Goal: Task Accomplishment & Management: Use online tool/utility

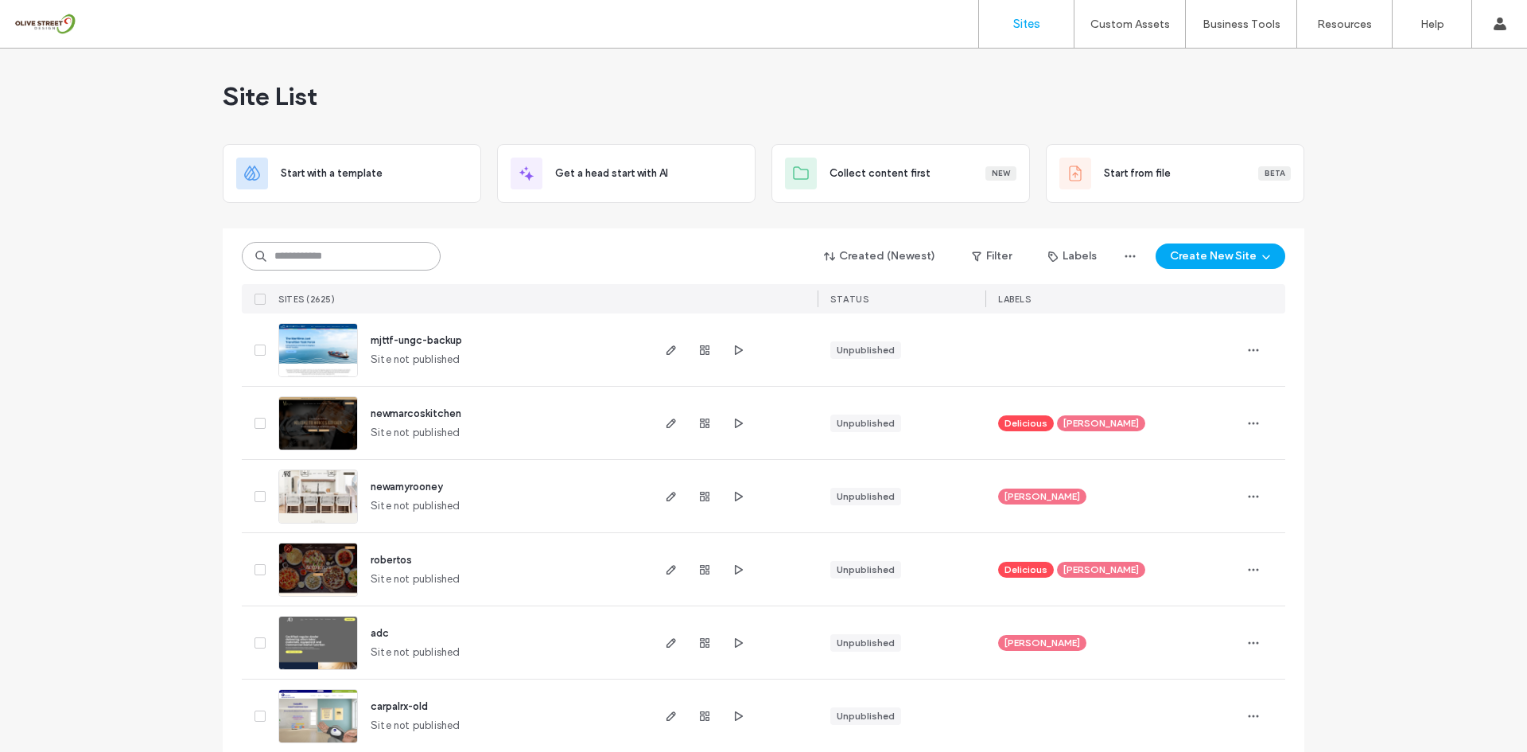
click at [344, 249] on input at bounding box center [341, 256] width 199 height 29
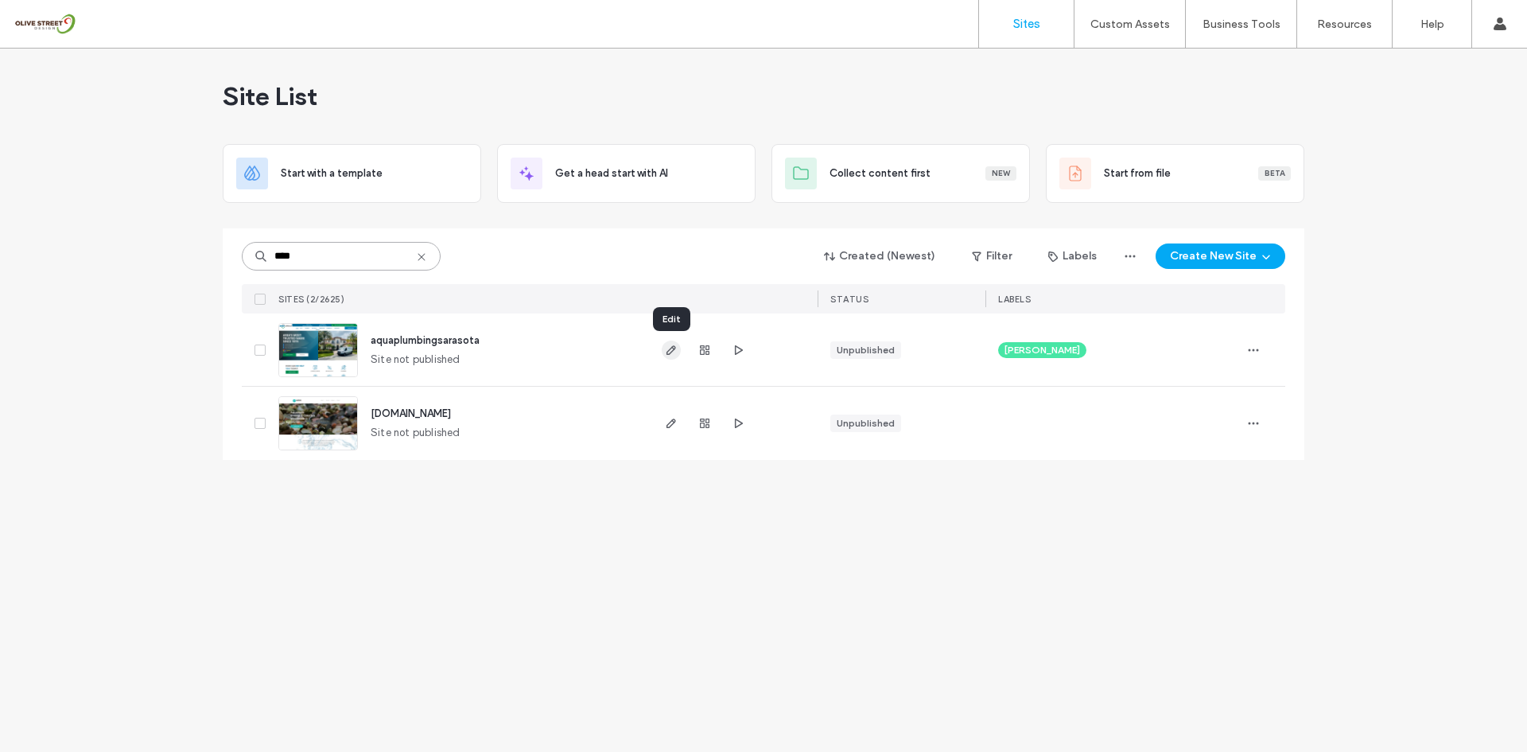
type input "****"
click at [667, 355] on icon "button" at bounding box center [671, 350] width 13 height 13
click at [730, 352] on span "button" at bounding box center [738, 349] width 19 height 19
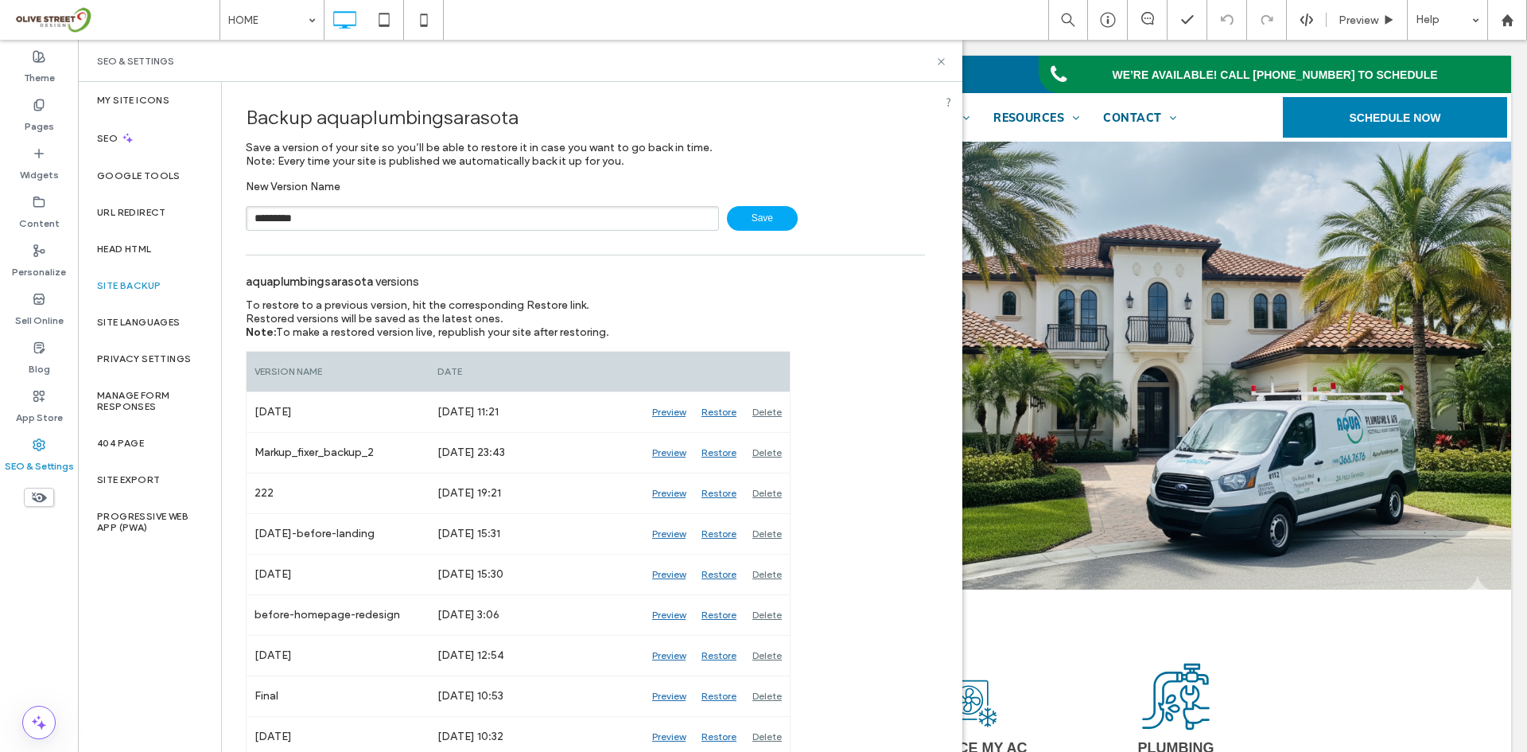
type input "*********"
drag, startPoint x: 941, startPoint y: 58, endPoint x: 822, endPoint y: 441, distance: 401.5
click at [941, 58] on icon at bounding box center [941, 62] width 12 height 12
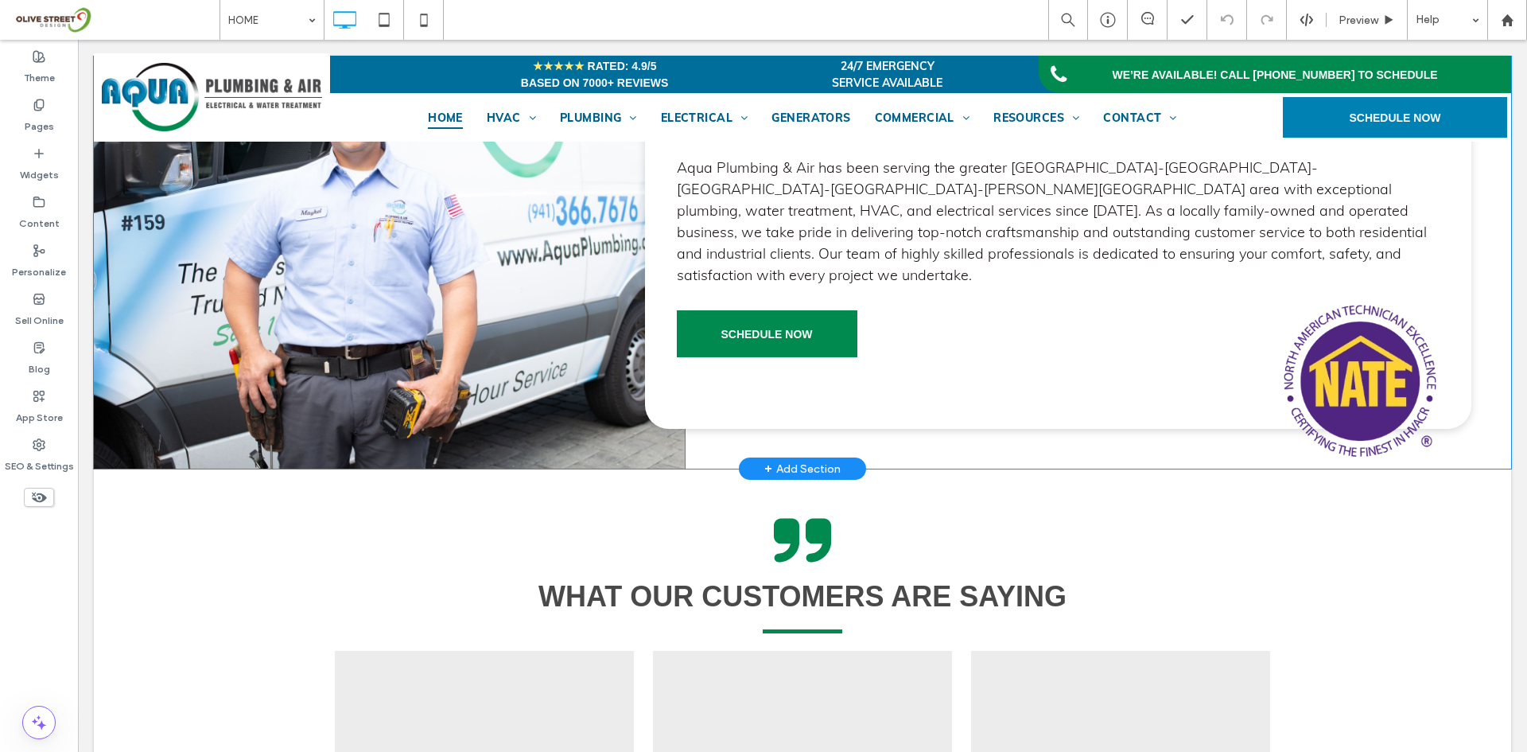
scroll to position [1458, 0]
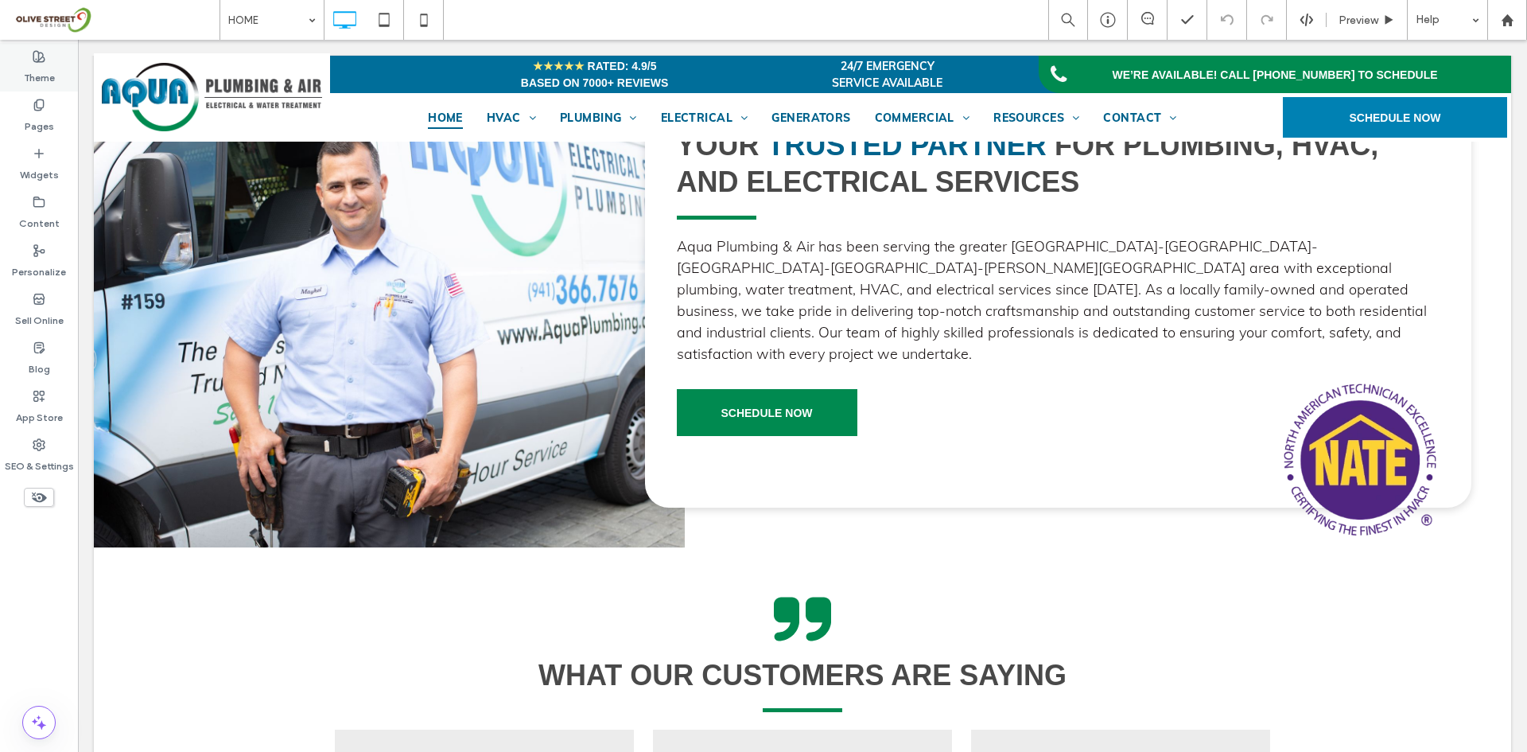
click at [39, 83] on label "Theme" at bounding box center [39, 74] width 31 height 22
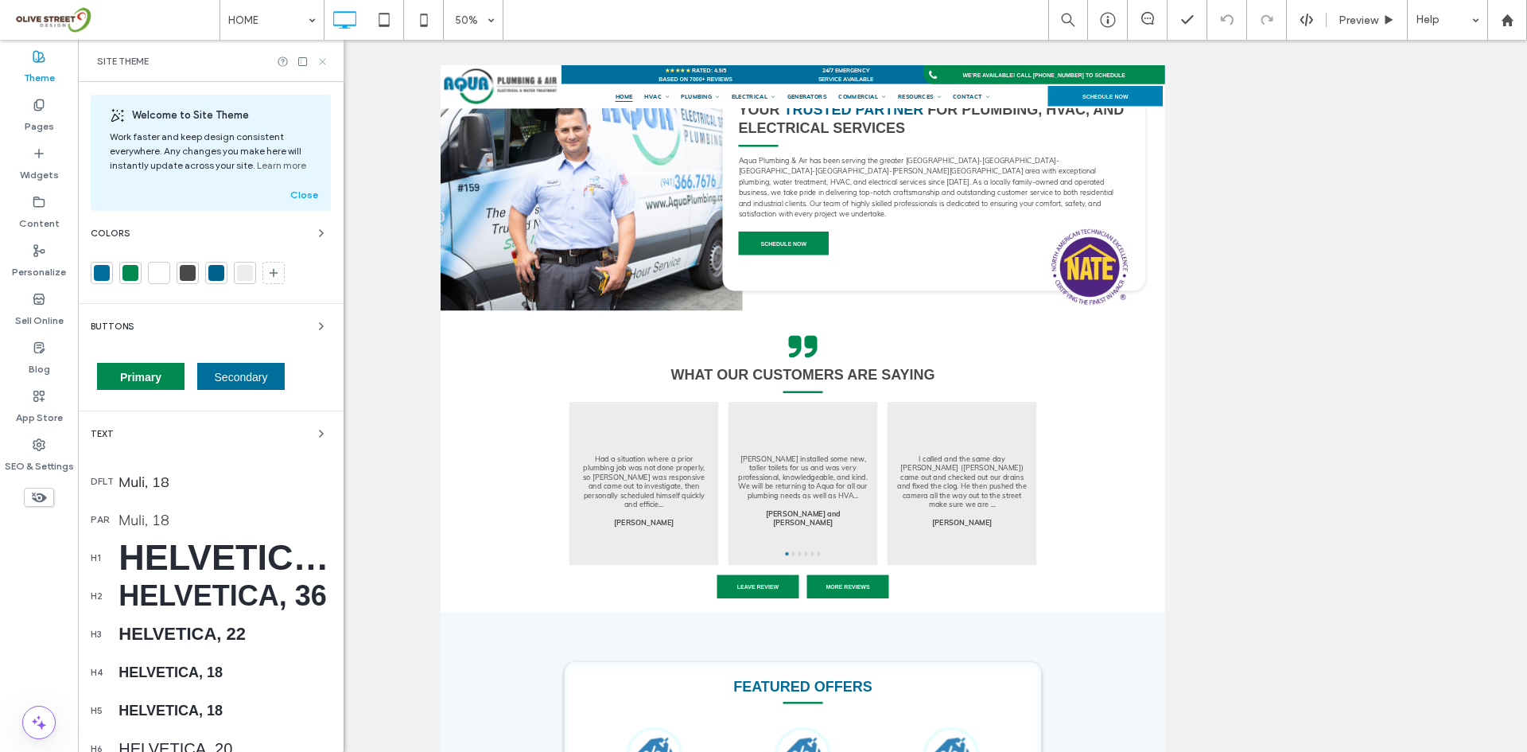
click at [322, 60] on use at bounding box center [322, 61] width 6 height 6
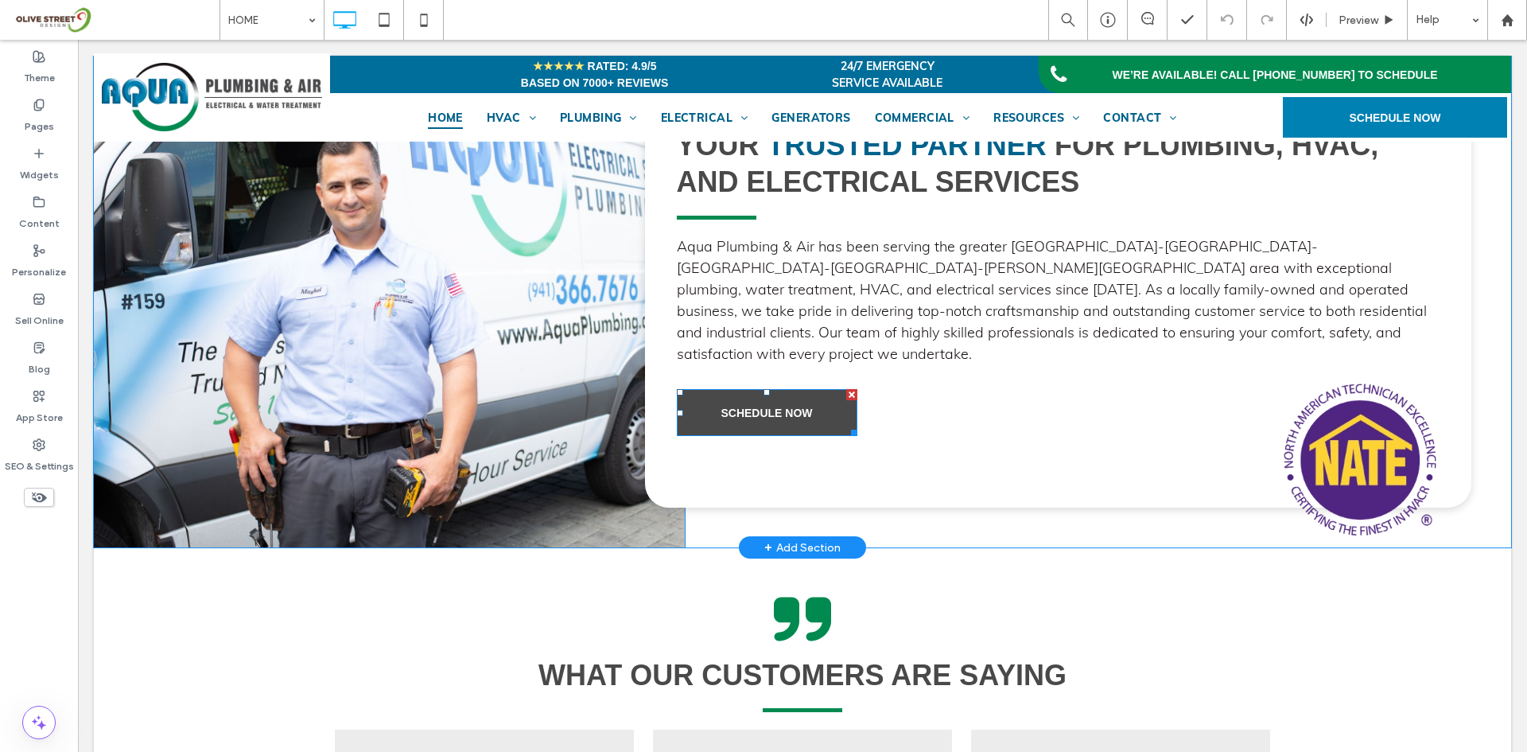
click at [768, 418] on link "SCHEDULE NOW" at bounding box center [767, 412] width 181 height 47
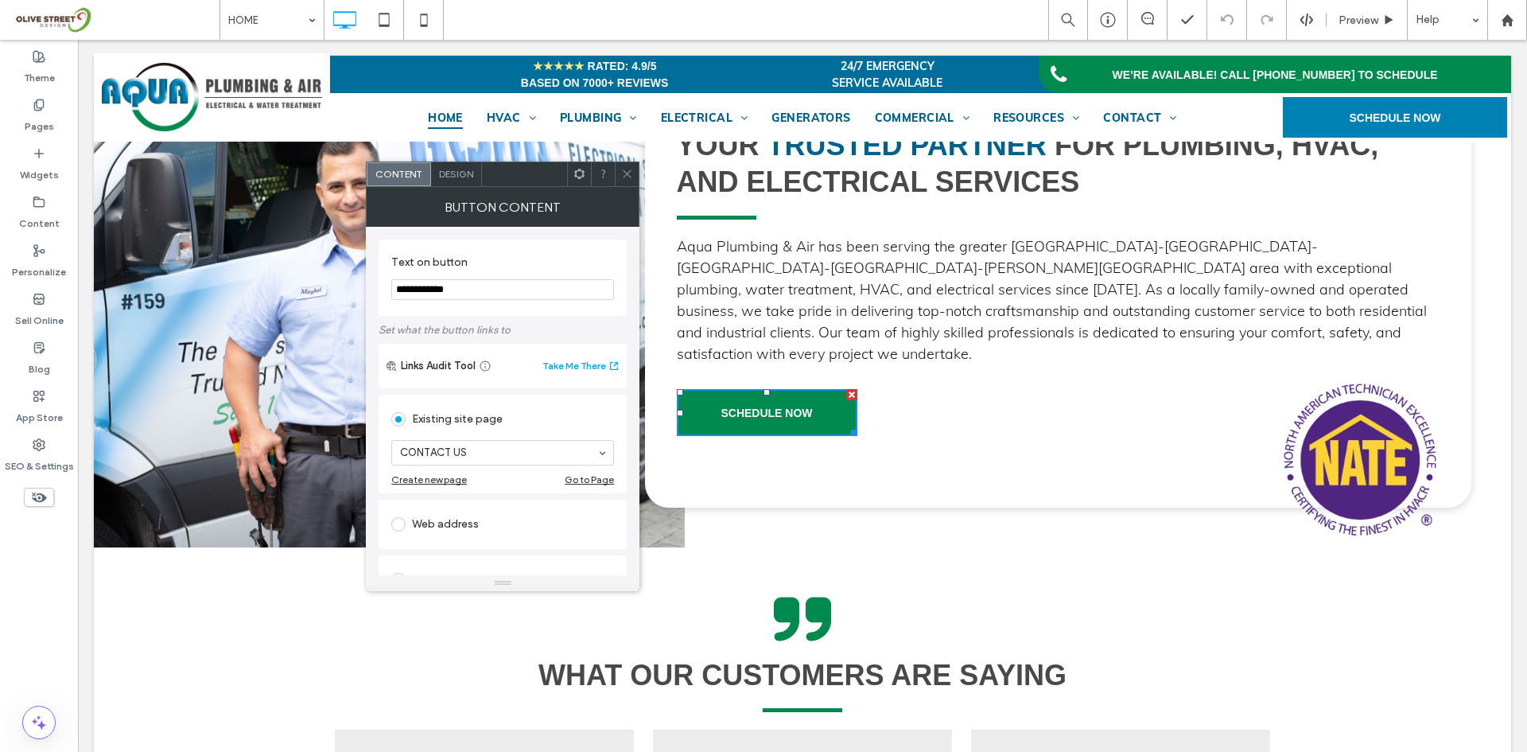
click at [463, 173] on span "Design" at bounding box center [456, 174] width 34 height 12
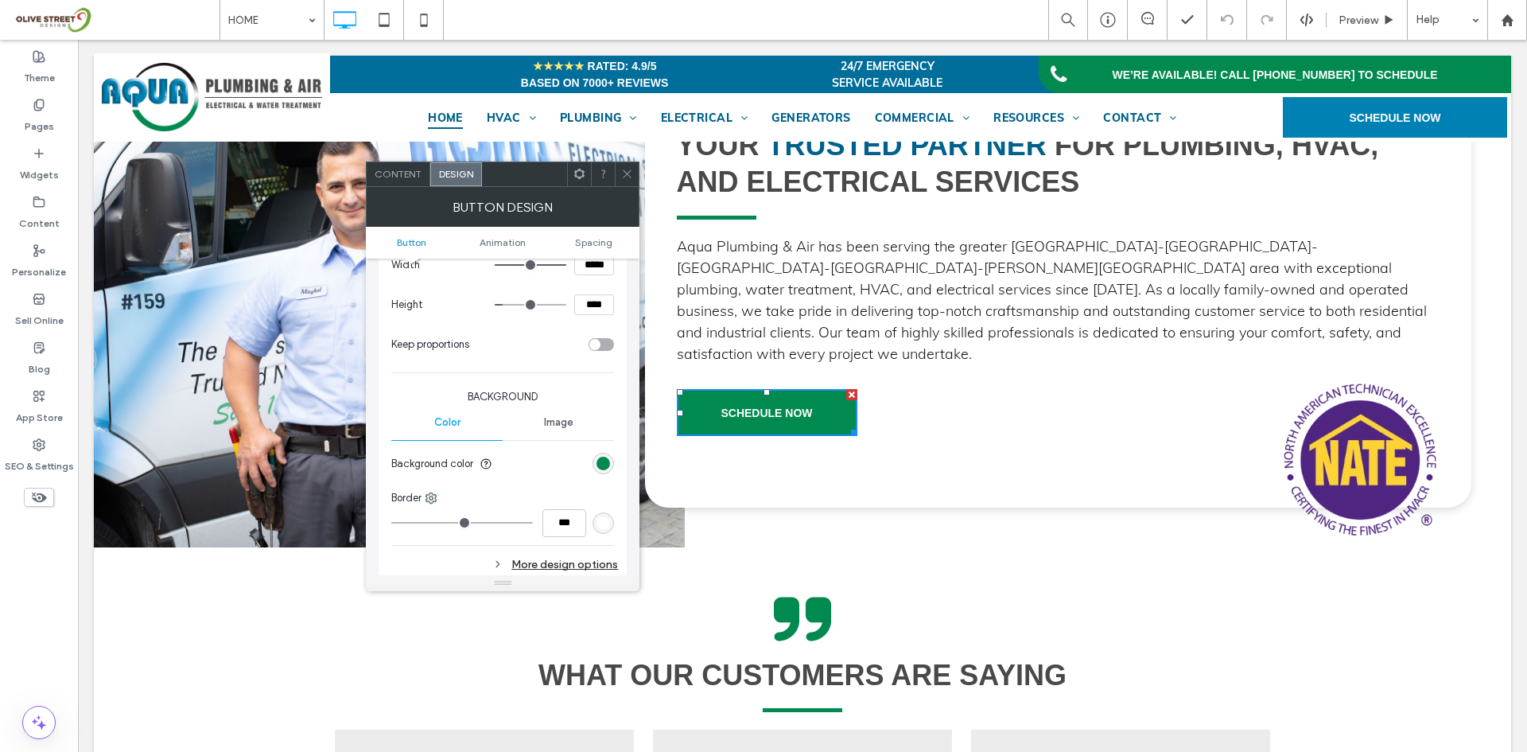
scroll to position [133, 0]
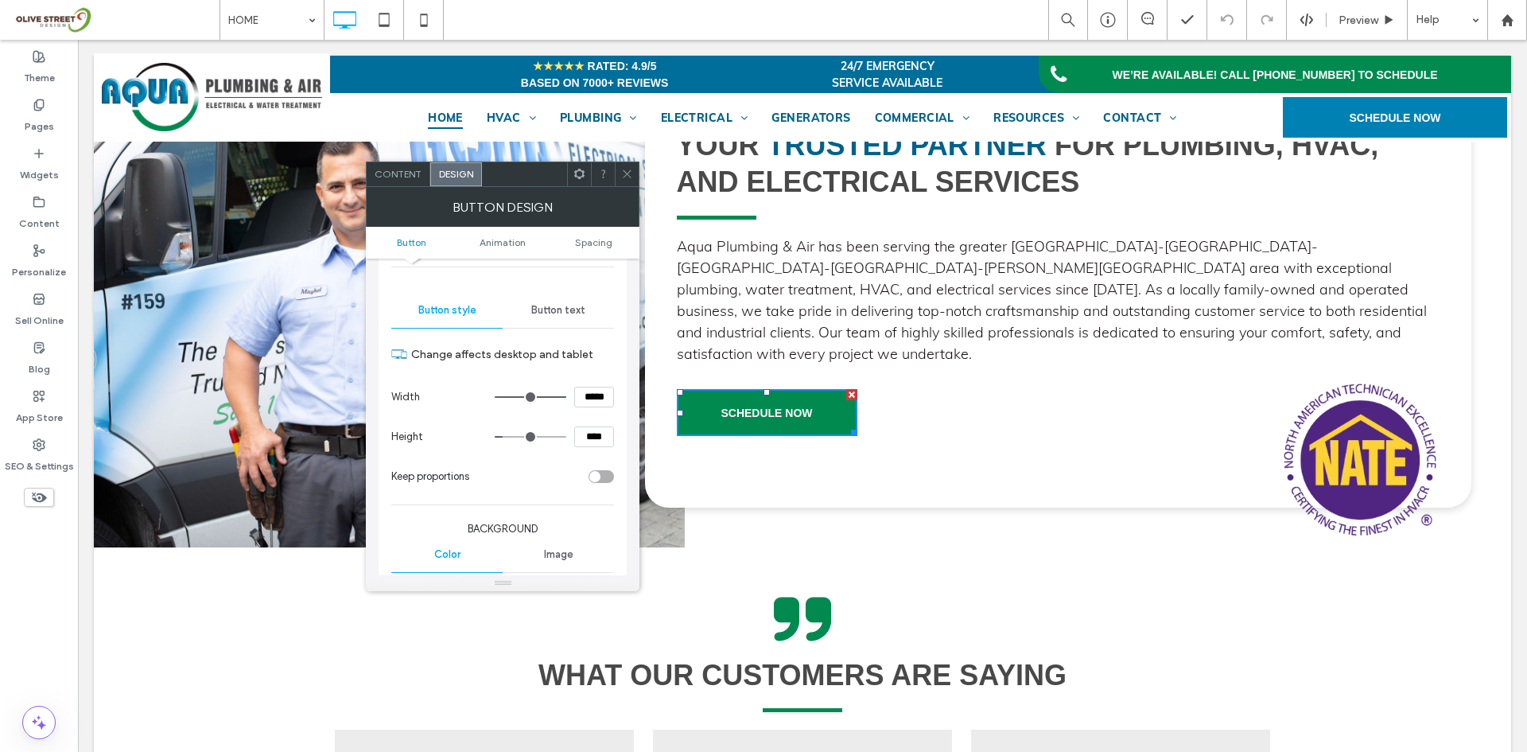
click at [550, 317] on div "Button text" at bounding box center [558, 310] width 111 height 35
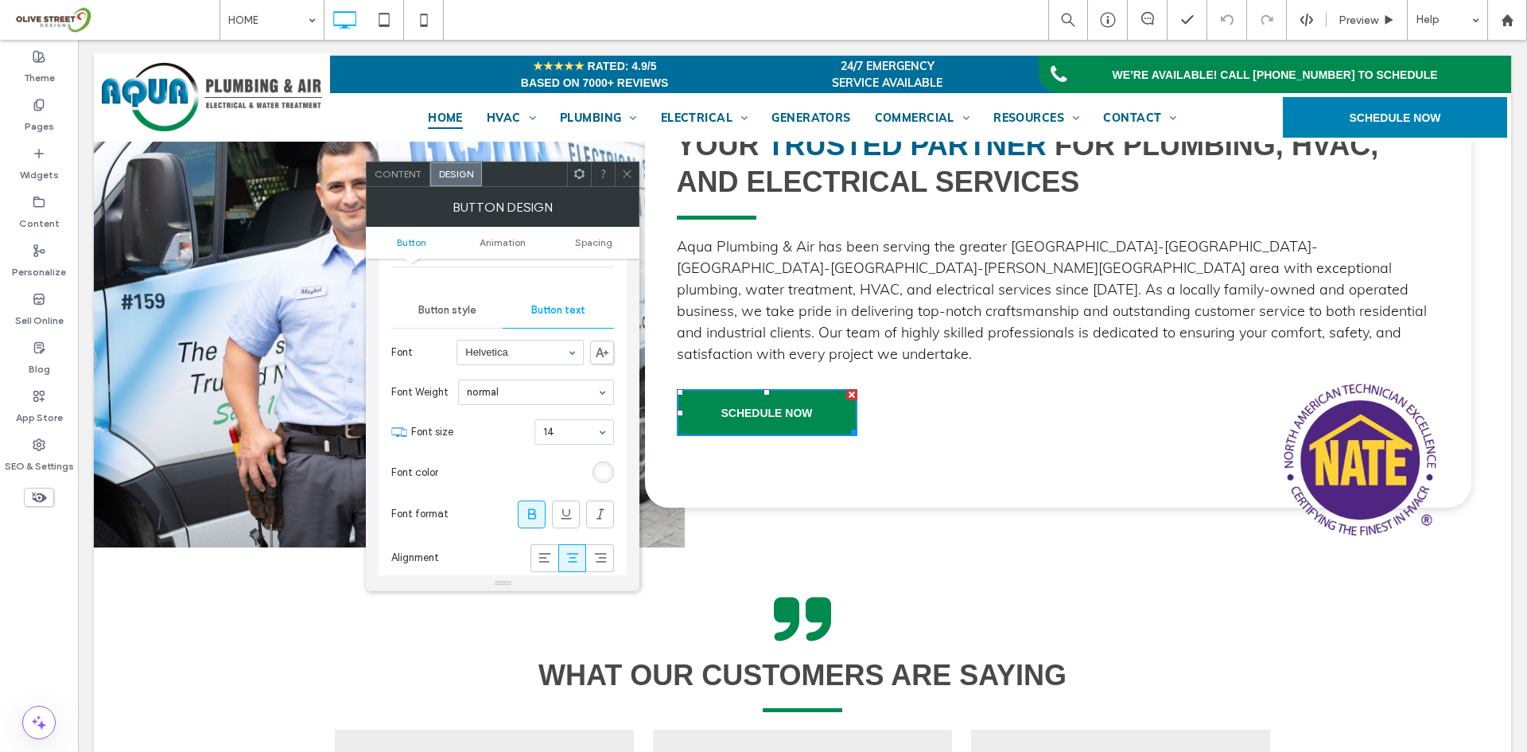
click at [631, 174] on icon at bounding box center [627, 174] width 12 height 12
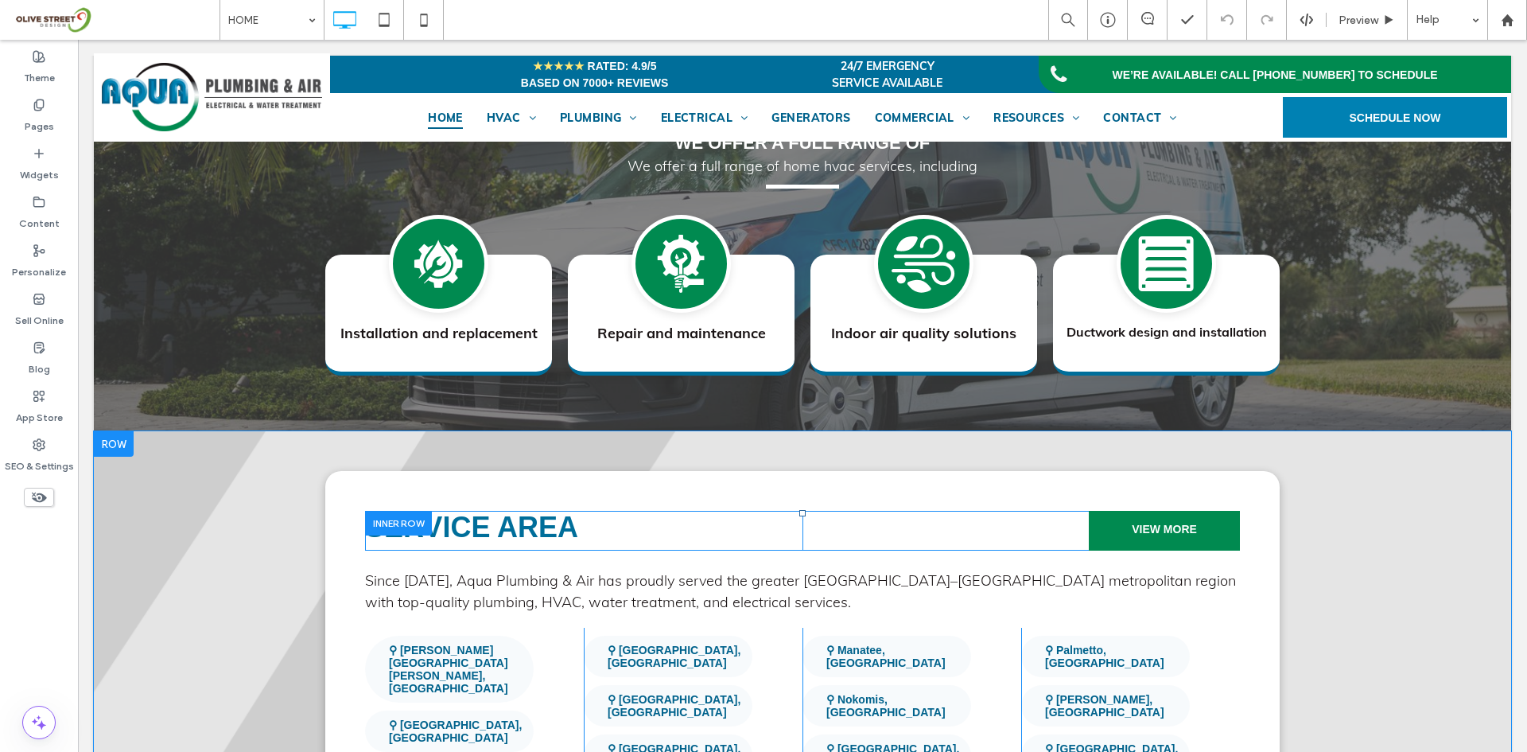
scroll to position [4110, 0]
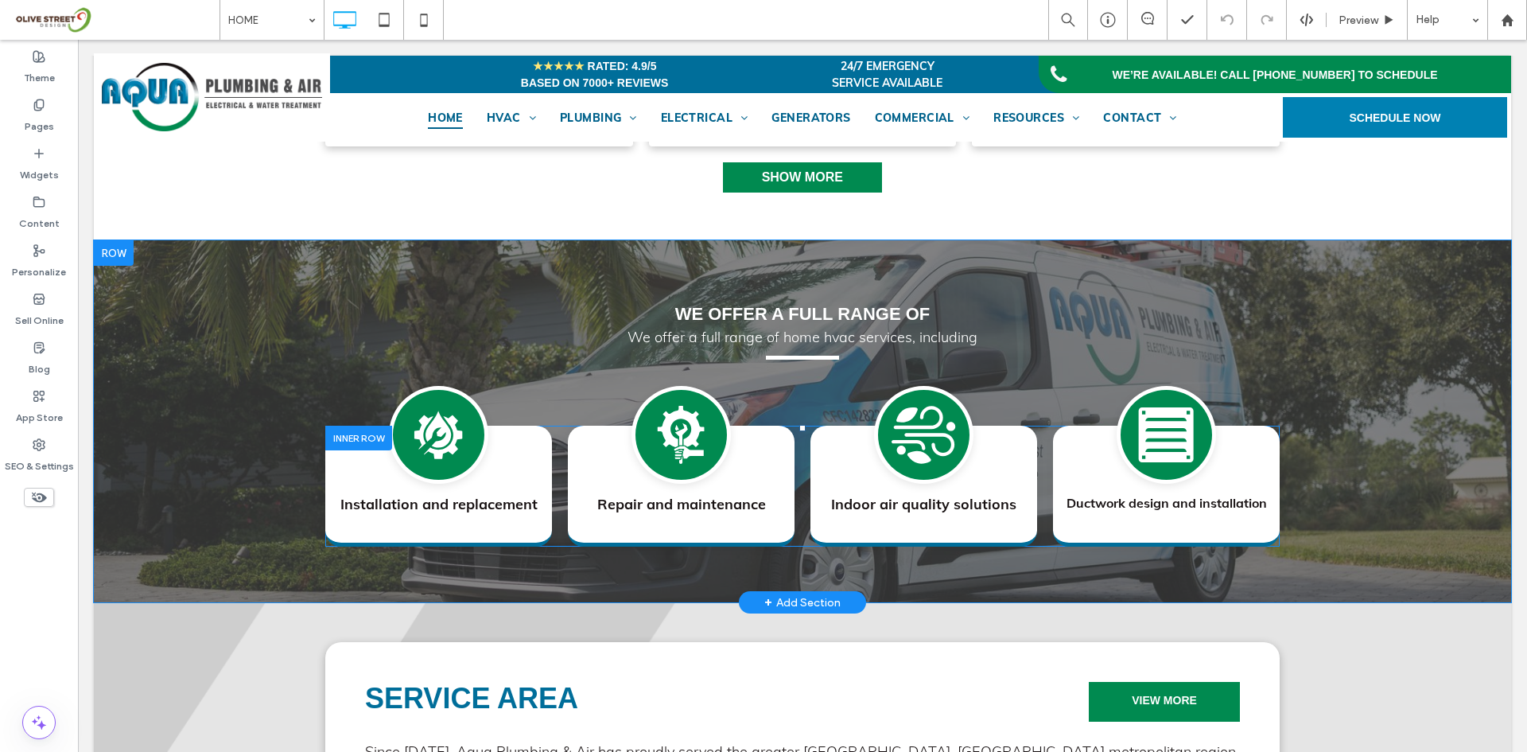
drag, startPoint x: 364, startPoint y: 408, endPoint x: 352, endPoint y: 451, distance: 44.6
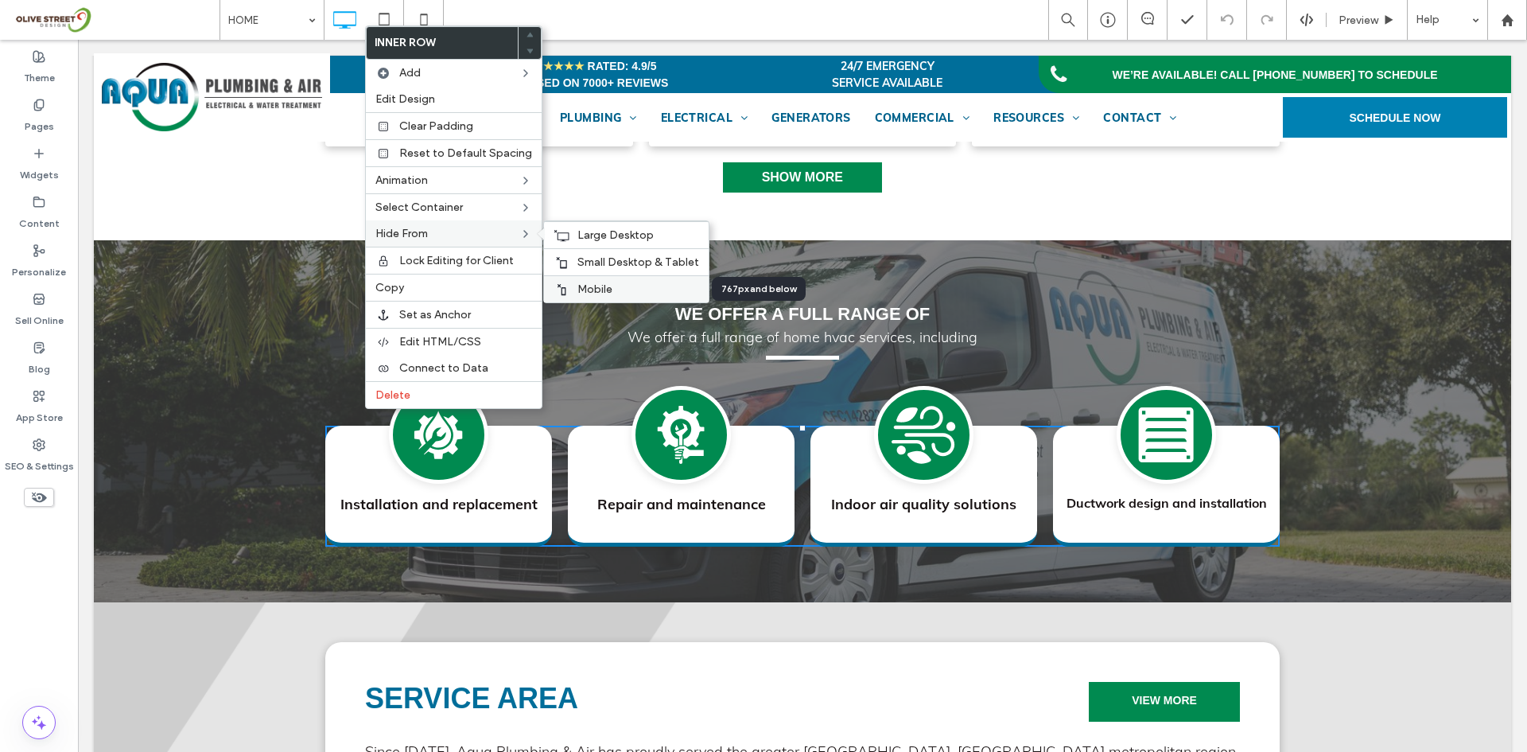
click at [596, 286] on span "Mobile" at bounding box center [594, 289] width 35 height 14
click at [606, 266] on span "Small Desktop & Tablet" at bounding box center [638, 262] width 122 height 14
click at [599, 238] on span "Large Desktop" at bounding box center [615, 235] width 76 height 14
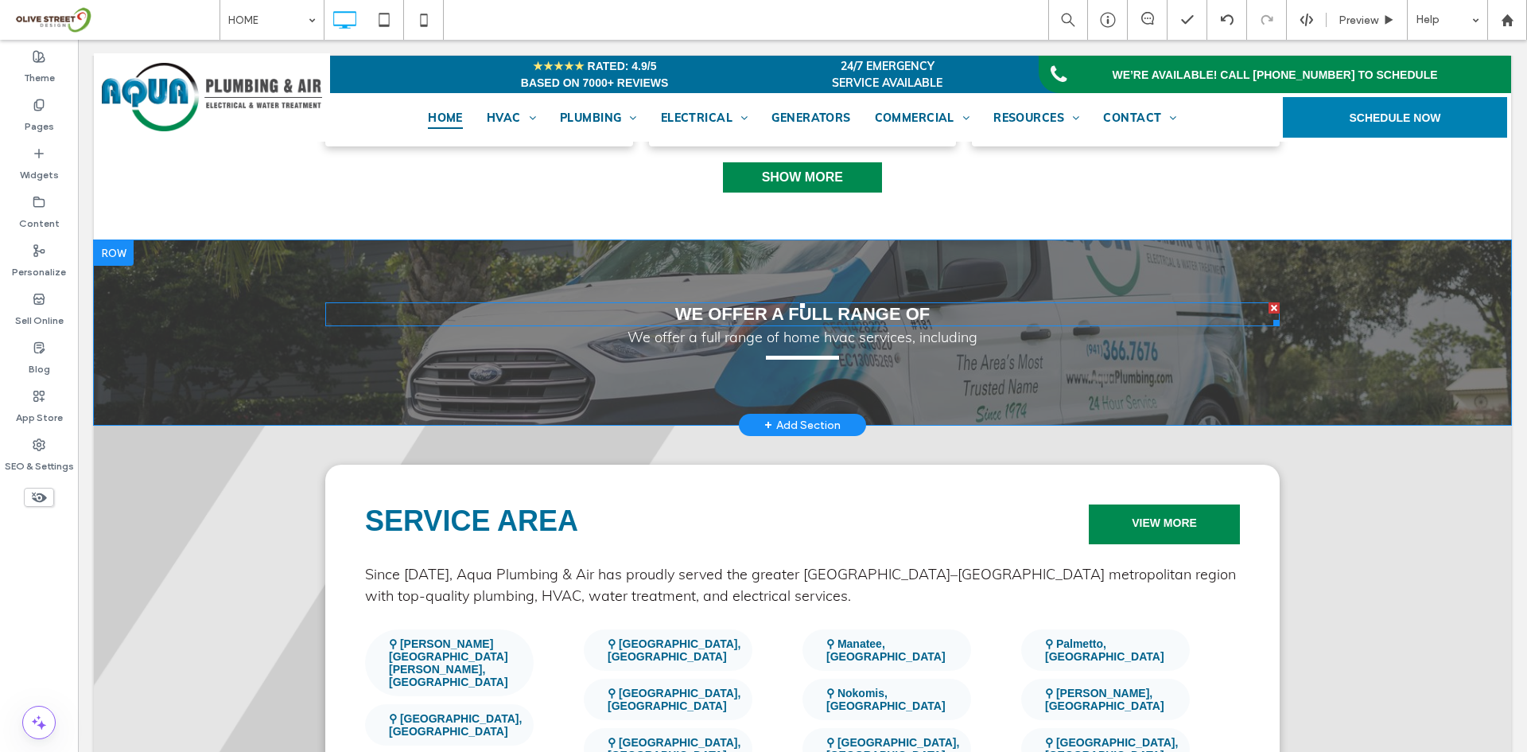
click at [772, 304] on span "WE OFFER A FULL RANGE OF" at bounding box center [802, 314] width 255 height 20
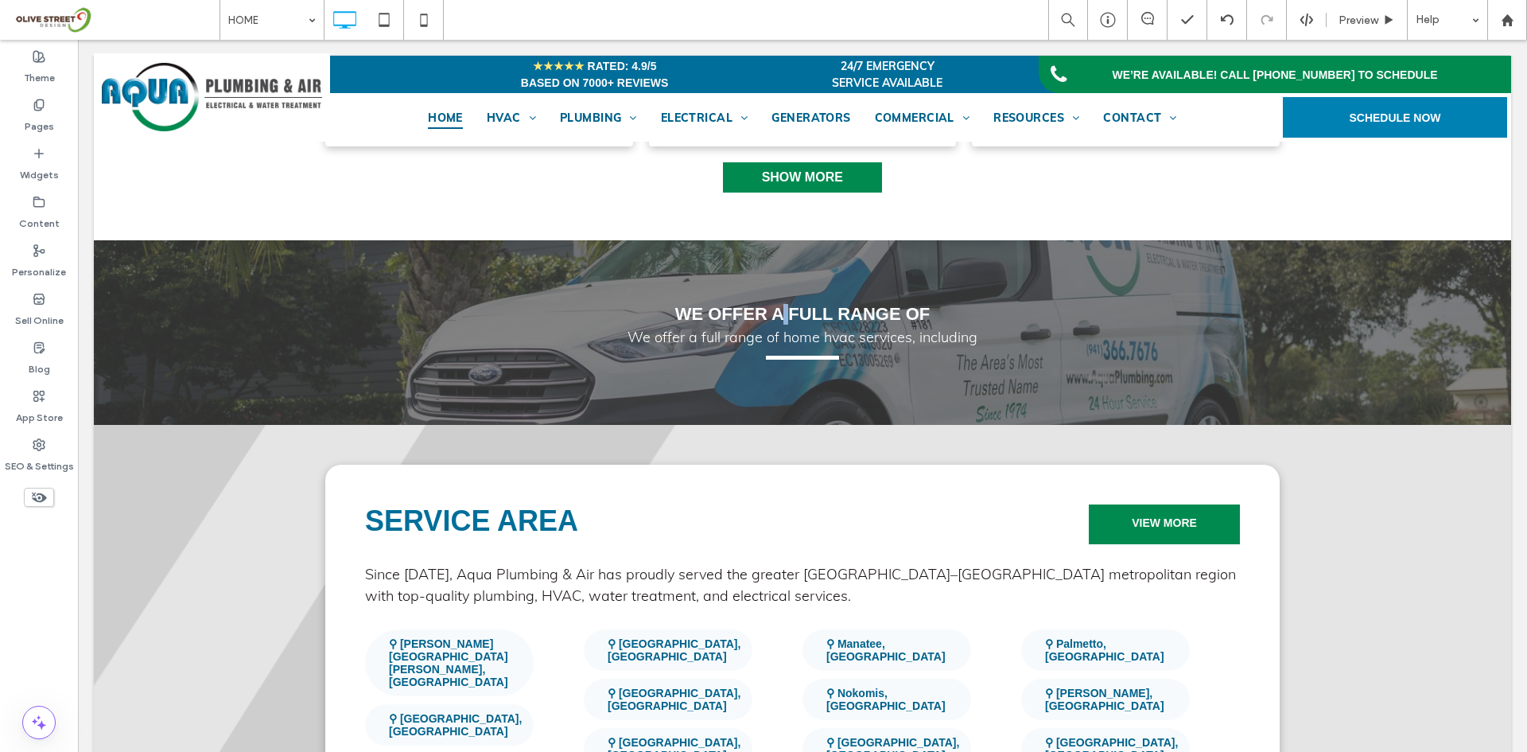
click at [772, 304] on span "WE OFFER A FULL RANGE OF" at bounding box center [802, 314] width 255 height 20
type input "*********"
type input "**"
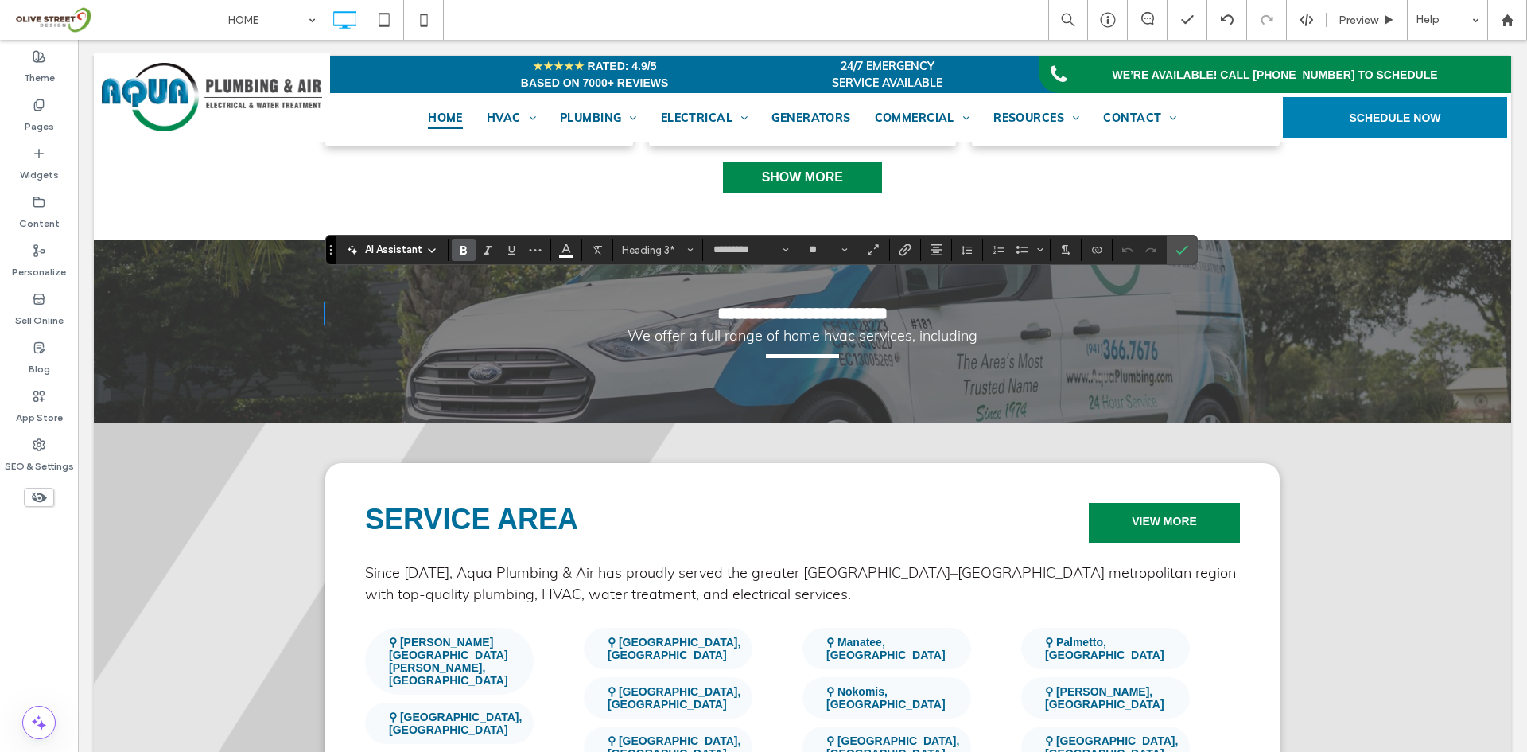
type input "****"
type input "**"
click at [1174, 257] on label "Confirm" at bounding box center [1182, 249] width 24 height 29
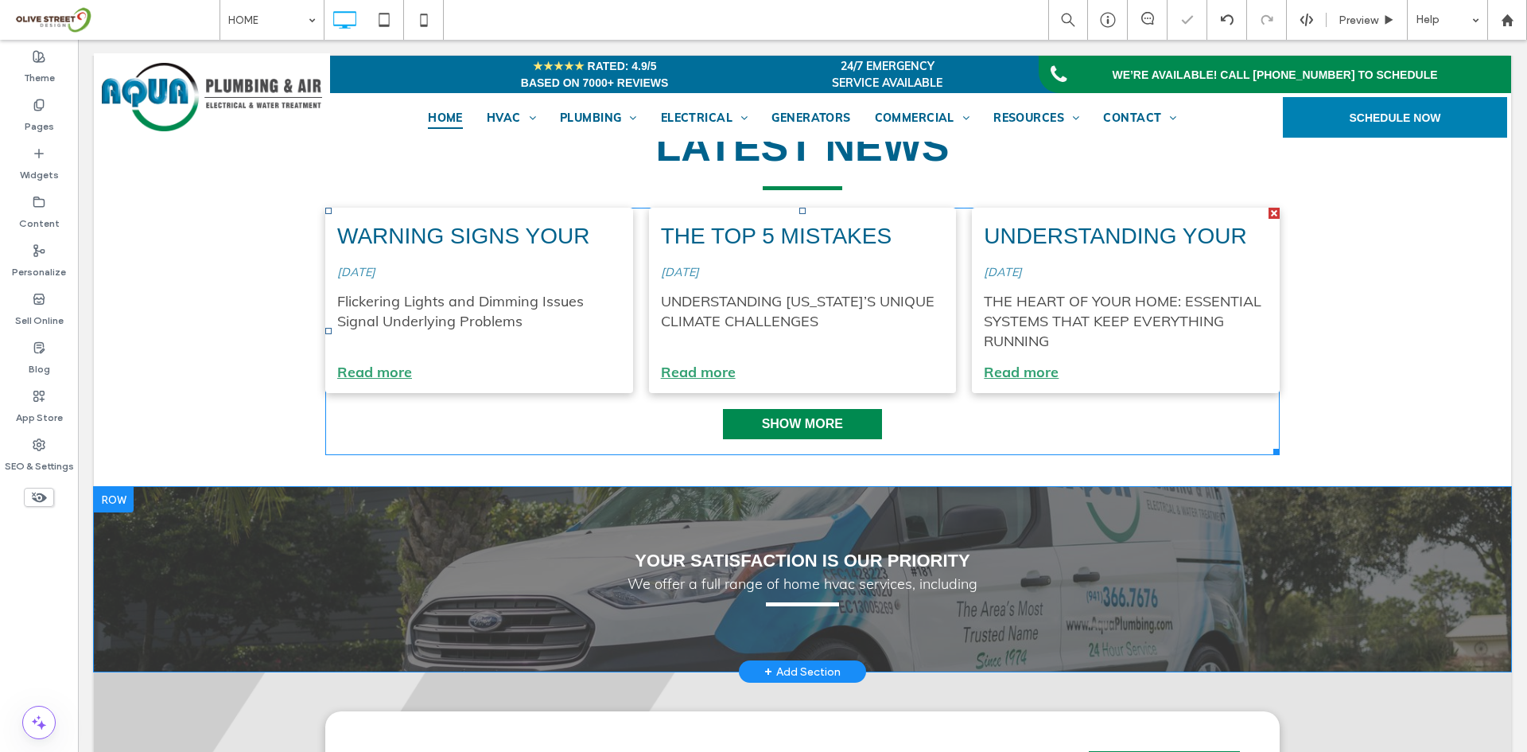
scroll to position [3977, 0]
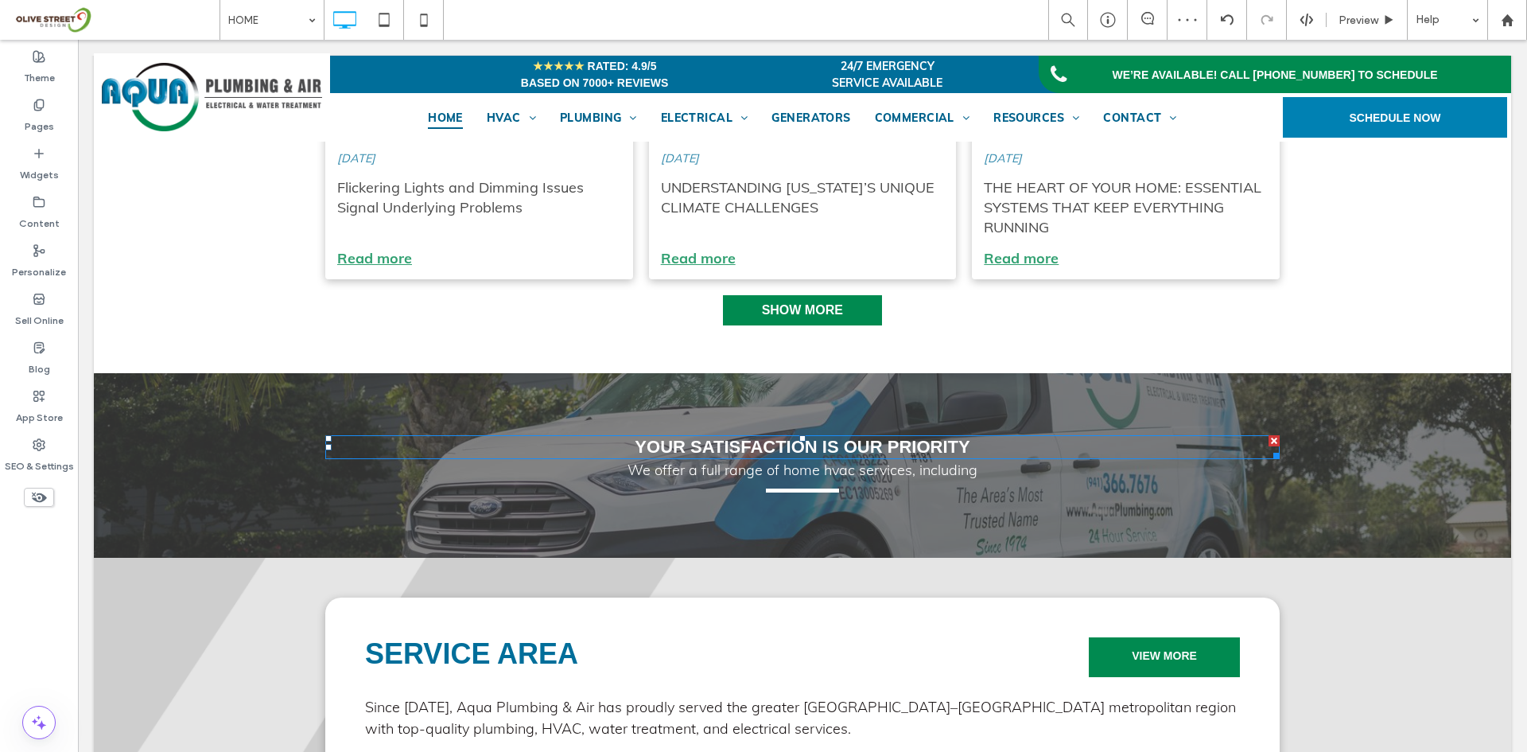
click at [772, 437] on span "Your Satisfaction is Our Priority" at bounding box center [802, 447] width 335 height 20
type input "*********"
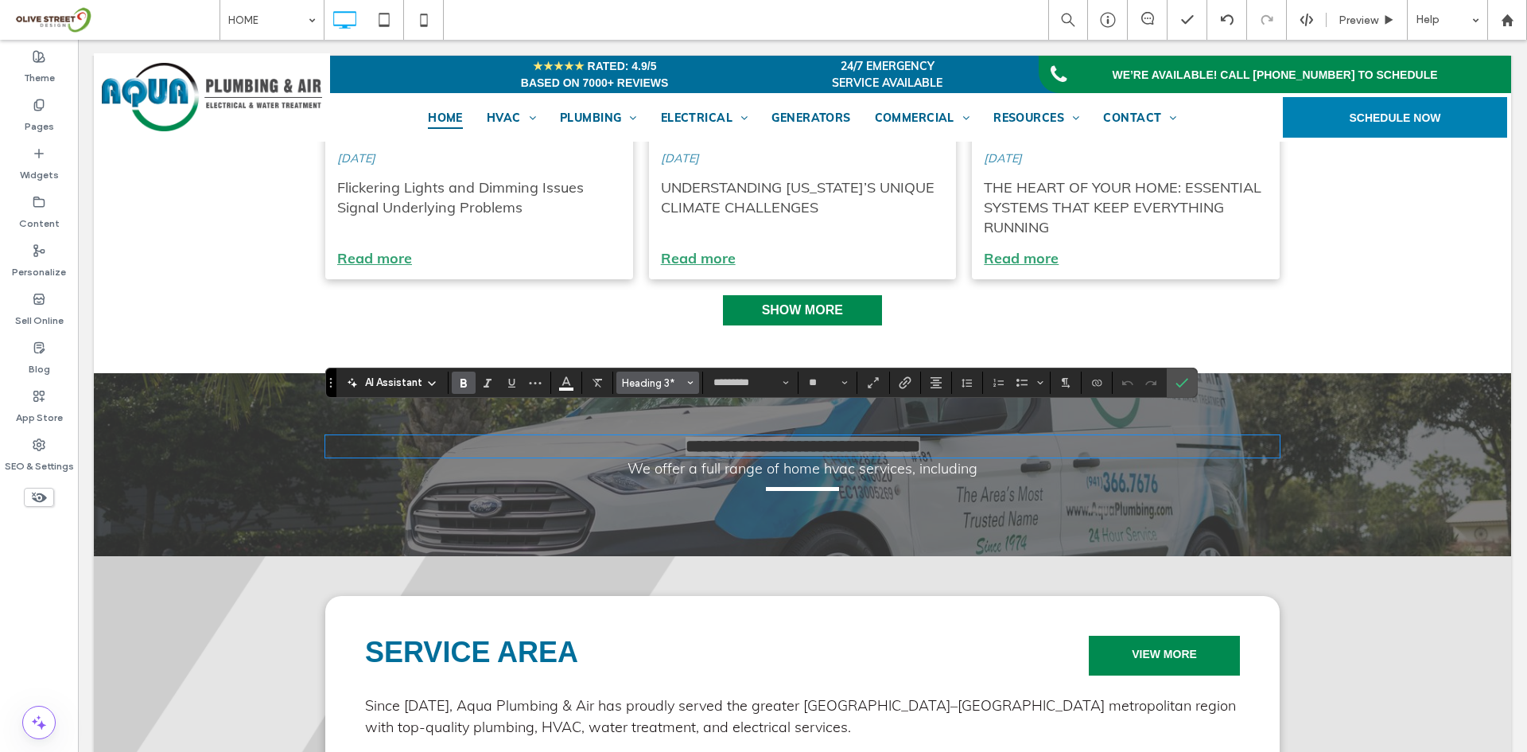
click at [653, 387] on span "Heading 3*" at bounding box center [653, 383] width 62 height 12
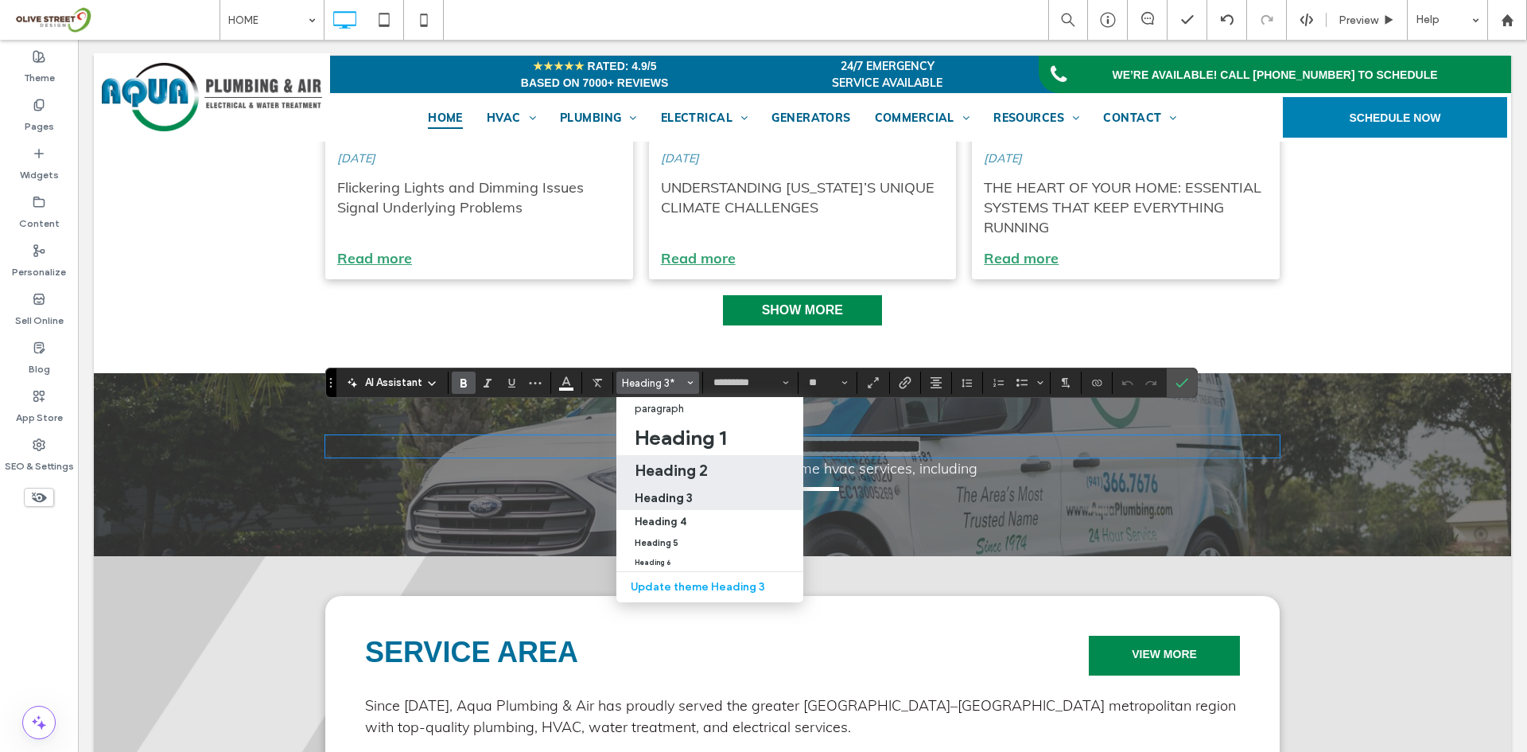
click at [666, 470] on h2 "Heading 2" at bounding box center [671, 470] width 73 height 19
type input "**"
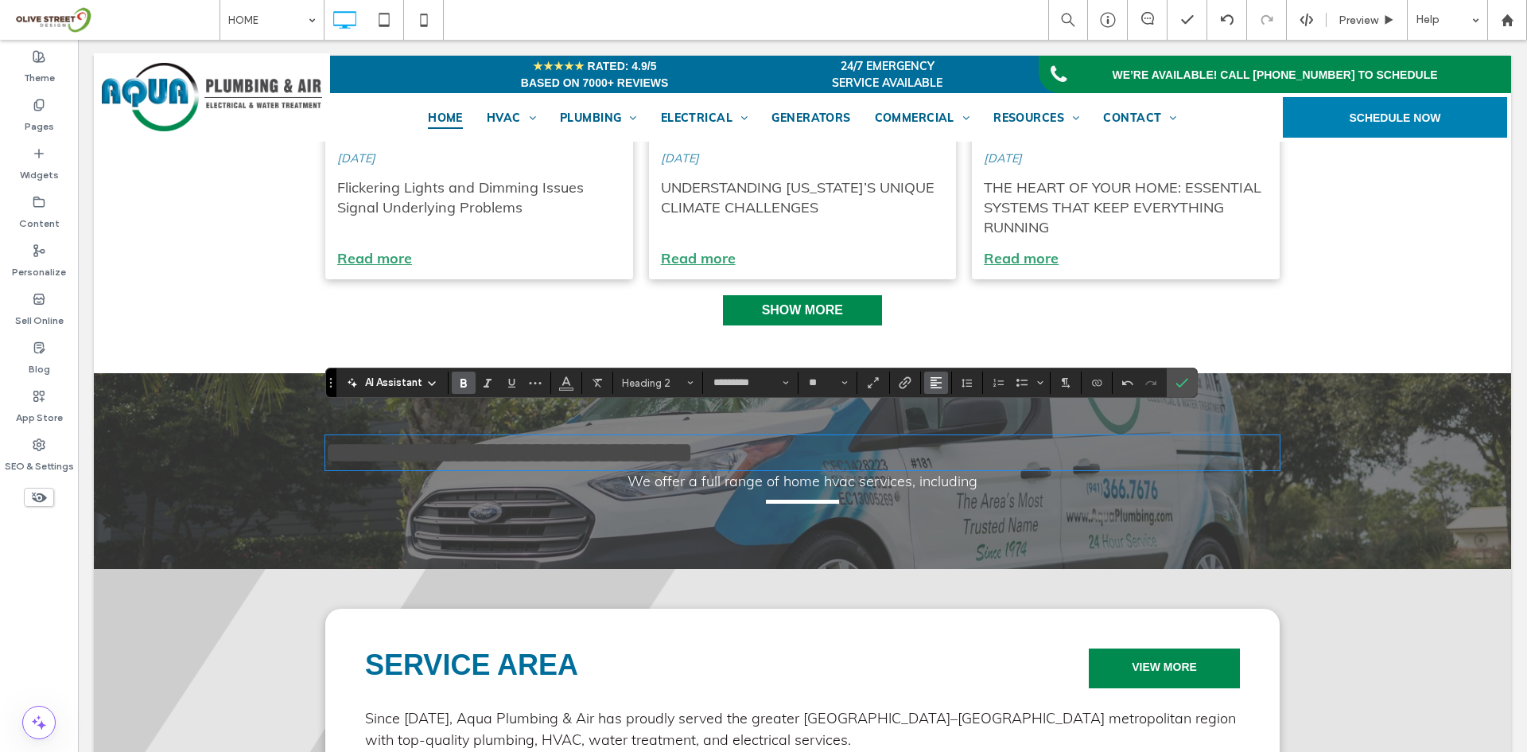
click at [930, 391] on span "Alignment" at bounding box center [936, 382] width 13 height 21
click at [947, 438] on label "ui.textEditor.alignment.center" at bounding box center [952, 431] width 56 height 23
click at [868, 472] on span "We offer a full range of home hvac services, including" at bounding box center [803, 481] width 350 height 18
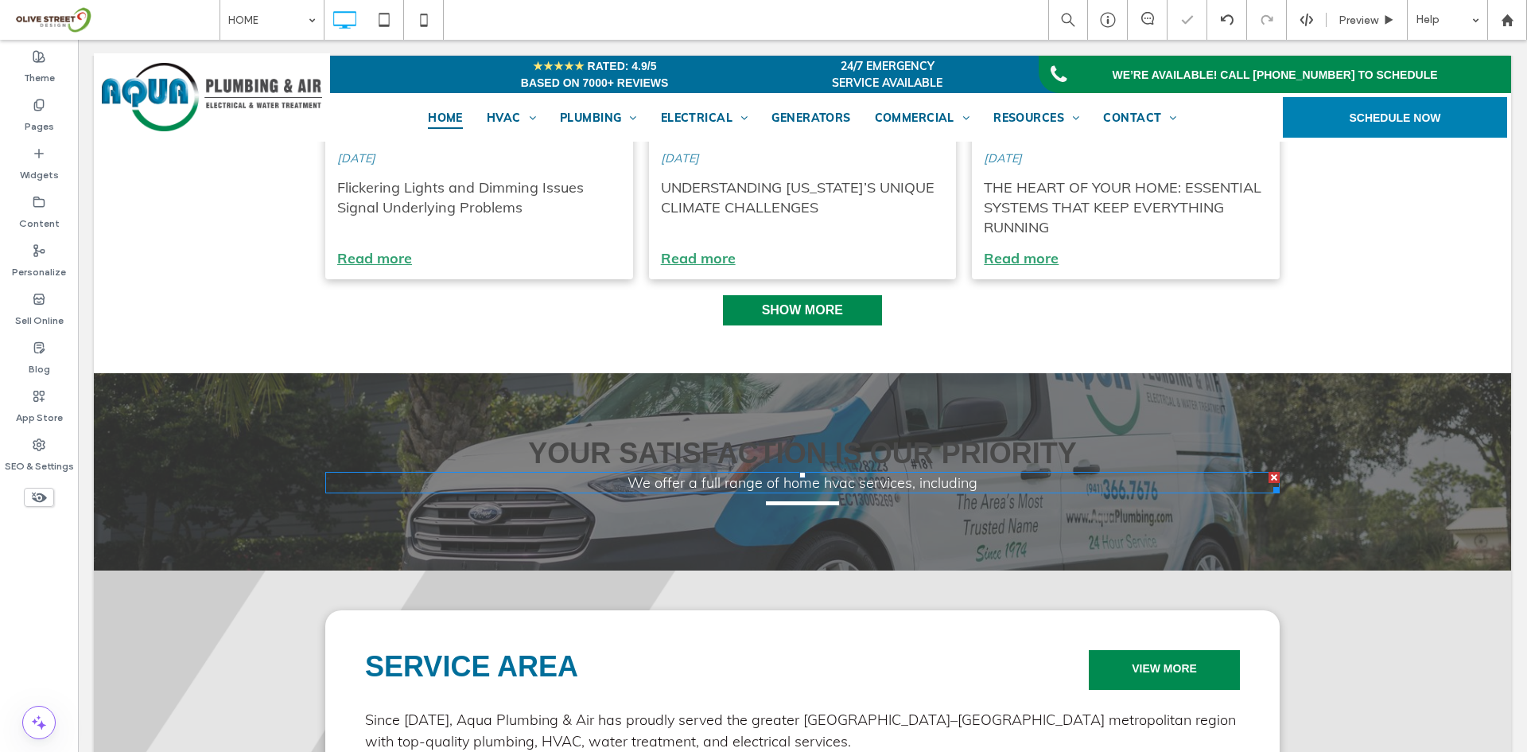
click at [868, 473] on span "We offer a full range of home hvac services, including" at bounding box center [803, 482] width 350 height 18
type input "****"
type input "**"
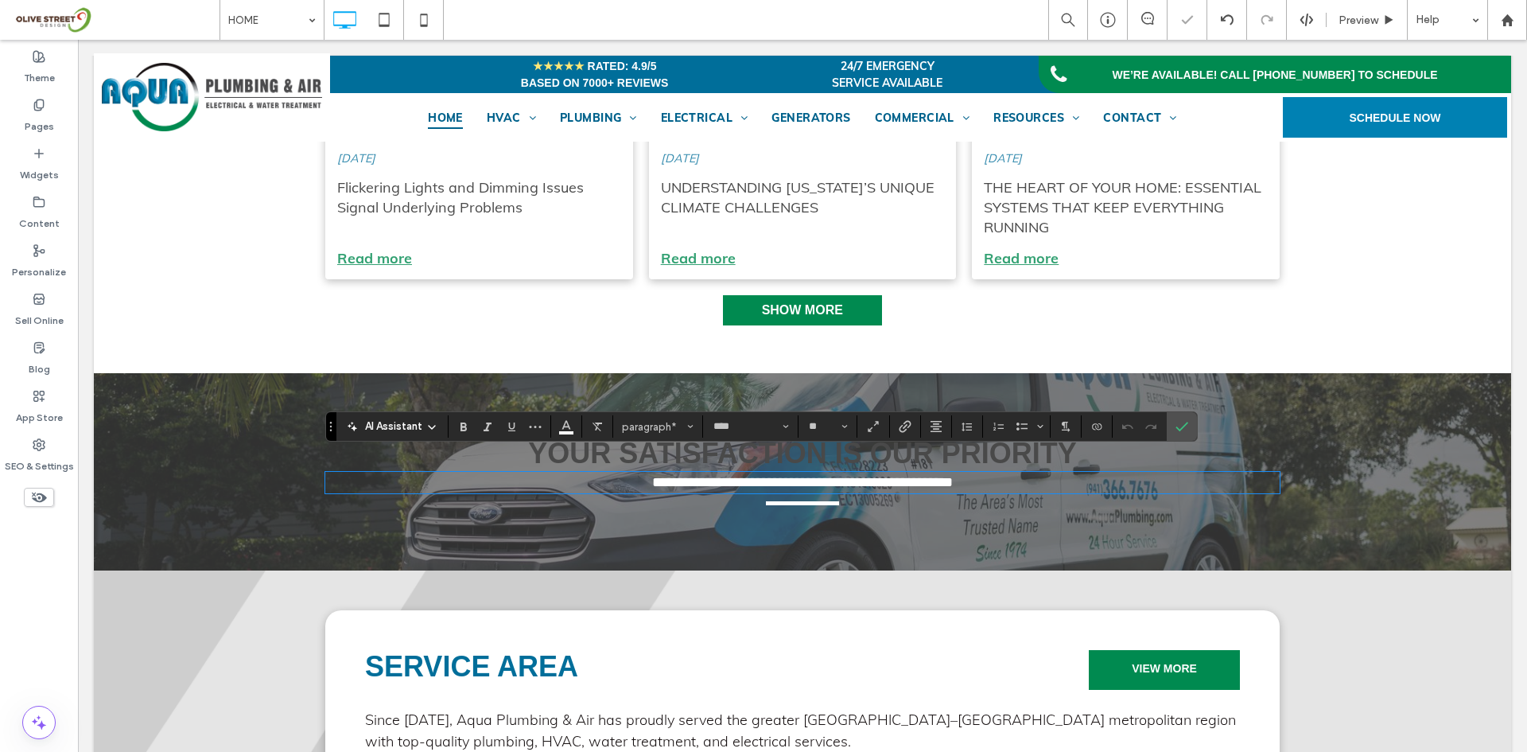
click at [664, 523] on div "**********" at bounding box center [802, 471] width 1417 height 197
click at [691, 387] on div "**********" at bounding box center [802, 471] width 1417 height 197
click at [1176, 426] on icon "Confirm" at bounding box center [1182, 426] width 13 height 13
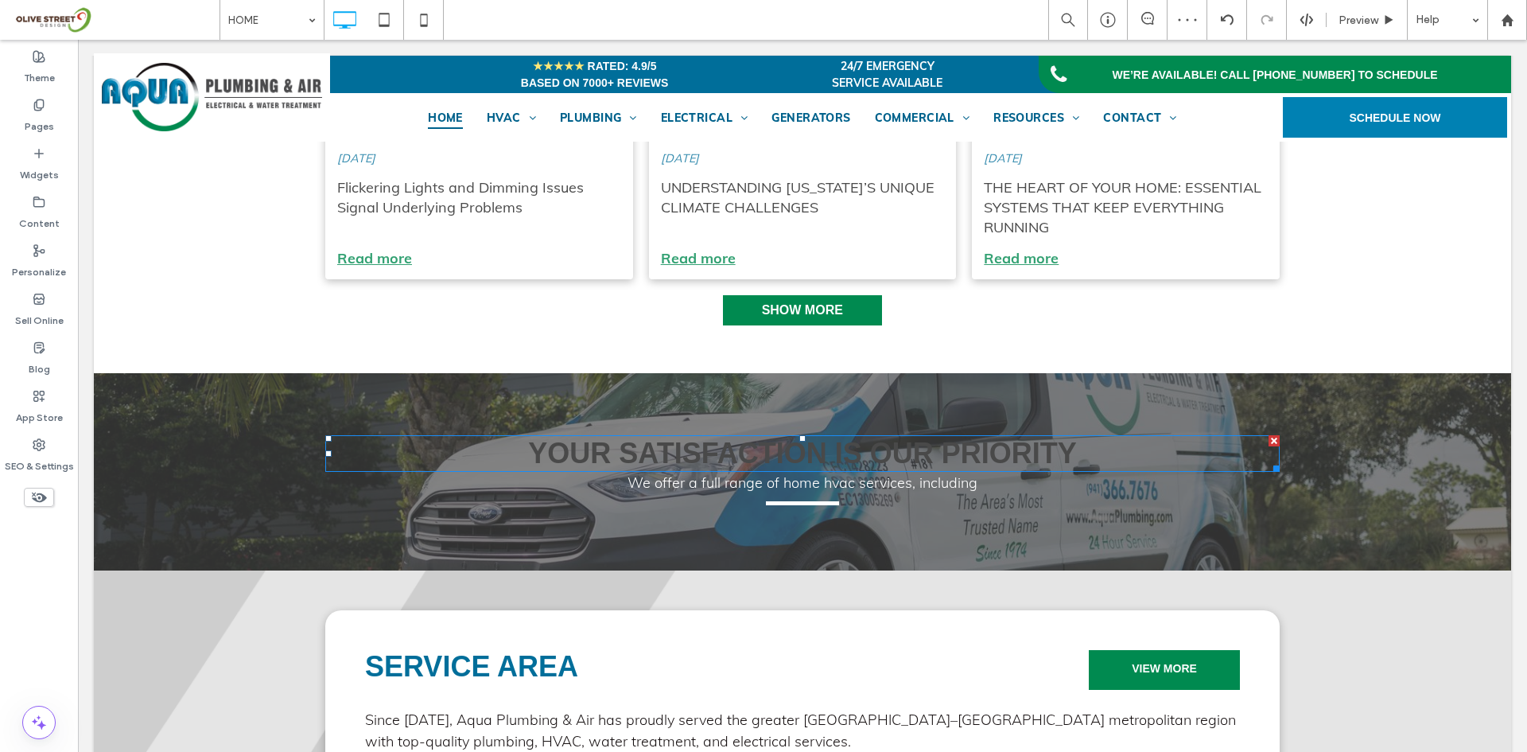
click at [853, 437] on span "Your Satisfaction is Our Priority" at bounding box center [802, 453] width 548 height 33
type input "*********"
type input "**"
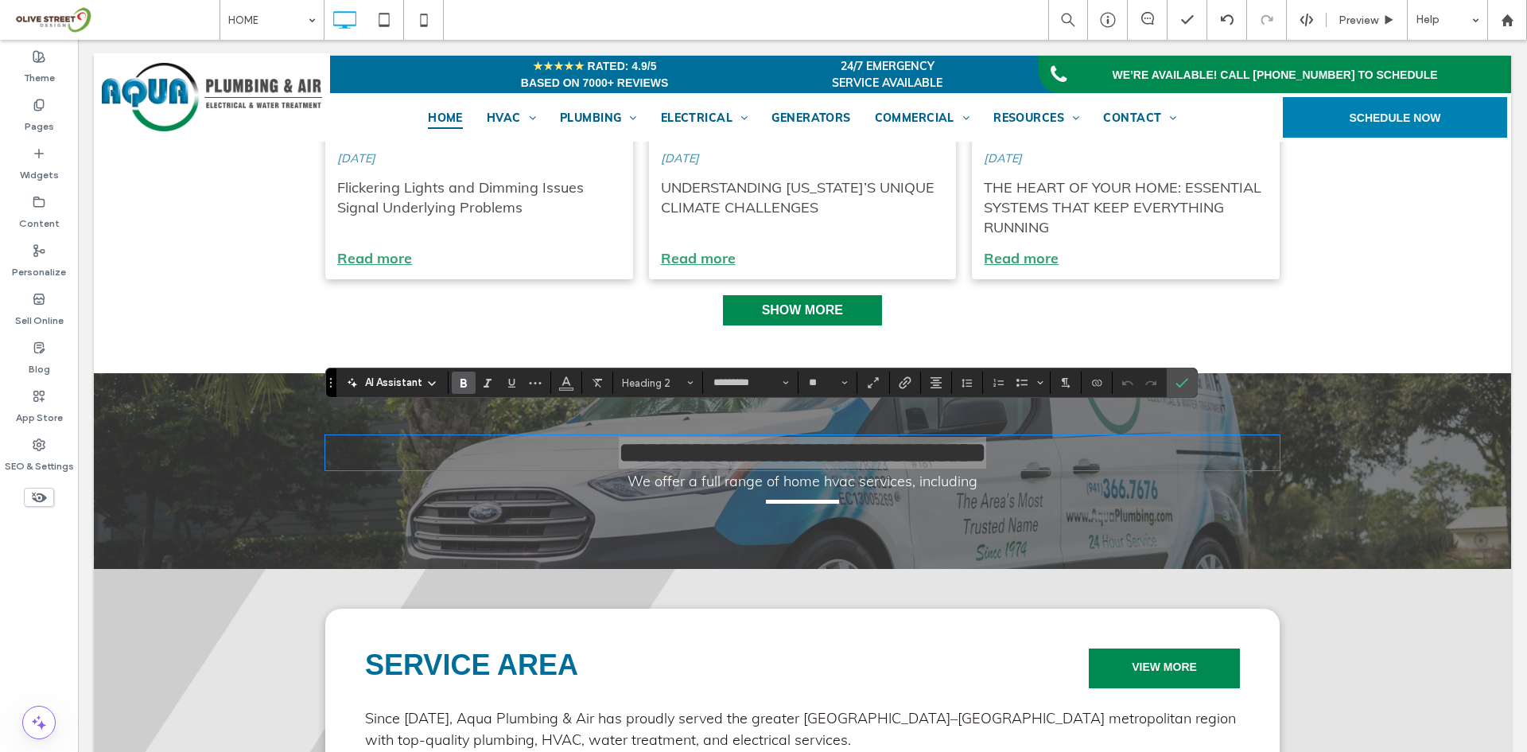
click at [556, 368] on div "AI Assistant Heading 2 ********* **" at bounding box center [761, 382] width 872 height 30
click at [573, 391] on span "Color" at bounding box center [566, 381] width 13 height 21
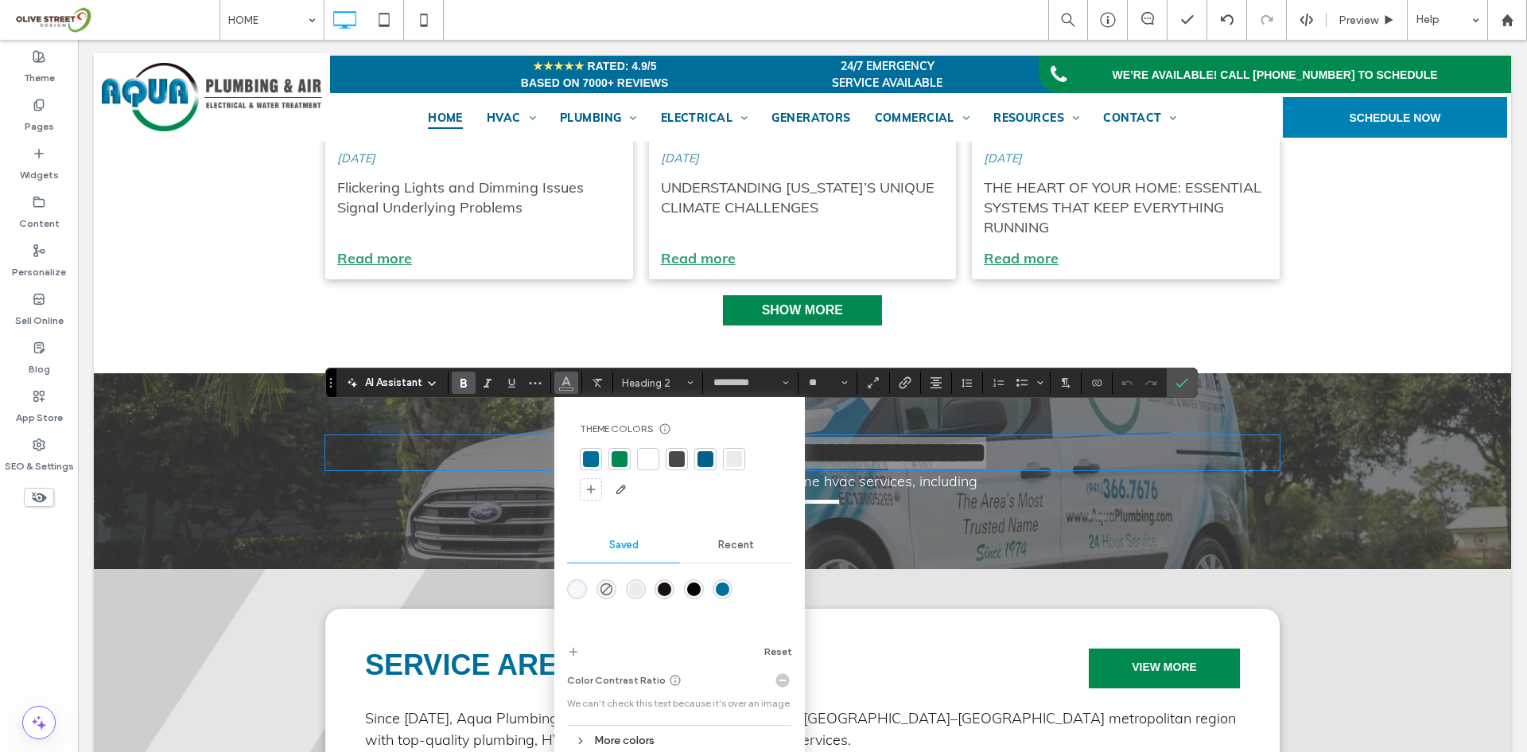
click at [653, 461] on div at bounding box center [648, 459] width 16 height 16
click at [1173, 382] on label "Confirm" at bounding box center [1182, 382] width 24 height 29
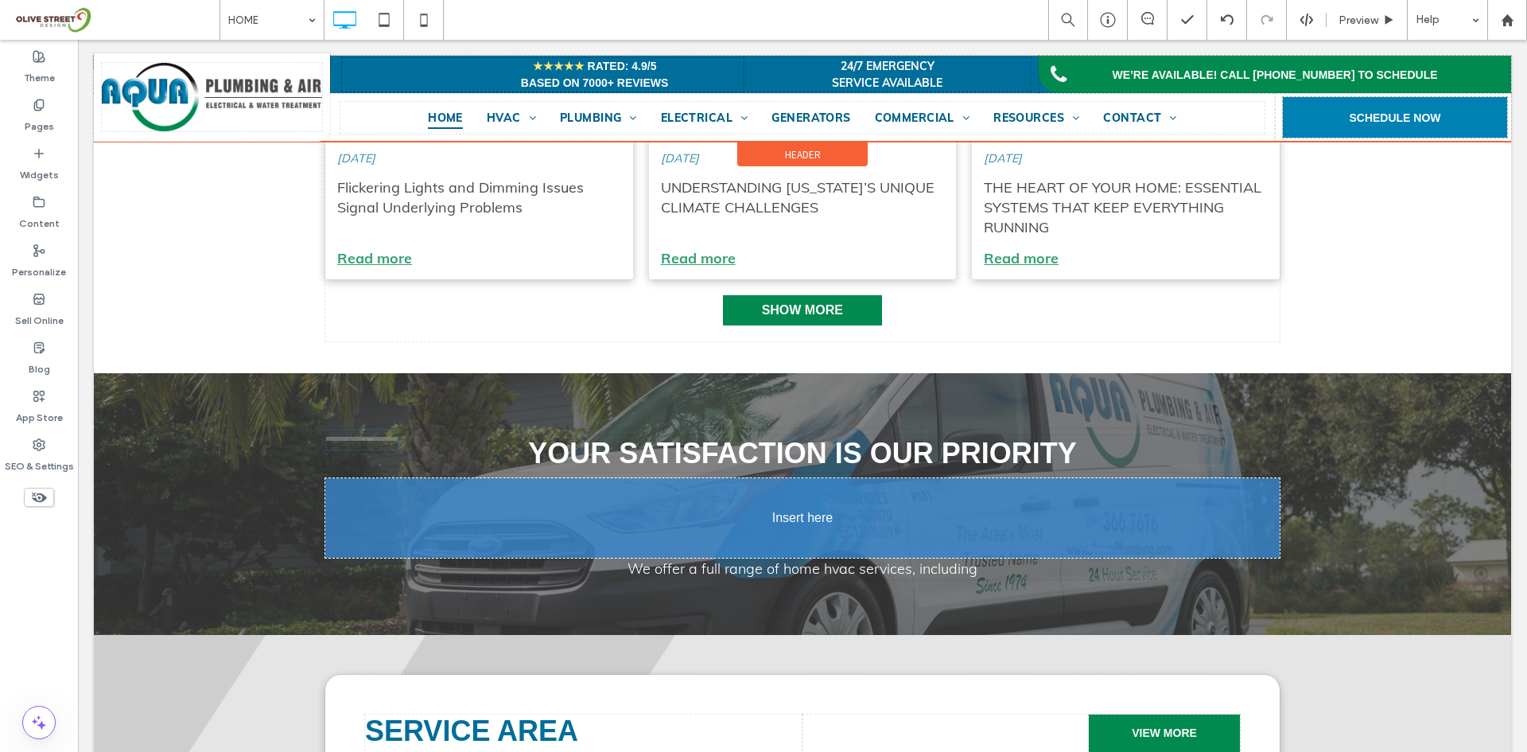
drag, startPoint x: 779, startPoint y: 485, endPoint x: 846, endPoint y: 585, distance: 120.9
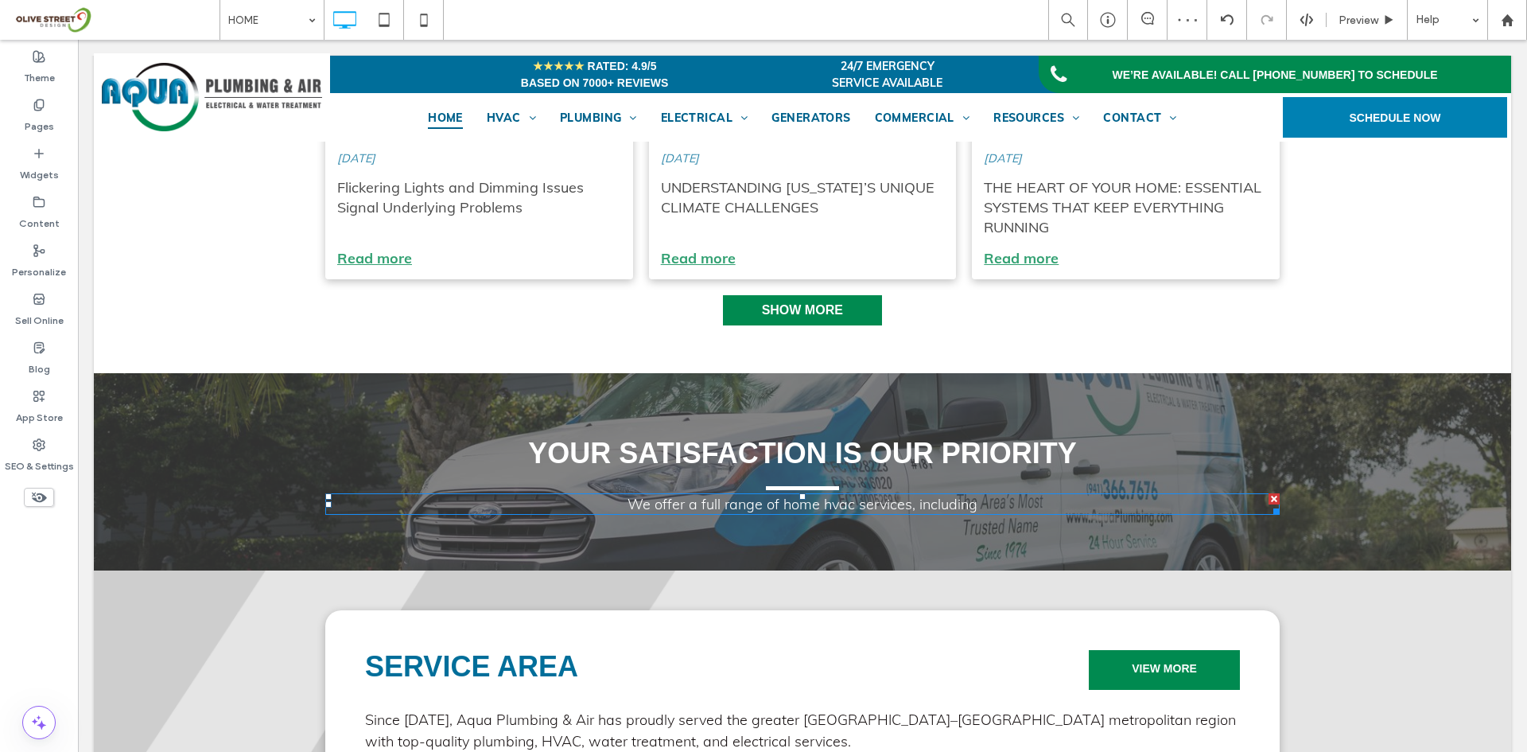
click at [725, 496] on p "We offer a full range of home hvac services, including" at bounding box center [802, 503] width 954 height 21
type input "****"
type input "**"
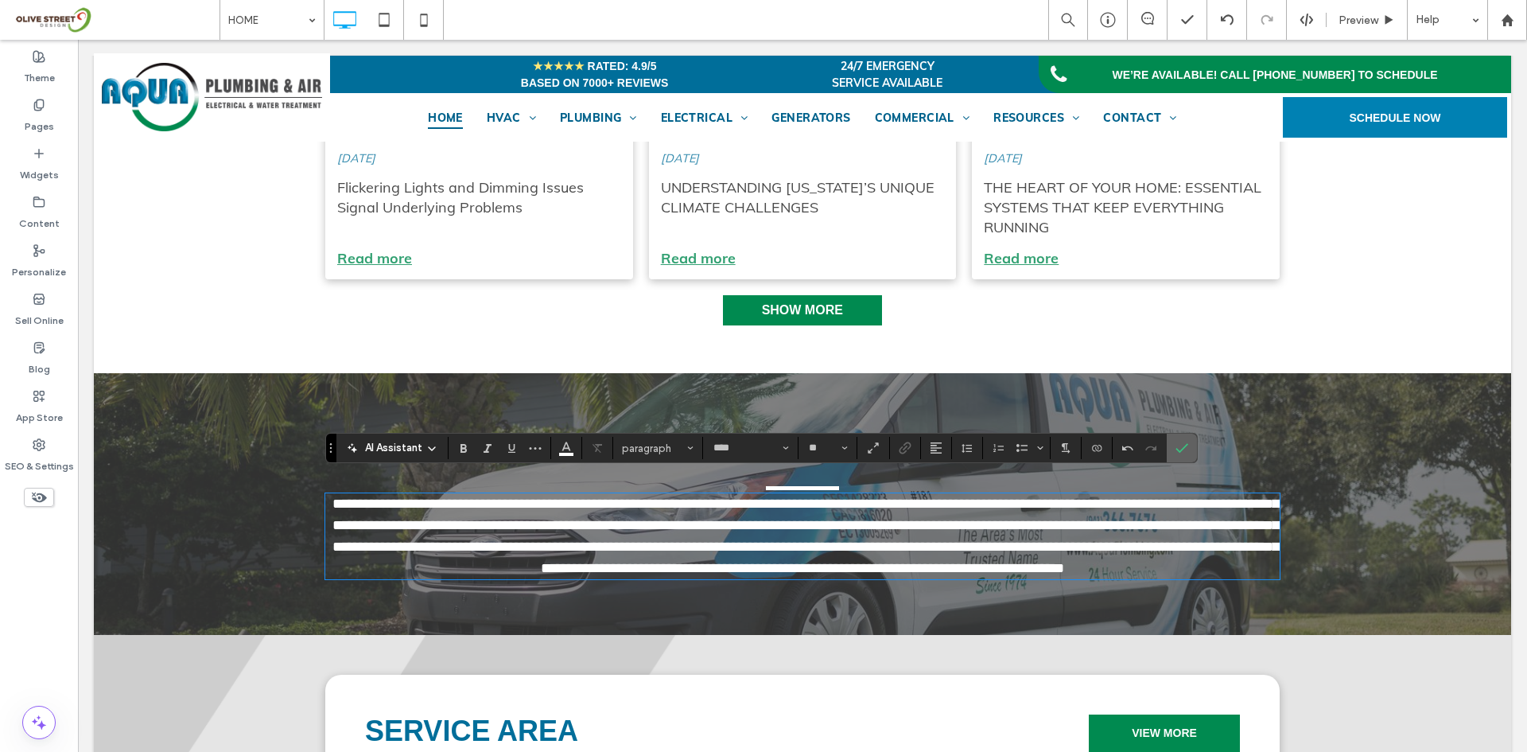
click at [1179, 449] on icon "Confirm" at bounding box center [1182, 447] width 13 height 13
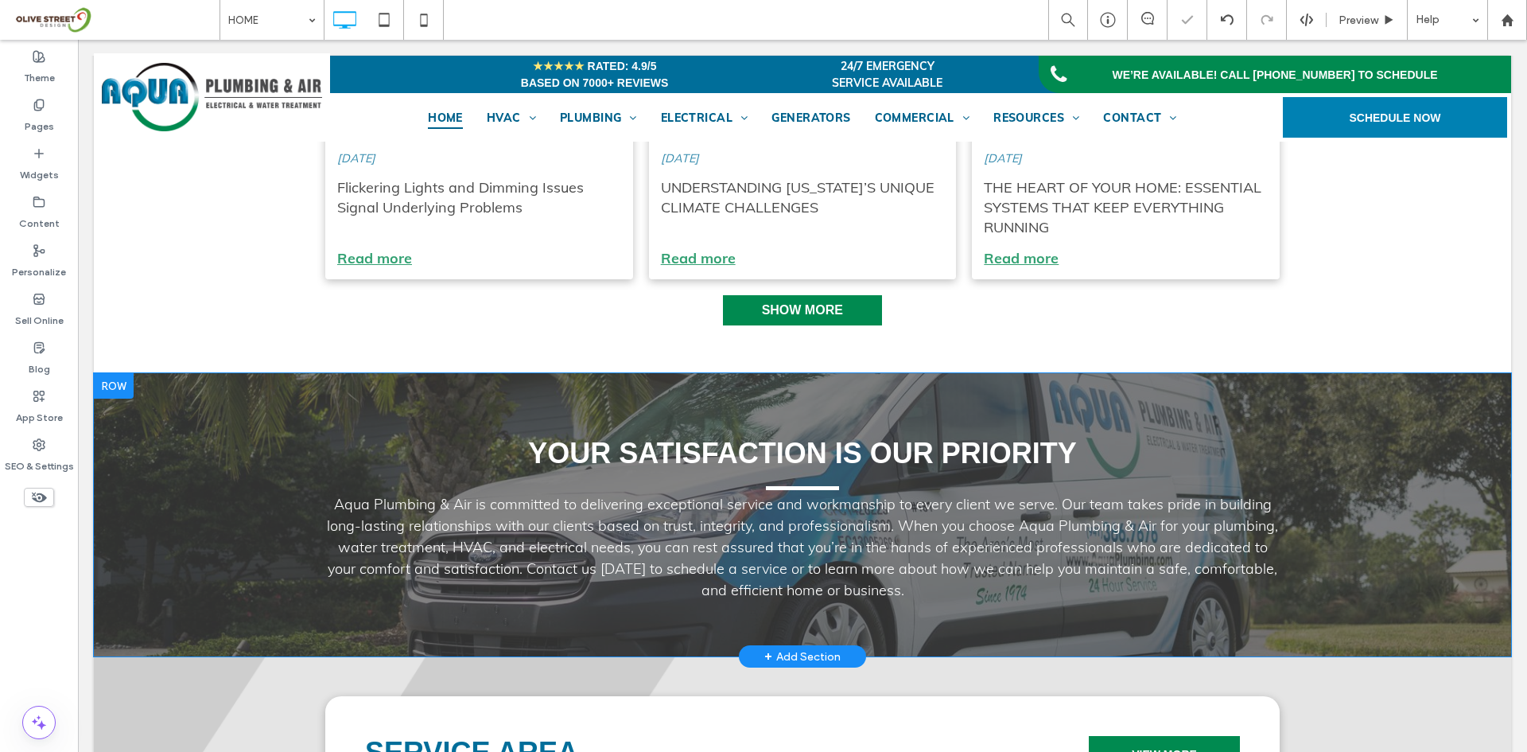
click at [1409, 597] on div "Your Satisfaction is Our Priority Aqua Plumbing & Air is committed to deliverin…" at bounding box center [802, 514] width 1417 height 283
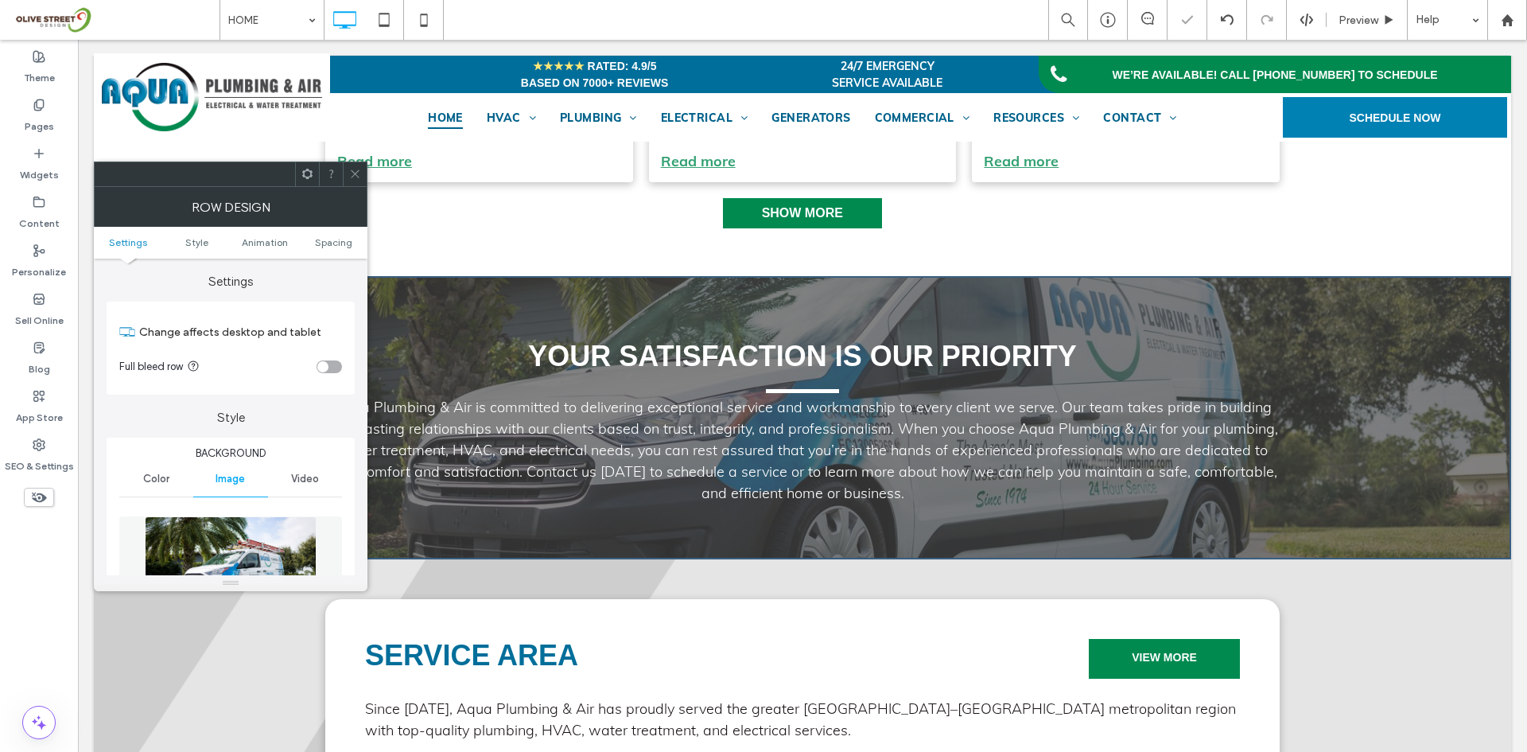
scroll to position [4110, 0]
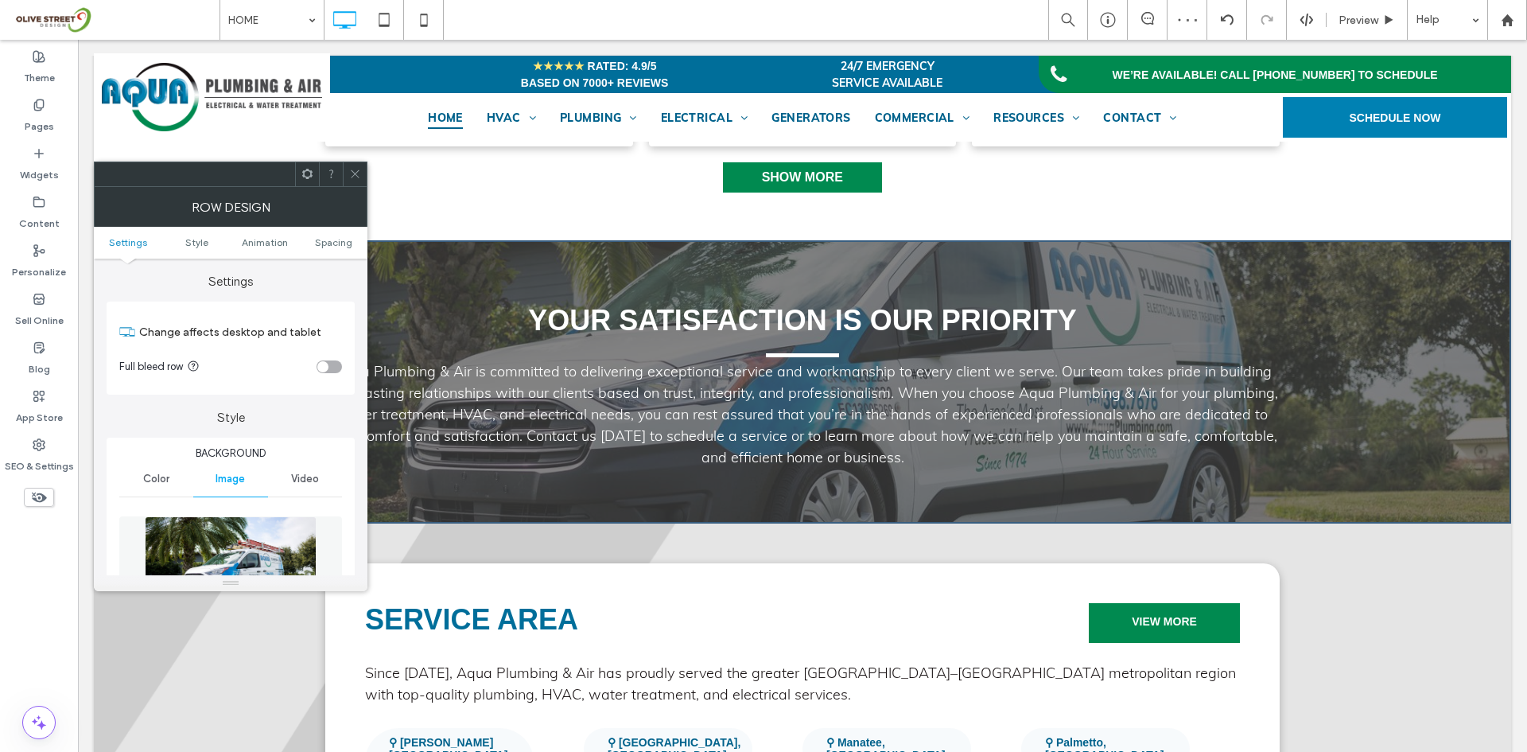
click at [341, 173] on div at bounding box center [331, 174] width 24 height 24
click at [355, 181] on span at bounding box center [355, 174] width 12 height 24
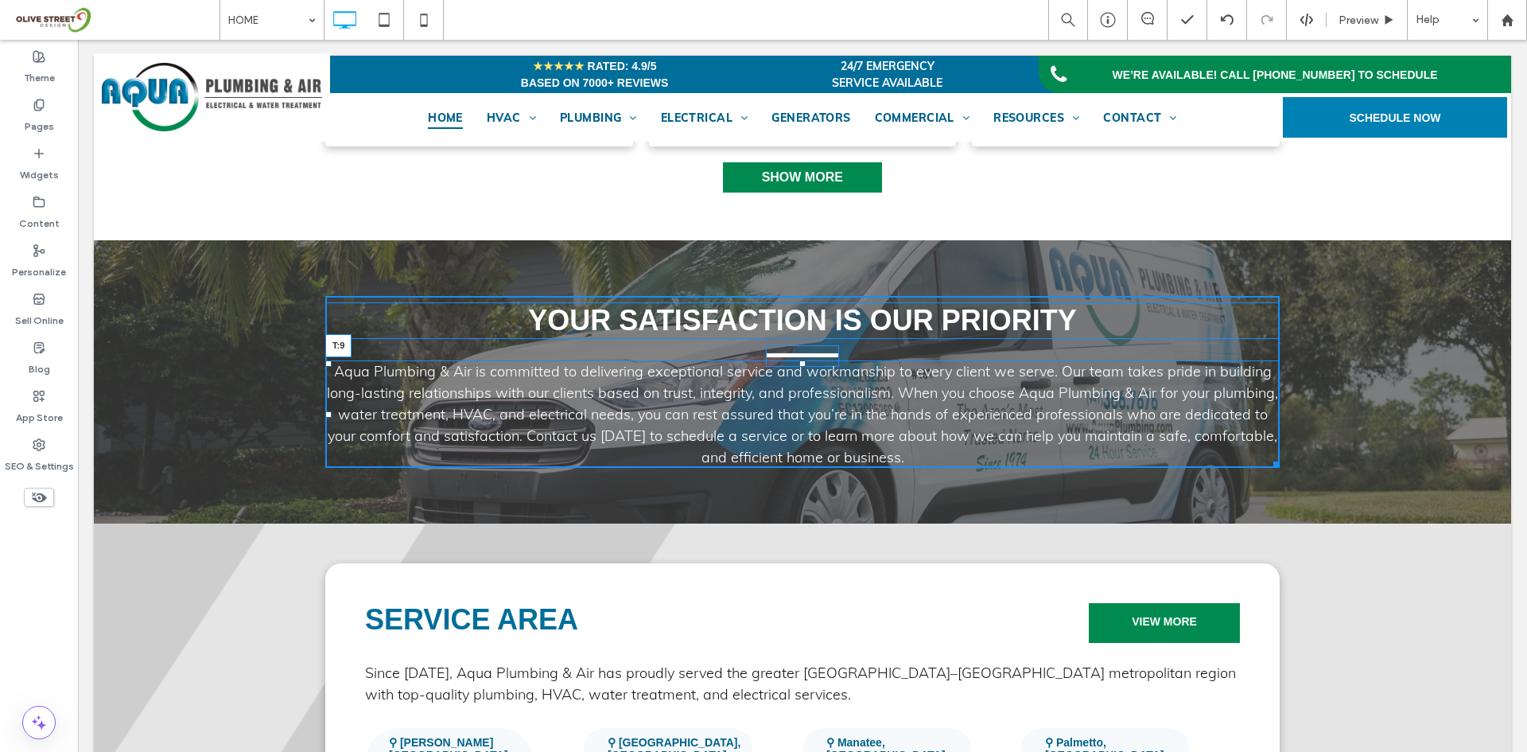
drag, startPoint x: 795, startPoint y: 345, endPoint x: 796, endPoint y: 359, distance: 13.6
click at [799, 360] on div at bounding box center [802, 363] width 6 height 6
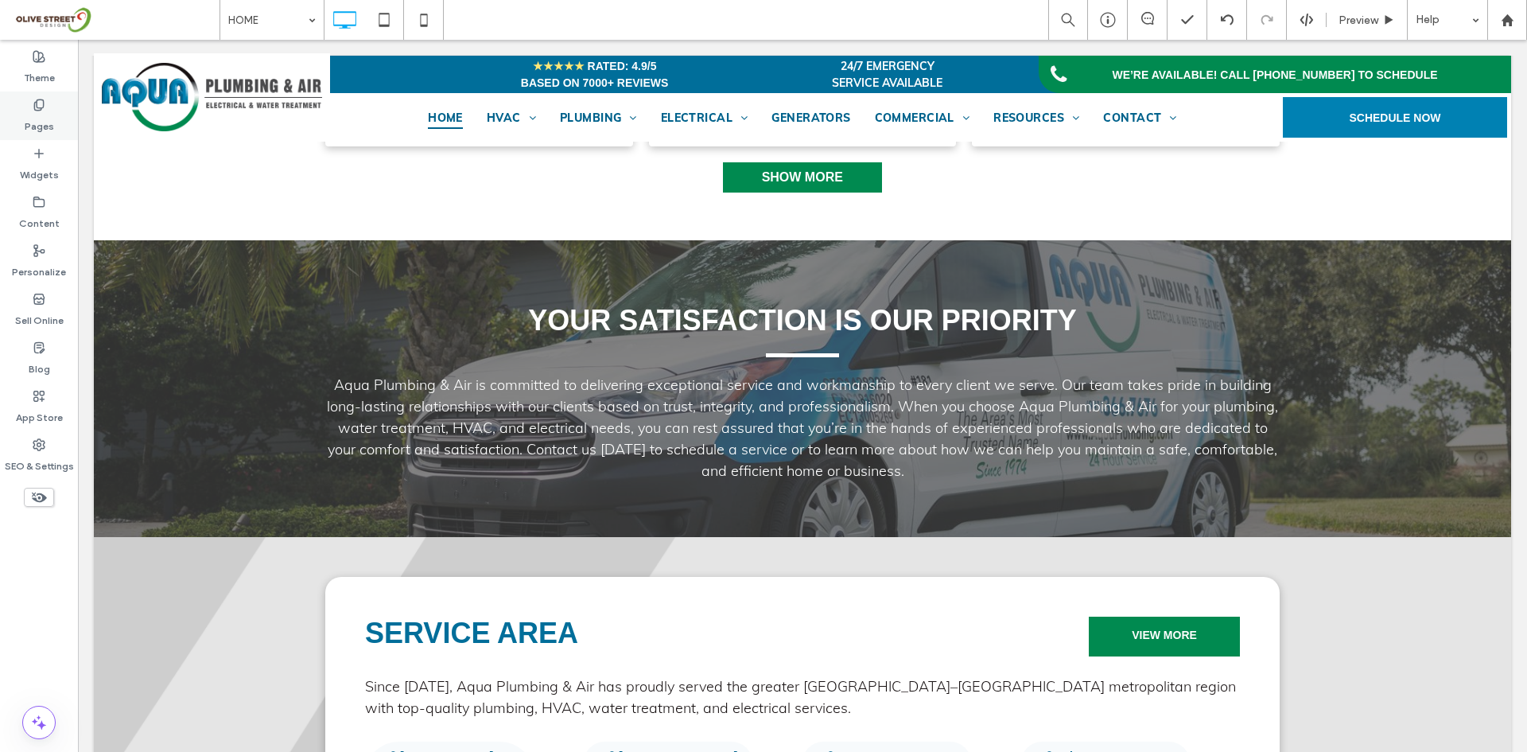
click at [39, 126] on label "Pages" at bounding box center [39, 122] width 29 height 22
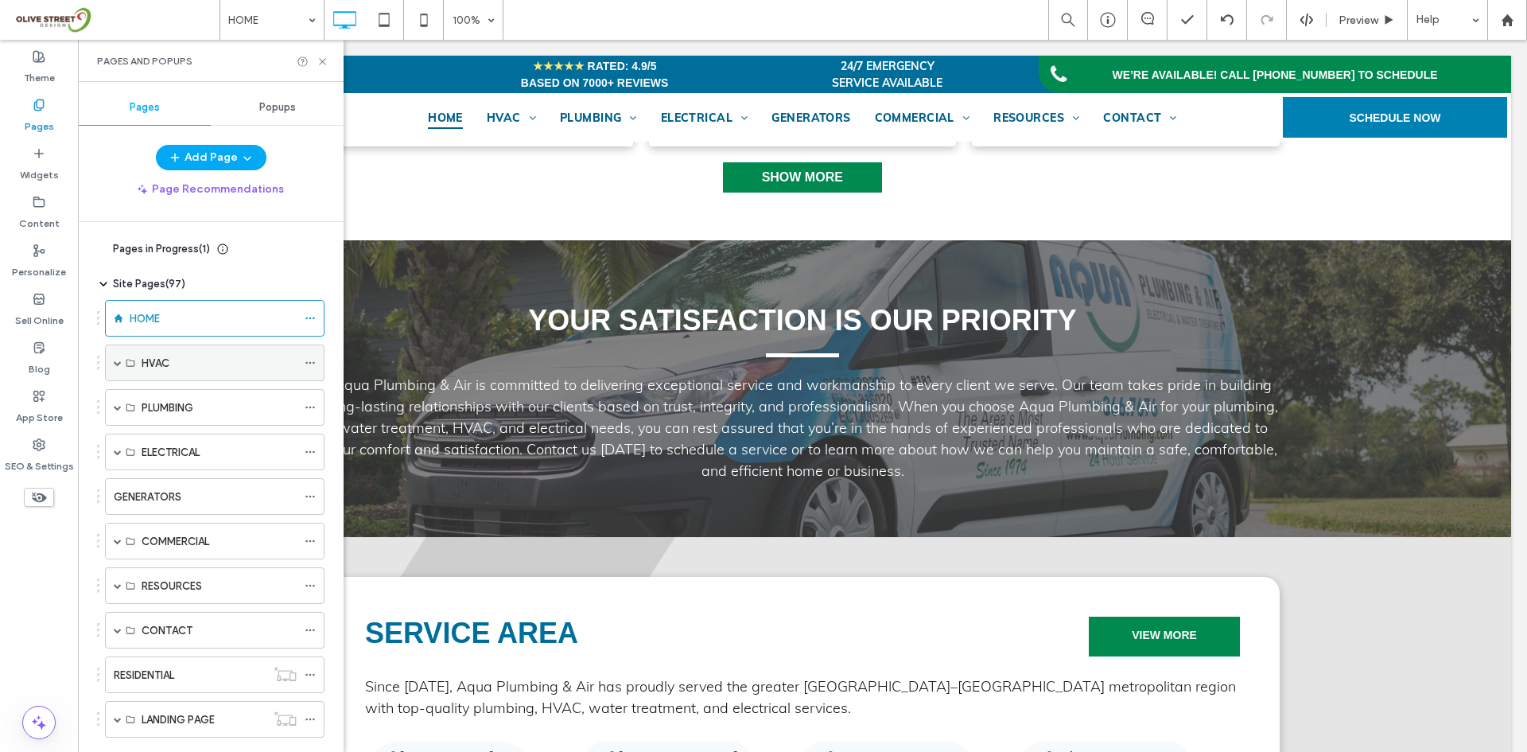
click at [111, 363] on div "HVAC" at bounding box center [215, 362] width 220 height 37
click at [115, 364] on span at bounding box center [118, 363] width 8 height 8
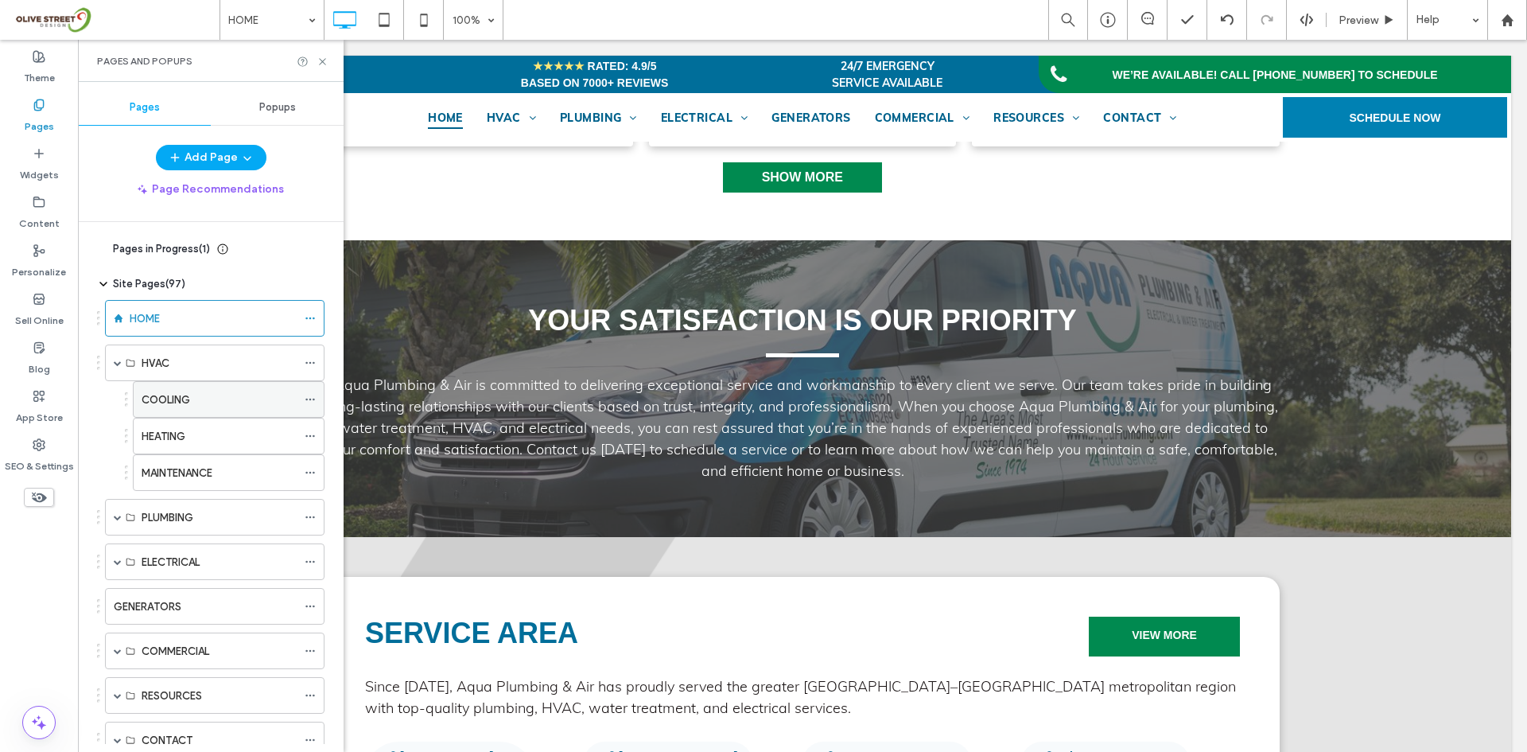
click at [173, 401] on label "COOLING" at bounding box center [166, 400] width 49 height 28
click at [322, 56] on icon at bounding box center [323, 62] width 12 height 12
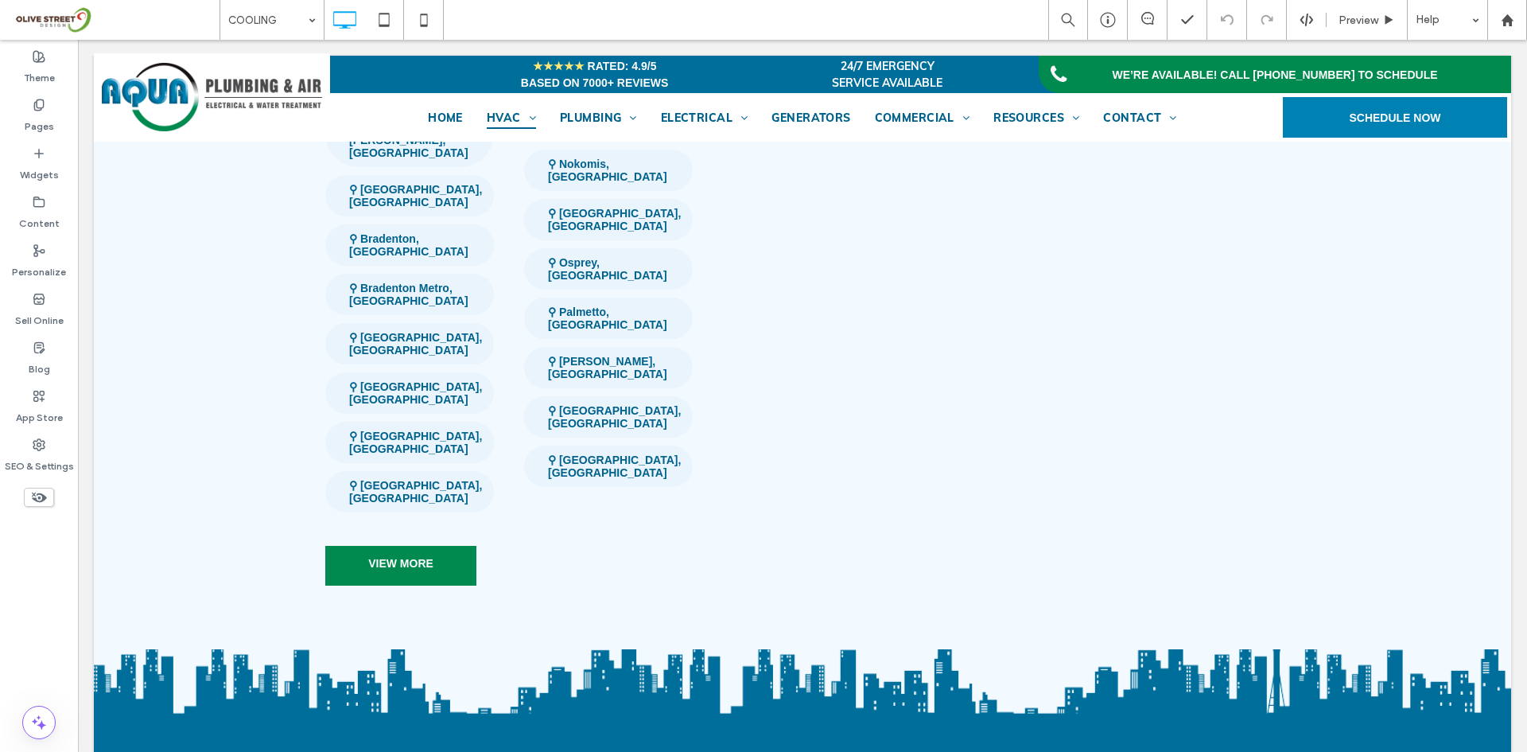
scroll to position [3977, 0]
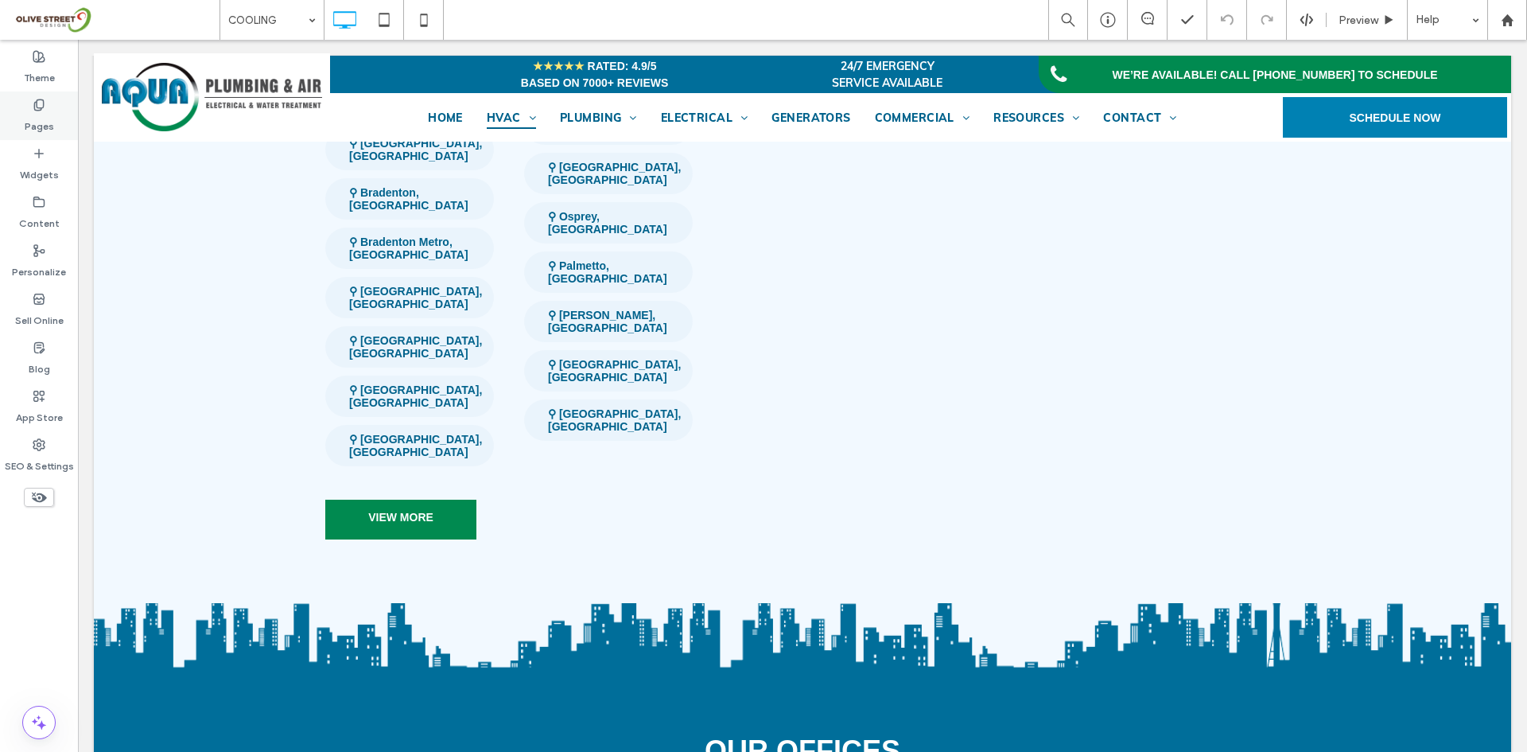
click at [60, 131] on div "Pages" at bounding box center [39, 115] width 78 height 49
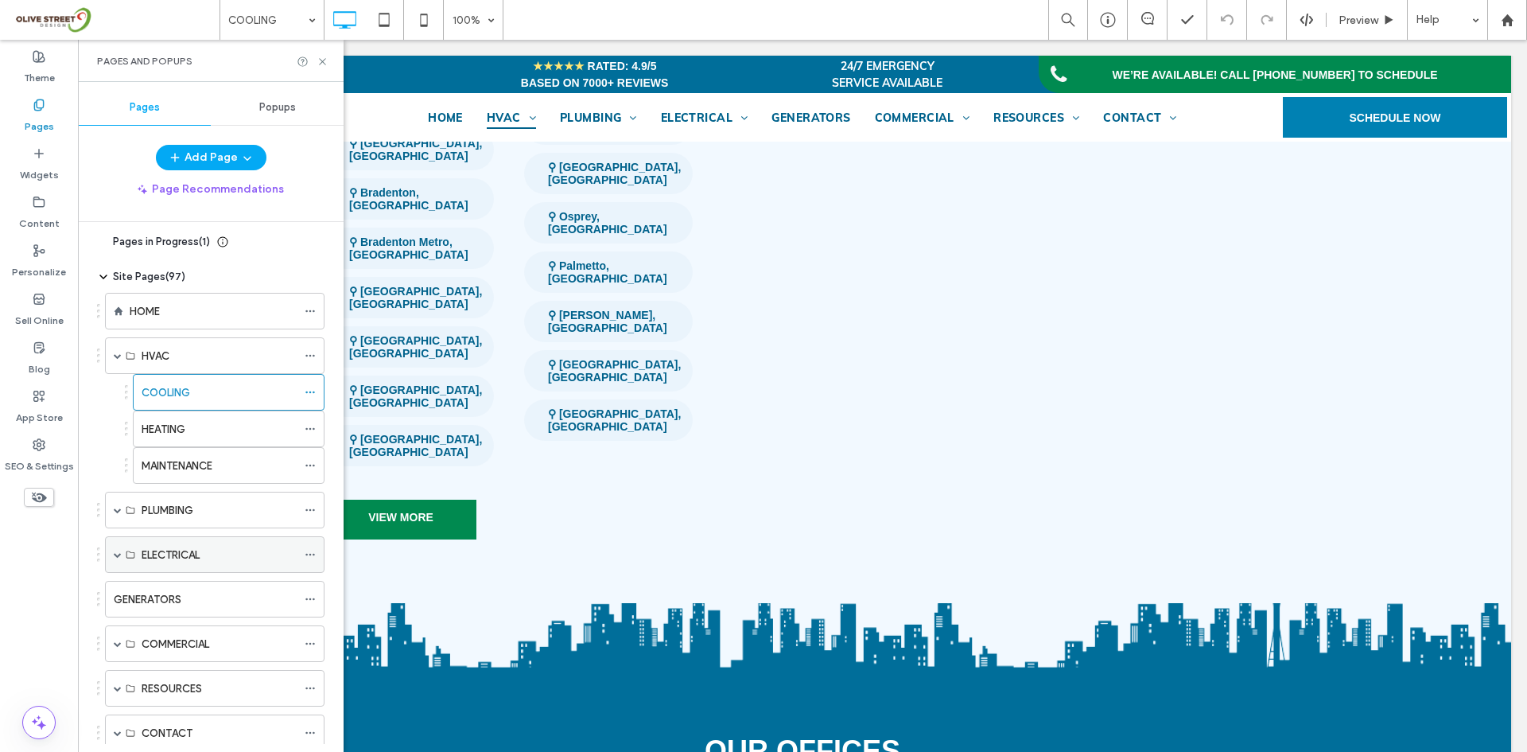
scroll to position [0, 0]
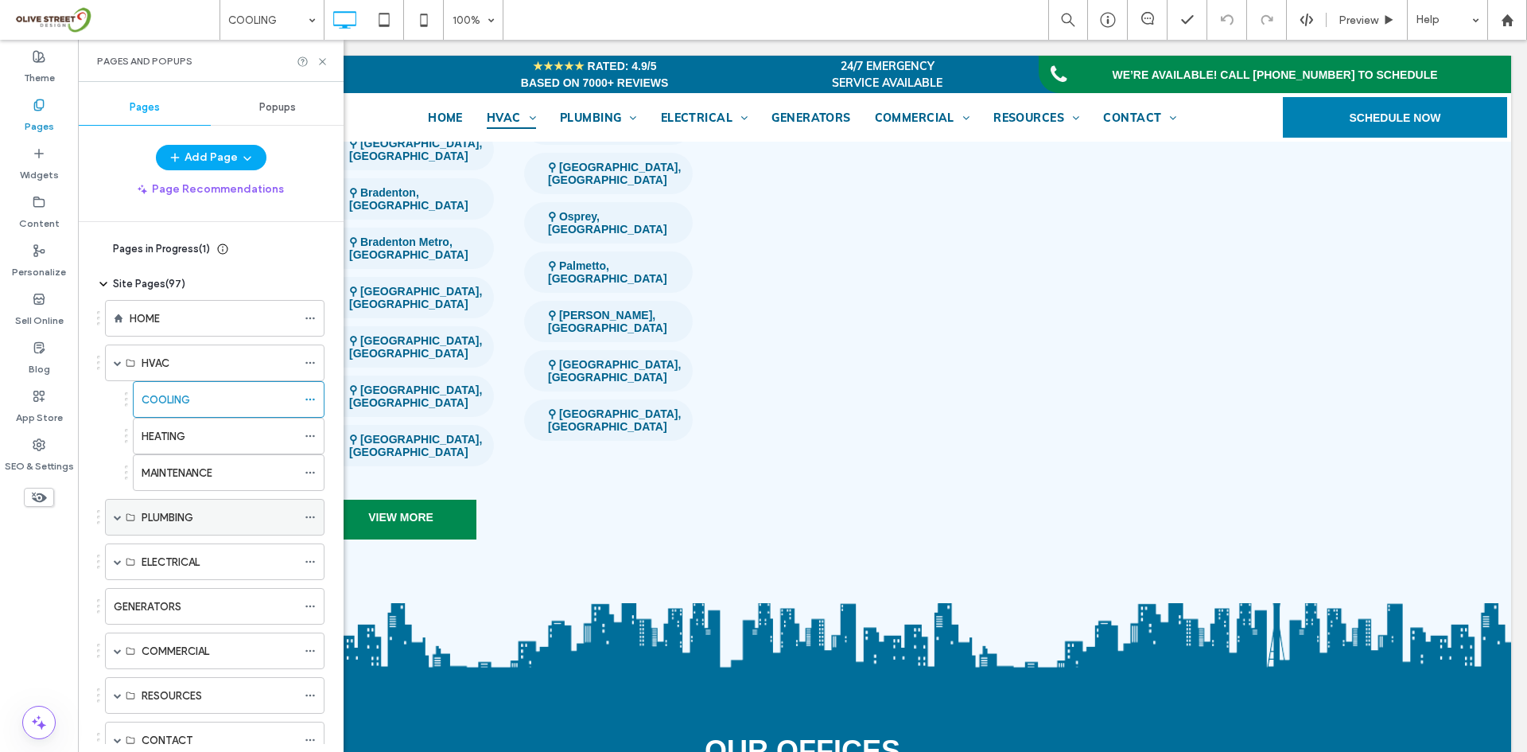
click at [119, 516] on span at bounding box center [118, 517] width 8 height 8
click at [122, 566] on div "ELECTRICAL" at bounding box center [215, 561] width 220 height 37
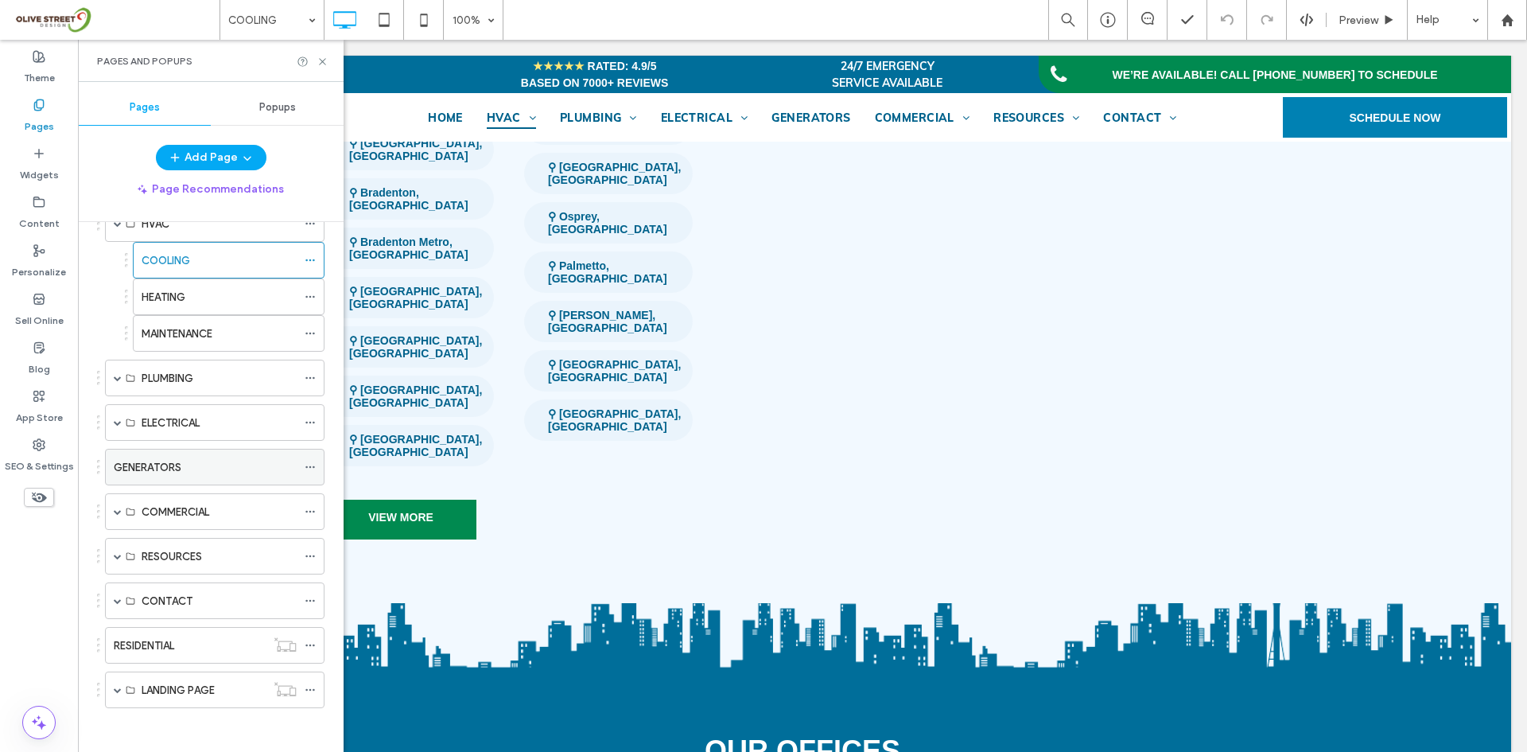
scroll to position [143, 0]
click at [116, 414] on span at bounding box center [118, 418] width 8 height 8
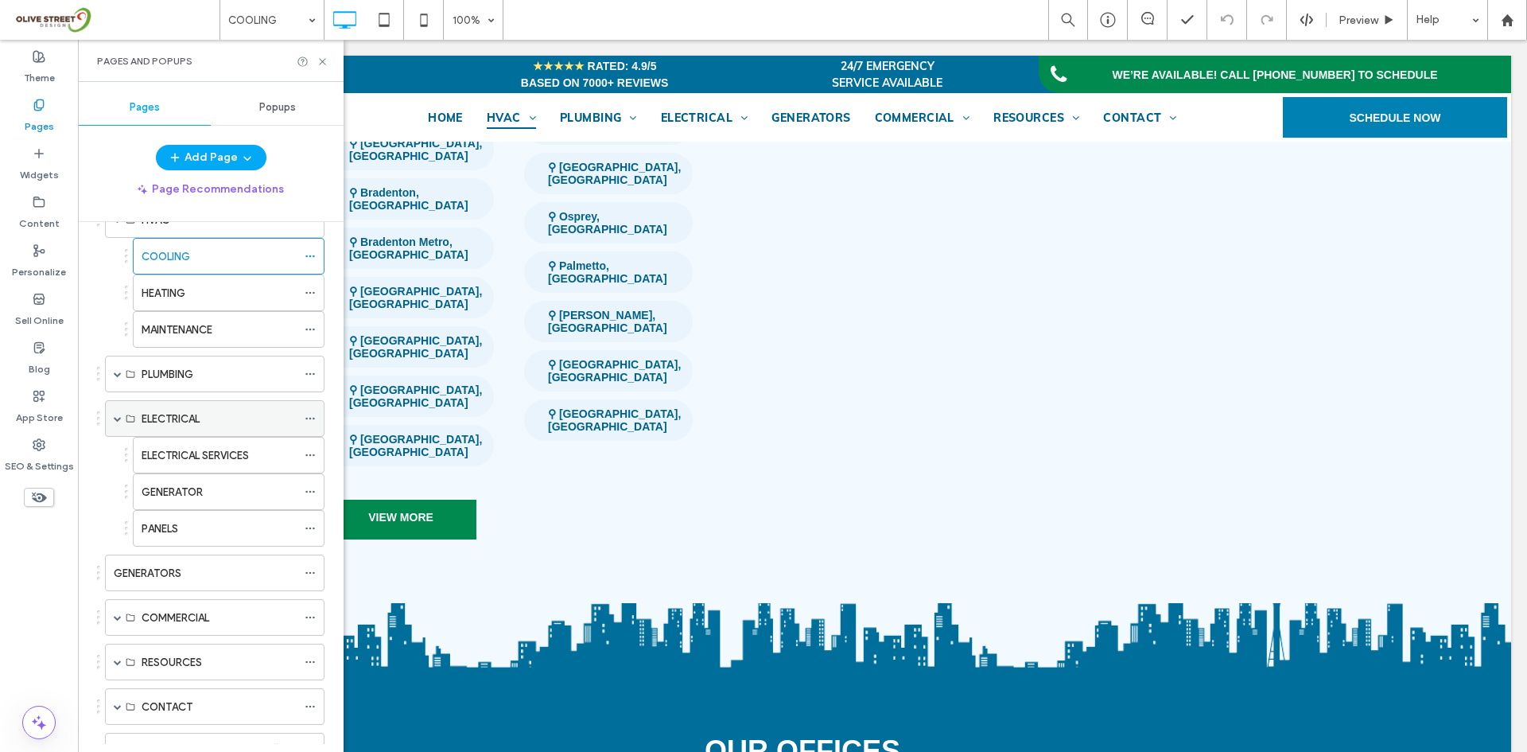
click at [116, 414] on span at bounding box center [118, 418] width 8 height 8
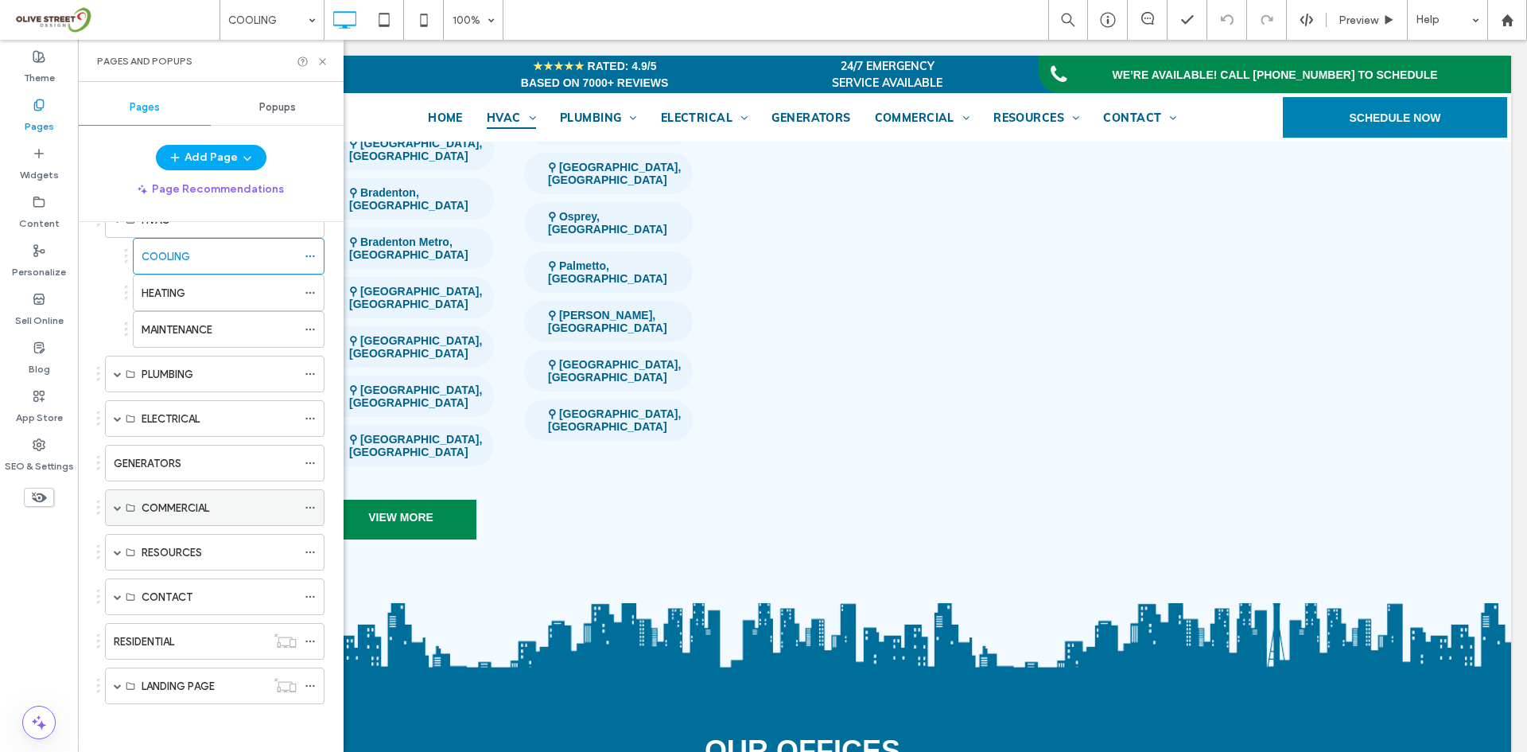
click at [118, 511] on span at bounding box center [118, 507] width 8 height 8
click at [120, 509] on span at bounding box center [118, 507] width 8 height 8
click at [110, 550] on div "RESOURCES" at bounding box center [215, 552] width 220 height 37
click at [115, 550] on span at bounding box center [118, 552] width 8 height 8
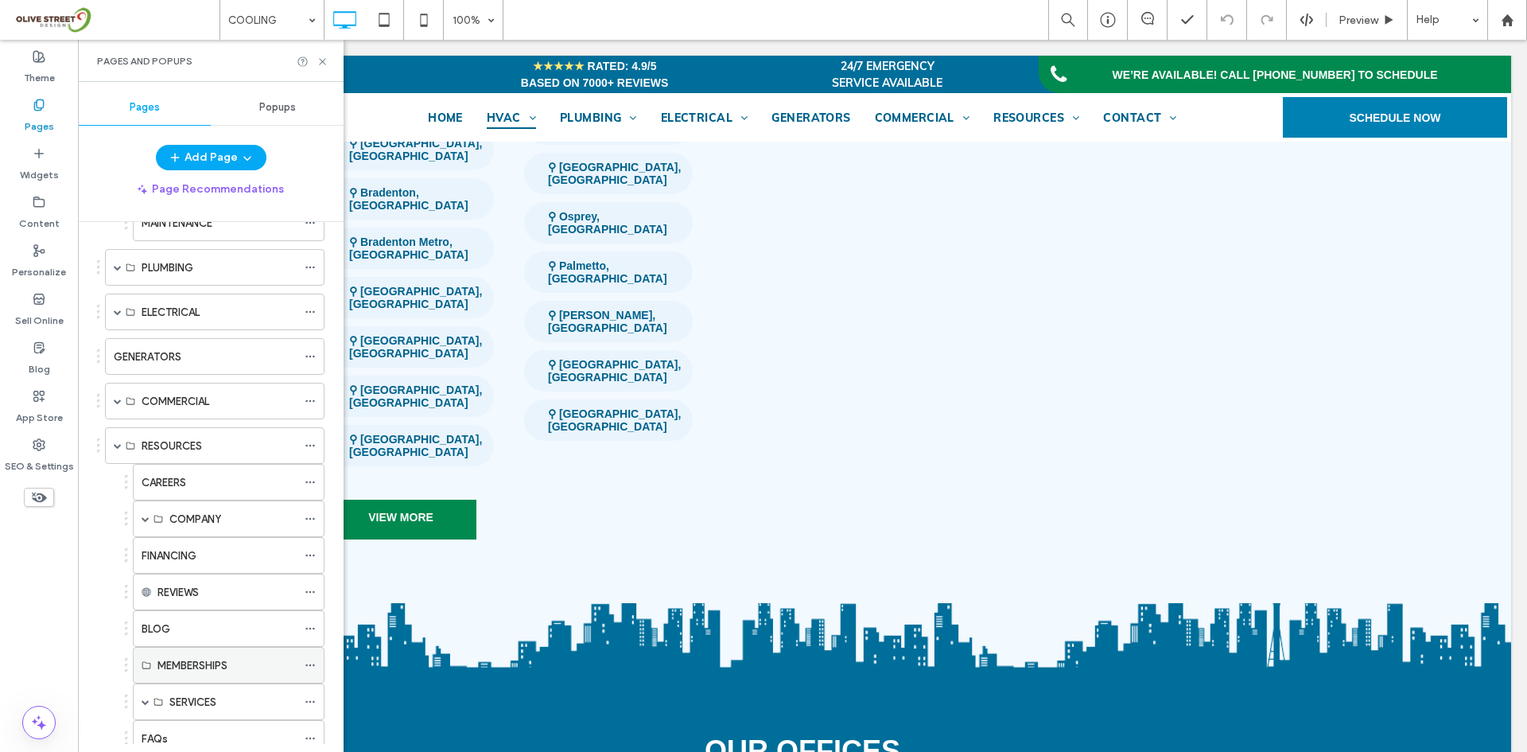
scroll to position [171, 0]
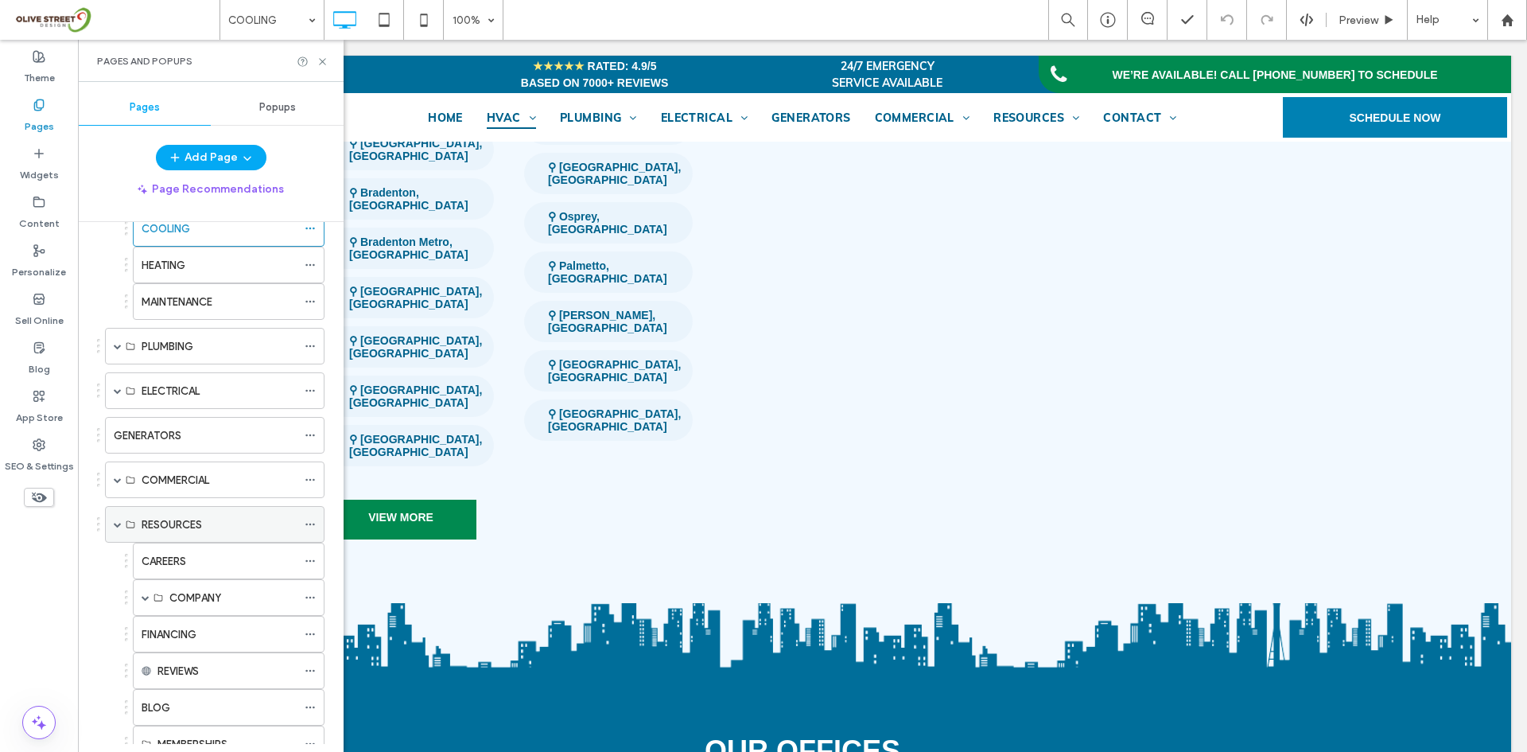
click at [117, 527] on span at bounding box center [118, 524] width 8 height 8
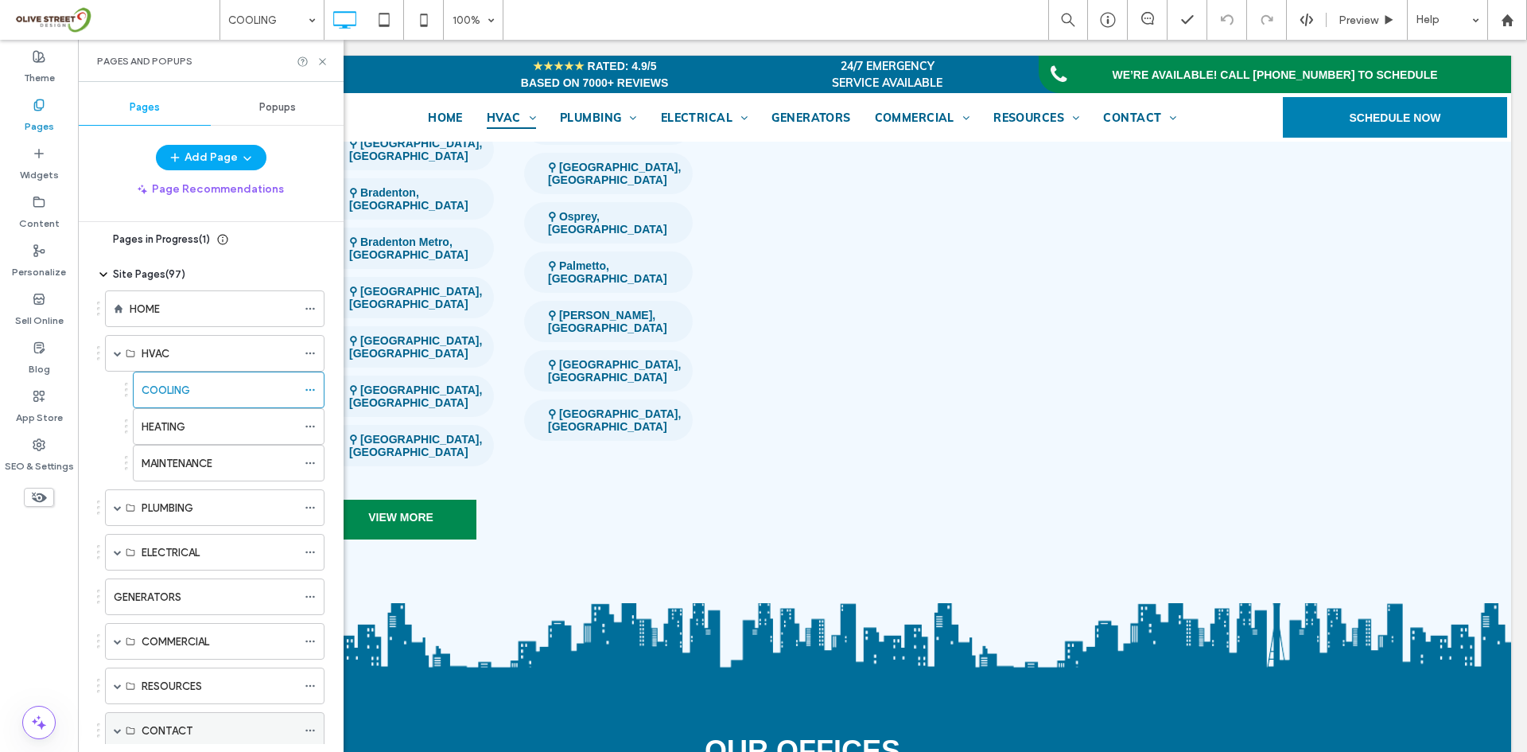
scroll to position [0, 0]
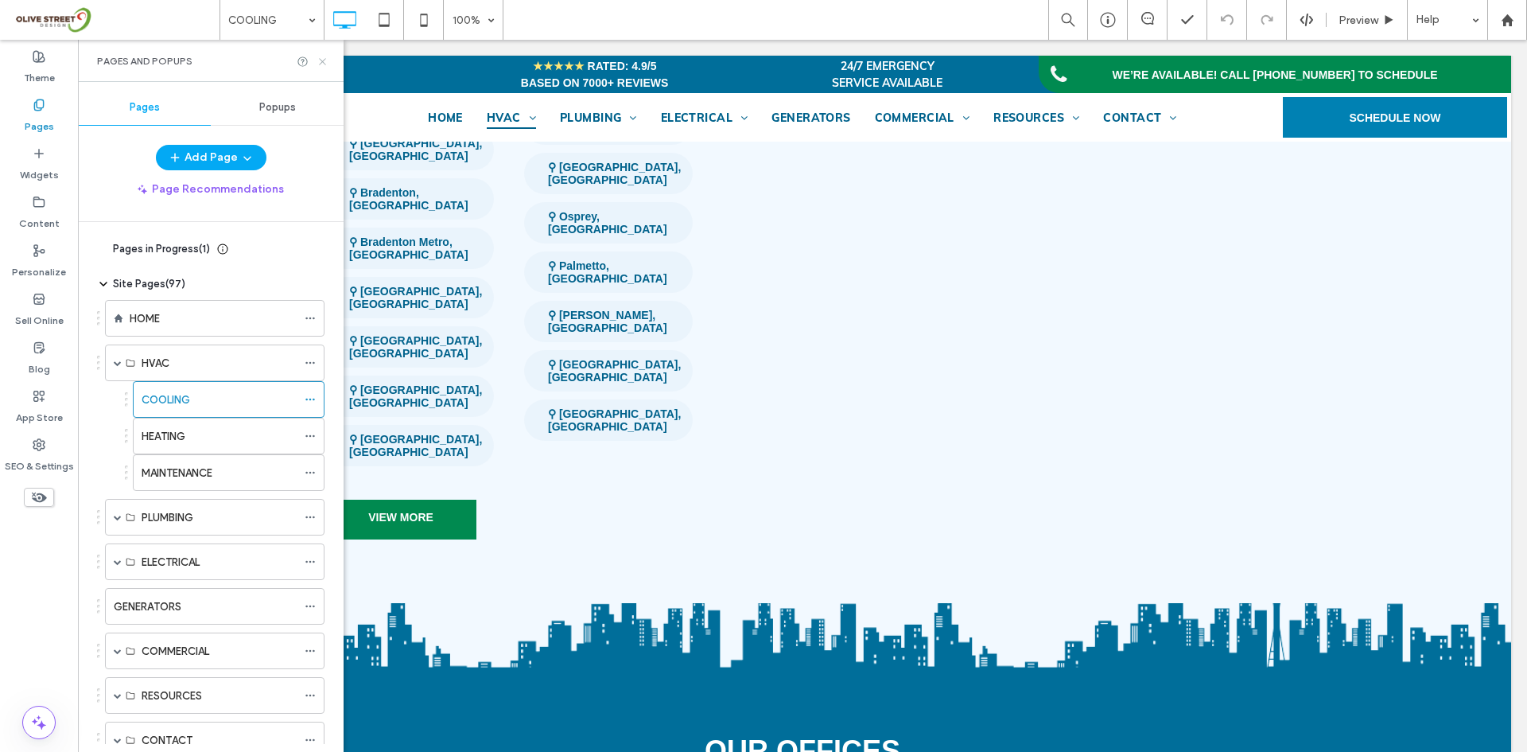
drag, startPoint x: 322, startPoint y: 61, endPoint x: 337, endPoint y: 154, distance: 94.3
click at [322, 61] on use at bounding box center [322, 61] width 6 height 6
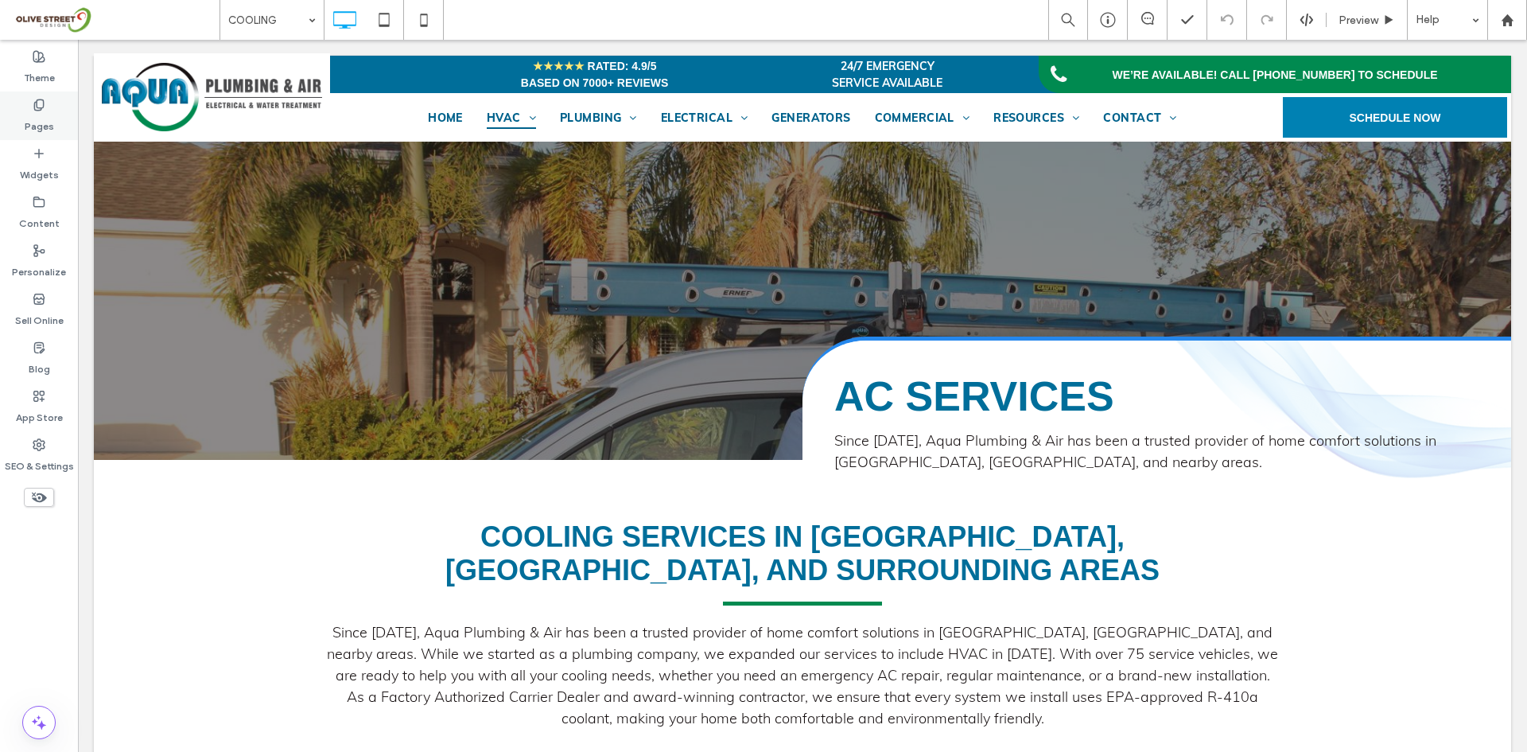
click at [56, 122] on div "Pages" at bounding box center [39, 115] width 78 height 49
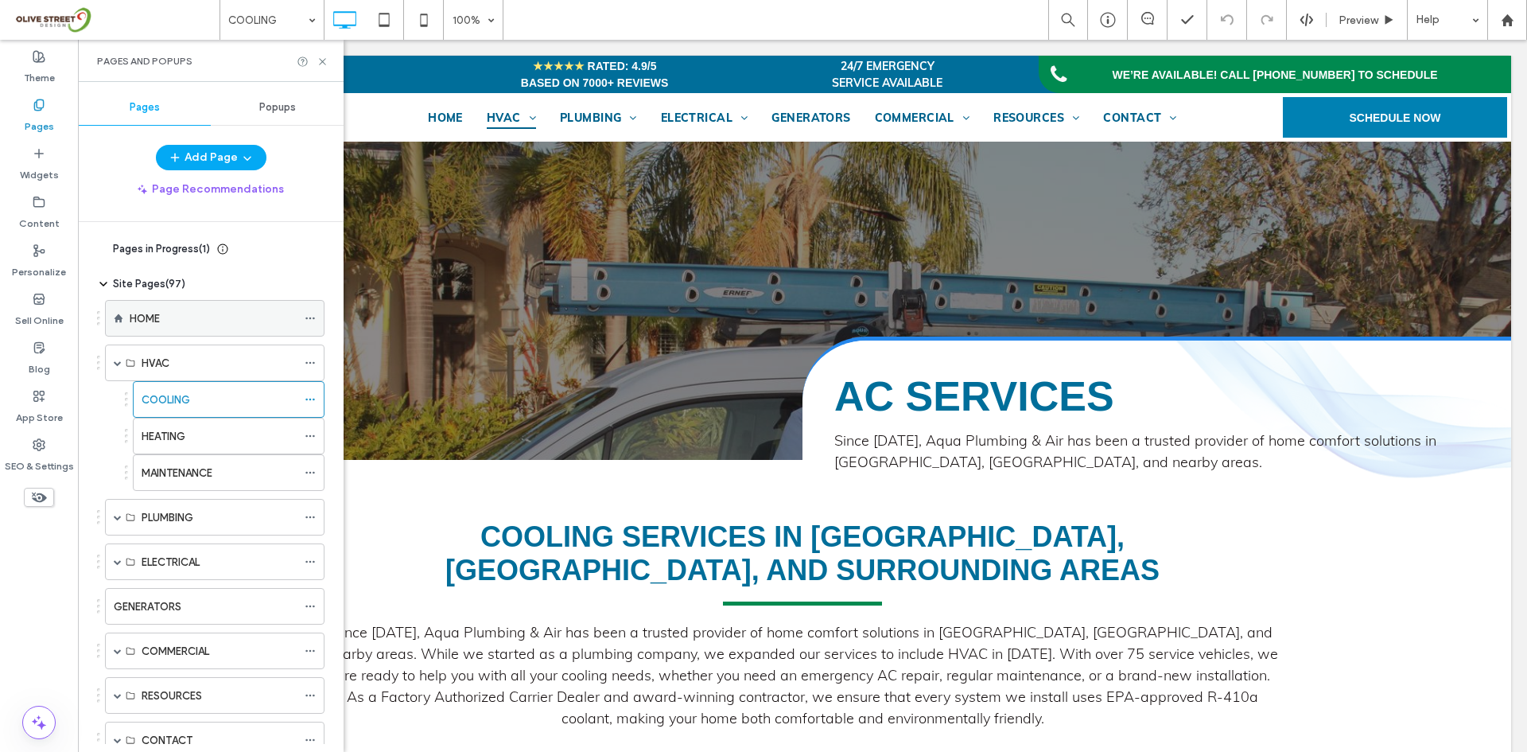
click at [169, 316] on div "HOME" at bounding box center [213, 318] width 167 height 17
click at [322, 62] on use at bounding box center [322, 61] width 6 height 6
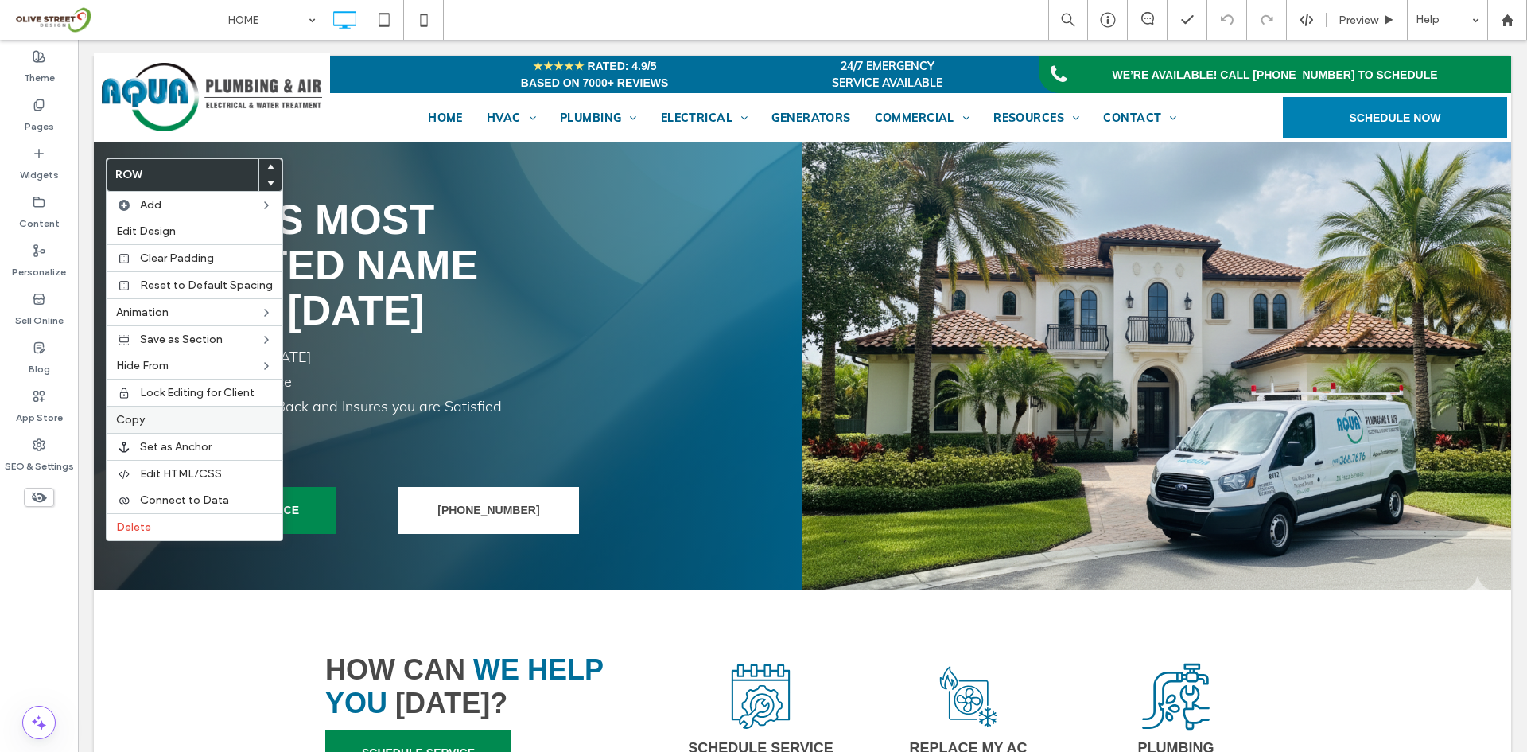
click at [138, 428] on div "Copy" at bounding box center [195, 419] width 176 height 27
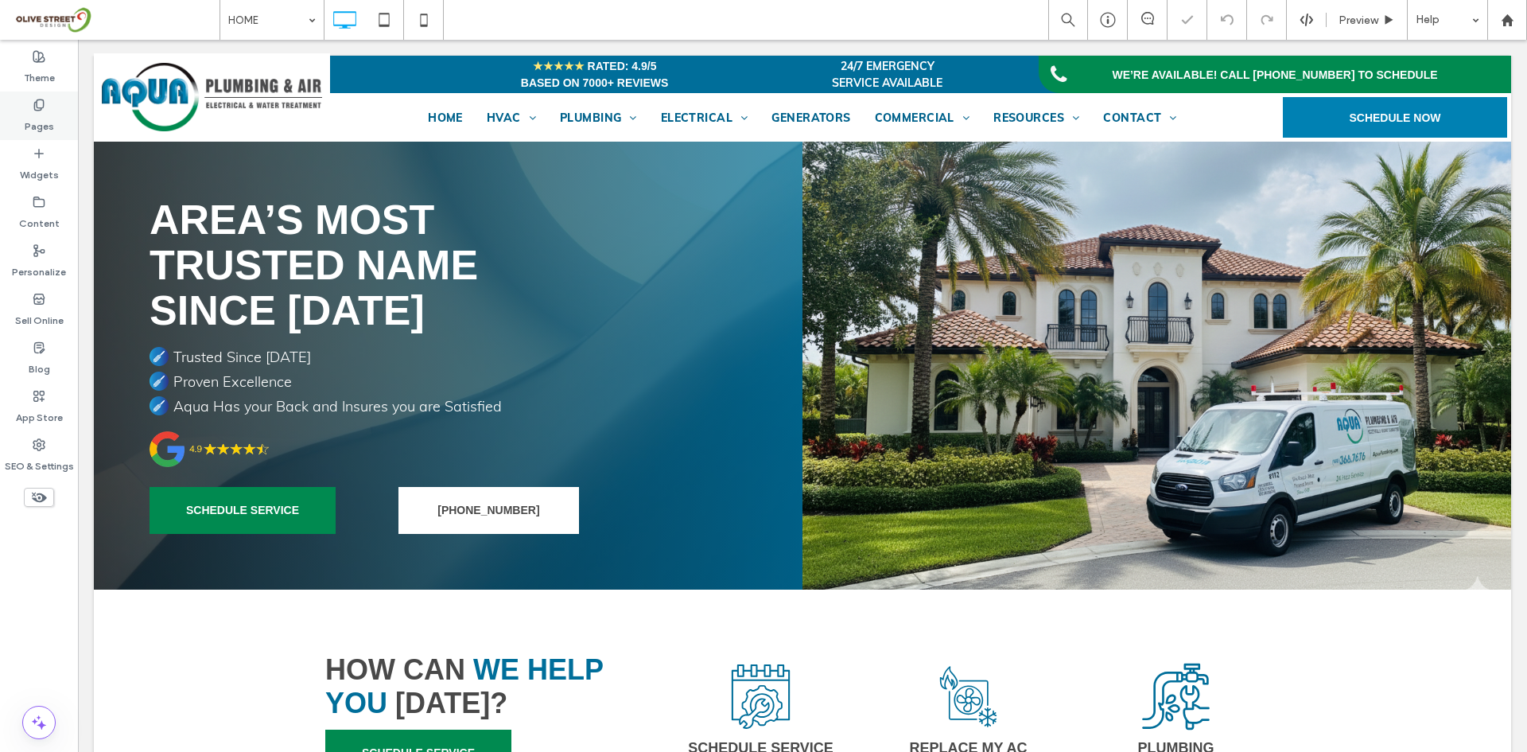
click at [28, 118] on label "Pages" at bounding box center [39, 122] width 29 height 22
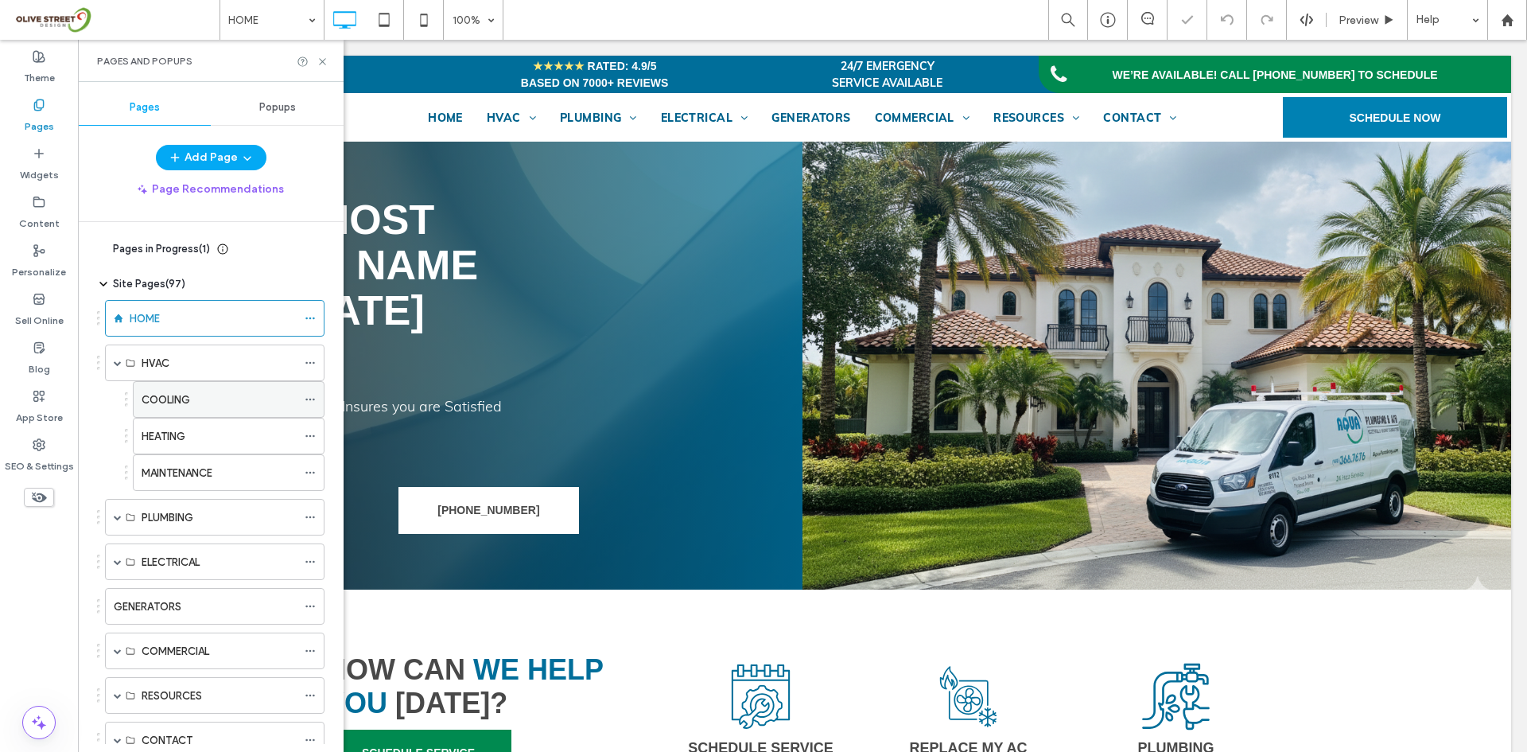
click at [309, 391] on span at bounding box center [310, 399] width 11 height 24
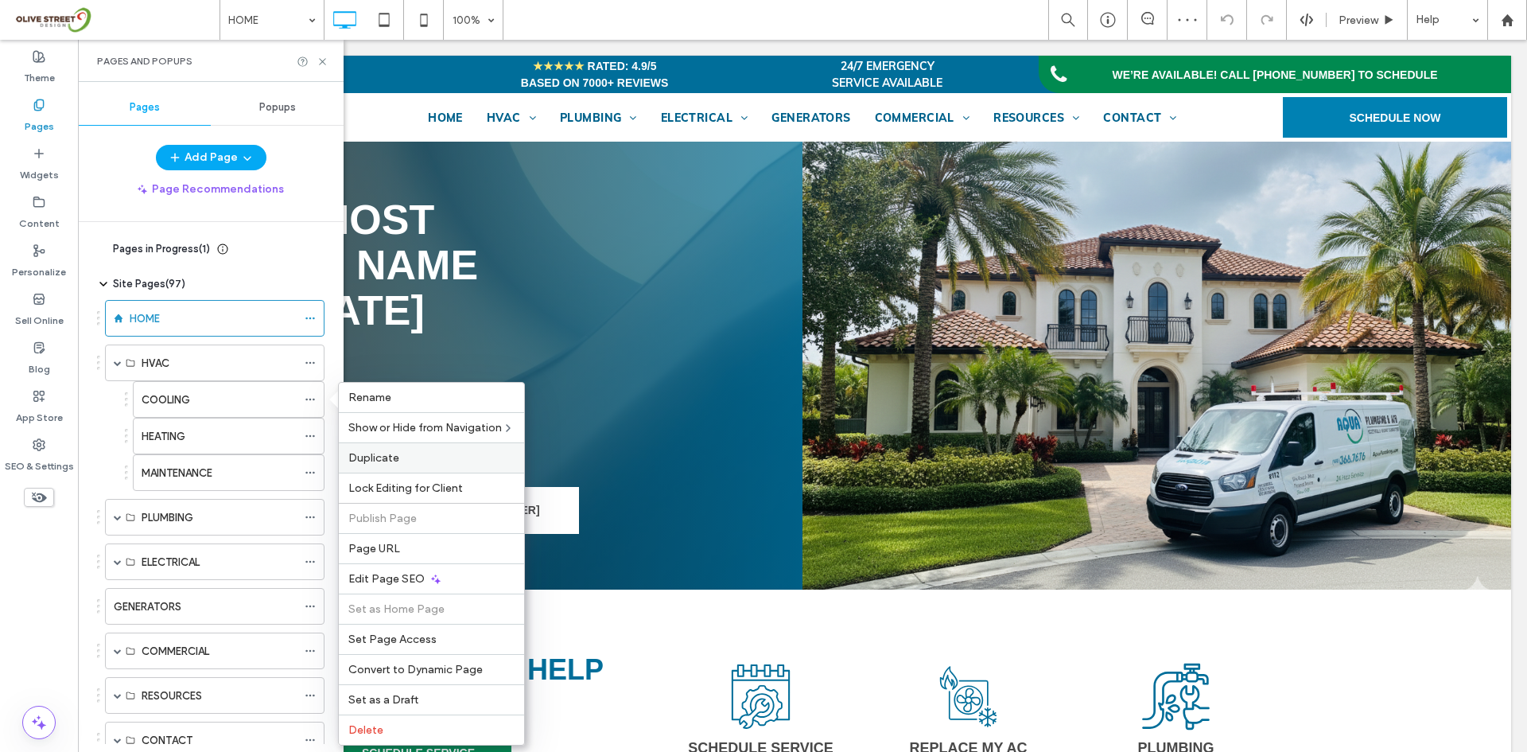
click at [376, 459] on span "Duplicate" at bounding box center [373, 458] width 51 height 14
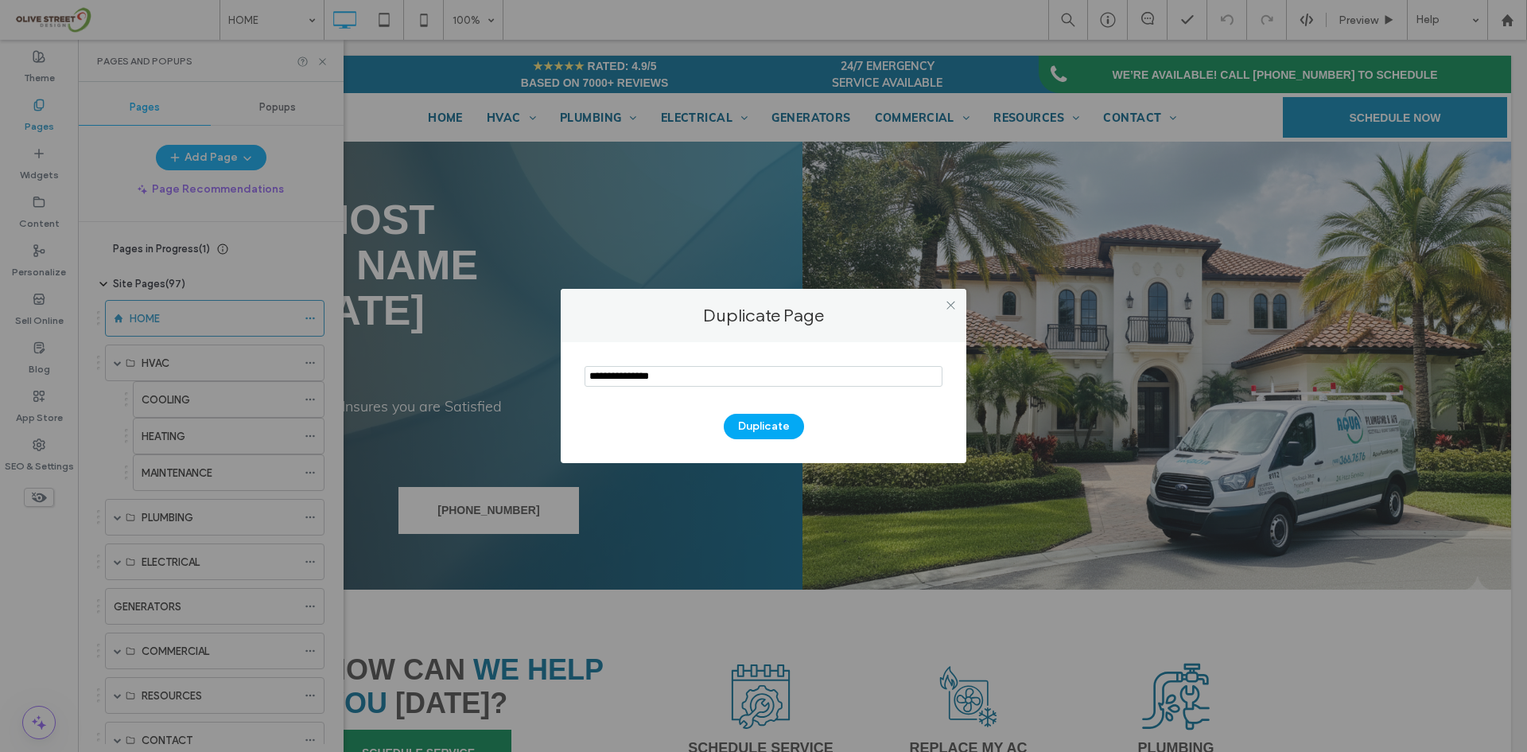
drag, startPoint x: 633, startPoint y: 379, endPoint x: 508, endPoint y: 399, distance: 126.5
click at [508, 399] on div "Duplicate Page Duplicate" at bounding box center [763, 376] width 1527 height 752
type input "********"
click at [787, 426] on button "Duplicate" at bounding box center [764, 426] width 80 height 25
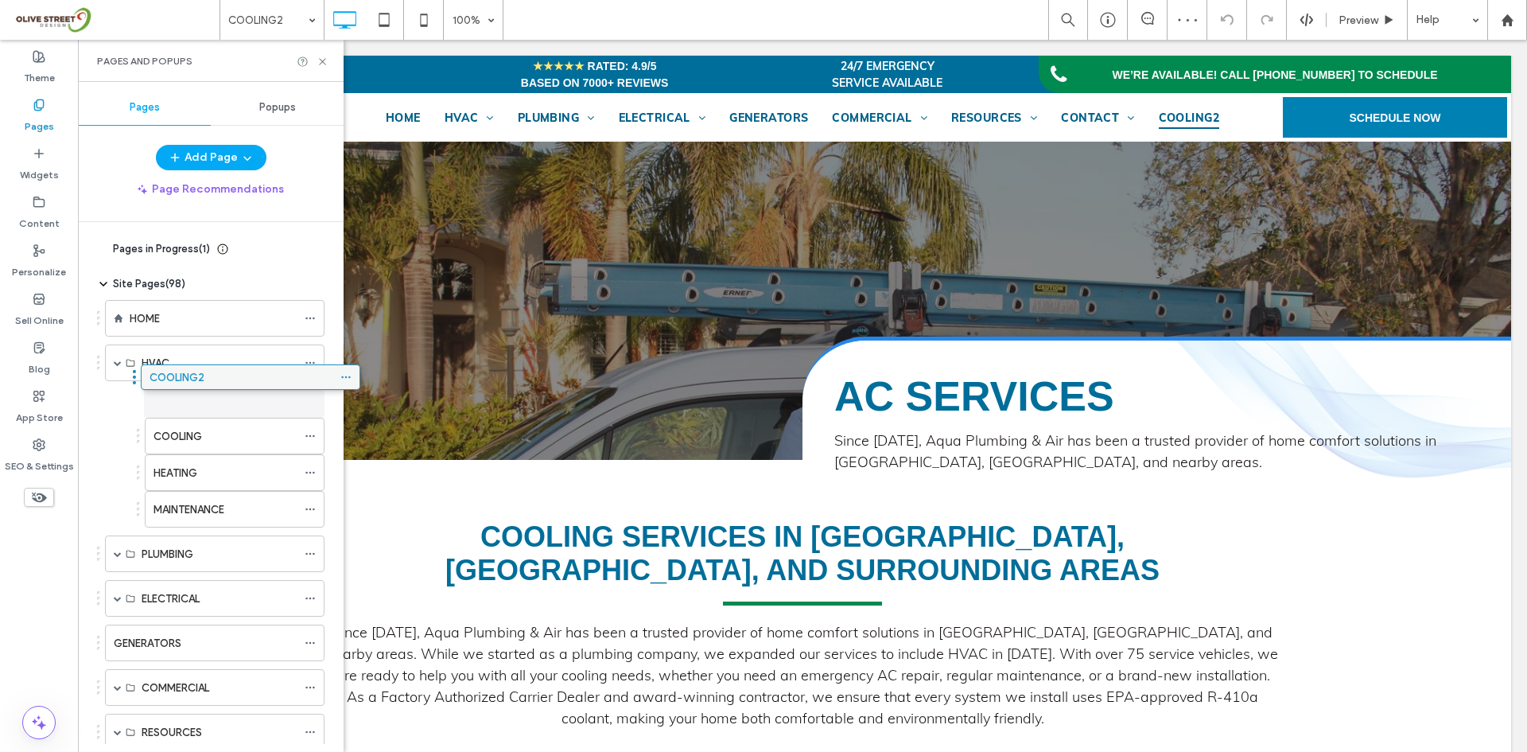
drag, startPoint x: 207, startPoint y: 690, endPoint x: 243, endPoint y: 387, distance: 305.2
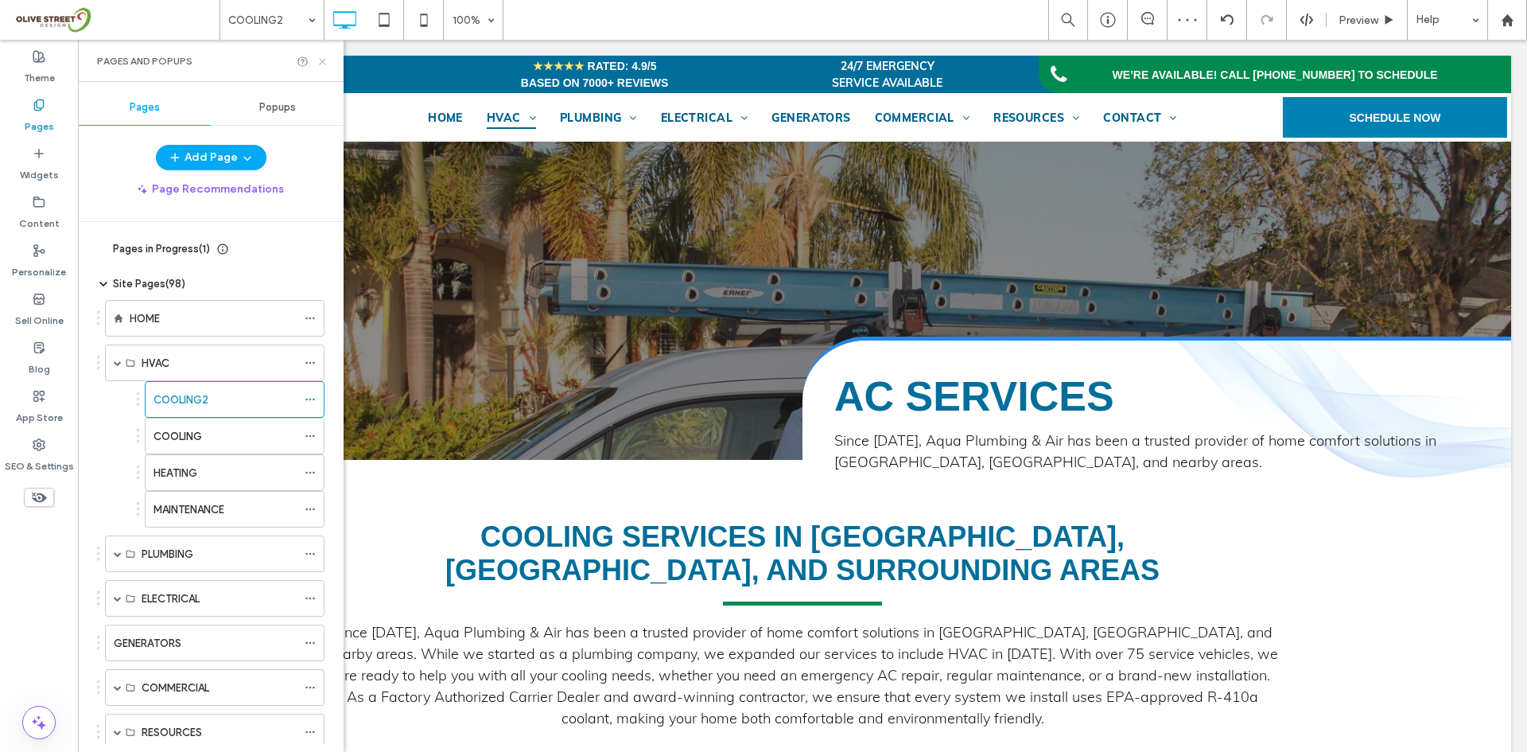
click at [322, 62] on use at bounding box center [322, 61] width 6 height 6
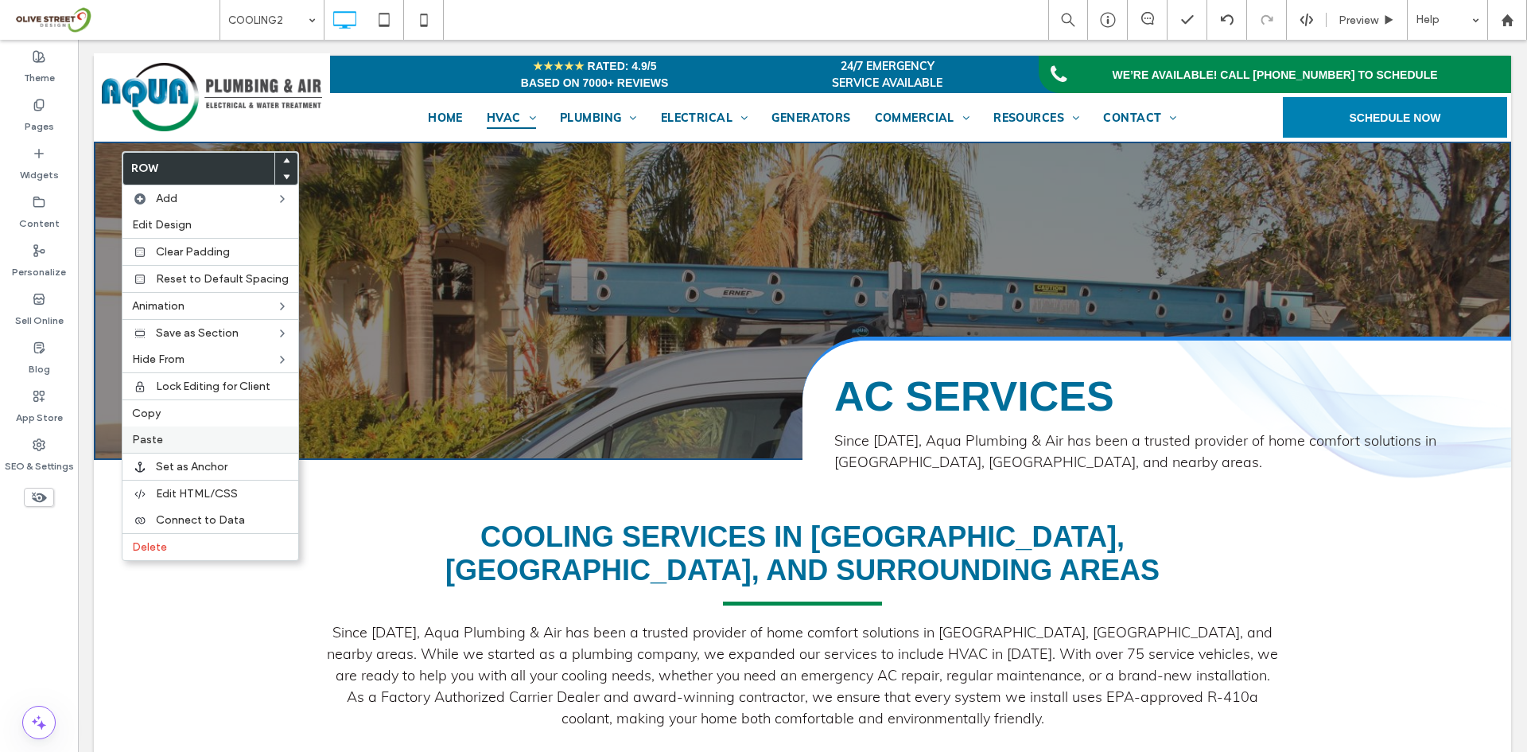
click at [165, 443] on label "Paste" at bounding box center [210, 440] width 157 height 14
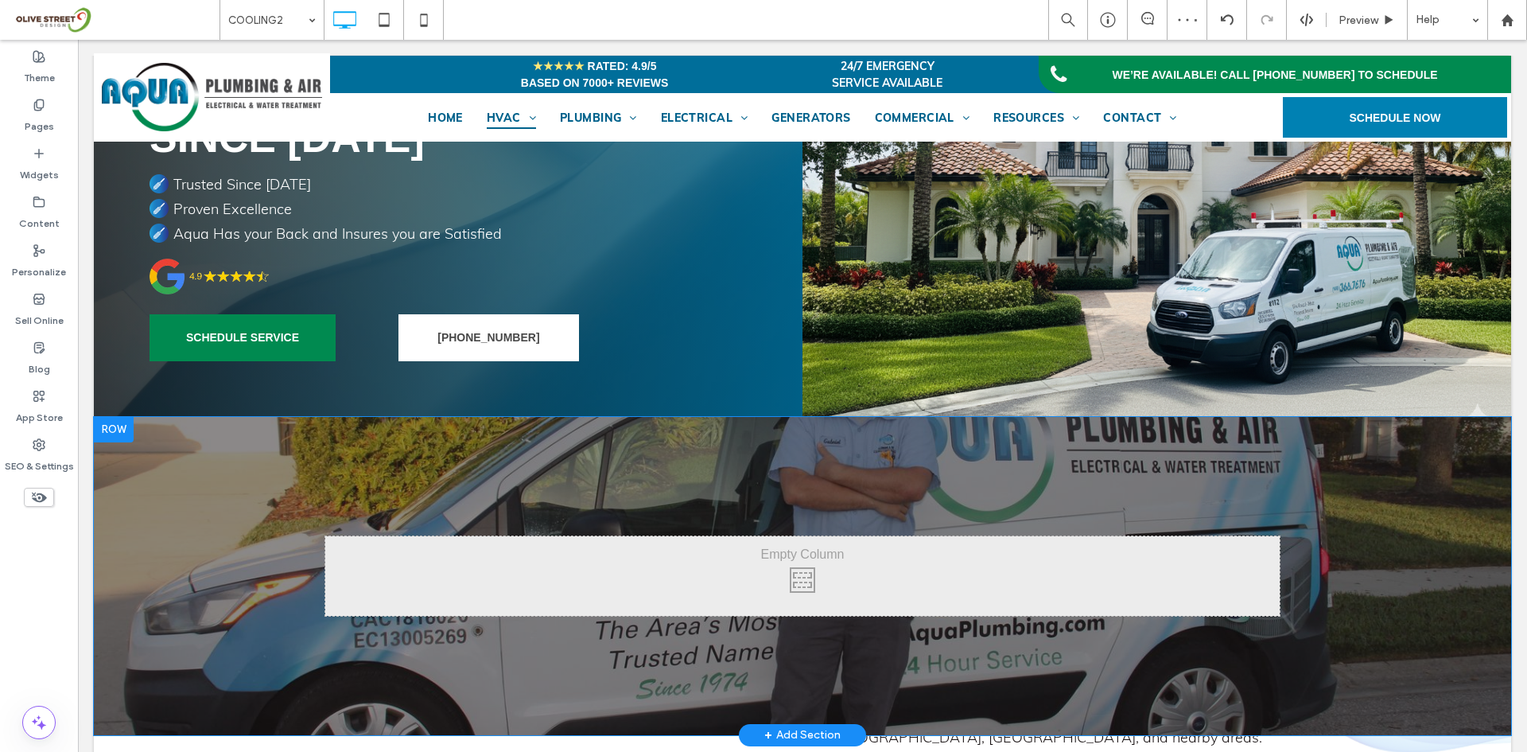
scroll to position [133, 0]
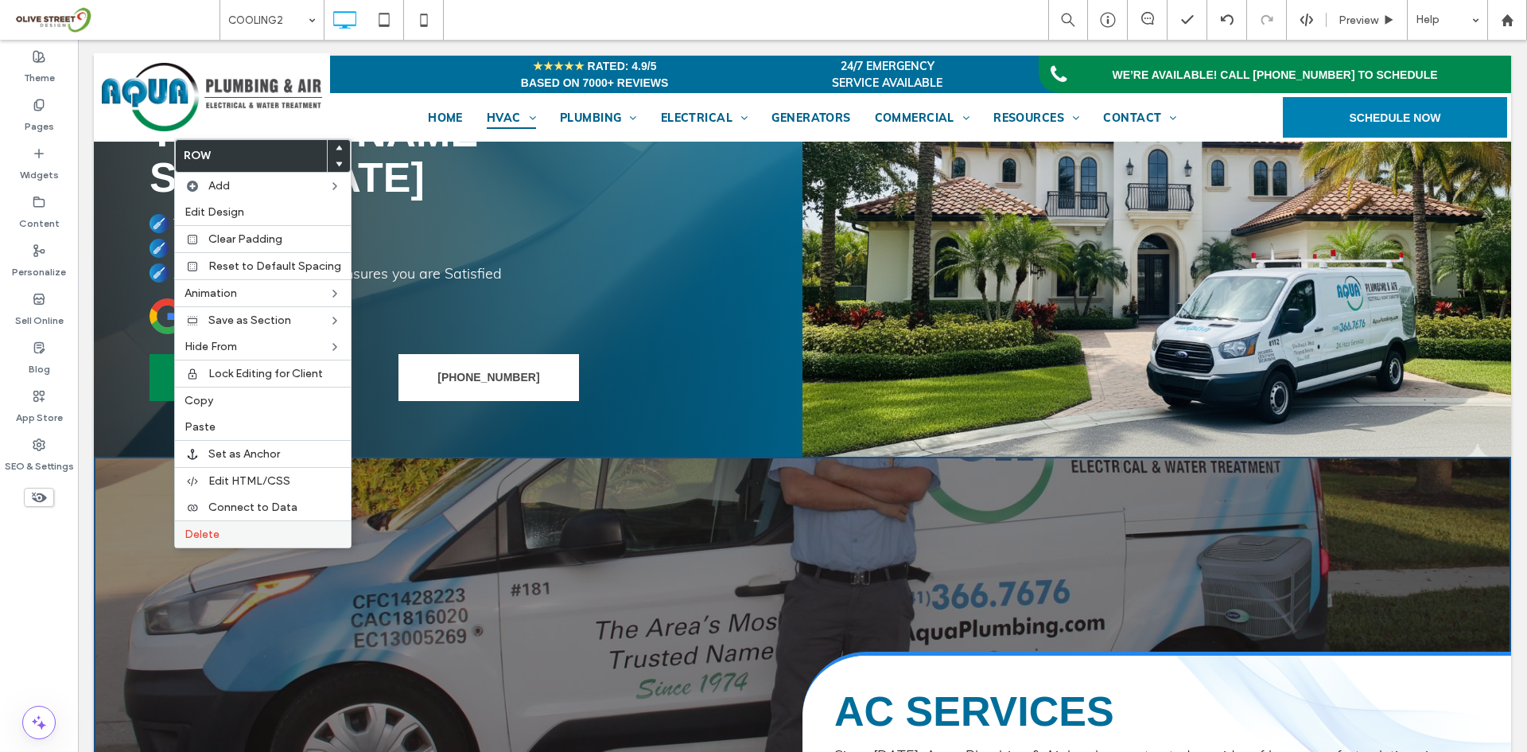
click at [221, 537] on label "Delete" at bounding box center [263, 534] width 157 height 14
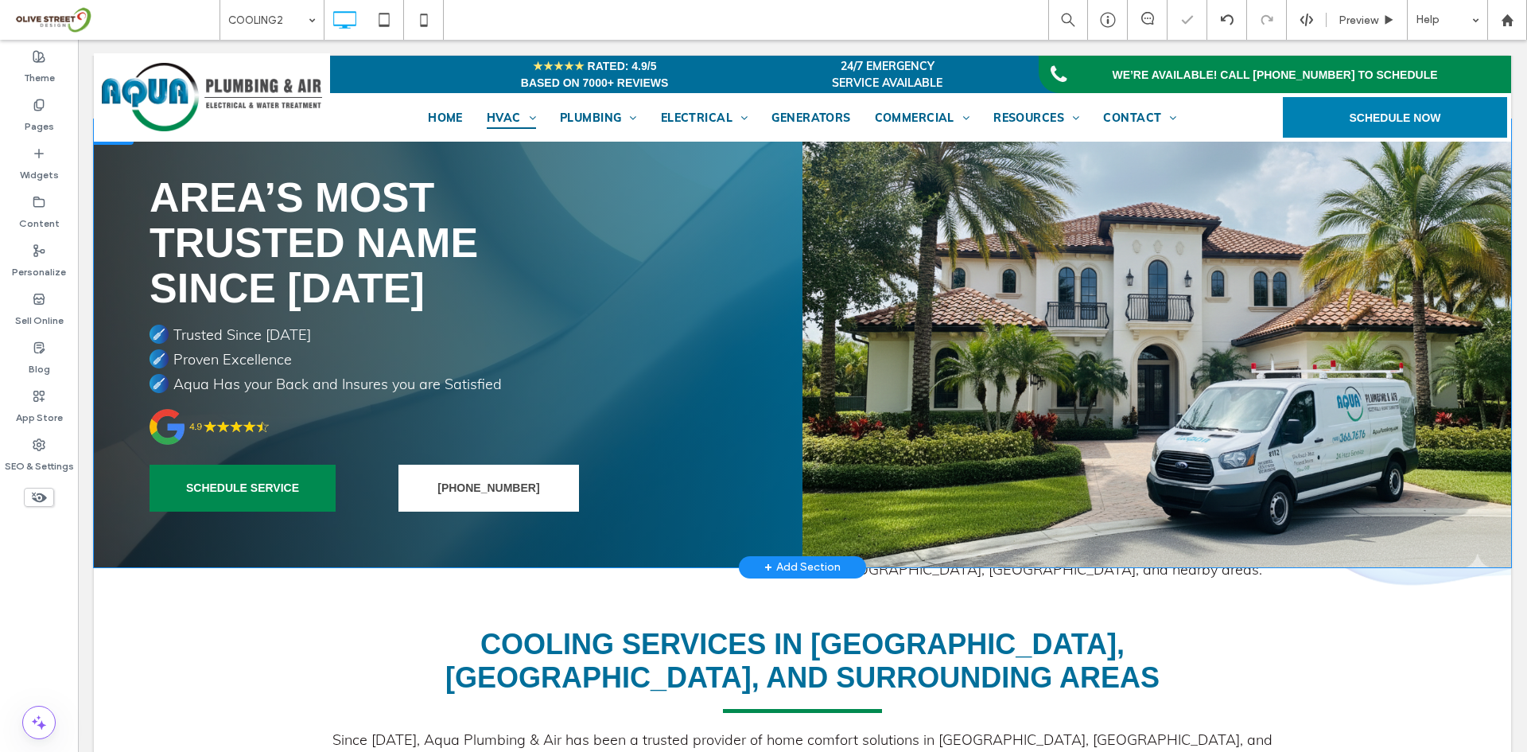
scroll to position [0, 0]
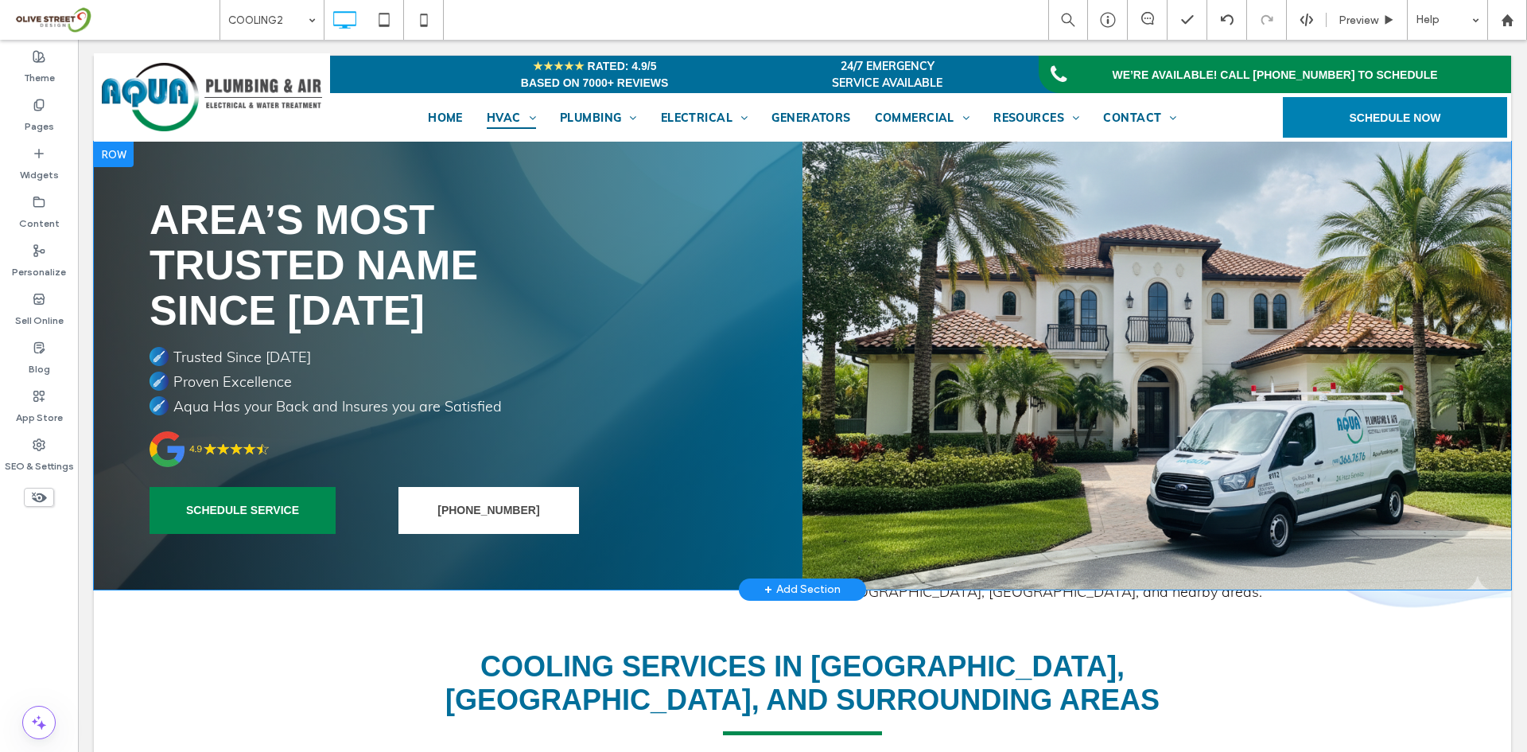
click at [868, 296] on div "Click To Paste Click To Paste" at bounding box center [1157, 366] width 709 height 448
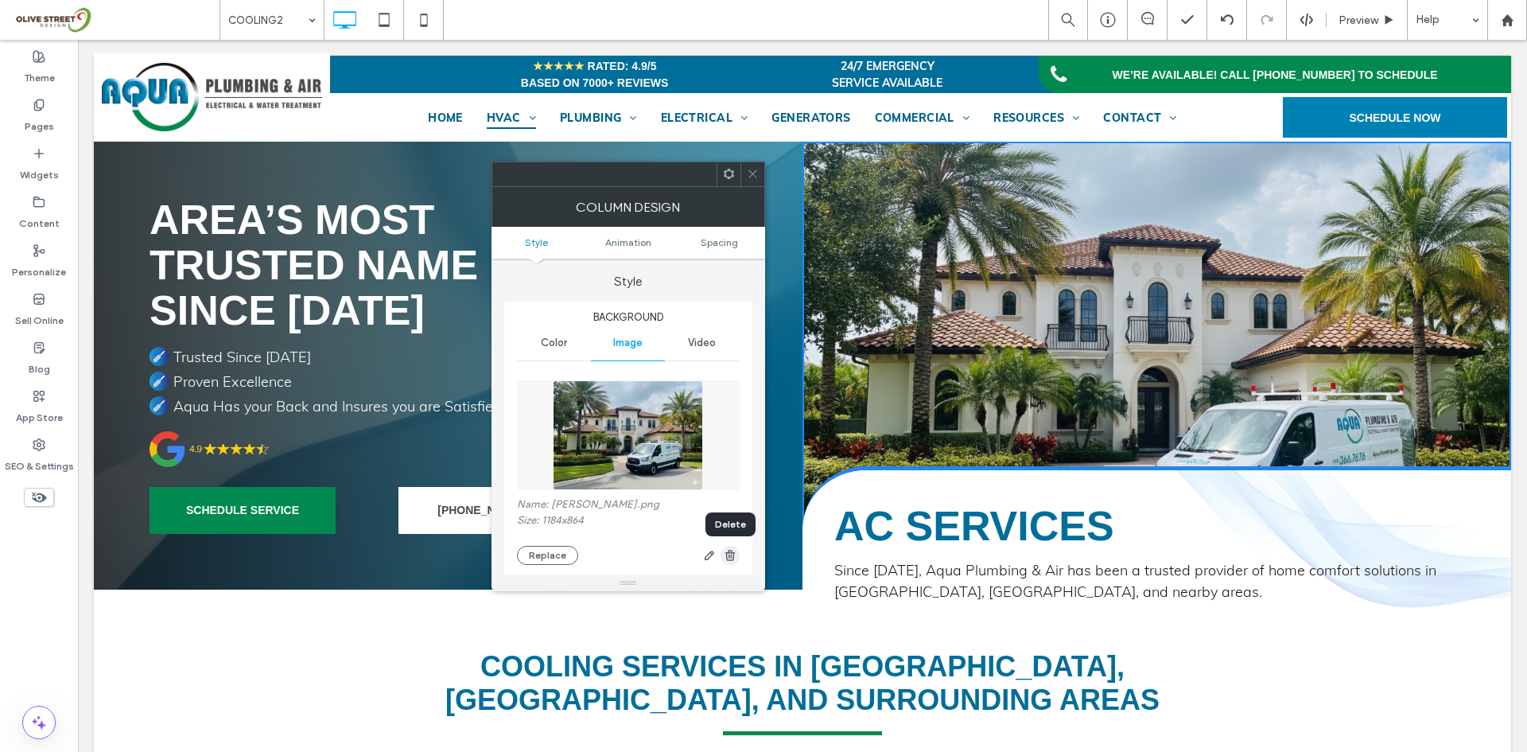
click at [726, 553] on use "button" at bounding box center [730, 555] width 10 height 10
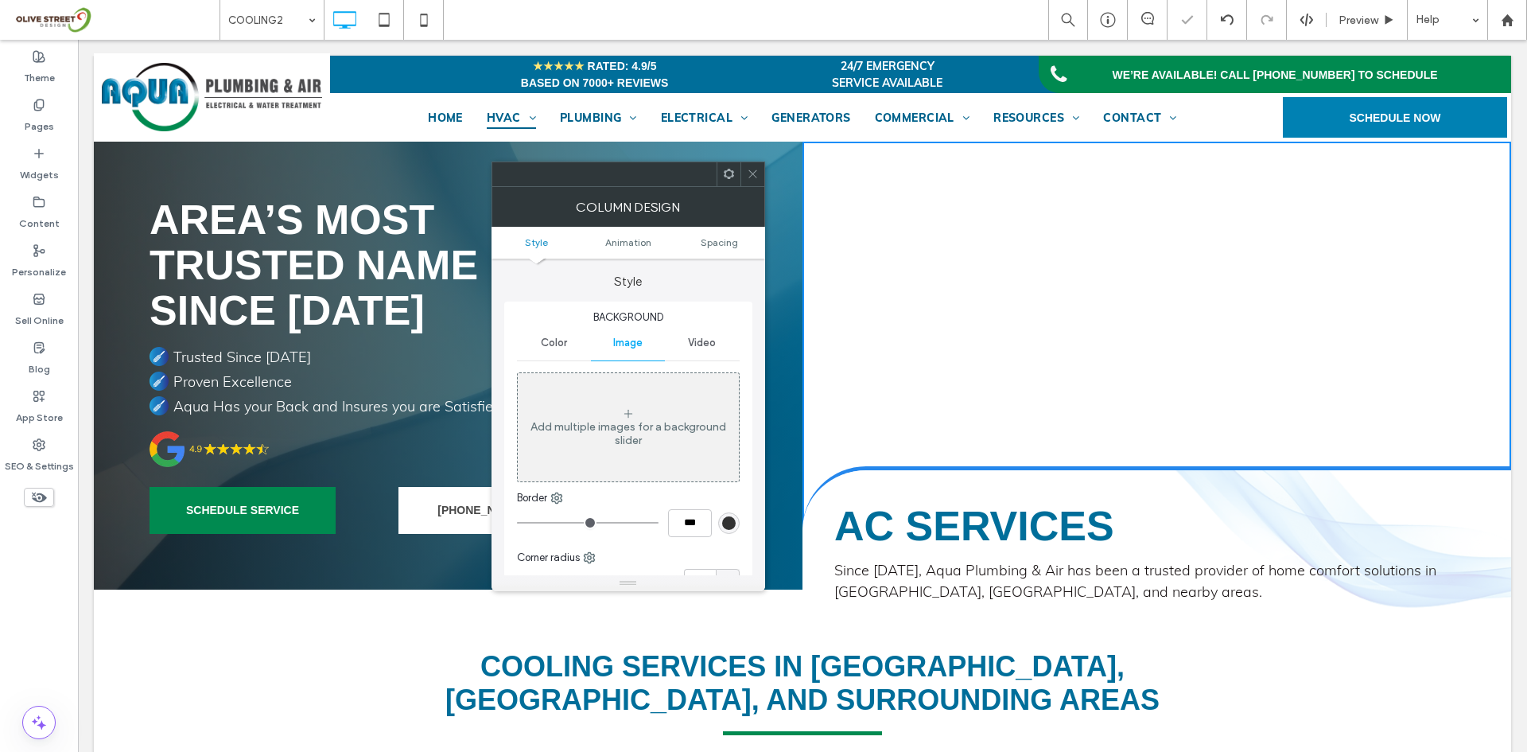
click at [756, 173] on icon at bounding box center [753, 174] width 12 height 12
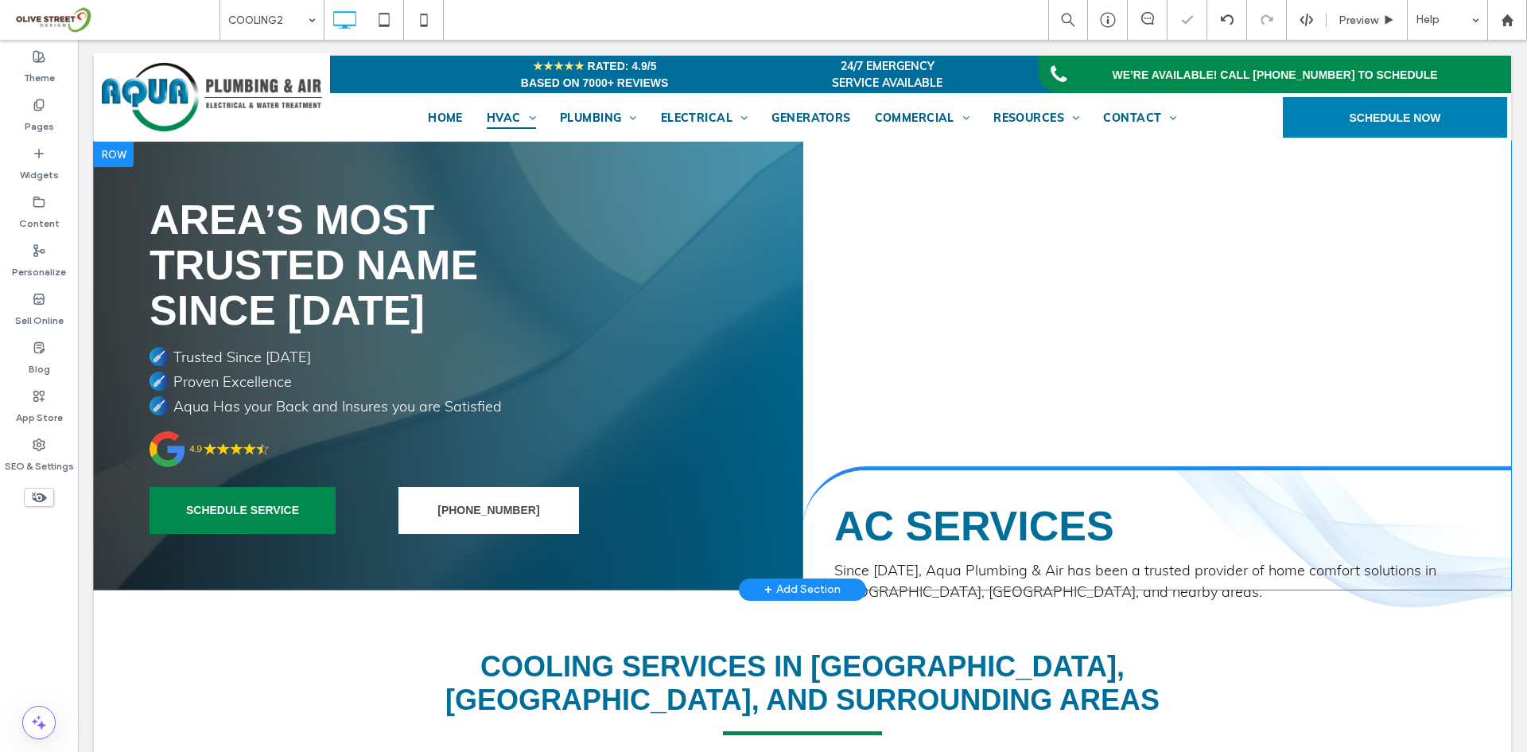
click at [852, 235] on div "Click To Paste Click To Paste" at bounding box center [1157, 366] width 709 height 448
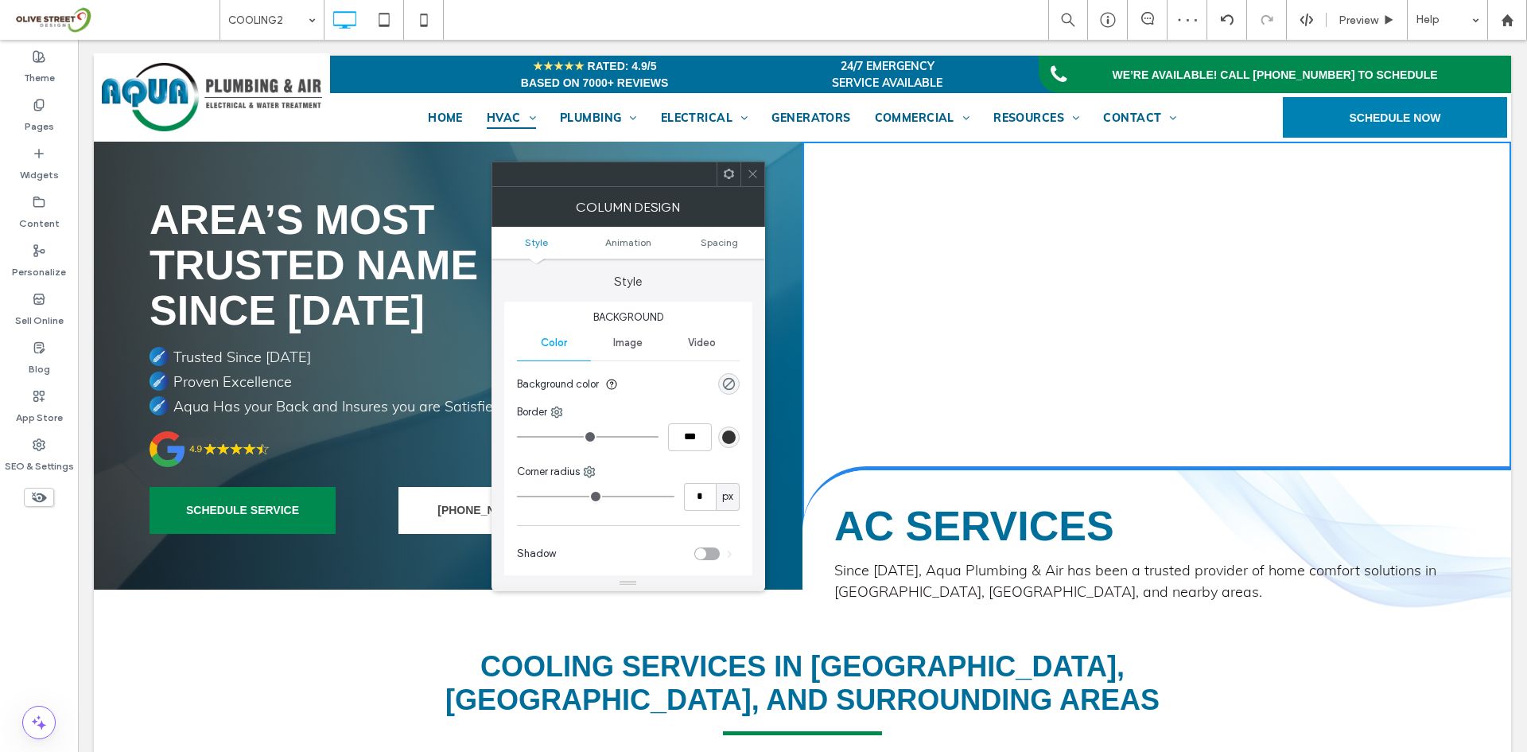
click at [729, 180] on span at bounding box center [729, 174] width 12 height 24
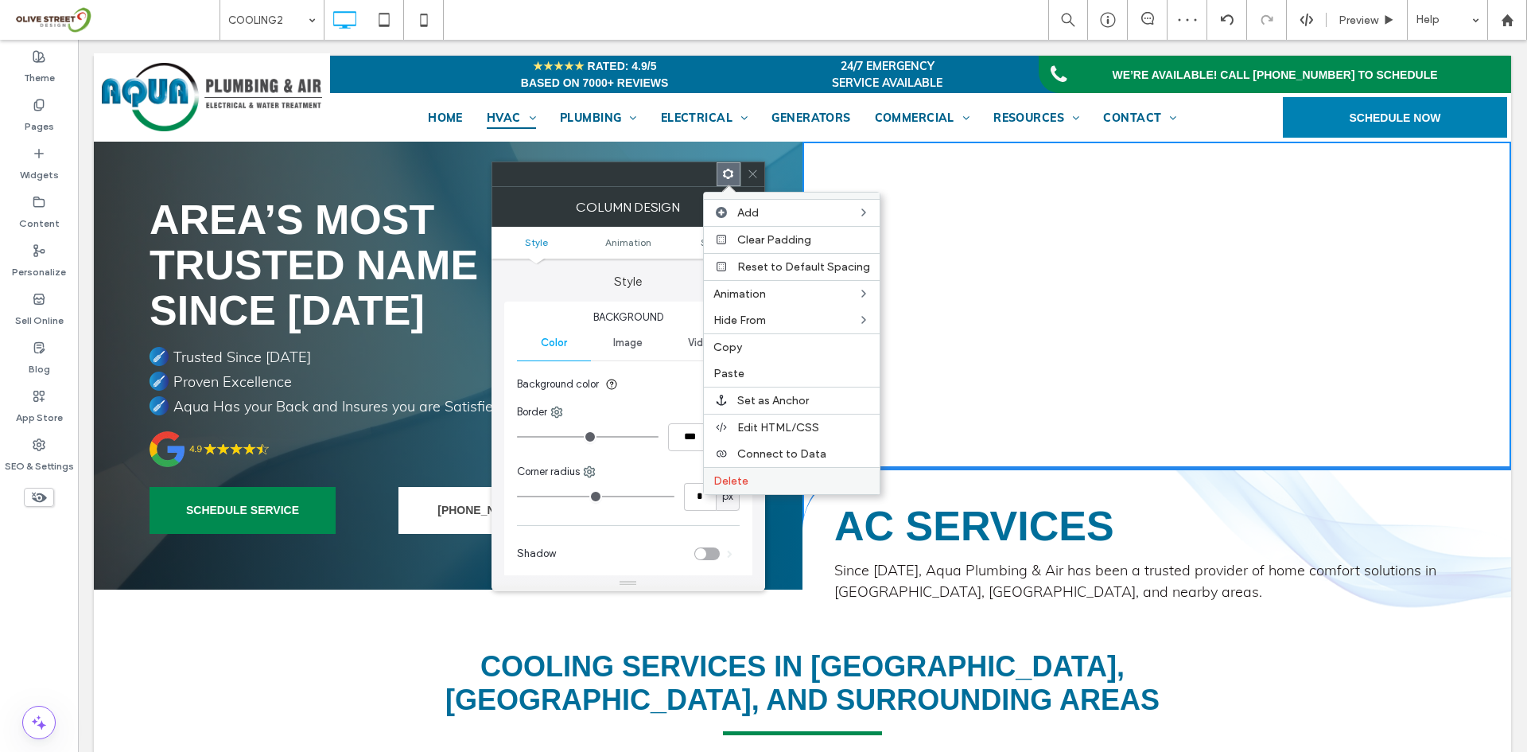
click at [738, 476] on span "Delete" at bounding box center [730, 481] width 35 height 14
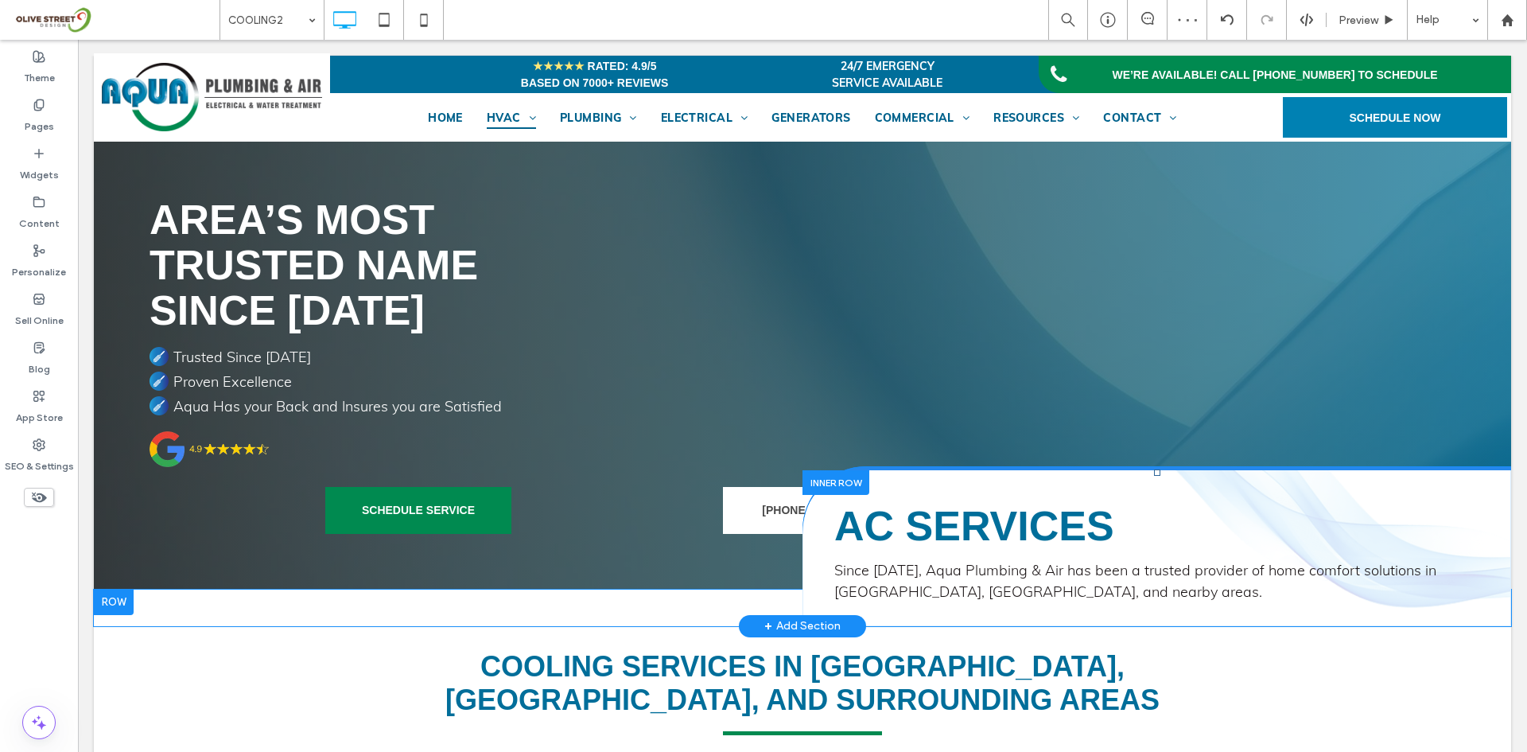
click at [847, 478] on div at bounding box center [836, 482] width 67 height 25
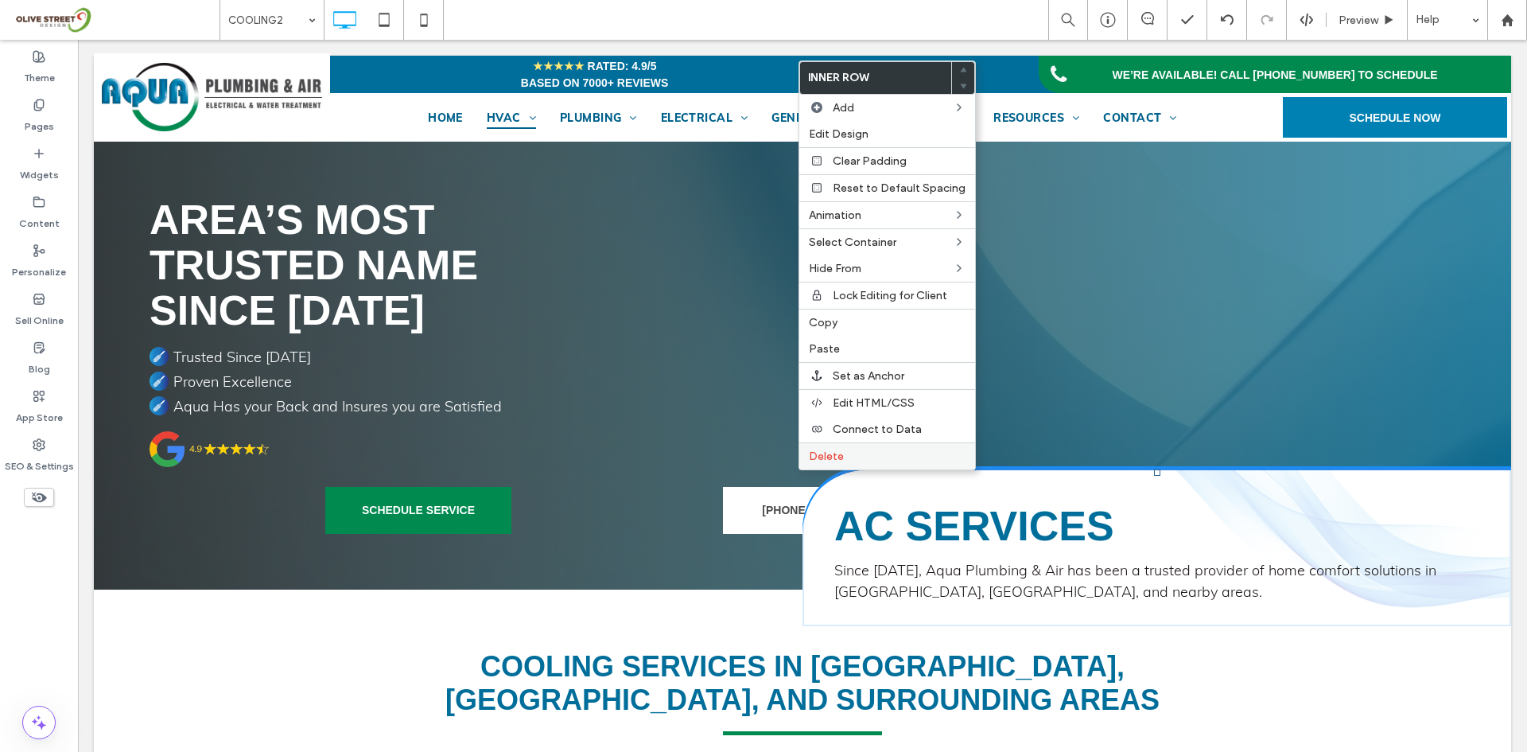
click at [838, 449] on span "Delete" at bounding box center [826, 456] width 35 height 14
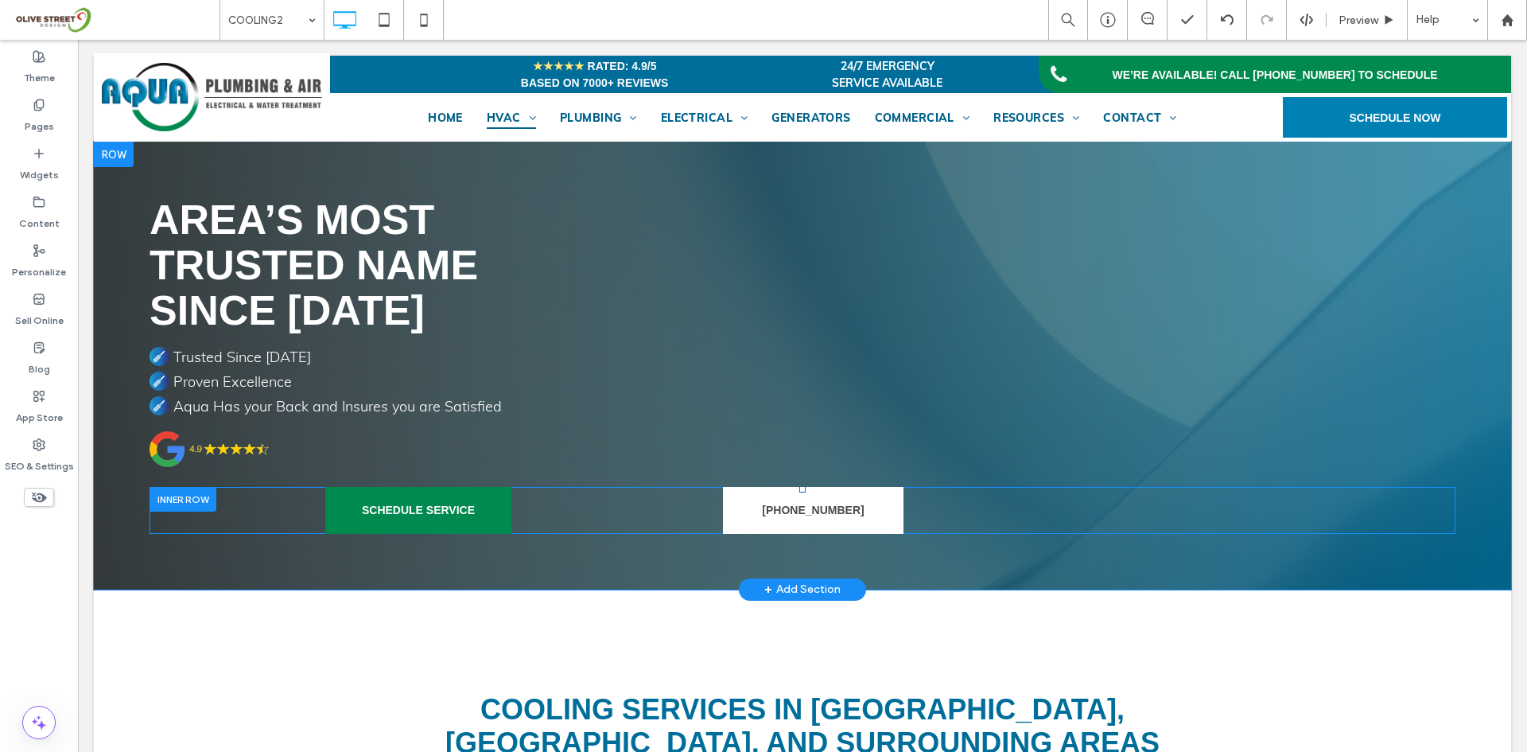
click at [282, 500] on div "SCHEDULE SERVICE Click To Paste Click To Paste 941-366-7676 Click To Paste Clic…" at bounding box center [803, 510] width 1306 height 47
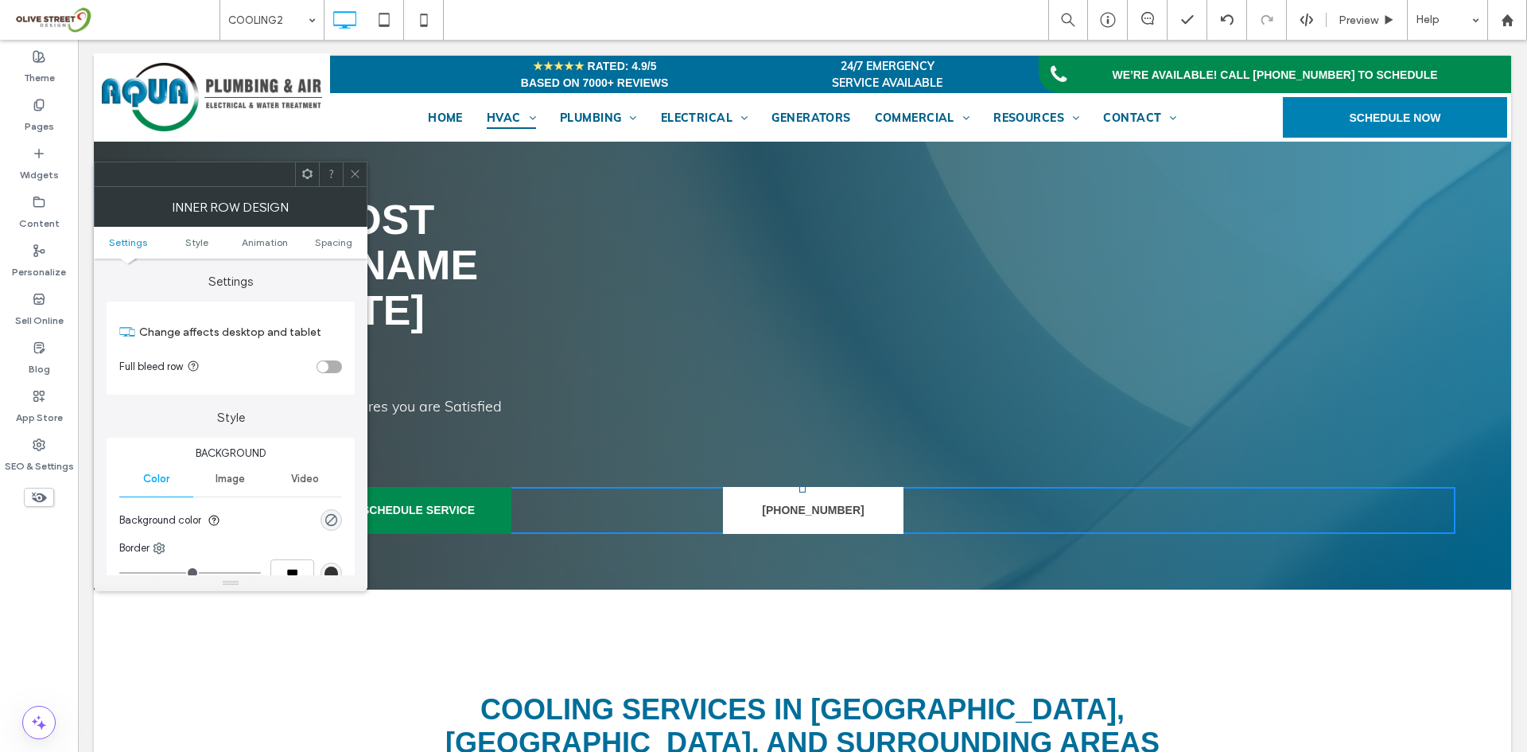
drag, startPoint x: 350, startPoint y: 177, endPoint x: 303, endPoint y: 326, distance: 156.7
click at [350, 177] on icon at bounding box center [355, 174] width 12 height 12
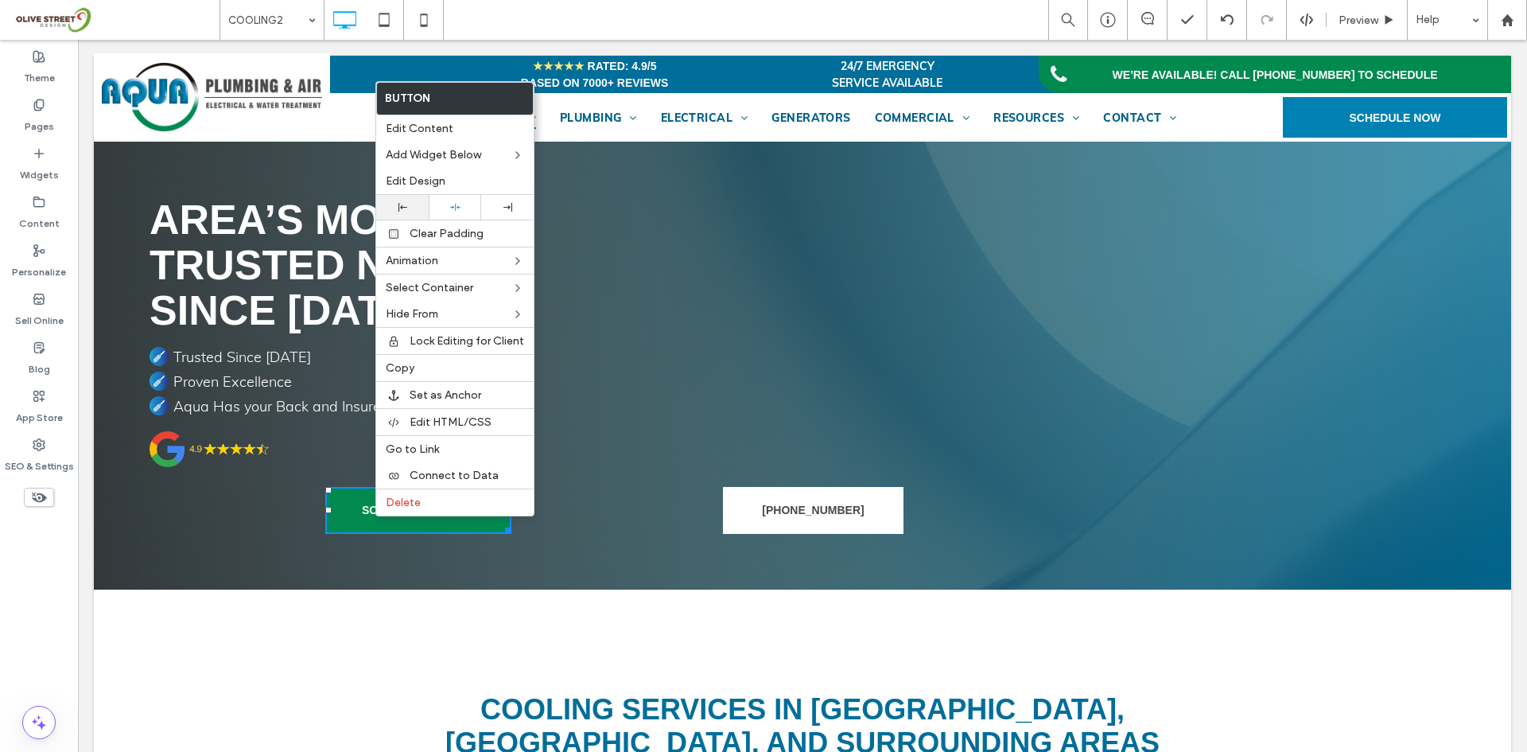
click at [399, 210] on icon at bounding box center [403, 207] width 9 height 9
click at [475, 559] on div "AREA’S MOST TRUSTED NAME SINCE 1974 Trusted Since 1974 Proven Excellence Aqua H…" at bounding box center [802, 366] width 1417 height 448
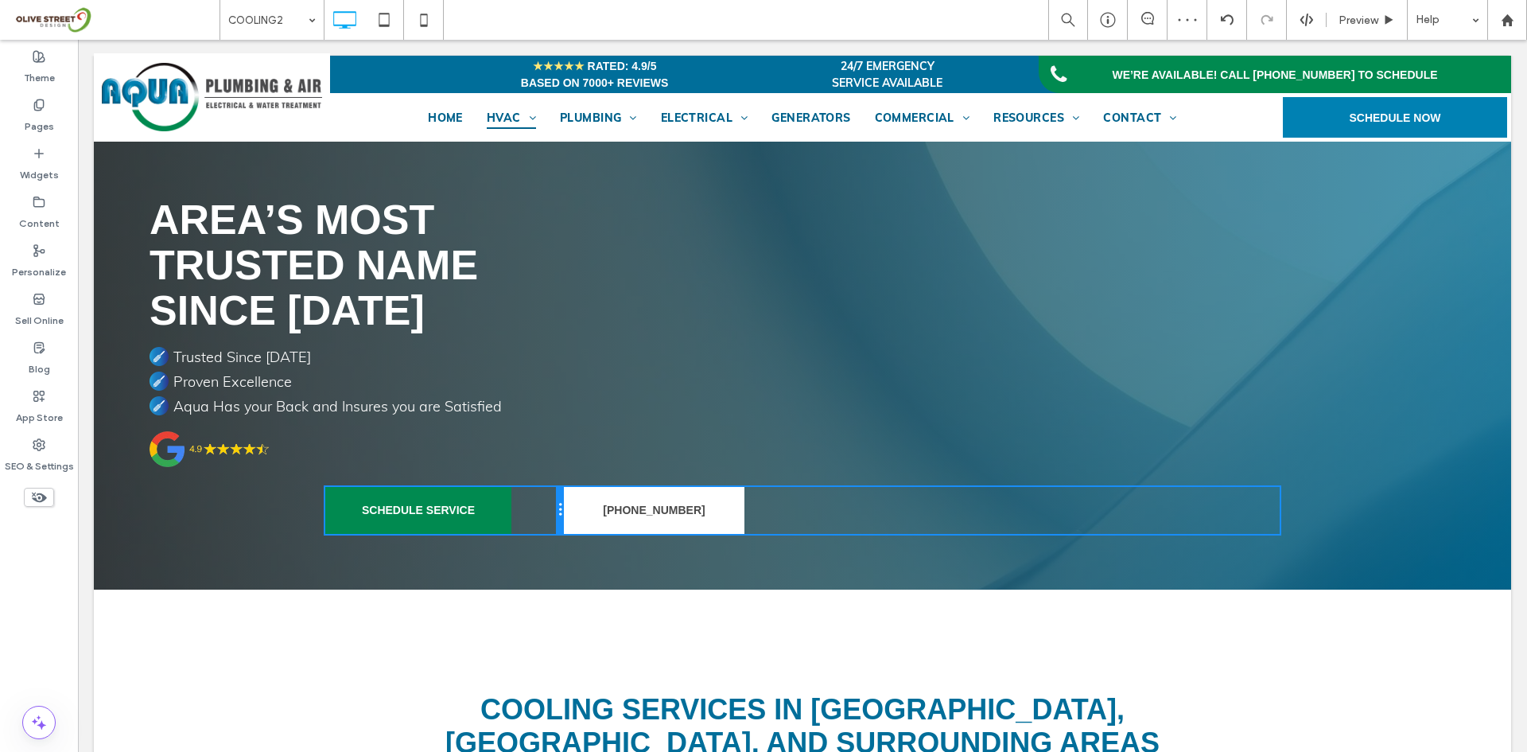
drag, startPoint x: 715, startPoint y: 514, endPoint x: 599, endPoint y: 562, distance: 125.6
click at [540, 520] on div "SCHEDULE SERVICE Click To Paste Click To Paste" at bounding box center [444, 510] width 239 height 47
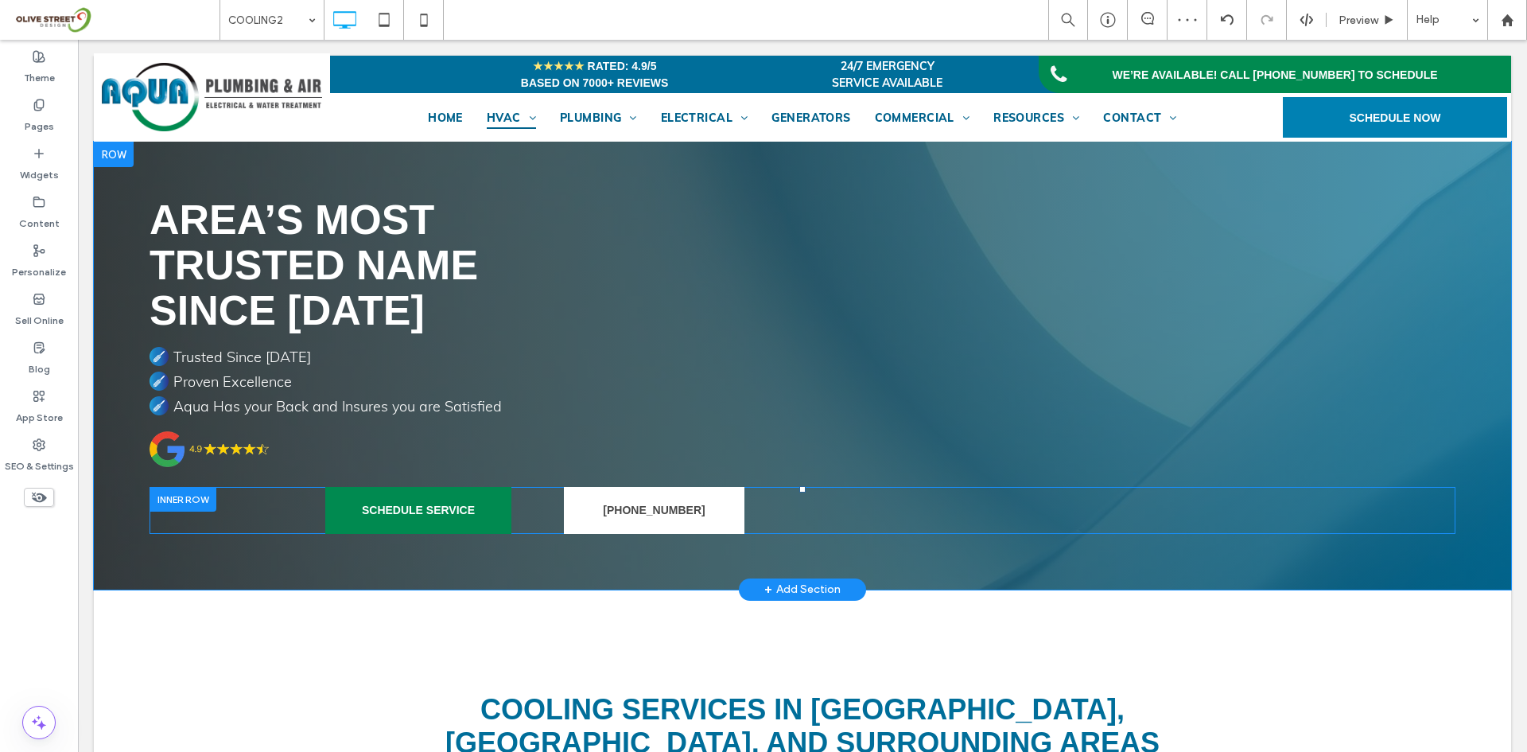
click at [205, 504] on div at bounding box center [183, 499] width 67 height 25
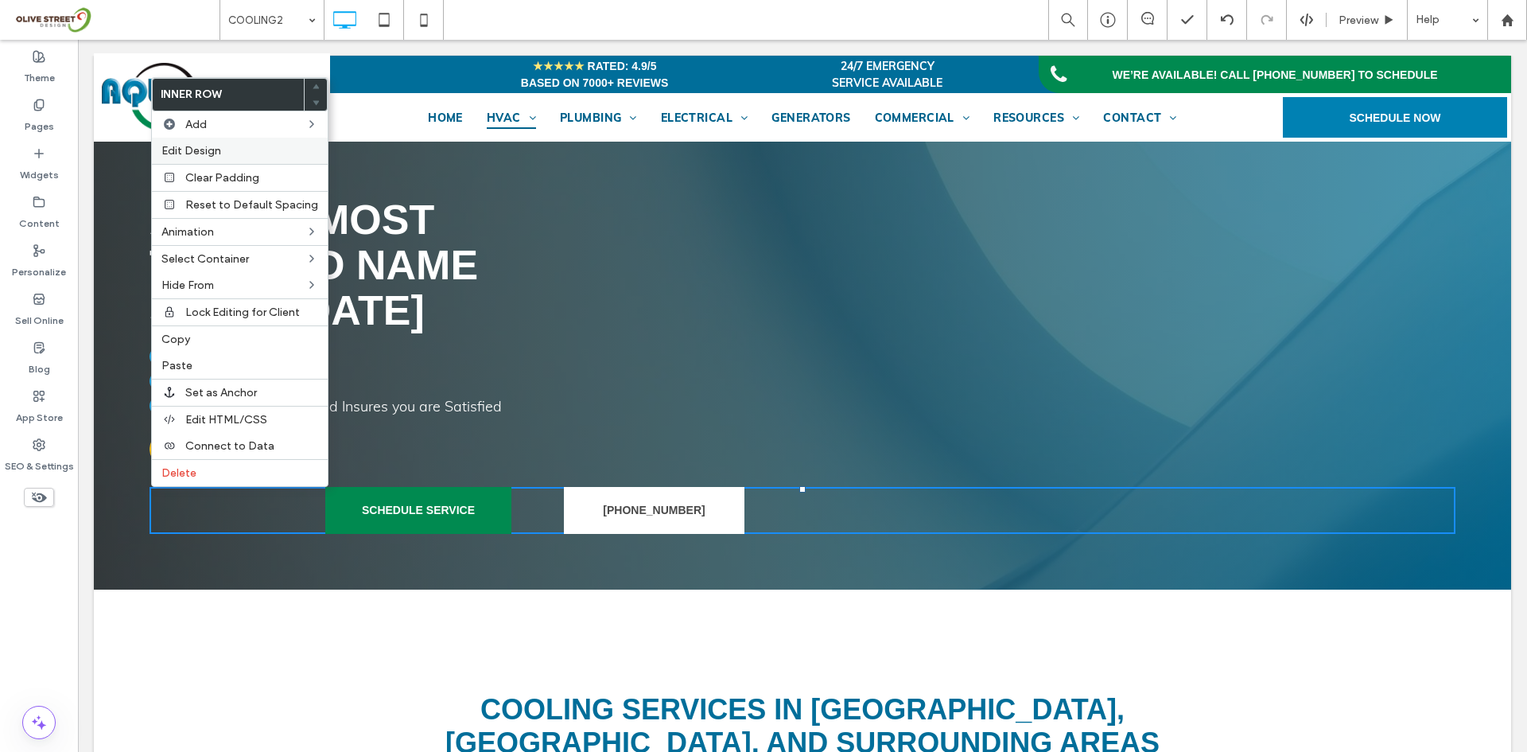
click at [196, 159] on div "Edit Design" at bounding box center [240, 151] width 176 height 26
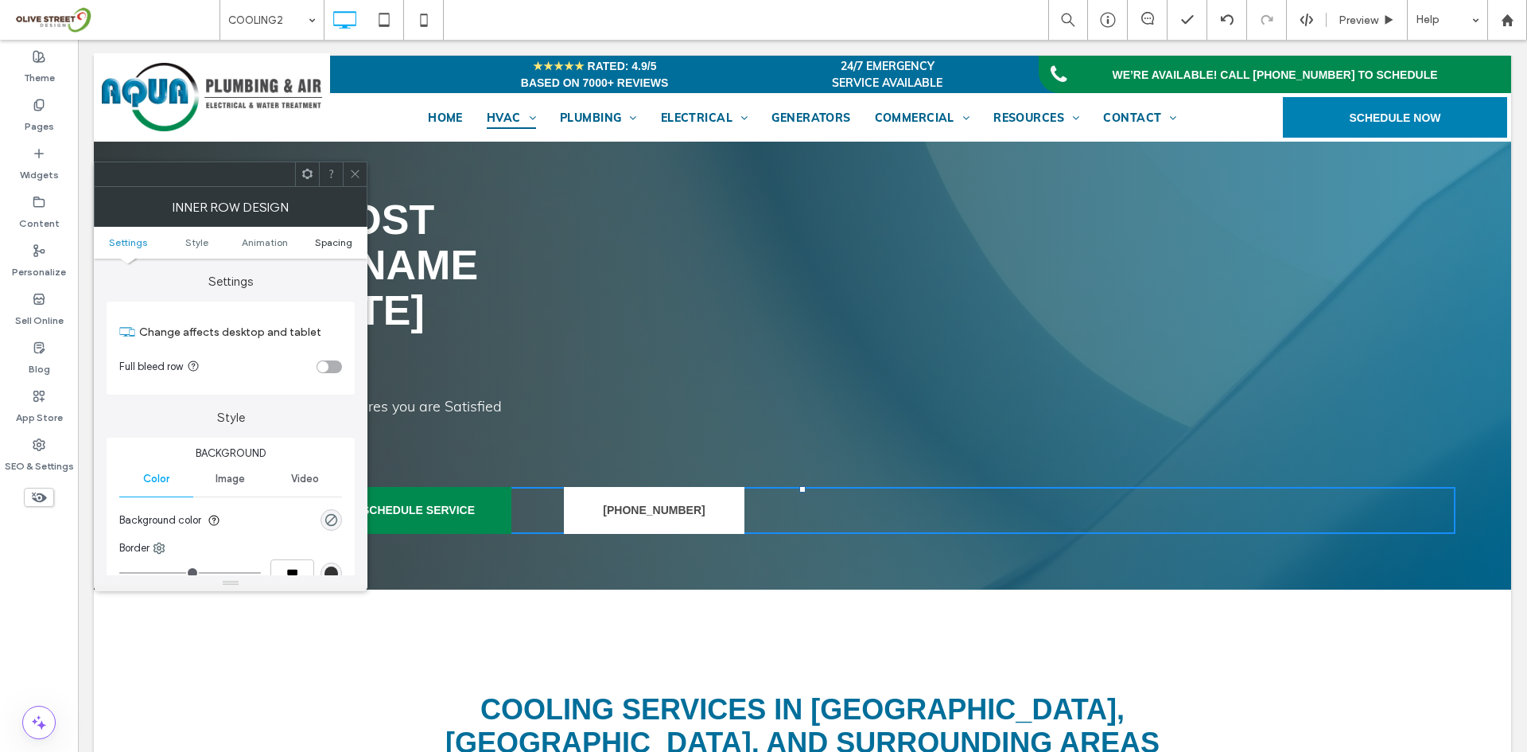
click at [337, 246] on span "Spacing" at bounding box center [333, 242] width 37 height 12
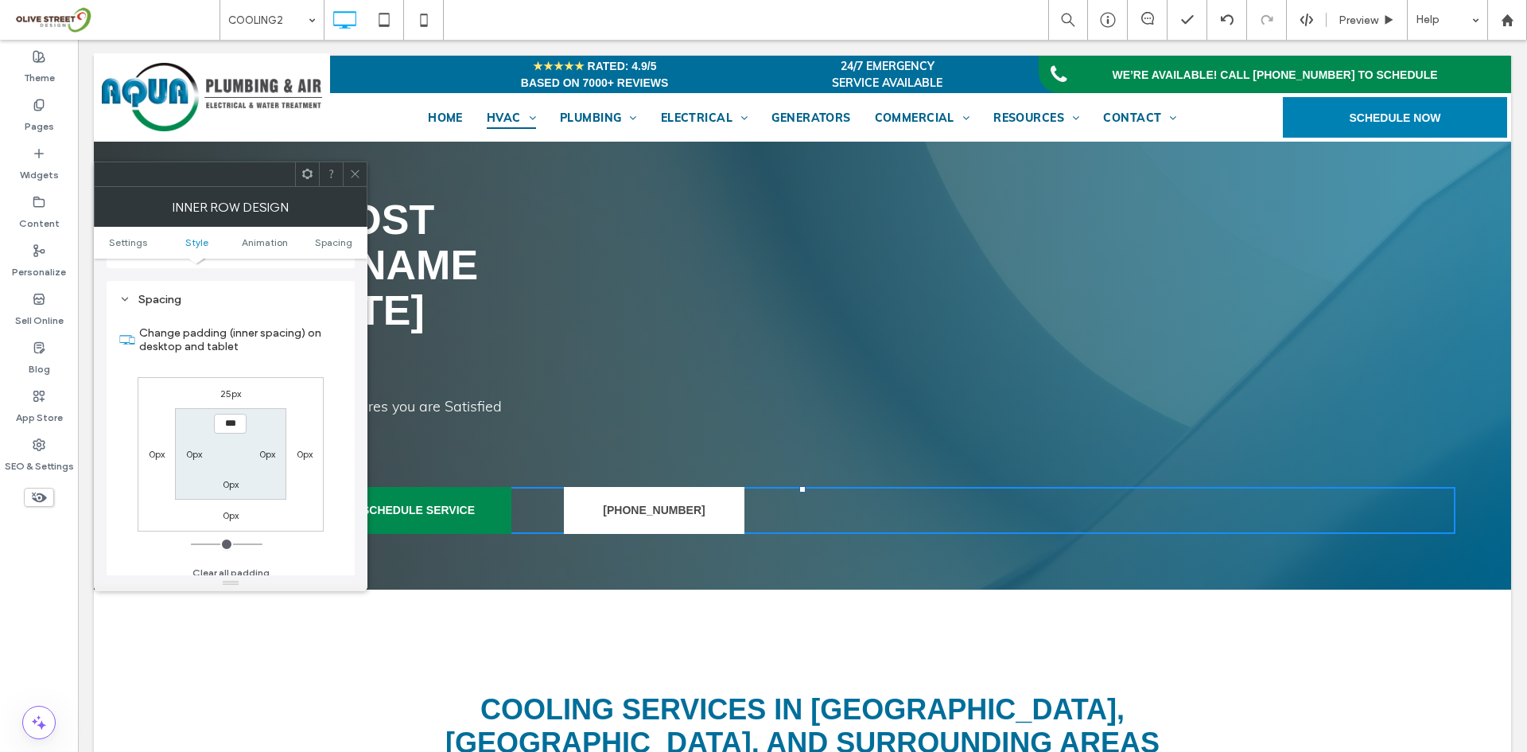
scroll to position [509, 0]
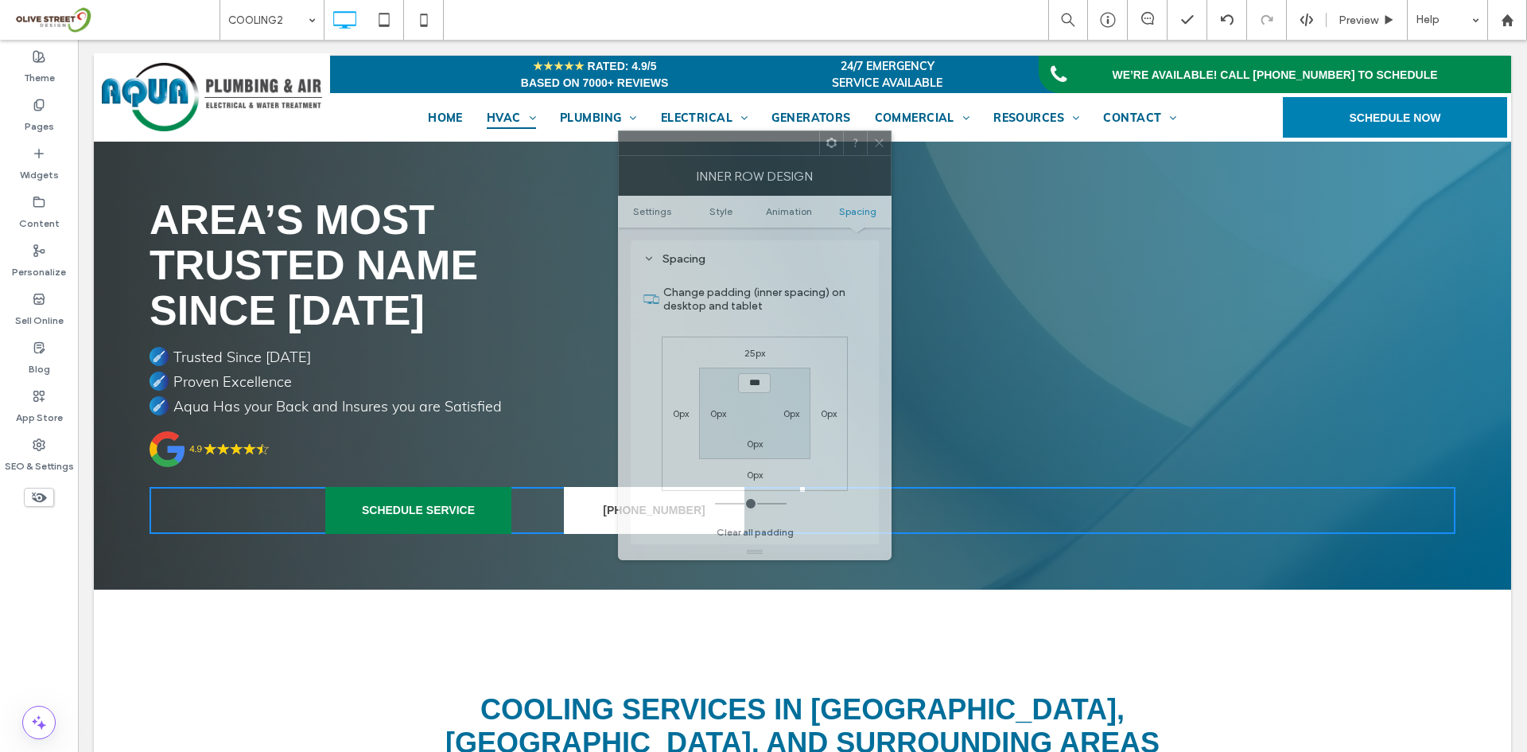
drag, startPoint x: 283, startPoint y: 189, endPoint x: 978, endPoint y: 142, distance: 696.0
click at [819, 142] on div at bounding box center [719, 143] width 200 height 24
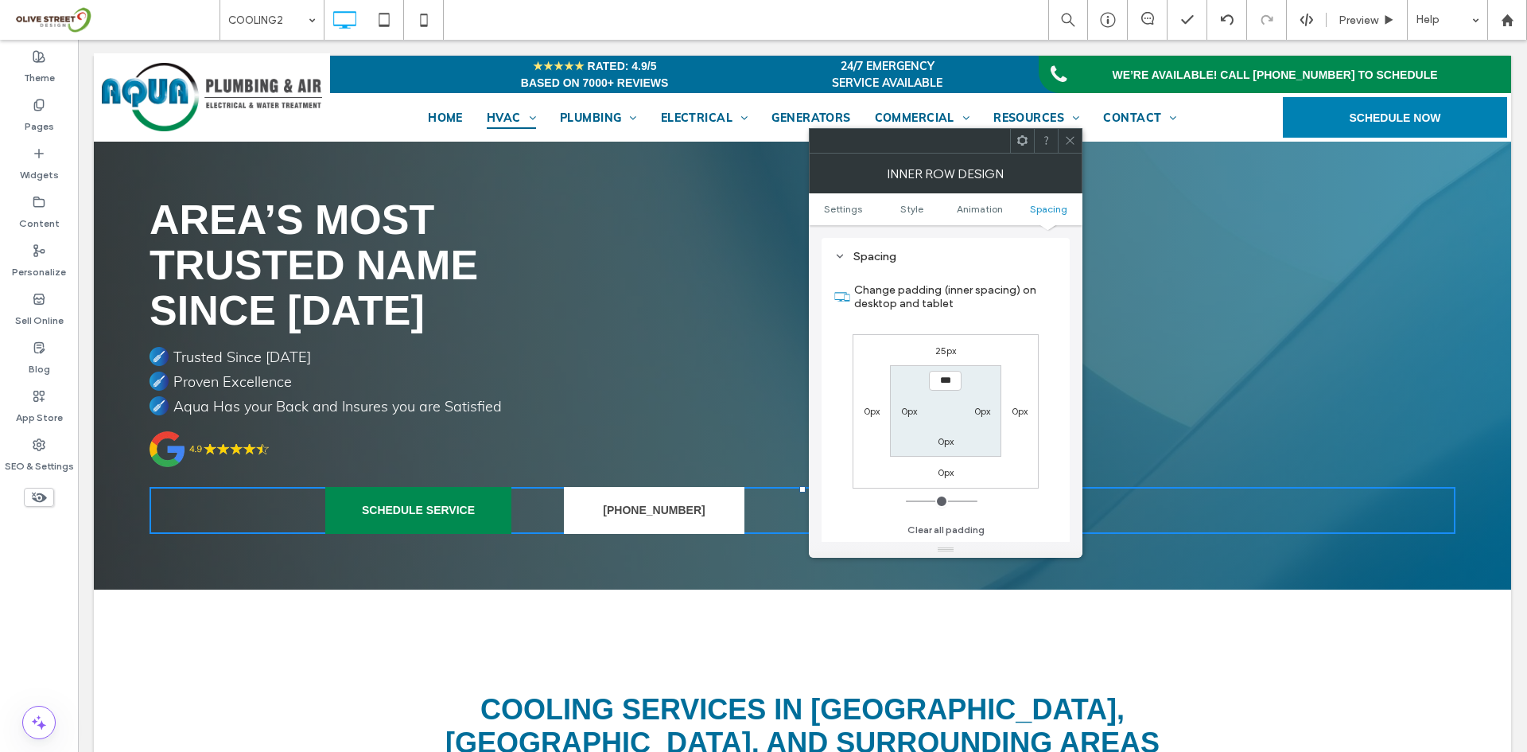
drag, startPoint x: 1069, startPoint y: 136, endPoint x: 698, endPoint y: 235, distance: 384.5
click at [1069, 136] on icon at bounding box center [1070, 140] width 12 height 12
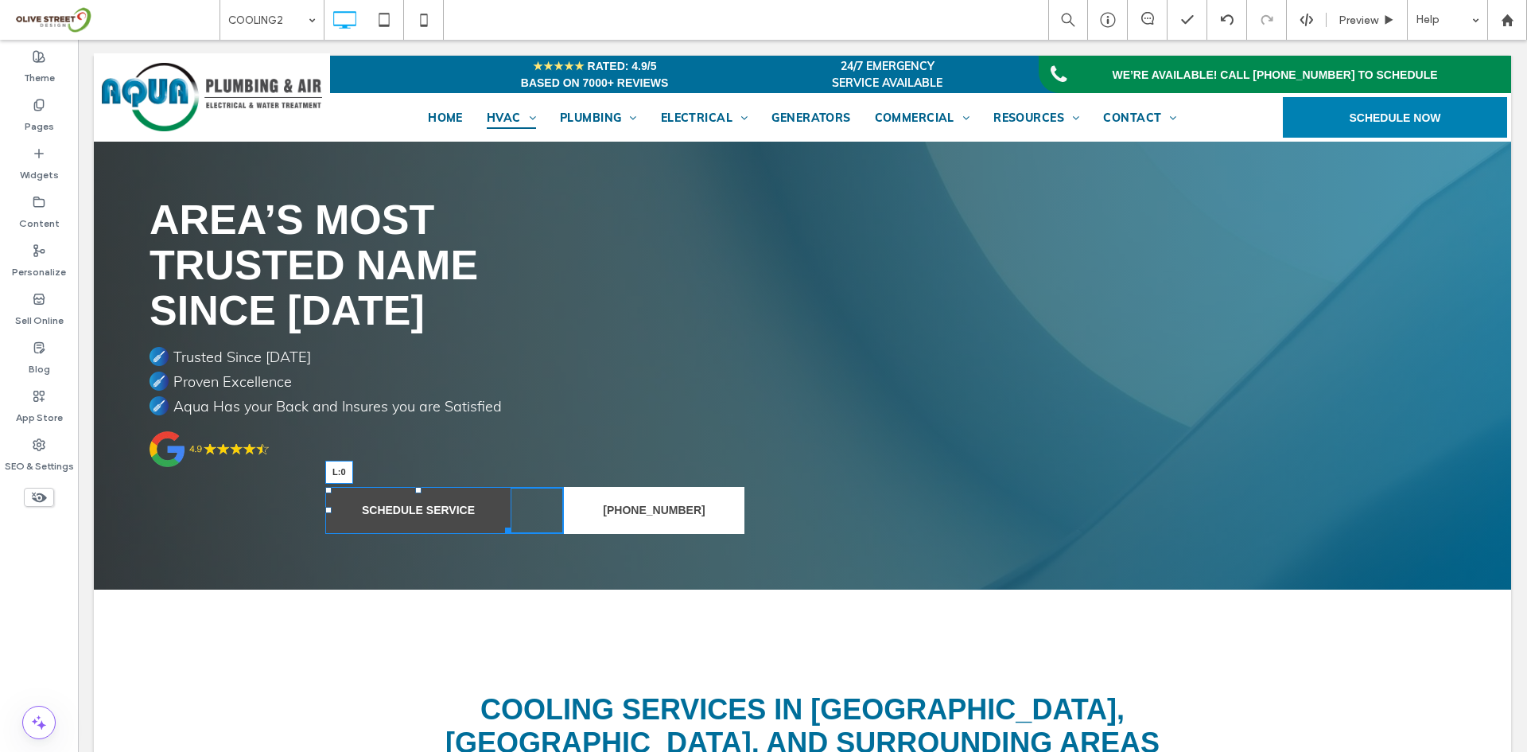
drag, startPoint x: 321, startPoint y: 511, endPoint x: 228, endPoint y: 511, distance: 93.1
click at [228, 511] on div "SCHEDULE SERVICE L:0 Click To Paste Click To Paste 941-366-7676 Click To Paste …" at bounding box center [803, 510] width 1306 height 47
drag, startPoint x: 550, startPoint y: 526, endPoint x: 502, endPoint y: 523, distance: 47.8
click at [552, 523] on div at bounding box center [558, 528] width 12 height 12
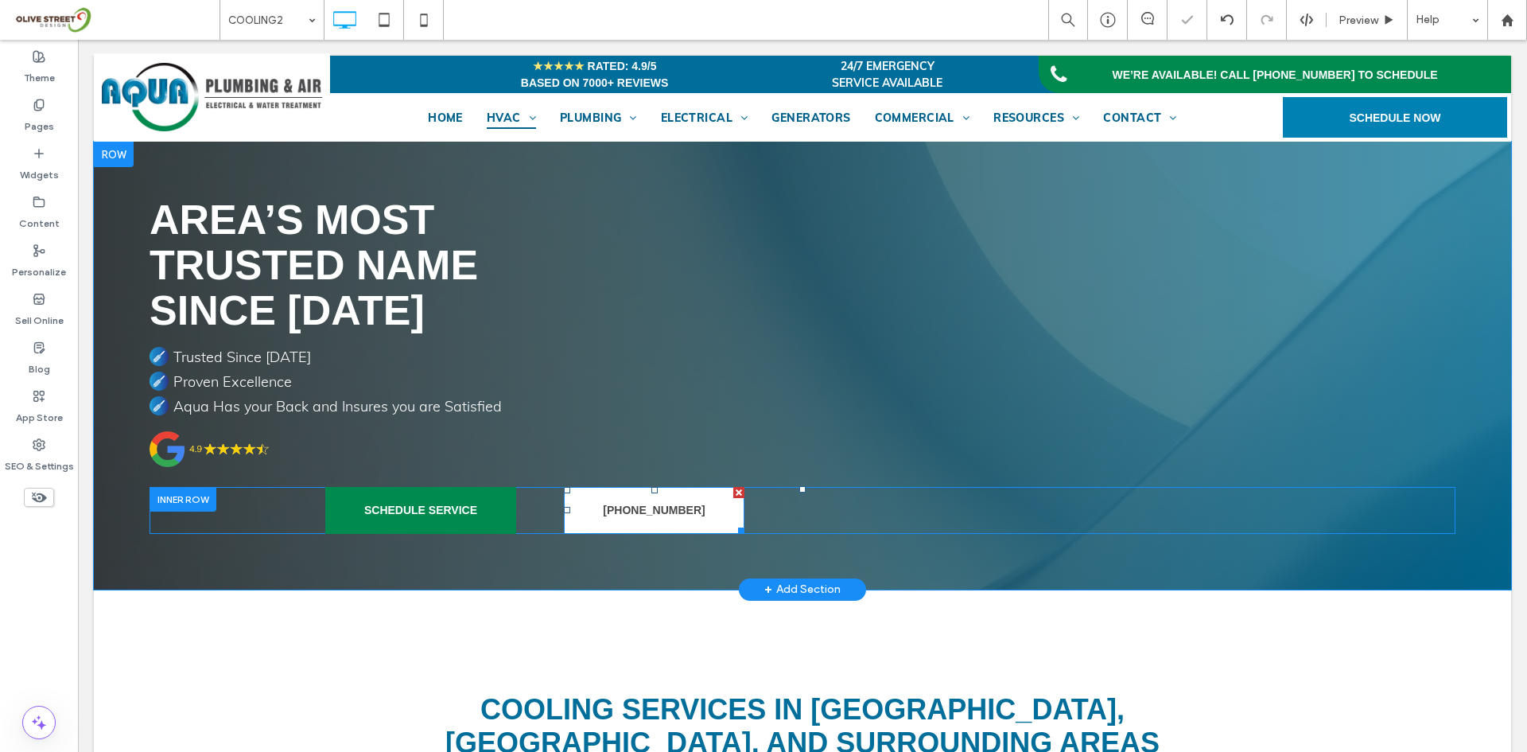
click at [554, 518] on div "SCHEDULE SERVICE Click To Paste Click To Paste 941-366-7676 Click To Paste Clic…" at bounding box center [802, 510] width 954 height 47
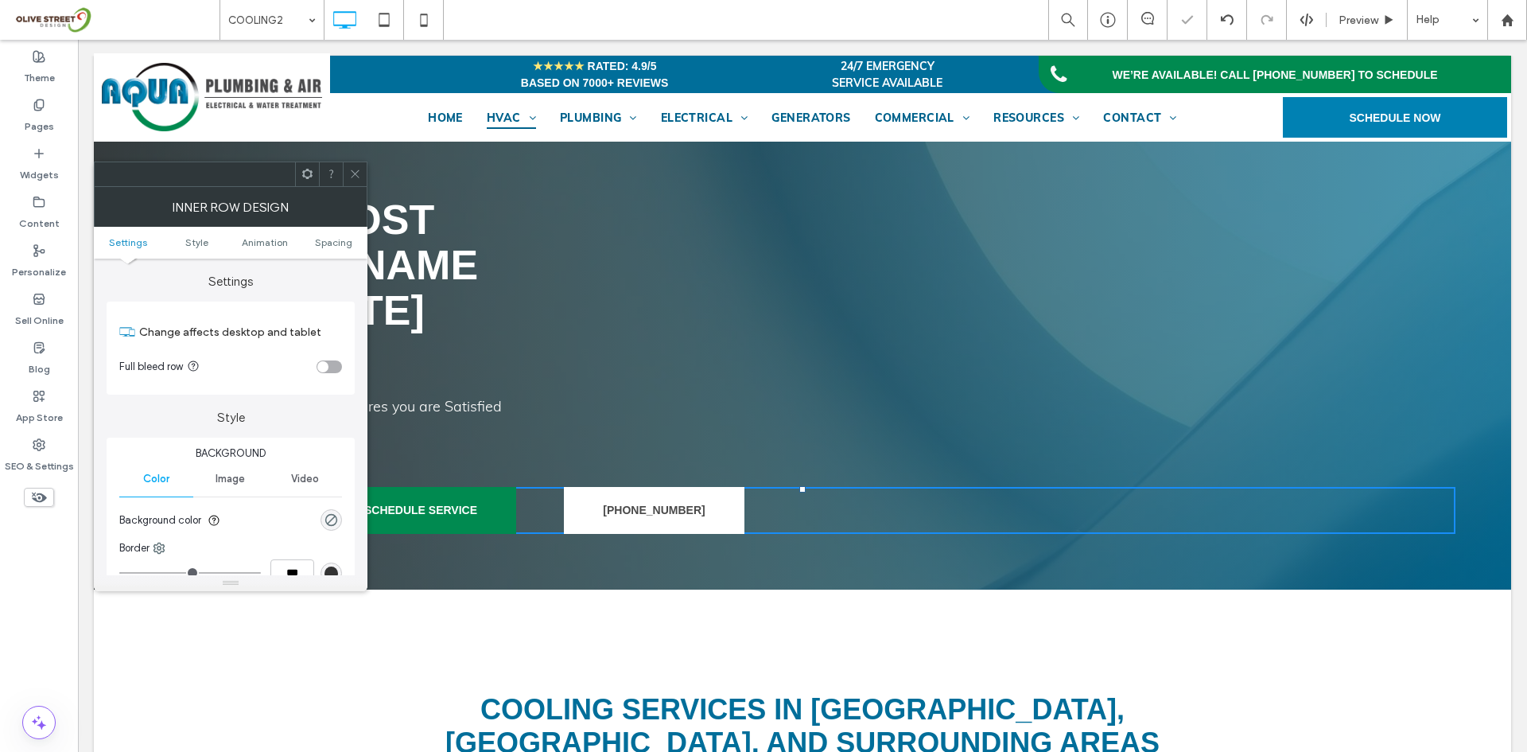
click at [542, 553] on div "AREA’S MOST TRUSTED NAME SINCE 1974 Trusted Since 1974 Proven Excellence Aqua H…" at bounding box center [802, 366] width 1417 height 448
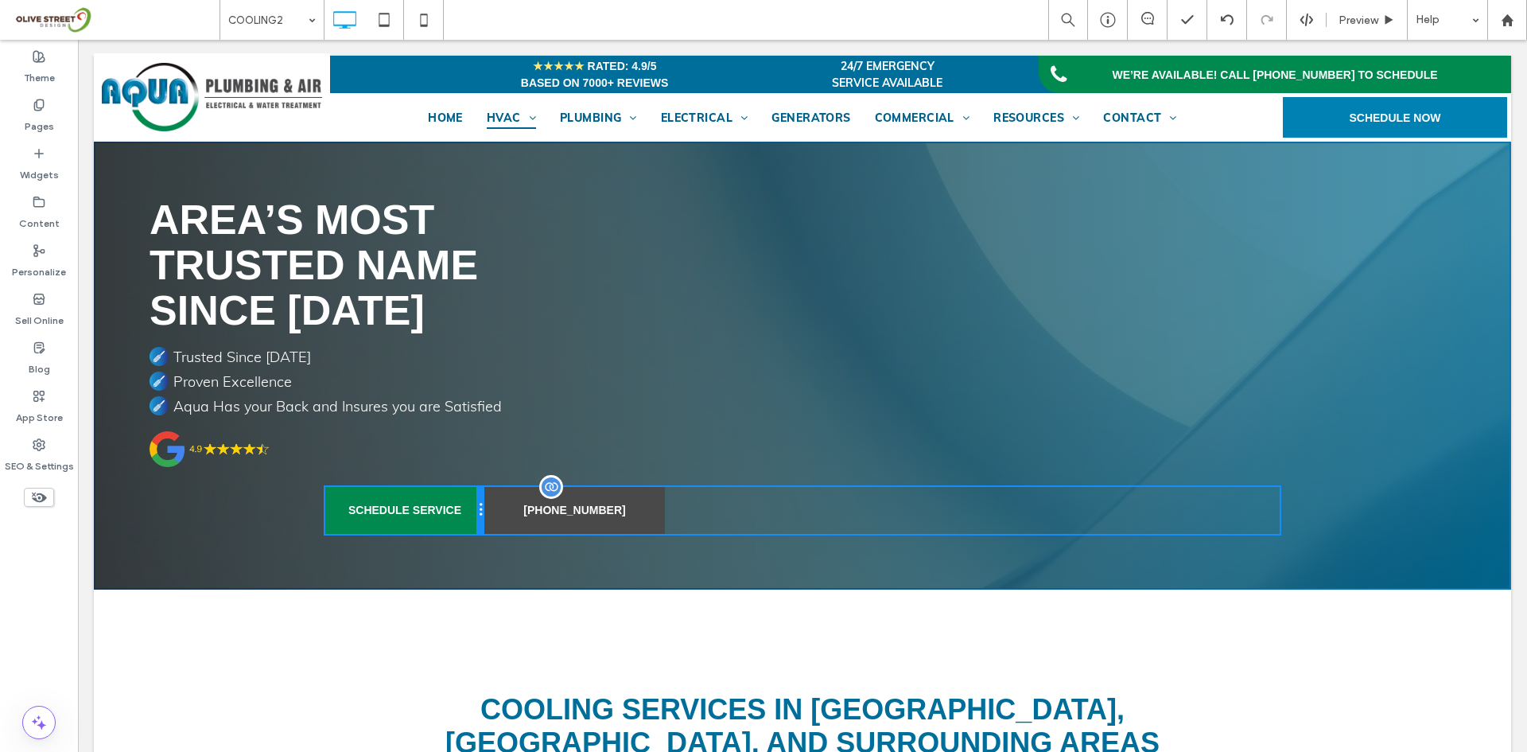
drag, startPoint x: 554, startPoint y: 511, endPoint x: 472, endPoint y: 698, distance: 205.1
click at [495, 519] on div "SCHEDULE SERVICE Click To Paste Click To Paste 941-366-7676 Click To Paste Clic…" at bounding box center [802, 510] width 954 height 47
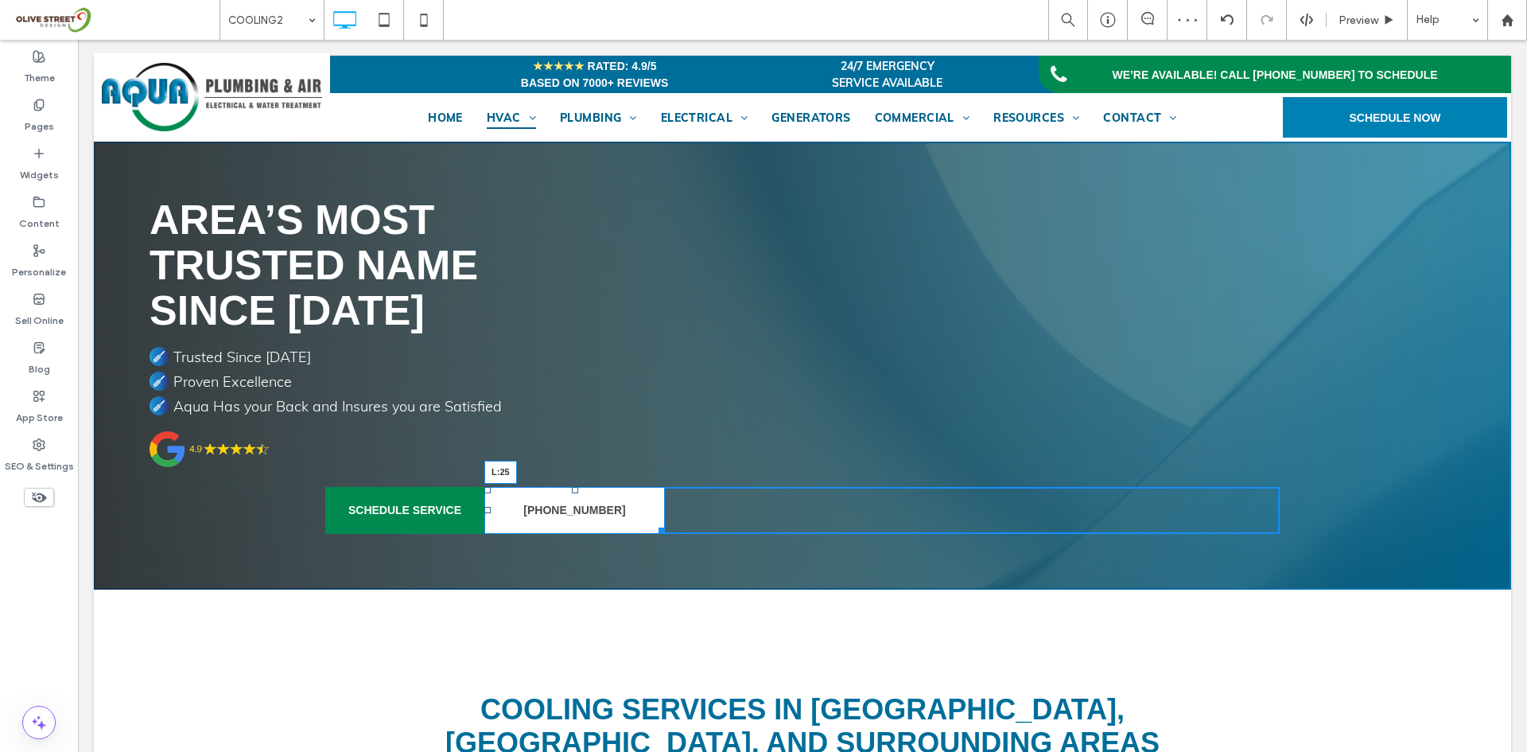
drag, startPoint x: 478, startPoint y: 513, endPoint x: 472, endPoint y: 667, distance: 154.4
click at [498, 523] on div "941-366-7676 L:25 Click To Paste Click To Paste" at bounding box center [881, 510] width 795 height 47
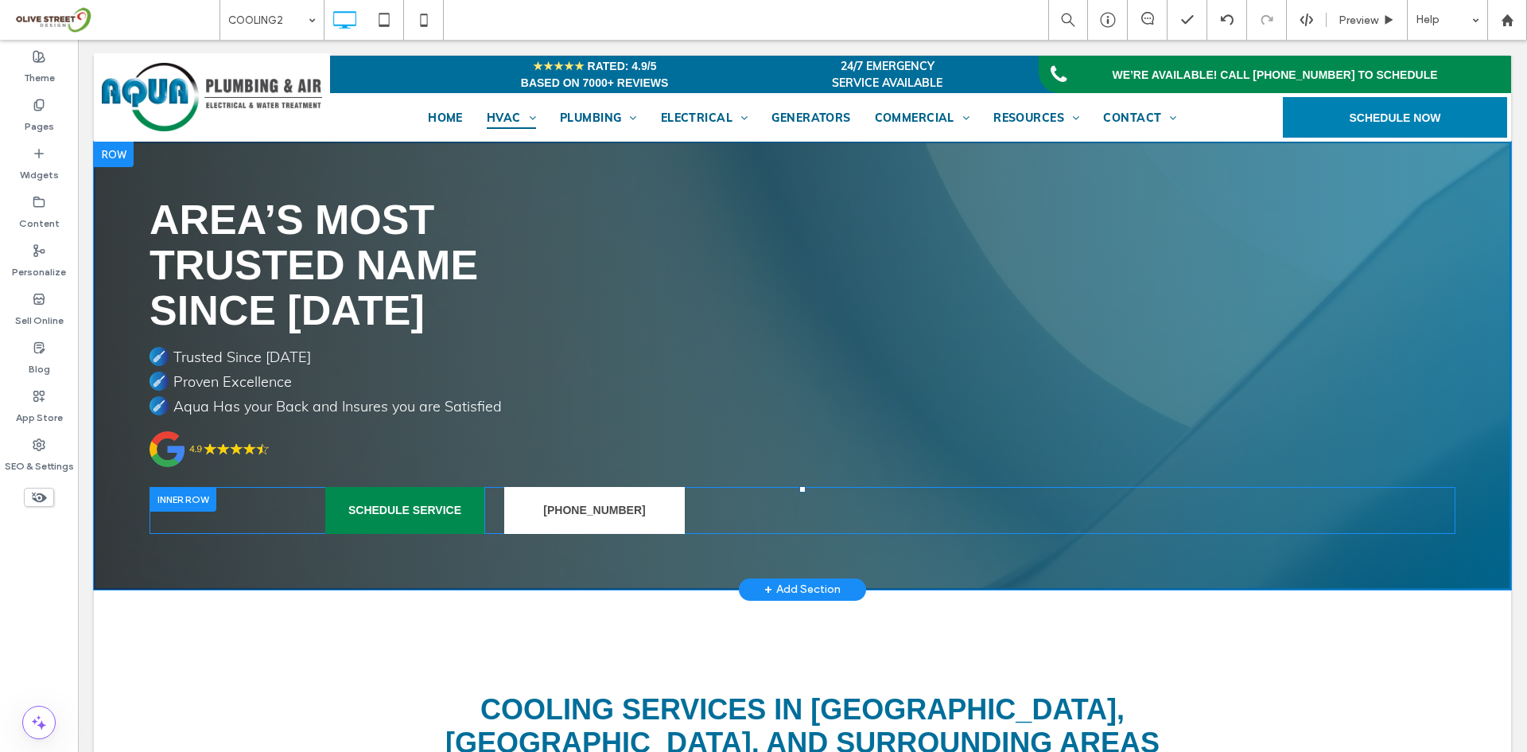
click at [200, 500] on div at bounding box center [183, 499] width 67 height 25
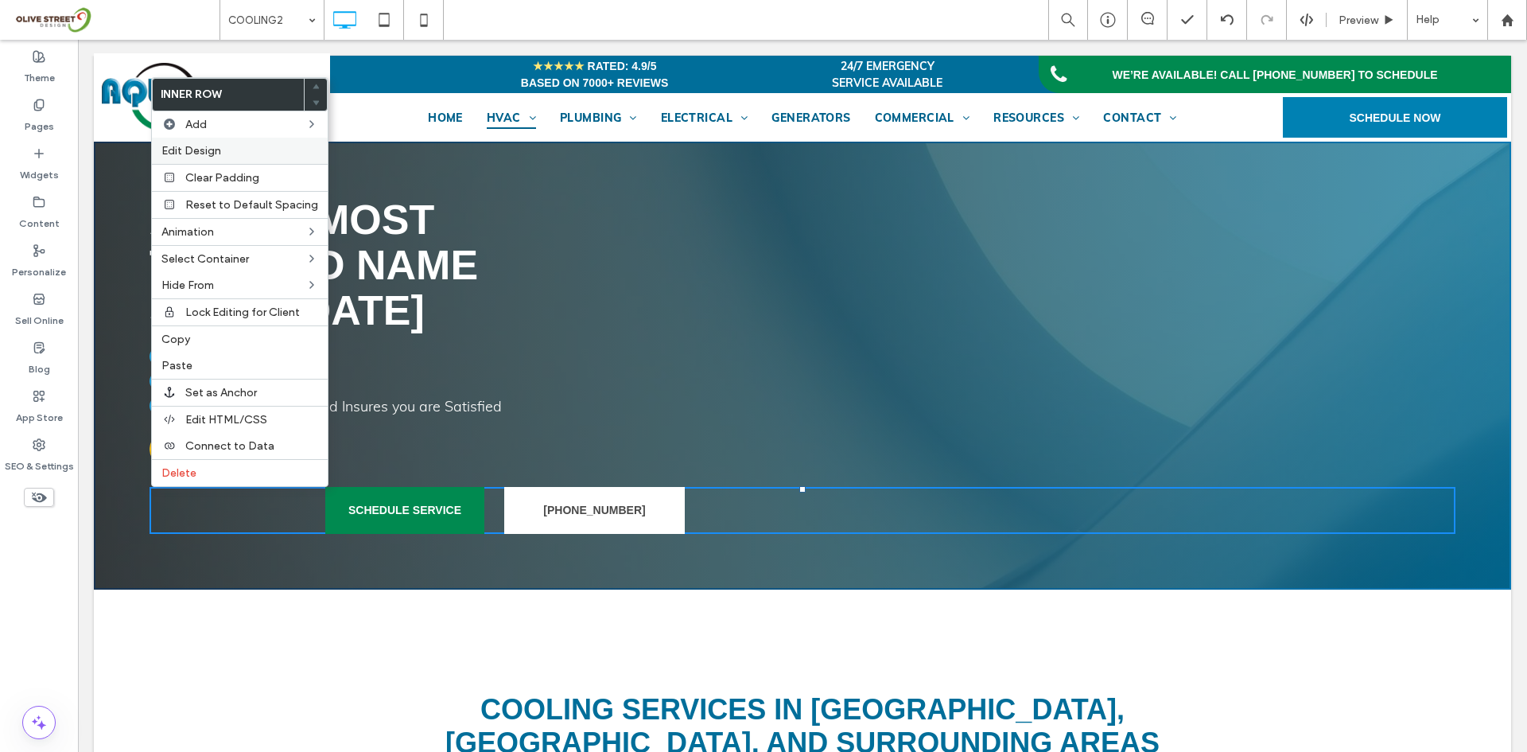
click at [188, 160] on div "Edit Design" at bounding box center [240, 151] width 176 height 26
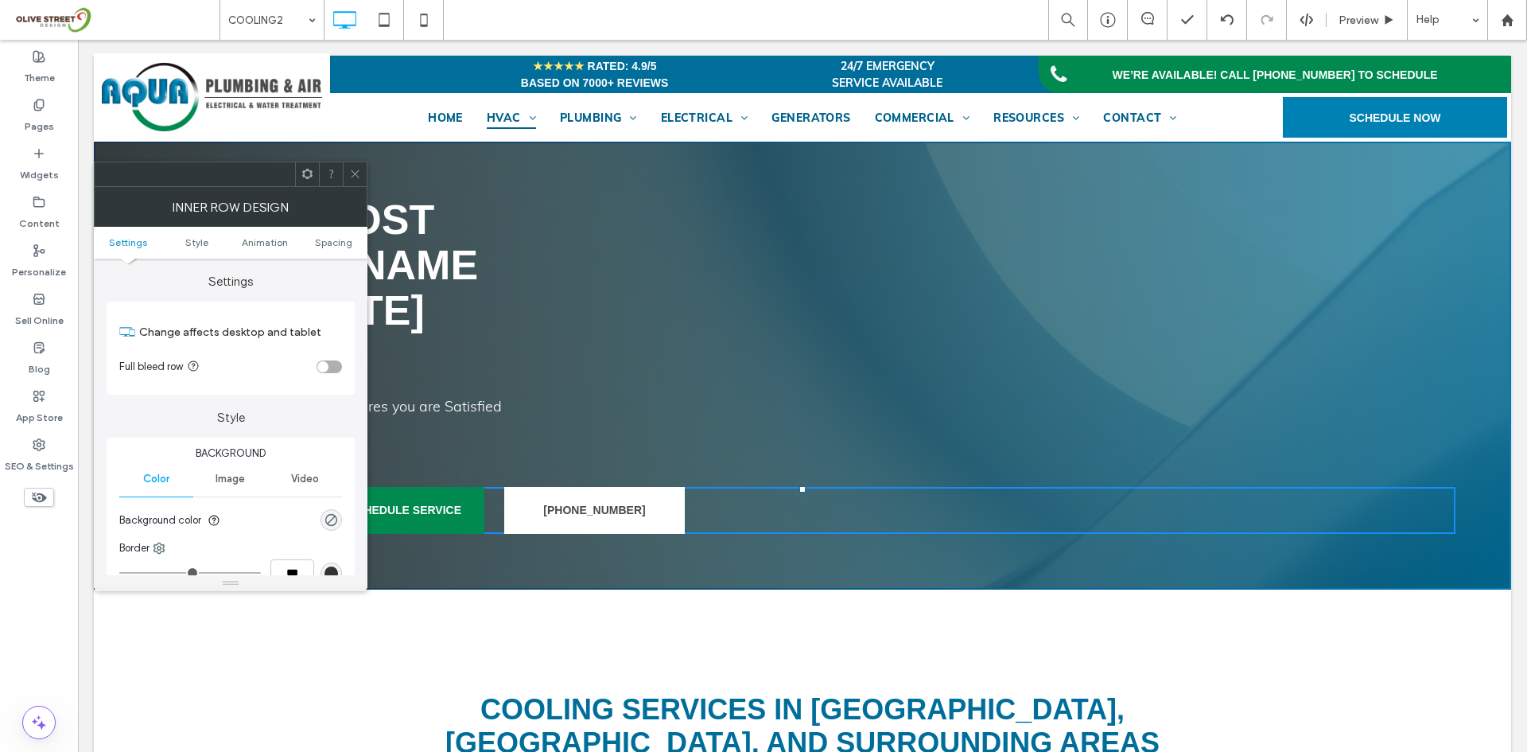
click at [337, 366] on div "toggle" at bounding box center [329, 366] width 25 height 13
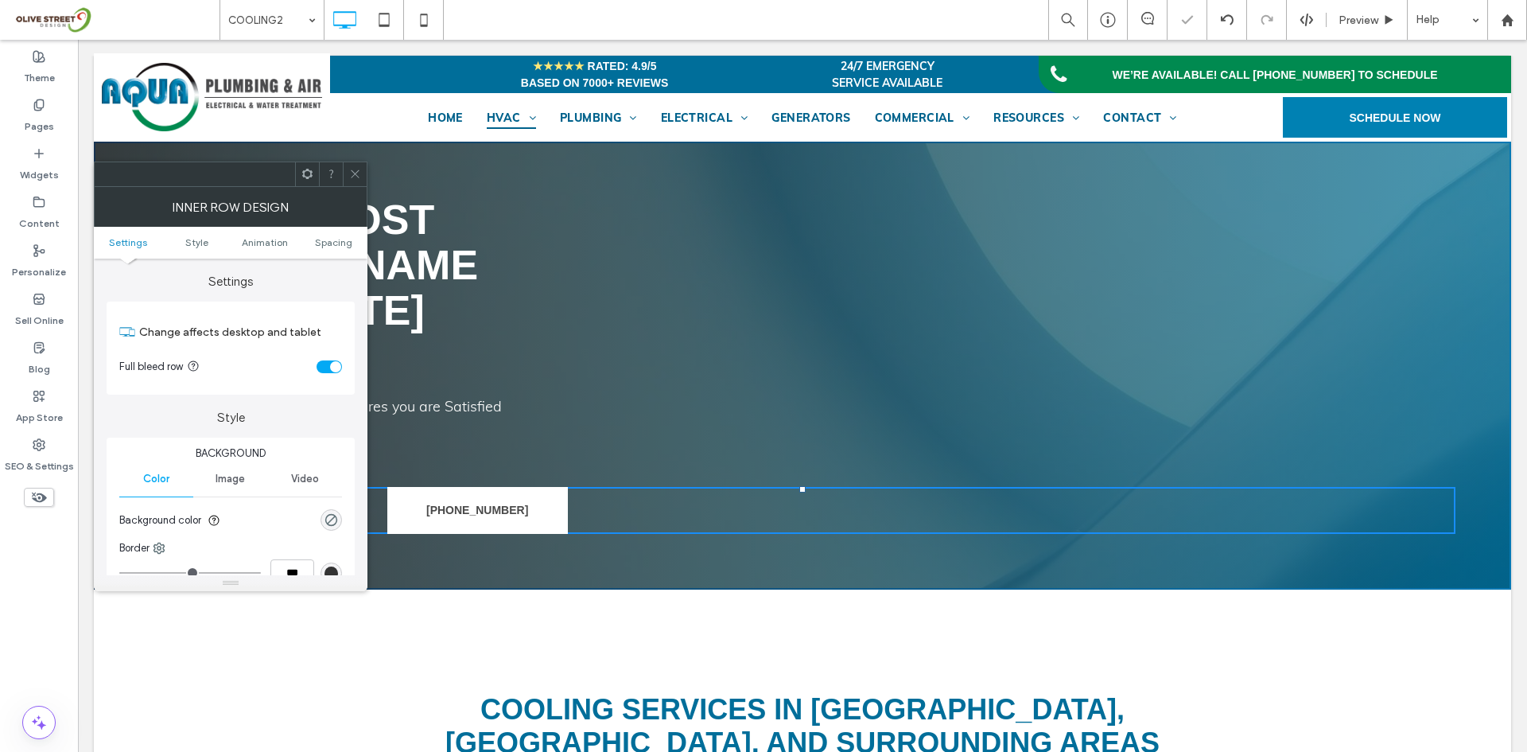
click at [358, 173] on icon at bounding box center [355, 174] width 12 height 12
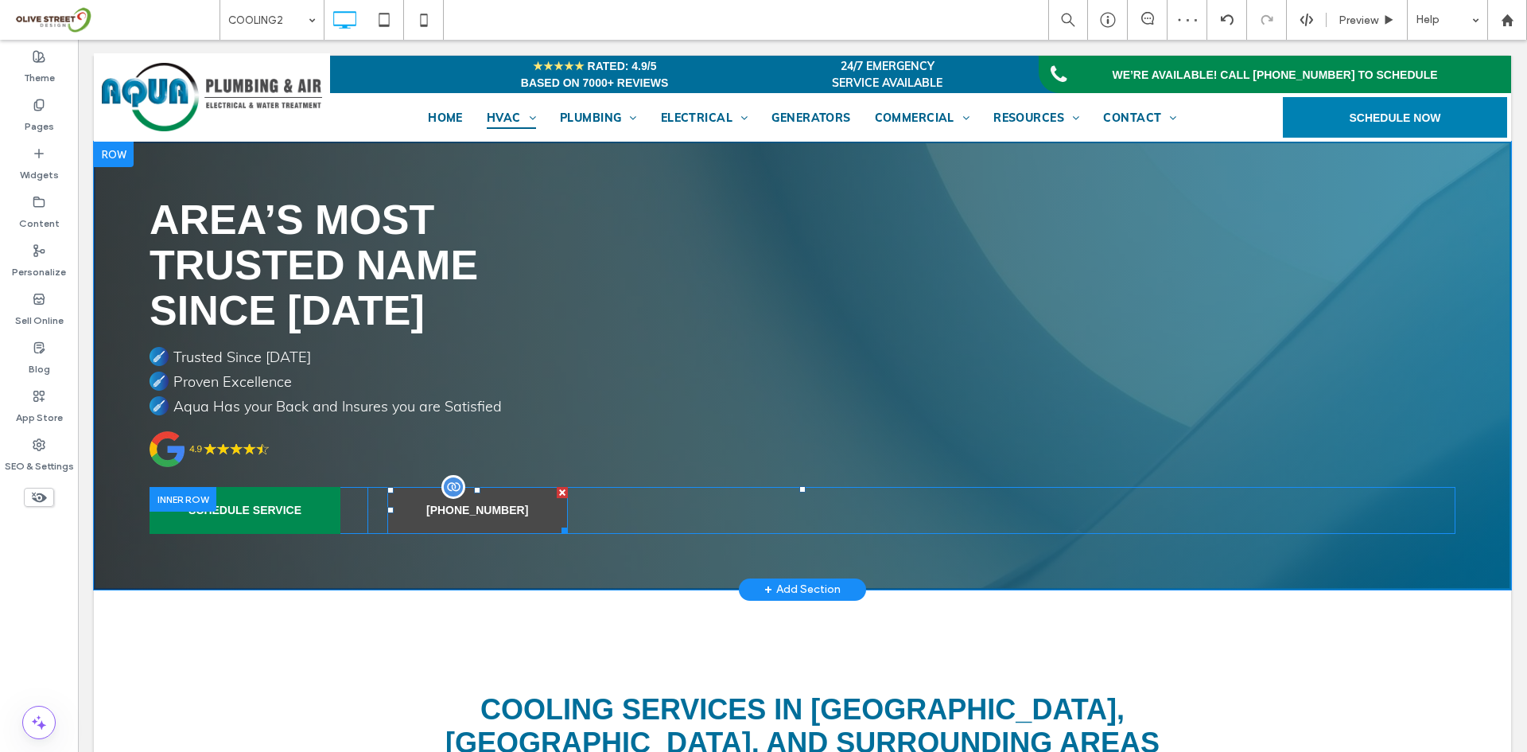
click at [387, 514] on link "941-366-7676" at bounding box center [477, 510] width 181 height 47
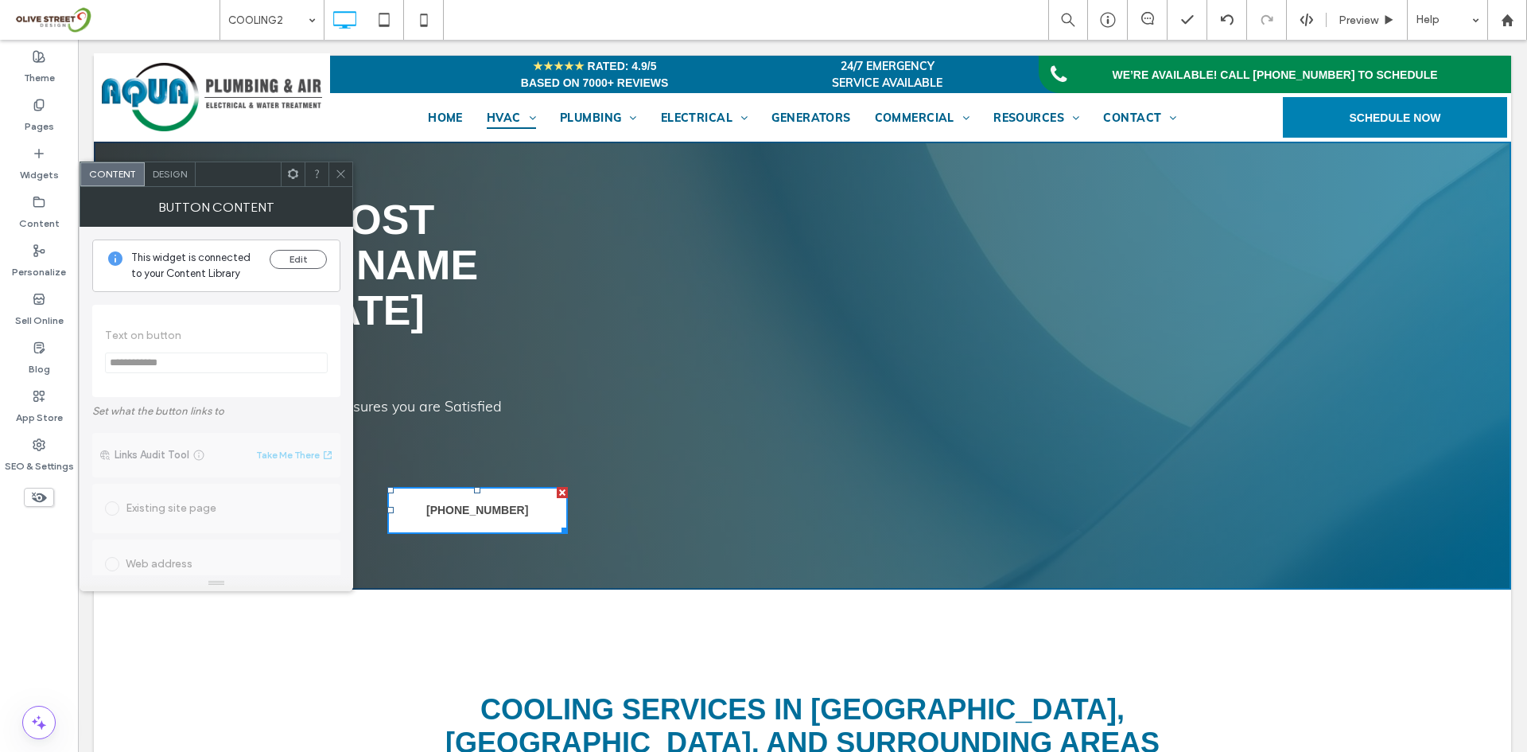
click at [344, 166] on span at bounding box center [341, 174] width 12 height 24
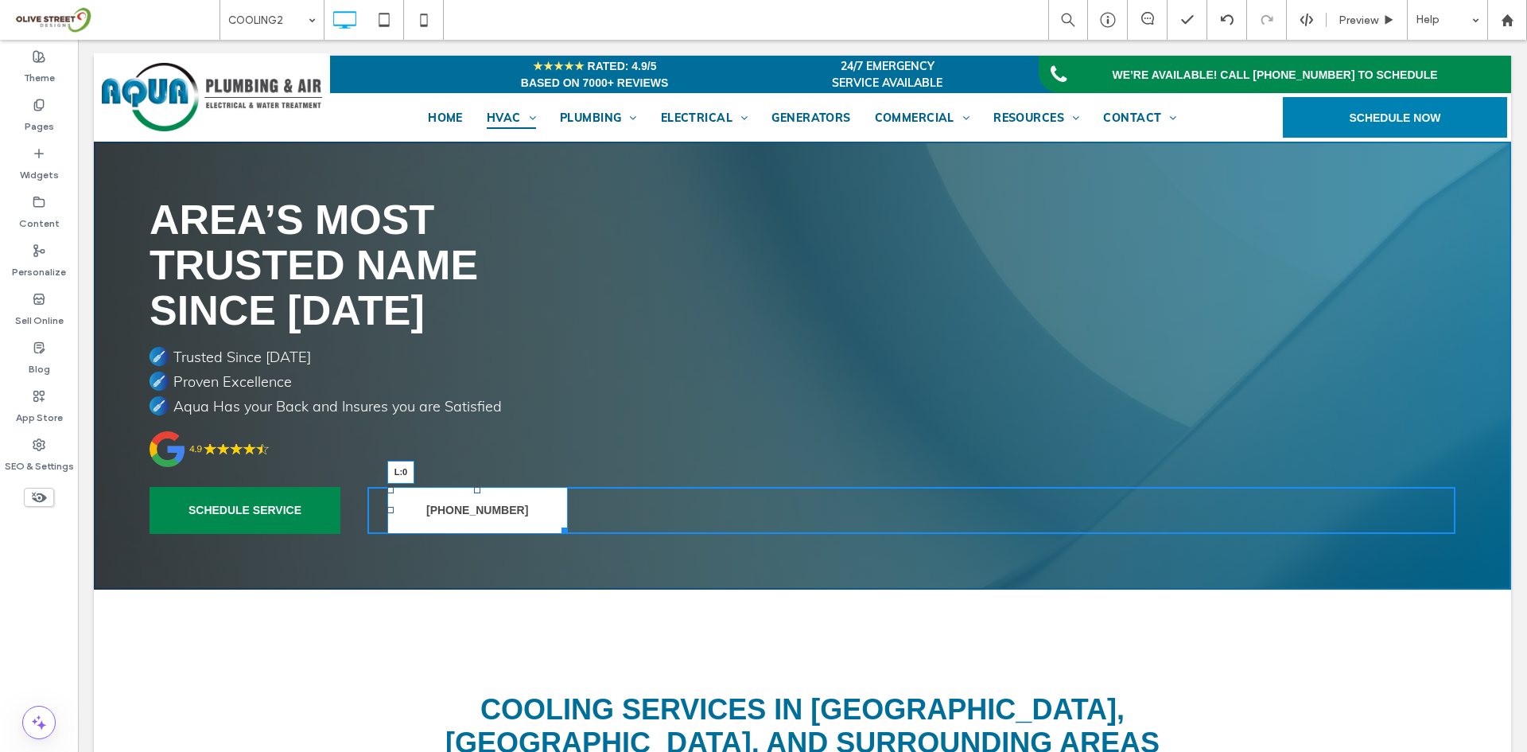
drag, startPoint x: 387, startPoint y: 511, endPoint x: 358, endPoint y: 647, distance: 139.2
click at [356, 511] on div "SCHEDULE SERVICE Click To Paste Click To Paste 941-366-7676 L:0 Click To Paste …" at bounding box center [803, 510] width 1306 height 47
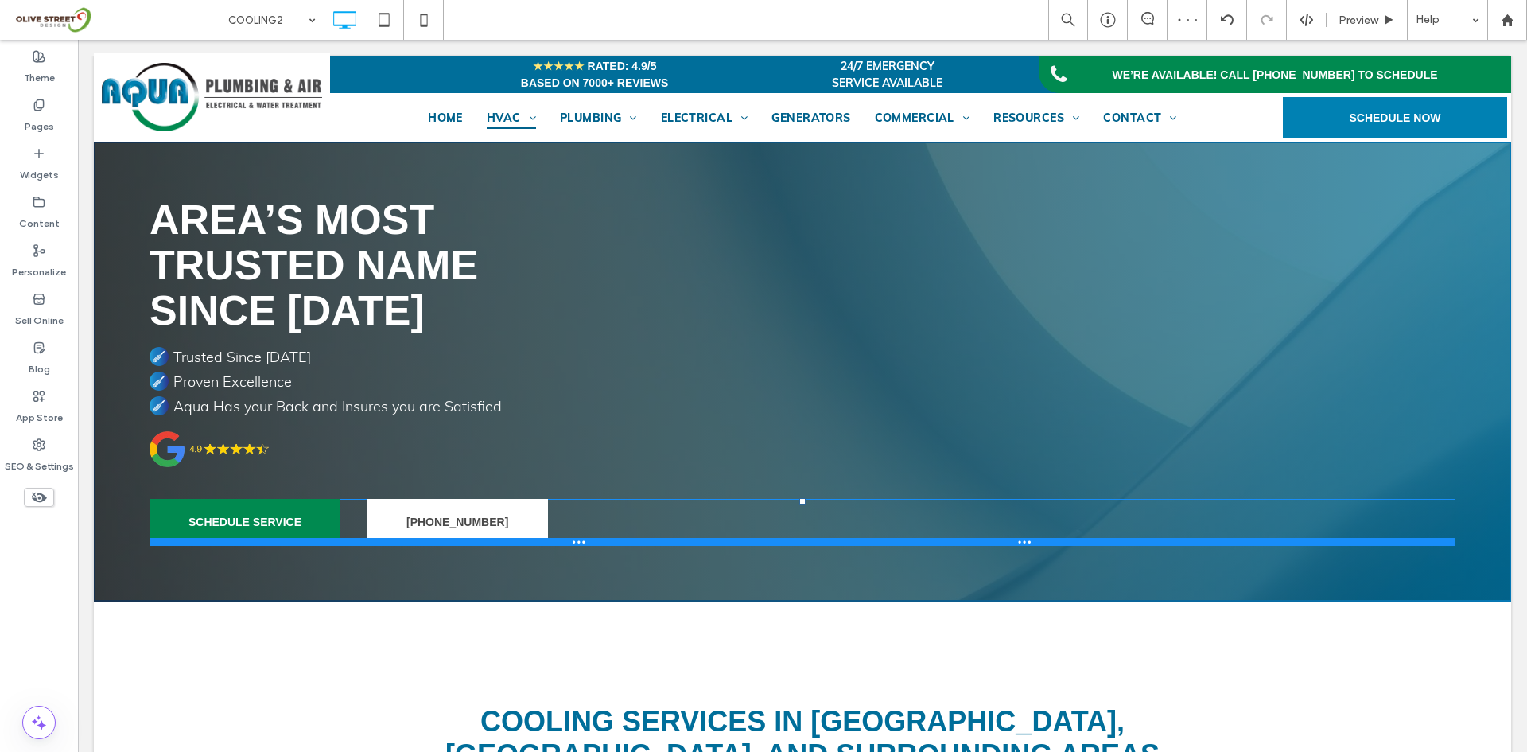
drag, startPoint x: 796, startPoint y: 487, endPoint x: 798, endPoint y: 499, distance: 12.0
click at [799, 499] on div at bounding box center [802, 501] width 6 height 6
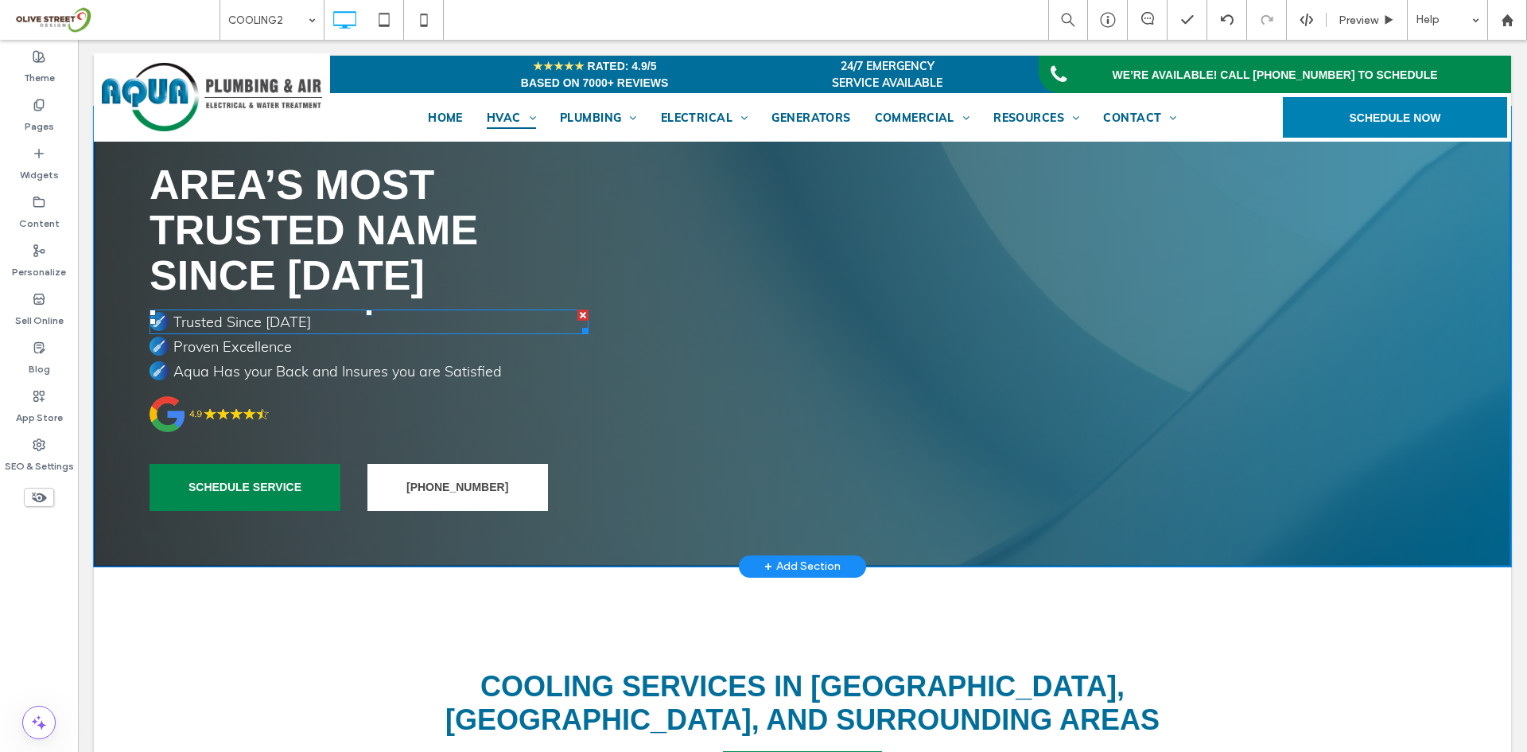
scroll to position [0, 0]
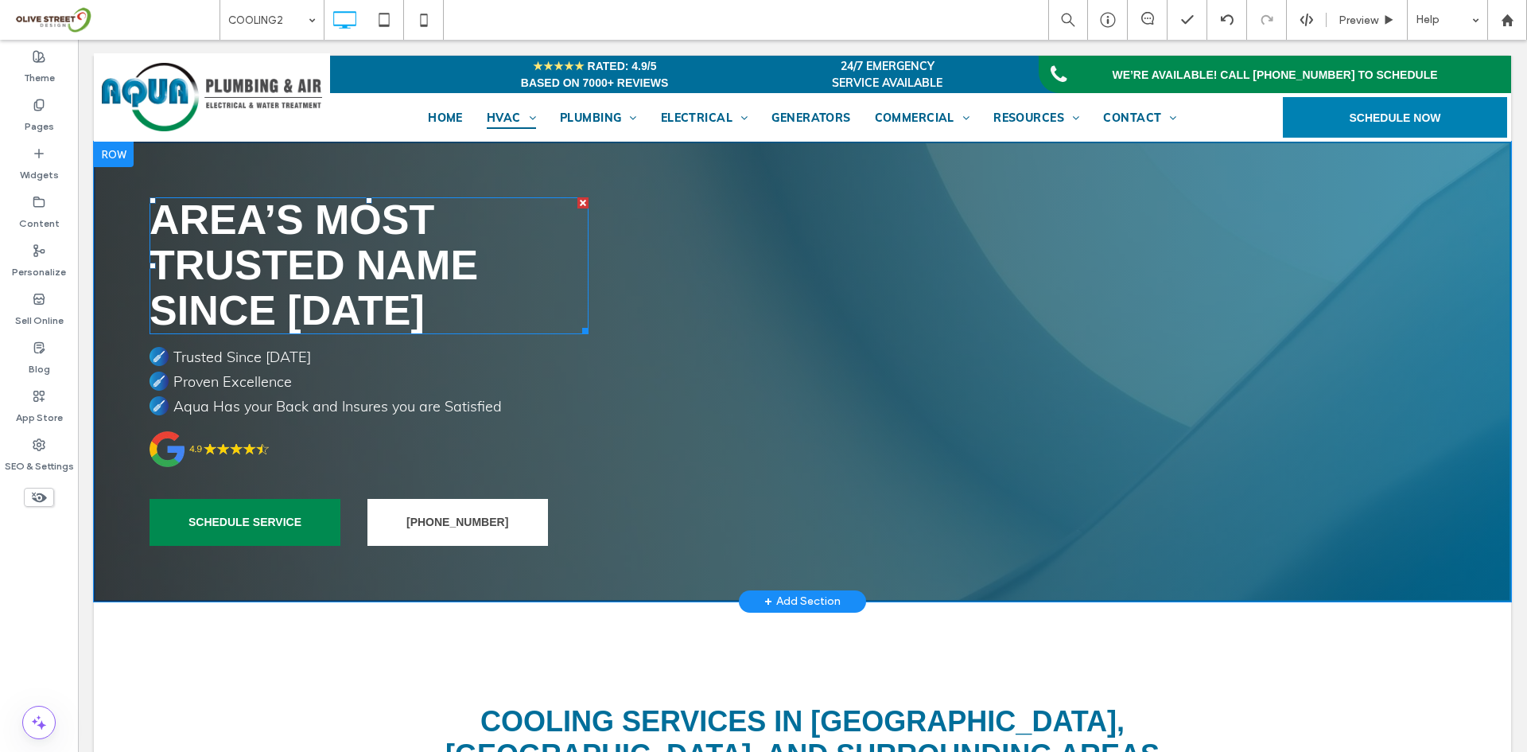
click at [333, 275] on span "AREA’S MOST TRUSTED NAME SINCE 1974" at bounding box center [314, 264] width 329 height 137
type input "*********"
type input "**"
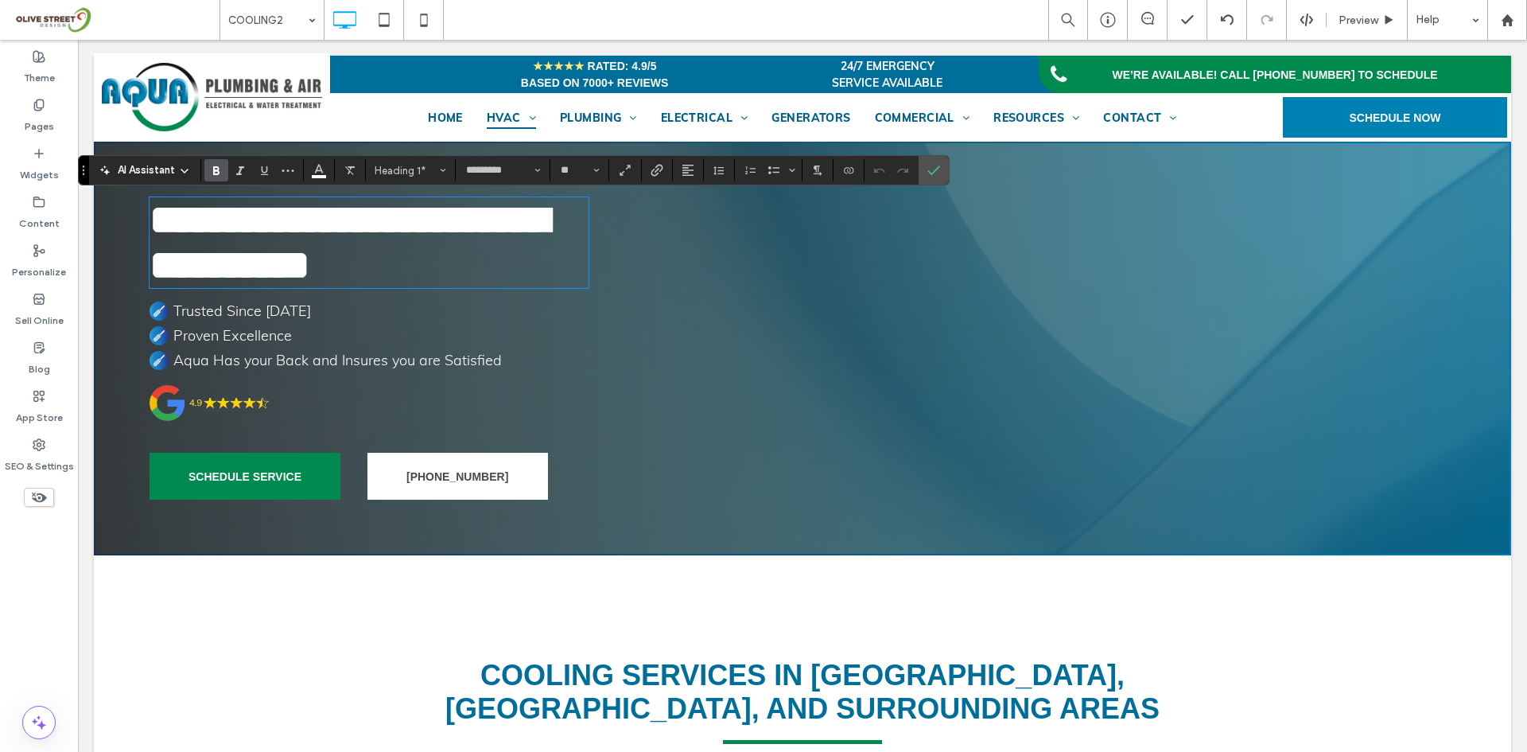
type input "****"
type input "**"
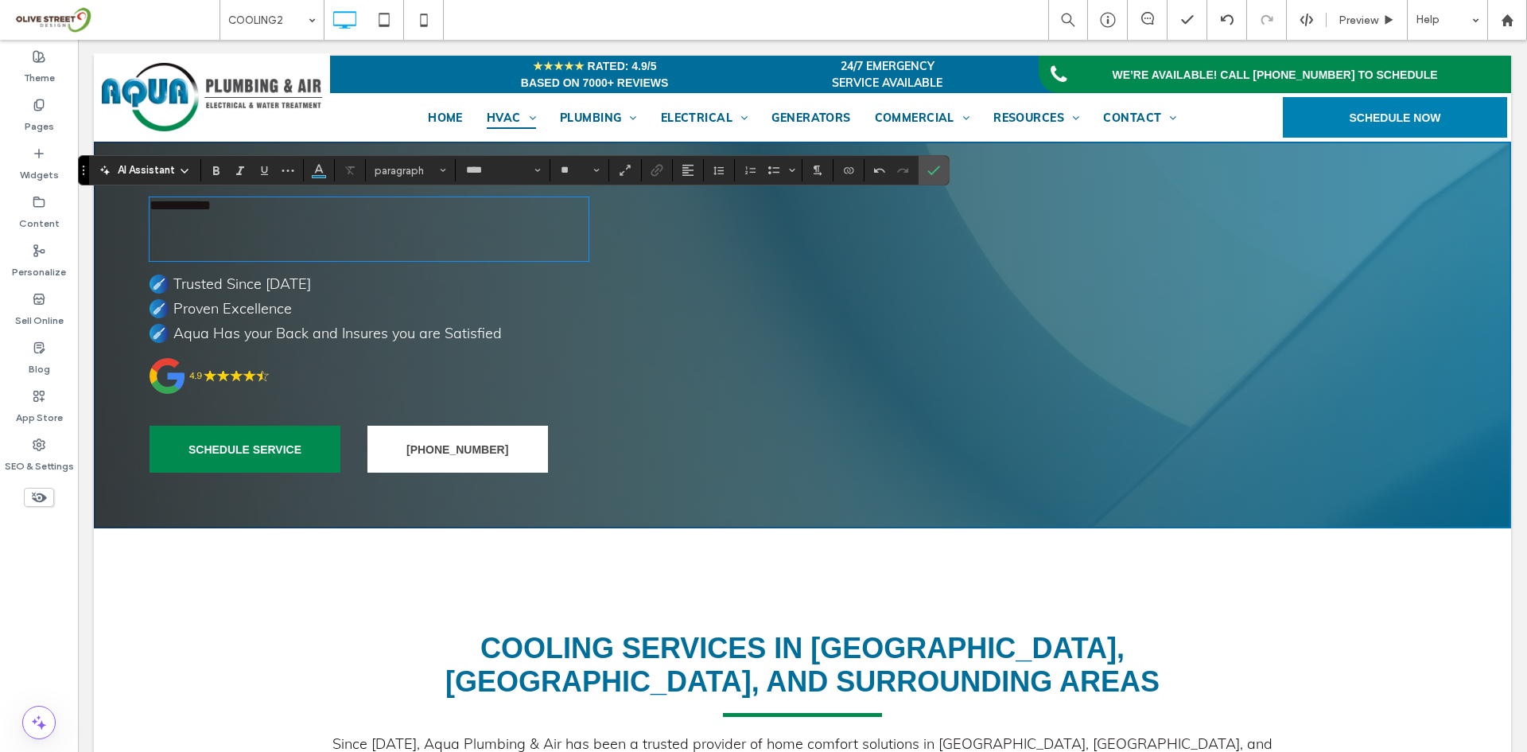
type input "*********"
type input "**"
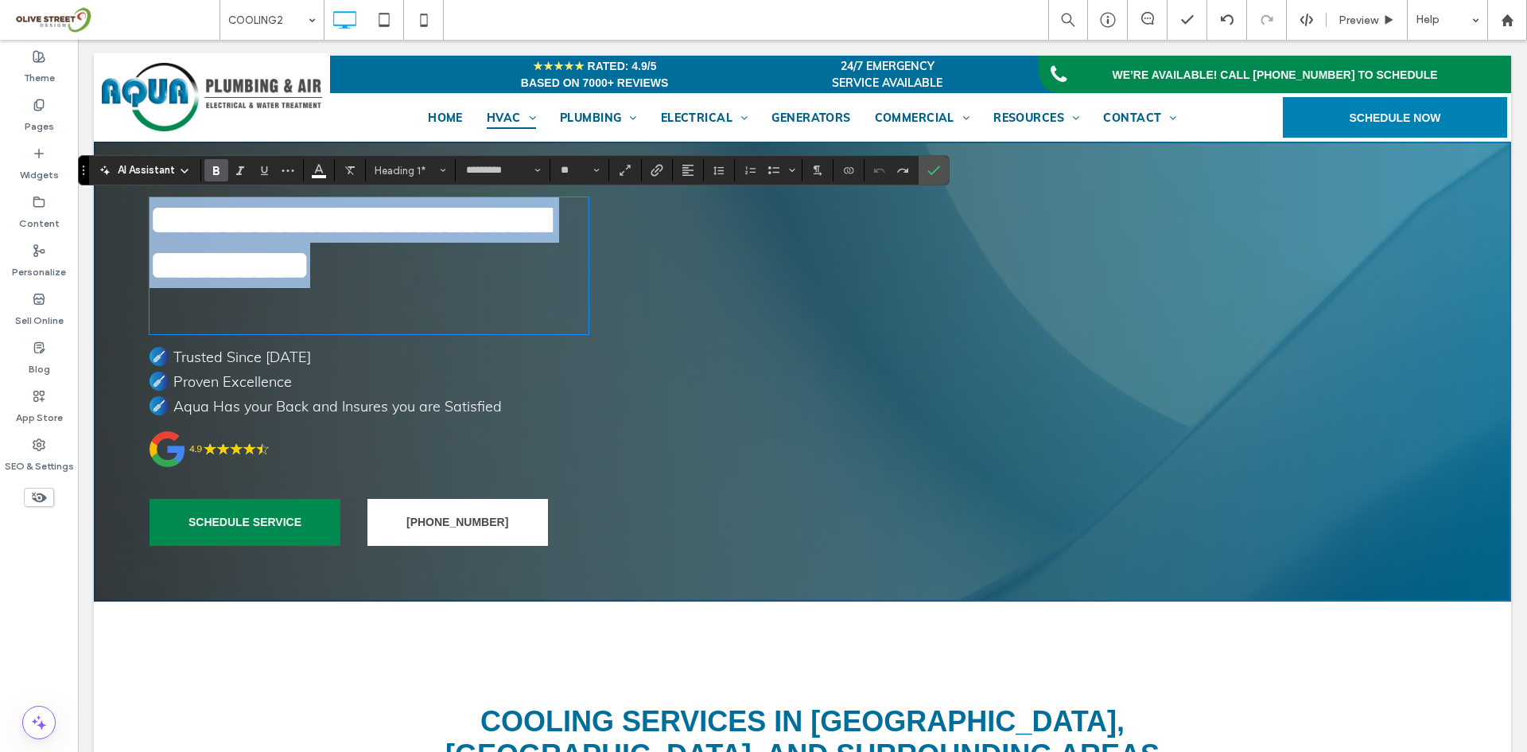
type input "****"
type input "**"
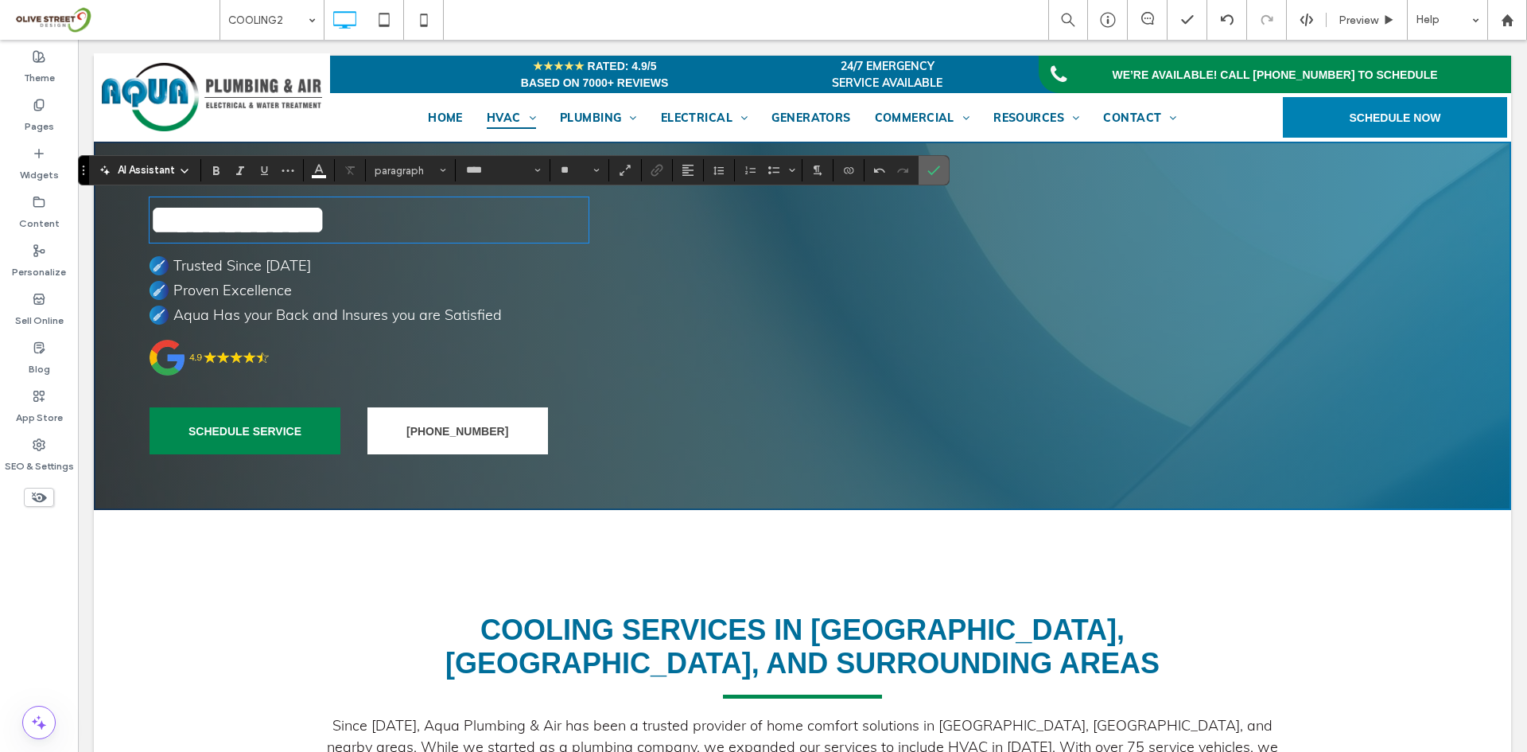
click at [927, 173] on icon "Confirm" at bounding box center [933, 170] width 13 height 13
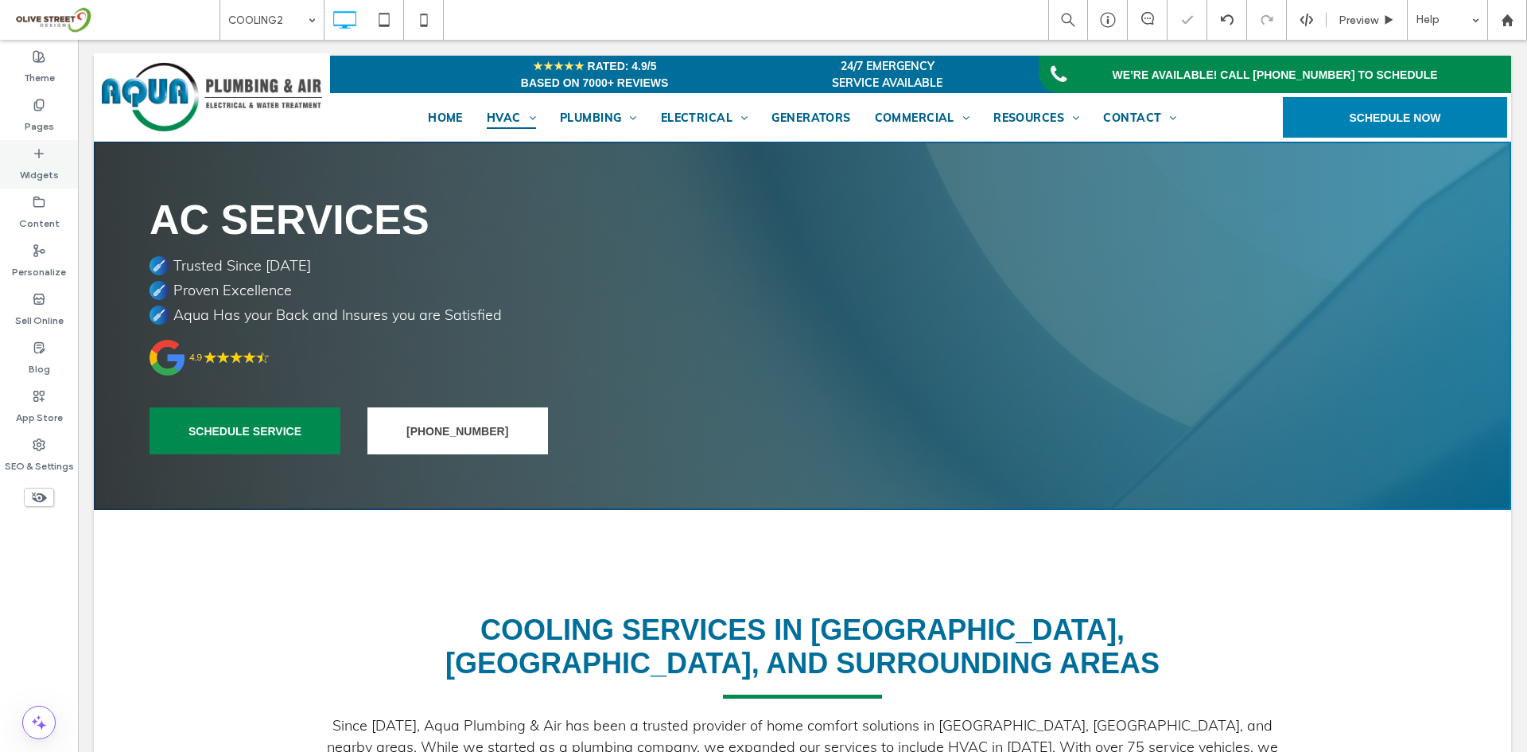
click at [48, 157] on div "Widgets" at bounding box center [39, 164] width 78 height 49
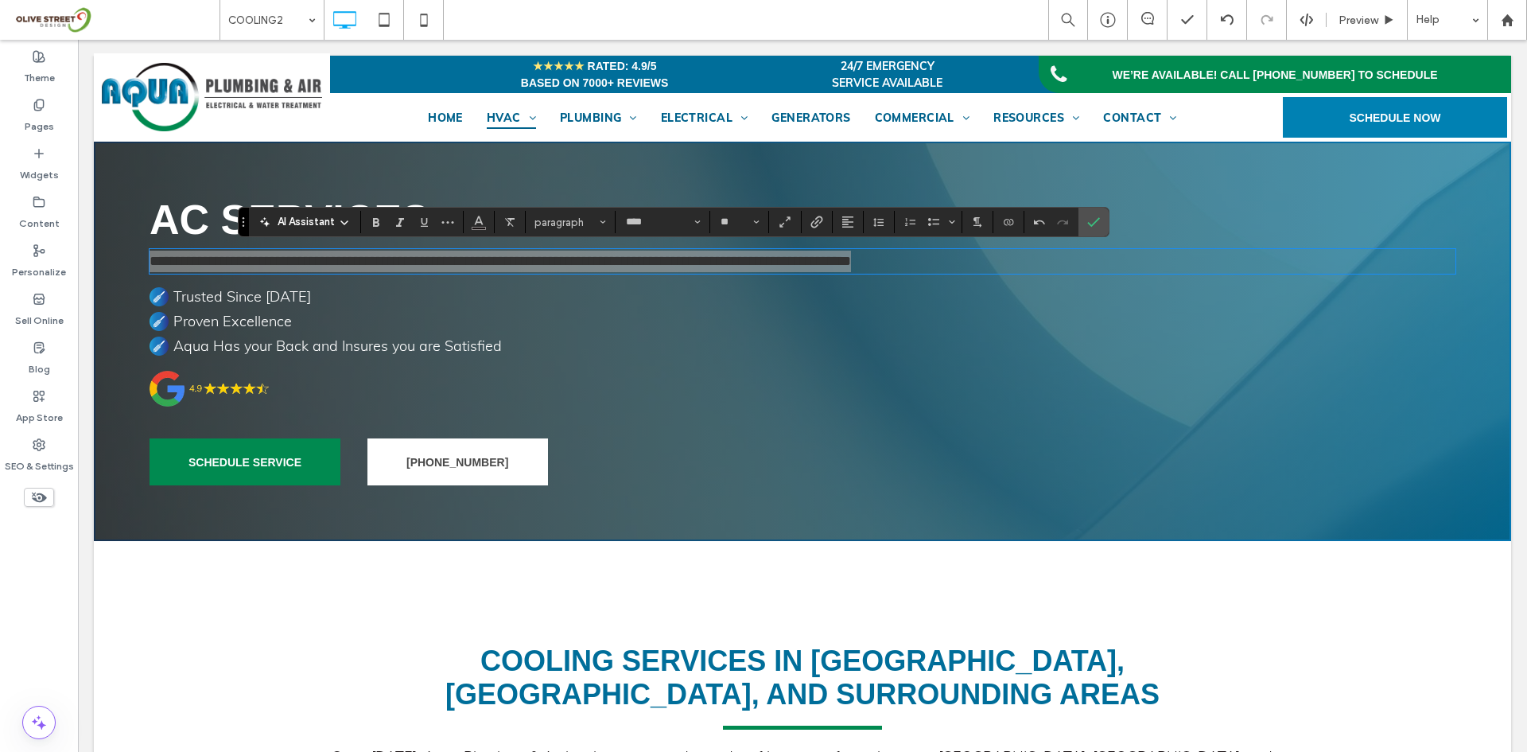
click at [461, 221] on section at bounding box center [412, 222] width 103 height 22
click at [475, 224] on use "Color" at bounding box center [479, 220] width 9 height 9
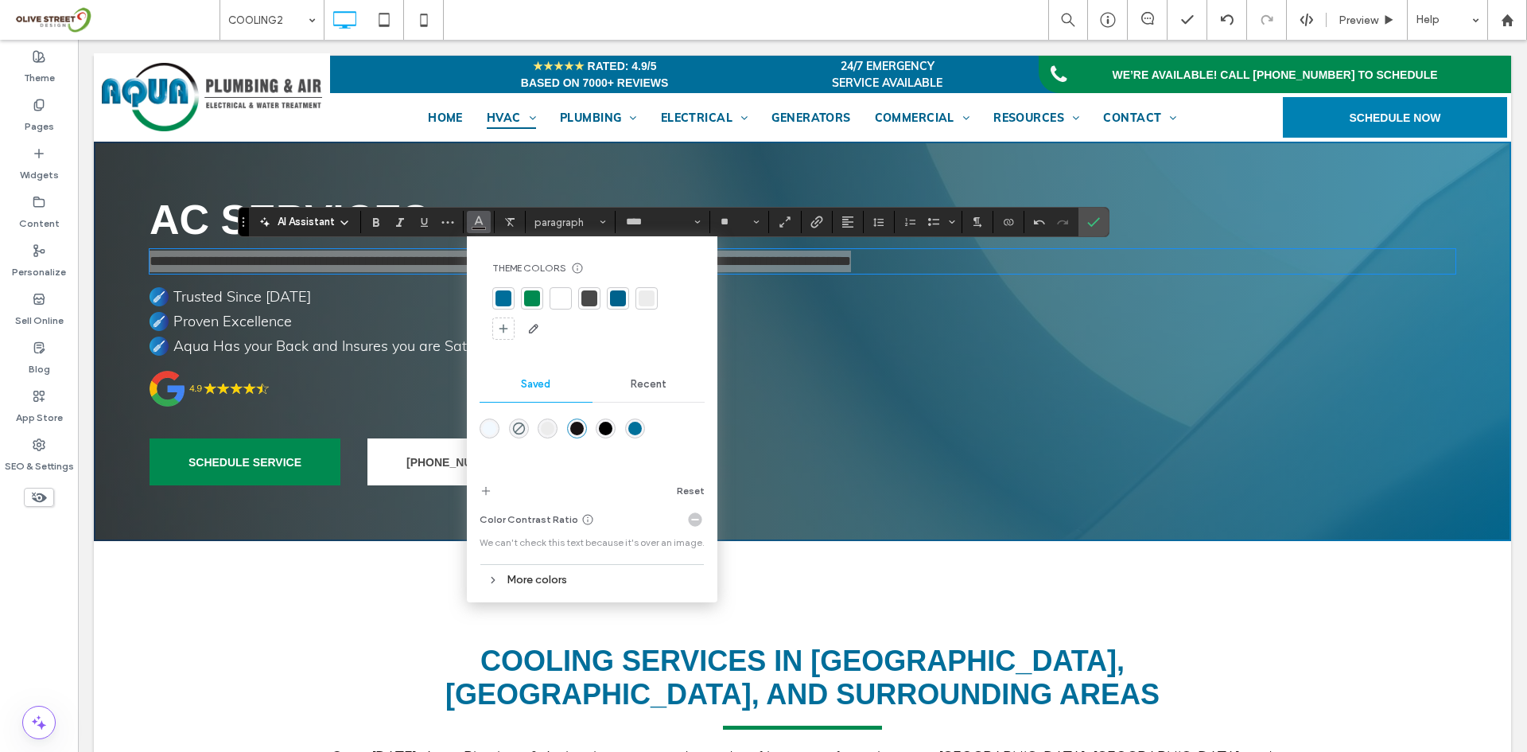
click at [560, 308] on div at bounding box center [561, 298] width 22 height 22
click at [1096, 217] on icon "Confirm" at bounding box center [1093, 222] width 13 height 13
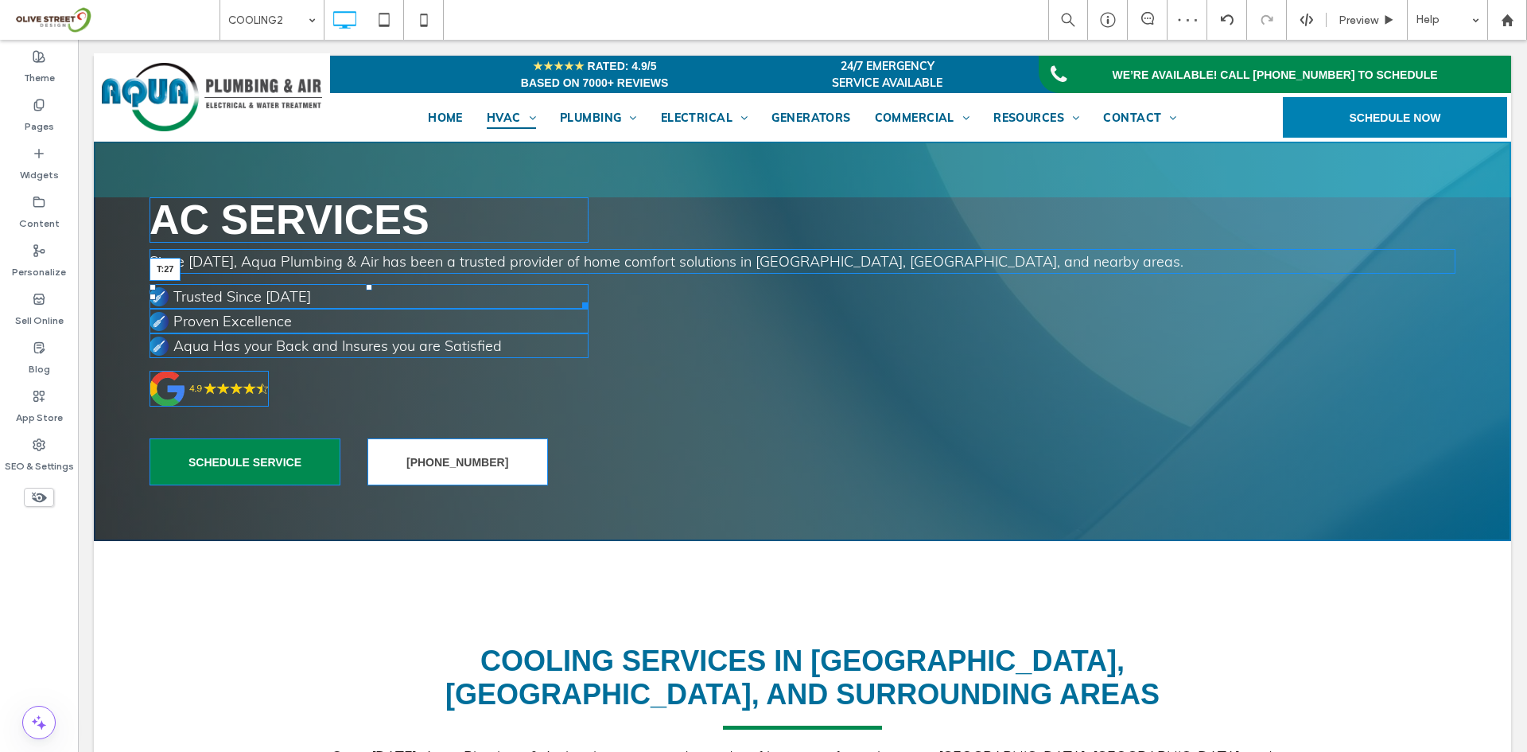
drag, startPoint x: 370, startPoint y: 286, endPoint x: 370, endPoint y: 297, distance: 11.1
click at [370, 290] on div at bounding box center [369, 287] width 6 height 6
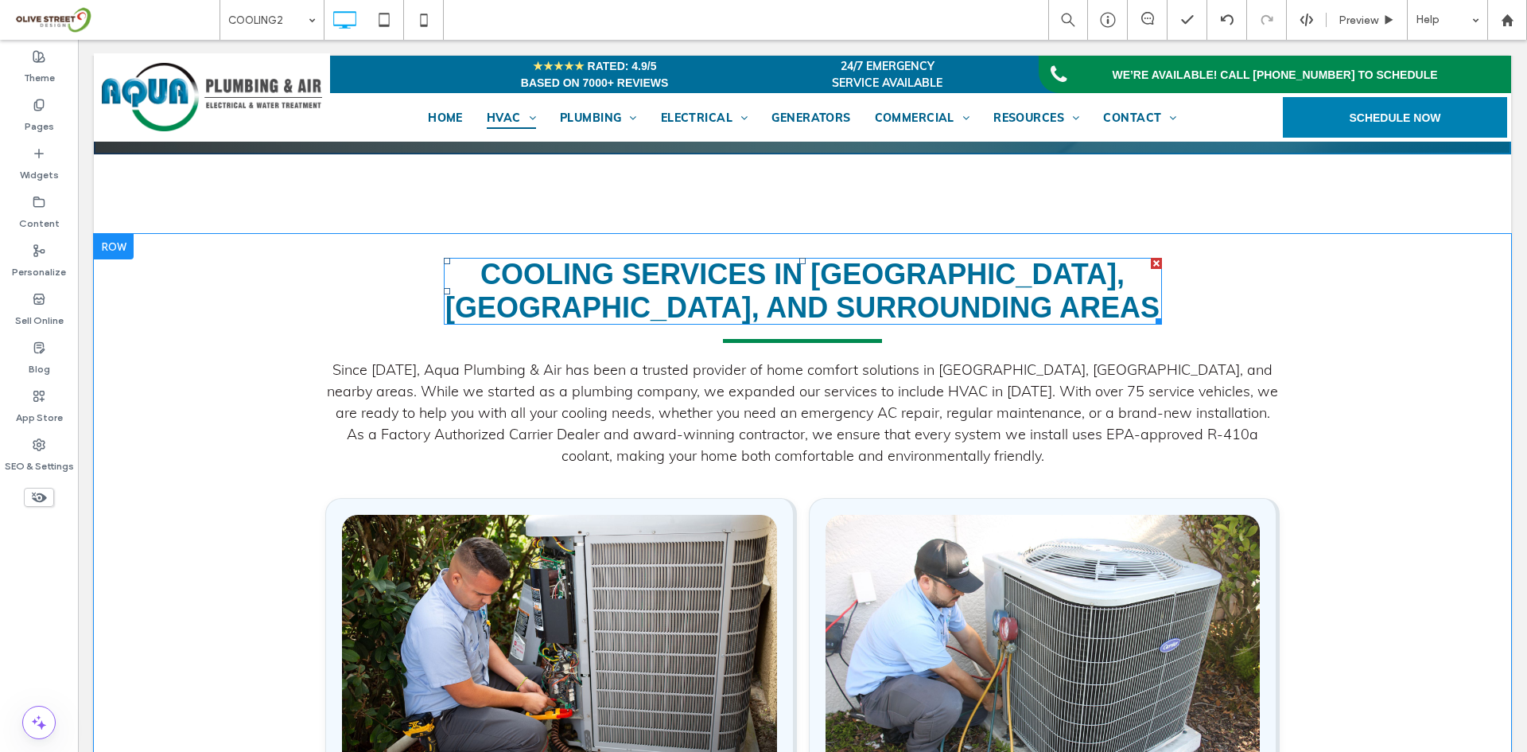
scroll to position [265, 0]
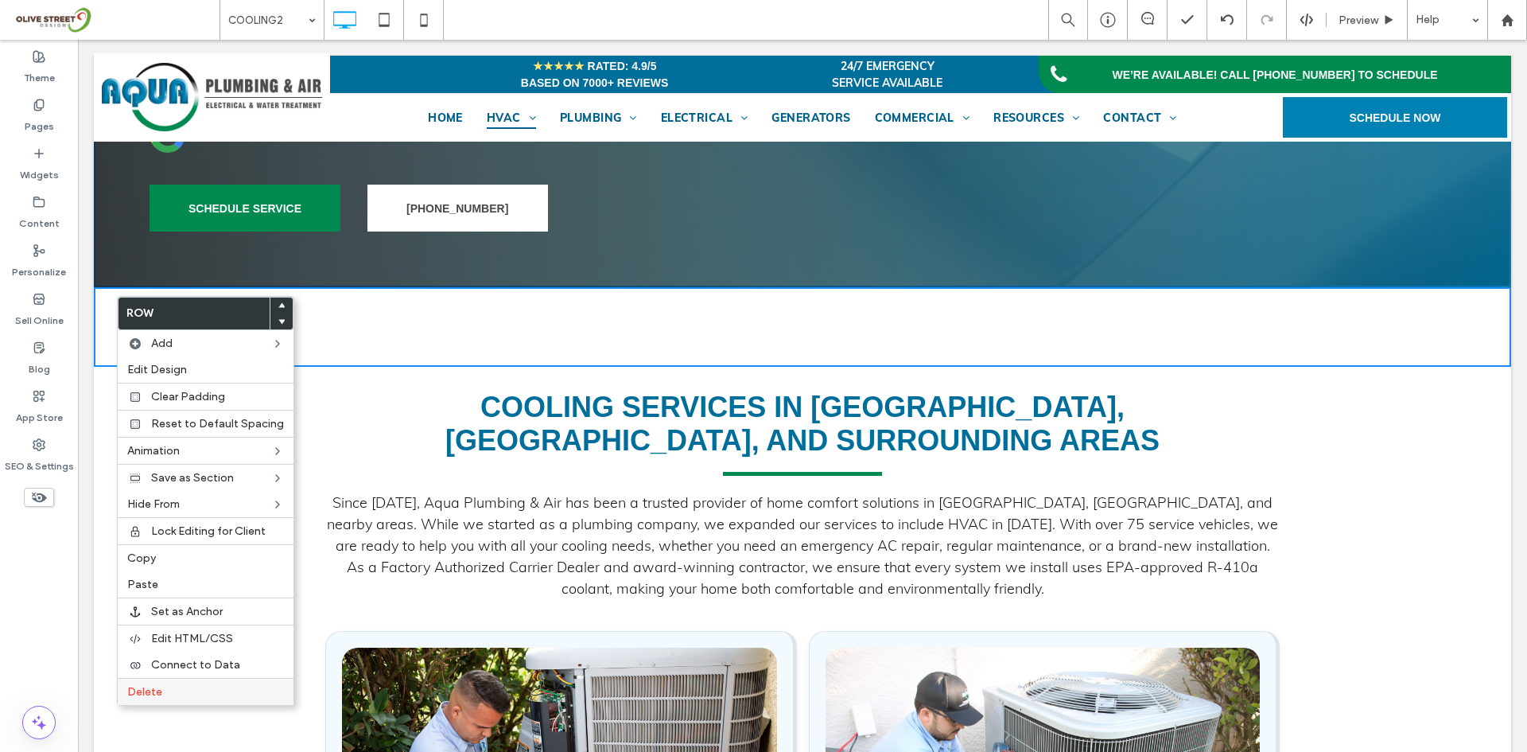
click at [147, 683] on div "Delete" at bounding box center [206, 691] width 176 height 27
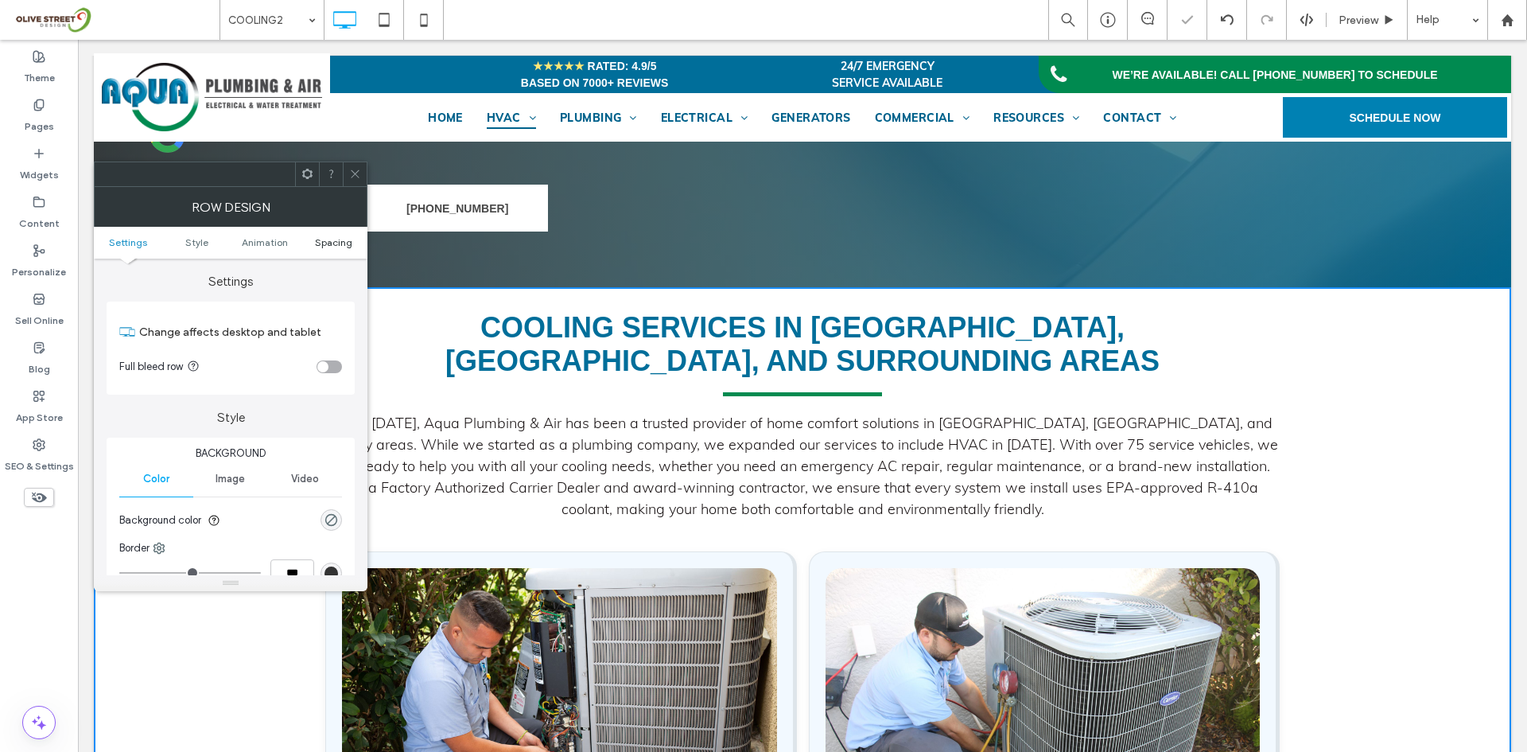
click at [342, 241] on span "Spacing" at bounding box center [333, 242] width 37 height 12
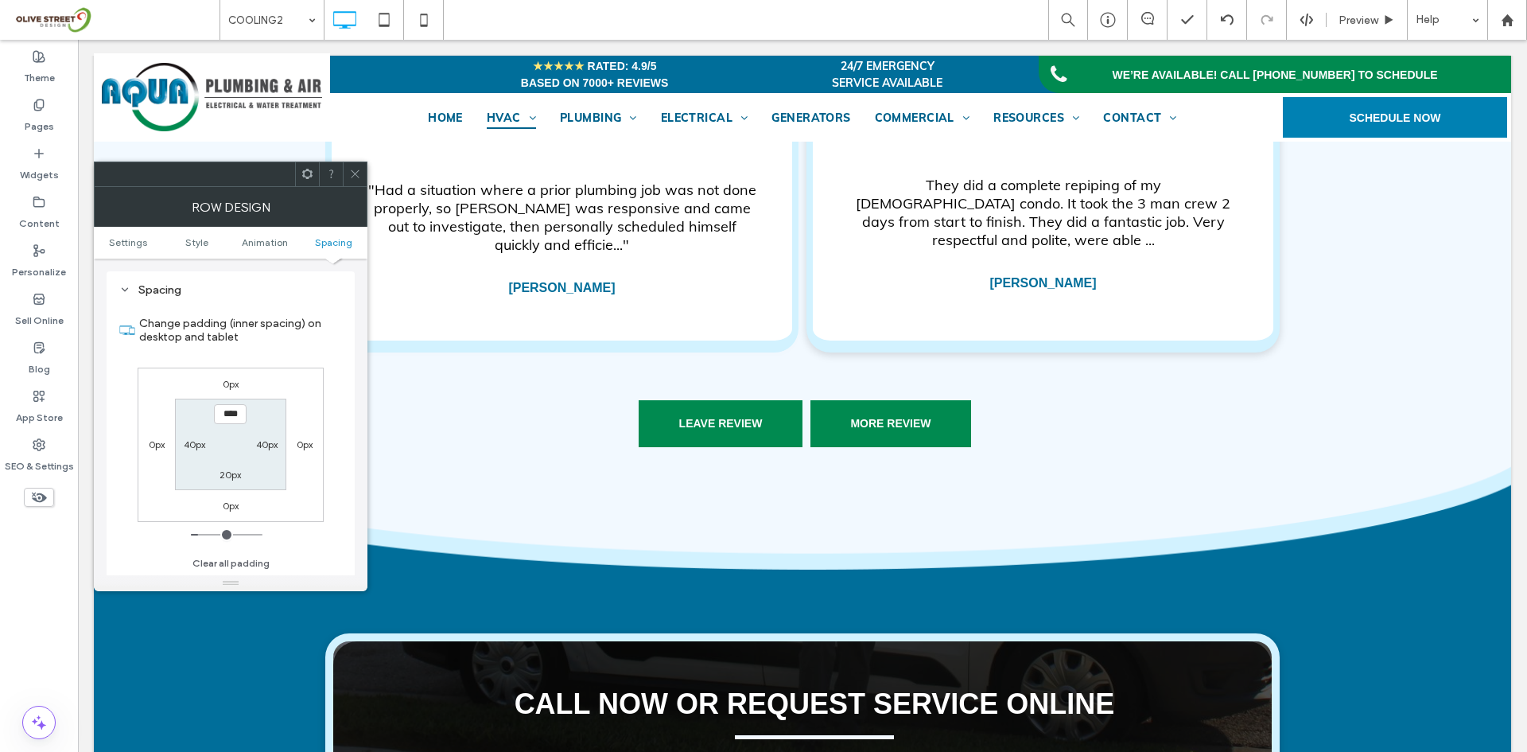
scroll to position [2917, 0]
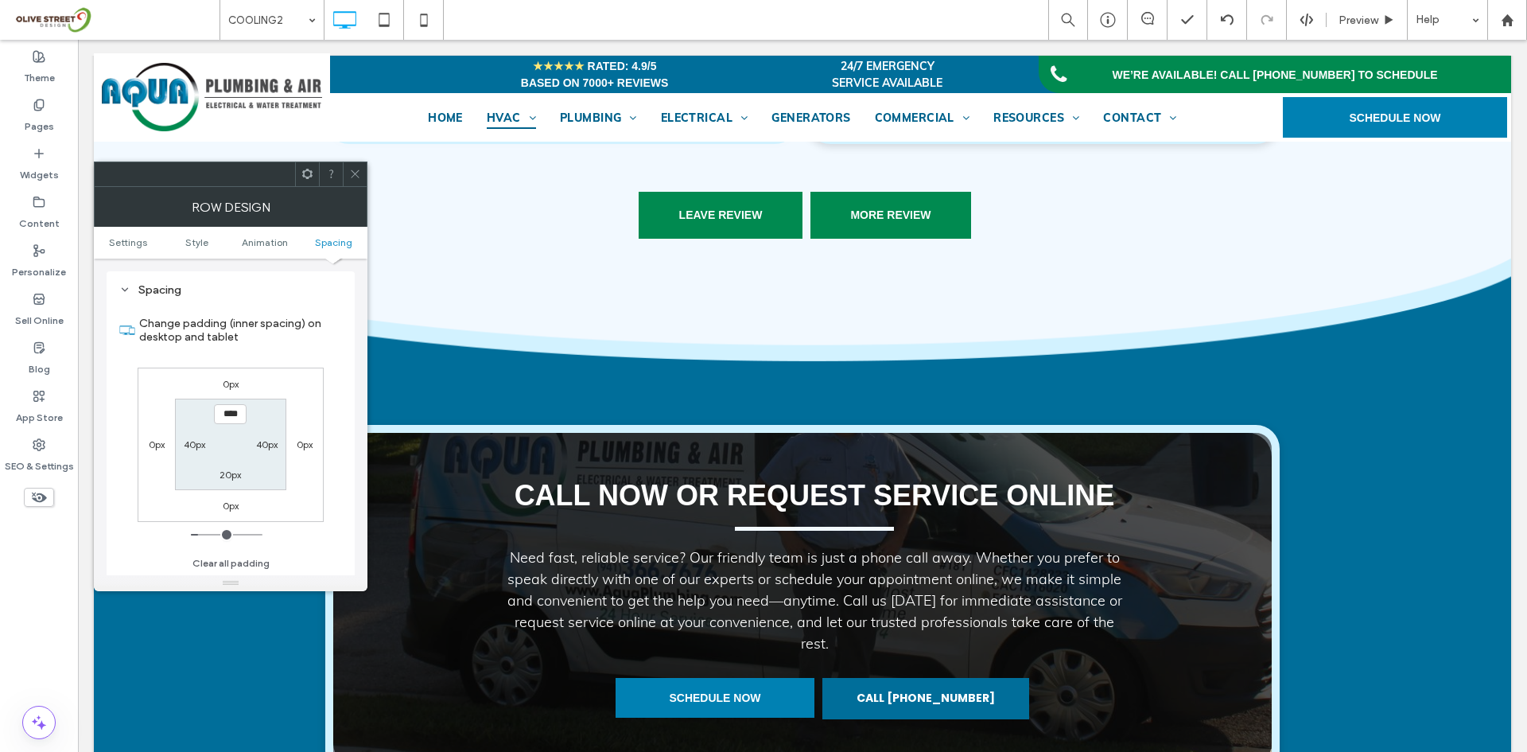
click at [348, 172] on div at bounding box center [355, 174] width 24 height 24
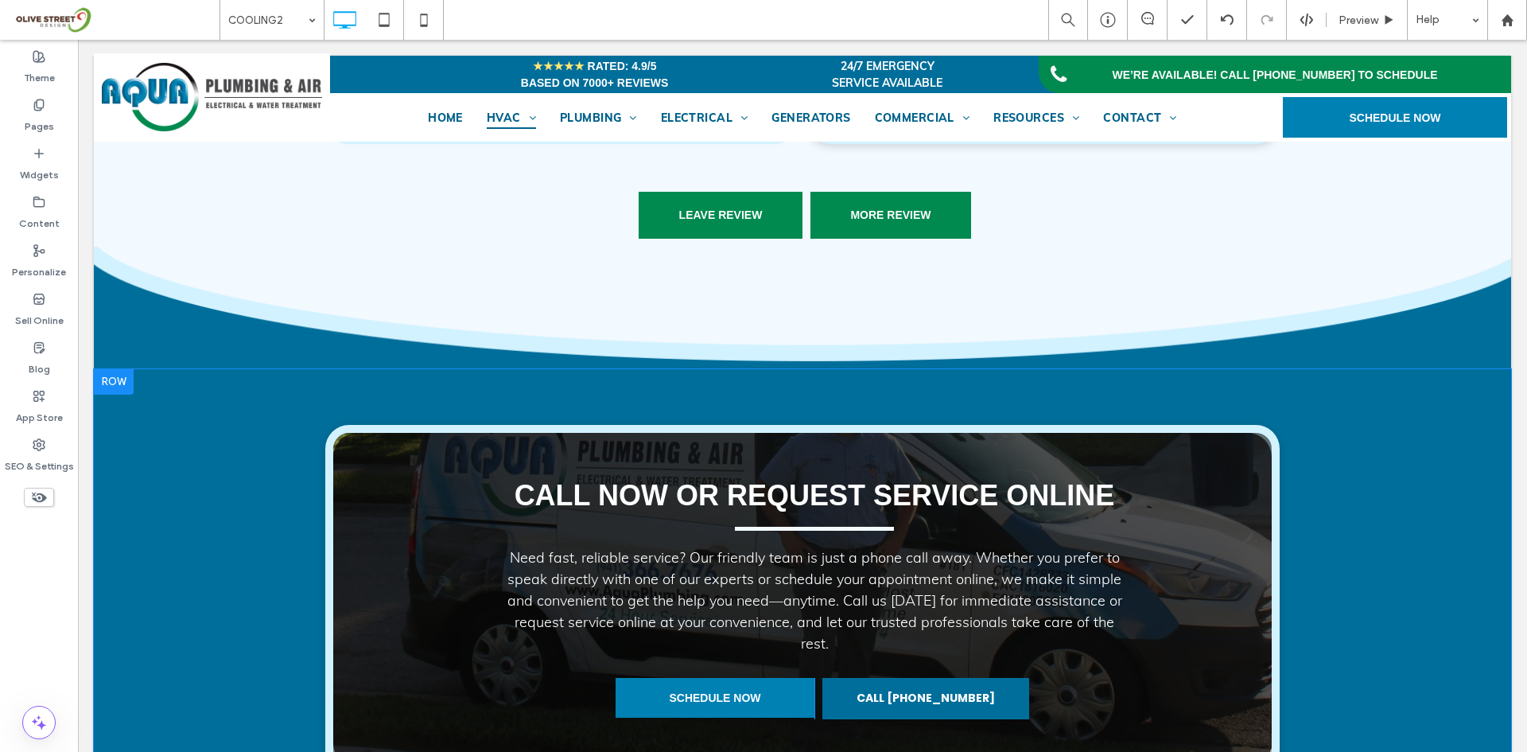
click at [220, 437] on div "CALL NOW OR REQUEST SERVICE ONLINE Need fast, reliable service? Our friendly te…" at bounding box center [802, 599] width 1417 height 461
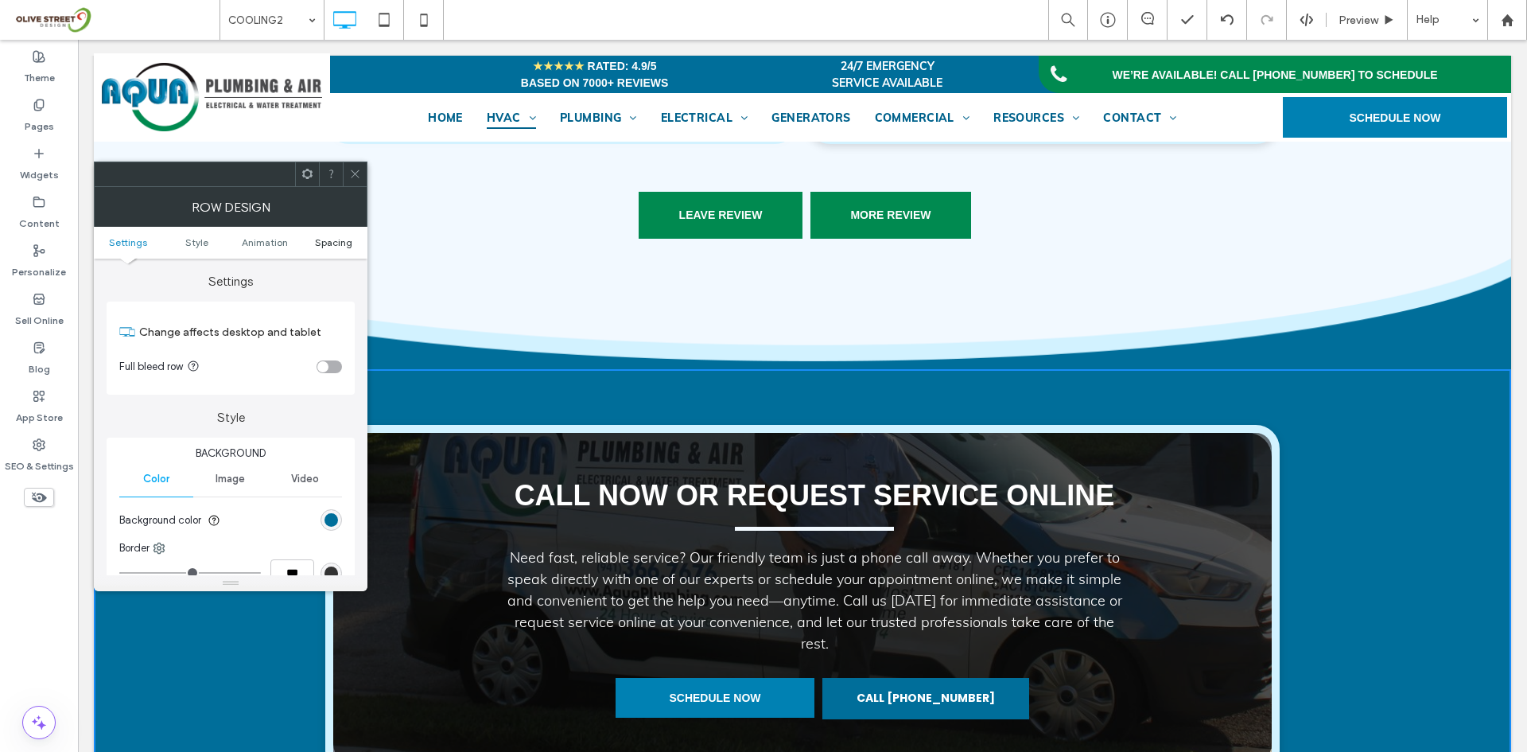
click at [337, 239] on span "Spacing" at bounding box center [333, 242] width 37 height 12
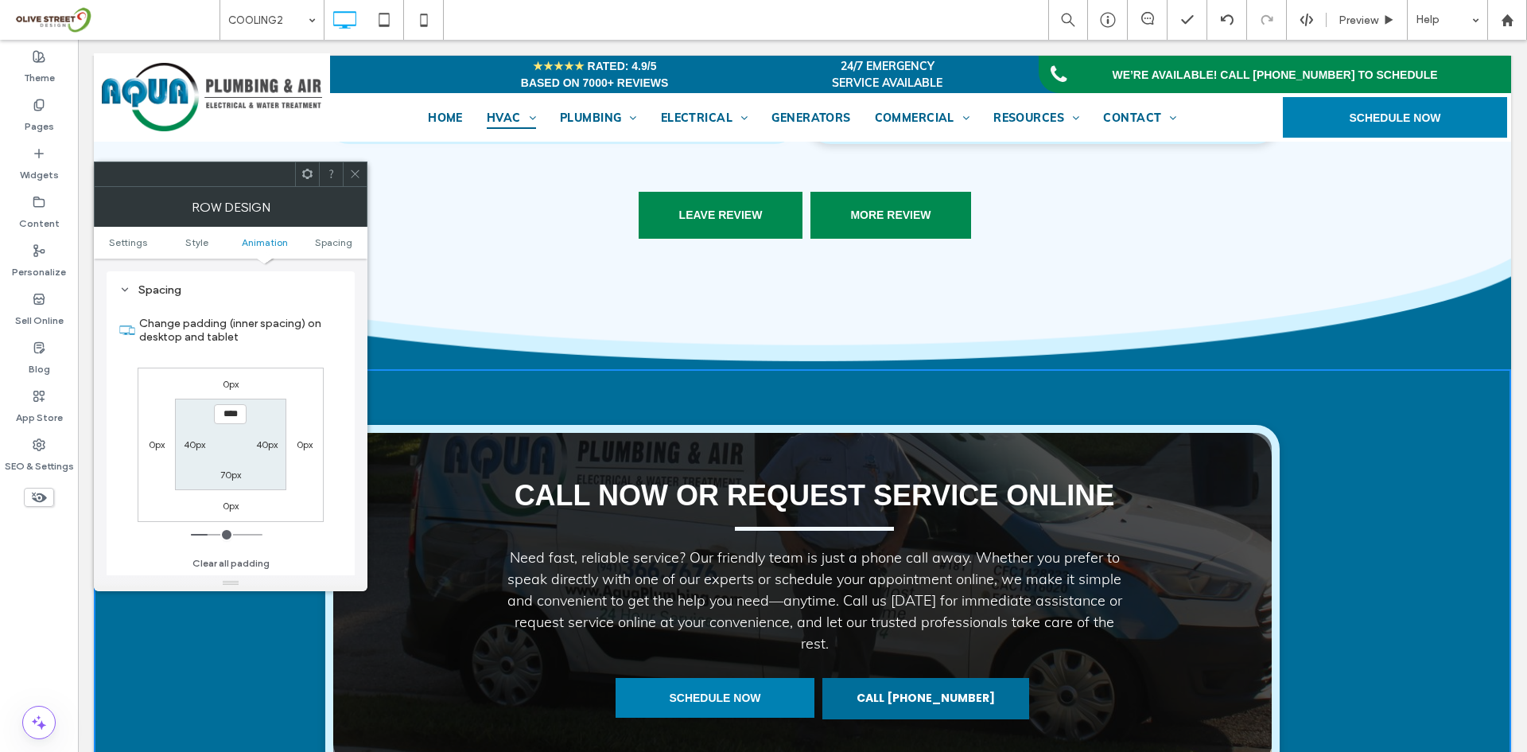
scroll to position [449, 0]
click at [351, 184] on span at bounding box center [355, 174] width 12 height 24
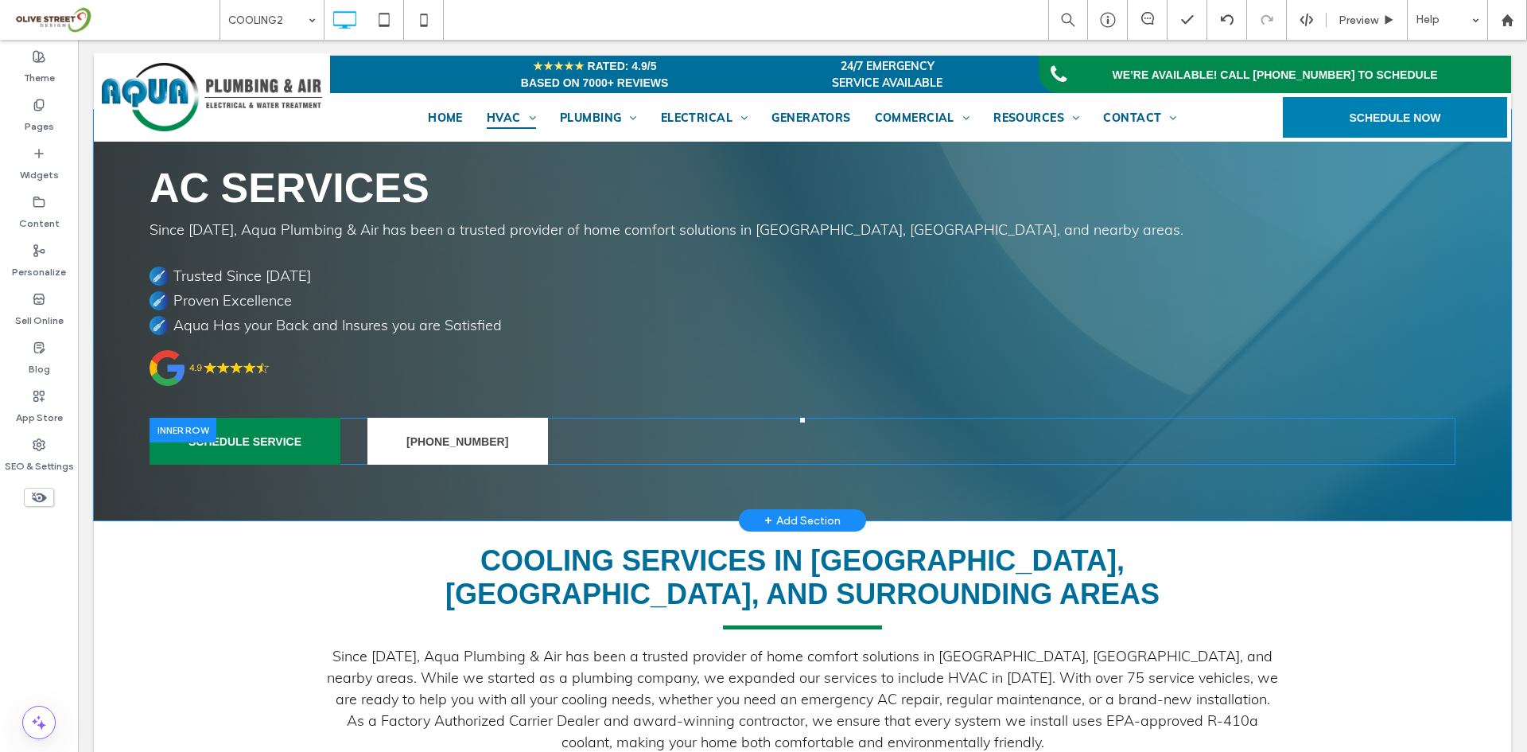
scroll to position [0, 0]
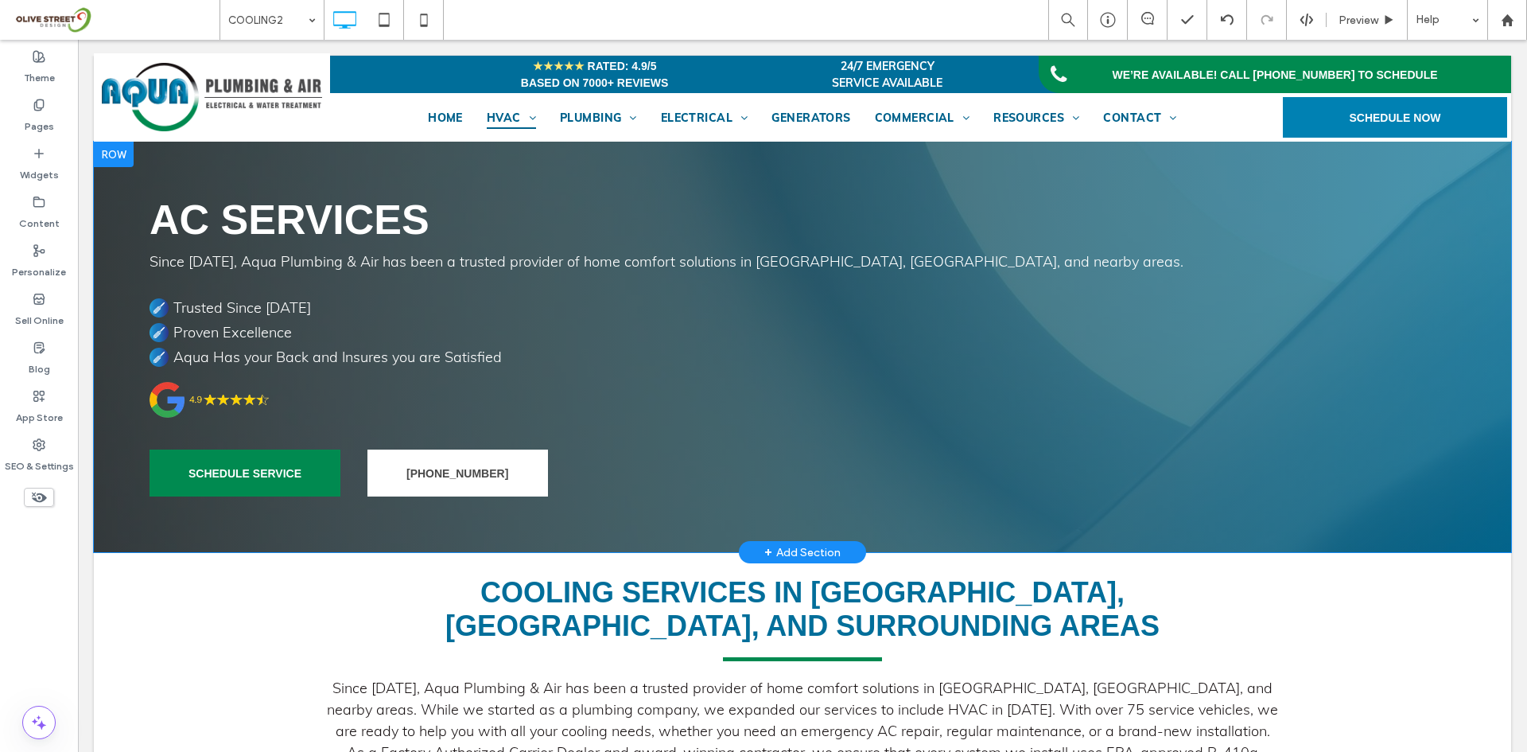
click at [779, 551] on div "+ Add Section" at bounding box center [802, 551] width 76 height 17
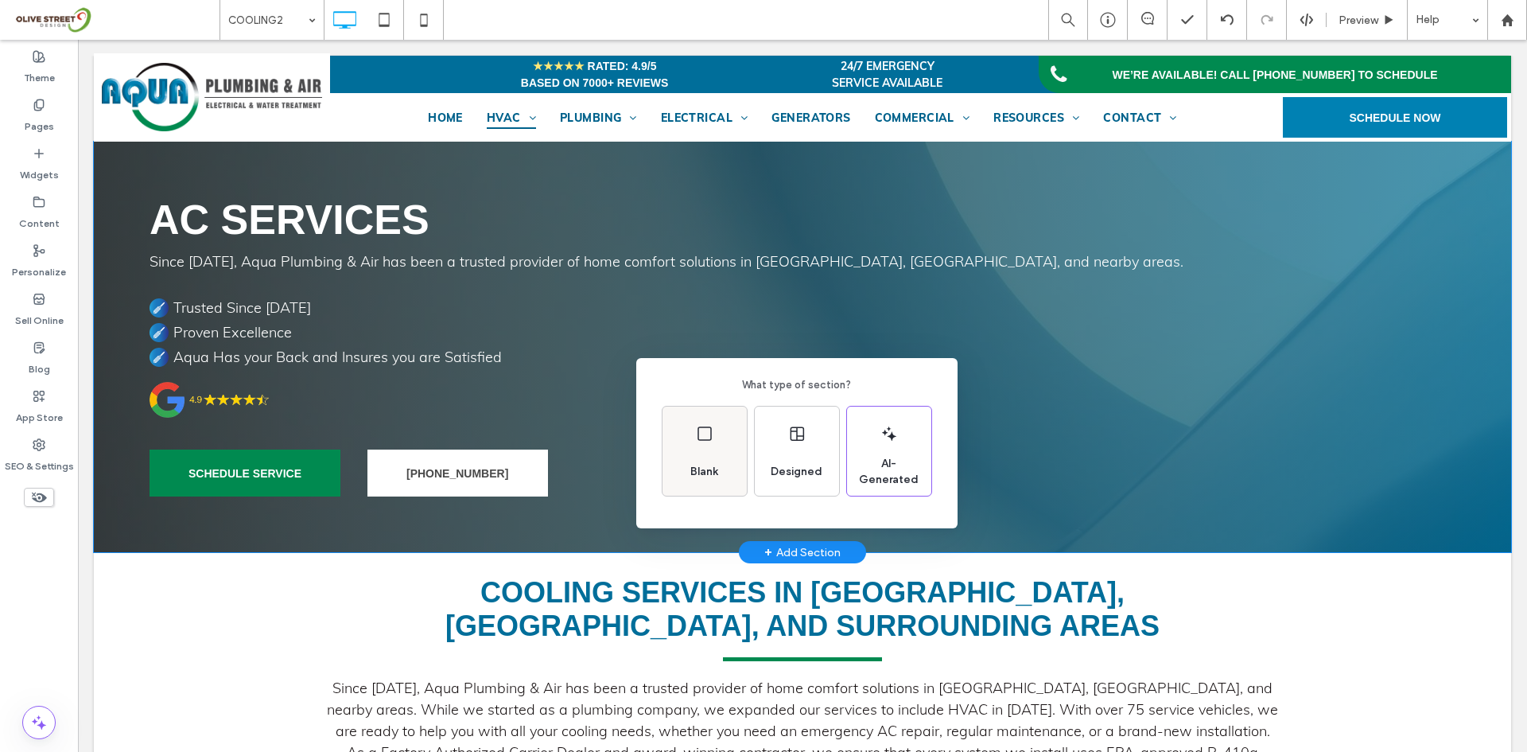
click at [709, 463] on div "Blank" at bounding box center [704, 471] width 41 height 35
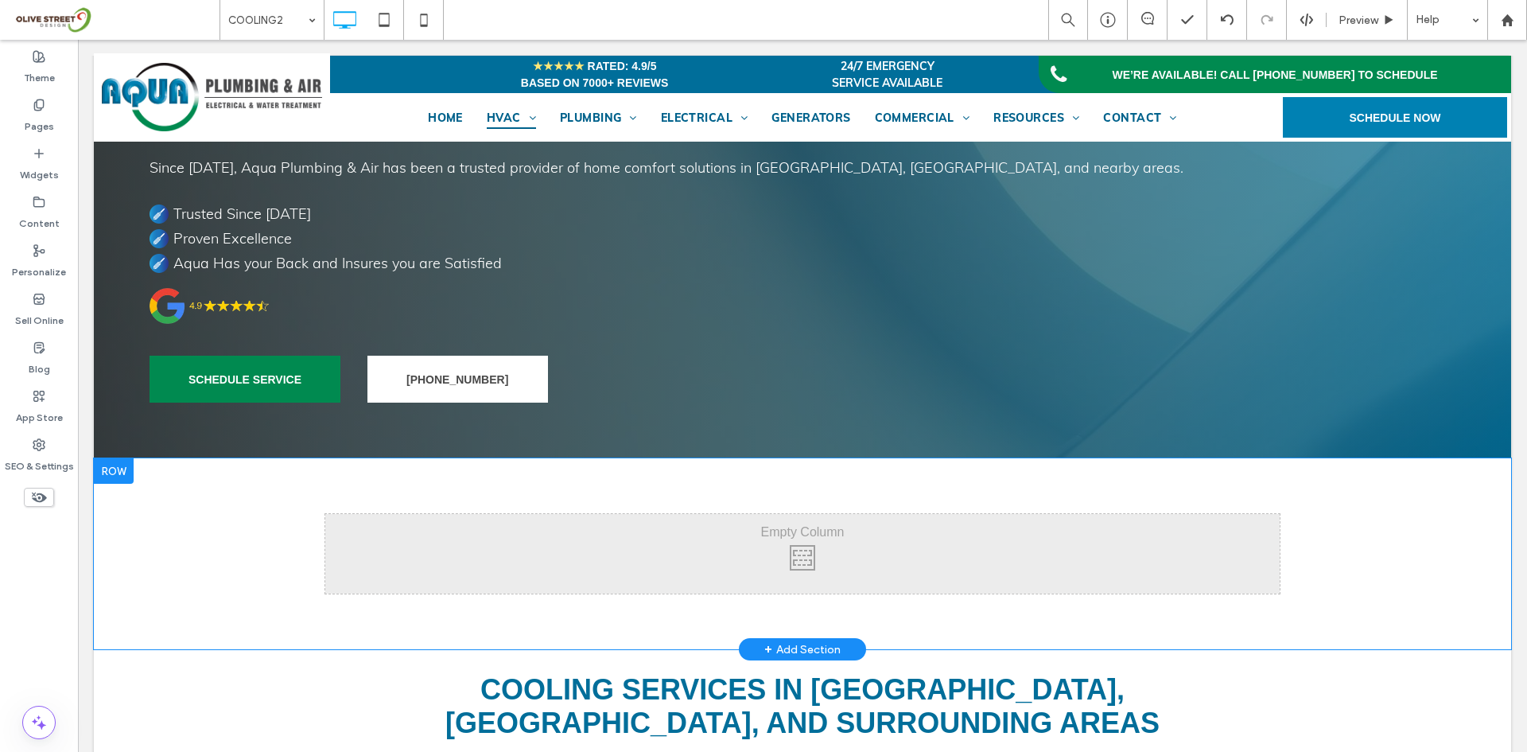
scroll to position [133, 0]
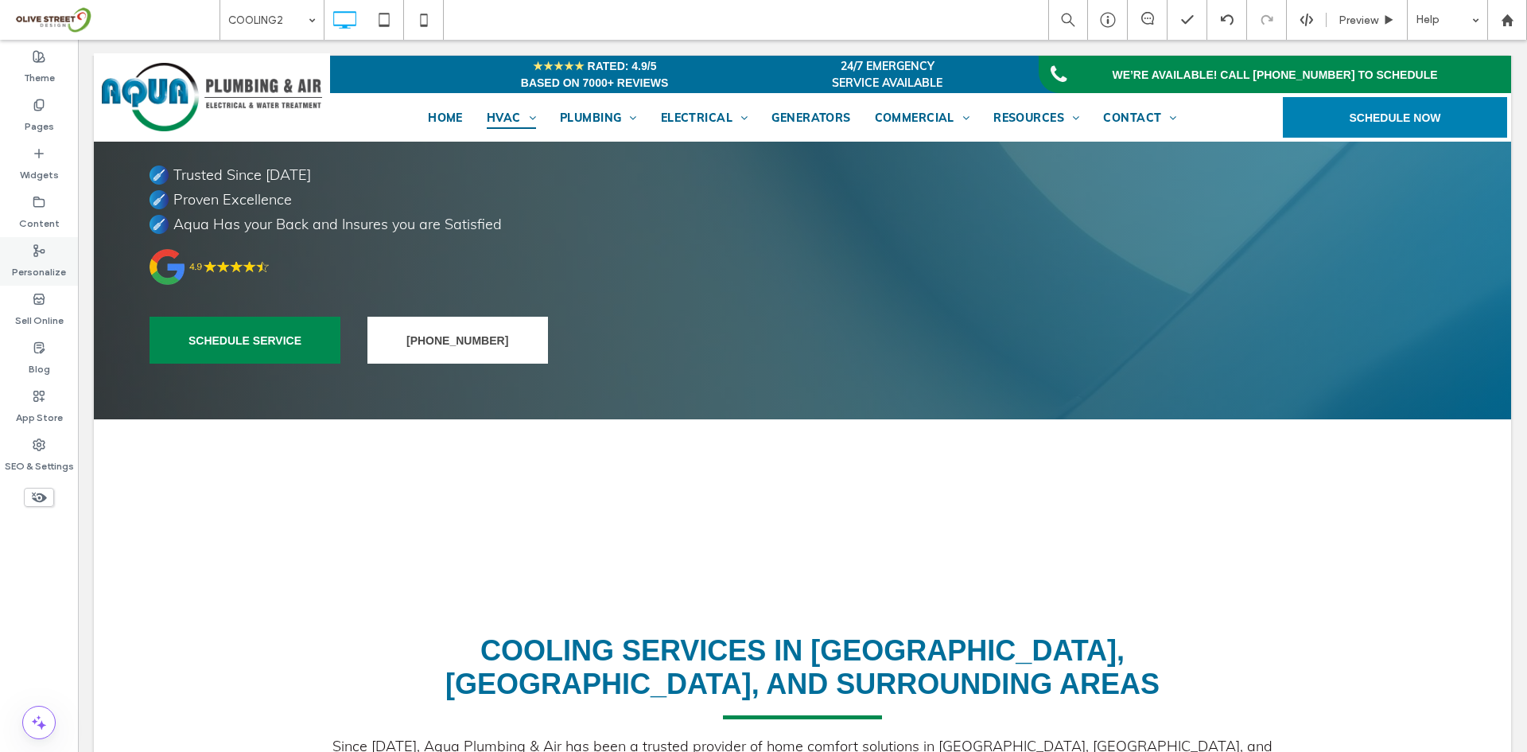
drag, startPoint x: 43, startPoint y: 138, endPoint x: 76, endPoint y: 254, distance: 120.8
click at [43, 138] on div "Pages" at bounding box center [39, 115] width 78 height 49
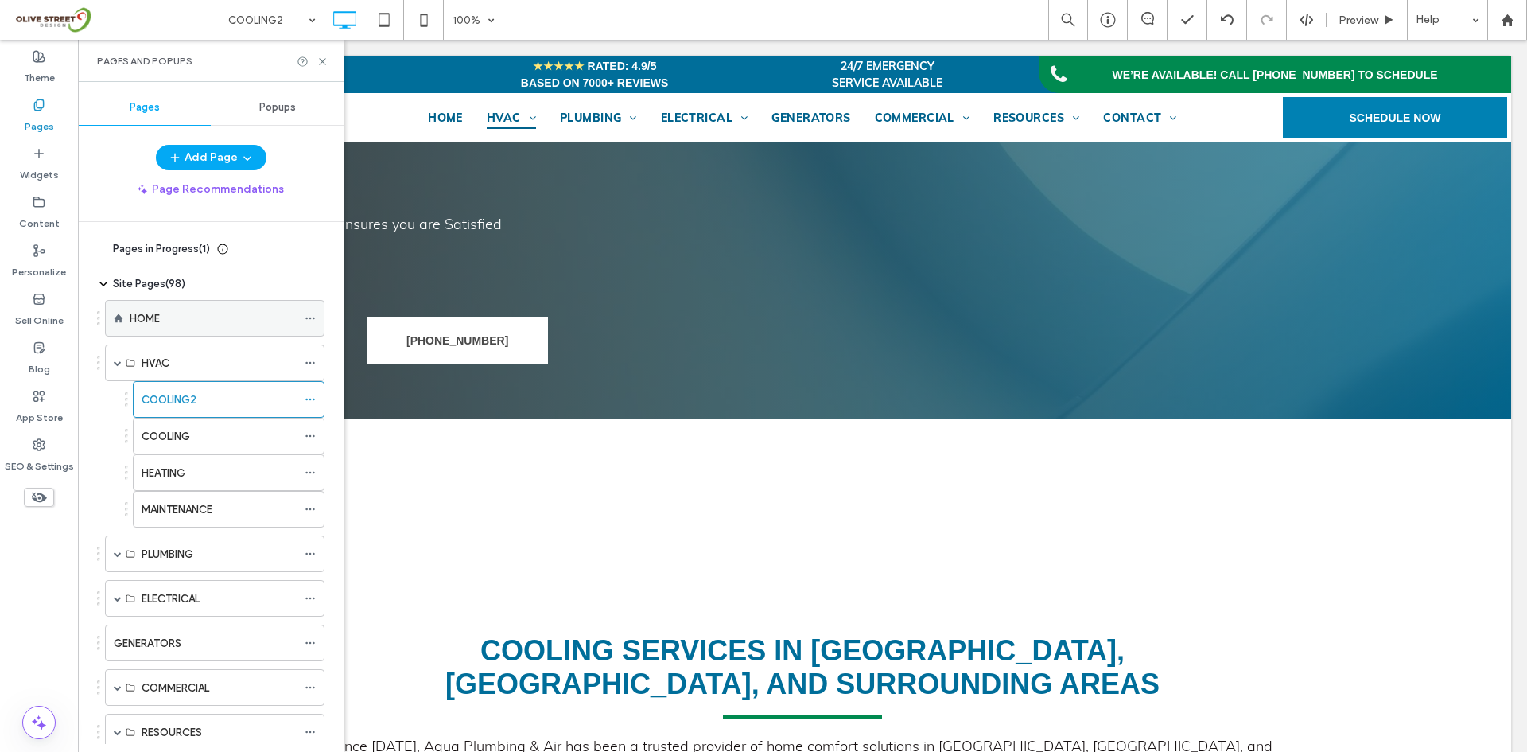
click at [141, 302] on div "HOME" at bounding box center [213, 318] width 167 height 35
click at [321, 60] on icon at bounding box center [323, 62] width 12 height 12
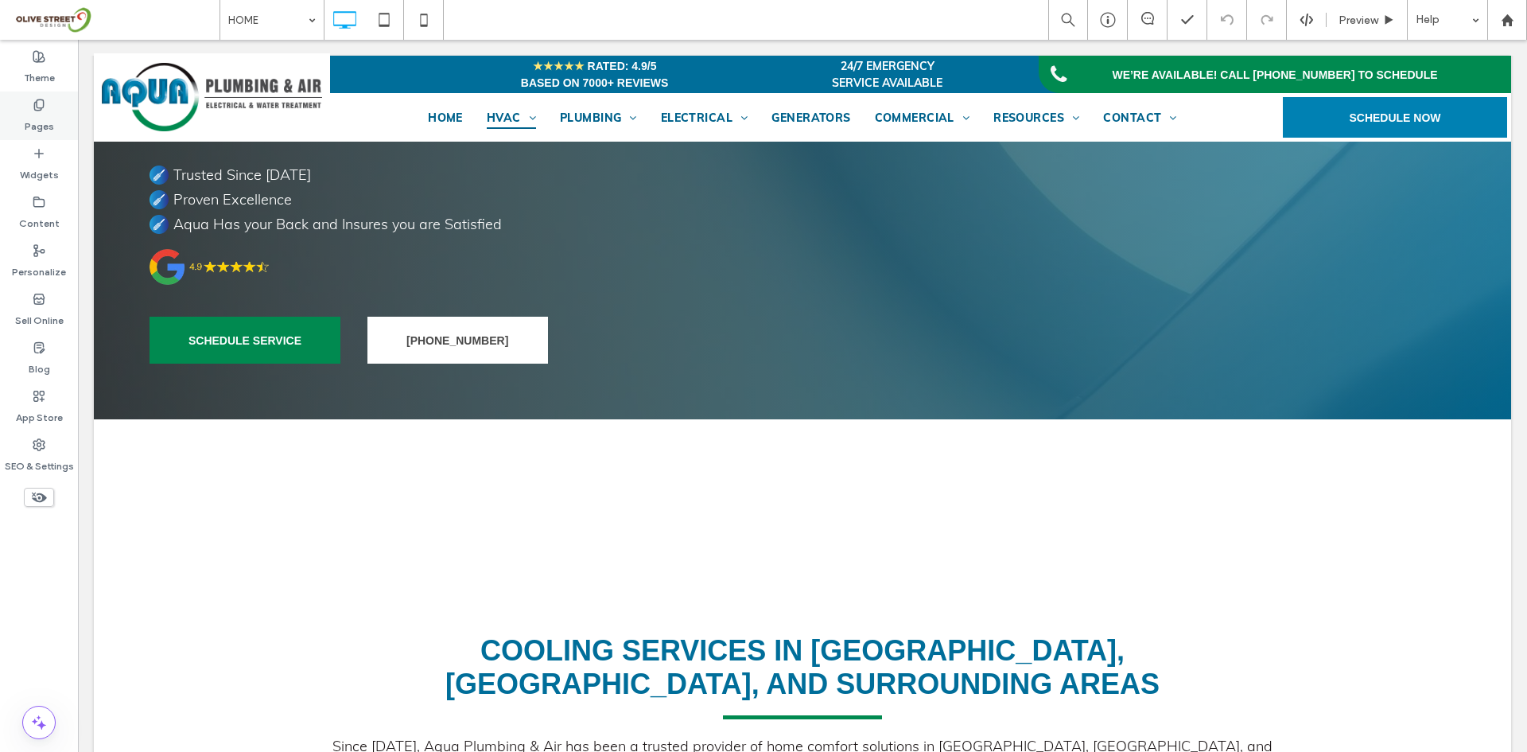
click at [49, 107] on div "Pages" at bounding box center [39, 115] width 78 height 49
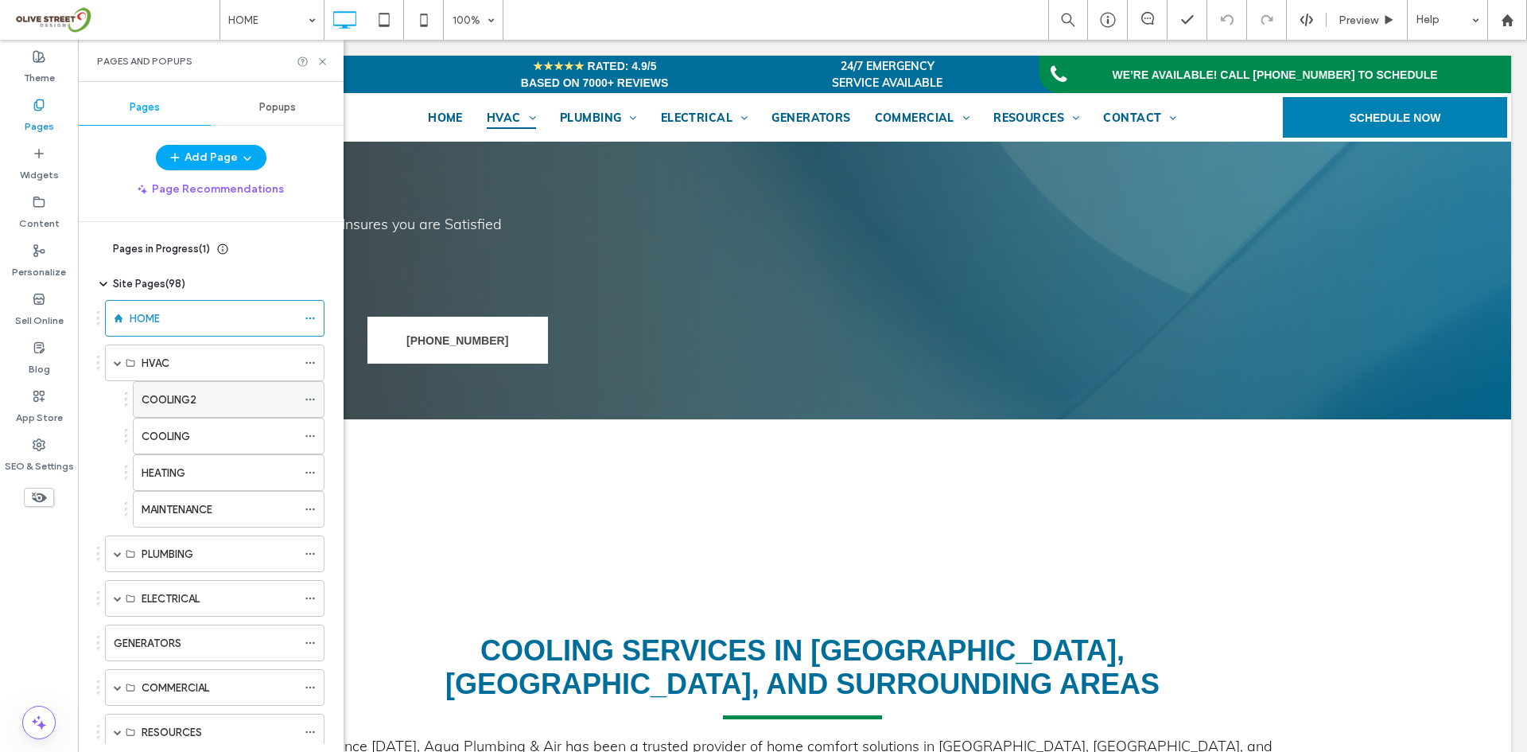
click at [198, 395] on div "COOLING2" at bounding box center [219, 399] width 155 height 17
click at [321, 60] on icon at bounding box center [323, 62] width 12 height 12
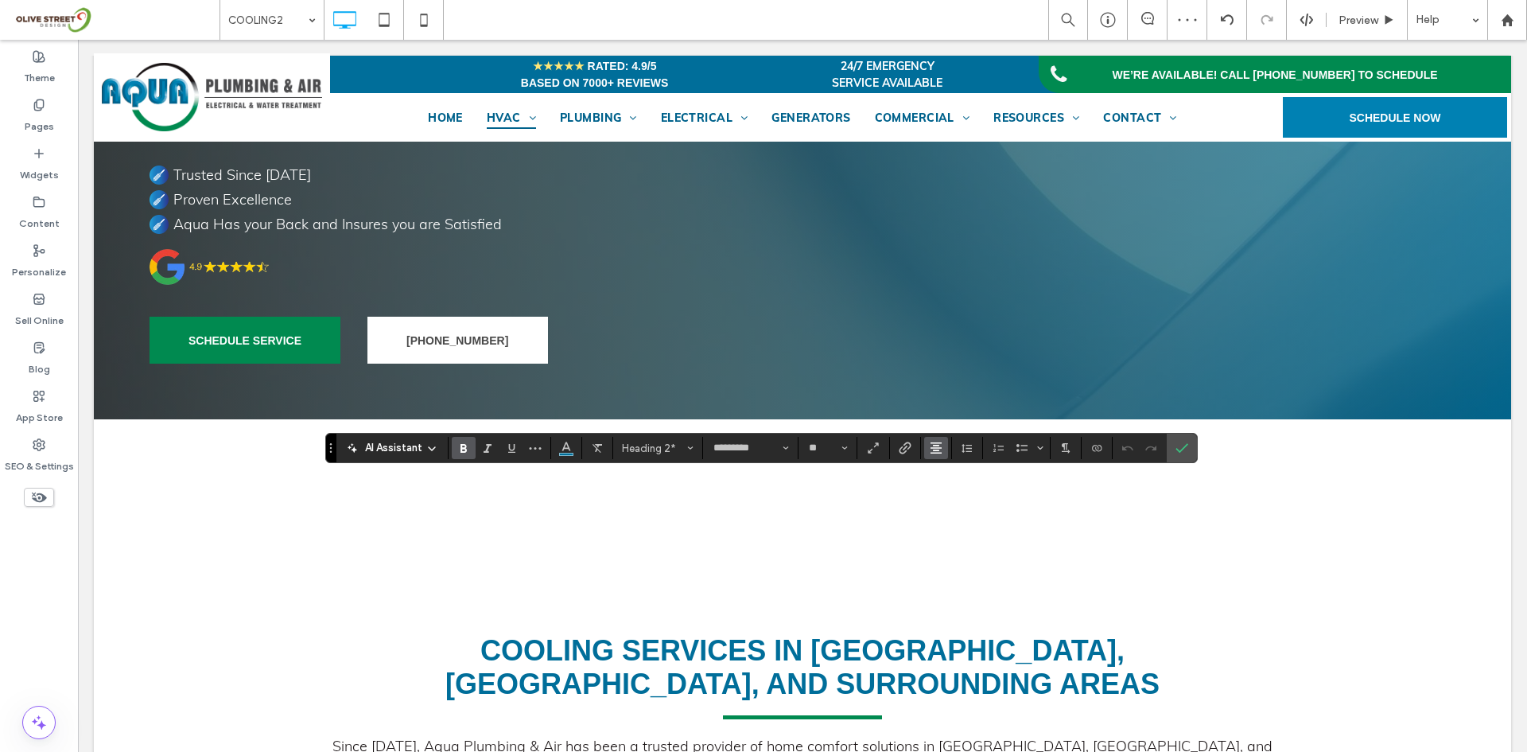
click at [935, 453] on use "Alignment" at bounding box center [936, 447] width 11 height 11
click at [947, 478] on icon "ui.textEditor.alignment.left" at bounding box center [948, 474] width 13 height 13
click at [1170, 452] on label "Confirm" at bounding box center [1182, 447] width 24 height 29
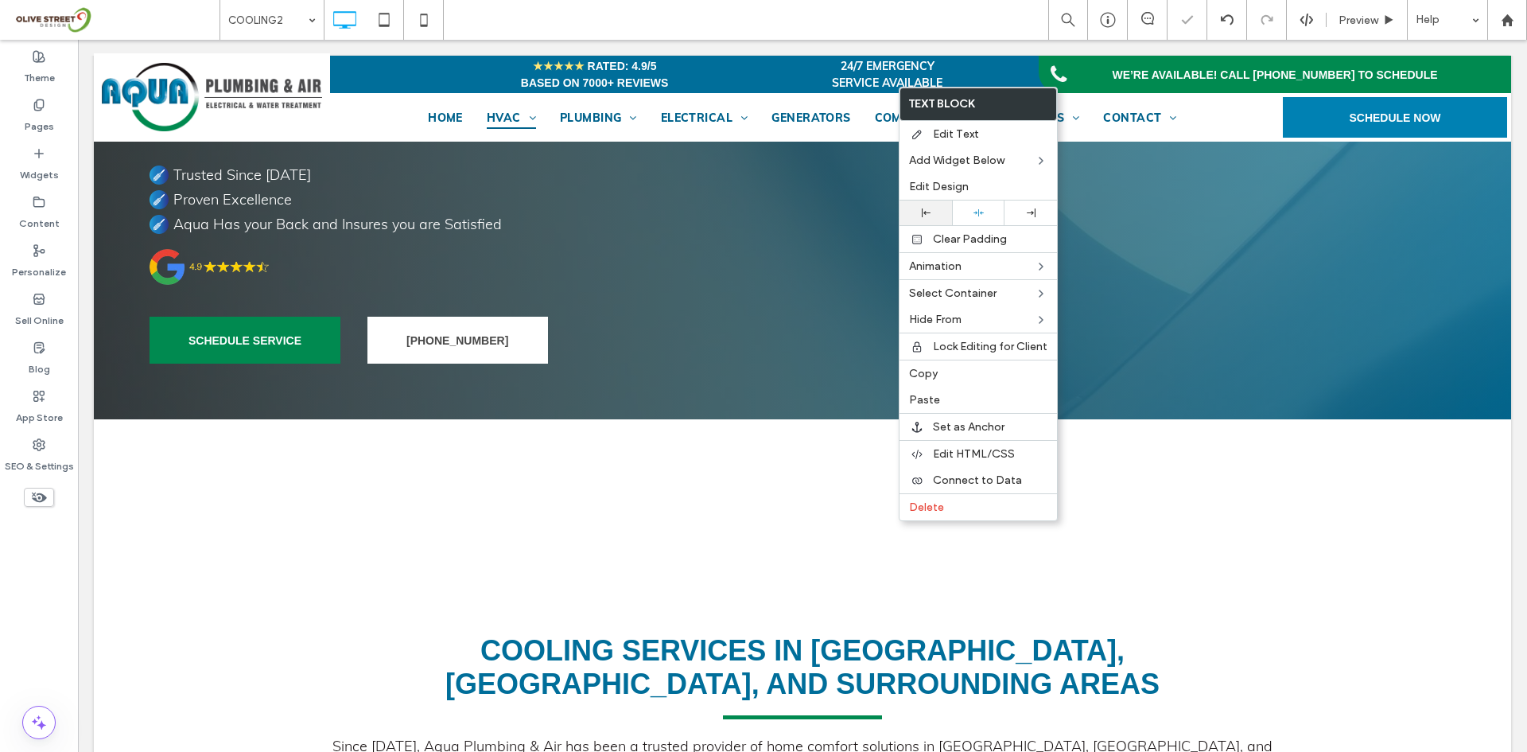
click at [931, 212] on div at bounding box center [926, 212] width 37 height 9
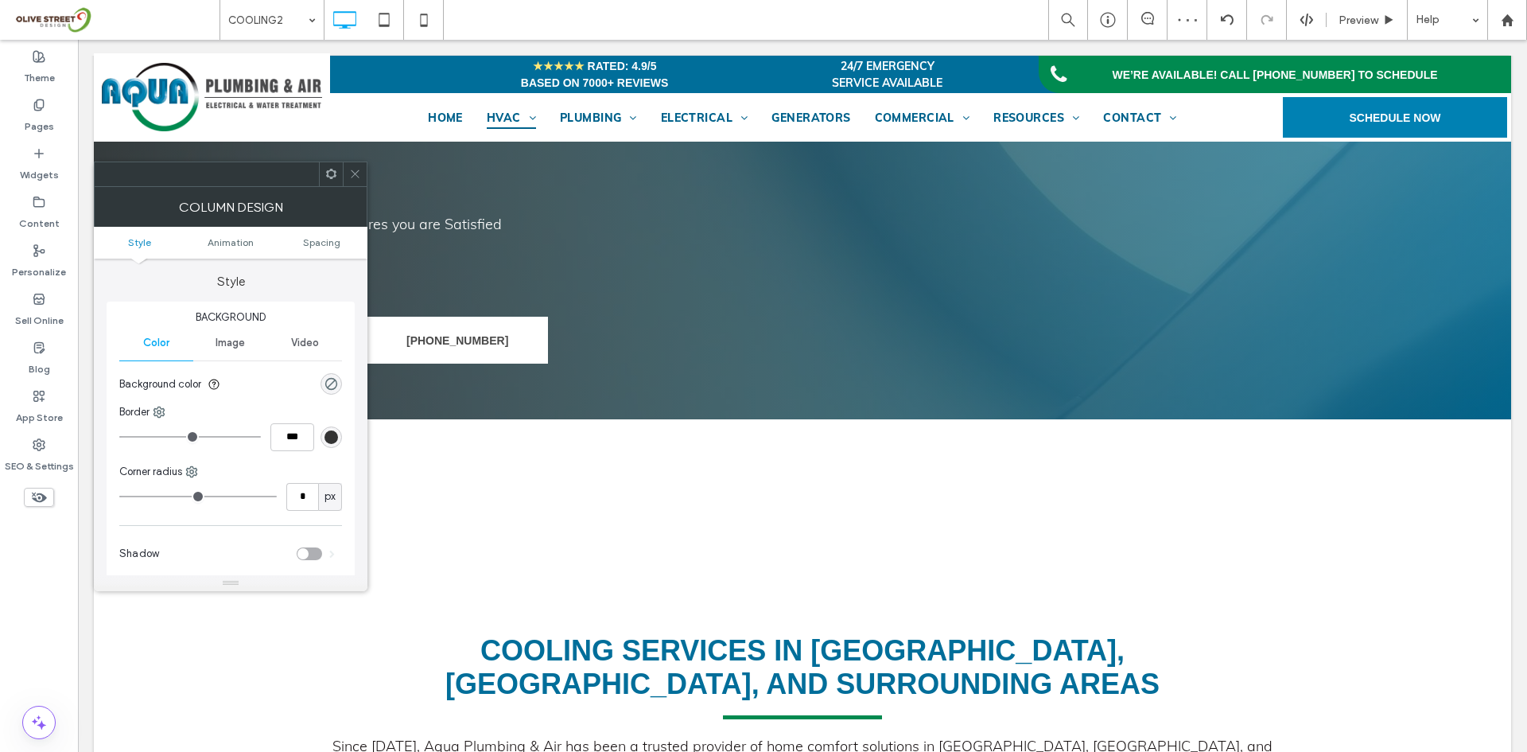
drag, startPoint x: 349, startPoint y: 173, endPoint x: 361, endPoint y: 204, distance: 33.2
click at [349, 173] on icon at bounding box center [355, 174] width 12 height 12
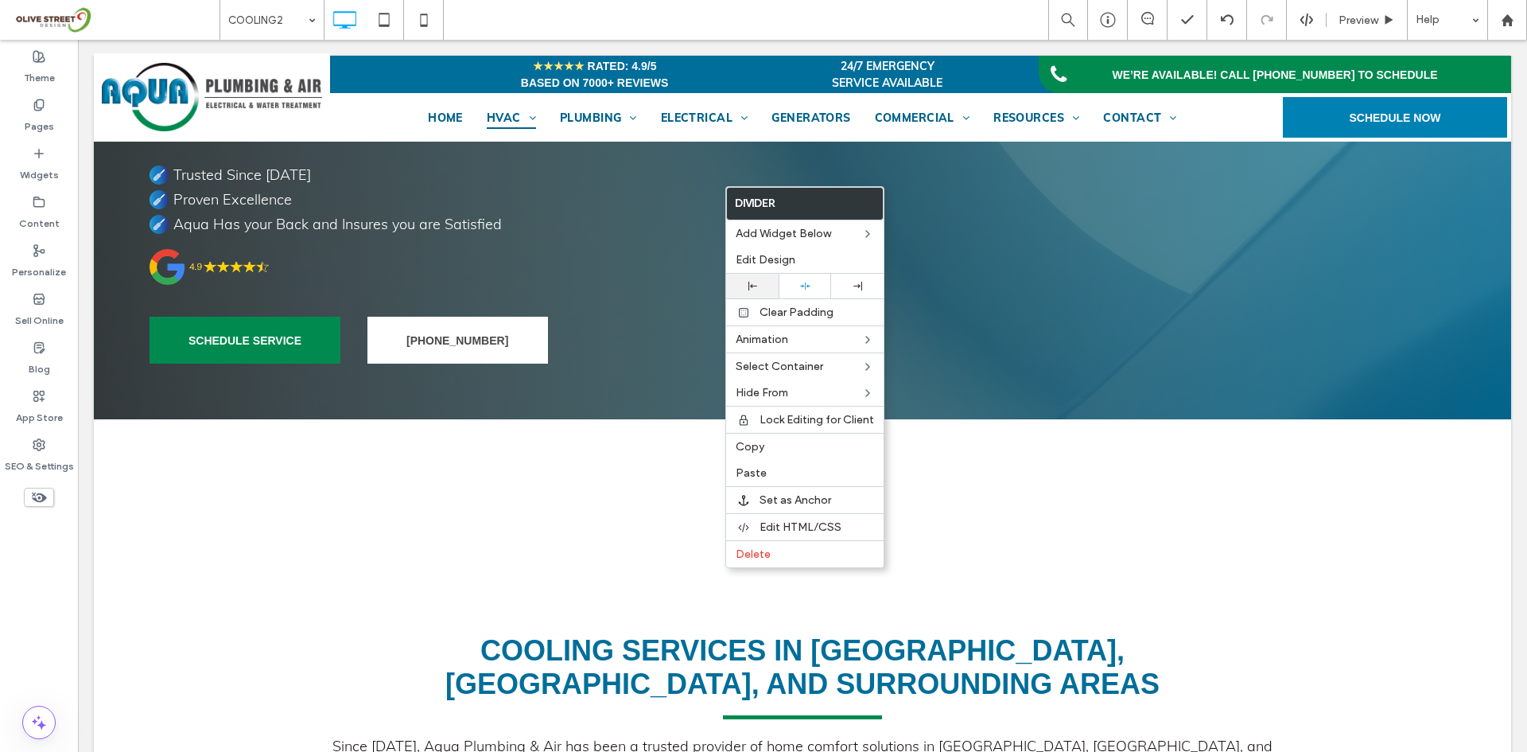
click at [752, 285] on use at bounding box center [752, 286] width 9 height 9
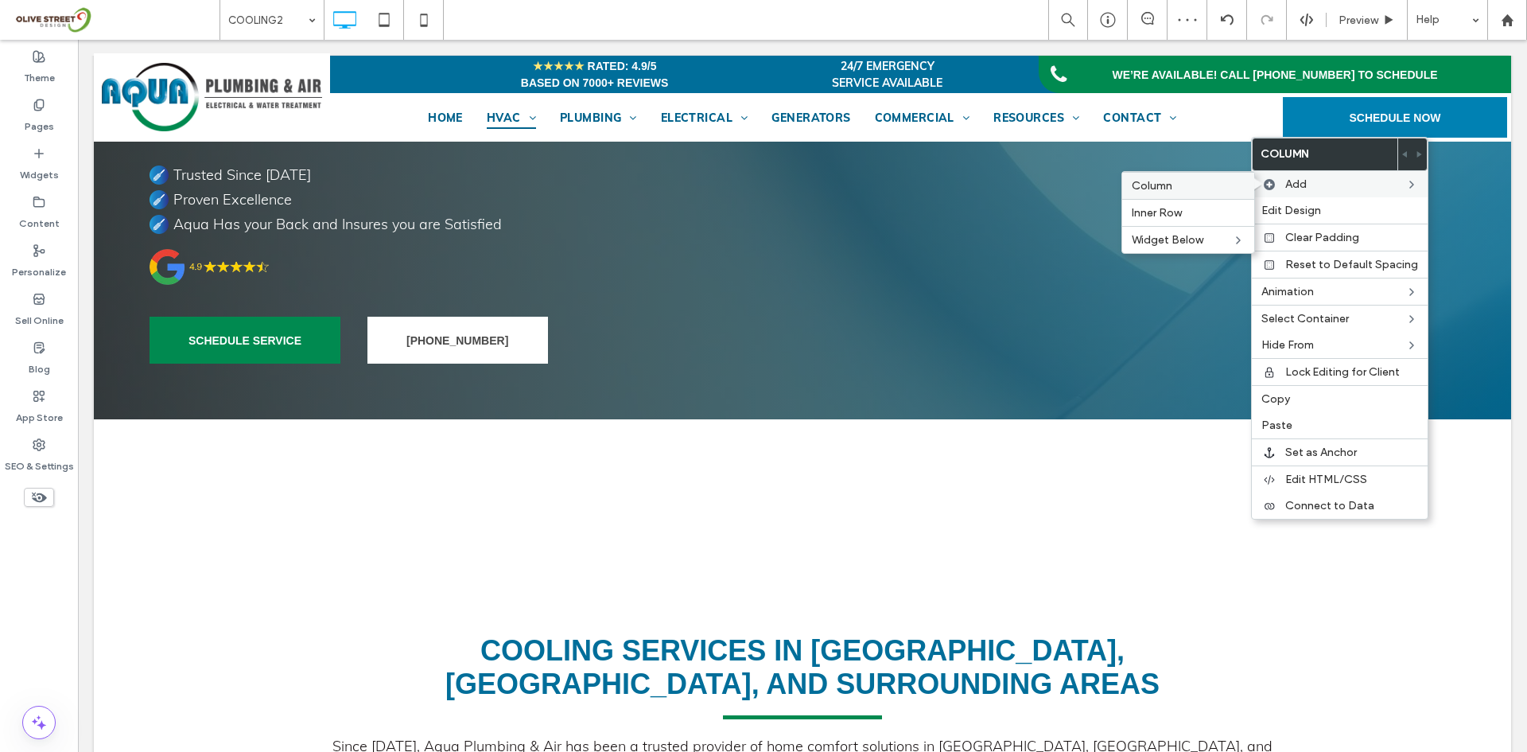
click at [1222, 184] on label "Column" at bounding box center [1188, 186] width 113 height 14
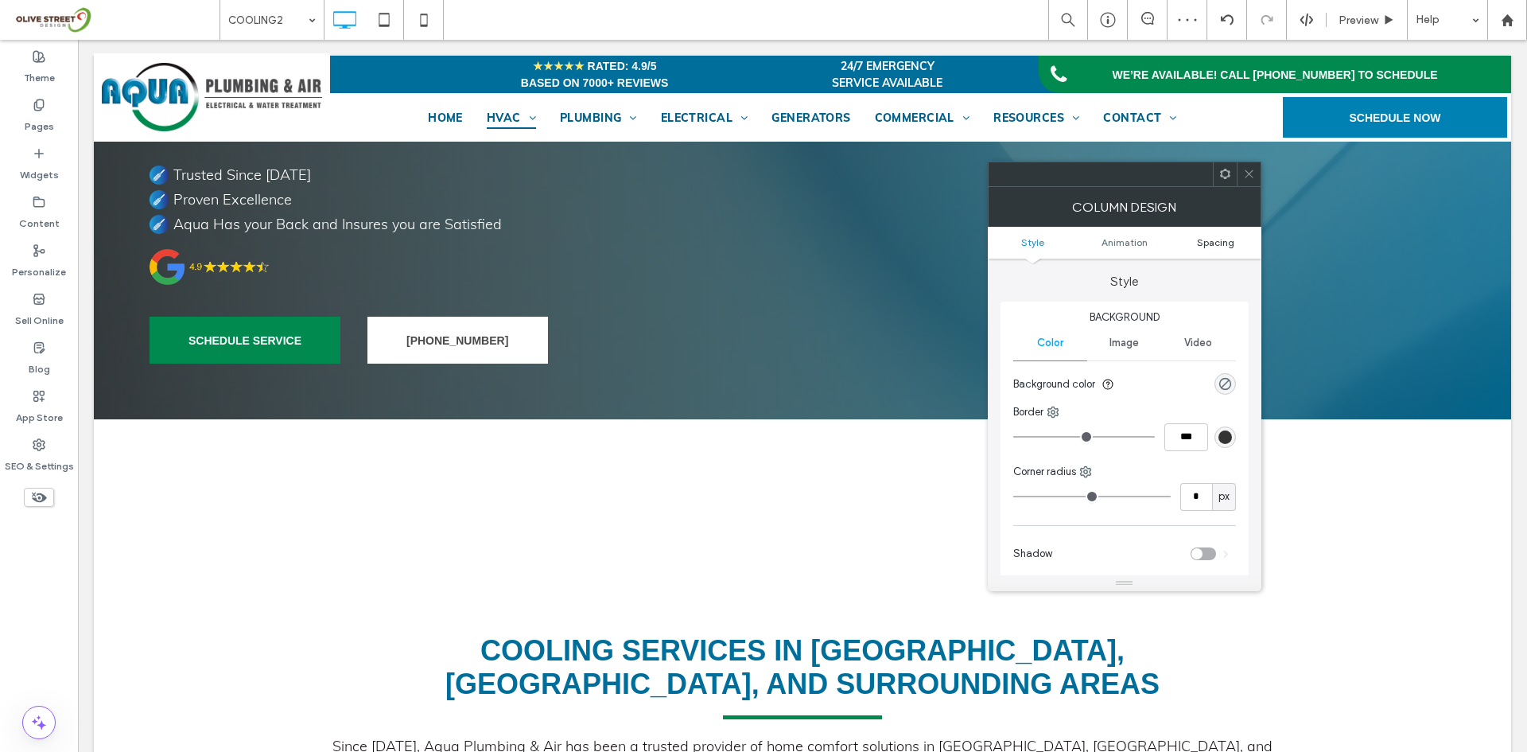
click at [1209, 247] on span "Spacing" at bounding box center [1215, 242] width 37 height 12
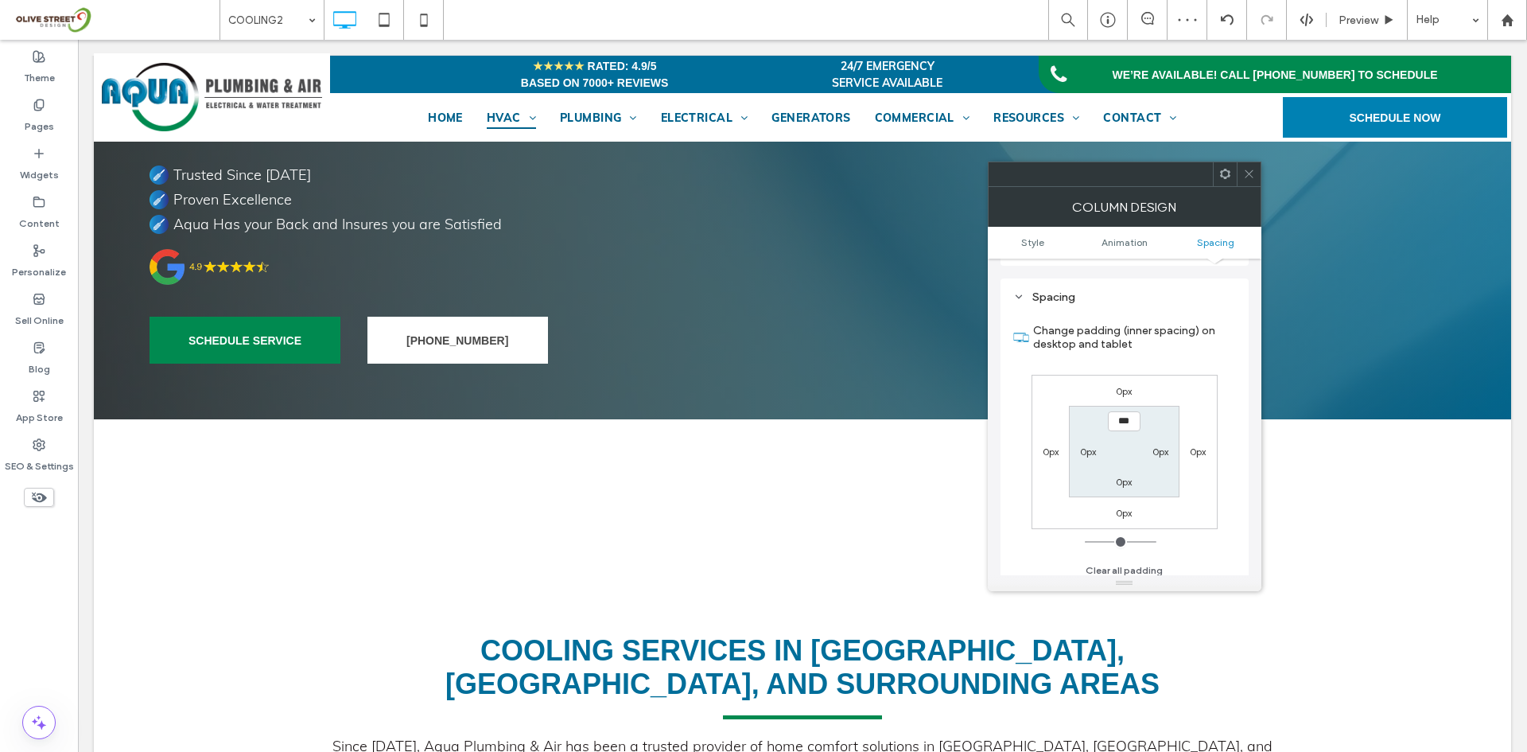
scroll to position [373, 0]
click at [1161, 445] on label "0px" at bounding box center [1161, 444] width 16 height 12
type input "**"
type input "****"
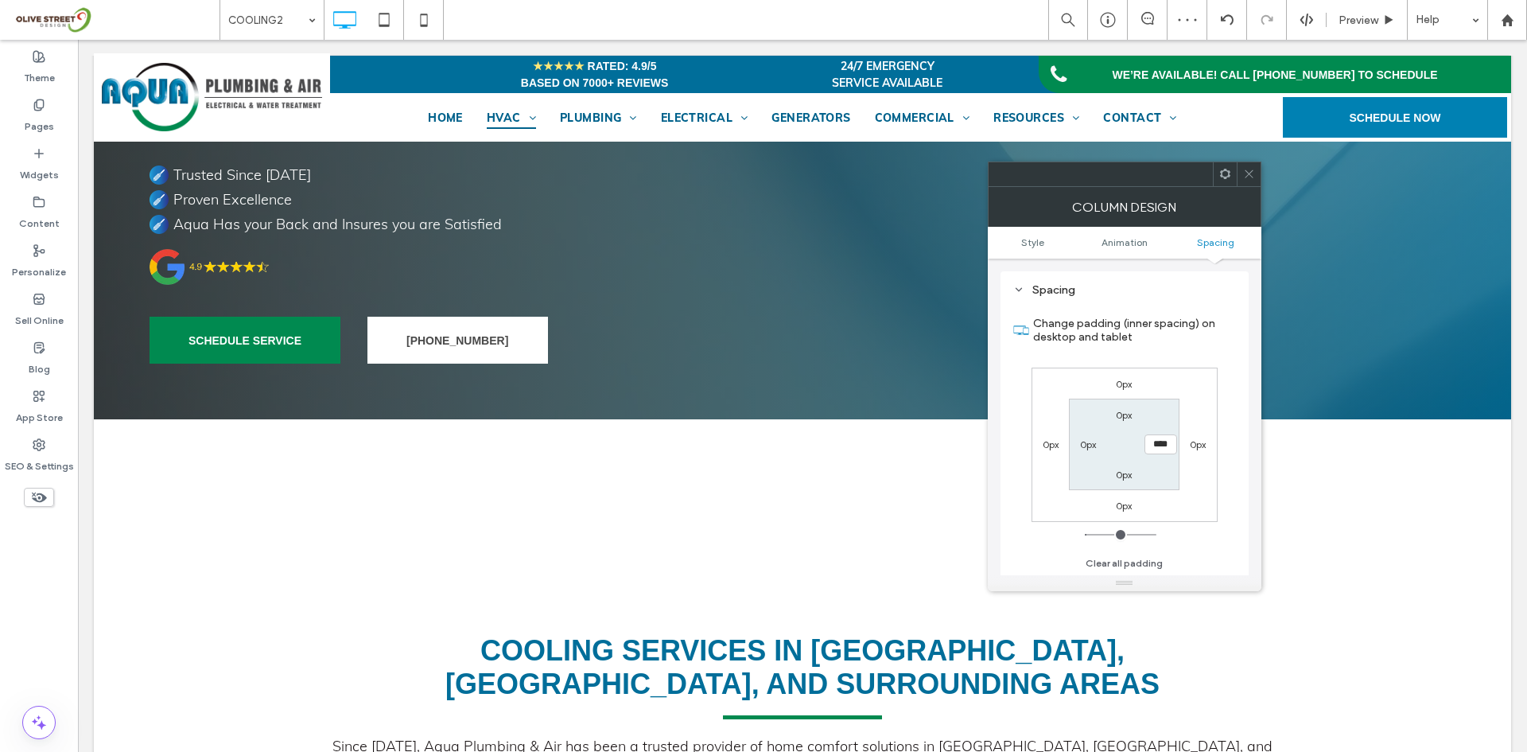
click at [1247, 172] on icon at bounding box center [1249, 174] width 12 height 12
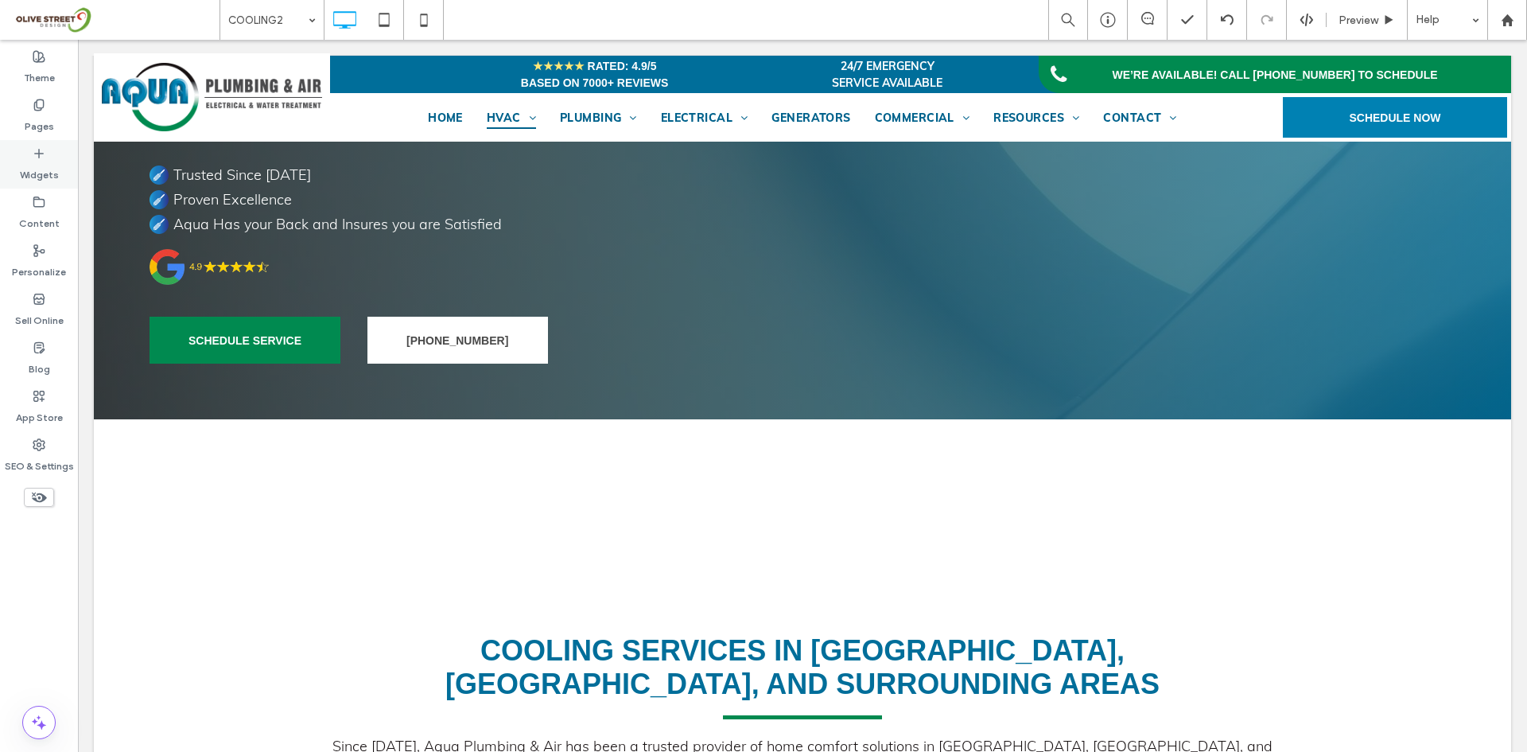
click at [49, 151] on div "Widgets" at bounding box center [39, 164] width 78 height 49
type input "****"
type input "**"
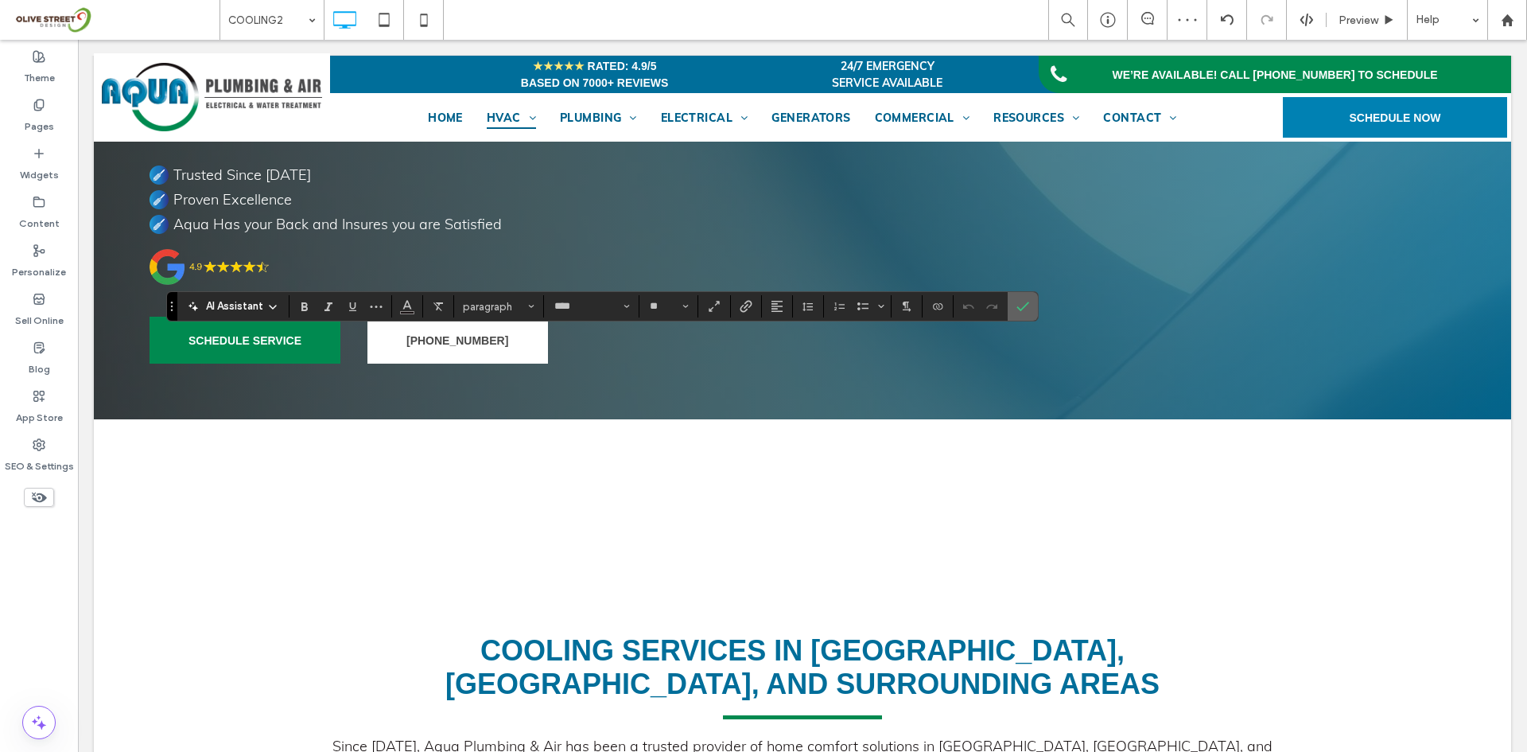
click at [1024, 306] on use "Confirm" at bounding box center [1023, 307] width 13 height 10
click at [1017, 309] on use "Confirm" at bounding box center [1019, 307] width 13 height 10
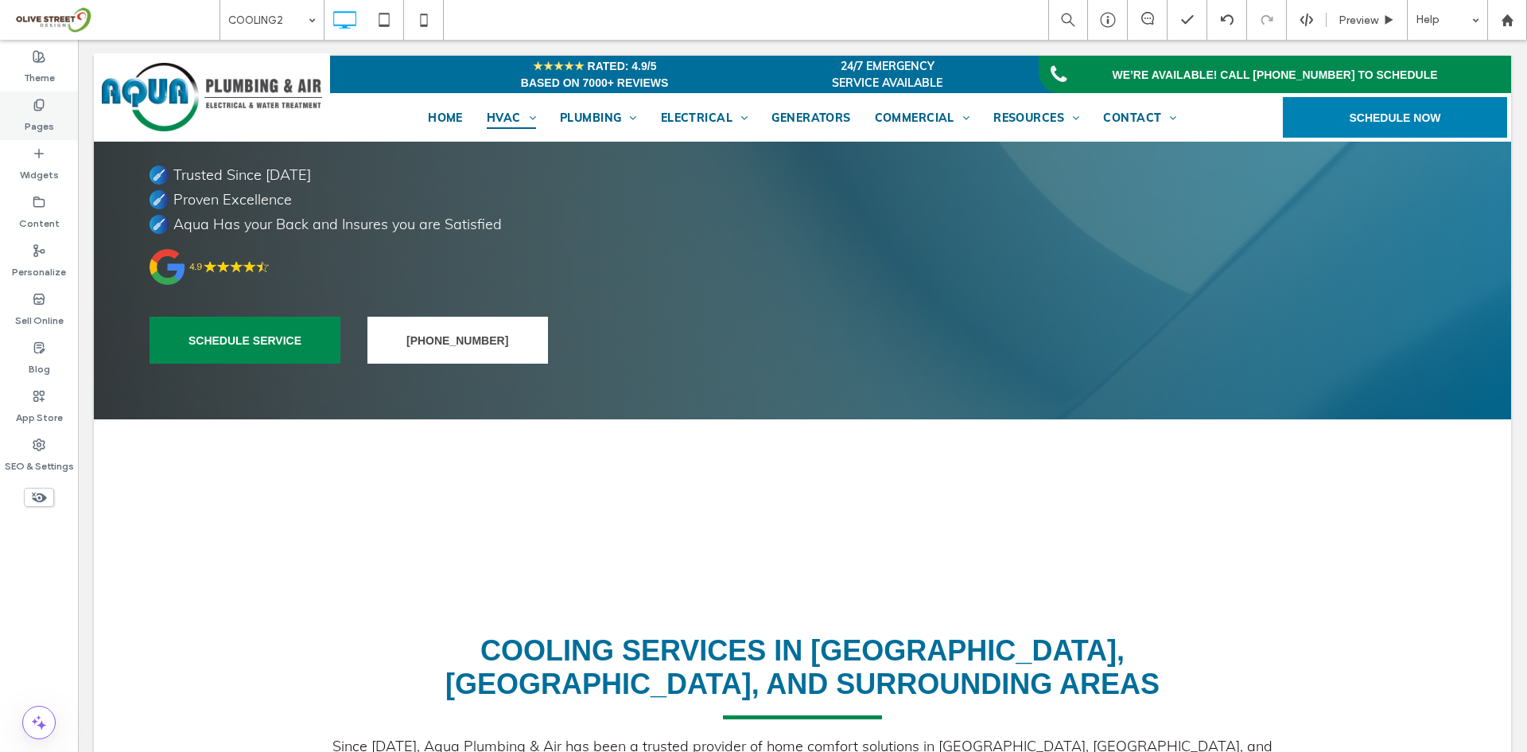
click at [52, 119] on label "Pages" at bounding box center [39, 122] width 29 height 22
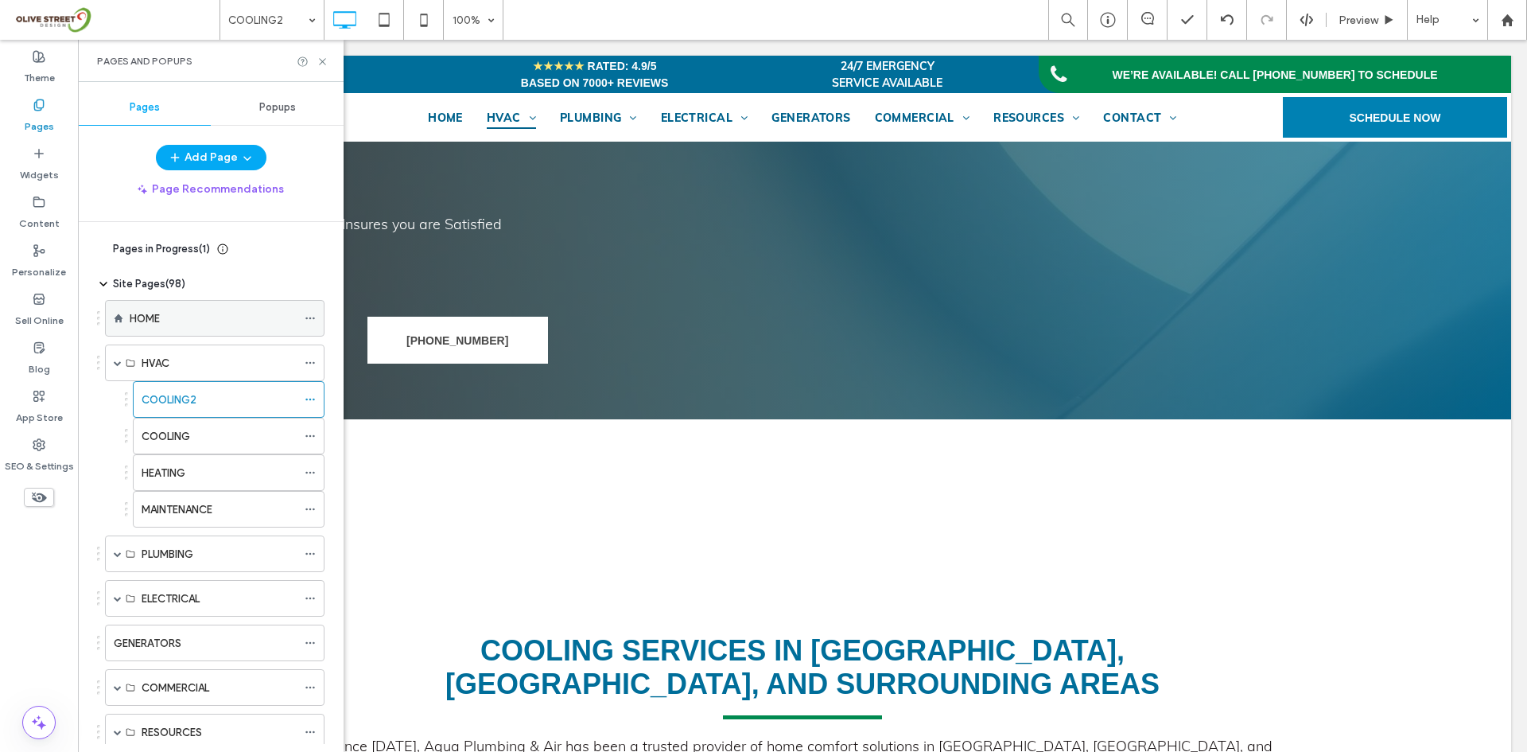
click at [155, 315] on label "HOME" at bounding box center [145, 319] width 30 height 28
click at [320, 60] on icon at bounding box center [323, 62] width 12 height 12
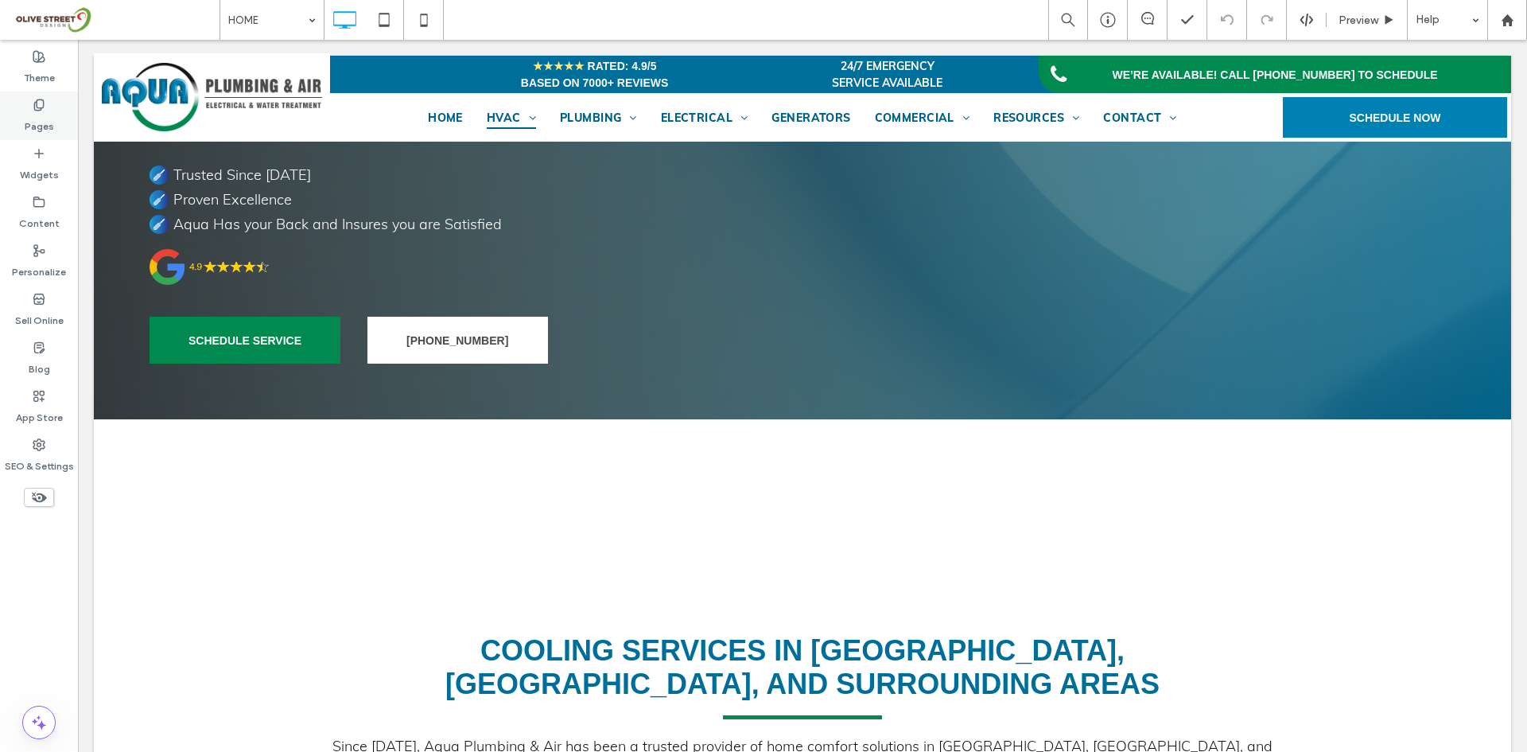
click at [41, 126] on label "Pages" at bounding box center [39, 122] width 29 height 22
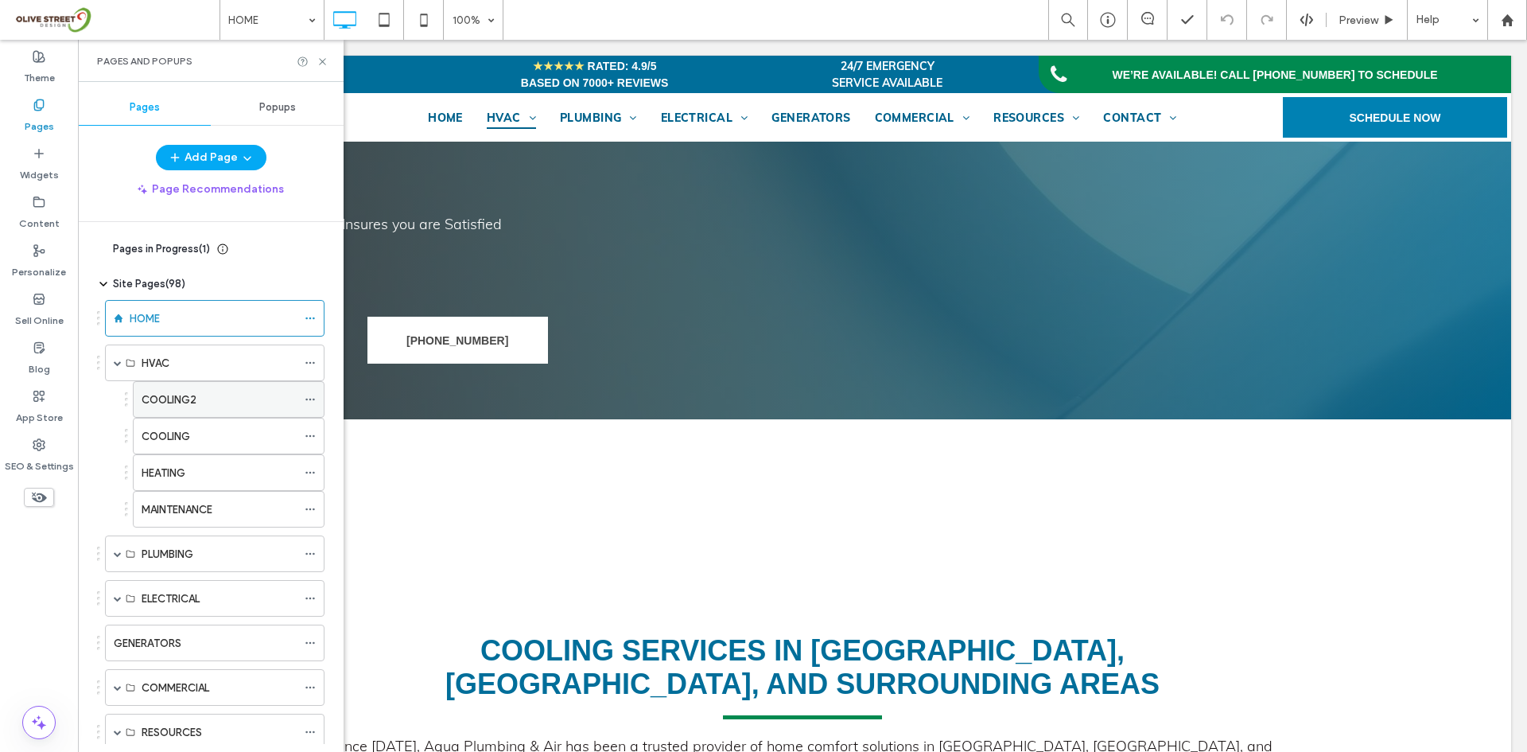
click at [171, 400] on label "COOLING2" at bounding box center [169, 400] width 55 height 28
click at [321, 60] on use at bounding box center [322, 61] width 6 height 6
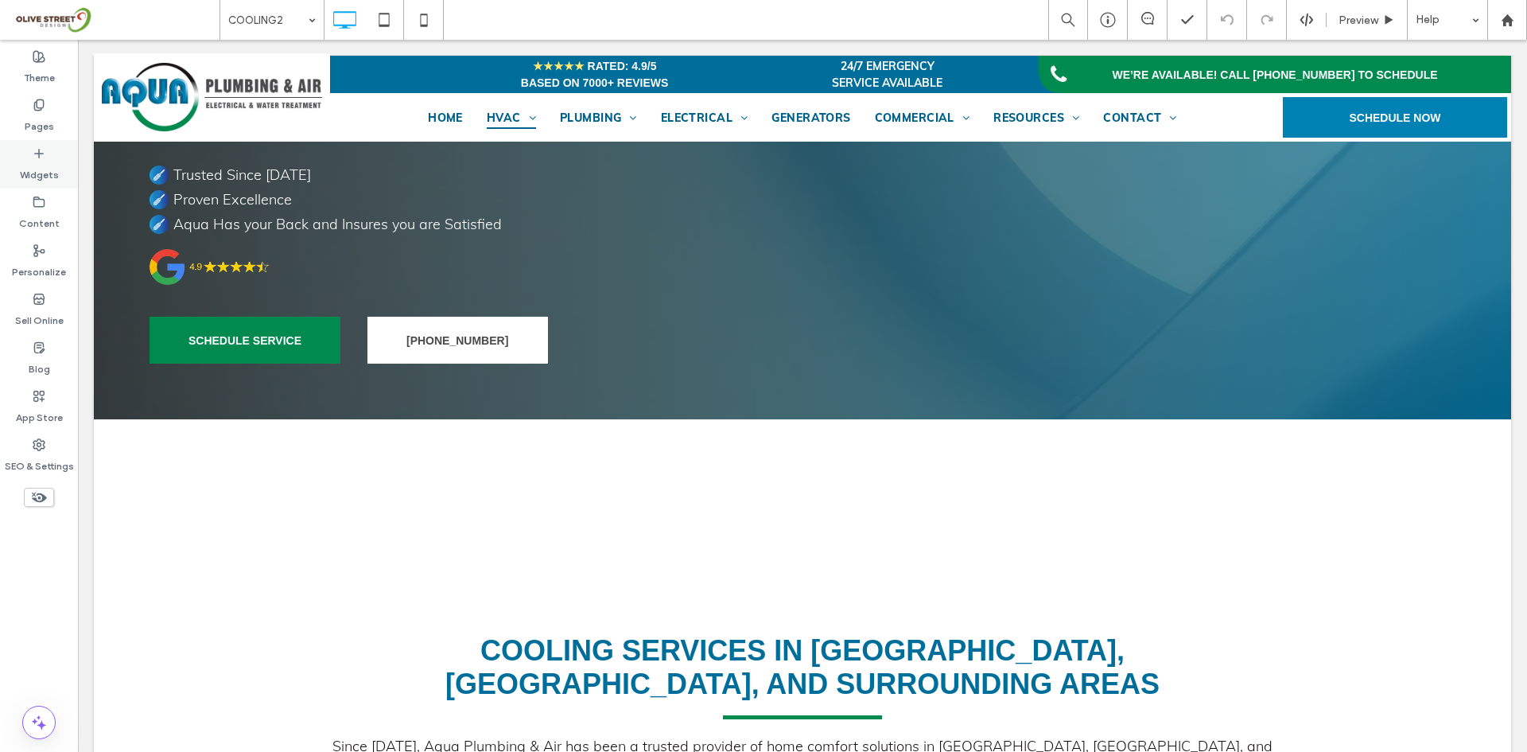
click at [60, 174] on div "Widgets" at bounding box center [39, 164] width 78 height 49
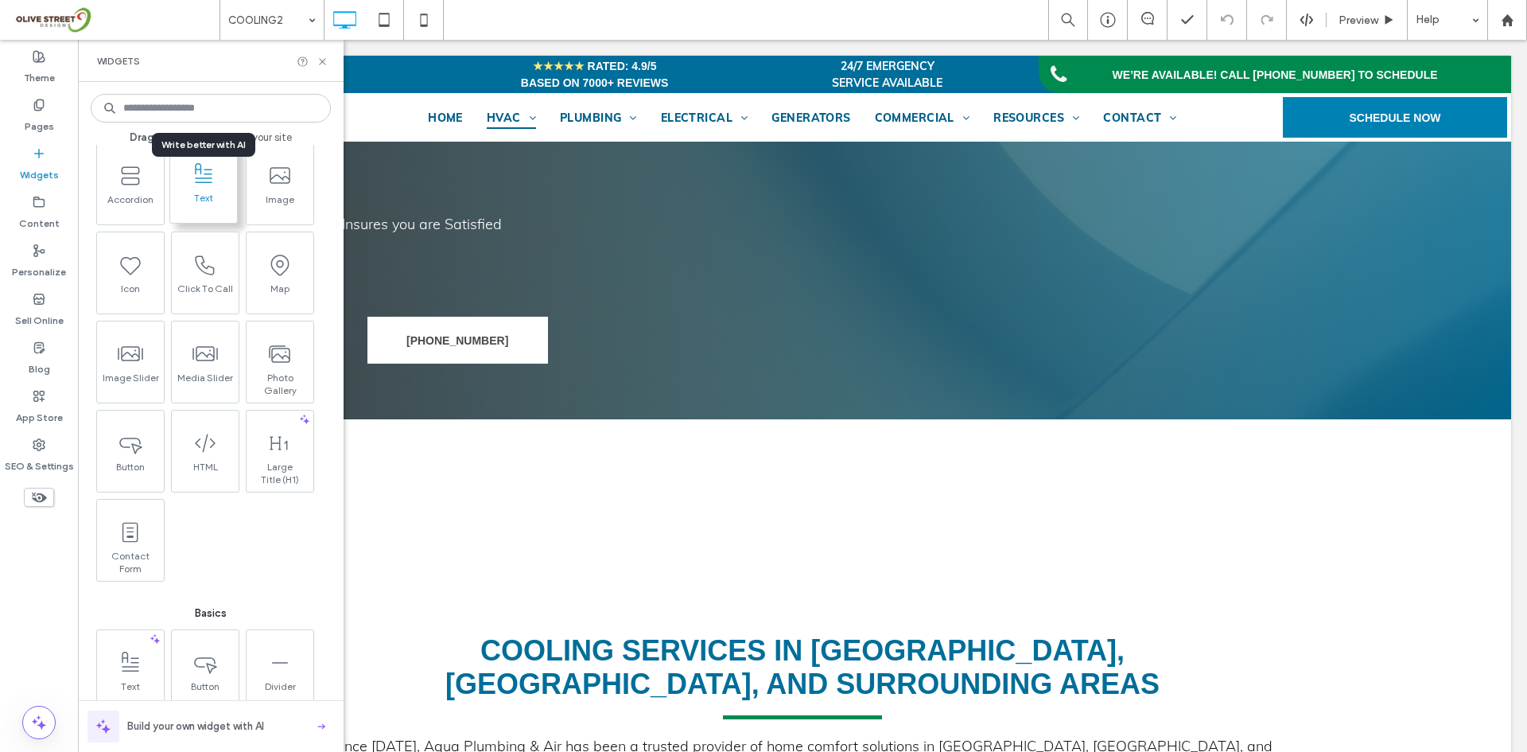
scroll to position [265, 0]
click at [39, 116] on label "Pages" at bounding box center [39, 122] width 29 height 22
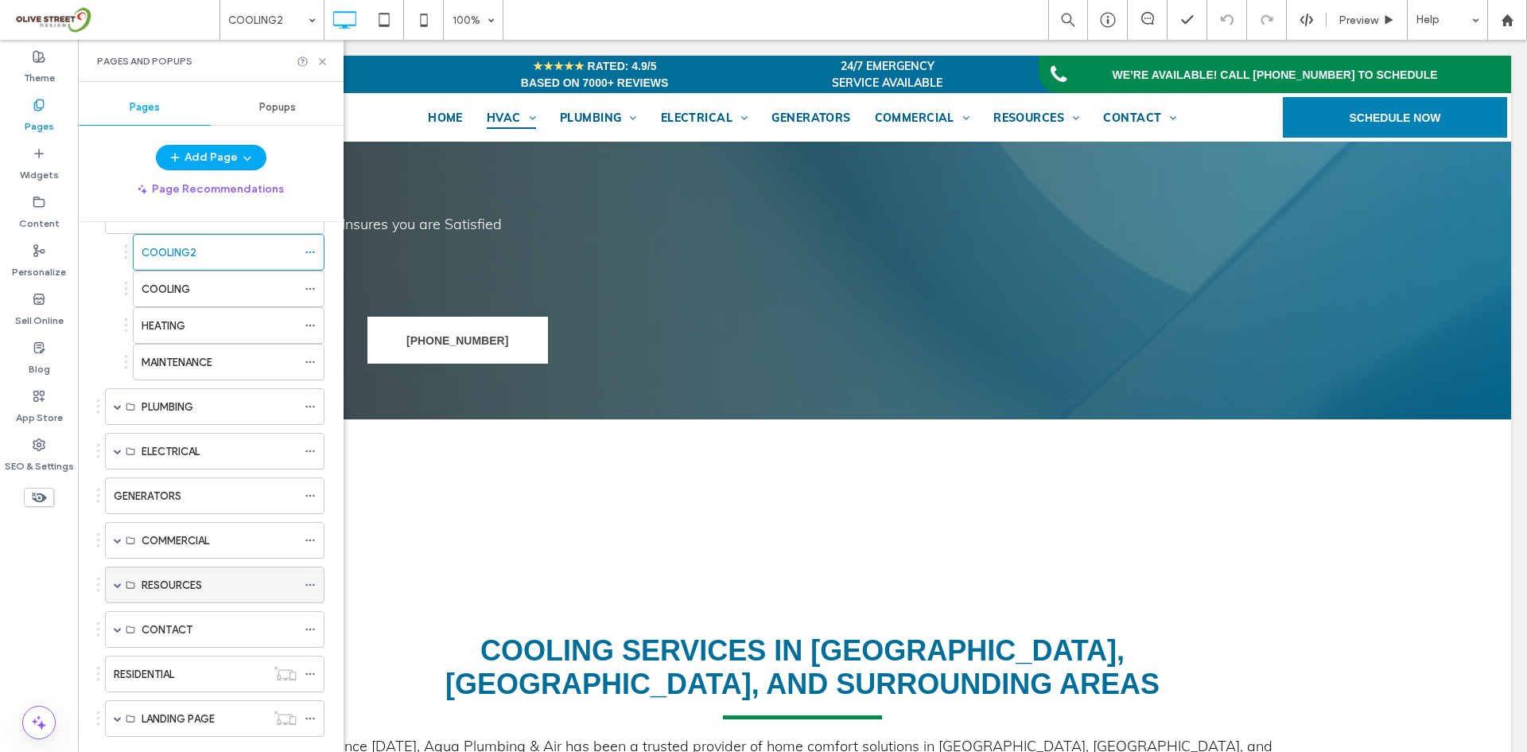
scroll to position [180, 0]
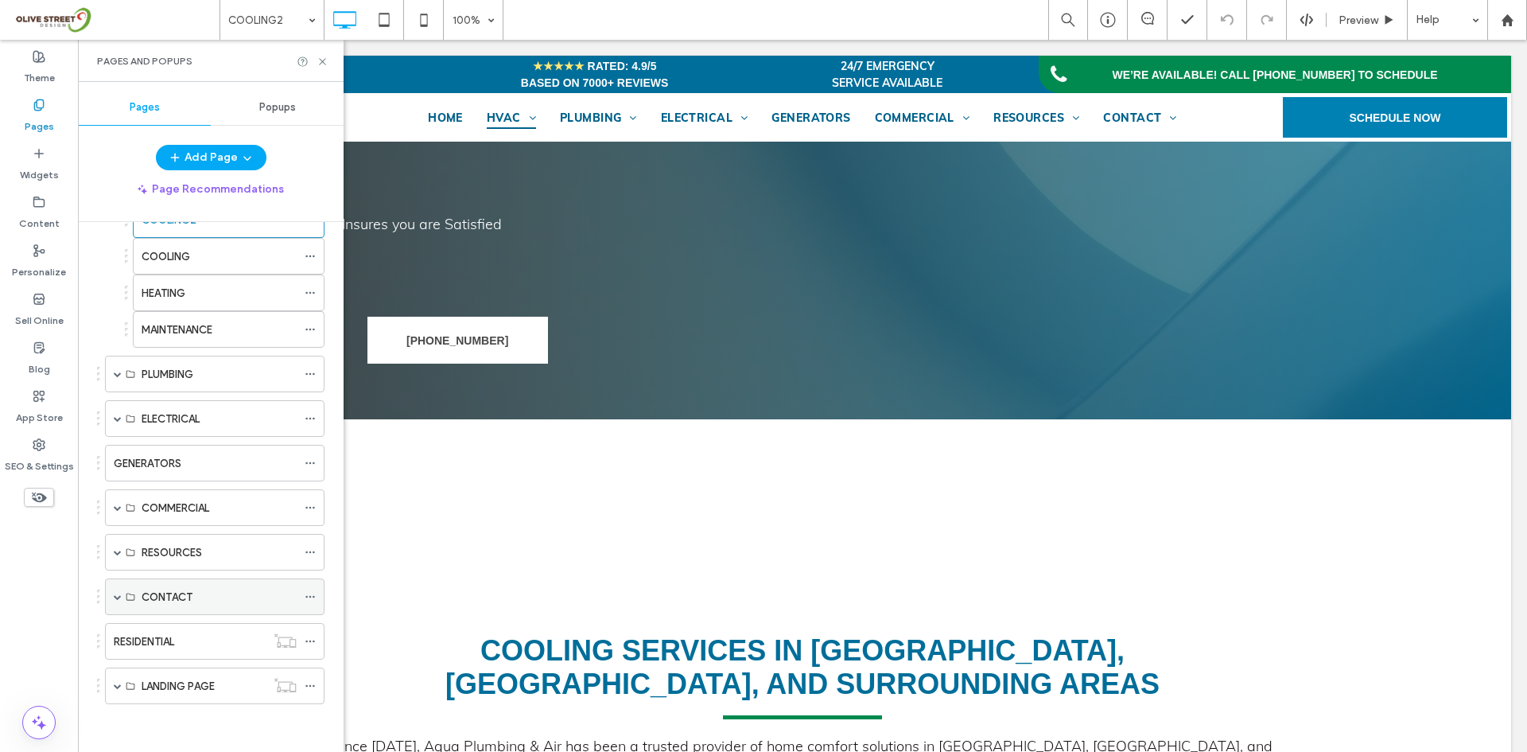
click at [189, 605] on div "CONTACT" at bounding box center [219, 596] width 155 height 35
click at [110, 597] on div "CONTACT" at bounding box center [215, 596] width 220 height 37
click at [121, 597] on span at bounding box center [118, 597] width 8 height 8
click at [168, 628] on label "CONTACT US" at bounding box center [175, 634] width 67 height 28
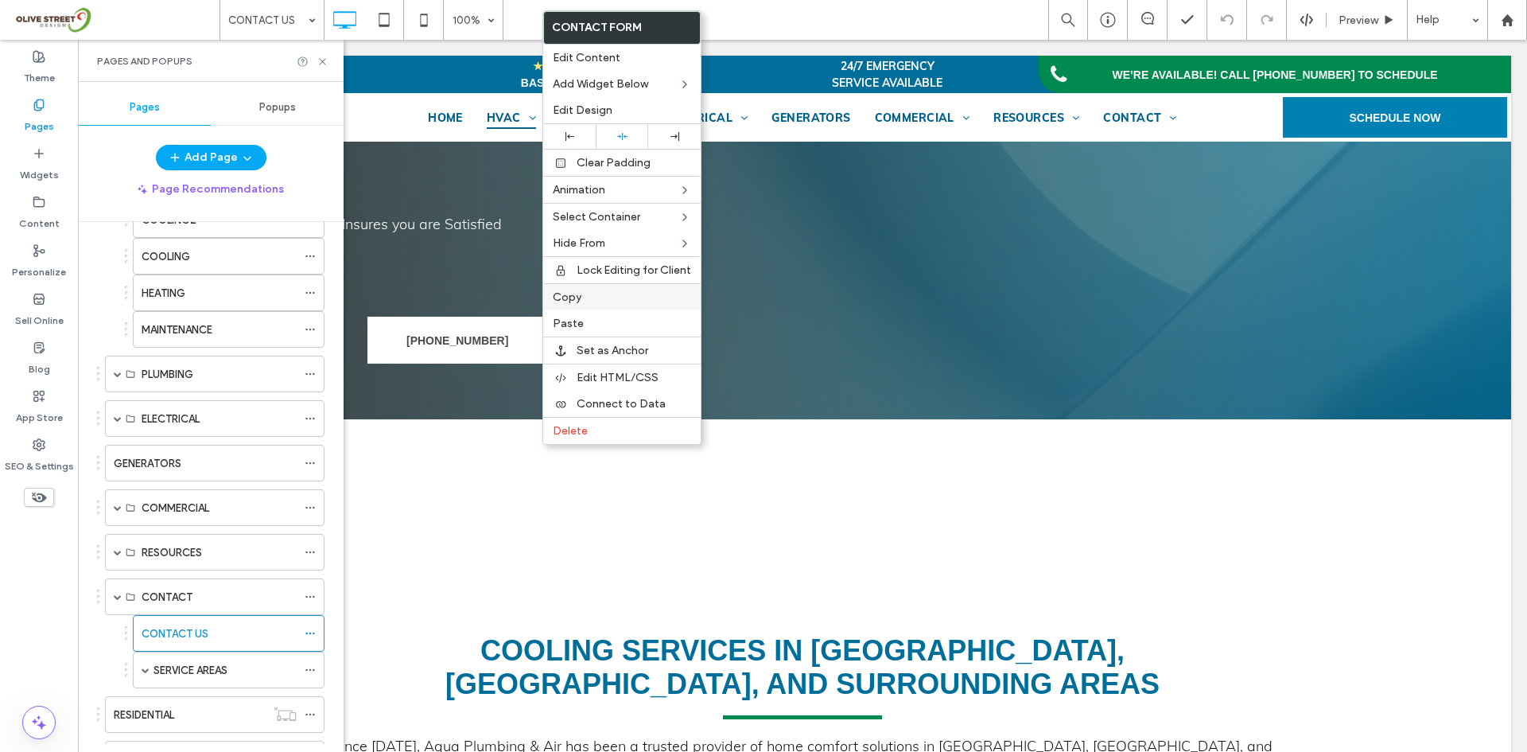
click at [573, 301] on span "Copy" at bounding box center [567, 297] width 29 height 14
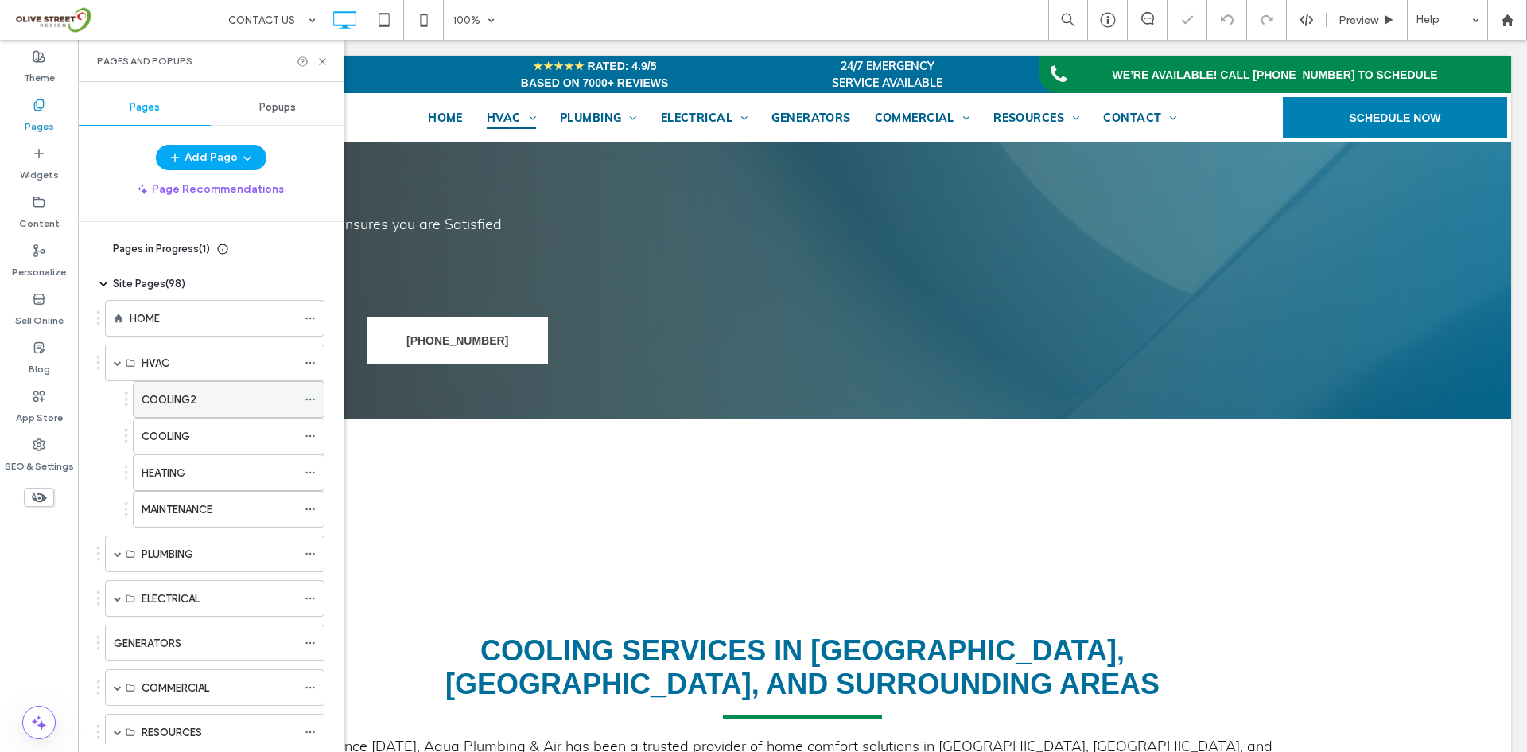
click at [203, 407] on div "COOLING2" at bounding box center [219, 399] width 155 height 17
click at [319, 62] on icon at bounding box center [323, 62] width 12 height 12
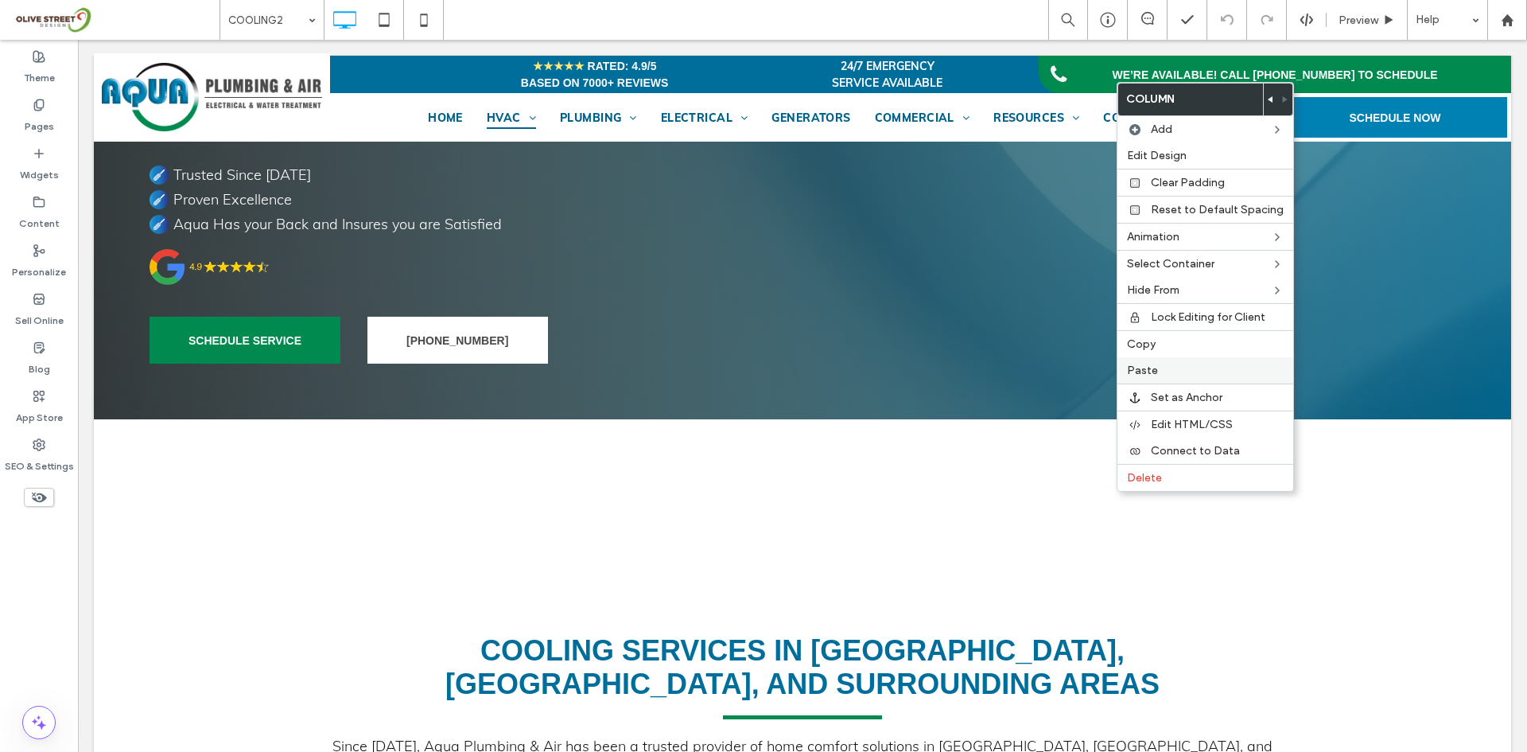
click at [1145, 380] on div "Paste" at bounding box center [1206, 370] width 176 height 26
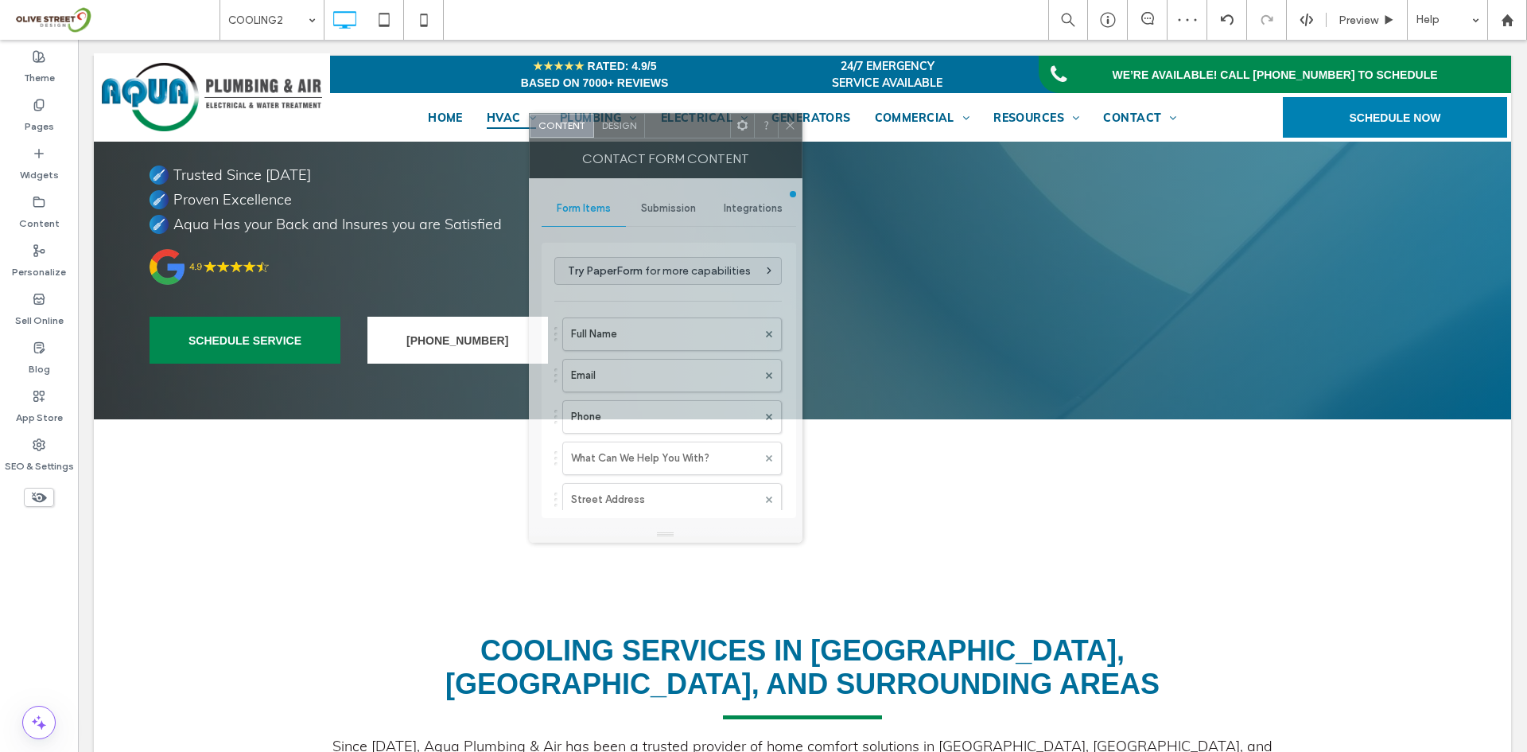
drag, startPoint x: 786, startPoint y: 200, endPoint x: 636, endPoint y: 223, distance: 151.2
click at [662, 146] on div "Contact Form Content" at bounding box center [666, 158] width 274 height 40
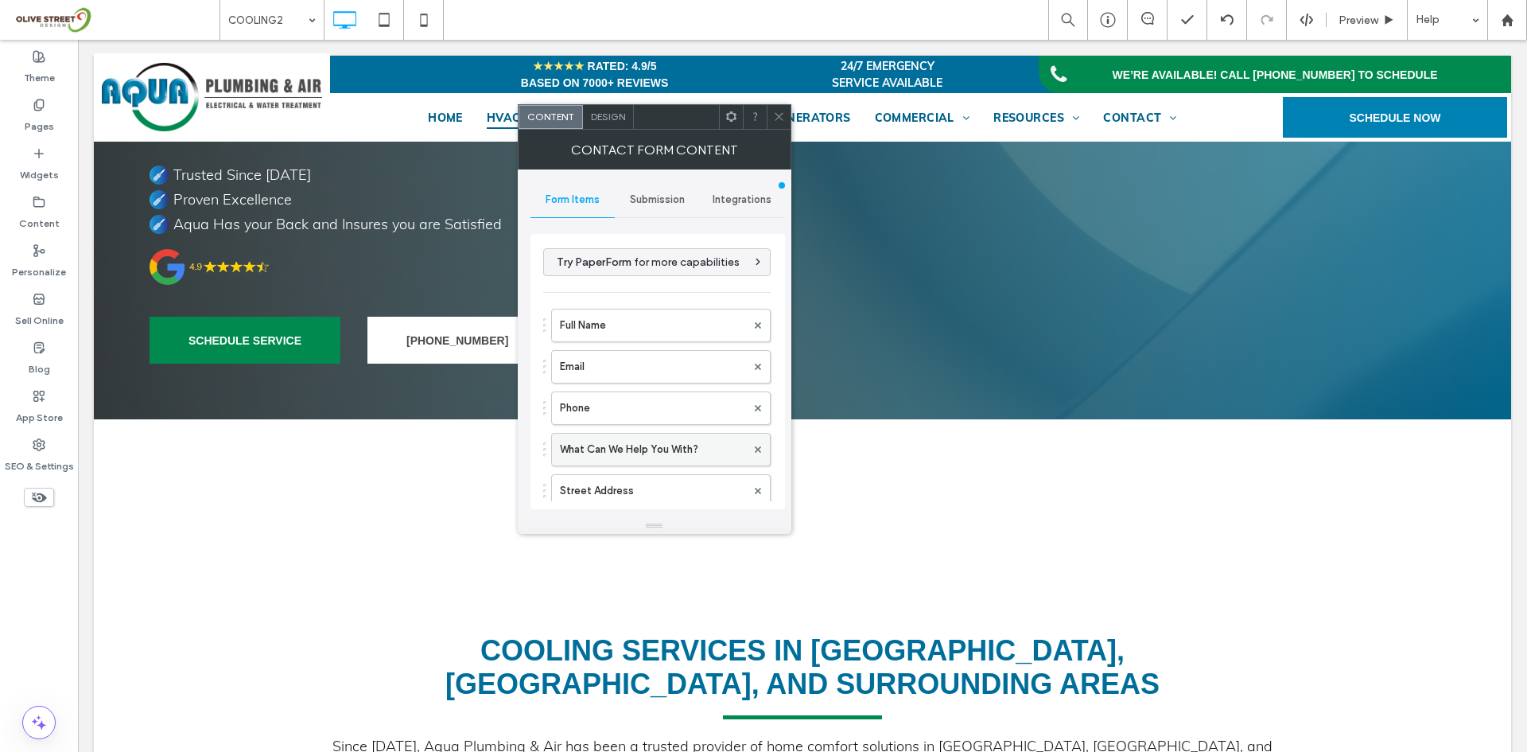
click at [755, 451] on div at bounding box center [758, 449] width 24 height 24
click at [752, 450] on div at bounding box center [758, 449] width 24 height 24
click at [754, 449] on use at bounding box center [757, 448] width 6 height 6
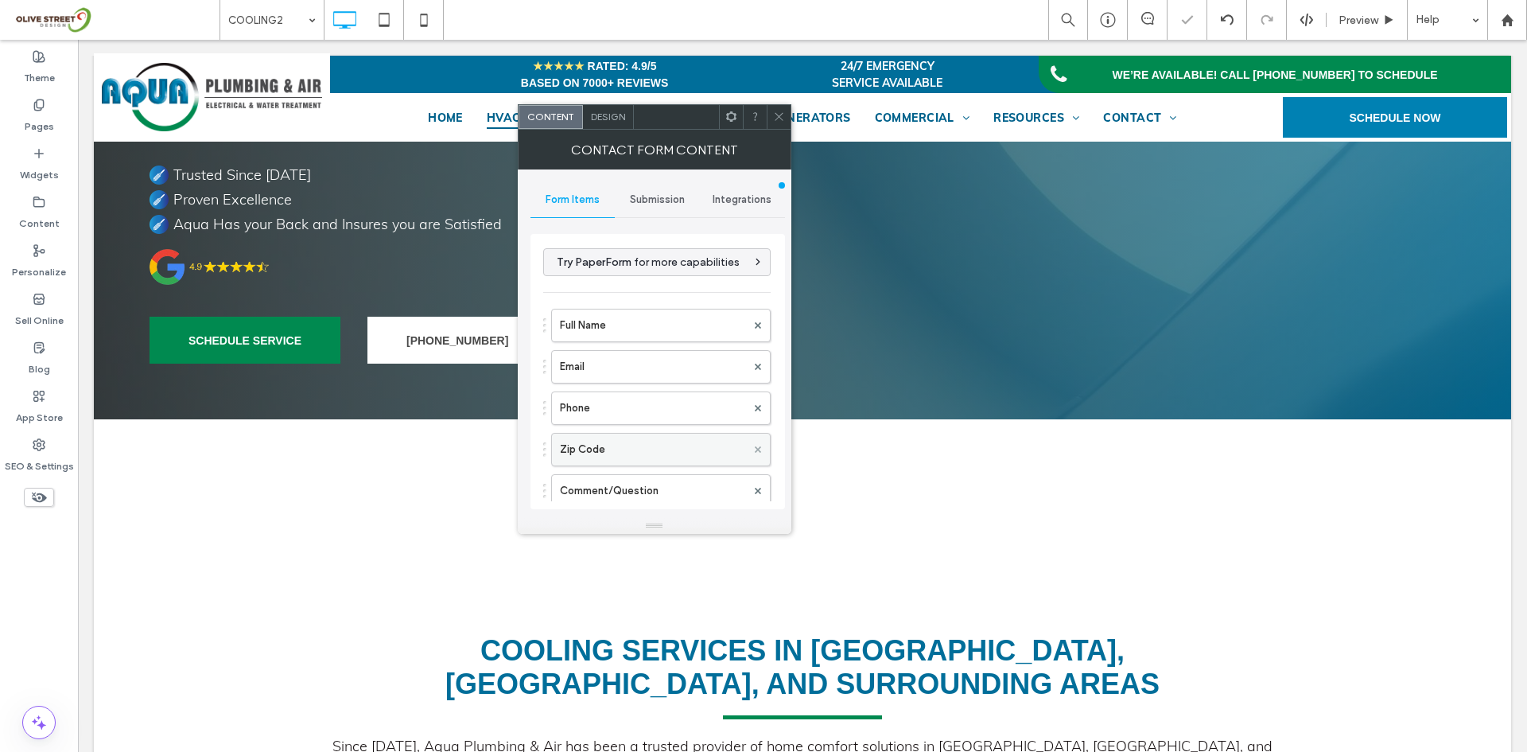
click at [754, 449] on use at bounding box center [757, 448] width 6 height 6
click at [606, 417] on label "Phone" at bounding box center [653, 408] width 186 height 32
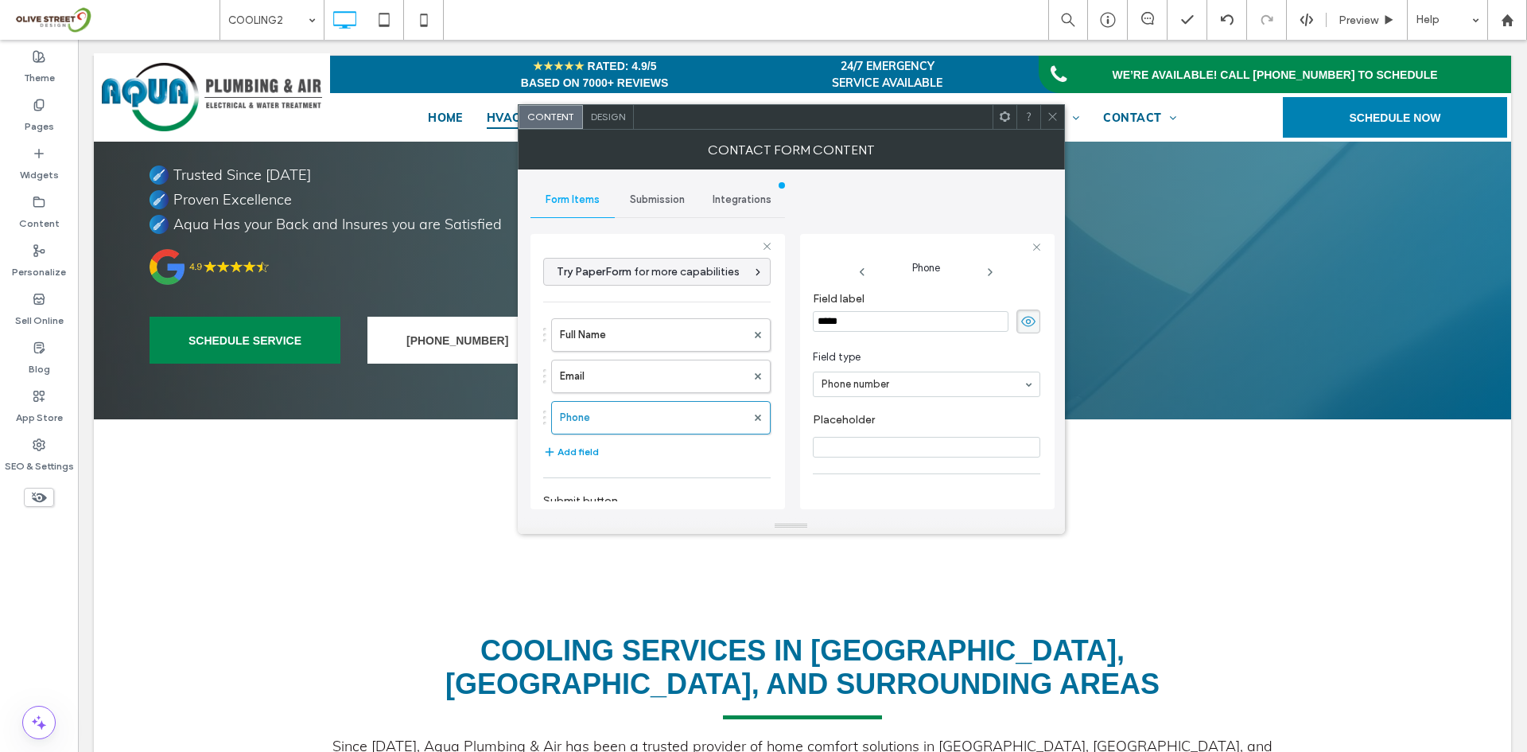
click at [585, 452] on button "Add field" at bounding box center [571, 451] width 56 height 19
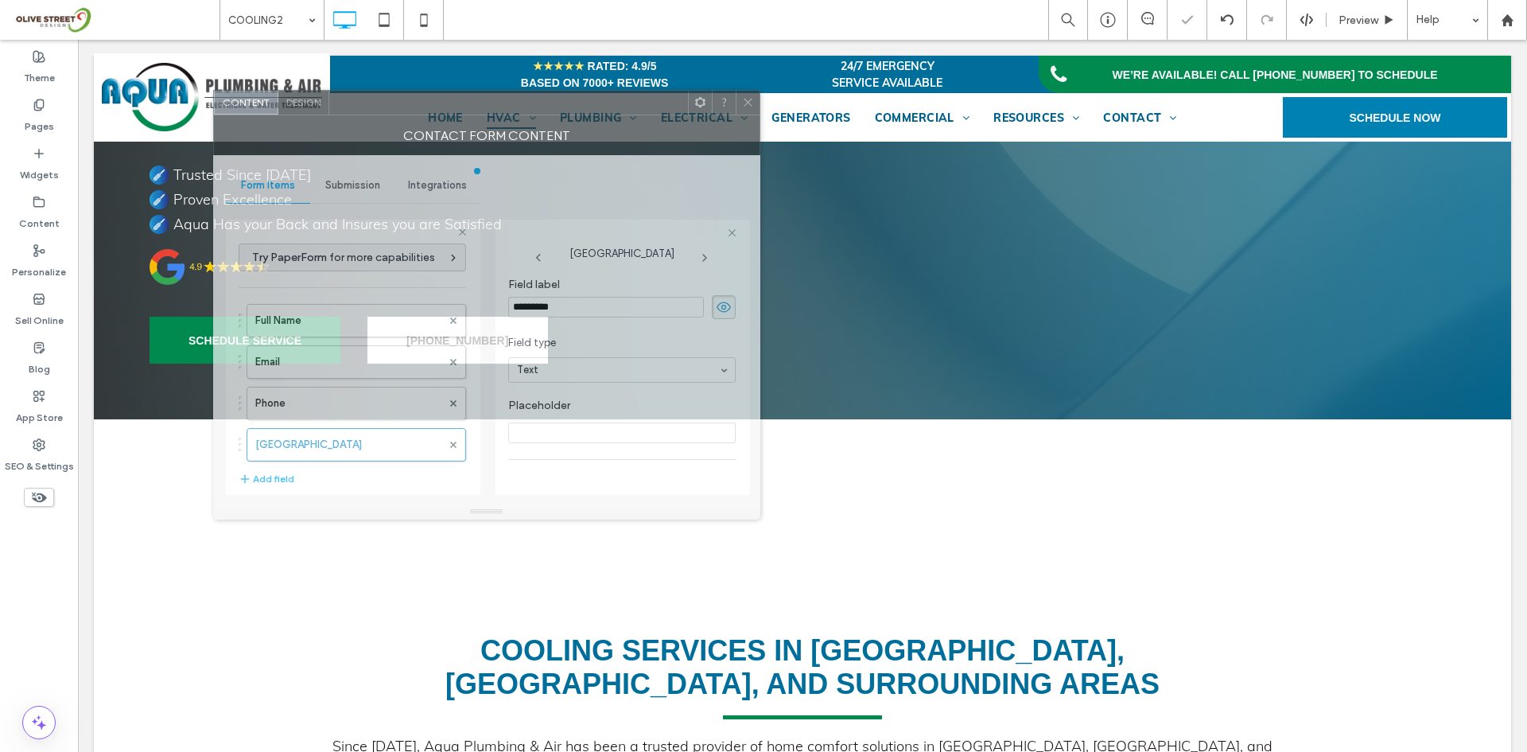
drag, startPoint x: 836, startPoint y: 122, endPoint x: 531, endPoint y: 108, distance: 305.0
click at [531, 108] on div at bounding box center [508, 103] width 359 height 24
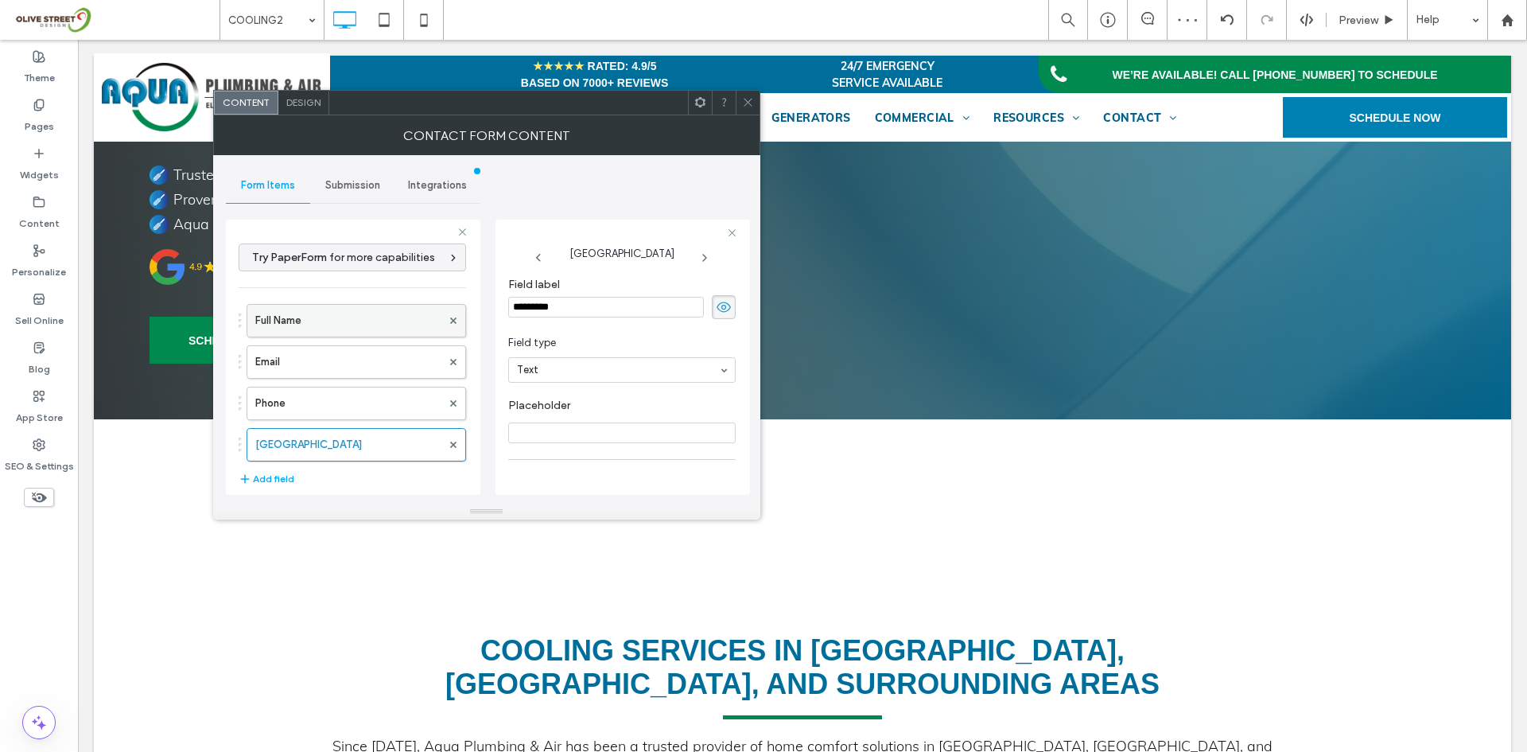
click at [315, 317] on label "Full Name" at bounding box center [348, 321] width 186 height 32
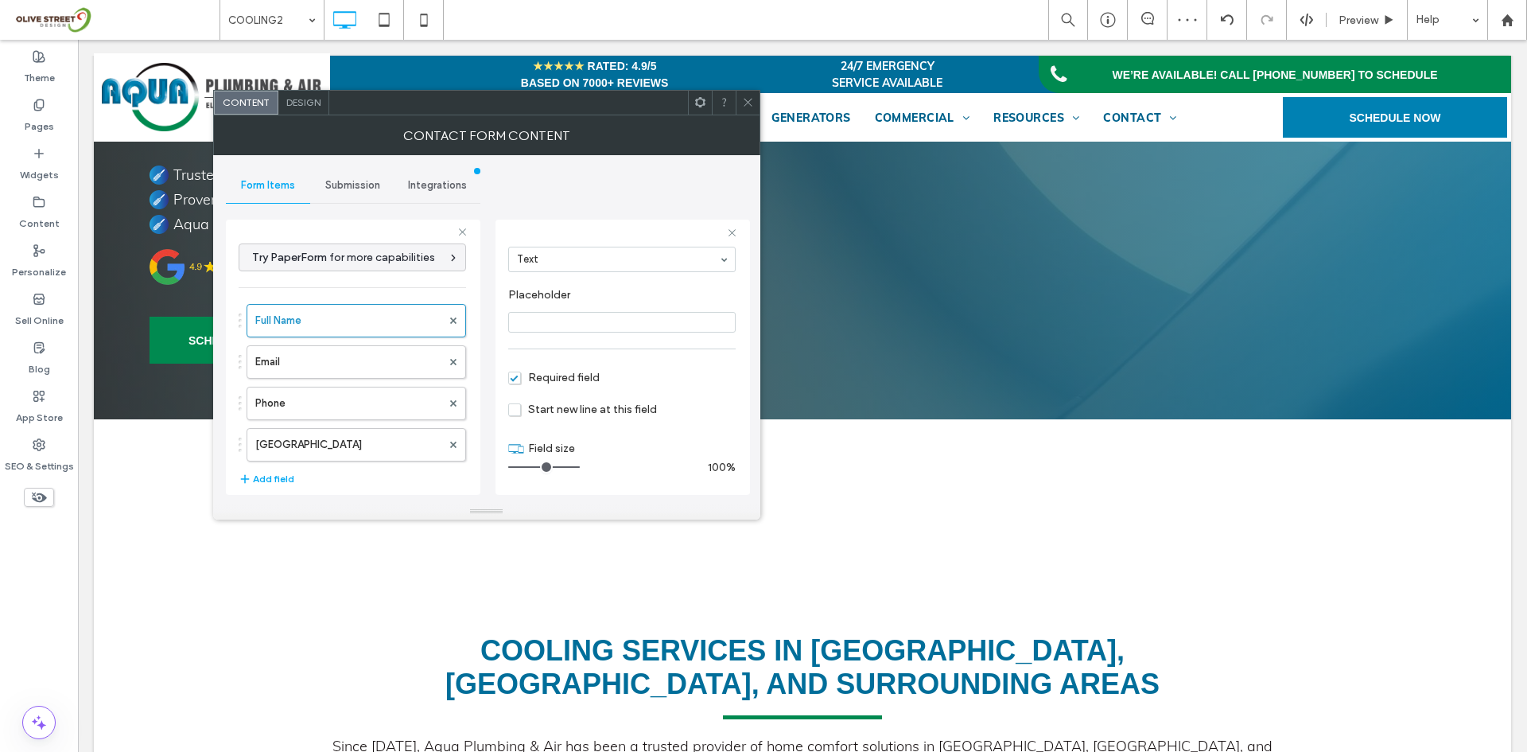
drag, startPoint x: 535, startPoint y: 468, endPoint x: 499, endPoint y: 439, distance: 45.8
click at [580, 468] on input "range" at bounding box center [544, 467] width 72 height 2
click at [387, 368] on label "Email" at bounding box center [348, 362] width 186 height 32
drag, startPoint x: 544, startPoint y: 469, endPoint x: 609, endPoint y: 469, distance: 65.2
click at [580, 468] on input "range" at bounding box center [544, 467] width 72 height 2
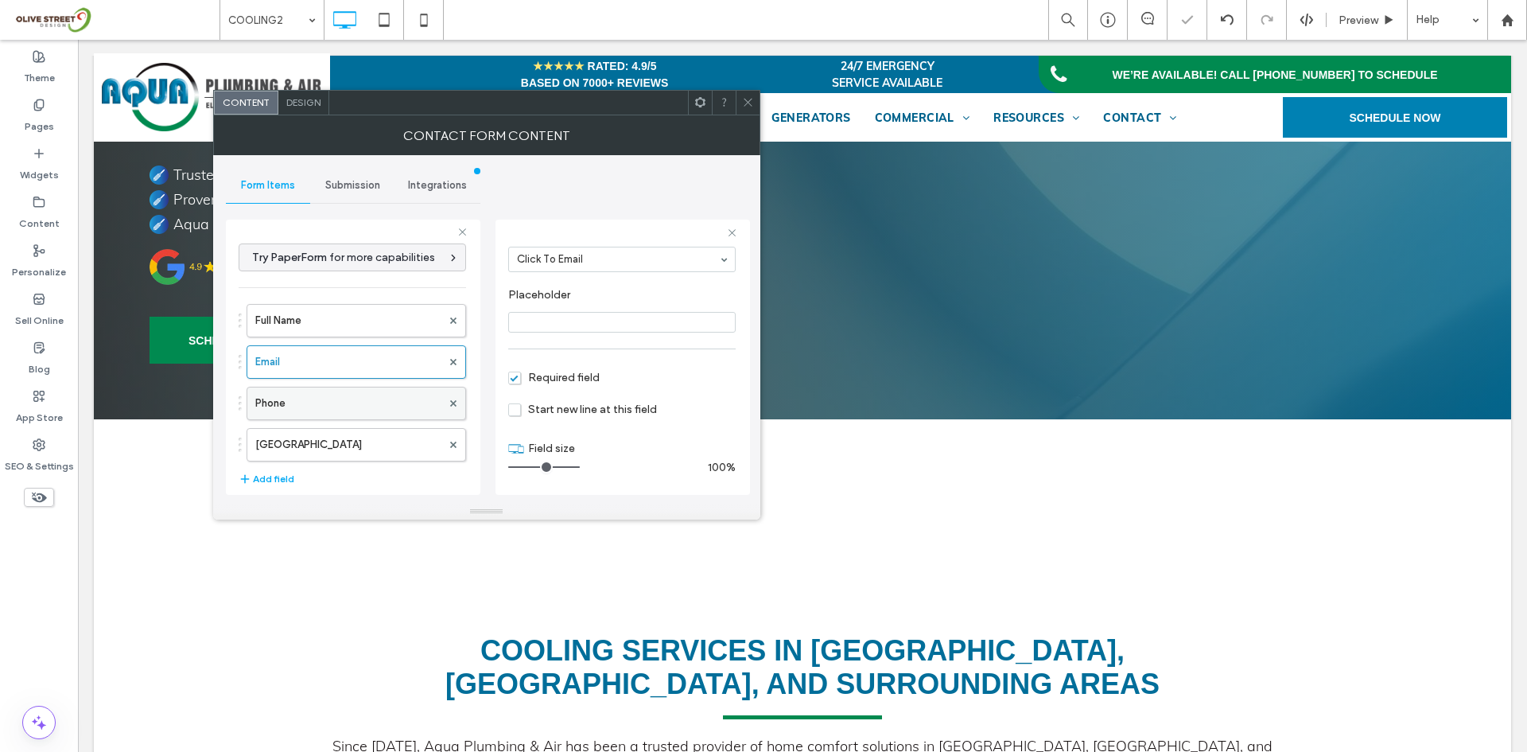
click at [380, 391] on label "Phone" at bounding box center [348, 403] width 186 height 32
drag, startPoint x: 547, startPoint y: 468, endPoint x: 509, endPoint y: 459, distance: 39.2
click at [580, 468] on input "range" at bounding box center [544, 467] width 72 height 2
click at [379, 445] on label "New Field" at bounding box center [348, 445] width 186 height 32
type input "*"
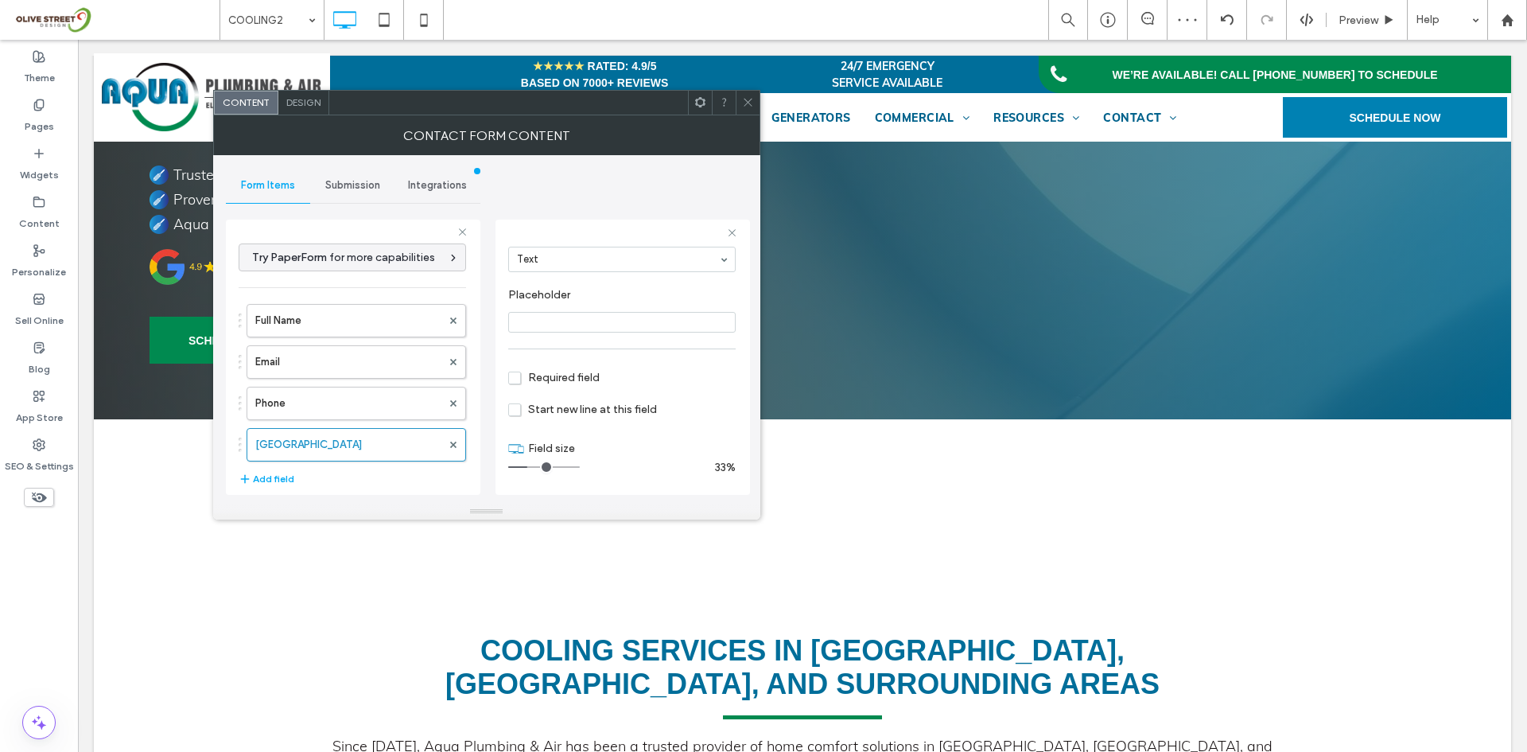
scroll to position [0, 0]
drag, startPoint x: 589, startPoint y: 312, endPoint x: 465, endPoint y: 317, distance: 125.0
click at [465, 317] on div "Try PaperForm for more capabilities Full Name Email Phone New Field Add field S…" at bounding box center [353, 355] width 255 height 296
type input "********"
click at [595, 316] on input "********" at bounding box center [606, 307] width 196 height 21
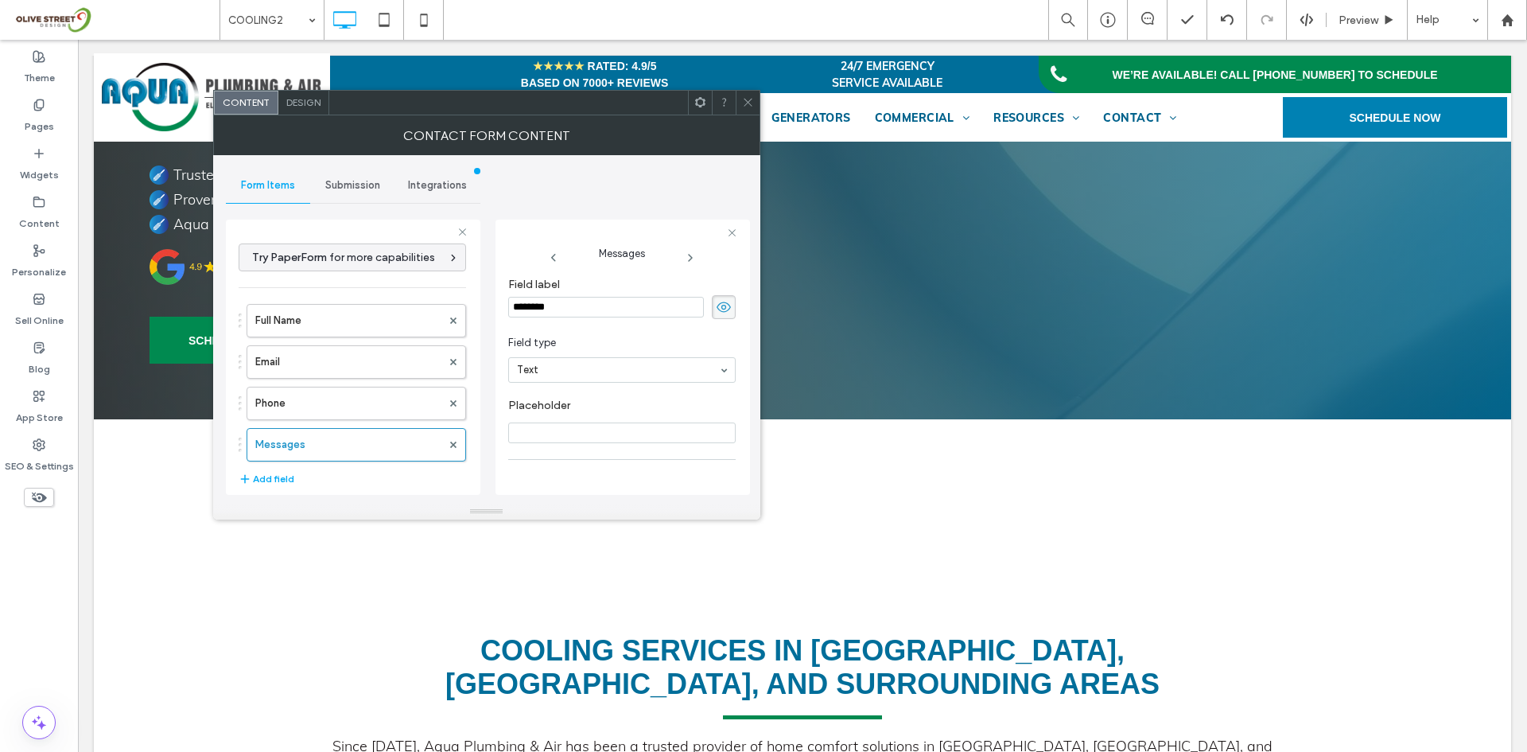
type input "*******"
drag, startPoint x: 537, startPoint y: 465, endPoint x: 634, endPoint y: 461, distance: 97.2
type input "**"
click at [580, 466] on input "range" at bounding box center [544, 467] width 72 height 2
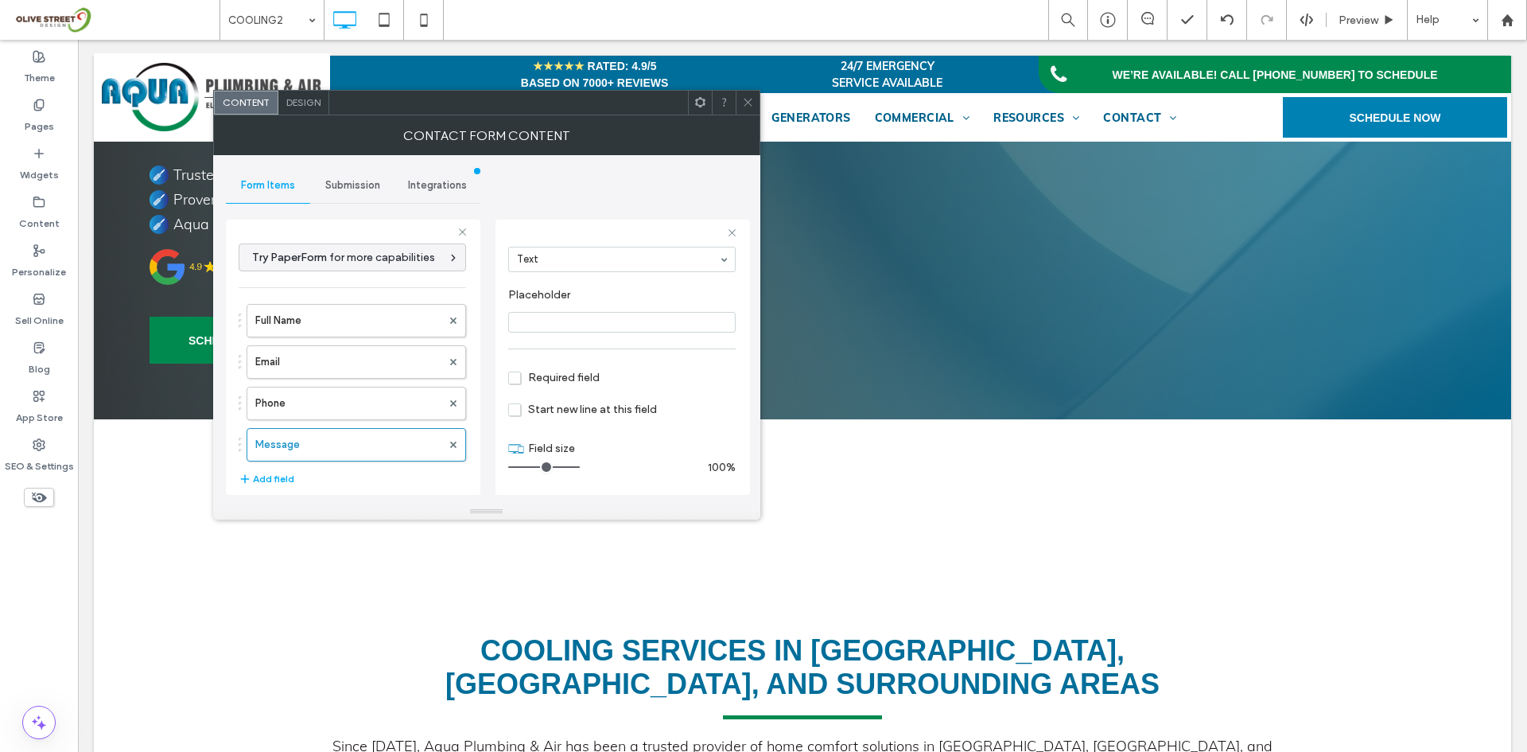
click at [749, 99] on icon at bounding box center [748, 102] width 12 height 12
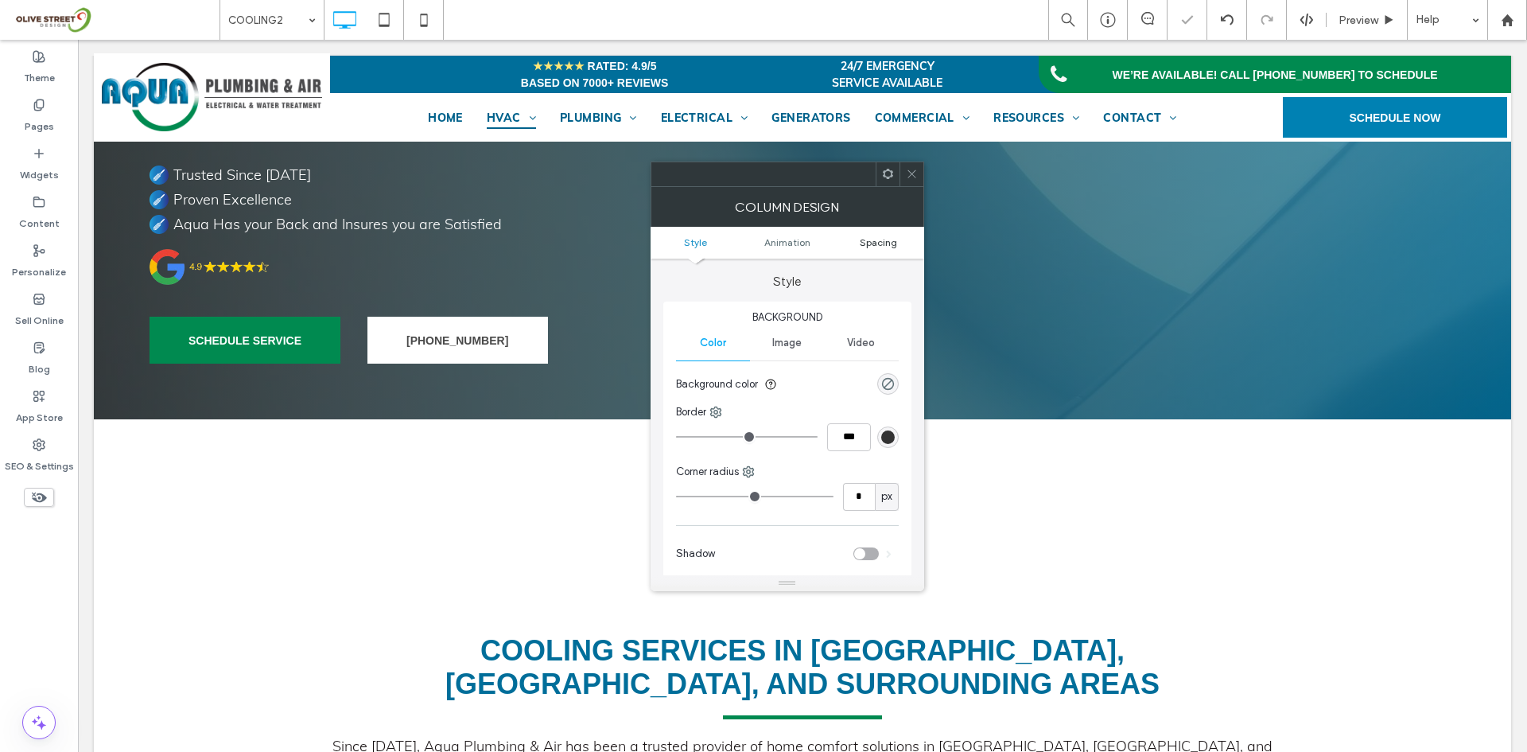
click at [876, 241] on span "Spacing" at bounding box center [878, 242] width 37 height 12
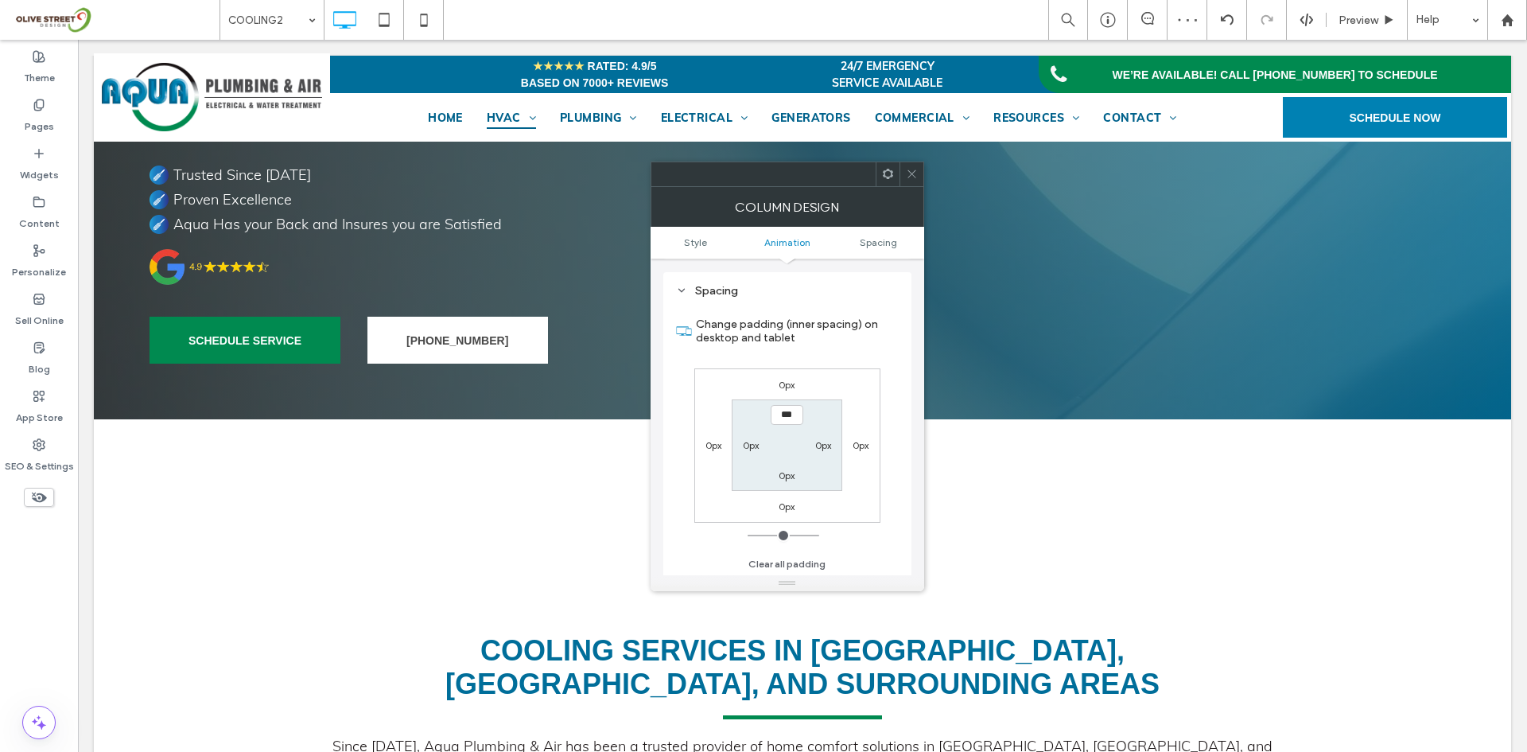
scroll to position [373, 0]
type input "**"
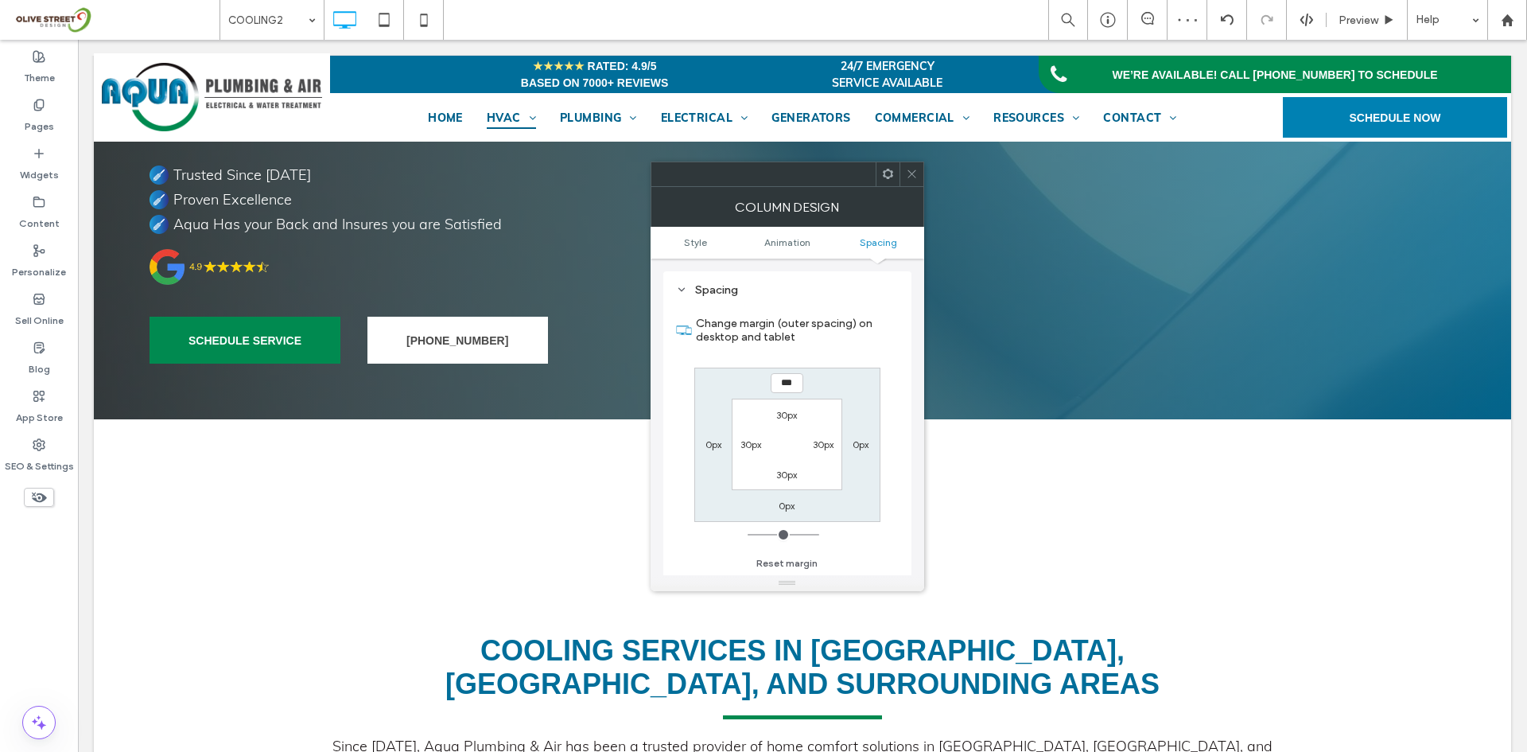
click at [911, 175] on use at bounding box center [912, 174] width 8 height 8
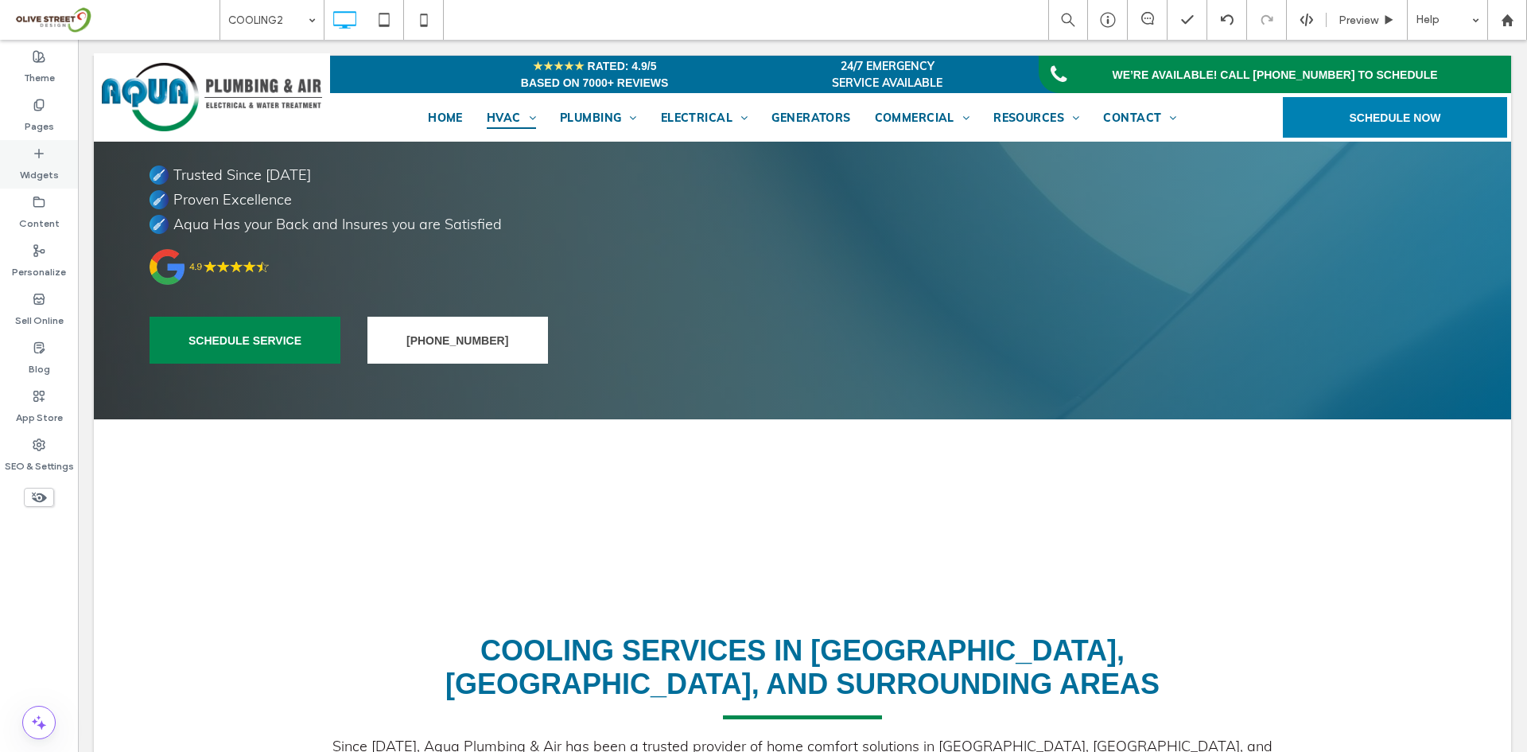
click at [47, 149] on div "Widgets" at bounding box center [39, 164] width 78 height 49
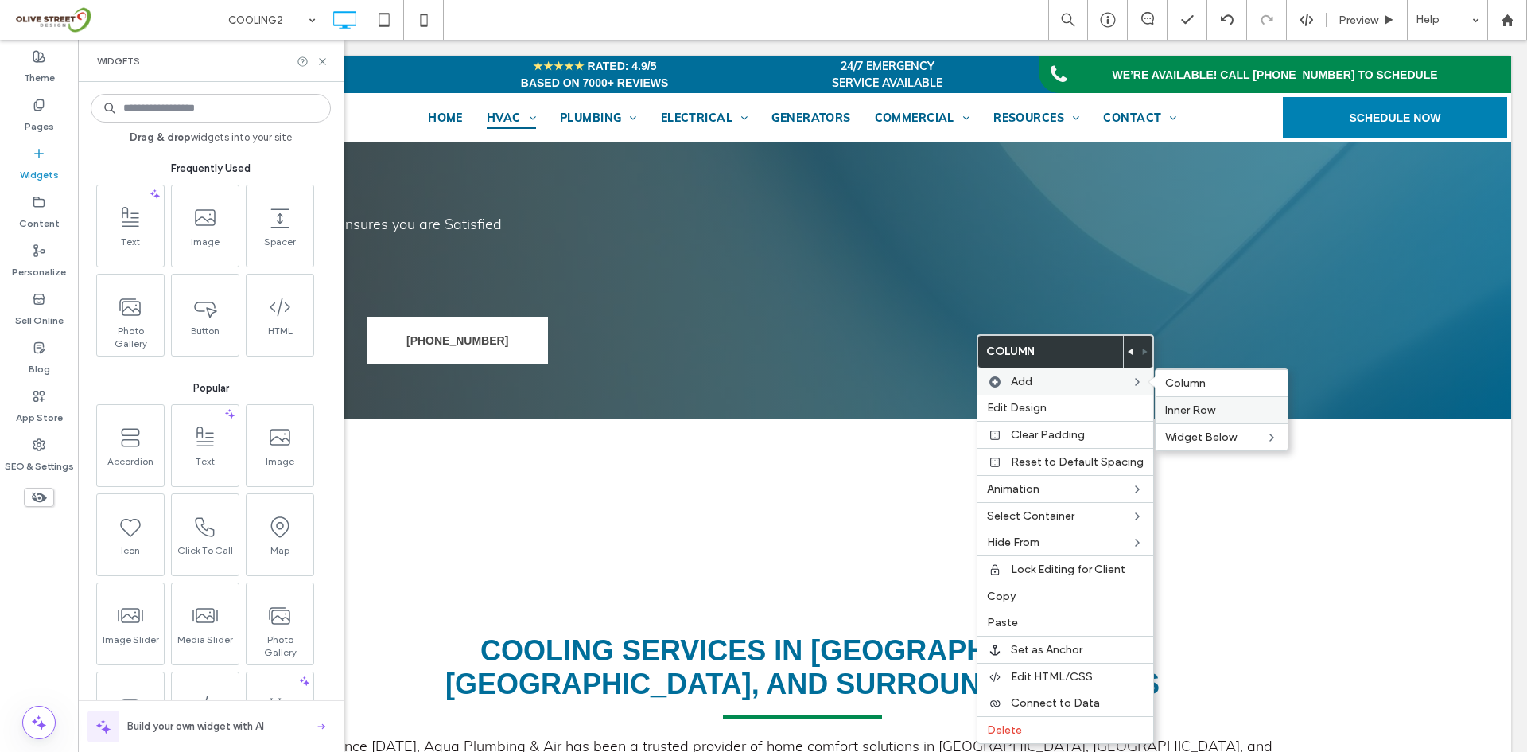
click at [1174, 414] on span "Inner Row" at bounding box center [1190, 410] width 50 height 14
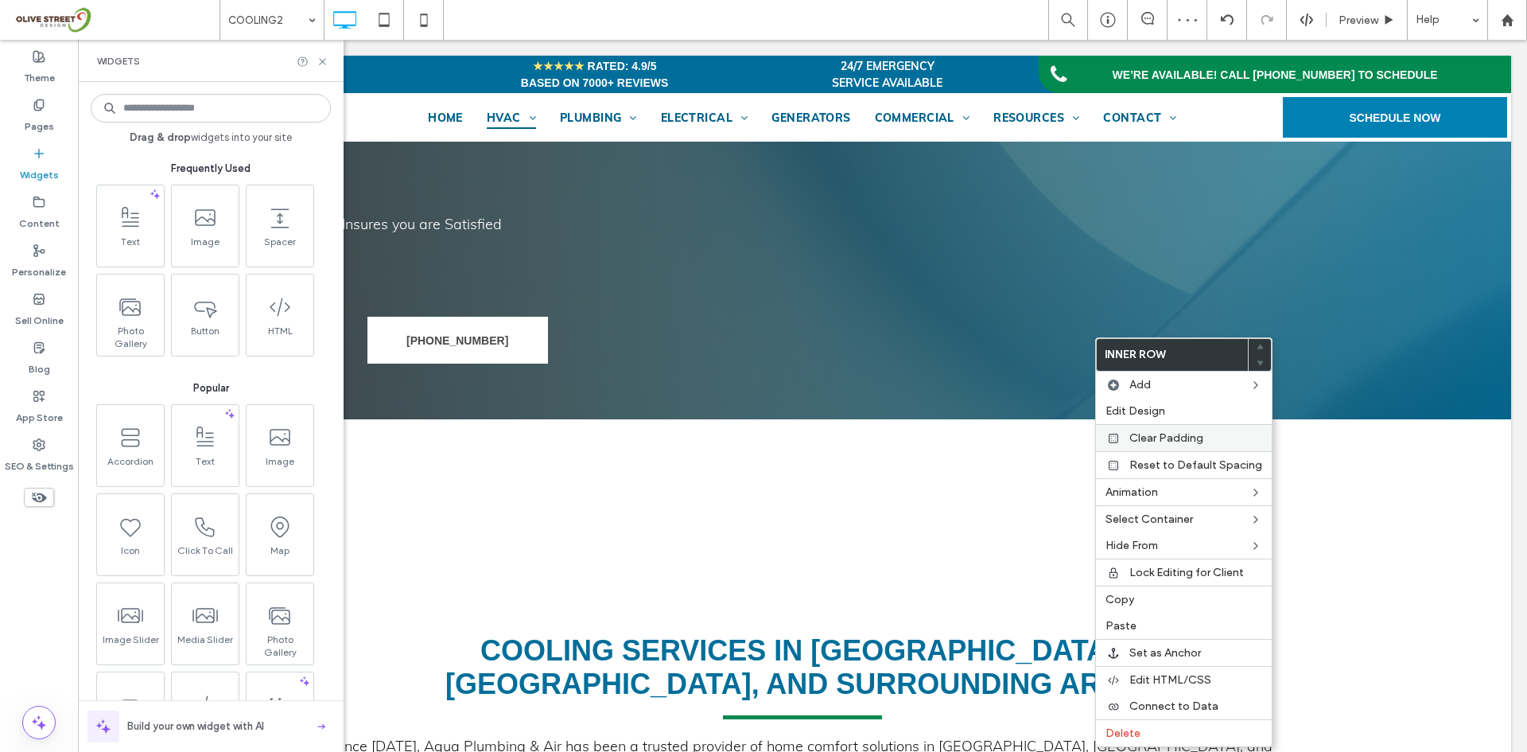
click at [1163, 441] on span "Clear Padding" at bounding box center [1166, 438] width 74 height 14
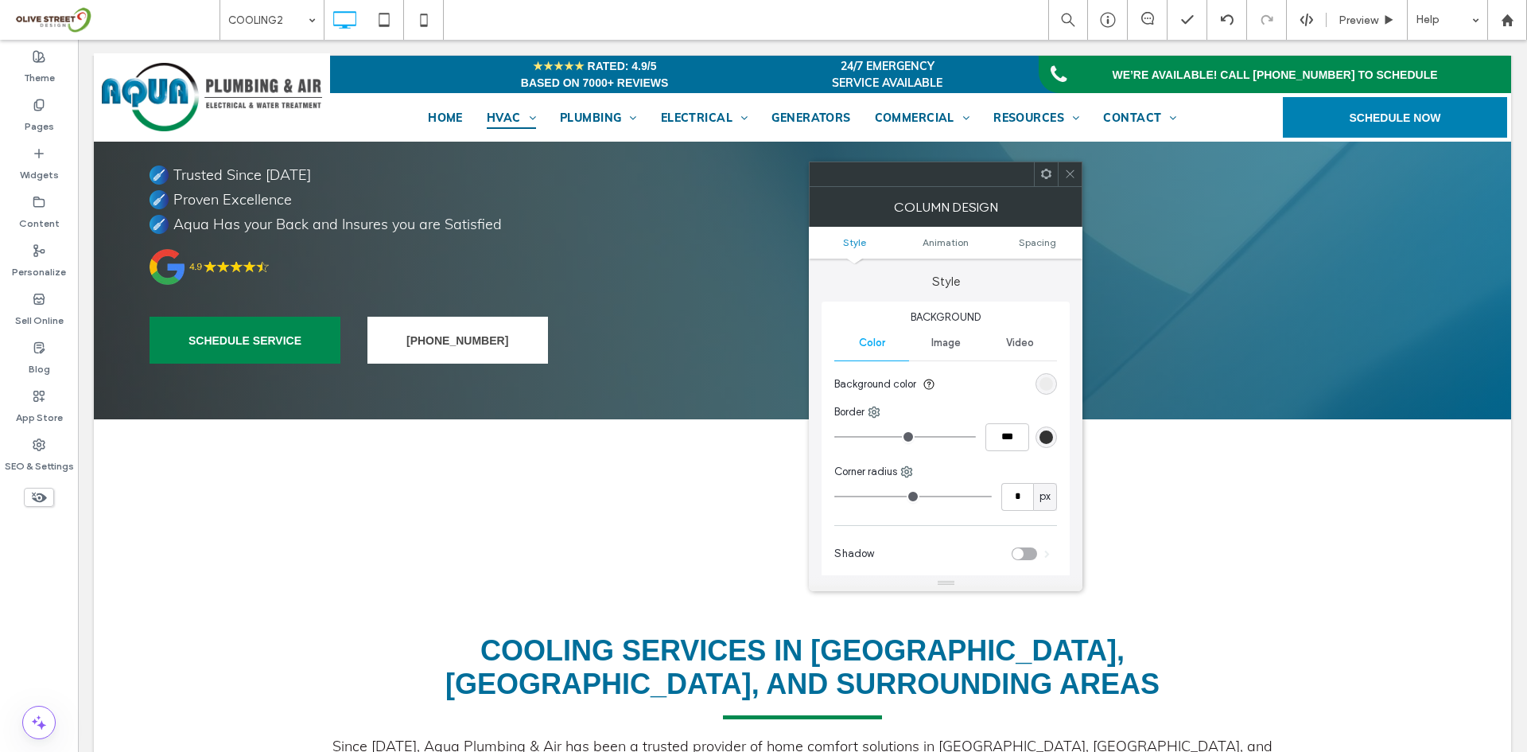
click at [1074, 181] on span at bounding box center [1070, 174] width 12 height 24
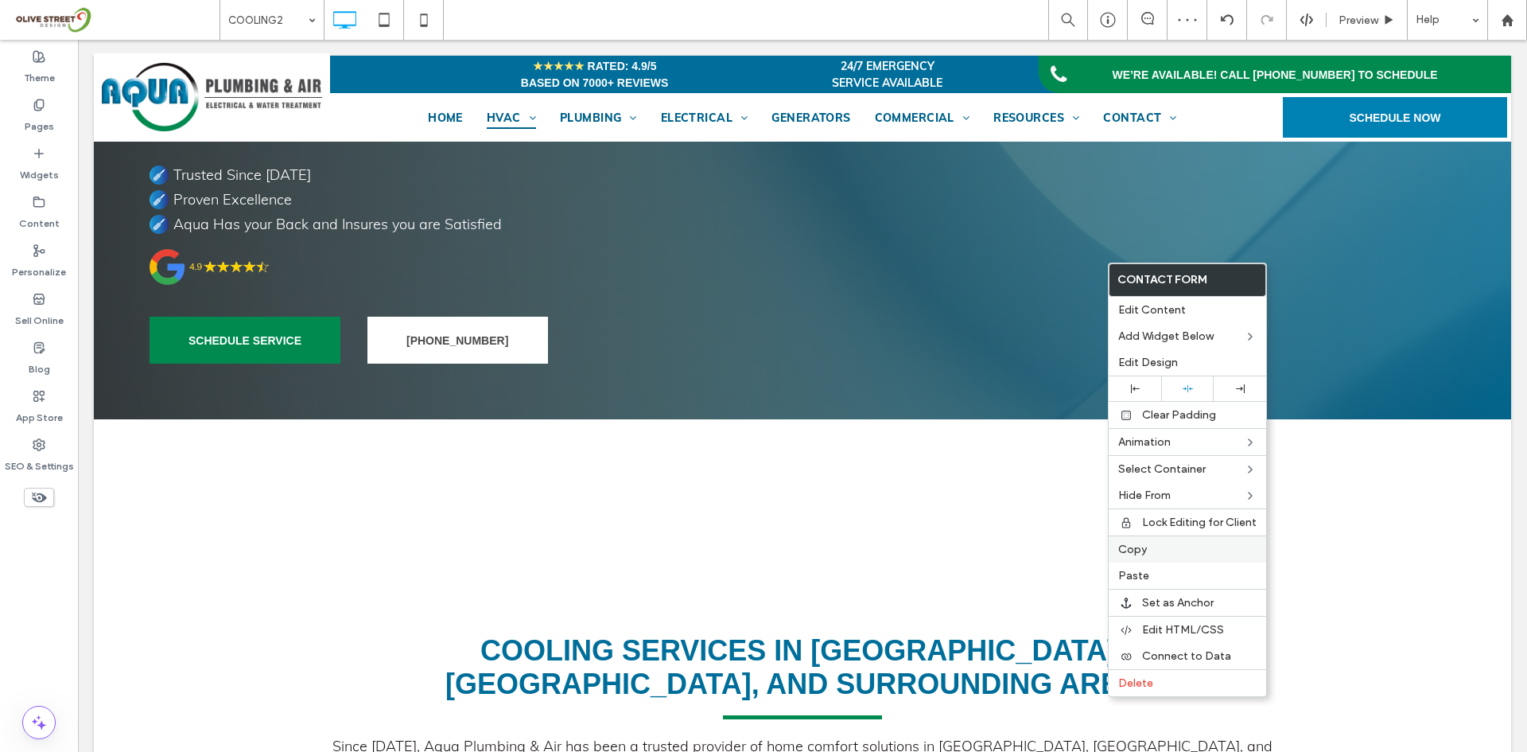
click at [1144, 550] on span "Copy" at bounding box center [1132, 549] width 29 height 14
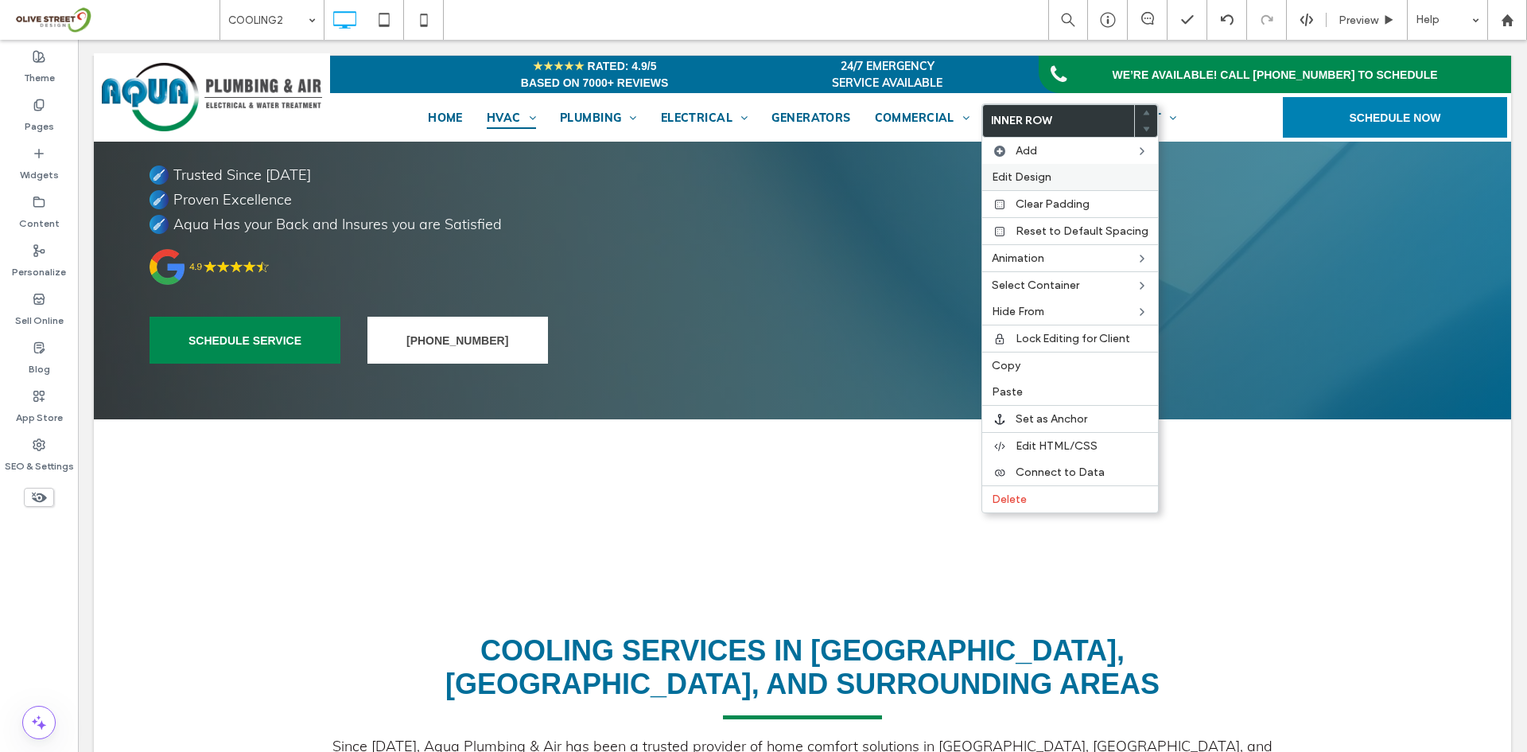
click at [1017, 181] on span "Edit Design" at bounding box center [1022, 177] width 60 height 14
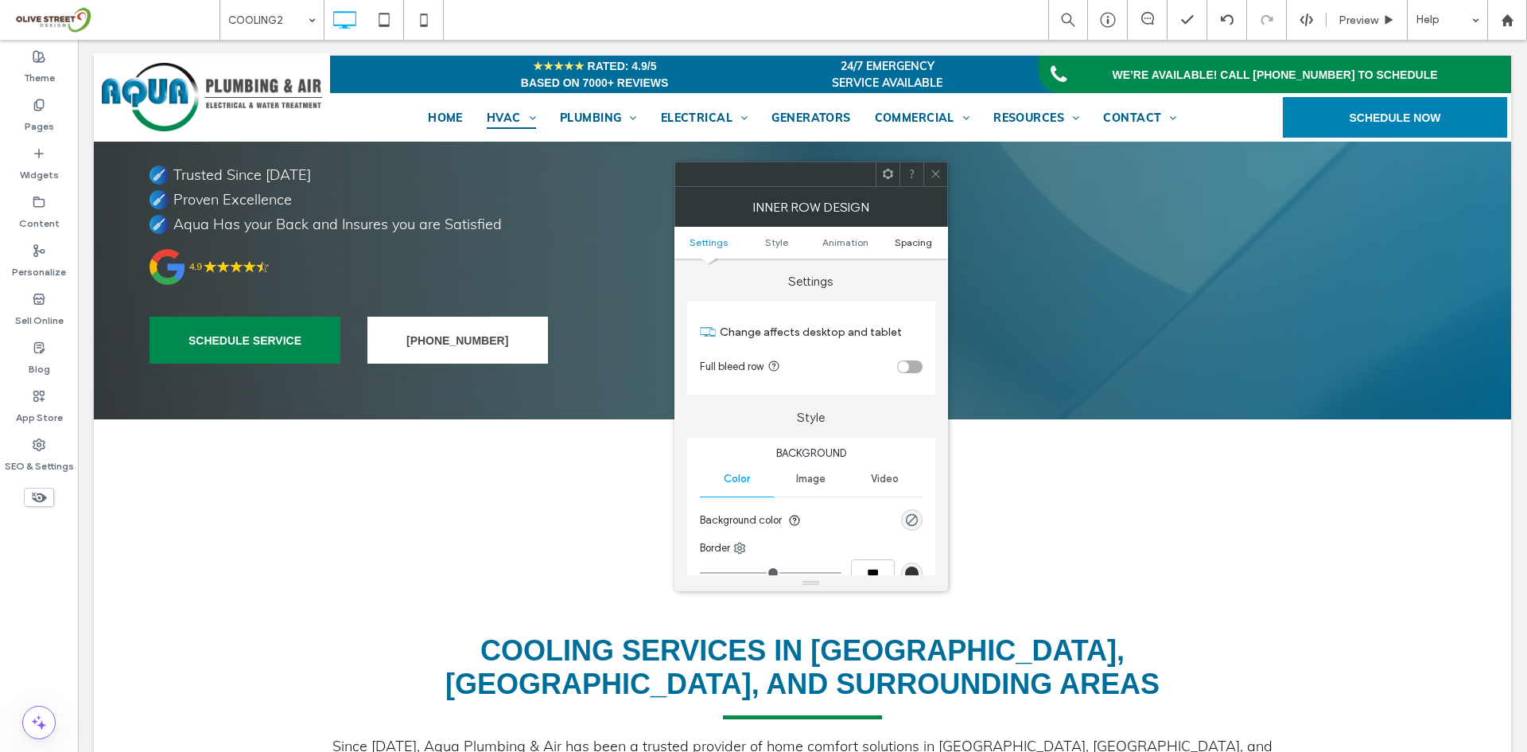
click at [920, 241] on span "Spacing" at bounding box center [913, 242] width 37 height 12
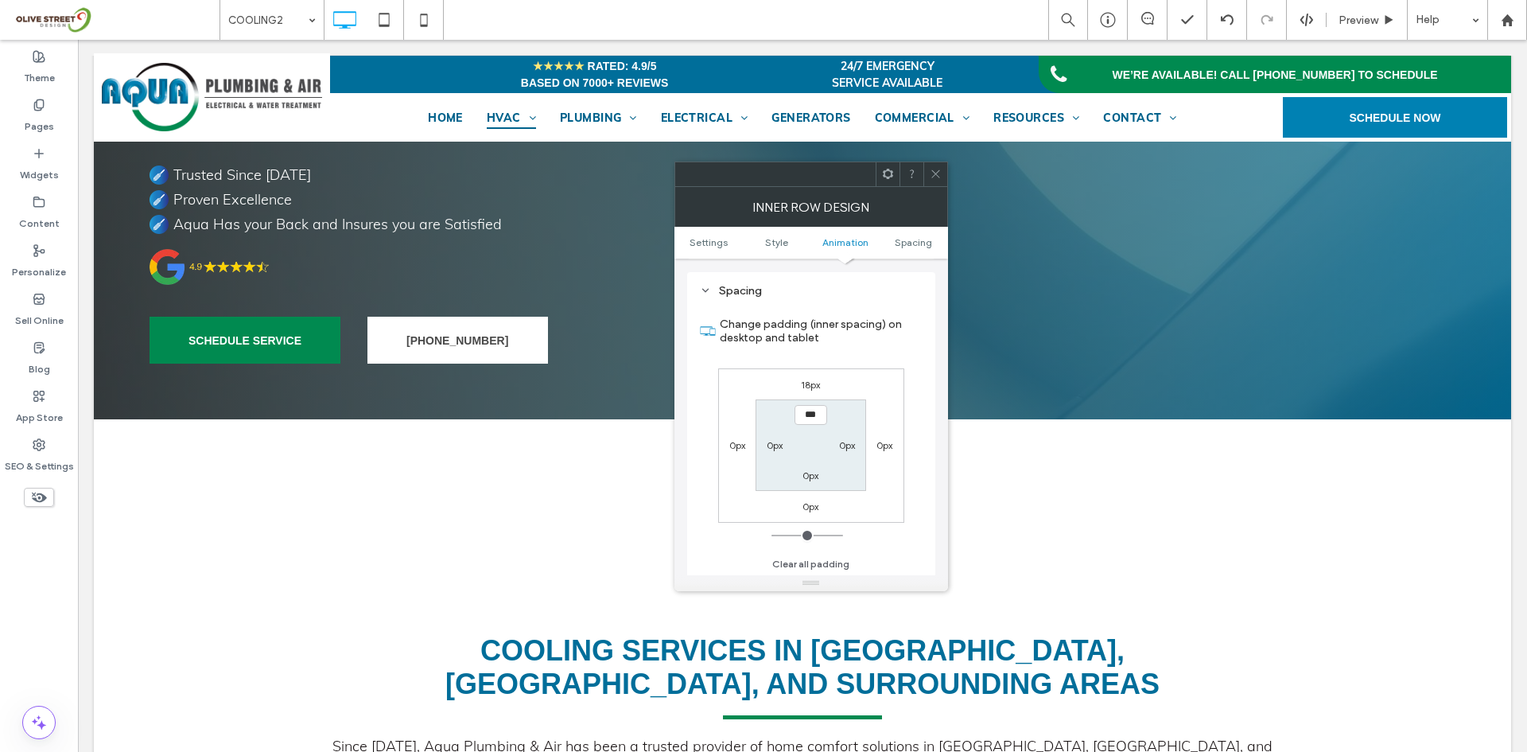
scroll to position [509, 0]
click at [814, 383] on label "18px" at bounding box center [810, 384] width 19 height 12
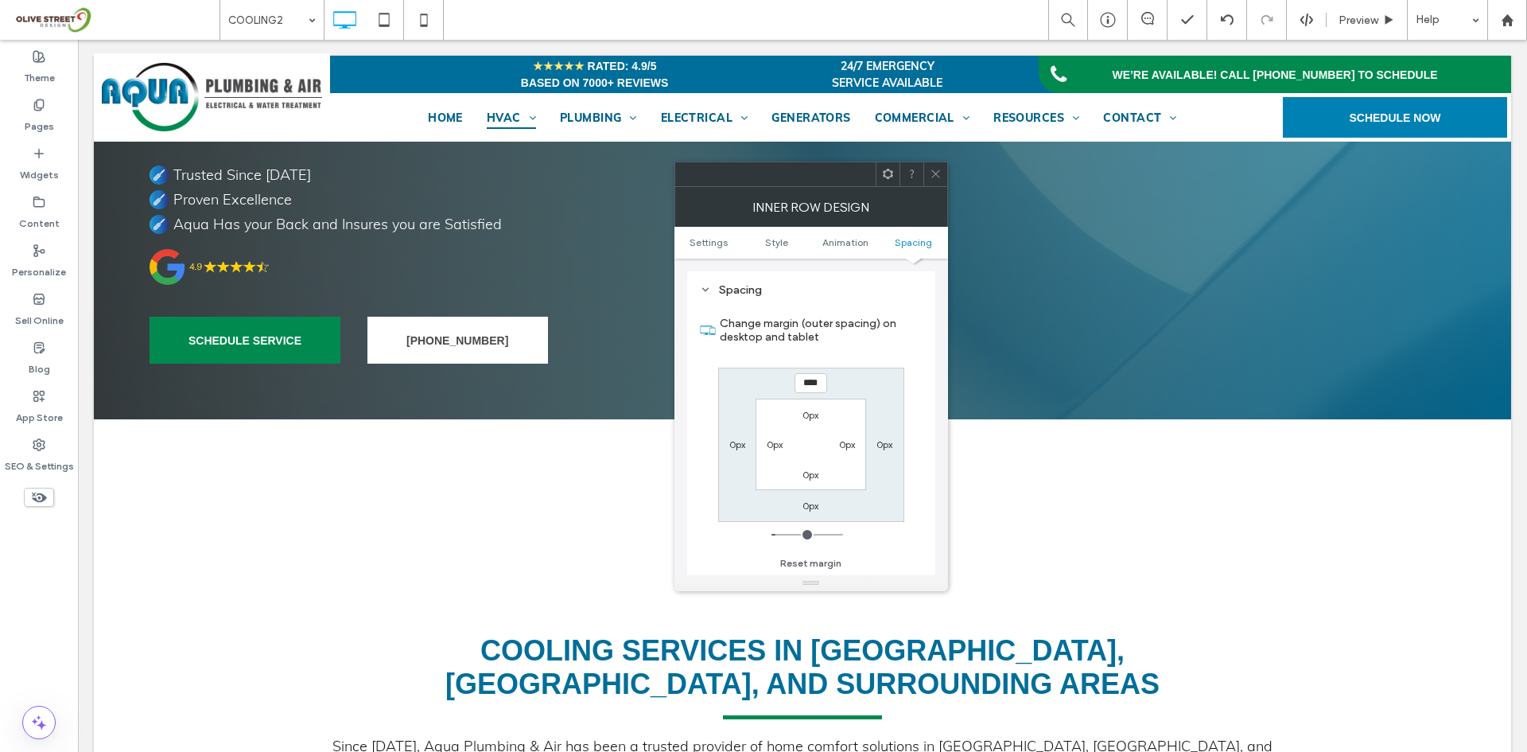
type input "**"
type input "*"
type input "***"
click at [938, 173] on icon at bounding box center [936, 174] width 12 height 12
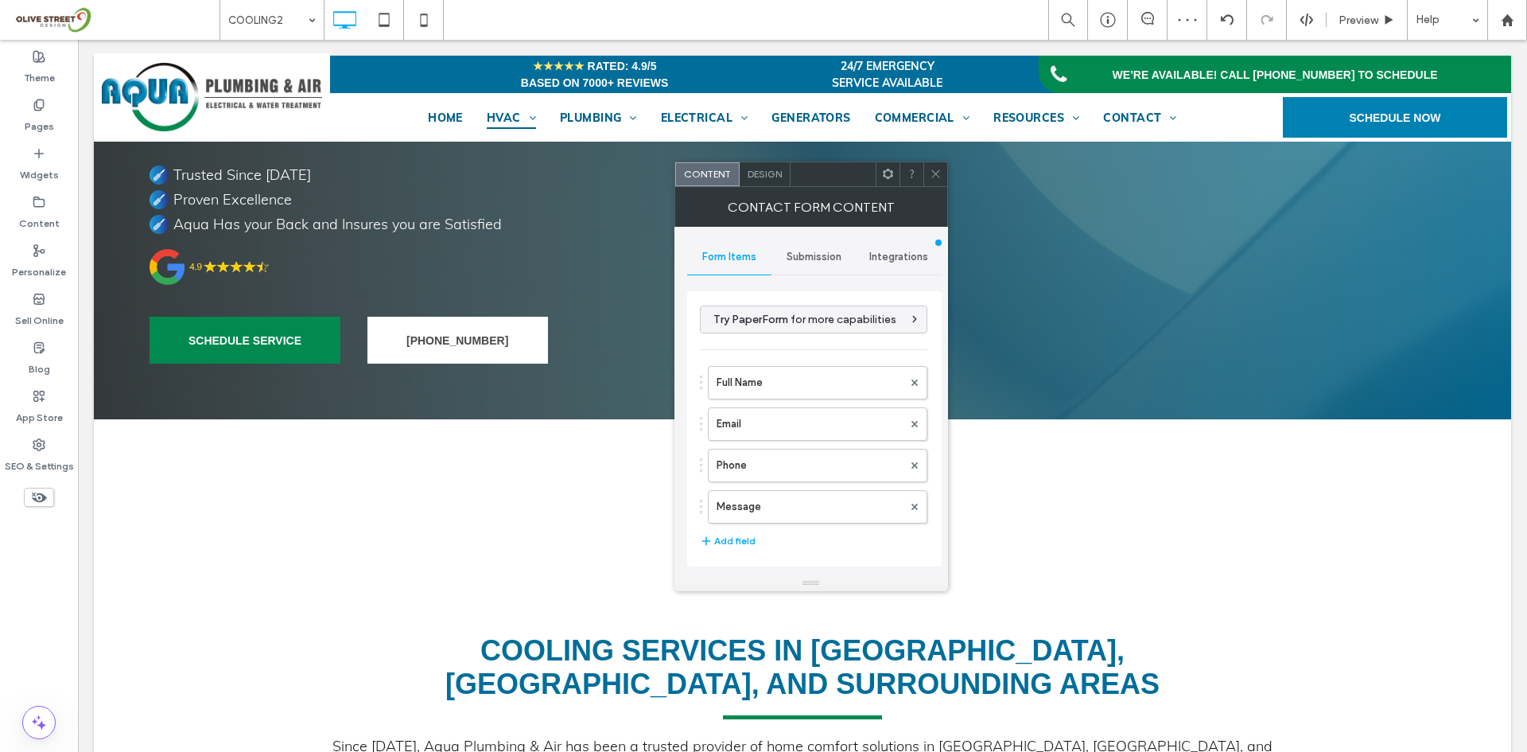
click at [760, 177] on span "Design" at bounding box center [765, 174] width 34 height 12
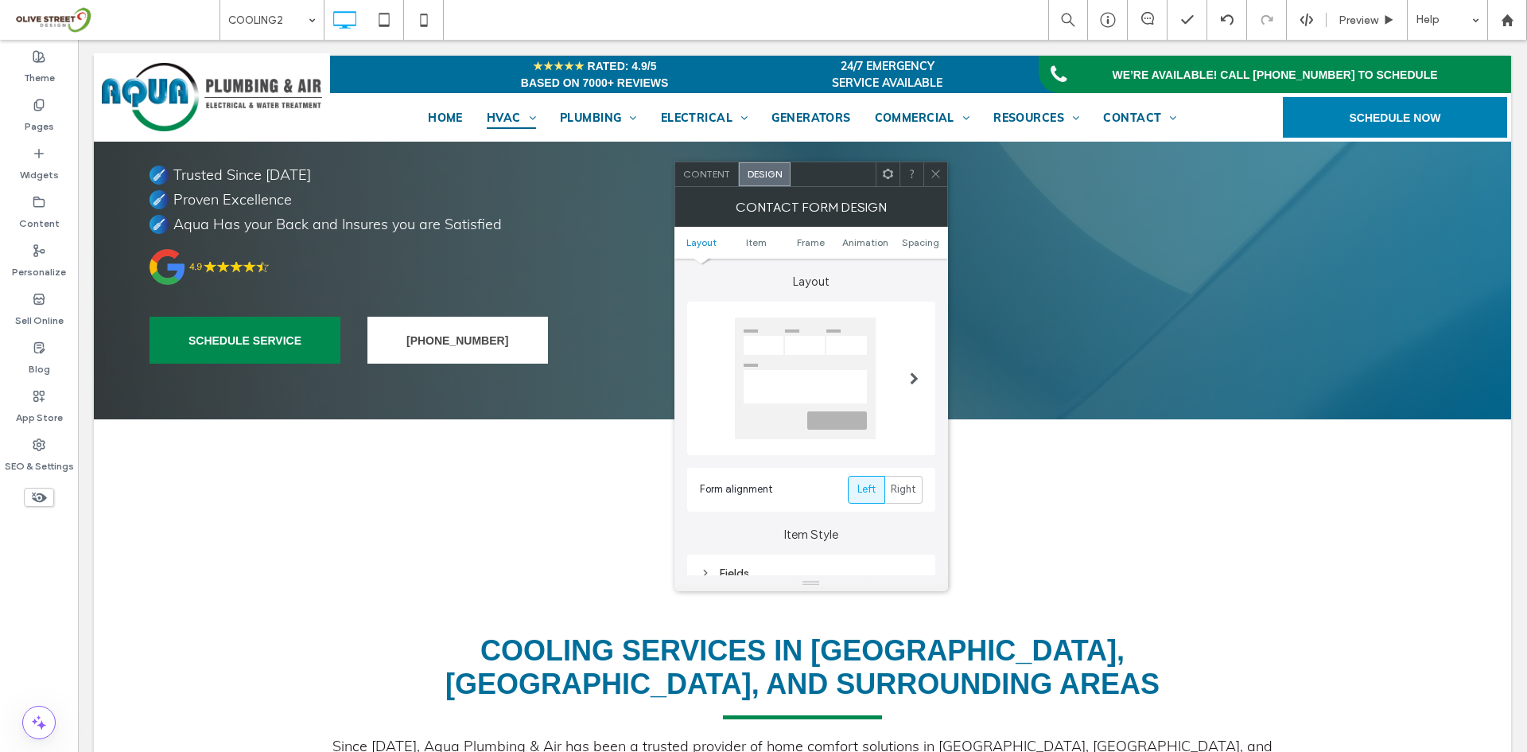
click at [914, 235] on ul "Layout Item Frame Animation Spacing" at bounding box center [812, 243] width 274 height 32
click at [910, 239] on span "Spacing" at bounding box center [920, 242] width 37 height 12
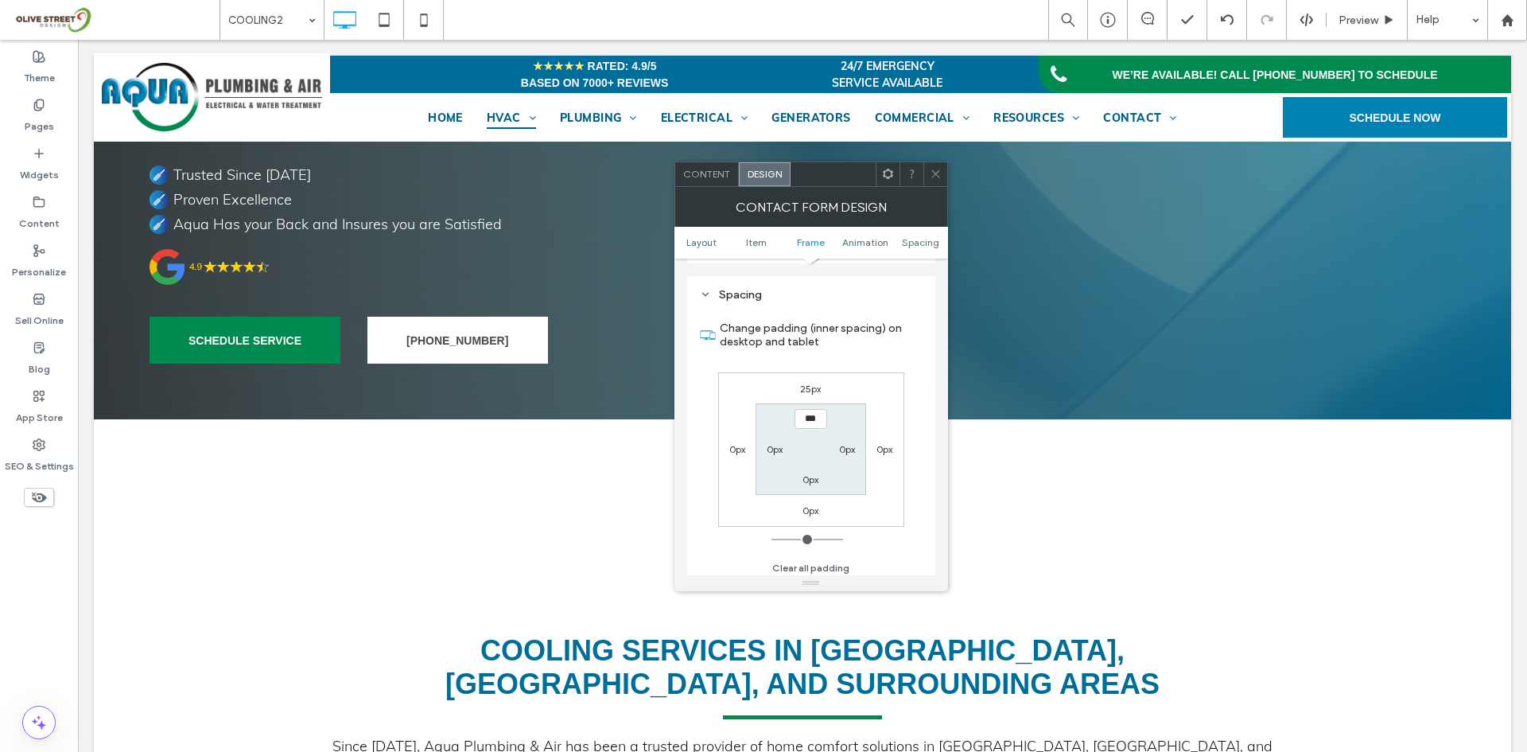
scroll to position [614, 0]
click at [805, 384] on label "25px" at bounding box center [810, 384] width 21 height 12
type input "**"
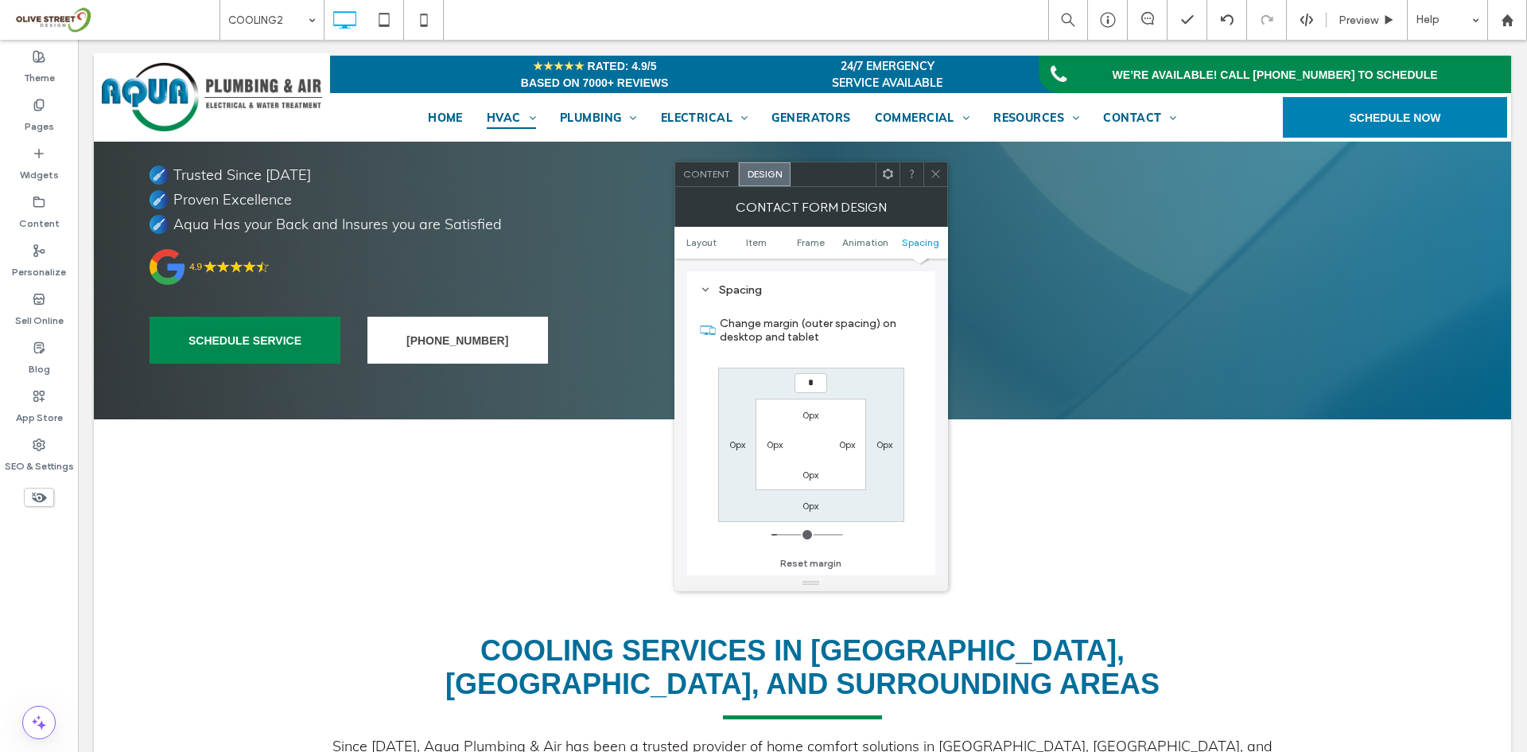
type input "*"
type input "***"
click at [935, 177] on icon at bounding box center [936, 174] width 12 height 12
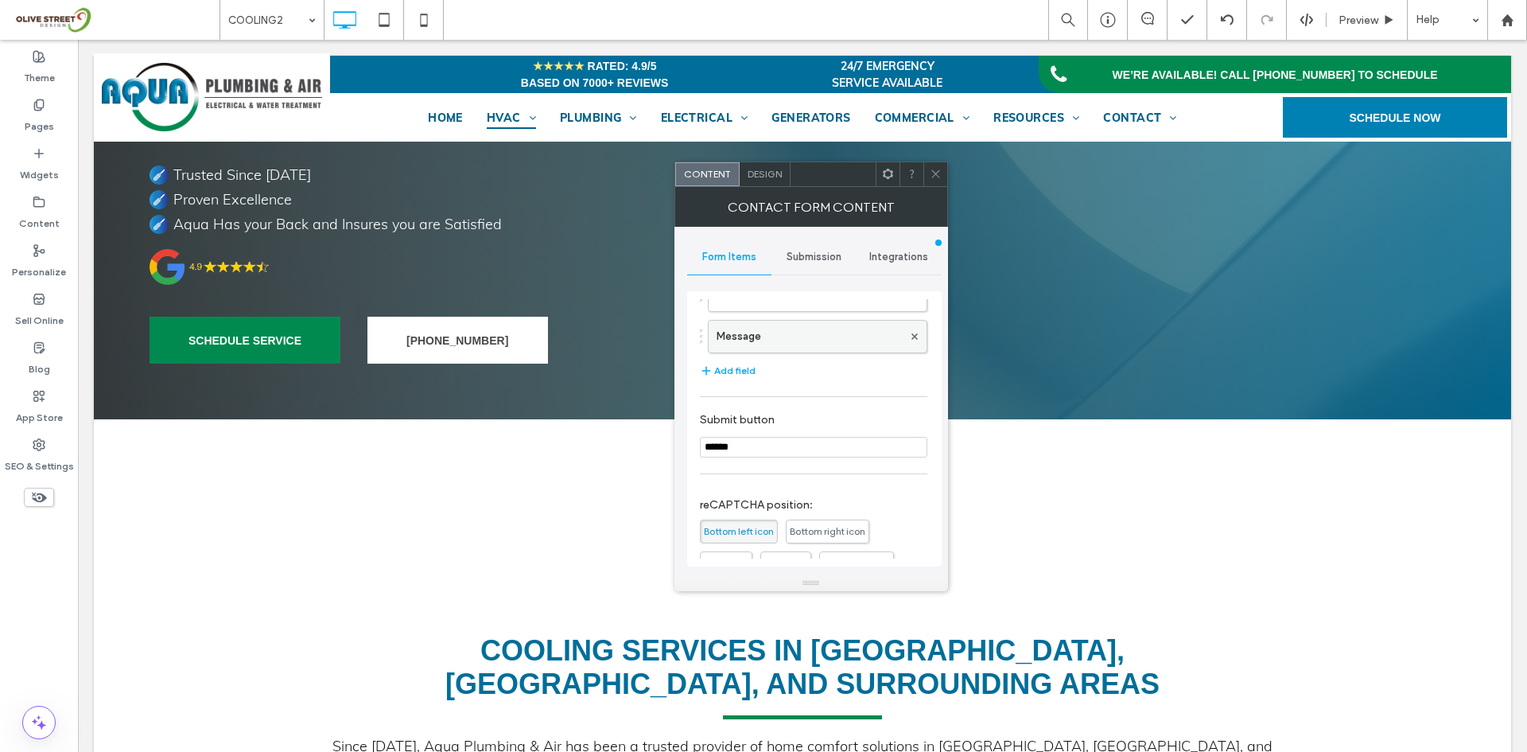
scroll to position [133, 0]
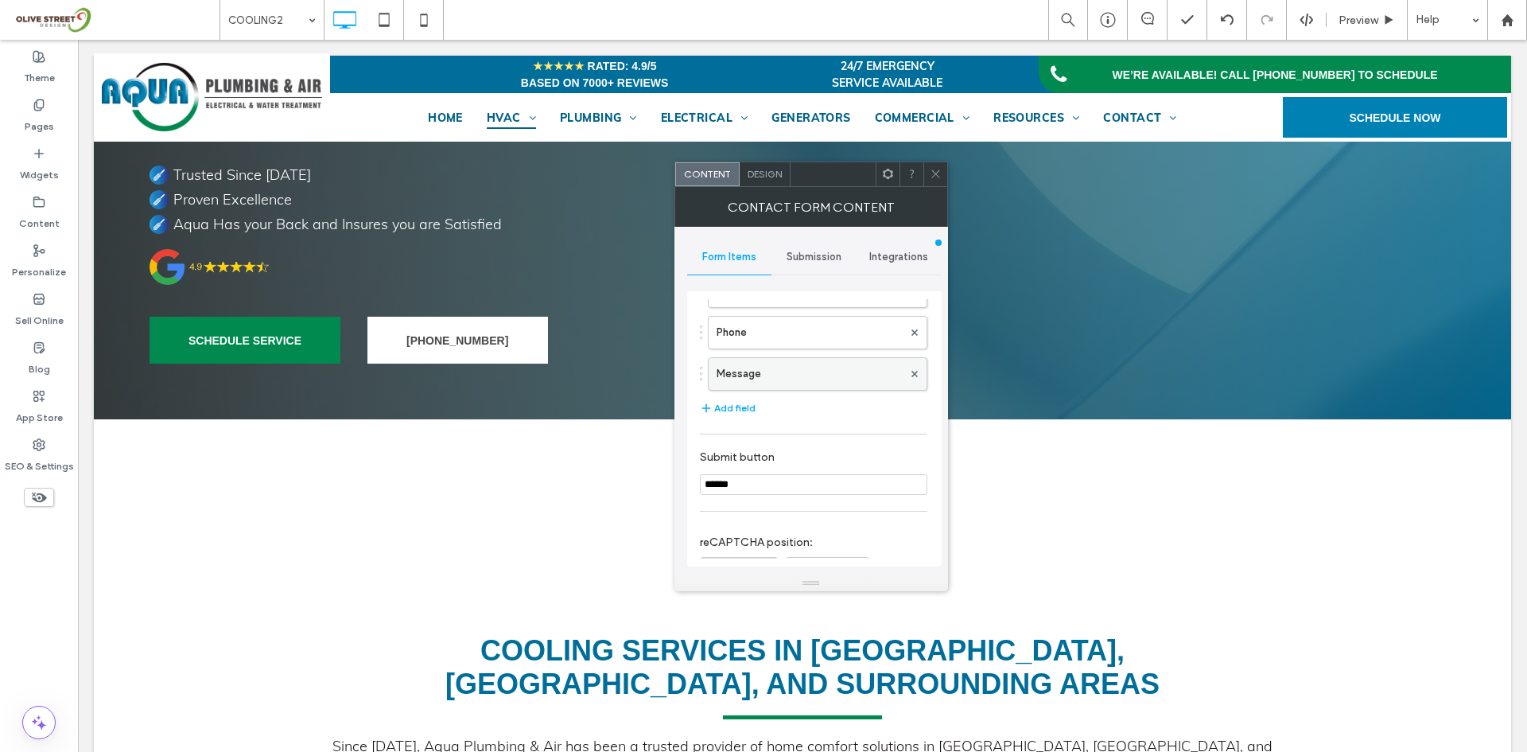
click at [756, 378] on label "Message" at bounding box center [810, 374] width 186 height 32
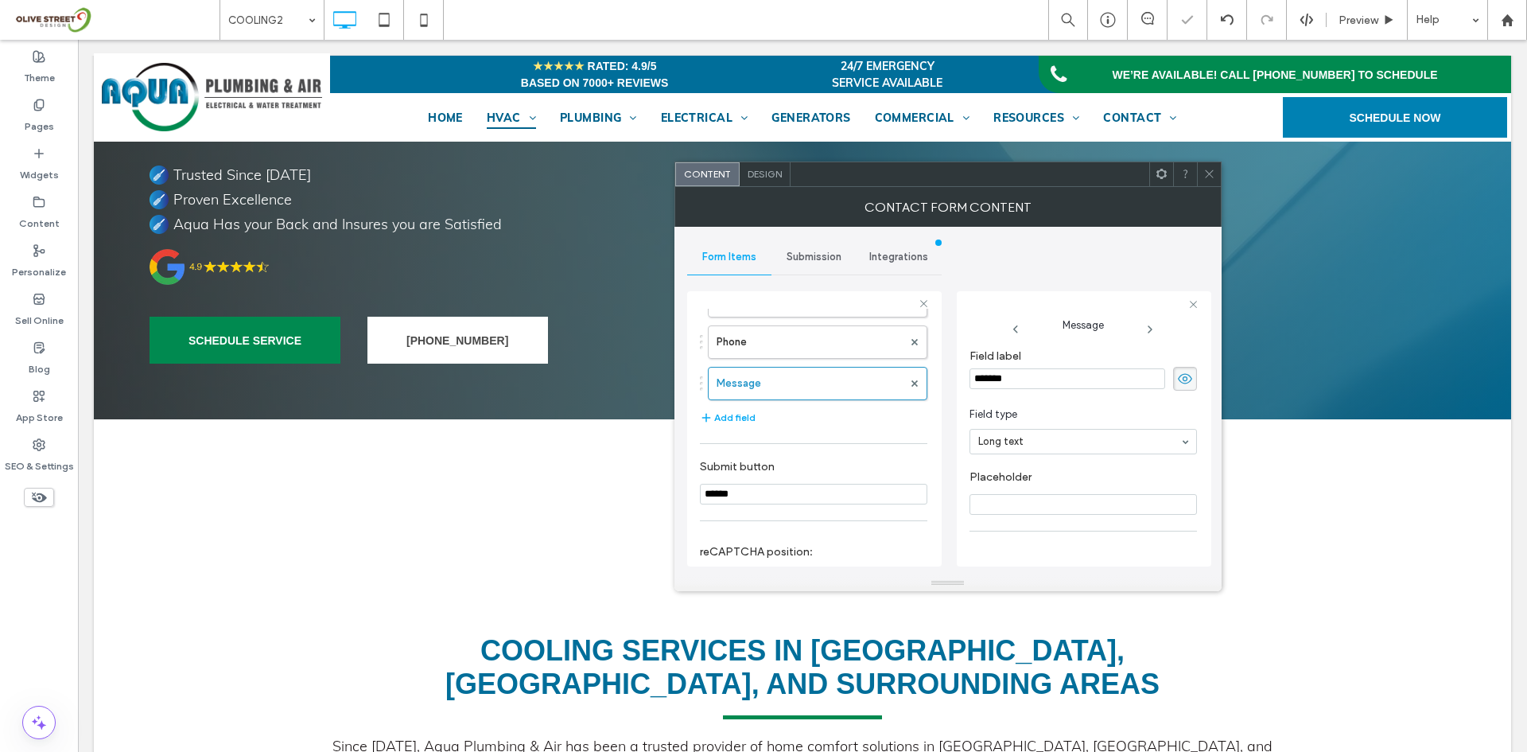
click at [1213, 169] on icon at bounding box center [1209, 174] width 12 height 12
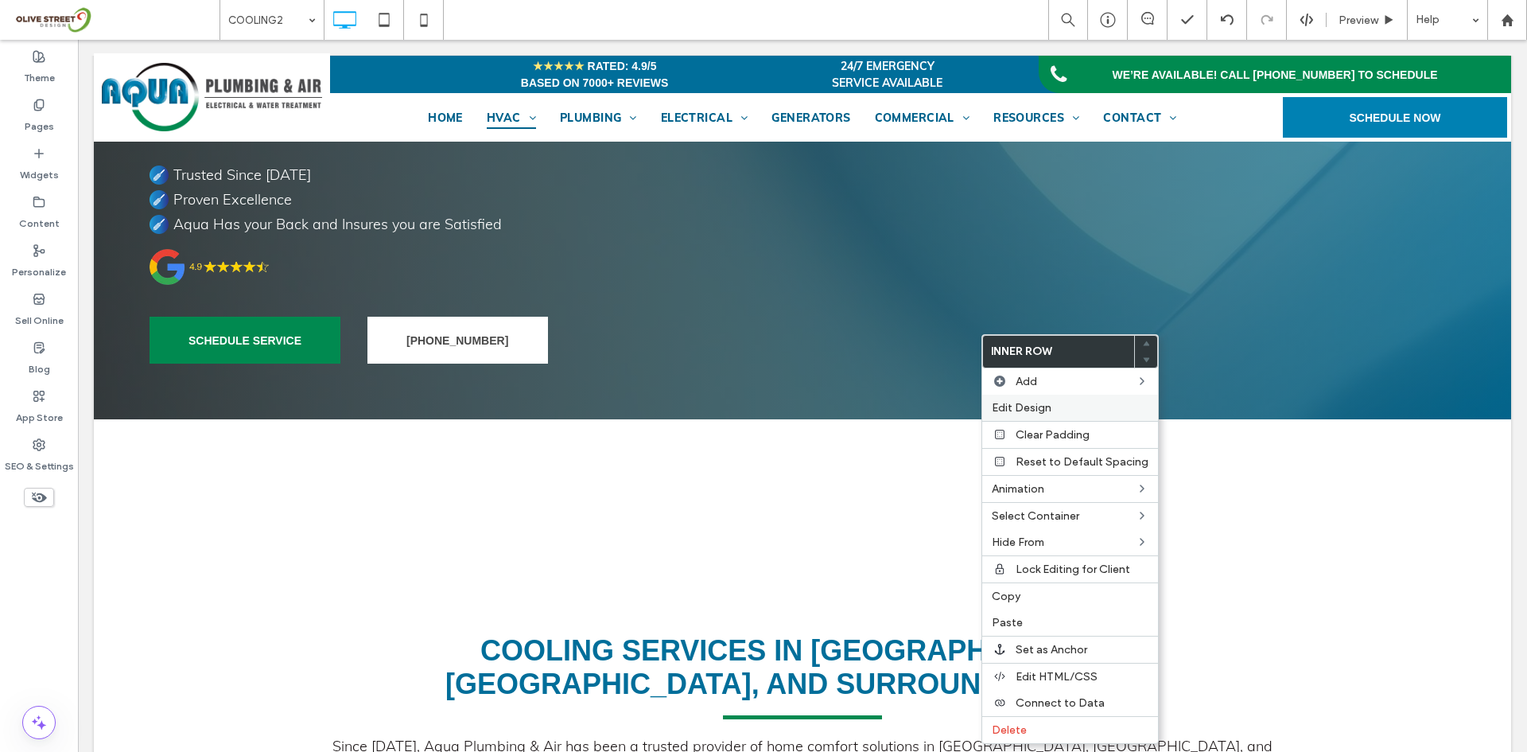
click at [1036, 415] on div "Edit Design" at bounding box center [1070, 408] width 176 height 26
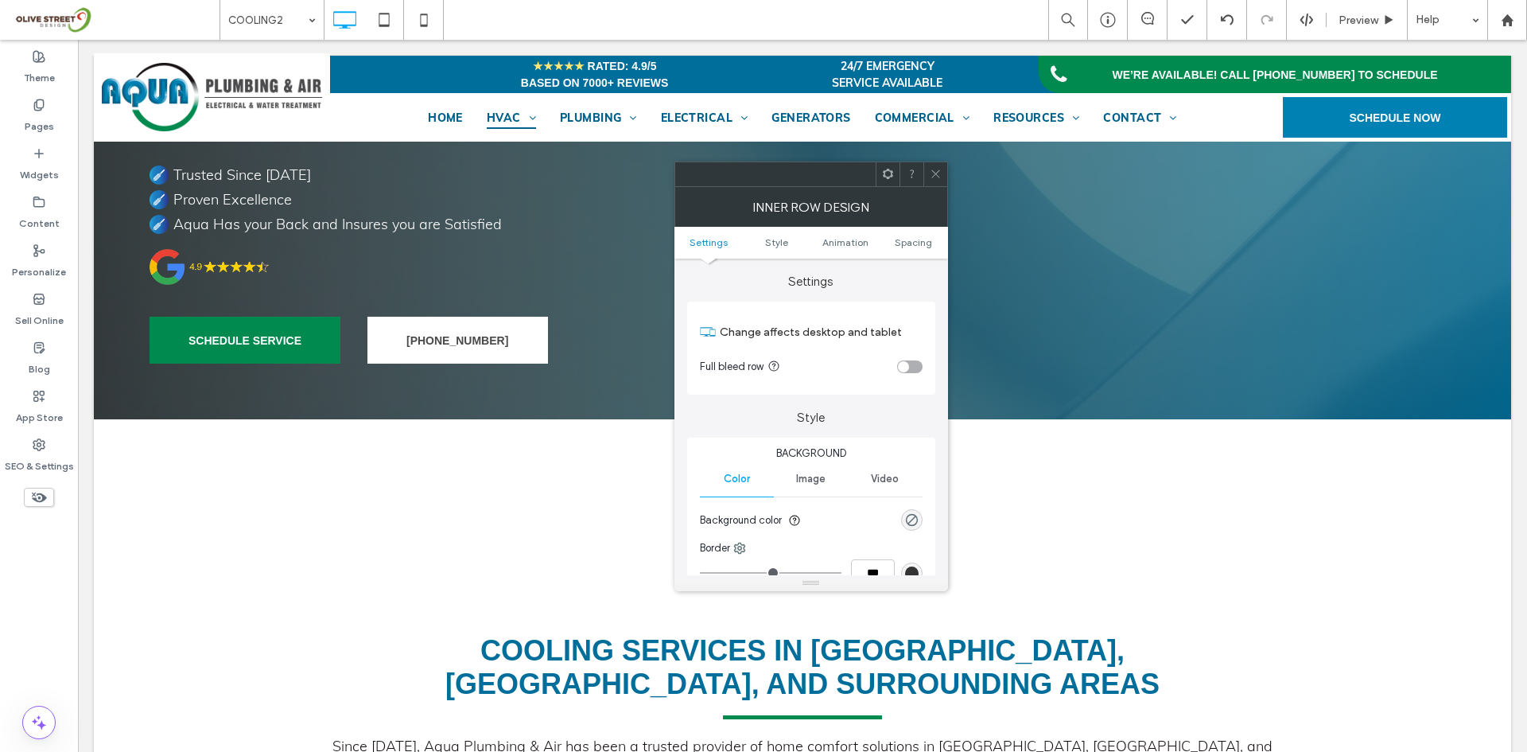
click at [938, 177] on use at bounding box center [935, 174] width 8 height 8
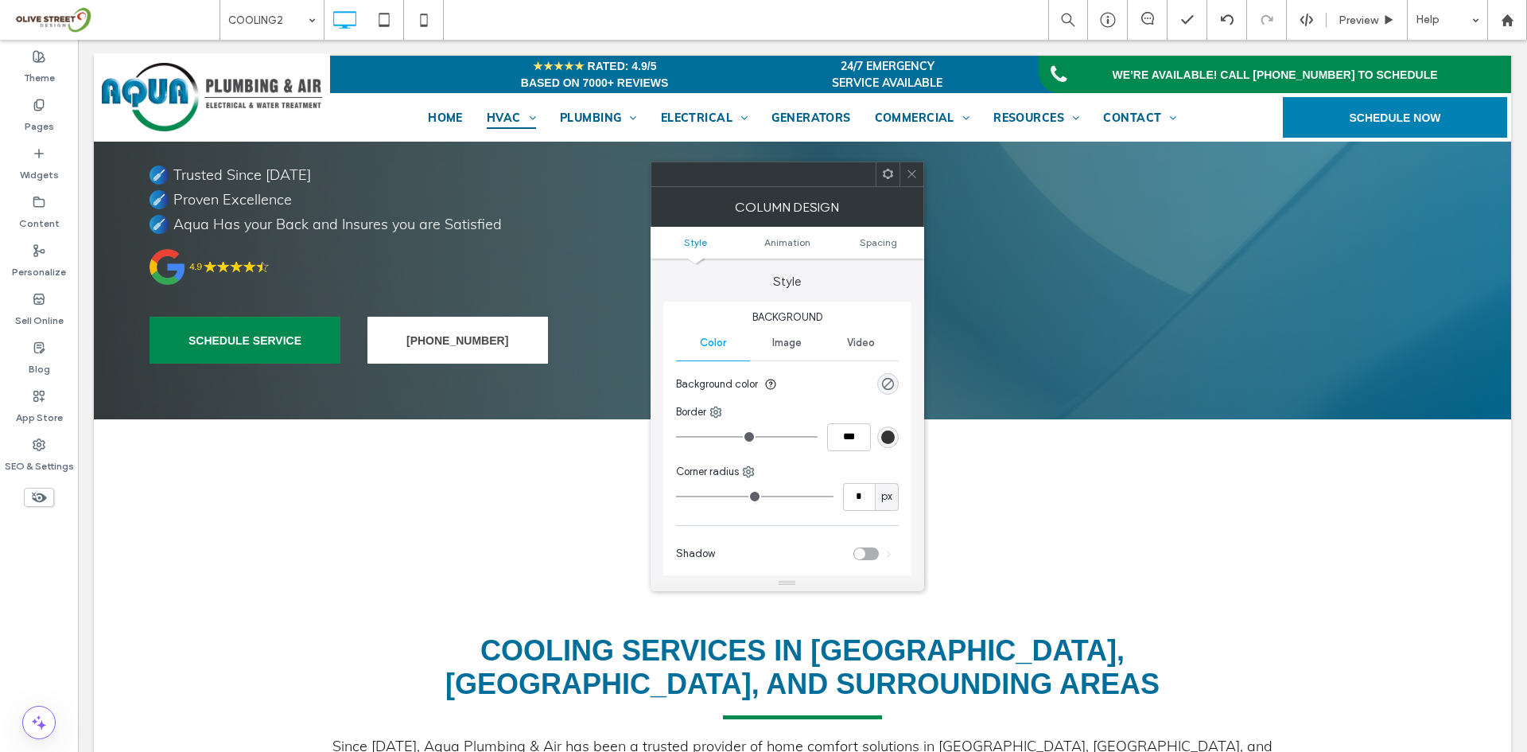
click at [887, 185] on span at bounding box center [888, 174] width 12 height 24
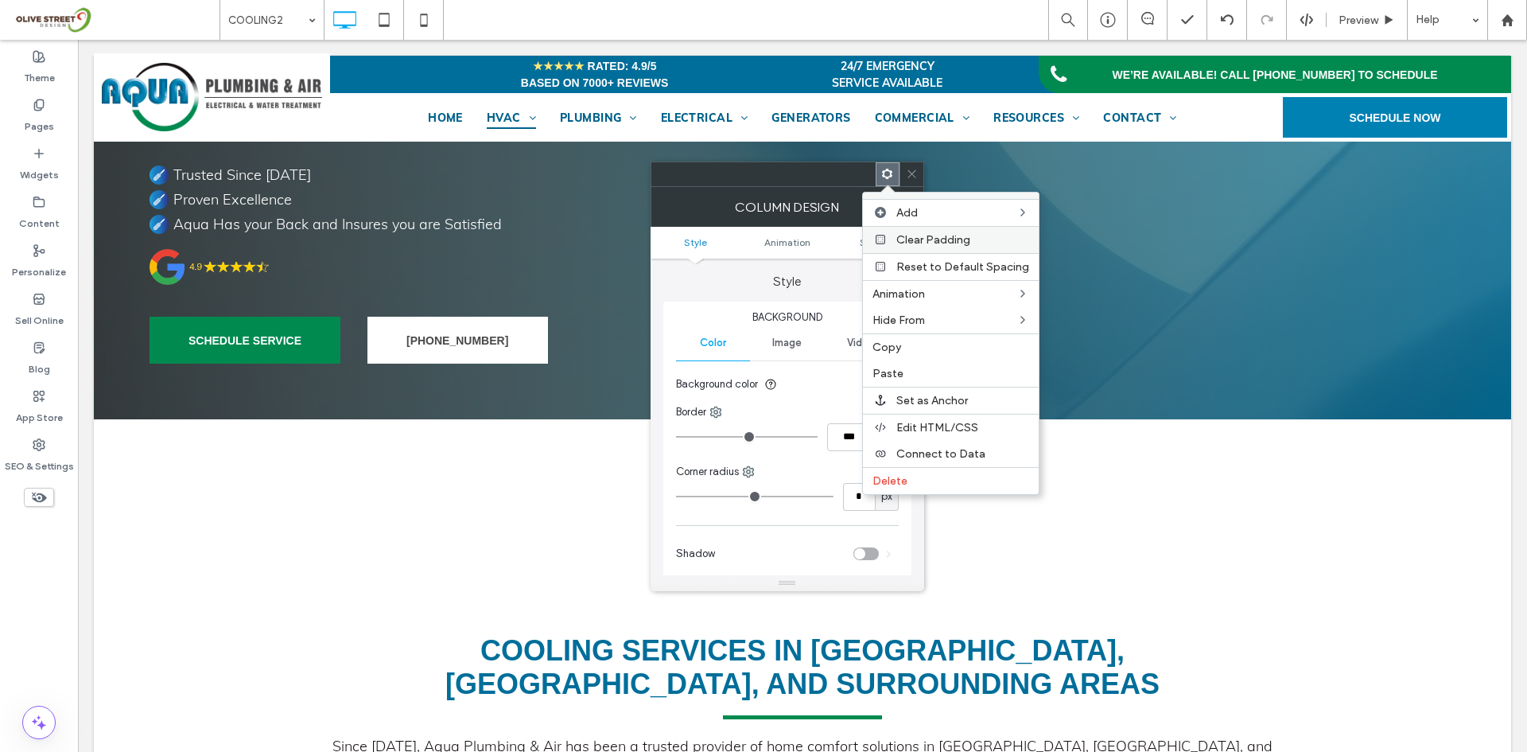
click at [900, 240] on span "Clear Padding" at bounding box center [933, 240] width 74 height 14
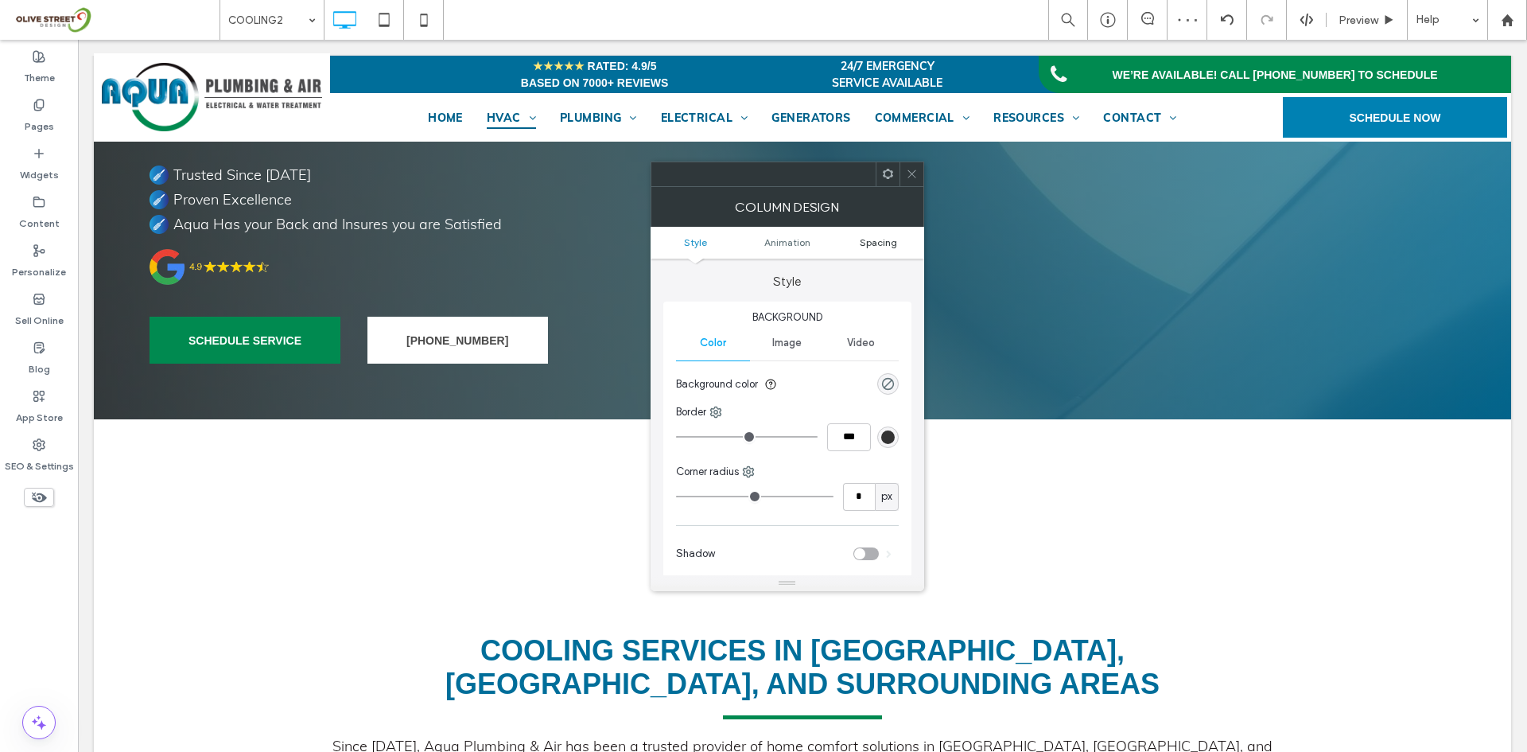
click at [883, 236] on span "Spacing" at bounding box center [878, 242] width 37 height 12
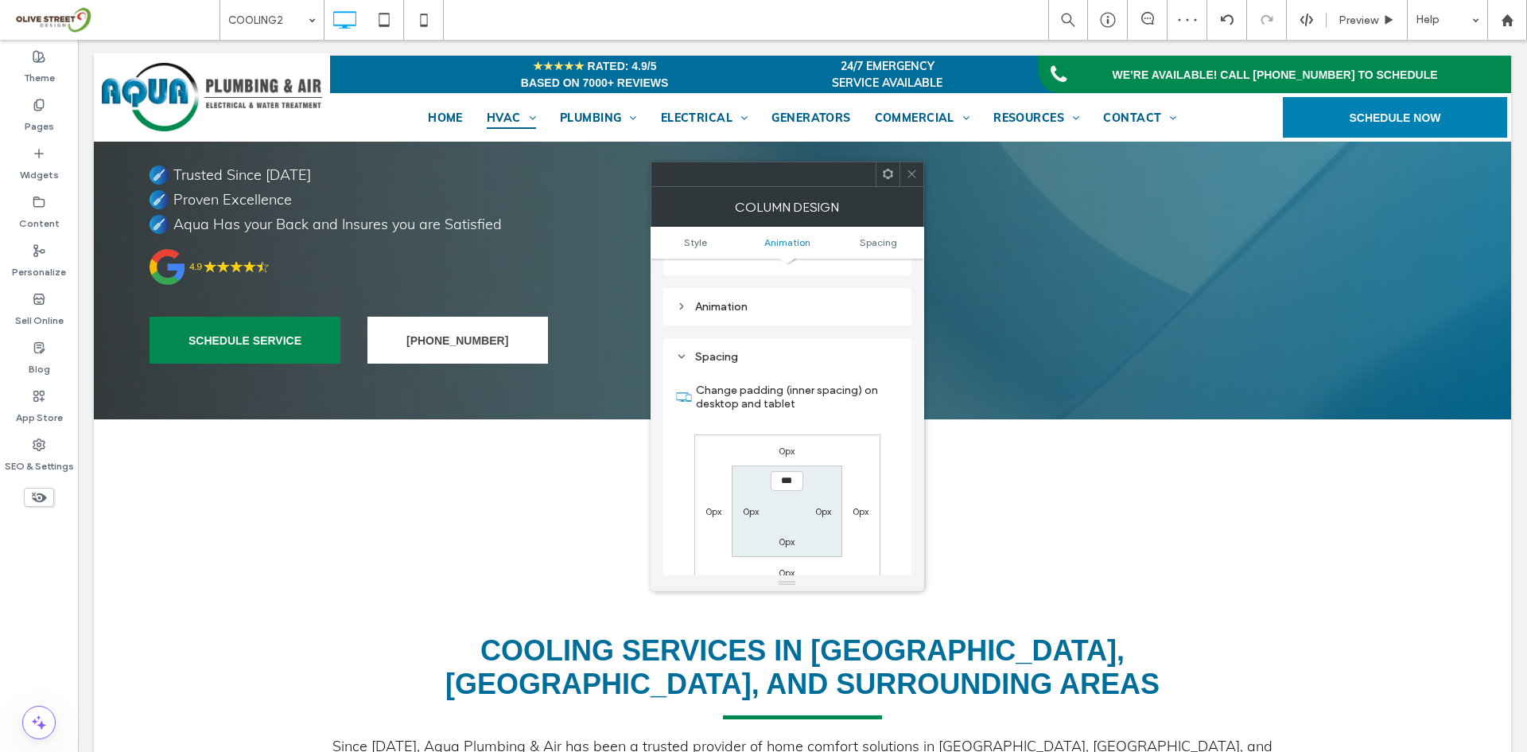
scroll to position [373, 0]
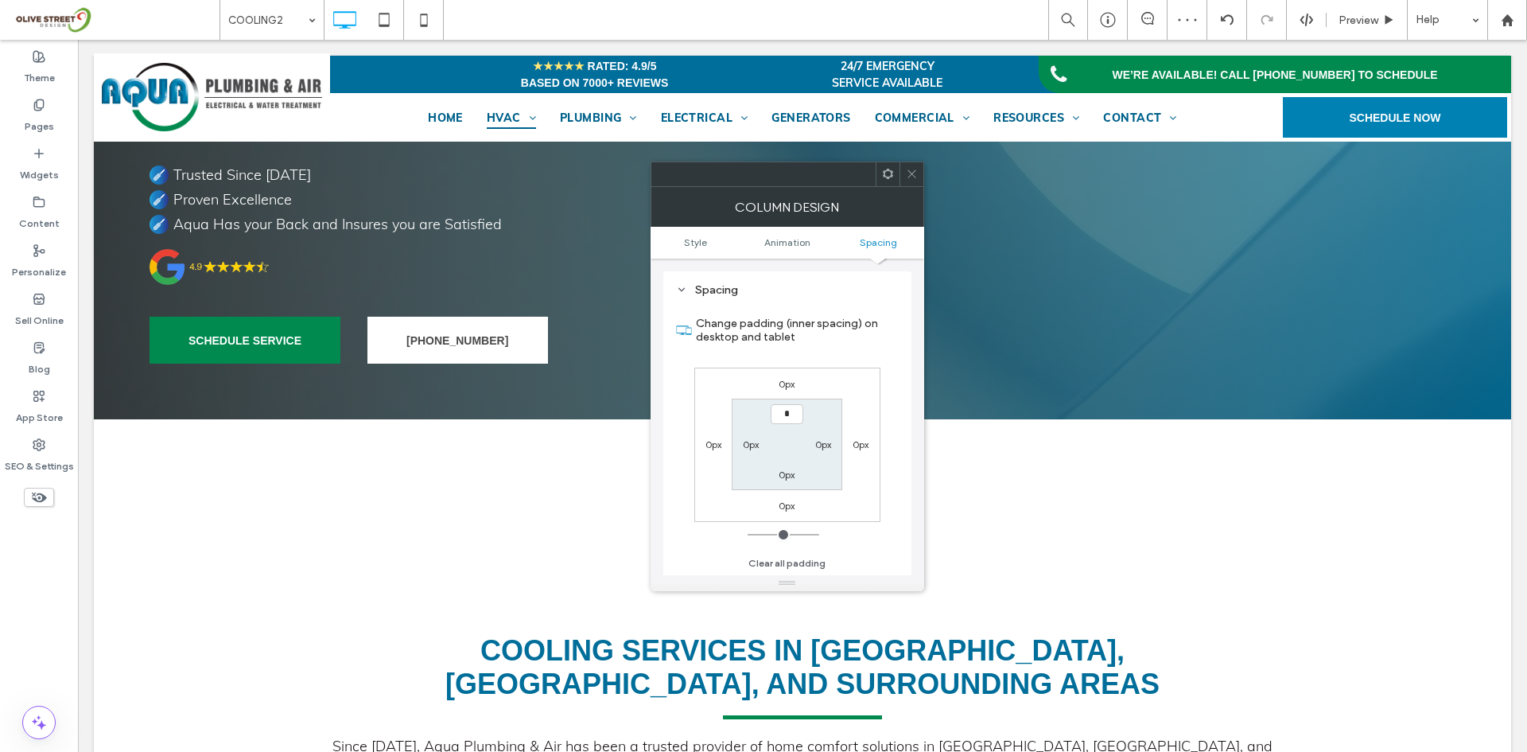
type input "**"
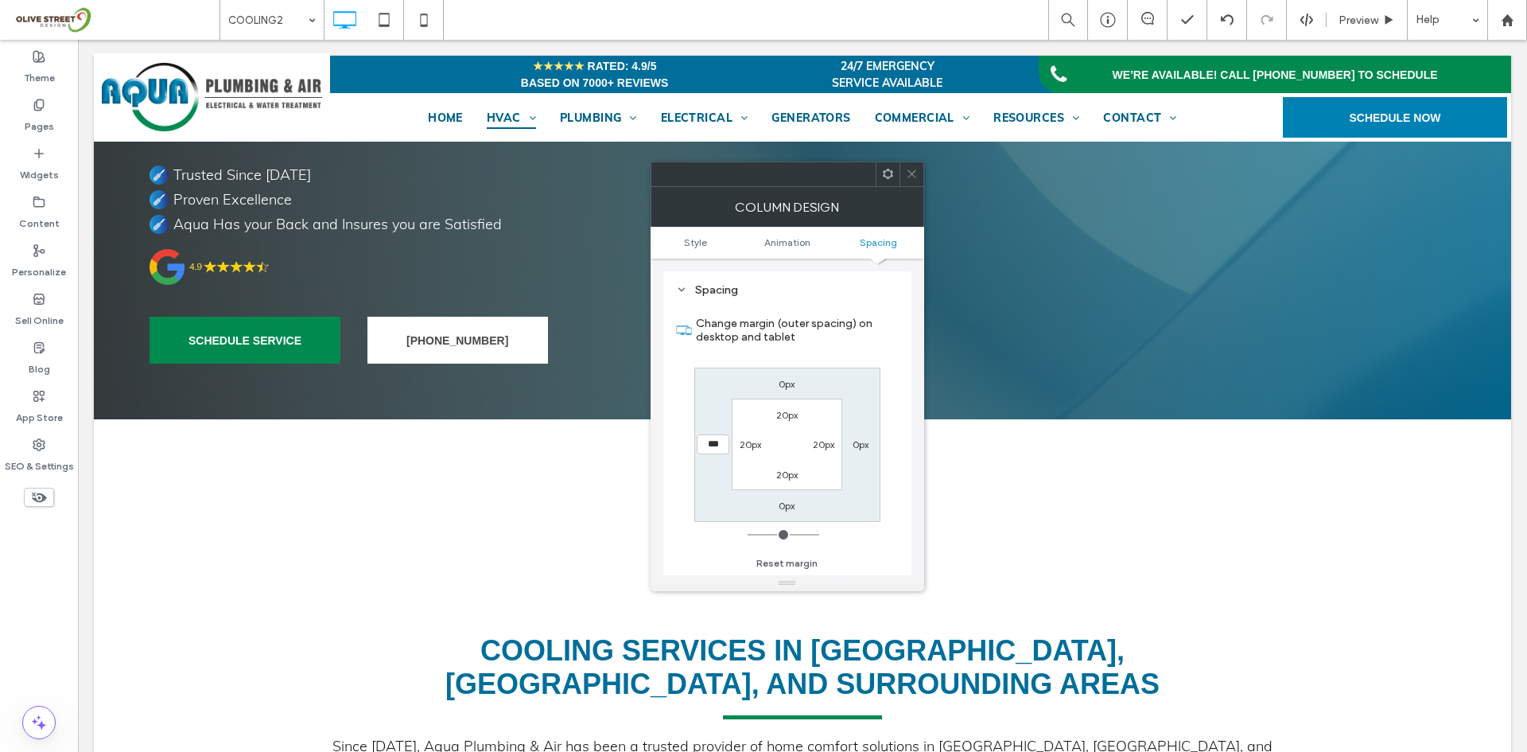
type input "**"
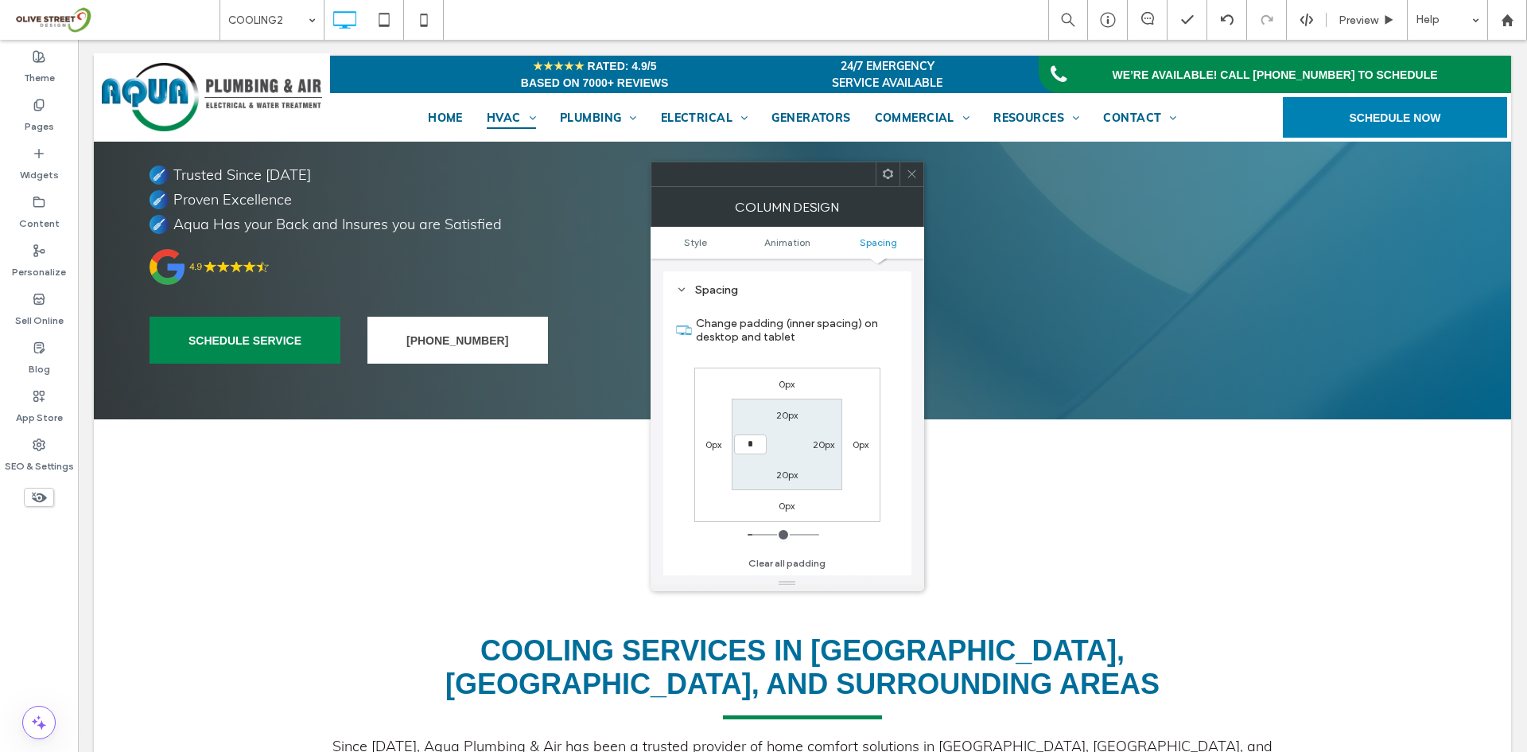
type input "**"
type input "*"
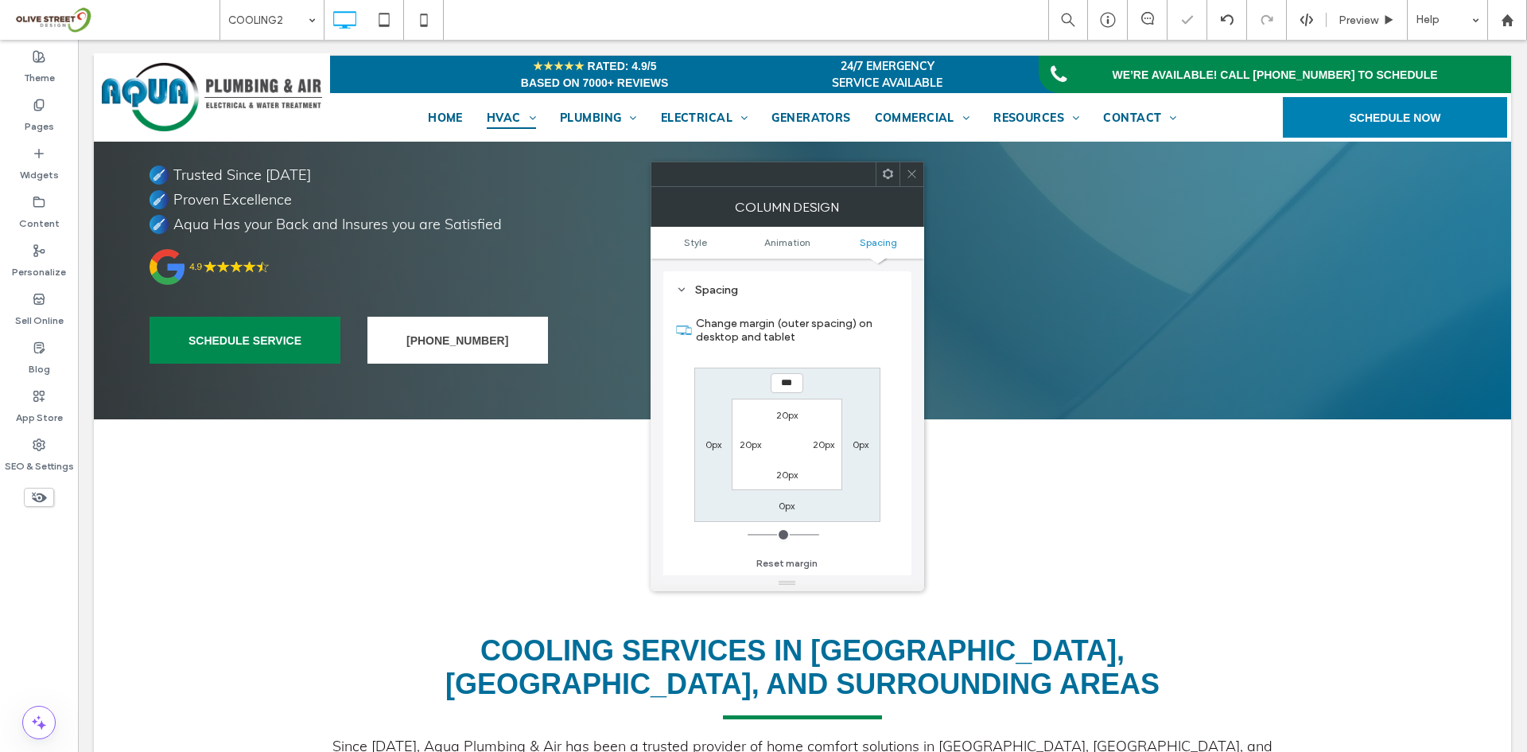
click at [909, 178] on icon at bounding box center [912, 174] width 12 height 12
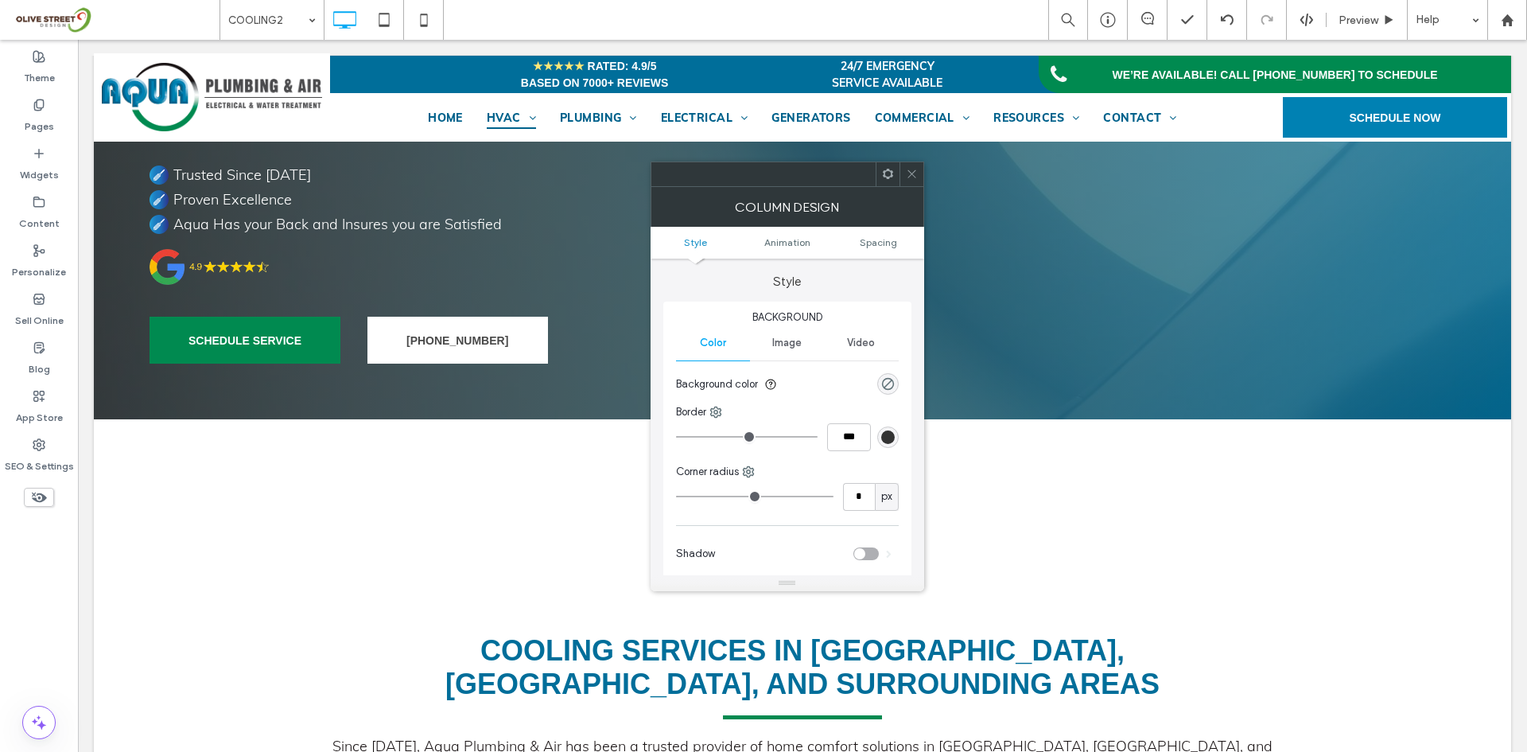
click at [908, 178] on icon at bounding box center [912, 174] width 12 height 12
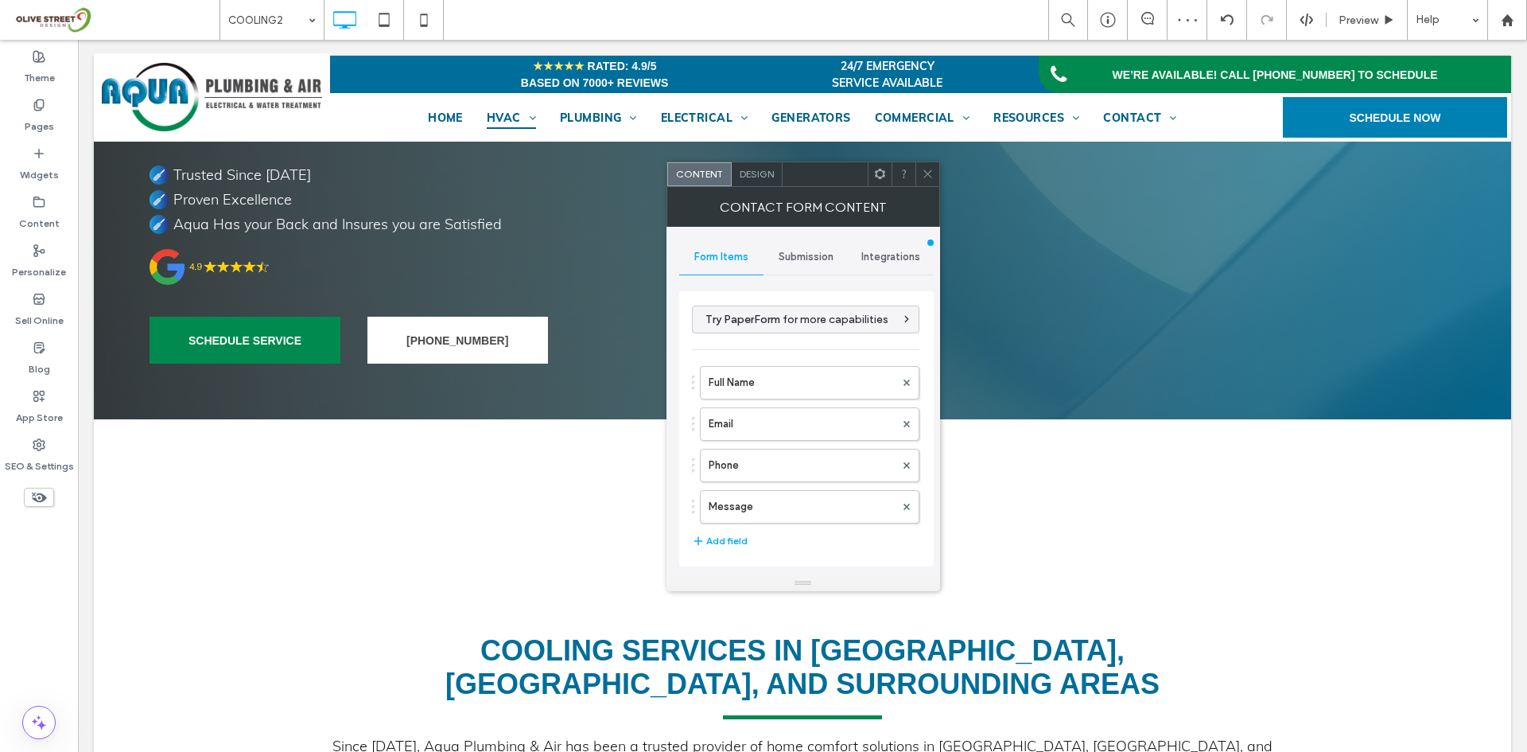
click at [755, 185] on div "Design" at bounding box center [757, 174] width 51 height 24
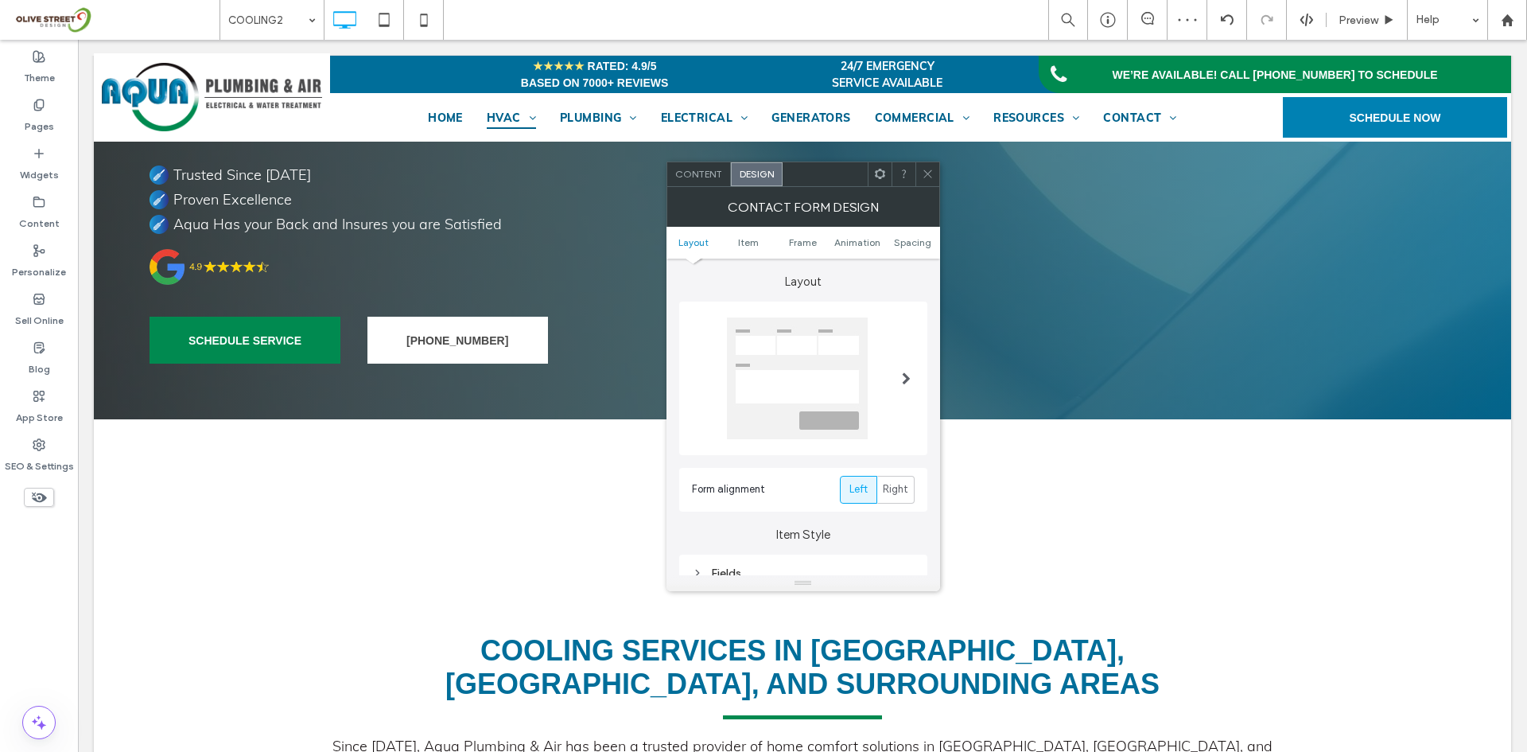
click at [913, 250] on ul "Layout Item Frame Animation Spacing" at bounding box center [804, 243] width 274 height 32
click at [927, 161] on div "Content Design" at bounding box center [804, 173] width 274 height 25
click at [926, 185] on span at bounding box center [928, 174] width 12 height 24
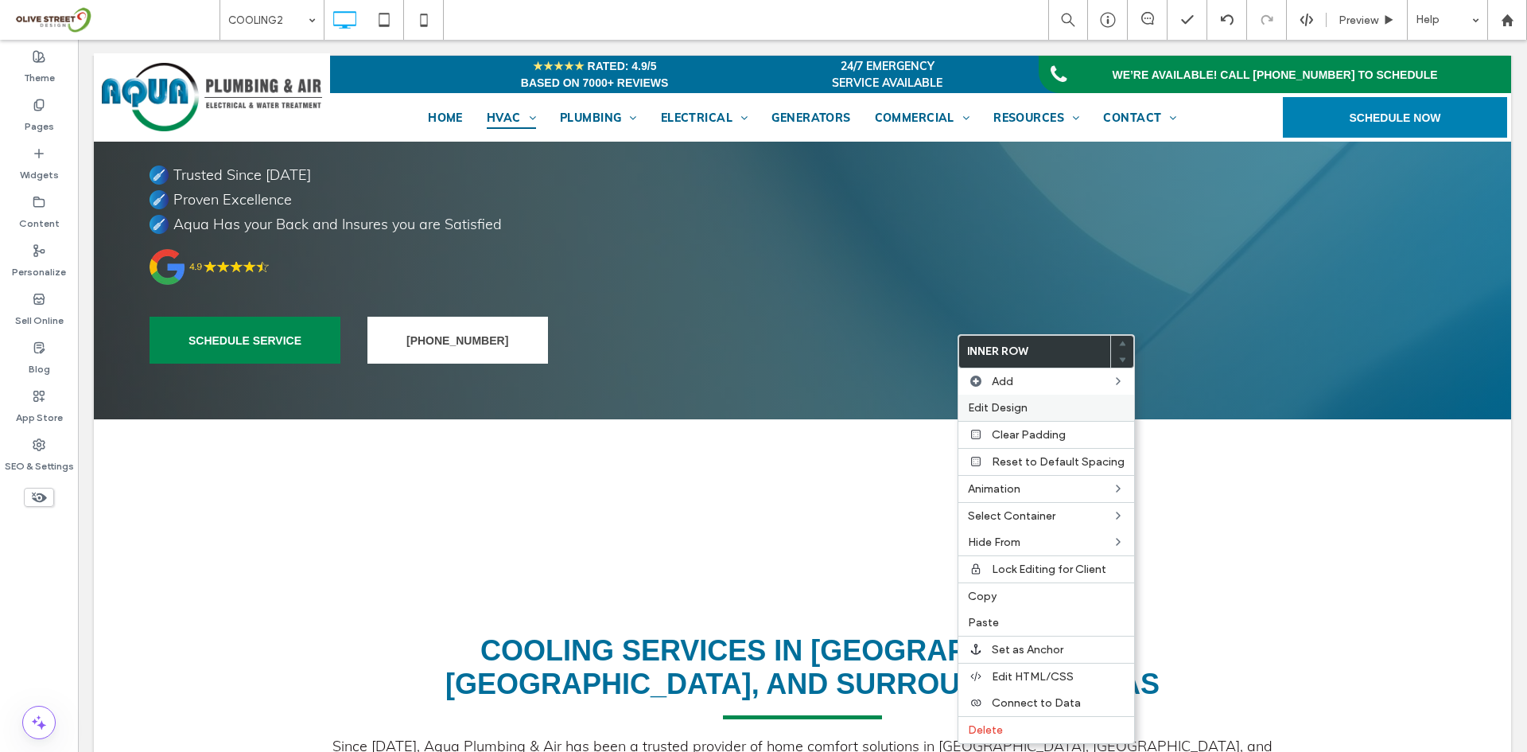
click at [983, 409] on span "Edit Design" at bounding box center [998, 408] width 60 height 14
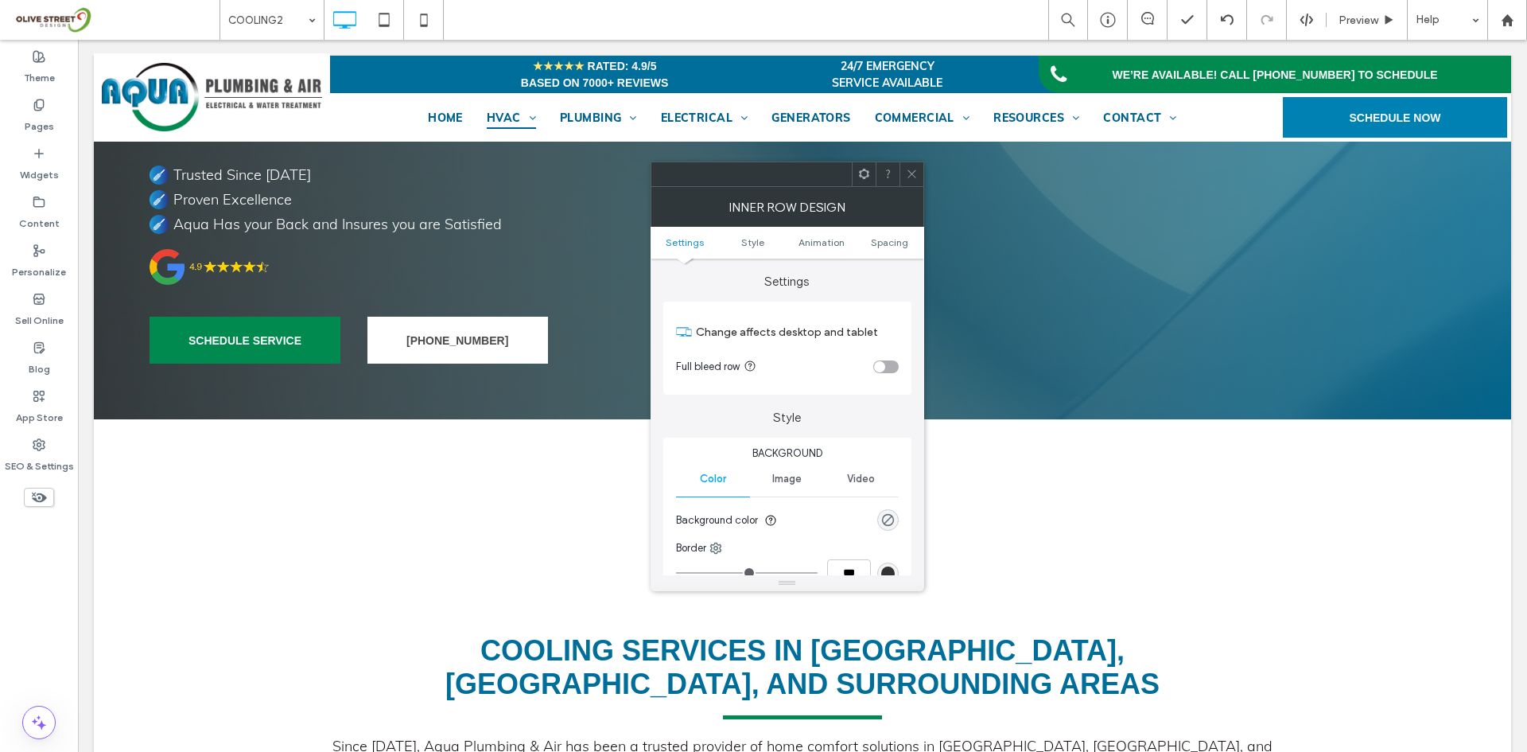
click at [914, 176] on icon at bounding box center [912, 174] width 12 height 12
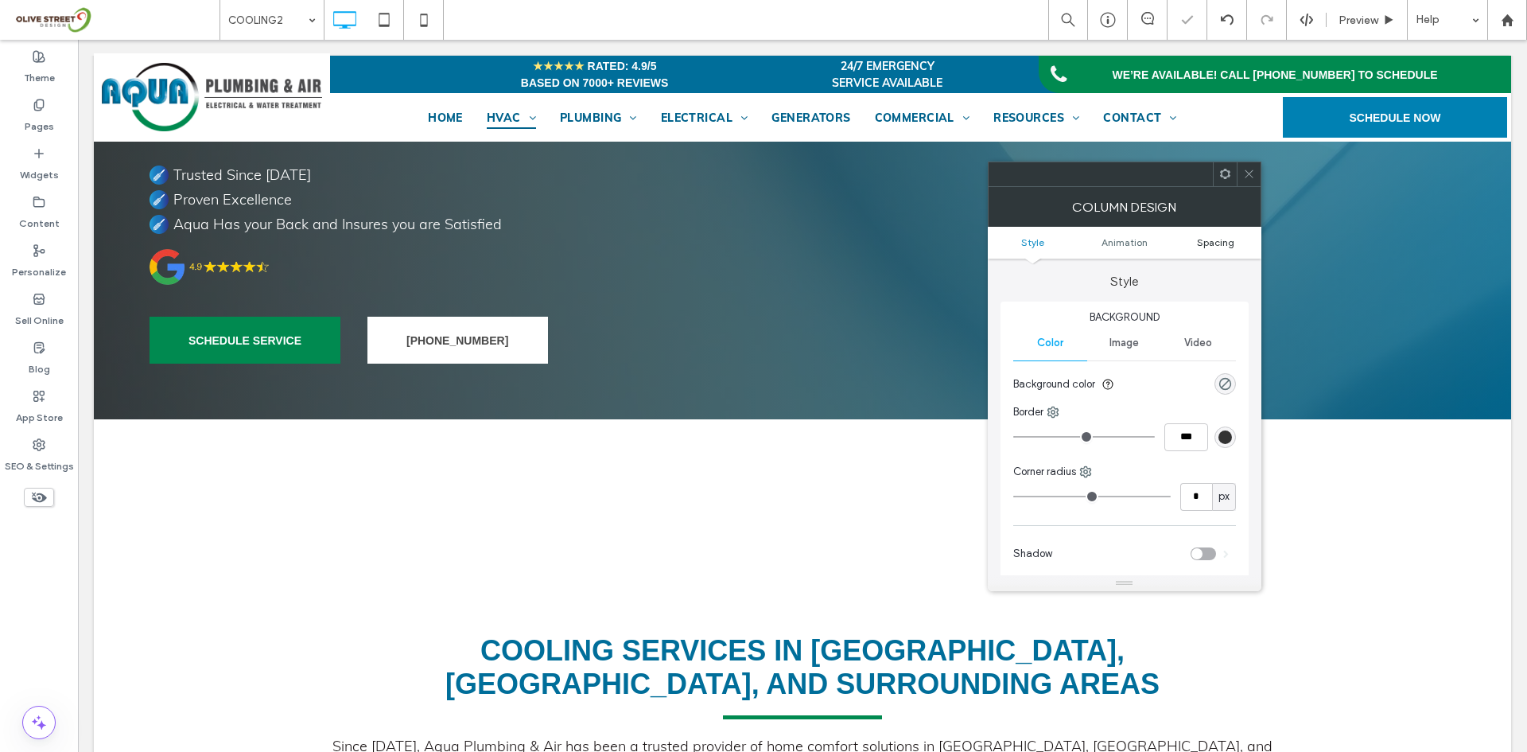
click at [1210, 247] on span "Spacing" at bounding box center [1215, 242] width 37 height 12
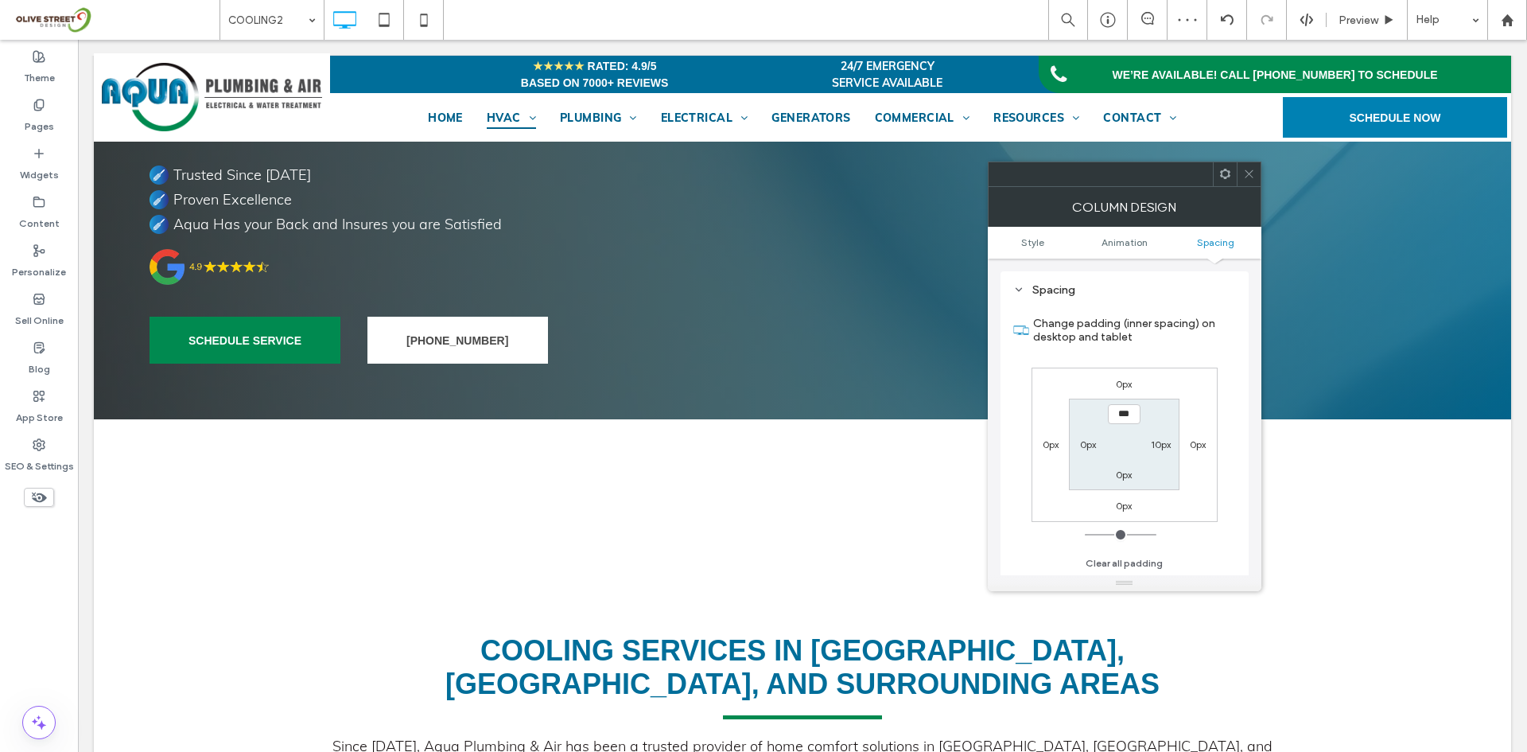
click at [1162, 445] on label "10px" at bounding box center [1161, 444] width 20 height 12
type input "**"
type input "****"
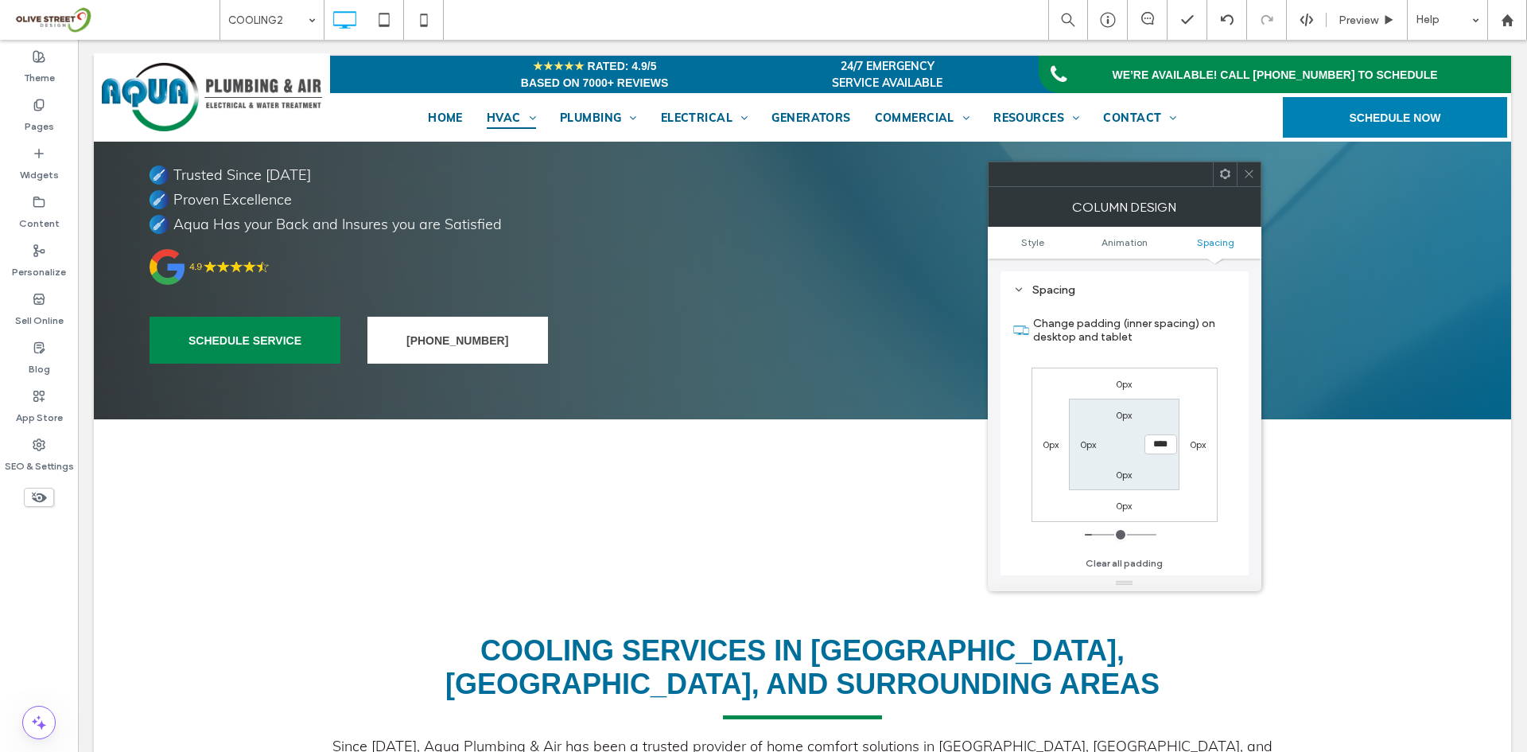
click at [1248, 168] on icon at bounding box center [1249, 174] width 12 height 12
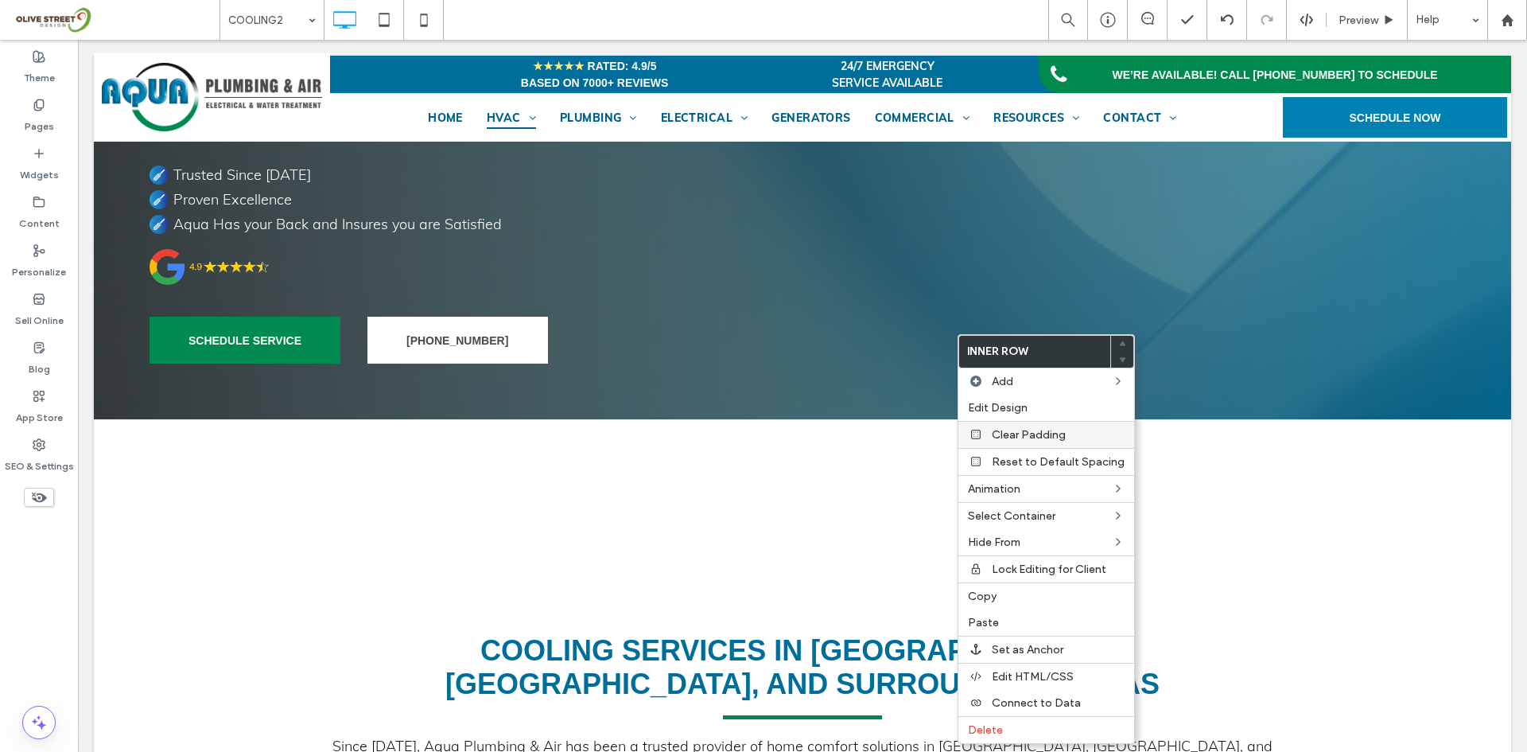
click at [1005, 423] on div "Clear Padding" at bounding box center [1046, 434] width 176 height 27
click at [1001, 415] on div "Edit Design" at bounding box center [1046, 408] width 176 height 26
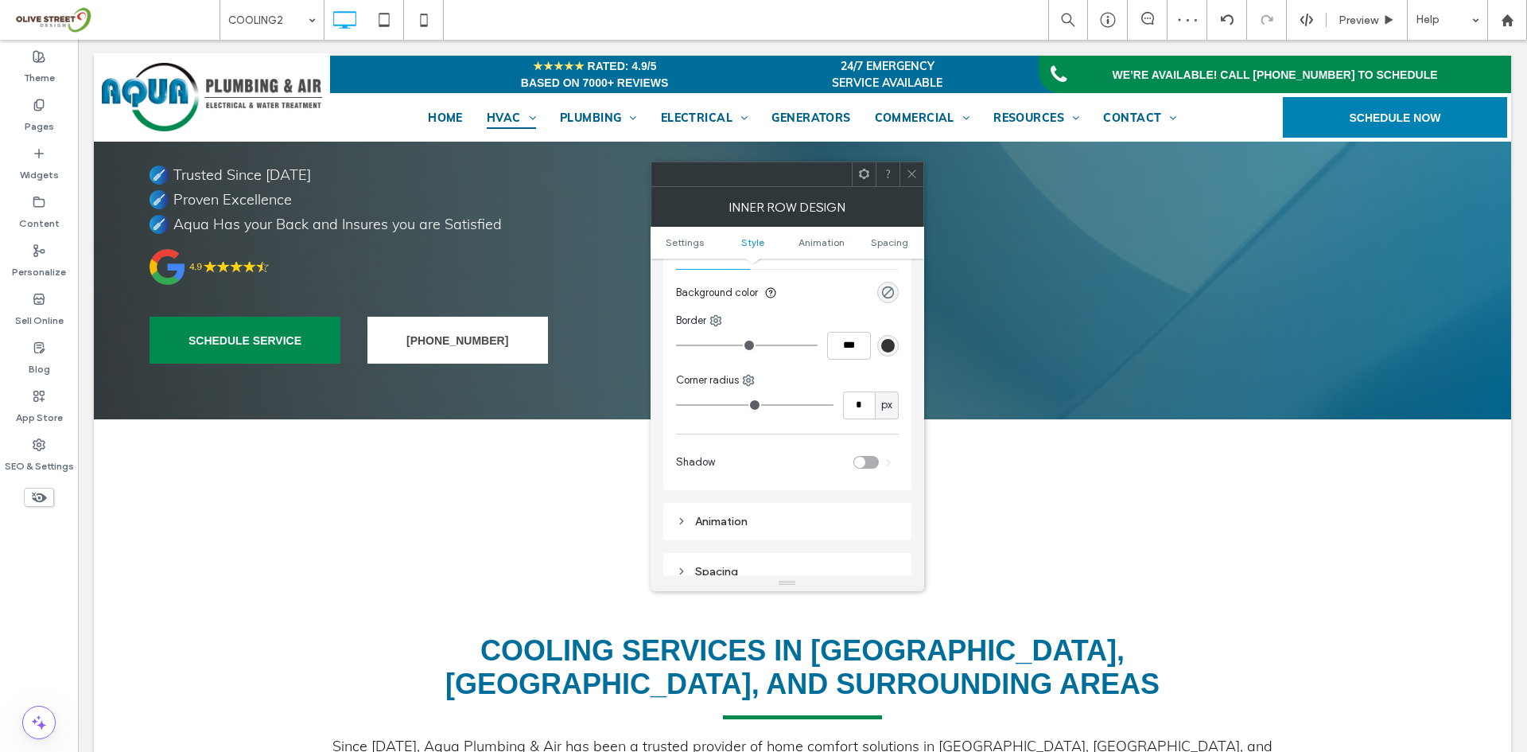
scroll to position [265, 0]
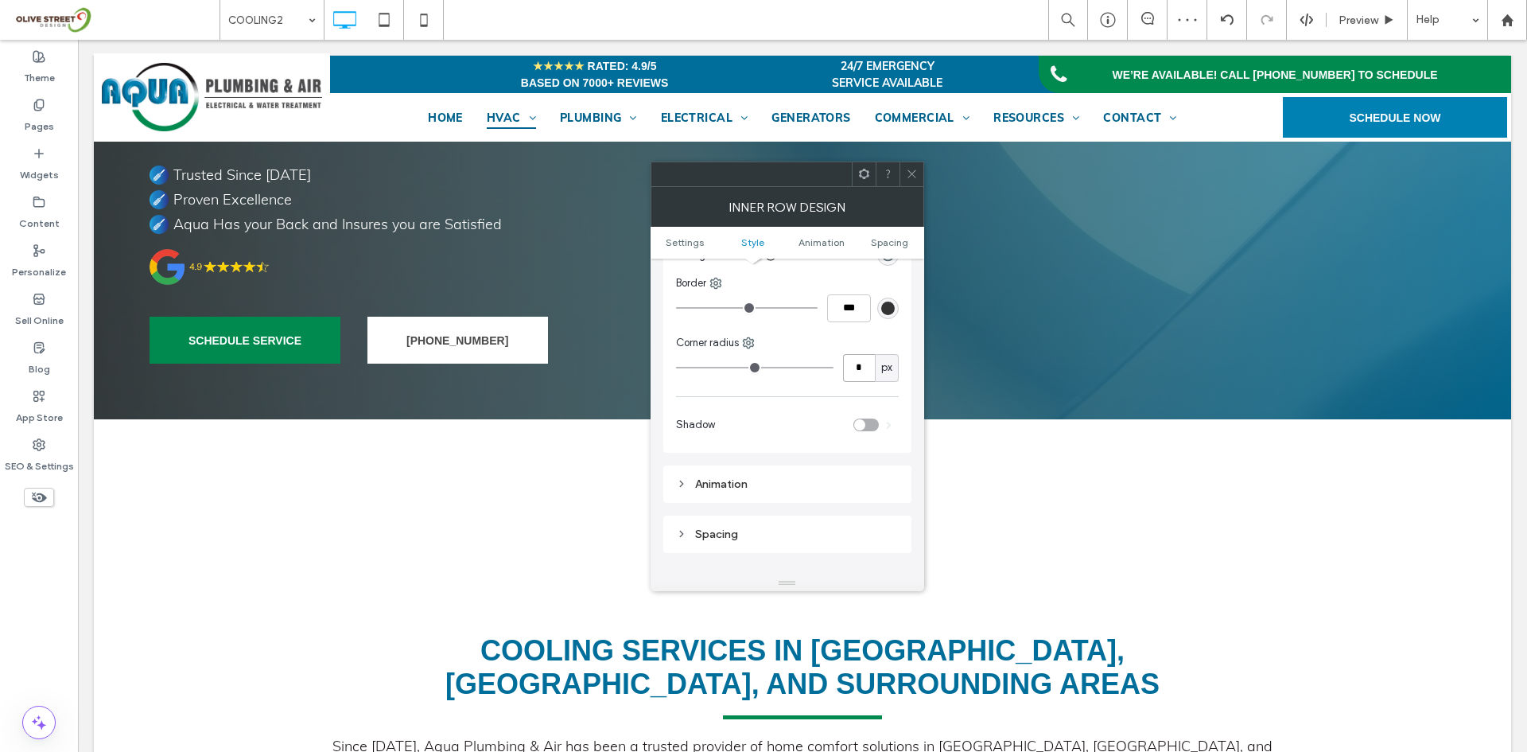
click at [868, 378] on input "*" at bounding box center [859, 368] width 32 height 28
type input "**"
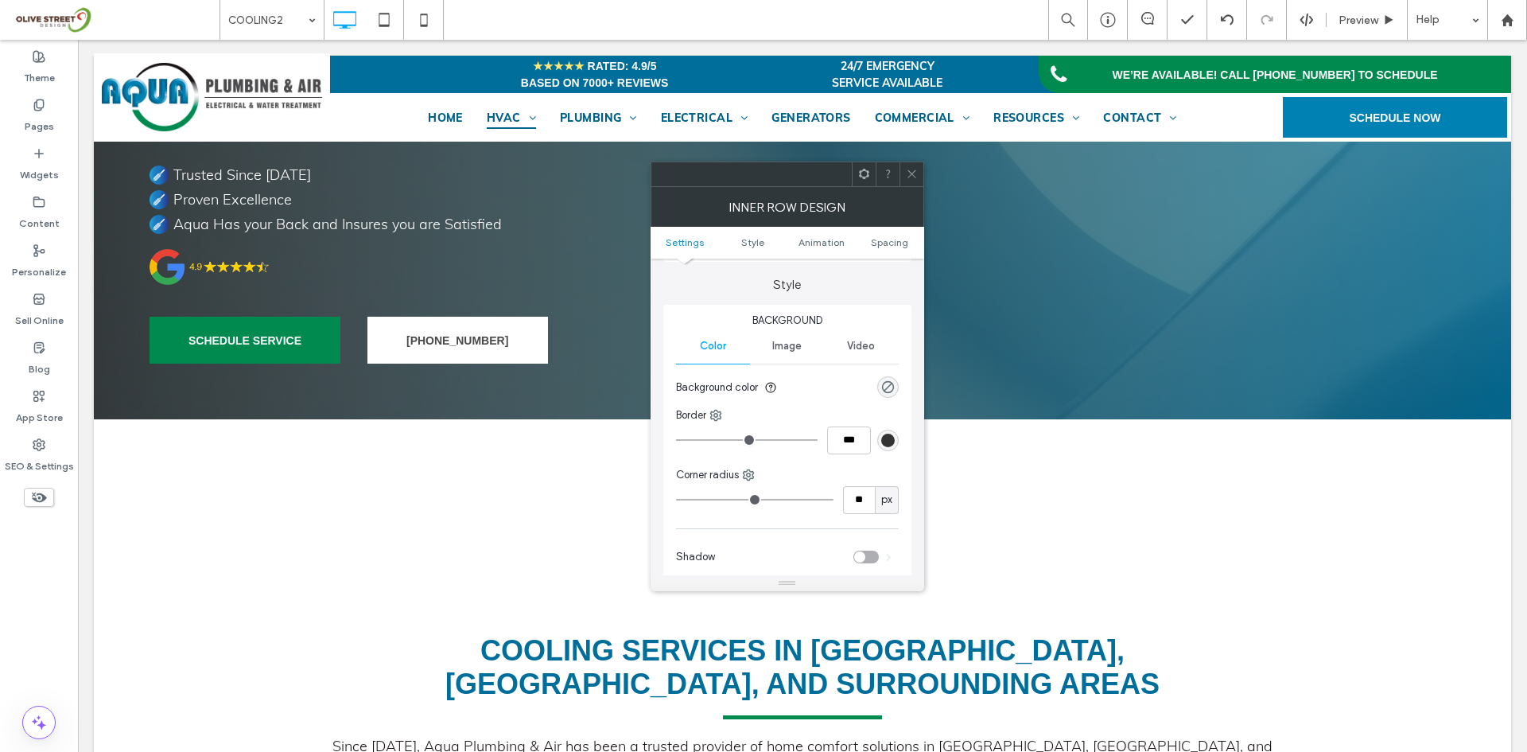
click at [889, 436] on div "rgb(51, 51, 51)" at bounding box center [888, 440] width 14 height 14
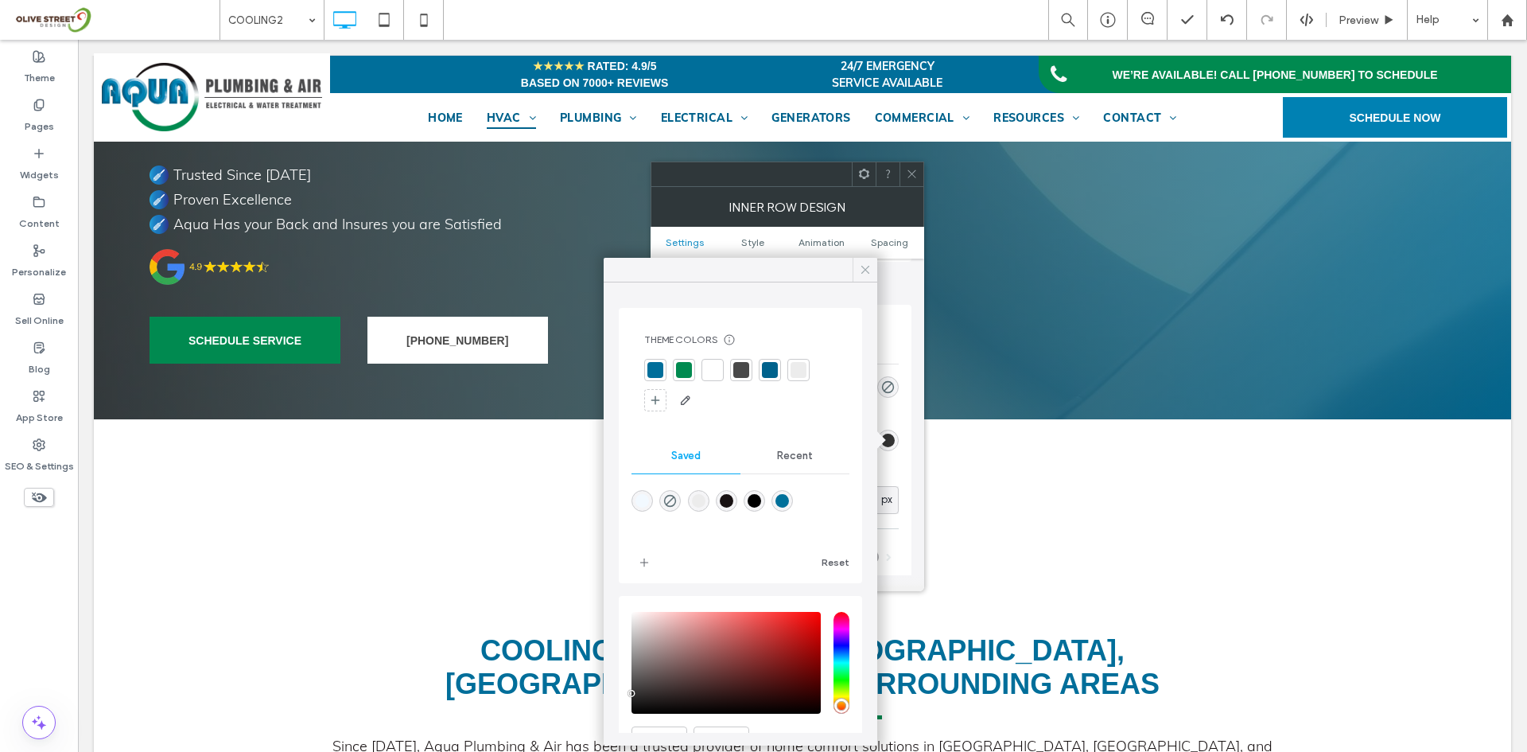
click at [861, 271] on icon at bounding box center [865, 269] width 14 height 14
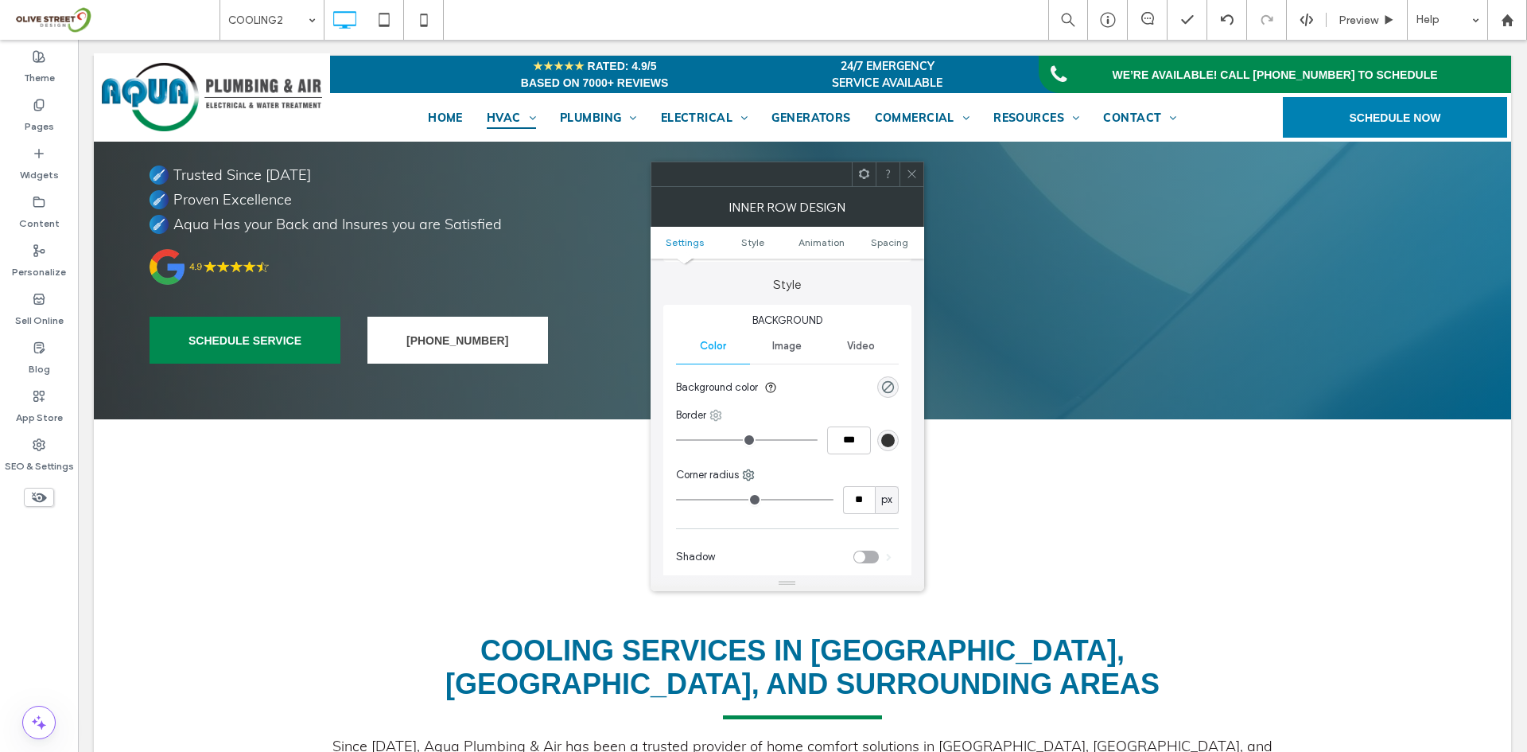
click at [721, 416] on use at bounding box center [715, 415] width 10 height 10
click at [760, 515] on span "Bottom" at bounding box center [759, 511] width 33 height 16
click at [850, 445] on input "***" at bounding box center [849, 440] width 44 height 28
type input "*"
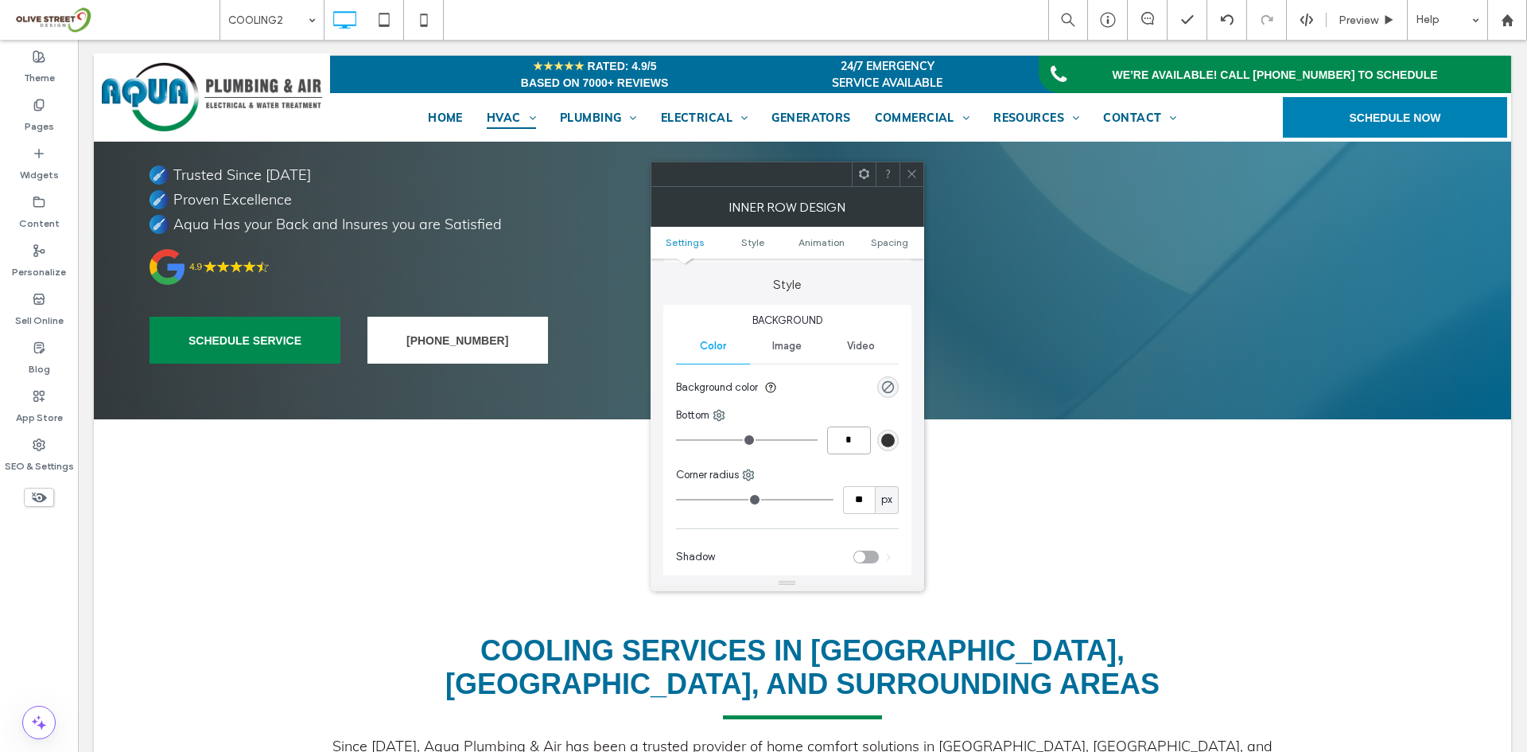
type input "***"
click at [885, 433] on div "rgb(51, 51, 51)" at bounding box center [888, 440] width 14 height 14
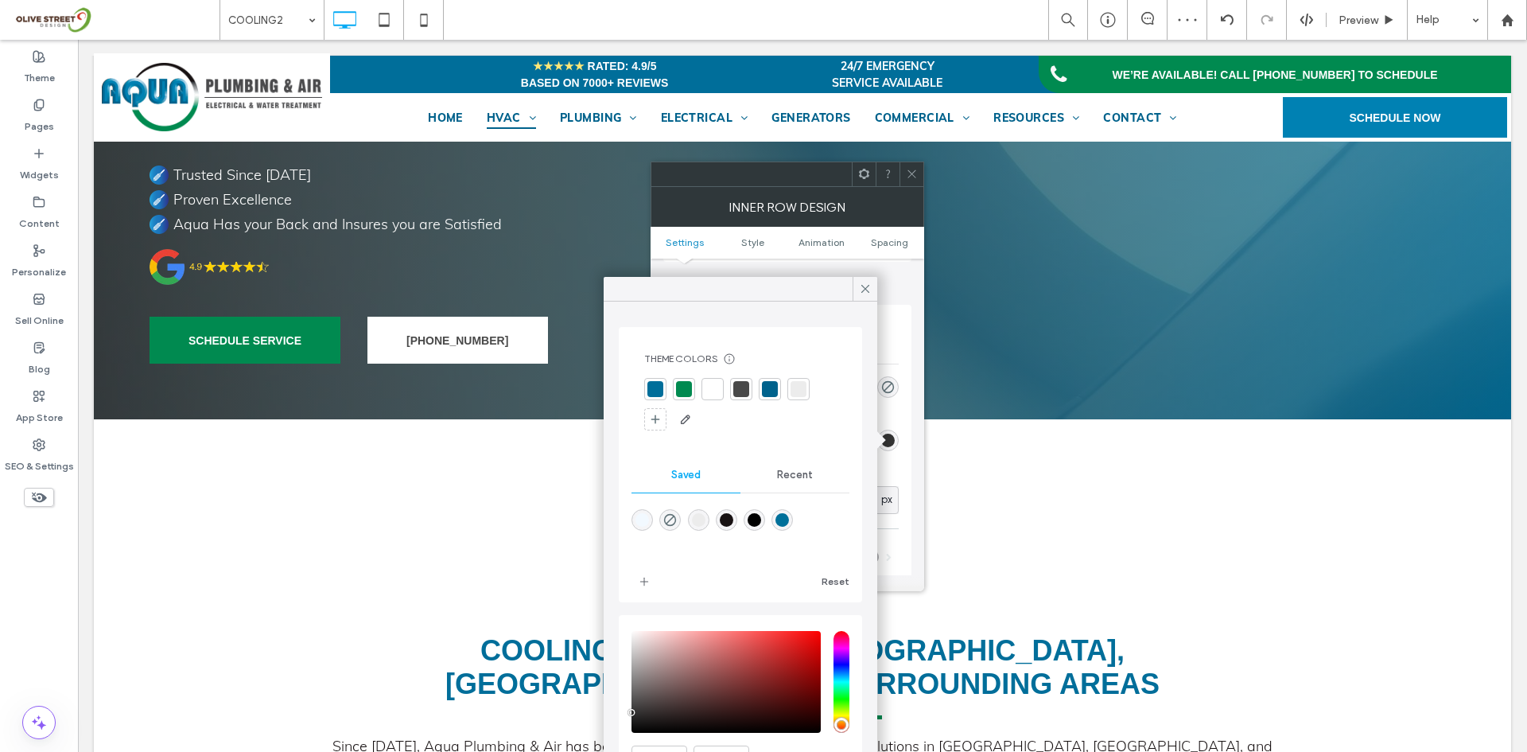
click at [789, 518] on div "rgba(0,112,154,1)" at bounding box center [783, 520] width 14 height 14
type input "*******"
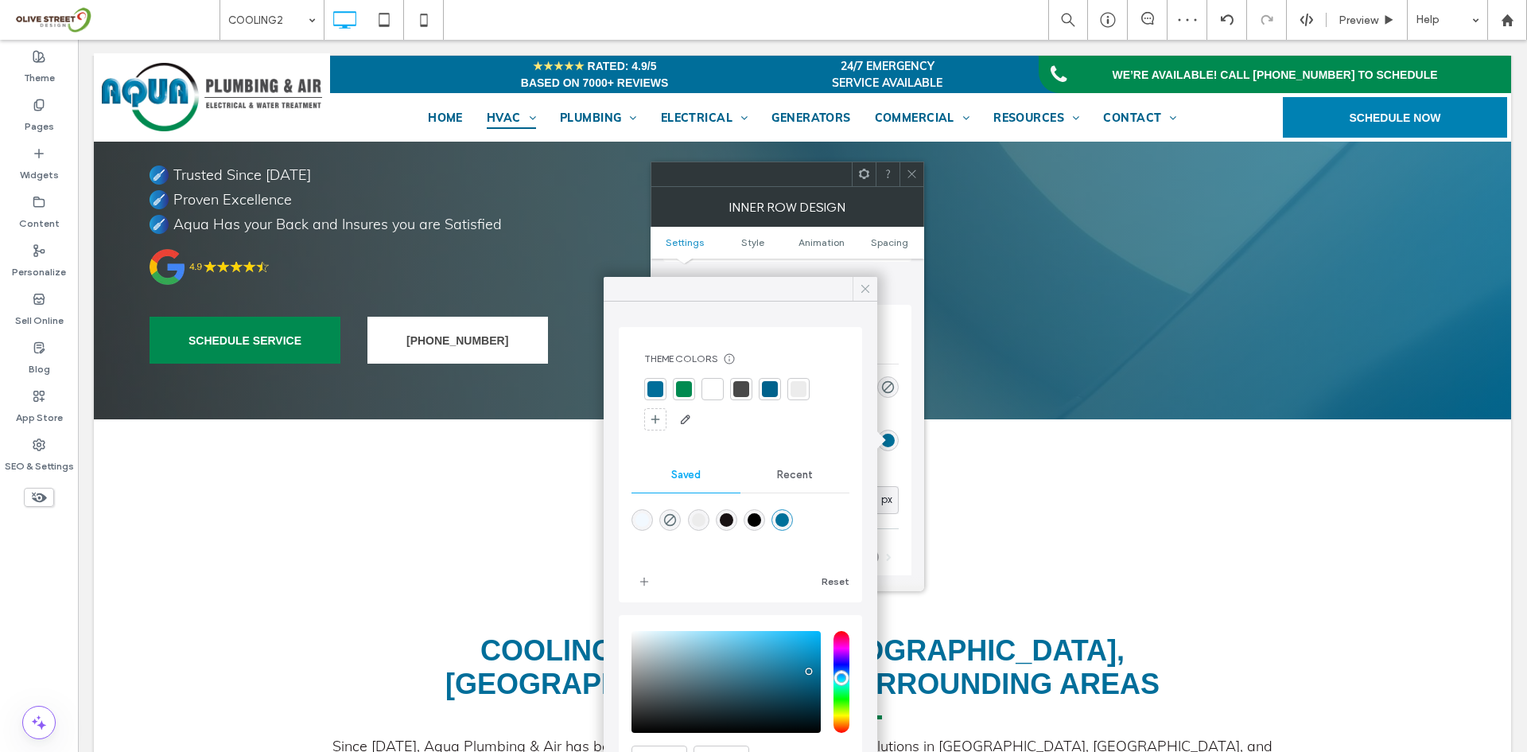
click at [861, 294] on icon at bounding box center [865, 289] width 14 height 14
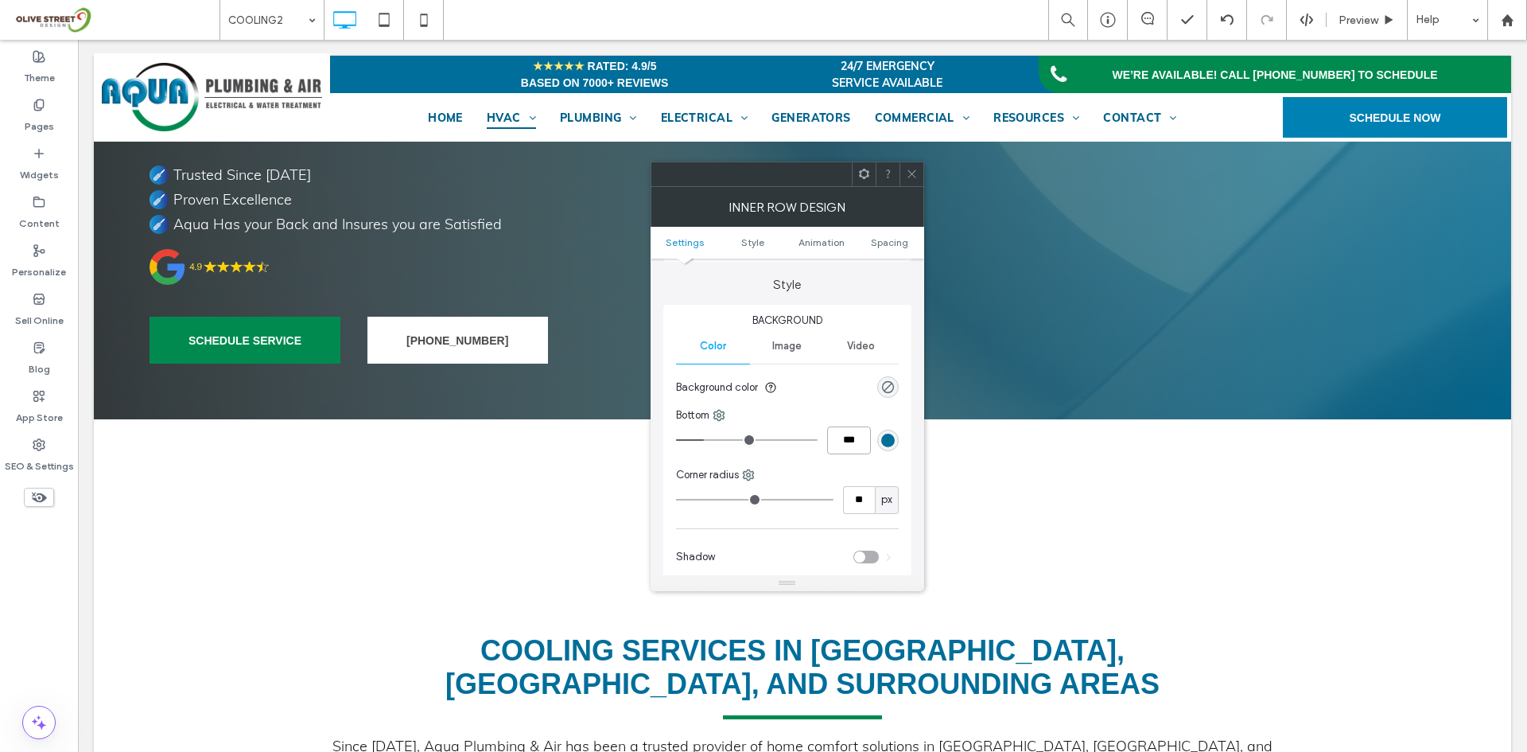
click at [843, 441] on input "***" at bounding box center [849, 440] width 44 height 28
type input "**"
type input "****"
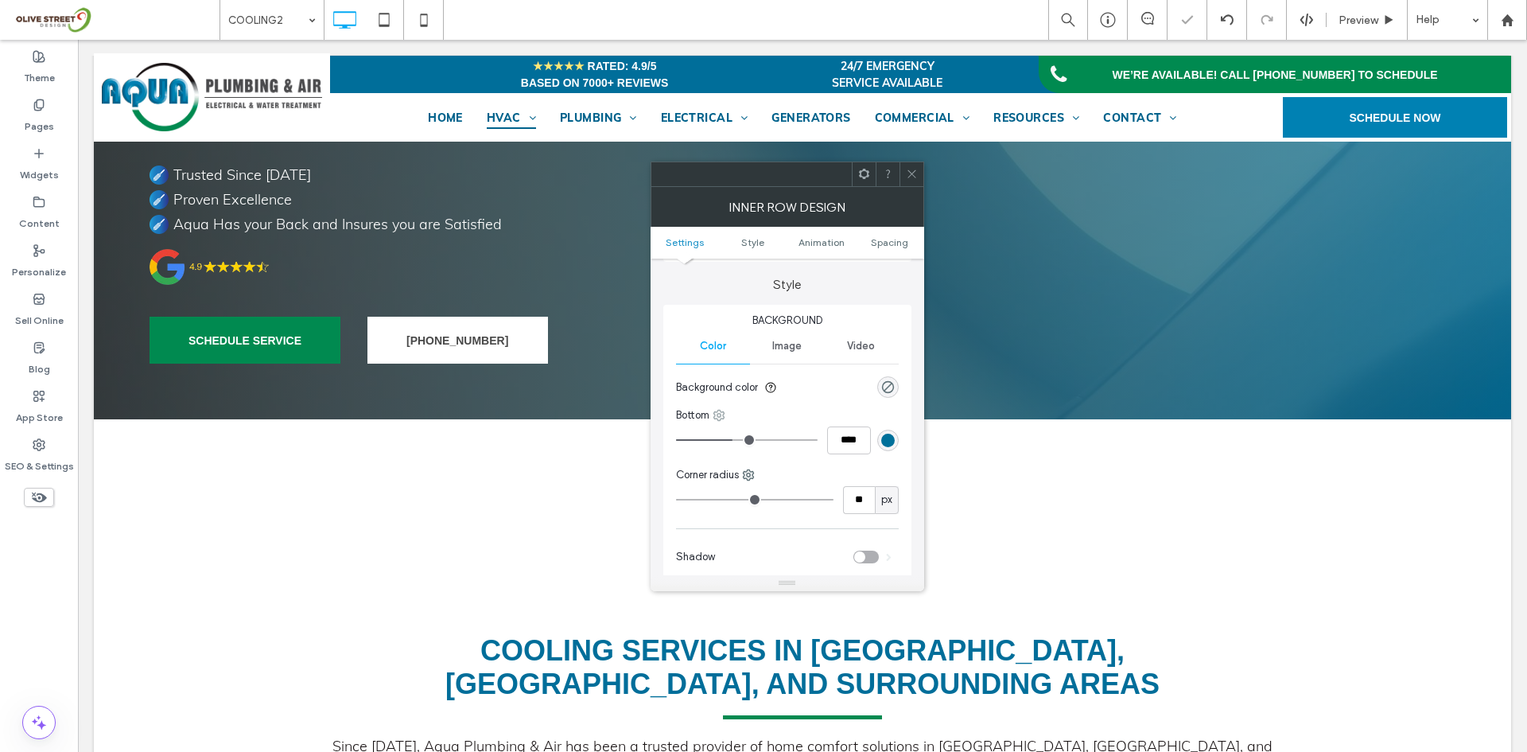
click at [725, 411] on icon at bounding box center [719, 415] width 13 height 13
click at [766, 537] on span "Right" at bounding box center [758, 541] width 25 height 16
type input "*"
click at [861, 437] on input "***" at bounding box center [849, 440] width 44 height 28
type input "**"
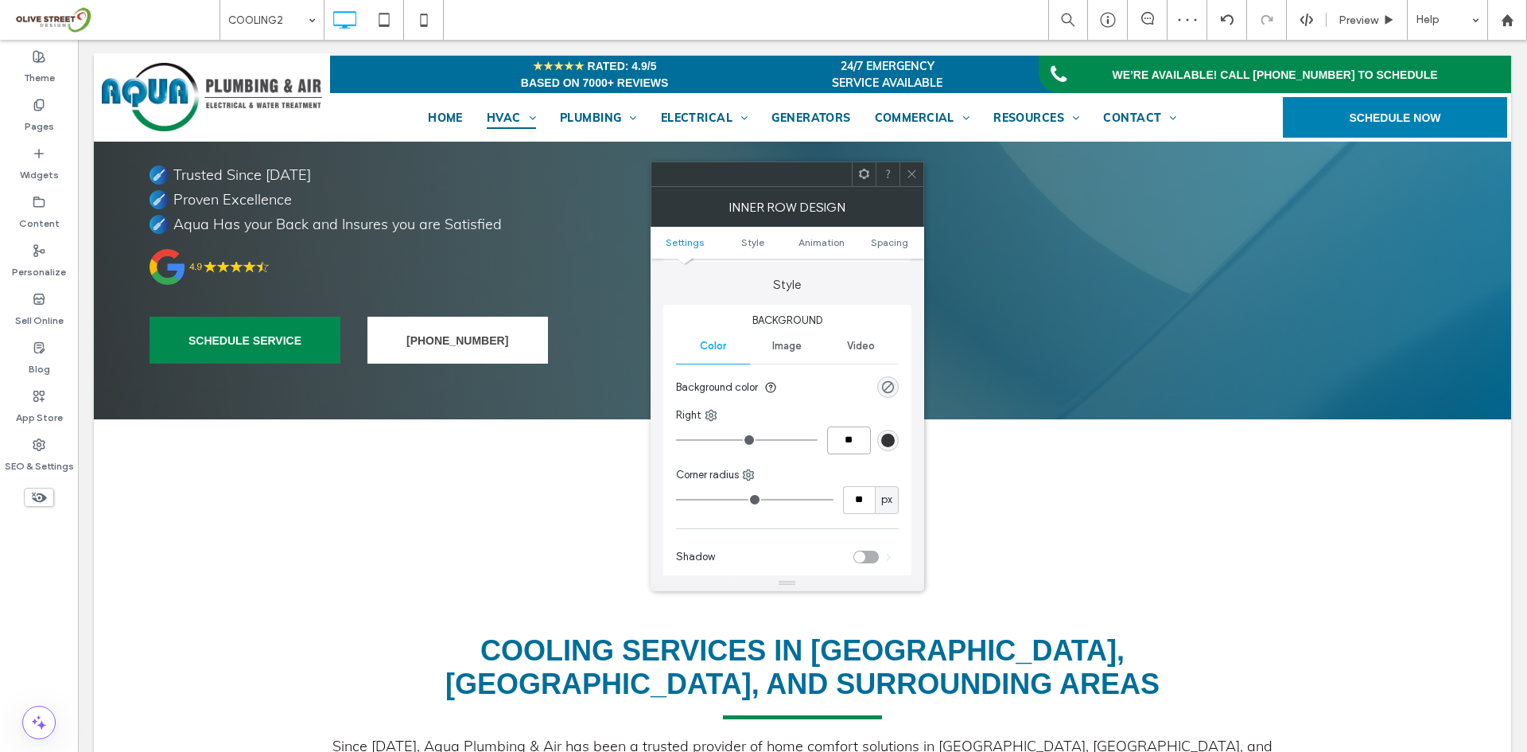
type input "**"
type input "****"
click at [883, 432] on div "rgb(51, 51, 51)" at bounding box center [887, 440] width 21 height 21
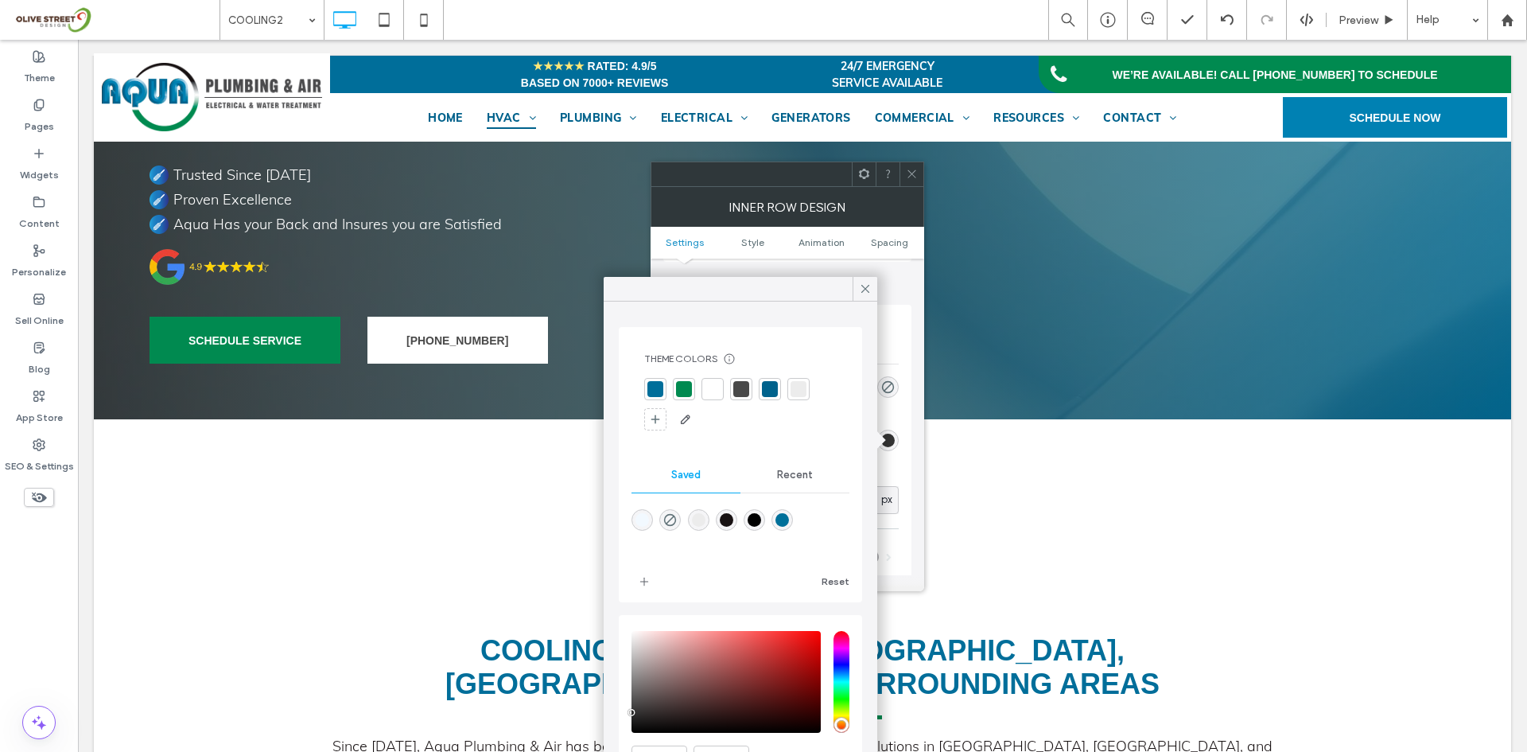
click at [789, 522] on div "rgba(0,112,154,1)" at bounding box center [783, 520] width 14 height 14
type input "*******"
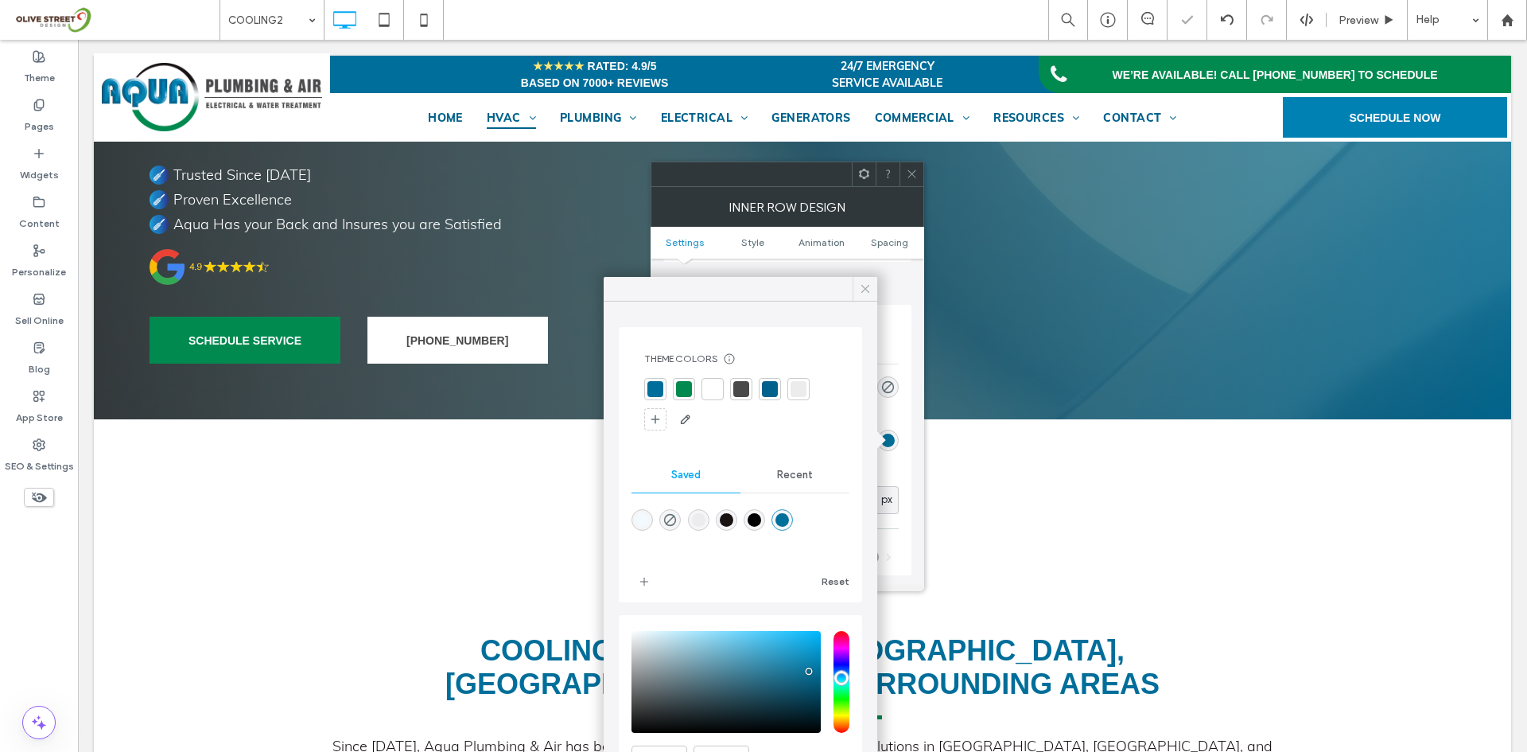
click at [873, 291] on div at bounding box center [865, 289] width 25 height 24
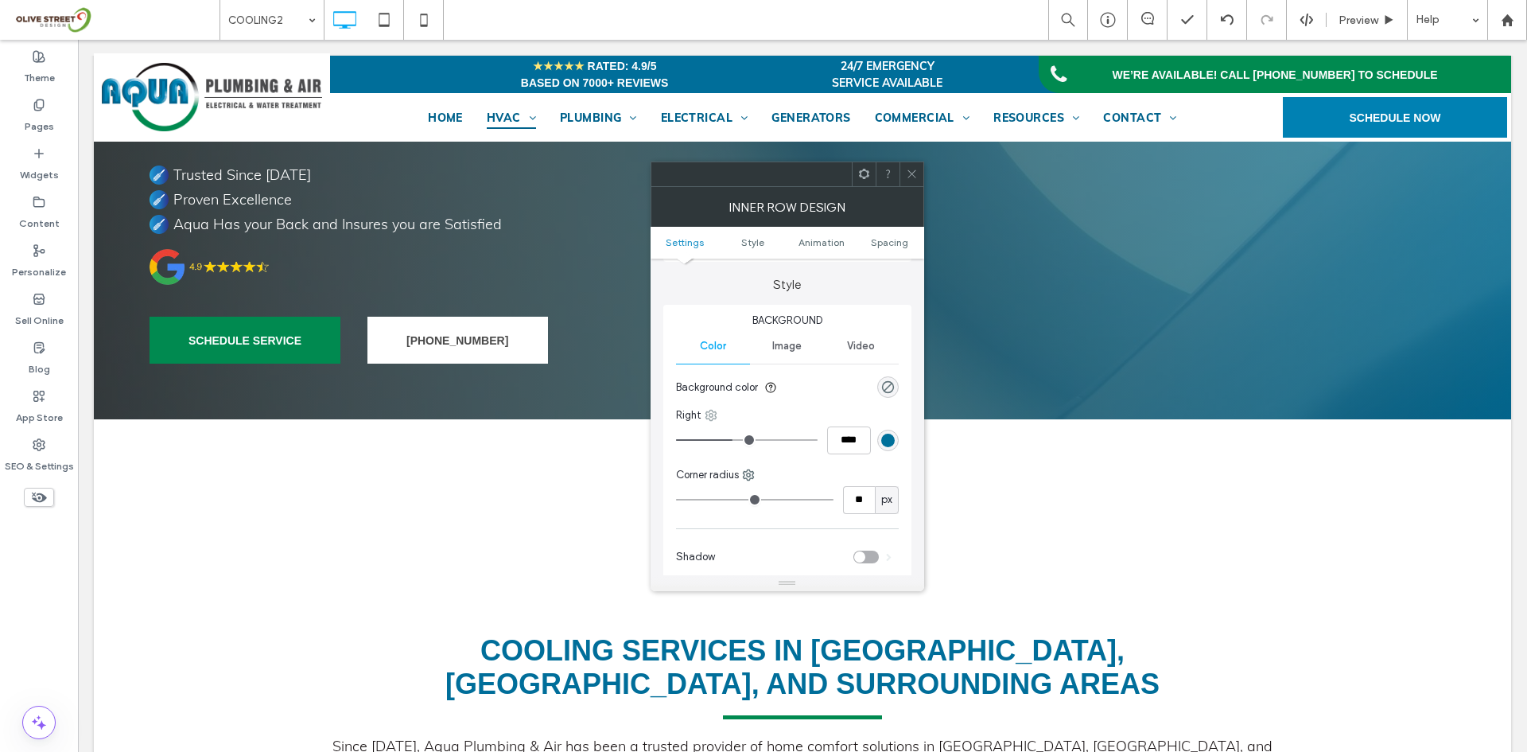
click at [706, 410] on icon at bounding box center [711, 415] width 13 height 13
click at [744, 488] on span "Top" at bounding box center [745, 480] width 17 height 16
type input "*"
click at [852, 445] on input "***" at bounding box center [849, 440] width 44 height 28
type input "*"
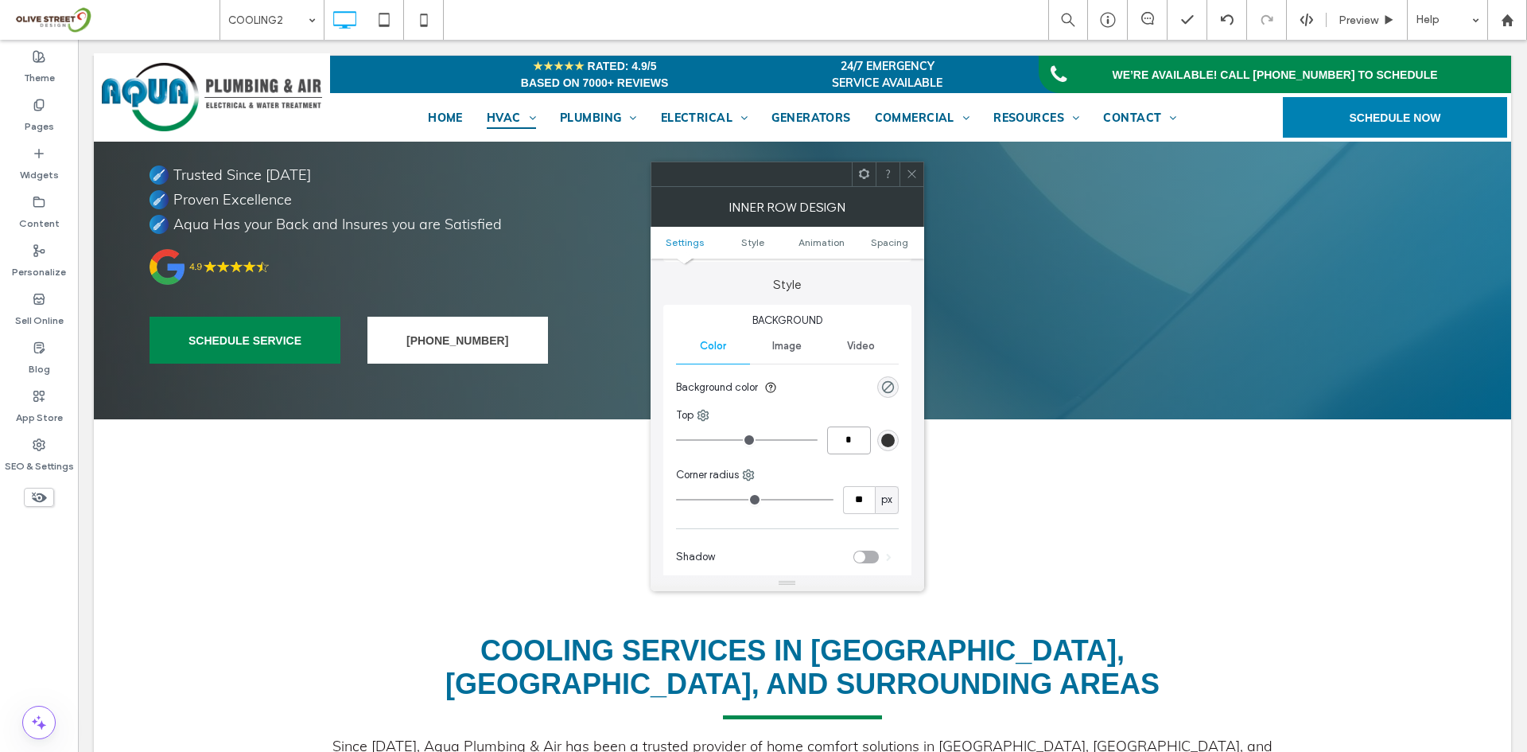
type input "*"
type input "***"
click at [896, 439] on div "rgb(51, 51, 51)" at bounding box center [887, 440] width 21 height 21
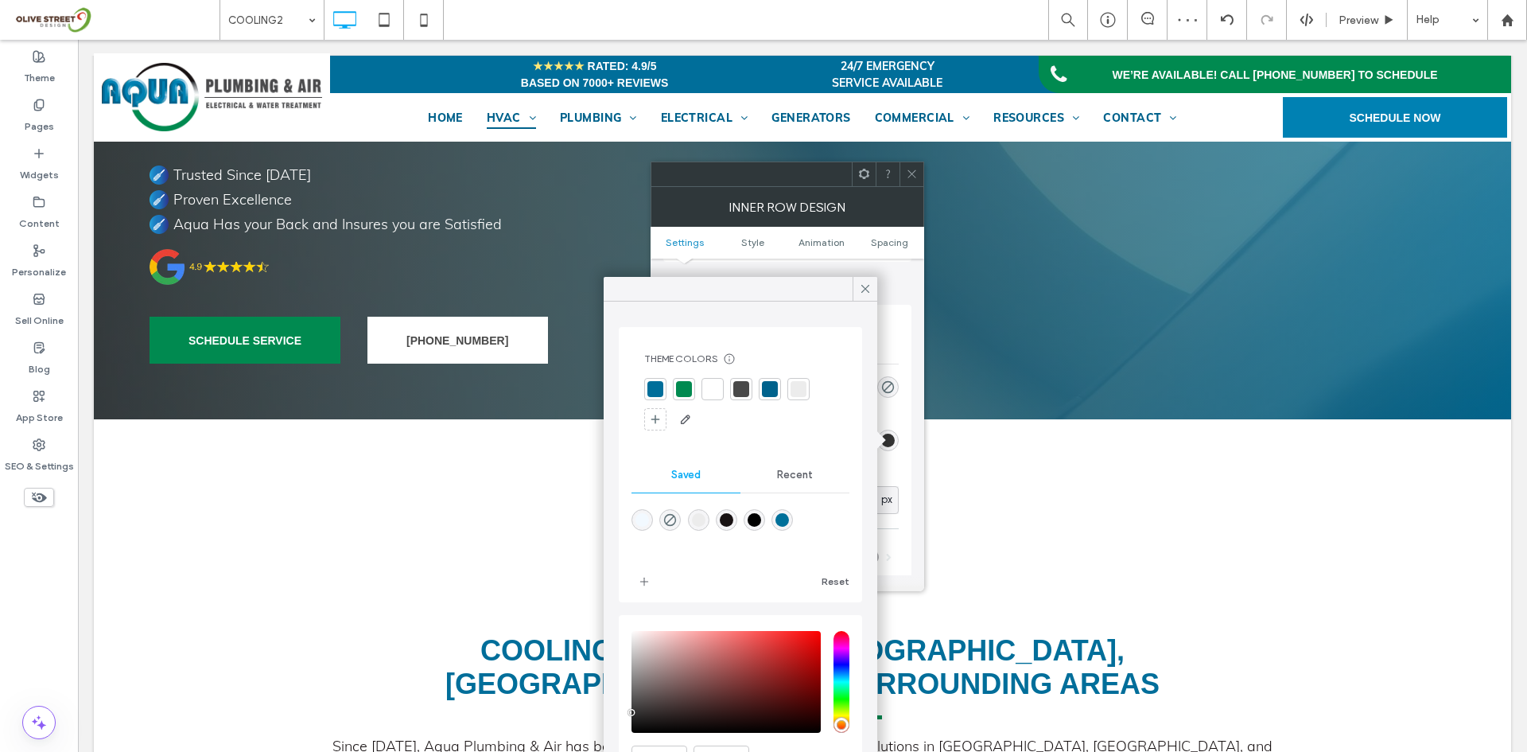
click at [789, 513] on div "rgba(0,112,154,1)" at bounding box center [783, 520] width 14 height 14
type input "*******"
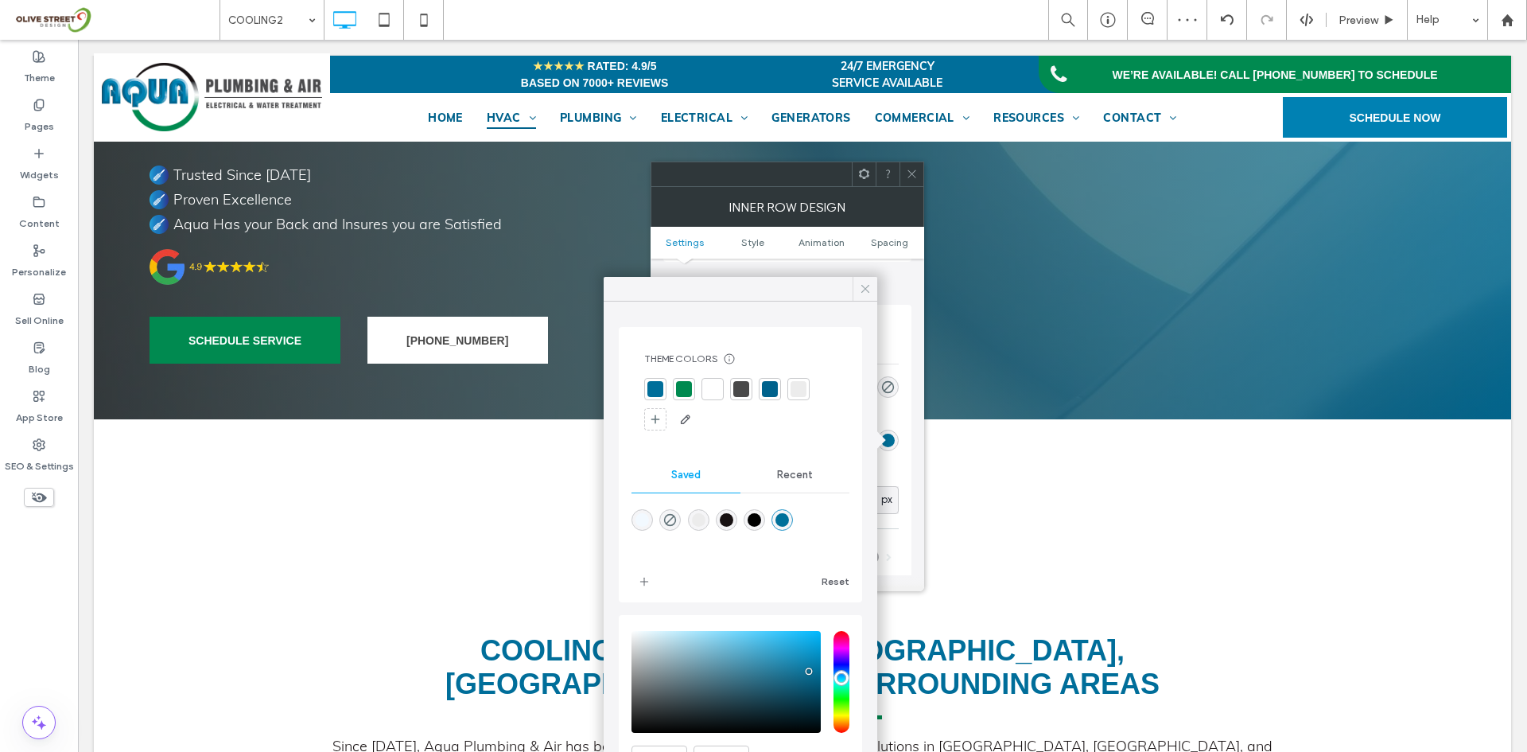
click at [858, 289] on icon at bounding box center [865, 289] width 14 height 14
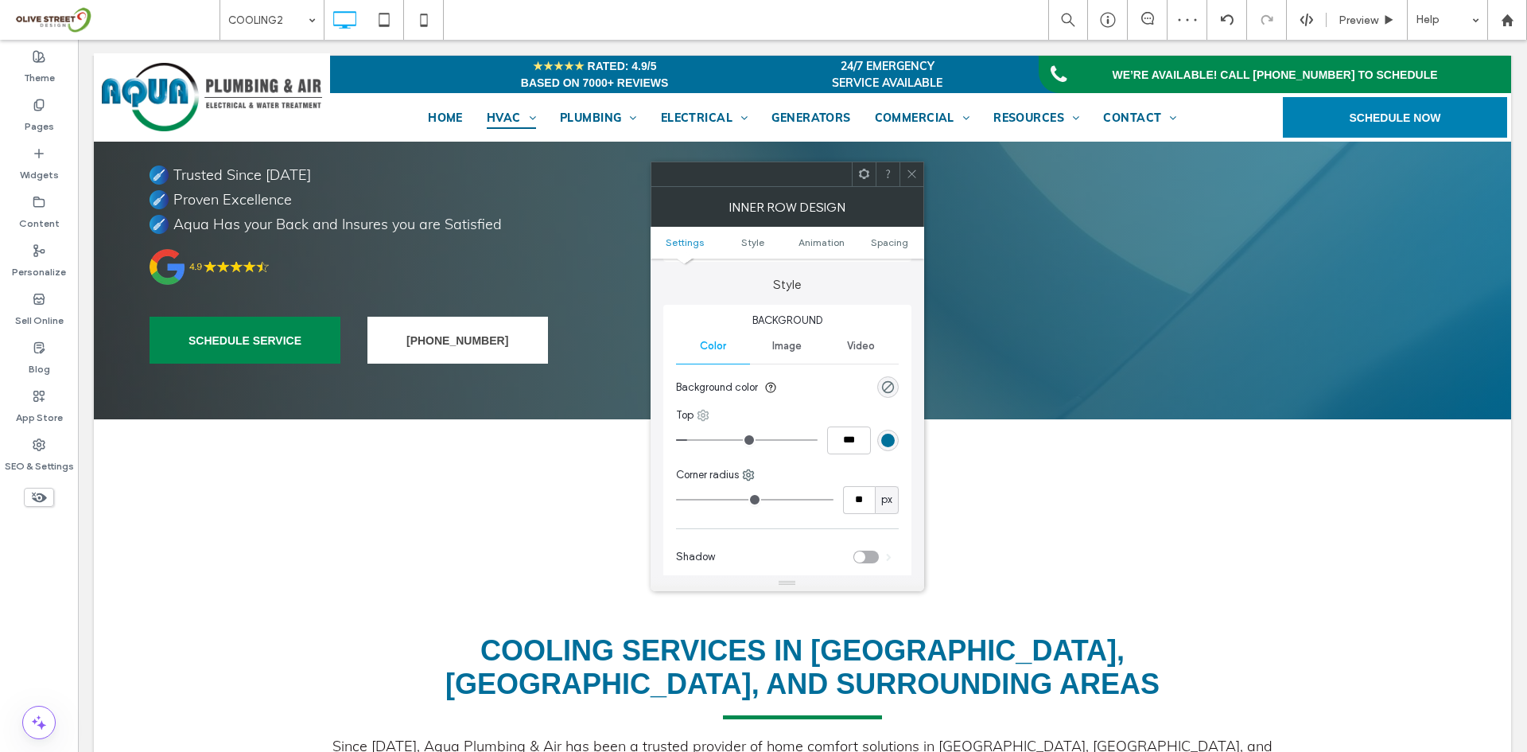
click at [707, 420] on icon at bounding box center [703, 415] width 13 height 13
click at [721, 577] on use at bounding box center [716, 571] width 13 height 13
type input "*"
click at [854, 445] on input "***" at bounding box center [849, 440] width 44 height 28
type input "*"
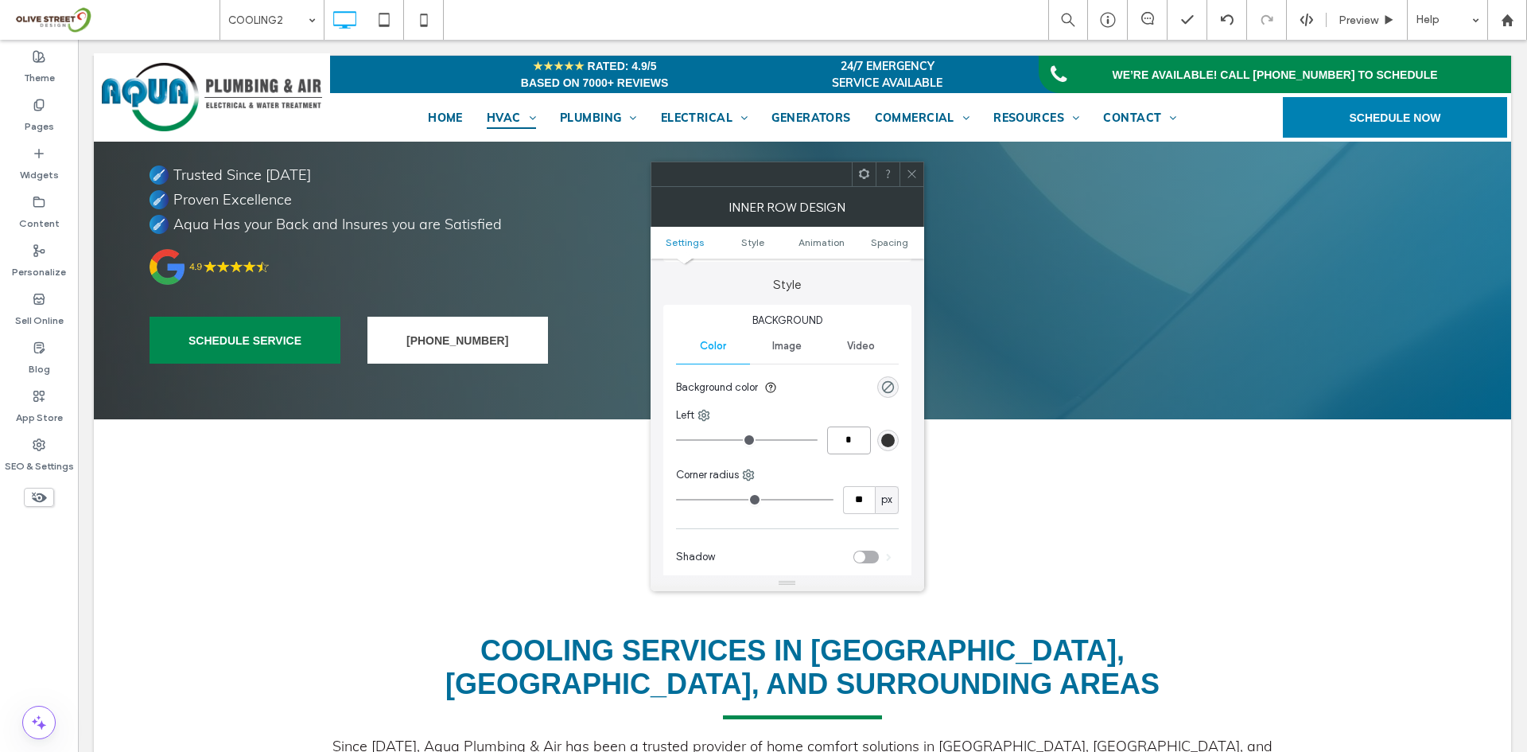
type input "*"
type input "***"
click at [891, 443] on div "rgb(51, 51, 51)" at bounding box center [888, 440] width 14 height 14
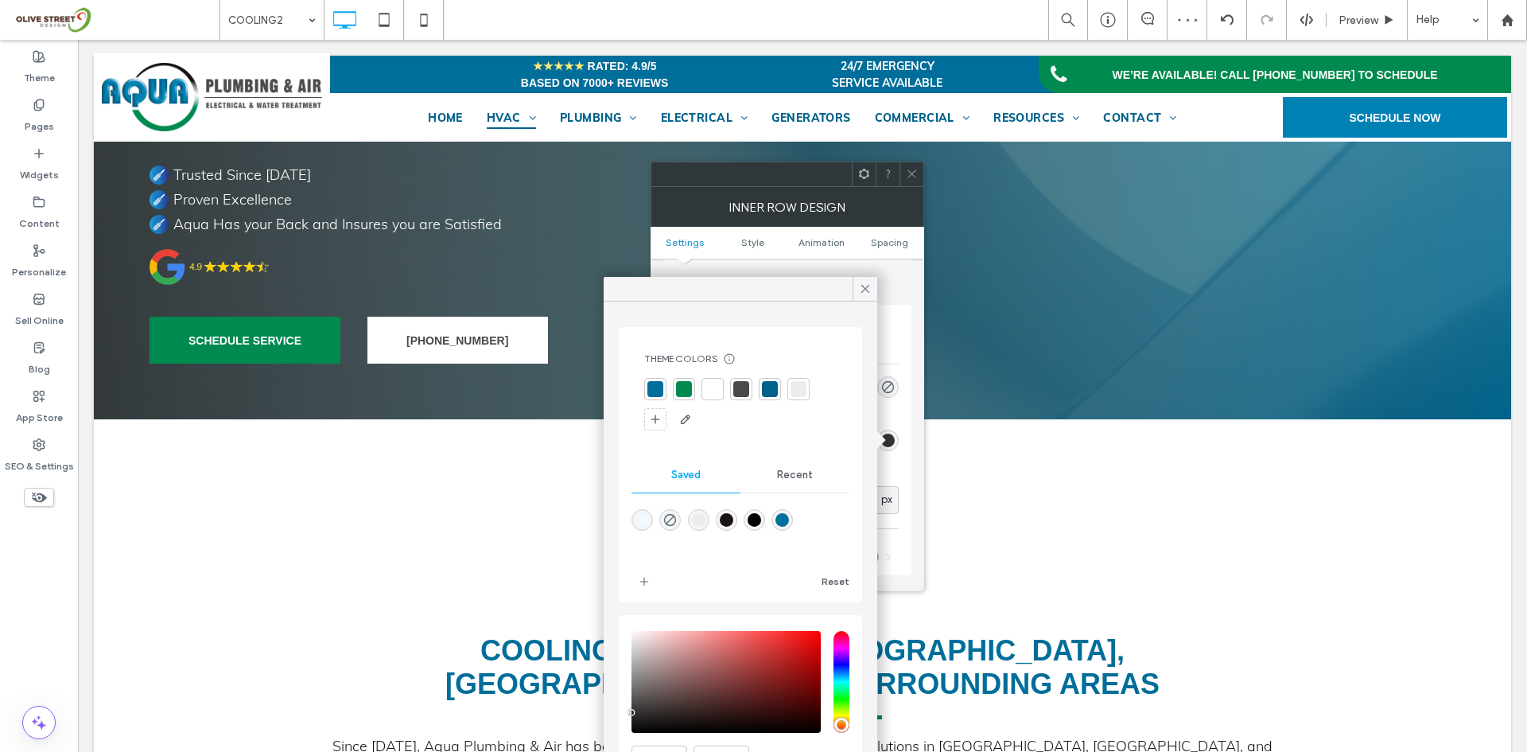
click at [789, 518] on div "rgba(0,112,154,1)" at bounding box center [783, 520] width 14 height 14
type input "*******"
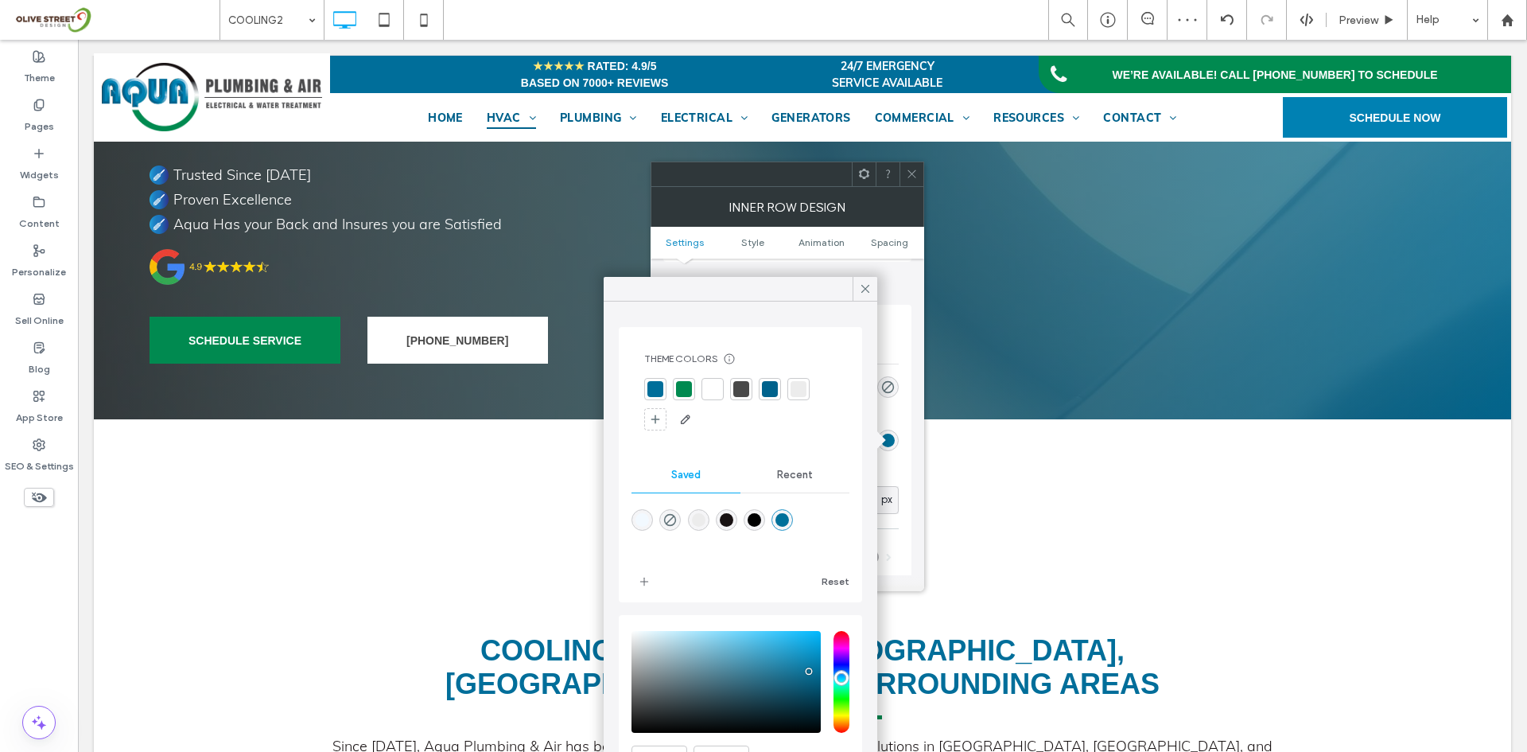
click at [912, 175] on icon at bounding box center [912, 174] width 12 height 12
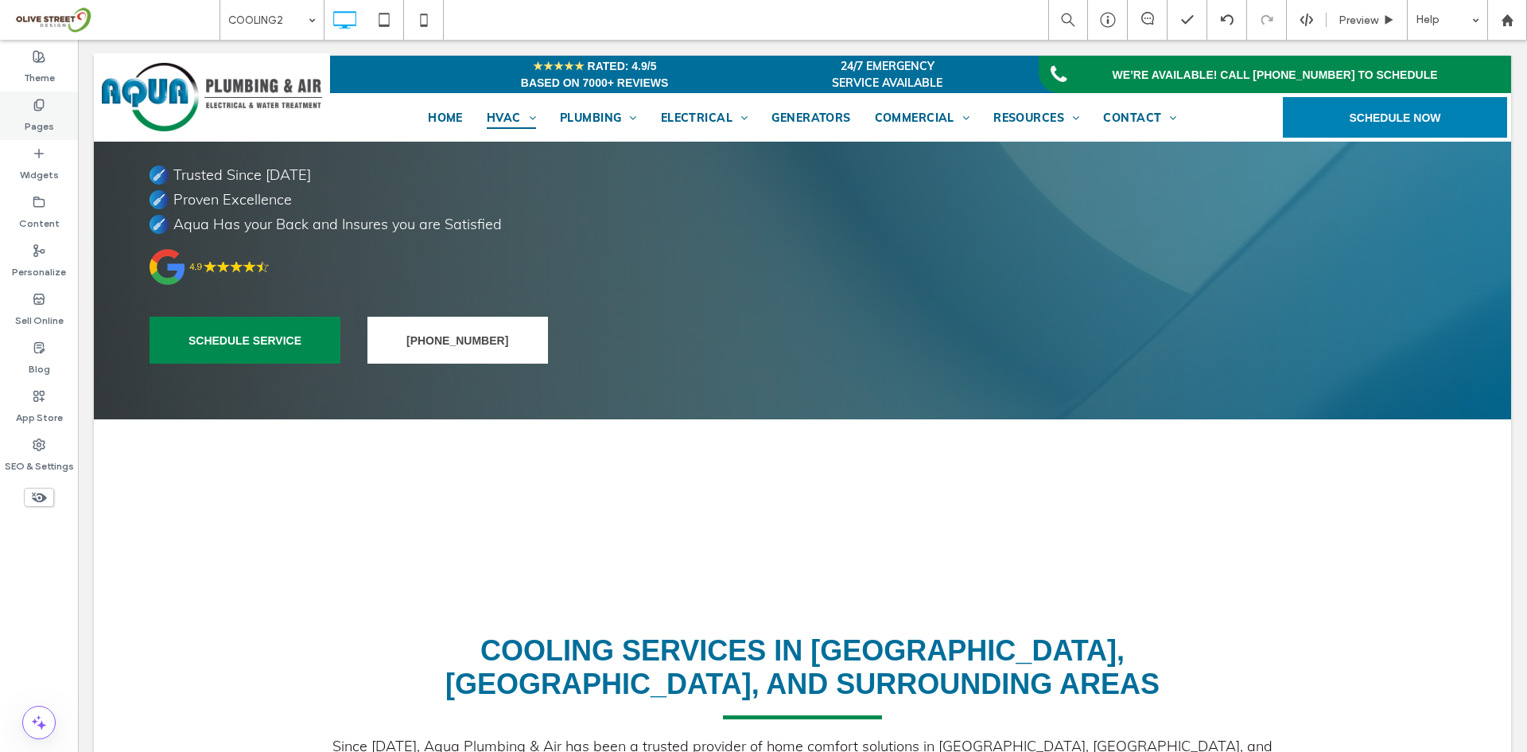
click at [59, 99] on div "Pages" at bounding box center [39, 115] width 78 height 49
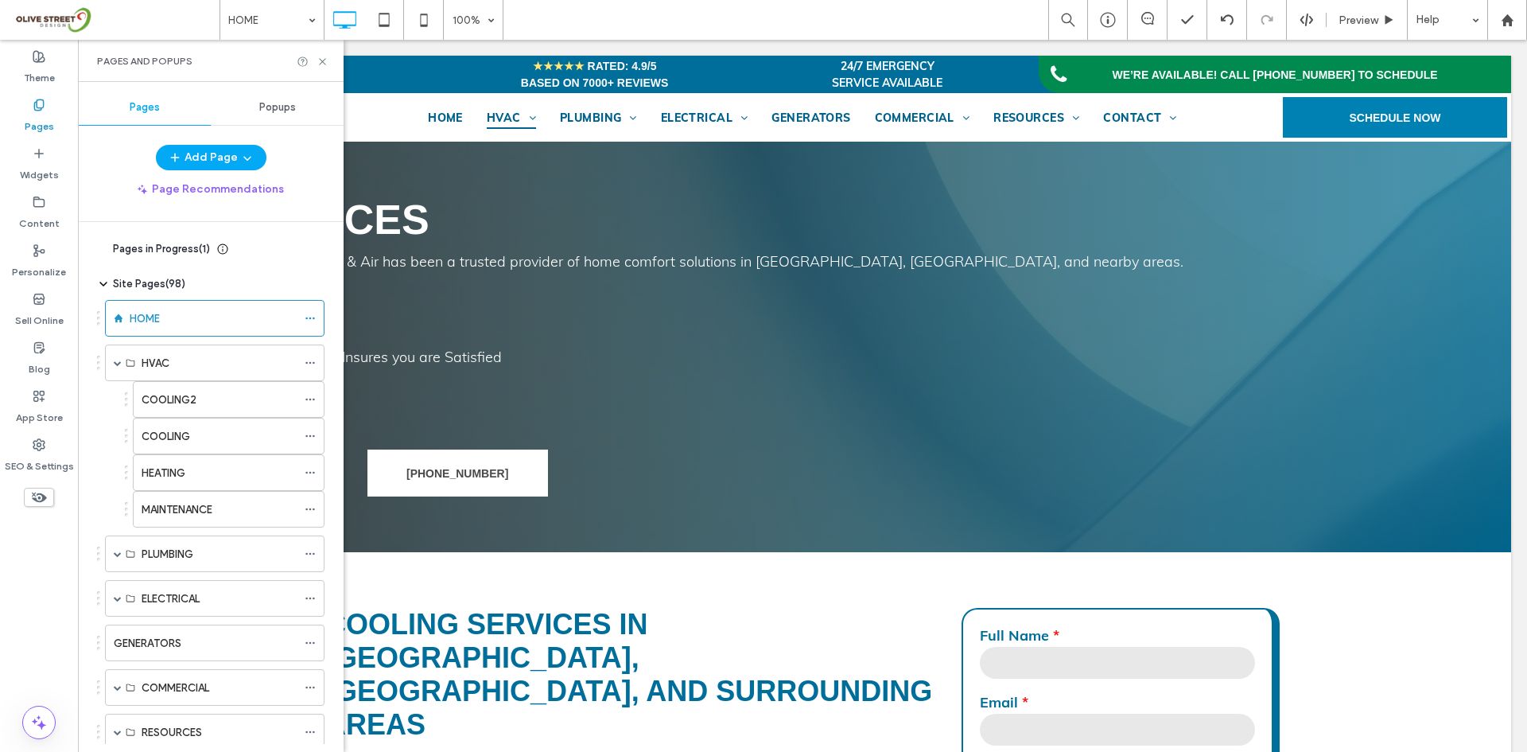
scroll to position [531, 0]
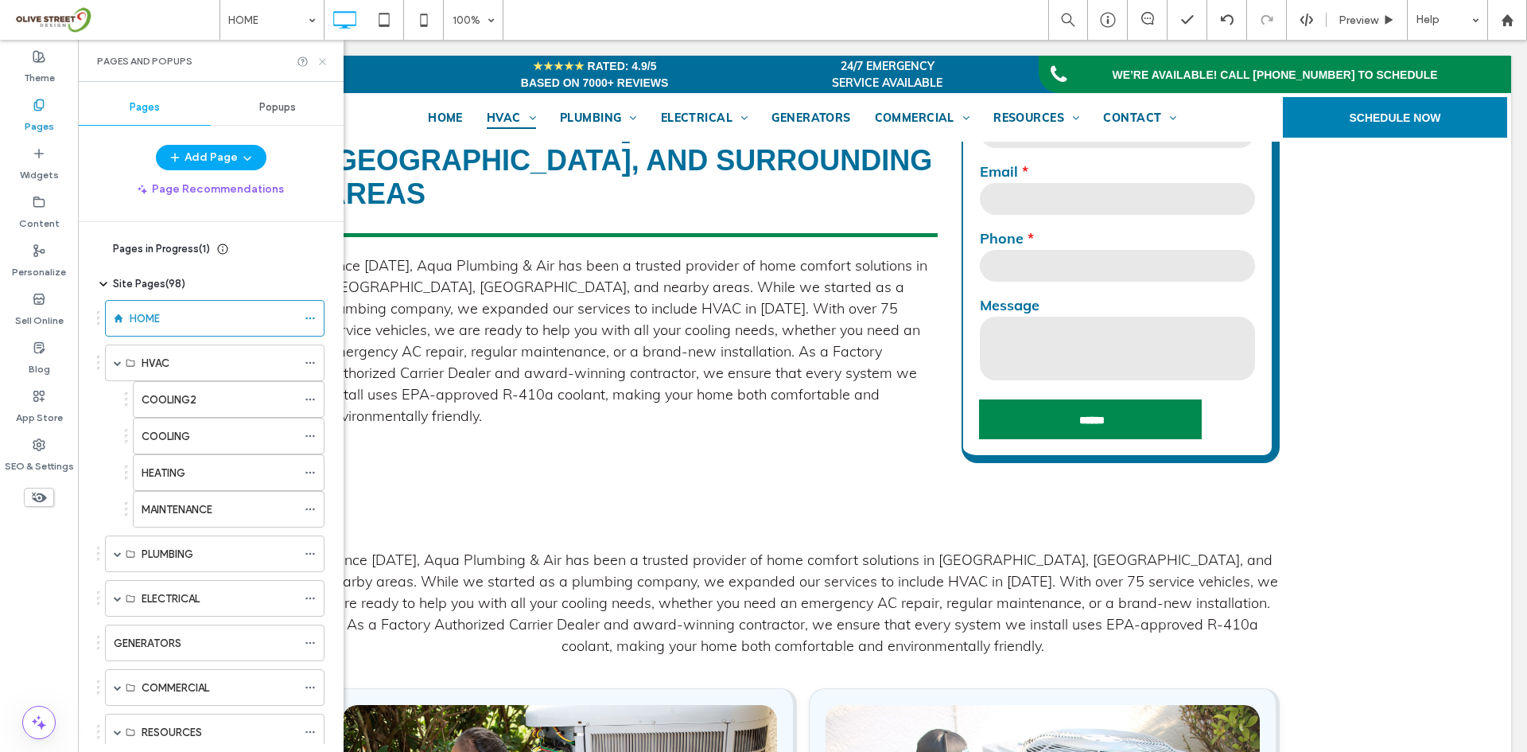
click at [323, 61] on use at bounding box center [322, 61] width 6 height 6
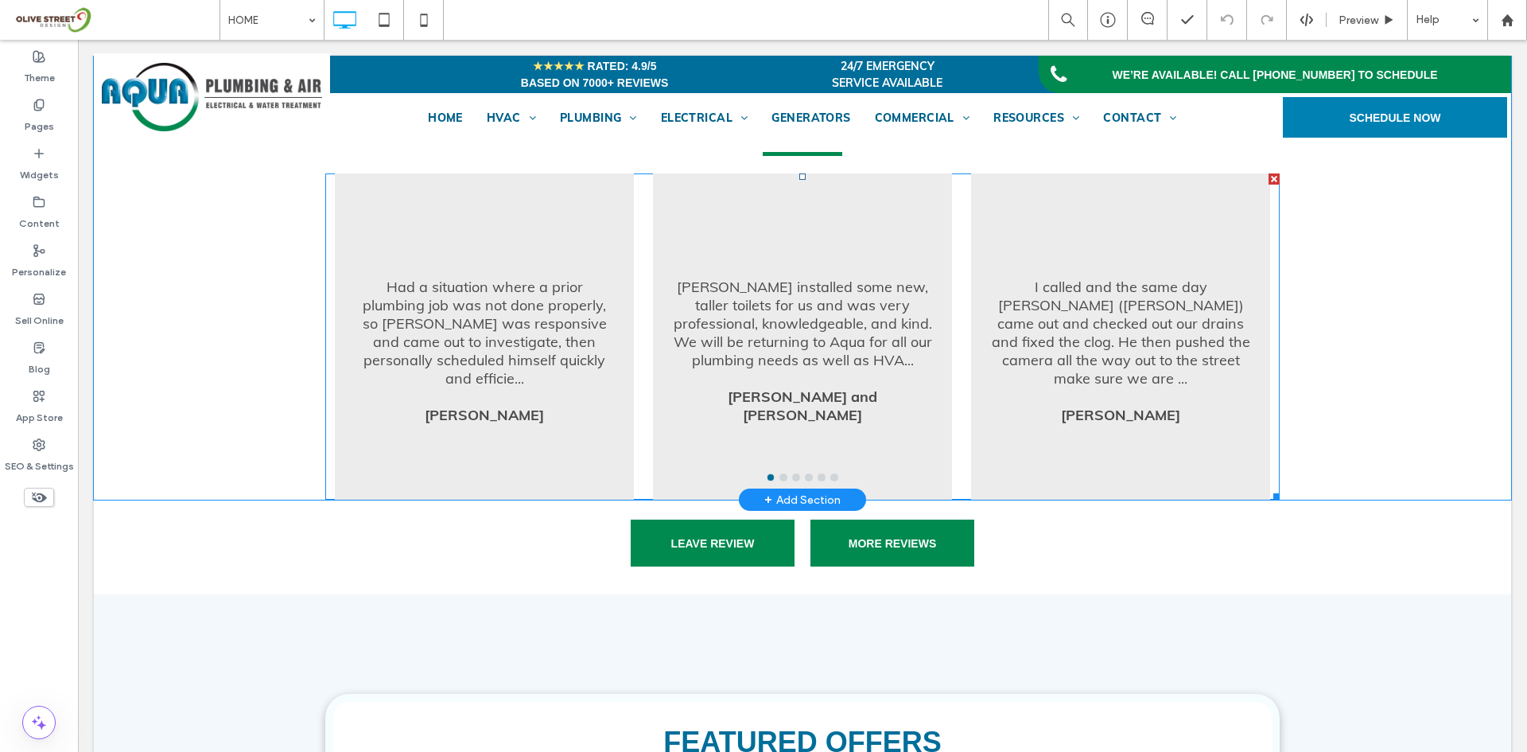
scroll to position [1724, 0]
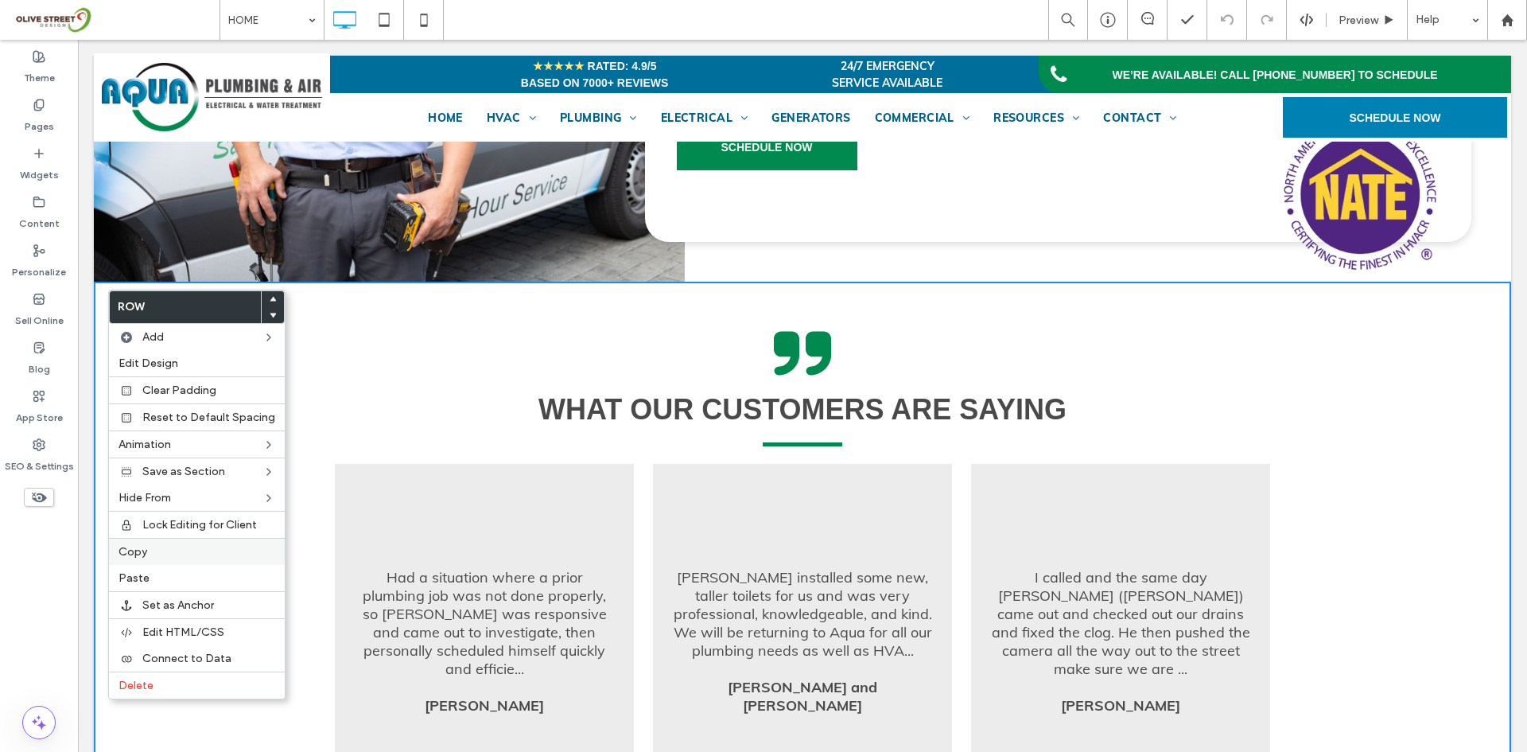
click at [153, 552] on label "Copy" at bounding box center [197, 552] width 157 height 14
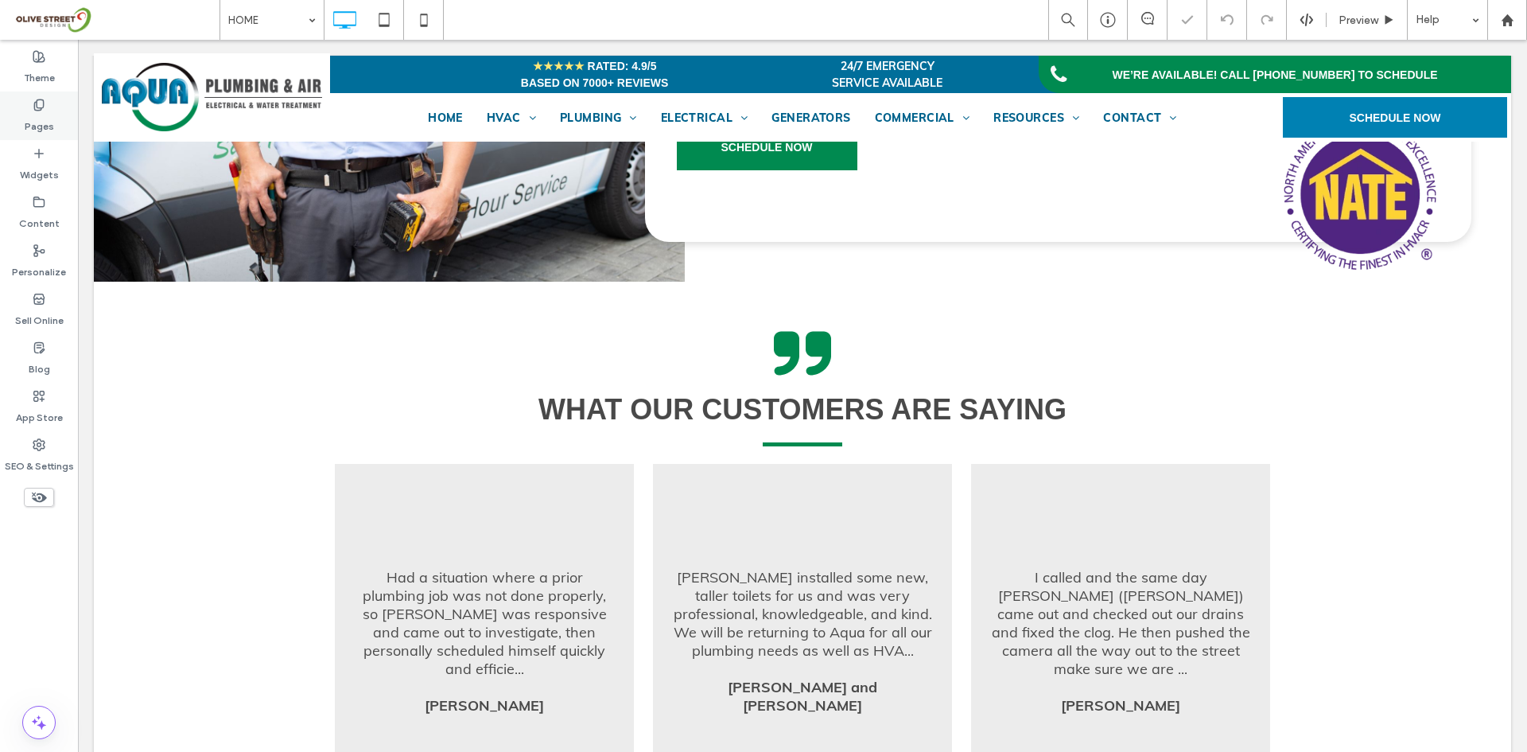
click at [44, 126] on label "Pages" at bounding box center [39, 122] width 29 height 22
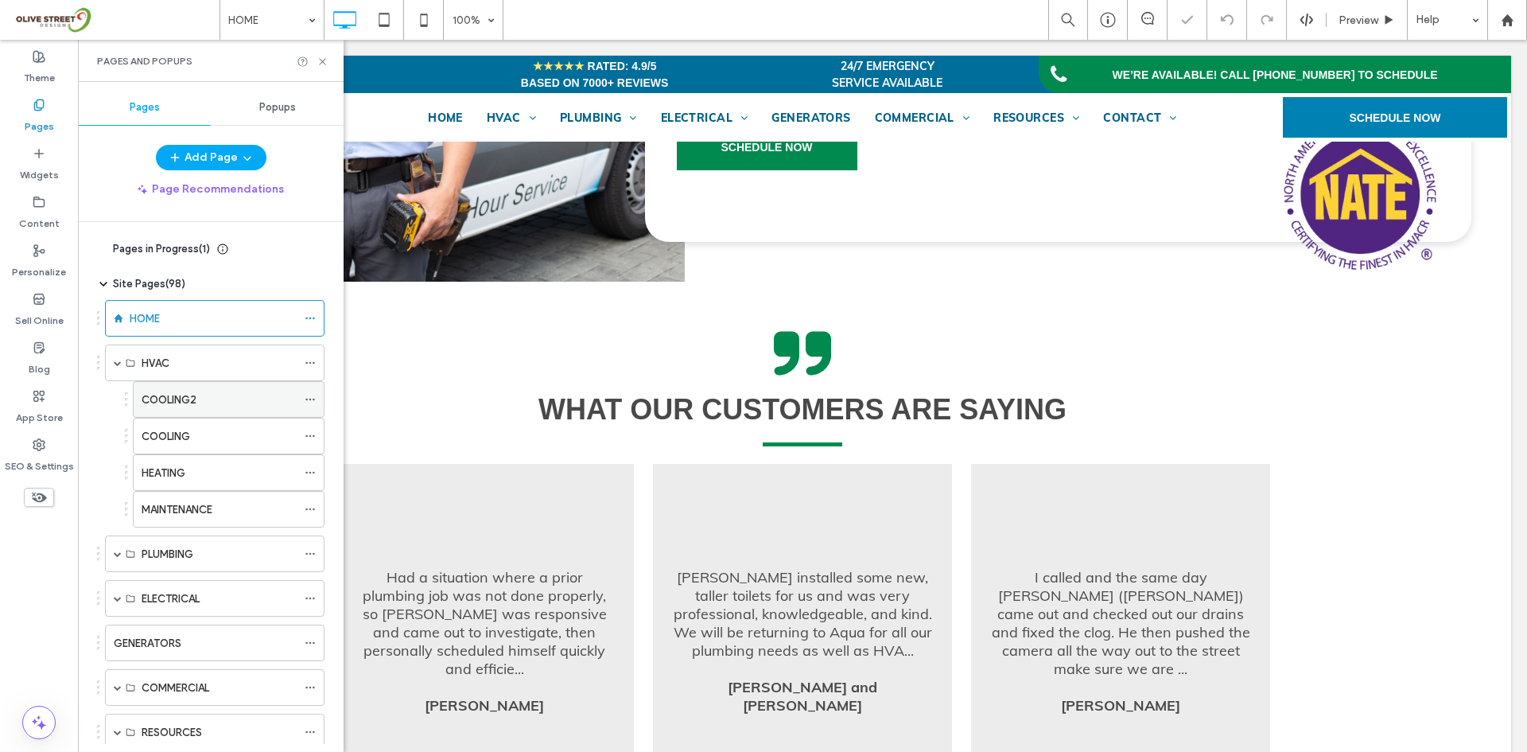
click at [191, 410] on div "COOLING2" at bounding box center [219, 399] width 155 height 35
click at [323, 62] on use at bounding box center [322, 61] width 6 height 6
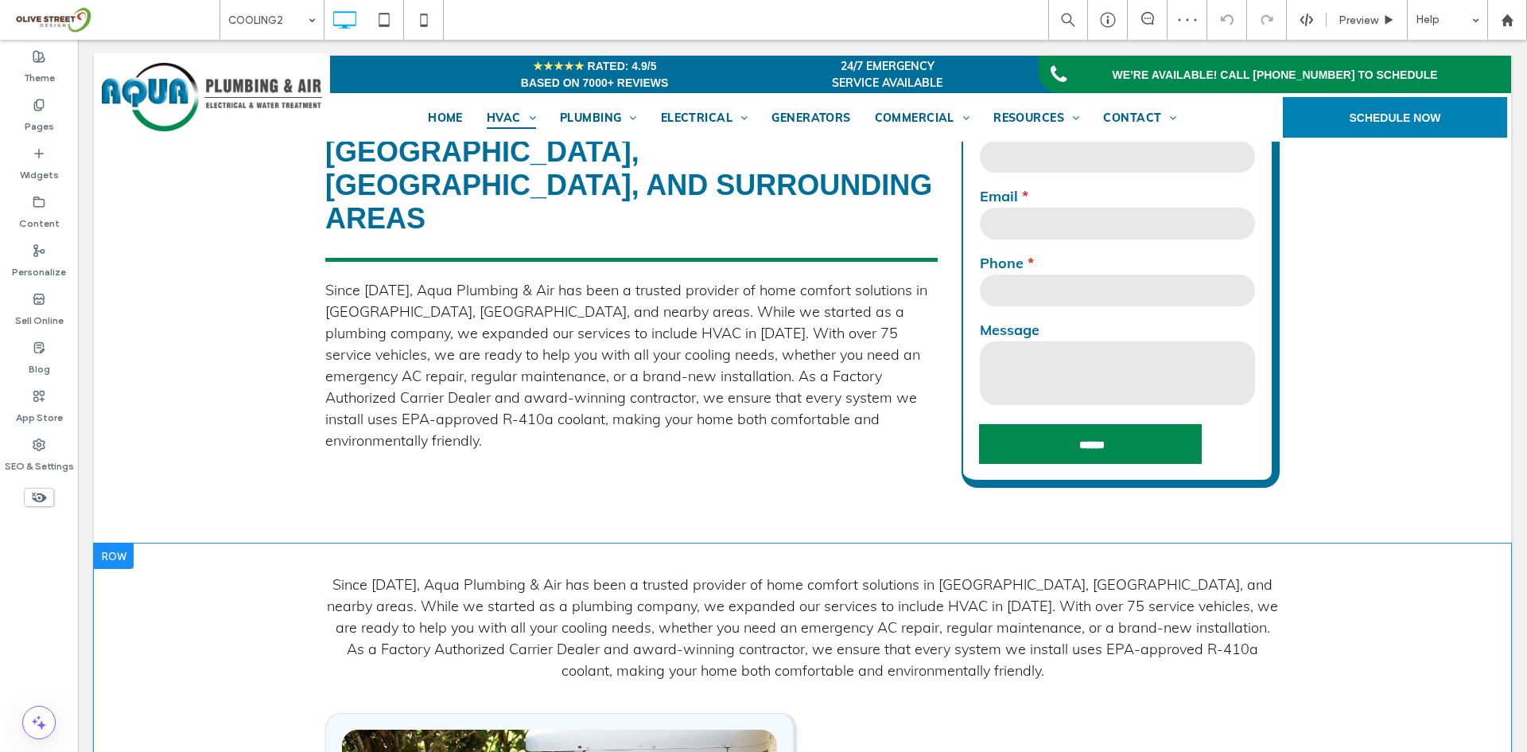
scroll to position [531, 0]
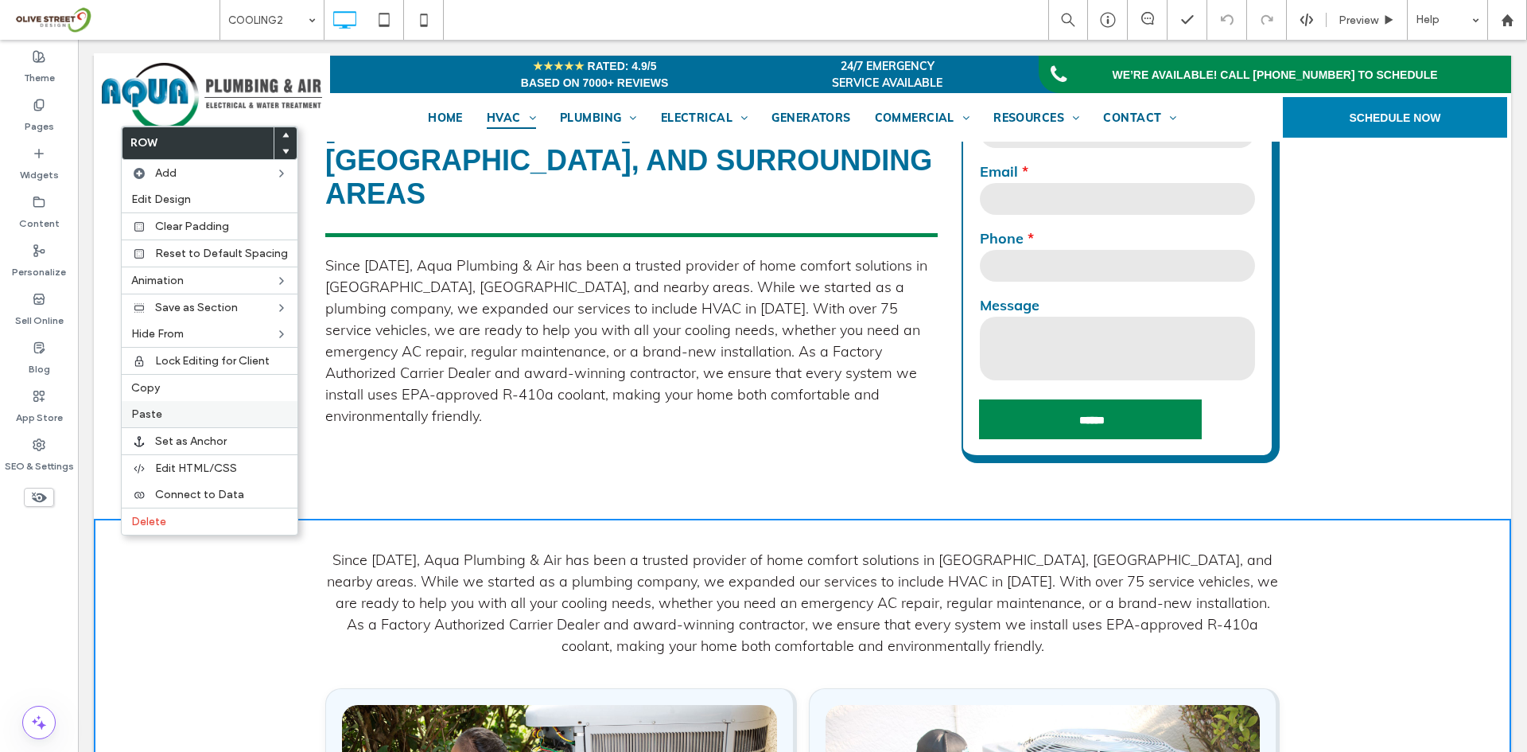
click at [166, 412] on label "Paste" at bounding box center [209, 414] width 157 height 14
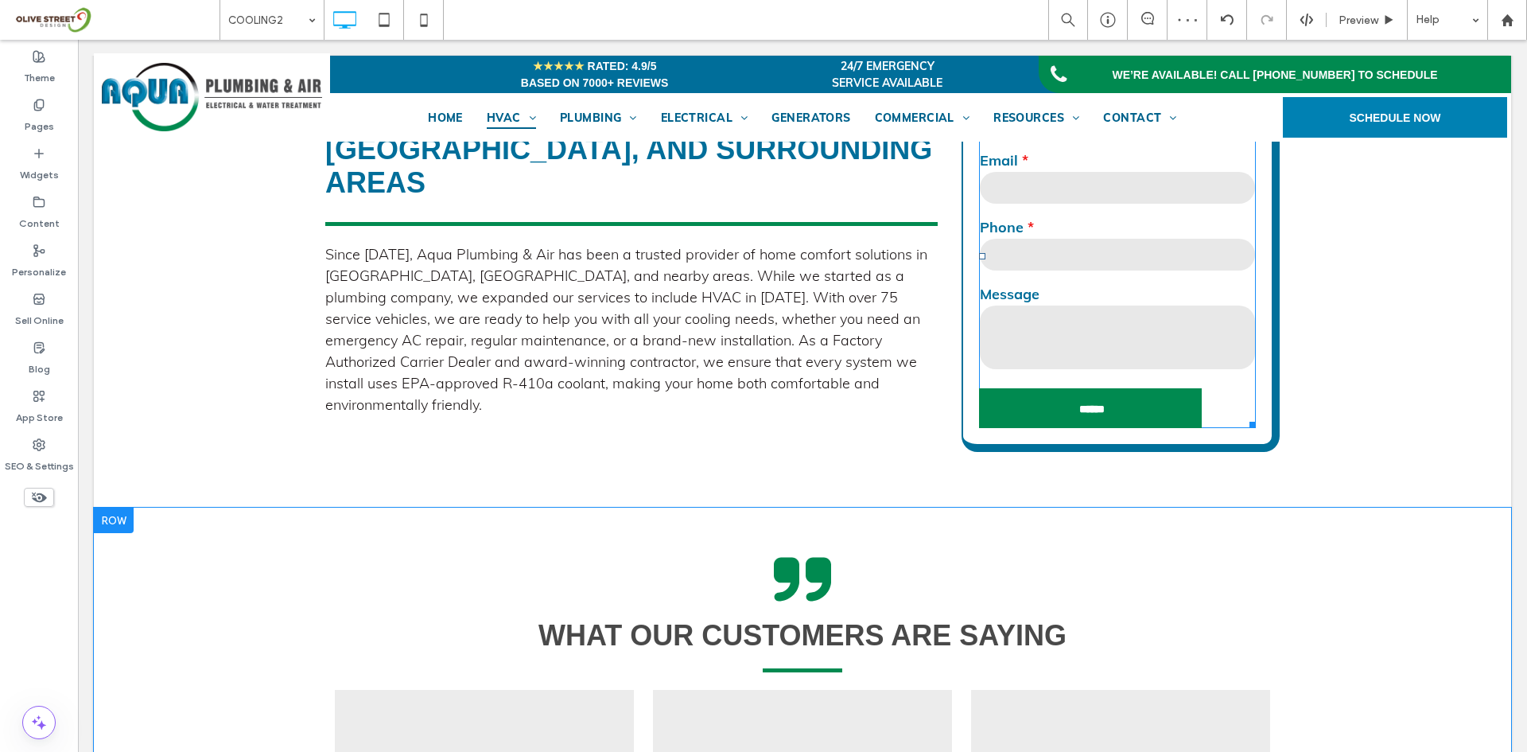
scroll to position [663, 0]
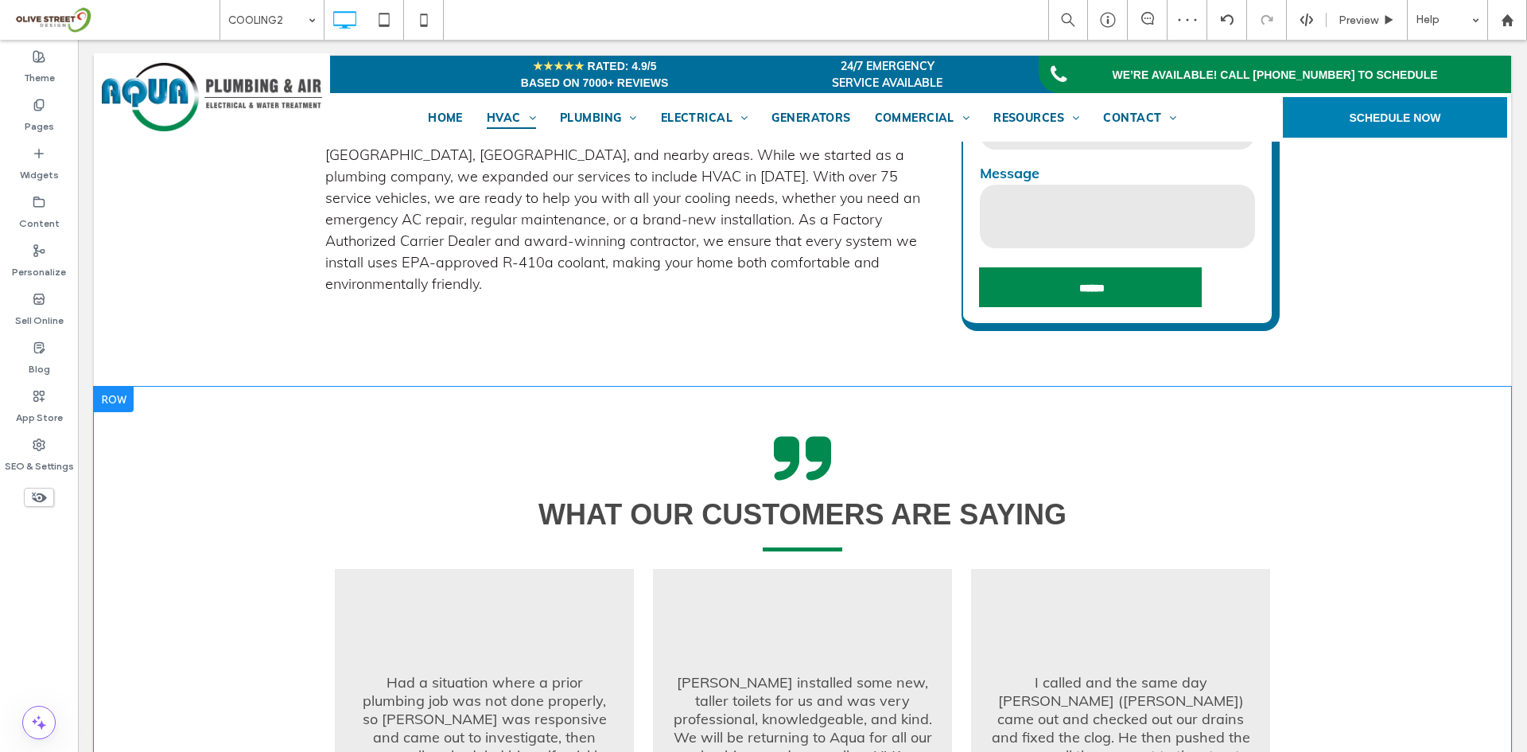
click at [262, 458] on div "what our customers are saying Had a situation where a prior plumbing job was no…" at bounding box center [802, 641] width 1417 height 508
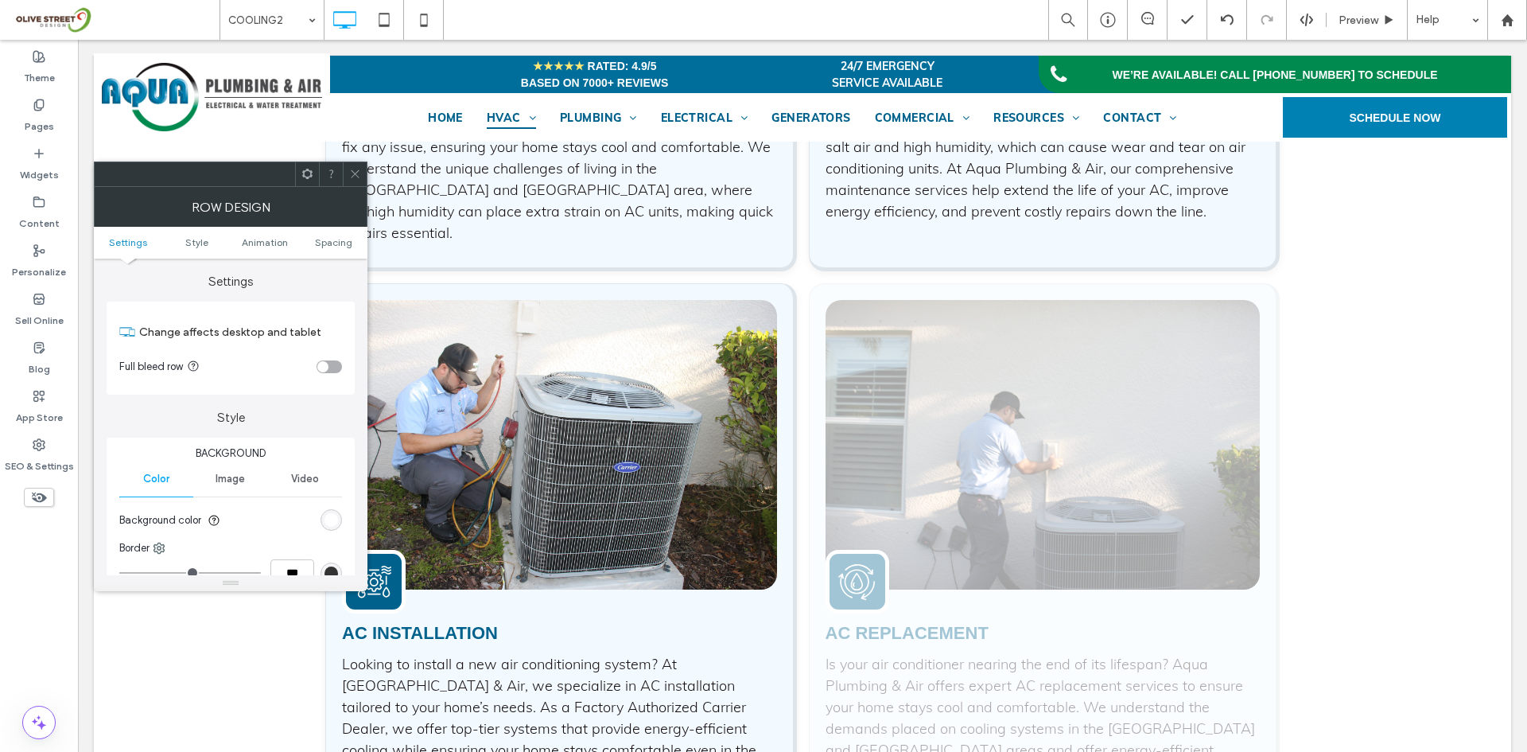
scroll to position [2253, 0]
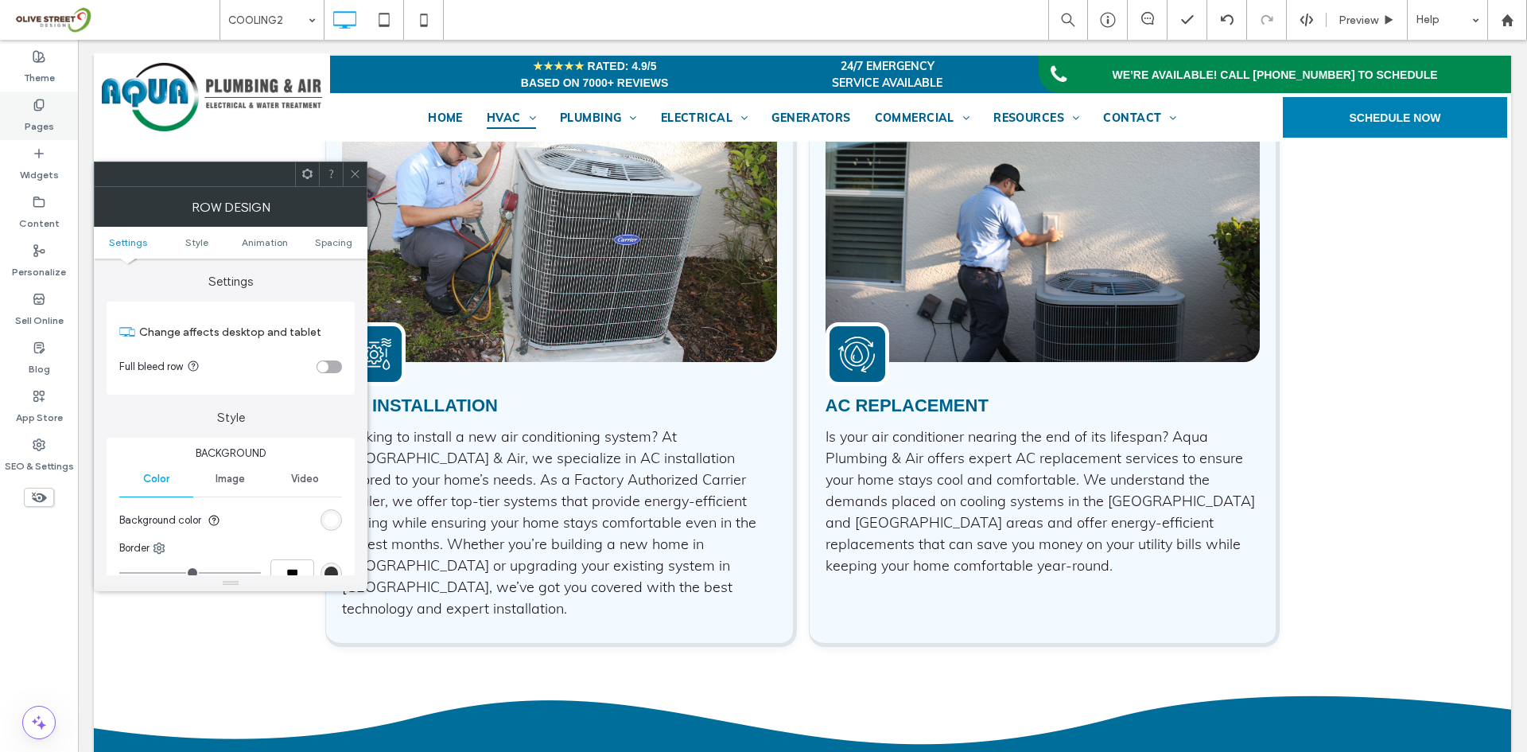
click at [6, 117] on div "Pages" at bounding box center [39, 115] width 78 height 49
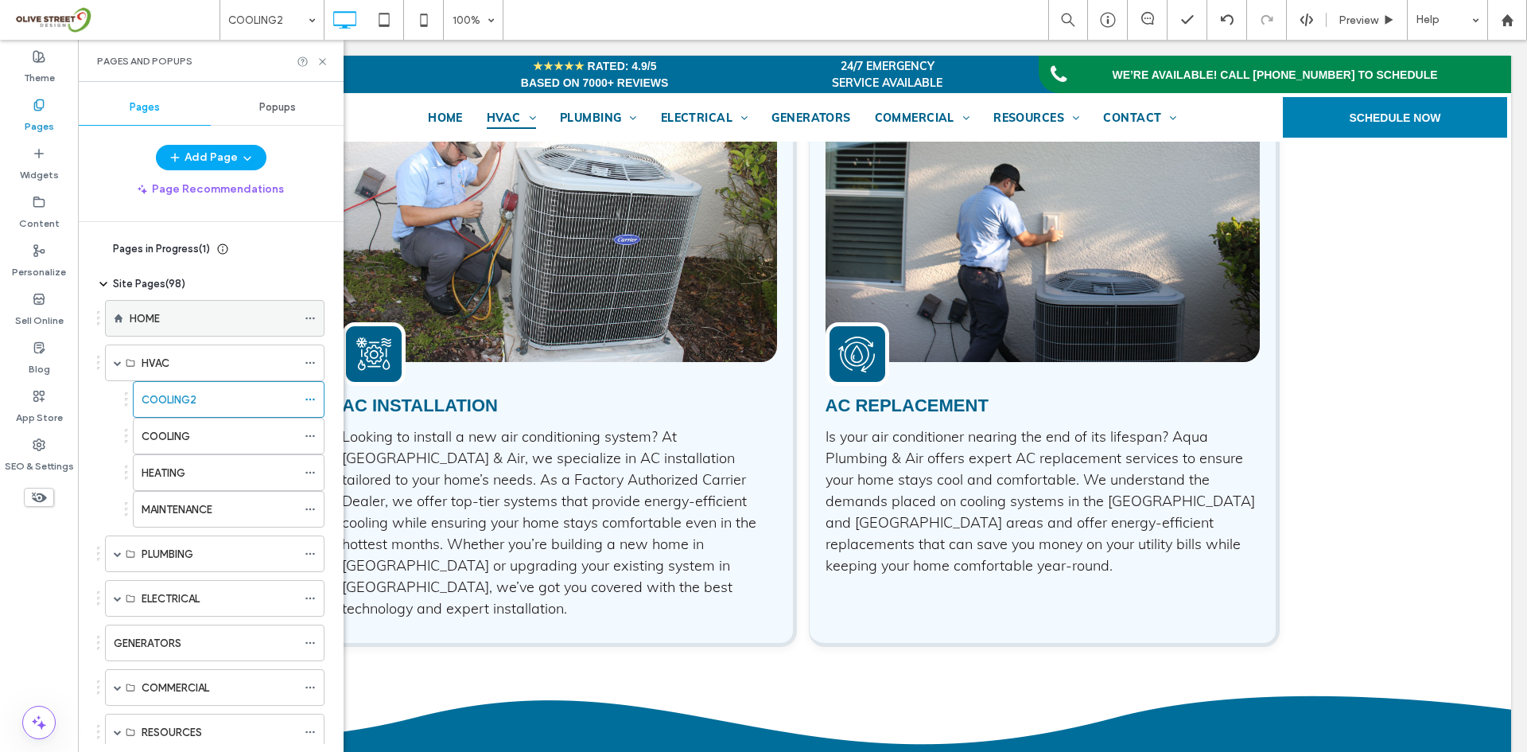
click at [182, 321] on div "HOME" at bounding box center [213, 318] width 167 height 17
click at [321, 60] on use at bounding box center [322, 61] width 6 height 6
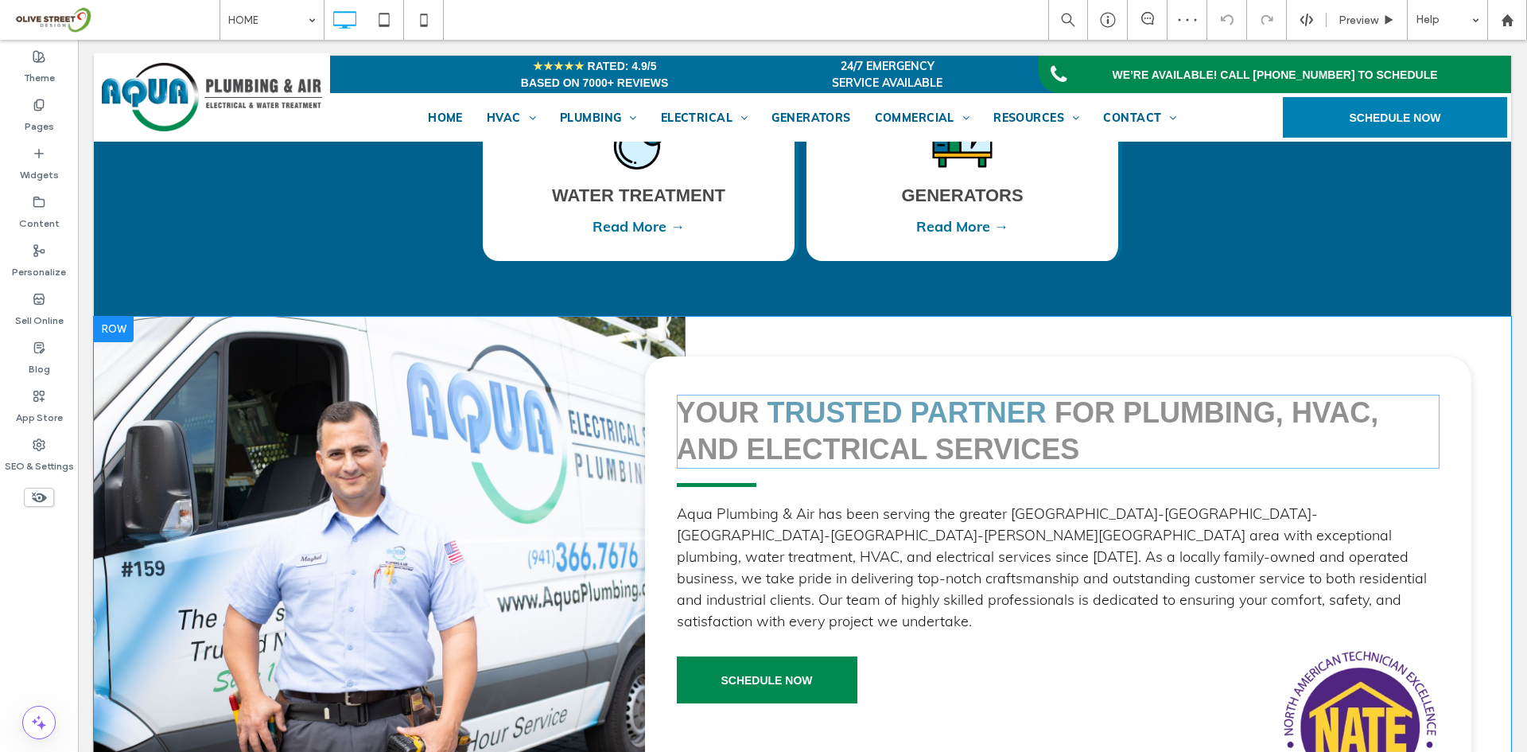
scroll to position [928, 0]
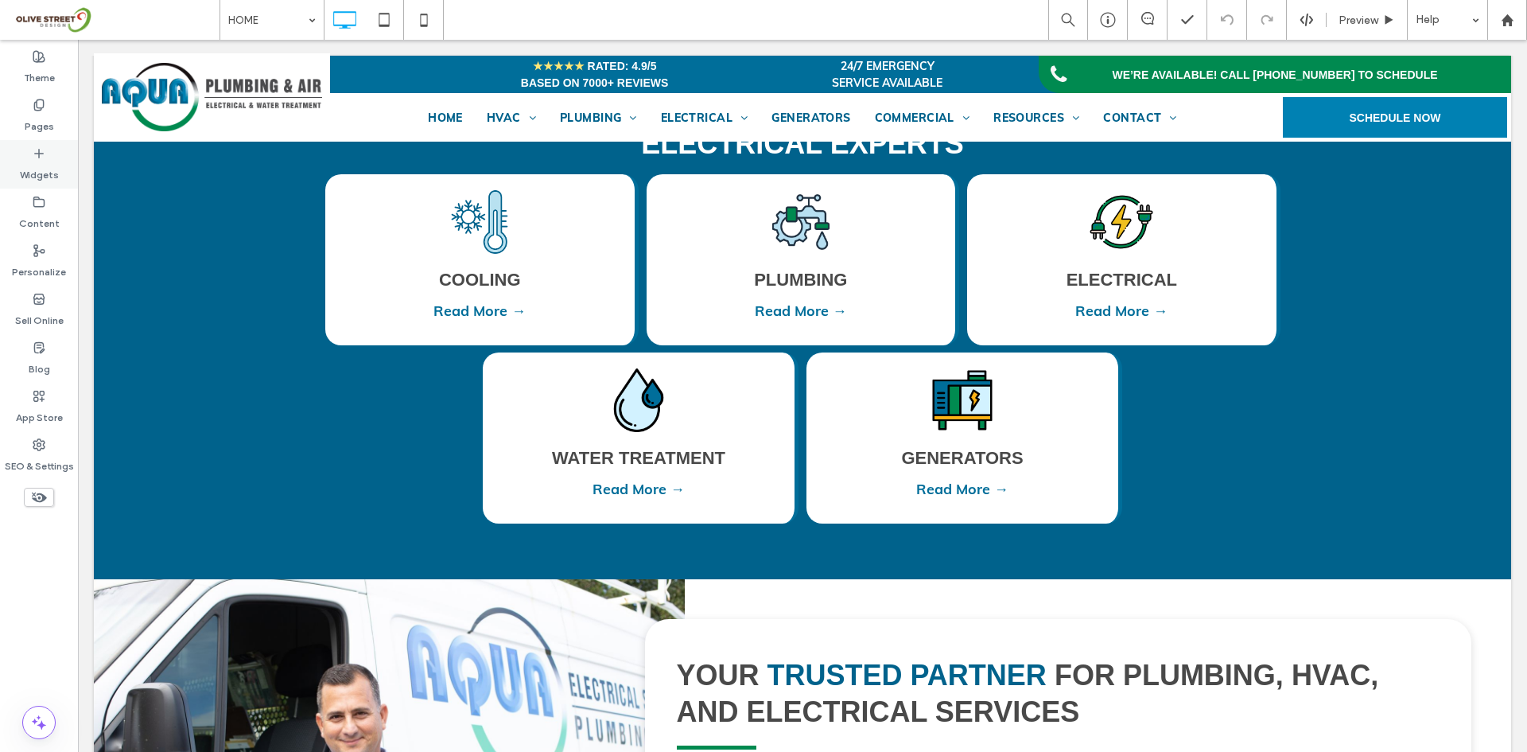
drag, startPoint x: 49, startPoint y: 120, endPoint x: 70, endPoint y: 185, distance: 68.7
click at [49, 120] on label "Pages" at bounding box center [39, 122] width 29 height 22
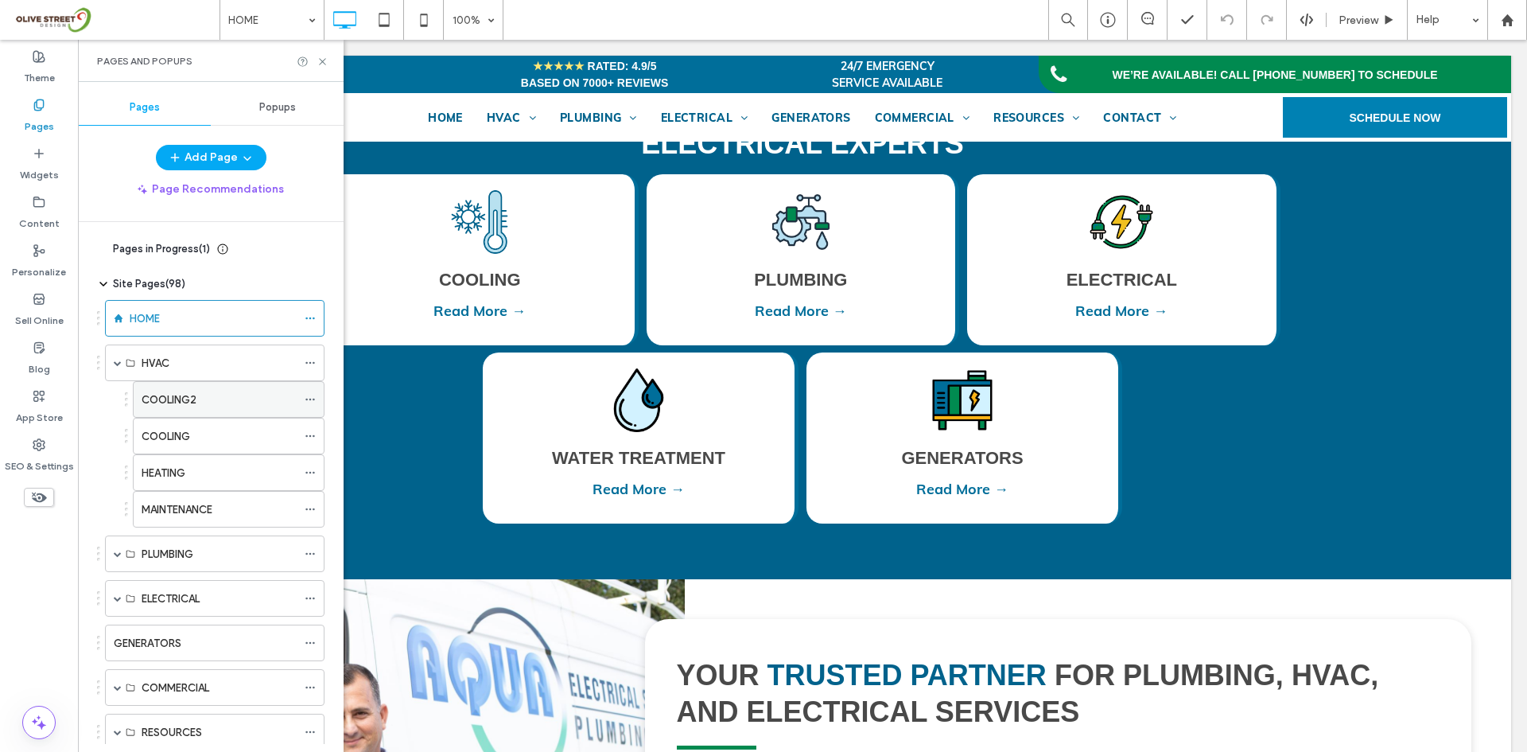
click at [190, 393] on label "COOLING2" at bounding box center [169, 400] width 55 height 28
click at [323, 60] on use at bounding box center [322, 61] width 6 height 6
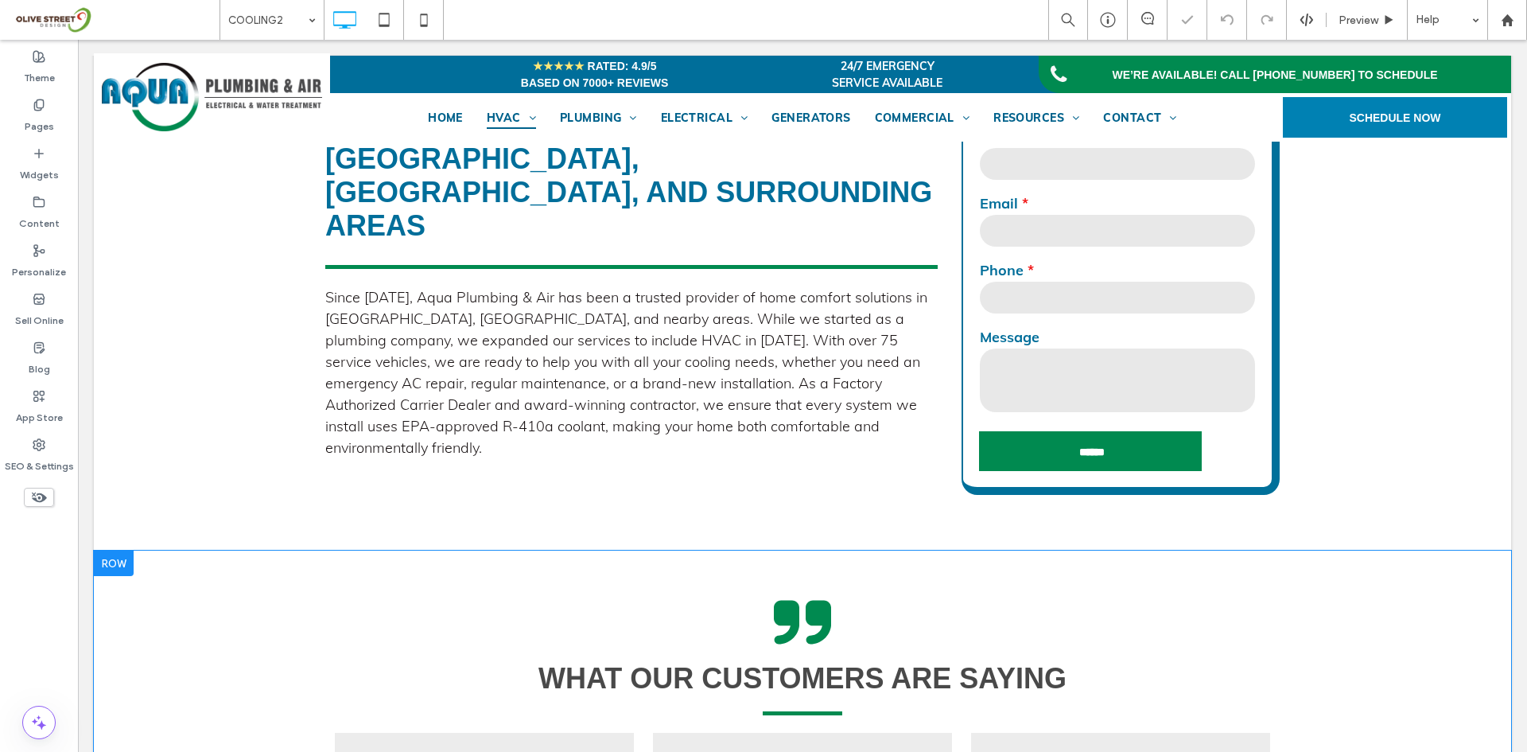
scroll to position [663, 0]
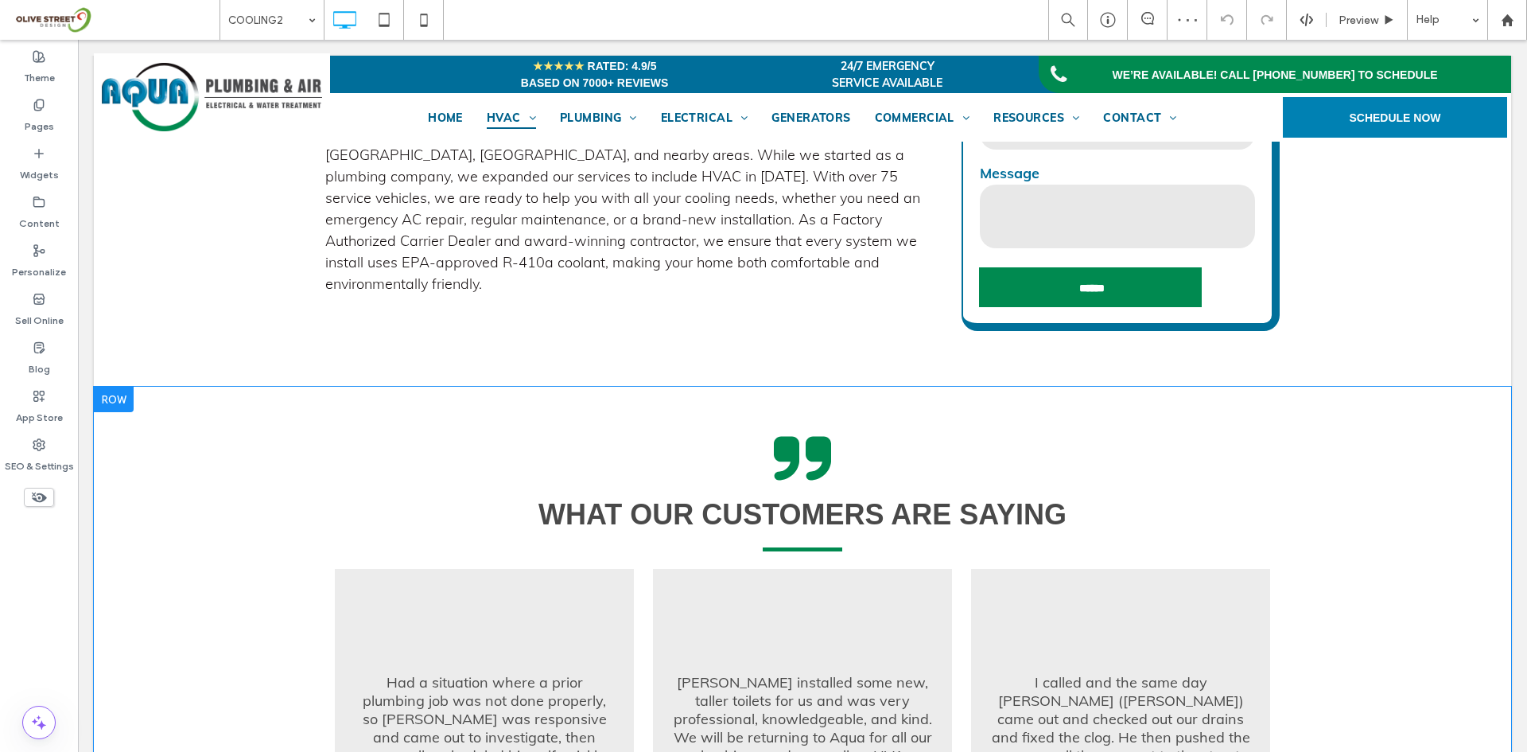
click at [269, 471] on div "what our customers are saying Had a situation where a prior plumbing job was no…" at bounding box center [802, 641] width 1417 height 508
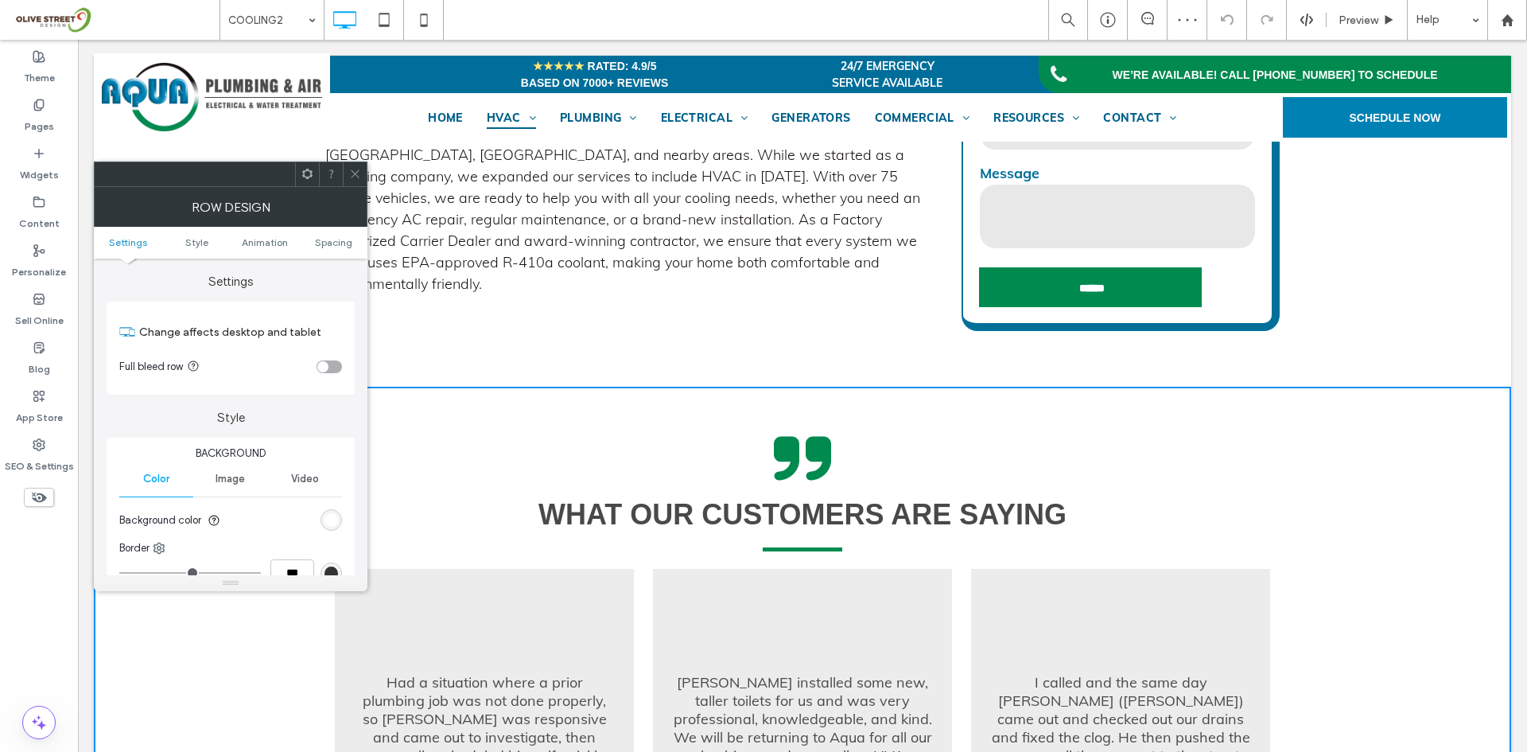
click at [327, 529] on div "rgb(255, 255, 255)" at bounding box center [331, 519] width 21 height 21
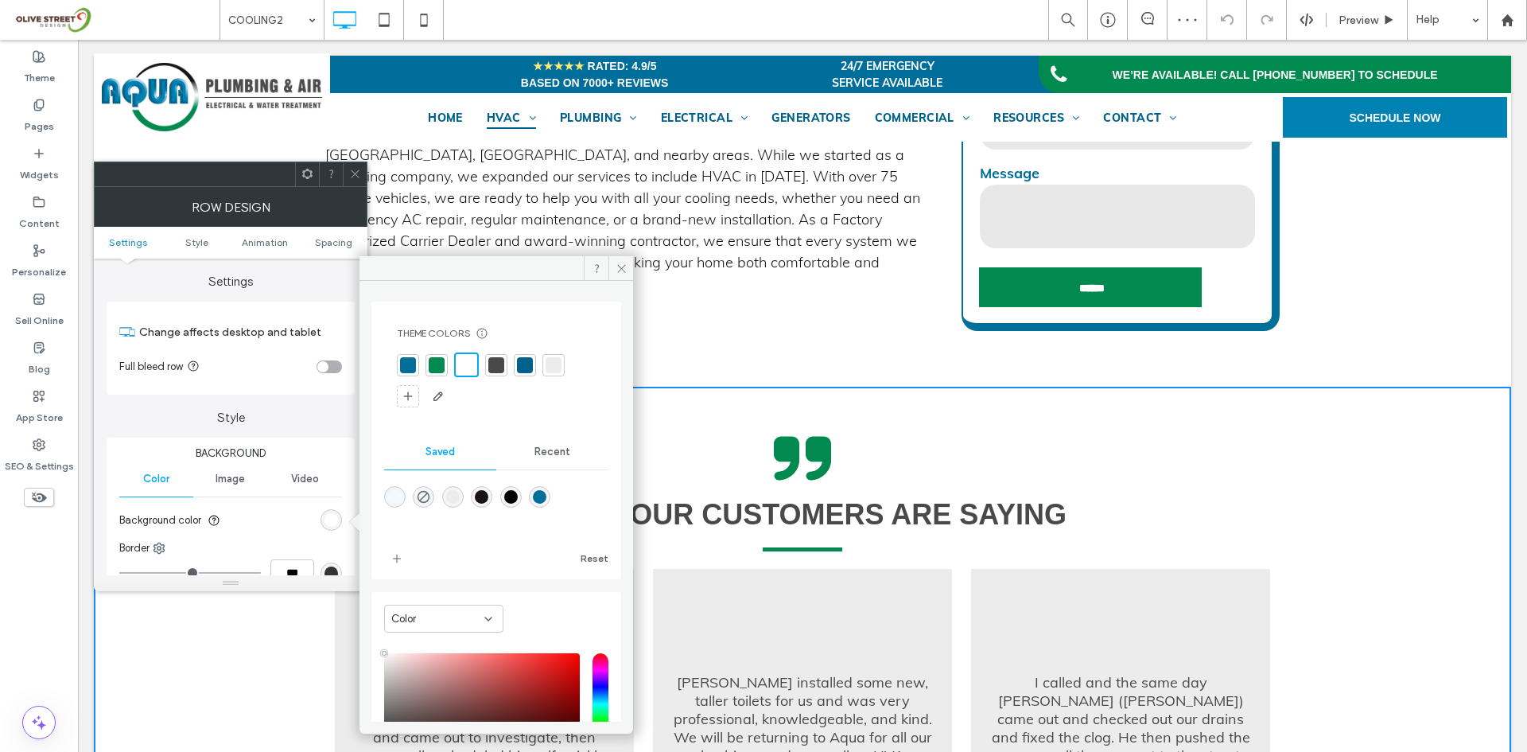
click at [546, 493] on div "rgba(0,112,154,1)" at bounding box center [540, 497] width 14 height 14
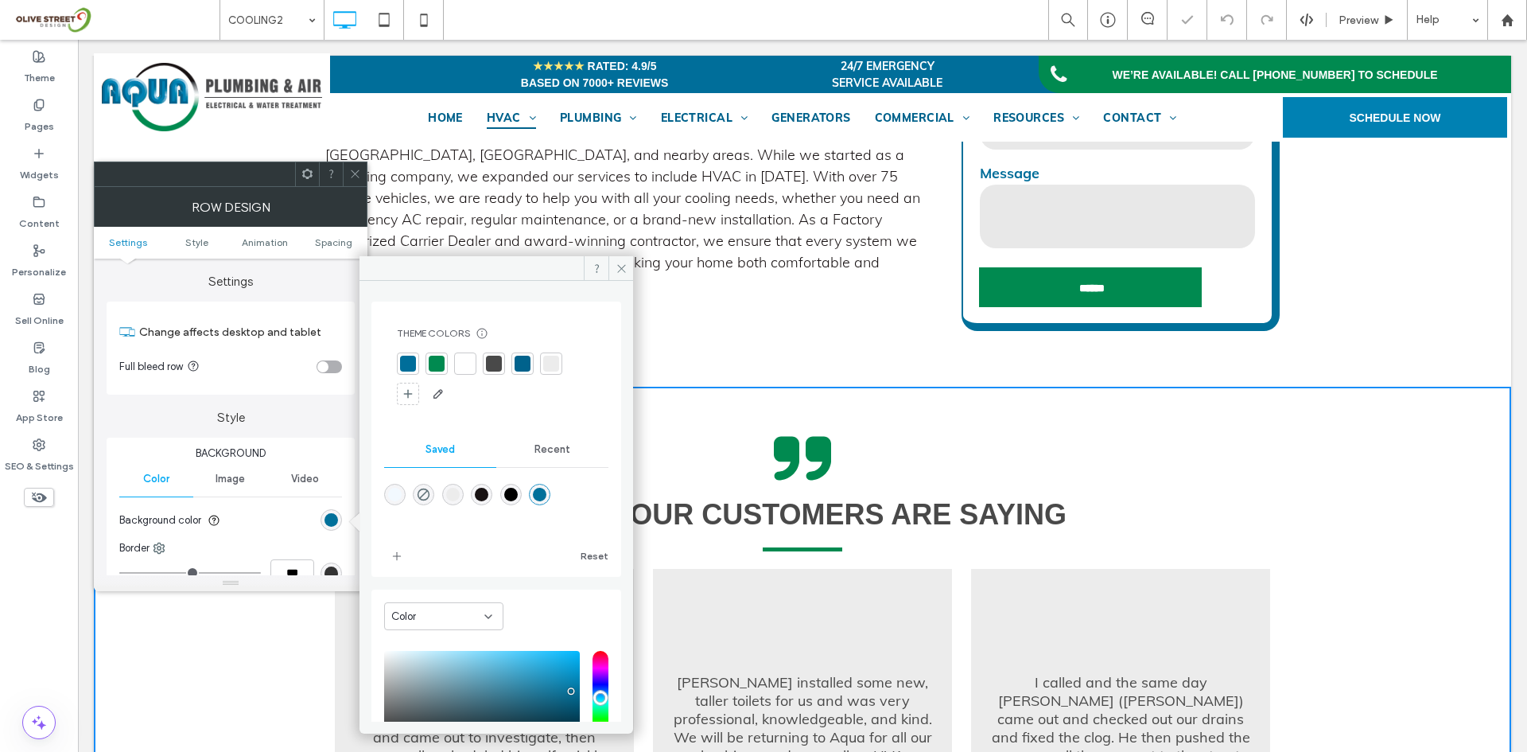
type input "*******"
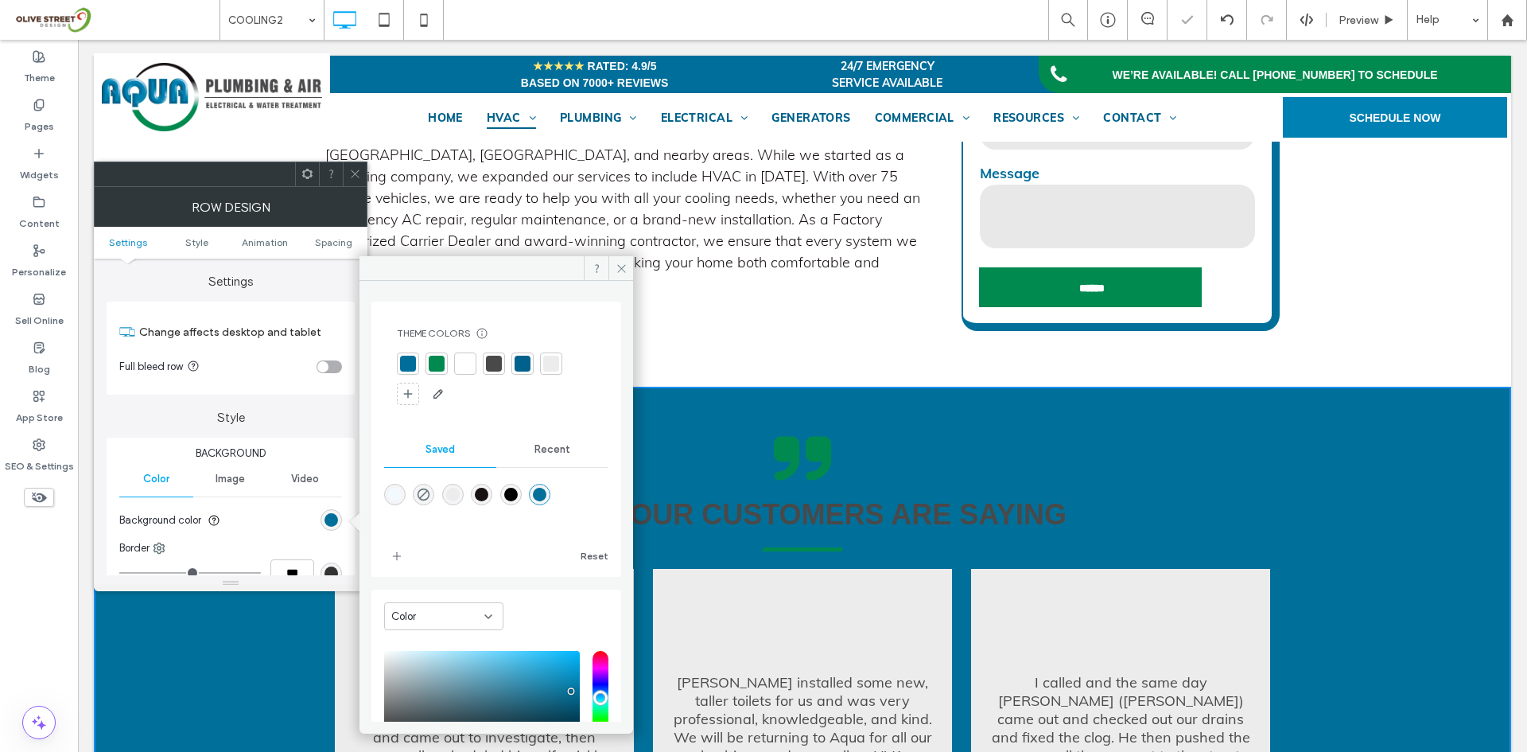
click at [356, 176] on icon at bounding box center [355, 174] width 12 height 12
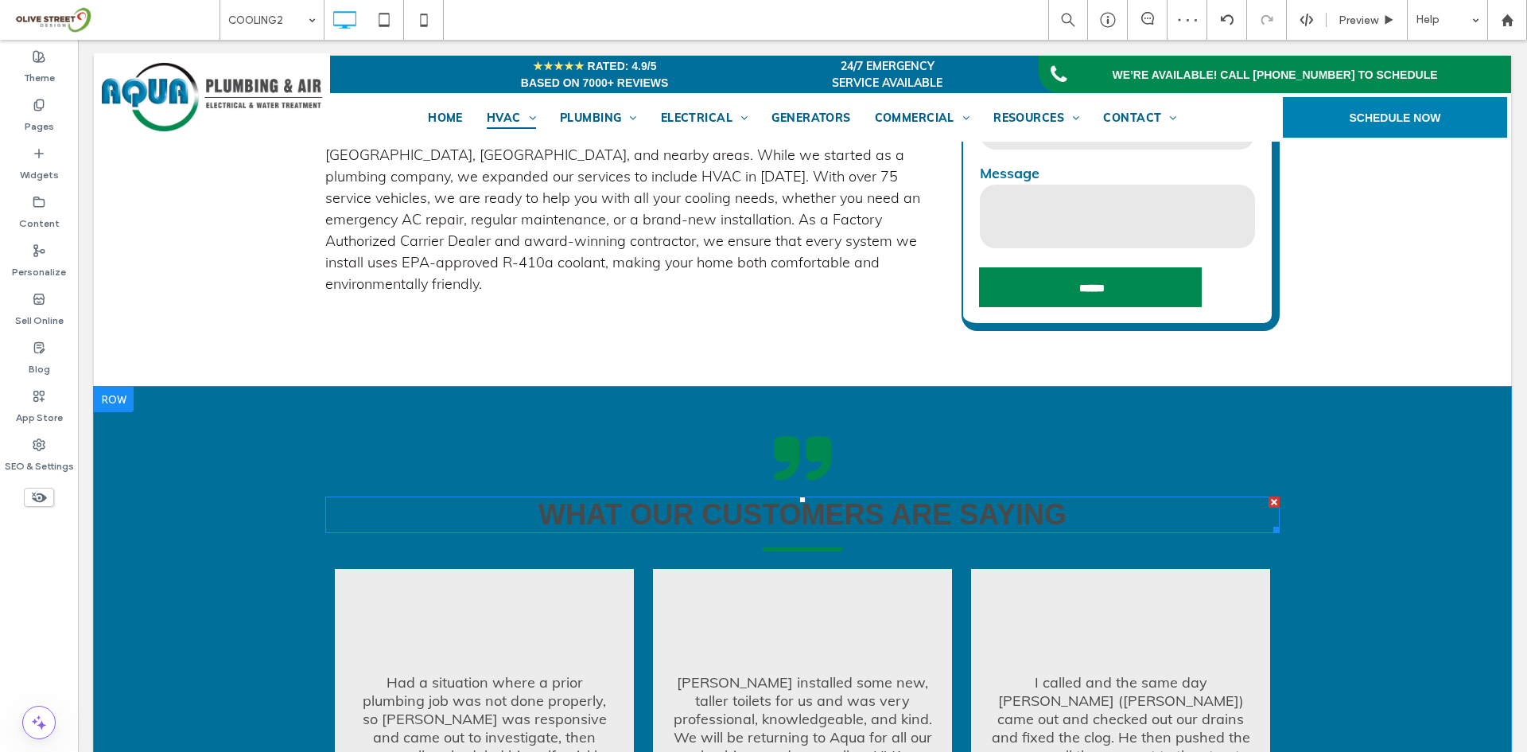
click at [749, 526] on span "what our customers are saying" at bounding box center [802, 514] width 528 height 33
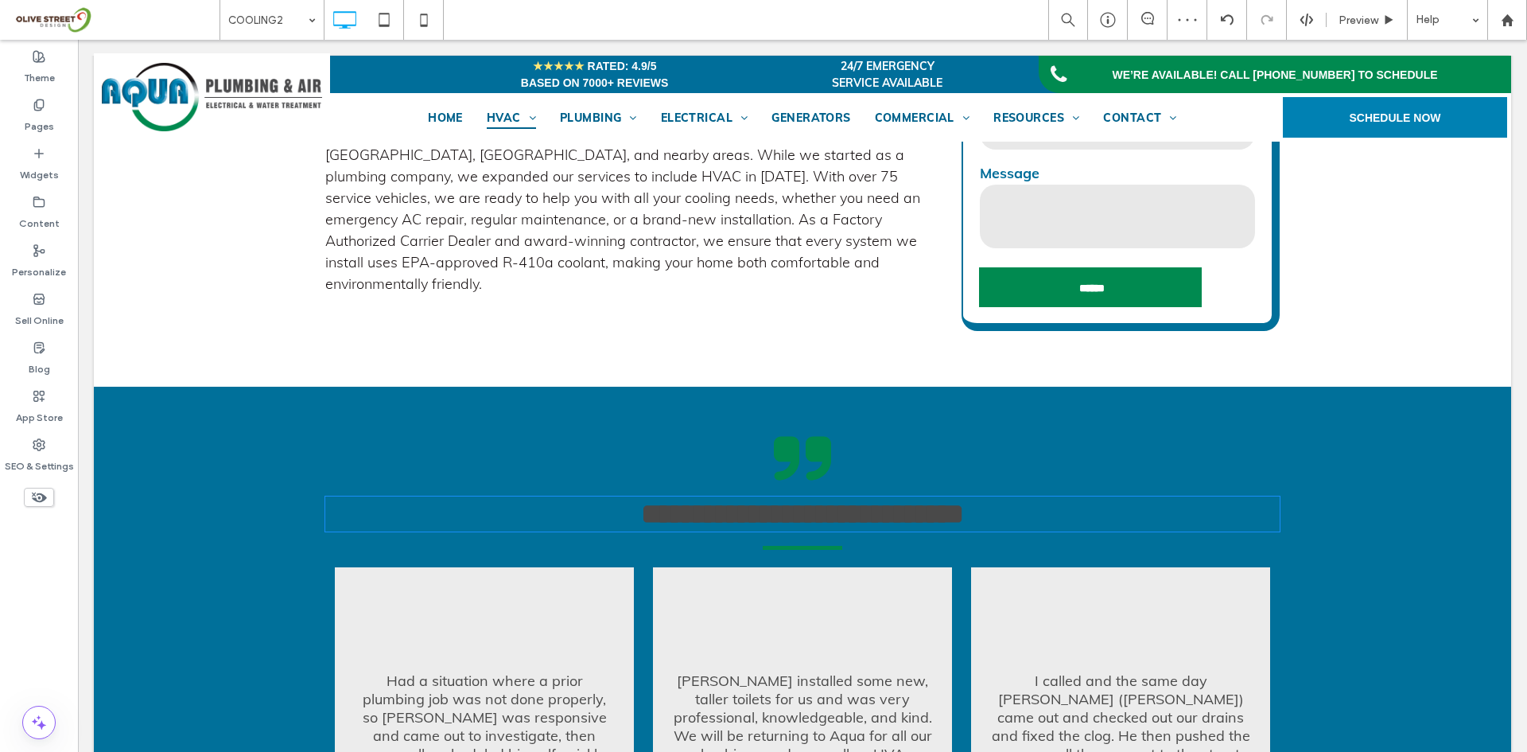
type input "*********"
type input "**"
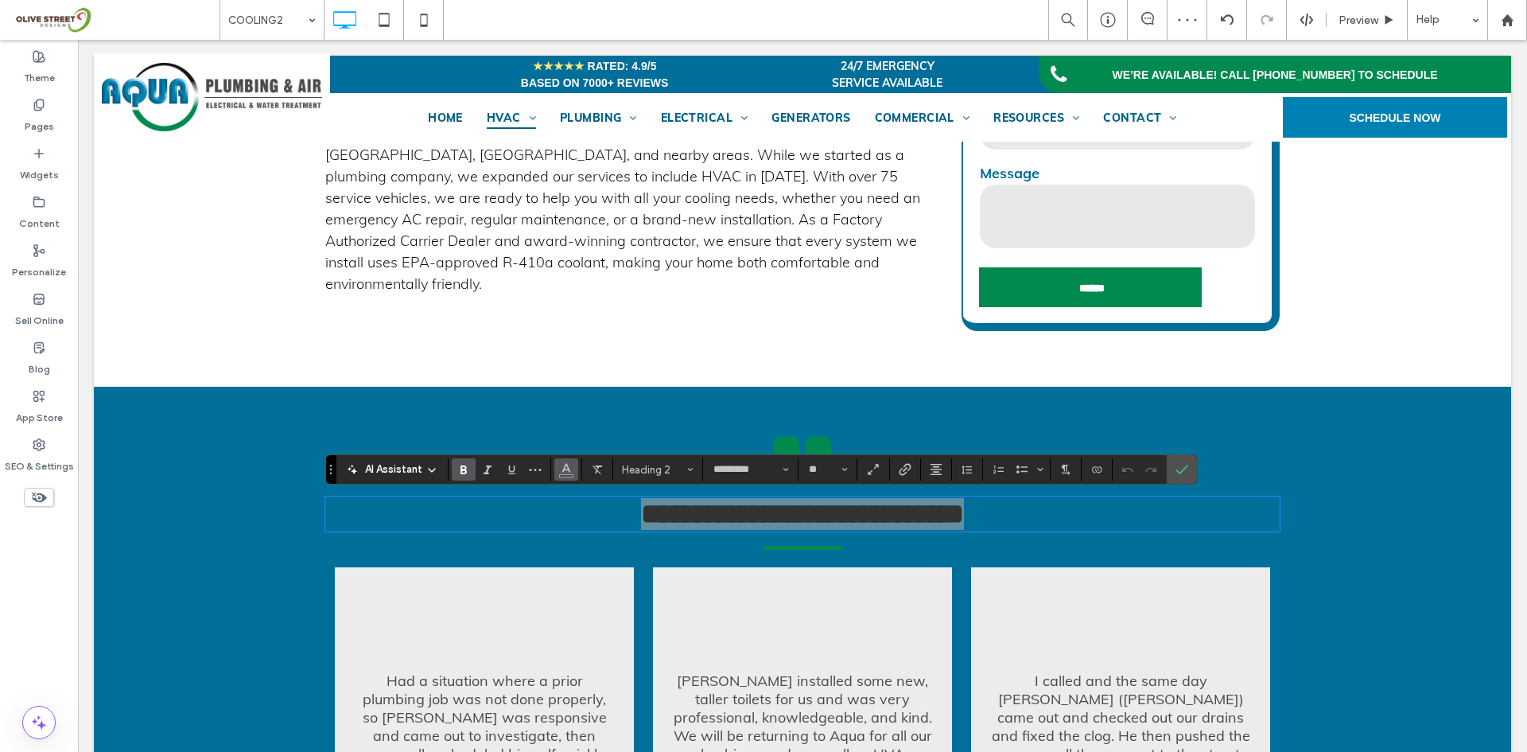
click at [567, 468] on icon "Color" at bounding box center [566, 467] width 13 height 13
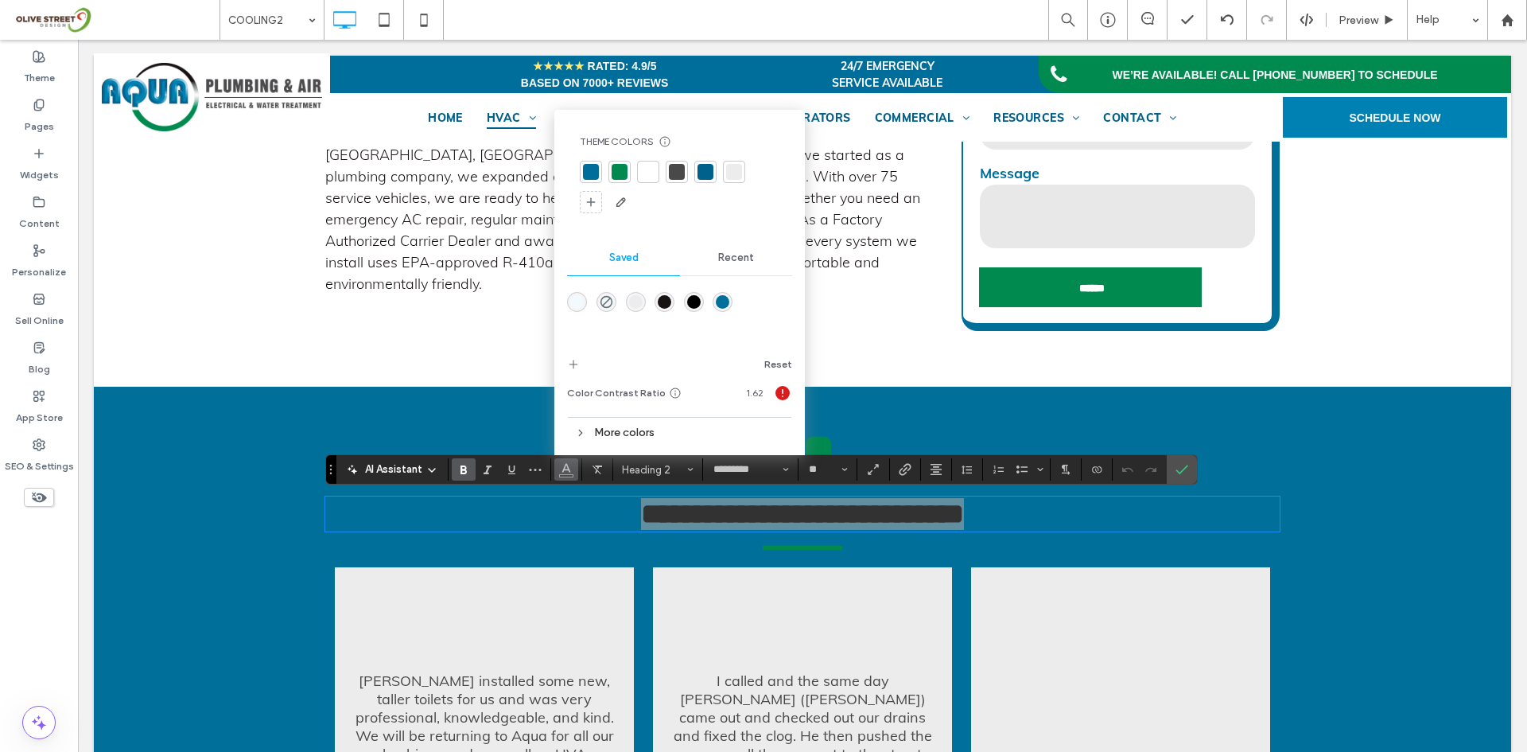
click at [647, 169] on div at bounding box center [648, 172] width 16 height 16
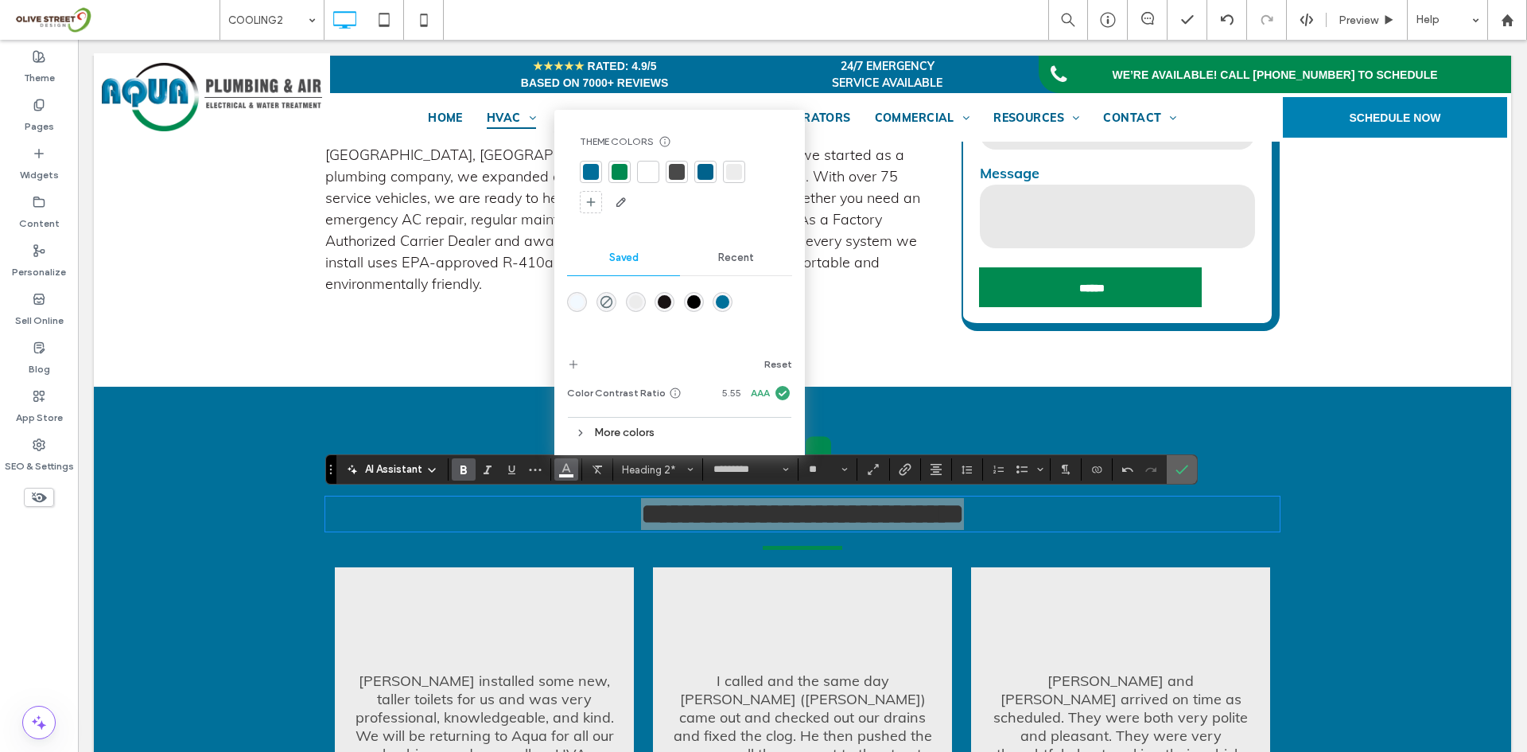
drag, startPoint x: 1176, startPoint y: 473, endPoint x: 863, endPoint y: 488, distance: 313.8
click at [1176, 473] on icon "Confirm" at bounding box center [1182, 469] width 13 height 13
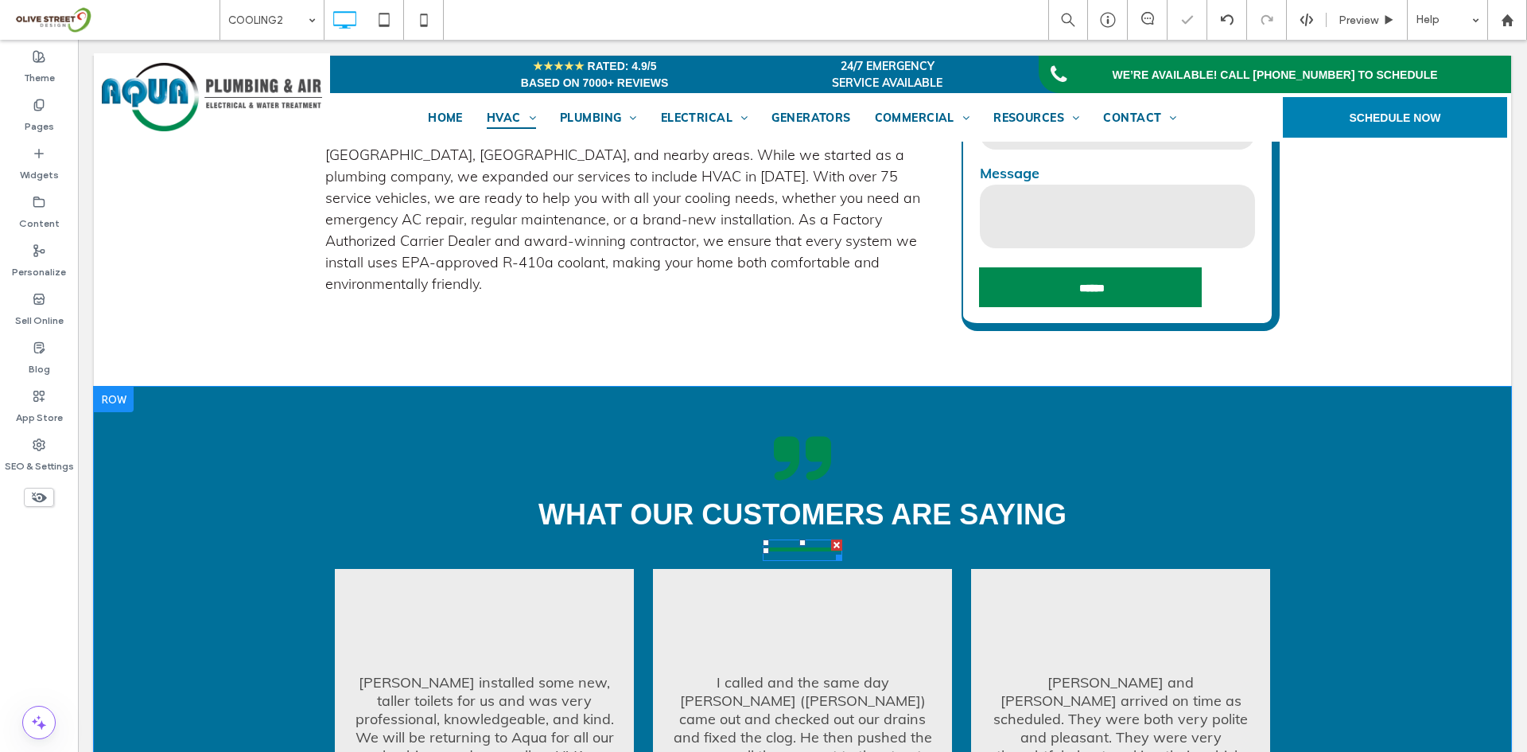
click at [799, 546] on div at bounding box center [802, 542] width 6 height 6
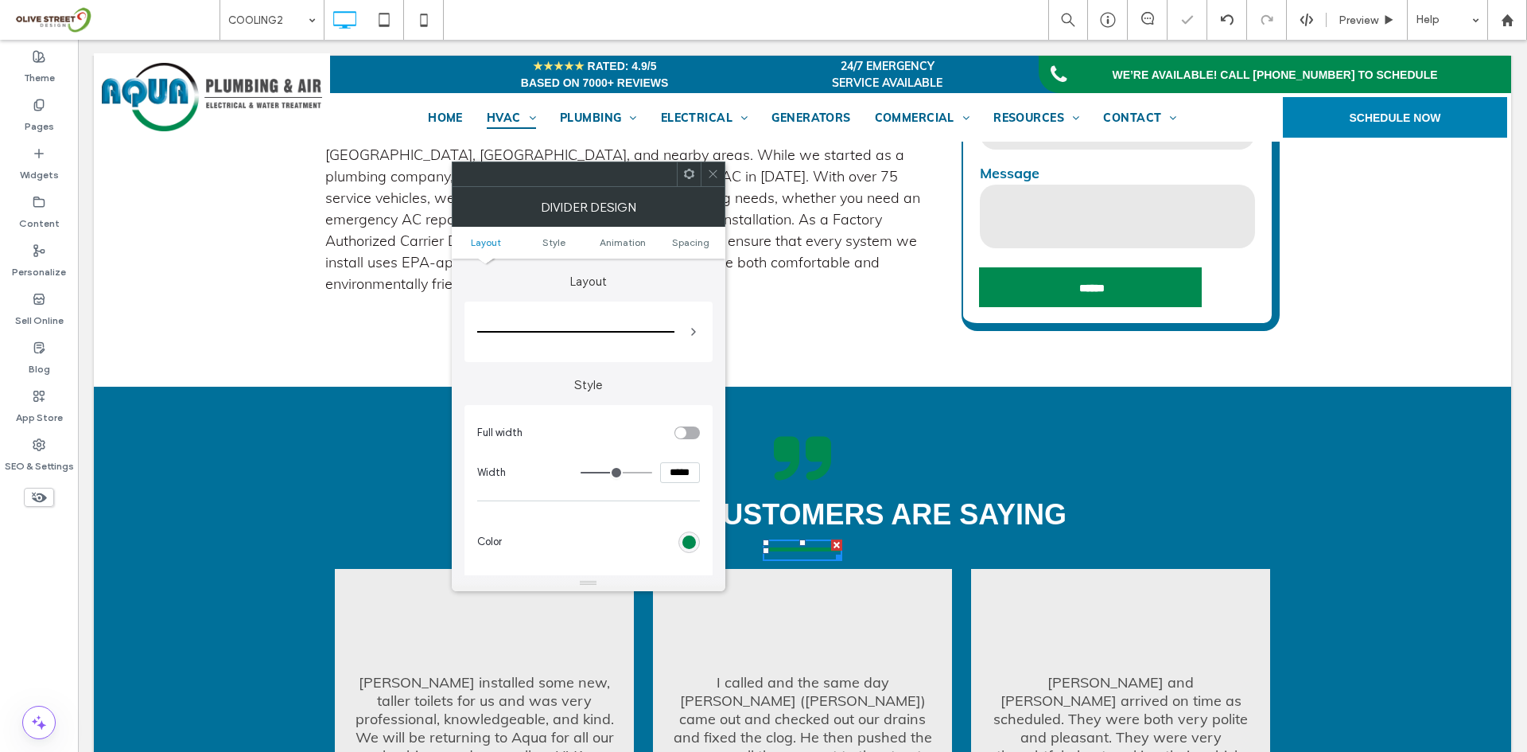
click at [678, 538] on div "rgb(0, 138, 80)" at bounding box center [688, 541] width 21 height 21
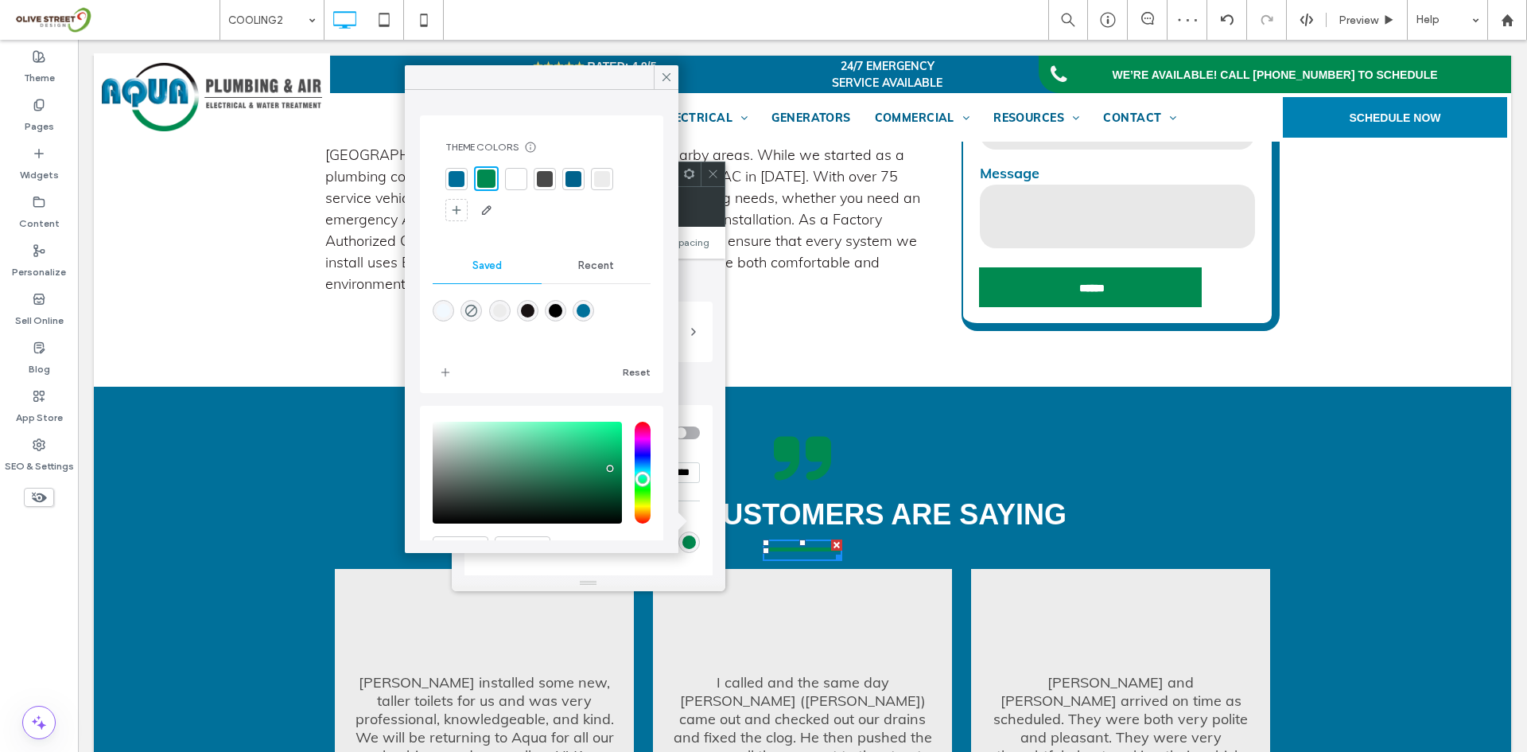
click at [511, 177] on div at bounding box center [516, 179] width 16 height 16
click at [782, 461] on icon at bounding box center [786, 459] width 25 height 44
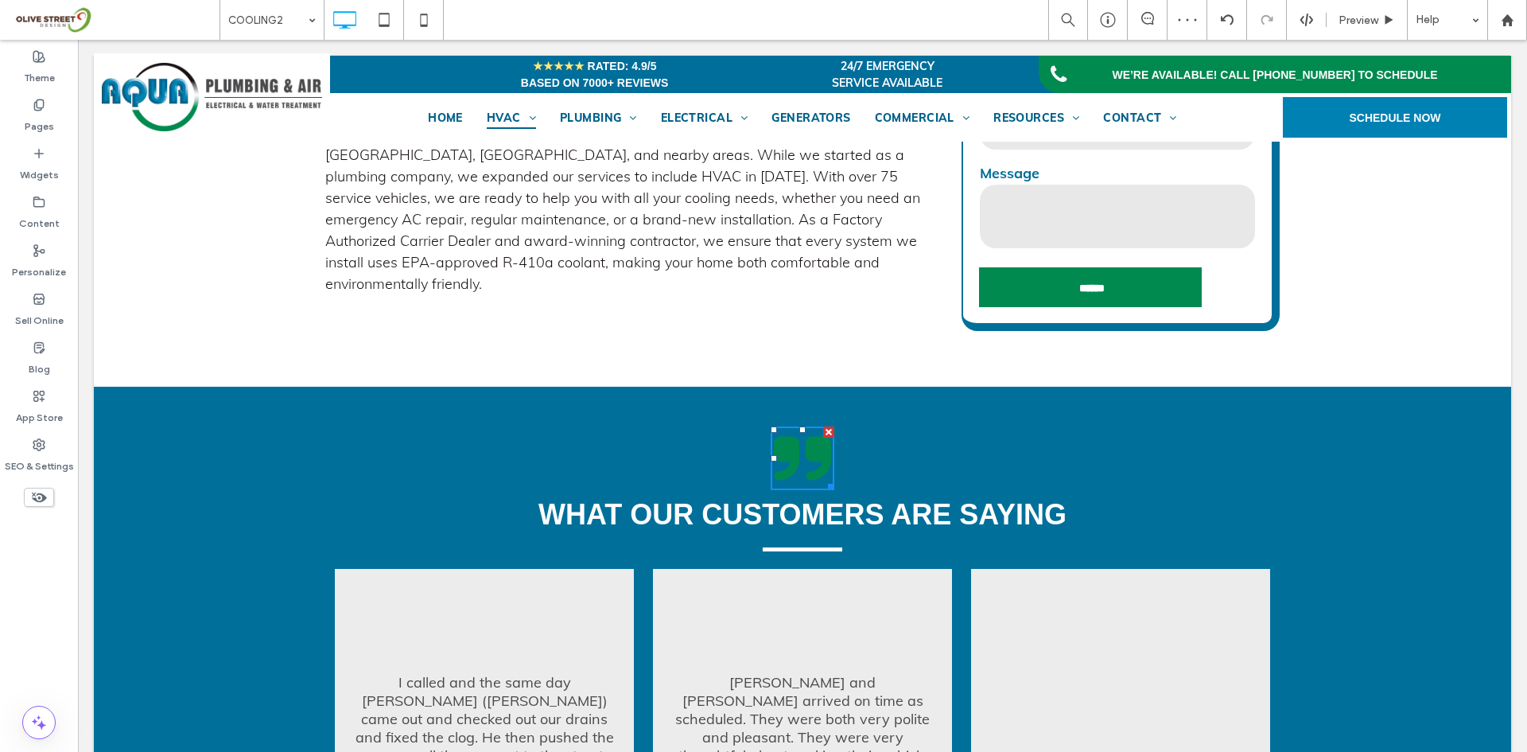
click at [786, 465] on icon at bounding box center [786, 459] width 25 height 44
click at [764, 337] on div "Cooling Services in Sarasota, Ellenton, and Surrounding Areas Since 1974, Aqua …" at bounding box center [802, 137] width 1417 height 497
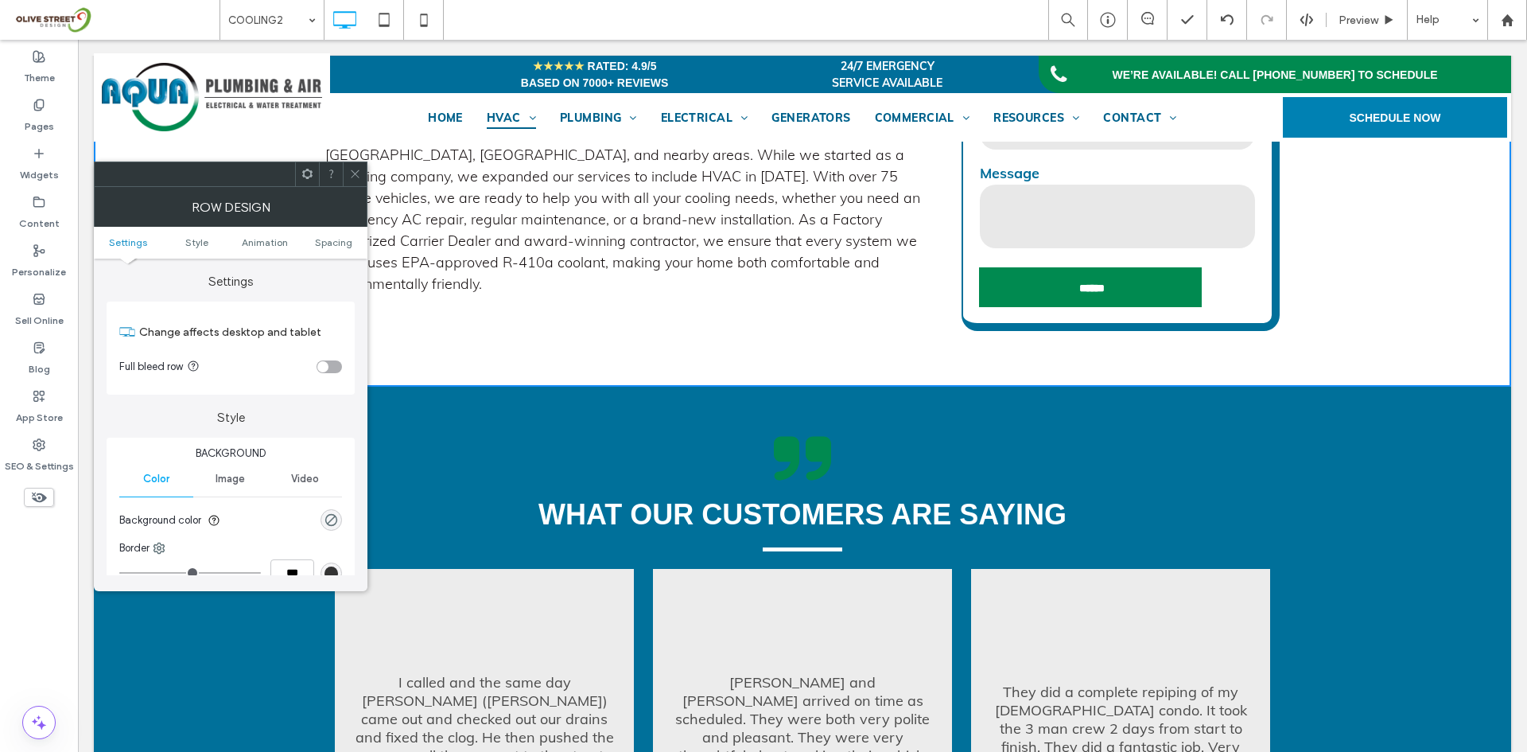
click at [797, 454] on icon at bounding box center [803, 458] width 64 height 64
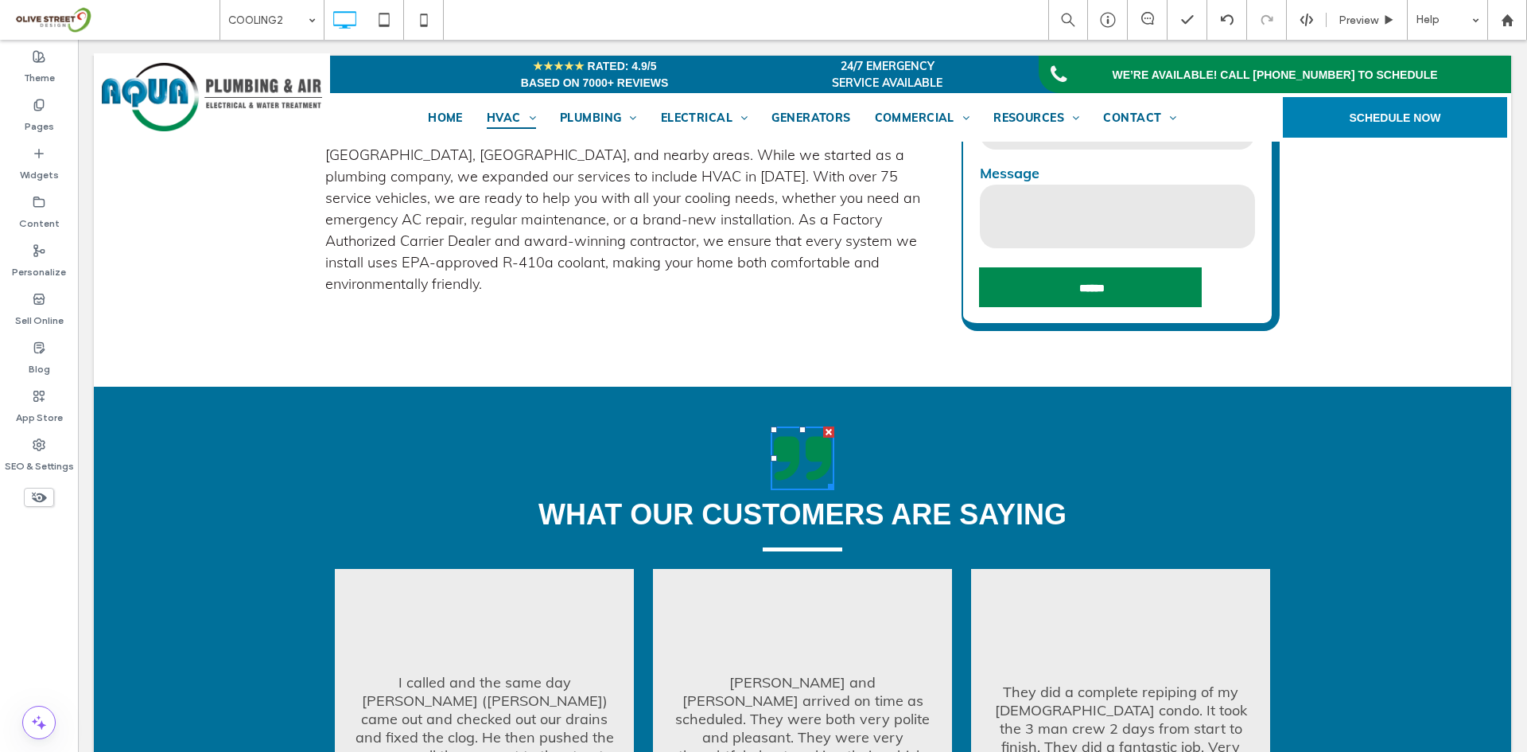
click at [621, 310] on div "Cooling Services in Sarasota, Ellenton, and Surrounding Areas Since 1974, Aqua …" at bounding box center [643, 138] width 636 height 386
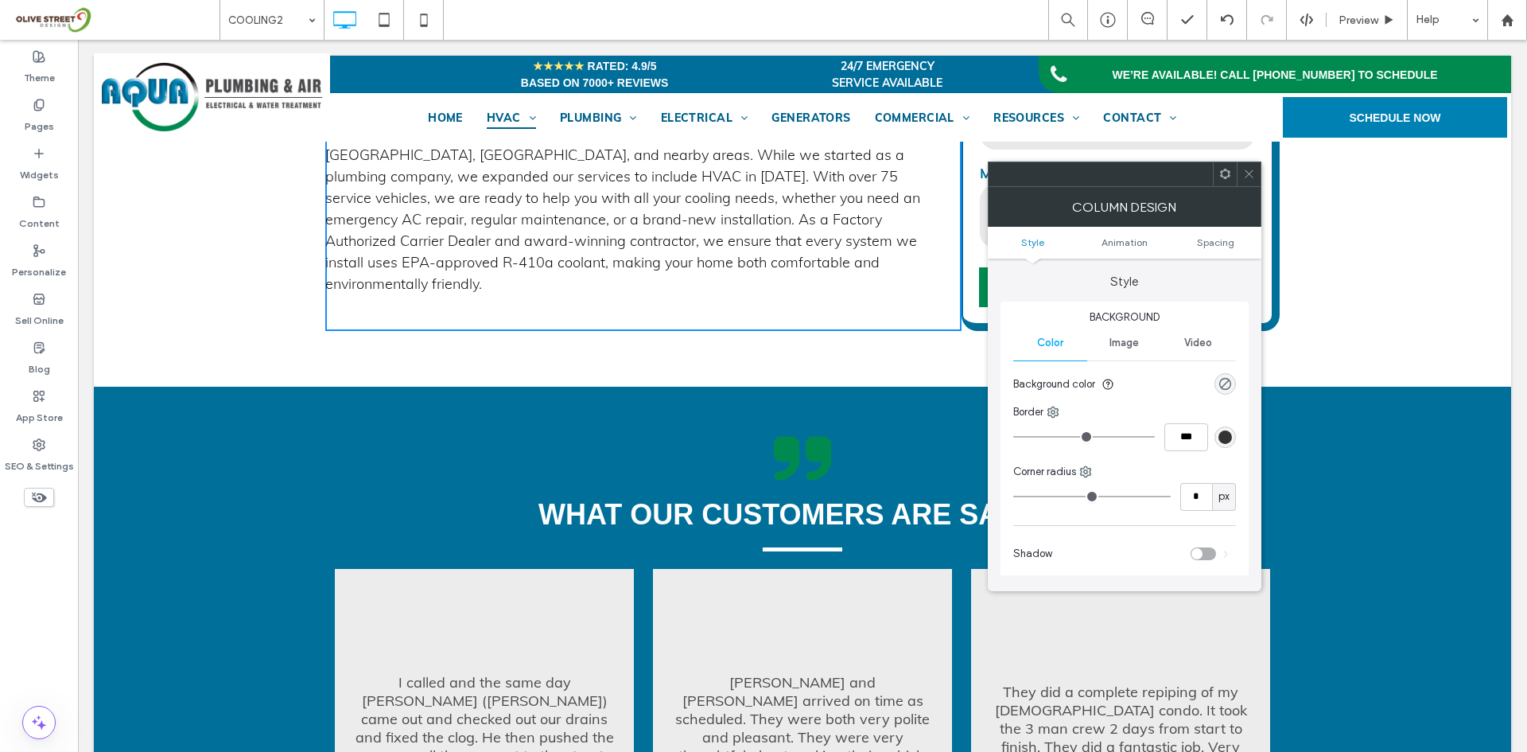
click at [790, 449] on icon at bounding box center [786, 459] width 25 height 44
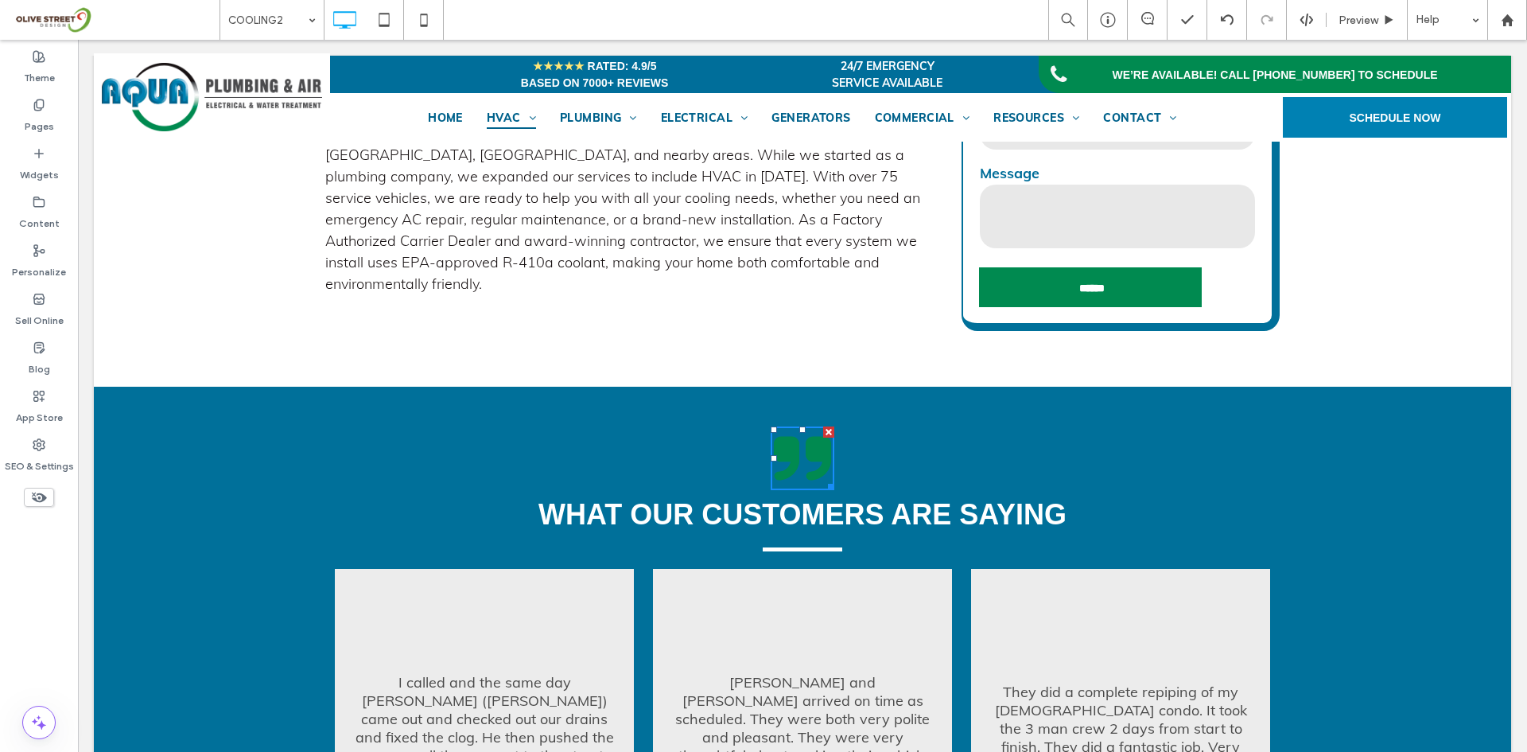
click at [616, 452] on div "what our customers are saying Had a situation where a prior plumbing job was no…" at bounding box center [802, 660] width 954 height 468
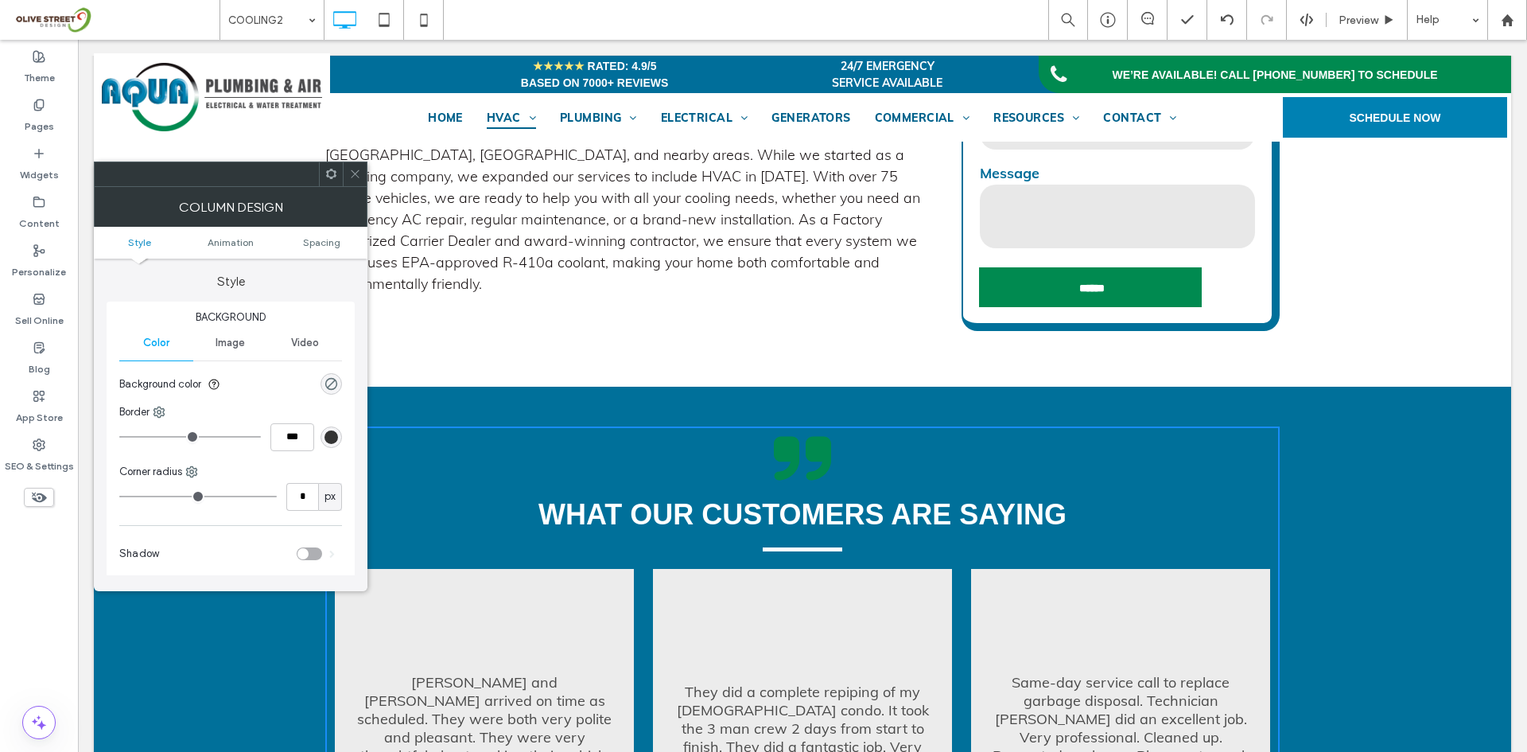
click at [351, 173] on icon at bounding box center [355, 174] width 12 height 12
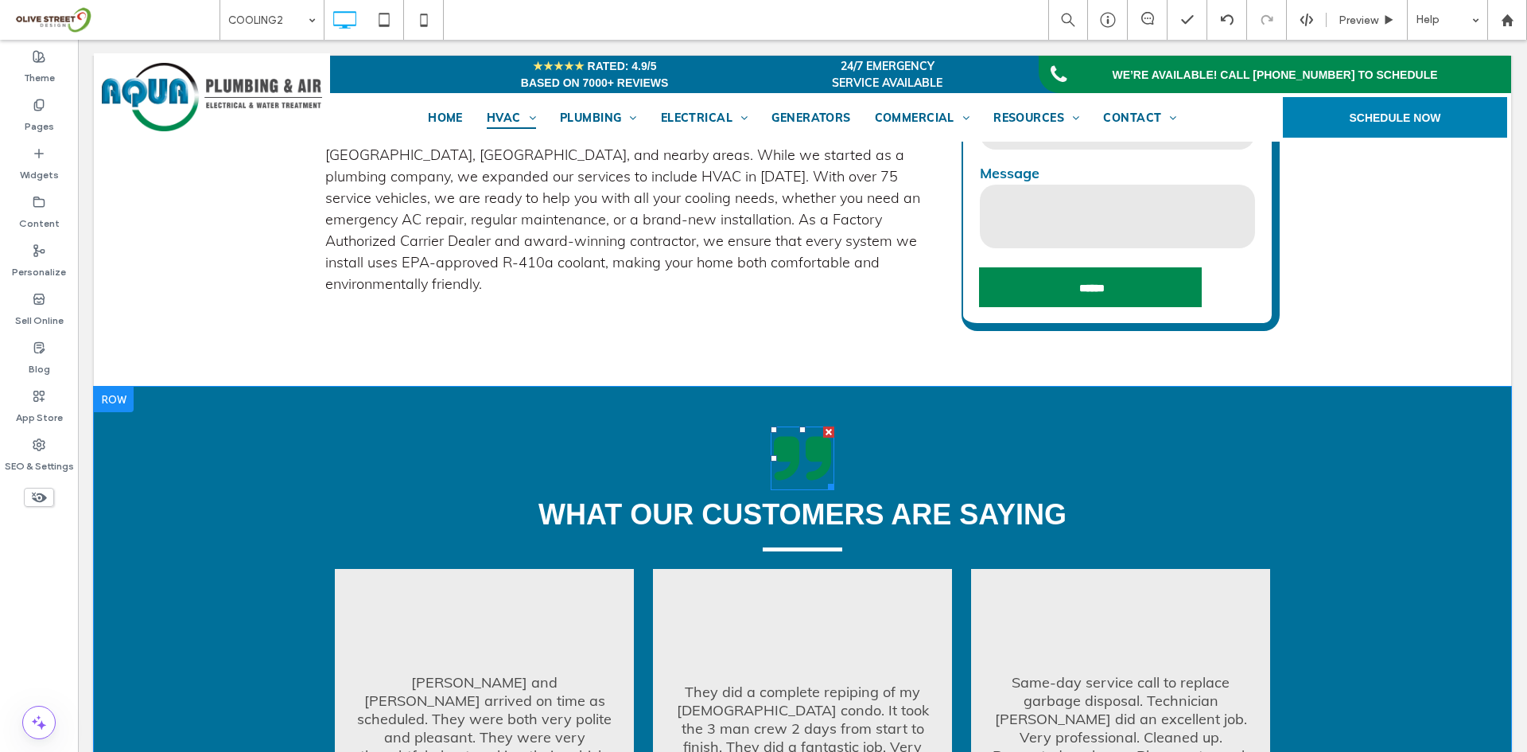
click at [807, 446] on icon at bounding box center [818, 459] width 25 height 44
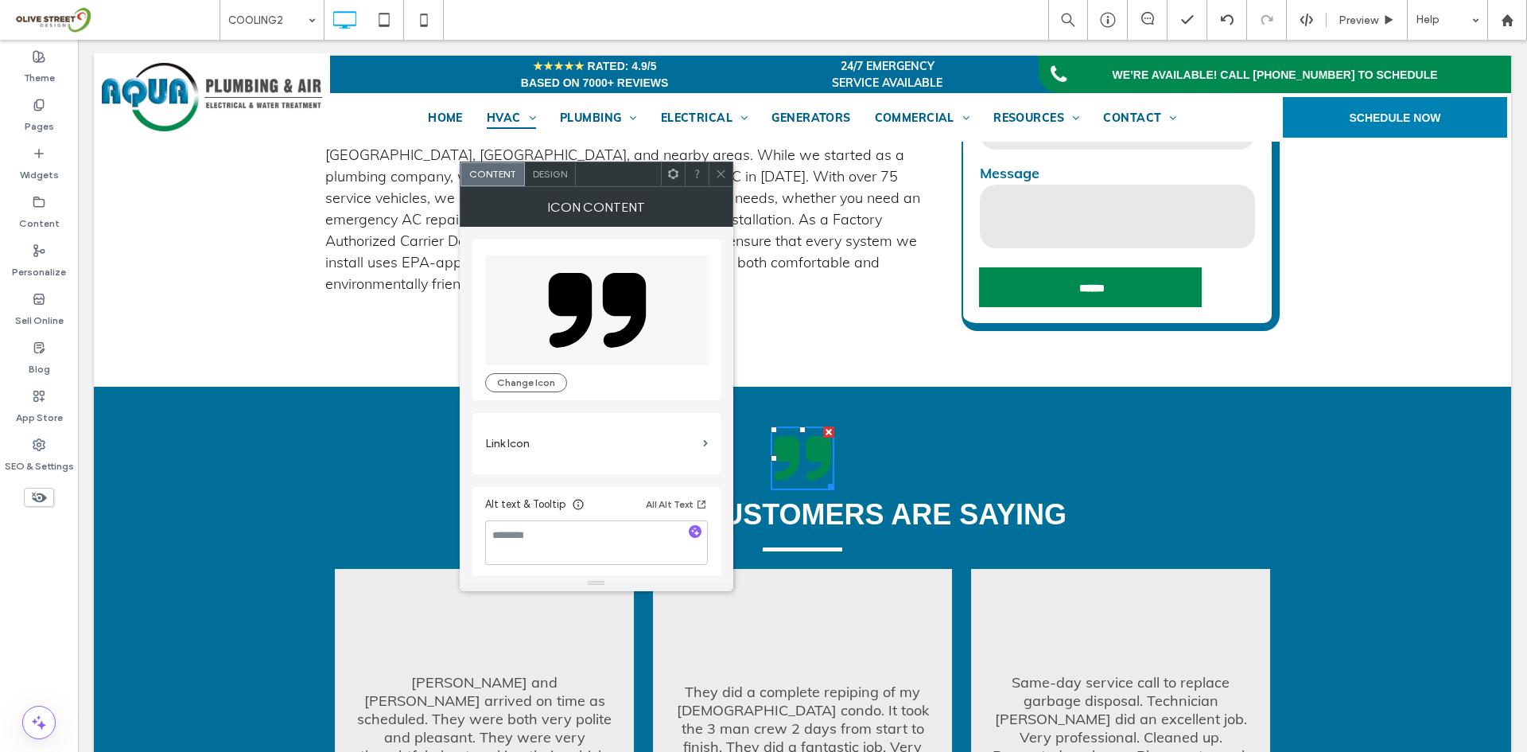
click at [554, 185] on div "Design" at bounding box center [550, 174] width 51 height 24
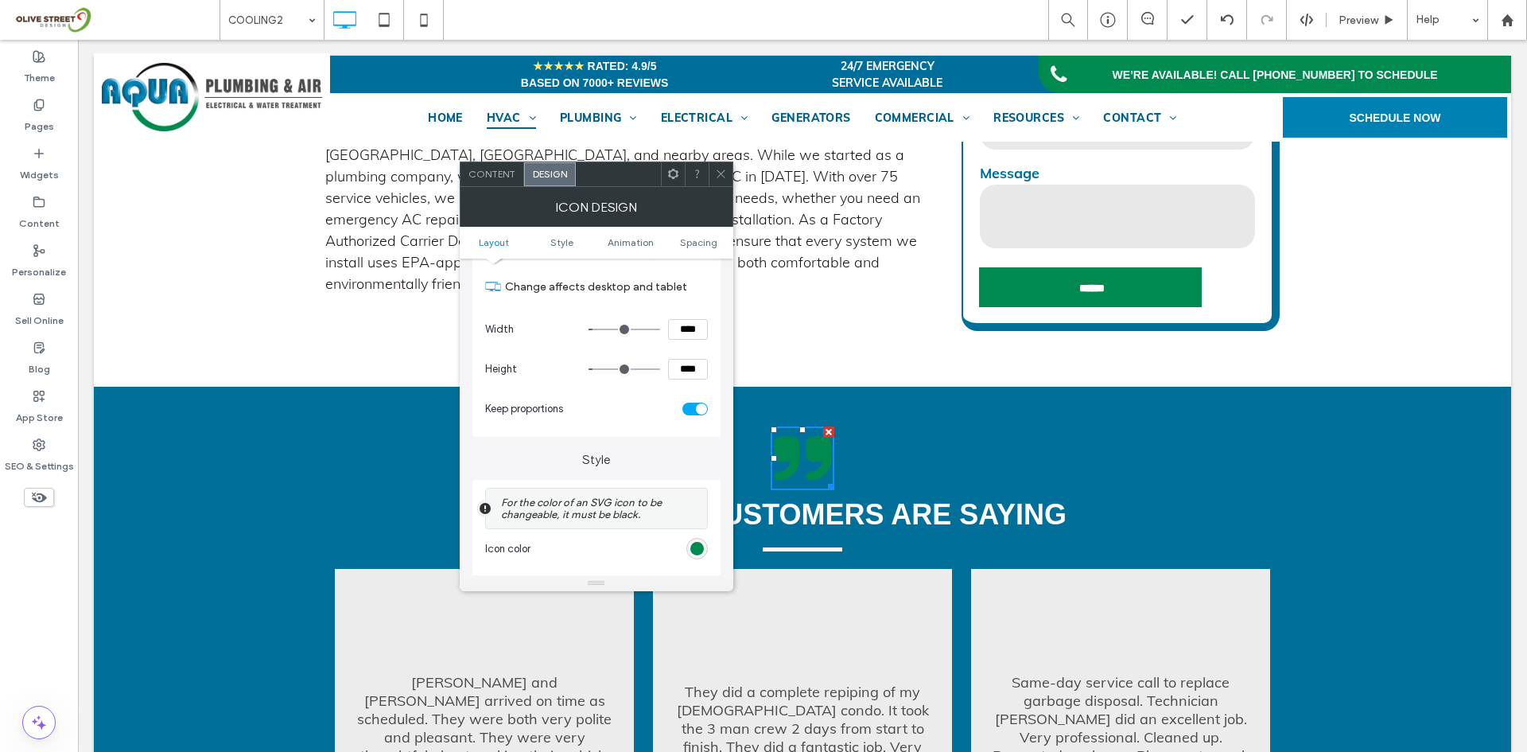
scroll to position [265, 0]
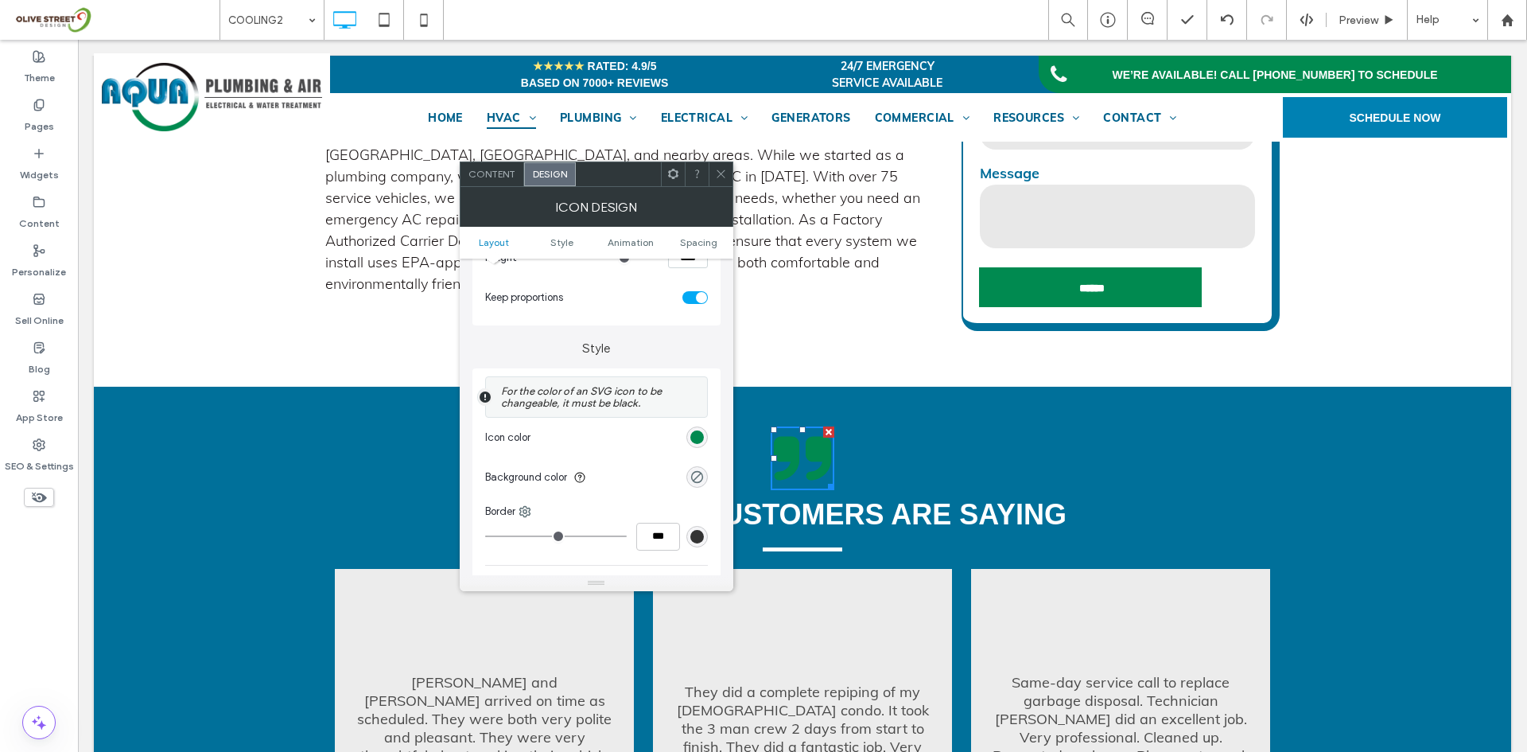
click at [692, 446] on div "rgb(0, 138, 80)" at bounding box center [696, 436] width 21 height 21
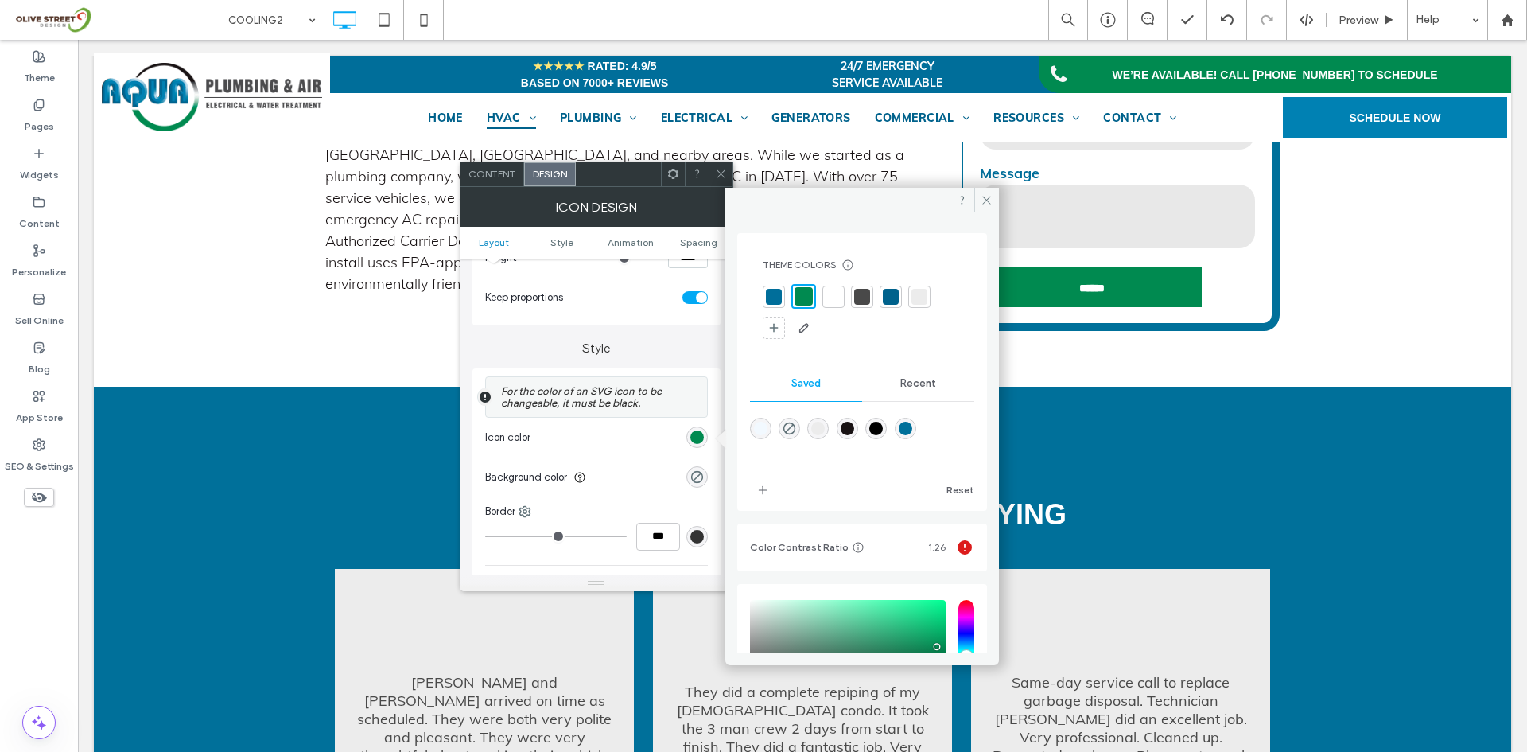
click at [839, 305] on div at bounding box center [833, 297] width 22 height 22
drag, startPoint x: 727, startPoint y: 169, endPoint x: 717, endPoint y: 182, distance: 17.0
click at [726, 169] on div at bounding box center [721, 174] width 24 height 24
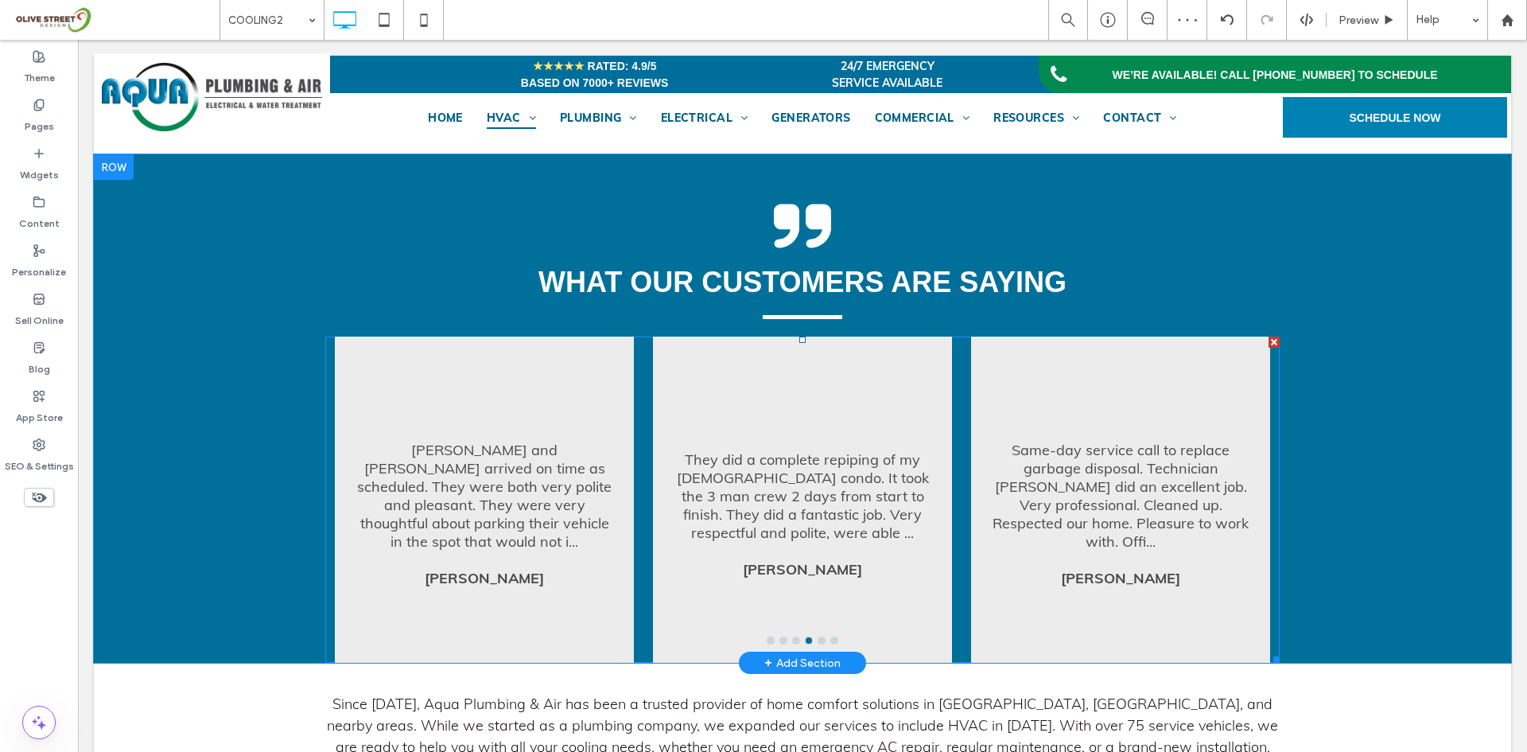
scroll to position [795, 0]
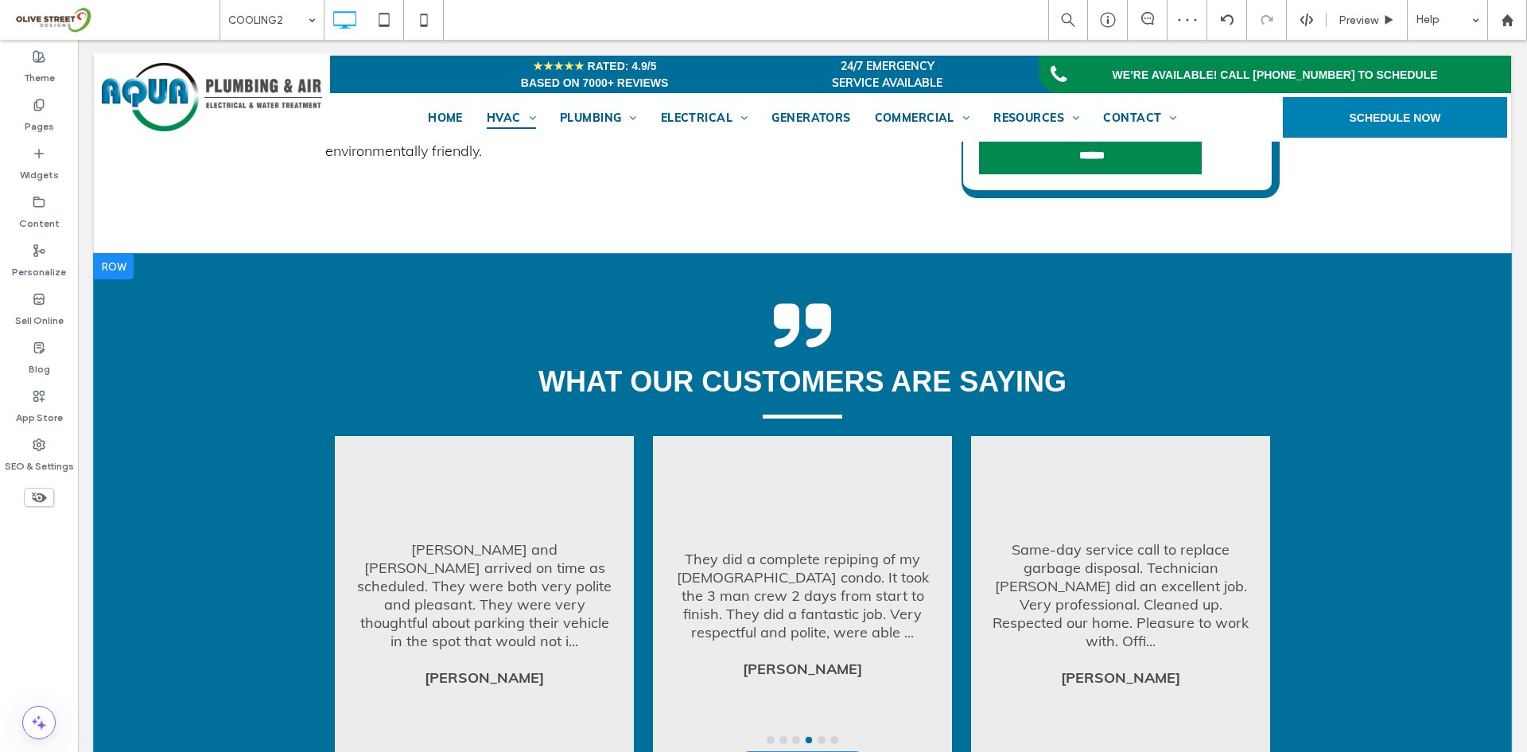
click at [408, 282] on div "what our customers are saying Had a situation where a prior plumbing job was no…" at bounding box center [802, 508] width 1417 height 508
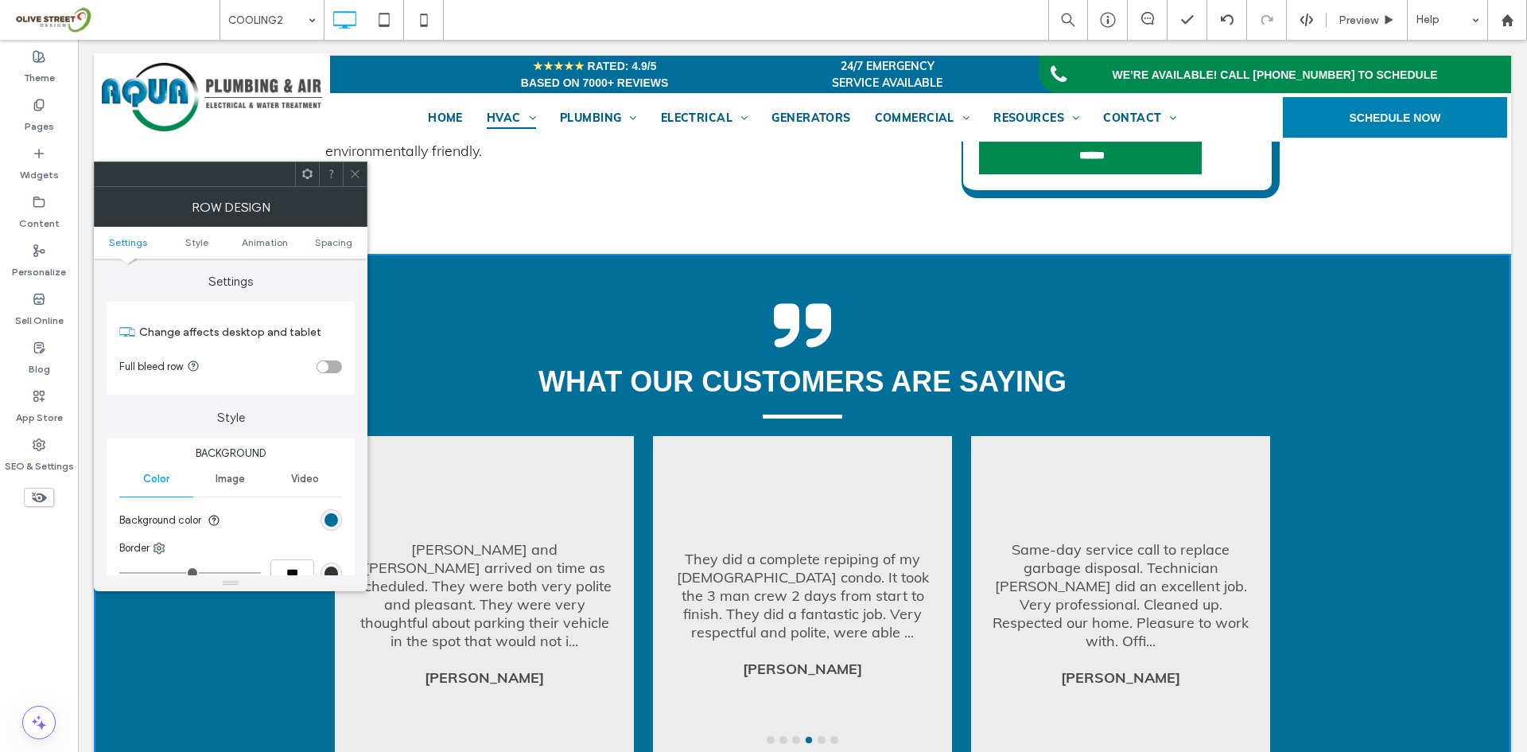
click at [322, 234] on ul "Settings Style Animation Spacing" at bounding box center [231, 243] width 274 height 32
click at [332, 249] on ul "Settings Style Animation Spacing" at bounding box center [231, 243] width 274 height 32
click at [331, 247] on span "Spacing" at bounding box center [333, 242] width 37 height 12
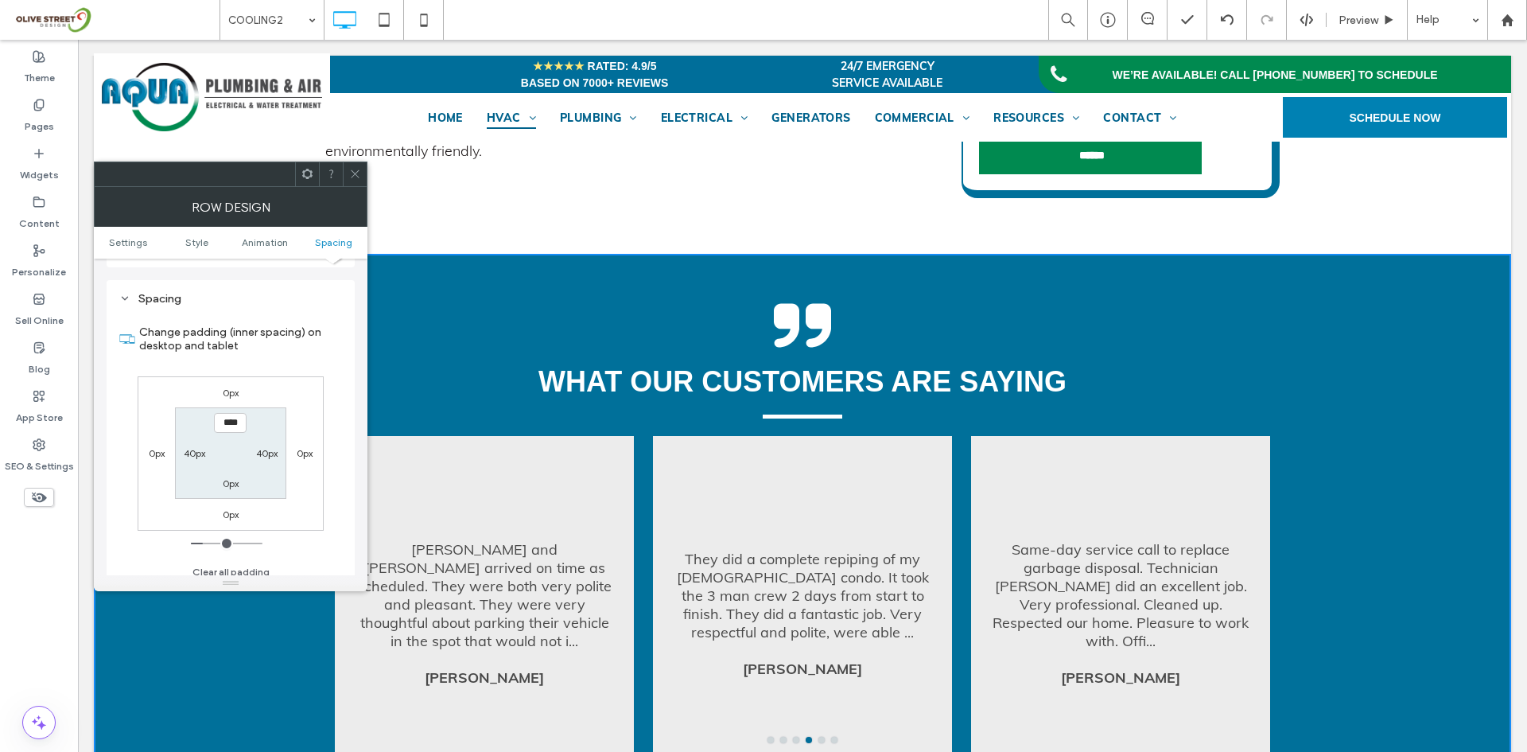
scroll to position [449, 0]
click at [229, 478] on label "0px" at bounding box center [231, 474] width 16 height 12
type input "*"
type input "**"
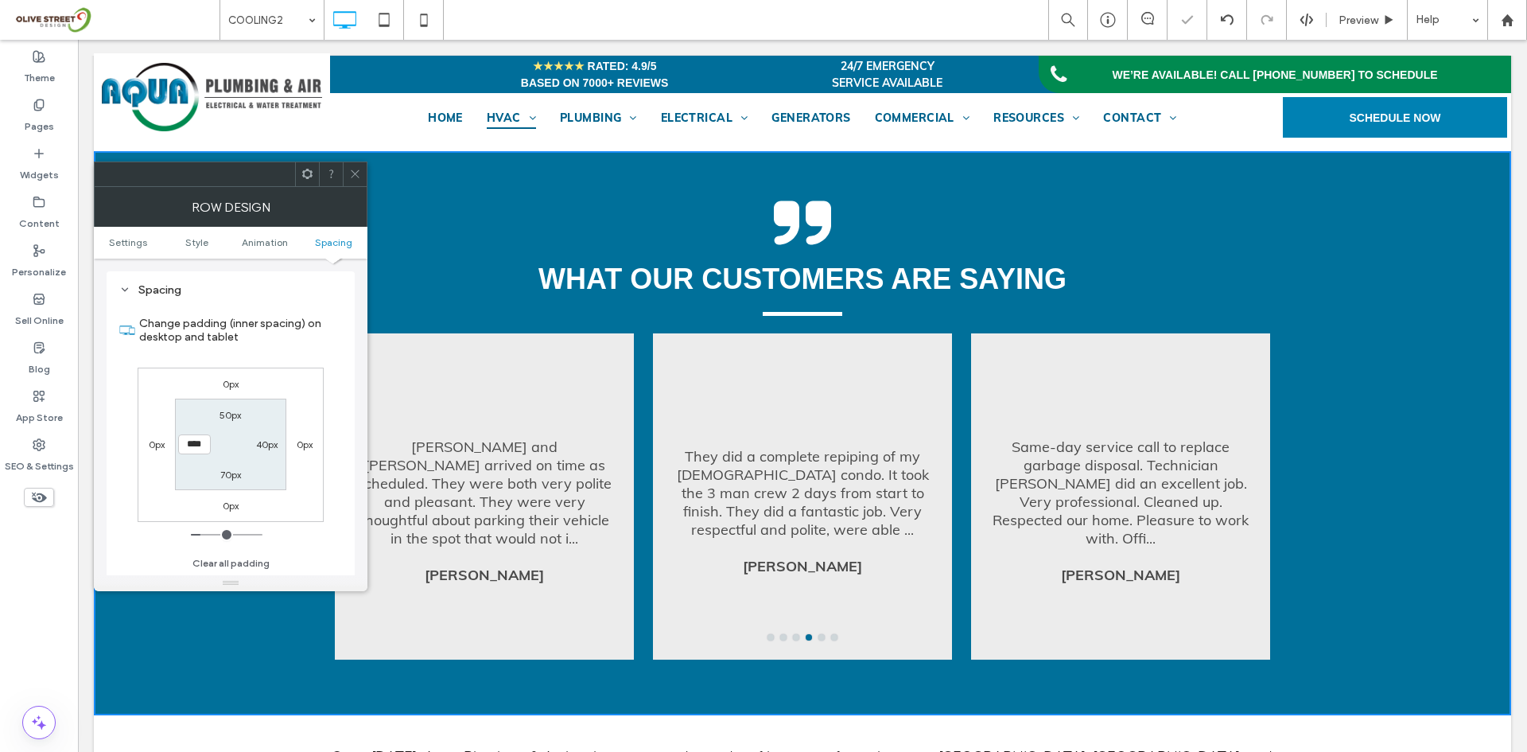
scroll to position [1060, 0]
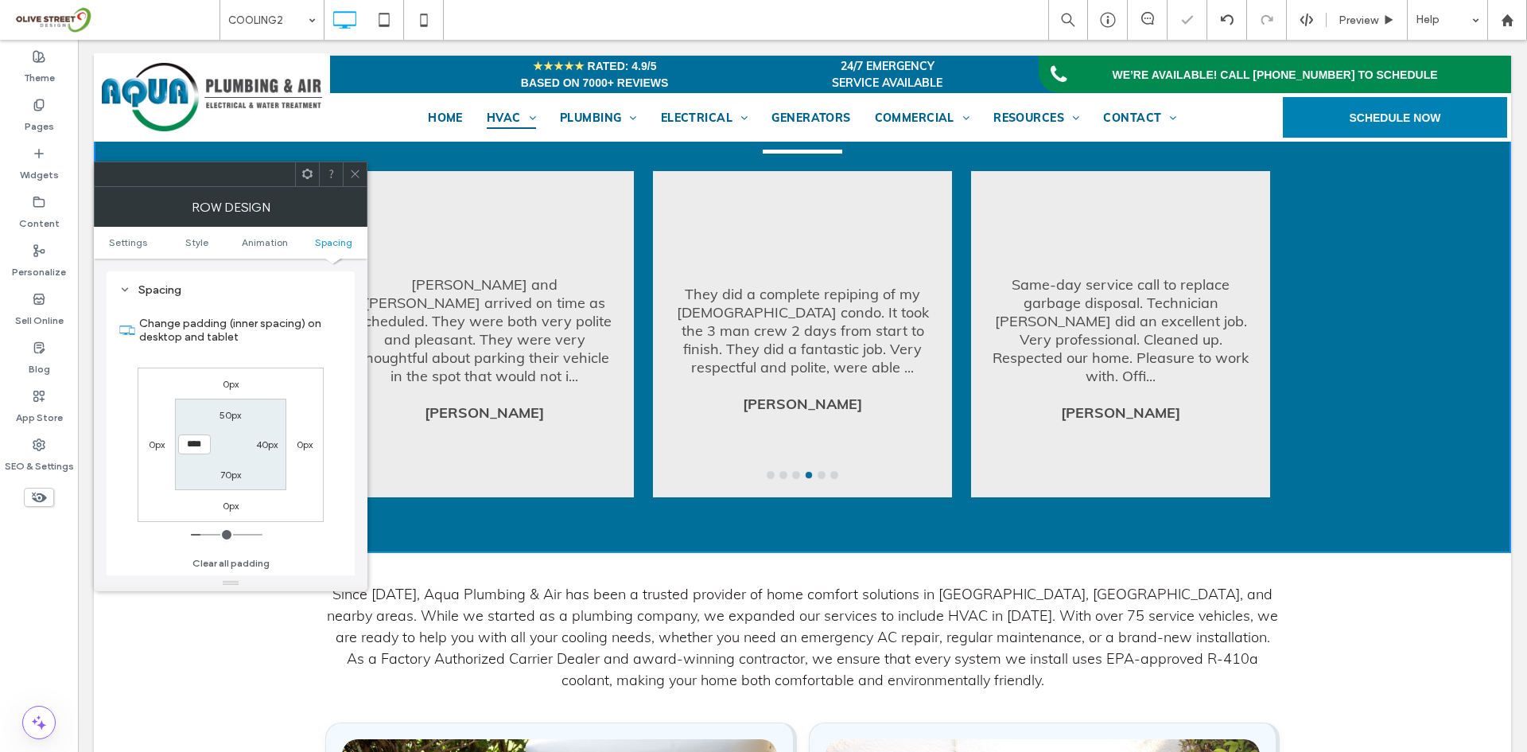
click at [359, 179] on icon at bounding box center [355, 174] width 12 height 12
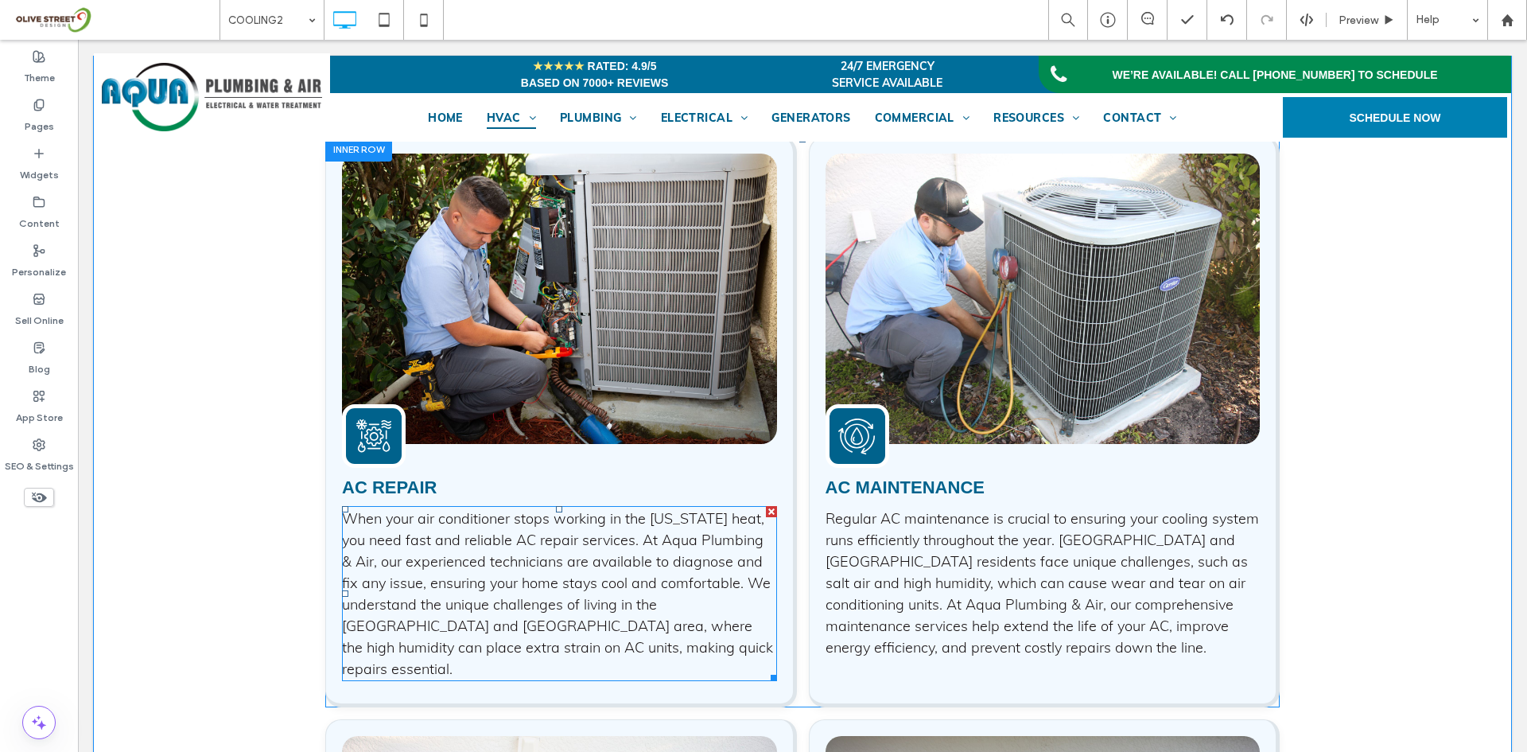
scroll to position [1591, 0]
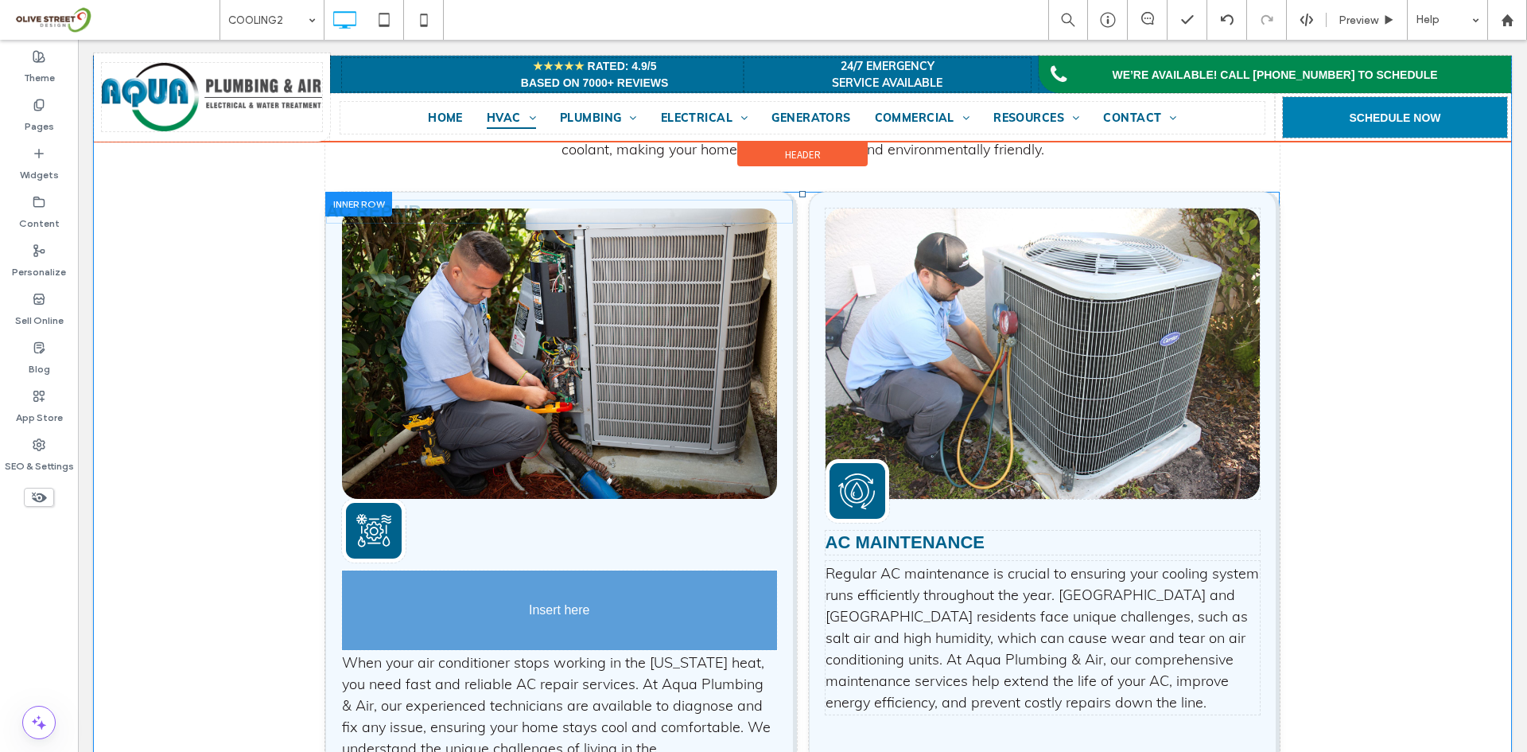
drag, startPoint x: 400, startPoint y: 550, endPoint x: 576, endPoint y: 688, distance: 223.7
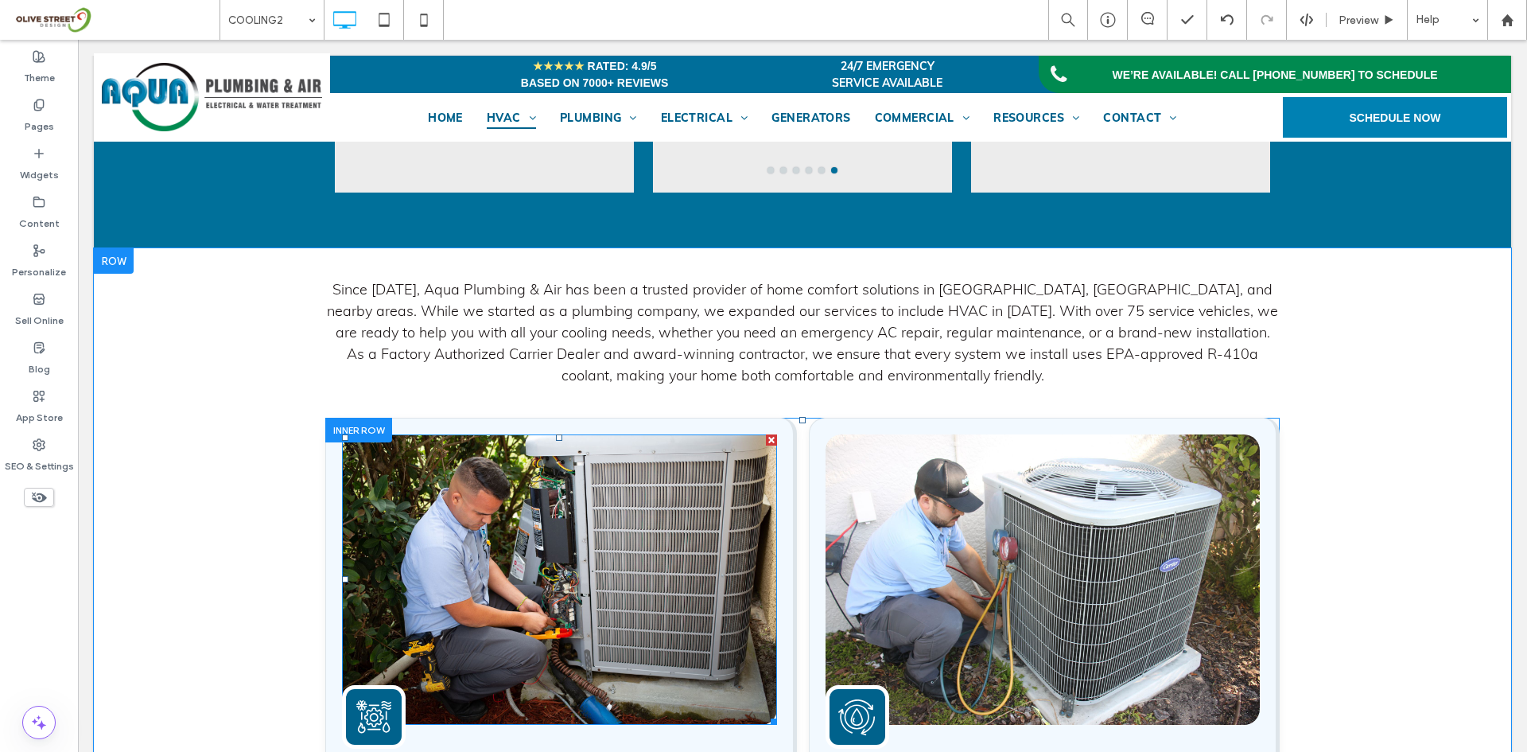
scroll to position [1458, 0]
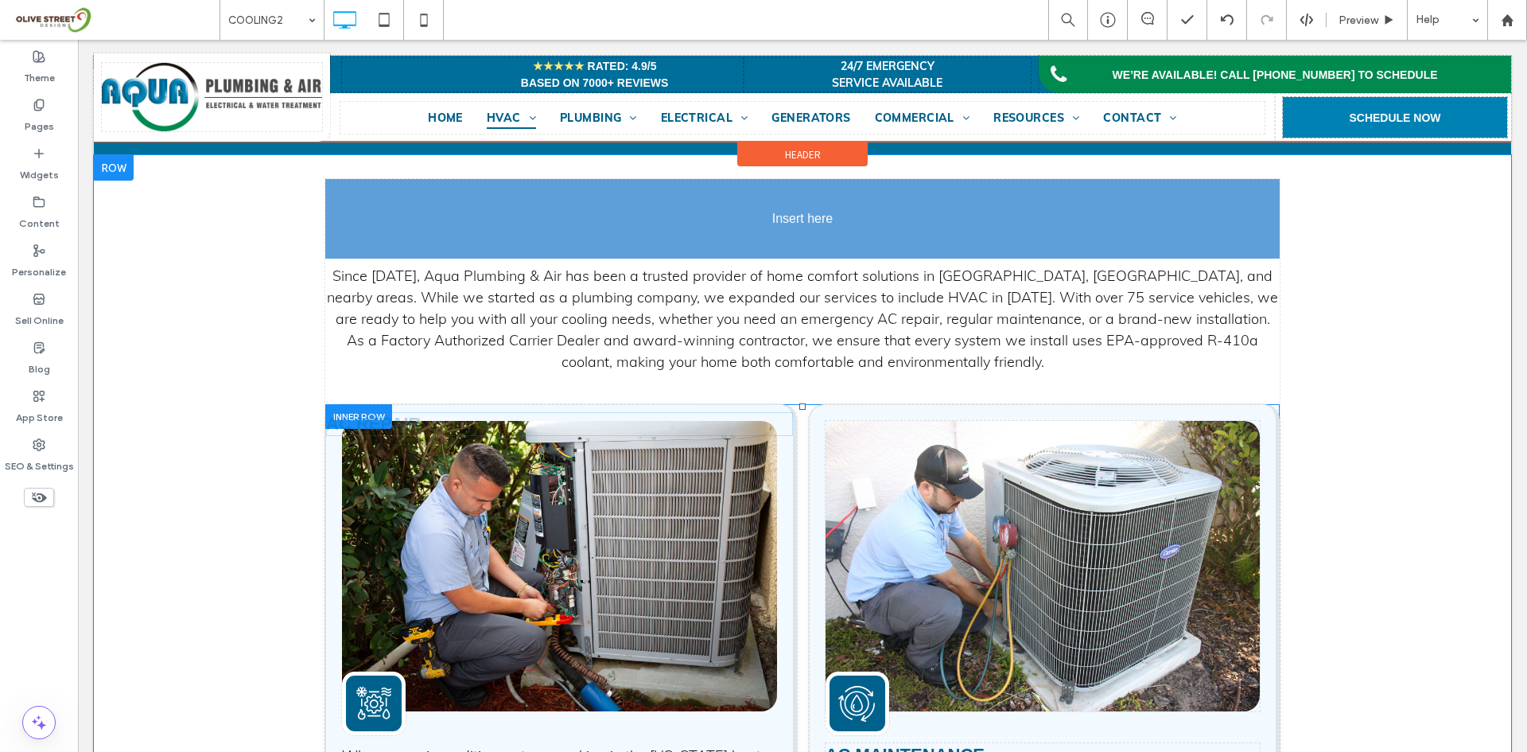
drag, startPoint x: 406, startPoint y: 680, endPoint x: 507, endPoint y: 298, distance: 394.7
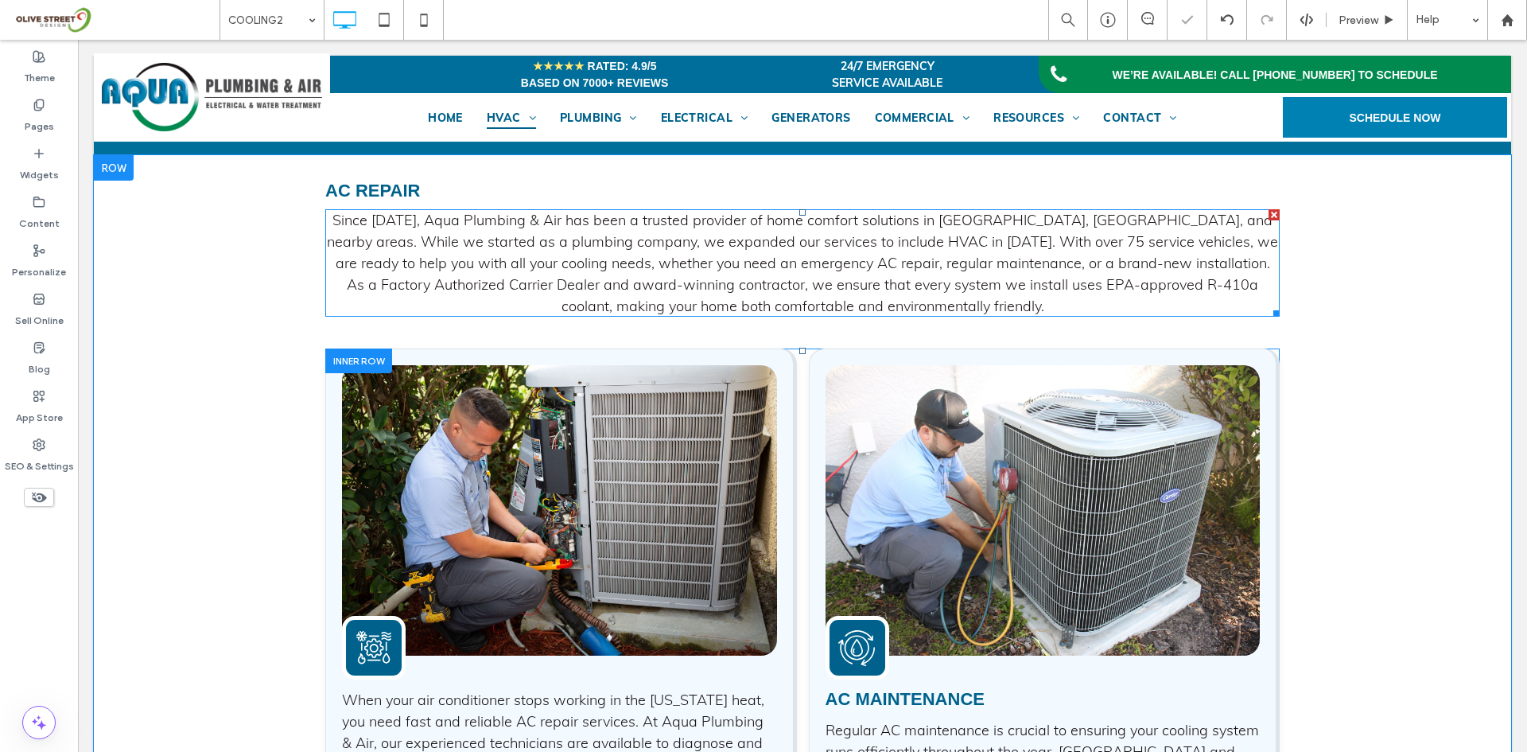
drag, startPoint x: 1265, startPoint y: 226, endPoint x: 1184, endPoint y: 284, distance: 100.4
click at [1269, 220] on div at bounding box center [1274, 214] width 11 height 11
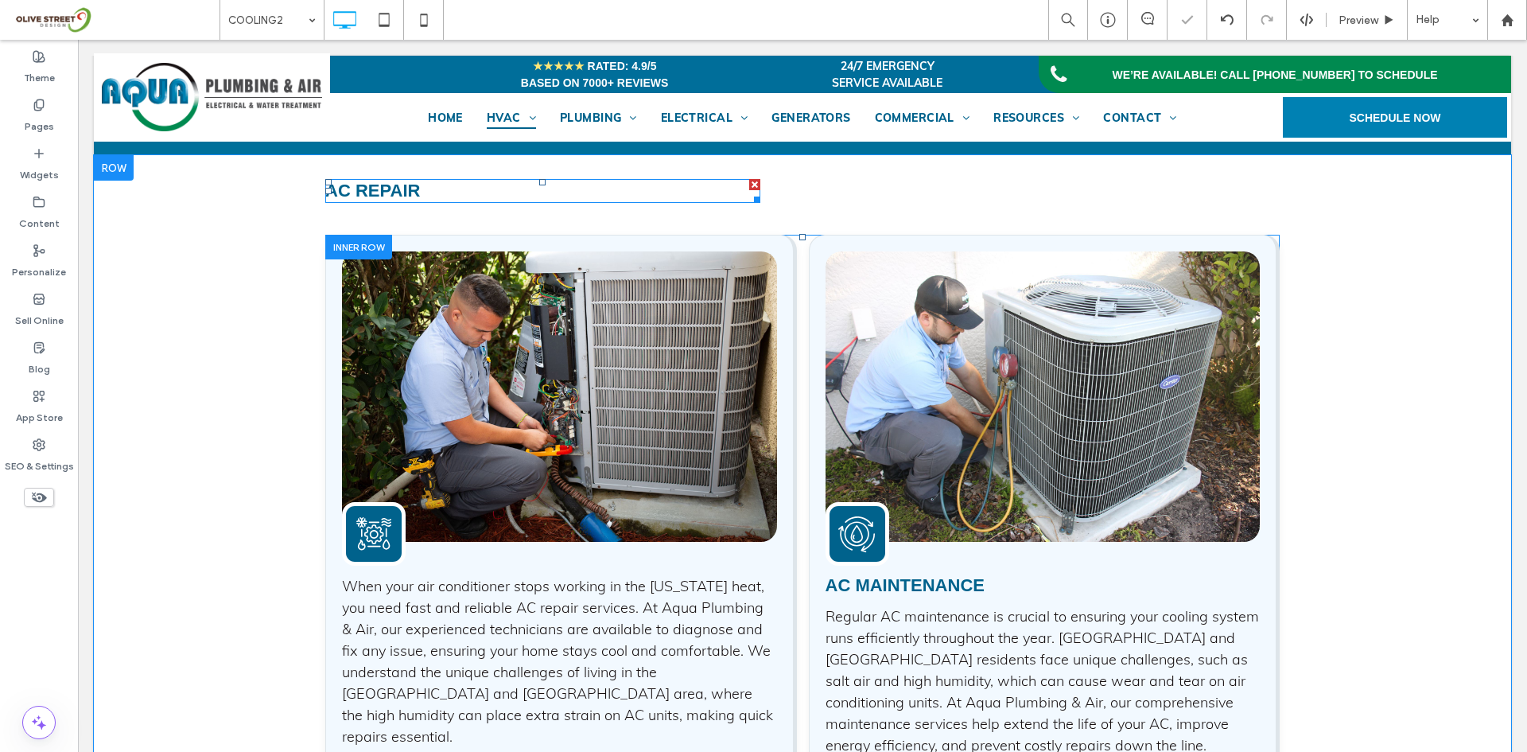
click at [461, 200] on h3 "AC Repair" at bounding box center [542, 191] width 435 height 21
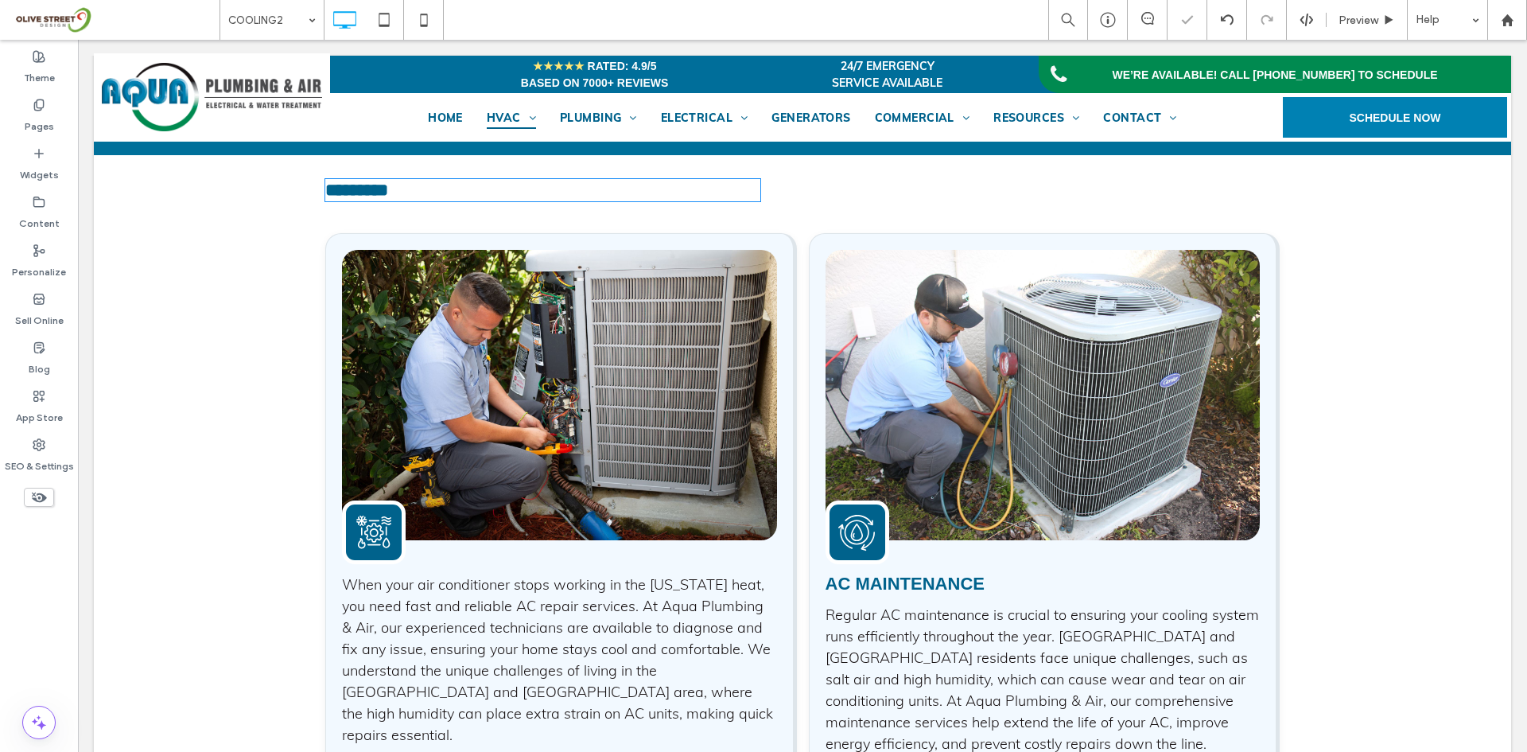
type input "*********"
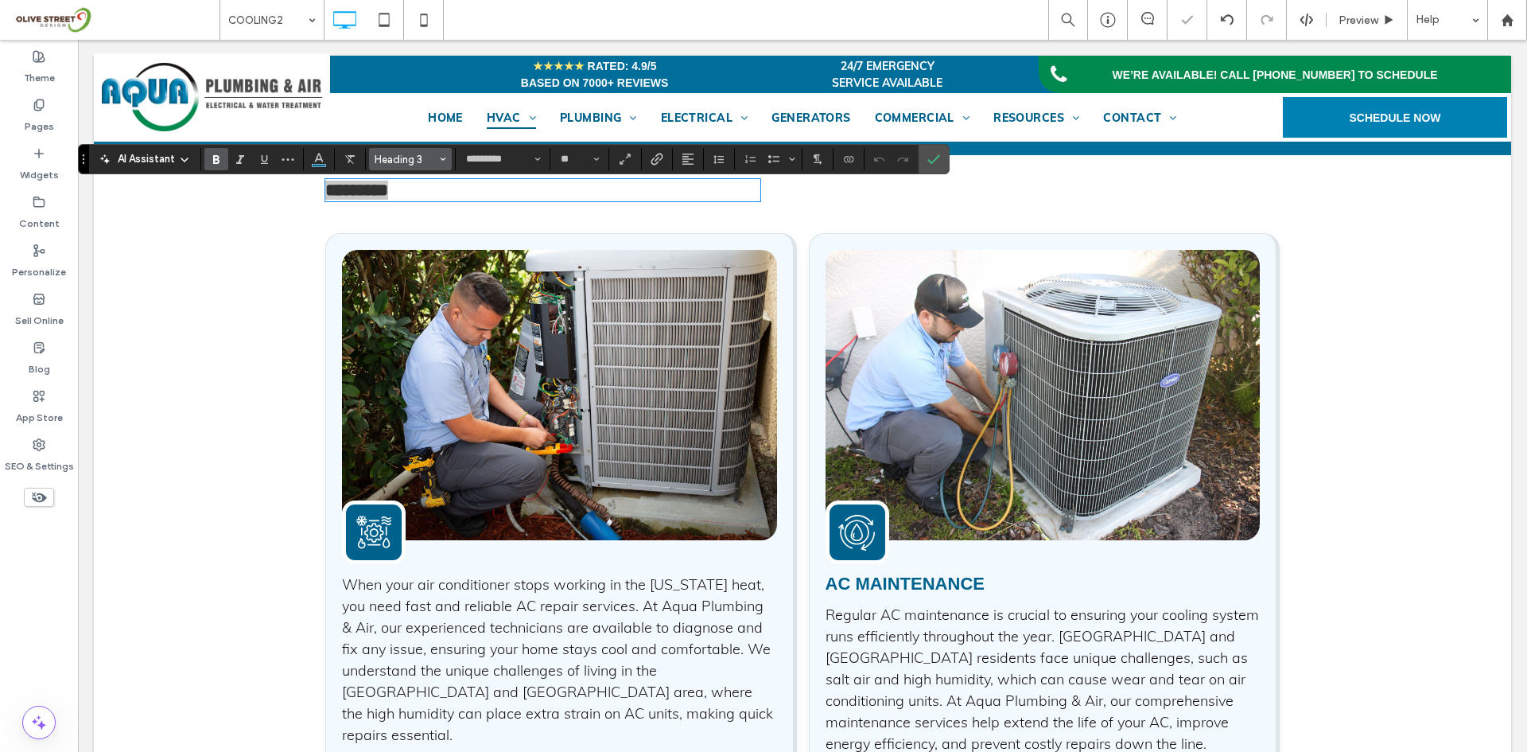
click at [423, 154] on span "Heading 3" at bounding box center [406, 160] width 62 height 12
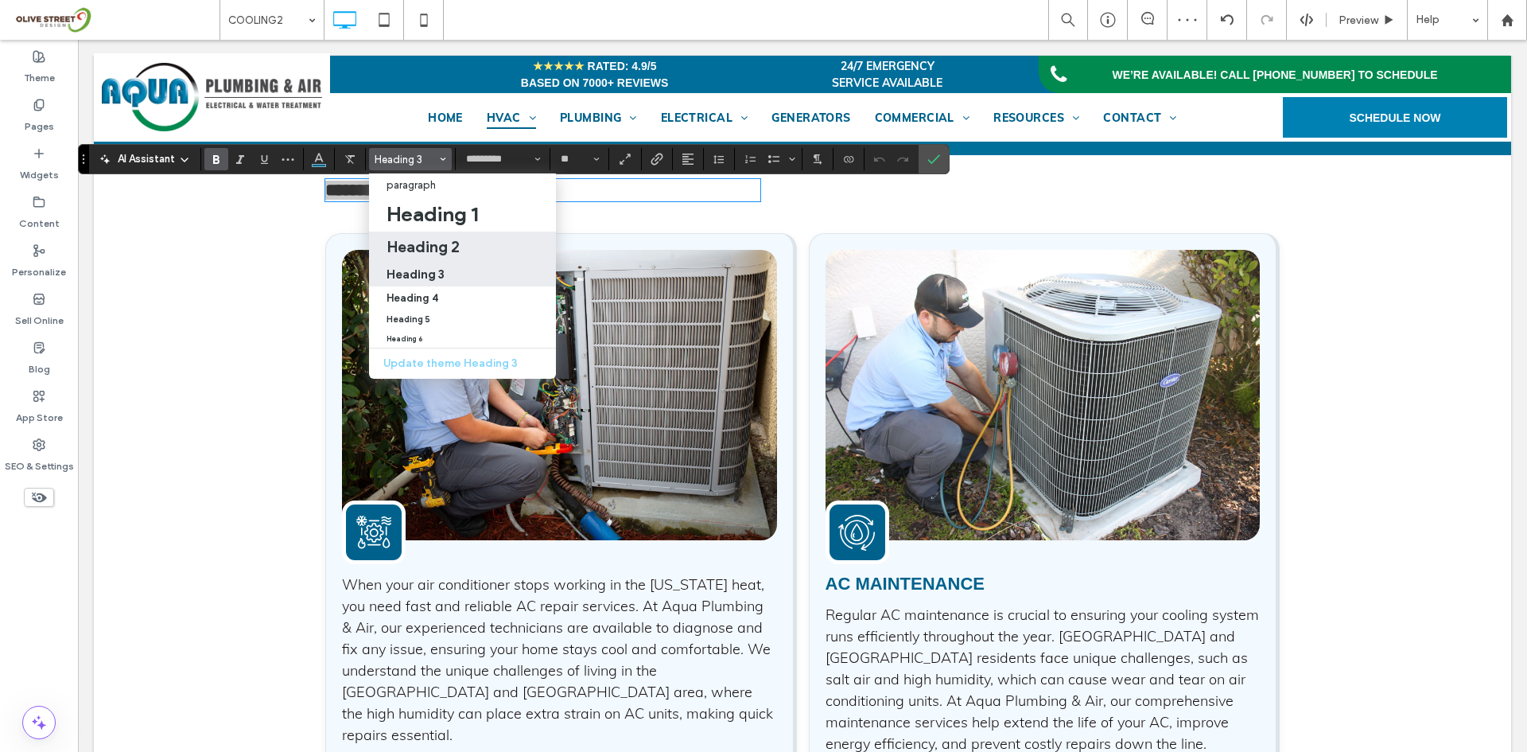
drag, startPoint x: 429, startPoint y: 244, endPoint x: 360, endPoint y: 204, distance: 79.8
click at [429, 244] on h2 "Heading 2" at bounding box center [423, 246] width 73 height 19
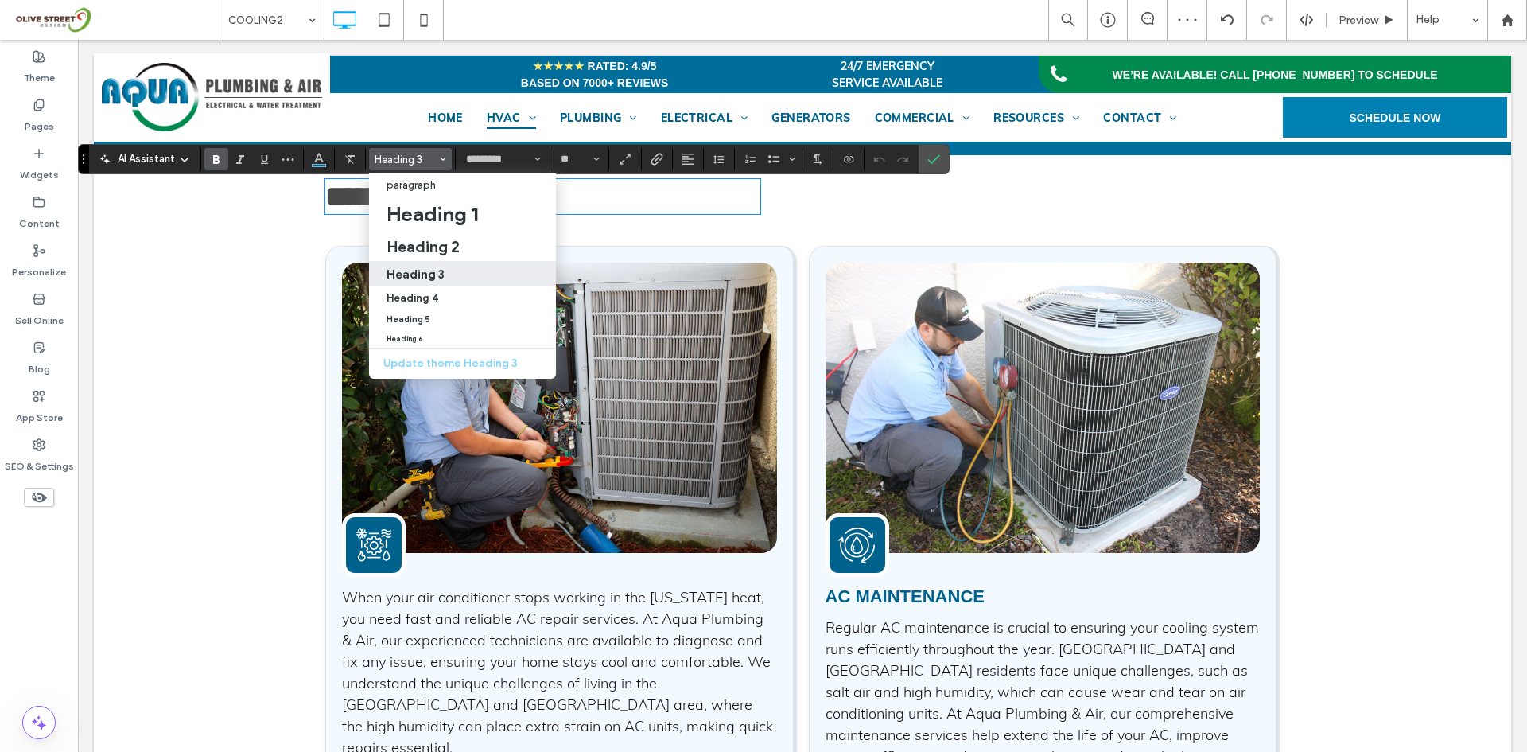
type input "**"
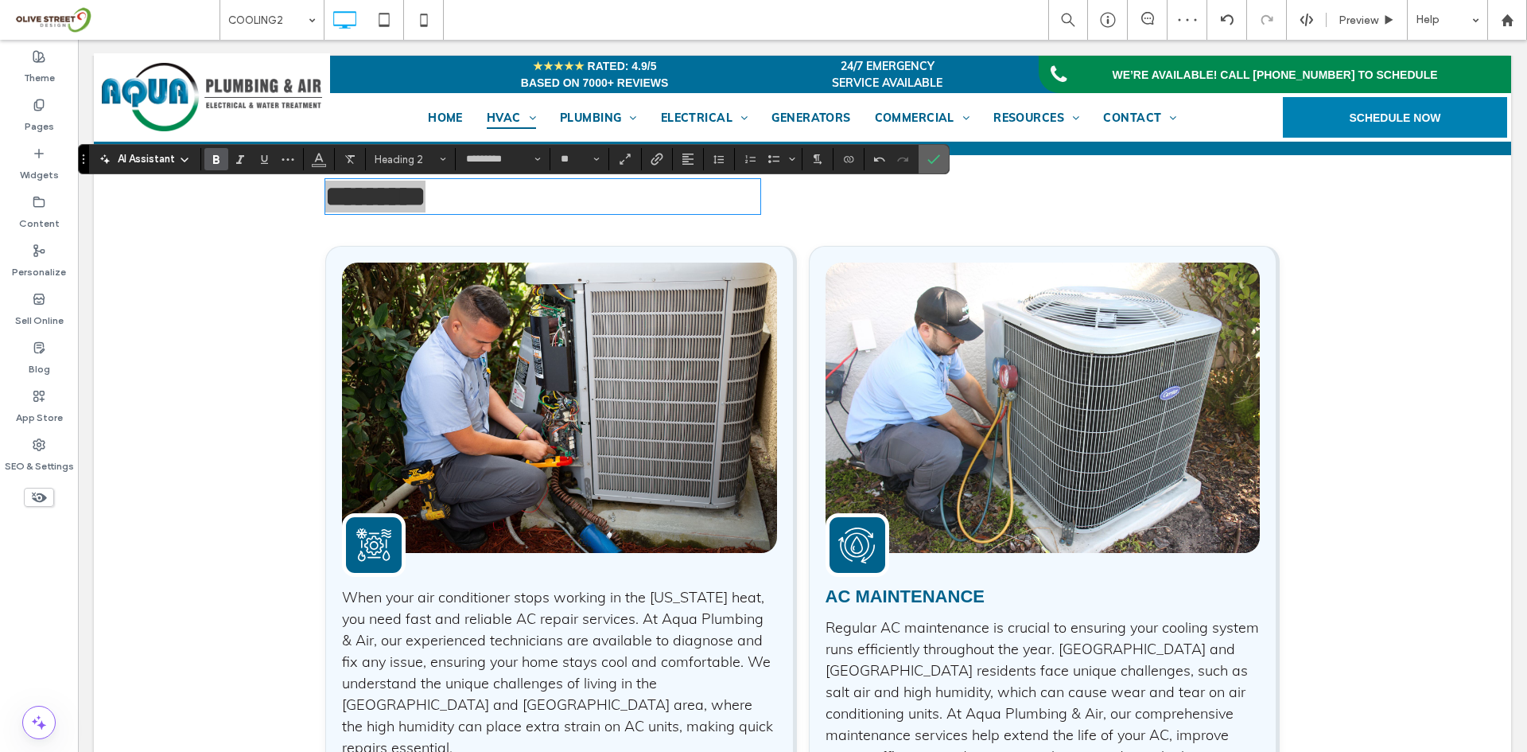
click at [939, 150] on span "Confirm" at bounding box center [933, 159] width 13 height 27
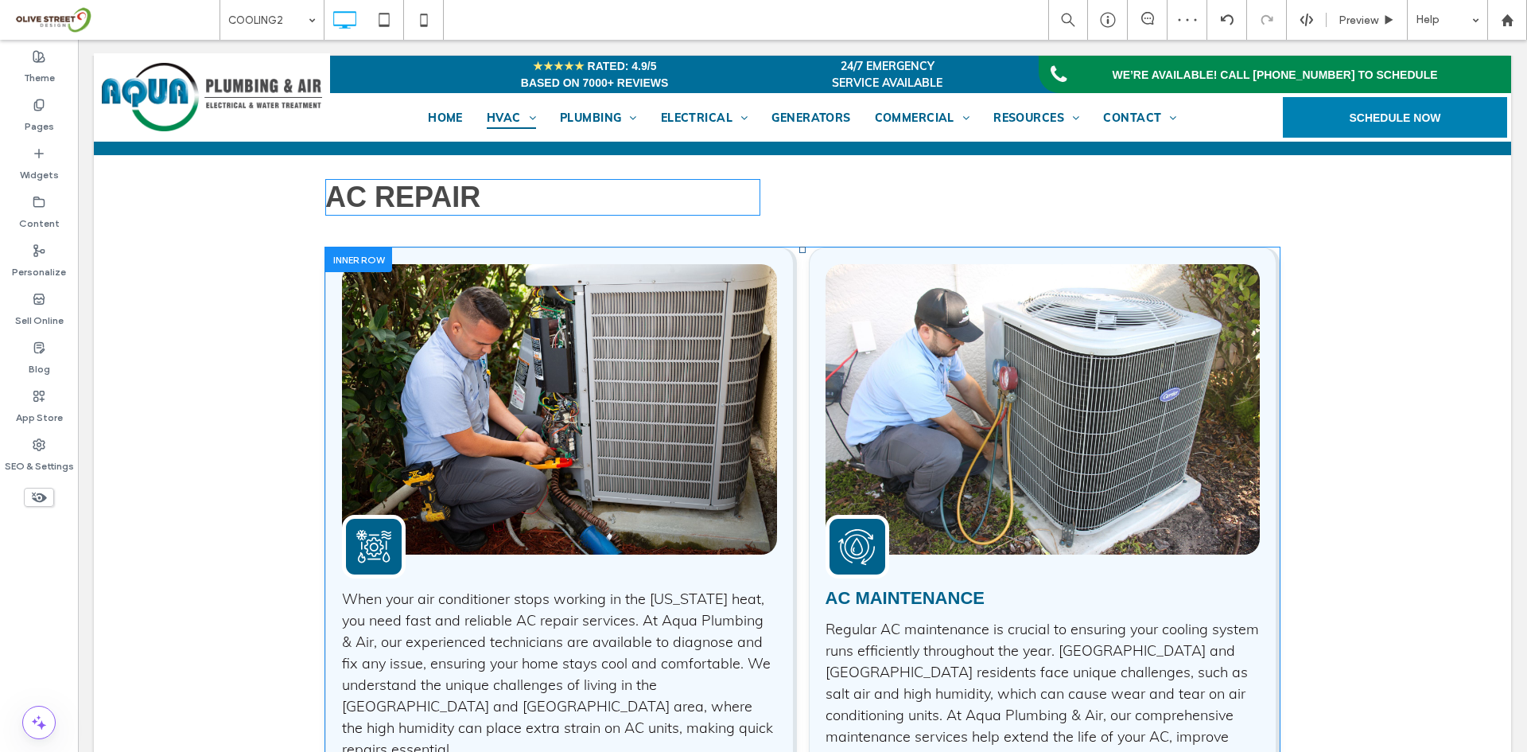
click at [349, 203] on span "AC Repair" at bounding box center [402, 197] width 155 height 33
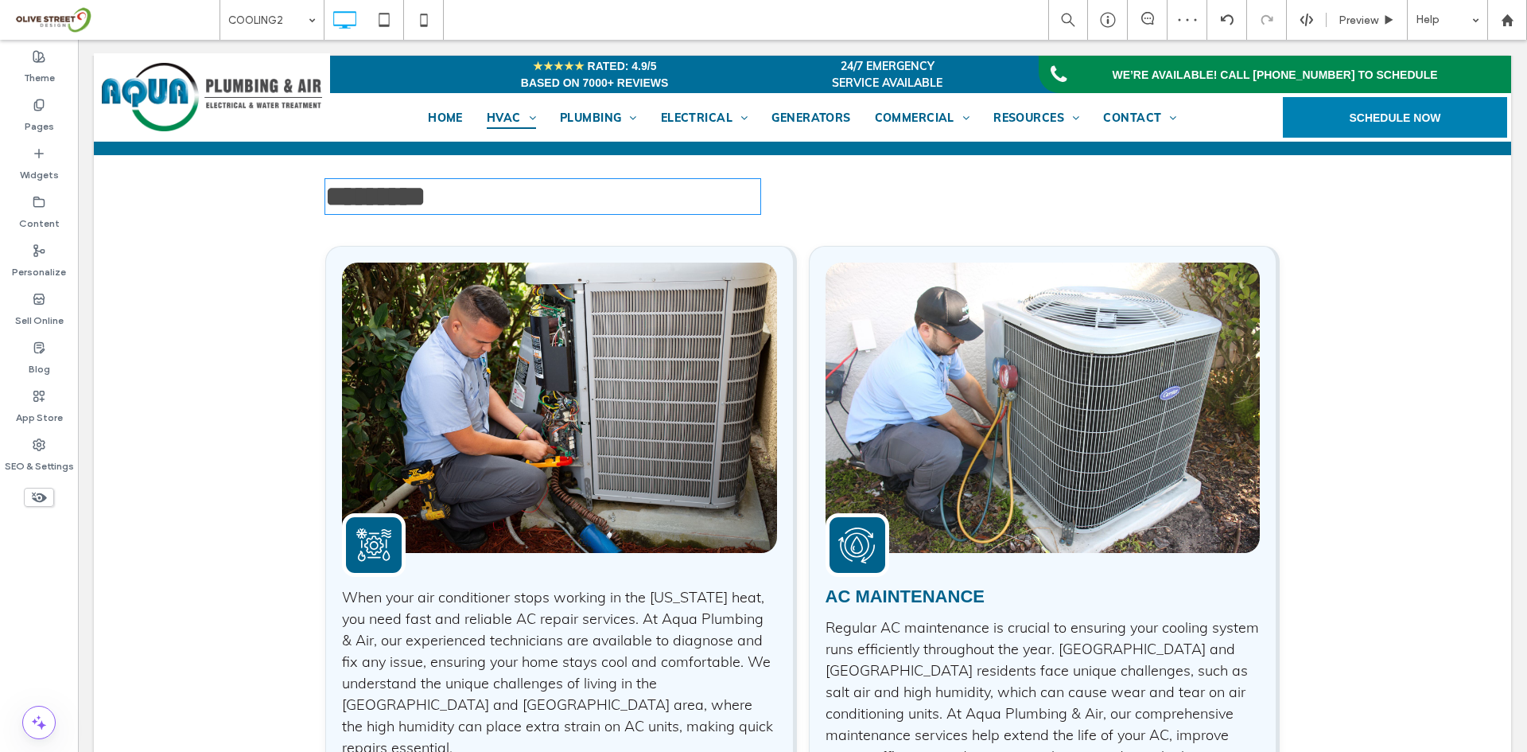
type input "*********"
type input "**"
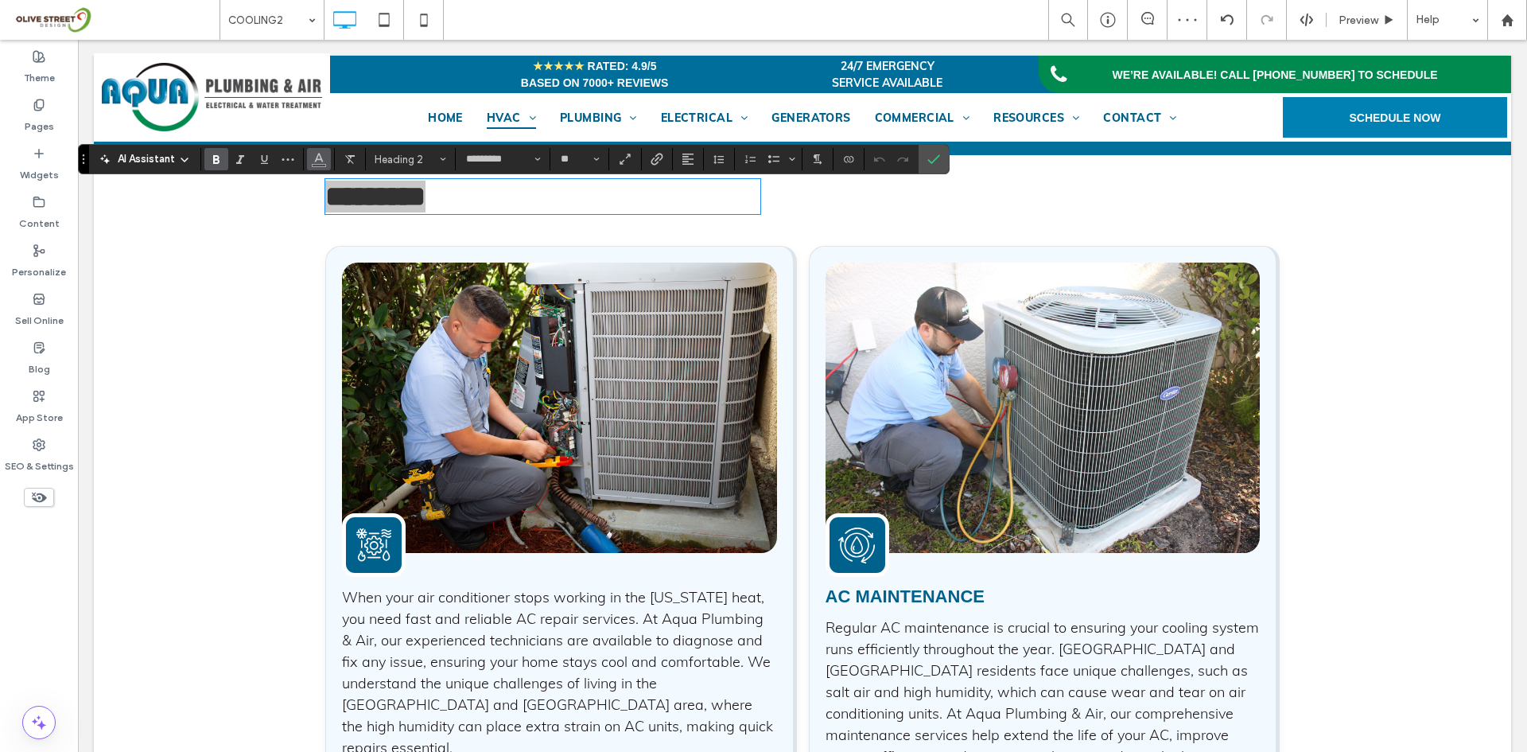
click at [320, 161] on icon "Color" at bounding box center [319, 157] width 13 height 13
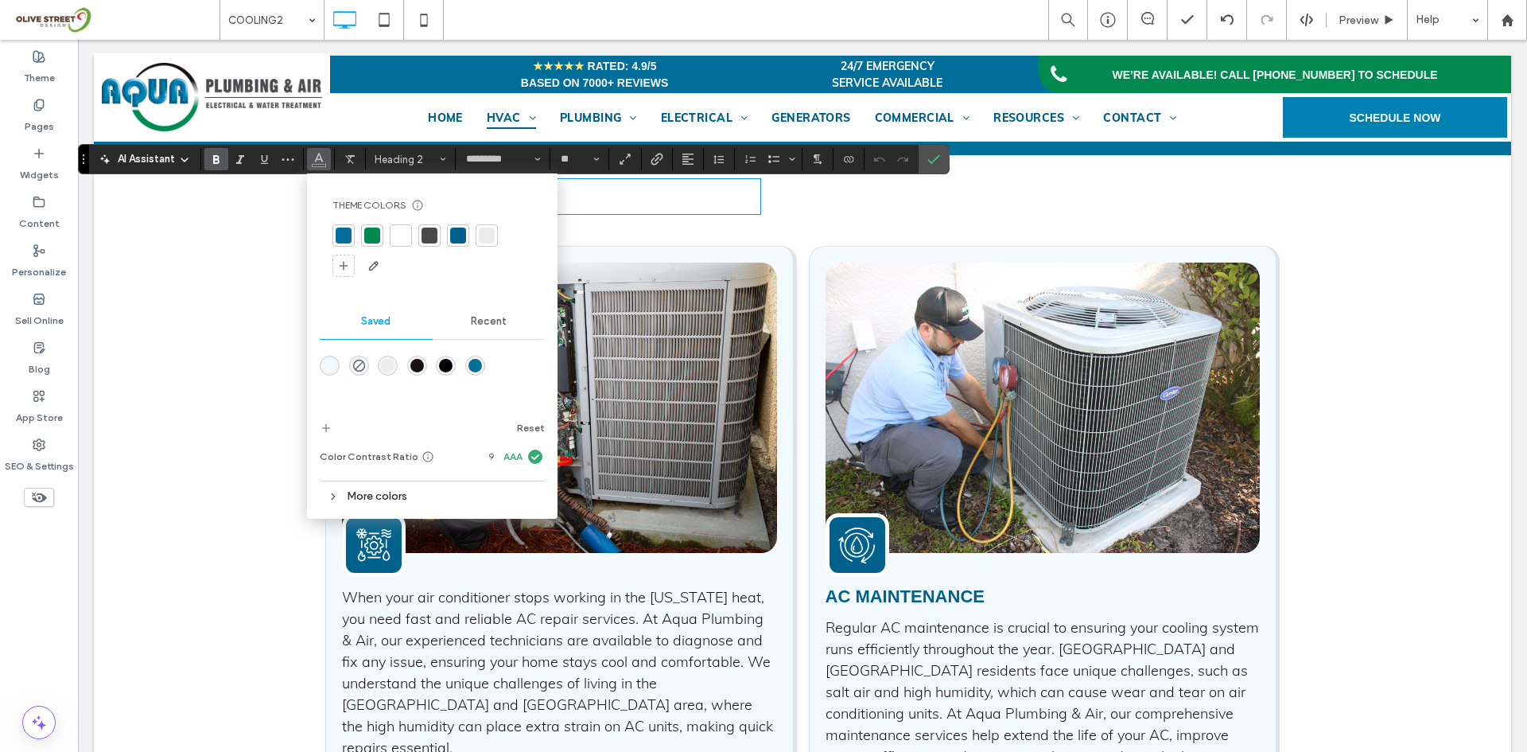
click at [477, 362] on div "rgba(0,112,154,1)" at bounding box center [475, 366] width 14 height 14
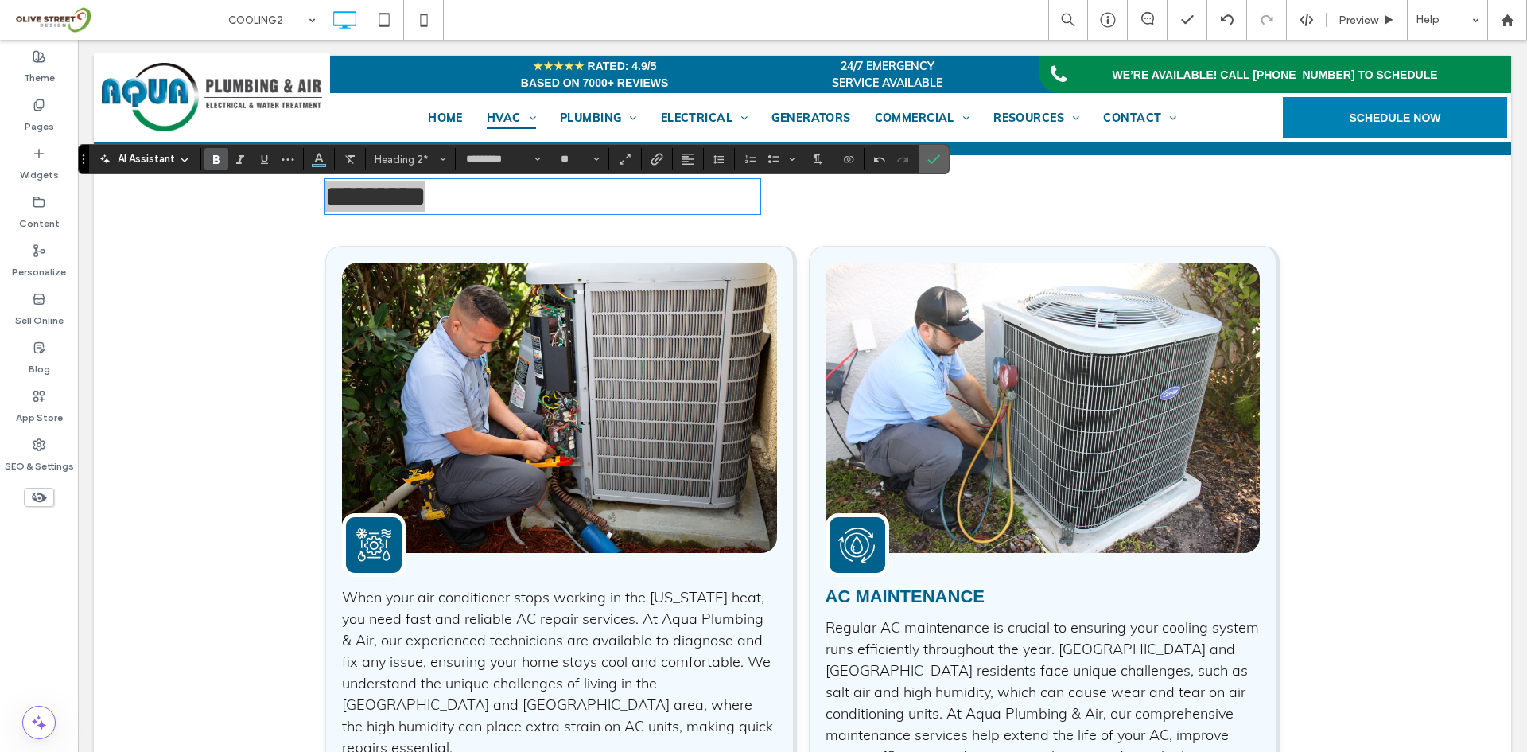
click at [923, 156] on label "Confirm" at bounding box center [934, 159] width 24 height 29
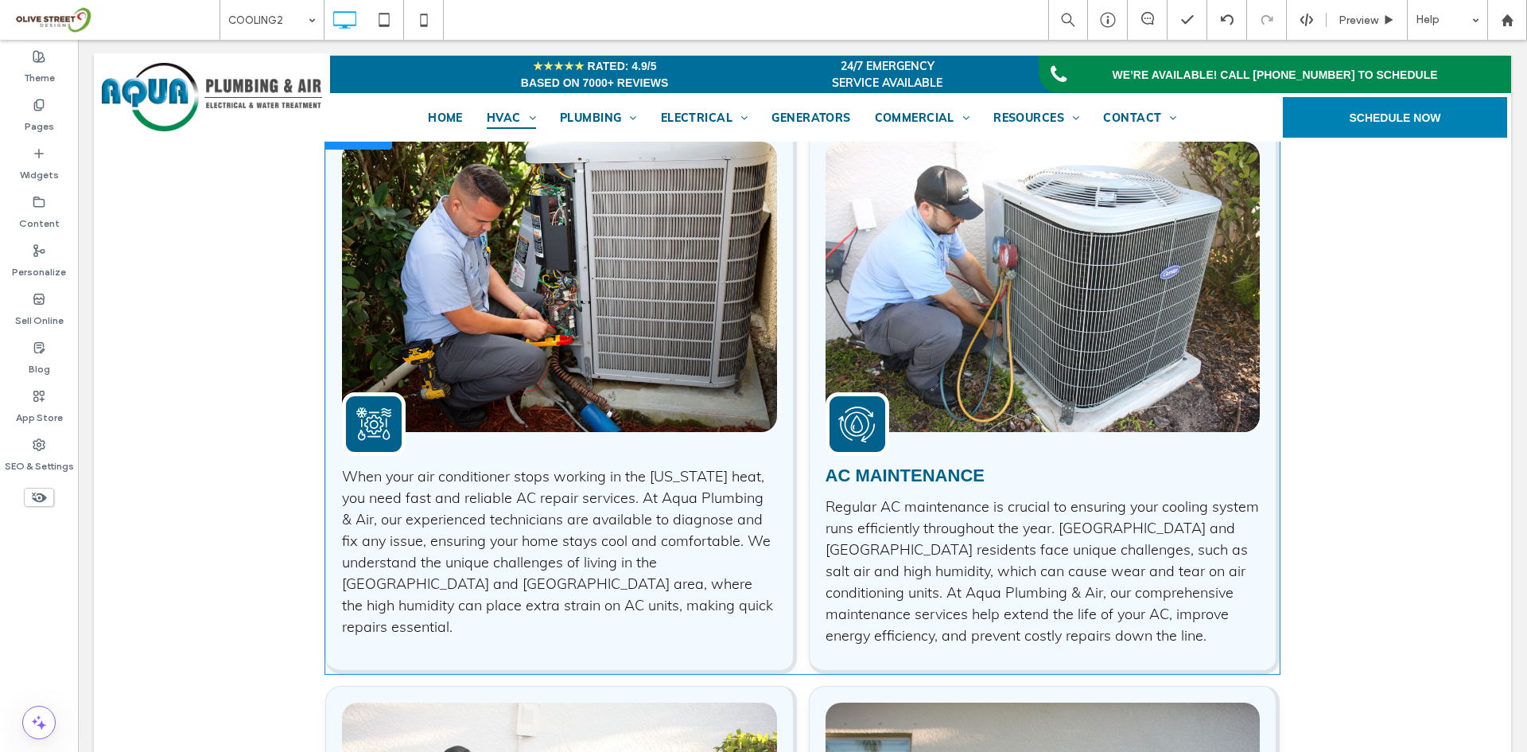
scroll to position [1724, 0]
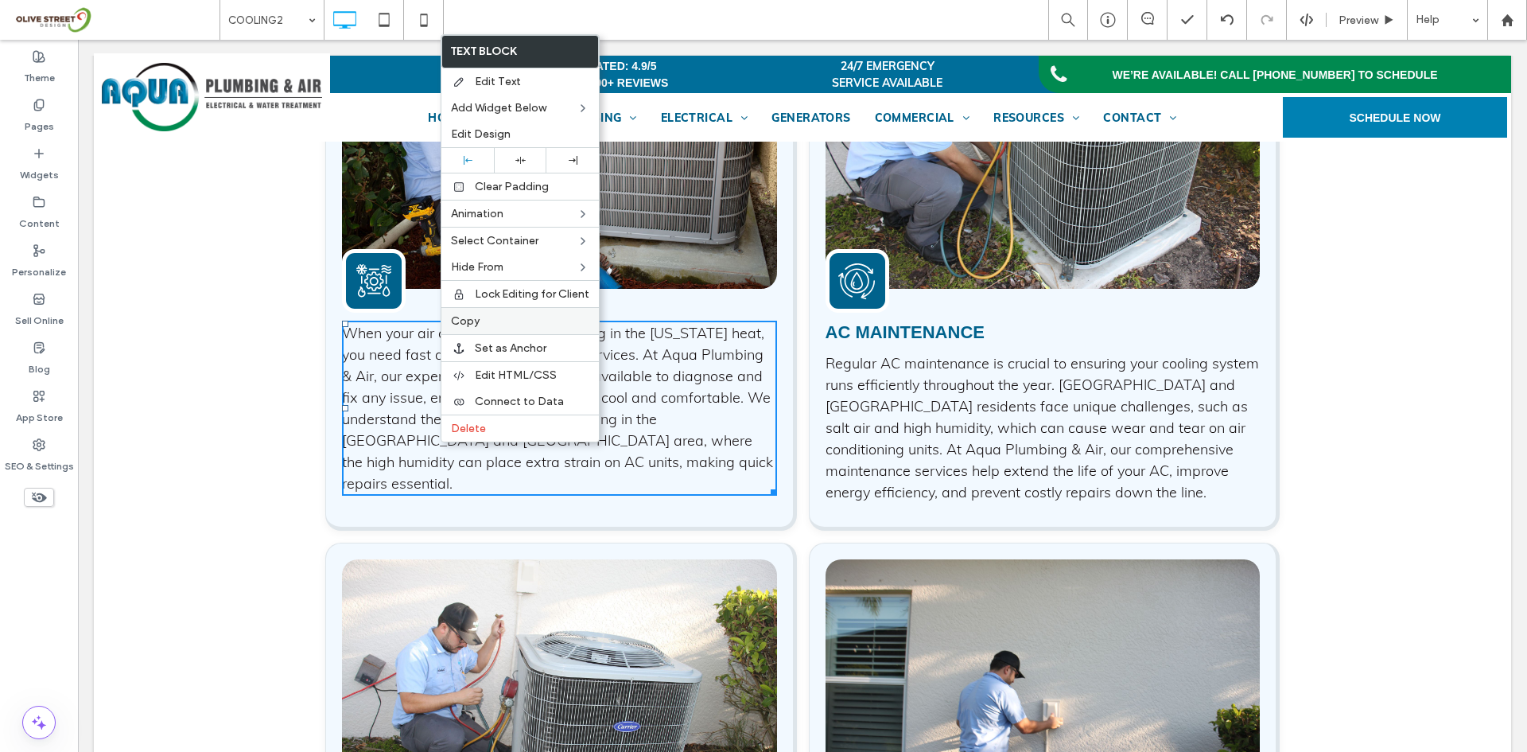
click at [488, 325] on label "Copy" at bounding box center [520, 321] width 138 height 14
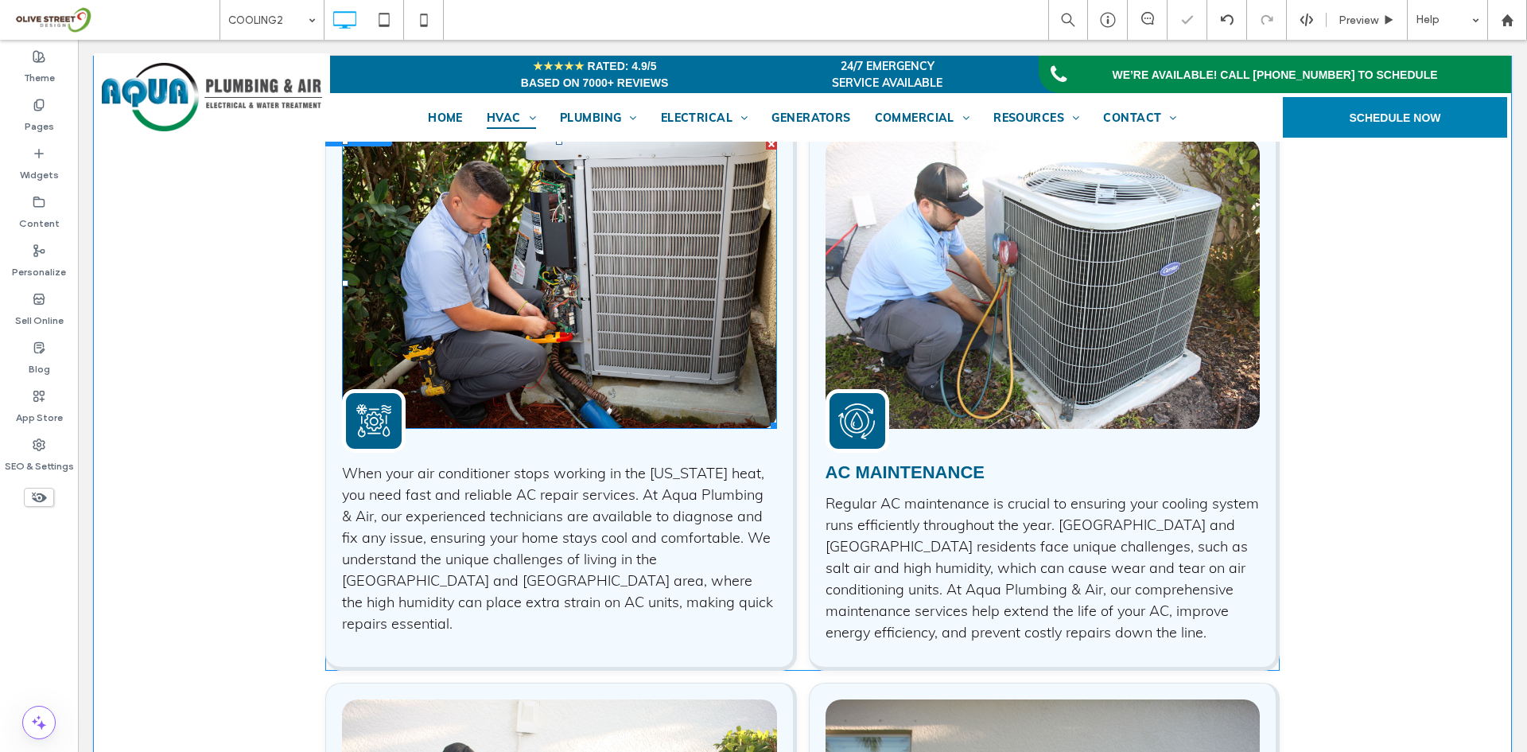
scroll to position [1591, 0]
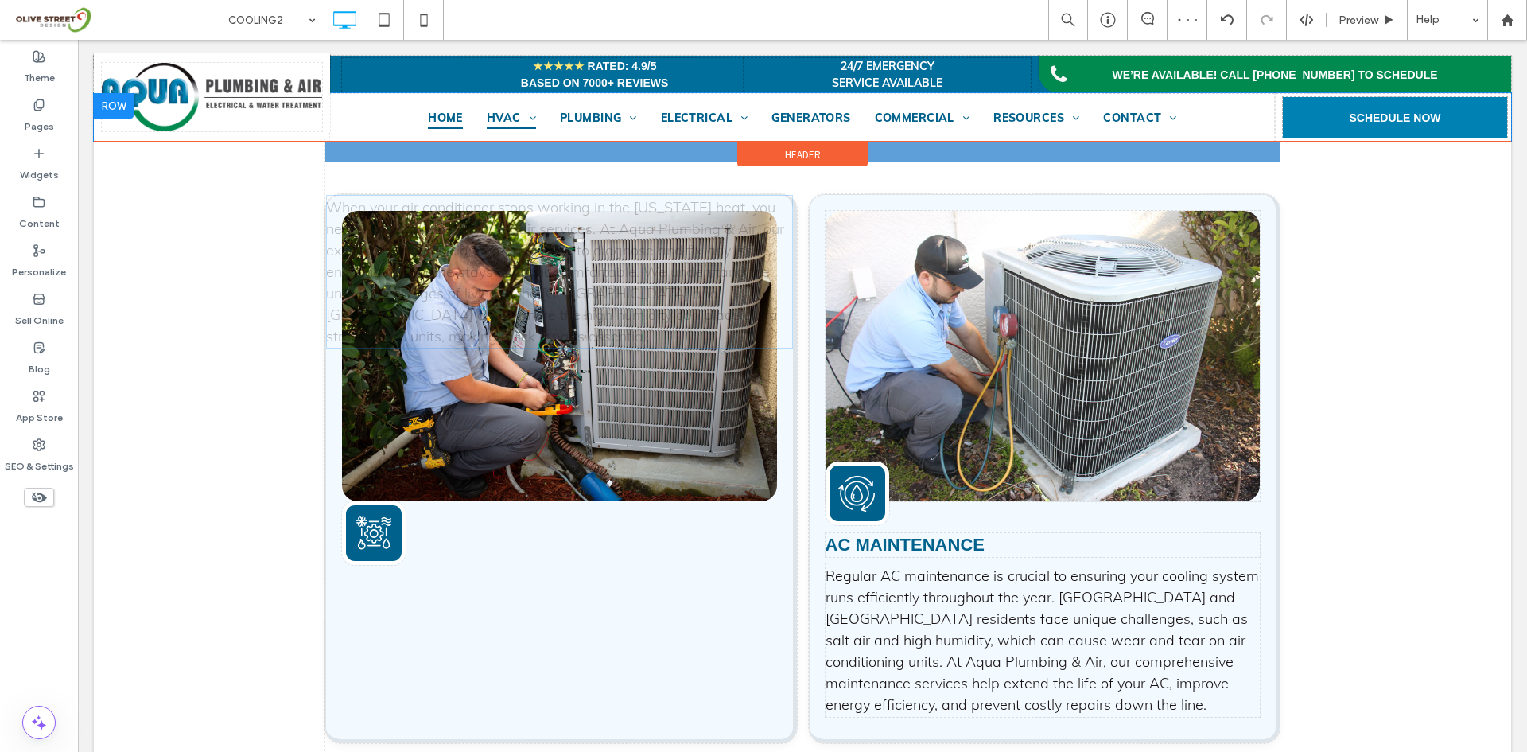
drag, startPoint x: 391, startPoint y: 511, endPoint x: 486, endPoint y: 203, distance: 323.0
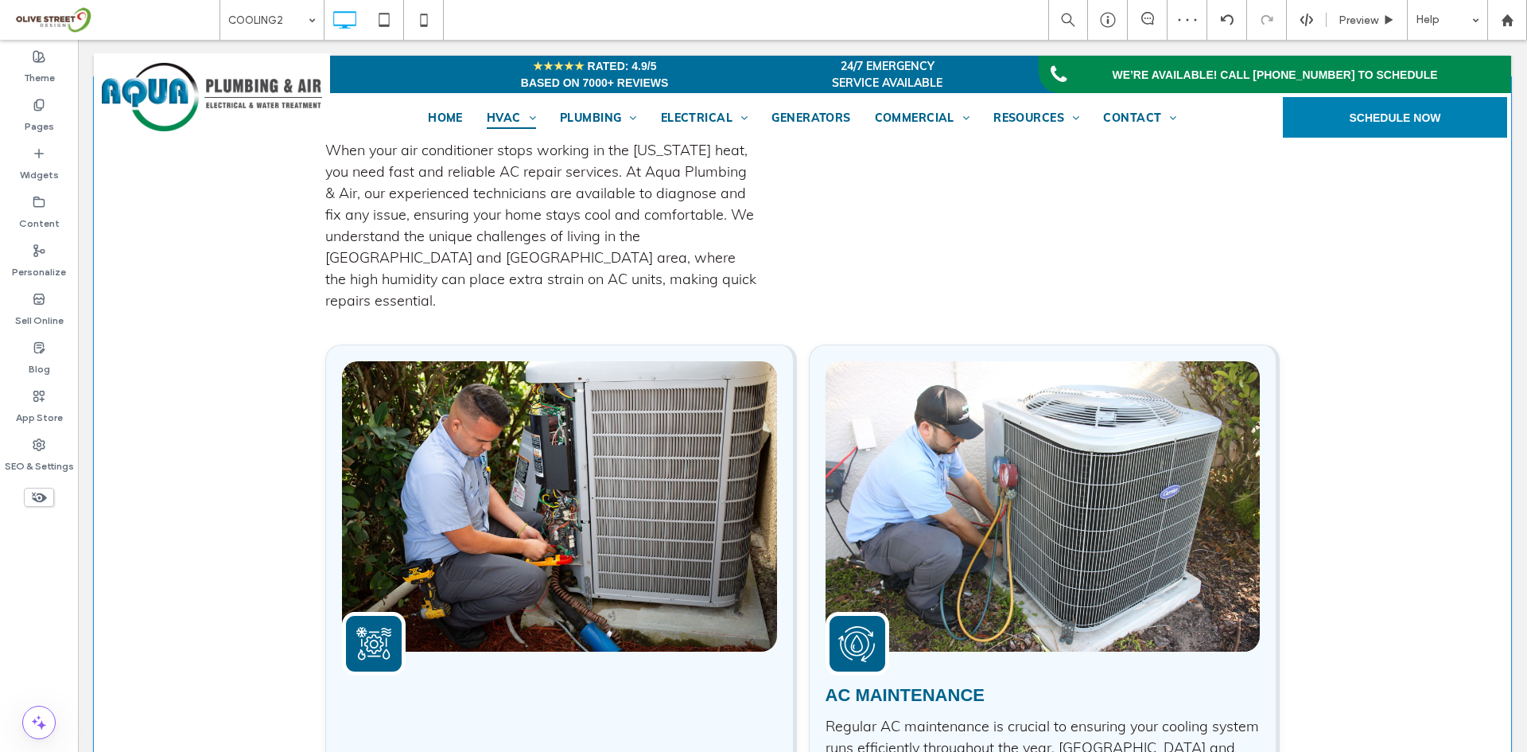
scroll to position [1458, 0]
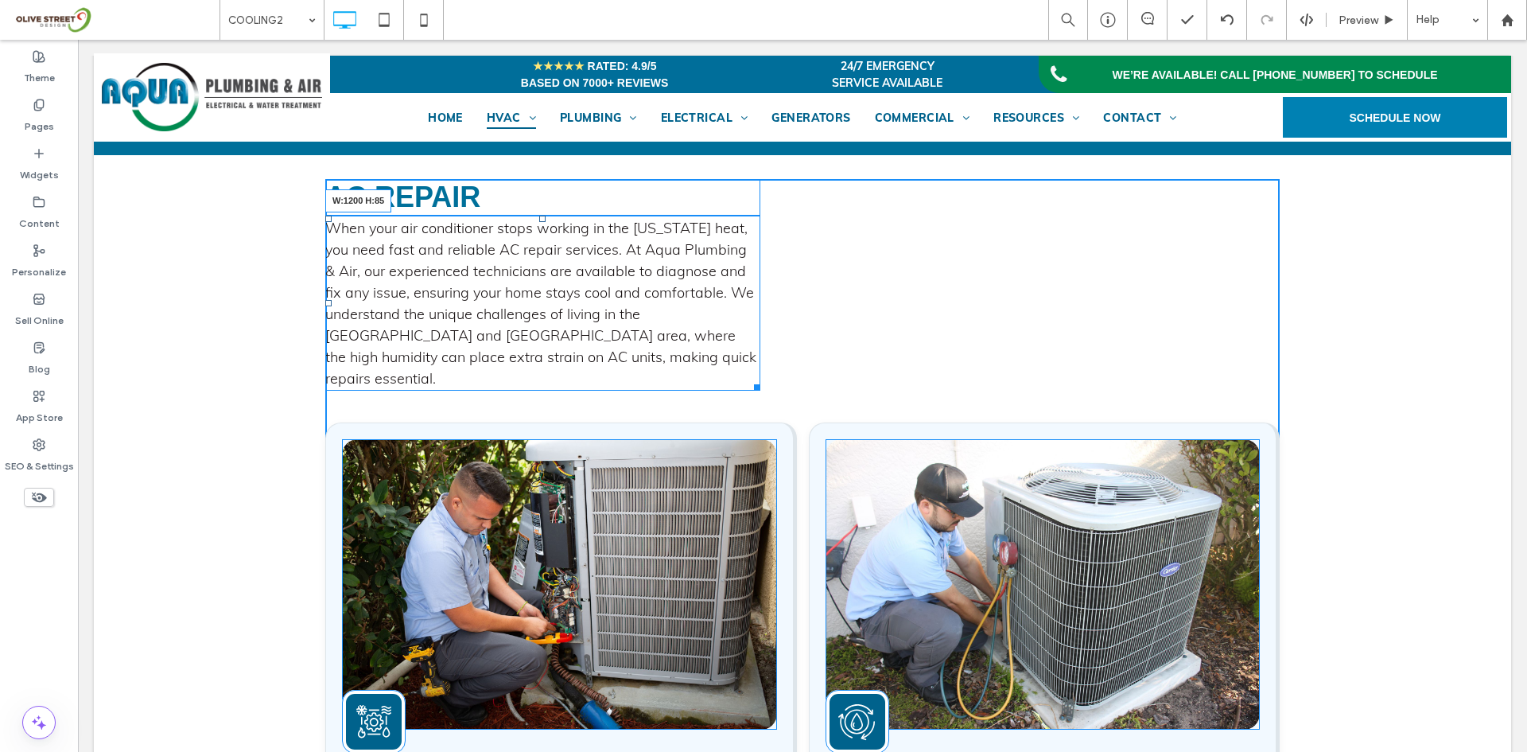
drag, startPoint x: 753, startPoint y: 379, endPoint x: 1476, endPoint y: 422, distance: 724.3
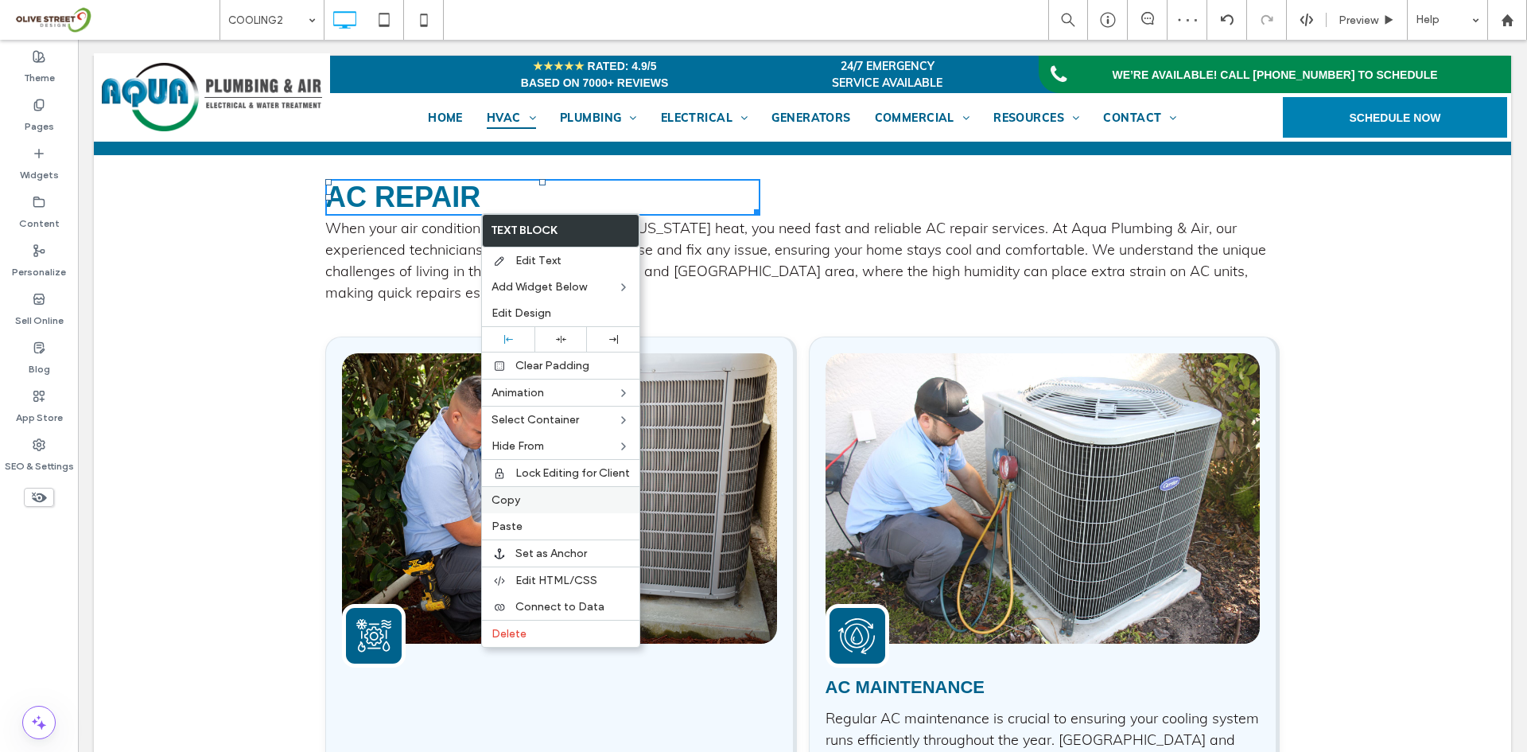
click at [518, 496] on span "Copy" at bounding box center [506, 500] width 29 height 14
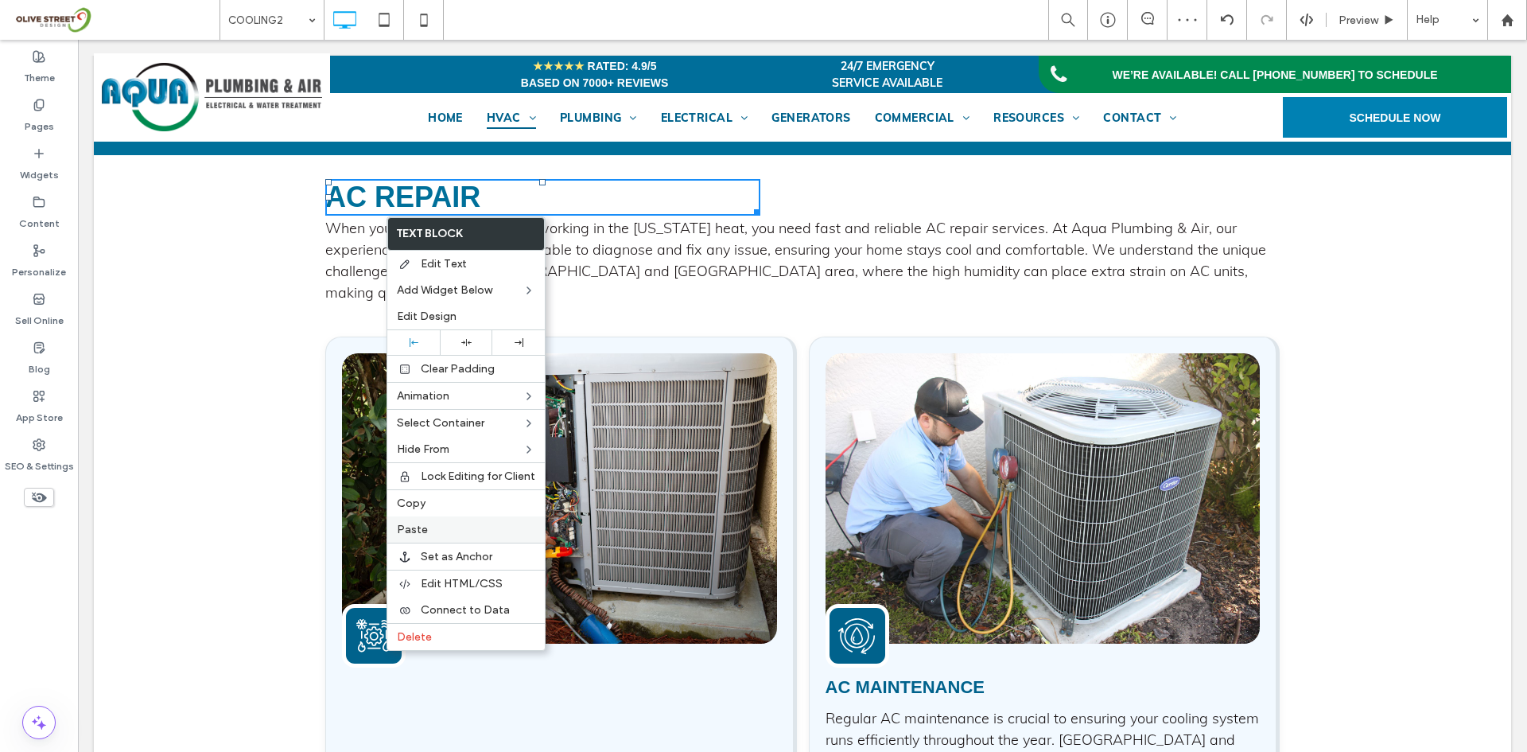
click at [453, 528] on label "Paste" at bounding box center [466, 530] width 138 height 14
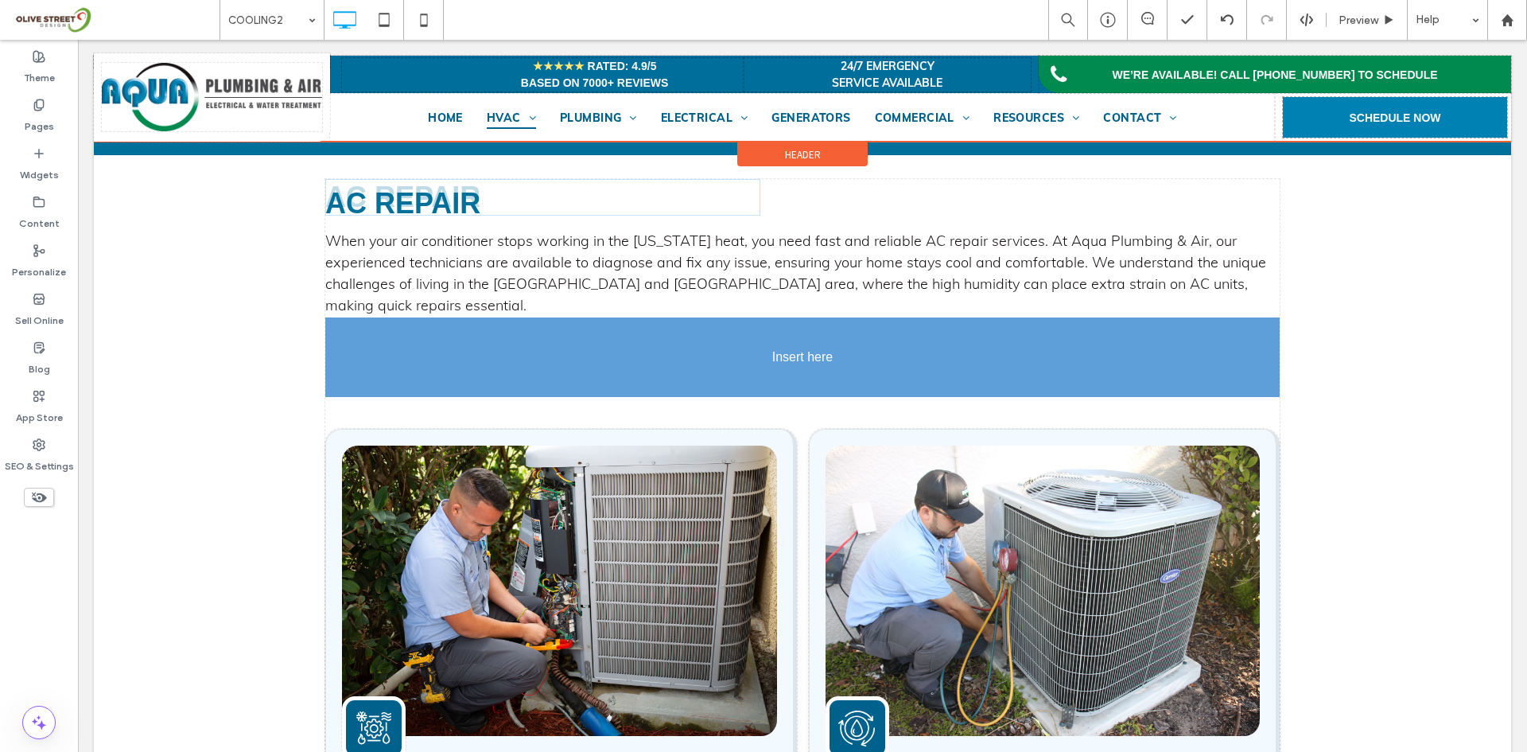
drag, startPoint x: 362, startPoint y: 259, endPoint x: 472, endPoint y: 431, distance: 203.9
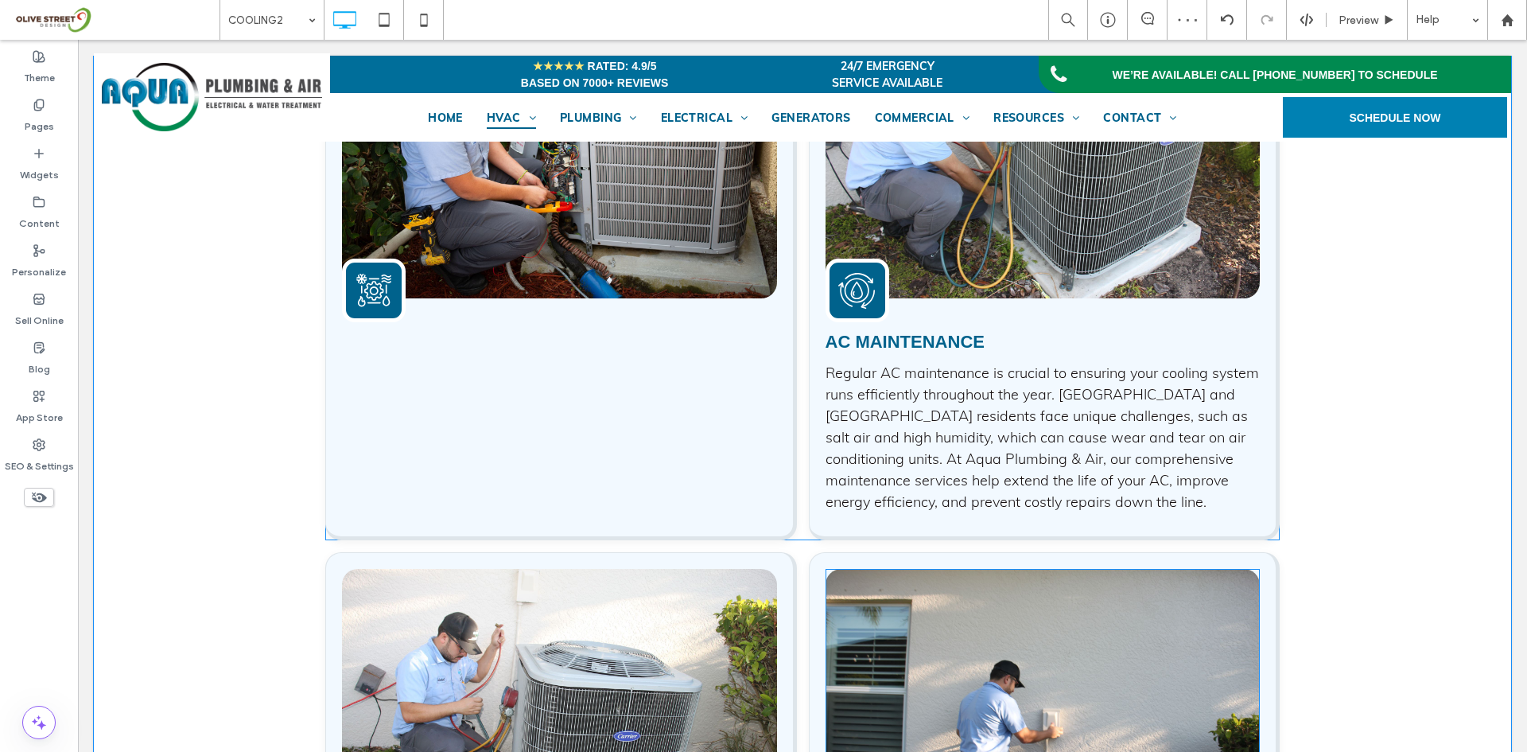
scroll to position [1856, 0]
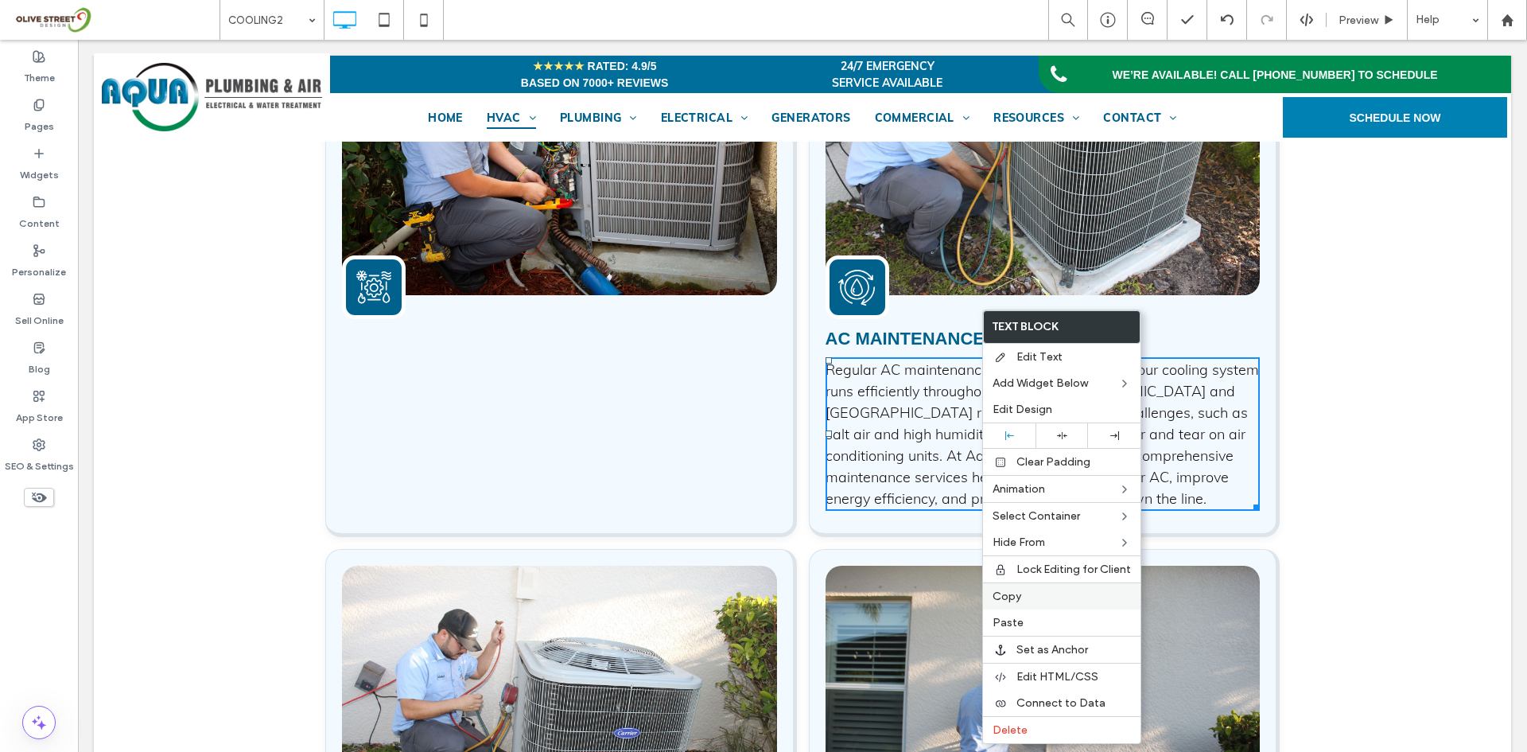
click at [1004, 598] on span "Copy" at bounding box center [1007, 596] width 29 height 14
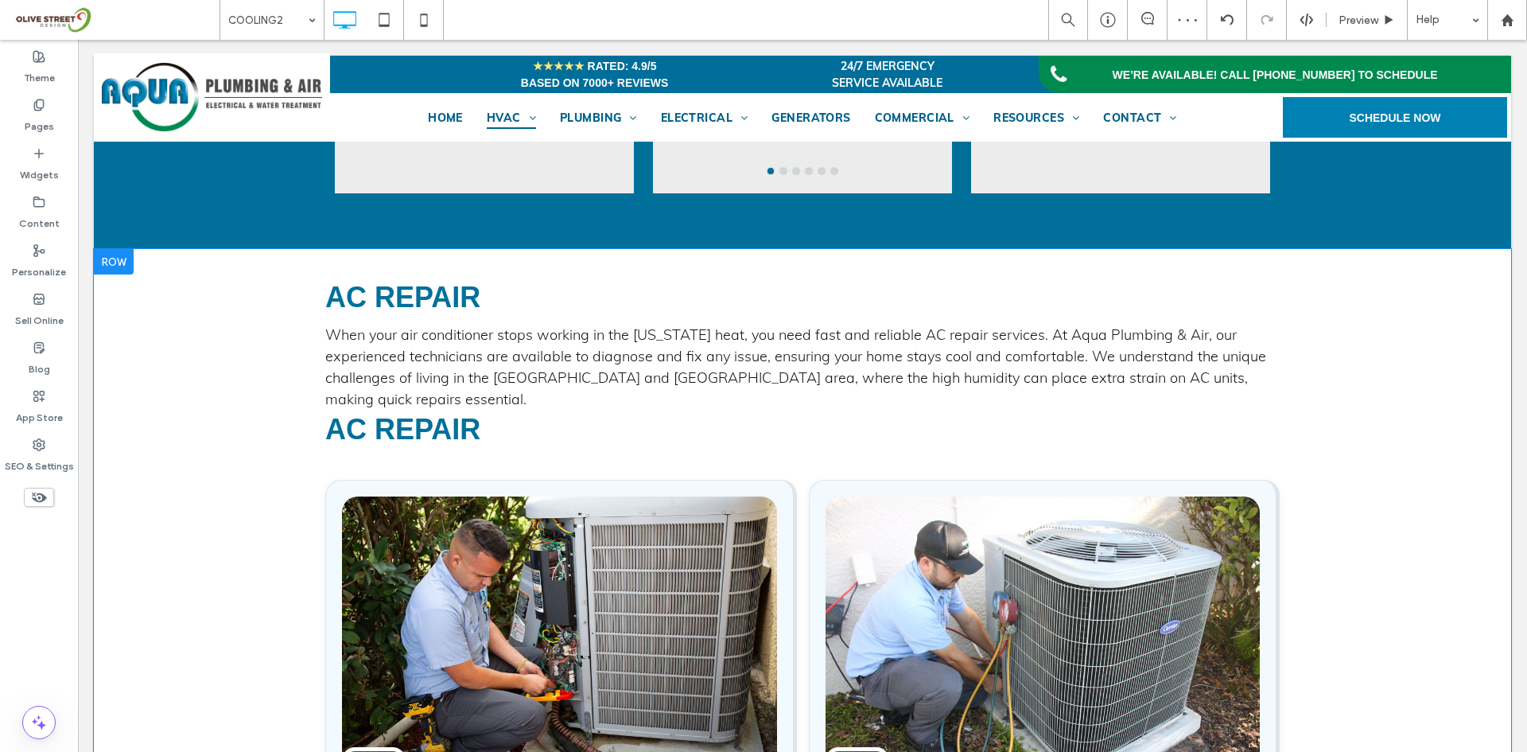
scroll to position [1326, 0]
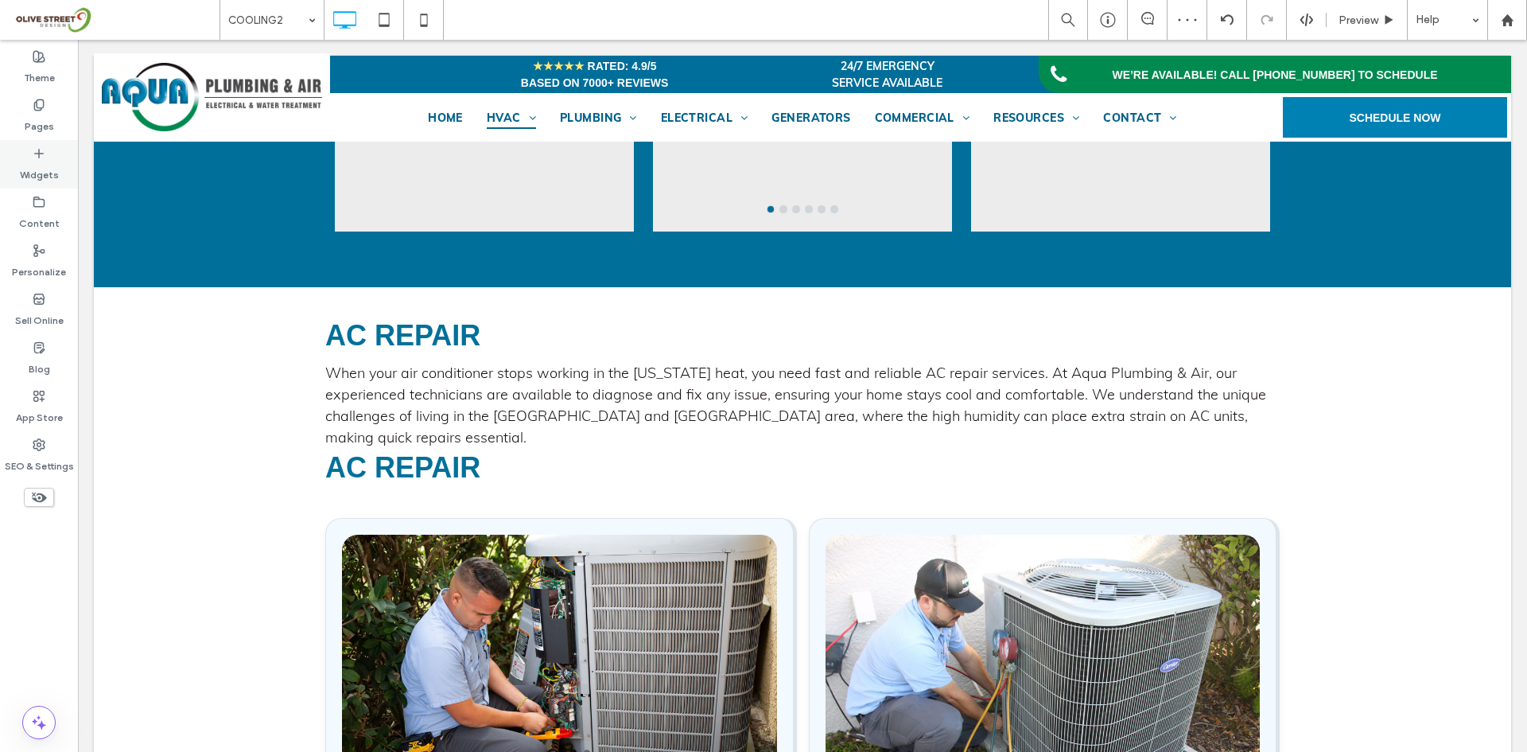
click at [46, 179] on label "Widgets" at bounding box center [39, 171] width 39 height 22
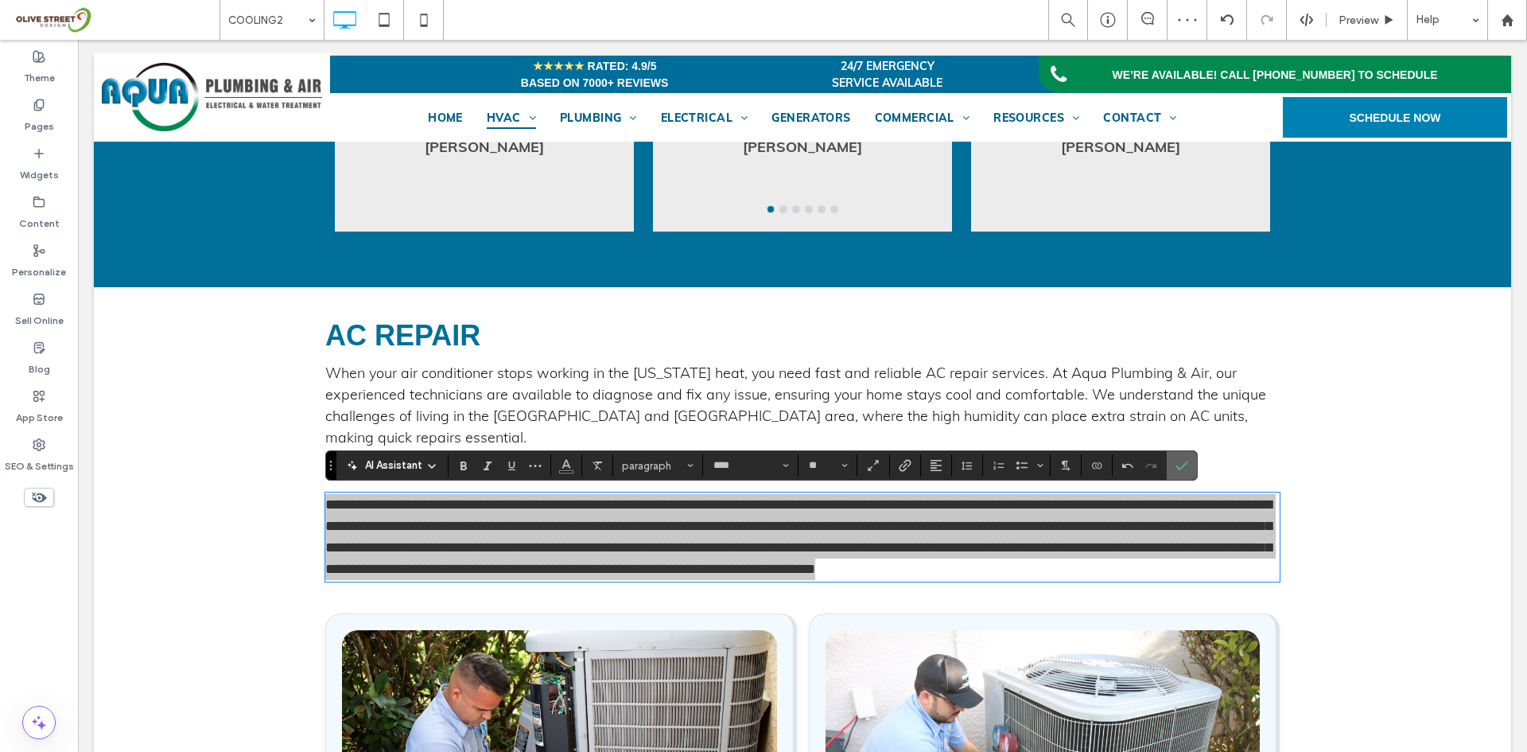
click at [1180, 462] on icon "Confirm" at bounding box center [1182, 465] width 13 height 13
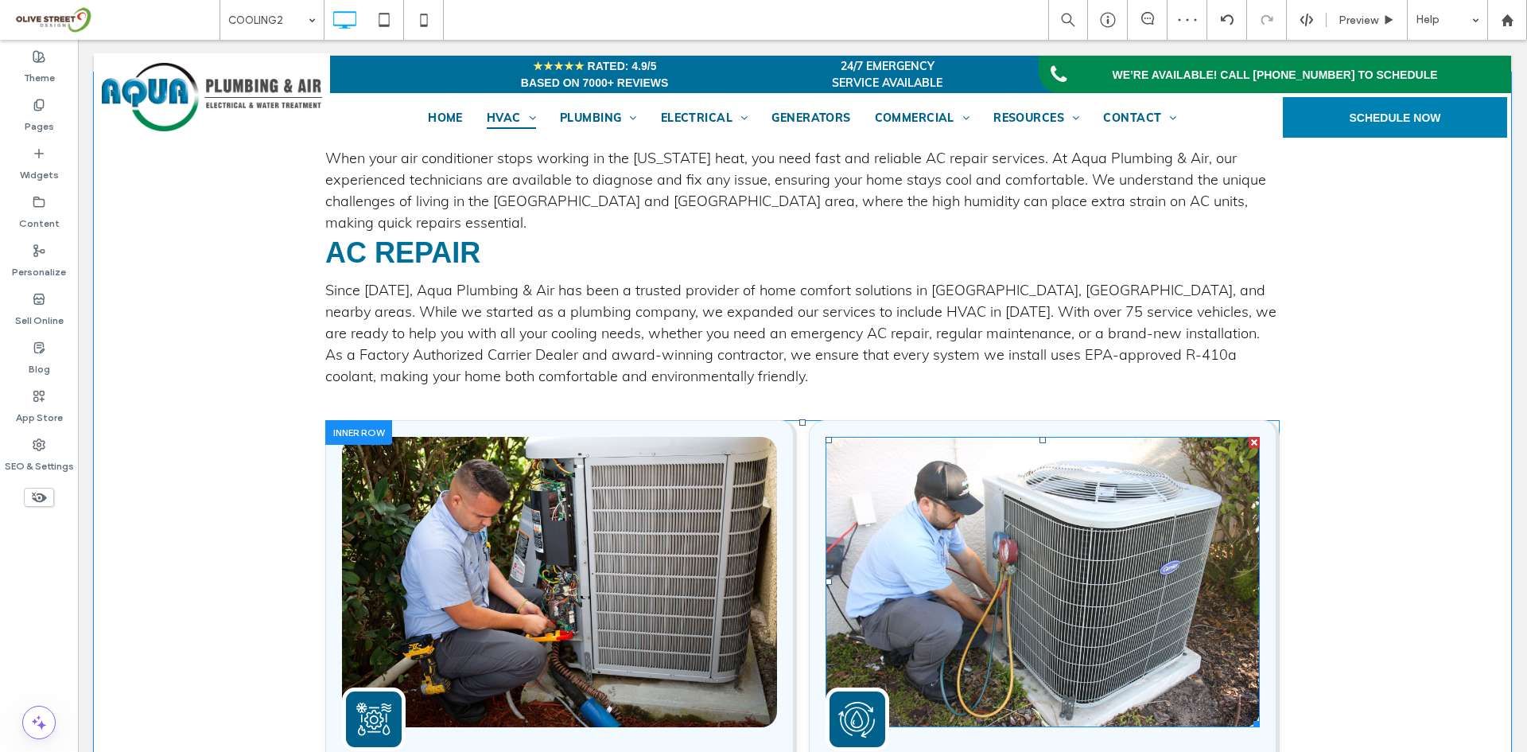
scroll to position [1724, 0]
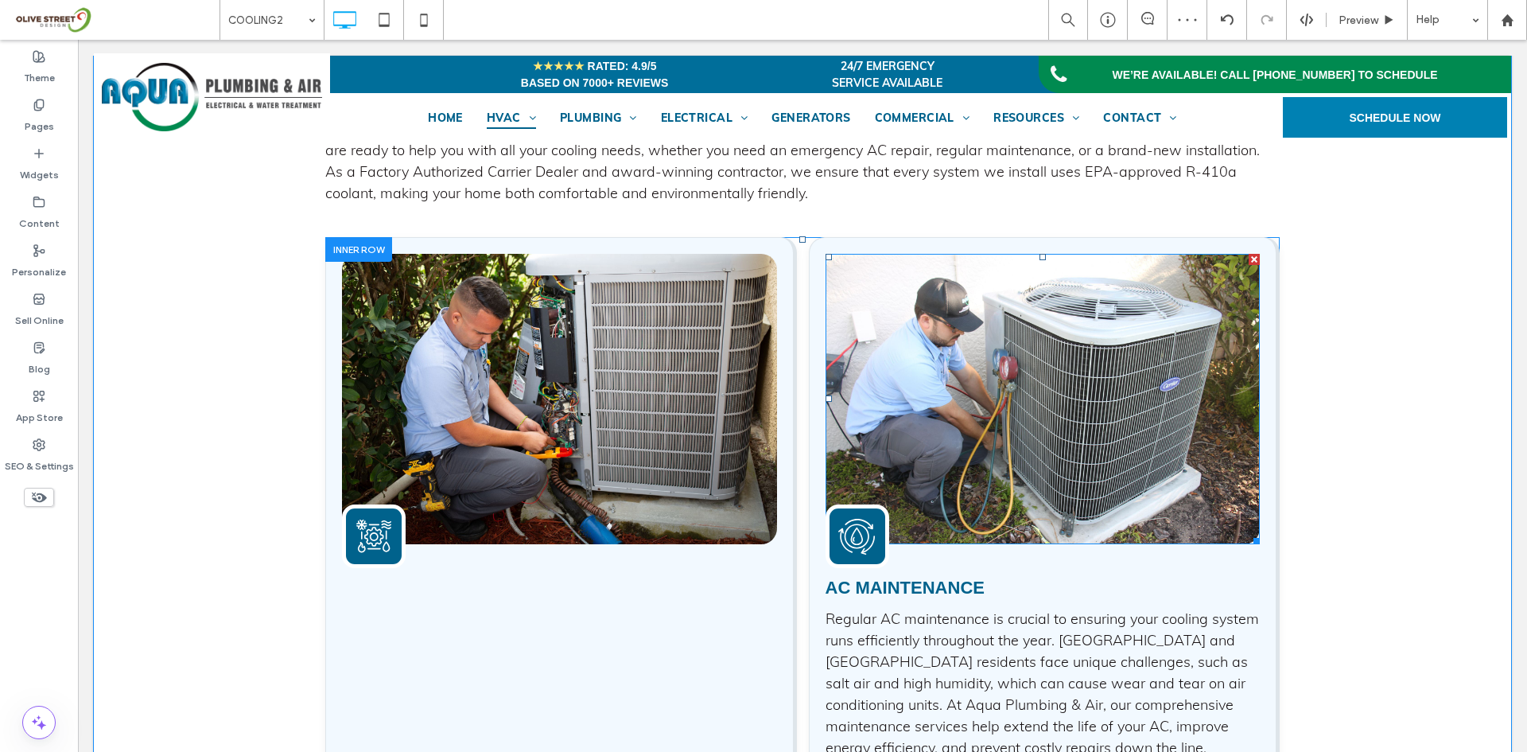
click at [946, 531] on img at bounding box center [1043, 399] width 435 height 290
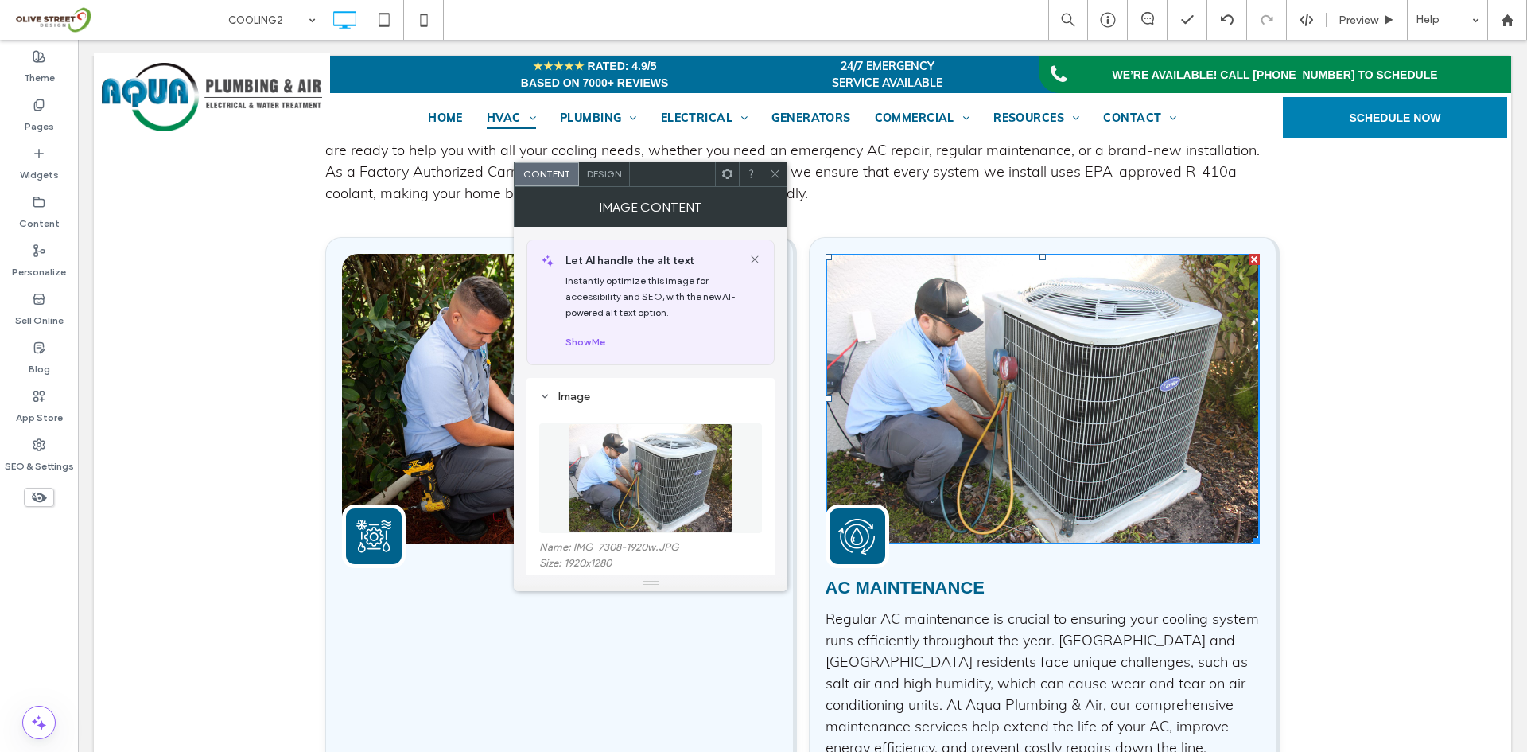
click at [769, 172] on icon at bounding box center [775, 174] width 12 height 12
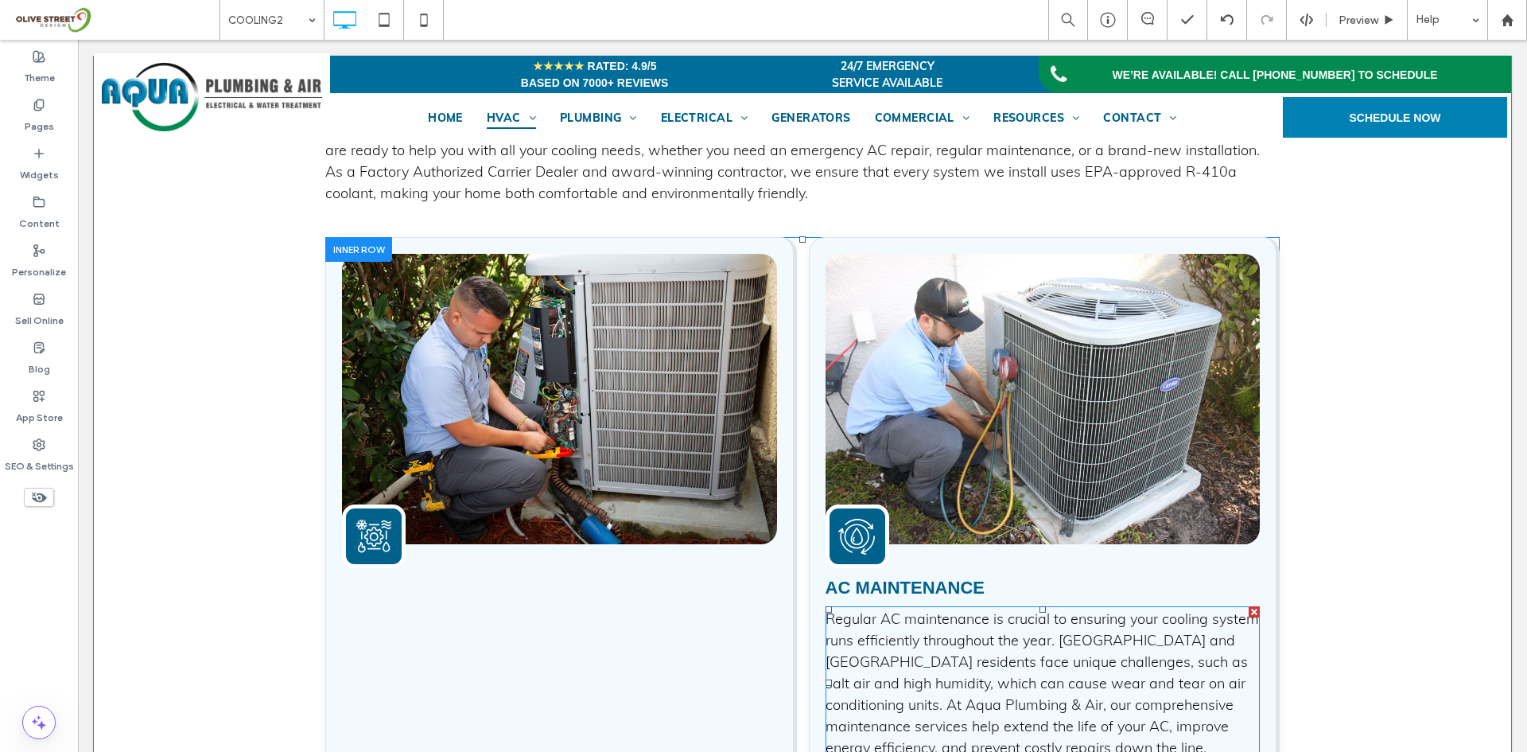
click at [887, 652] on span "Regular AC maintenance is crucial to ensuring your cooling system runs efficien…" at bounding box center [1042, 682] width 433 height 147
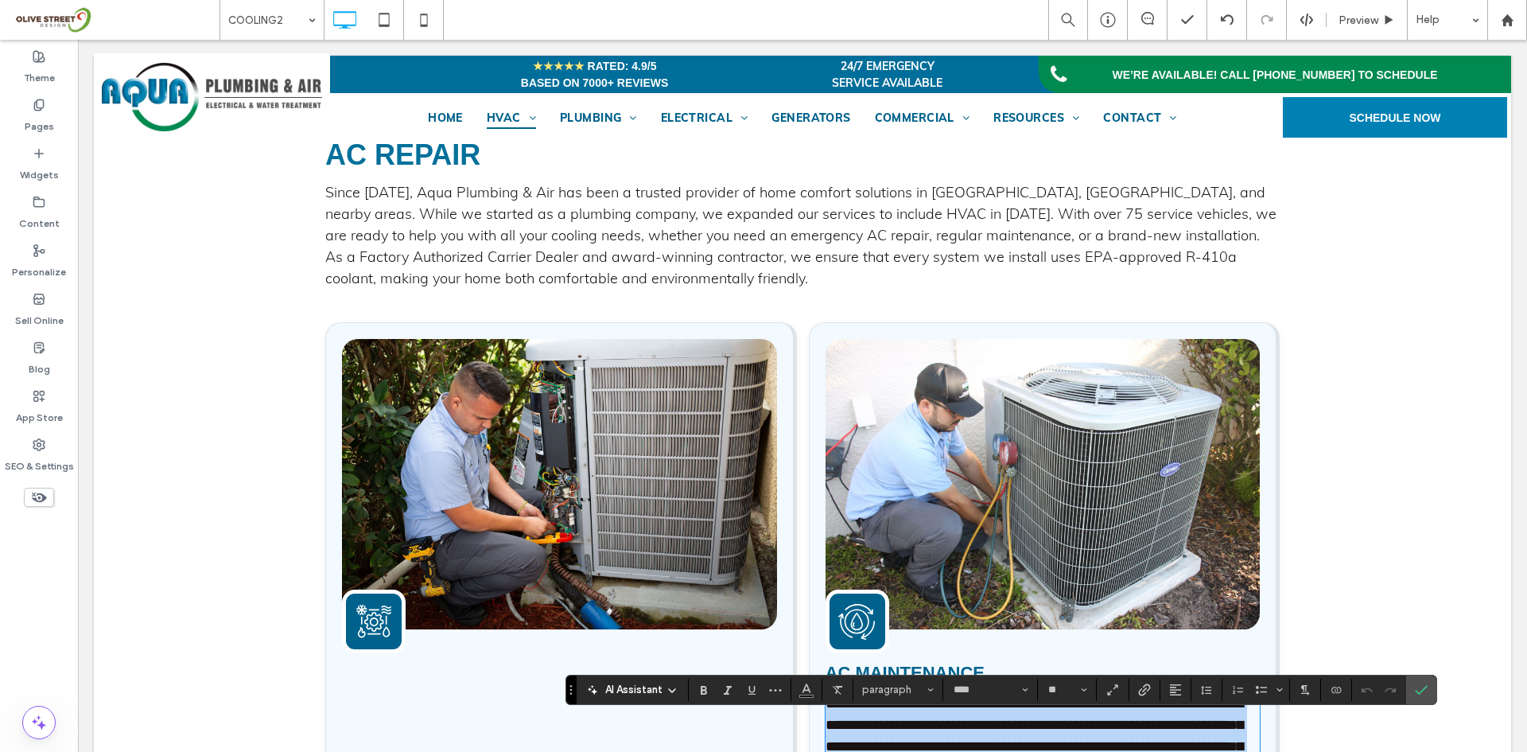
scroll to position [1613, 0]
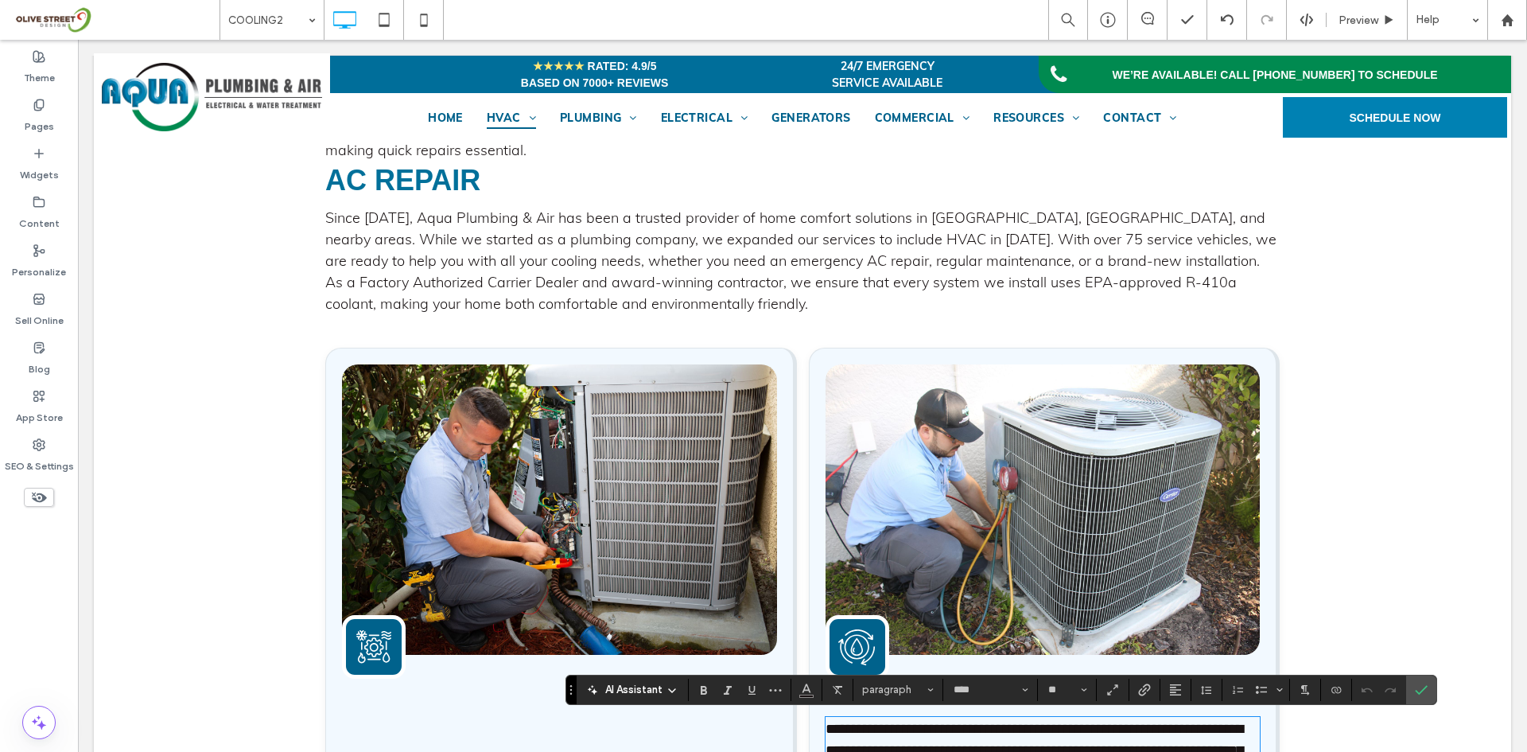
click at [546, 272] on p "Since [DATE], Aqua Plumbing & Air has been a trusted provider of home comfort s…" at bounding box center [802, 260] width 954 height 107
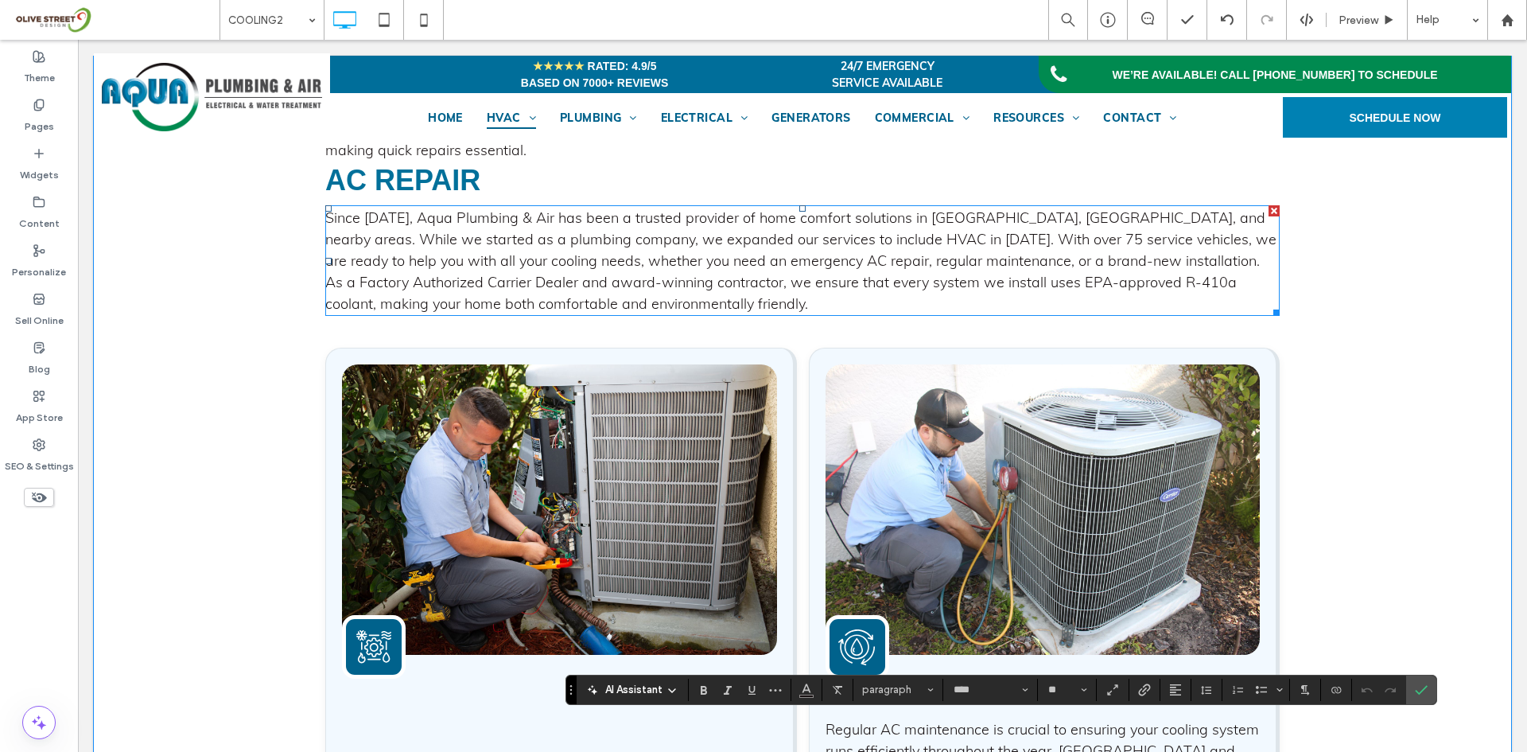
click at [546, 272] on p "Since [DATE], Aqua Plumbing & Air has been a trusted provider of home comfort s…" at bounding box center [802, 260] width 954 height 107
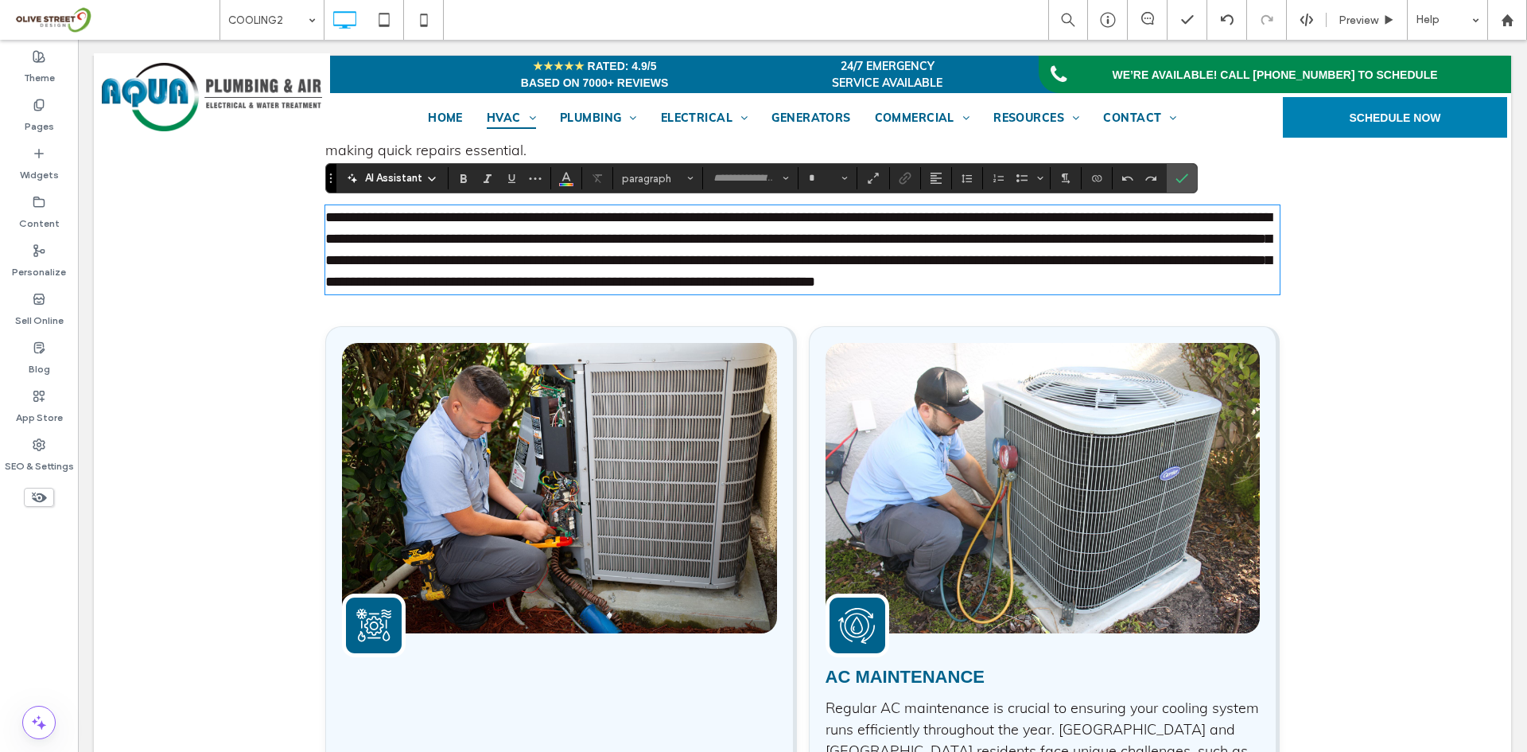
type input "****"
type input "**"
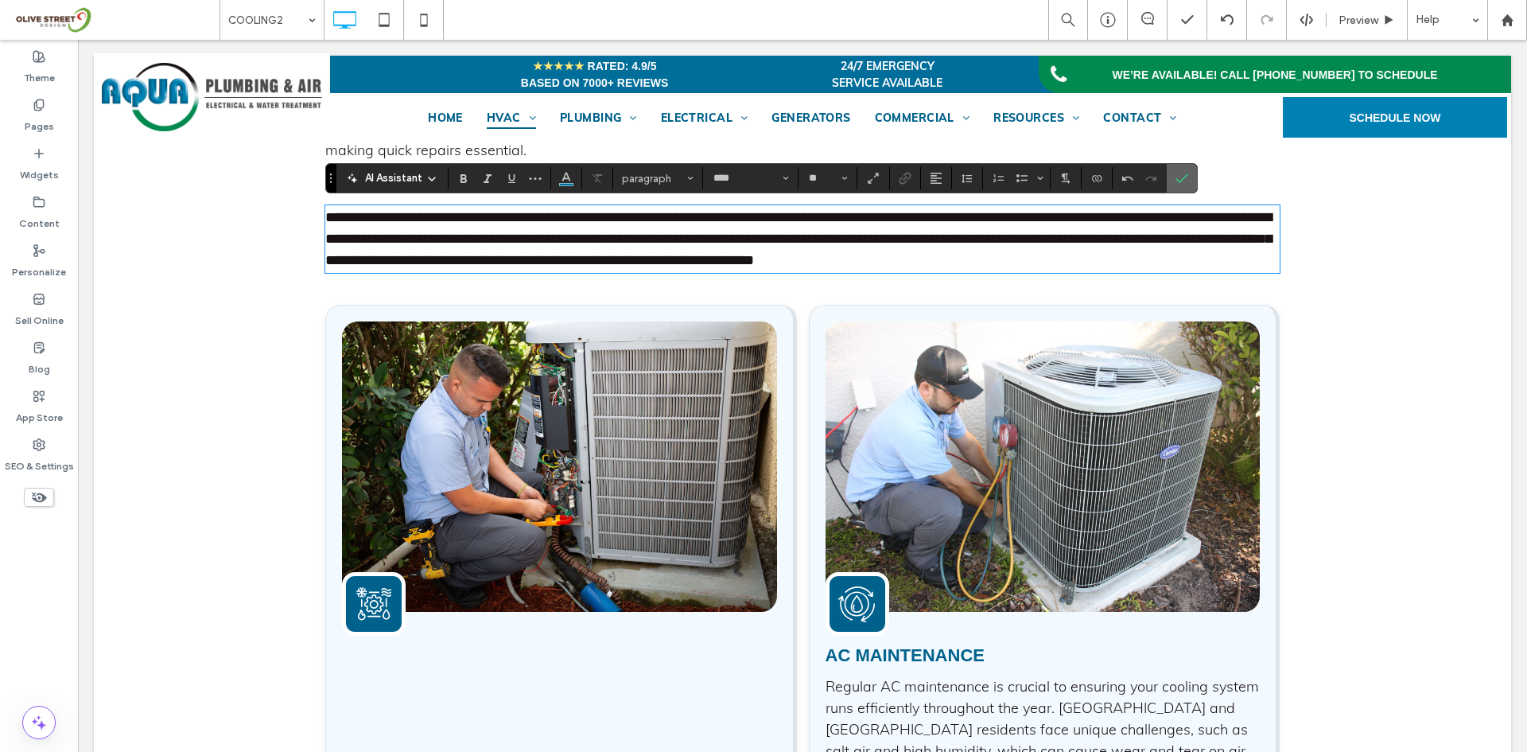
click at [1191, 173] on label "Confirm" at bounding box center [1182, 178] width 24 height 29
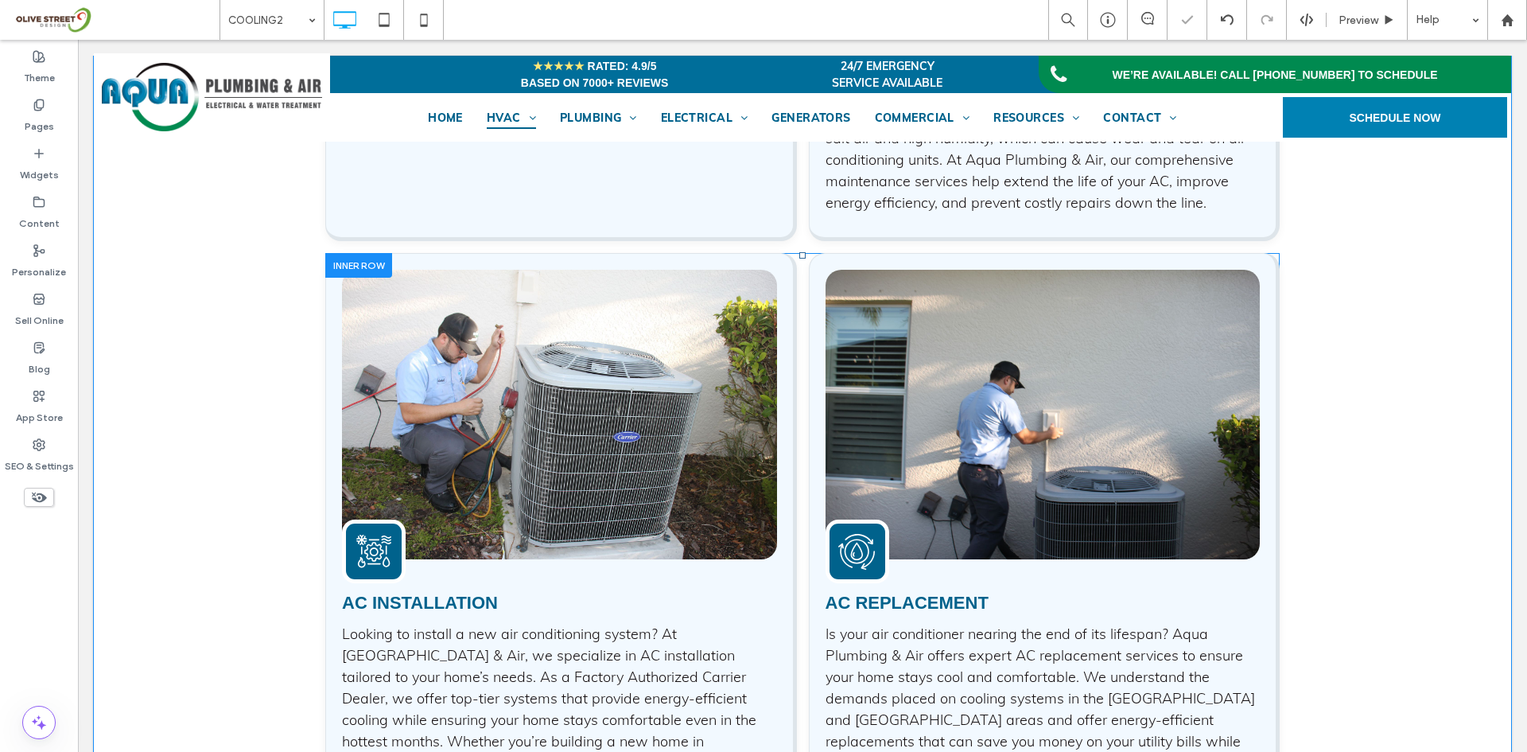
scroll to position [2409, 0]
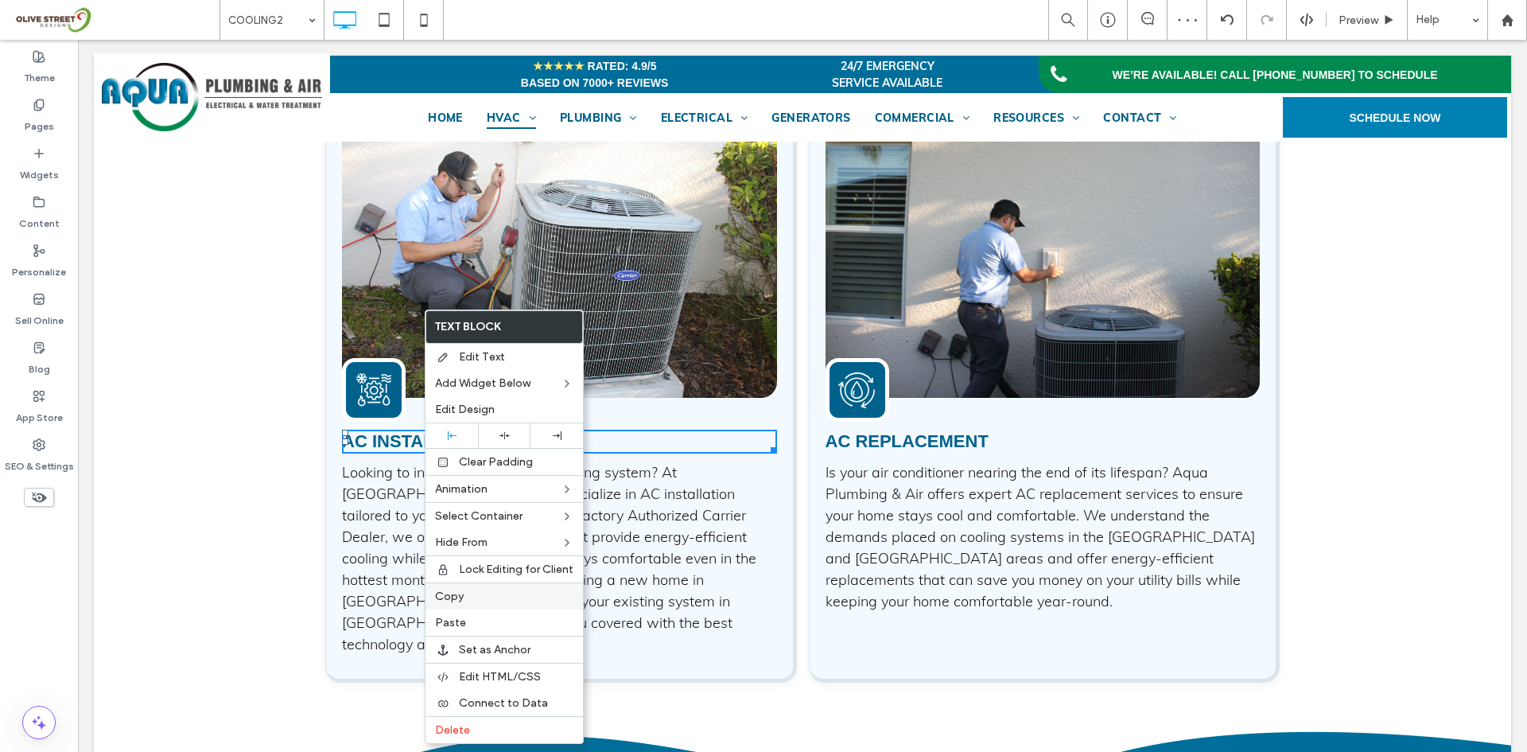
click at [477, 594] on label "Copy" at bounding box center [504, 596] width 138 height 14
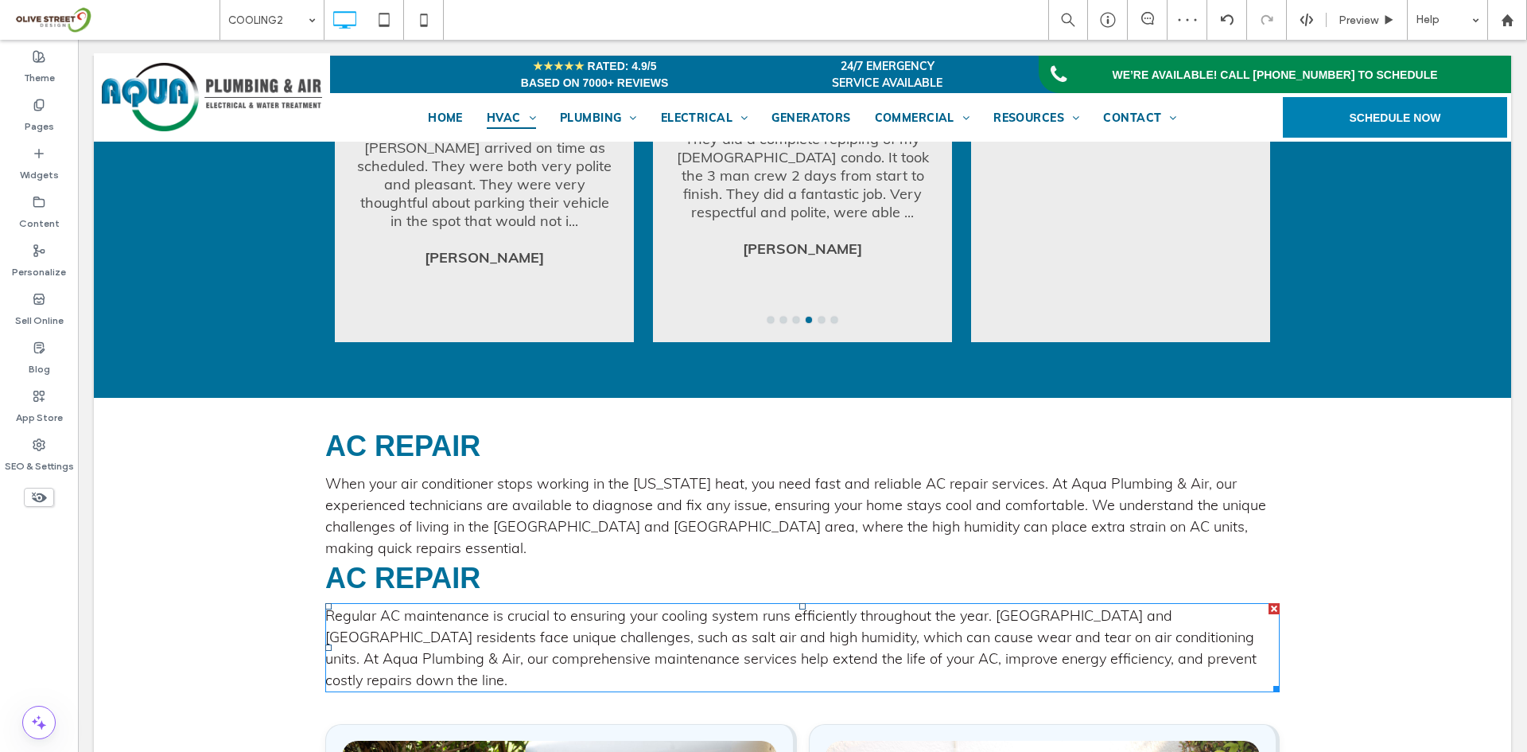
scroll to position [1347, 0]
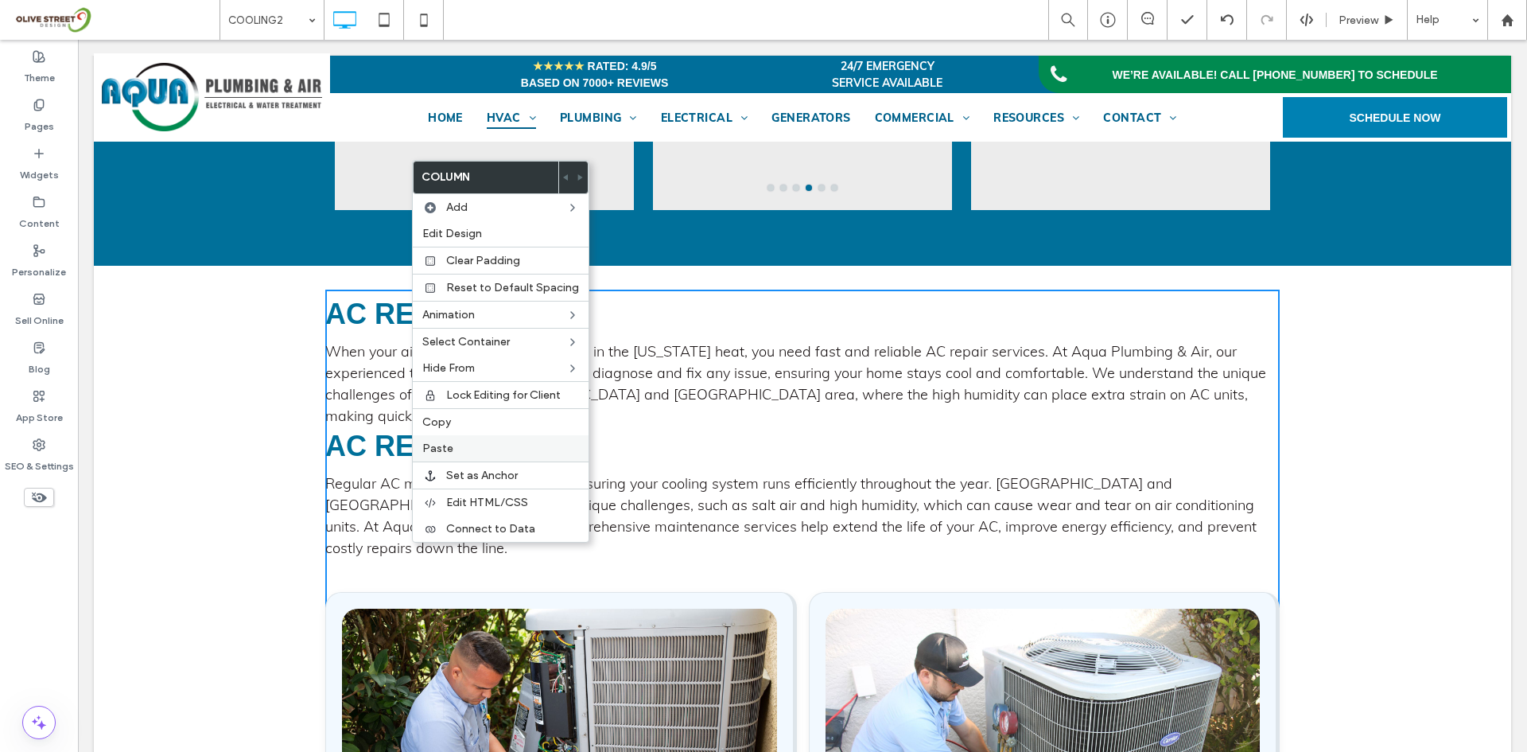
click at [449, 437] on div "Paste" at bounding box center [501, 448] width 176 height 26
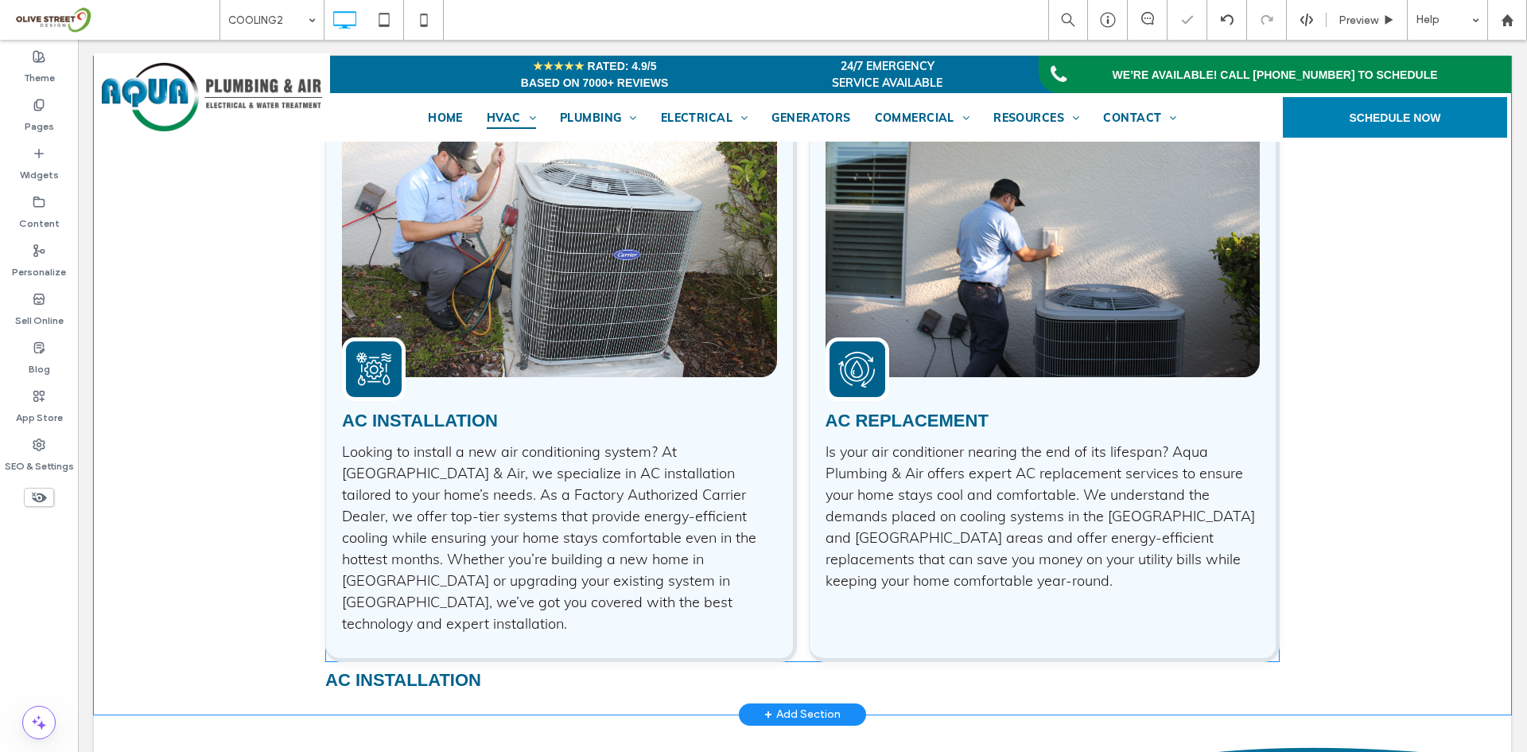
scroll to position [2427, 0]
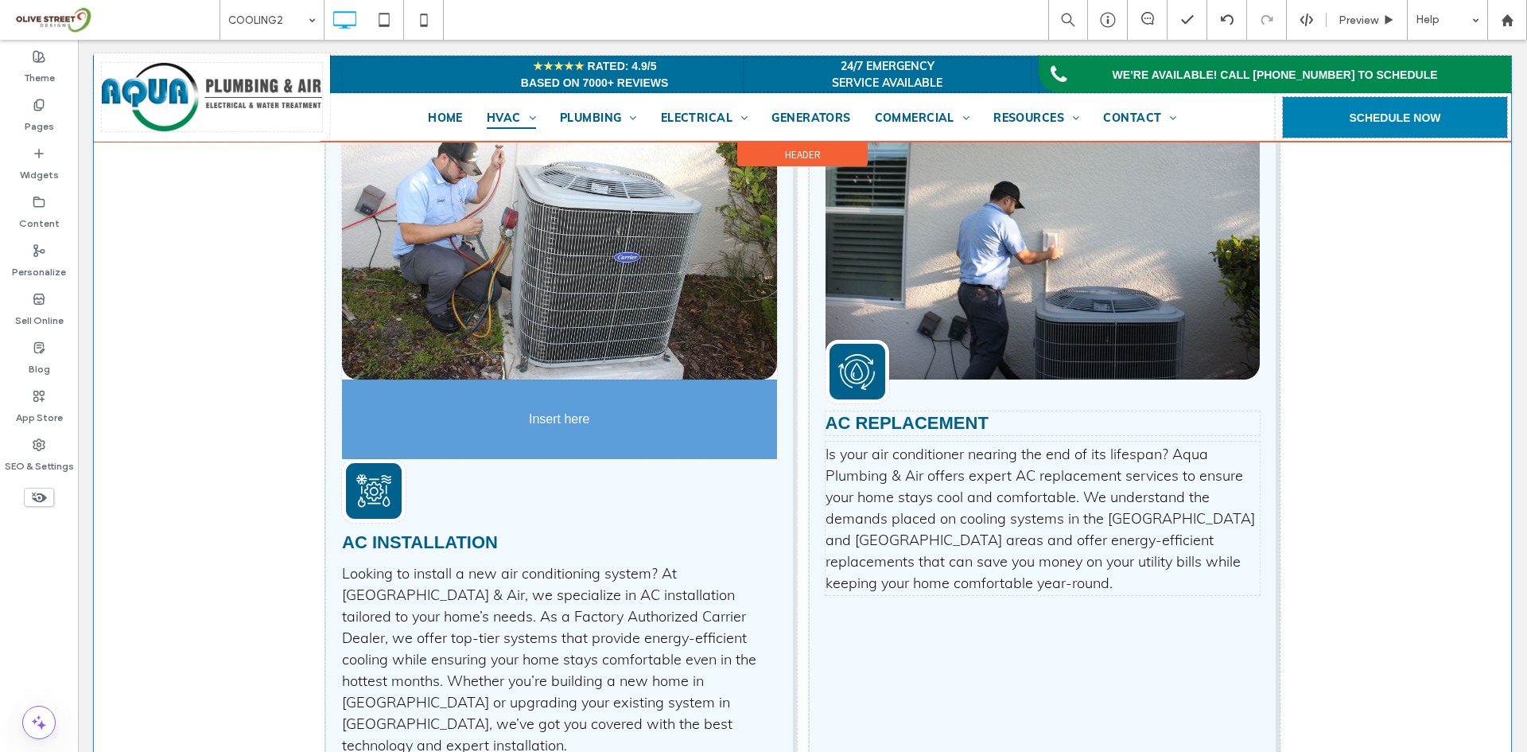
drag, startPoint x: 461, startPoint y: 636, endPoint x: 630, endPoint y: 231, distance: 439.3
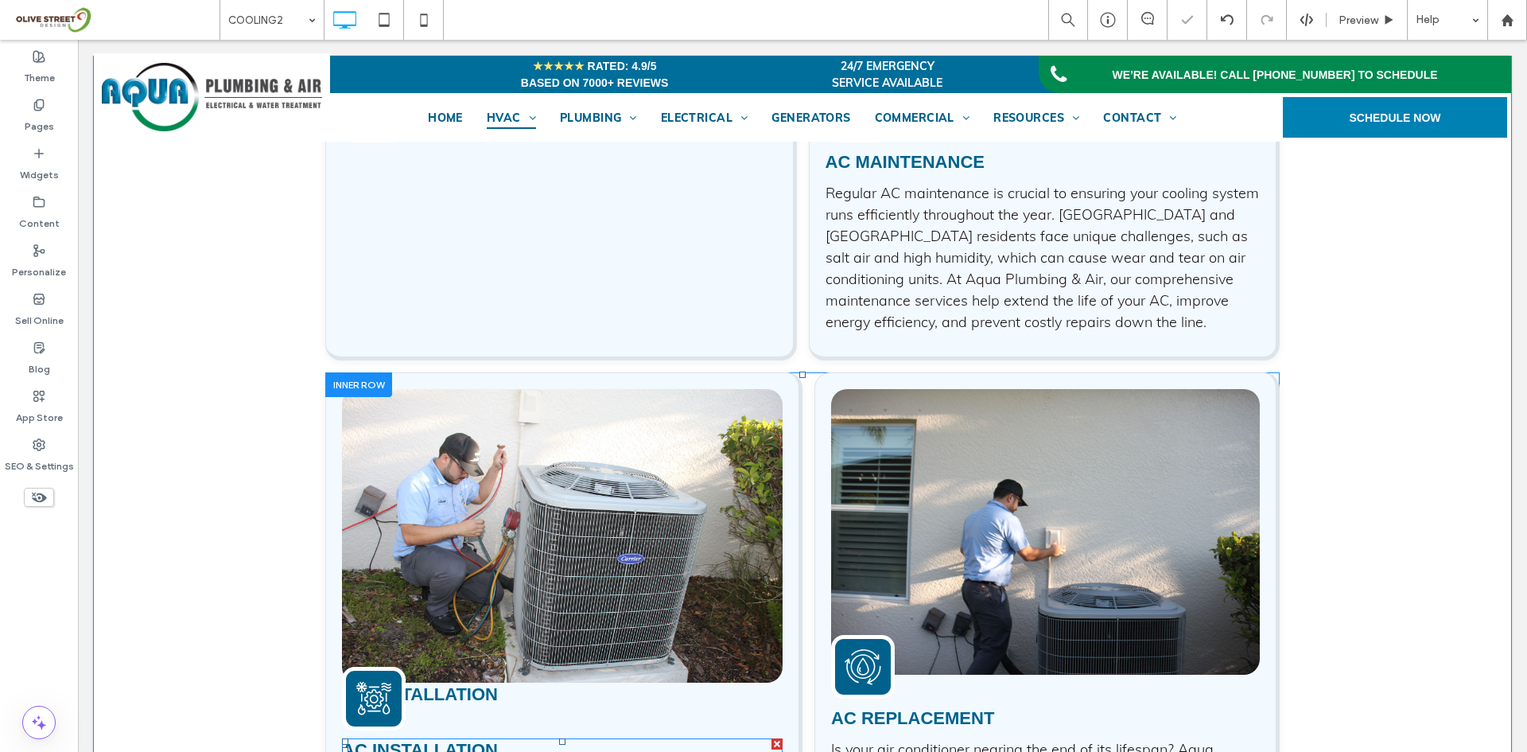
scroll to position [2161, 0]
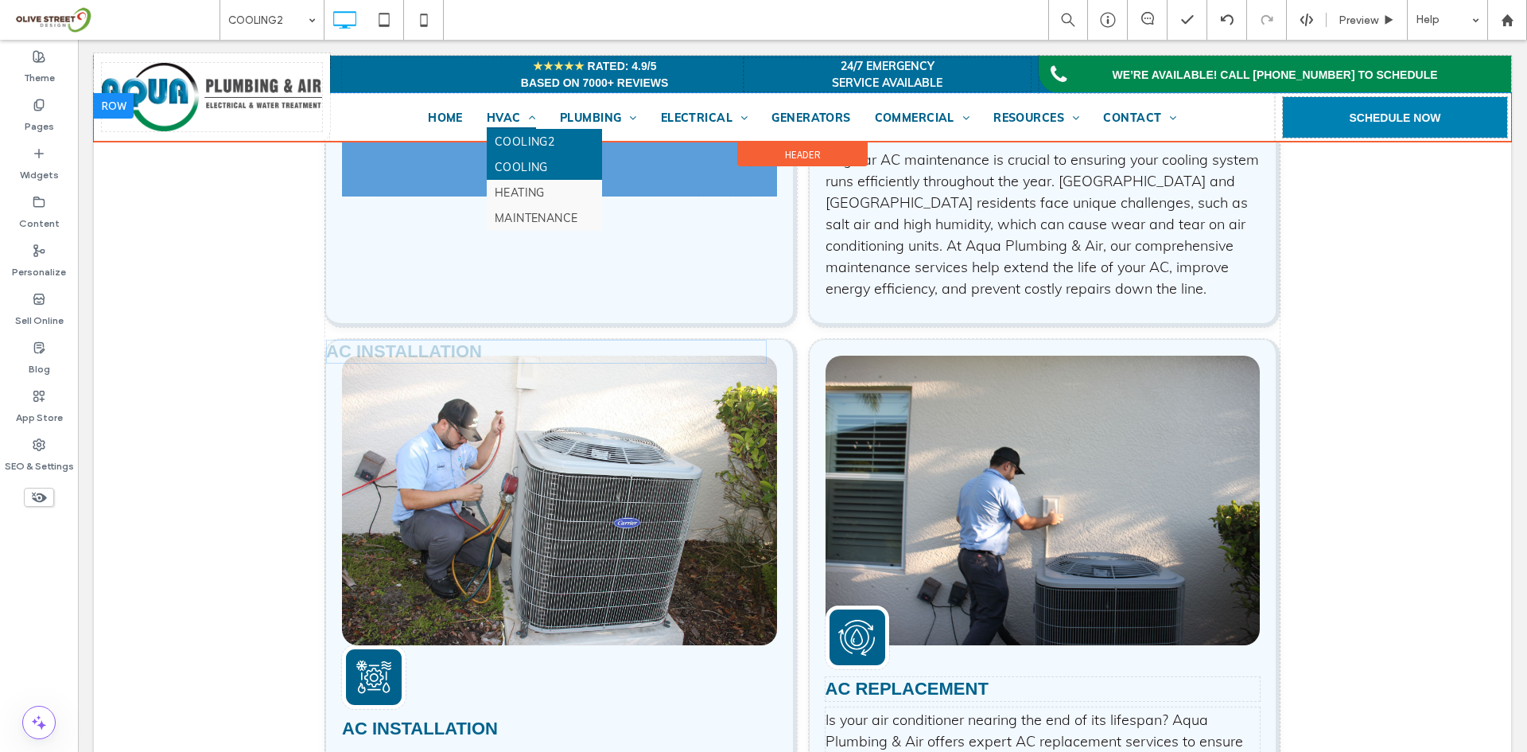
drag, startPoint x: 443, startPoint y: 646, endPoint x: 599, endPoint y: 212, distance: 460.7
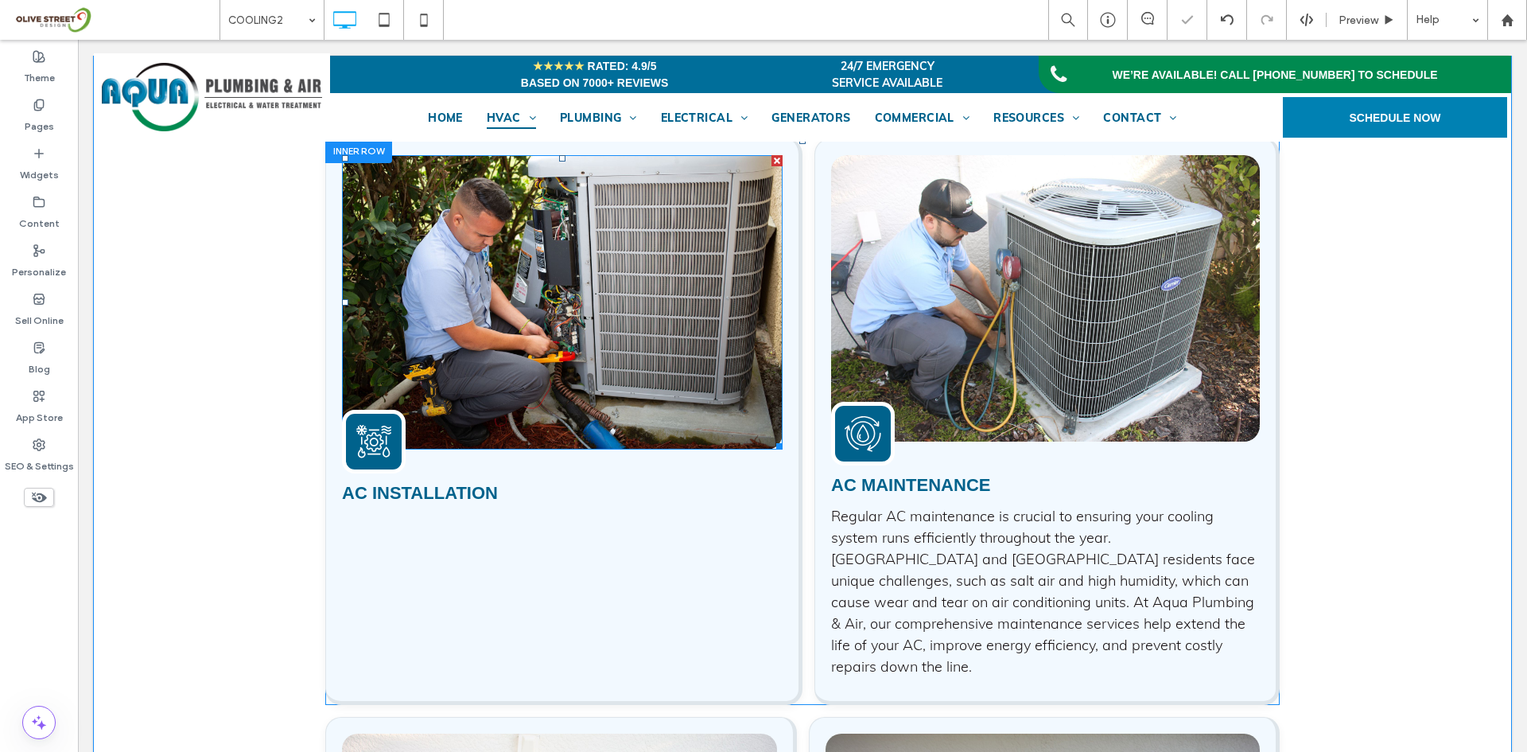
scroll to position [1631, 0]
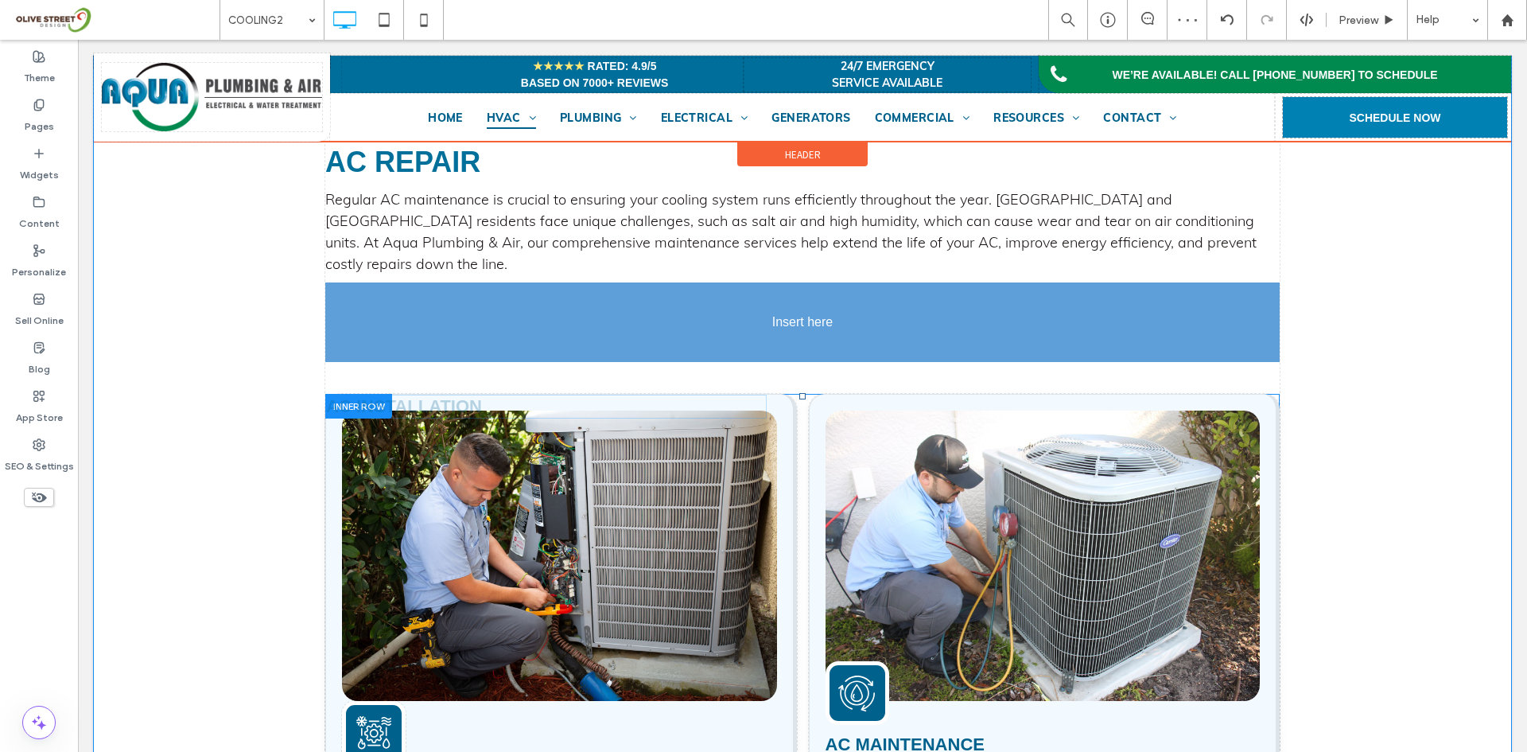
drag, startPoint x: 454, startPoint y: 636, endPoint x: 496, endPoint y: 317, distance: 322.4
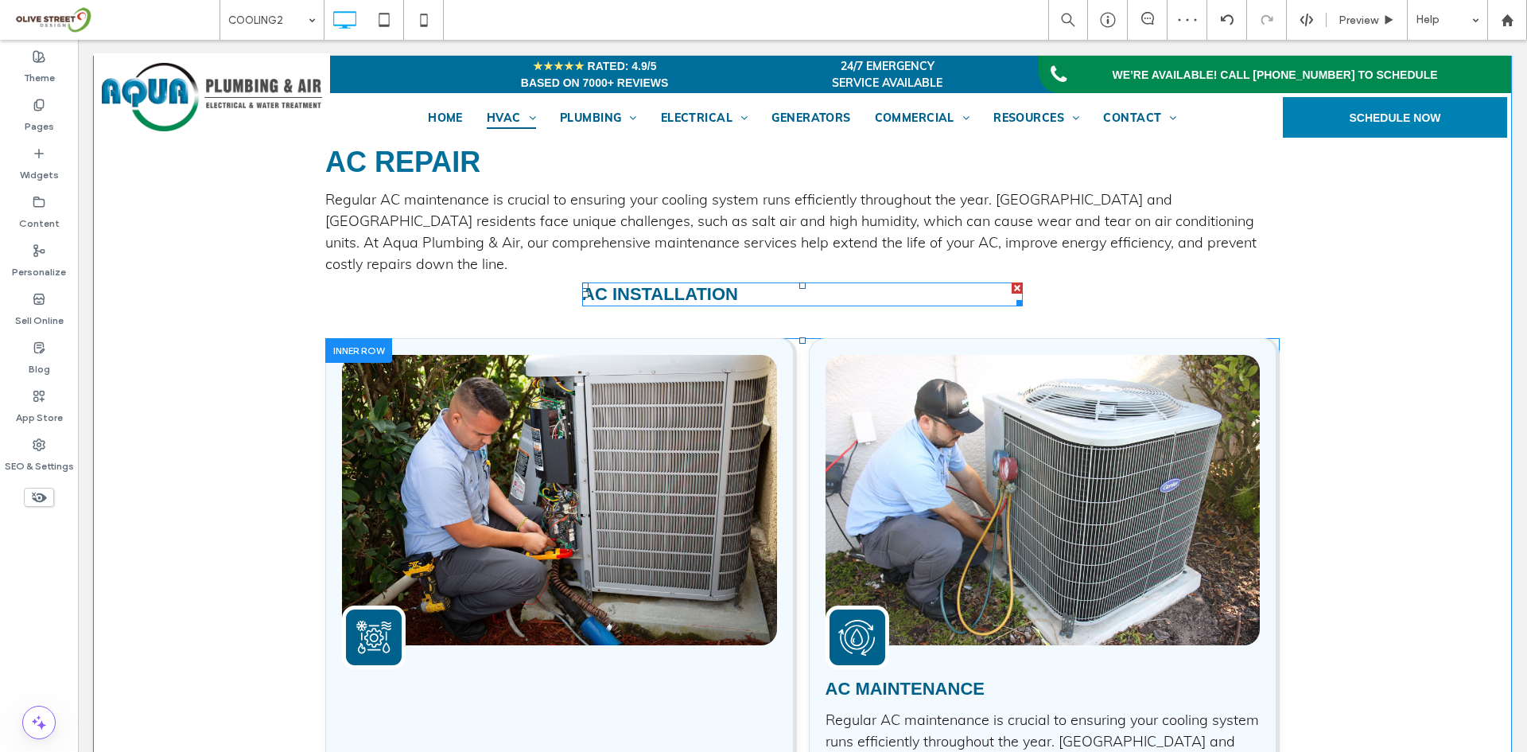
click at [671, 284] on span "AC Installation" at bounding box center [660, 294] width 156 height 20
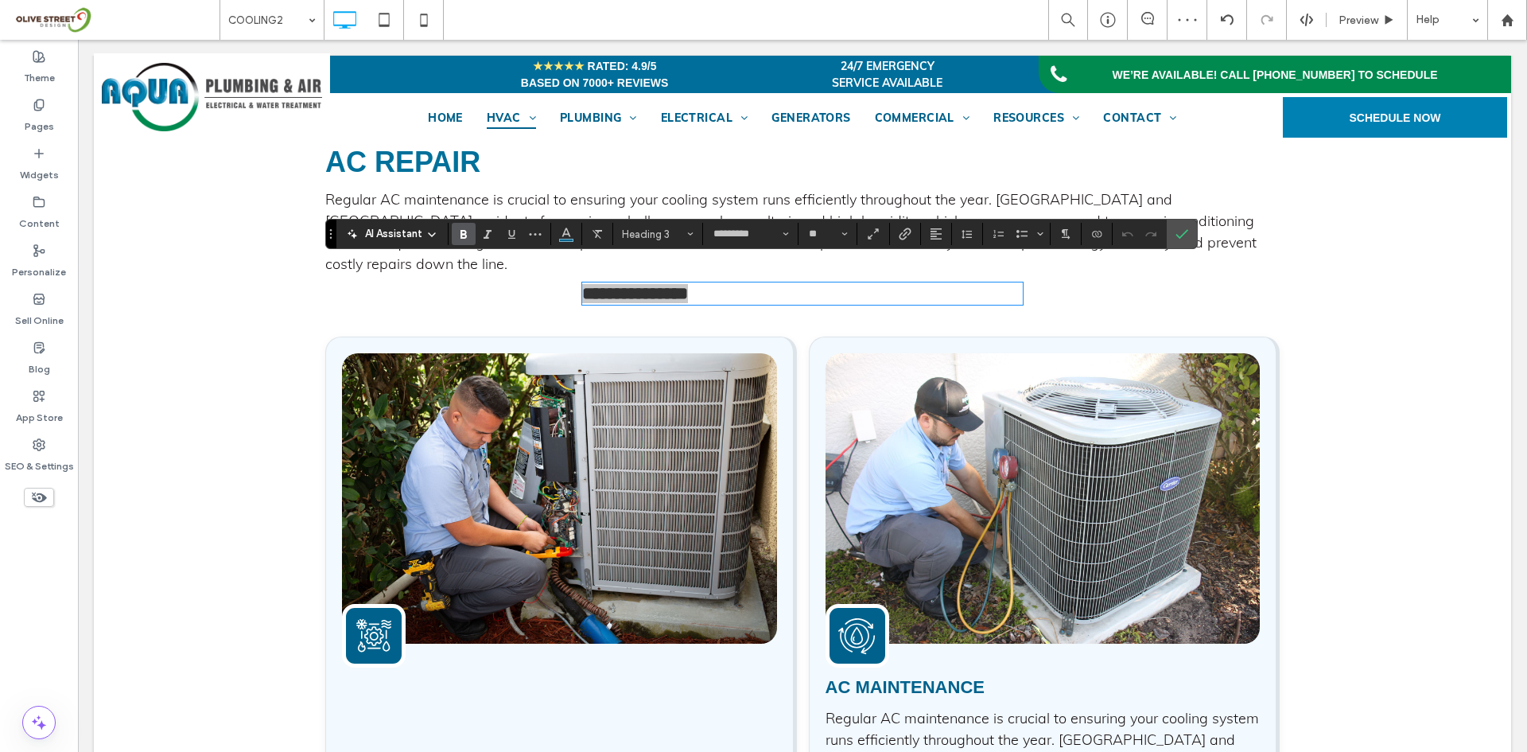
click at [653, 247] on div "AI Assistant Heading 3 ********* **" at bounding box center [761, 234] width 872 height 30
click at [654, 237] on span "Heading 3" at bounding box center [653, 234] width 62 height 12
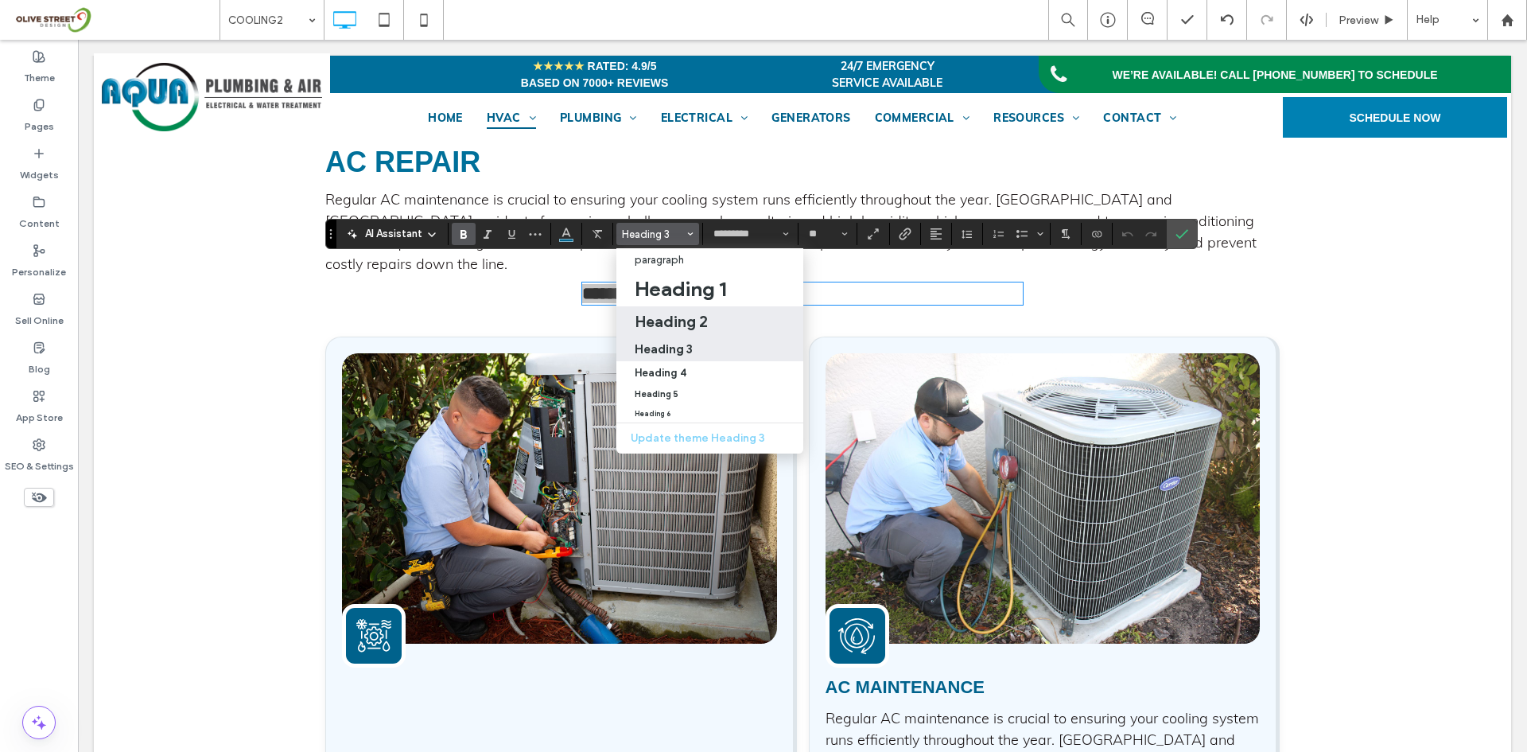
click at [654, 317] on h2 "Heading 2" at bounding box center [671, 321] width 73 height 19
type input "**"
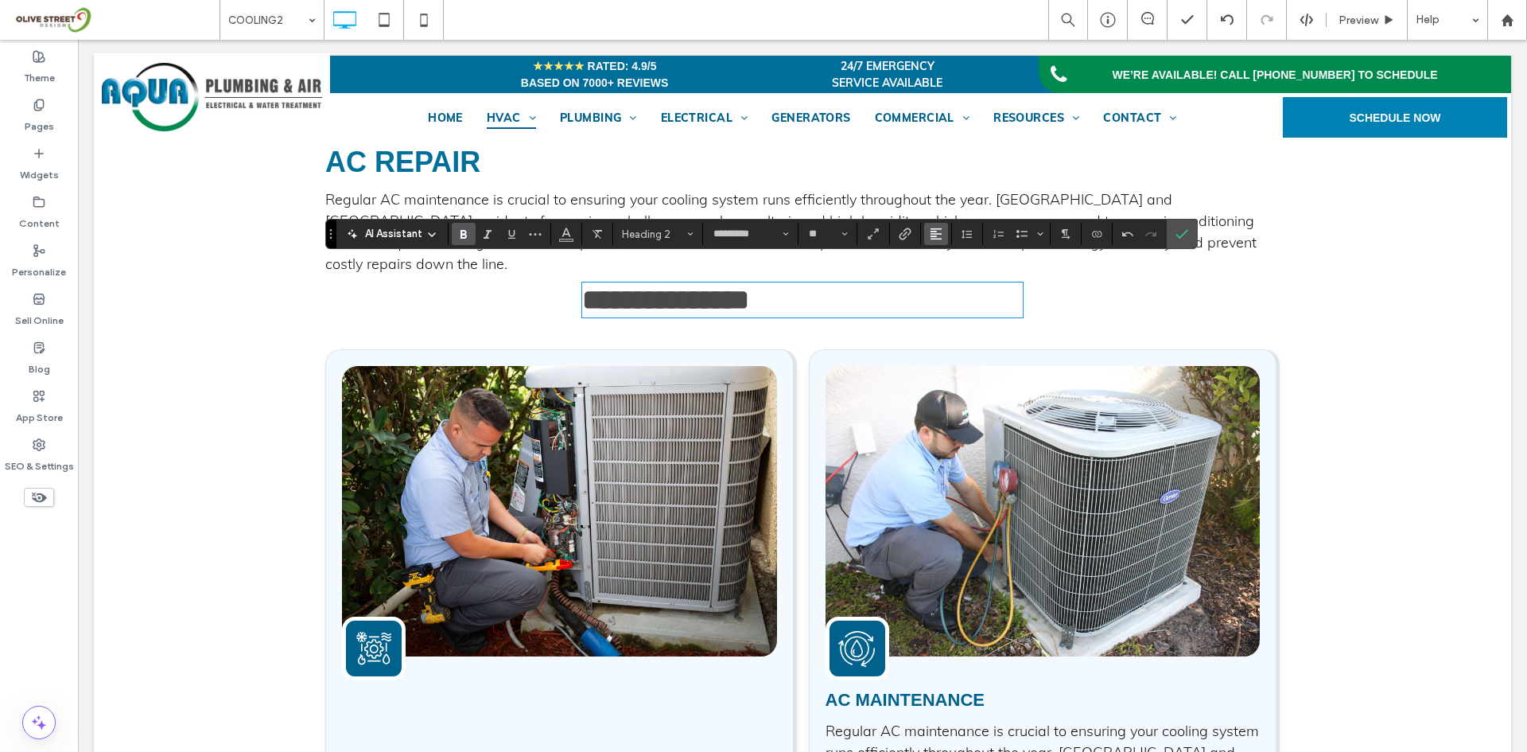
click at [930, 233] on icon "Alignment" at bounding box center [936, 233] width 13 height 13
click at [942, 258] on icon "ui.textEditor.alignment.left" at bounding box center [948, 260] width 13 height 13
click at [1170, 239] on label "Confirm" at bounding box center [1182, 234] width 24 height 29
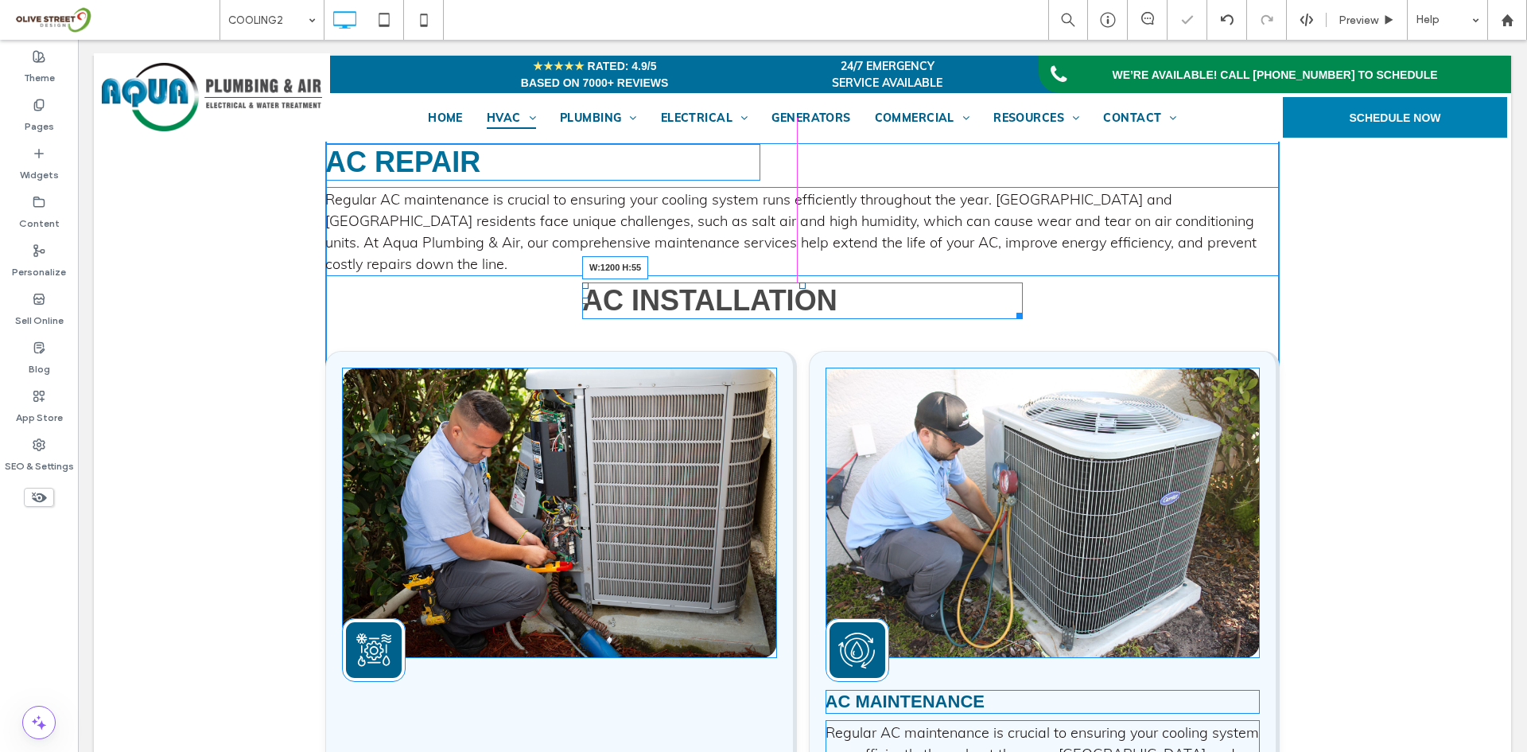
drag, startPoint x: 1009, startPoint y: 303, endPoint x: 1452, endPoint y: 327, distance: 443.7
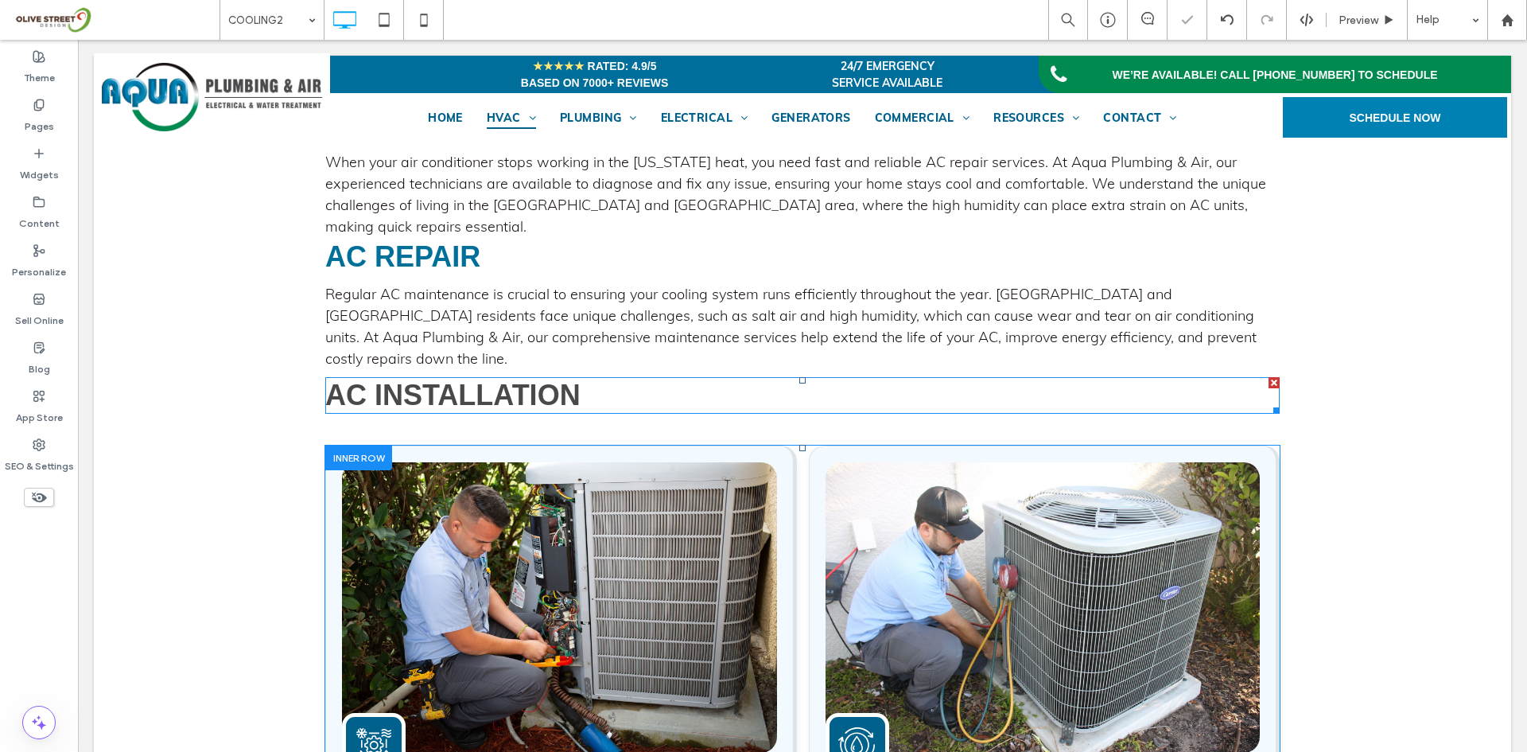
scroll to position [1499, 0]
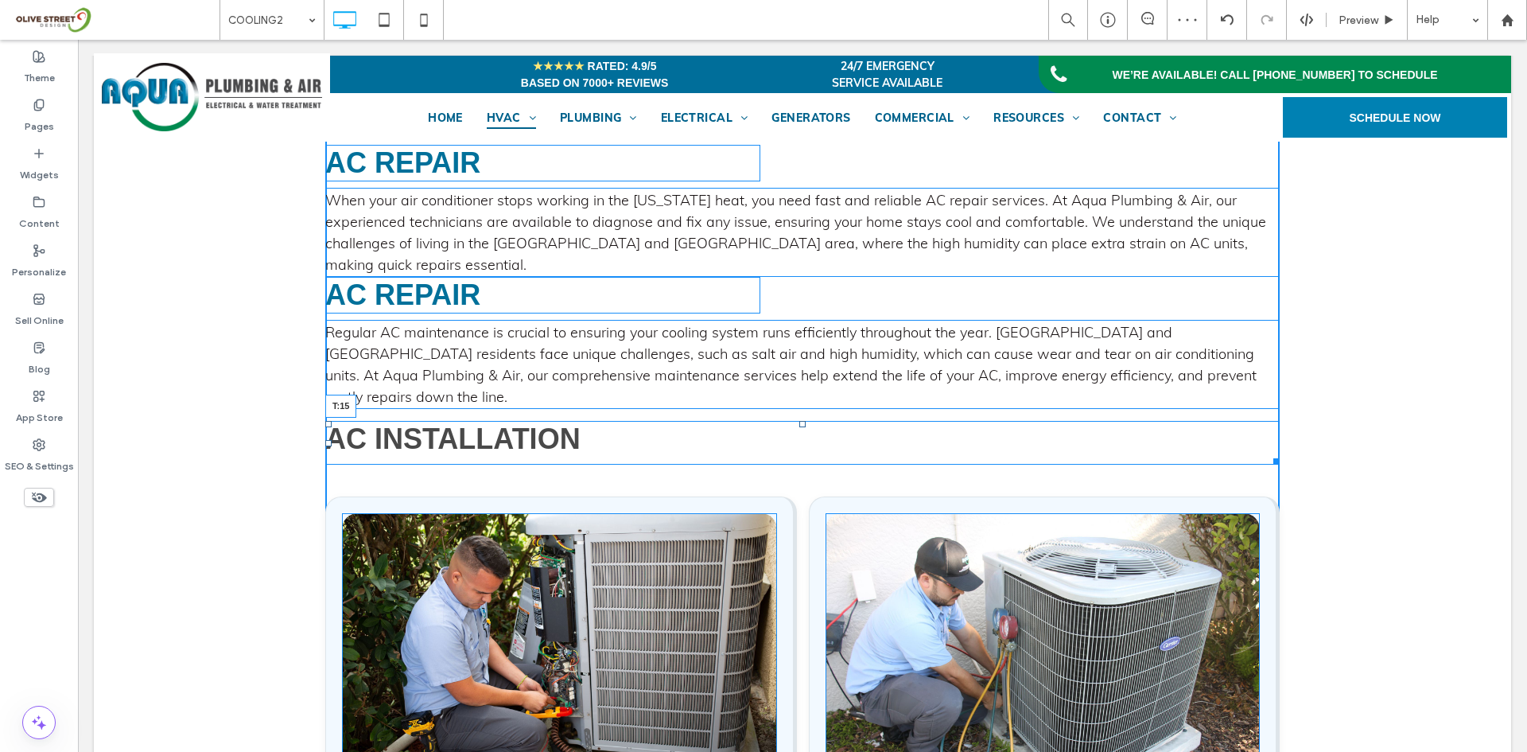
click at [798, 421] on div "AC Installation T:15" at bounding box center [802, 443] width 954 height 44
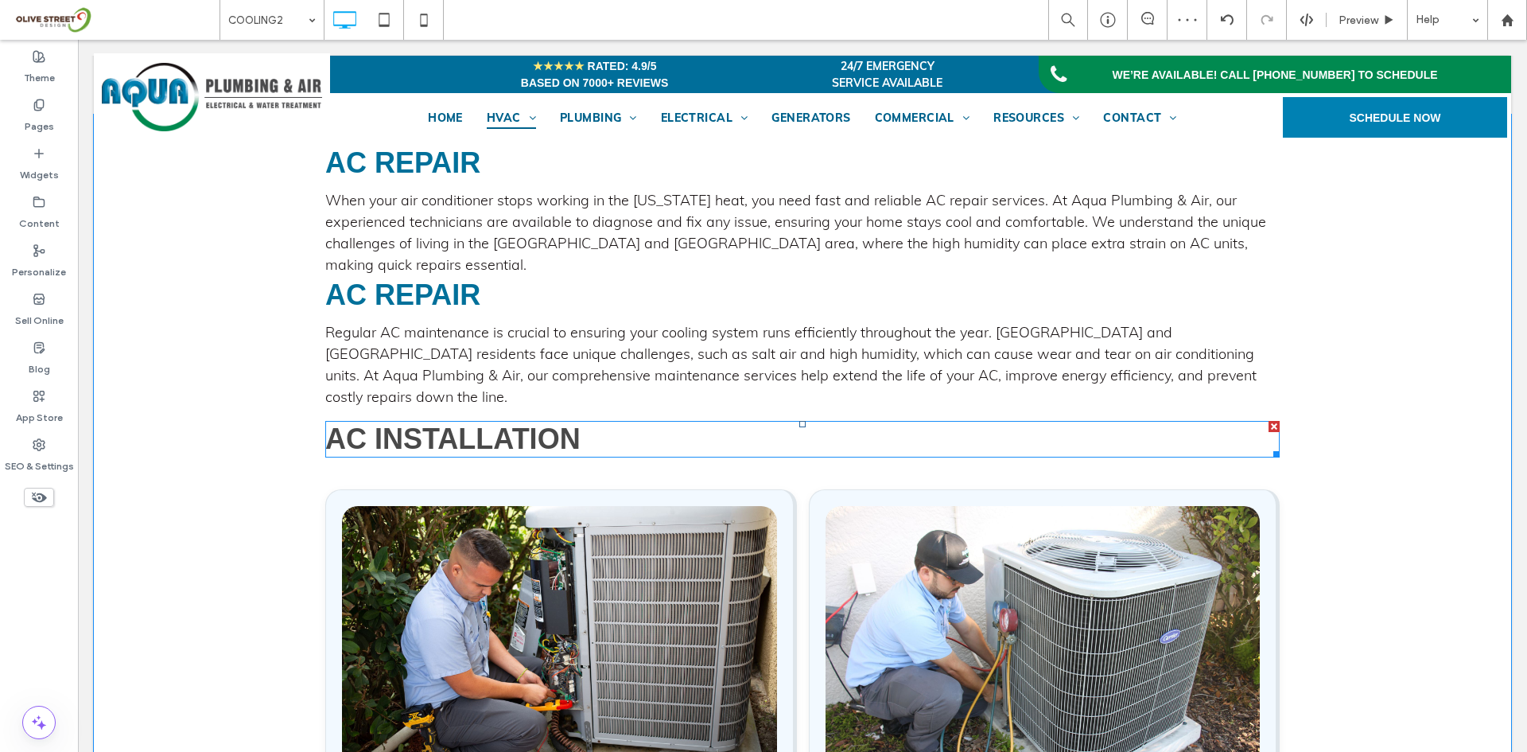
click at [577, 422] on span "AC Installation" at bounding box center [452, 438] width 255 height 33
type input "*********"
type input "**"
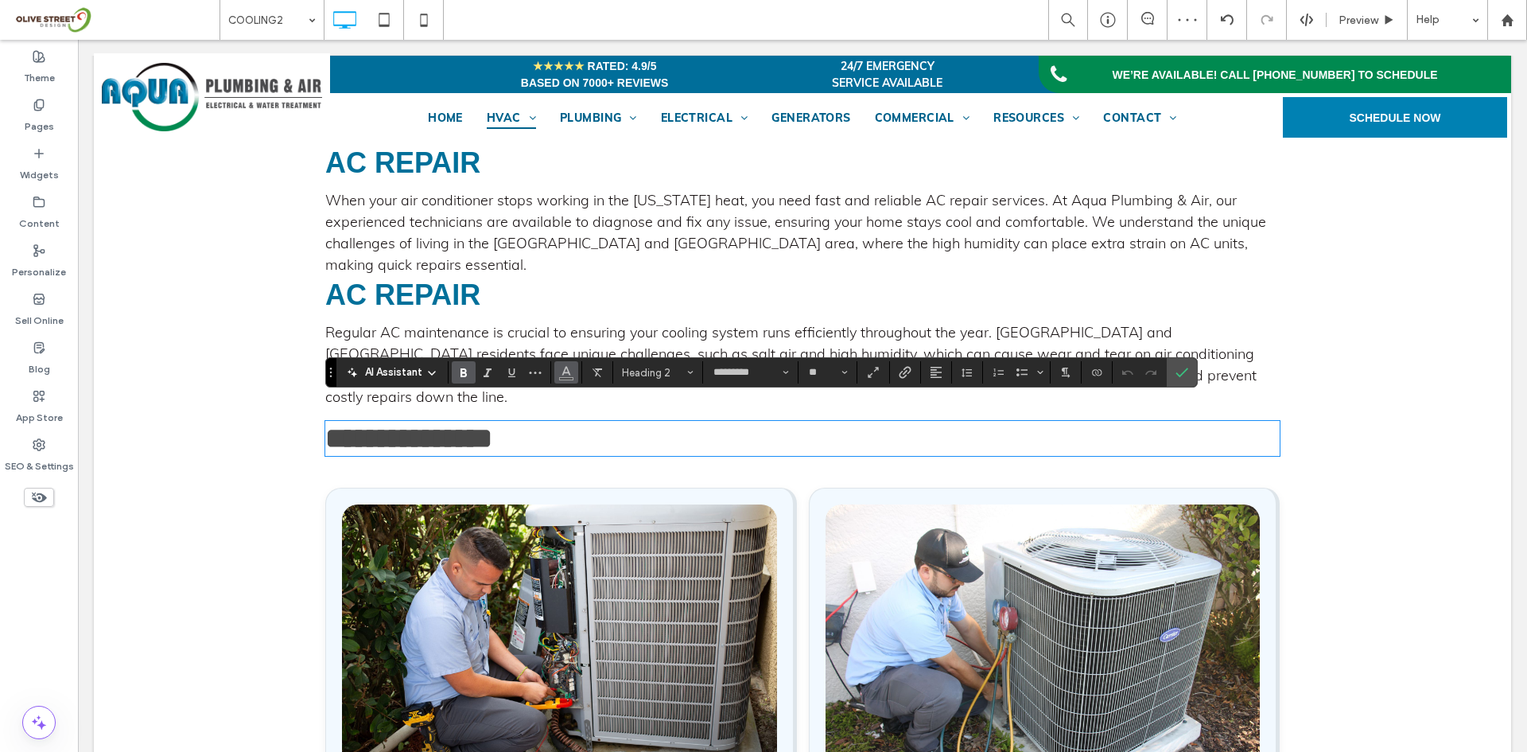
click at [560, 369] on icon "Color" at bounding box center [566, 370] width 13 height 13
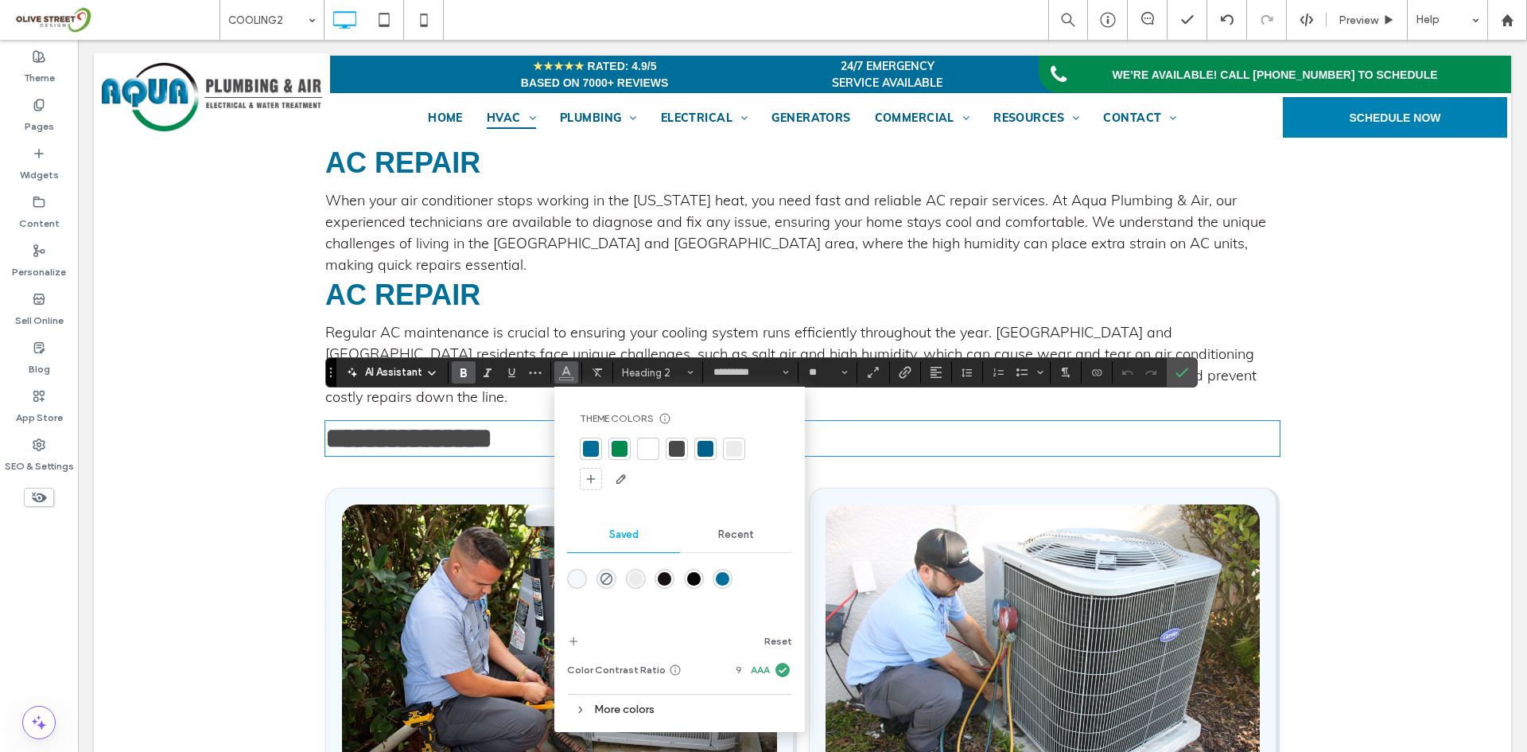
drag, startPoint x: 721, startPoint y: 585, endPoint x: 659, endPoint y: 533, distance: 80.7
click at [721, 585] on div "rgba(0,112,154,1)" at bounding box center [723, 579] width 14 height 14
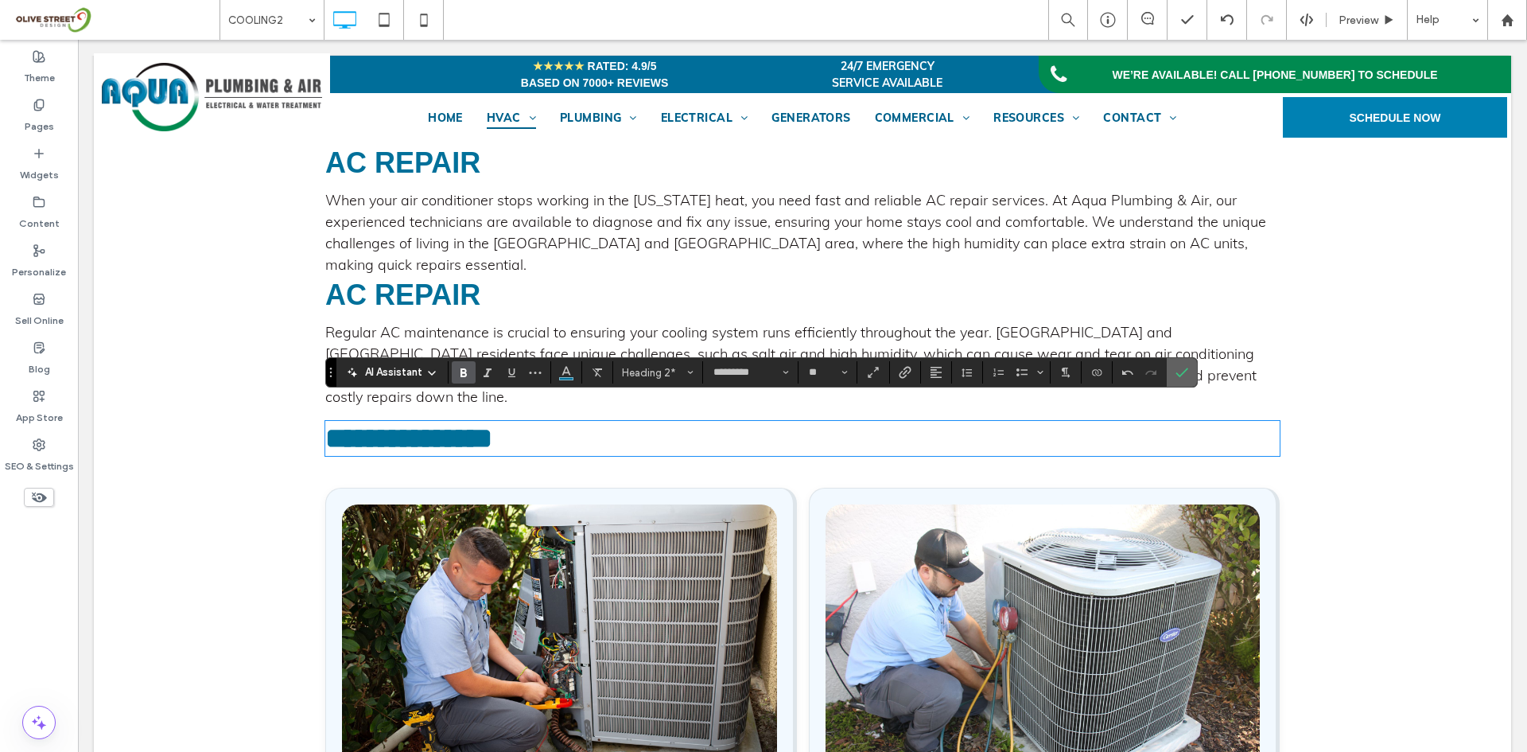
drag, startPoint x: 1178, startPoint y: 363, endPoint x: 881, endPoint y: 348, distance: 297.9
click at [1178, 363] on span "Confirm" at bounding box center [1179, 372] width 7 height 29
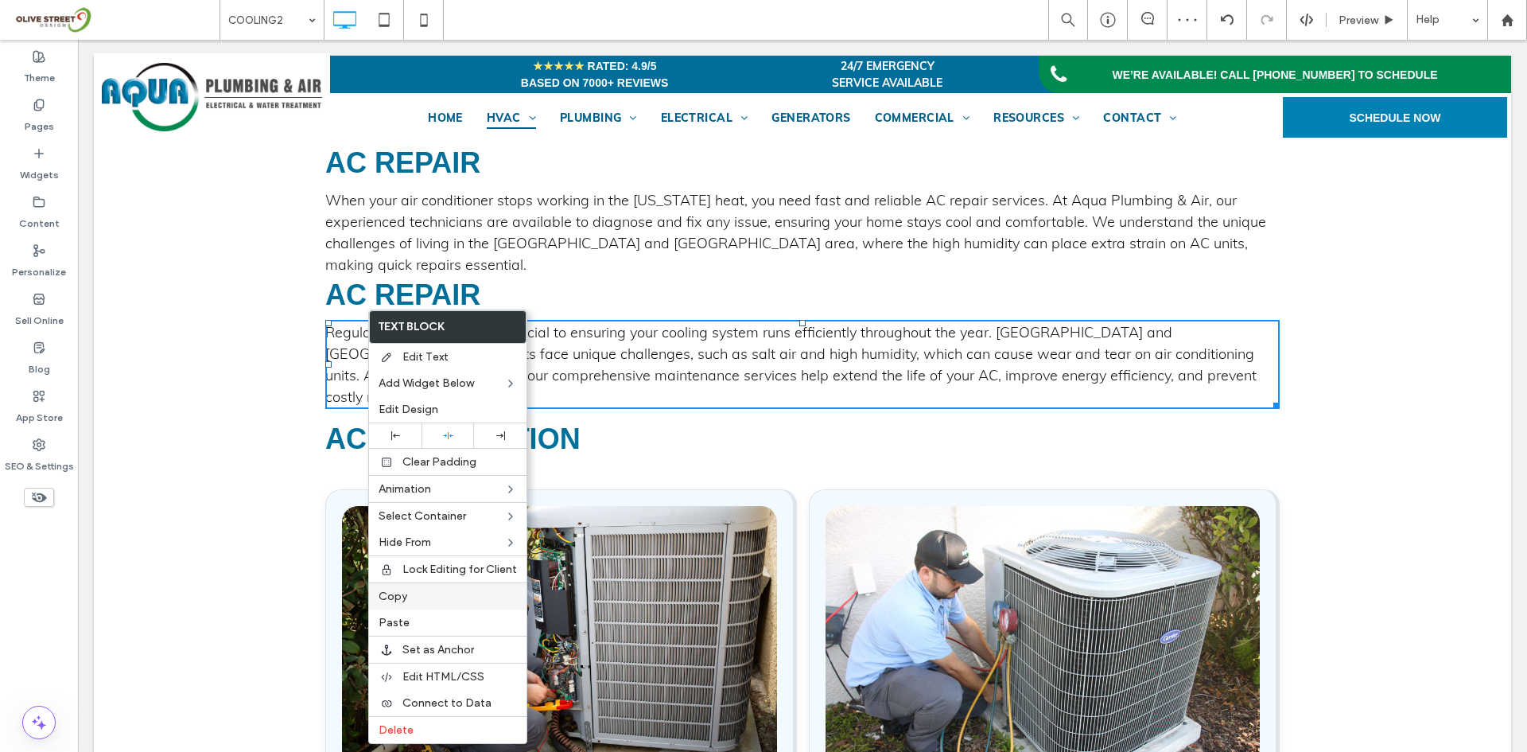
click at [400, 590] on span "Copy" at bounding box center [393, 596] width 29 height 14
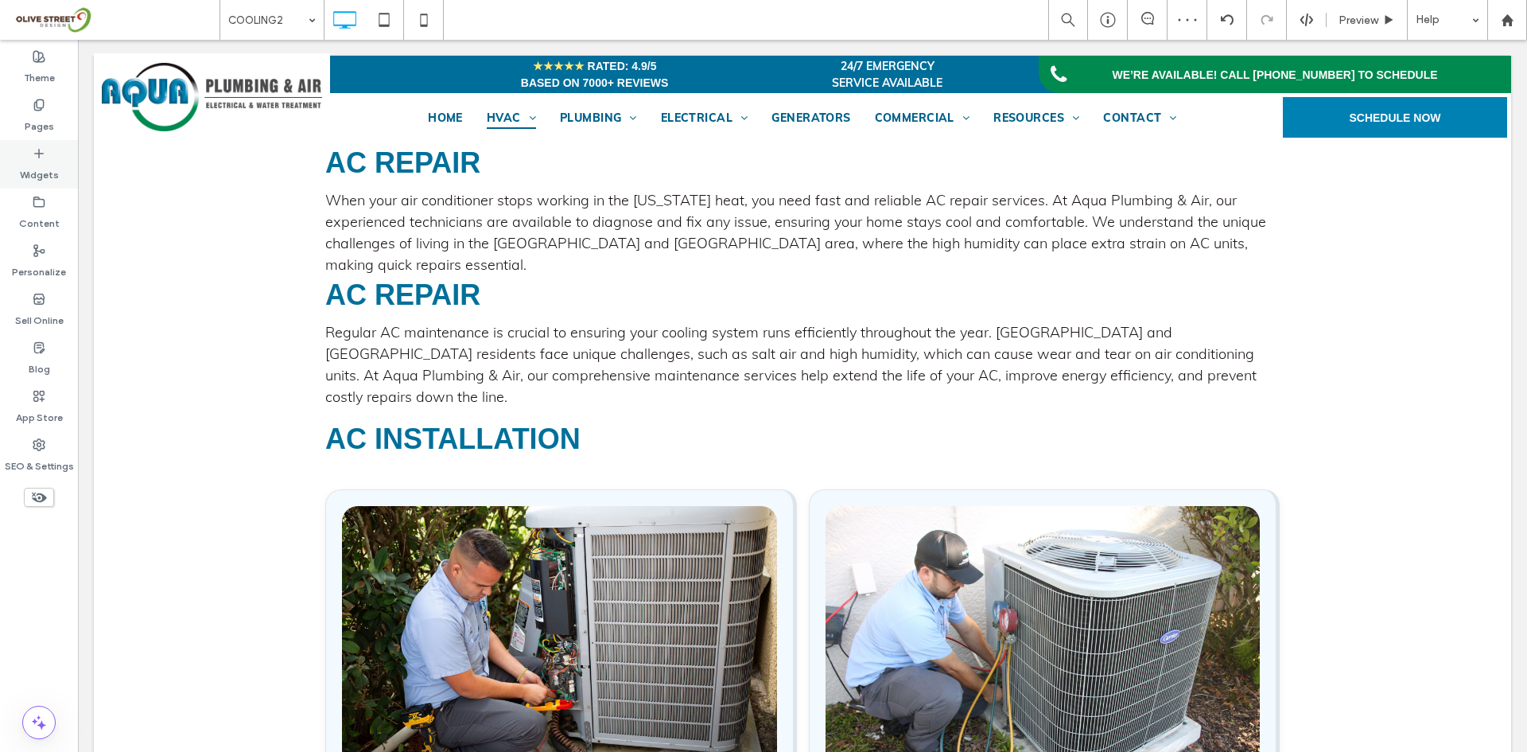
click at [64, 174] on div "Widgets" at bounding box center [39, 164] width 78 height 49
type input "****"
type input "**"
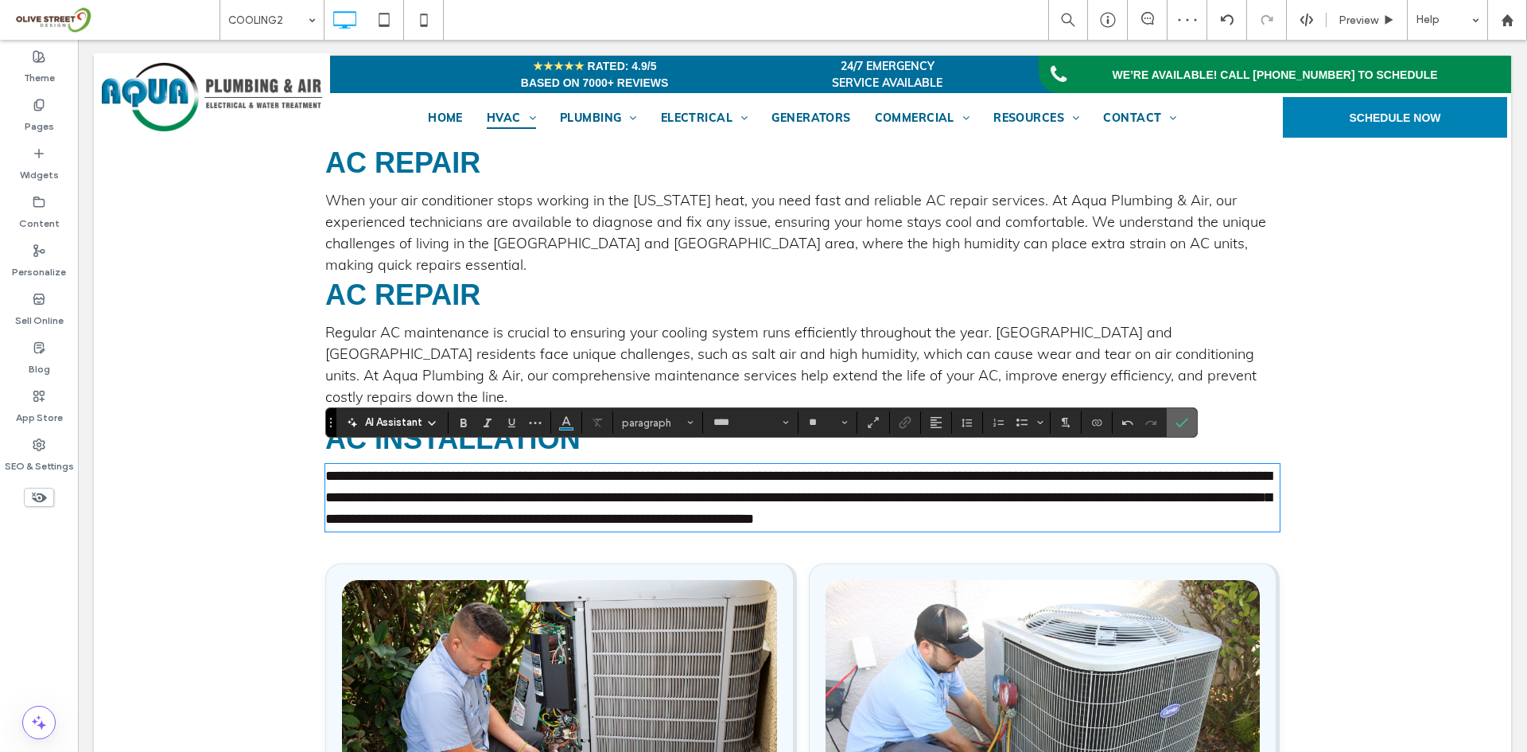
click at [1178, 417] on icon "Confirm" at bounding box center [1182, 422] width 13 height 13
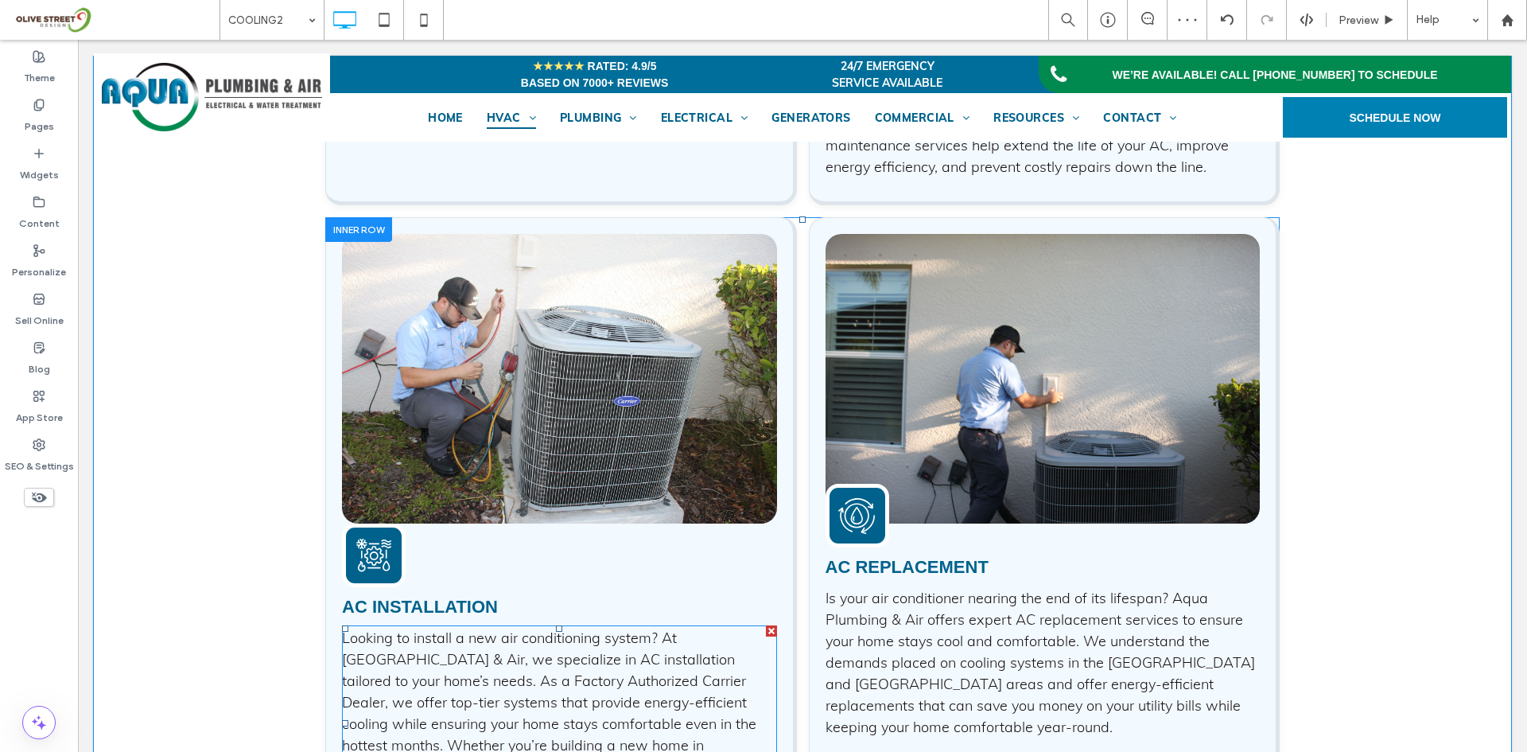
click at [589, 636] on span "Looking to install a new air conditioning system? At [GEOGRAPHIC_DATA] & Air, w…" at bounding box center [549, 723] width 414 height 190
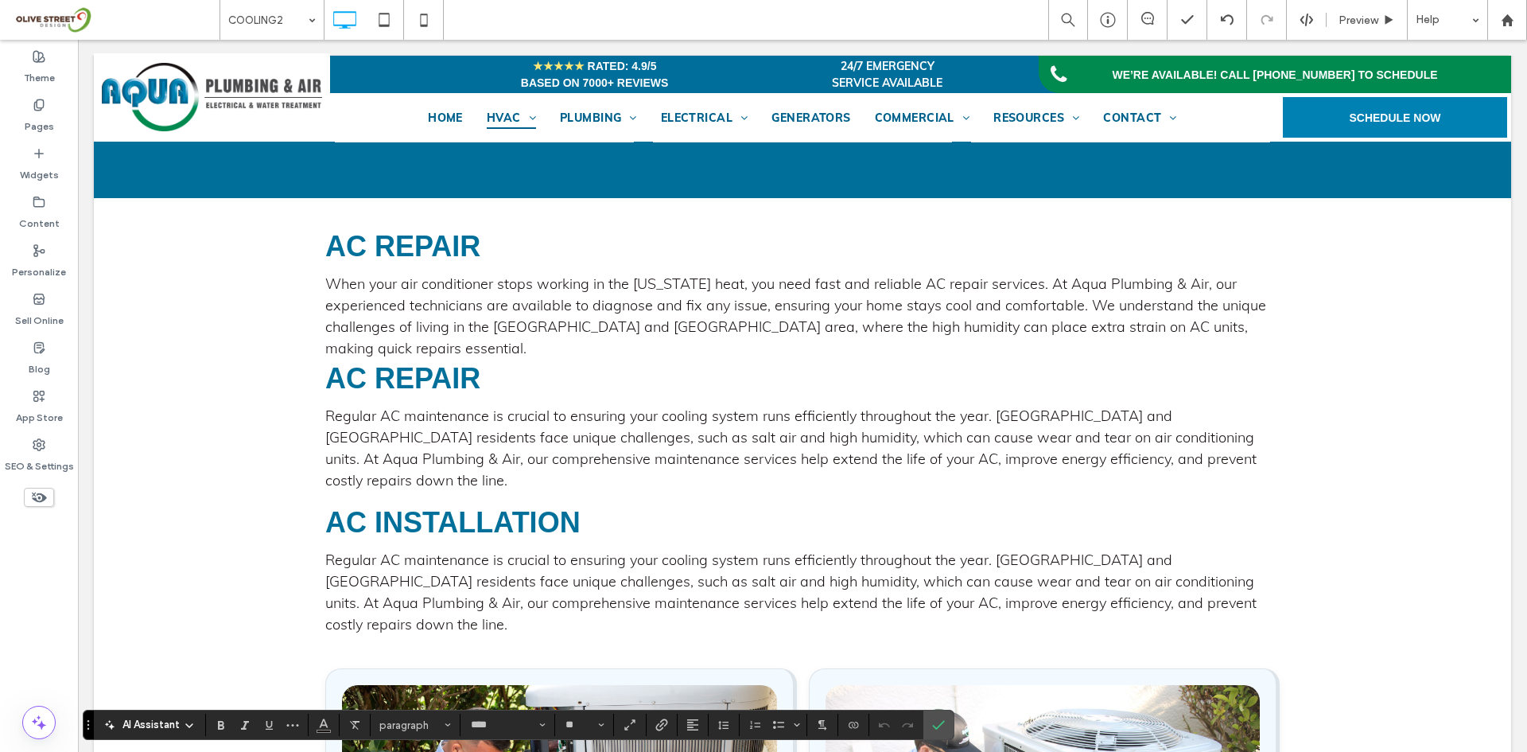
scroll to position [1382, 0]
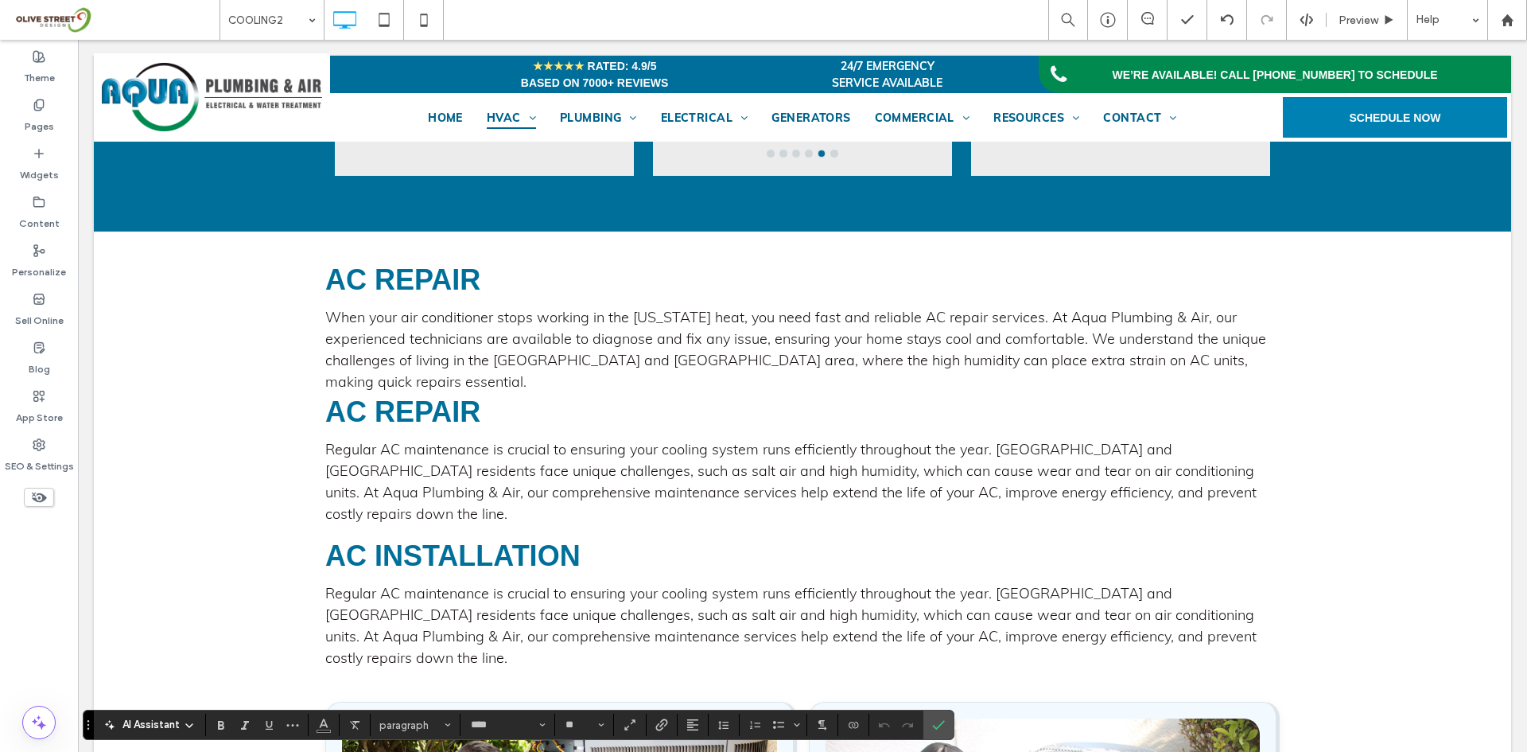
click at [508, 628] on span "Regular AC maintenance is crucial to ensuring your cooling system runs efficien…" at bounding box center [790, 625] width 931 height 83
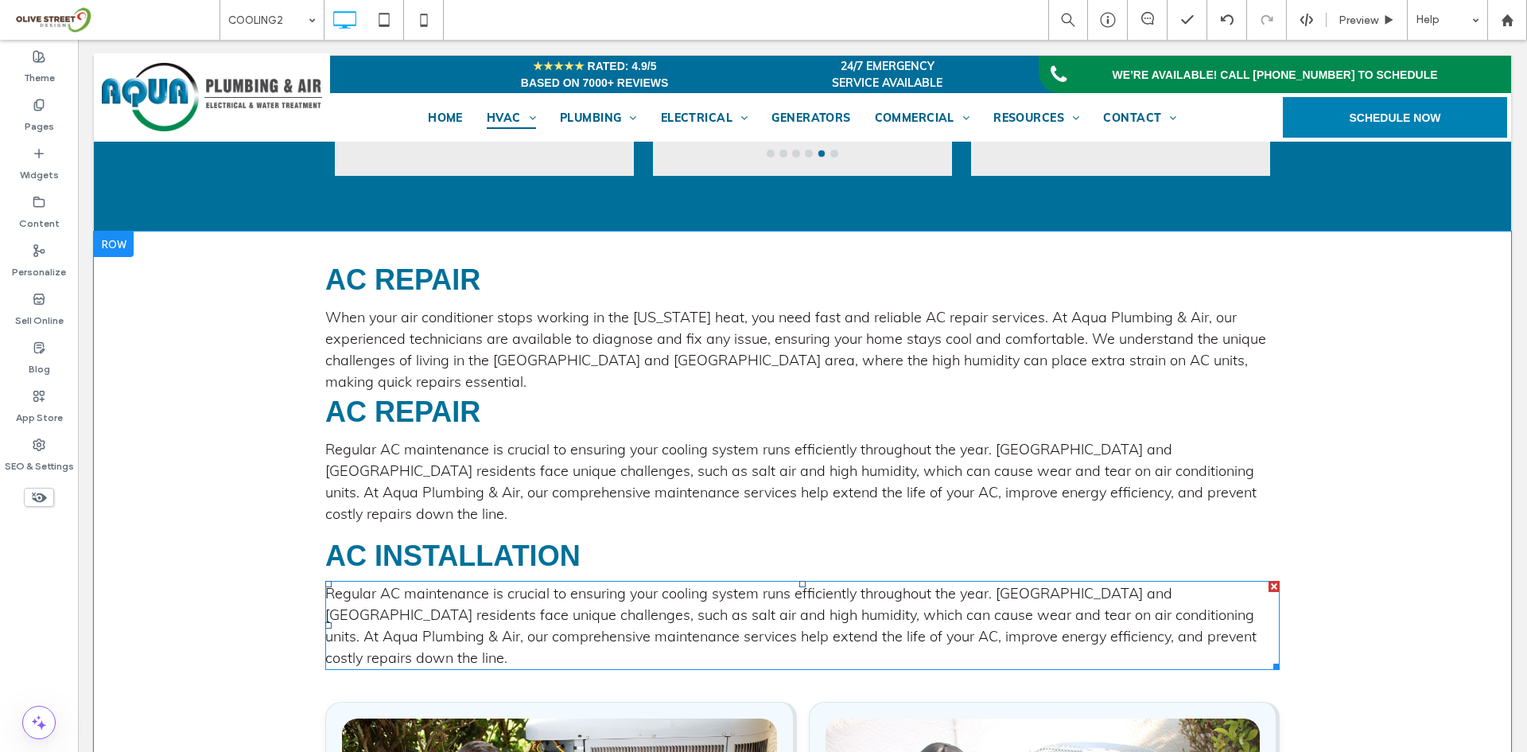
click at [508, 628] on span "Regular AC maintenance is crucial to ensuring your cooling system runs efficien…" at bounding box center [790, 625] width 931 height 83
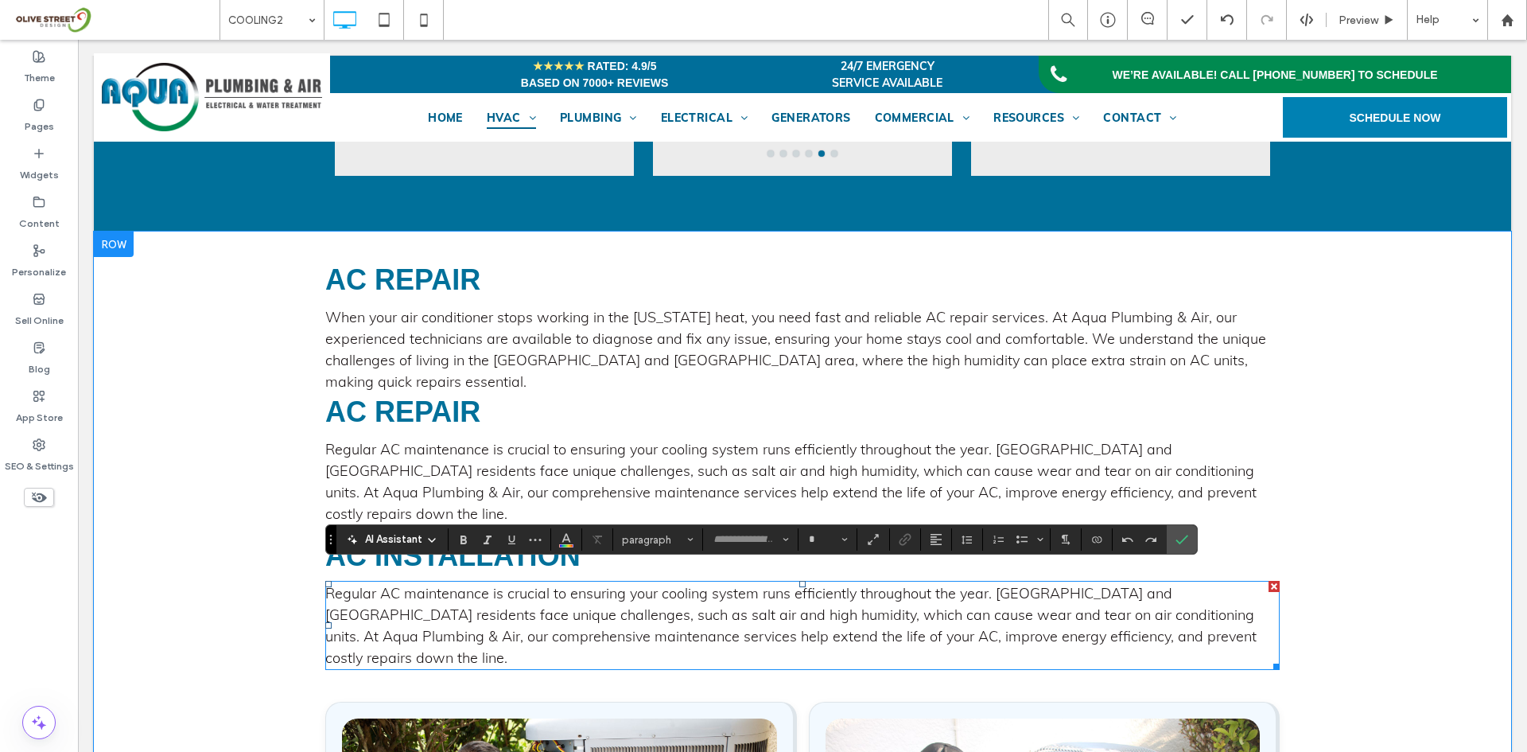
type input "****"
type input "**"
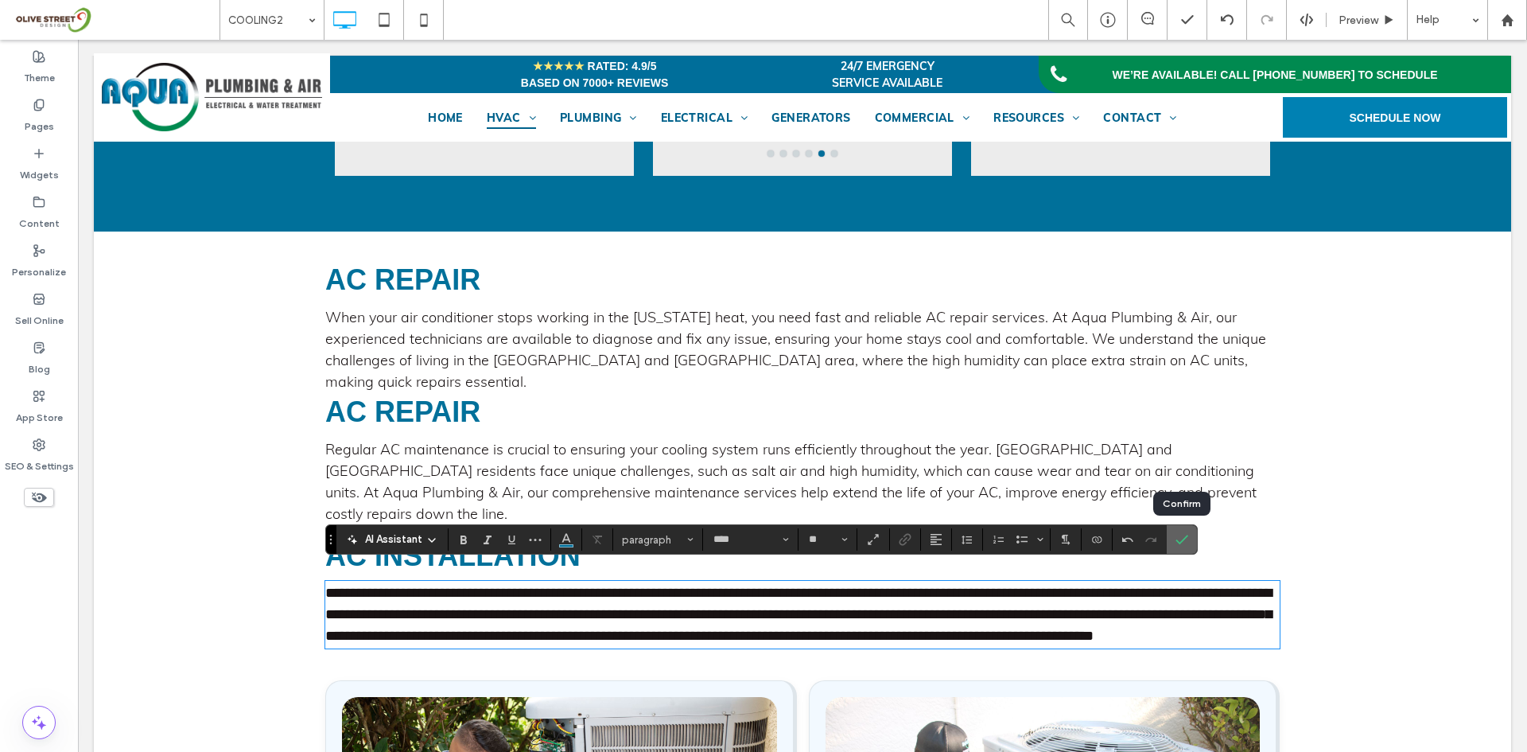
click at [1181, 538] on icon "Confirm" at bounding box center [1182, 539] width 13 height 13
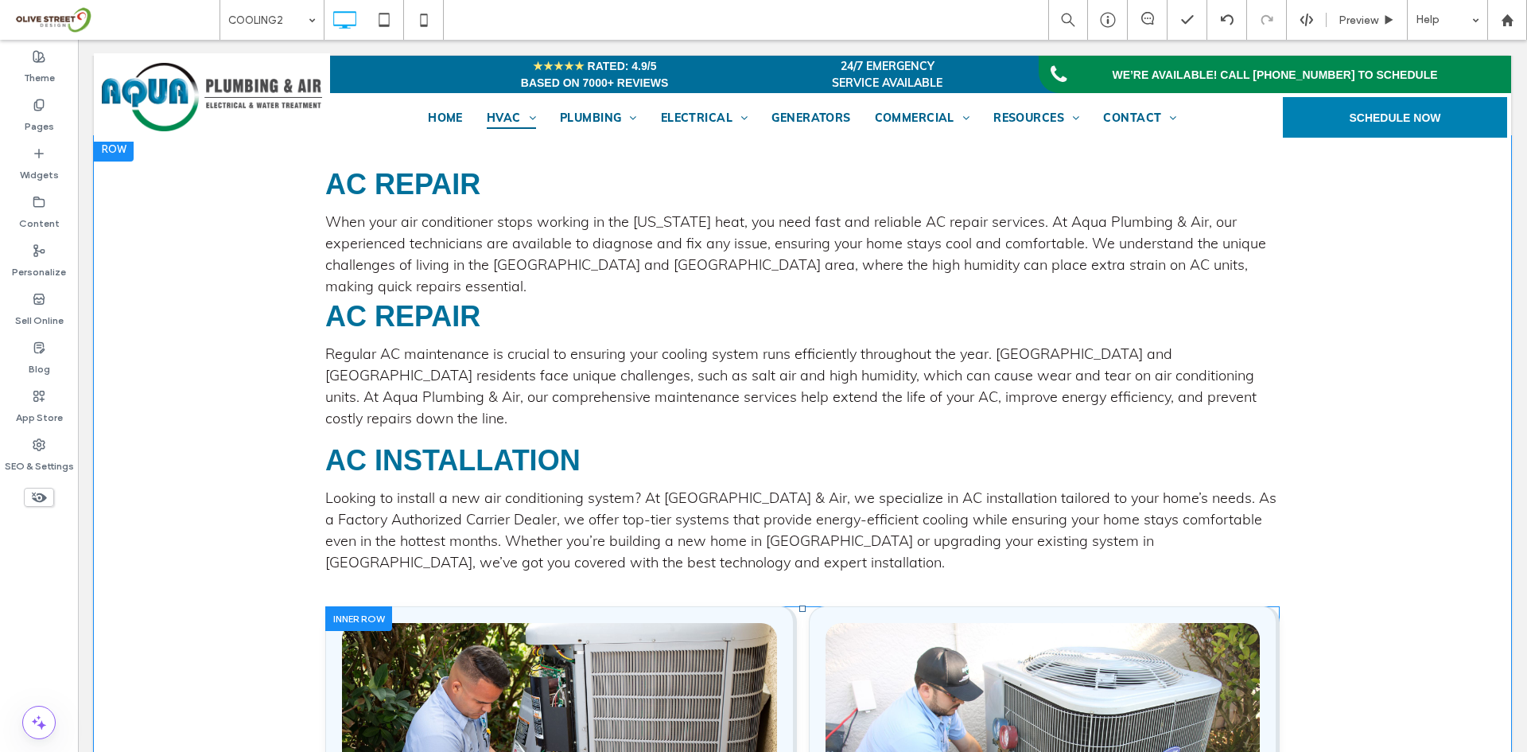
scroll to position [1514, 0]
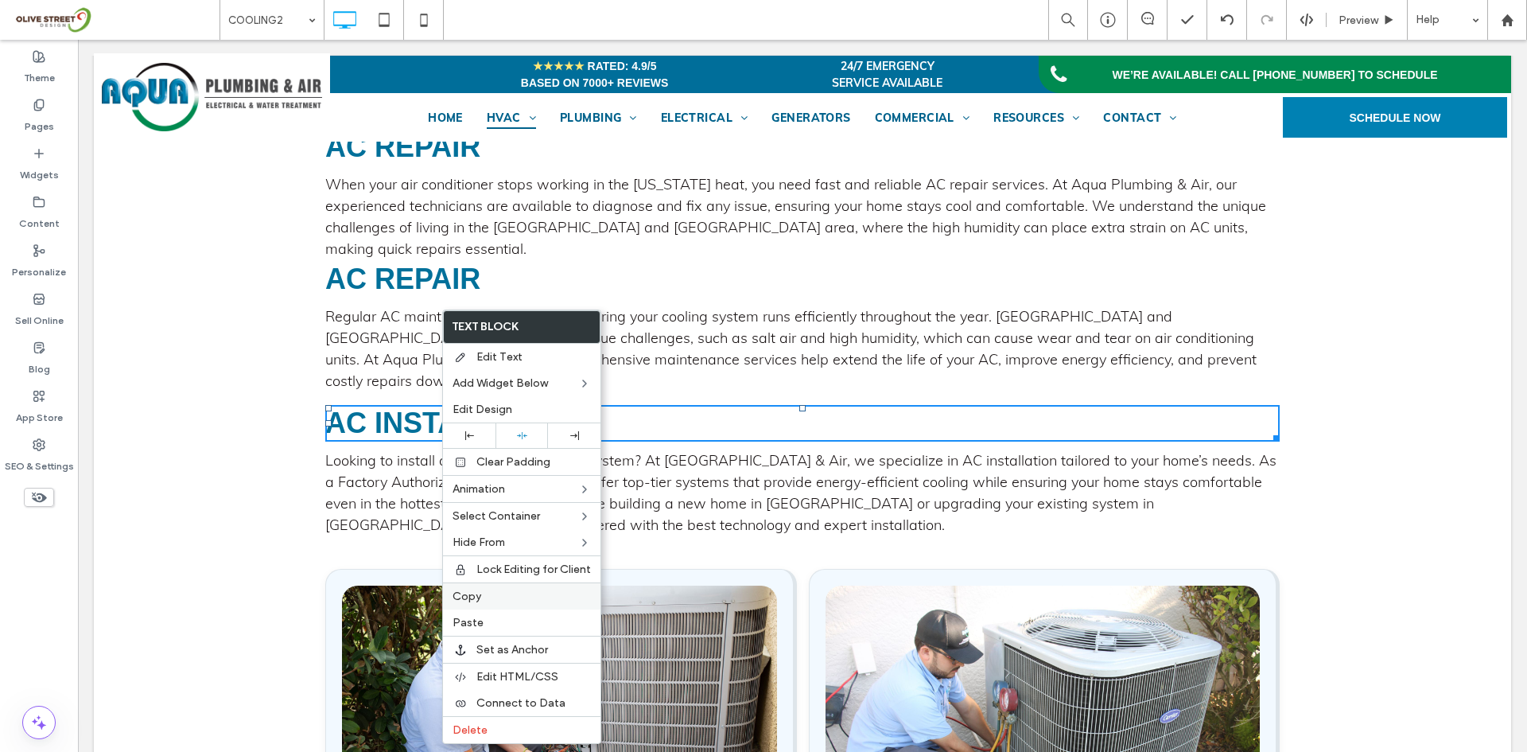
click at [472, 597] on span "Copy" at bounding box center [467, 596] width 29 height 14
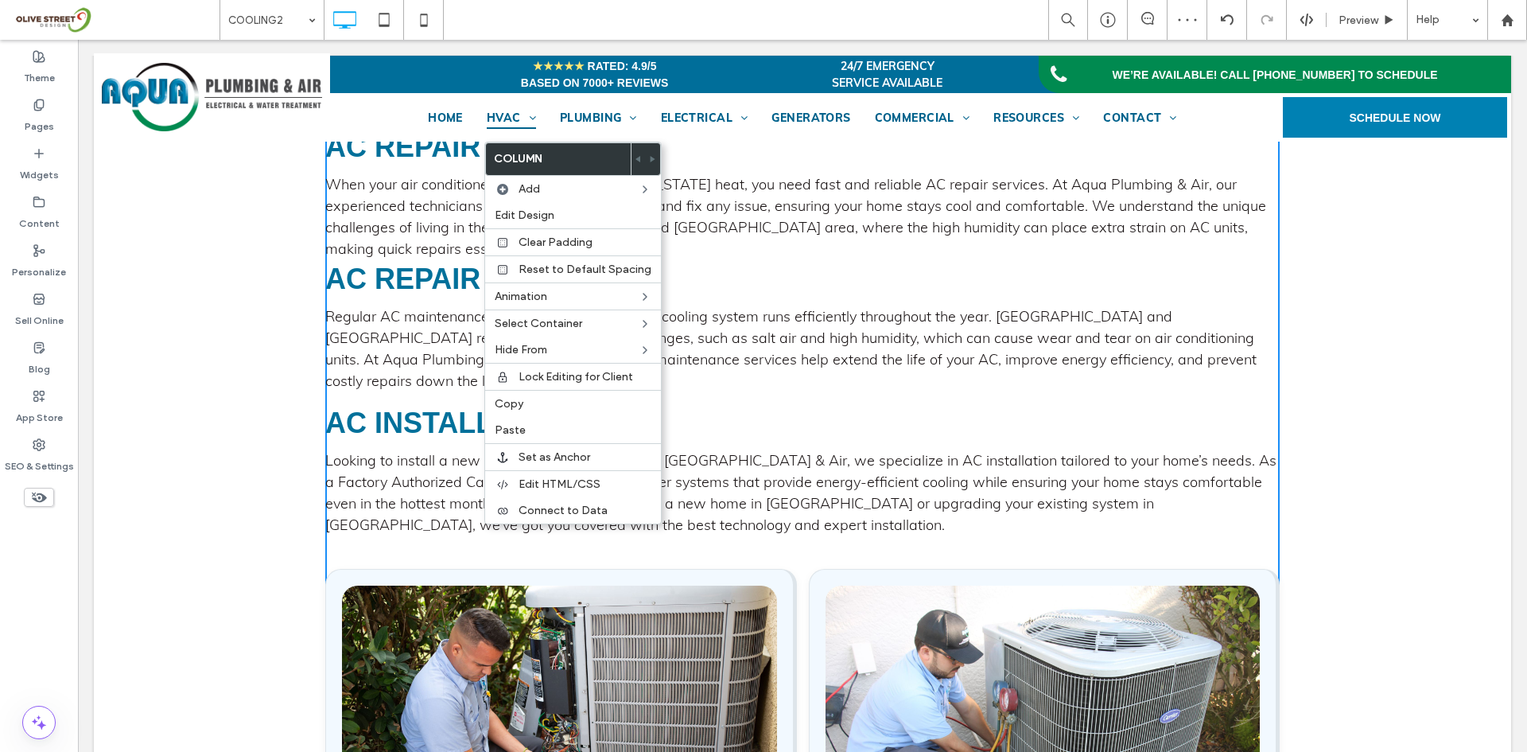
click at [375, 448] on div "Looking to install a new air conditioning system? At [GEOGRAPHIC_DATA] & Air, w…" at bounding box center [802, 492] width 954 height 89
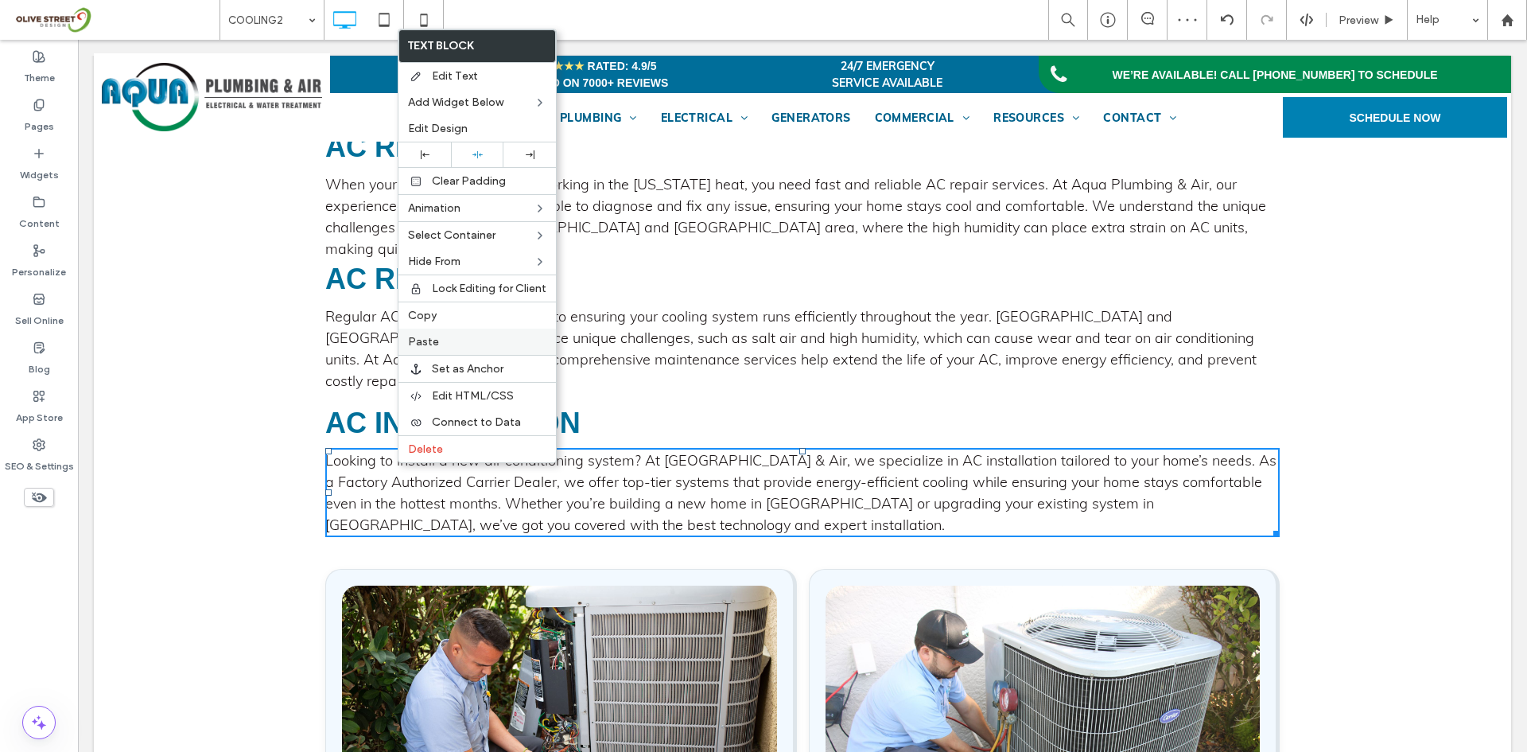
click at [422, 338] on span "Paste" at bounding box center [423, 342] width 31 height 14
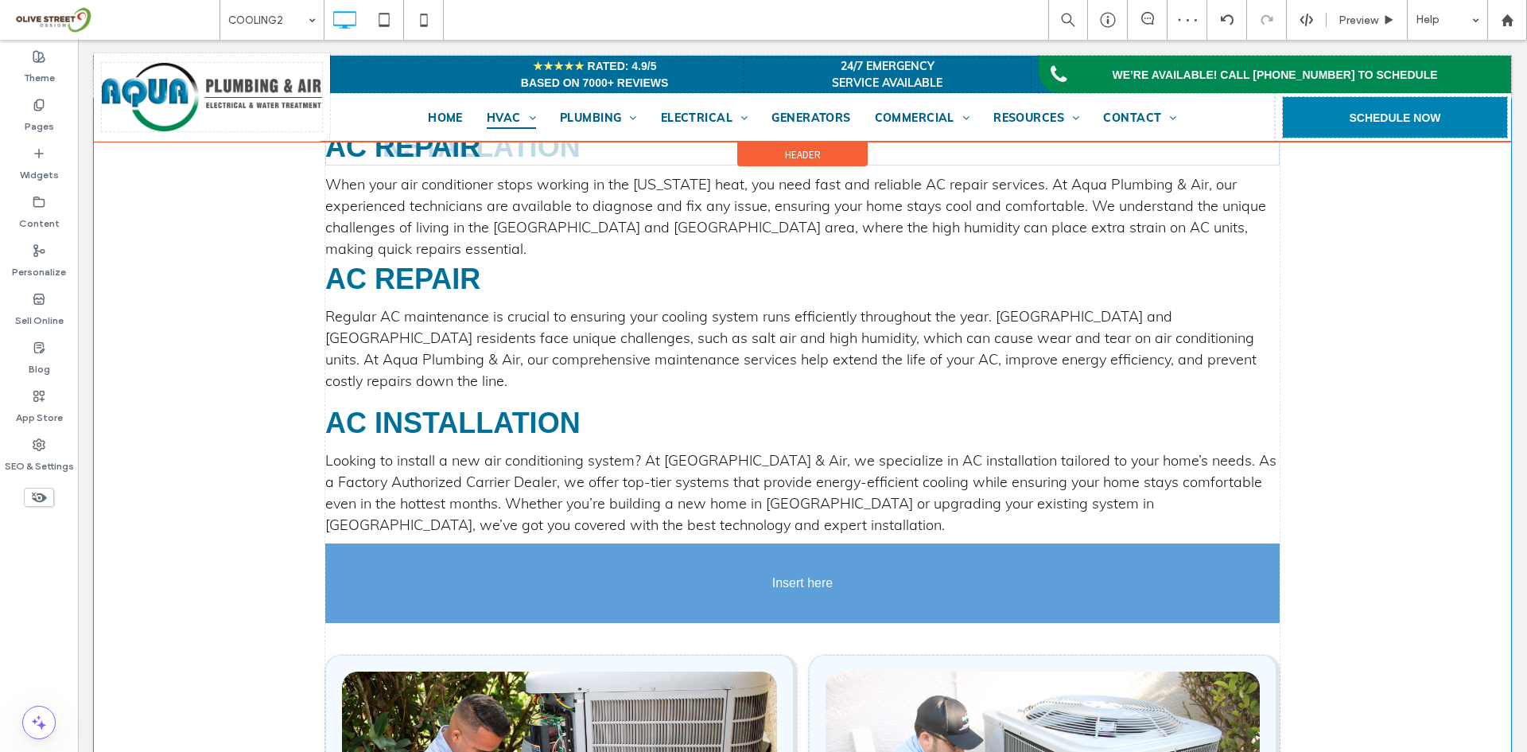
drag, startPoint x: 448, startPoint y: 460, endPoint x: 503, endPoint y: 659, distance: 206.5
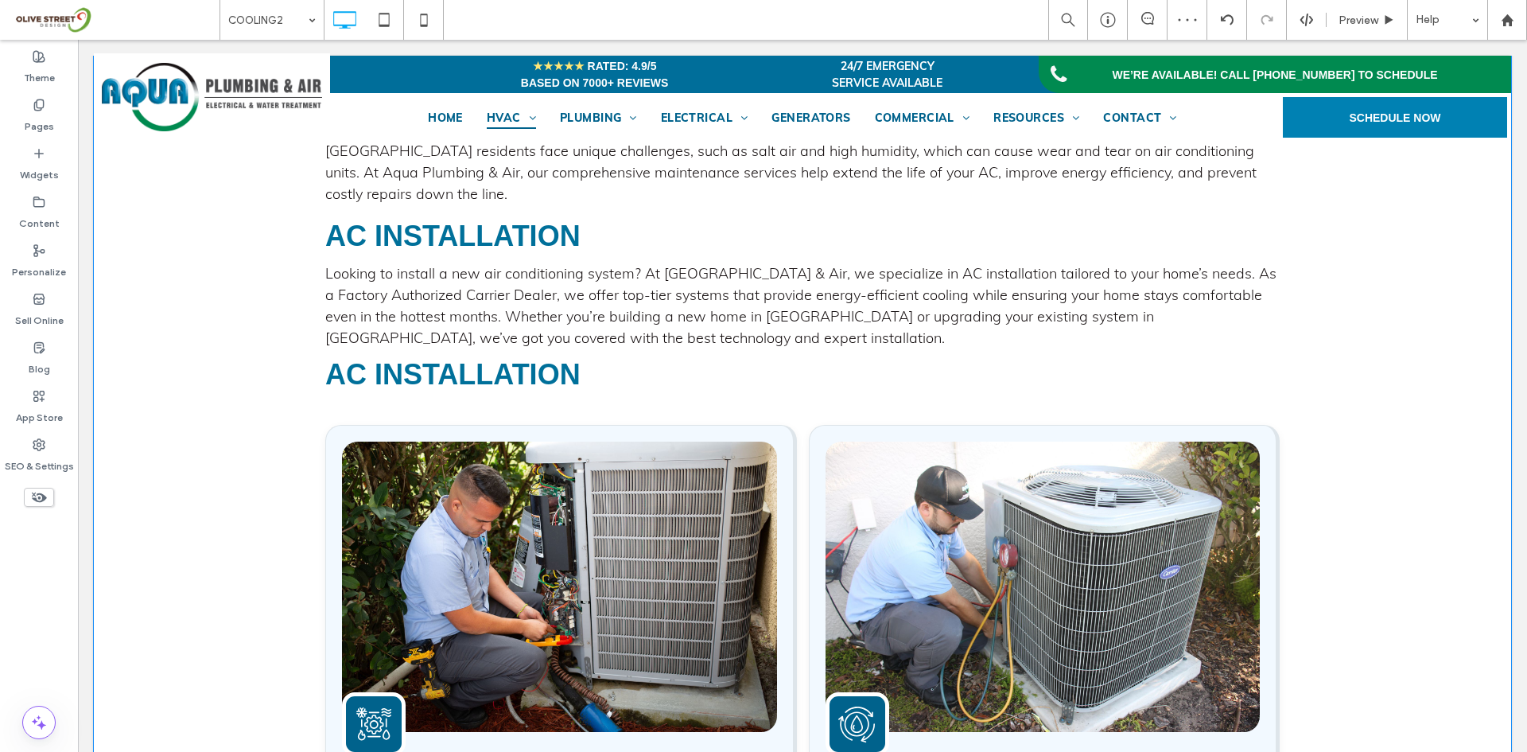
scroll to position [1646, 0]
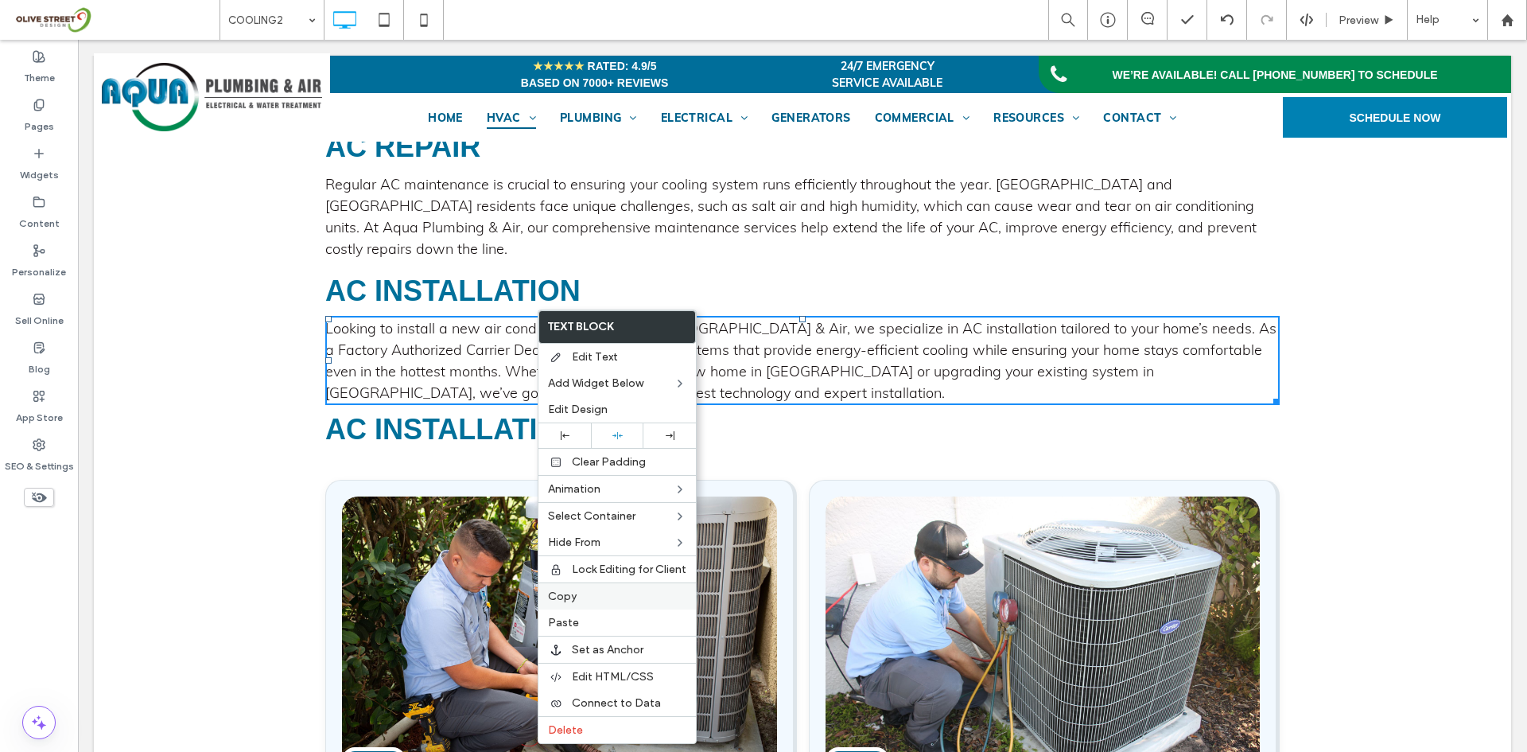
click at [570, 604] on div "Copy" at bounding box center [616, 595] width 157 height 27
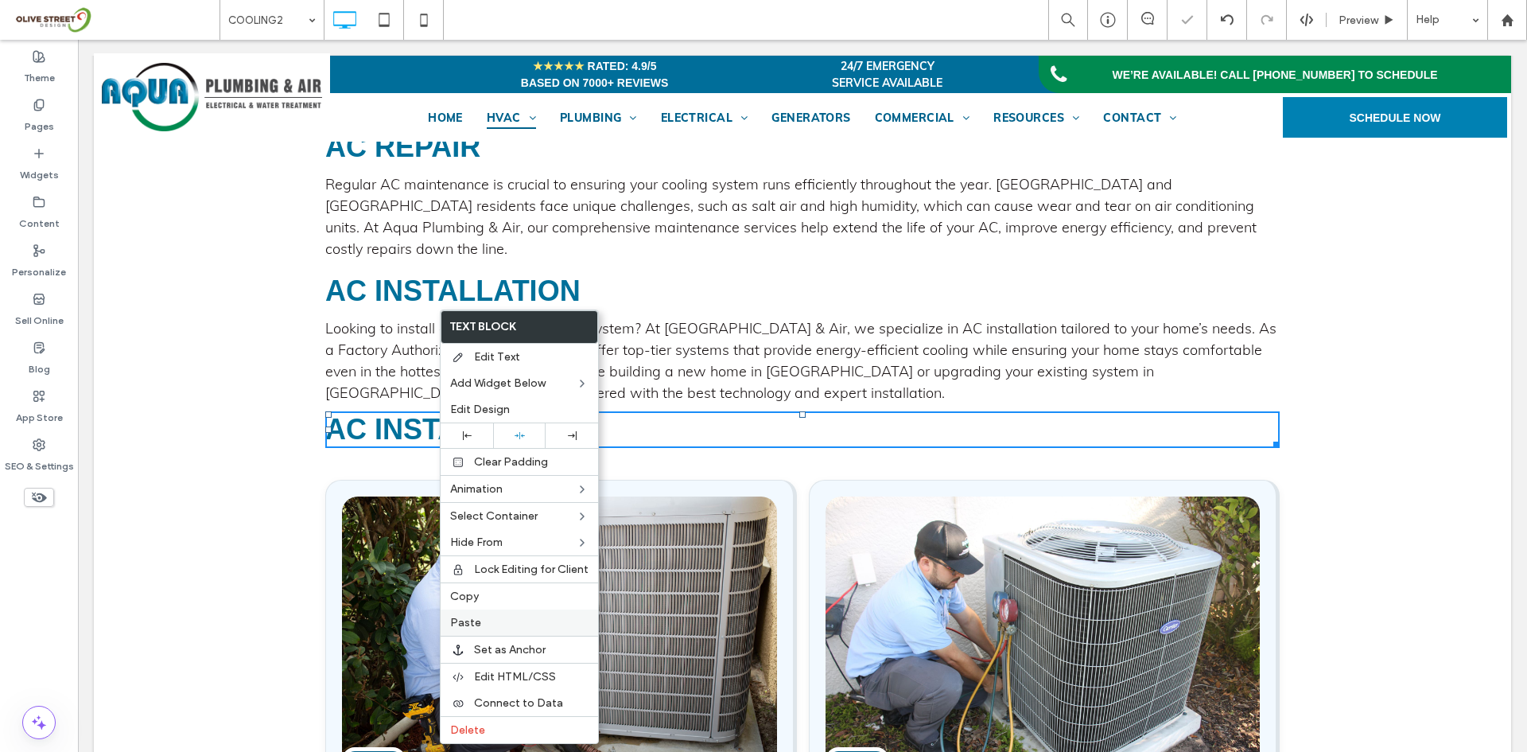
click at [489, 629] on div "Paste" at bounding box center [519, 622] width 157 height 26
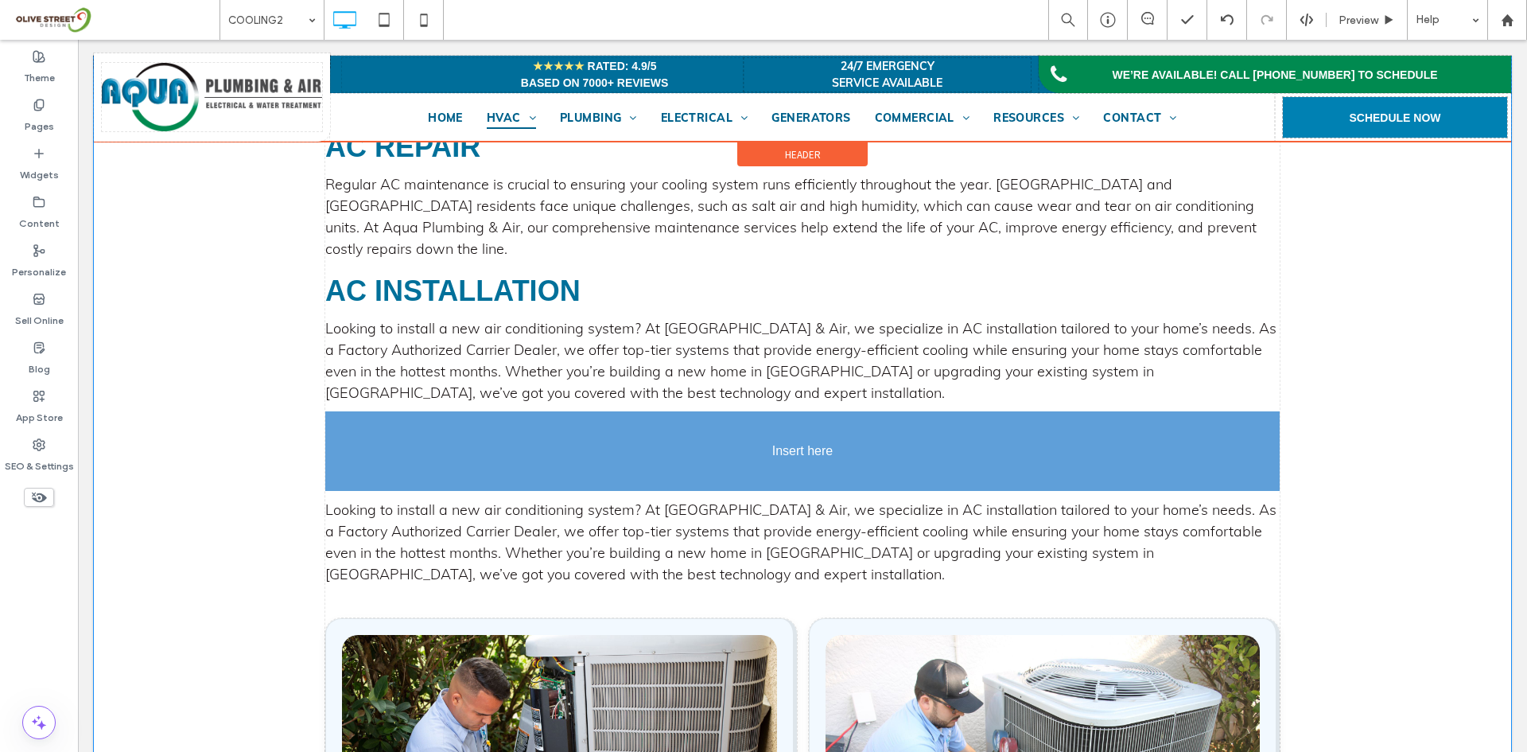
drag, startPoint x: 518, startPoint y: 524, endPoint x: 474, endPoint y: 482, distance: 60.8
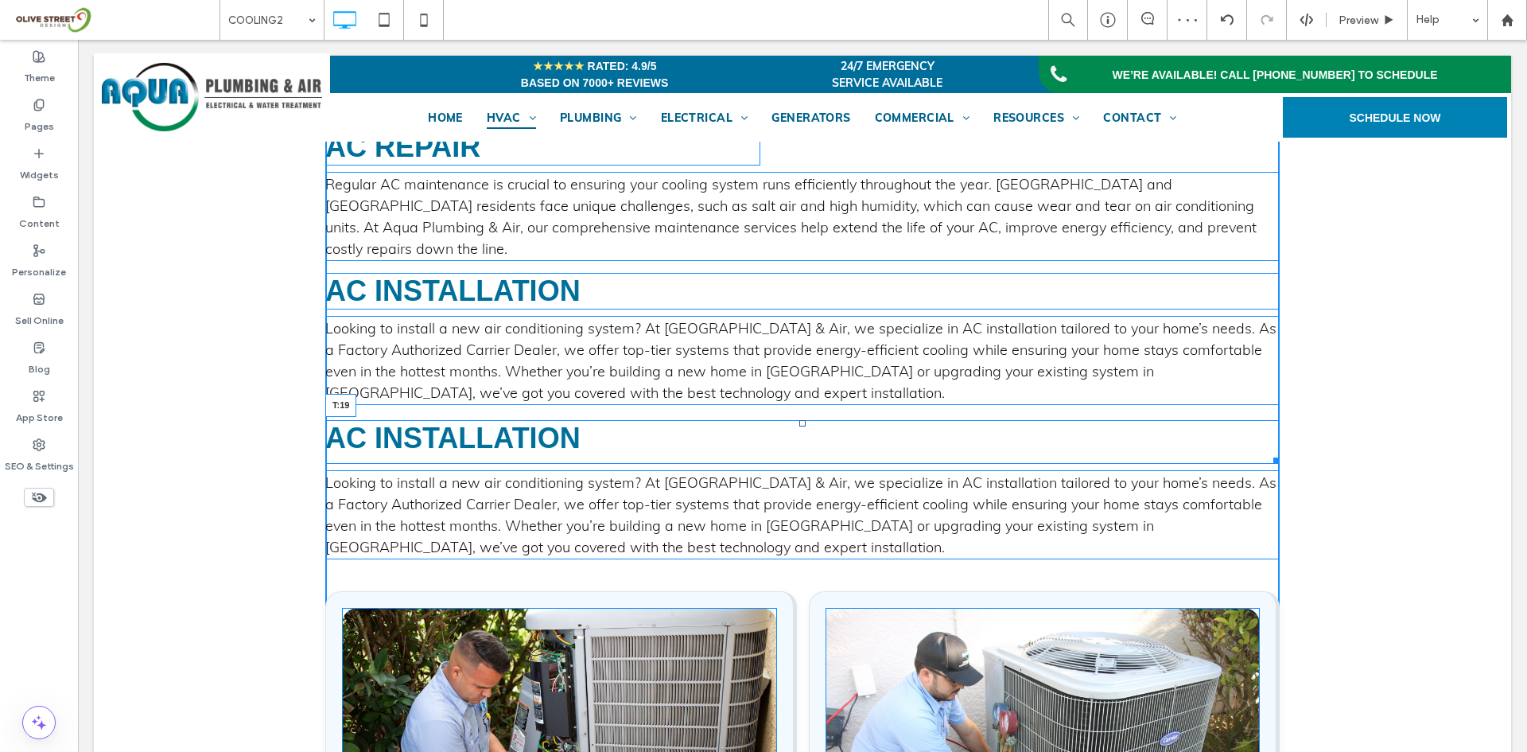
drag, startPoint x: 796, startPoint y: 399, endPoint x: 796, endPoint y: 478, distance: 79.5
click at [799, 420] on div at bounding box center [802, 423] width 6 height 6
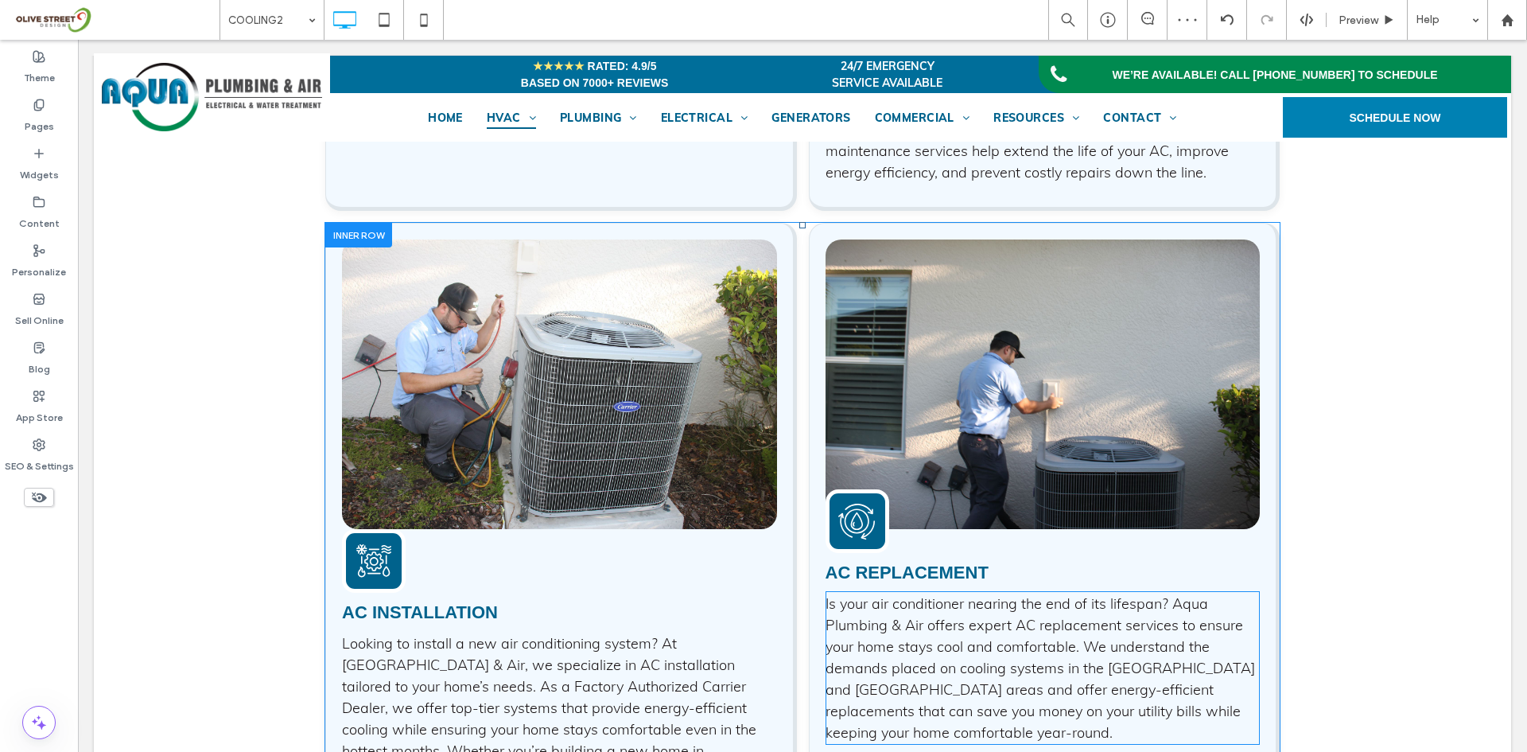
scroll to position [2575, 0]
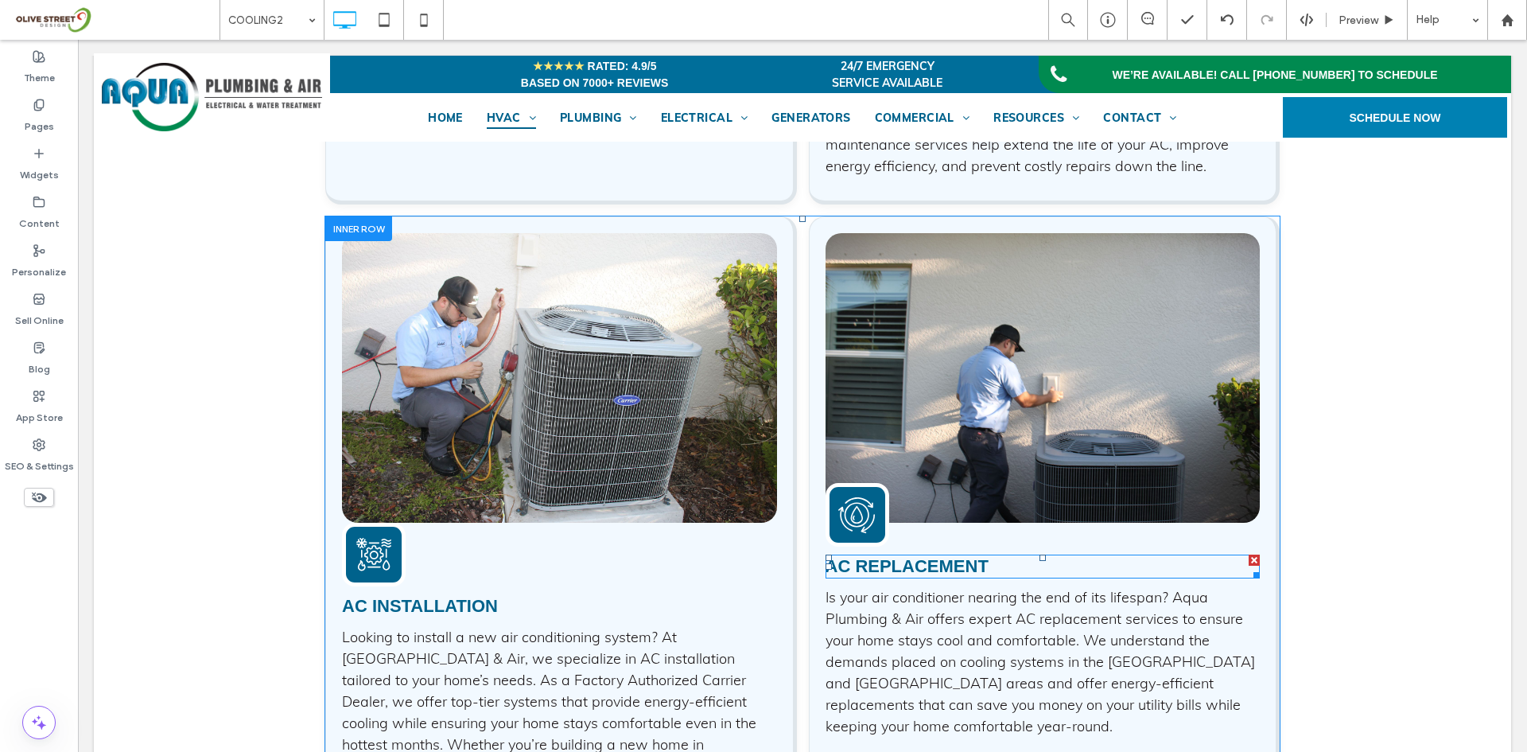
click at [884, 556] on span "AC Replacement" at bounding box center [907, 566] width 163 height 20
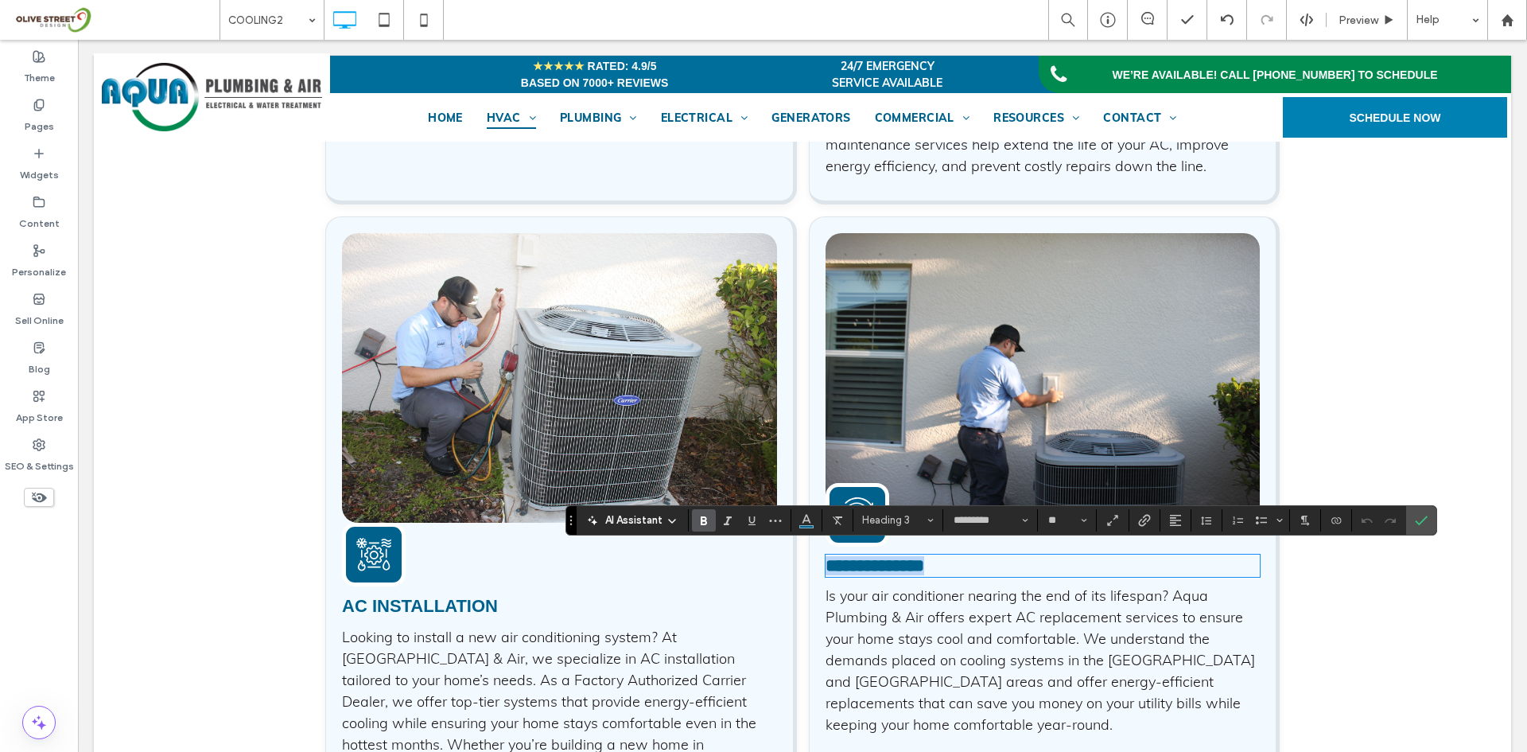
click at [884, 557] on span "**********" at bounding box center [875, 565] width 99 height 17
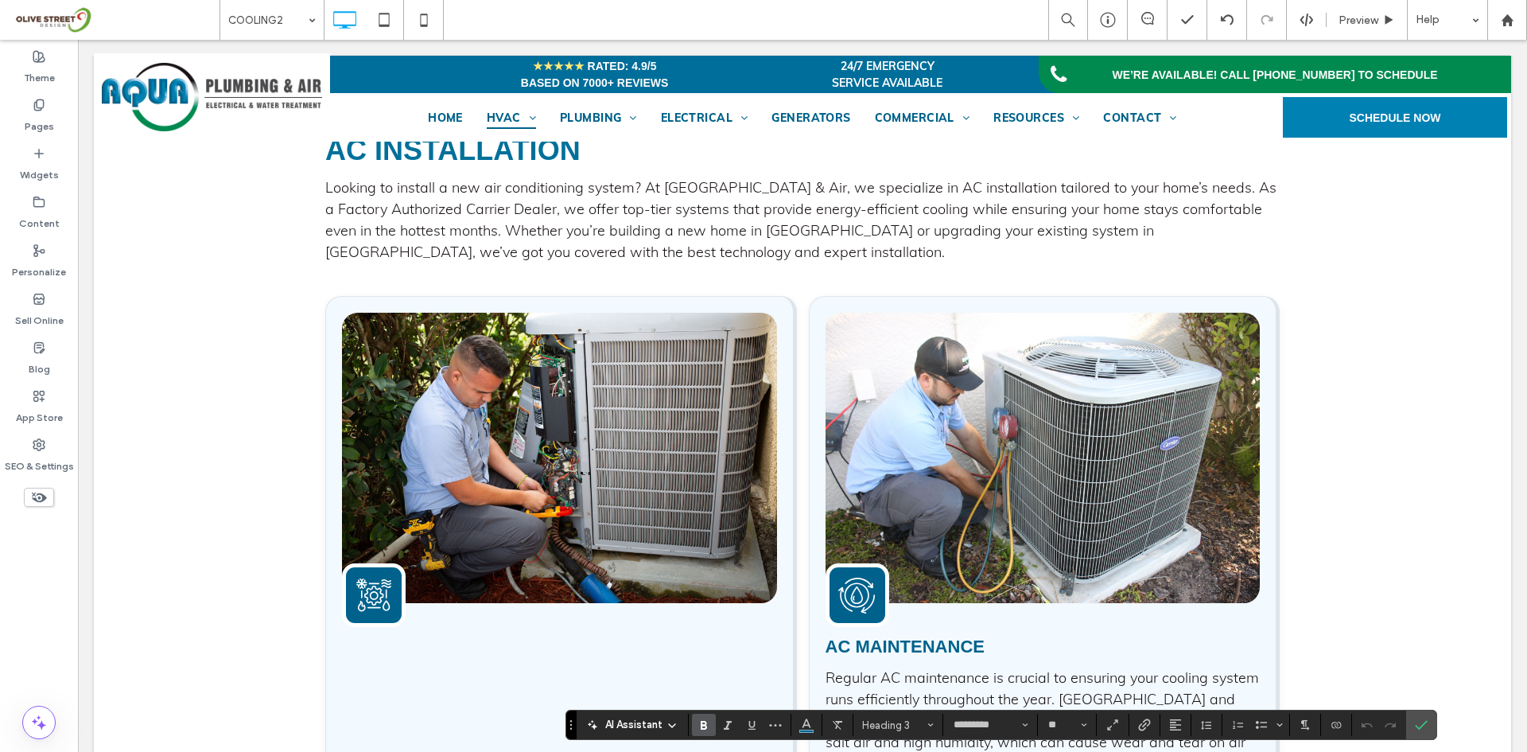
scroll to position [1779, 0]
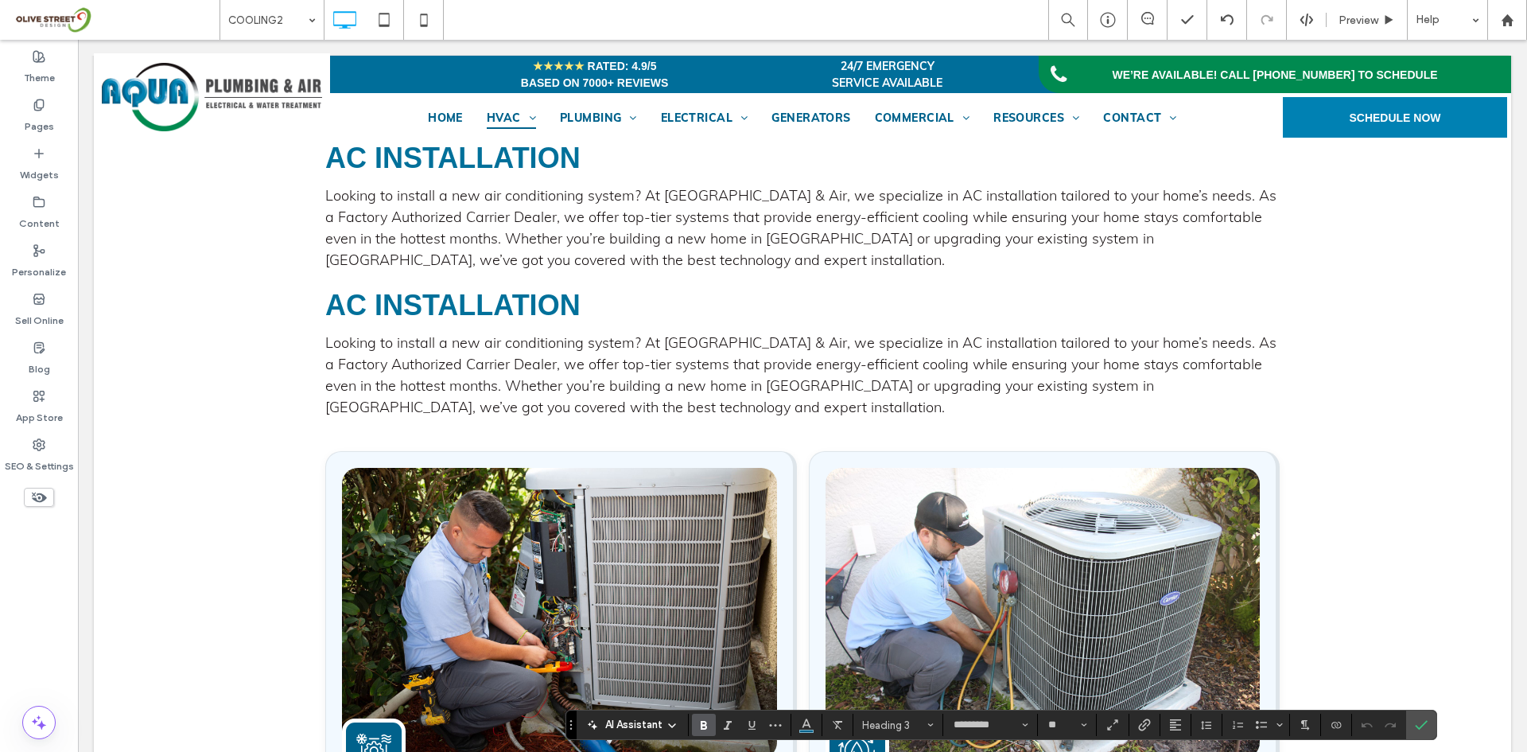
click at [444, 304] on span "AC Installation" at bounding box center [452, 305] width 255 height 33
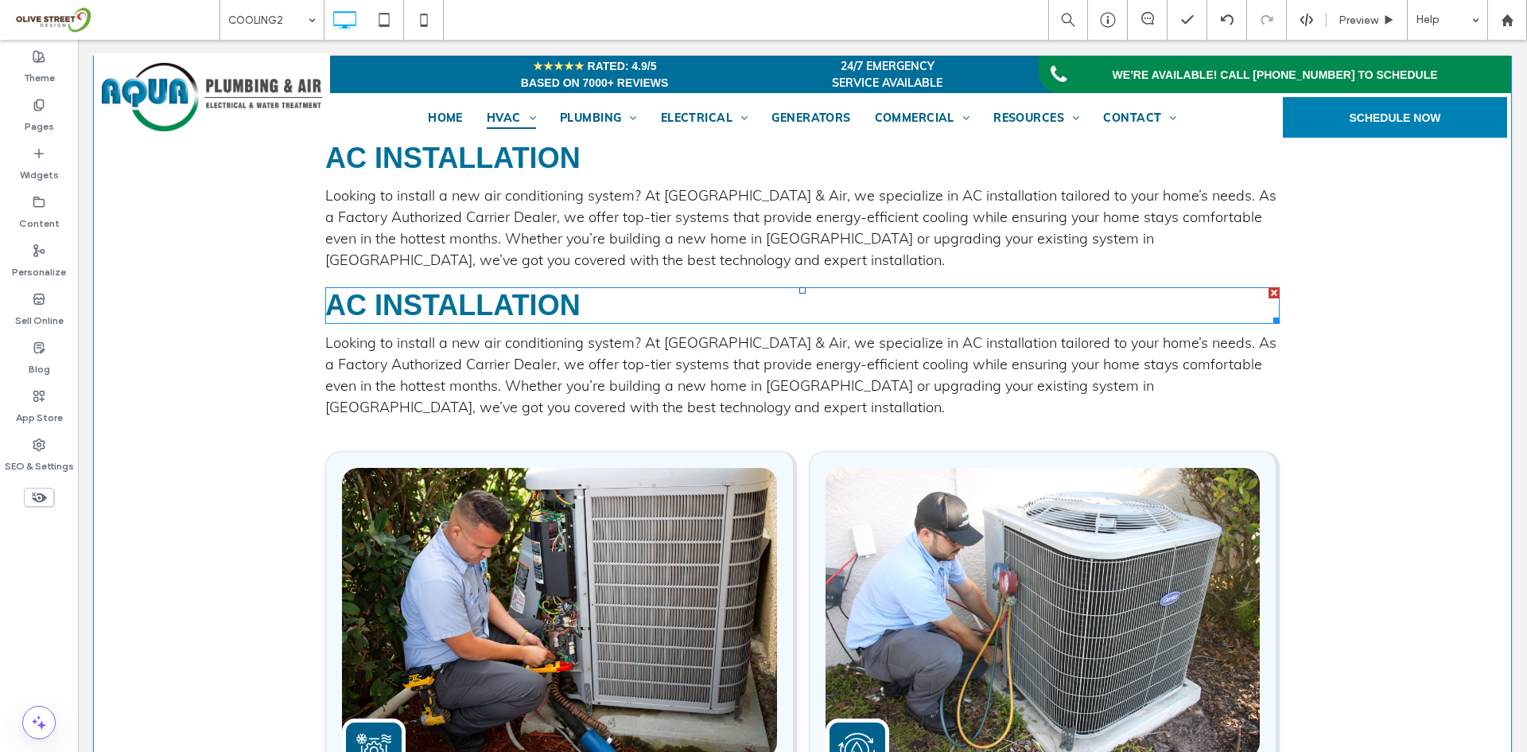
click at [444, 304] on span "AC Installation" at bounding box center [452, 305] width 255 height 33
type input "*********"
type input "**"
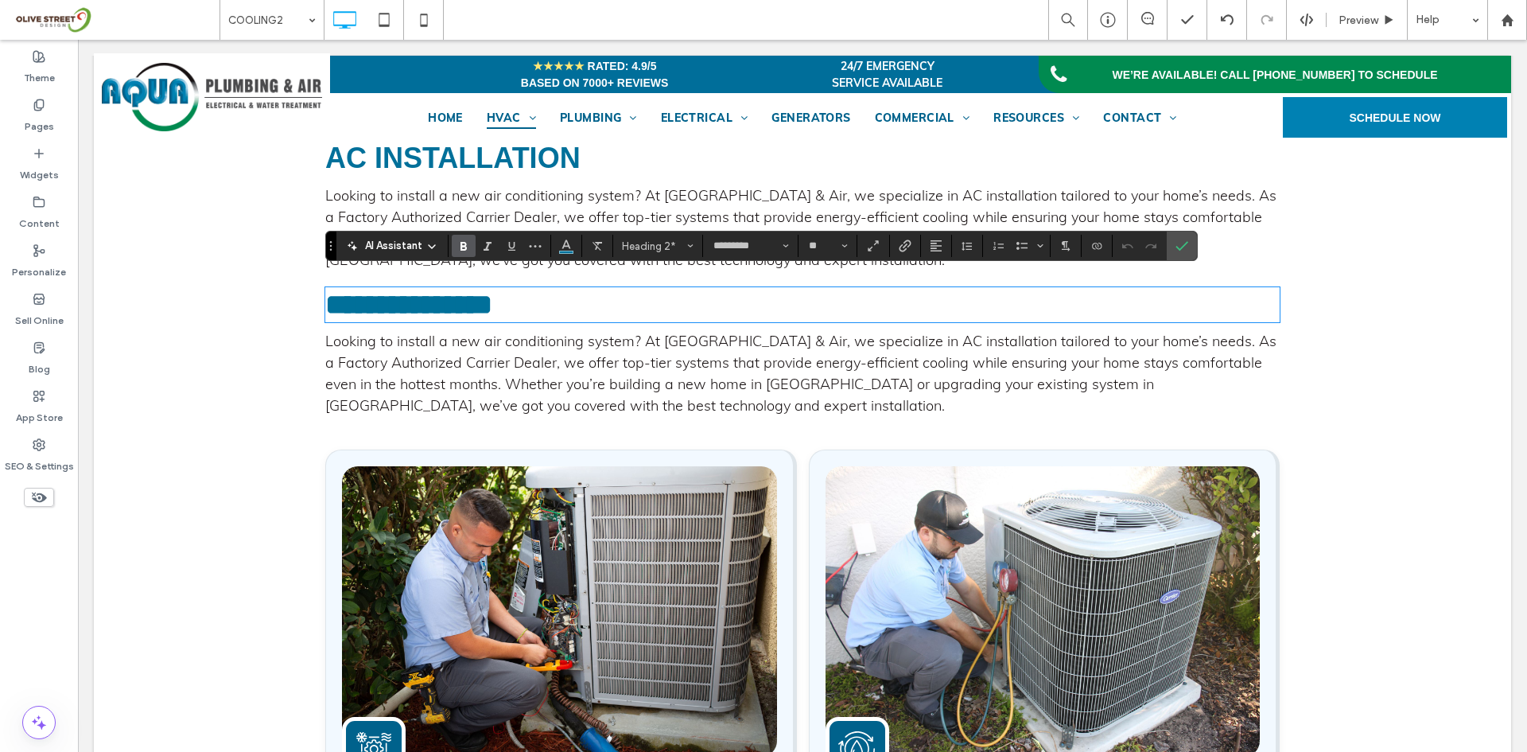
type input "****"
type input "**"
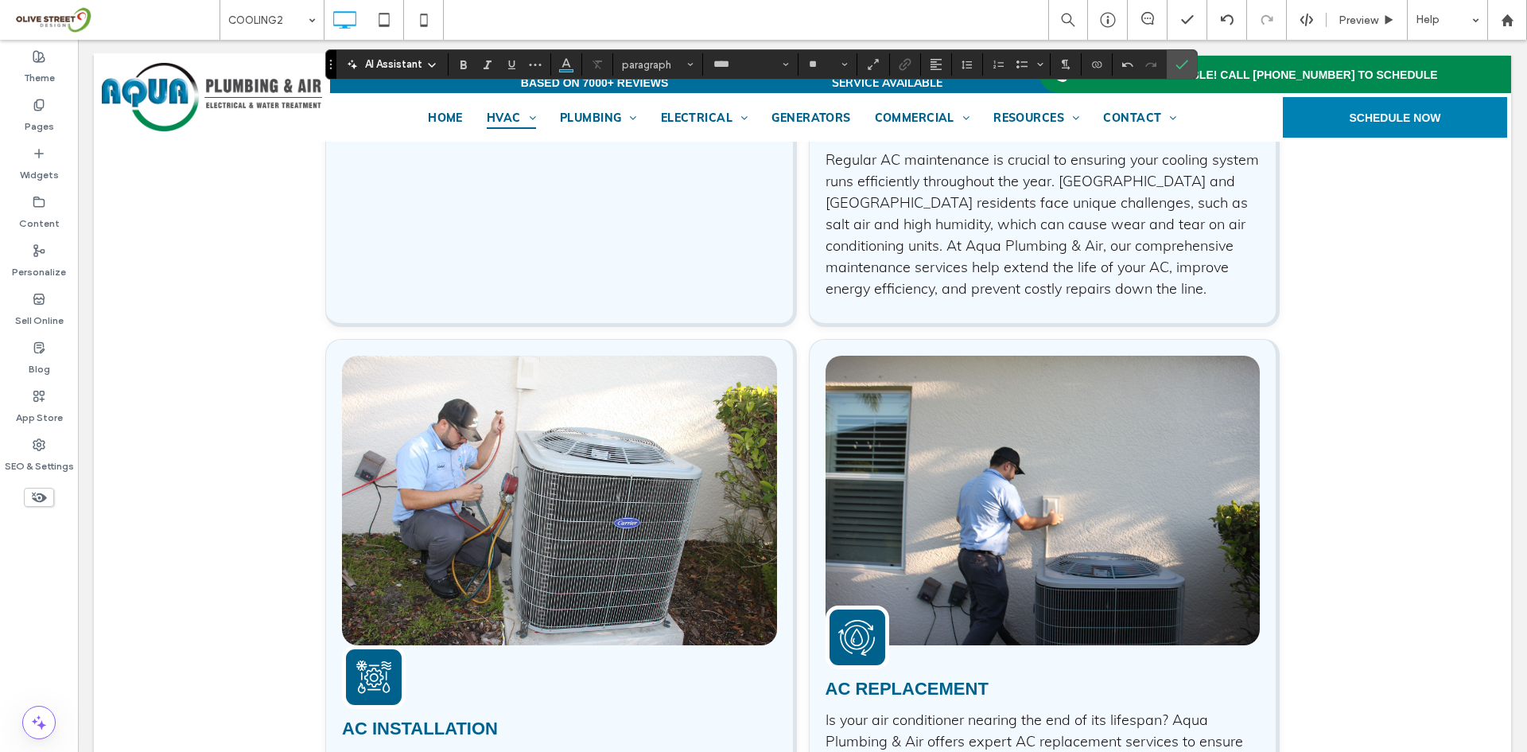
scroll to position [2840, 0]
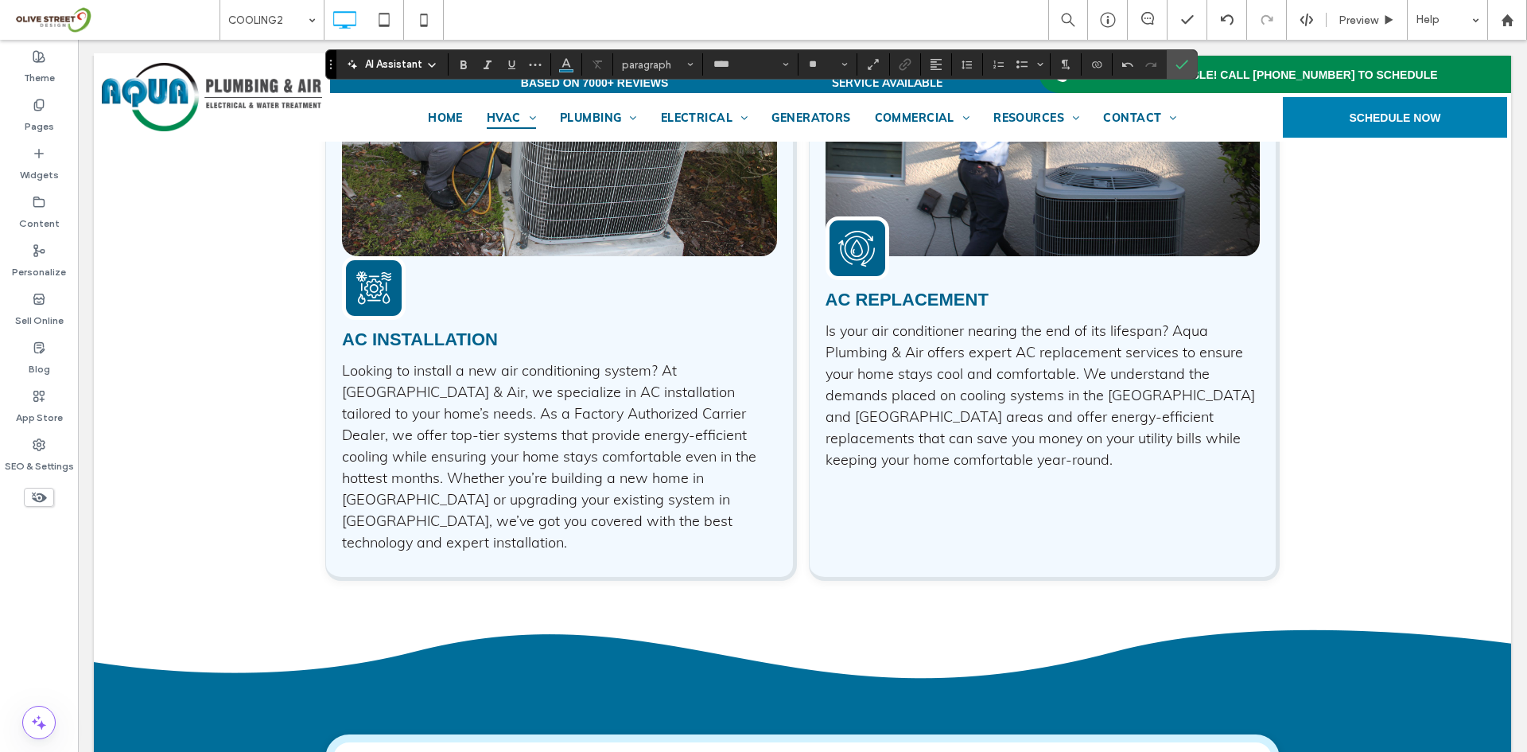
click at [919, 406] on span "Is your air conditioner nearing the end of its lifespan? Aqua Plumbing & Air of…" at bounding box center [1041, 394] width 430 height 147
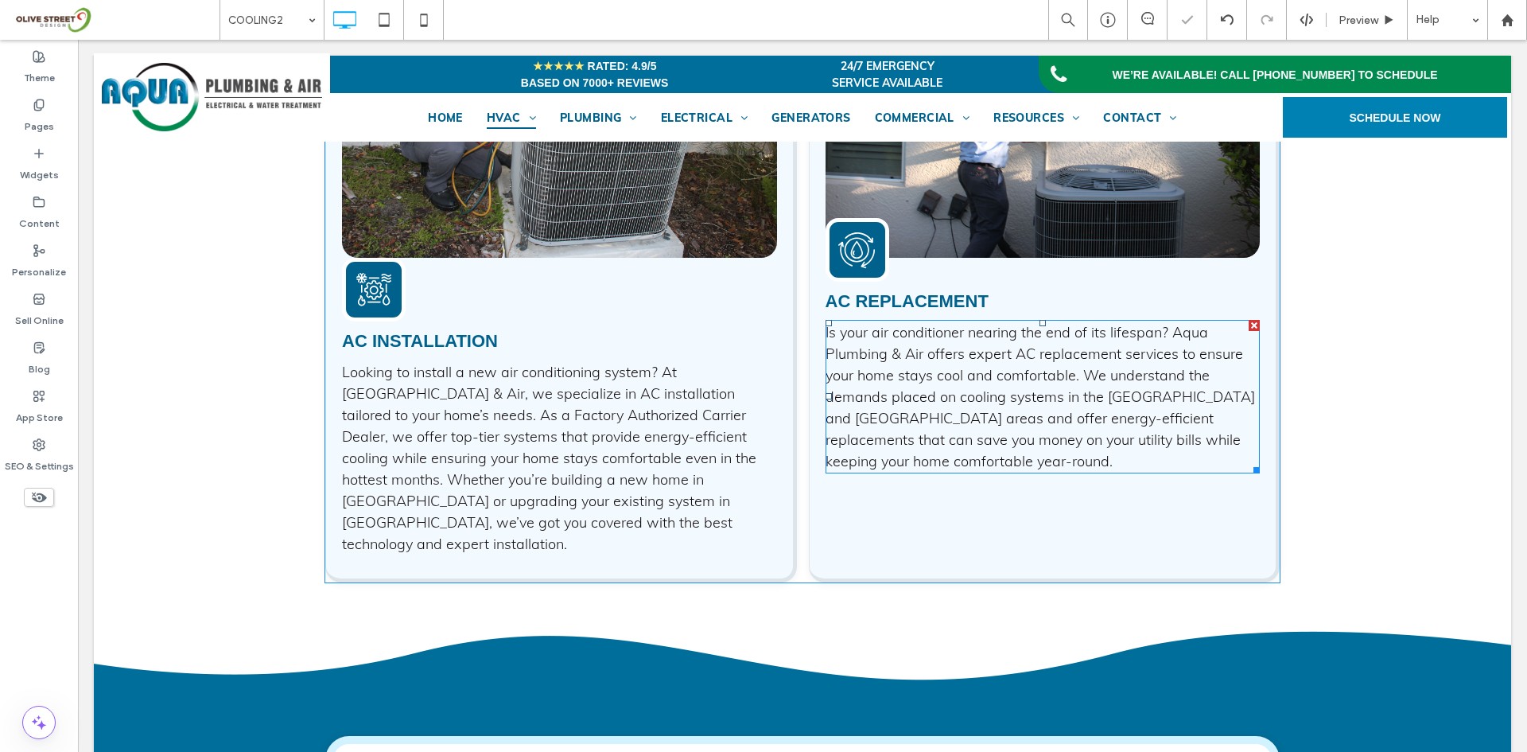
click at [919, 406] on span "Is your air conditioner nearing the end of its lifespan? Aqua Plumbing & Air of…" at bounding box center [1041, 396] width 430 height 147
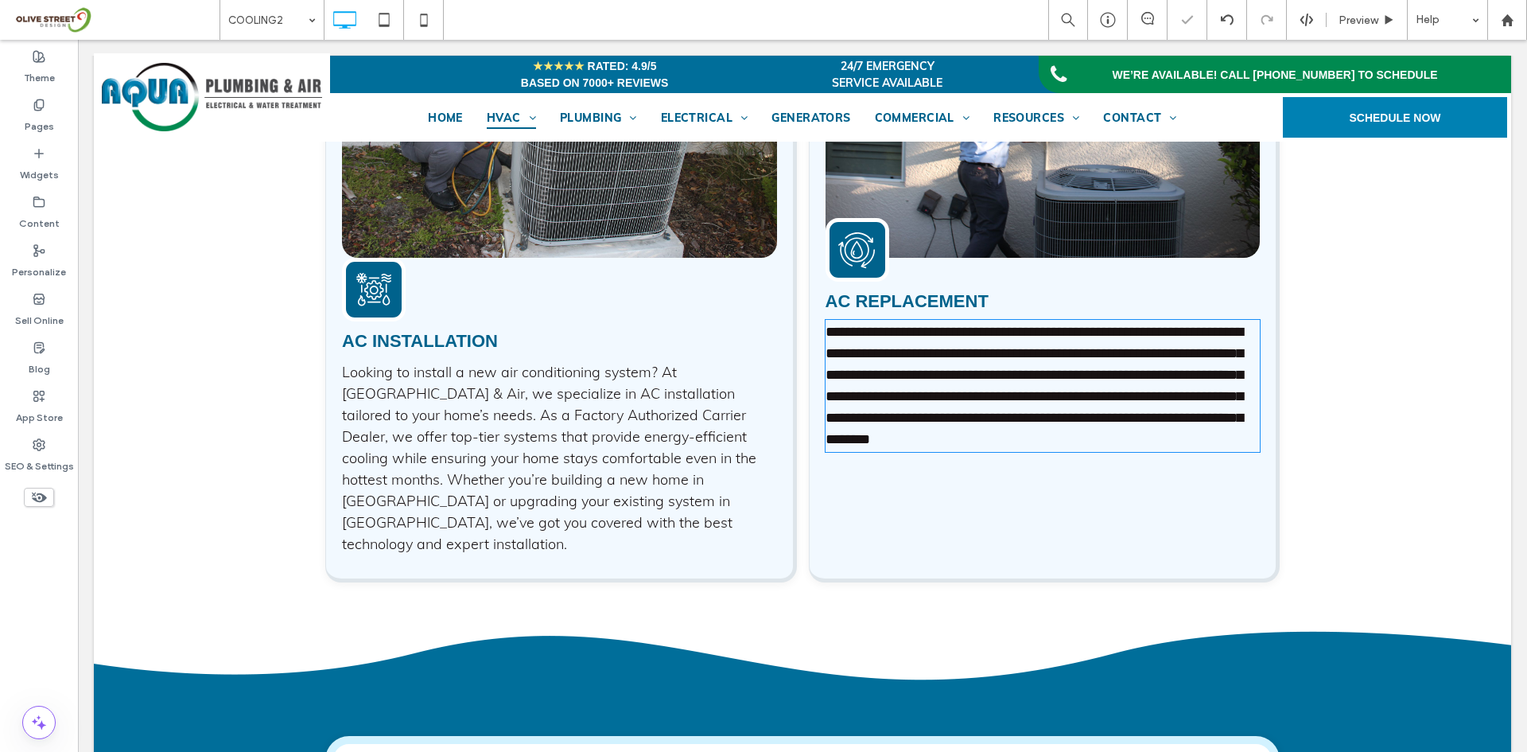
type input "****"
type input "**"
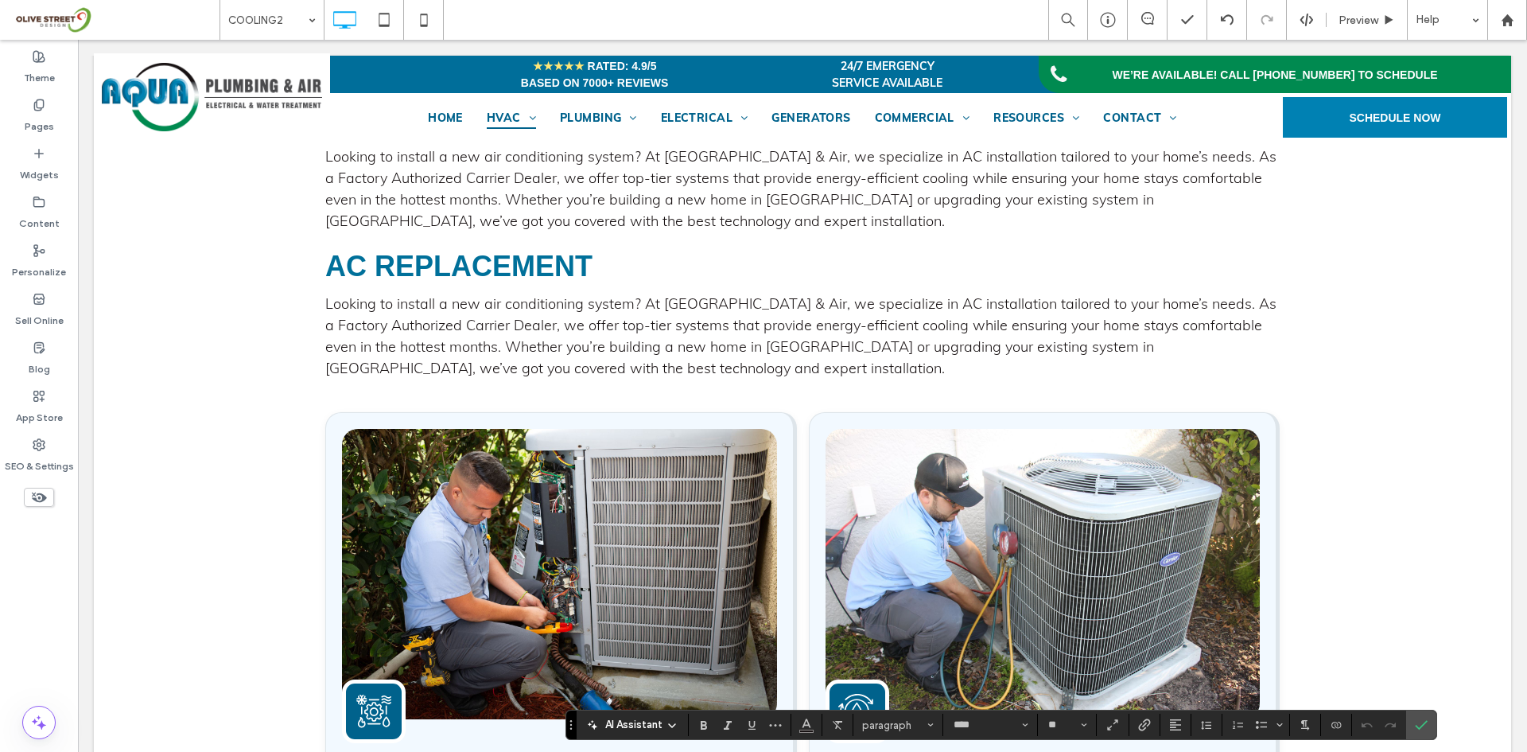
scroll to position [1779, 0]
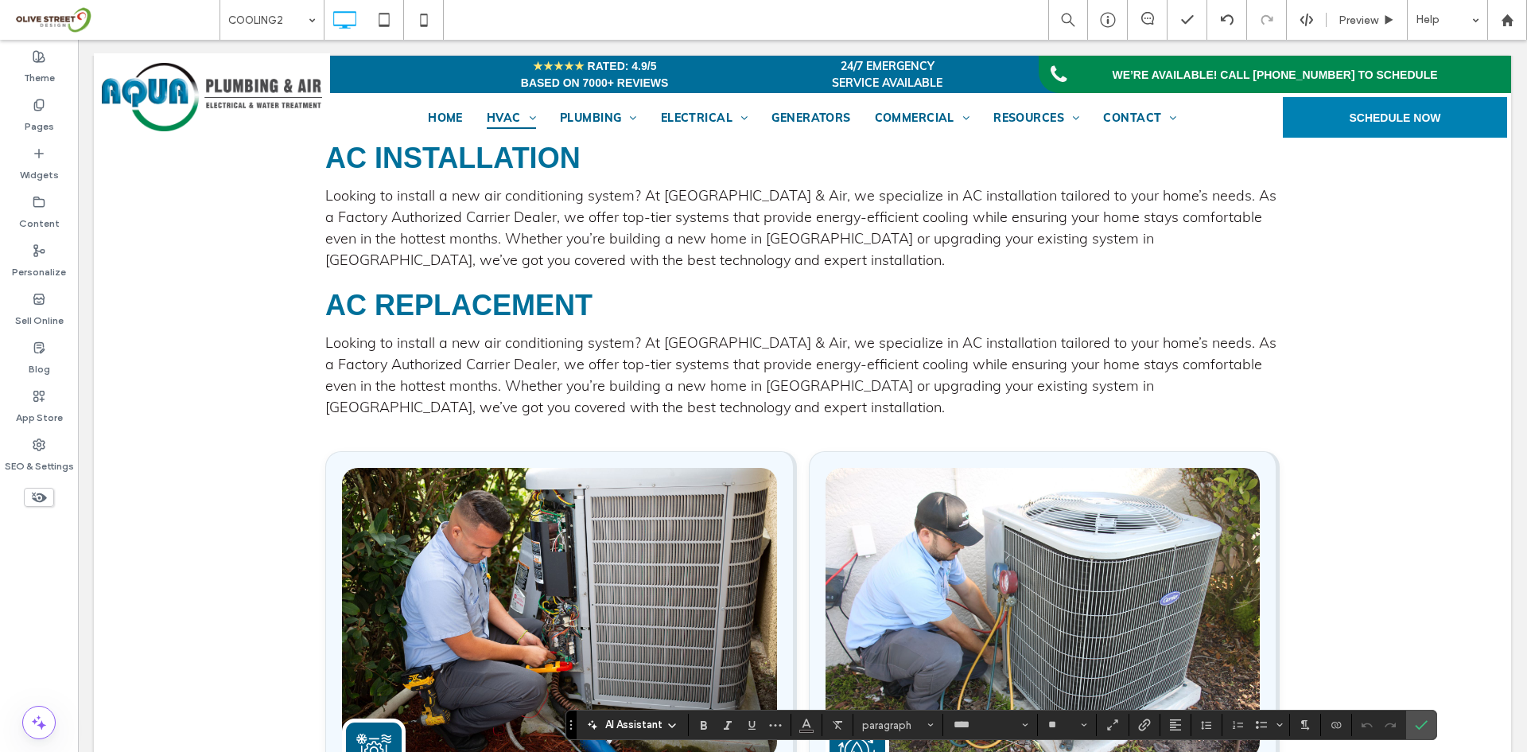
click at [496, 380] on span "Looking to install a new air conditioning system? At [GEOGRAPHIC_DATA] & Air, w…" at bounding box center [800, 374] width 951 height 83
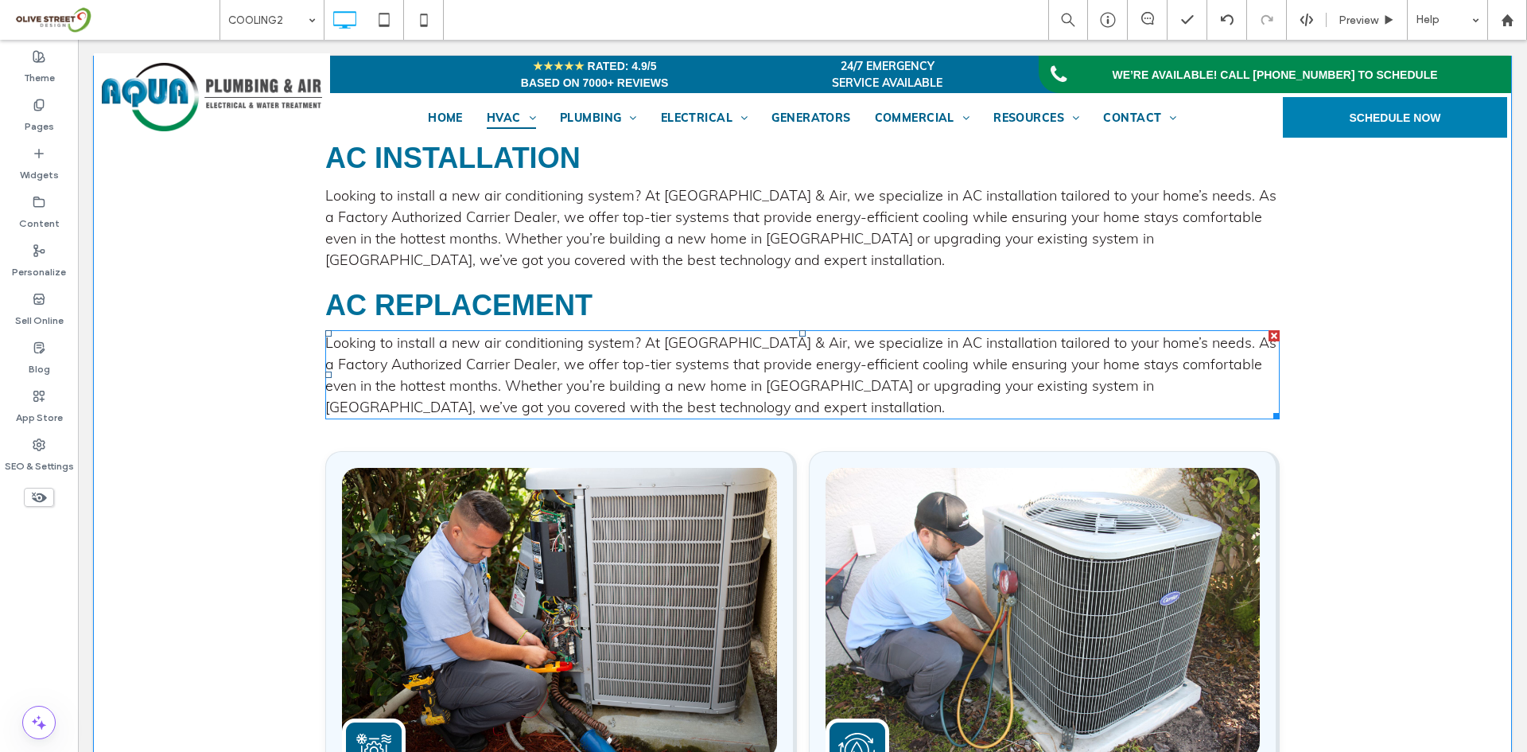
click at [496, 380] on span "Looking to install a new air conditioning system? At [GEOGRAPHIC_DATA] & Air, w…" at bounding box center [800, 374] width 951 height 83
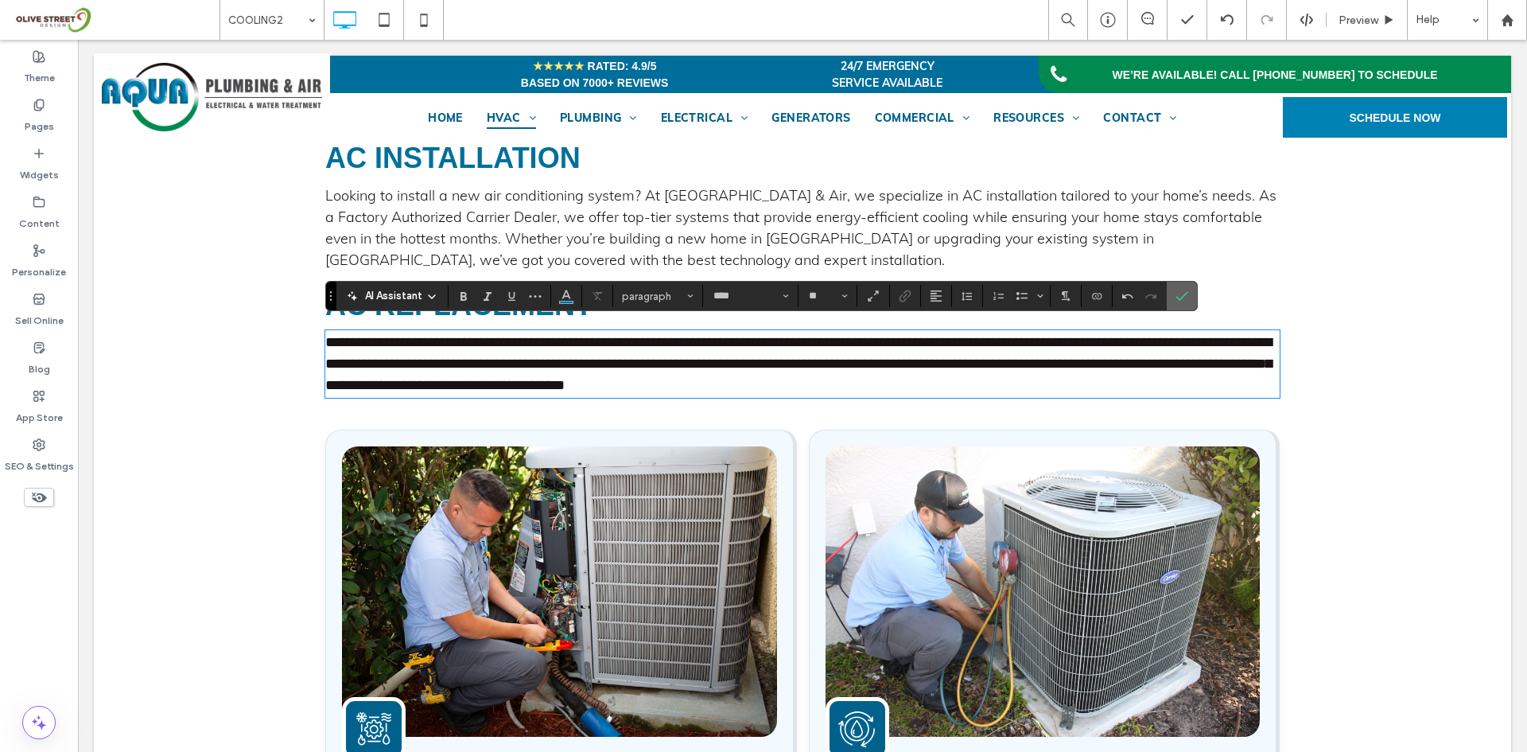
drag, startPoint x: 1172, startPoint y: 296, endPoint x: 703, endPoint y: 418, distance: 484.2
click at [1172, 296] on label "Confirm" at bounding box center [1182, 296] width 24 height 29
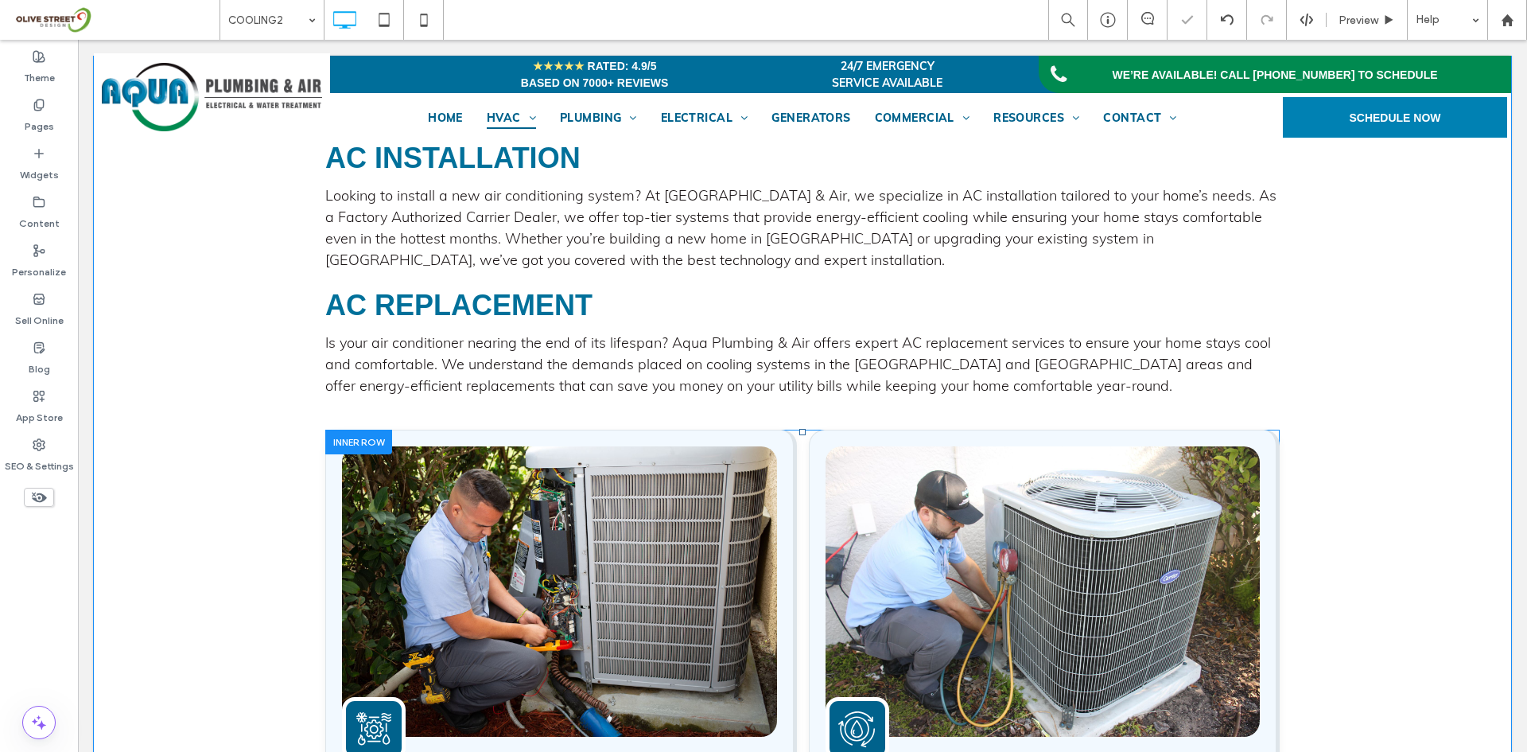
click at [336, 437] on div at bounding box center [358, 442] width 67 height 25
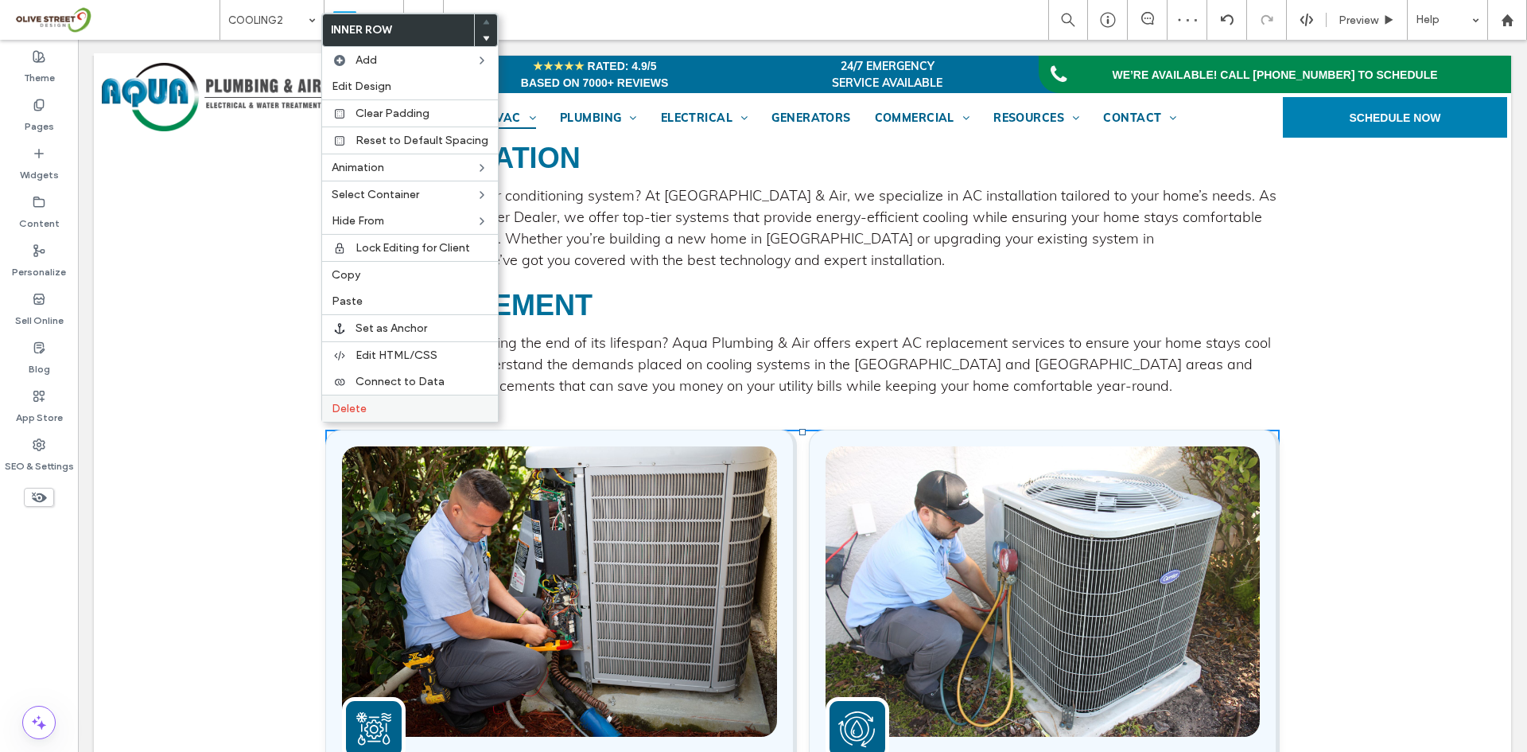
click at [359, 410] on span "Delete" at bounding box center [349, 409] width 35 height 14
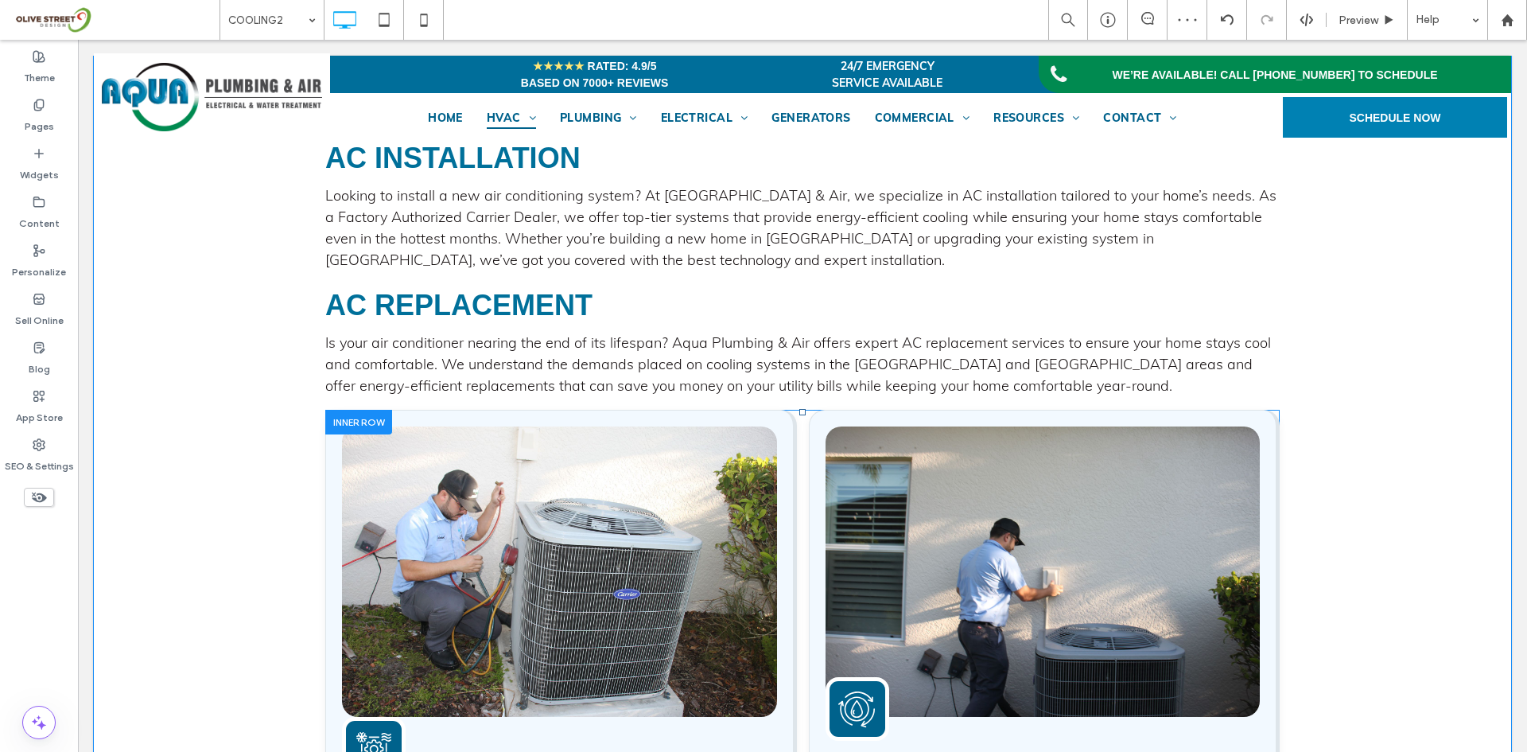
click at [359, 411] on div at bounding box center [358, 422] width 67 height 25
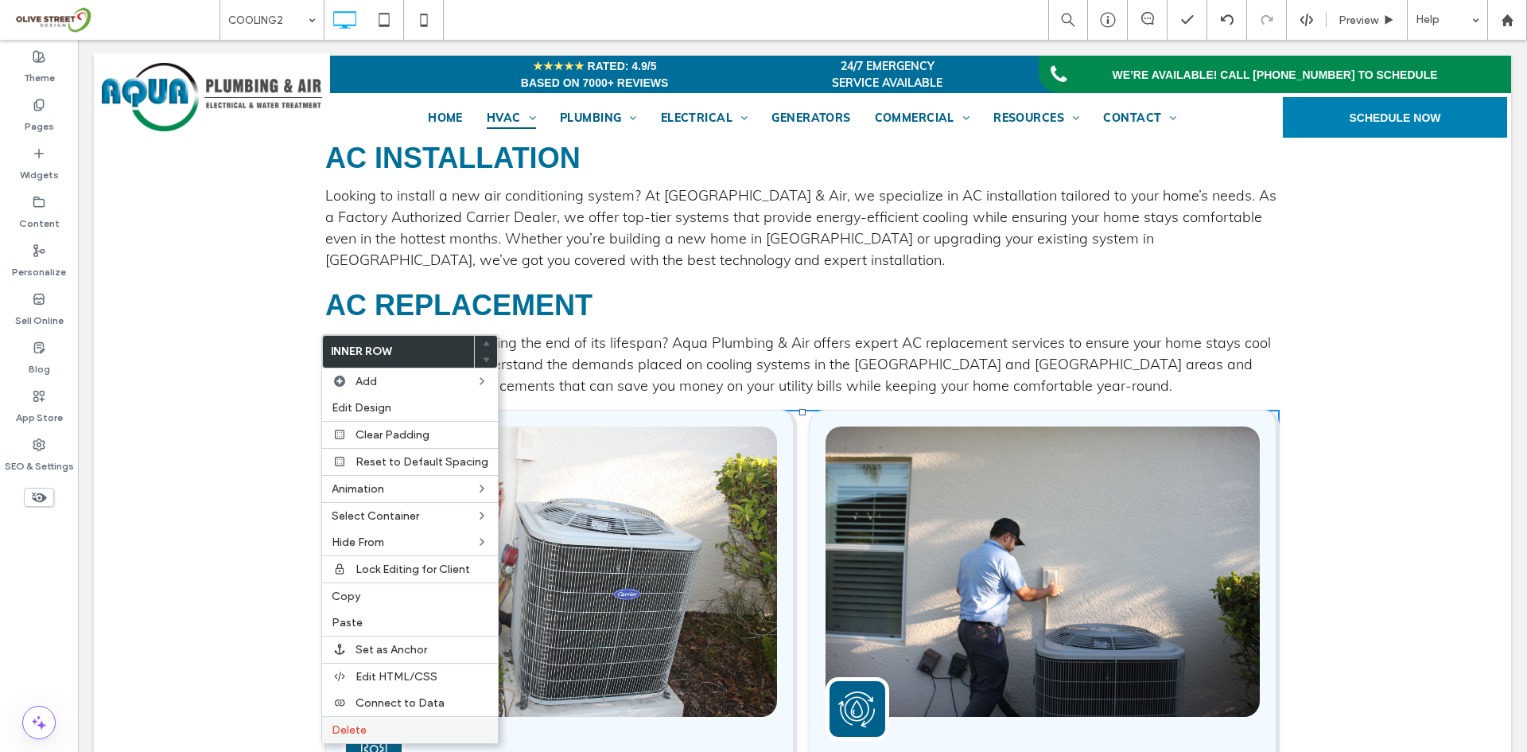
click at [351, 727] on span "Delete" at bounding box center [349, 730] width 35 height 14
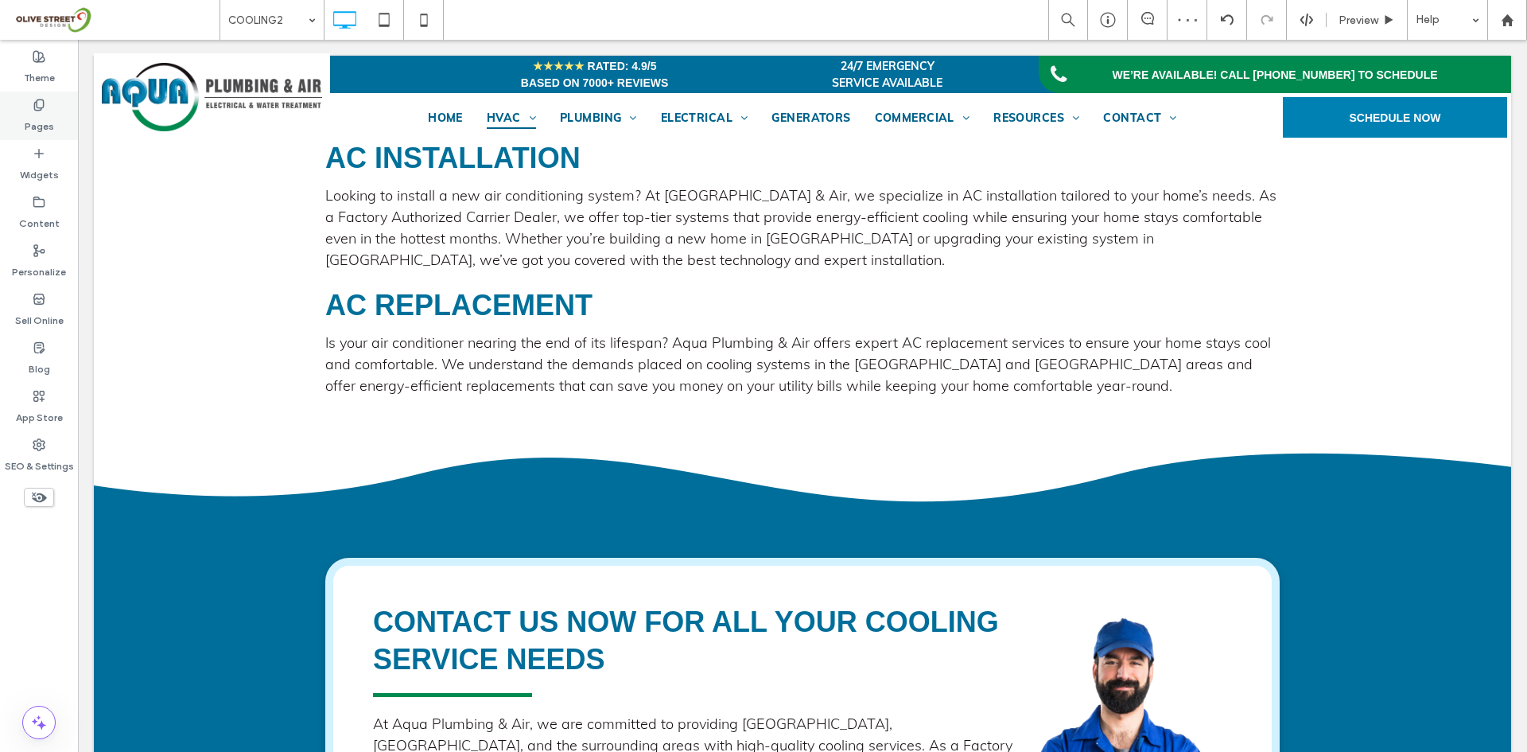
click at [33, 126] on label "Pages" at bounding box center [39, 122] width 29 height 22
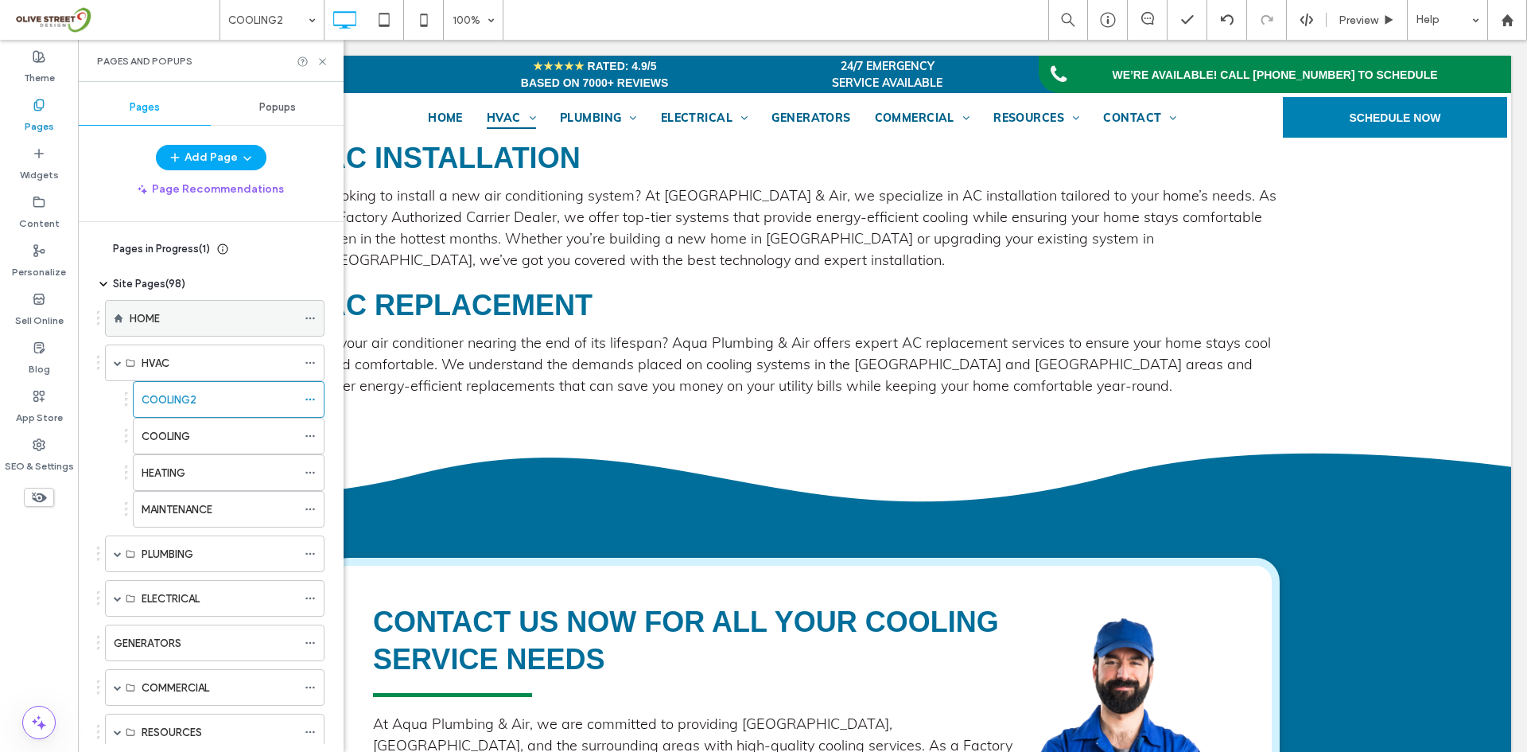
click at [156, 329] on div "HOME" at bounding box center [213, 318] width 167 height 35
click at [323, 56] on icon at bounding box center [323, 62] width 12 height 12
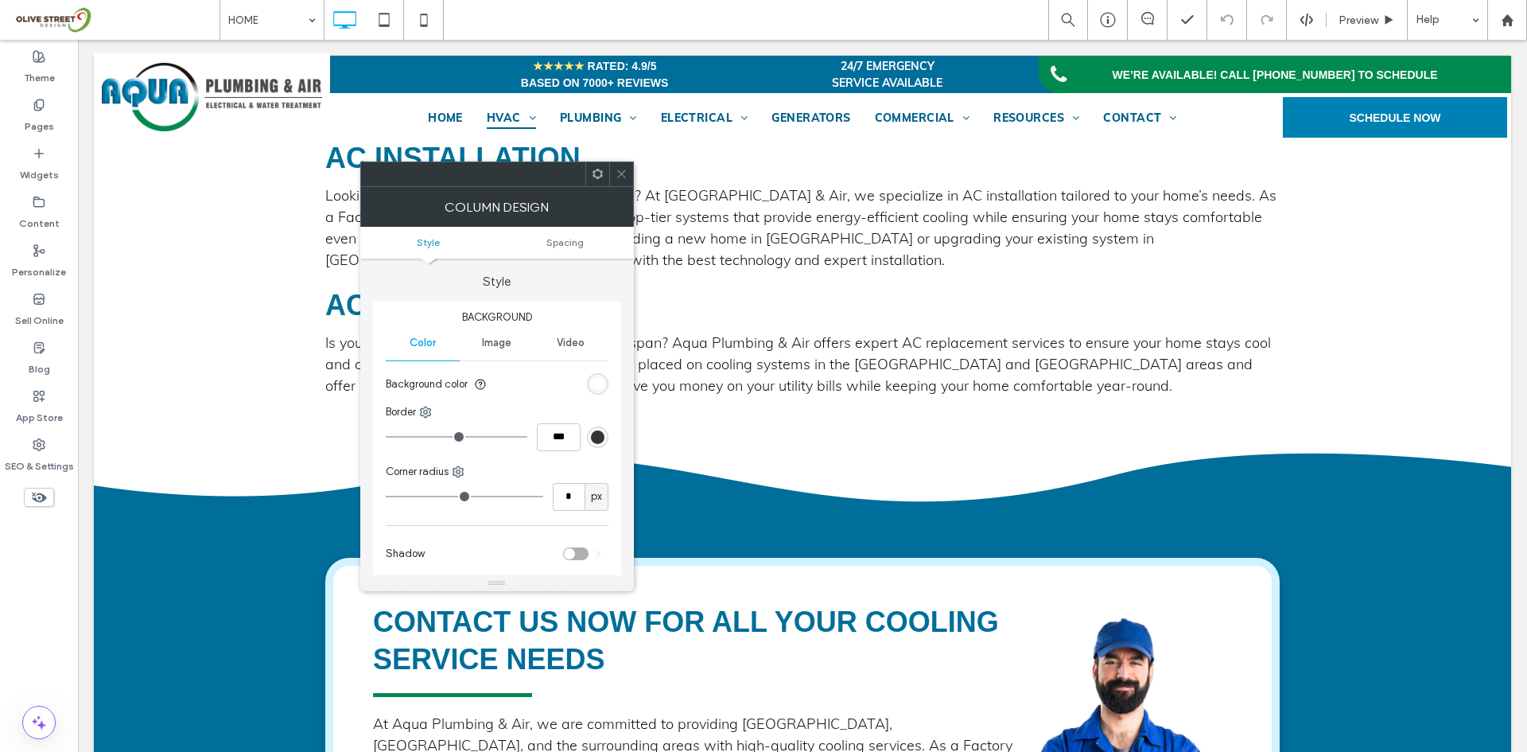
click at [618, 180] on span at bounding box center [622, 174] width 12 height 24
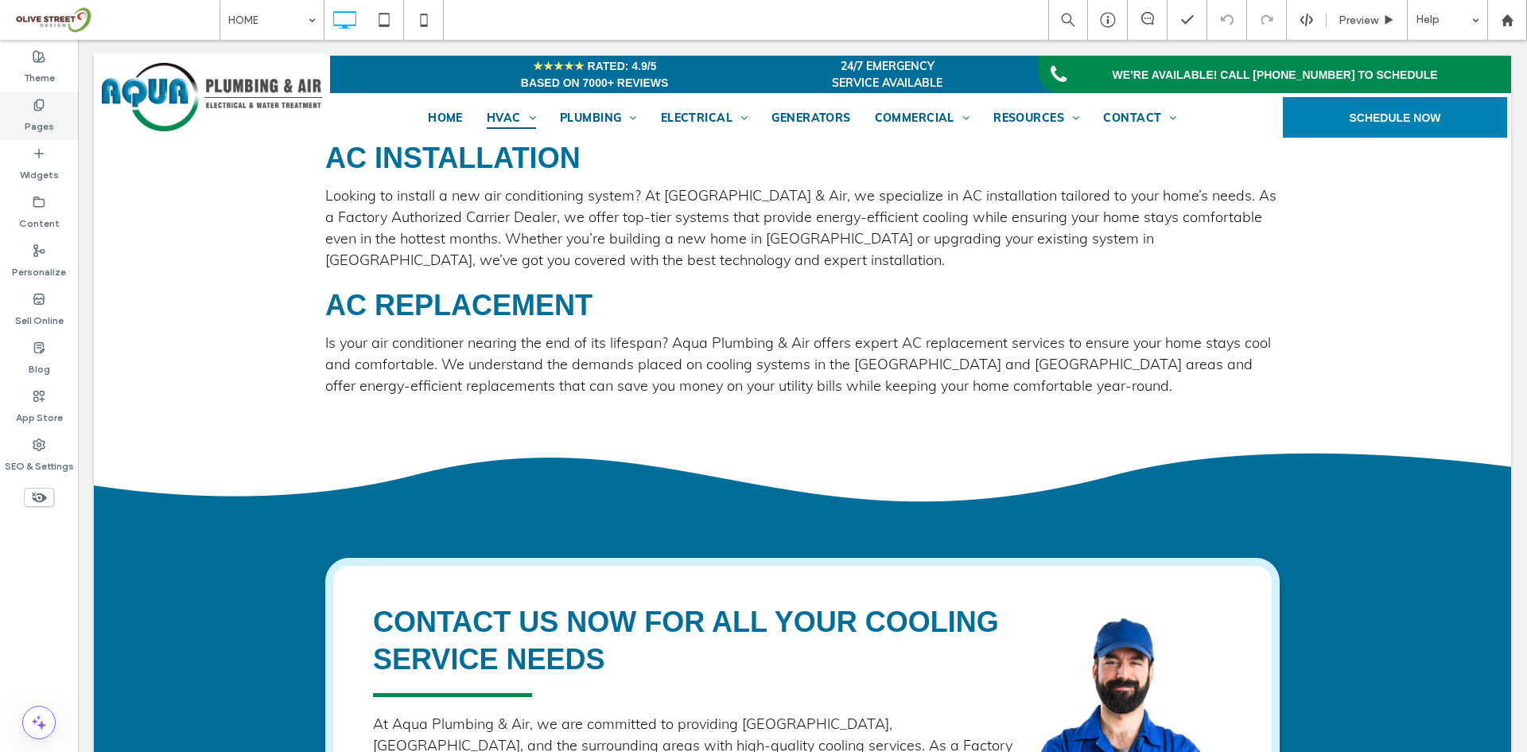
click at [40, 101] on icon at bounding box center [39, 105] width 13 height 13
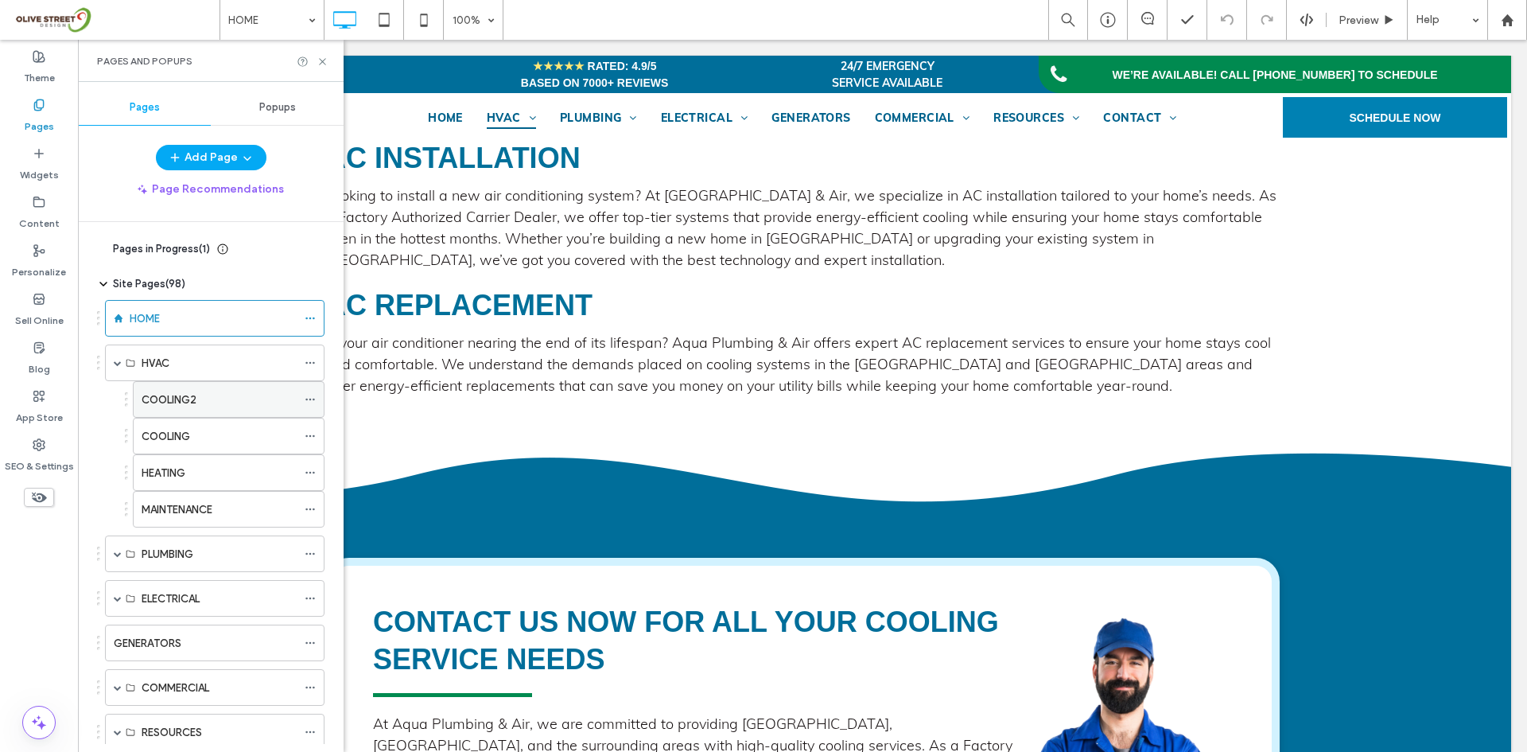
click at [176, 402] on label "COOLING2" at bounding box center [169, 400] width 55 height 28
click at [325, 63] on use at bounding box center [322, 61] width 6 height 6
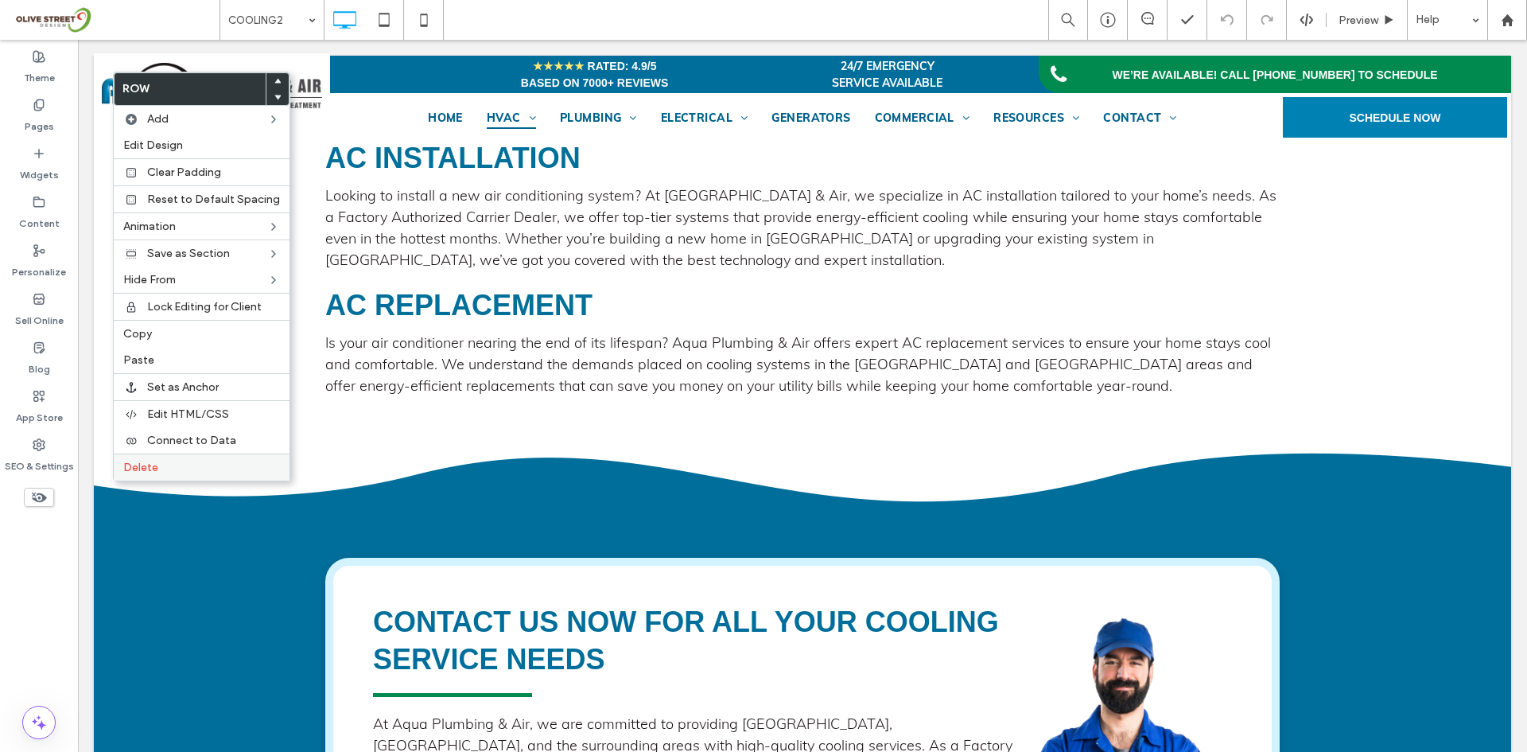
click at [192, 466] on label "Delete" at bounding box center [201, 468] width 157 height 14
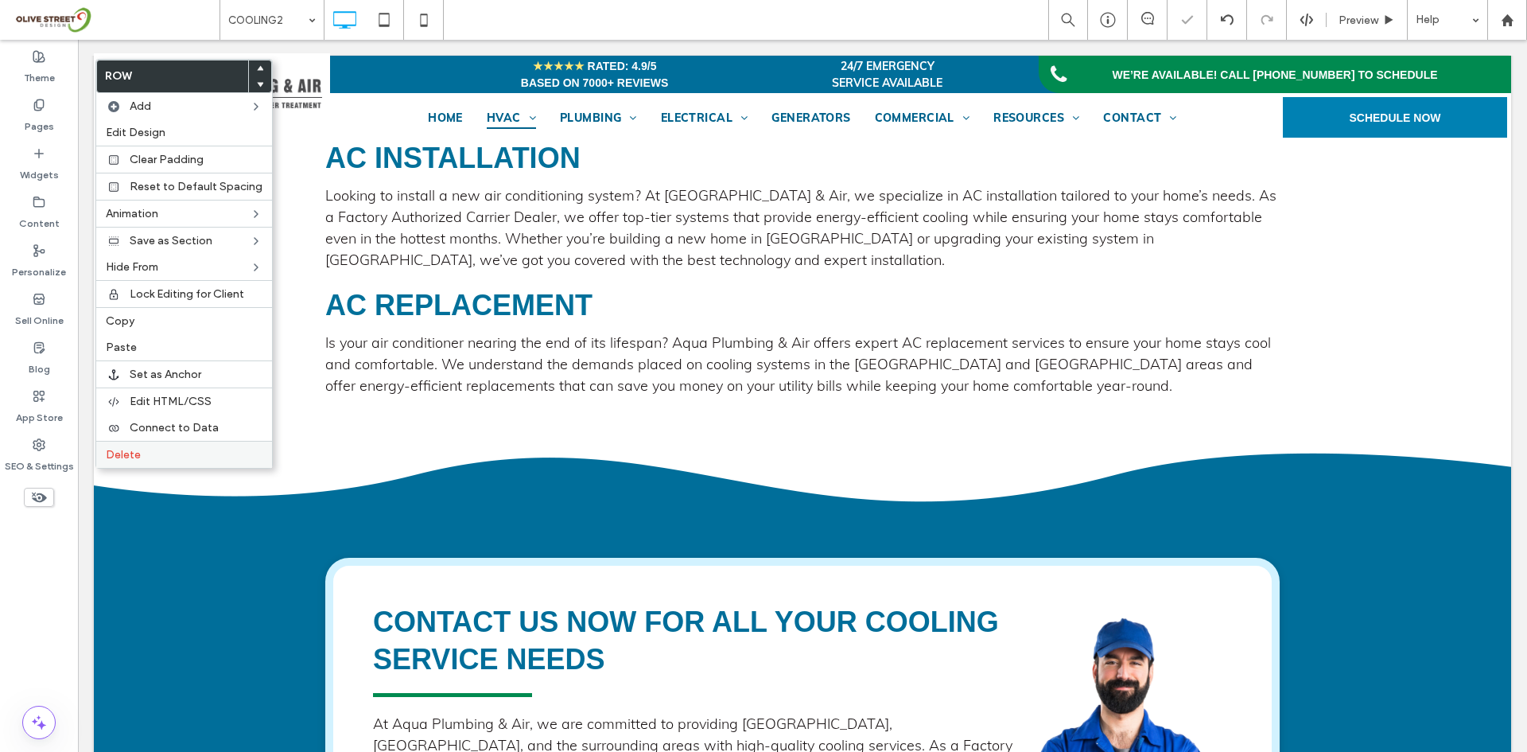
click at [157, 451] on label "Delete" at bounding box center [184, 455] width 157 height 14
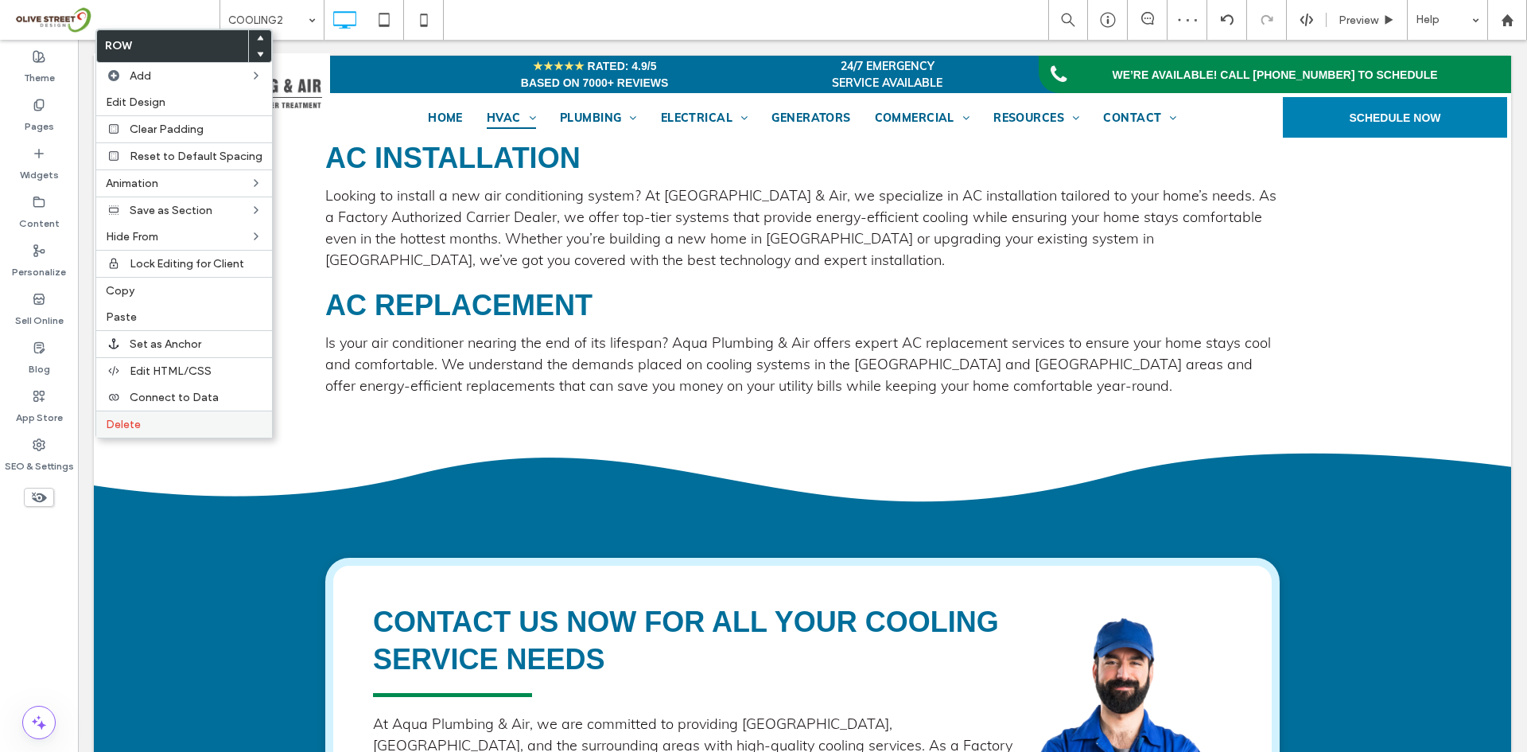
click at [138, 416] on div "Delete" at bounding box center [184, 423] width 176 height 27
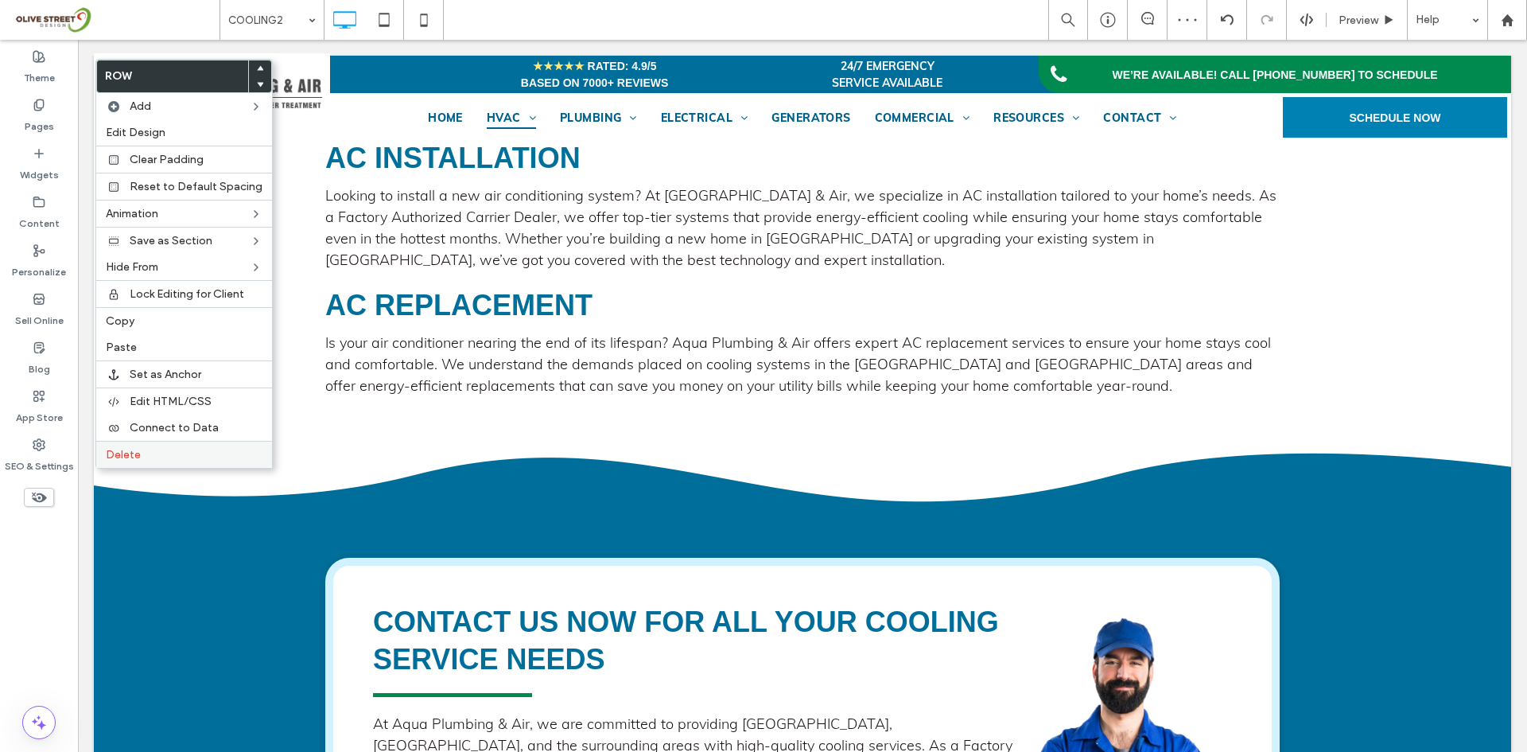
click at [134, 457] on span "Delete" at bounding box center [123, 455] width 35 height 14
click at [146, 453] on label "Delete" at bounding box center [184, 455] width 157 height 14
click at [143, 453] on label "Delete" at bounding box center [184, 455] width 157 height 14
click at [156, 457] on label "Delete" at bounding box center [184, 455] width 157 height 14
click at [161, 453] on label "Delete" at bounding box center [184, 455] width 157 height 14
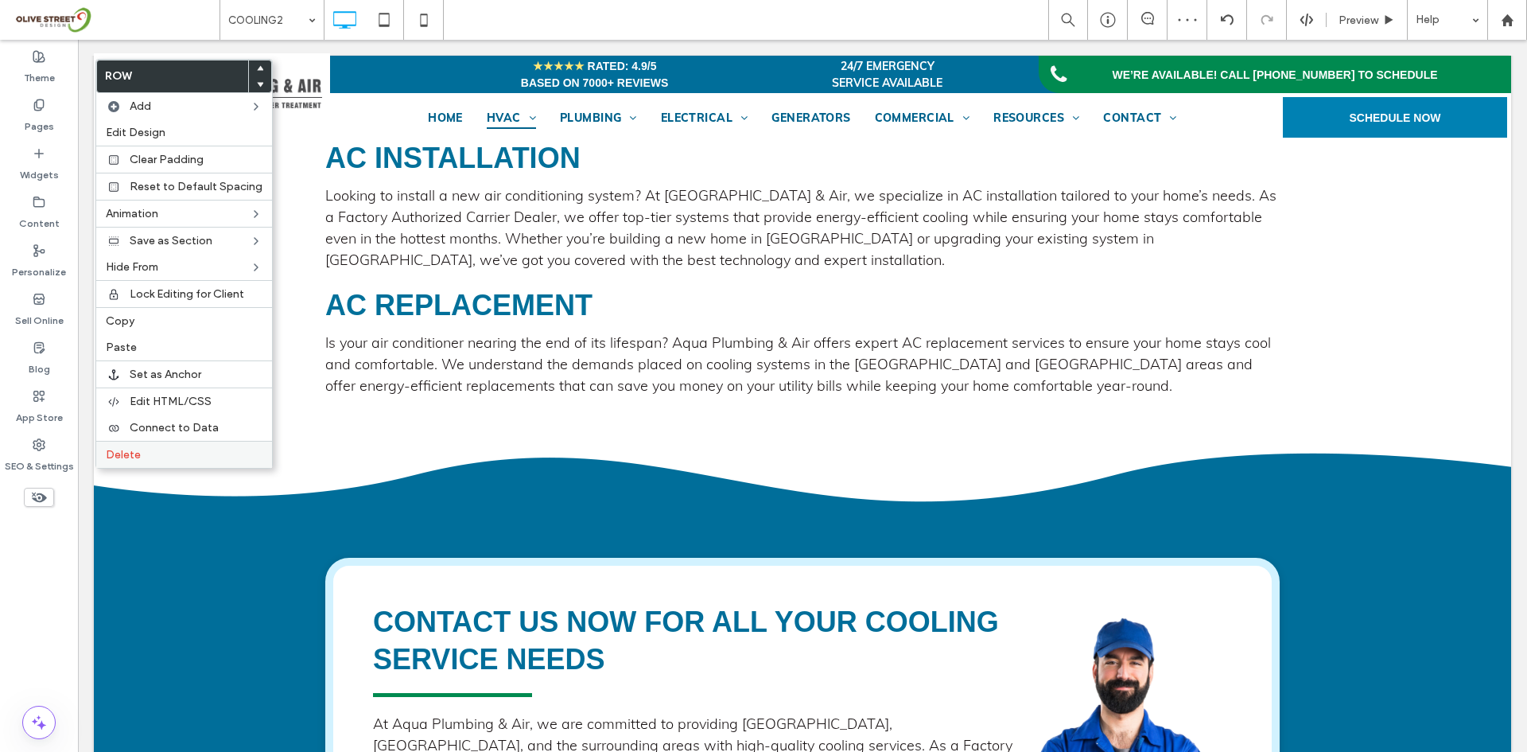
click at [155, 457] on label "Delete" at bounding box center [184, 455] width 157 height 14
click at [172, 457] on label "Delete" at bounding box center [184, 455] width 157 height 14
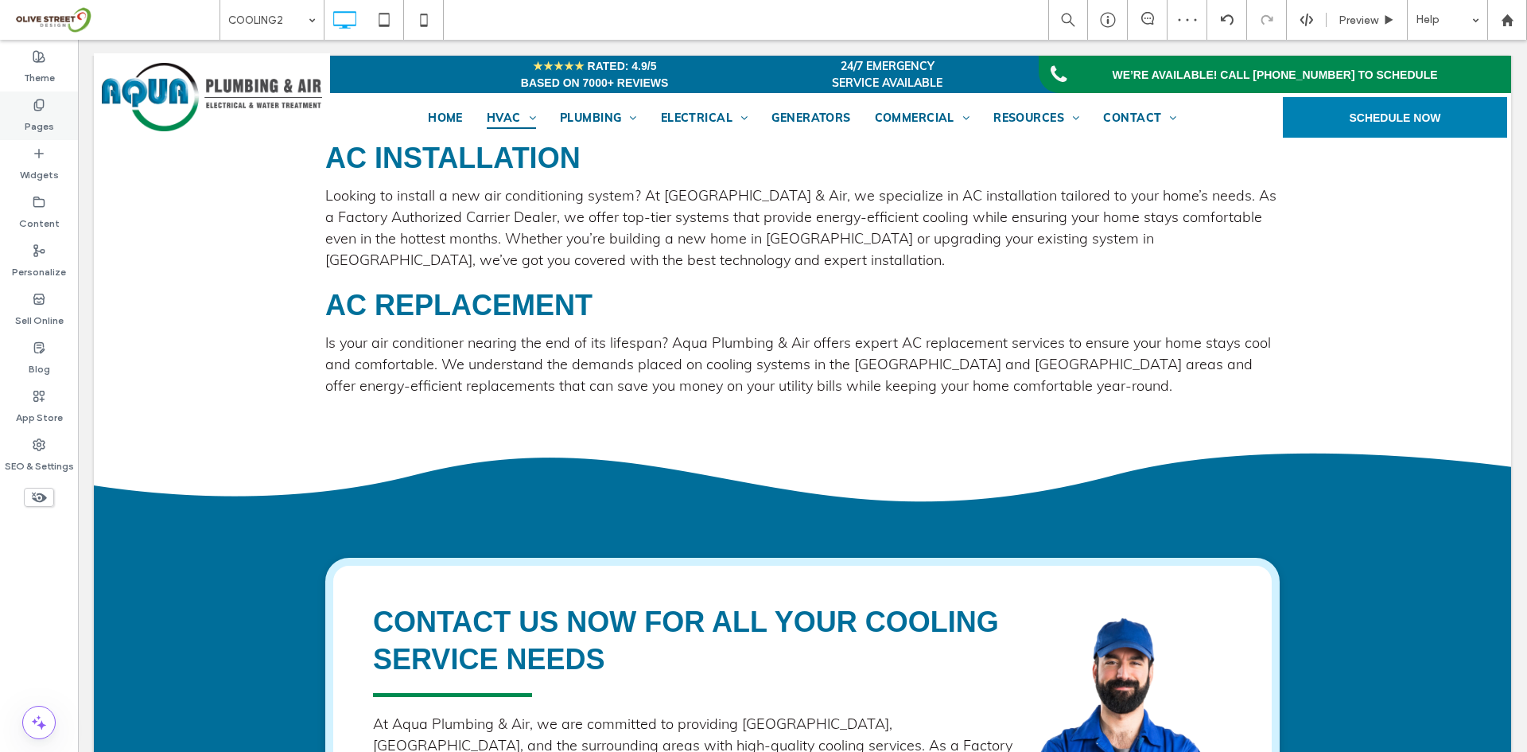
click at [32, 123] on label "Pages" at bounding box center [39, 122] width 29 height 22
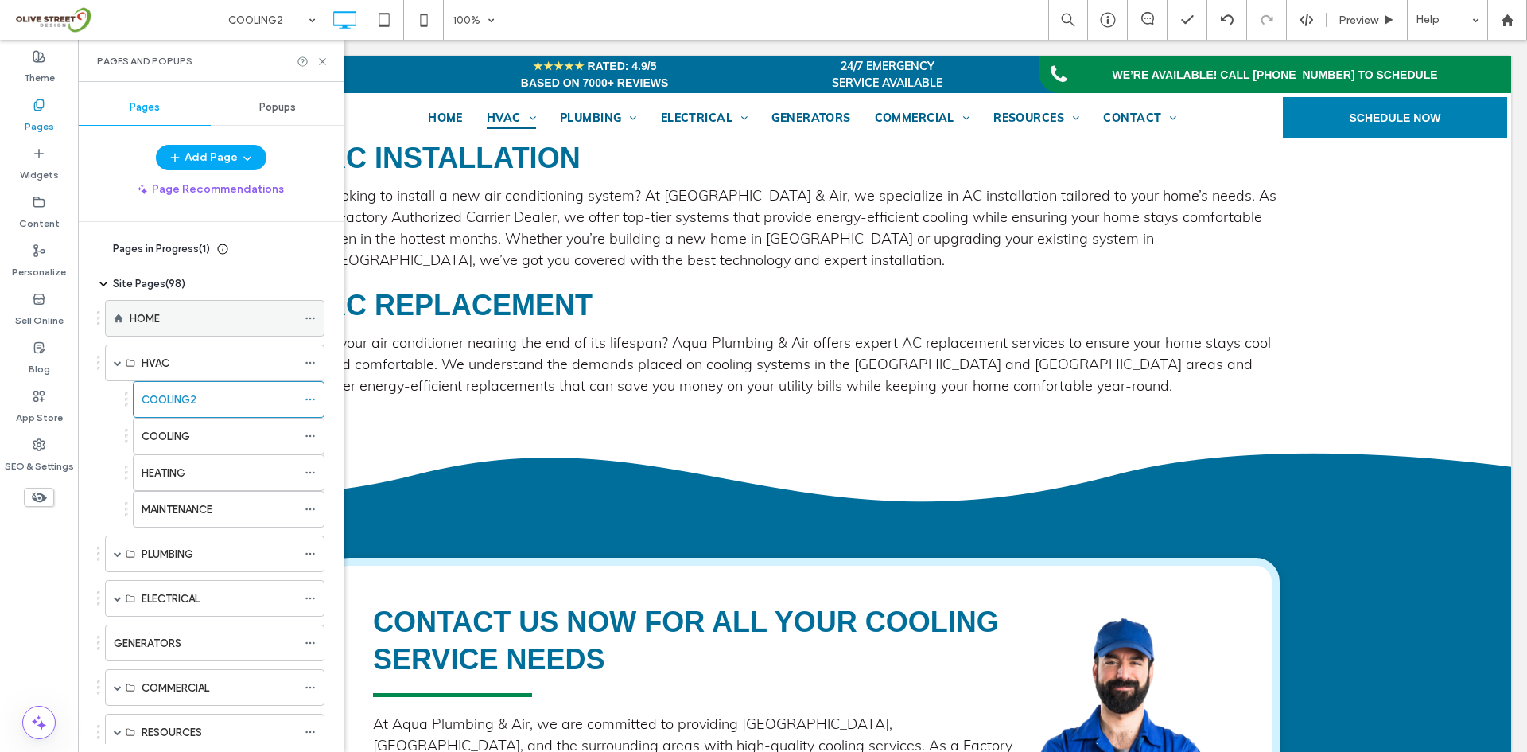
click at [172, 327] on div "HOME" at bounding box center [213, 318] width 167 height 35
click at [322, 61] on use at bounding box center [322, 61] width 6 height 6
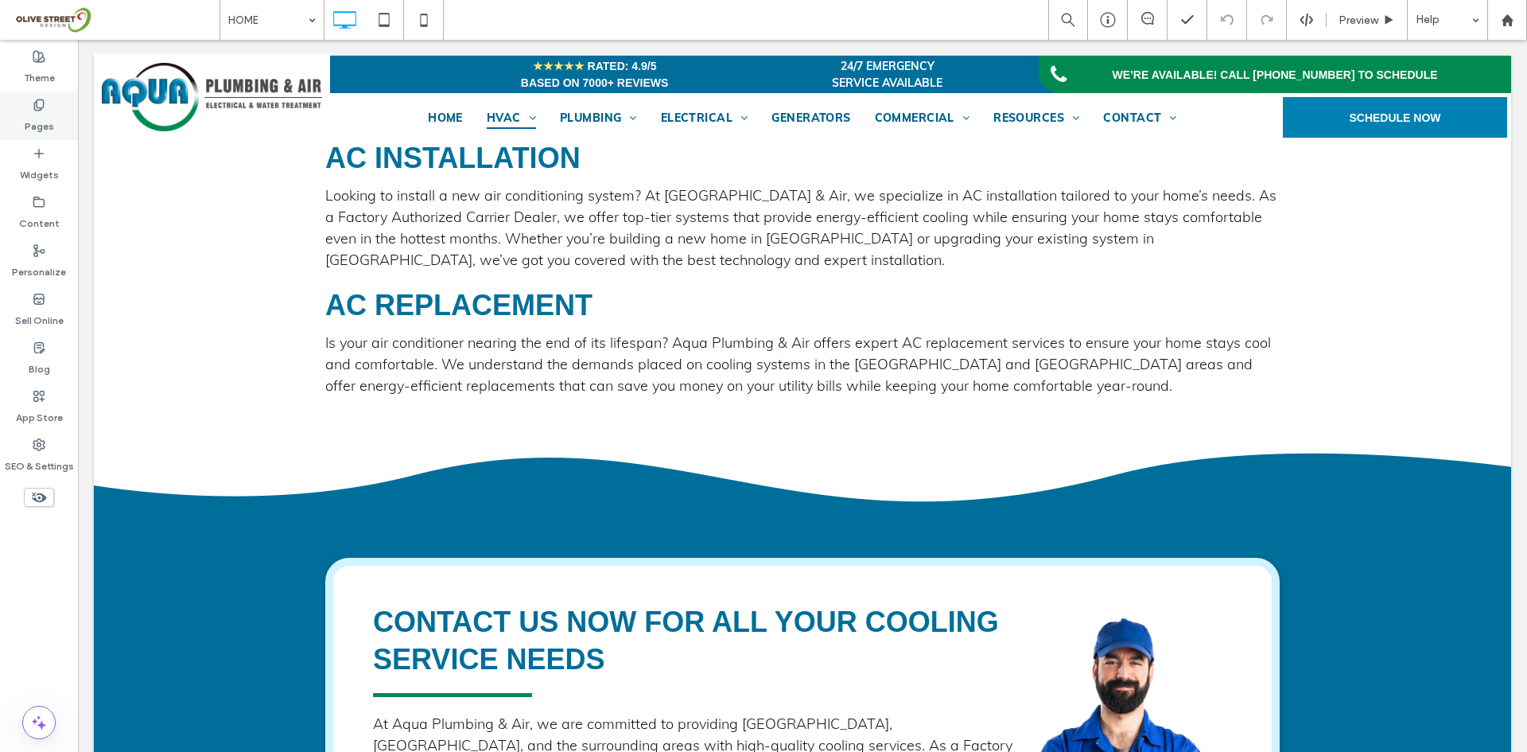
click at [45, 115] on label "Pages" at bounding box center [39, 122] width 29 height 22
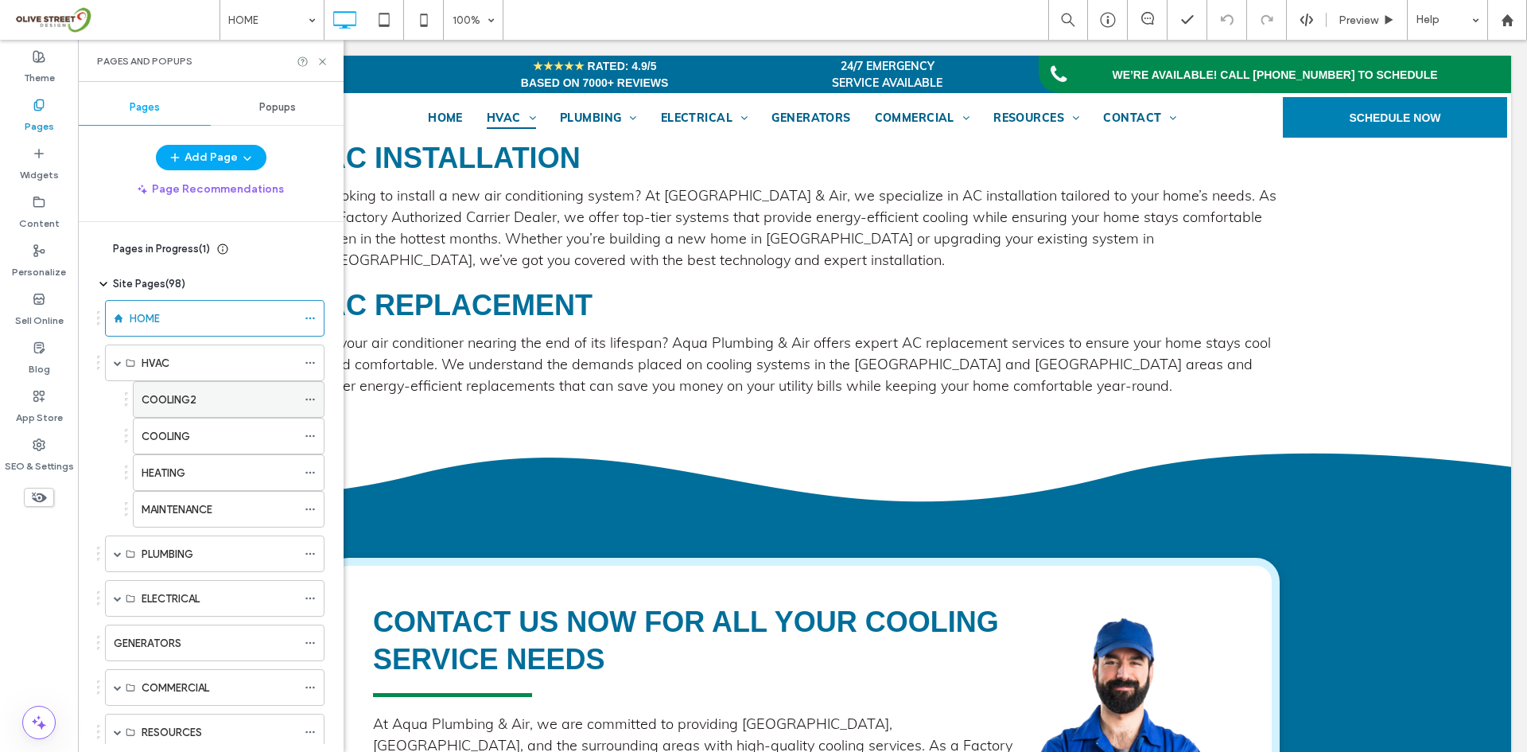
click at [159, 392] on label "COOLING2" at bounding box center [169, 400] width 55 height 28
click at [321, 59] on icon at bounding box center [323, 62] width 12 height 12
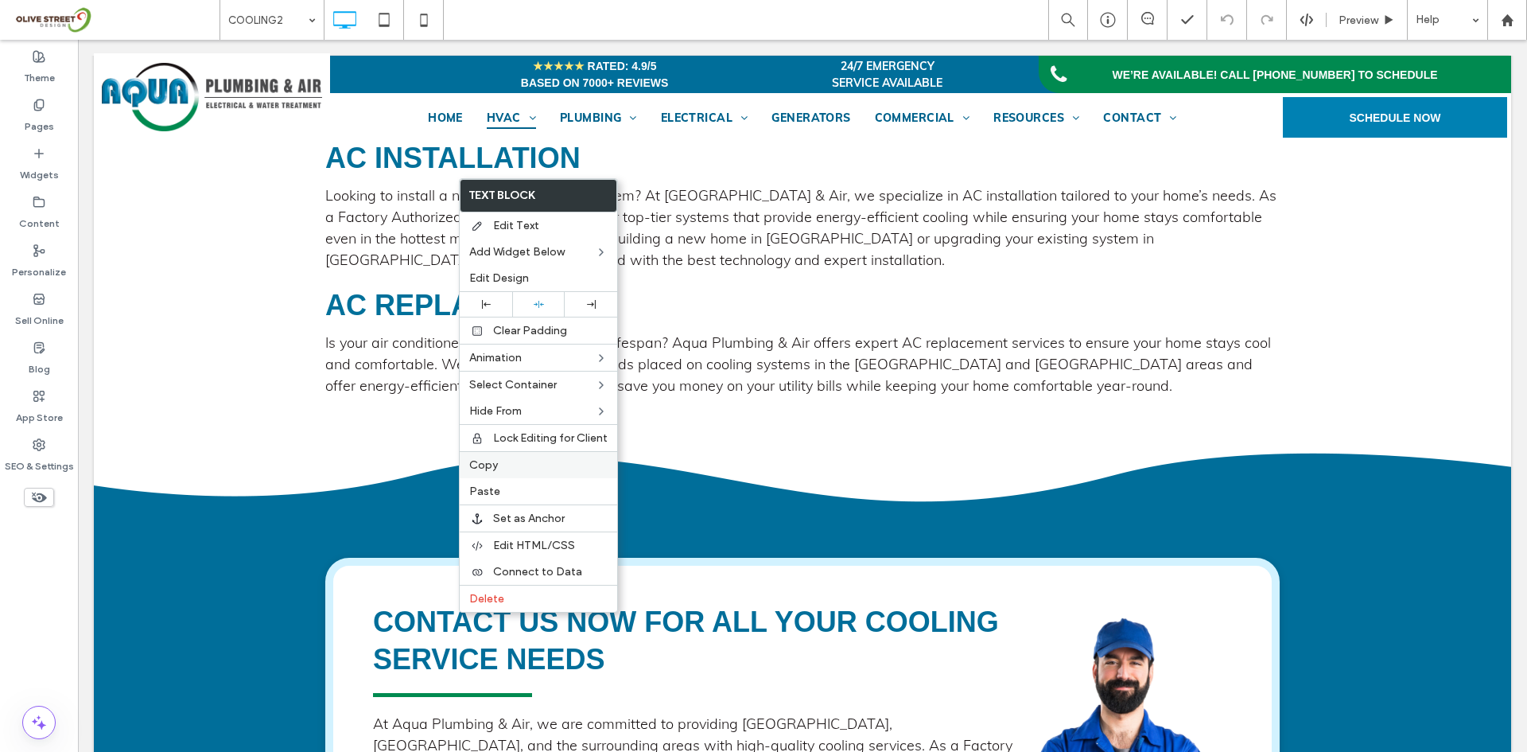
click at [496, 456] on div "Copy" at bounding box center [538, 464] width 157 height 27
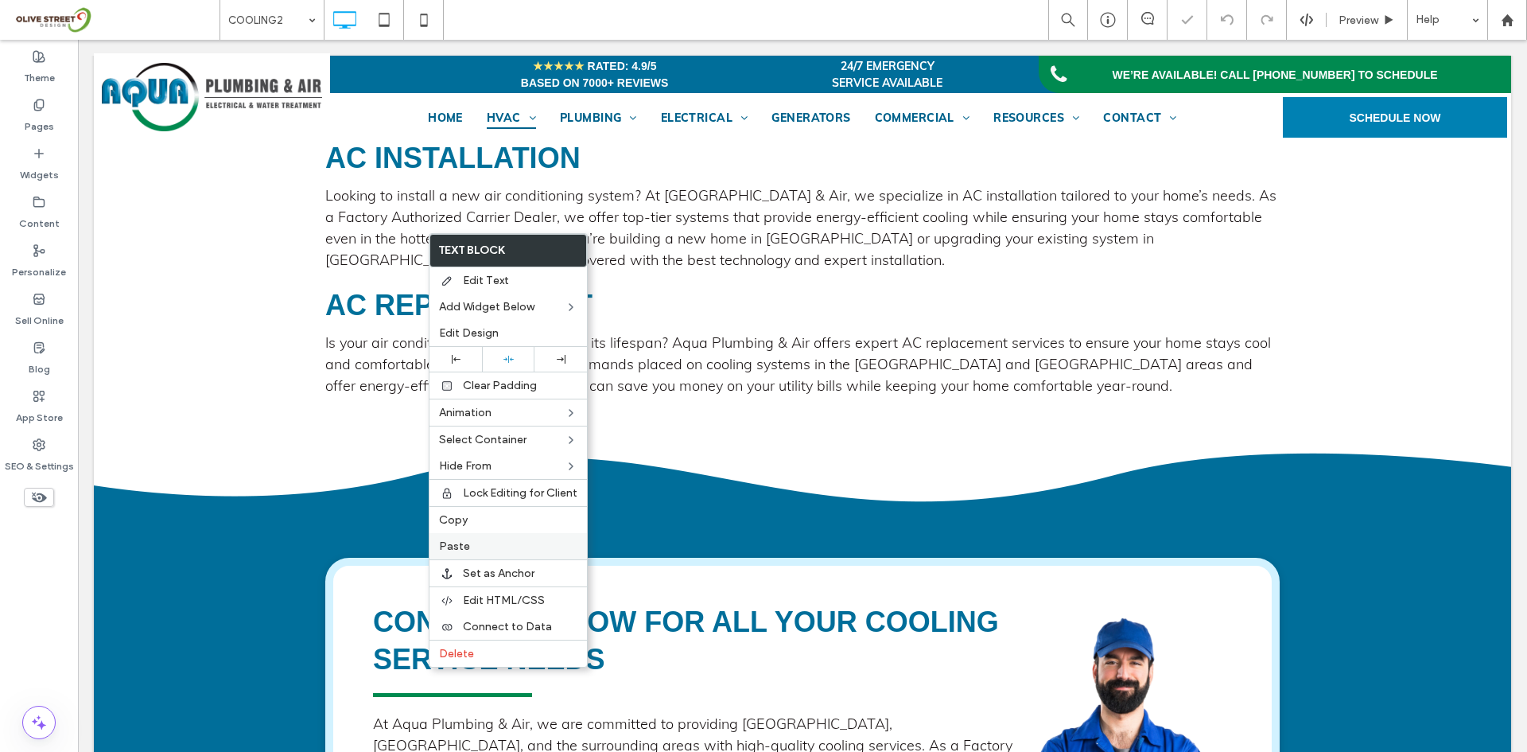
click at [454, 542] on span "Paste" at bounding box center [454, 546] width 31 height 14
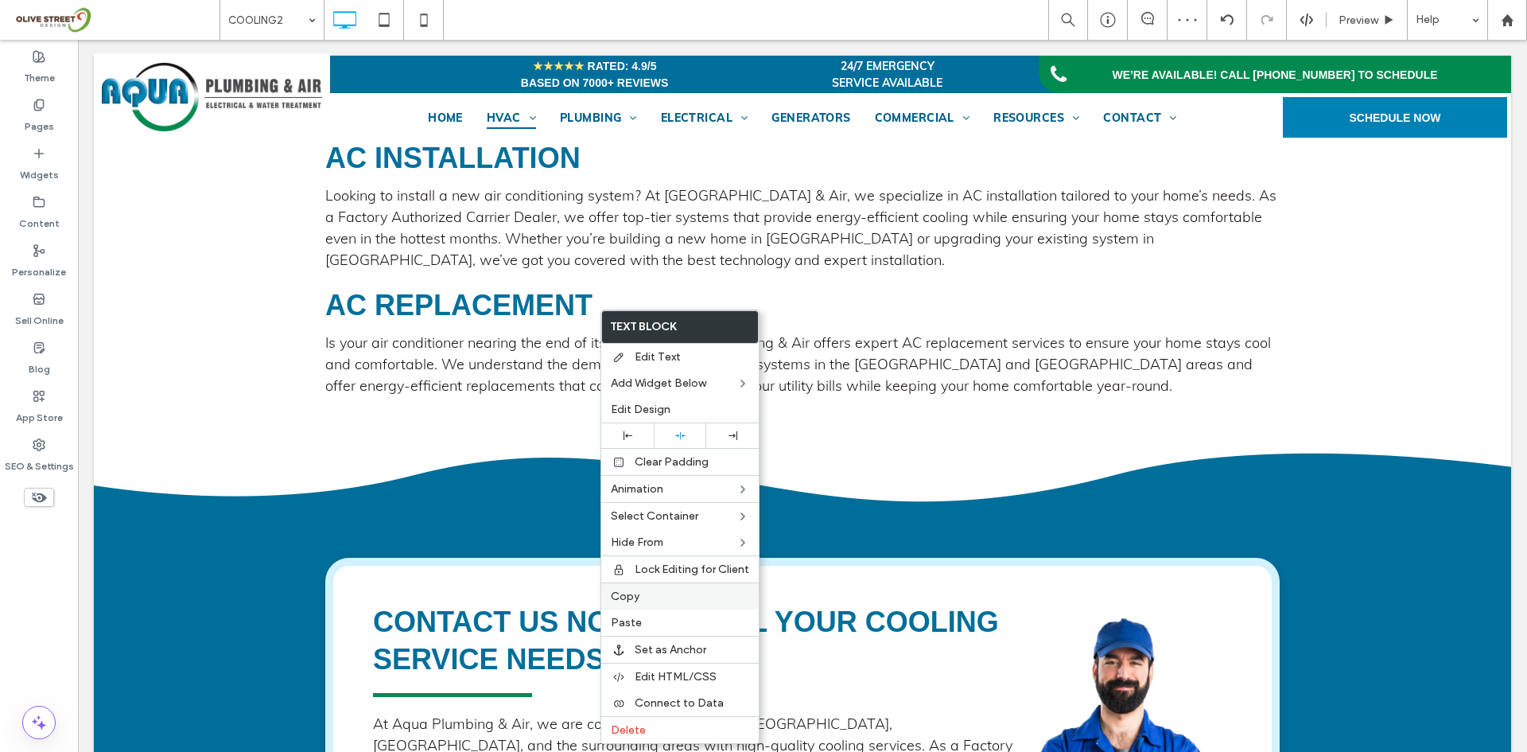
click at [615, 593] on span "Copy" at bounding box center [625, 596] width 29 height 14
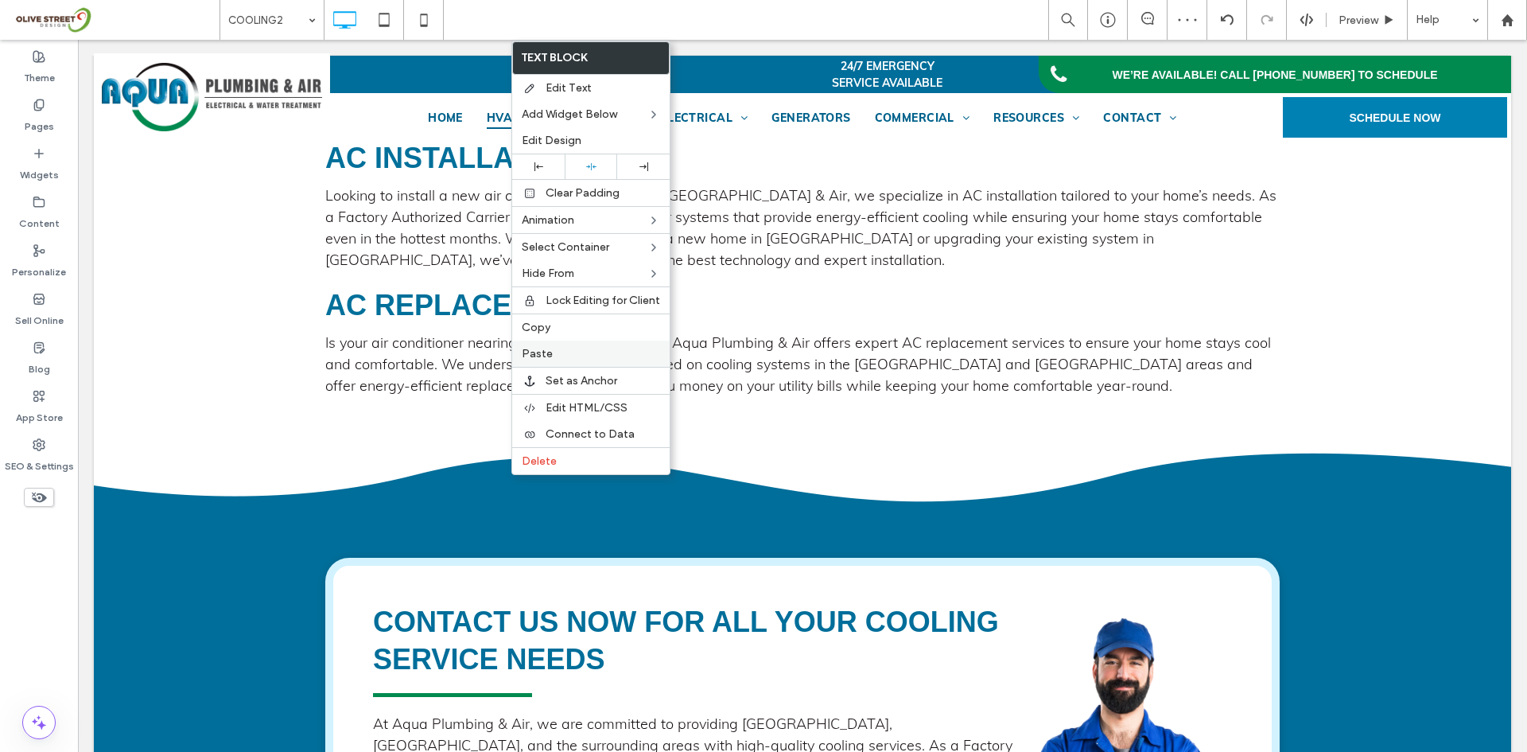
click at [566, 344] on div "Paste" at bounding box center [590, 353] width 157 height 26
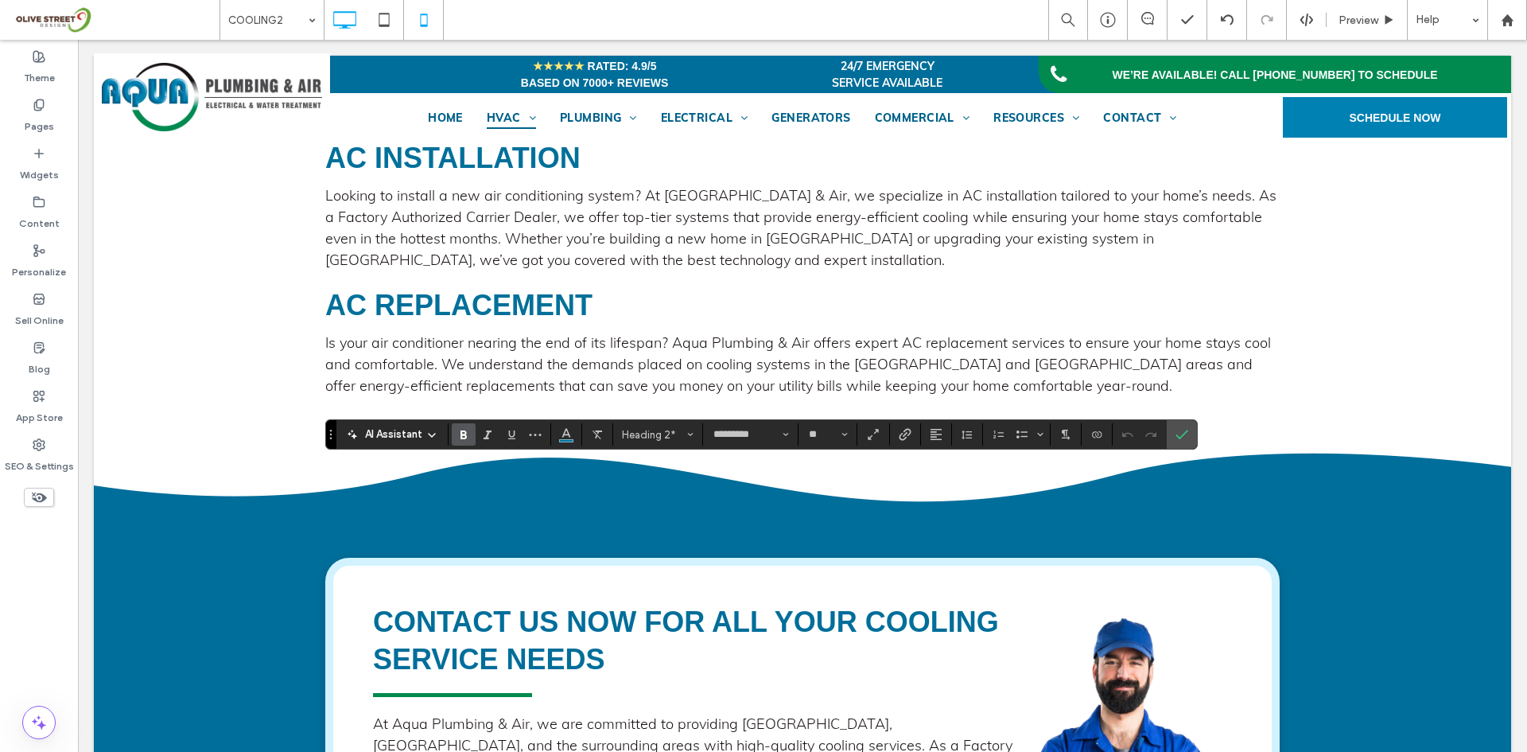
type input "****"
type input "**"
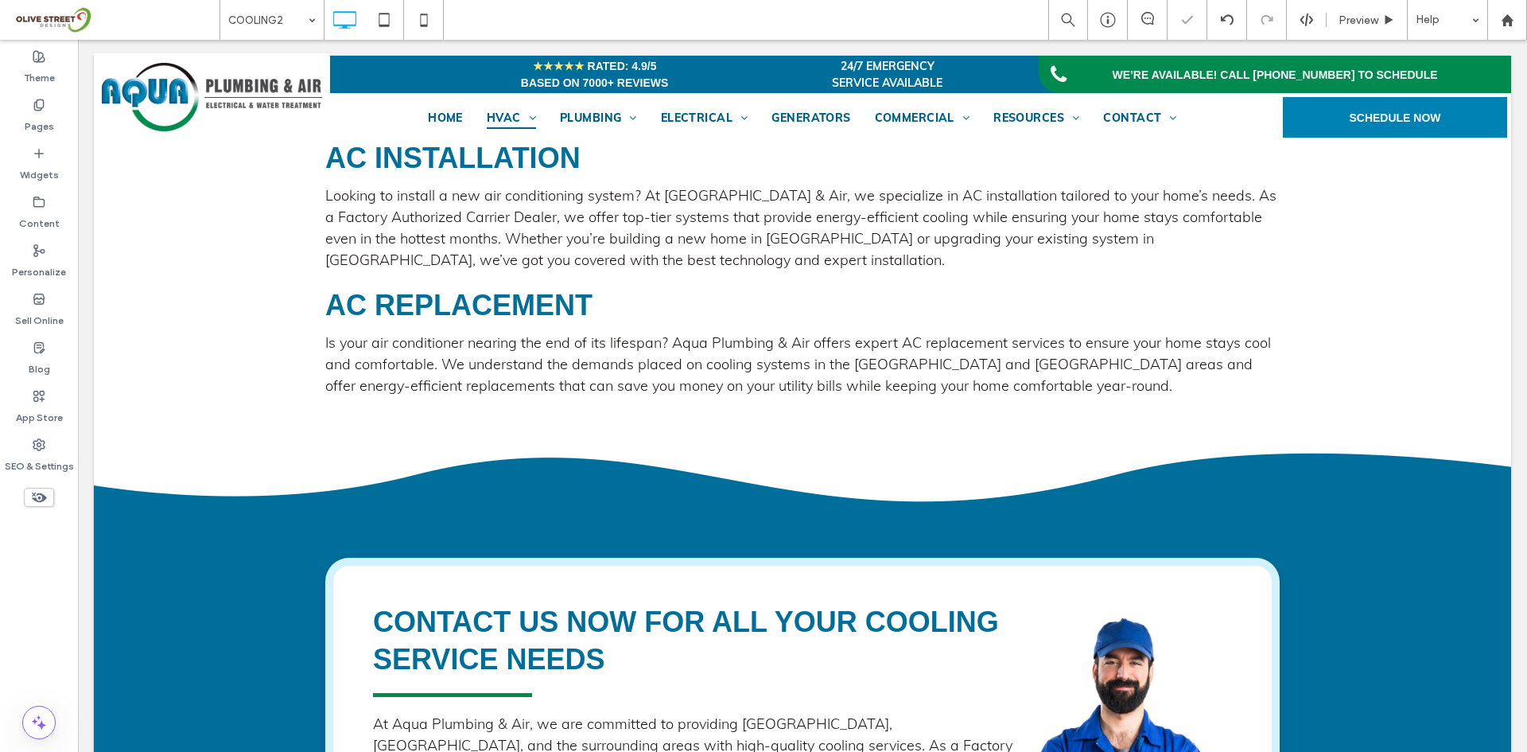
type input "****"
type input "**"
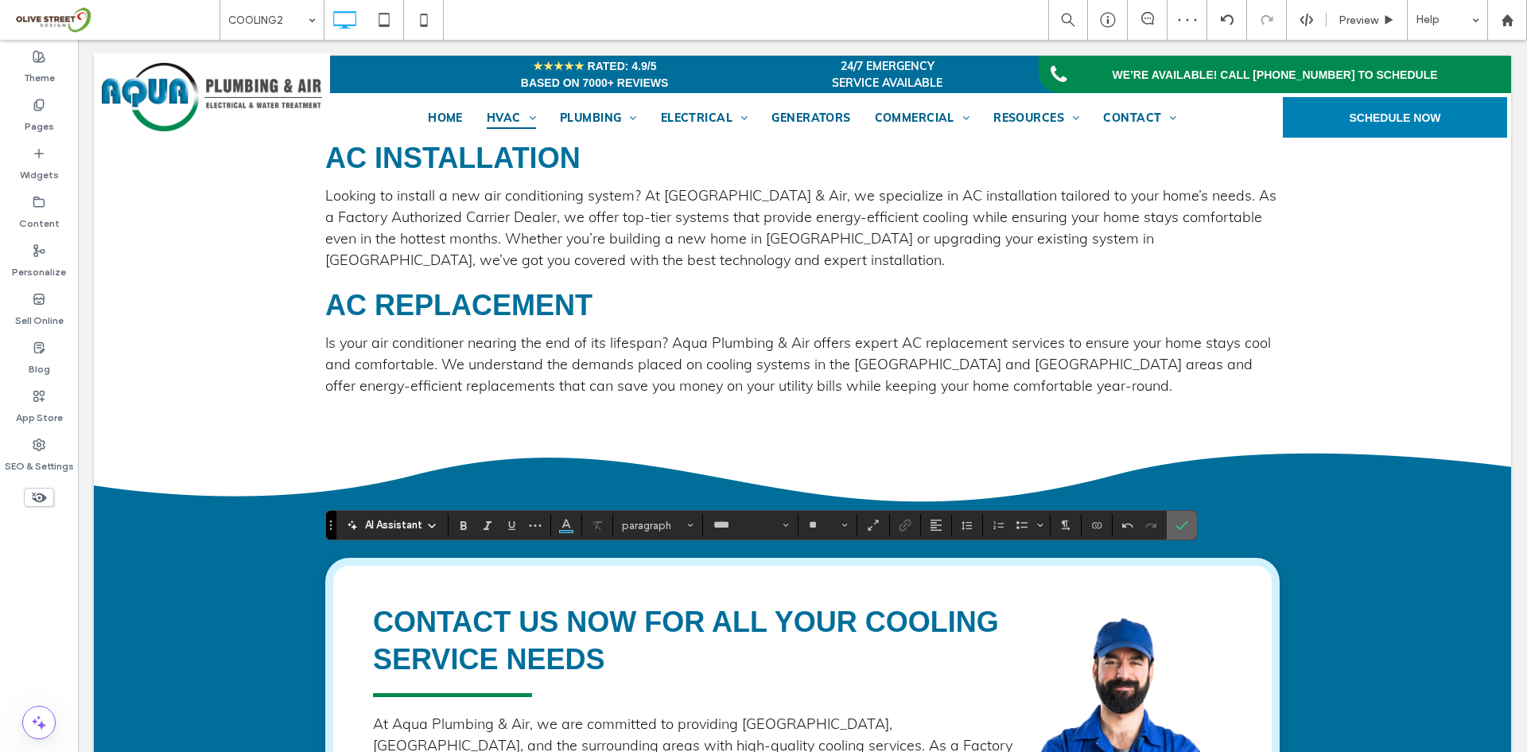
click at [1179, 526] on icon "Confirm" at bounding box center [1182, 525] width 13 height 13
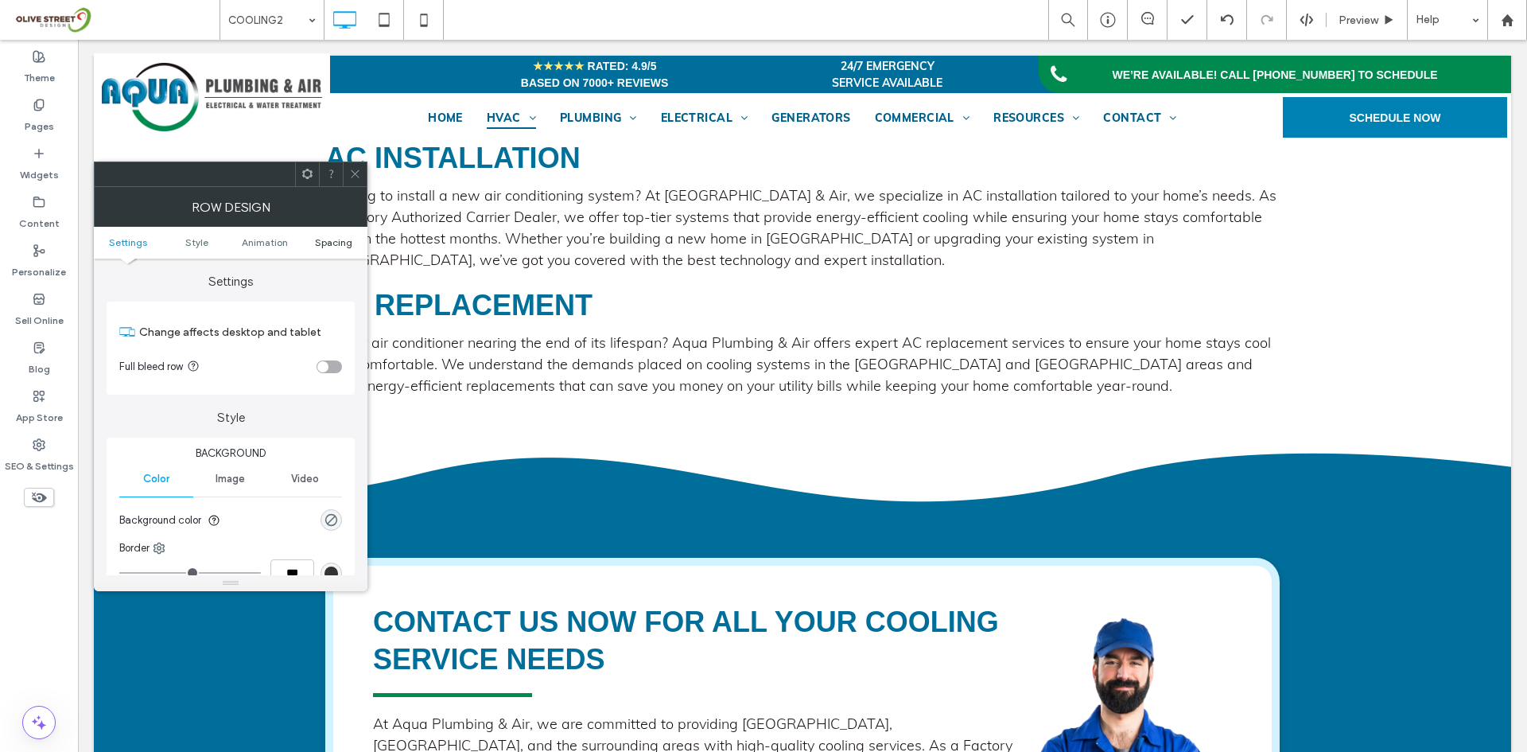
click at [334, 247] on span "Spacing" at bounding box center [333, 242] width 37 height 12
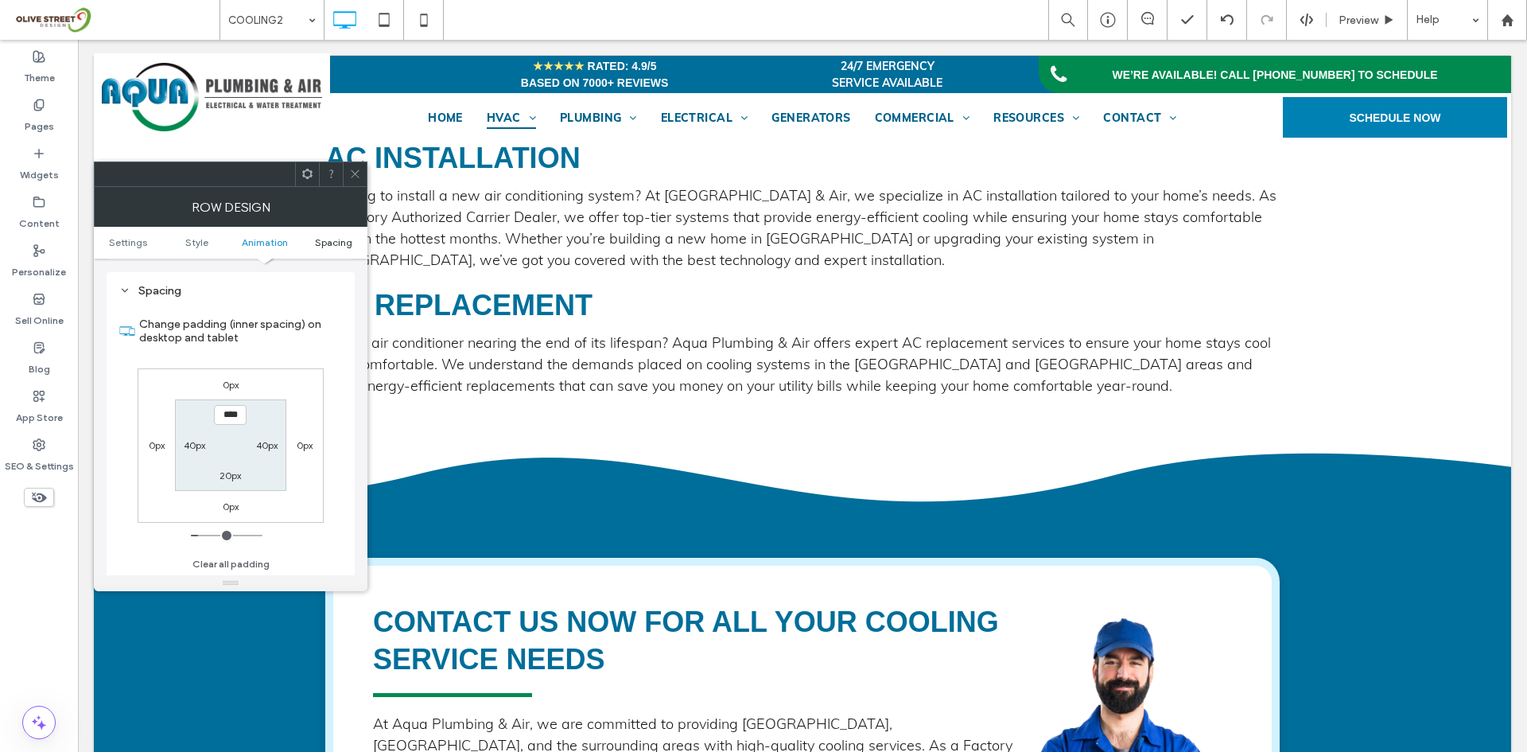
scroll to position [449, 0]
type input "**"
click at [231, 477] on label "70px" at bounding box center [230, 474] width 21 height 12
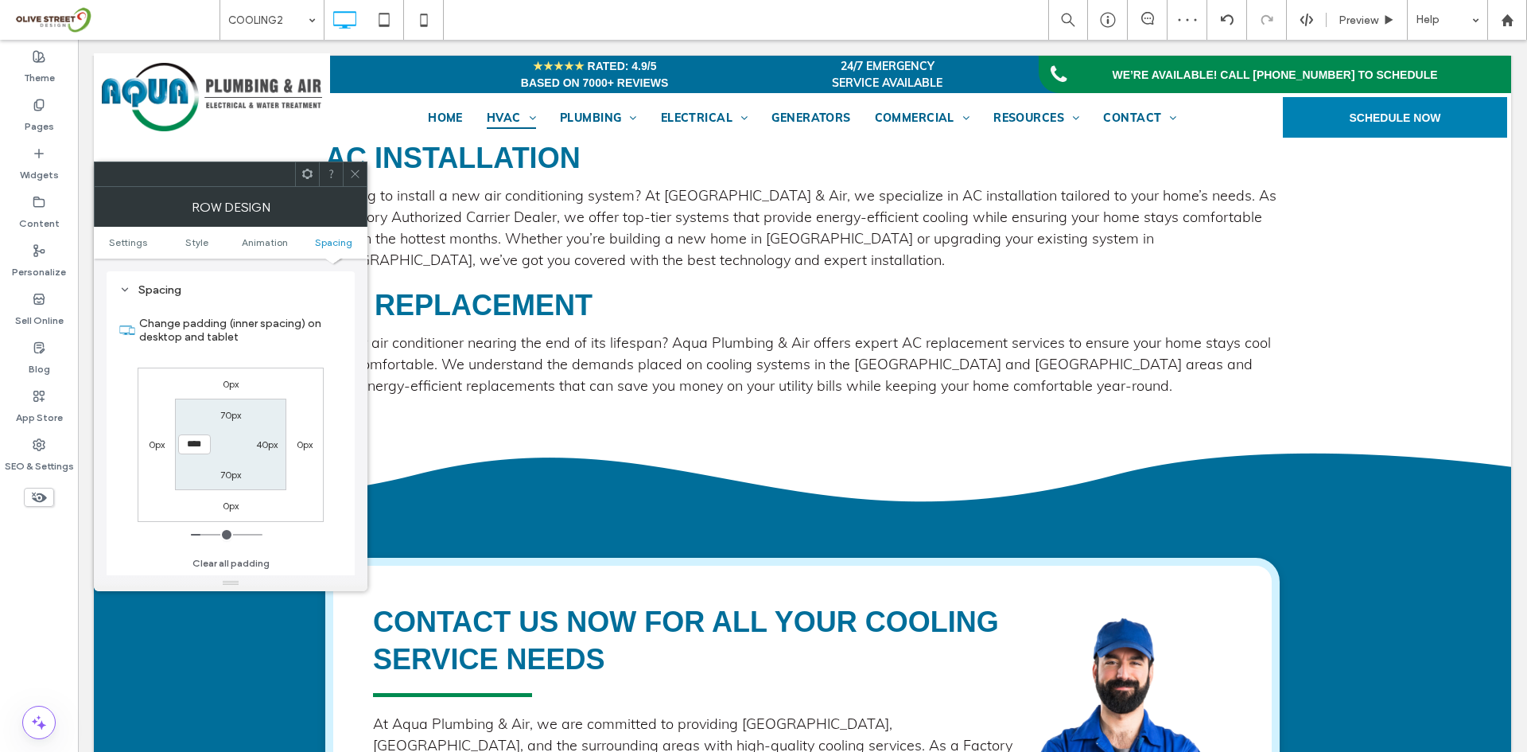
type input "**"
click at [356, 168] on icon at bounding box center [355, 174] width 12 height 12
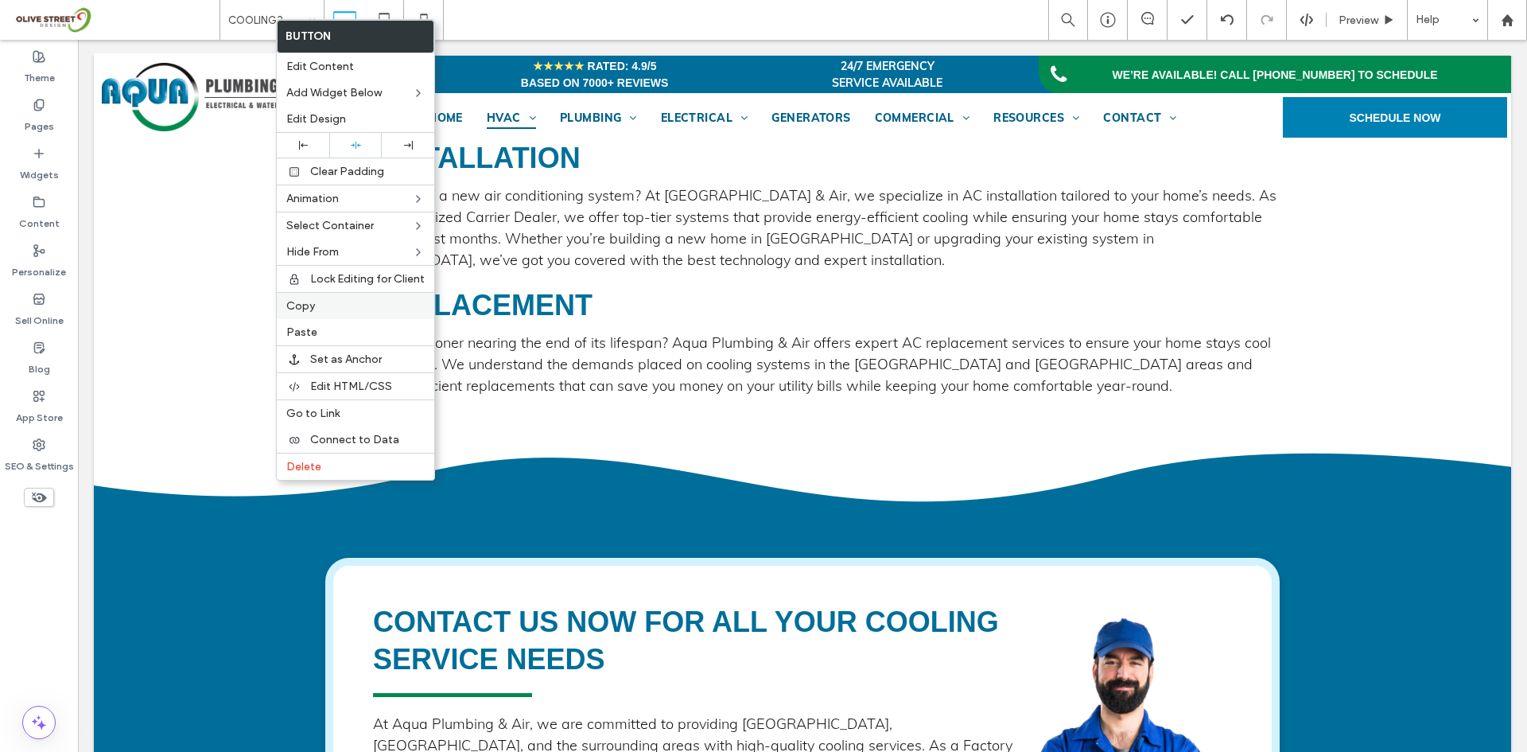
click at [313, 309] on span "Copy" at bounding box center [300, 306] width 29 height 14
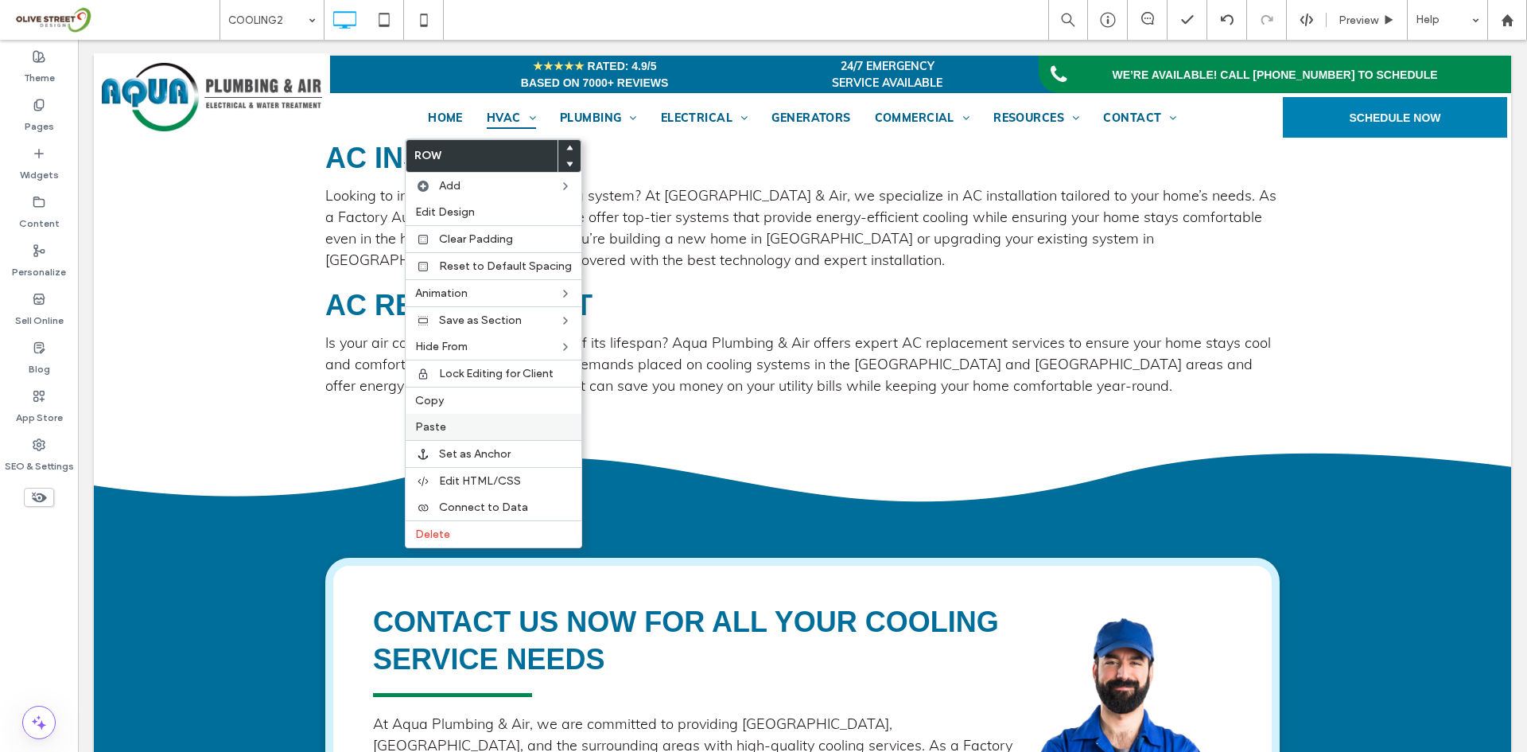
click at [441, 426] on span "Paste" at bounding box center [430, 427] width 31 height 14
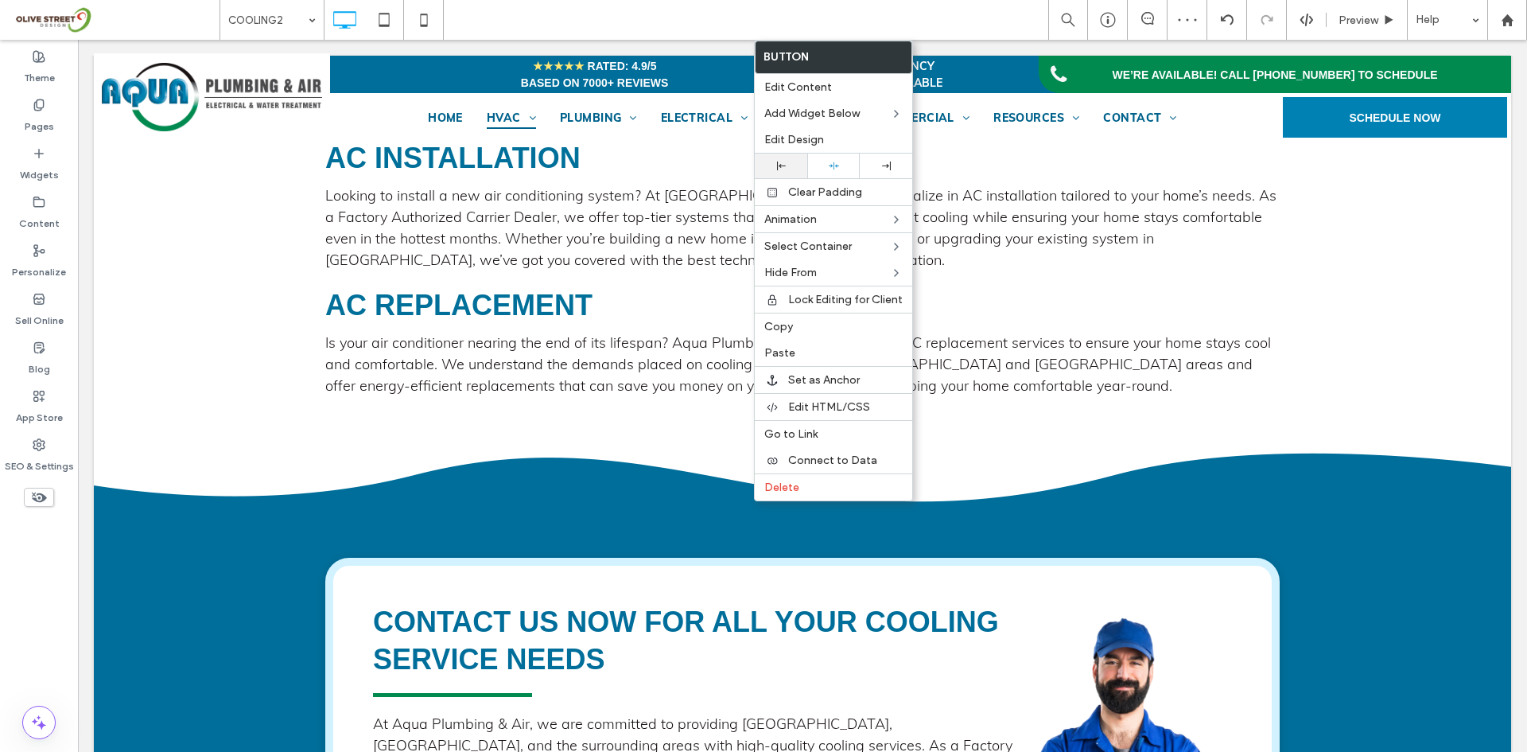
click at [776, 161] on div at bounding box center [781, 165] width 37 height 9
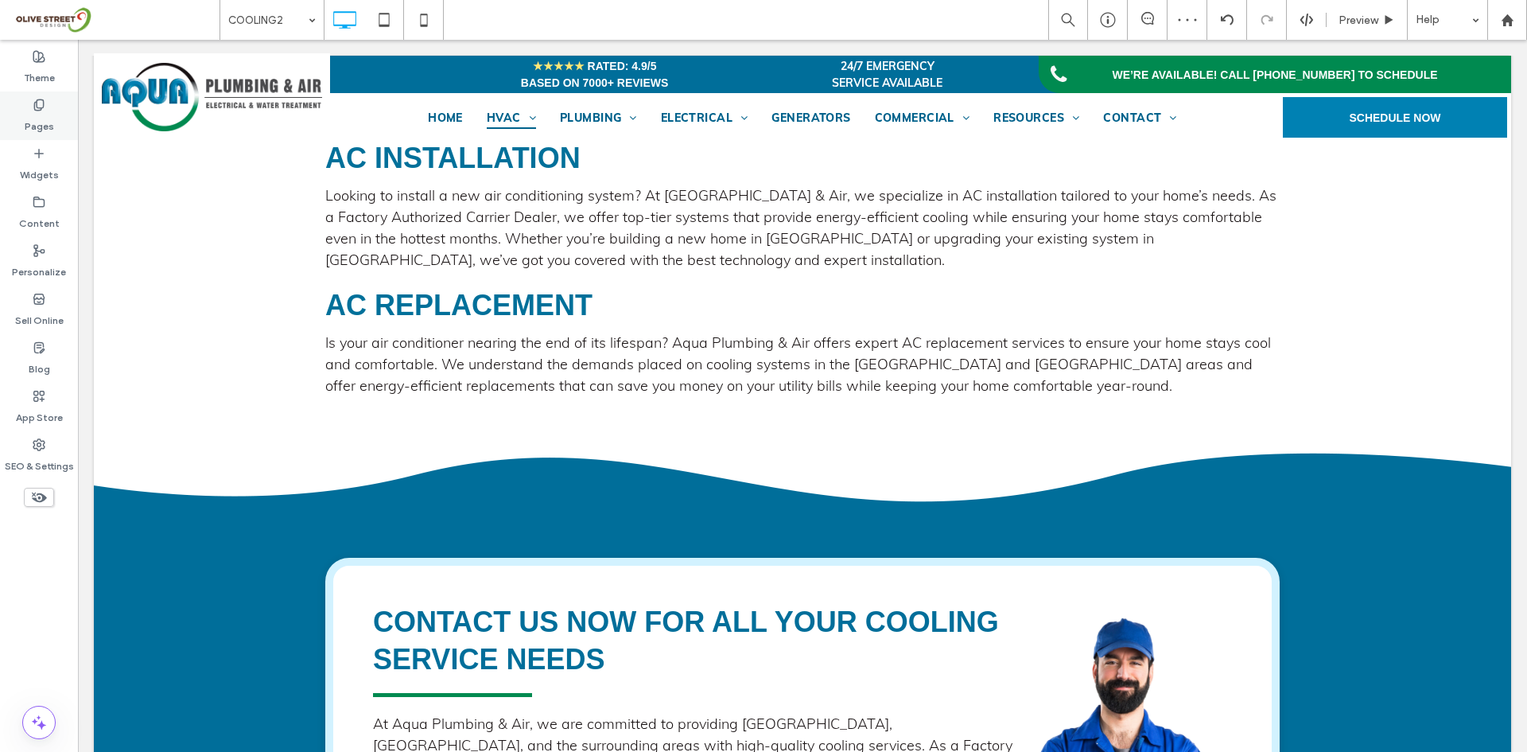
click at [48, 100] on div "Pages" at bounding box center [39, 115] width 78 height 49
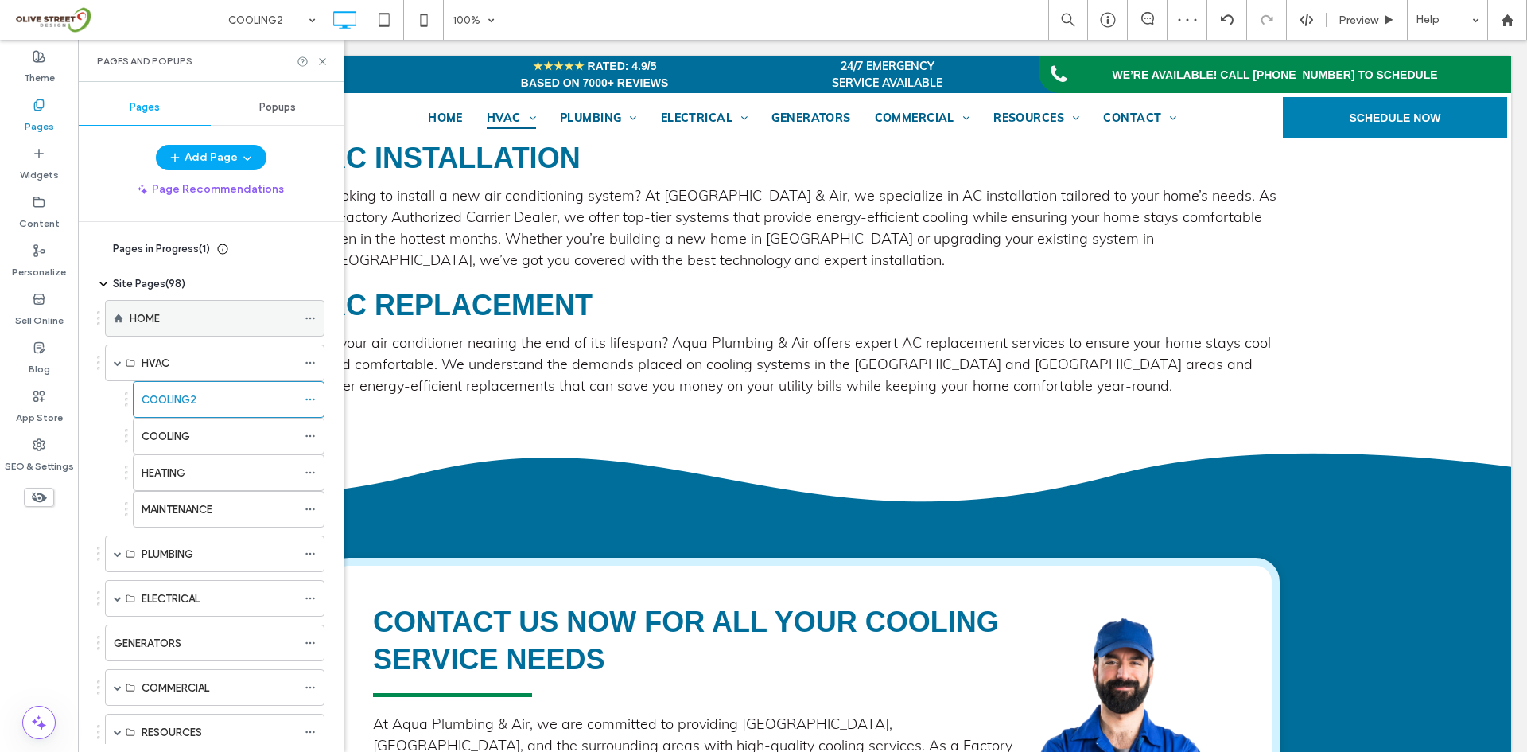
click at [176, 331] on div "HOME" at bounding box center [213, 318] width 167 height 35
click at [324, 62] on use at bounding box center [322, 61] width 6 height 6
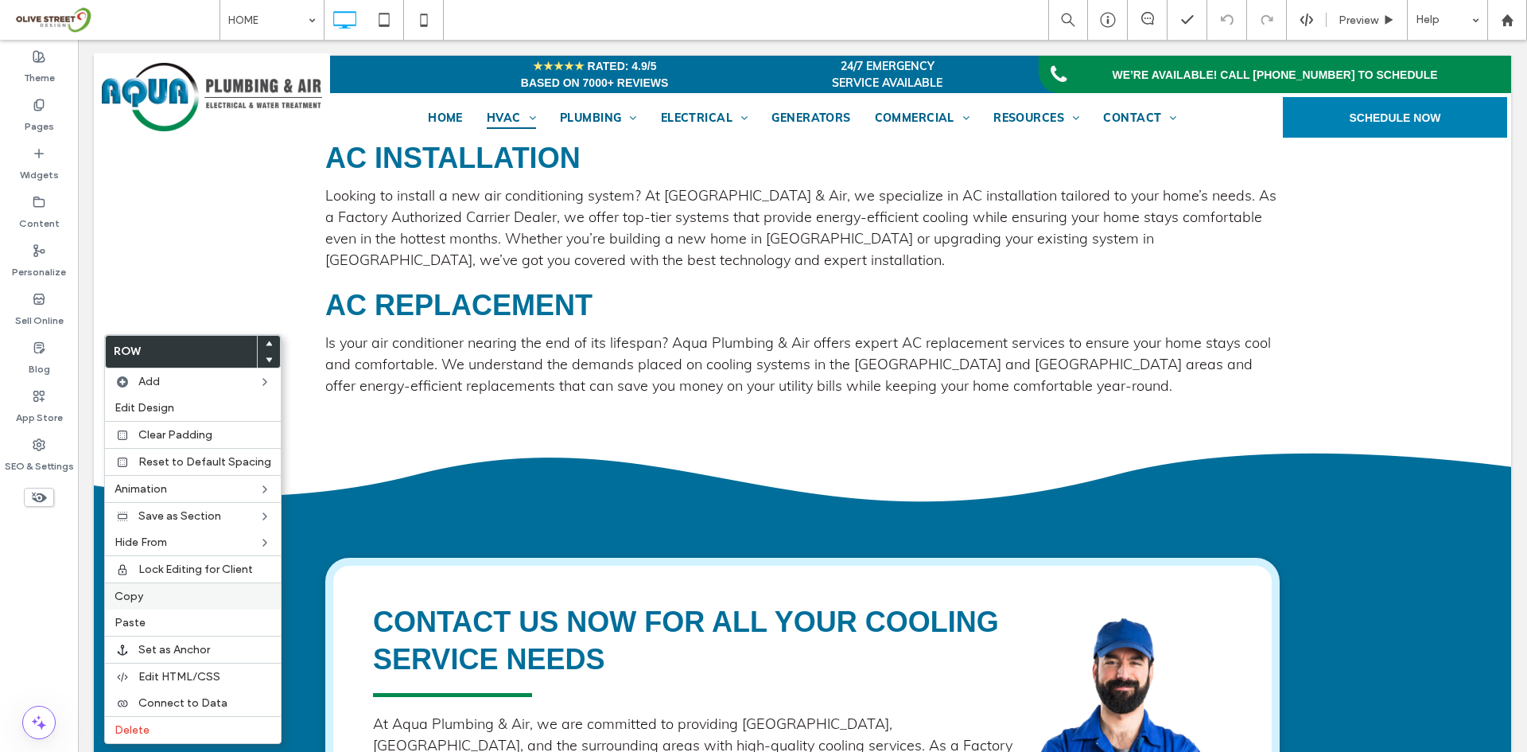
click at [153, 605] on div "Copy" at bounding box center [193, 595] width 176 height 27
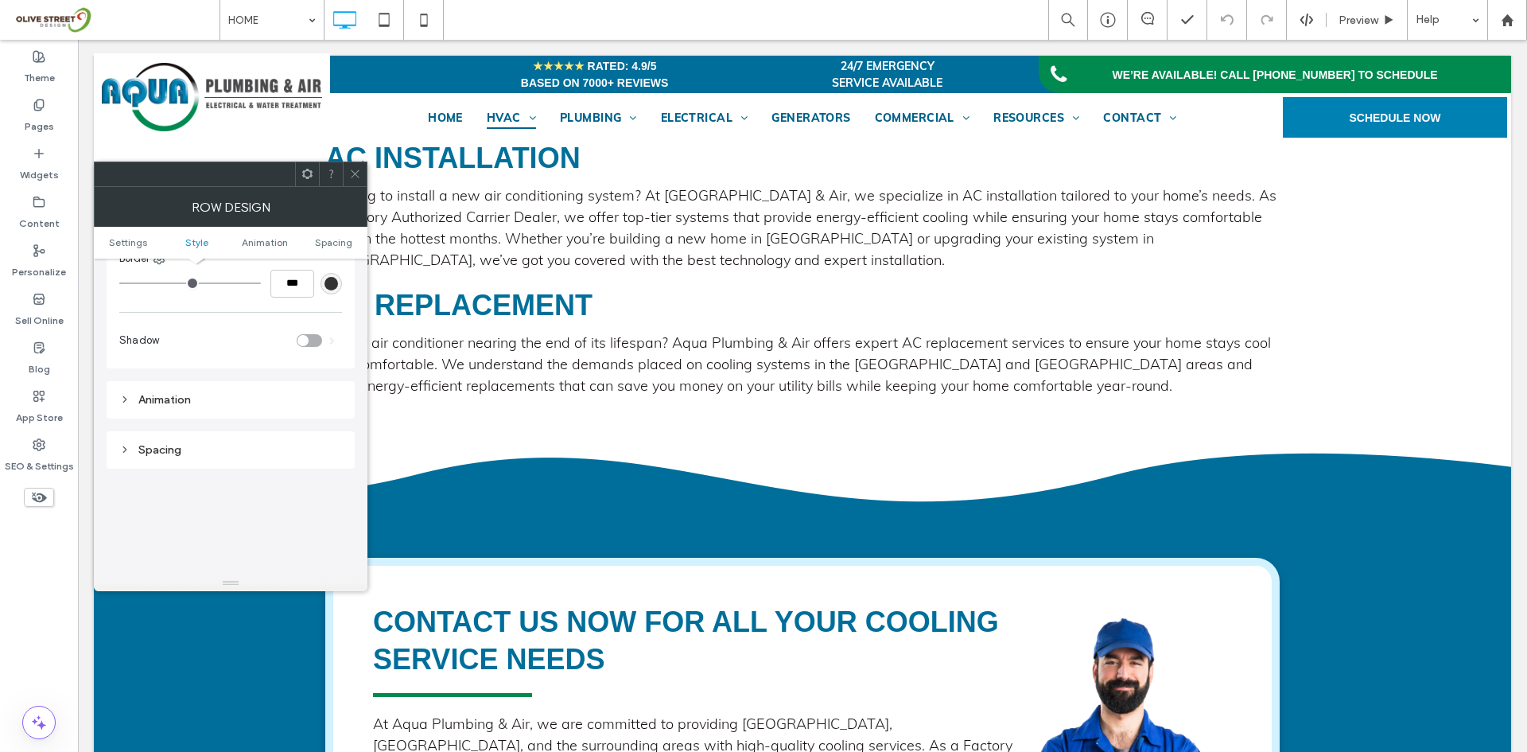
scroll to position [928, 0]
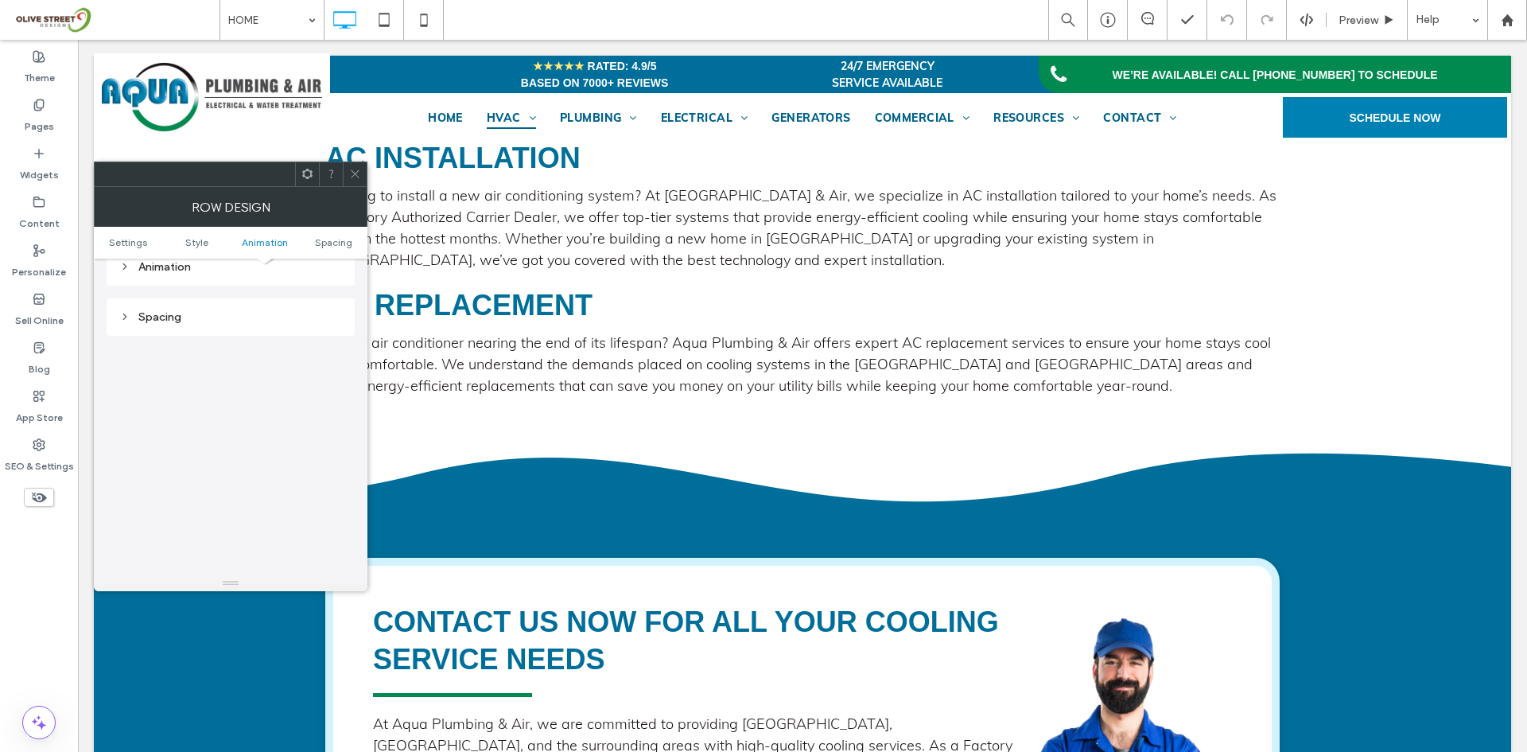
click at [244, 321] on div "Spacing" at bounding box center [230, 317] width 223 height 14
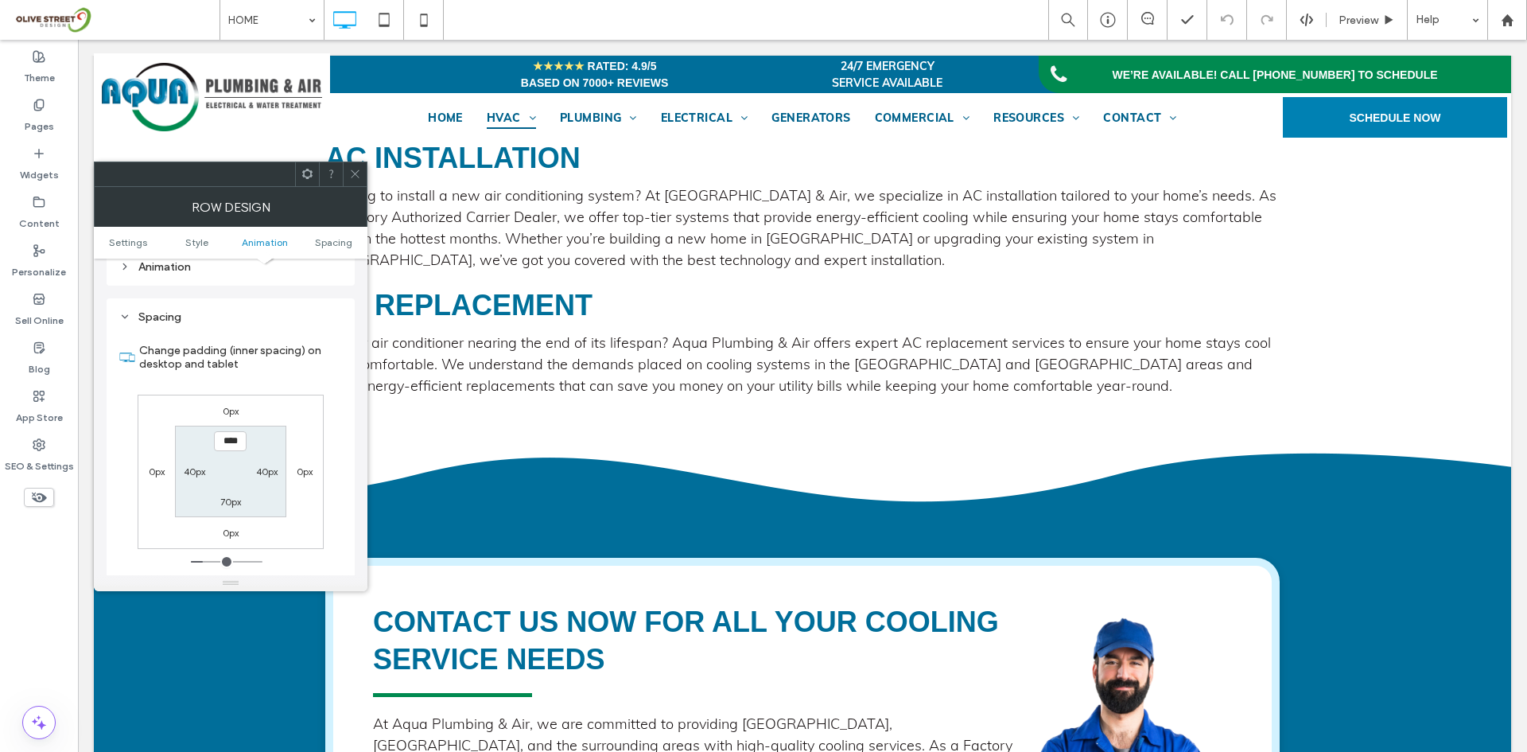
click at [364, 181] on div at bounding box center [355, 174] width 24 height 24
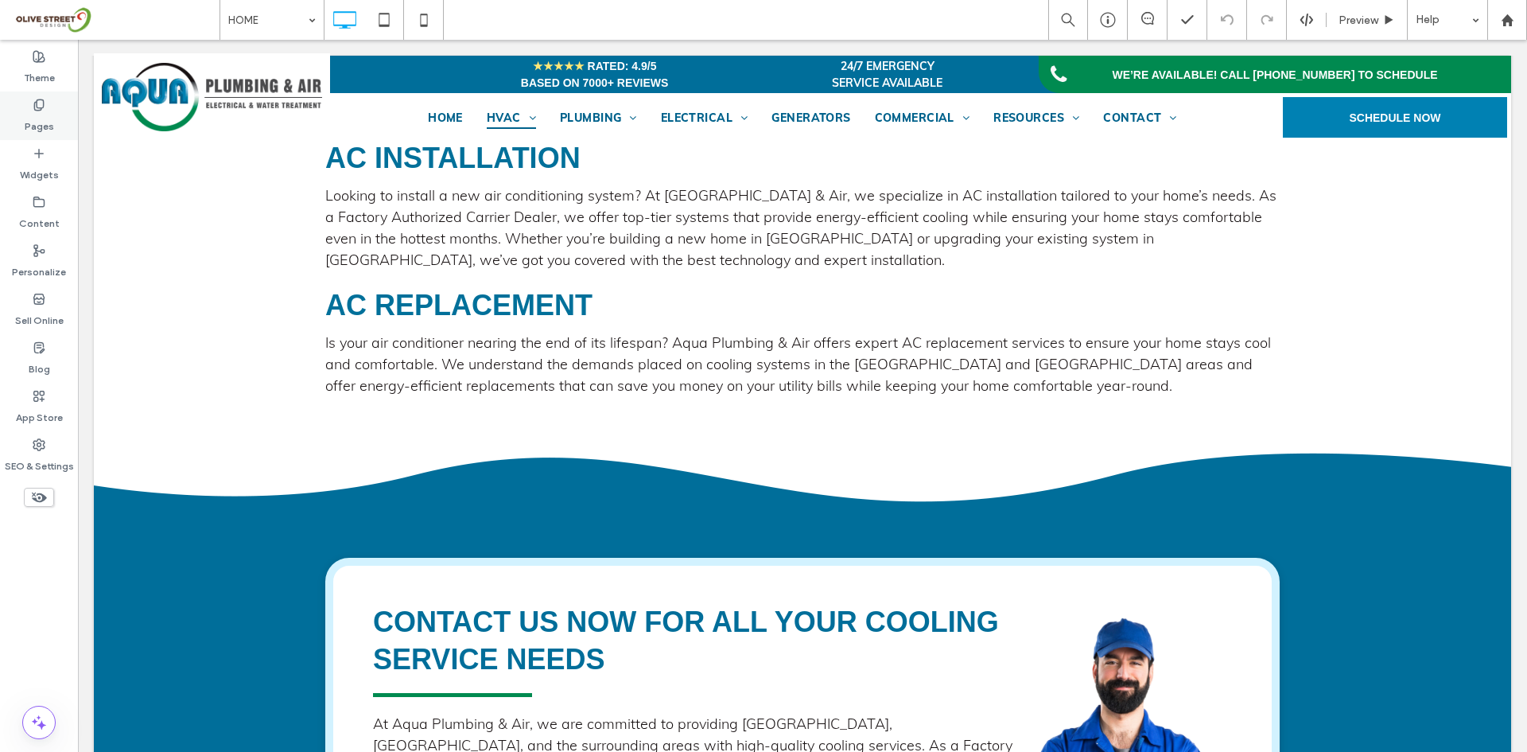
click at [58, 114] on div "Pages" at bounding box center [39, 115] width 78 height 49
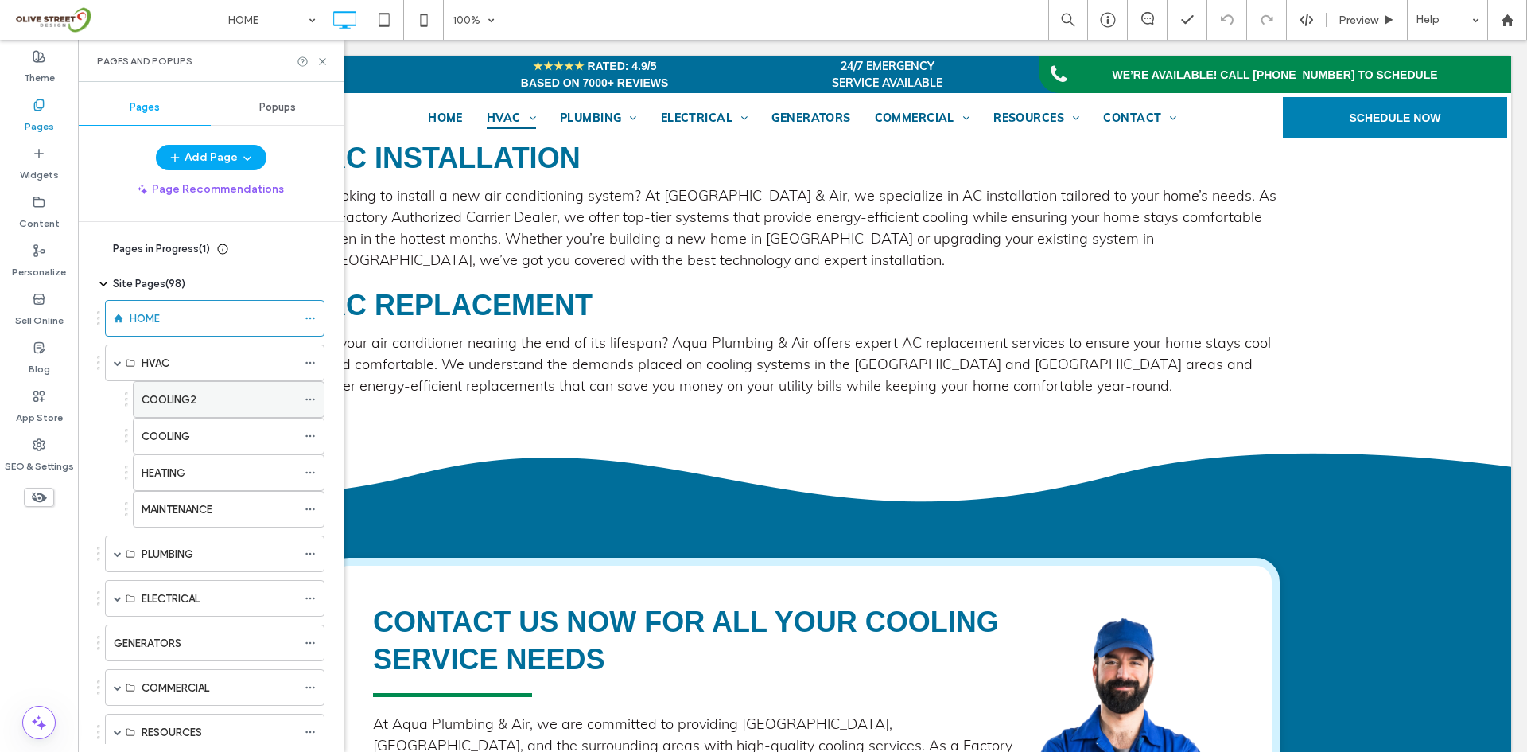
click at [188, 385] on div "COOLING2" at bounding box center [219, 399] width 155 height 35
click at [328, 56] on icon at bounding box center [323, 62] width 12 height 12
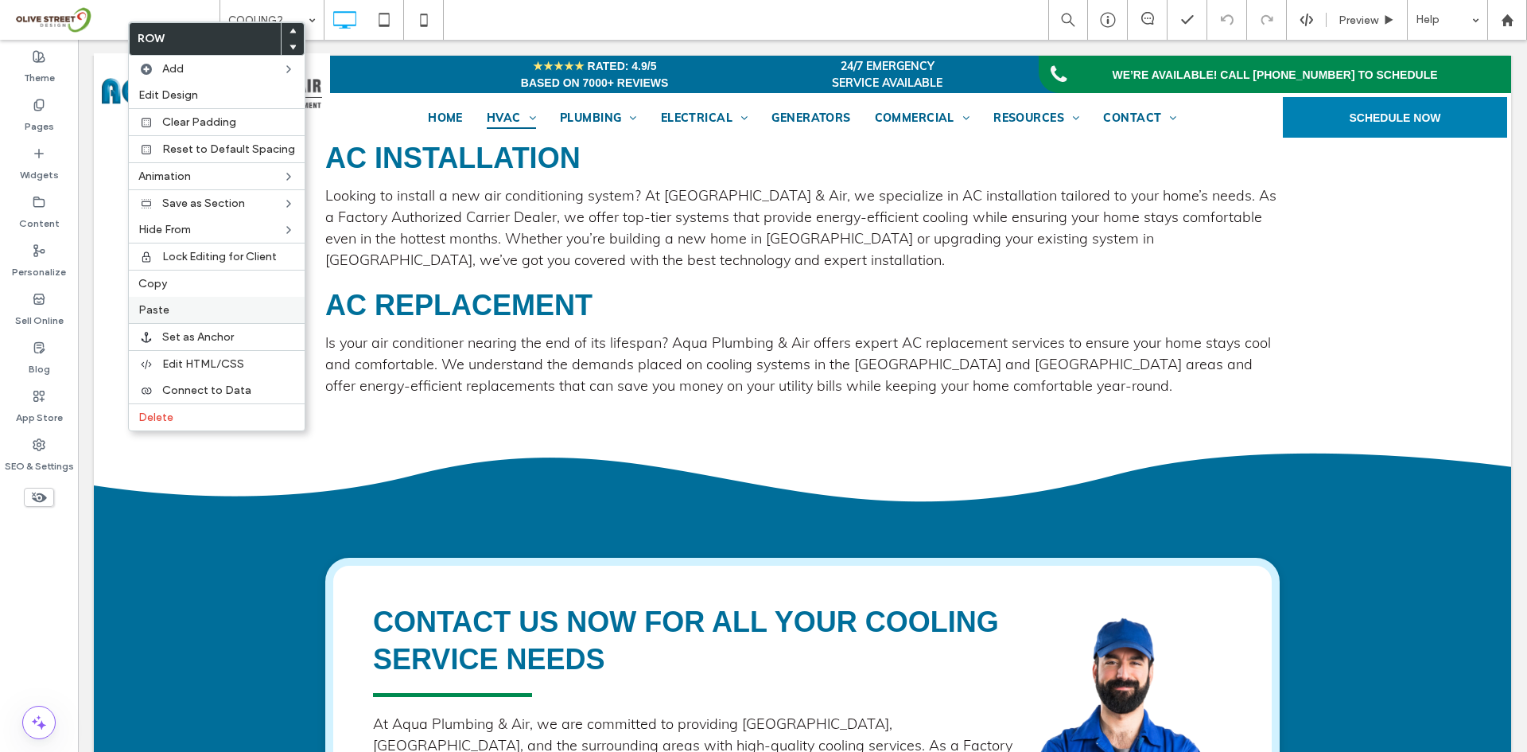
click at [164, 306] on span "Paste" at bounding box center [153, 310] width 31 height 14
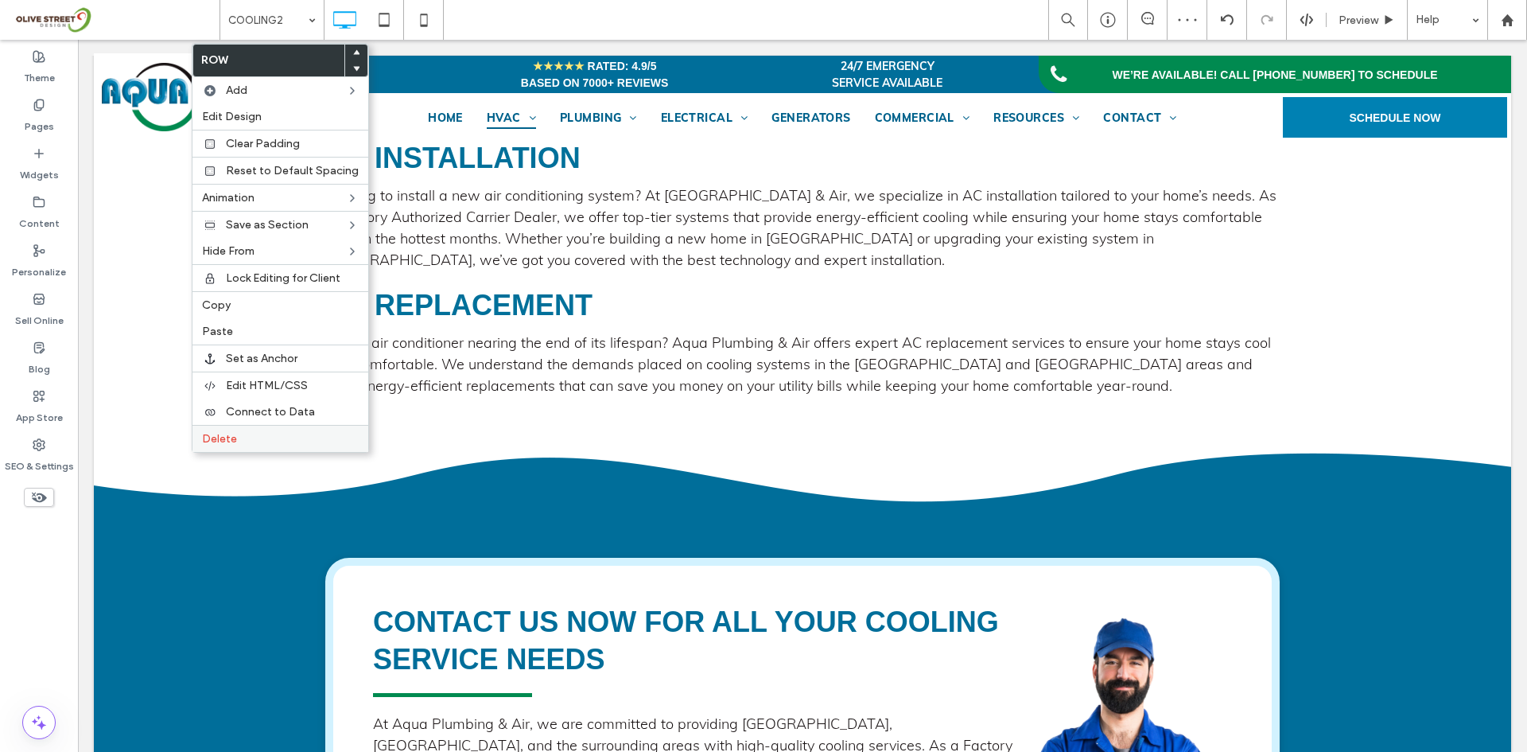
click at [228, 447] on div "Delete" at bounding box center [280, 438] width 176 height 27
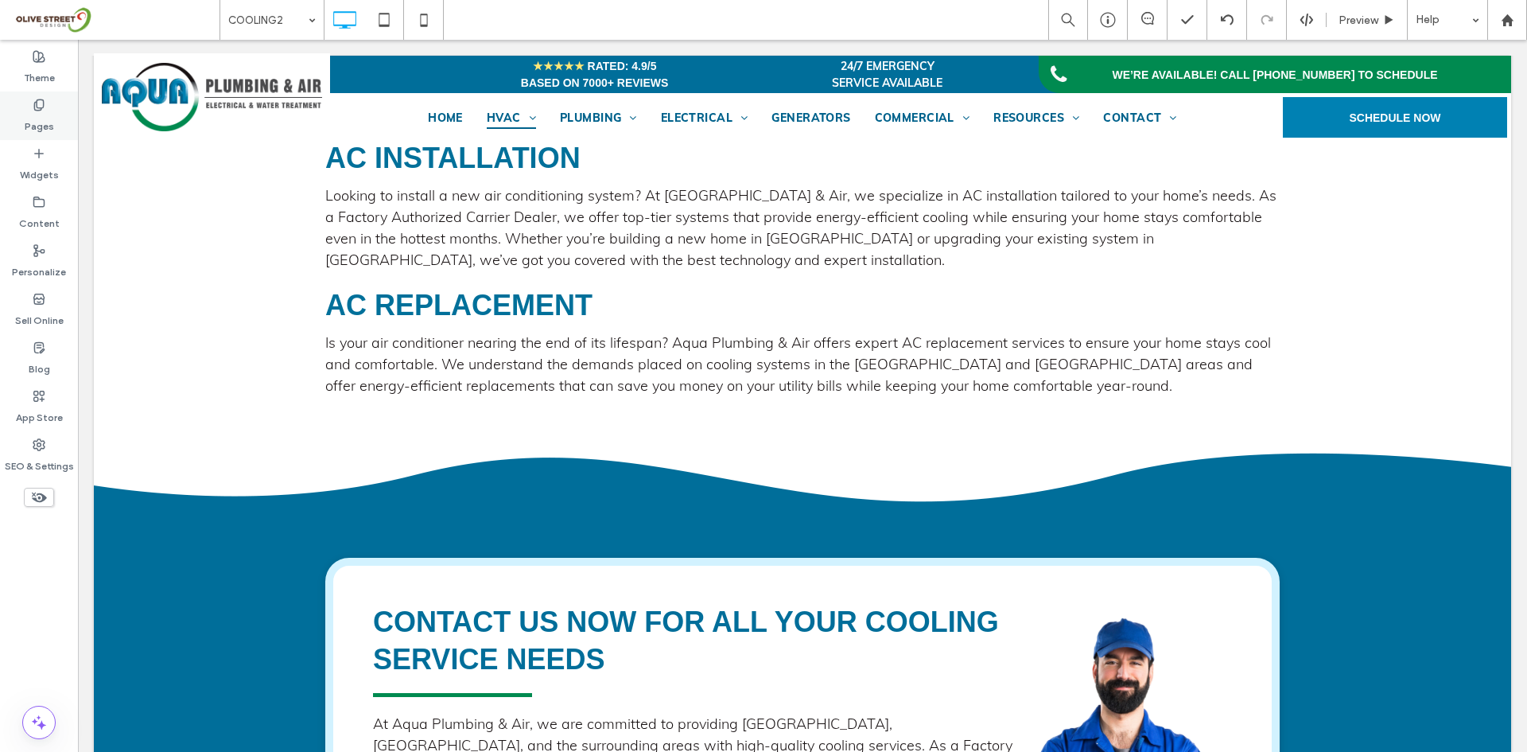
click at [43, 124] on label "Pages" at bounding box center [39, 122] width 29 height 22
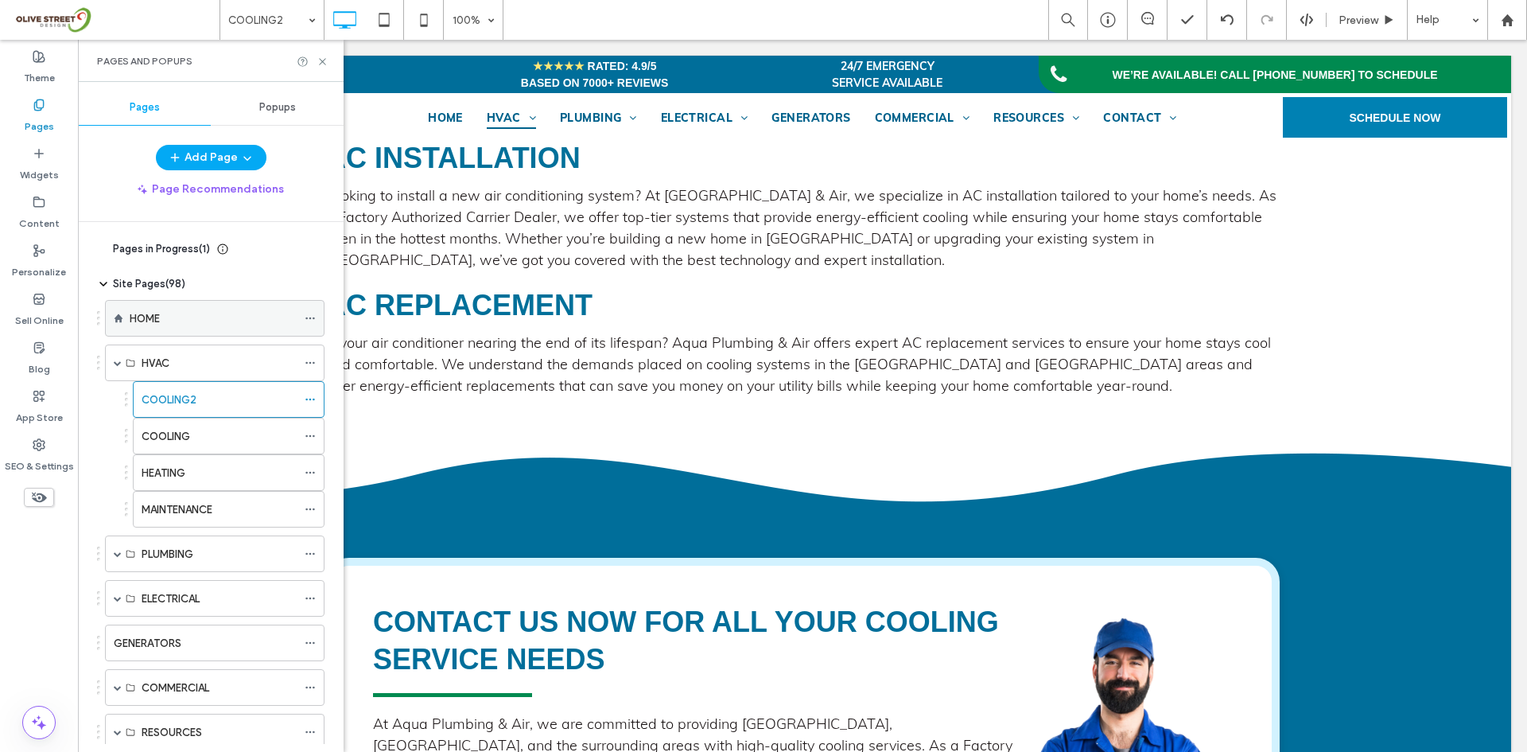
click at [150, 301] on div "HOME" at bounding box center [213, 318] width 167 height 35
click at [192, 395] on label "COOLING2" at bounding box center [169, 400] width 55 height 28
click at [321, 65] on icon at bounding box center [323, 62] width 12 height 12
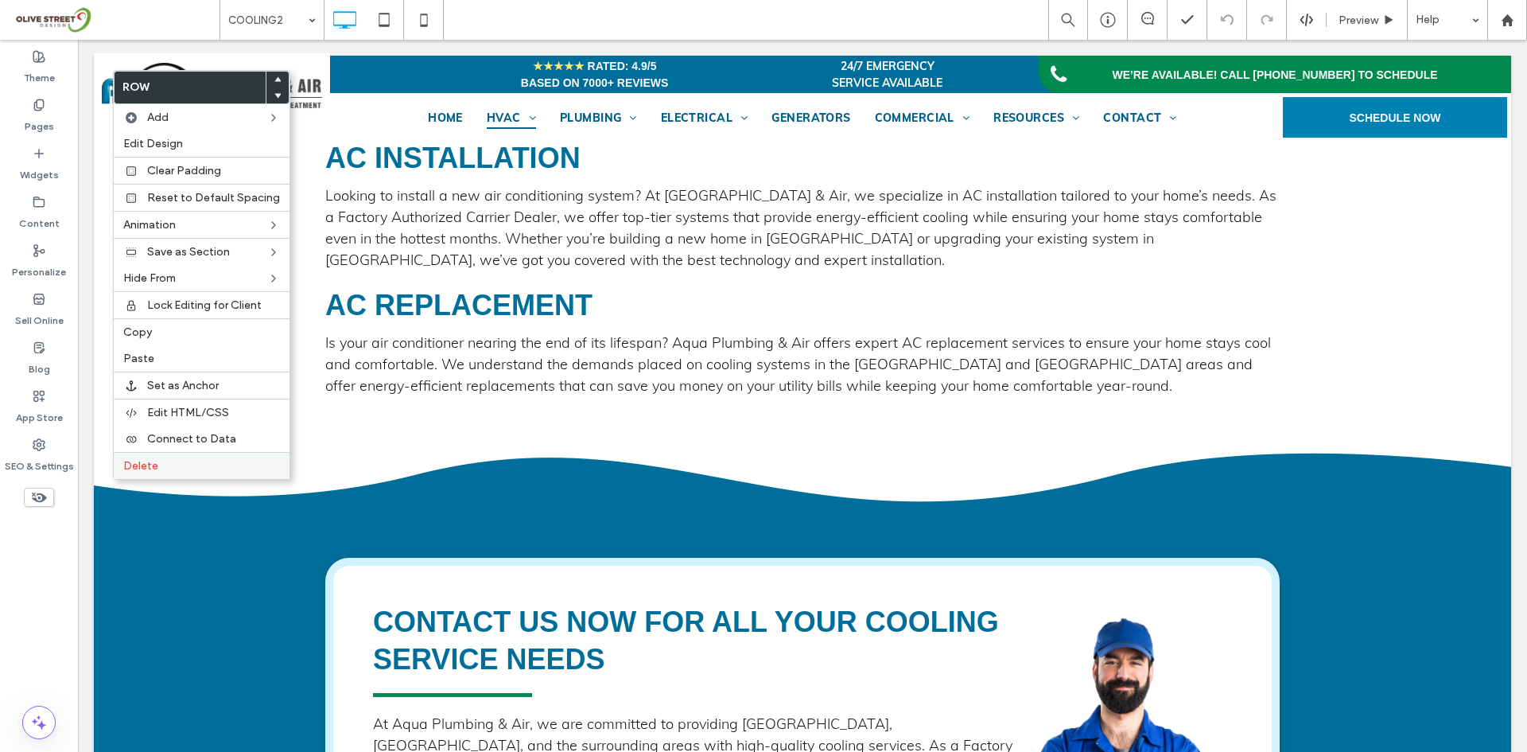
click at [151, 468] on span "Delete" at bounding box center [140, 466] width 35 height 14
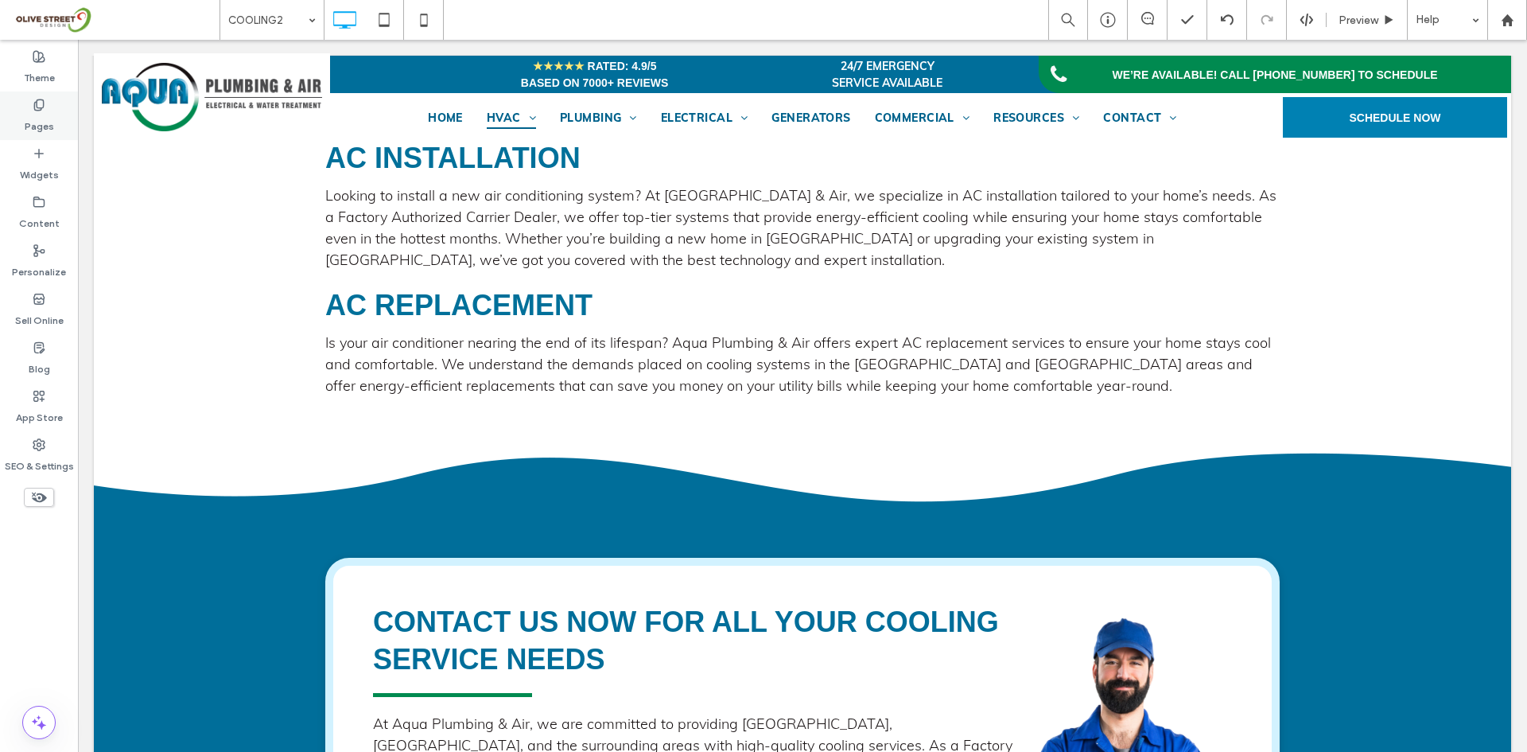
click at [42, 123] on label "Pages" at bounding box center [39, 122] width 29 height 22
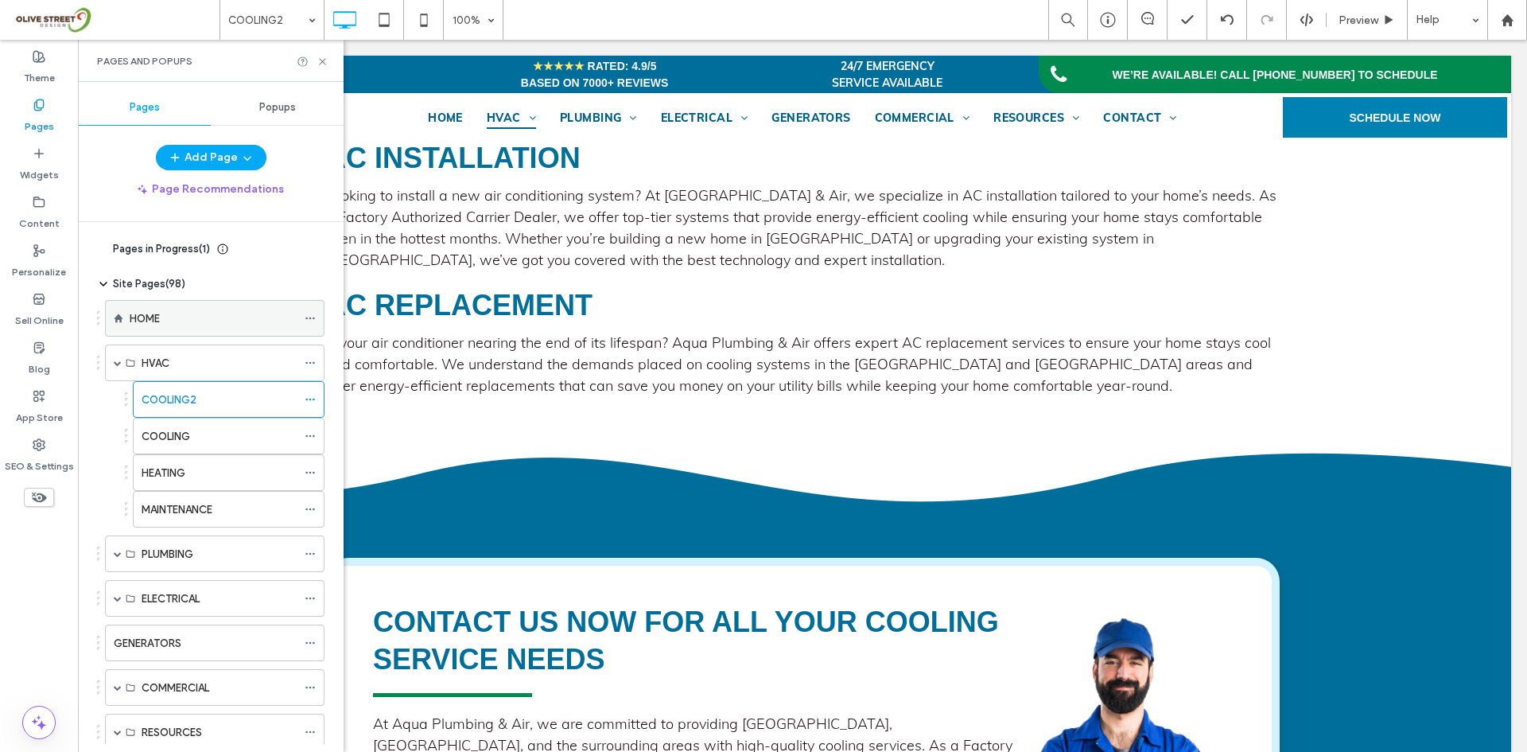
click at [168, 325] on div "HOME" at bounding box center [213, 318] width 167 height 17
click at [321, 60] on use at bounding box center [322, 61] width 6 height 6
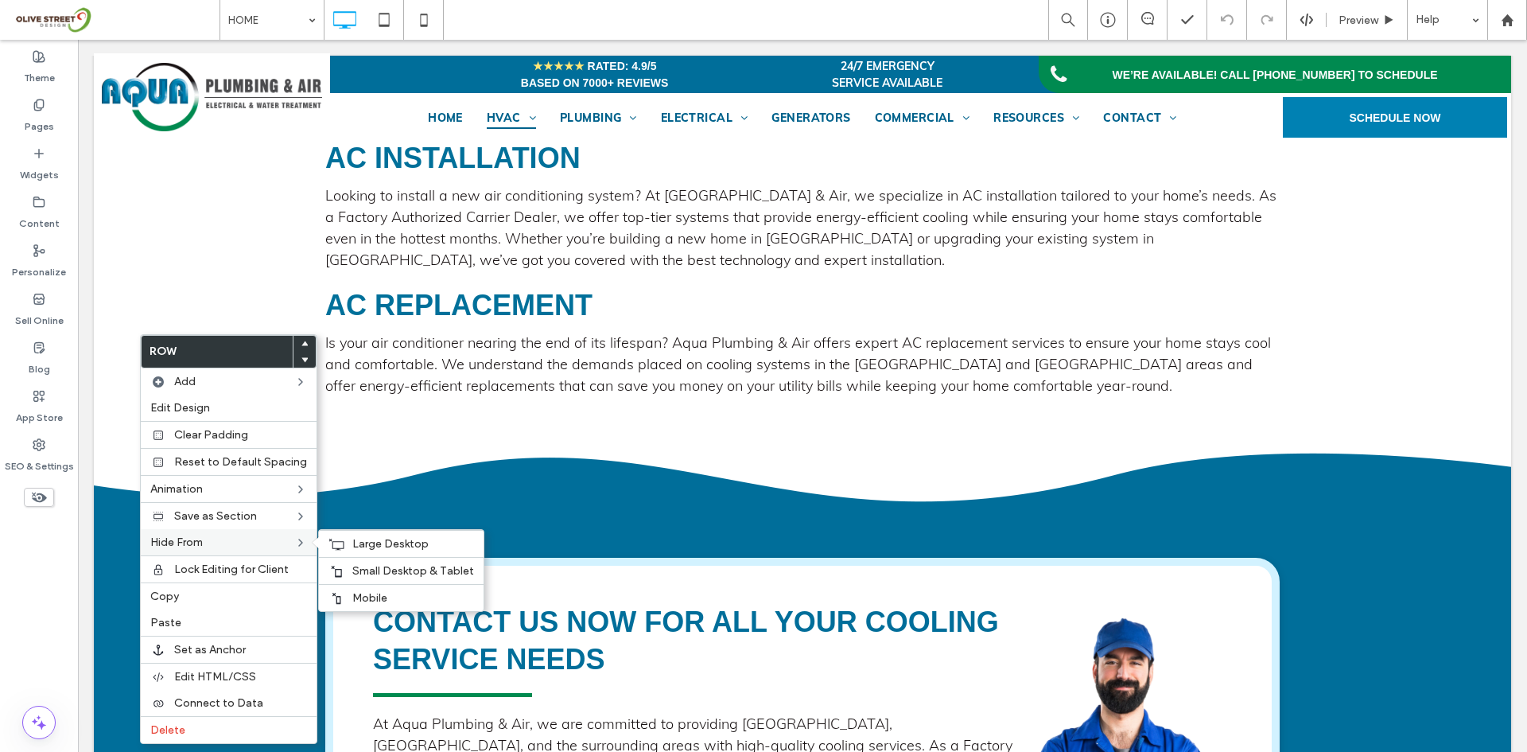
click at [178, 544] on span "Hide From" at bounding box center [176, 542] width 52 height 14
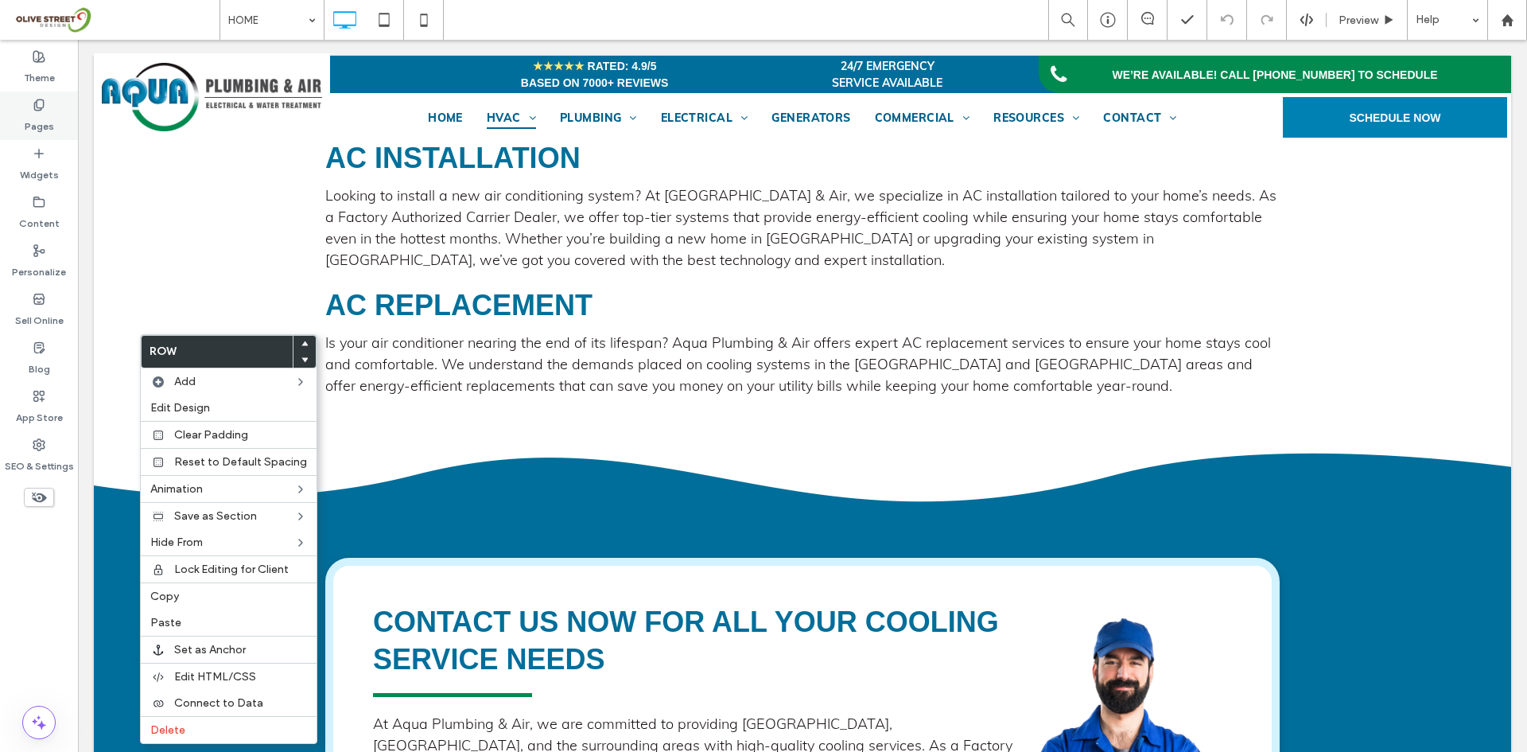
click at [42, 119] on label "Pages" at bounding box center [39, 122] width 29 height 22
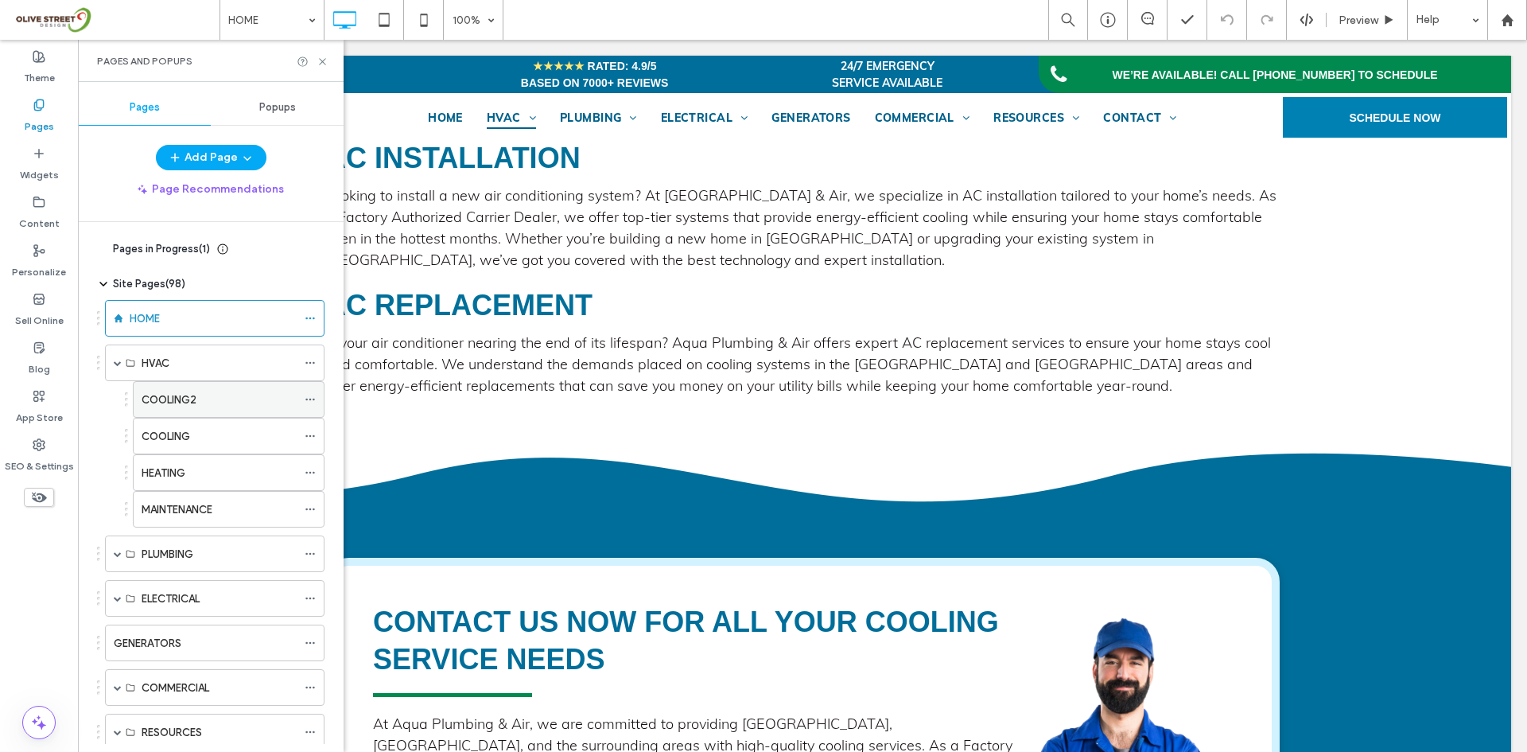
click at [172, 394] on label "COOLING2" at bounding box center [169, 400] width 55 height 28
click at [324, 58] on icon at bounding box center [323, 62] width 12 height 12
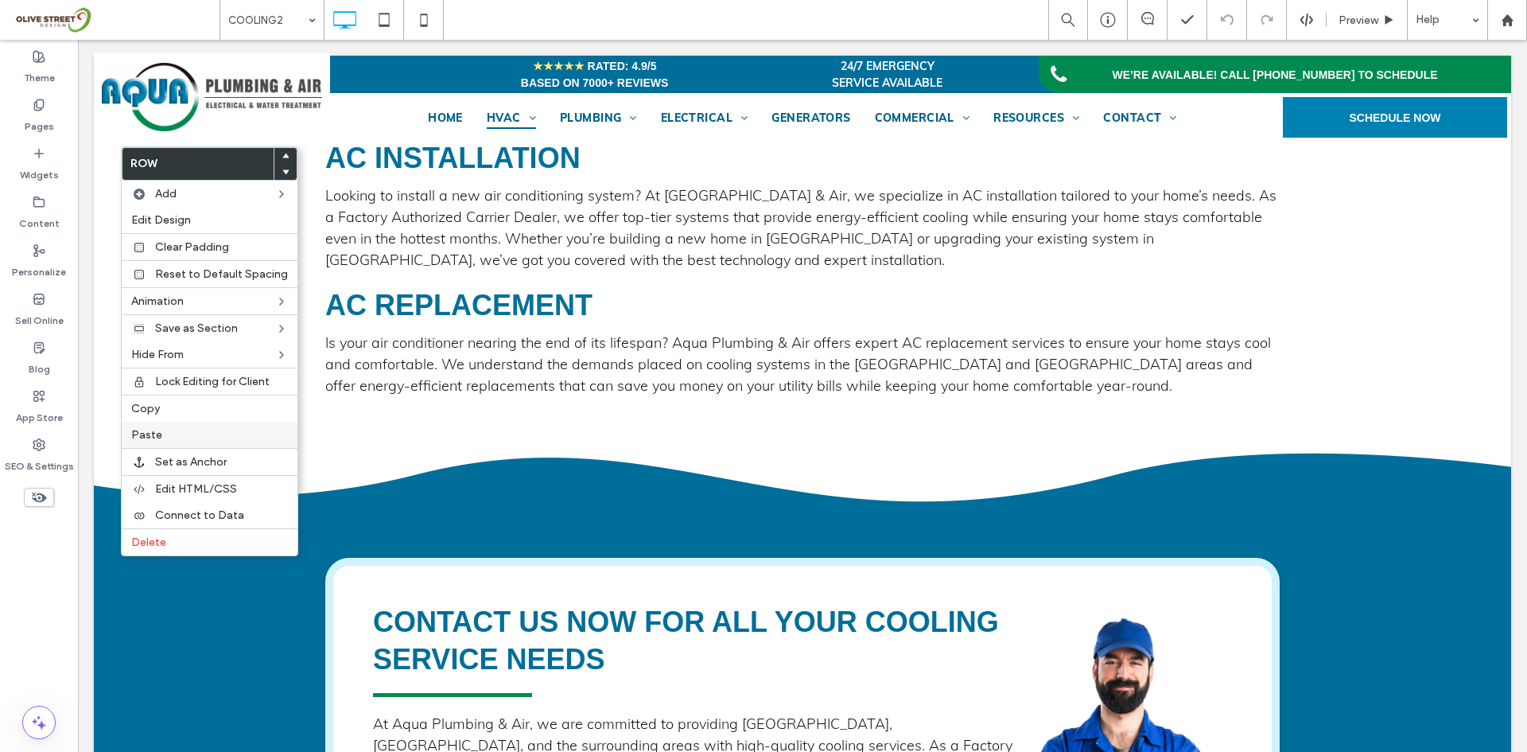
click at [156, 433] on span "Paste" at bounding box center [146, 435] width 31 height 14
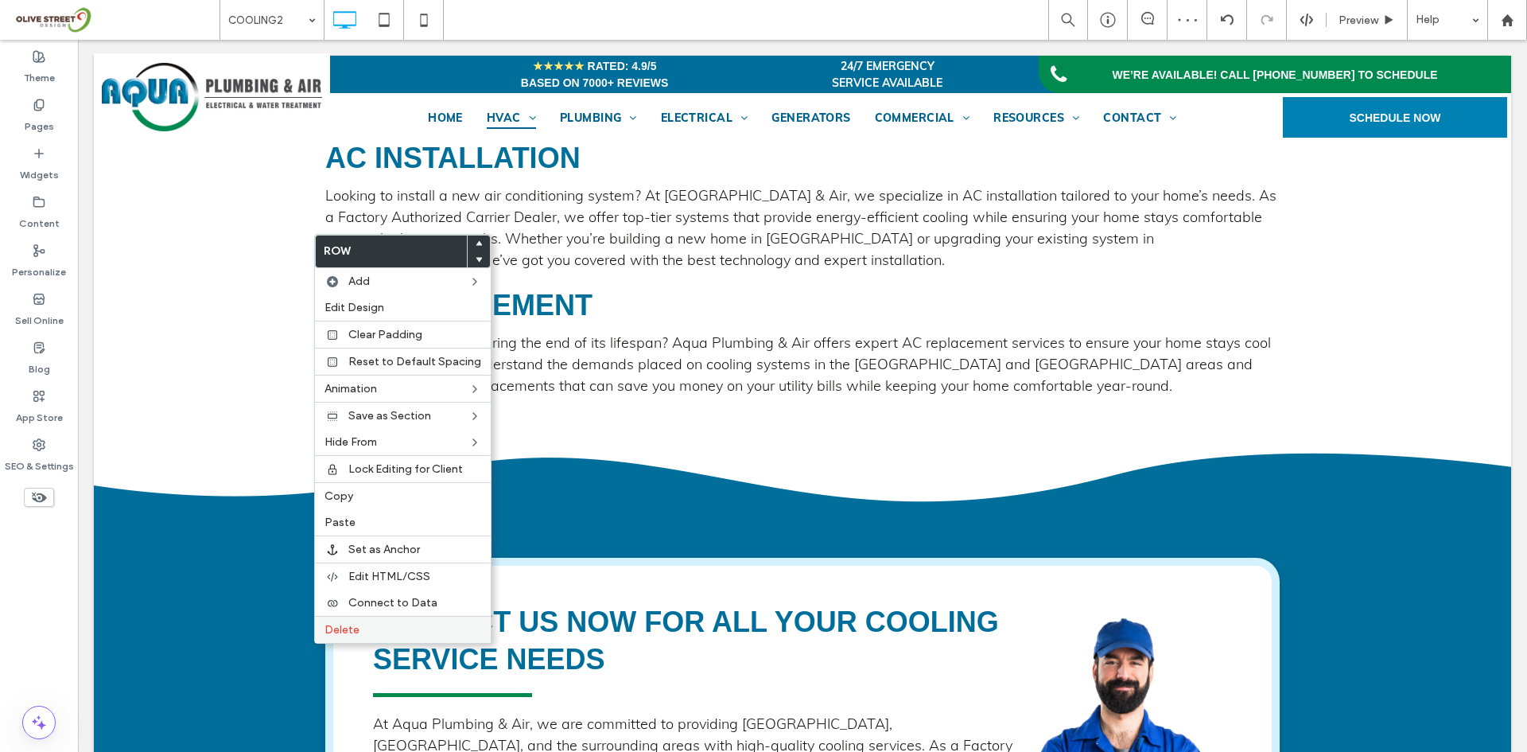
click at [341, 628] on span "Delete" at bounding box center [342, 630] width 35 height 14
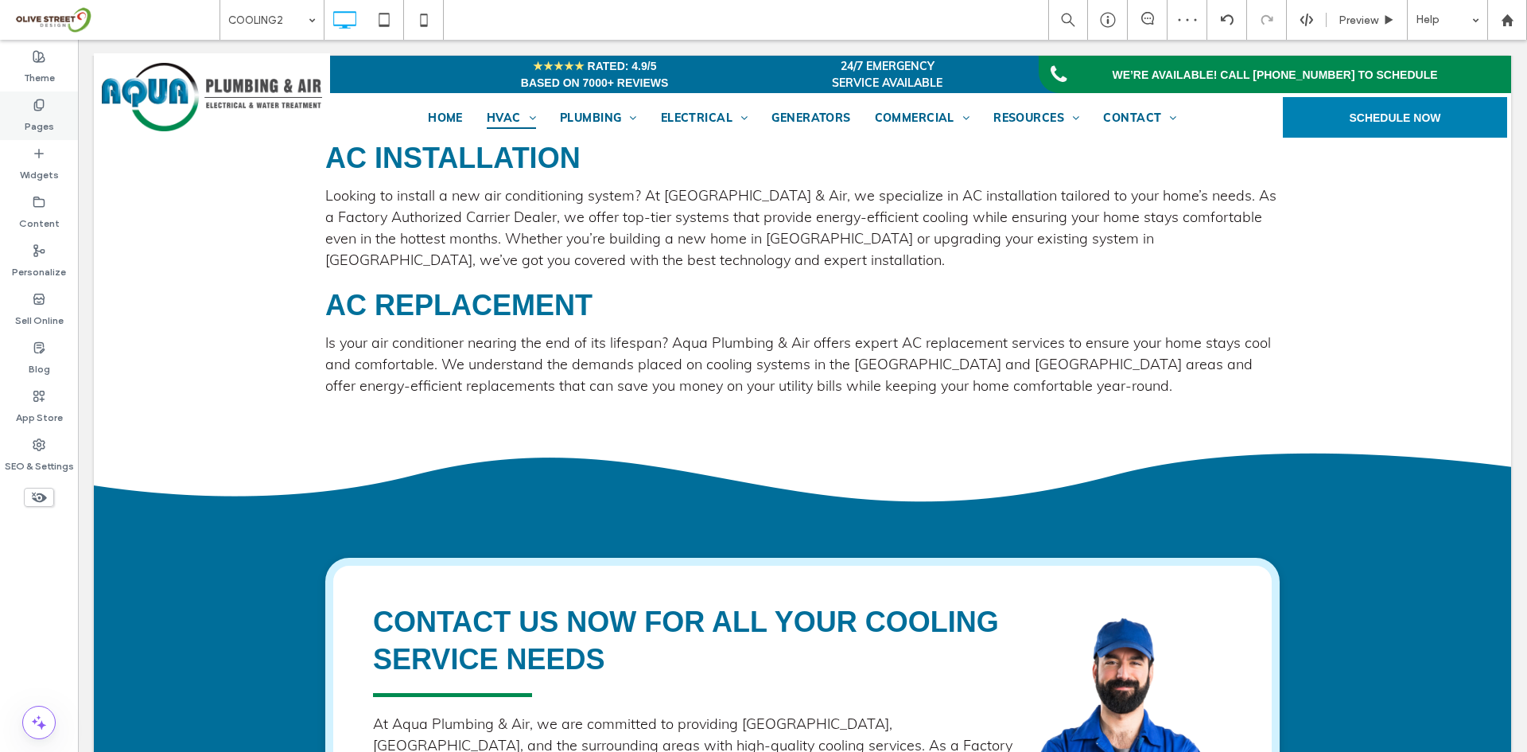
click at [42, 115] on label "Pages" at bounding box center [39, 122] width 29 height 22
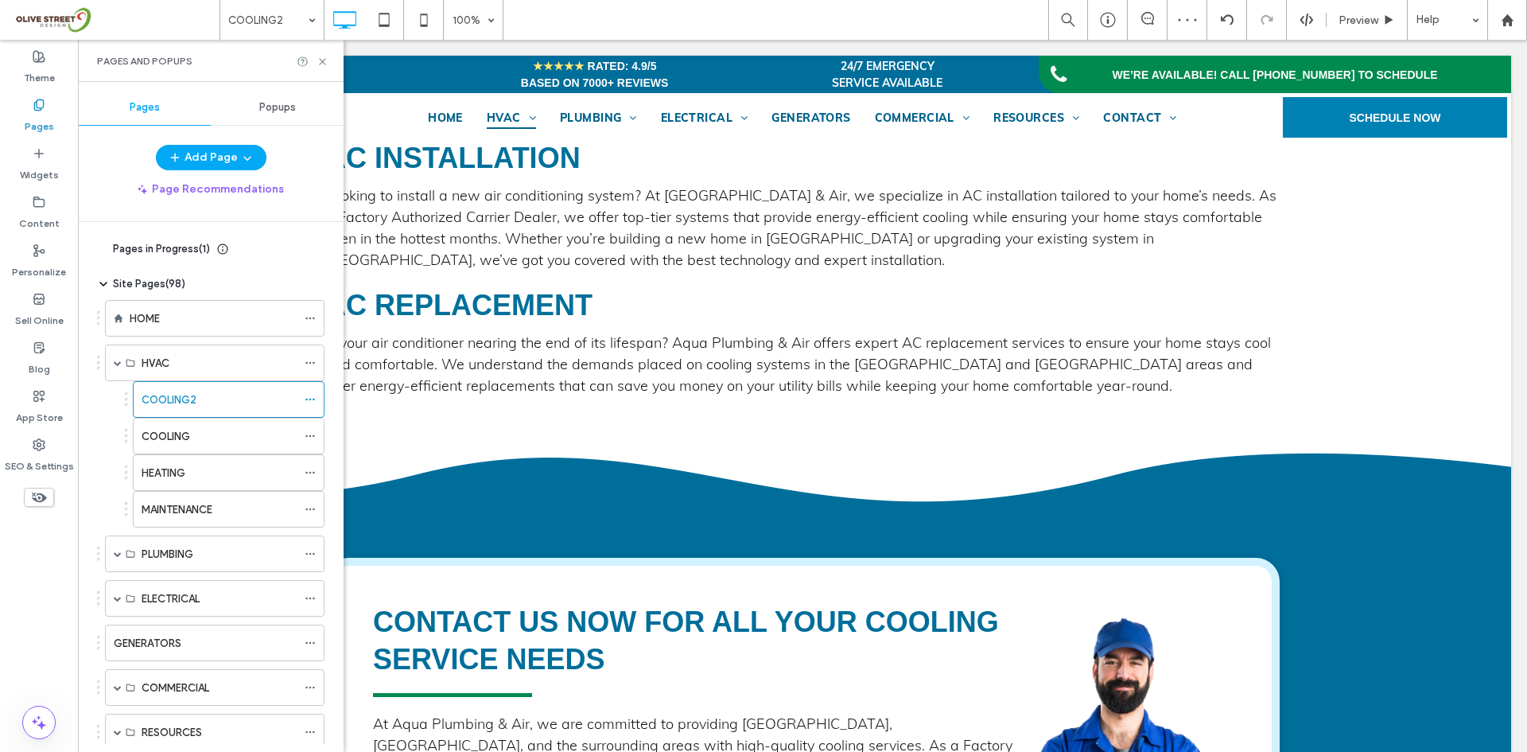
click at [179, 333] on div "HOME" at bounding box center [213, 318] width 167 height 35
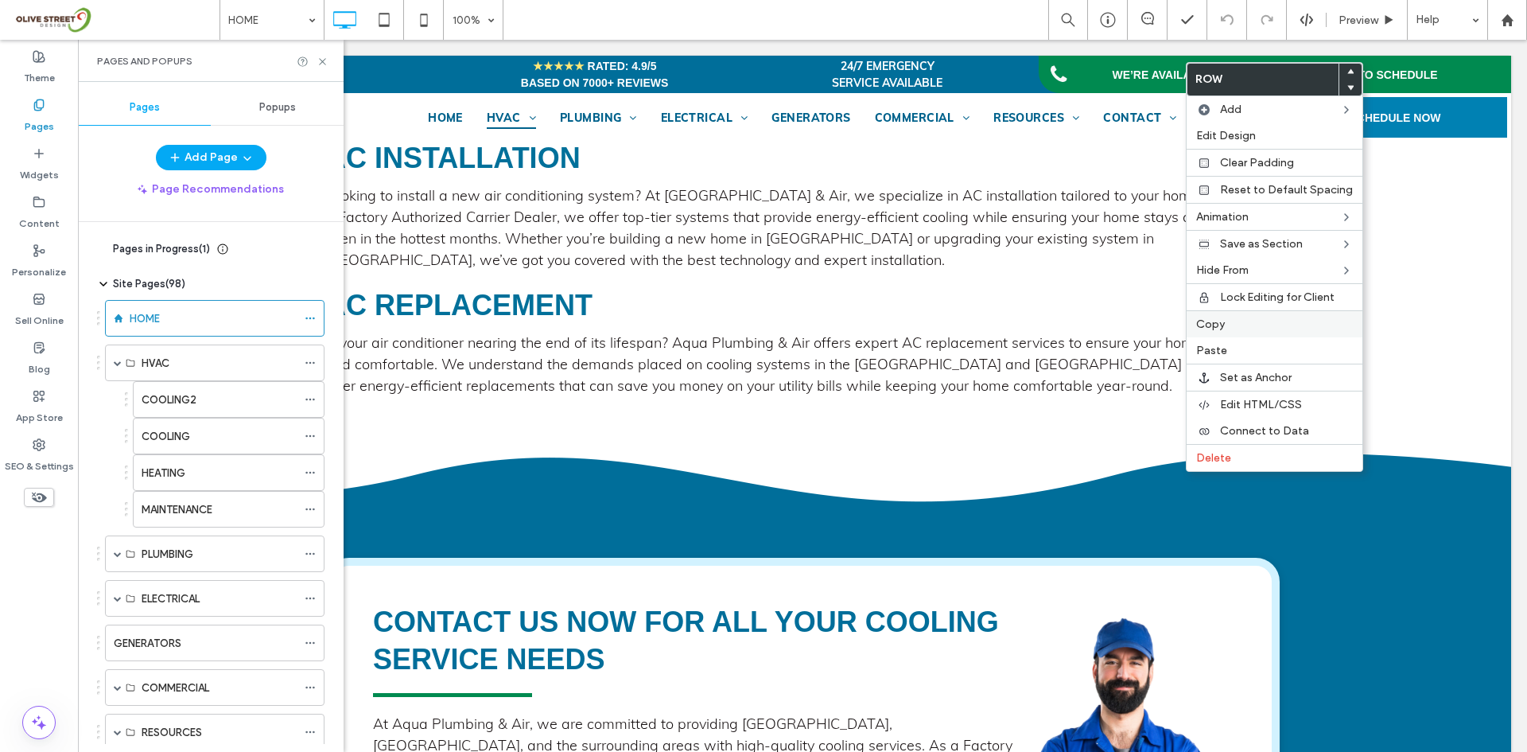
click at [1223, 321] on span "Copy" at bounding box center [1210, 324] width 29 height 14
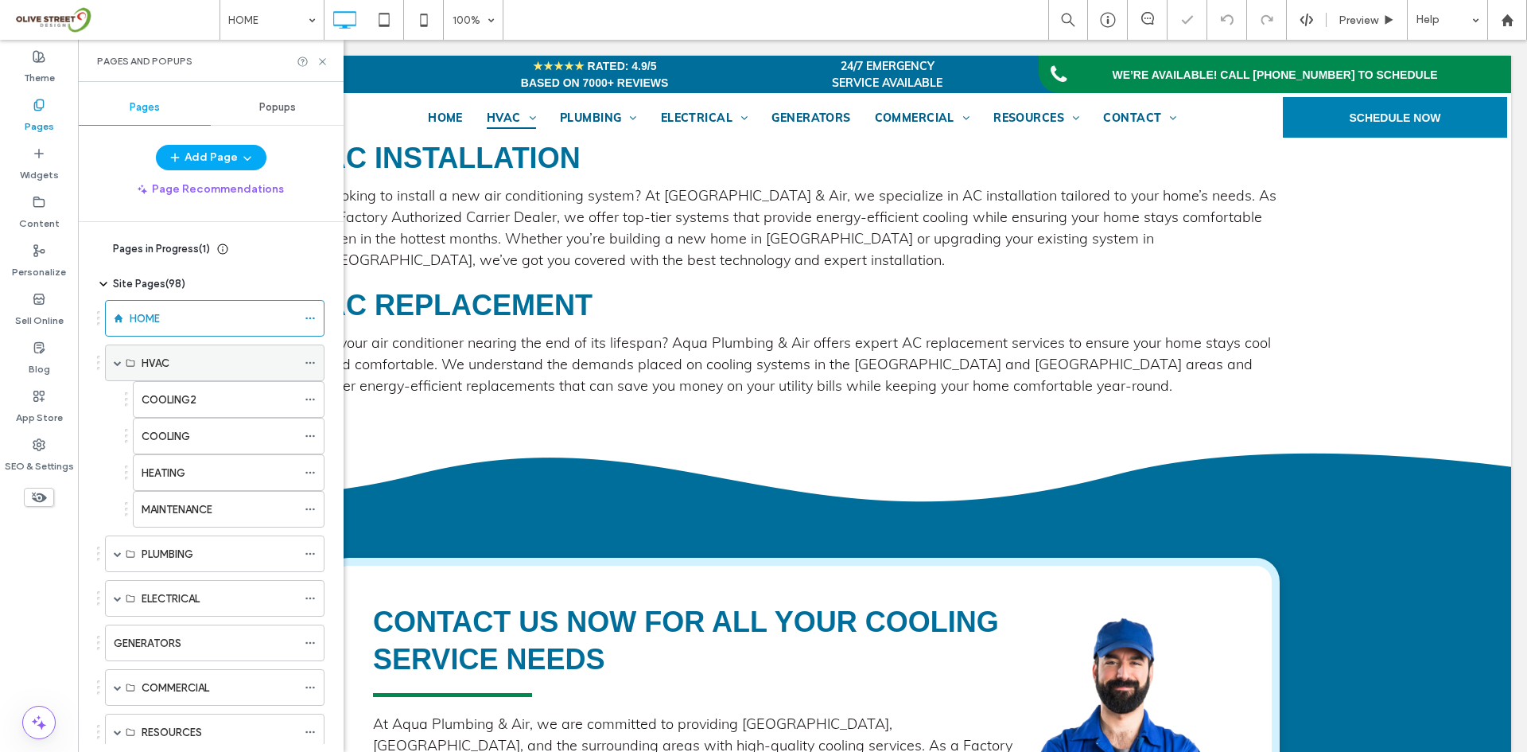
click at [187, 371] on div "HVAC" at bounding box center [219, 362] width 155 height 35
click at [190, 400] on label "COOLING2" at bounding box center [169, 400] width 55 height 28
drag, startPoint x: 321, startPoint y: 54, endPoint x: 303, endPoint y: 78, distance: 30.1
click at [321, 54] on div "Pages and Popups" at bounding box center [211, 61] width 266 height 42
click at [327, 65] on icon at bounding box center [323, 62] width 12 height 12
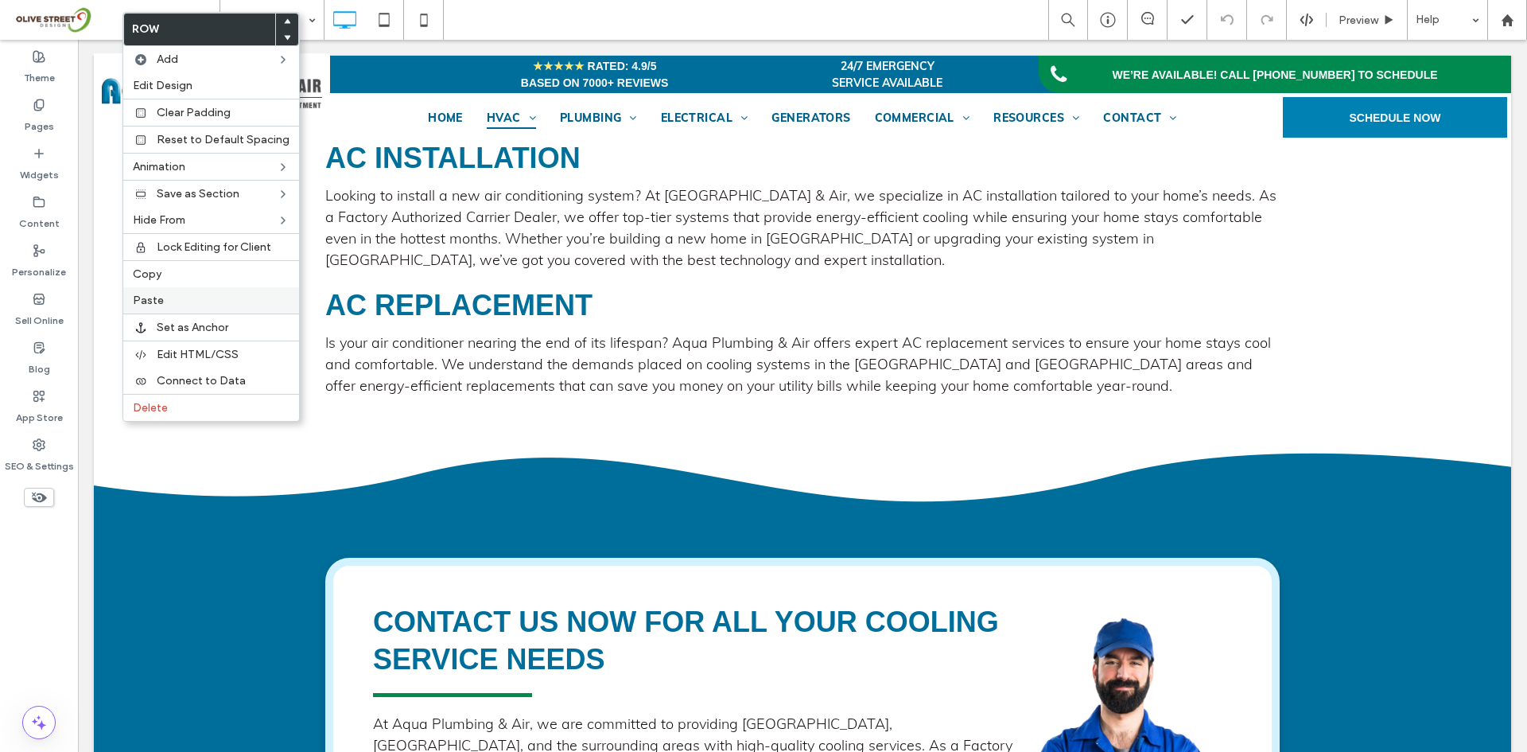
click at [161, 295] on span "Paste" at bounding box center [148, 301] width 31 height 14
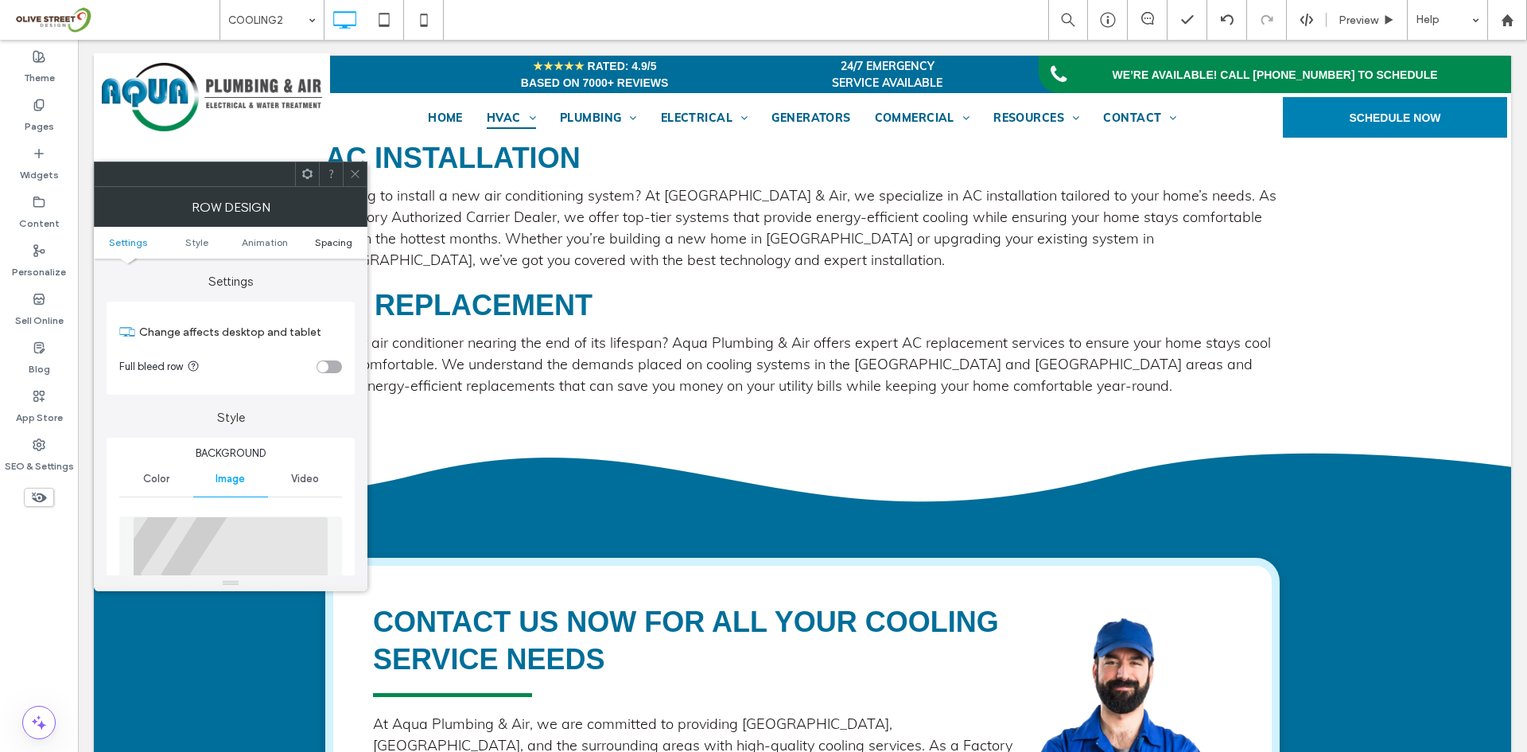
click at [317, 244] on span "Spacing" at bounding box center [333, 242] width 37 height 12
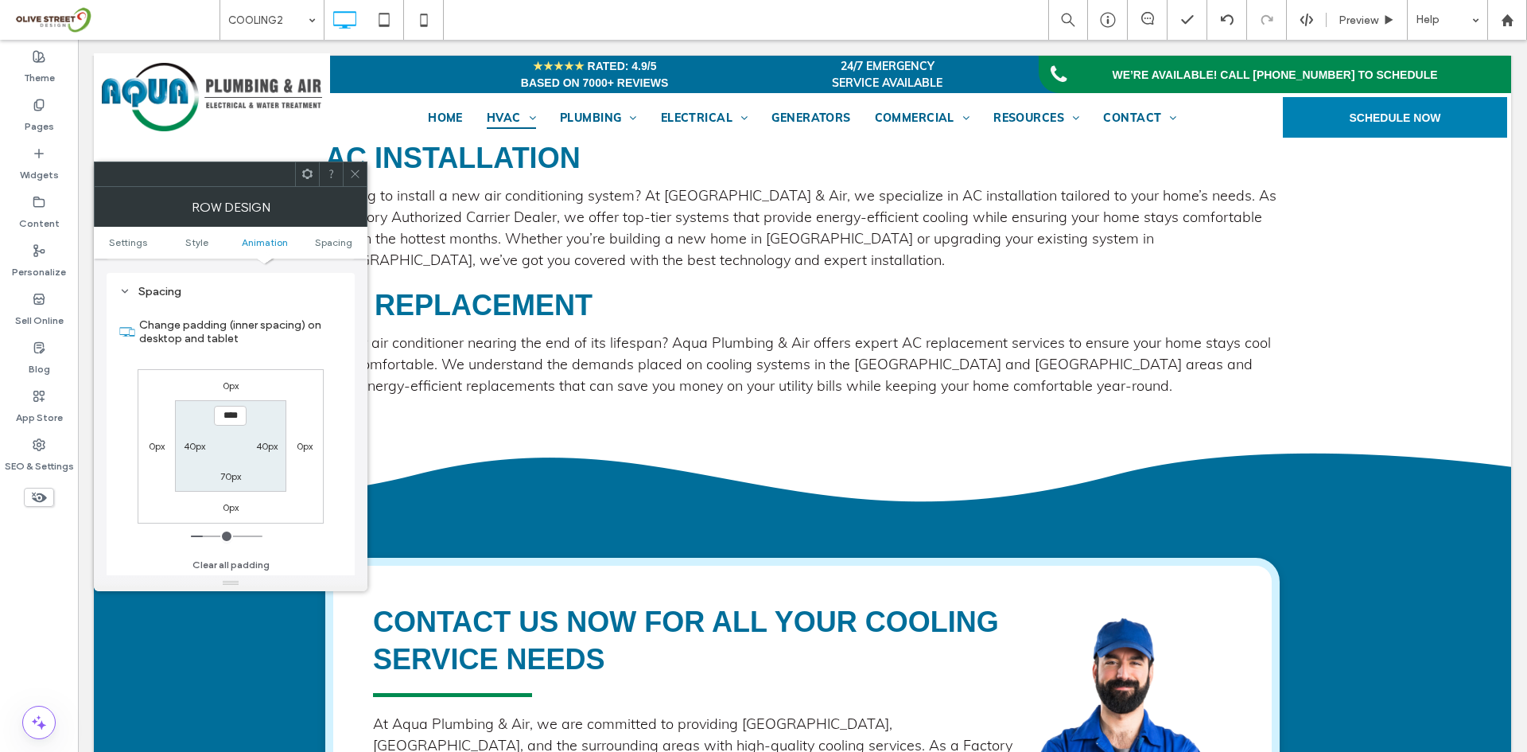
scroll to position [955, 0]
type input "****"
type input "**"
click at [355, 172] on icon at bounding box center [355, 174] width 12 height 12
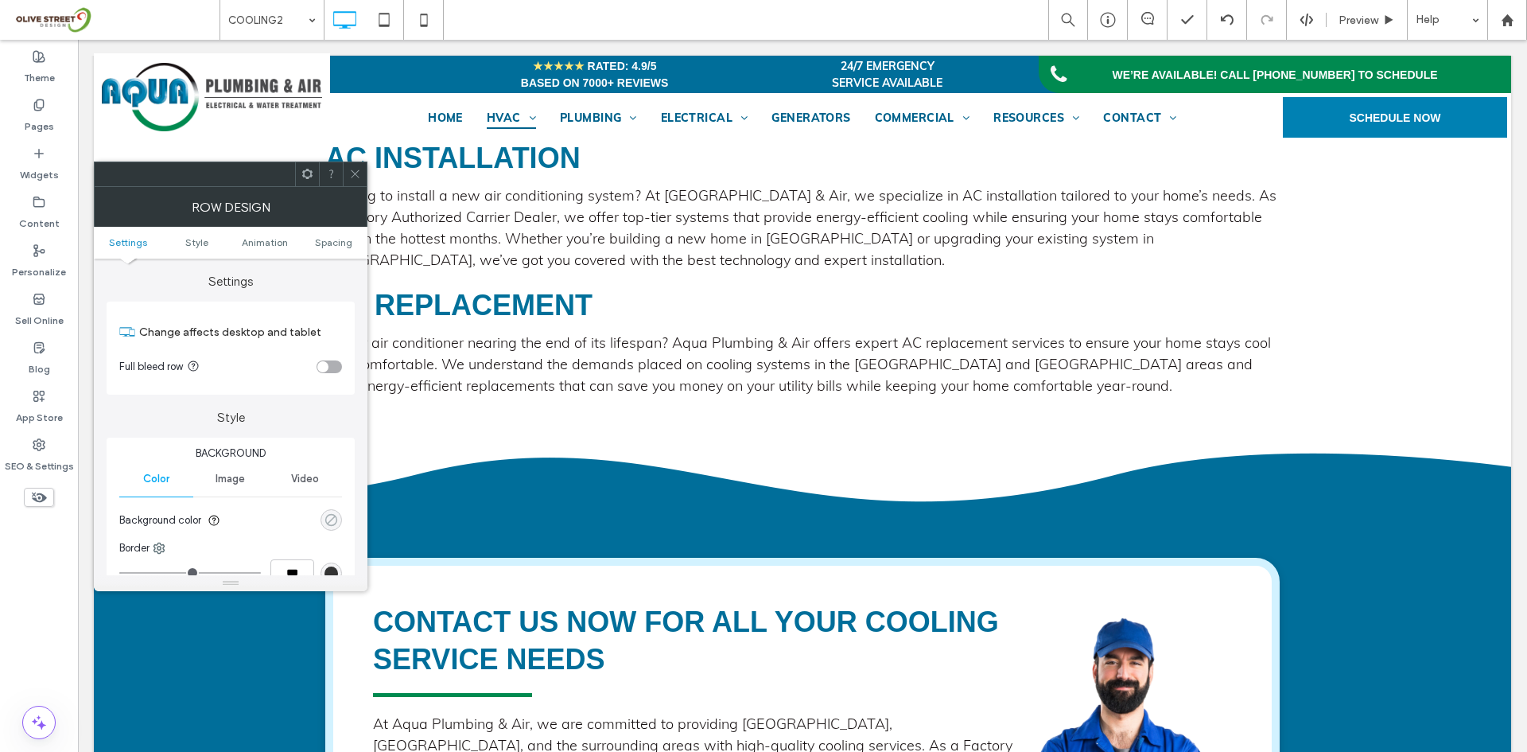
click at [329, 518] on div "rgba(0, 0, 0, 0)" at bounding box center [332, 520] width 14 height 14
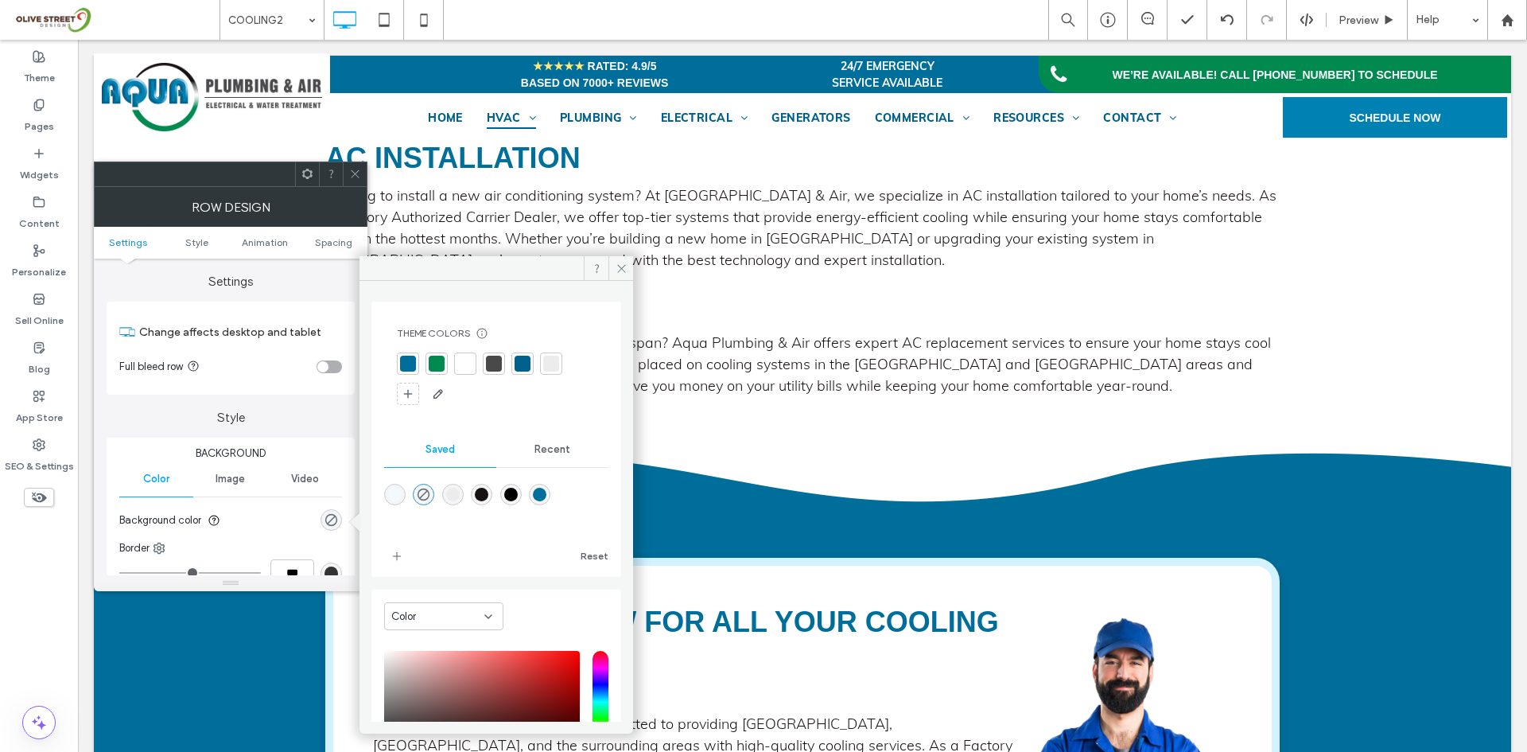
click at [577, 504] on div at bounding box center [496, 506] width 224 height 60
click at [578, 502] on div at bounding box center [496, 506] width 224 height 60
click at [546, 496] on div "rgba(0,112,154,1)" at bounding box center [540, 495] width 14 height 14
type input "*******"
type input "***"
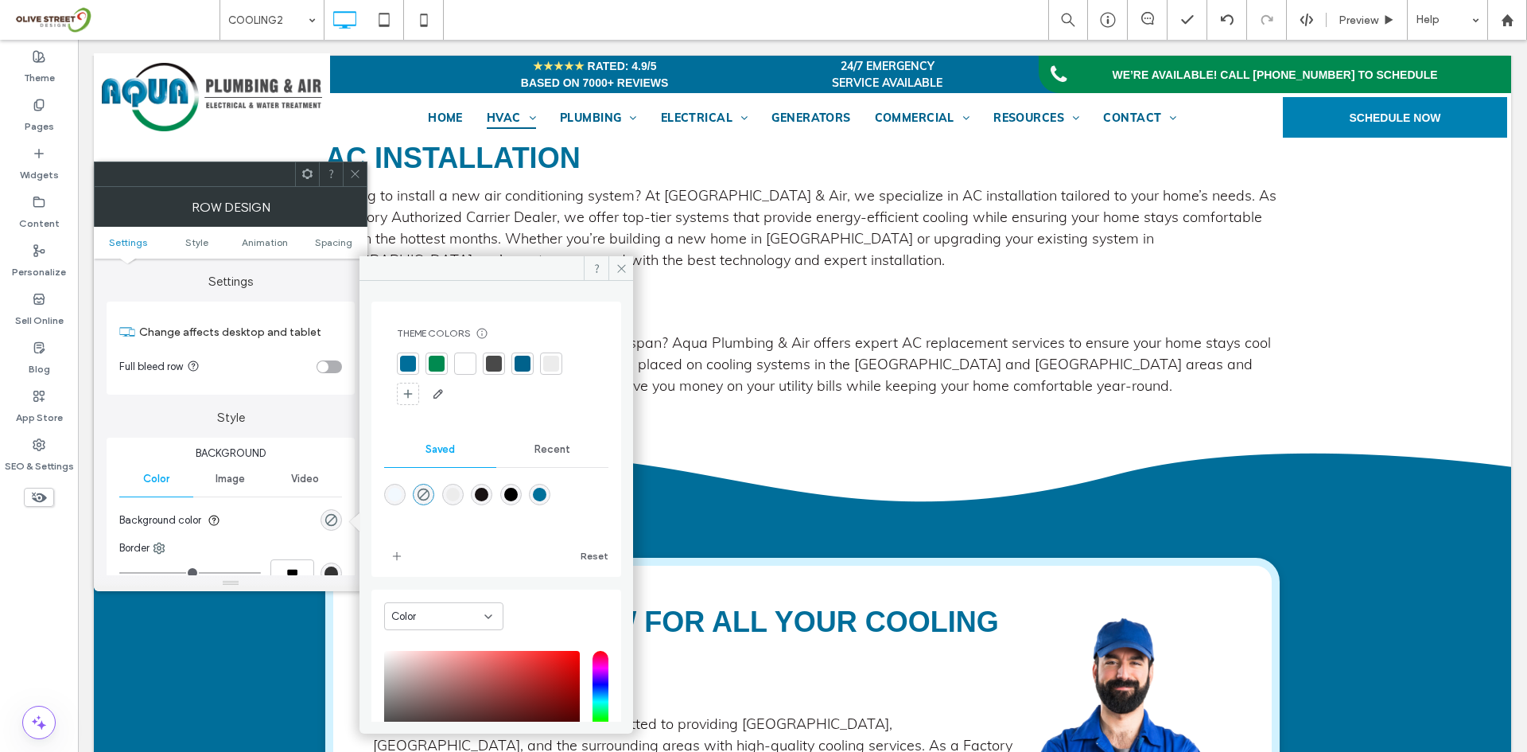
type input "****"
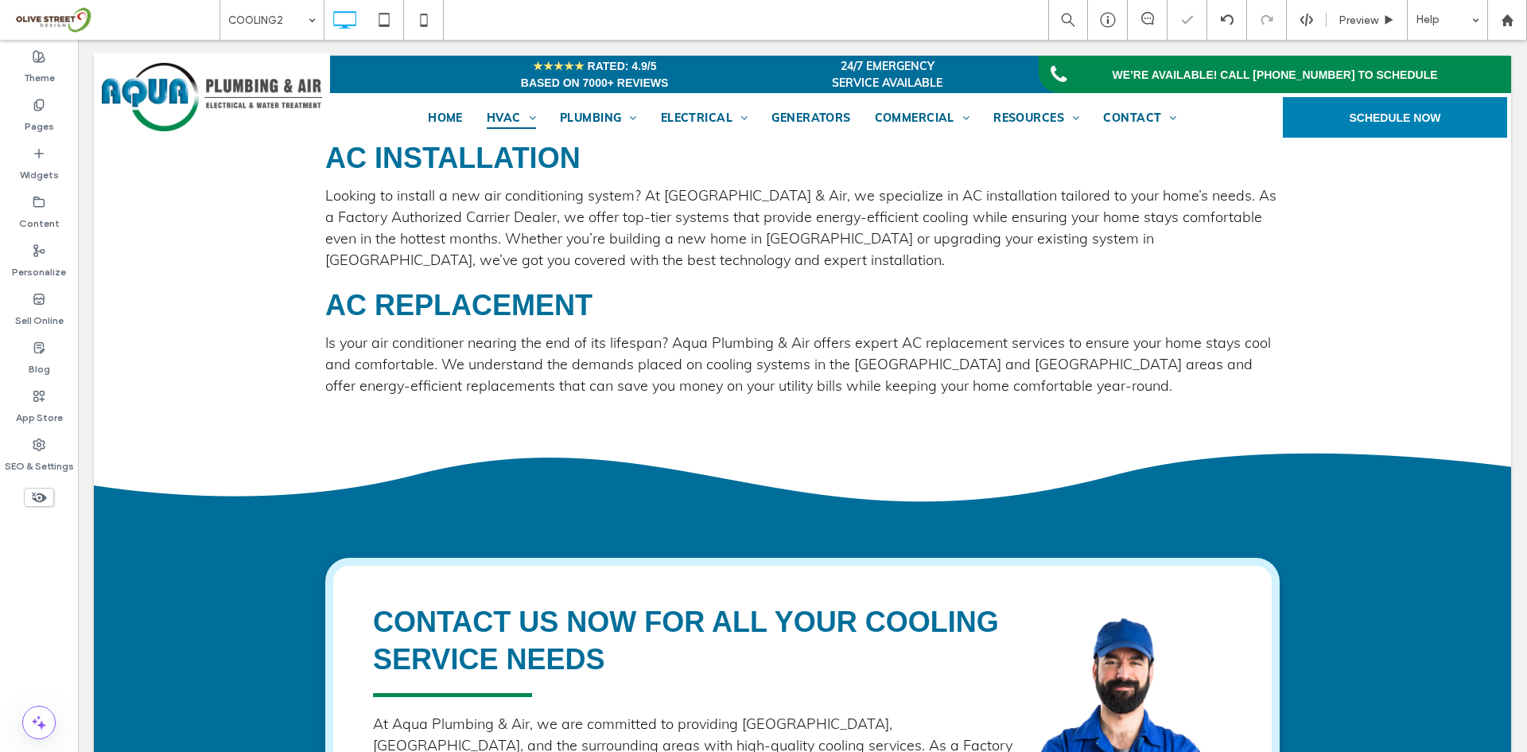
type input "****"
type input "**"
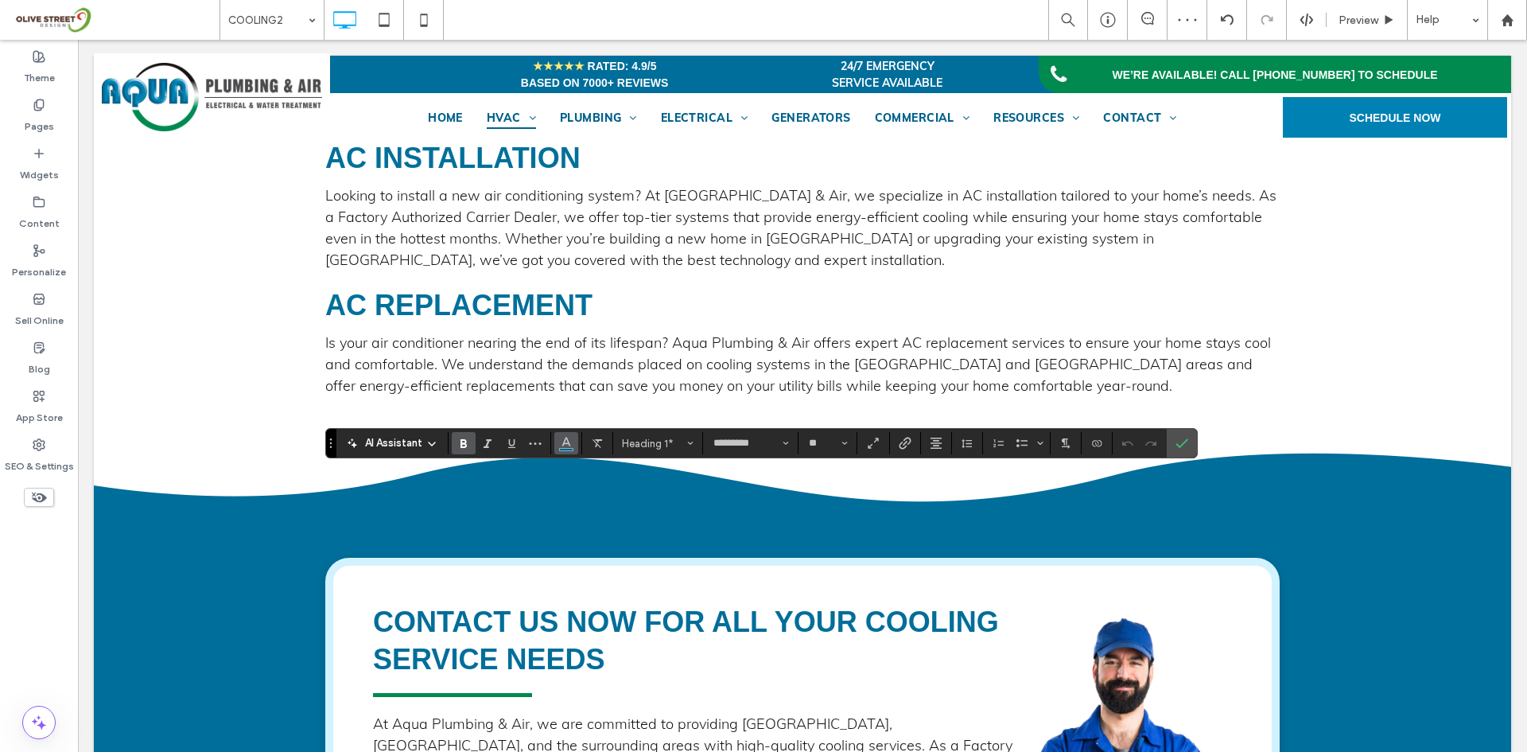
click at [558, 448] on button "Color" at bounding box center [566, 443] width 24 height 22
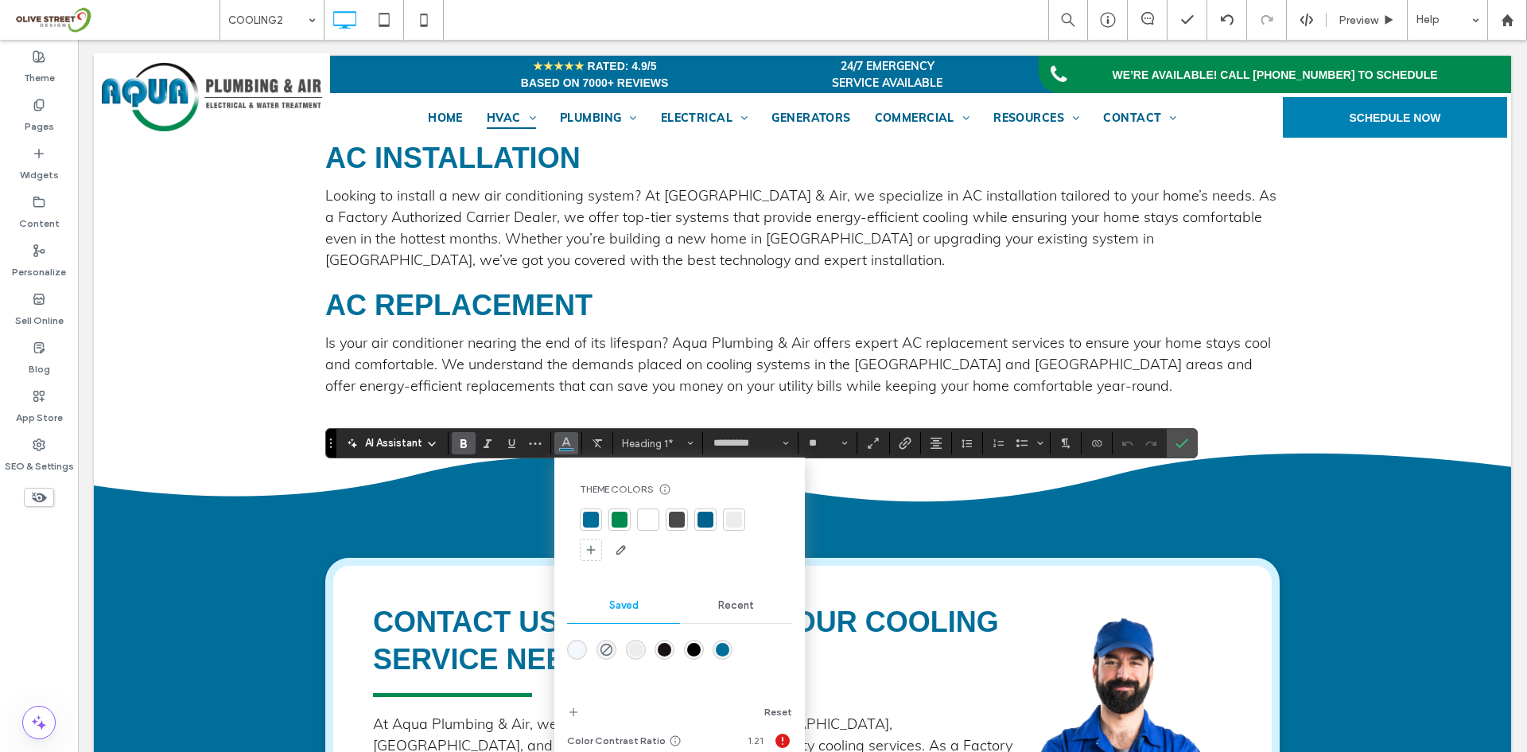
click at [642, 519] on div at bounding box center [648, 519] width 16 height 16
click at [1182, 441] on icon "Confirm" at bounding box center [1182, 443] width 13 height 13
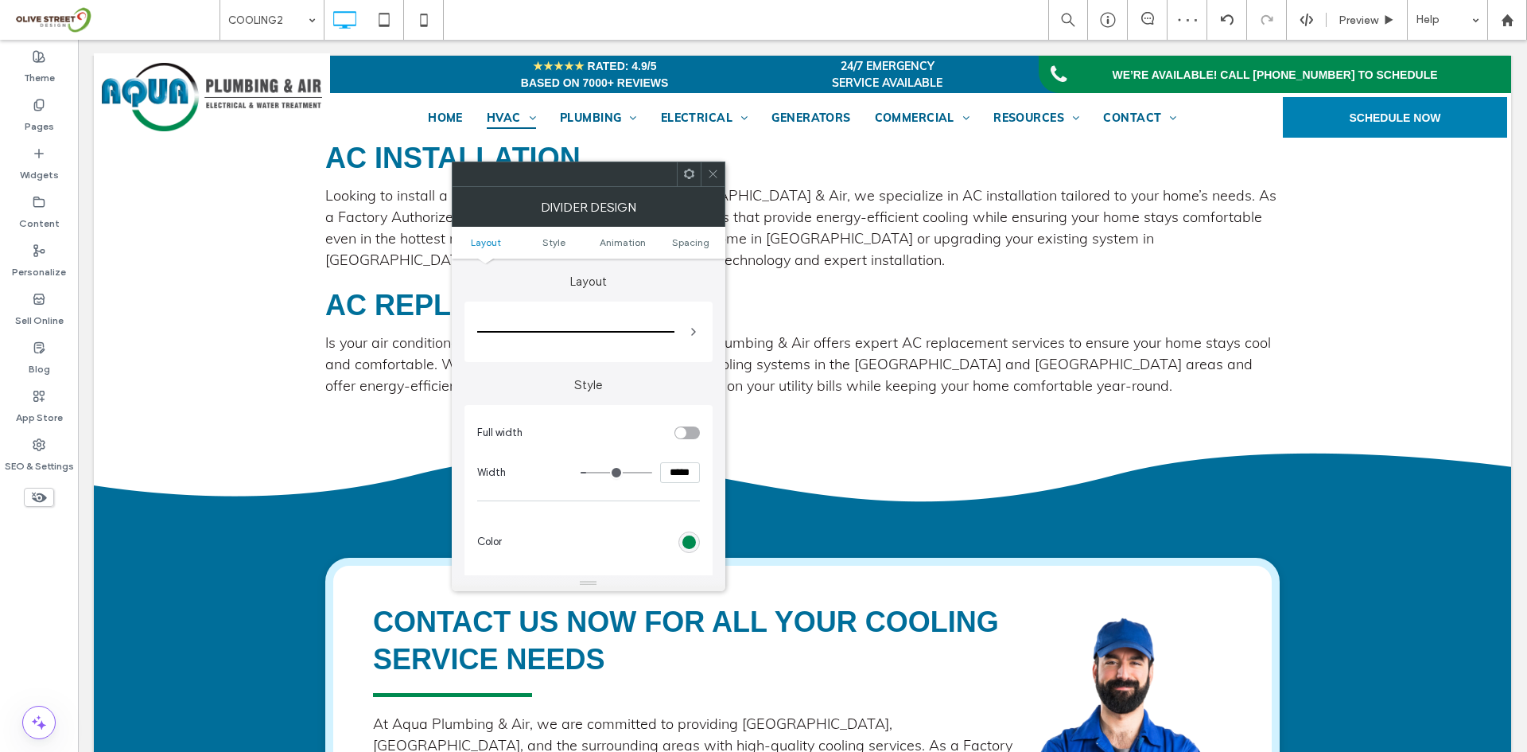
click at [706, 535] on div "Full width Width ***** Color Line width ***" at bounding box center [589, 517] width 248 height 225
click at [685, 542] on div "rgb(0, 138, 80)" at bounding box center [689, 542] width 14 height 14
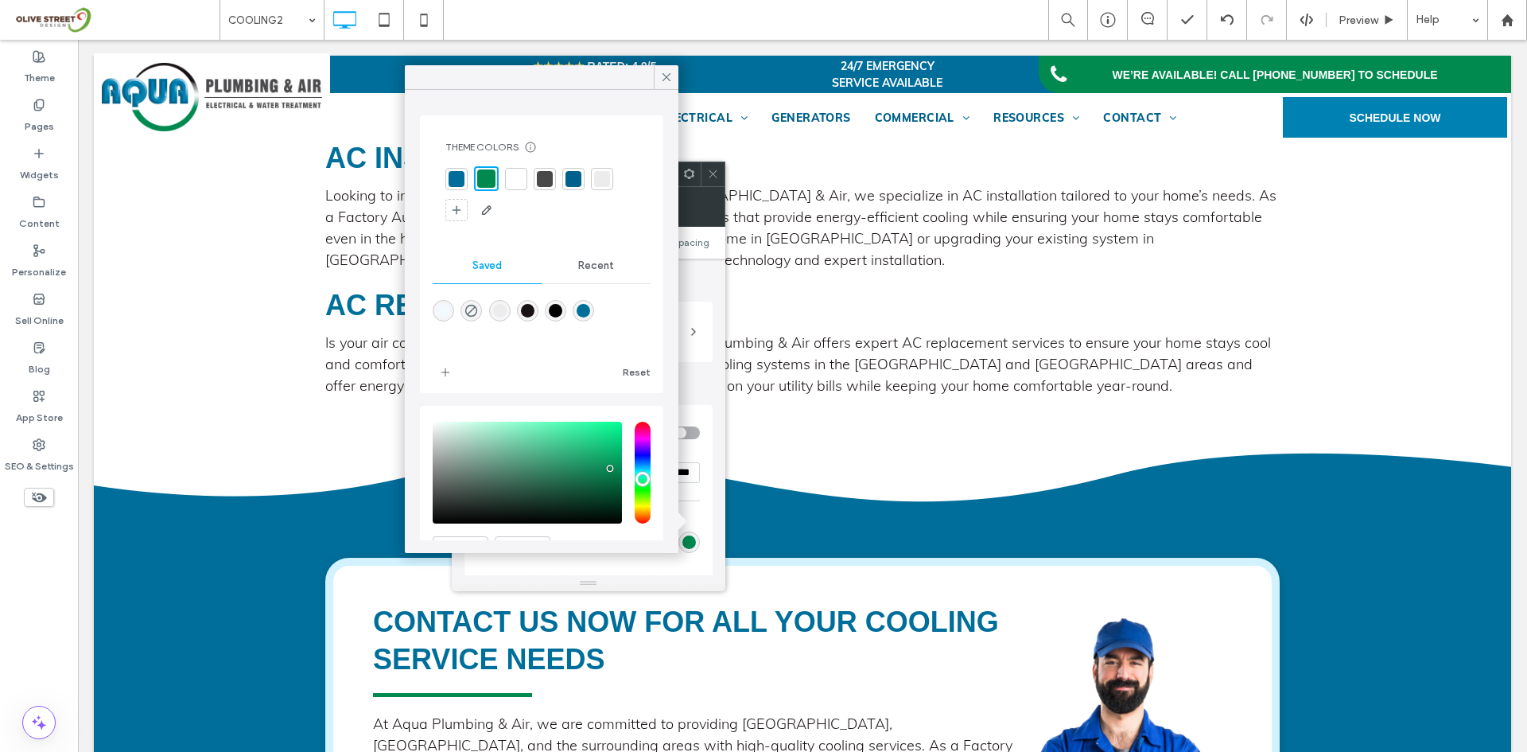
click at [525, 176] on div at bounding box center [516, 179] width 22 height 22
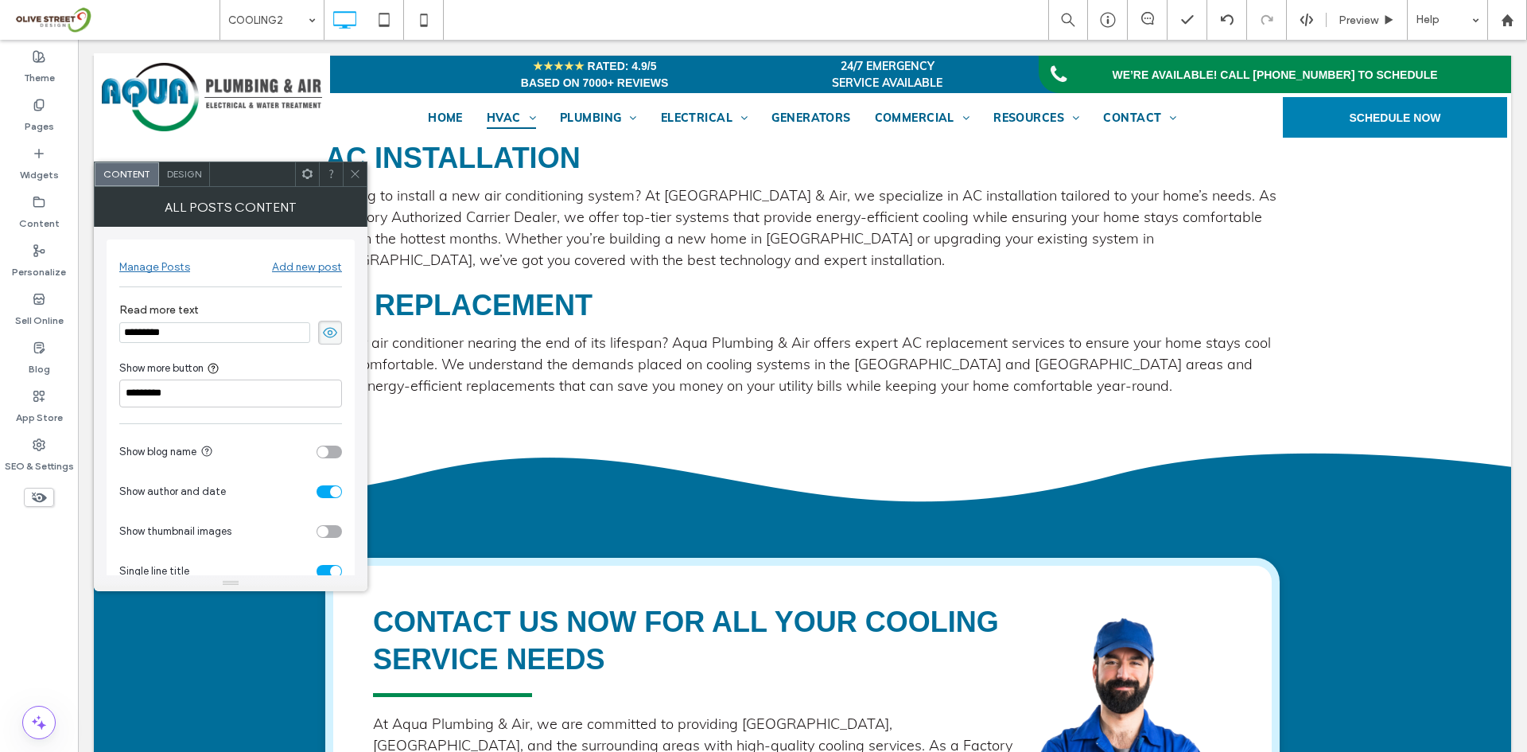
click at [193, 170] on span "Design" at bounding box center [184, 174] width 34 height 12
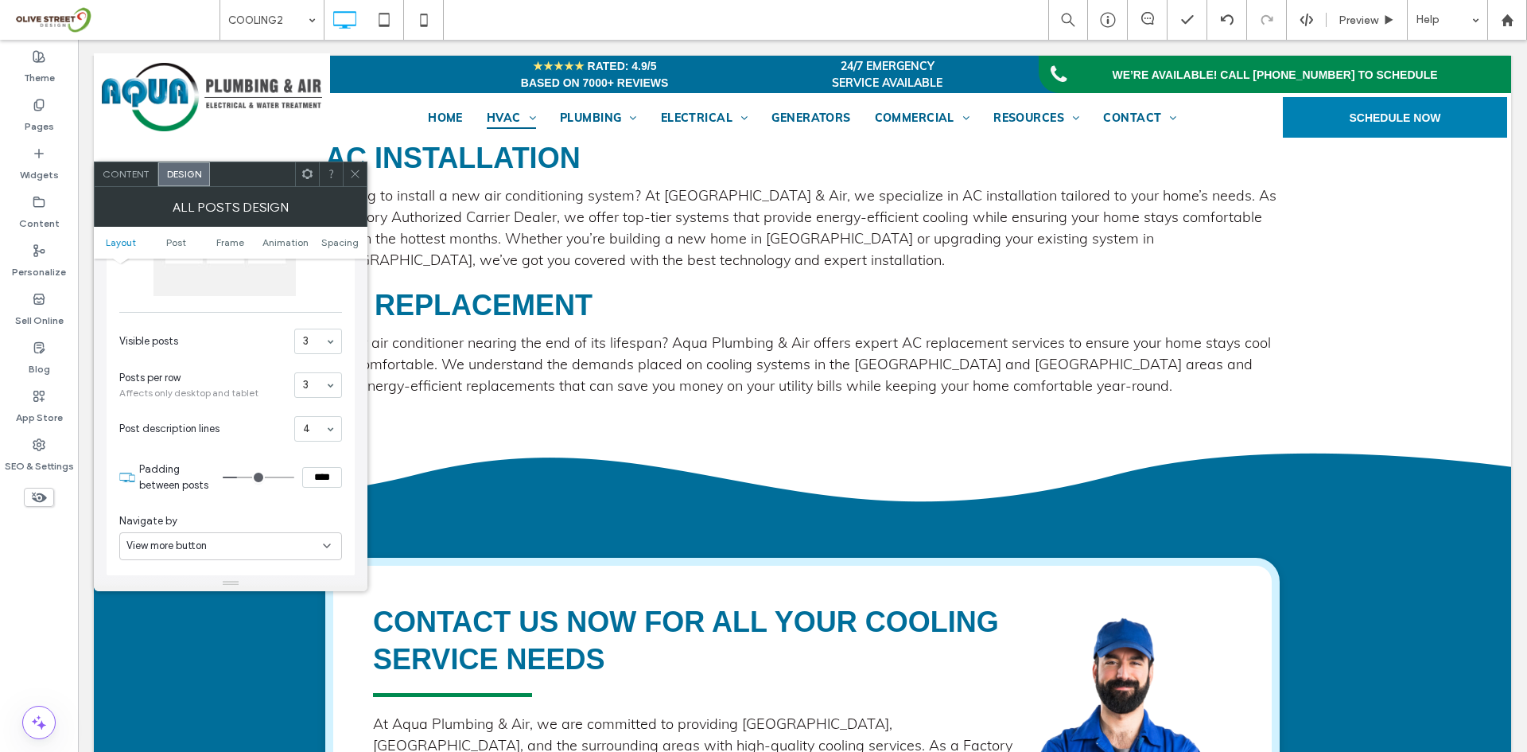
scroll to position [531, 0]
click at [359, 169] on icon at bounding box center [355, 174] width 12 height 12
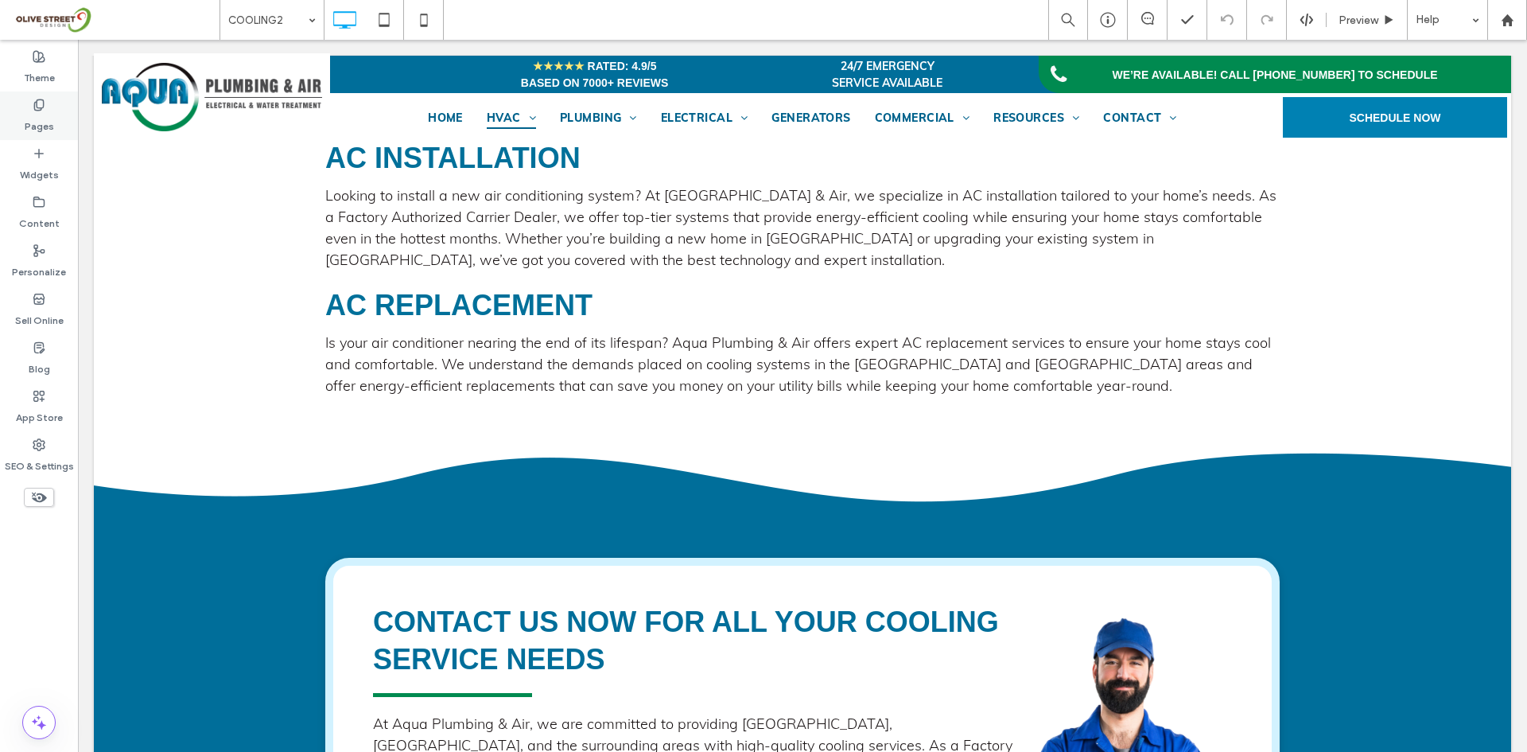
click at [39, 115] on label "Pages" at bounding box center [39, 122] width 29 height 22
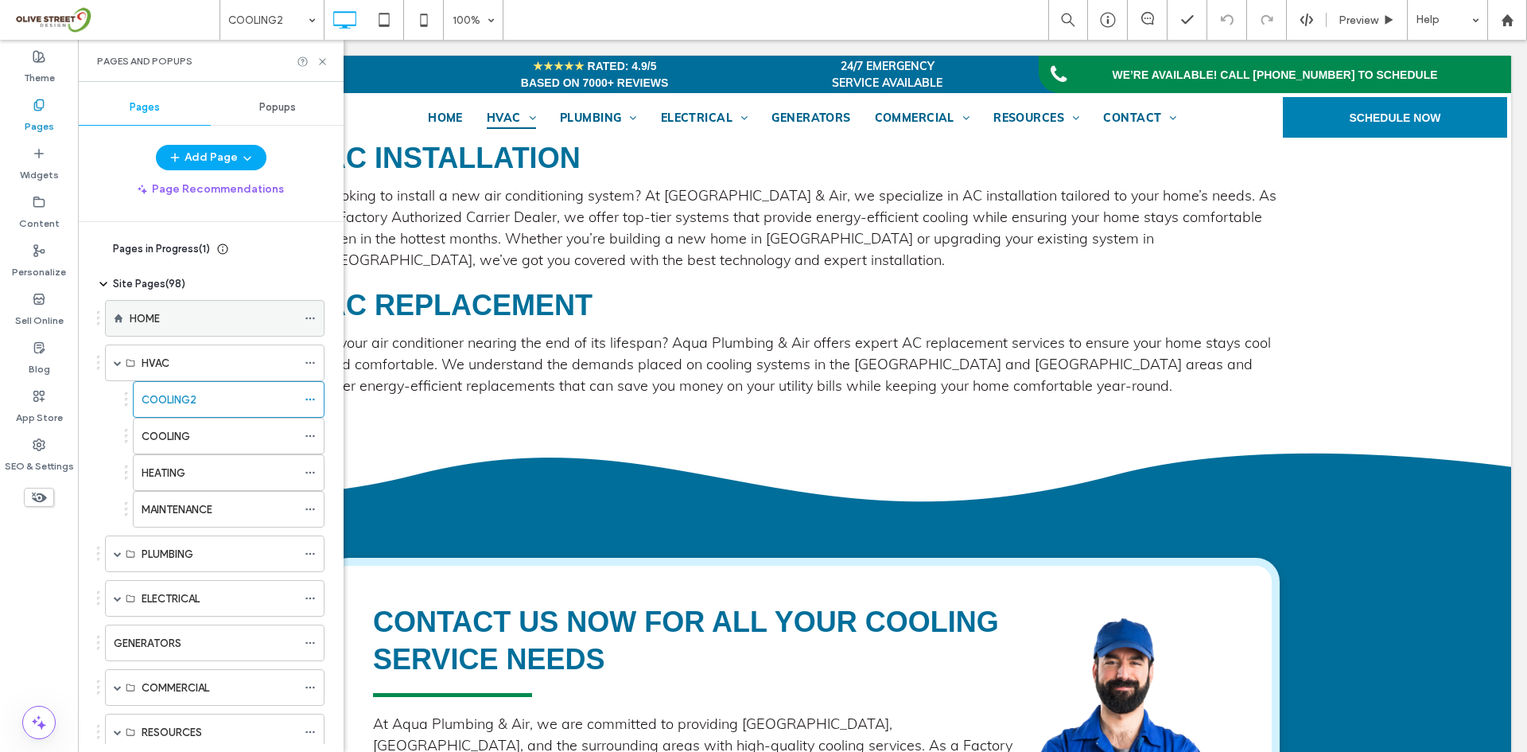
click at [161, 304] on div "HOME" at bounding box center [213, 318] width 167 height 35
click at [323, 60] on use at bounding box center [322, 61] width 6 height 6
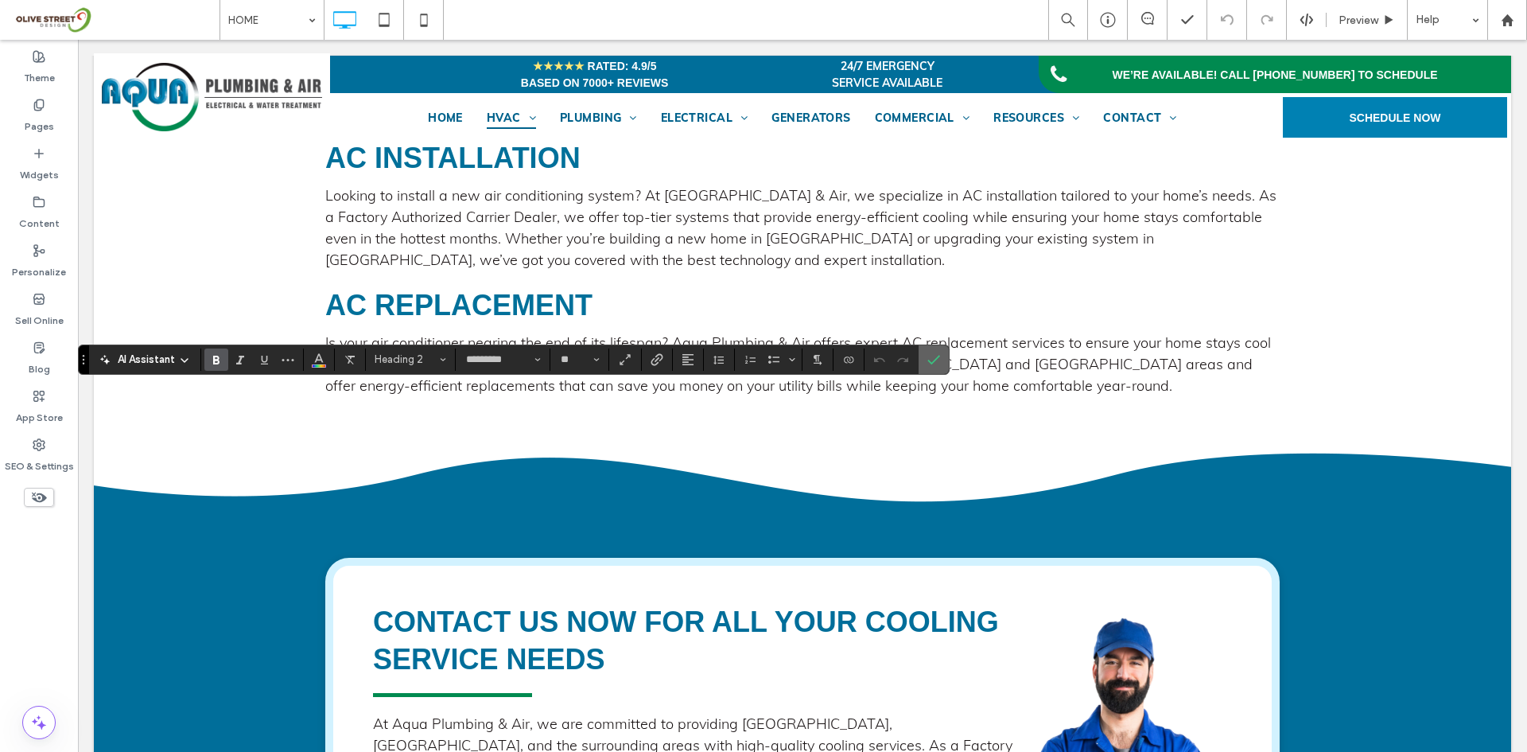
click at [939, 364] on icon "Confirm" at bounding box center [933, 359] width 13 height 13
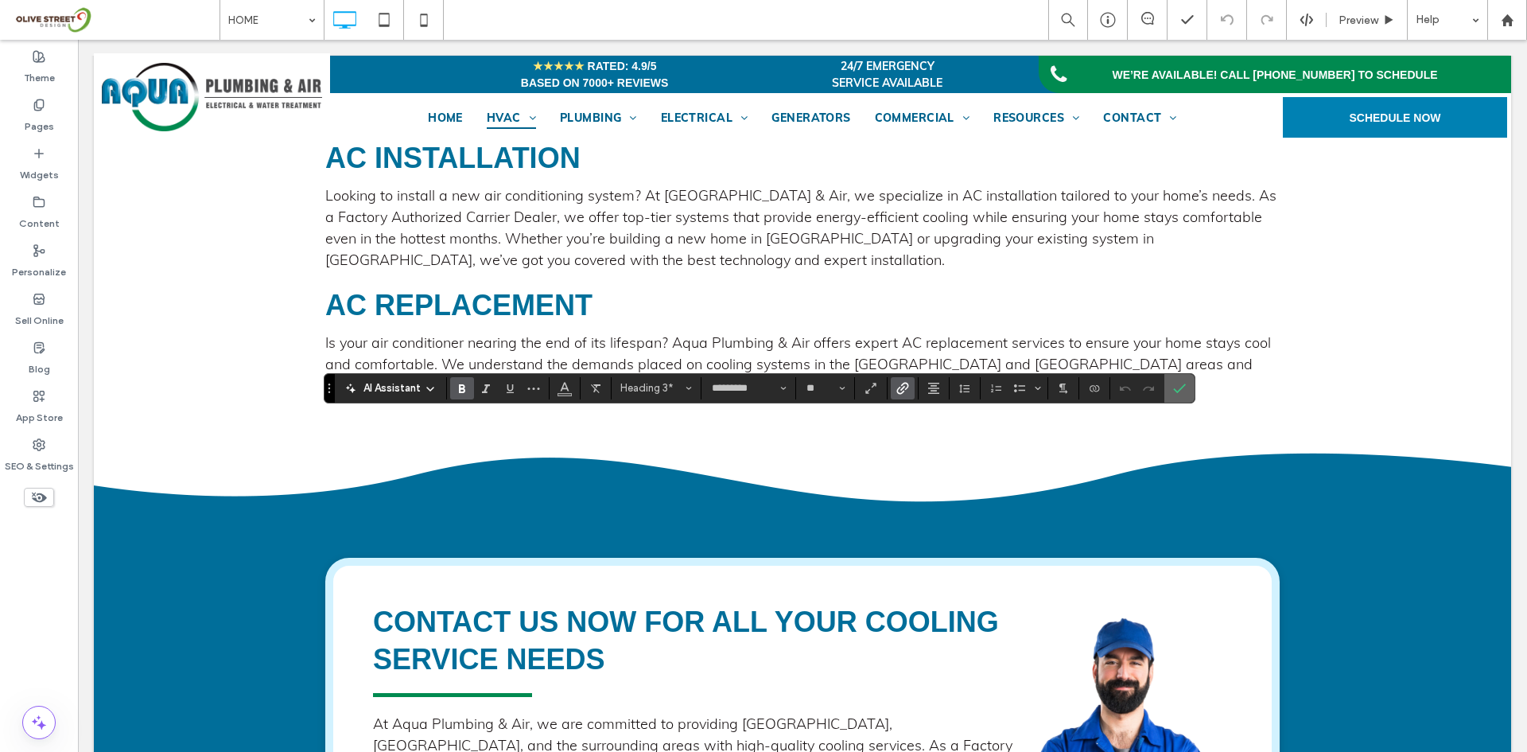
click at [1181, 386] on icon "Confirm" at bounding box center [1179, 388] width 13 height 13
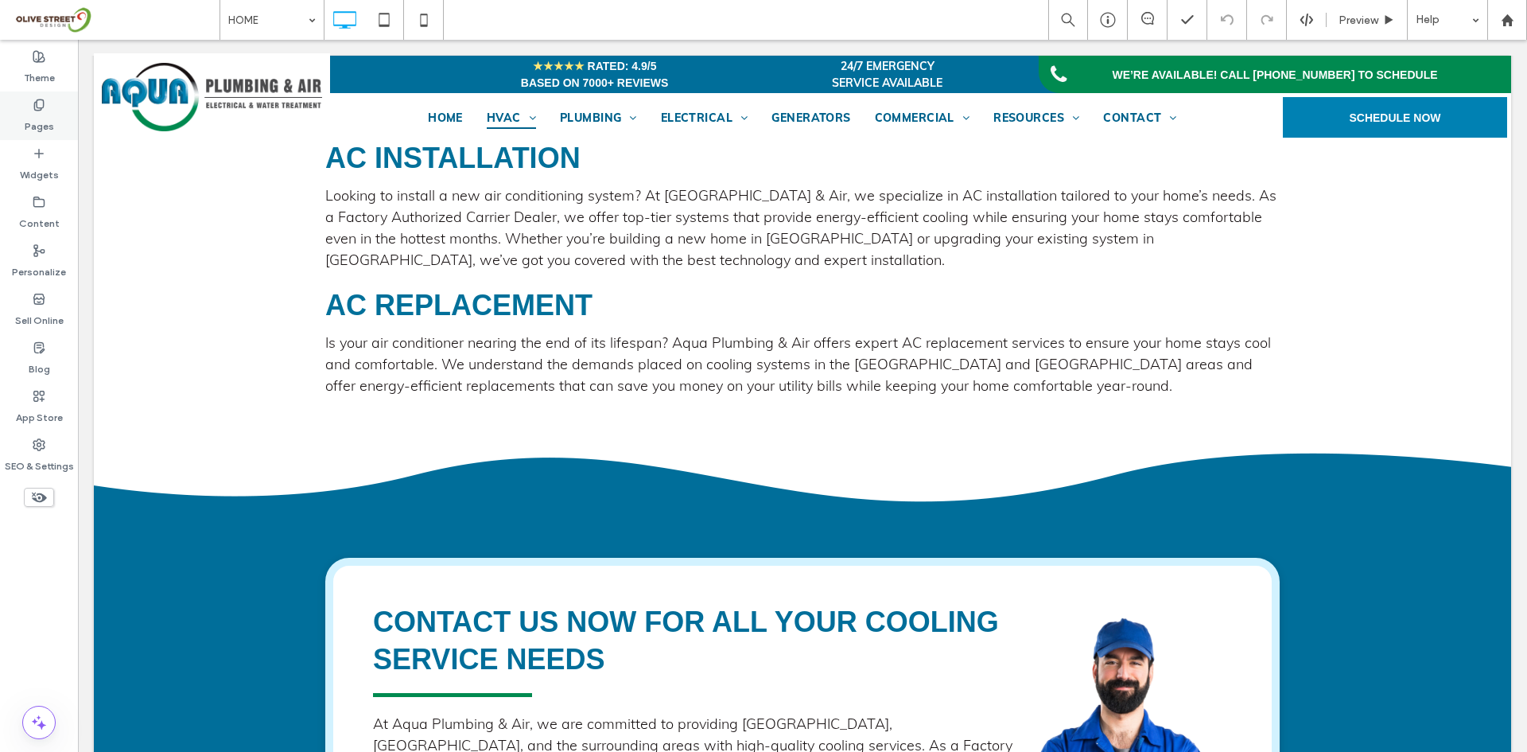
click at [46, 116] on label "Pages" at bounding box center [39, 122] width 29 height 22
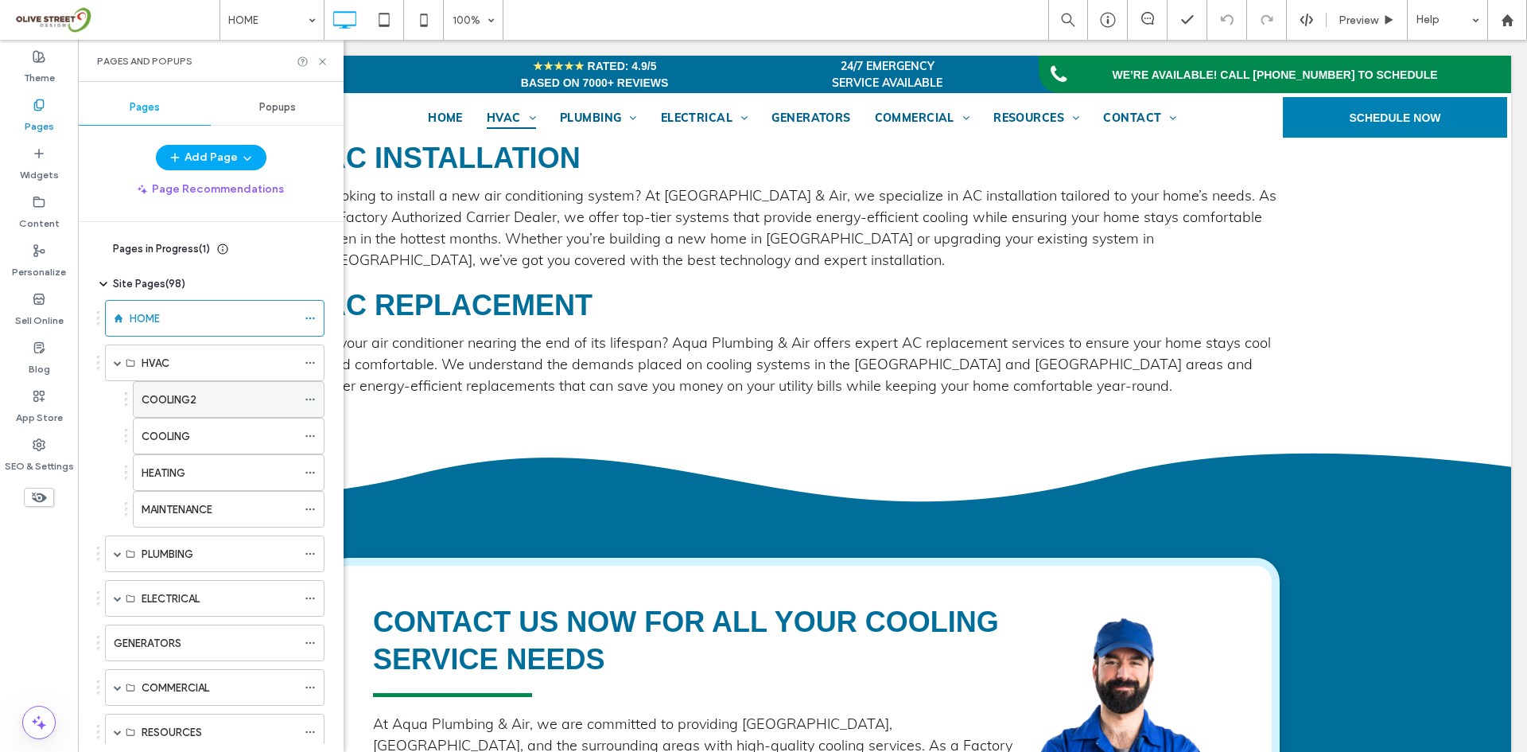
click at [172, 405] on label "COOLING2" at bounding box center [169, 400] width 55 height 28
click at [321, 60] on use at bounding box center [322, 61] width 6 height 6
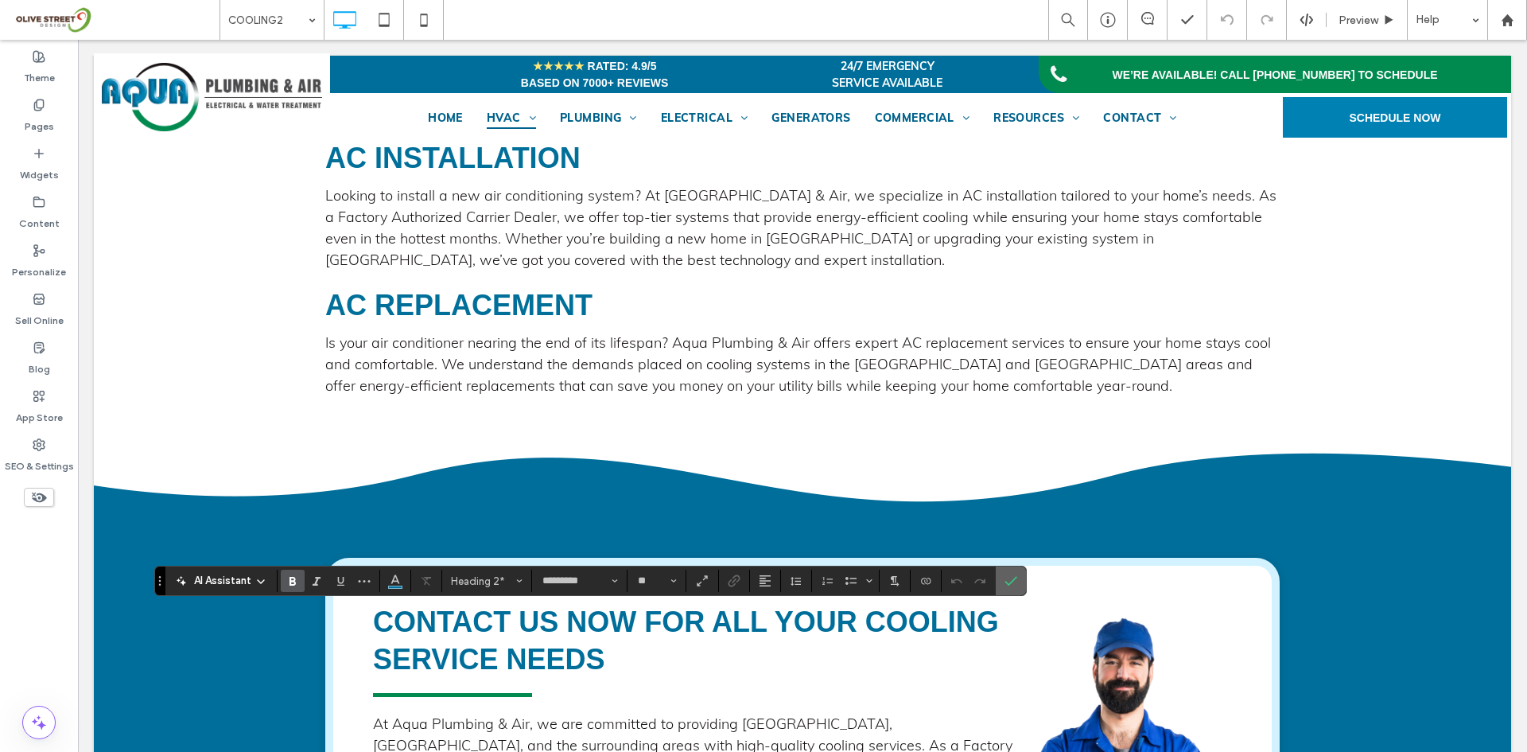
click at [1005, 580] on icon "Confirm" at bounding box center [1011, 580] width 13 height 13
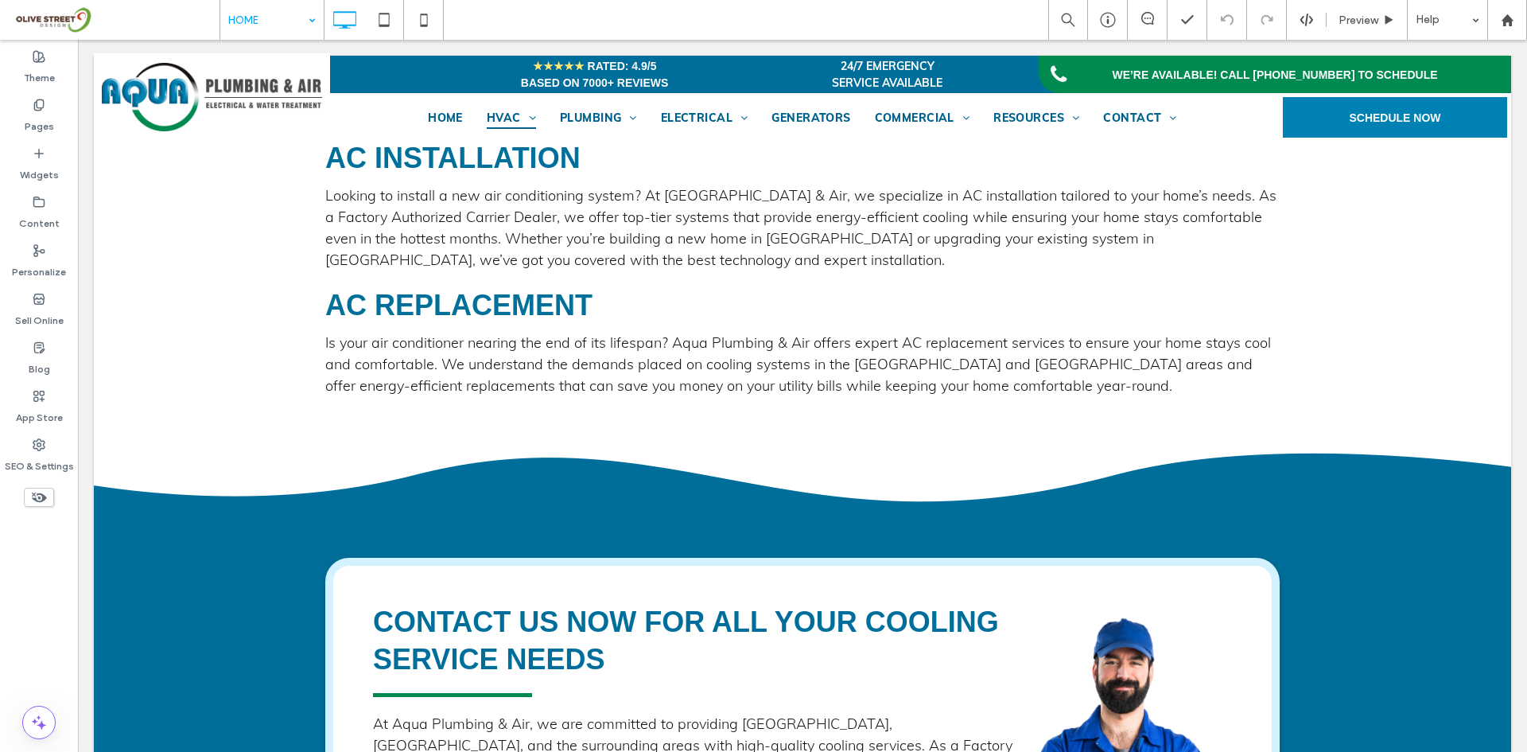
click at [268, 20] on input at bounding box center [268, 20] width 80 height 40
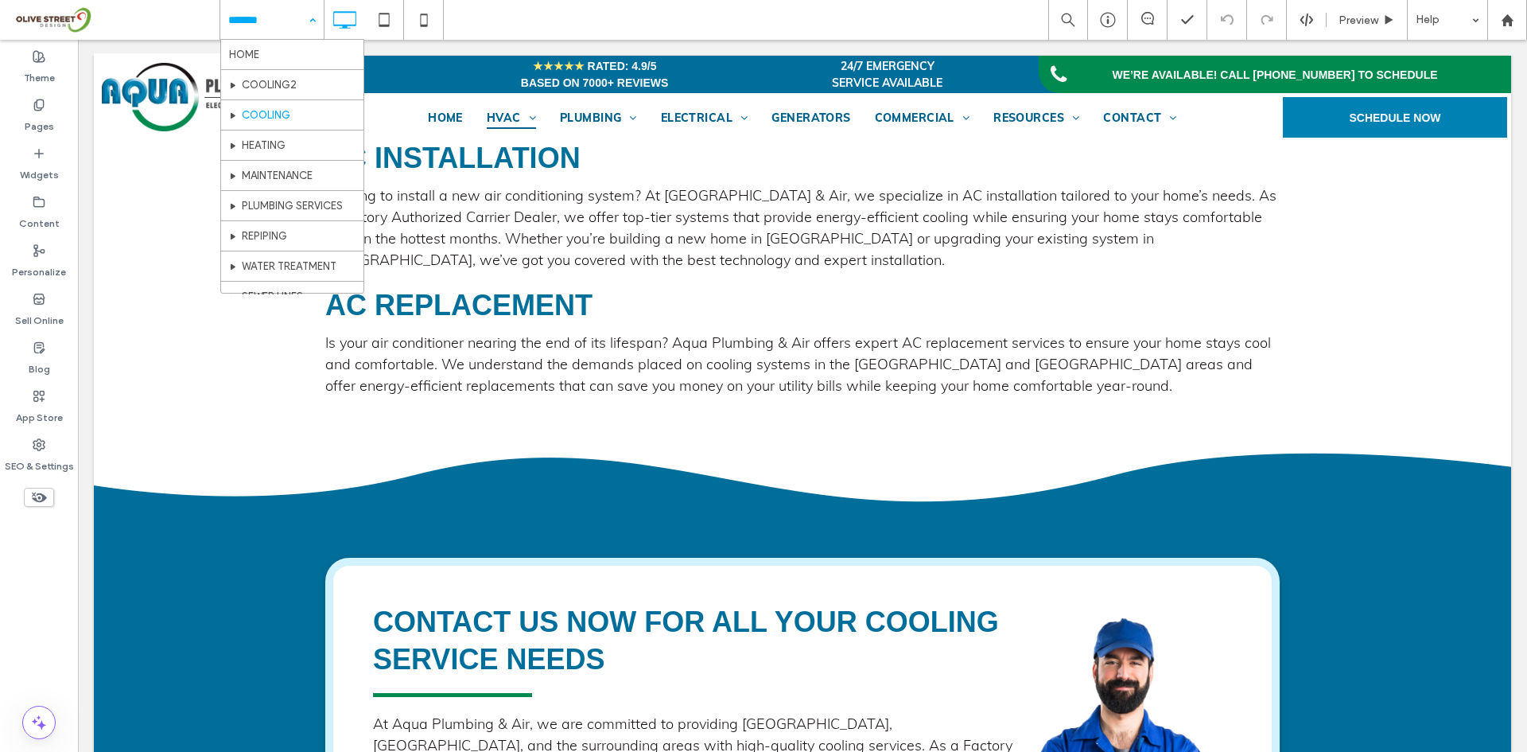
click at [303, 24] on div "HOME COOLING2 COOLING HEATING MAINTENANCE PLUMBING SERVICES REPIPING WATER TREA…" at bounding box center [271, 20] width 103 height 40
click at [32, 103] on div "Pages" at bounding box center [39, 115] width 78 height 49
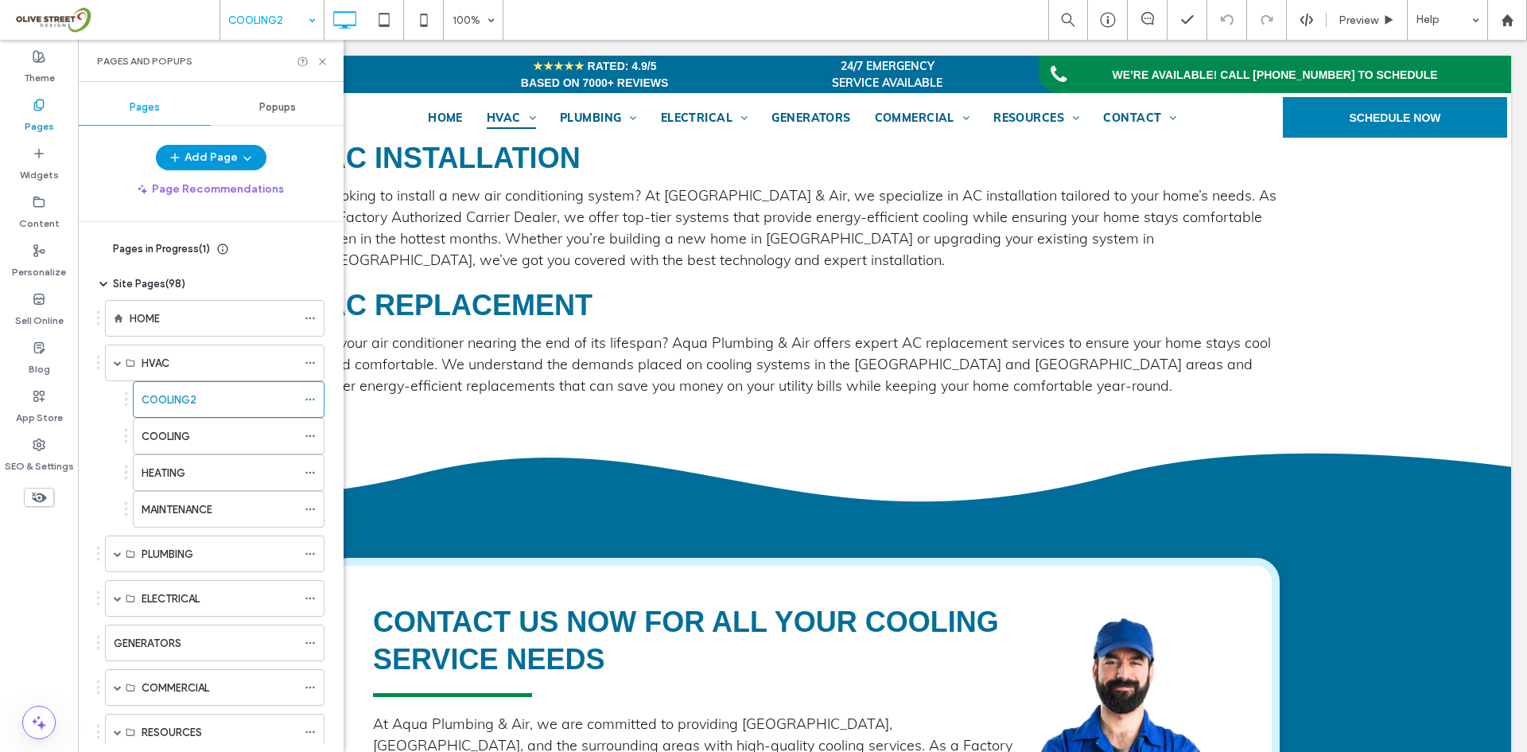
click at [238, 163] on span "button" at bounding box center [246, 158] width 16 height 24
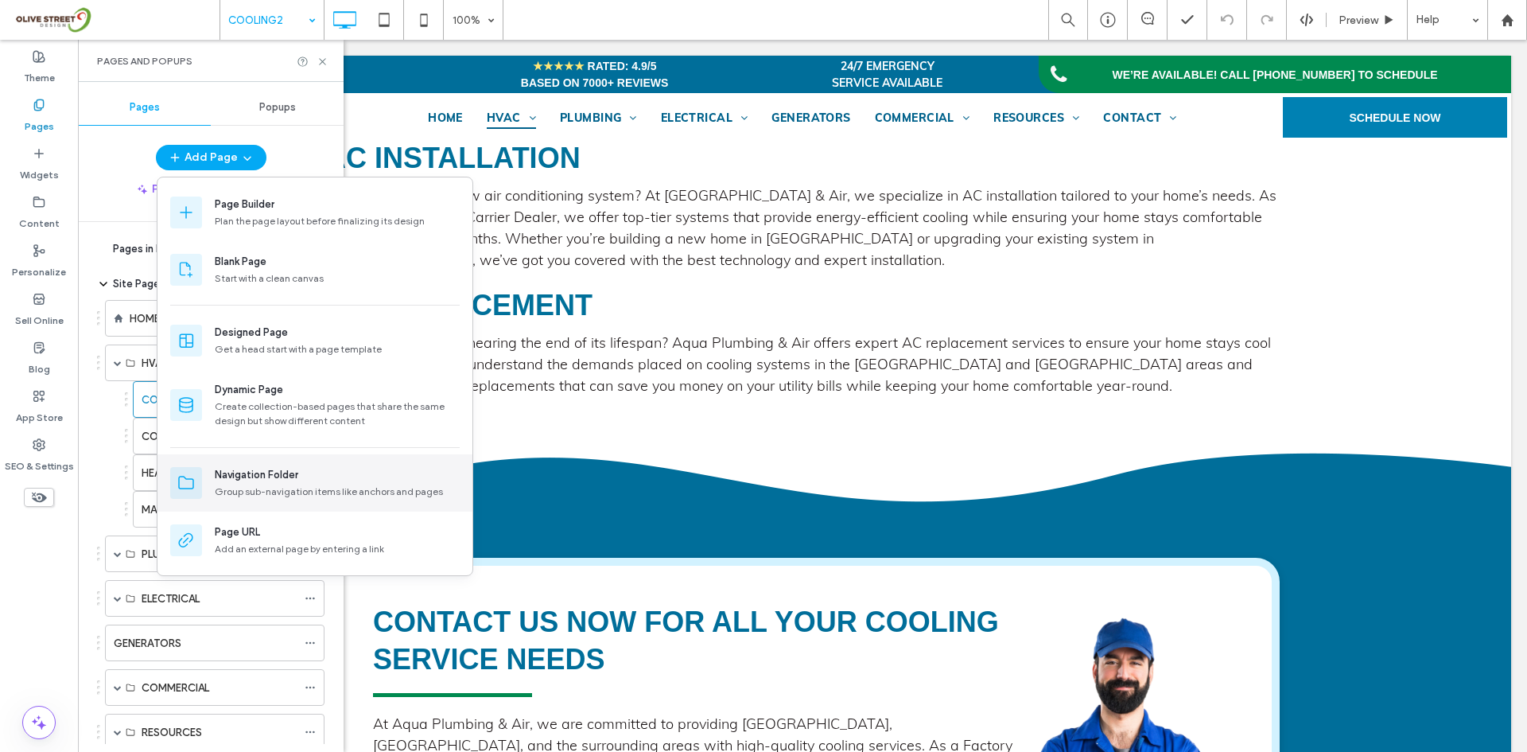
click at [248, 478] on div "Navigation Folder" at bounding box center [257, 475] width 84 height 16
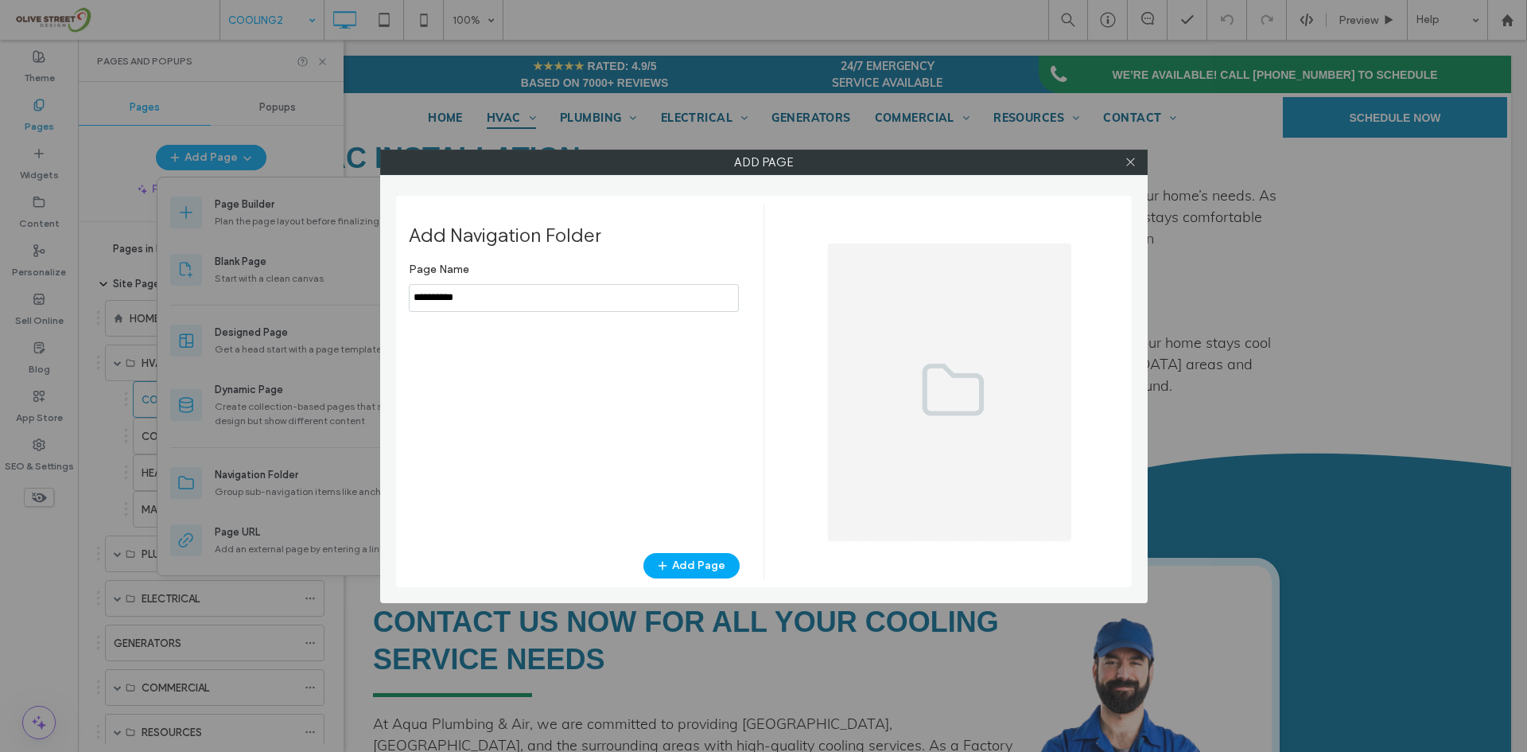
type input "**********"
click at [702, 572] on button "Add Page" at bounding box center [691, 565] width 96 height 25
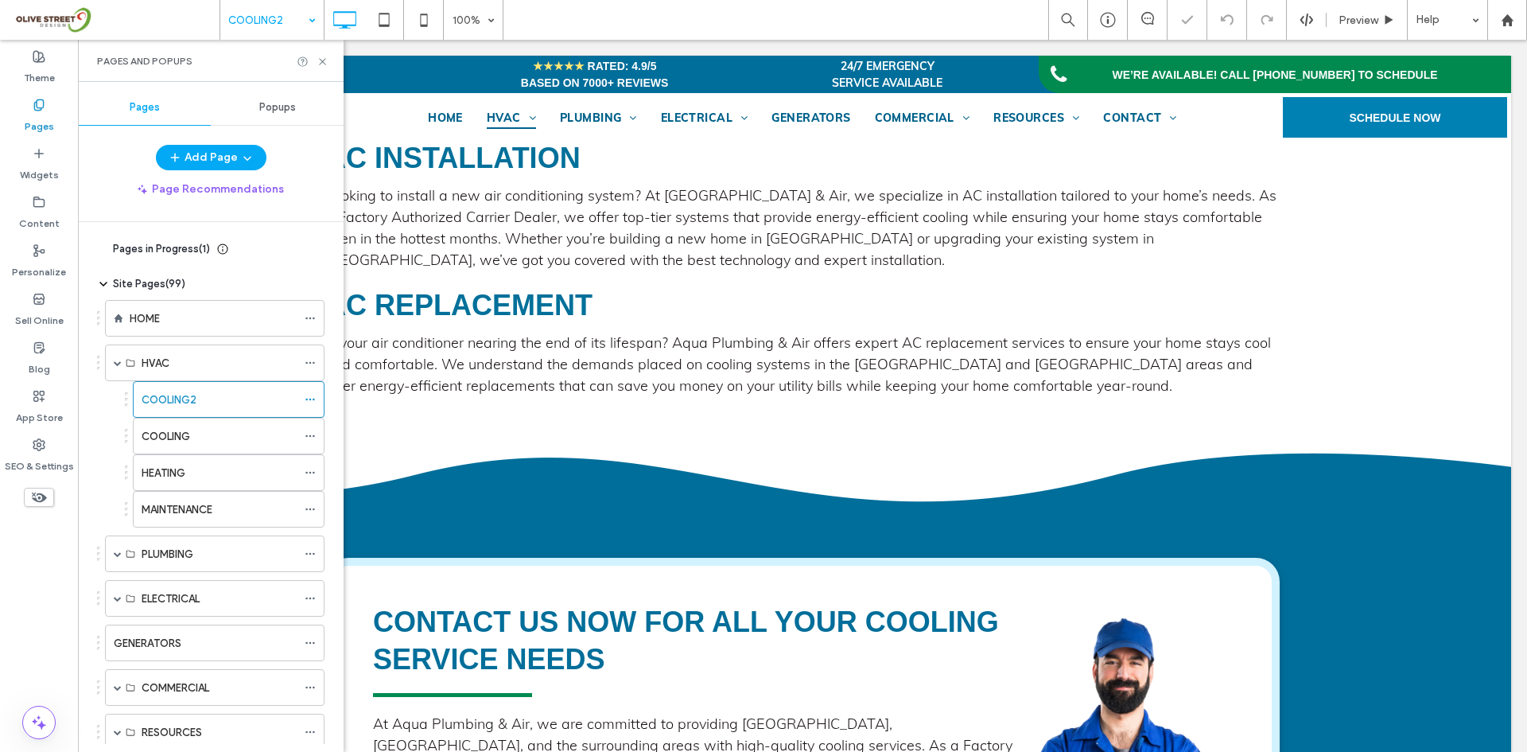
scroll to position [297, 0]
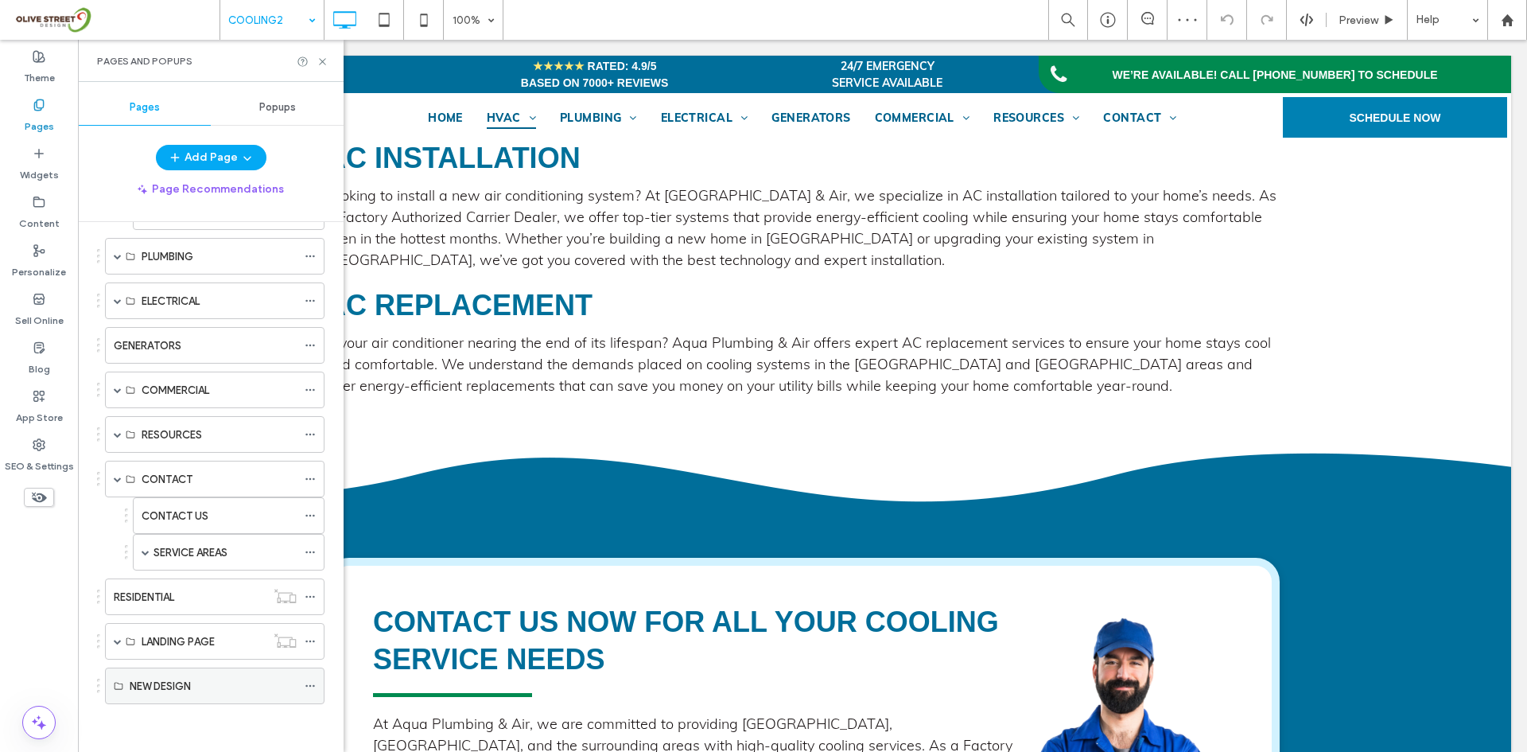
click at [309, 686] on icon at bounding box center [310, 685] width 11 height 11
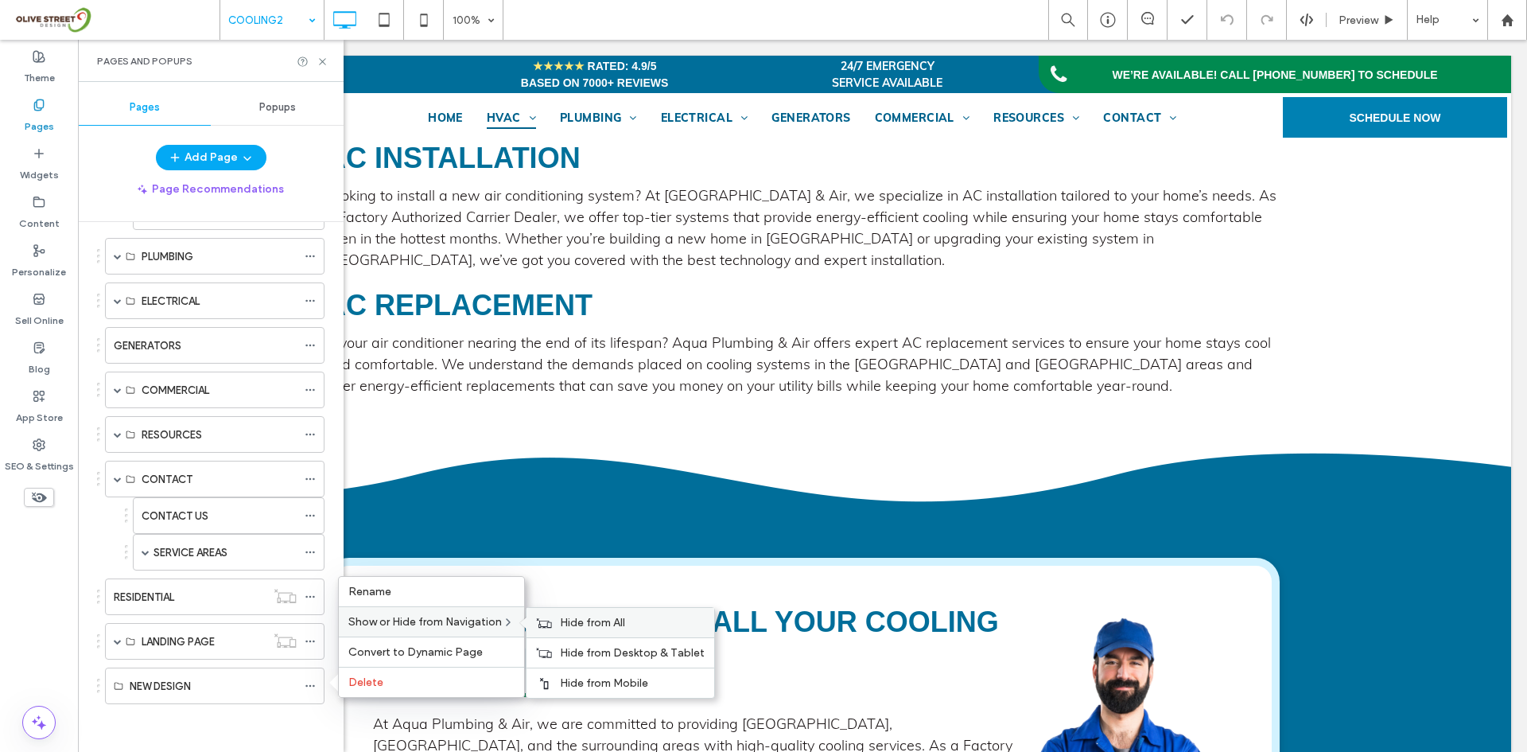
click at [560, 625] on div "Hide from All" at bounding box center [621, 622] width 188 height 29
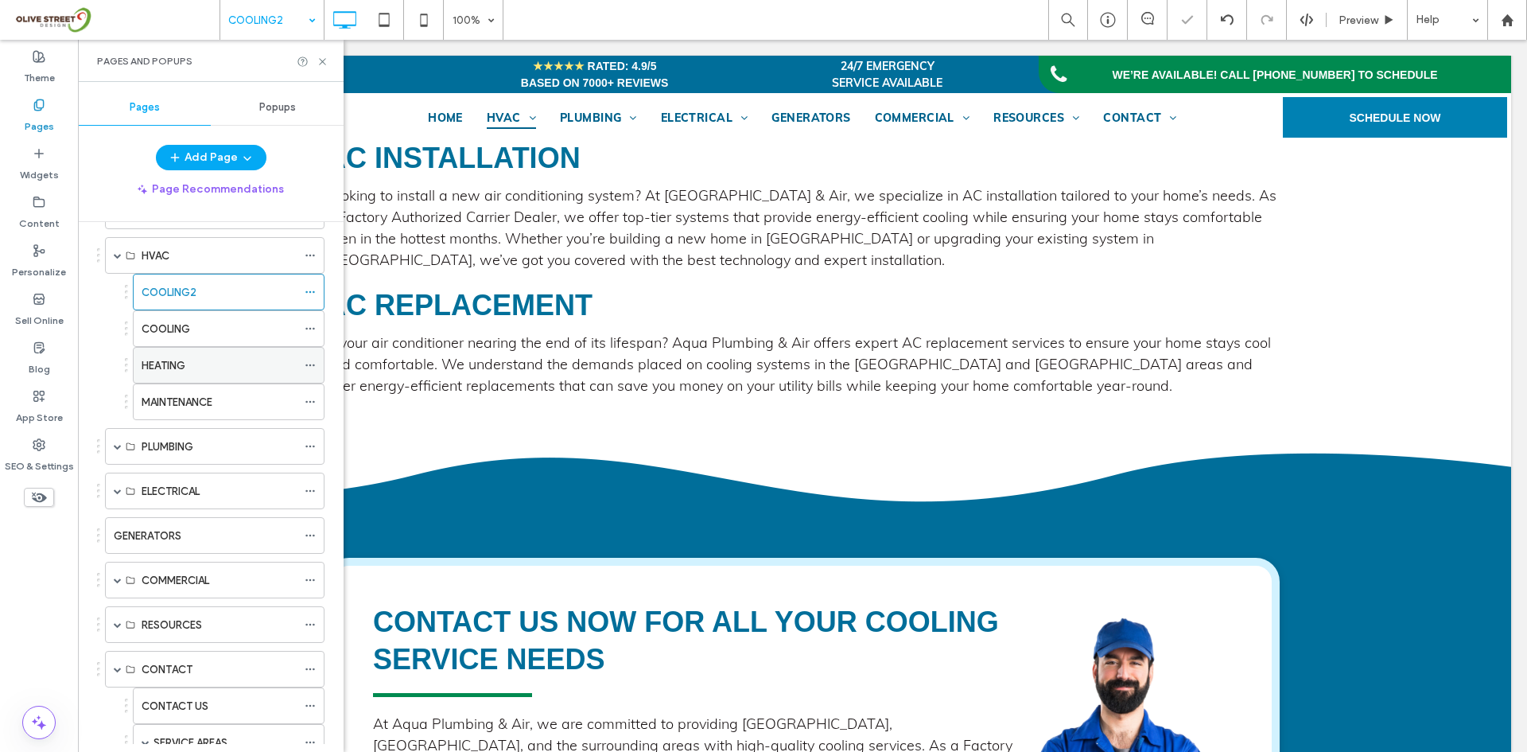
scroll to position [0, 0]
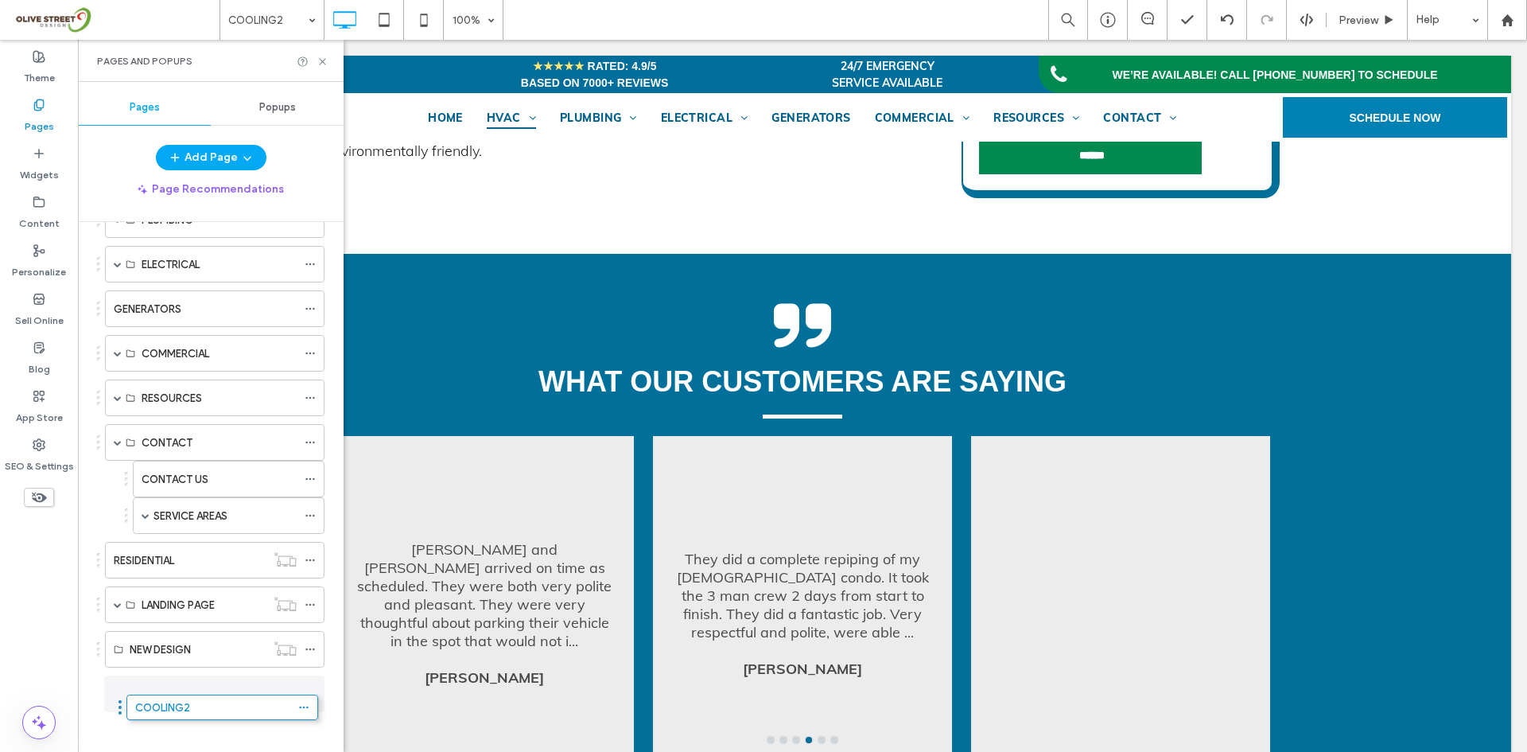
scroll to position [305, 0]
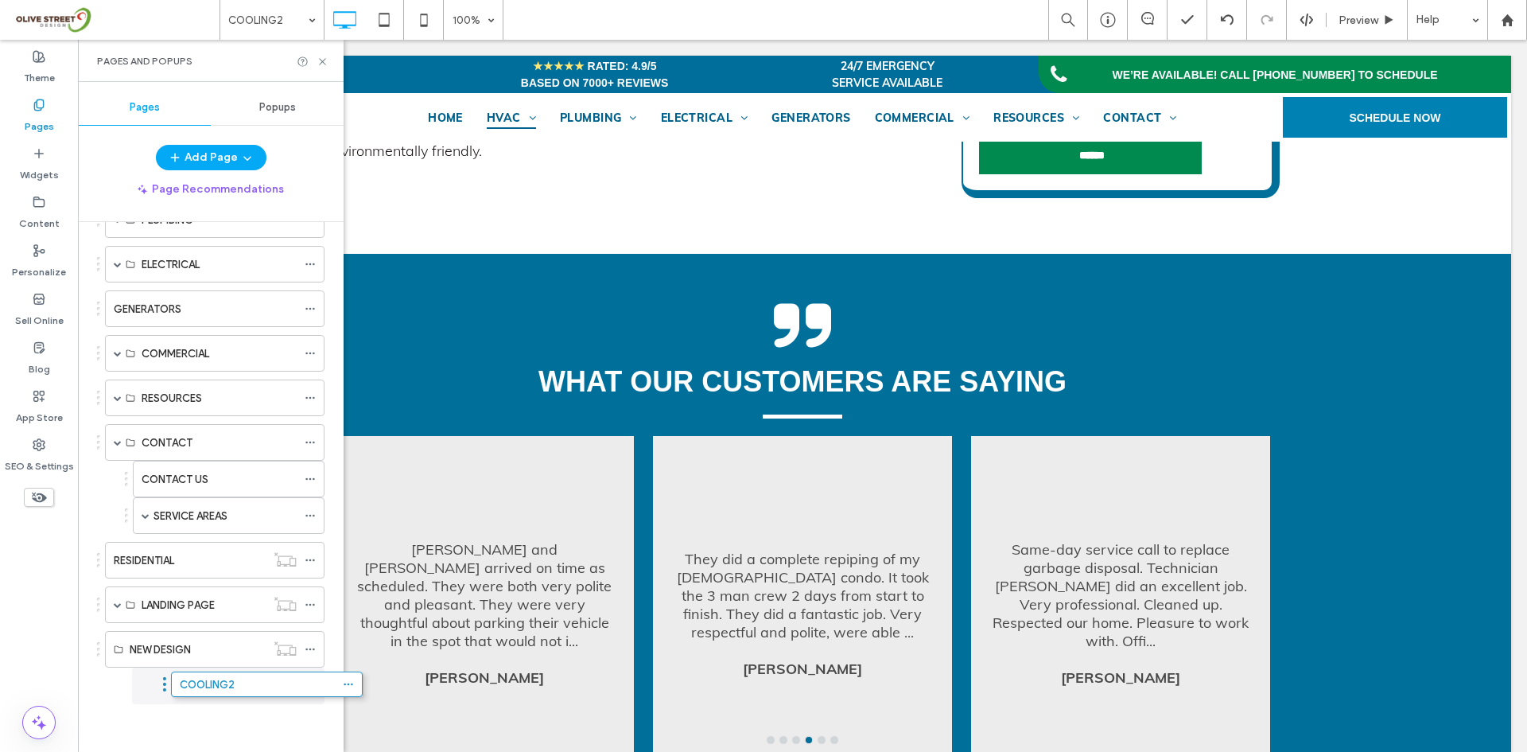
drag, startPoint x: 125, startPoint y: 404, endPoint x: 163, endPoint y: 686, distance: 284.9
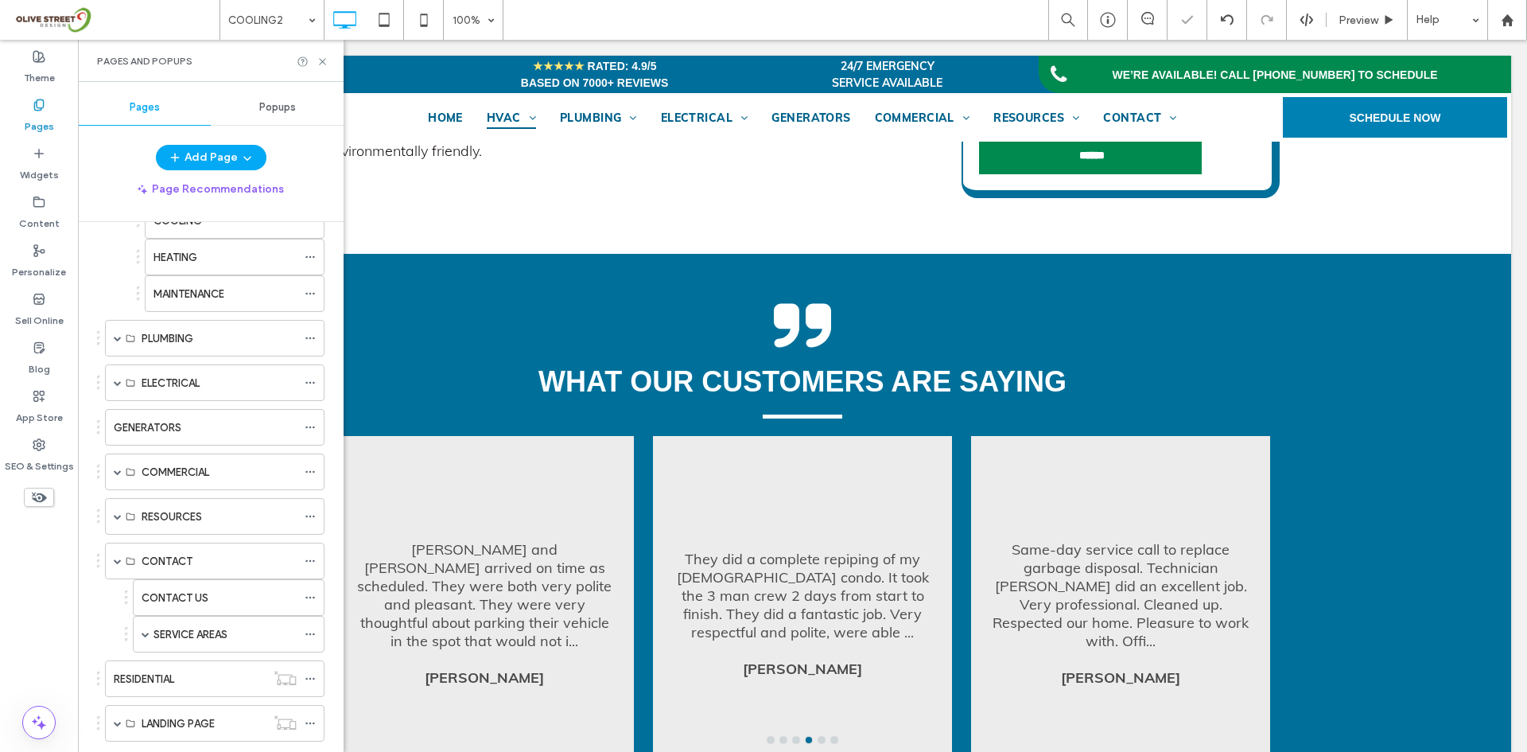
scroll to position [0, 0]
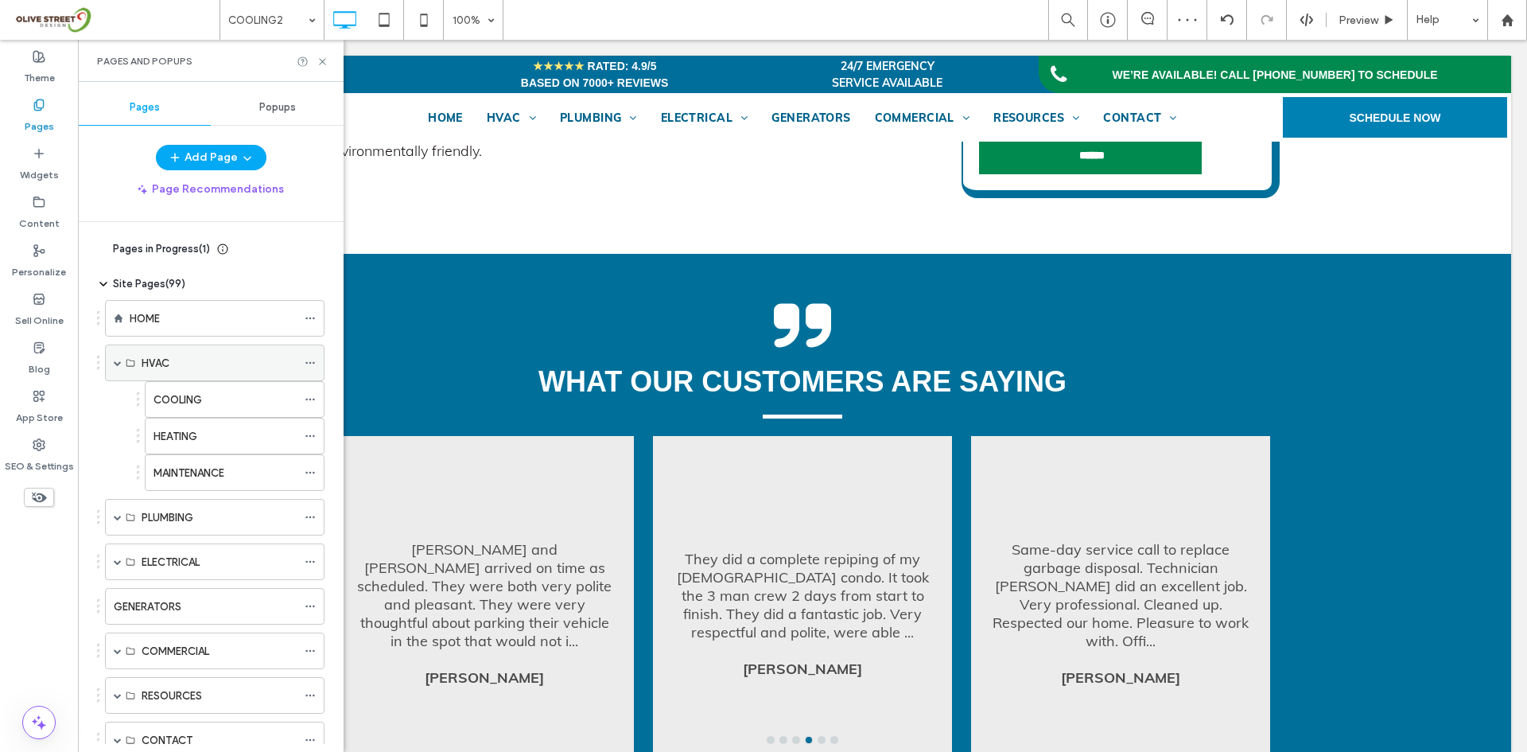
click at [115, 367] on span at bounding box center [118, 362] width 8 height 35
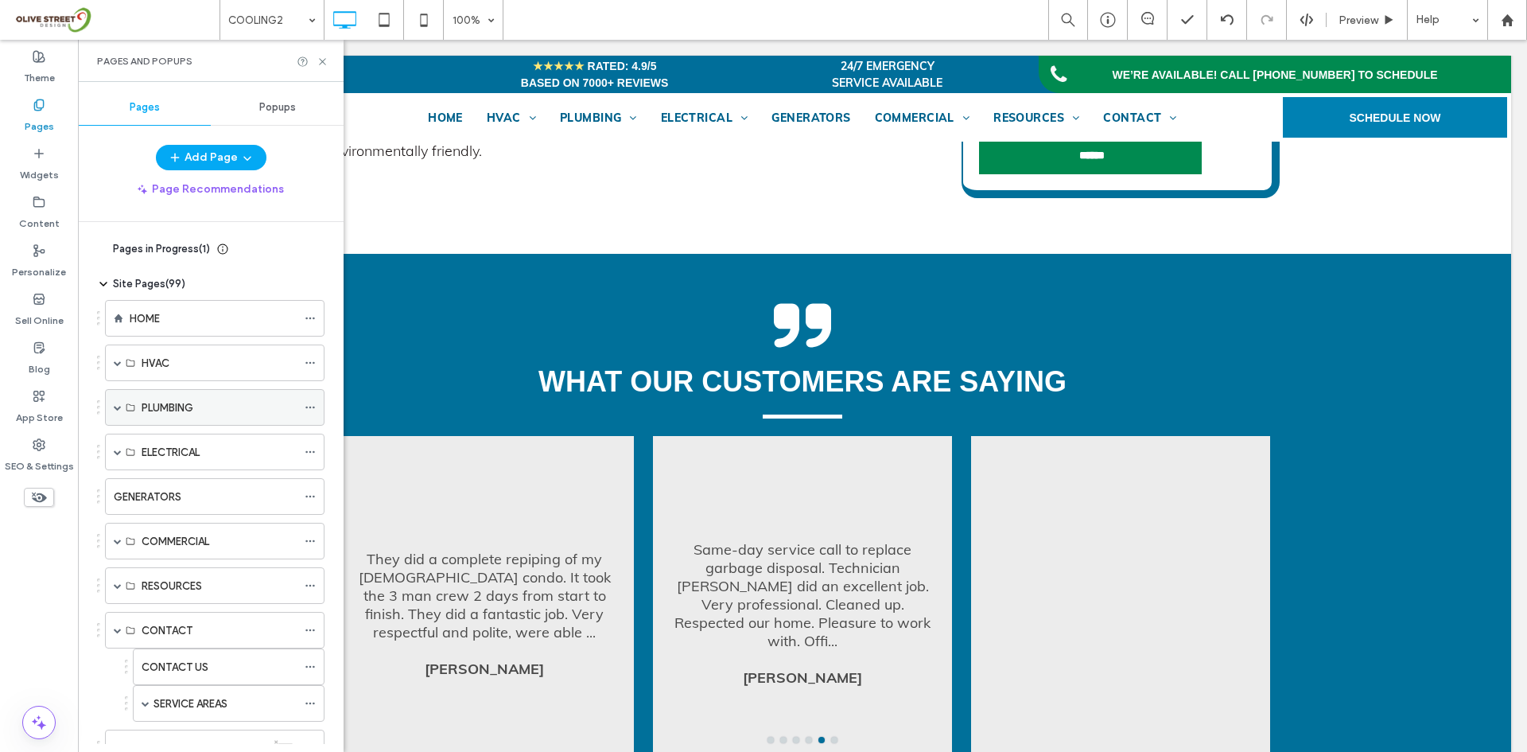
click at [117, 402] on span at bounding box center [118, 407] width 8 height 35
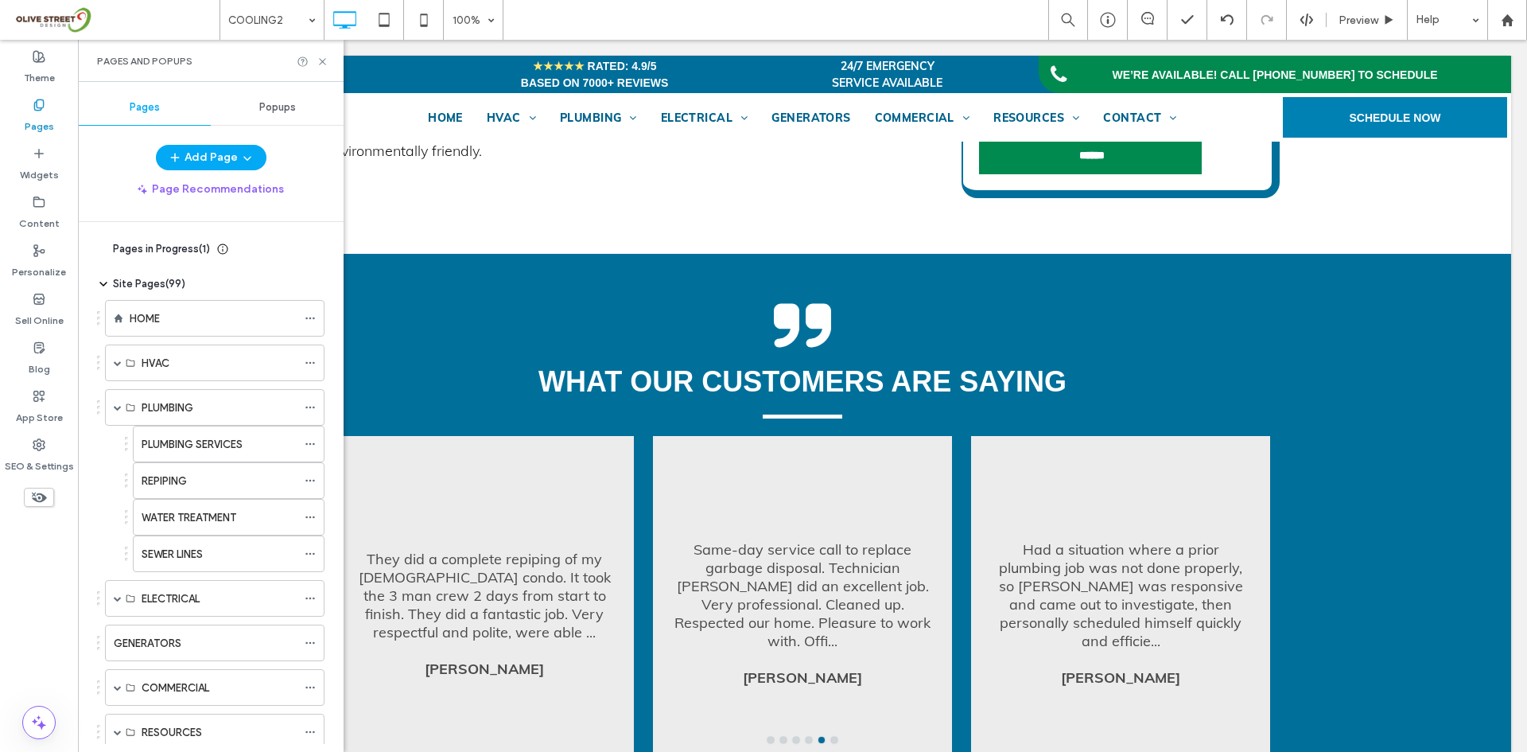
click at [161, 448] on label "PLUMBING SERVICES" at bounding box center [192, 444] width 101 height 28
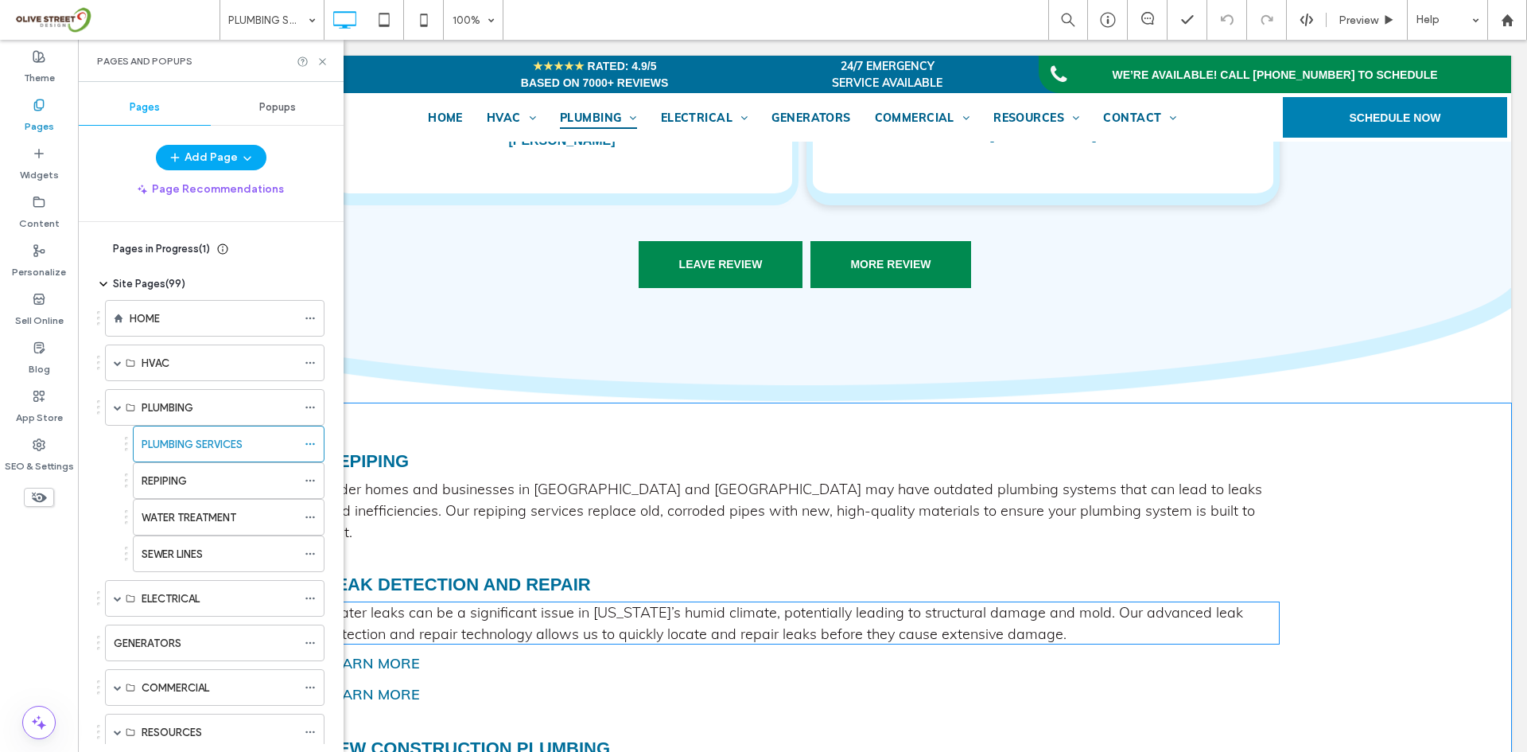
scroll to position [1856, 0]
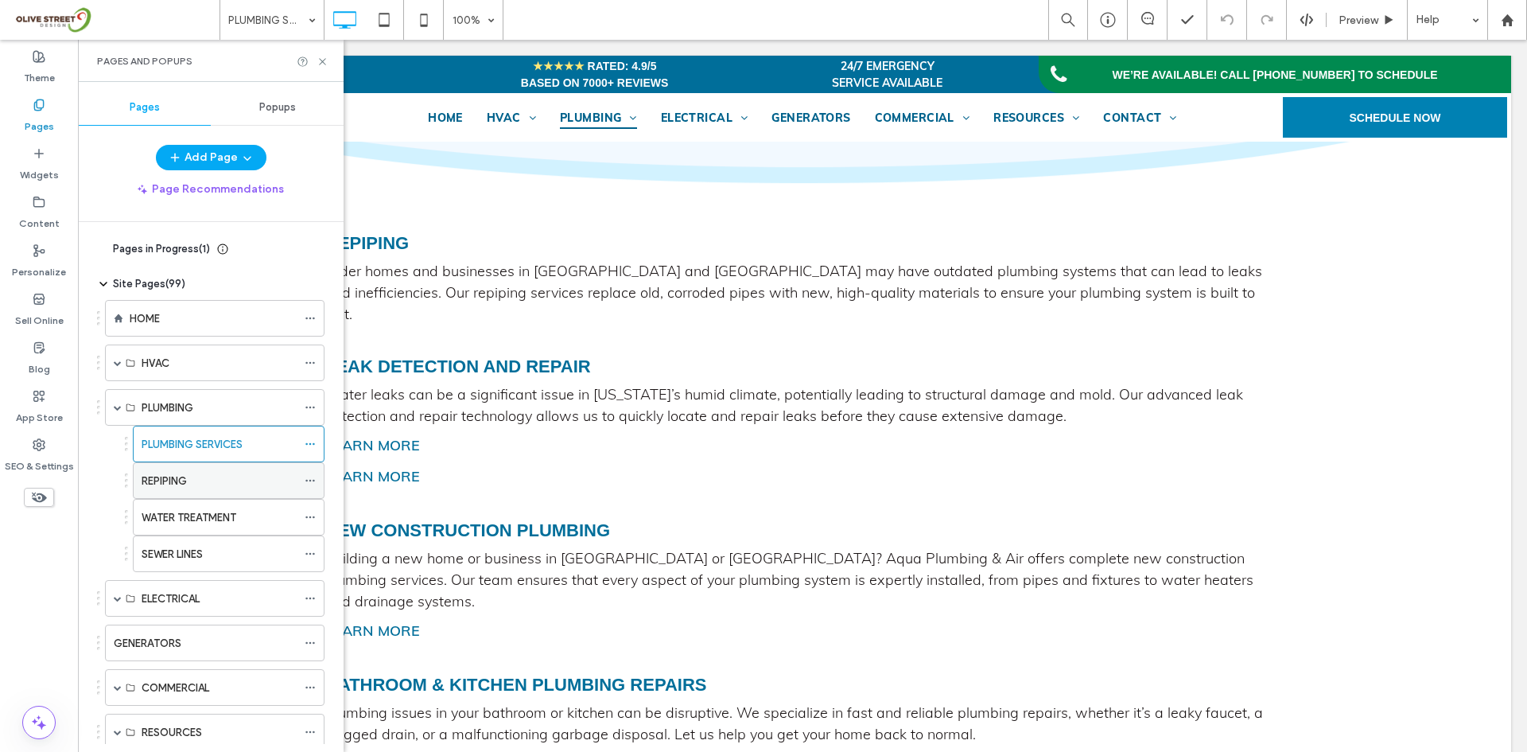
click at [184, 492] on div "REPIPING" at bounding box center [219, 480] width 155 height 35
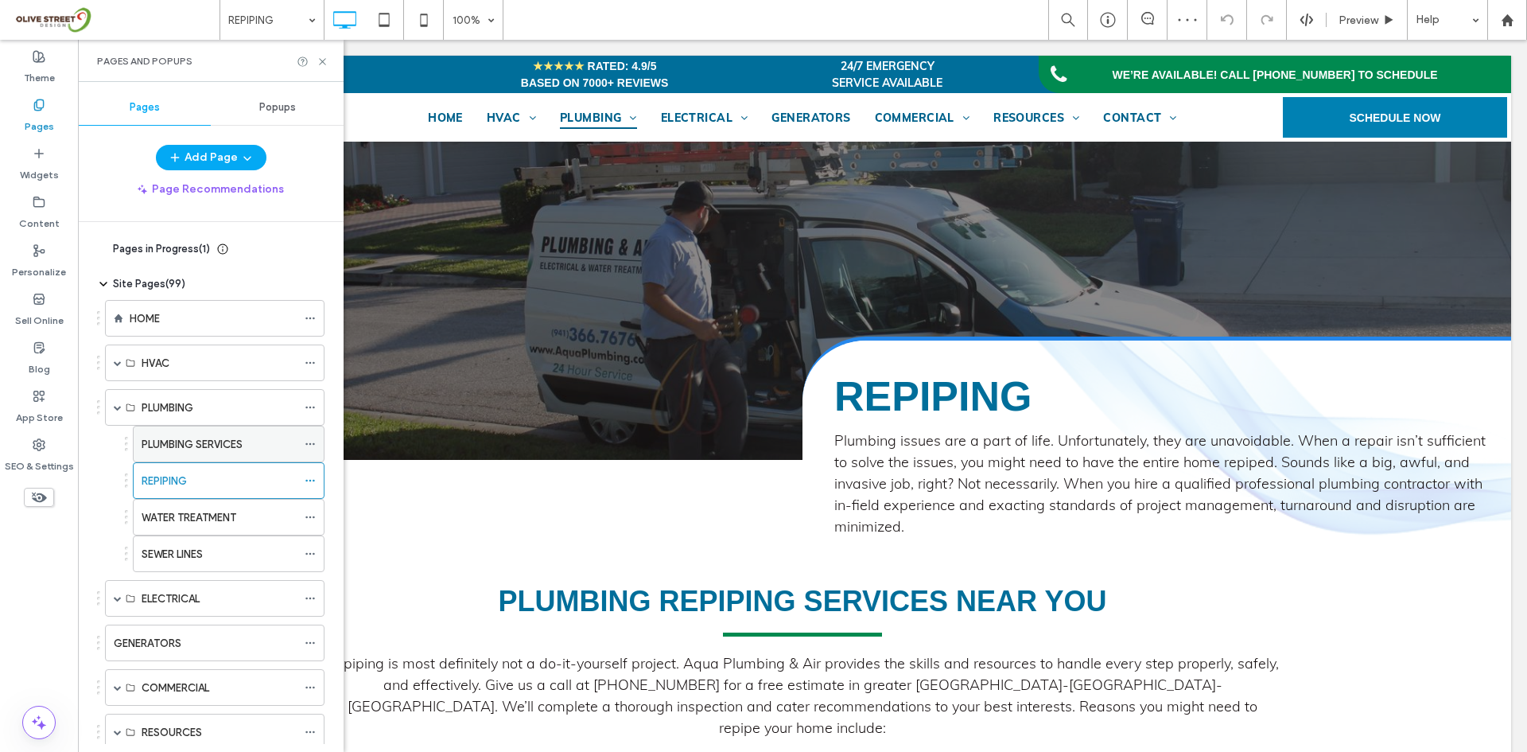
click at [227, 454] on div "PLUMBING SERVICES" at bounding box center [219, 443] width 155 height 35
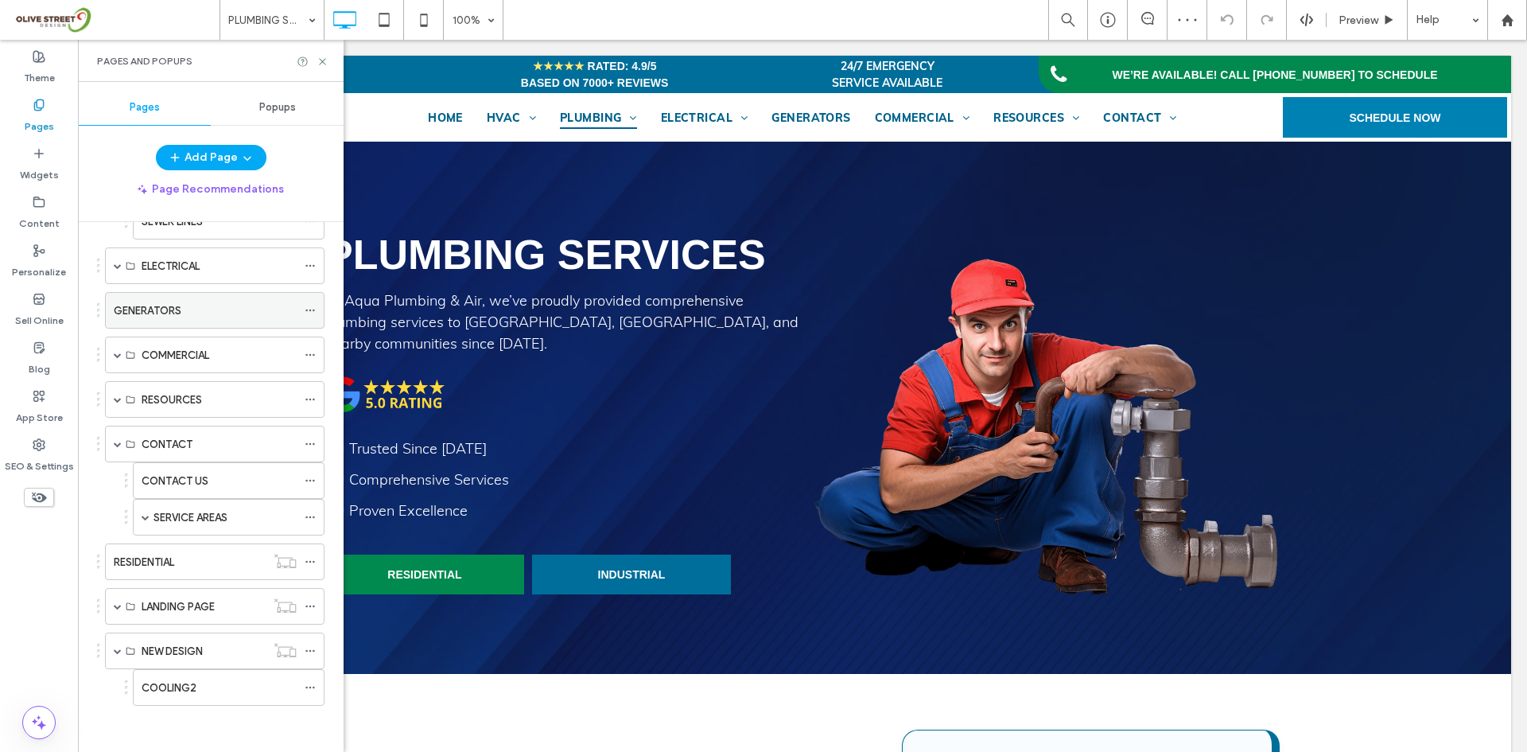
scroll to position [334, 0]
click at [183, 679] on label "COOLING2" at bounding box center [169, 686] width 55 height 28
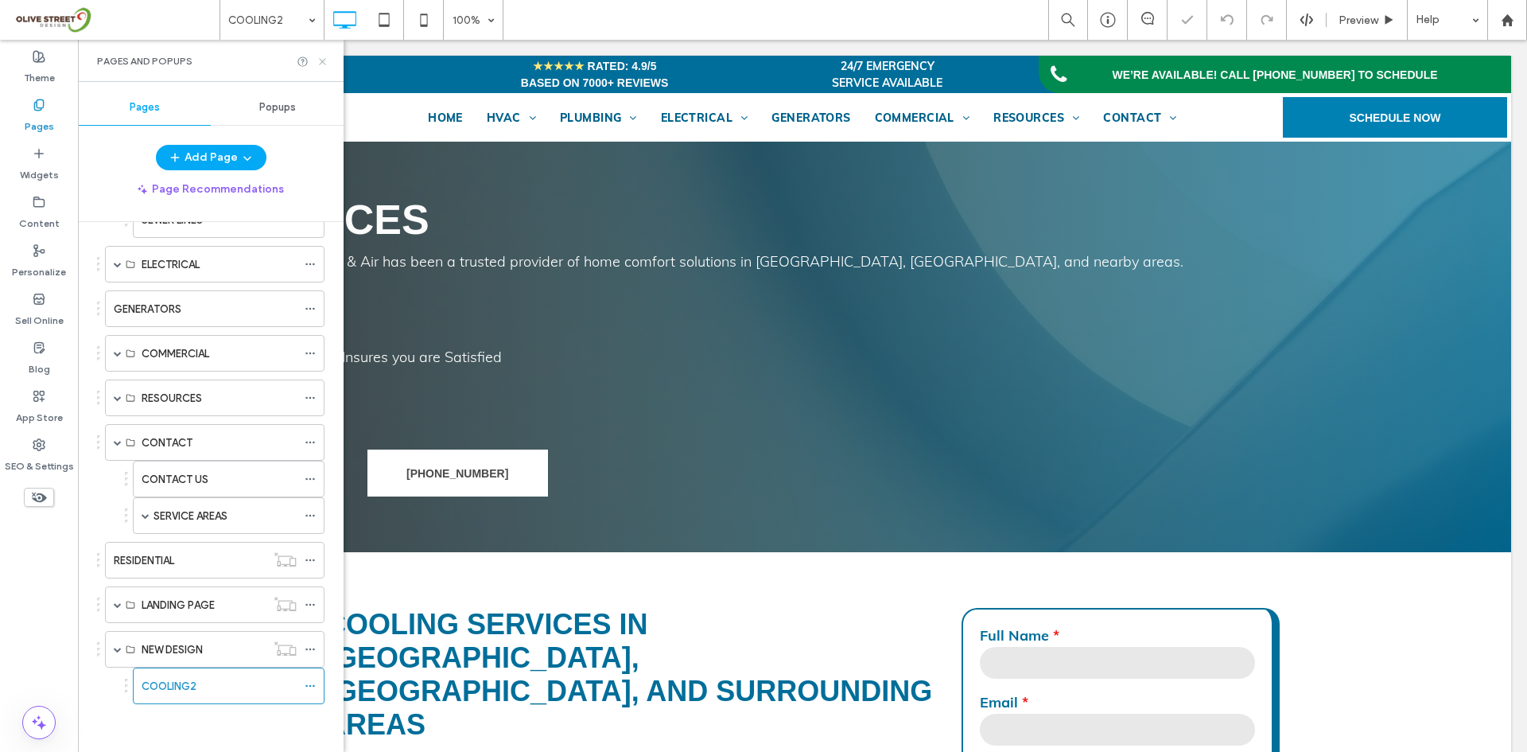
click at [321, 65] on icon at bounding box center [323, 62] width 12 height 12
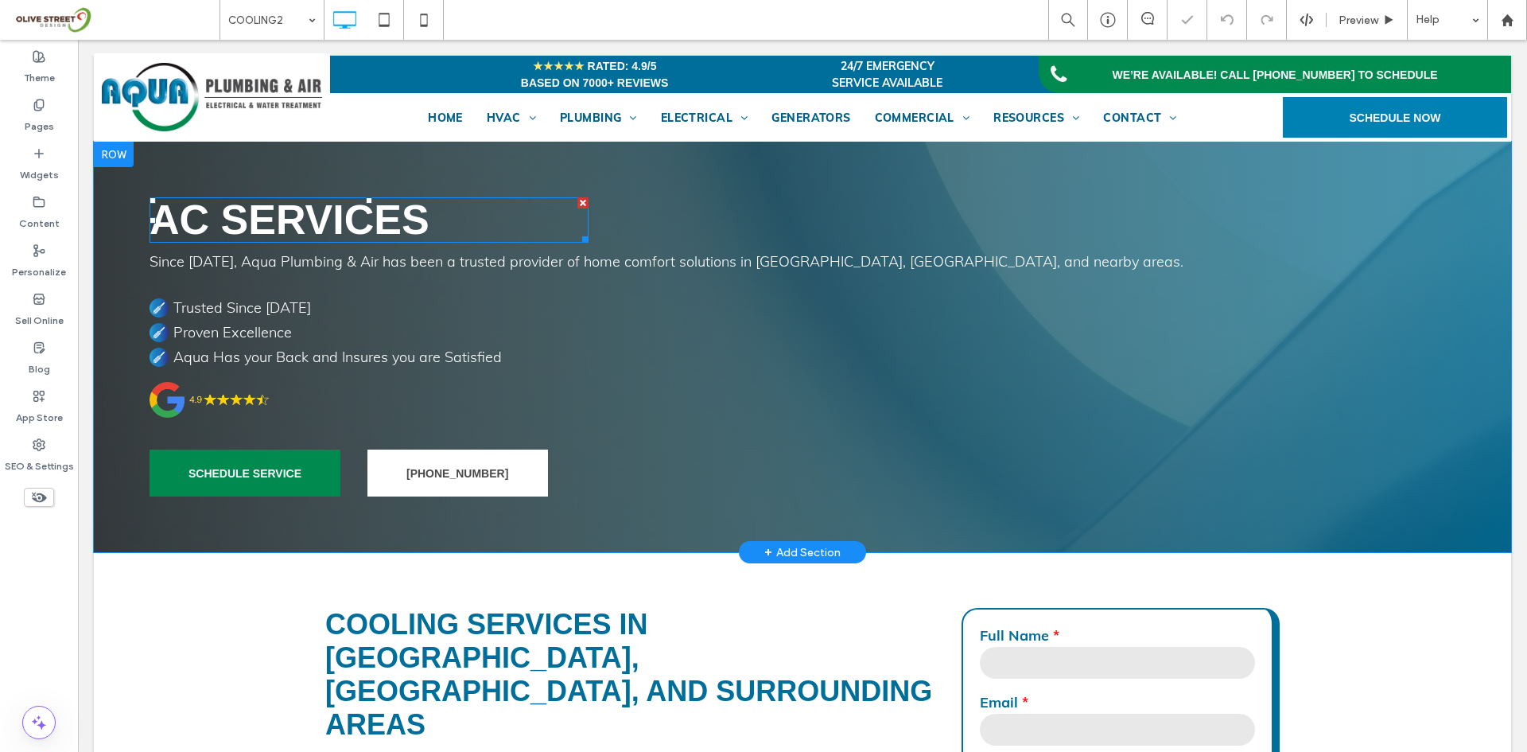
click at [341, 216] on span "AC Services" at bounding box center [290, 219] width 280 height 46
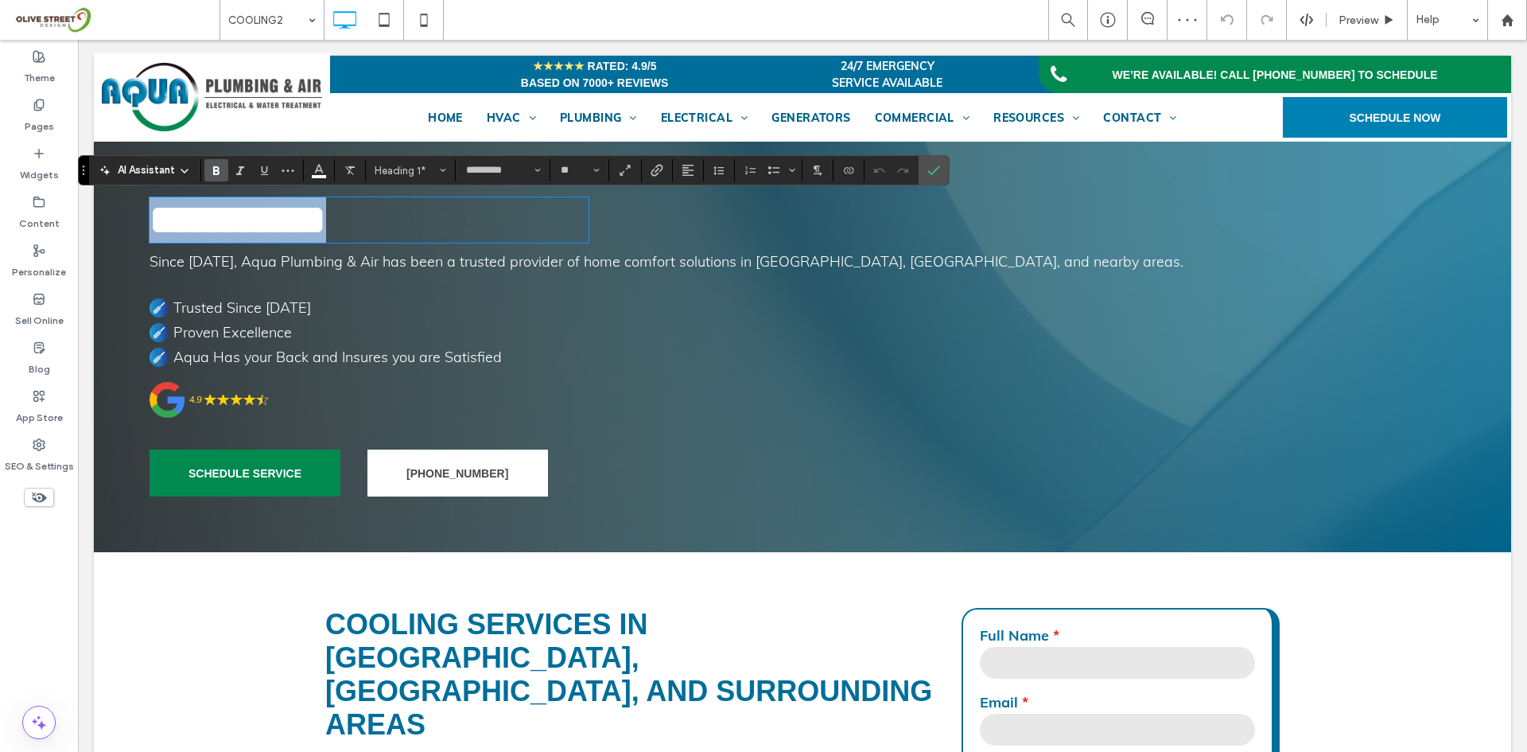
click at [326, 216] on span "**********" at bounding box center [238, 219] width 177 height 41
drag, startPoint x: 932, startPoint y: 165, endPoint x: 691, endPoint y: 235, distance: 251.0
click at [932, 165] on icon "Confirm" at bounding box center [933, 170] width 13 height 13
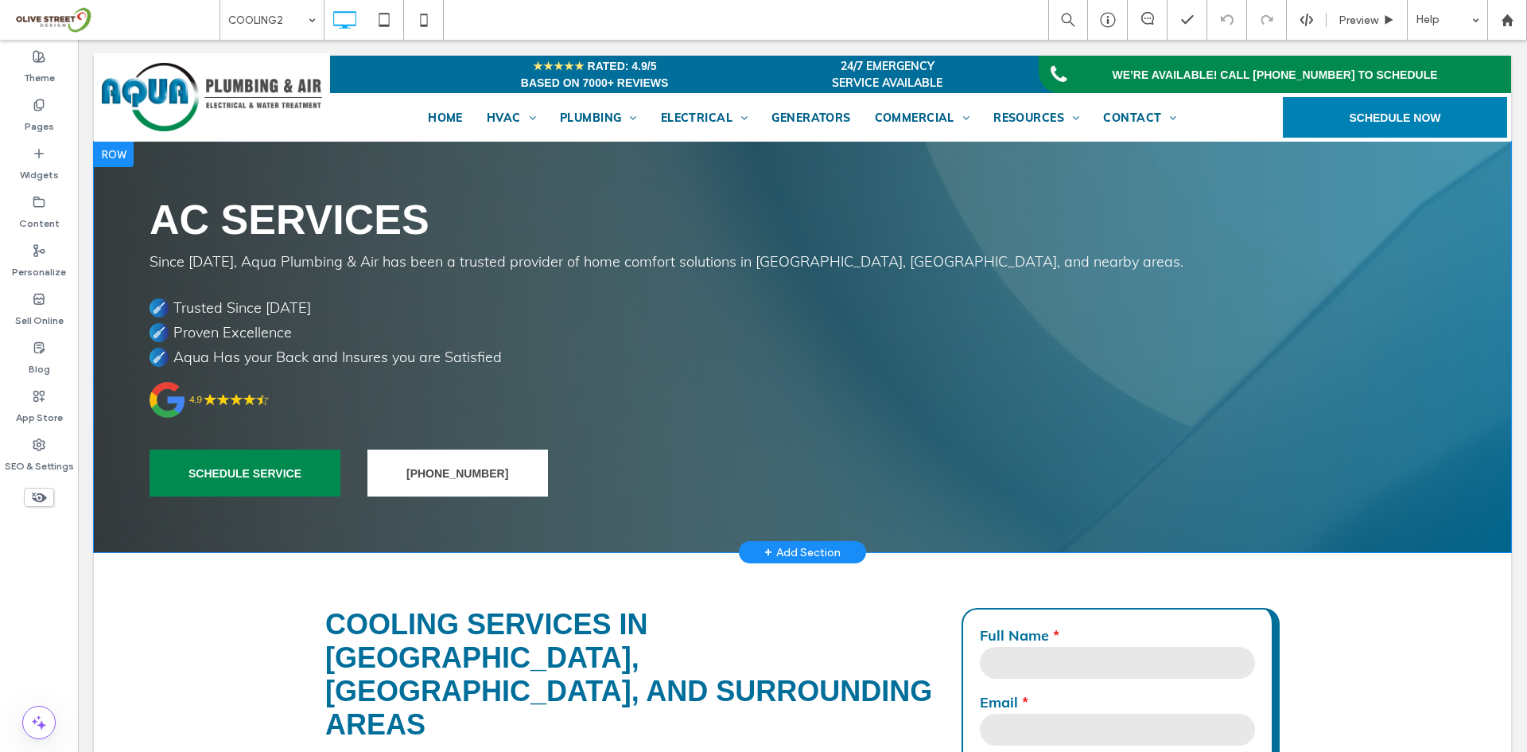
click at [1253, 283] on div "AC Services Since [DATE], Aqua Plumbing & Air has been a trusted provider of ho…" at bounding box center [802, 347] width 1417 height 410
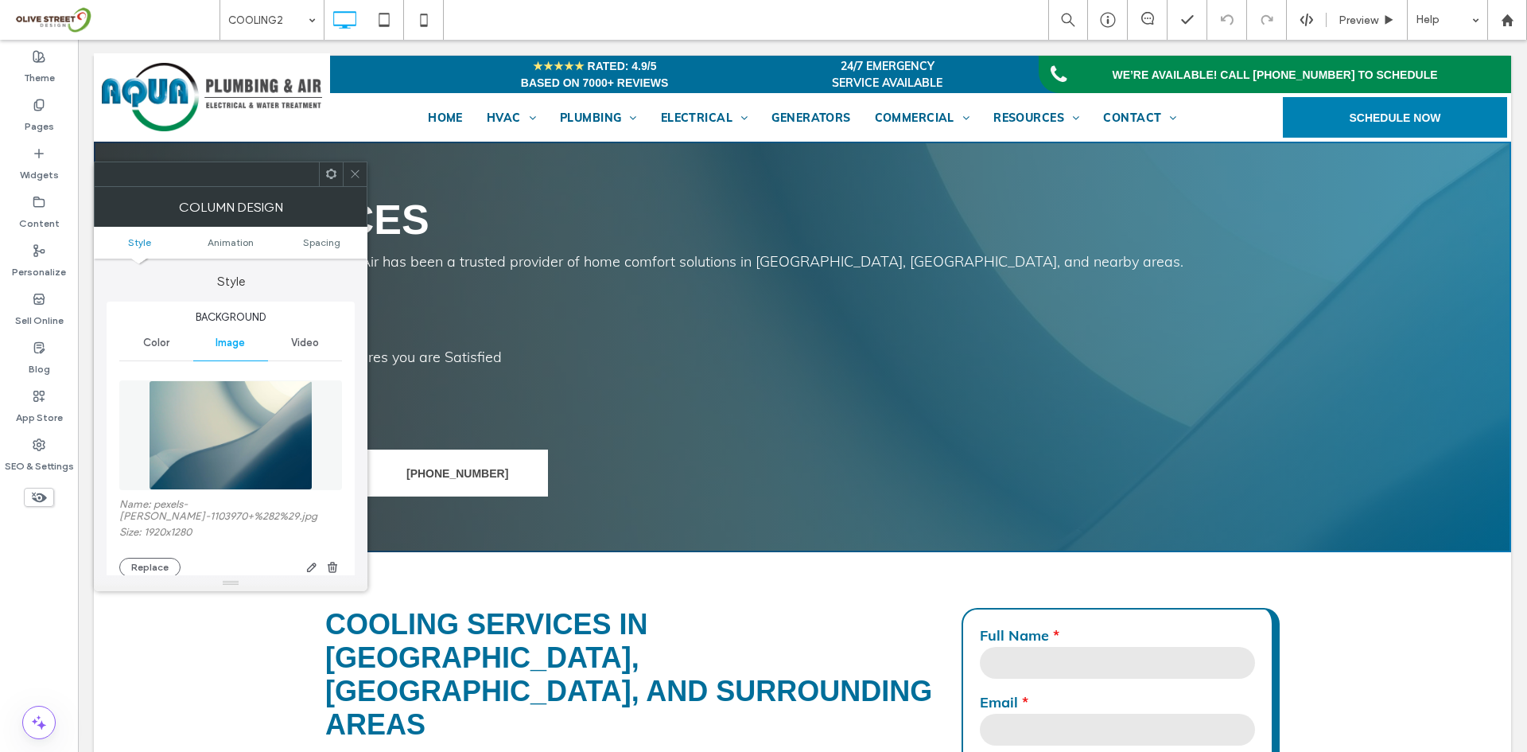
click at [351, 181] on span at bounding box center [355, 174] width 12 height 24
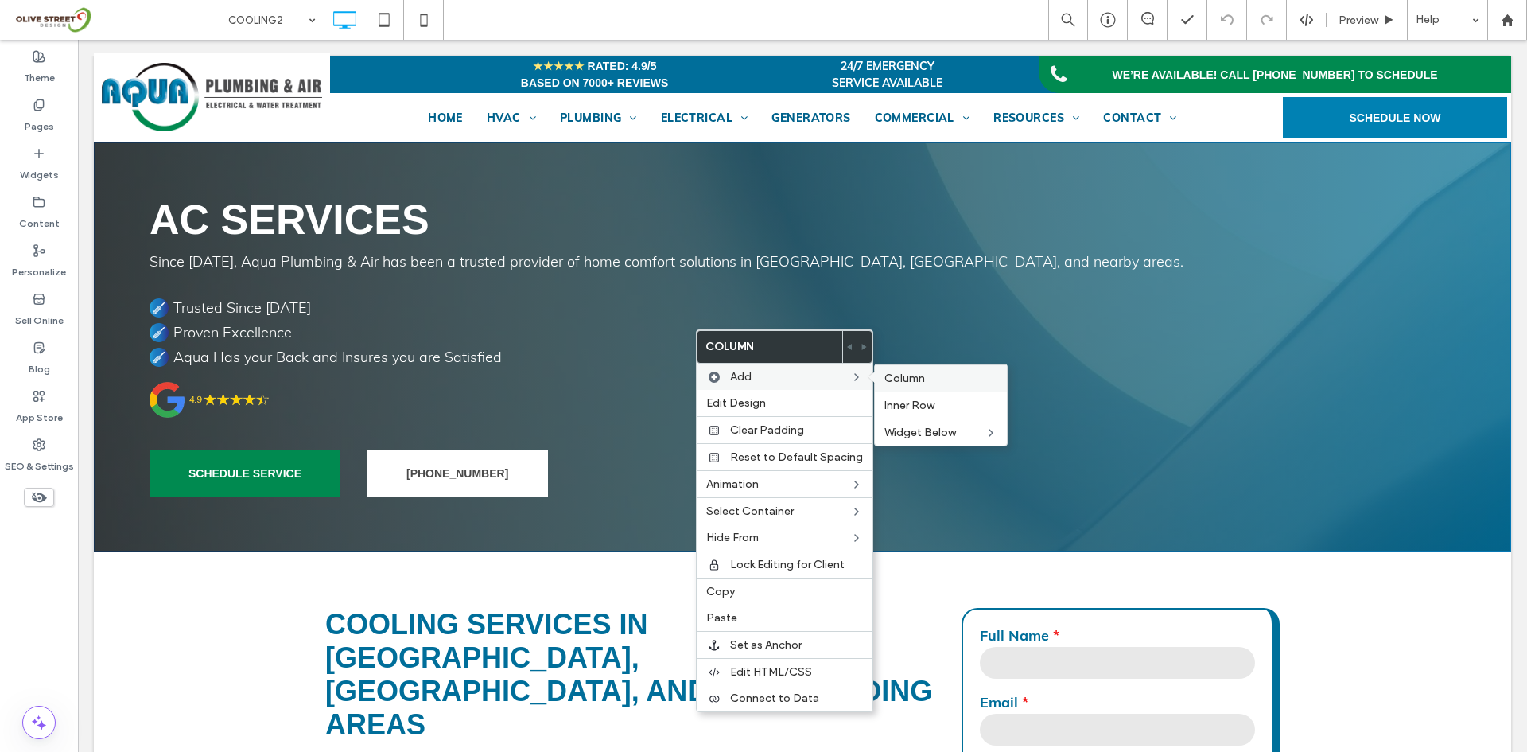
click at [902, 376] on span "Column" at bounding box center [904, 378] width 41 height 14
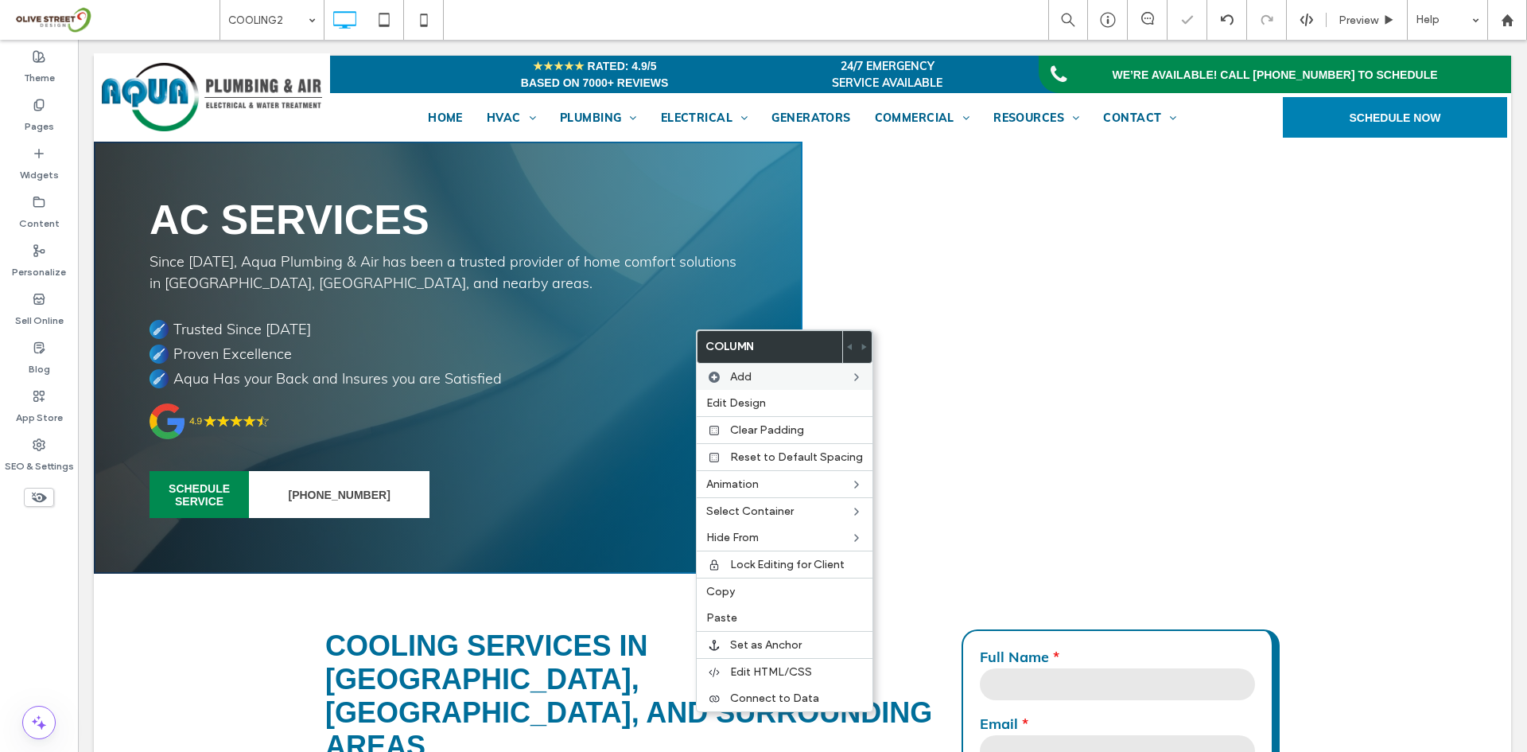
click at [932, 342] on div "Click To Paste Click To Paste" at bounding box center [1157, 358] width 709 height 432
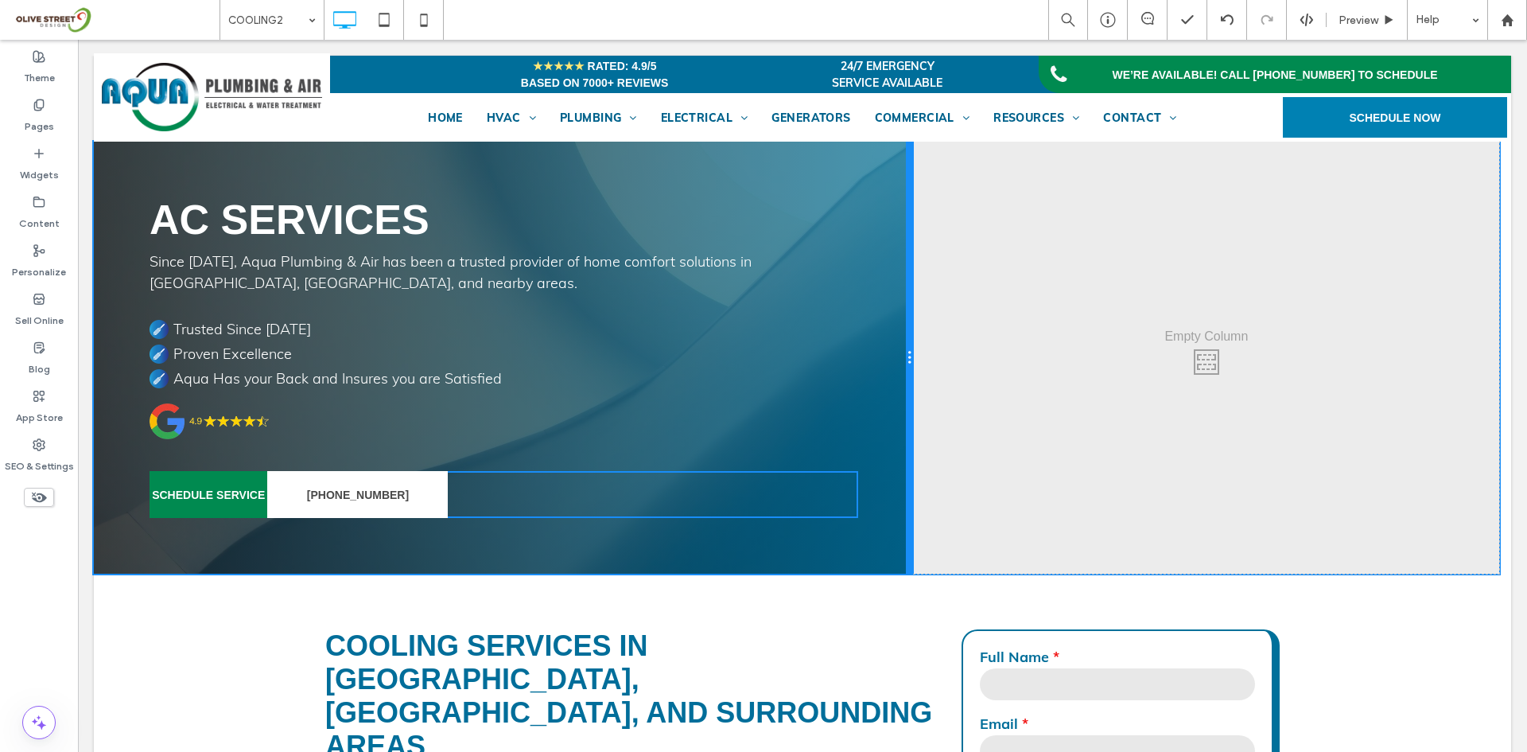
drag, startPoint x: 790, startPoint y: 329, endPoint x: 781, endPoint y: 662, distance: 332.6
click at [868, 325] on div "AC Services Since [DATE], Aqua Plumbing & Air has been a trusted provider of ho…" at bounding box center [504, 358] width 820 height 432
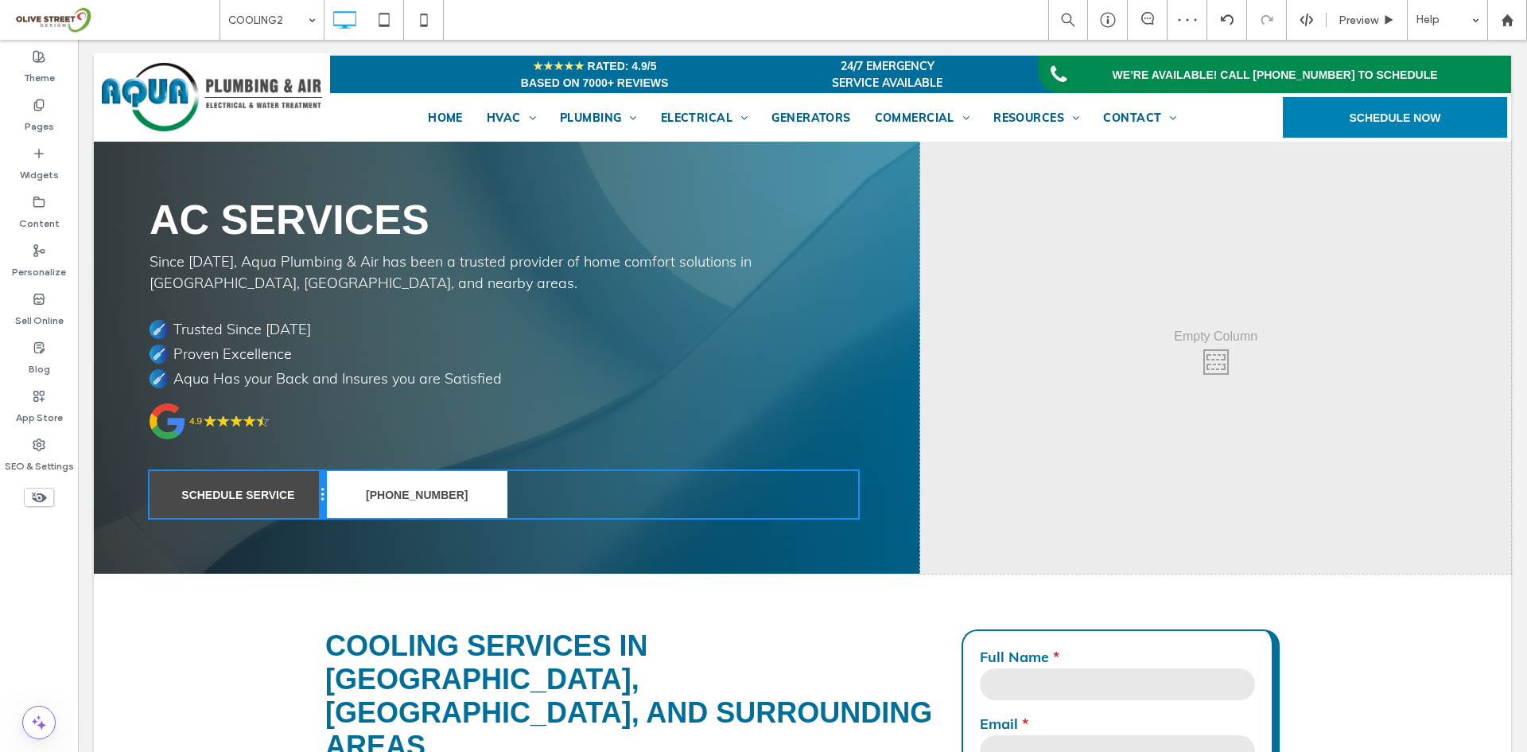
drag, startPoint x: 266, startPoint y: 498, endPoint x: 390, endPoint y: 624, distance: 176.6
click at [305, 497] on div "SCHEDULE SERVICE Click To Paste" at bounding box center [238, 494] width 177 height 47
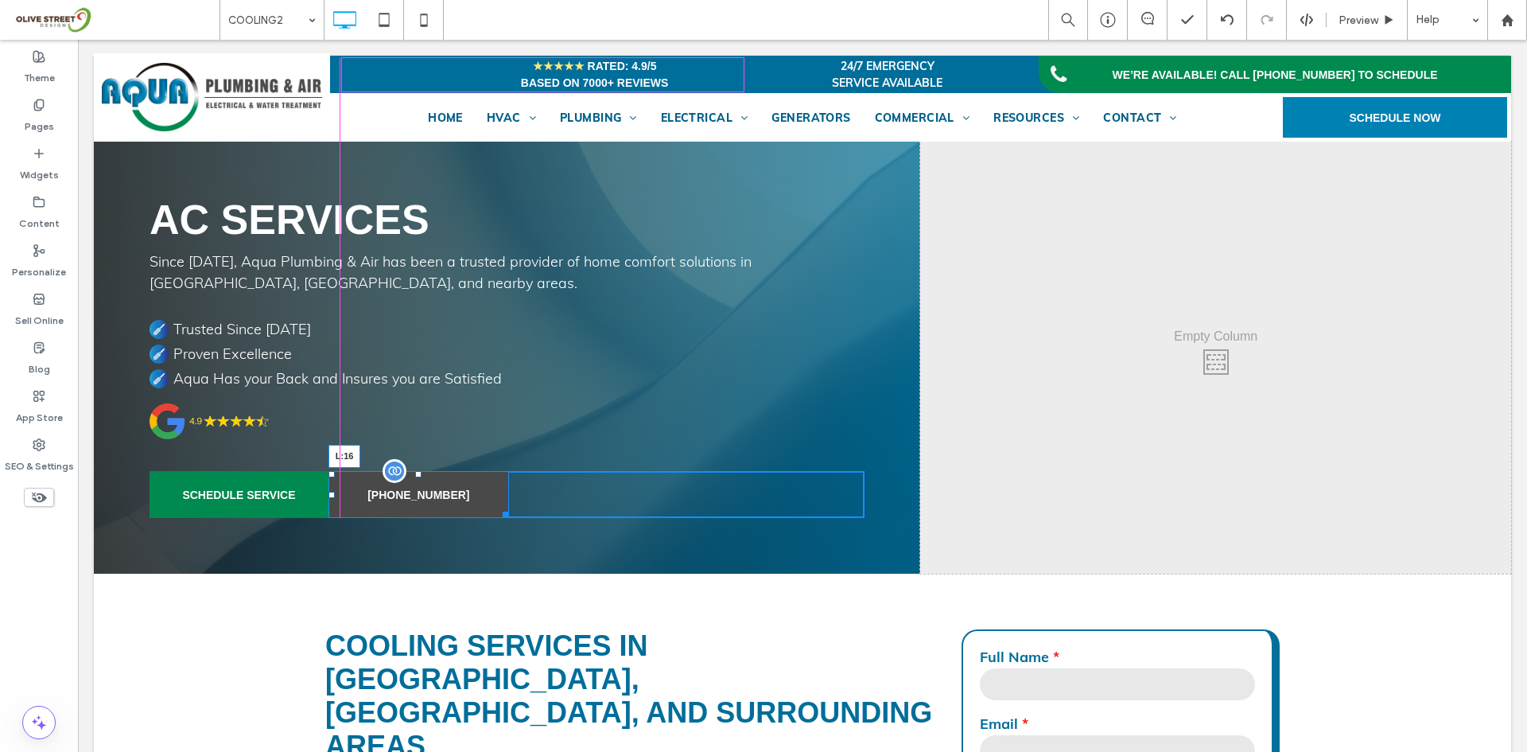
drag, startPoint x: 327, startPoint y: 495, endPoint x: 402, endPoint y: 564, distance: 102.5
click at [335, 497] on div at bounding box center [332, 495] width 6 height 6
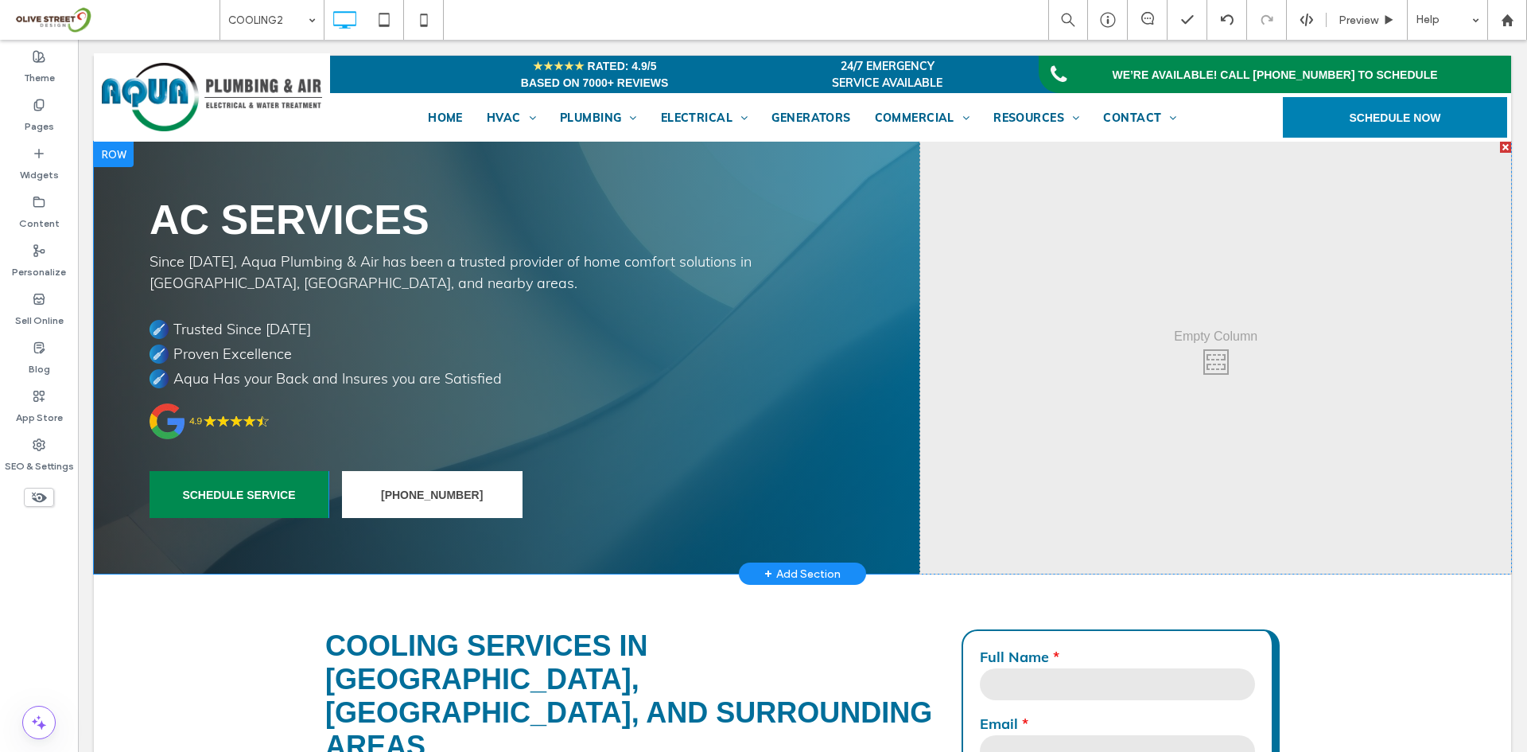
click at [1500, 145] on div at bounding box center [1505, 147] width 11 height 11
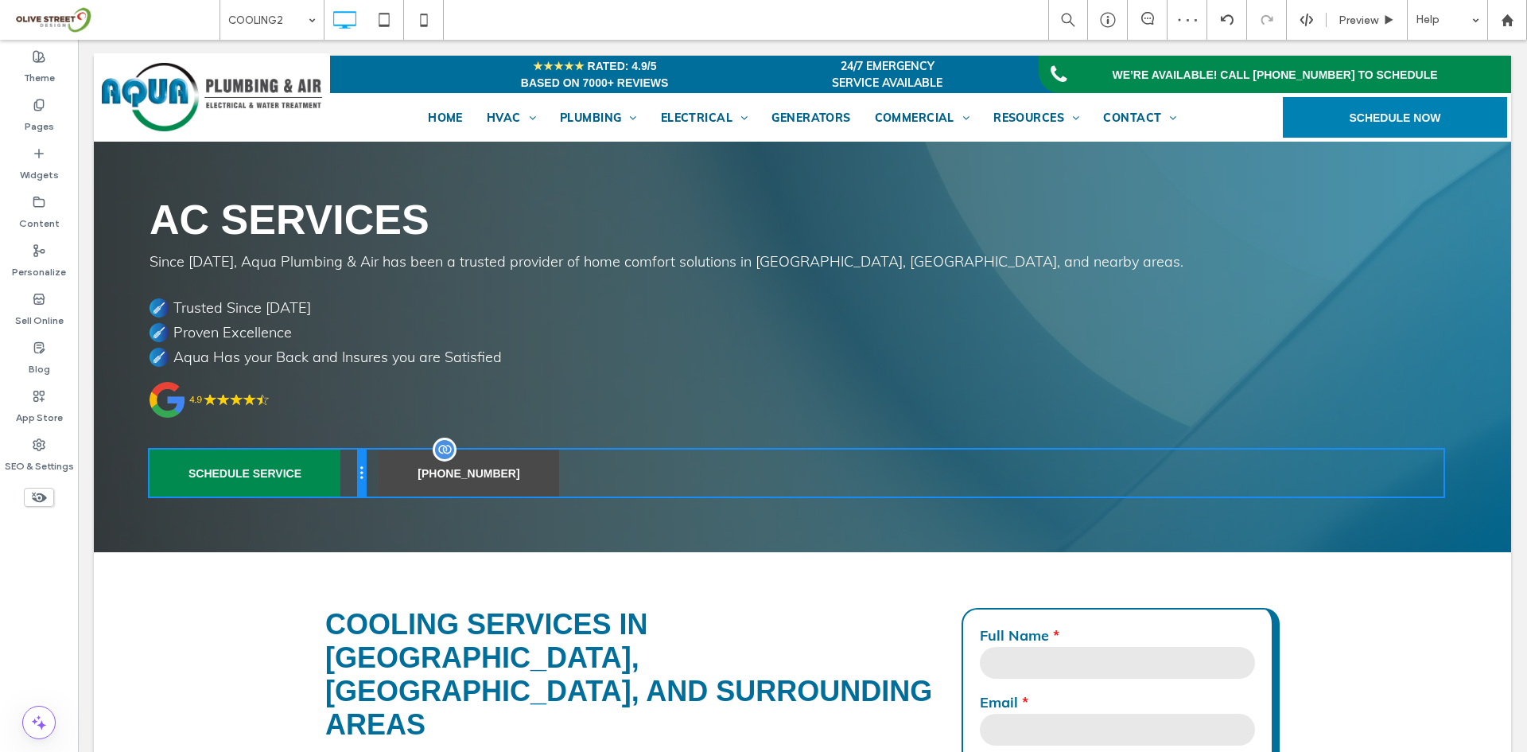
drag, startPoint x: 472, startPoint y: 472, endPoint x: 400, endPoint y: 693, distance: 231.9
click at [378, 472] on div "SCHEDULE SERVICE Click To Paste 941-366-7676 Click To Paste" at bounding box center [803, 472] width 1306 height 47
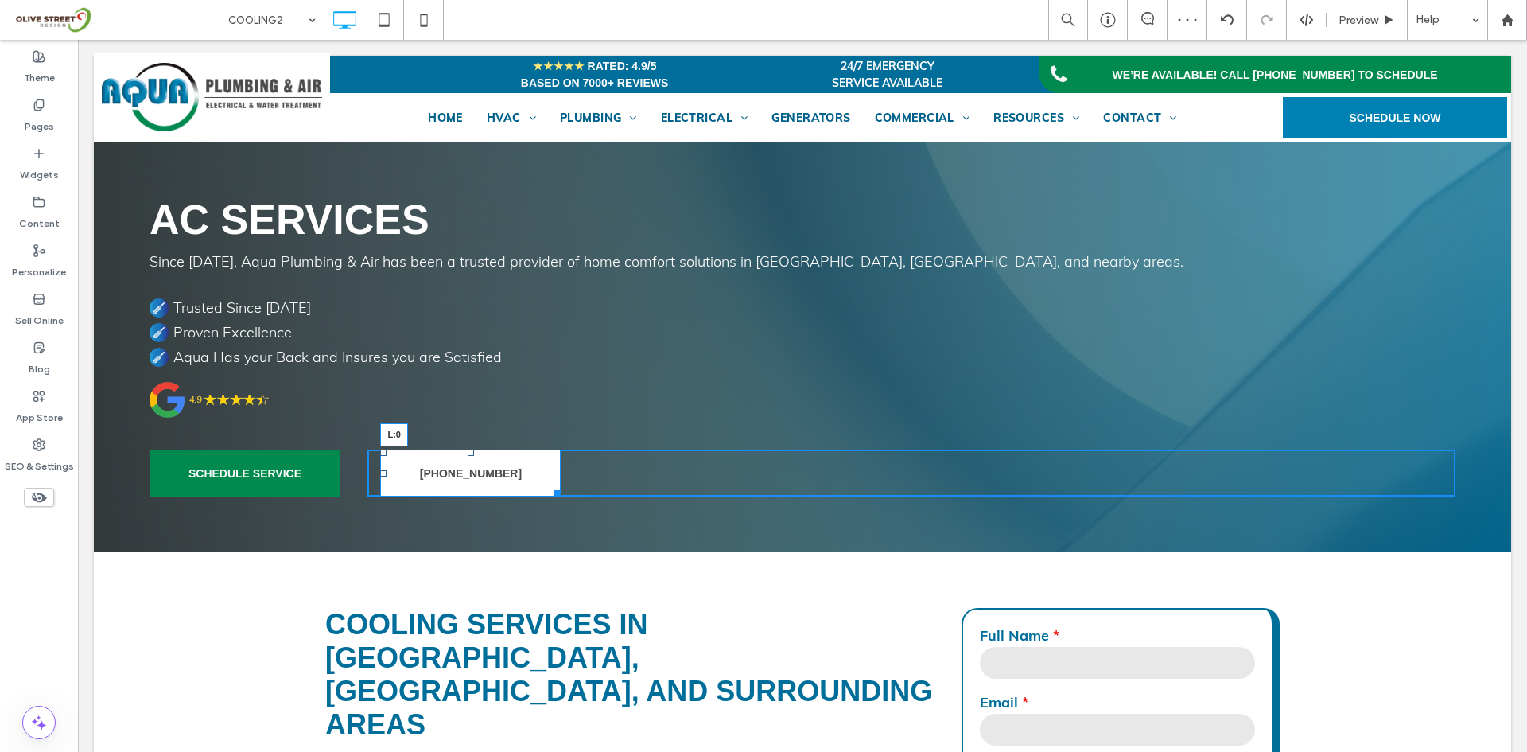
drag, startPoint x: 383, startPoint y: 472, endPoint x: 390, endPoint y: 549, distance: 76.6
click at [356, 469] on div "SCHEDULE SERVICE Click To Paste 941-366-7676 L:0 Click To Paste" at bounding box center [803, 472] width 1306 height 47
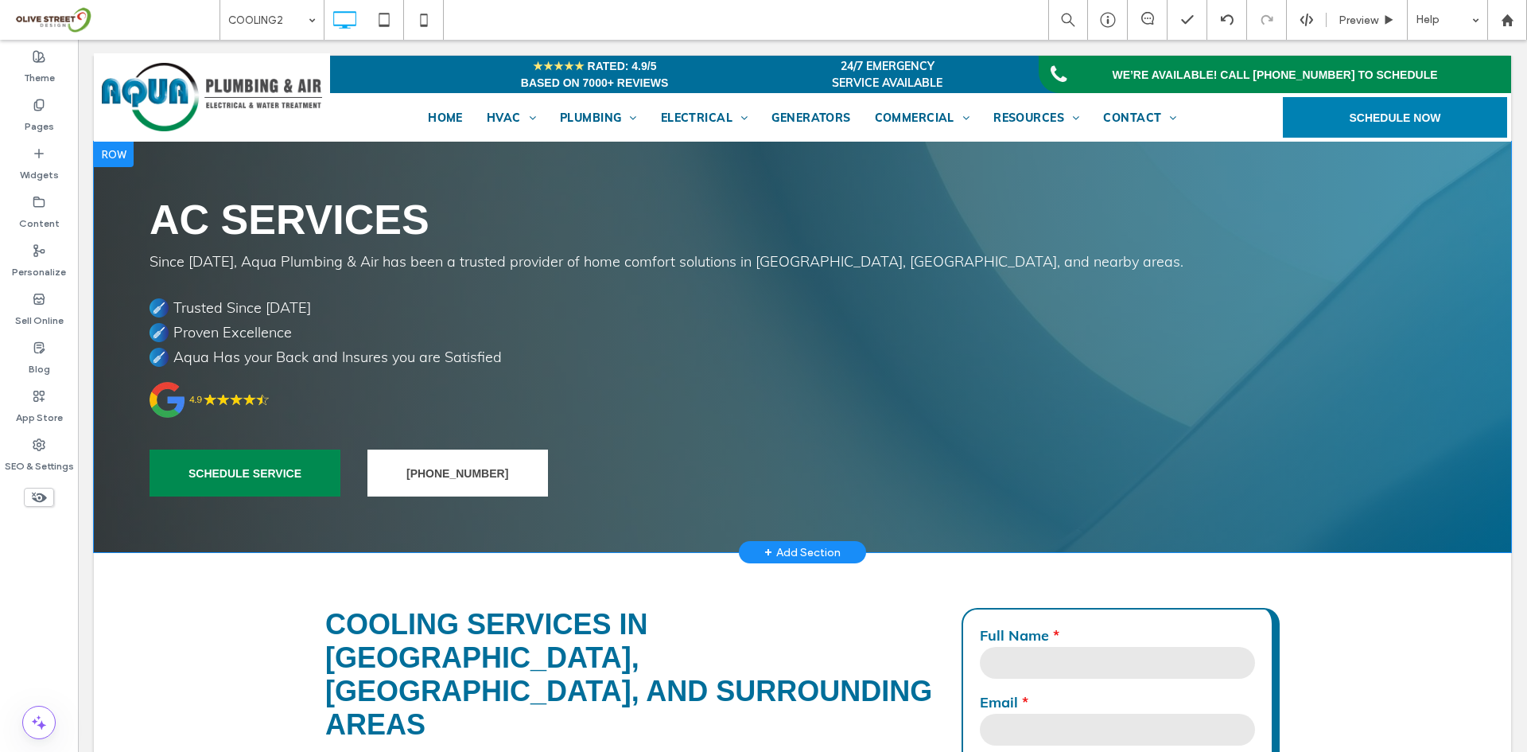
click at [1021, 433] on div "AC Services Since 1974, Aqua Plumbing & Air has been a trusted provider of home…" at bounding box center [802, 347] width 1417 height 410
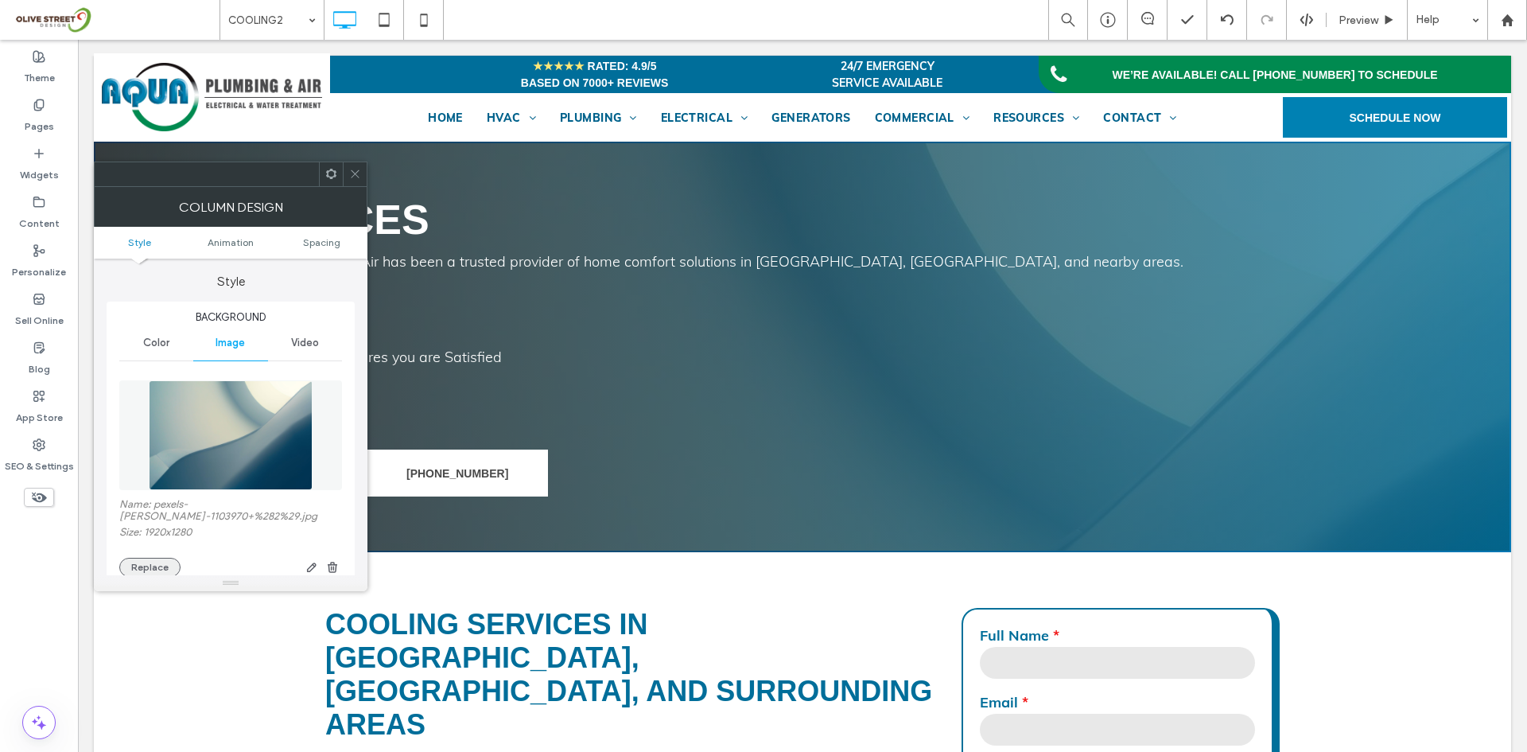
click at [151, 558] on button "Replace" at bounding box center [149, 567] width 61 height 19
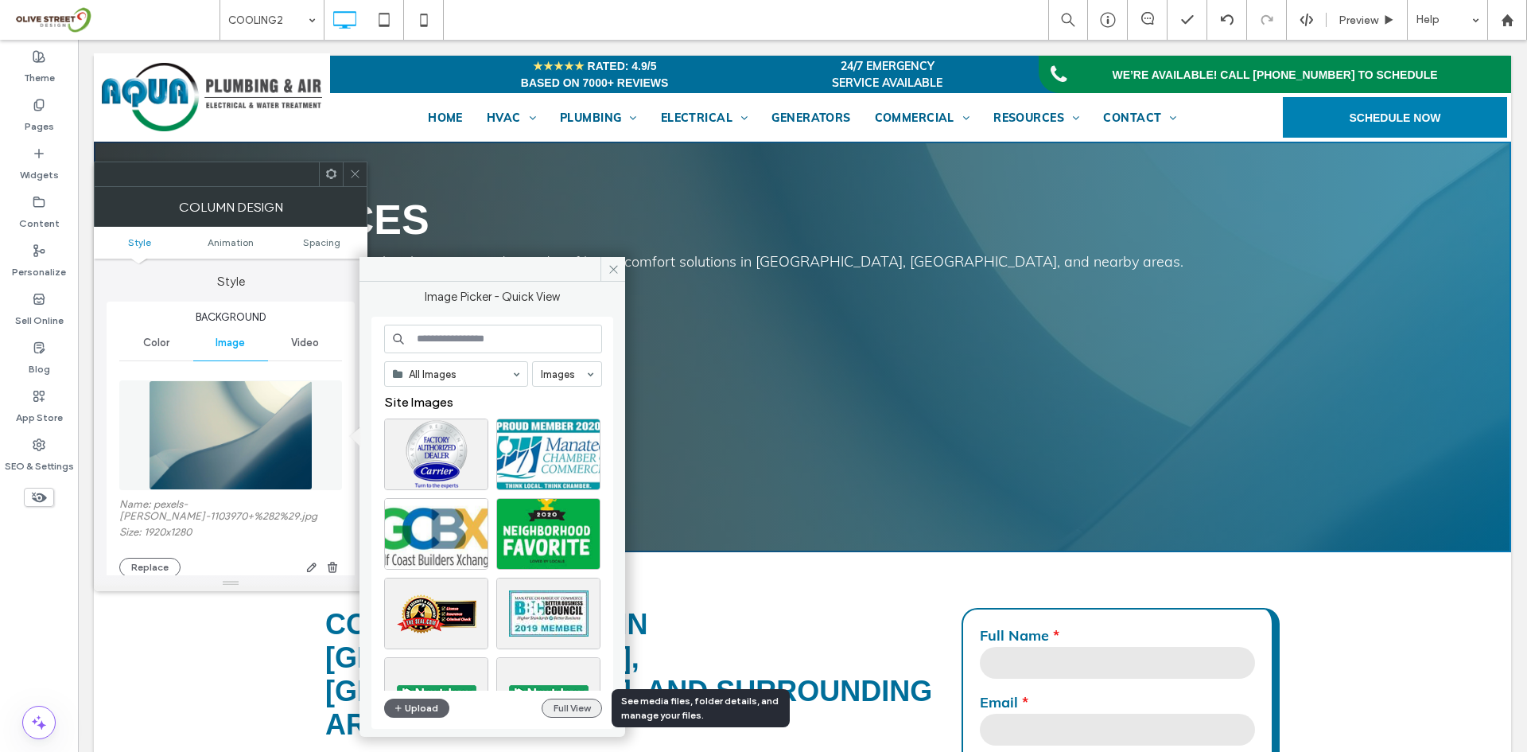
click at [570, 711] on button "Full View" at bounding box center [572, 707] width 60 height 19
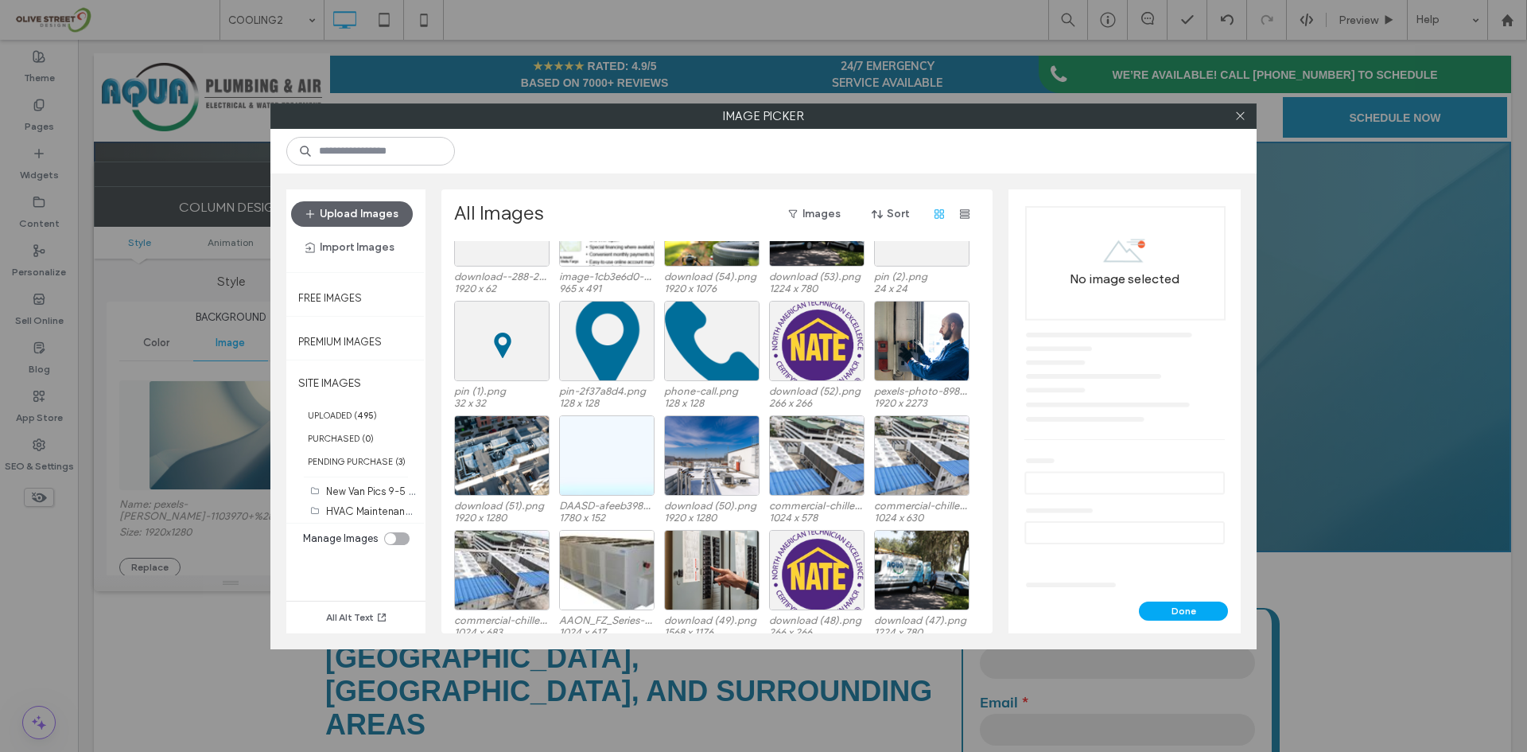
scroll to position [8360, 0]
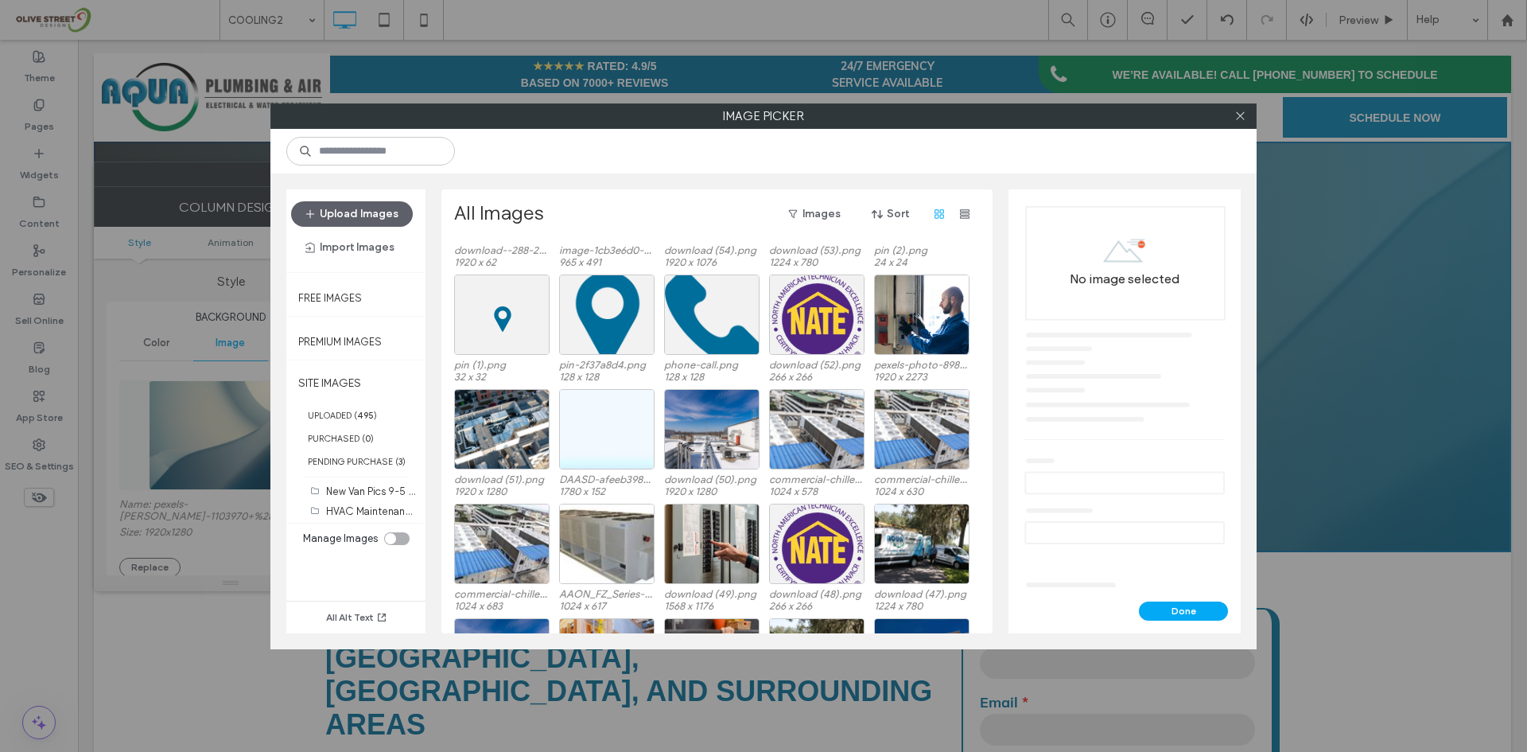
click at [1250, 115] on div at bounding box center [1240, 116] width 24 height 24
click at [1247, 113] on div at bounding box center [1240, 116] width 24 height 24
click at [1234, 117] on icon at bounding box center [1240, 116] width 12 height 12
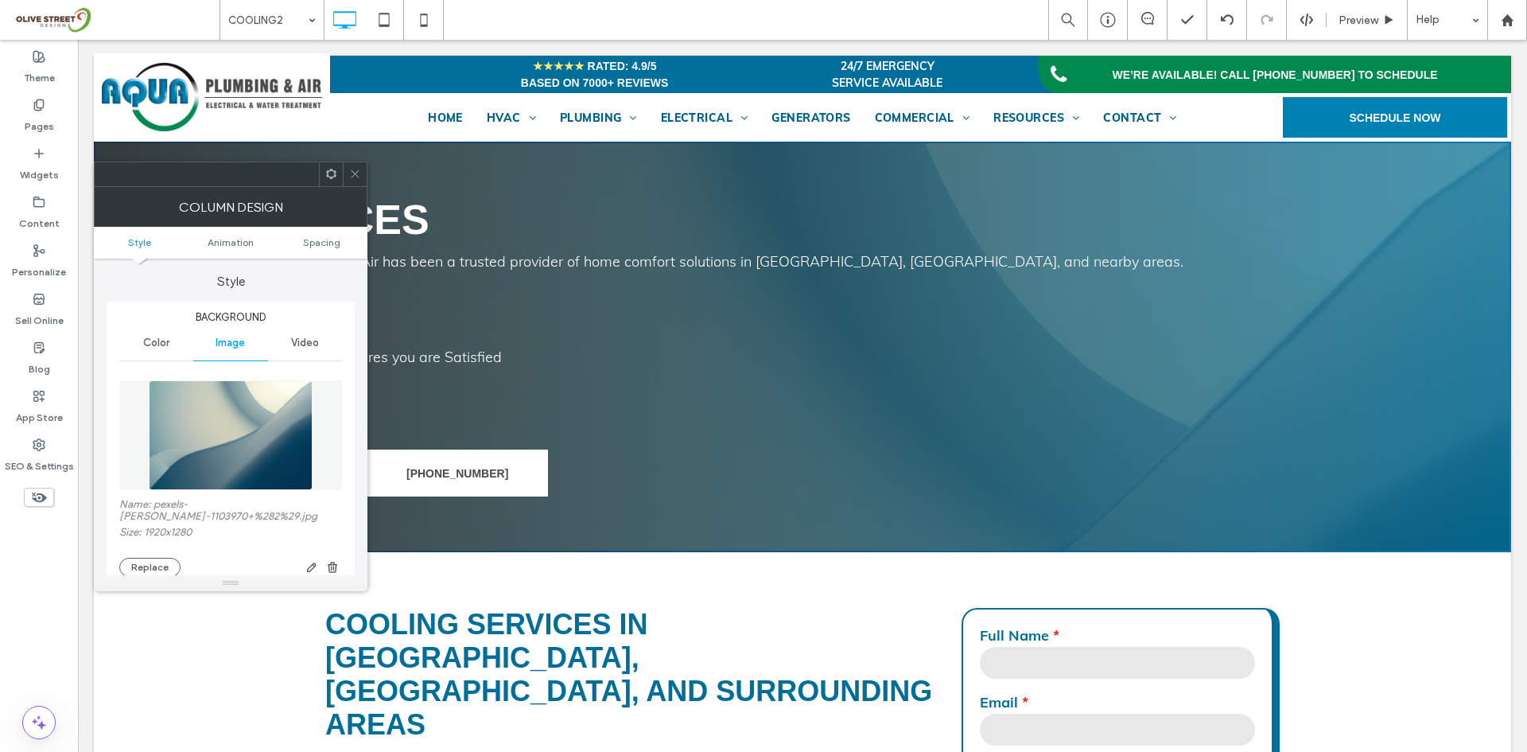
click at [345, 170] on div at bounding box center [355, 174] width 24 height 24
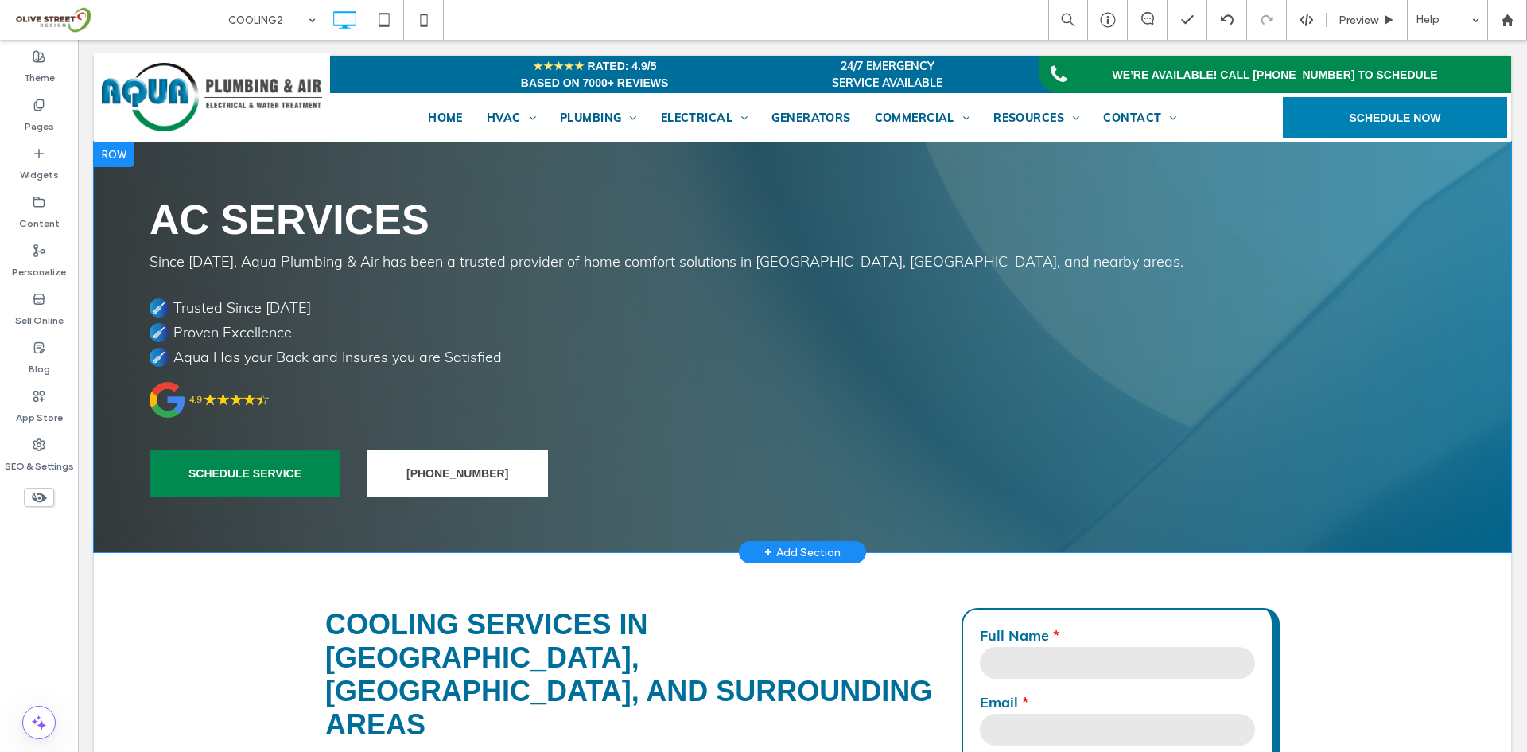
click at [797, 548] on div "+ Add Section" at bounding box center [802, 551] width 76 height 17
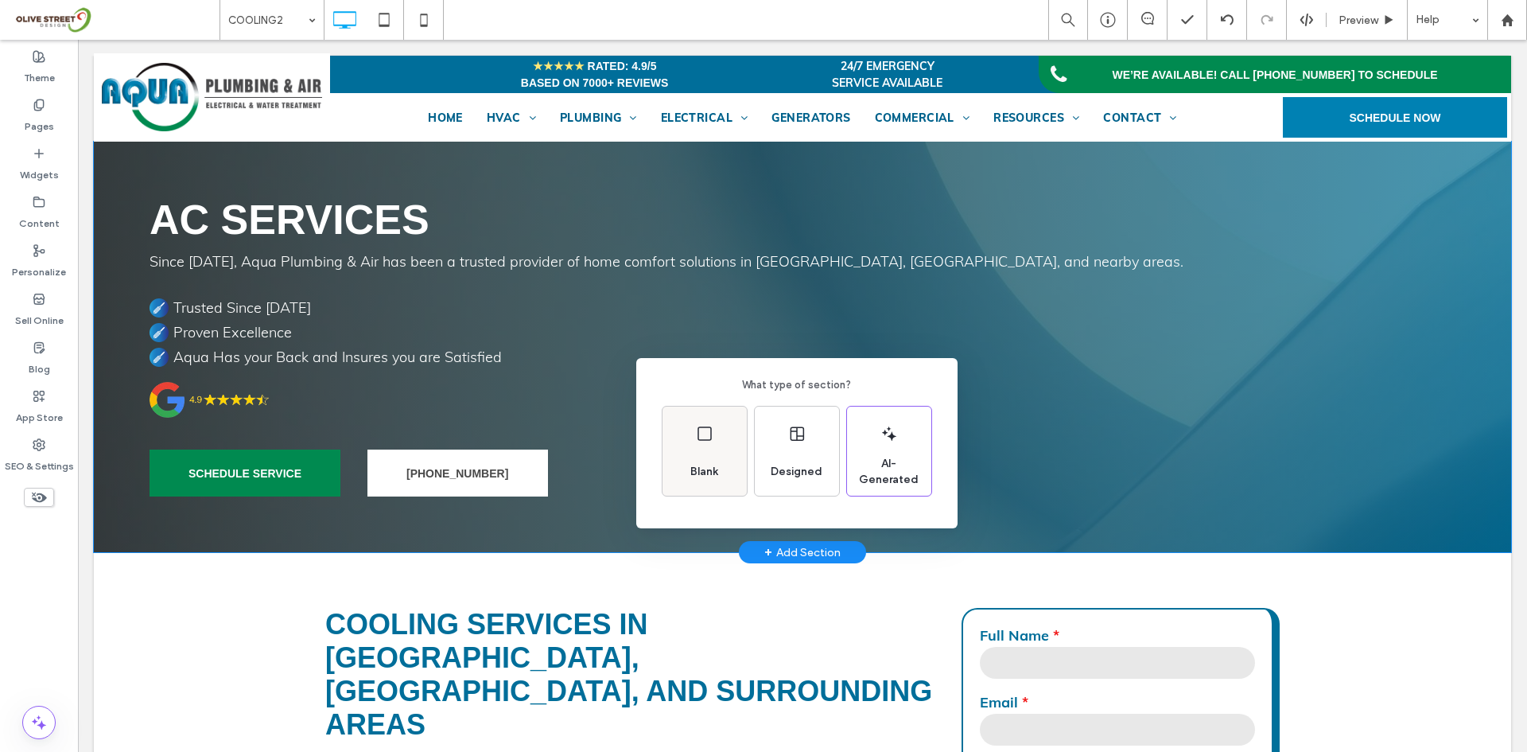
click at [714, 449] on div "Blank" at bounding box center [705, 450] width 84 height 89
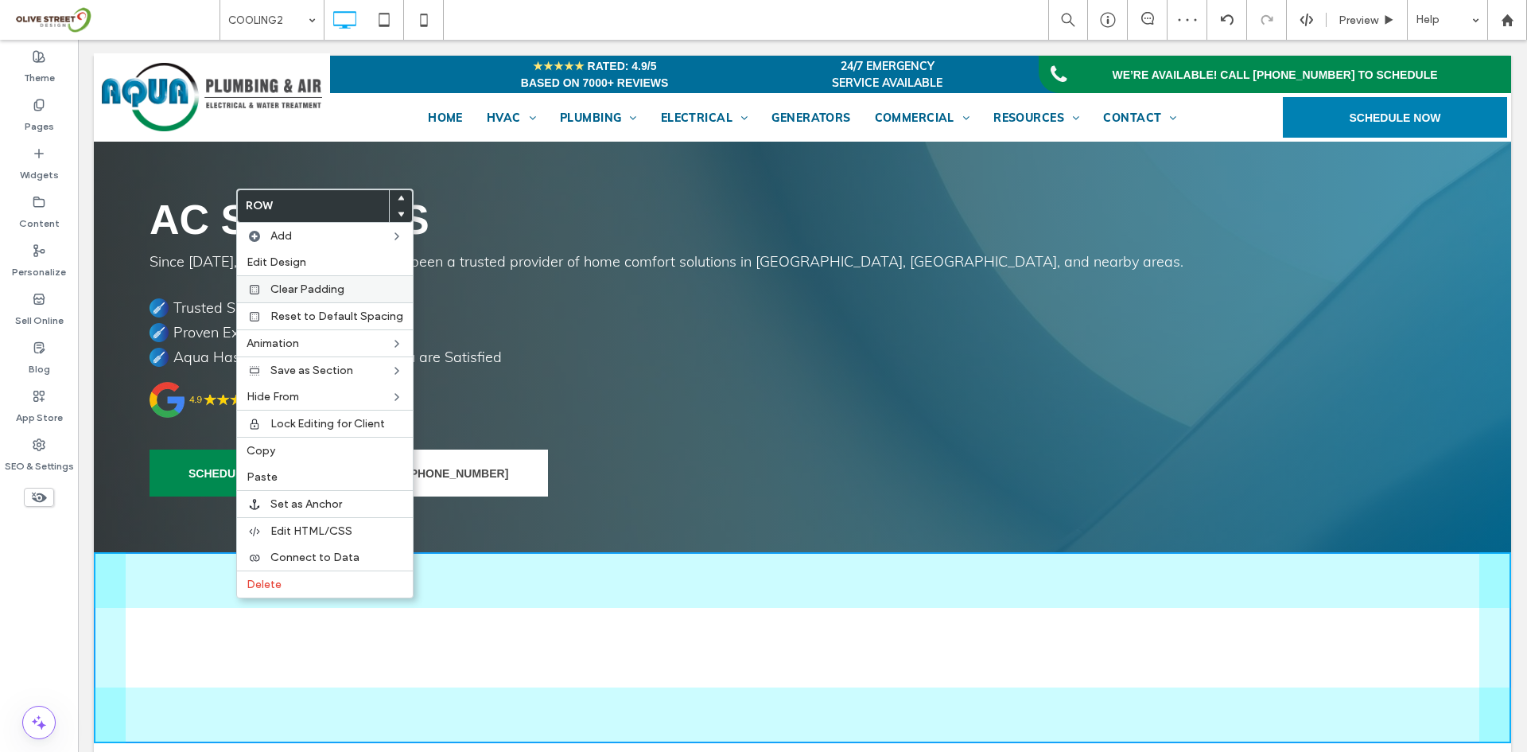
click at [288, 290] on span "Clear Padding" at bounding box center [307, 289] width 74 height 14
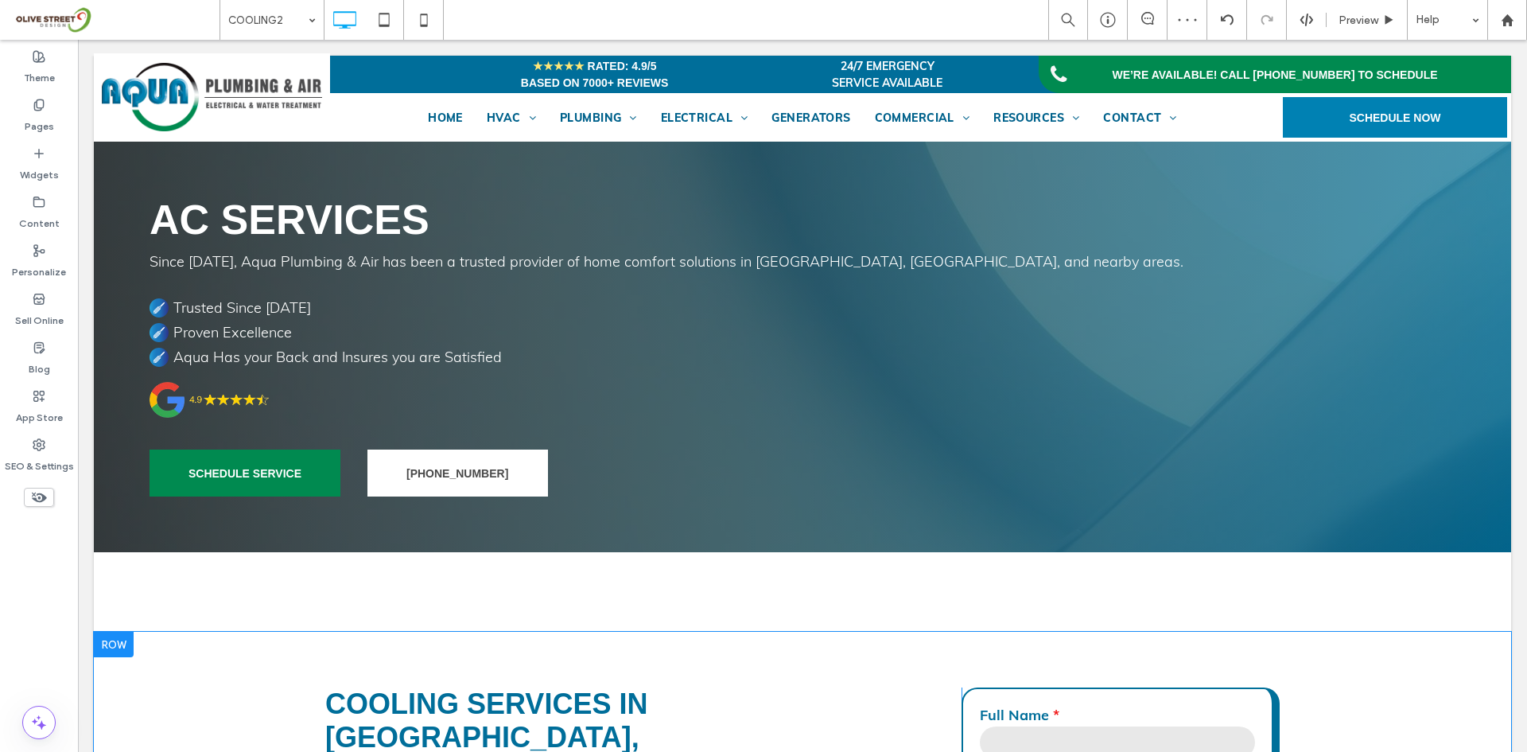
drag, startPoint x: 605, startPoint y: 589, endPoint x: 581, endPoint y: 660, distance: 75.5
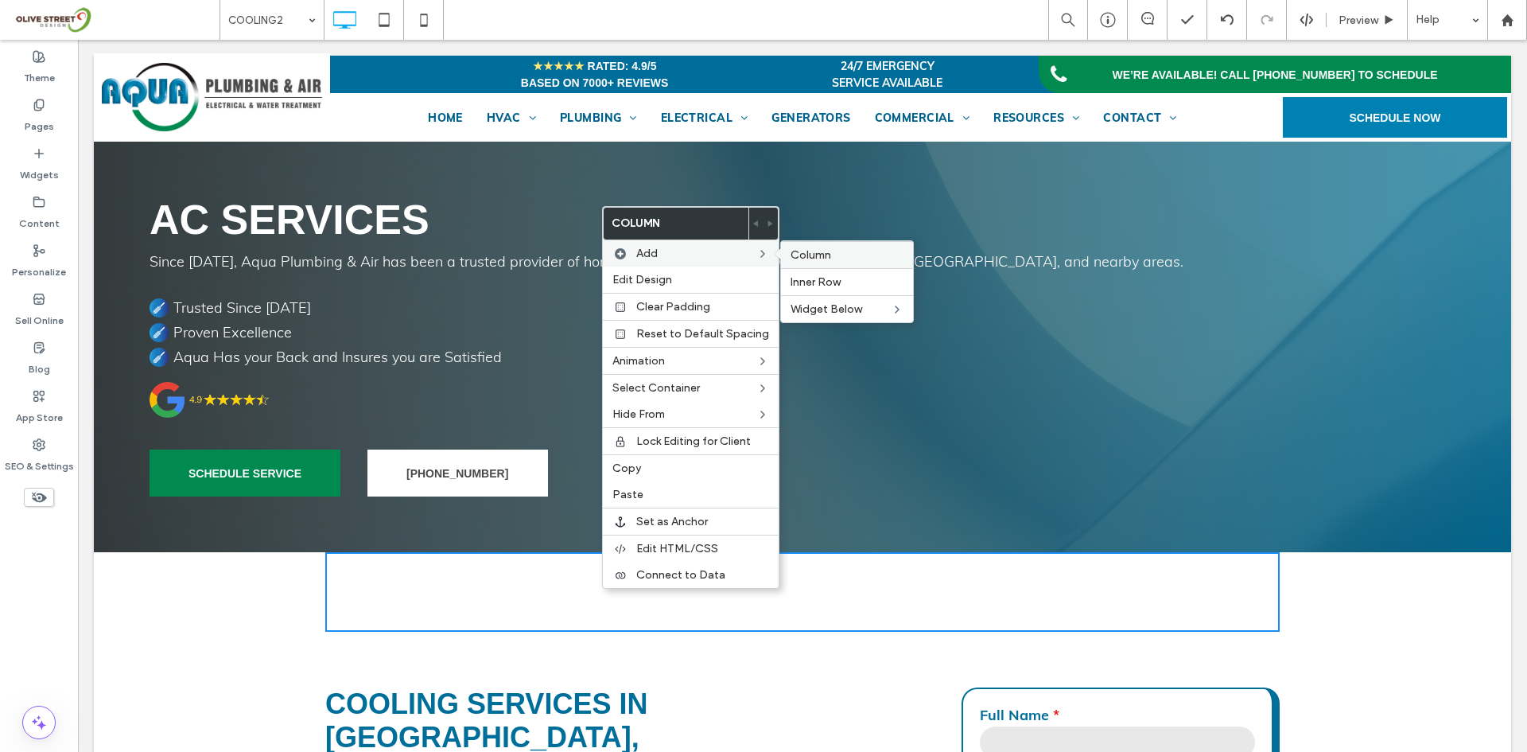
click at [817, 252] on span "Column" at bounding box center [811, 255] width 41 height 14
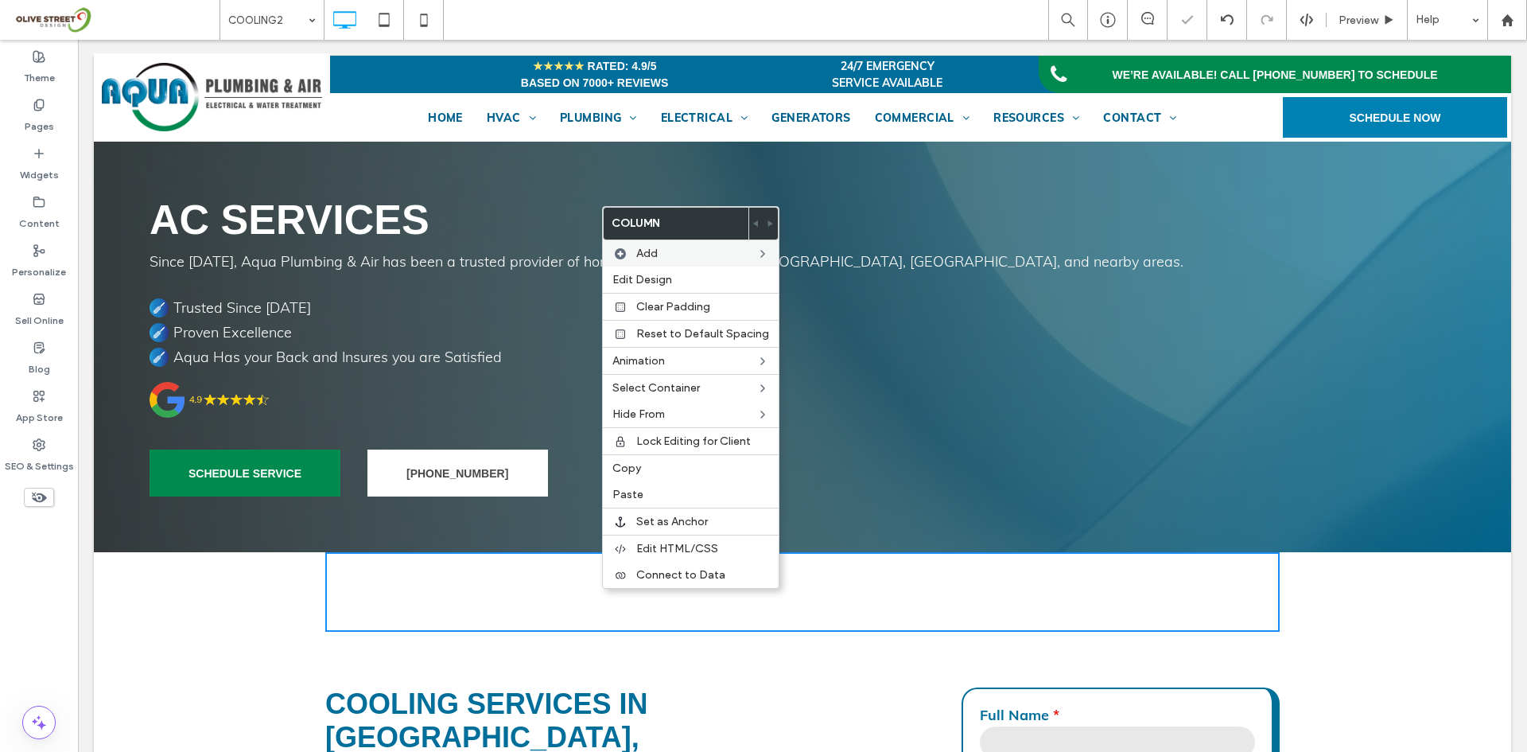
click at [585, 586] on div "Click To Paste Click To Paste" at bounding box center [802, 592] width 954 height 80
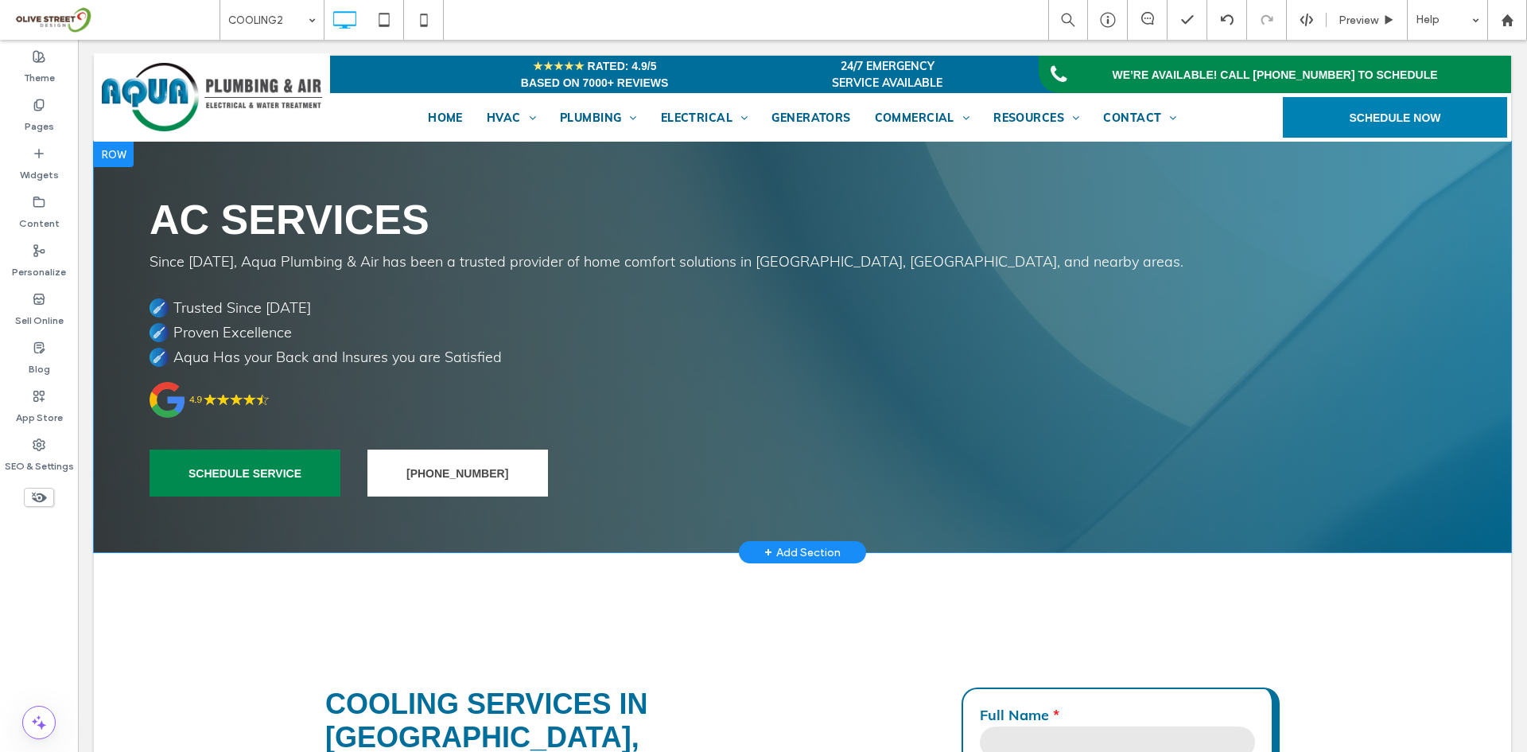
click at [199, 181] on div "AC Services Since 1974, Aqua Plumbing & Air has been a trusted provider of home…" at bounding box center [802, 347] width 1417 height 410
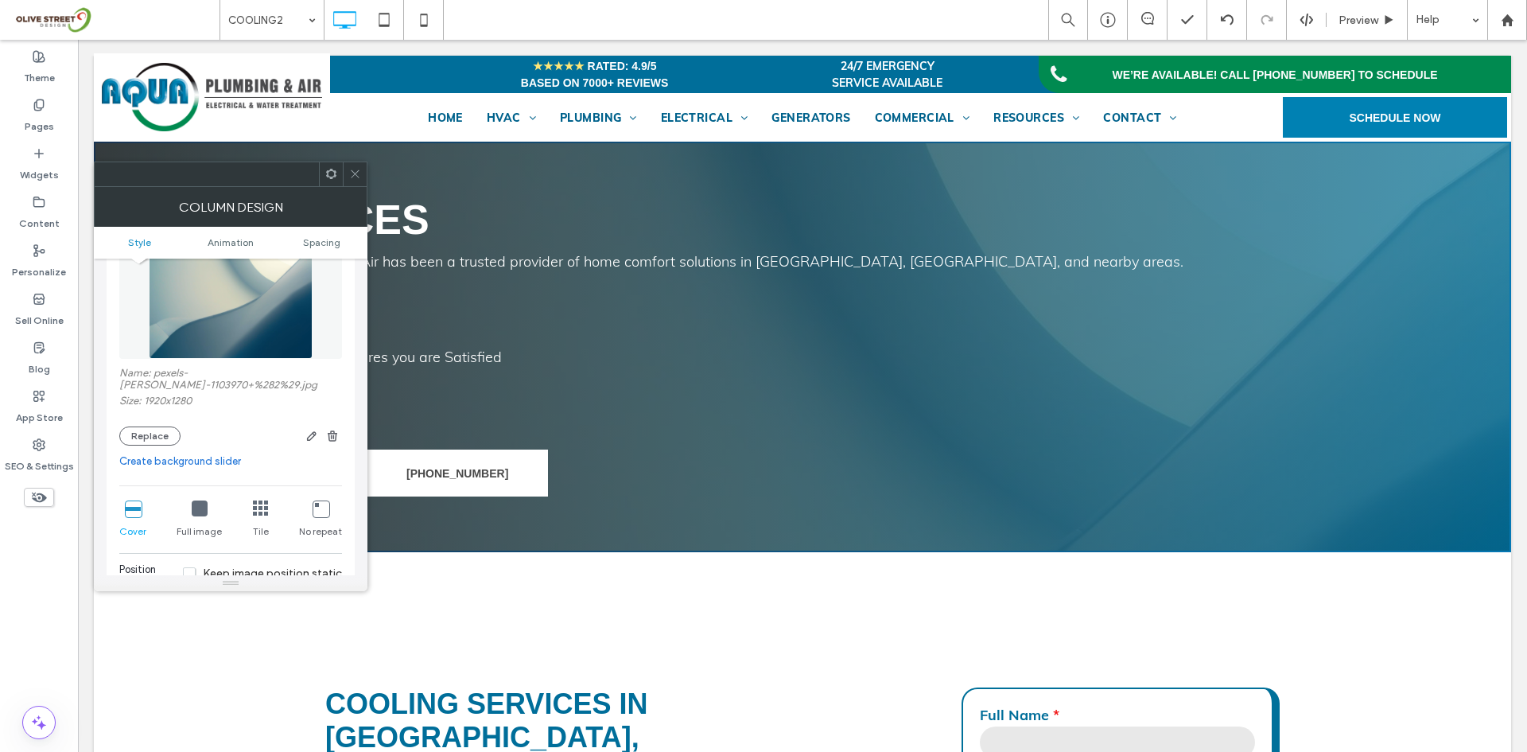
scroll to position [0, 0]
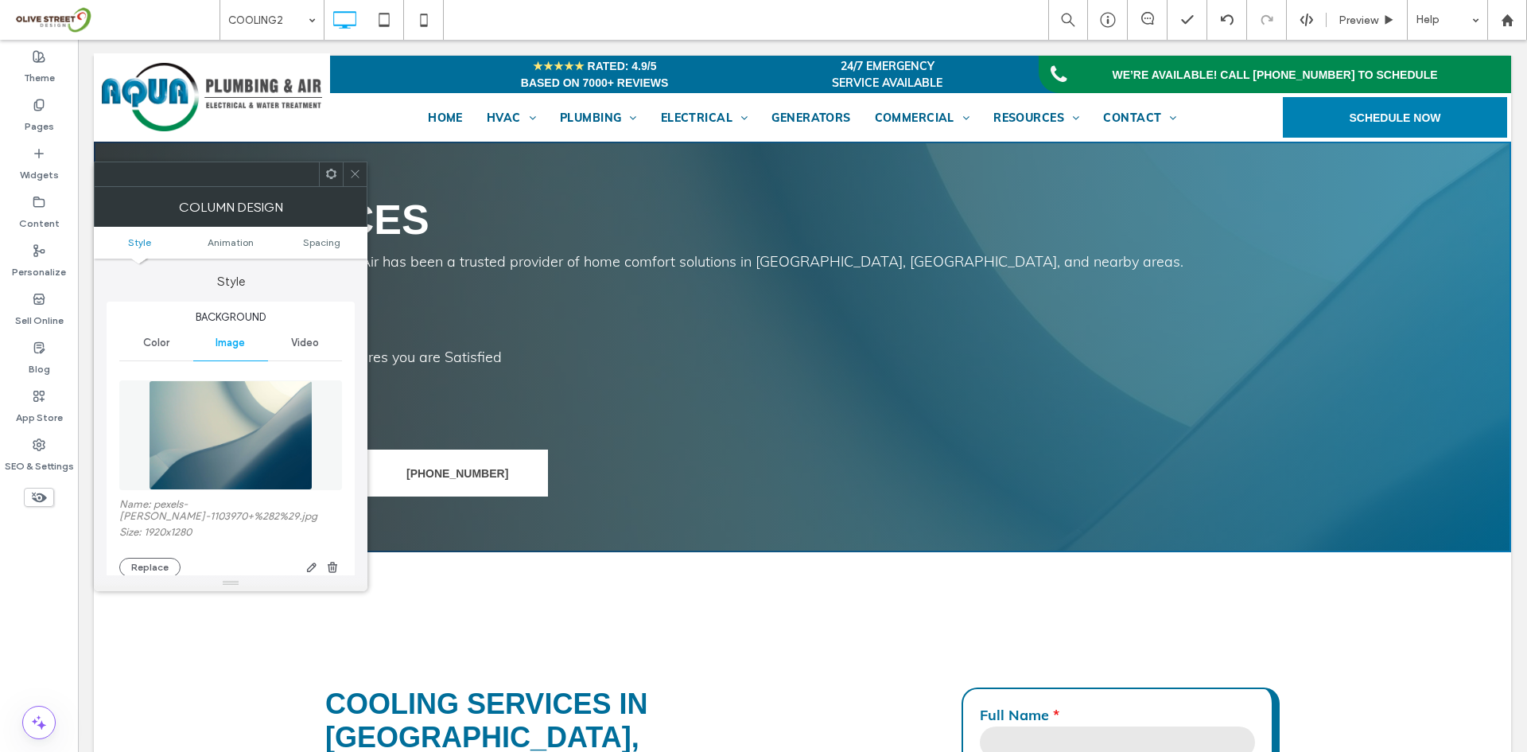
click at [159, 345] on span "Color" at bounding box center [156, 342] width 26 height 13
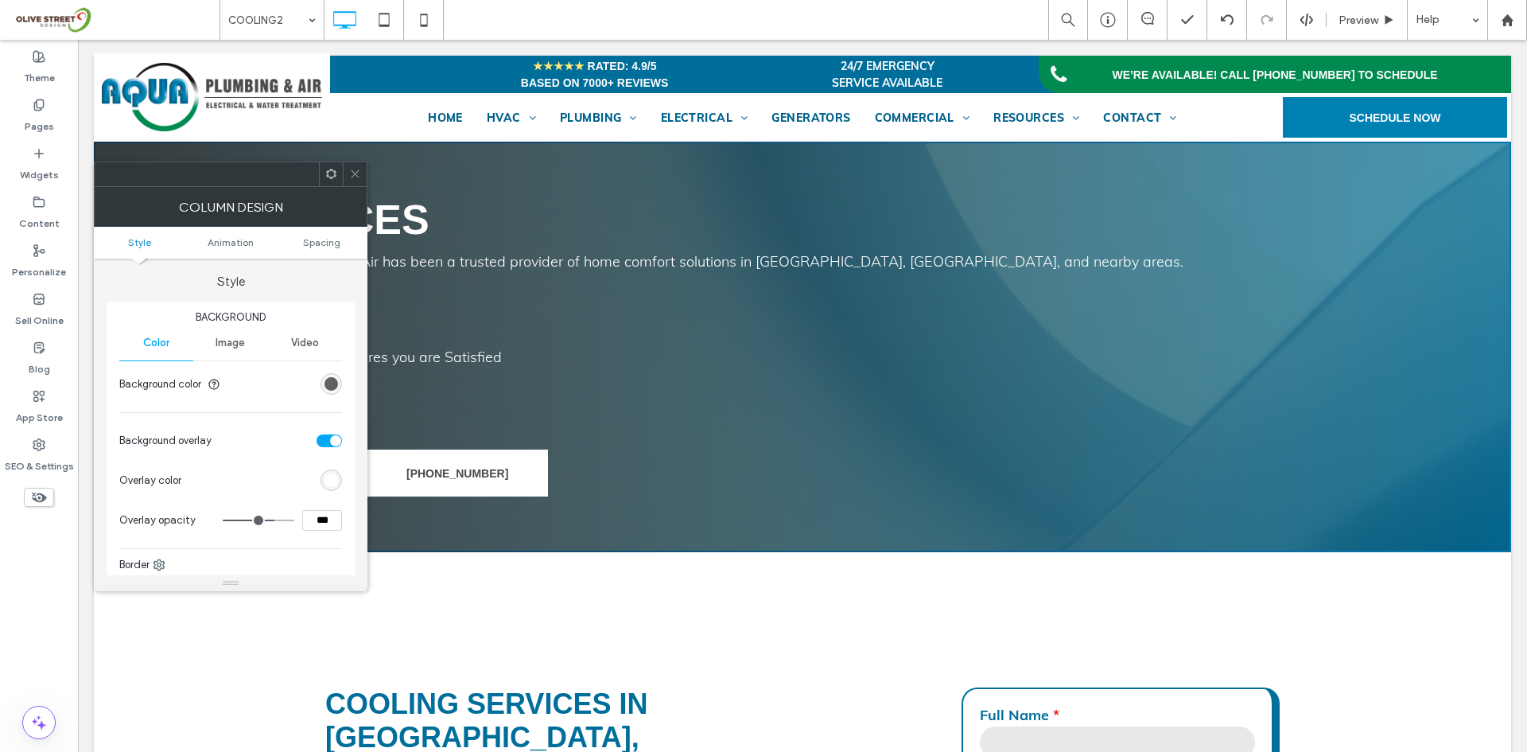
click at [336, 379] on div "rgb(73, 73, 73)" at bounding box center [332, 384] width 14 height 14
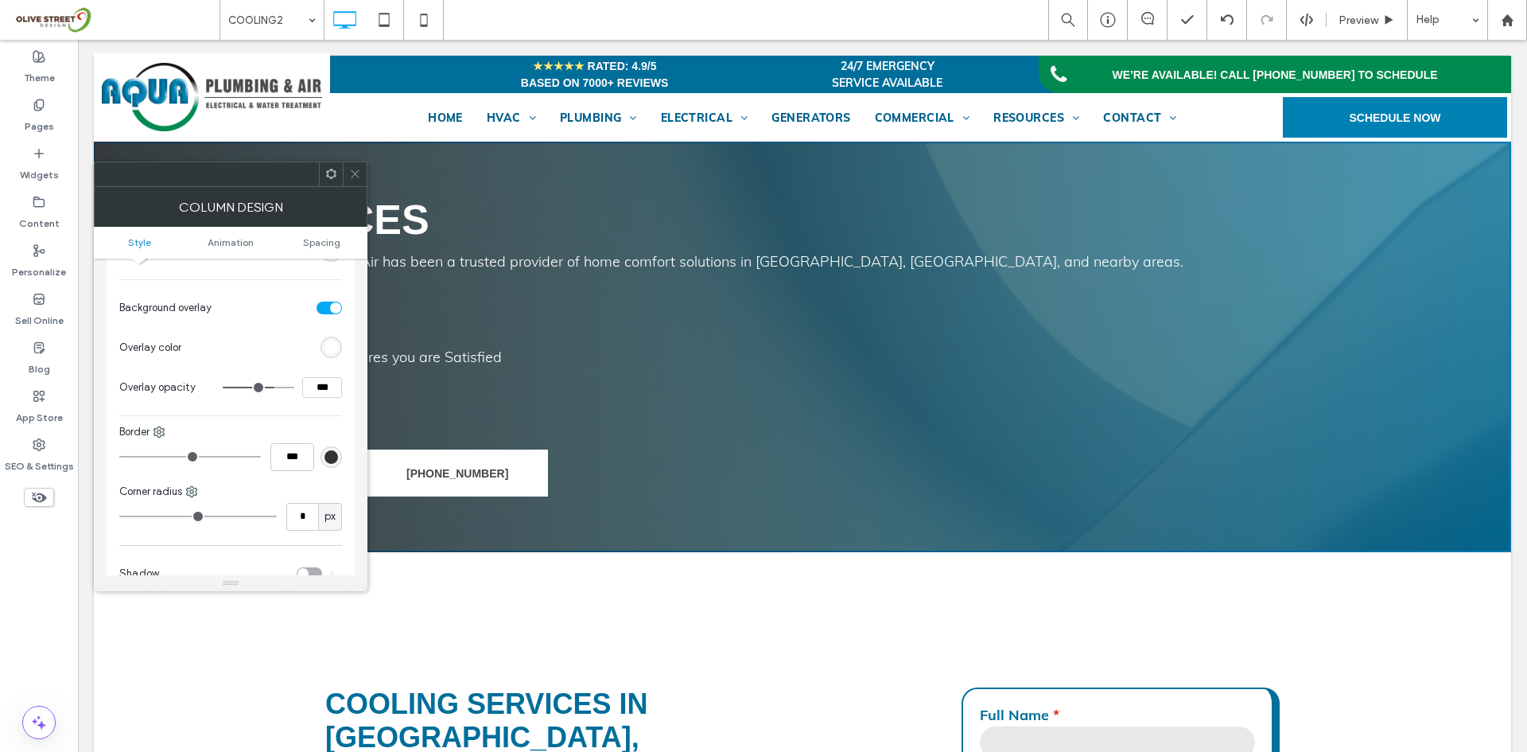
click at [356, 173] on use at bounding box center [355, 174] width 8 height 8
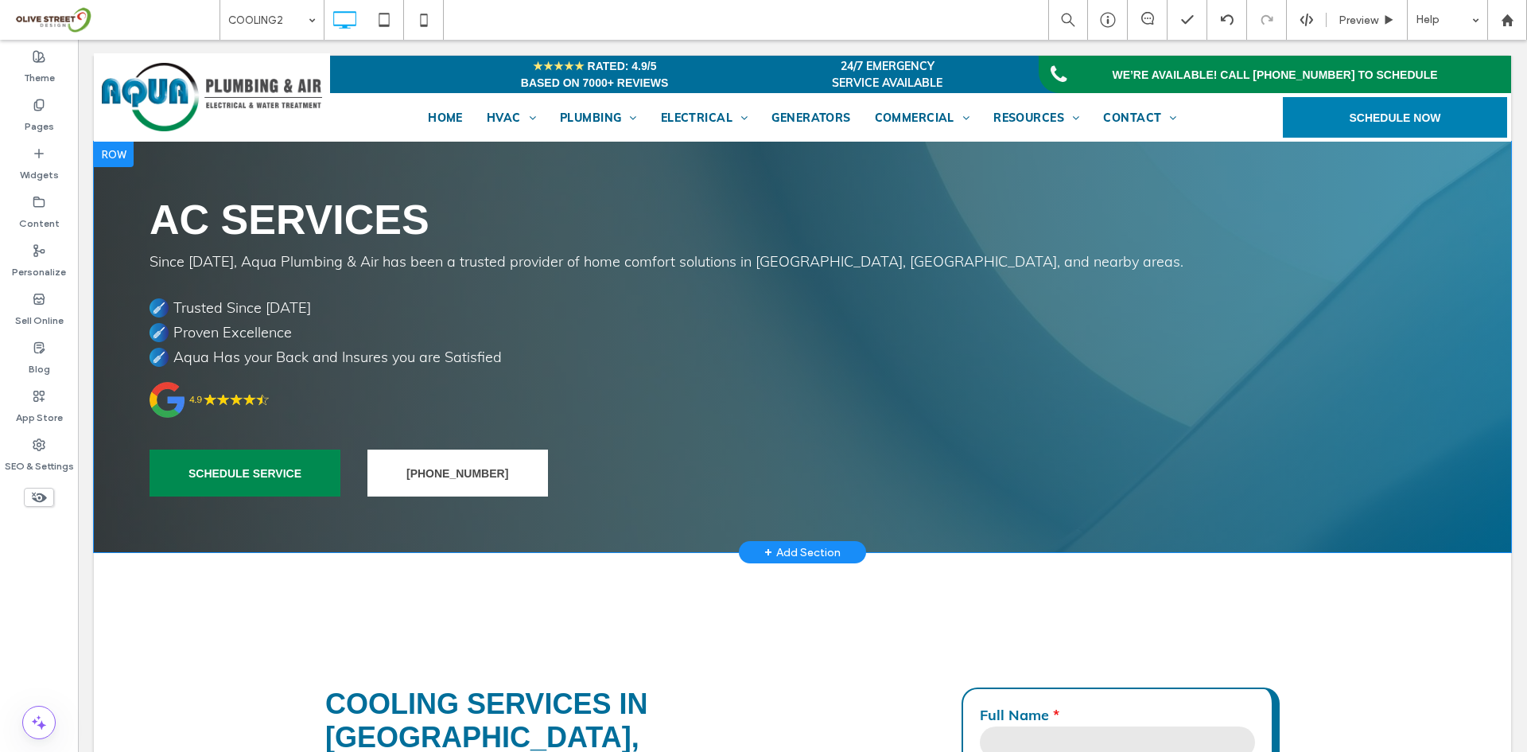
click at [120, 158] on div at bounding box center [114, 154] width 40 height 25
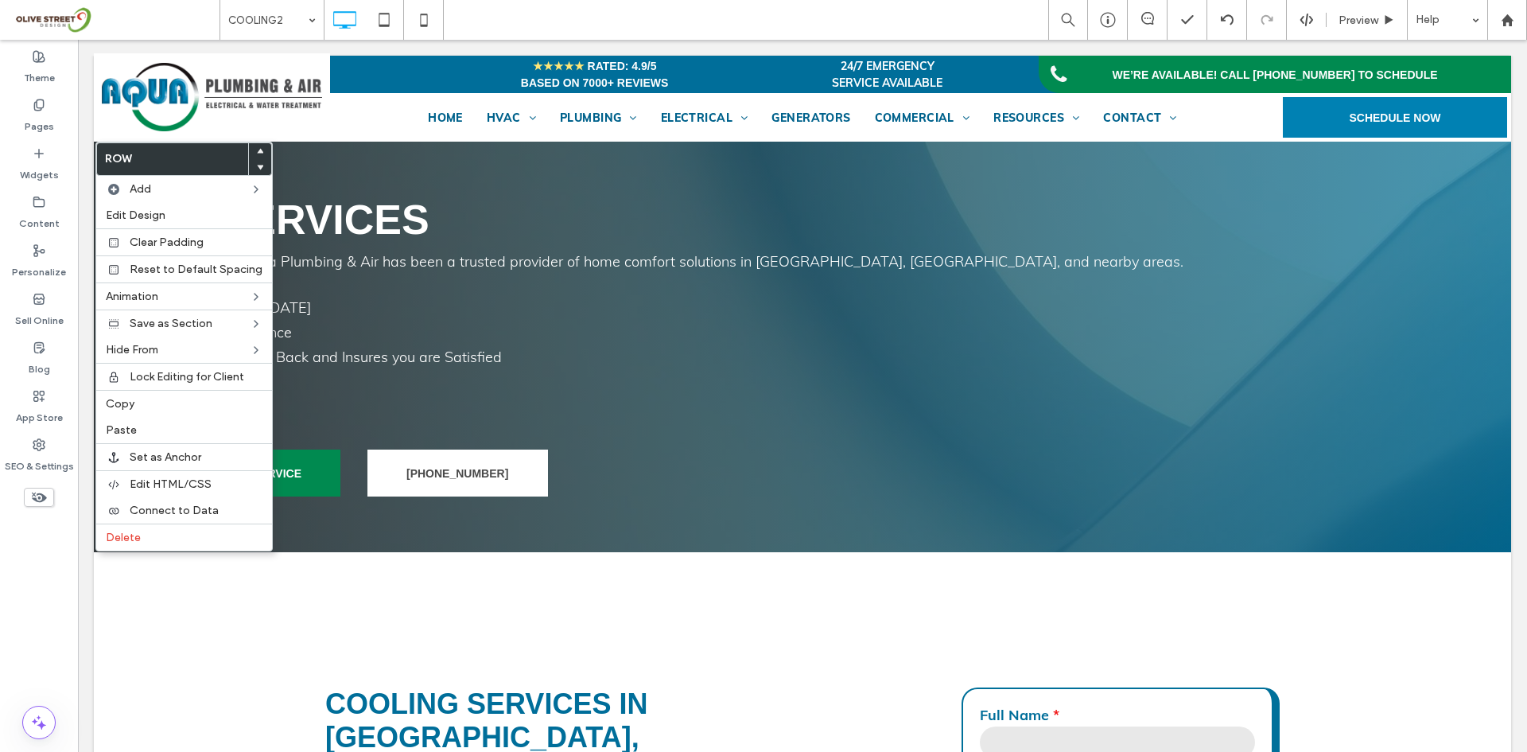
click at [364, 164] on div "AC Services Since 1974, Aqua Plumbing & Air has been a trusted provider of home…" at bounding box center [802, 347] width 1417 height 410
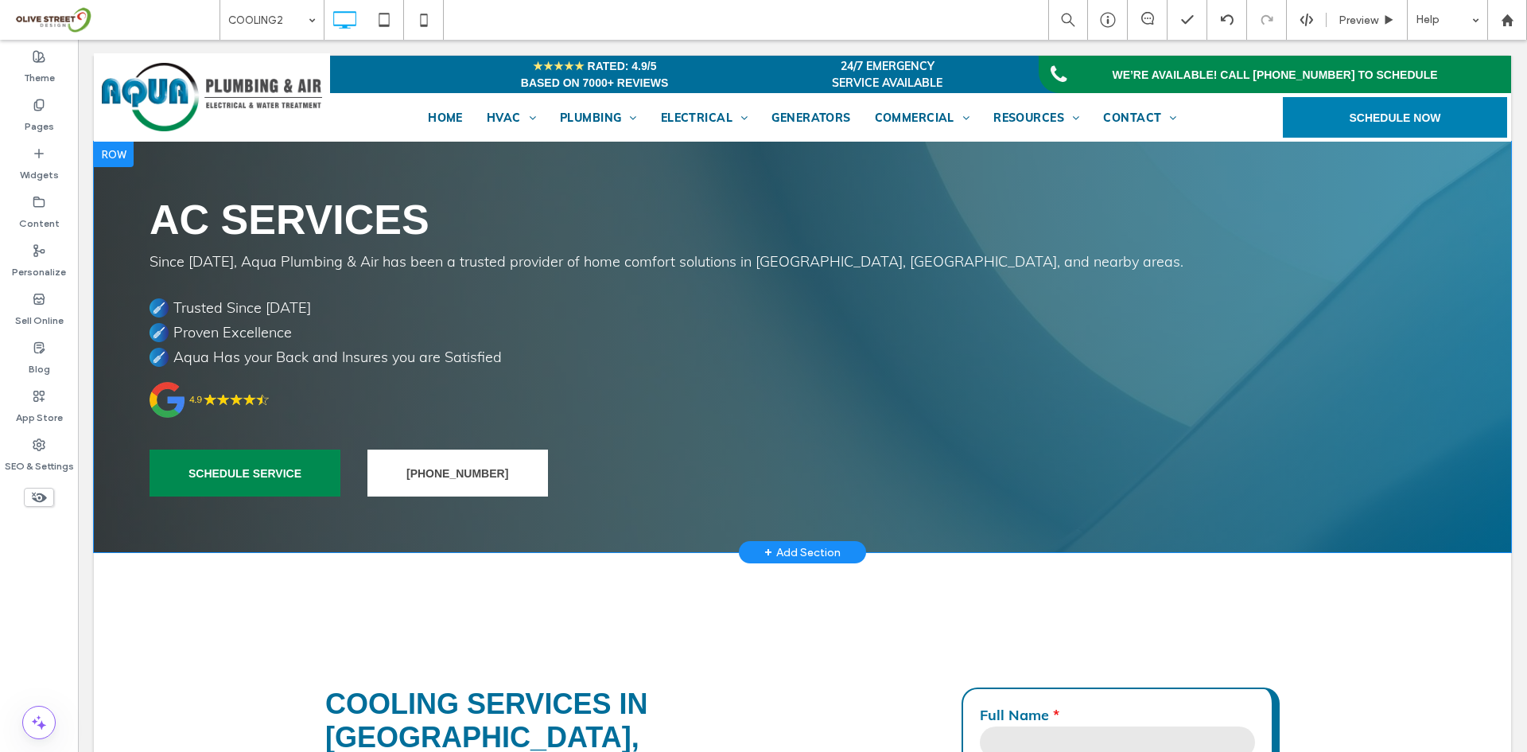
click at [118, 157] on div at bounding box center [114, 154] width 40 height 25
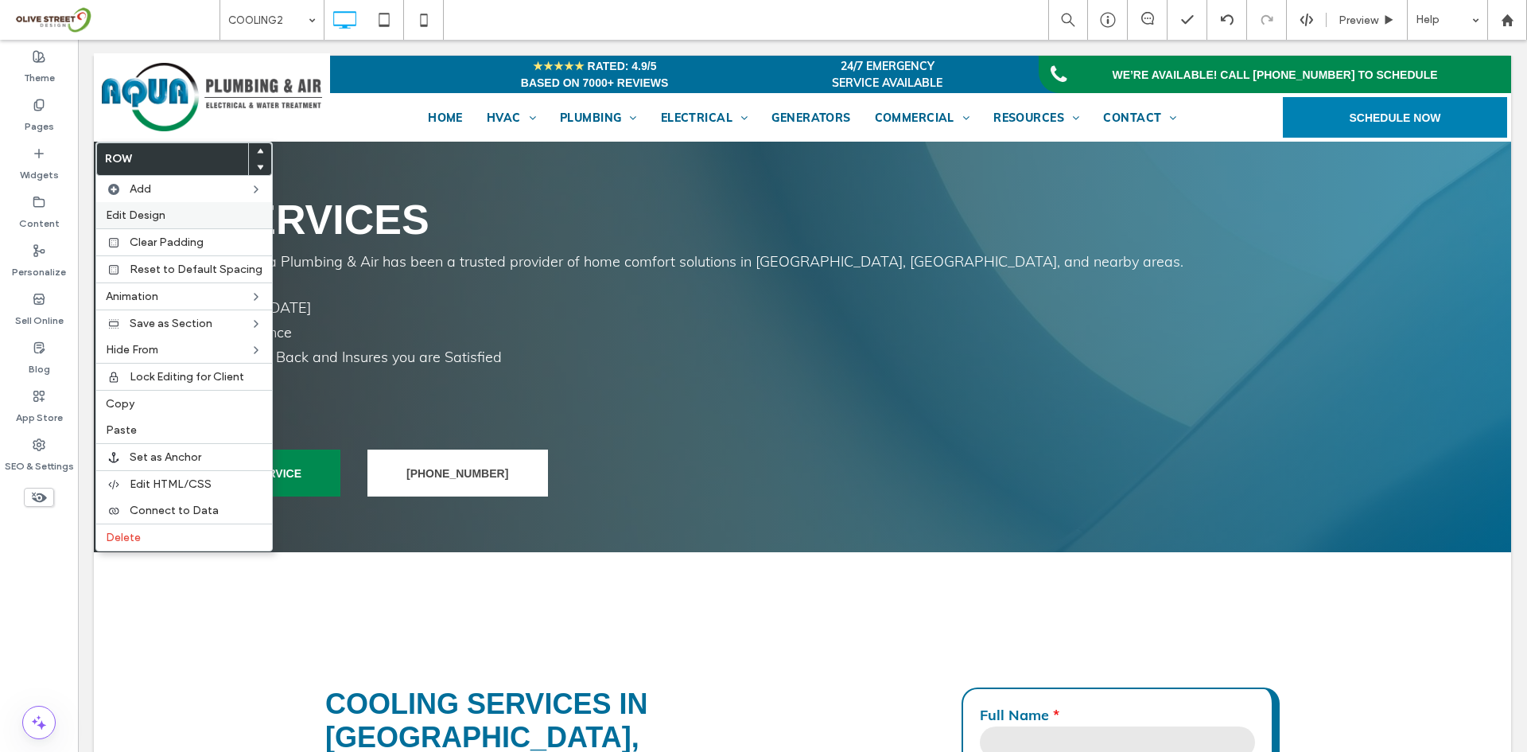
click at [149, 223] on div "Edit Design" at bounding box center [184, 215] width 176 height 26
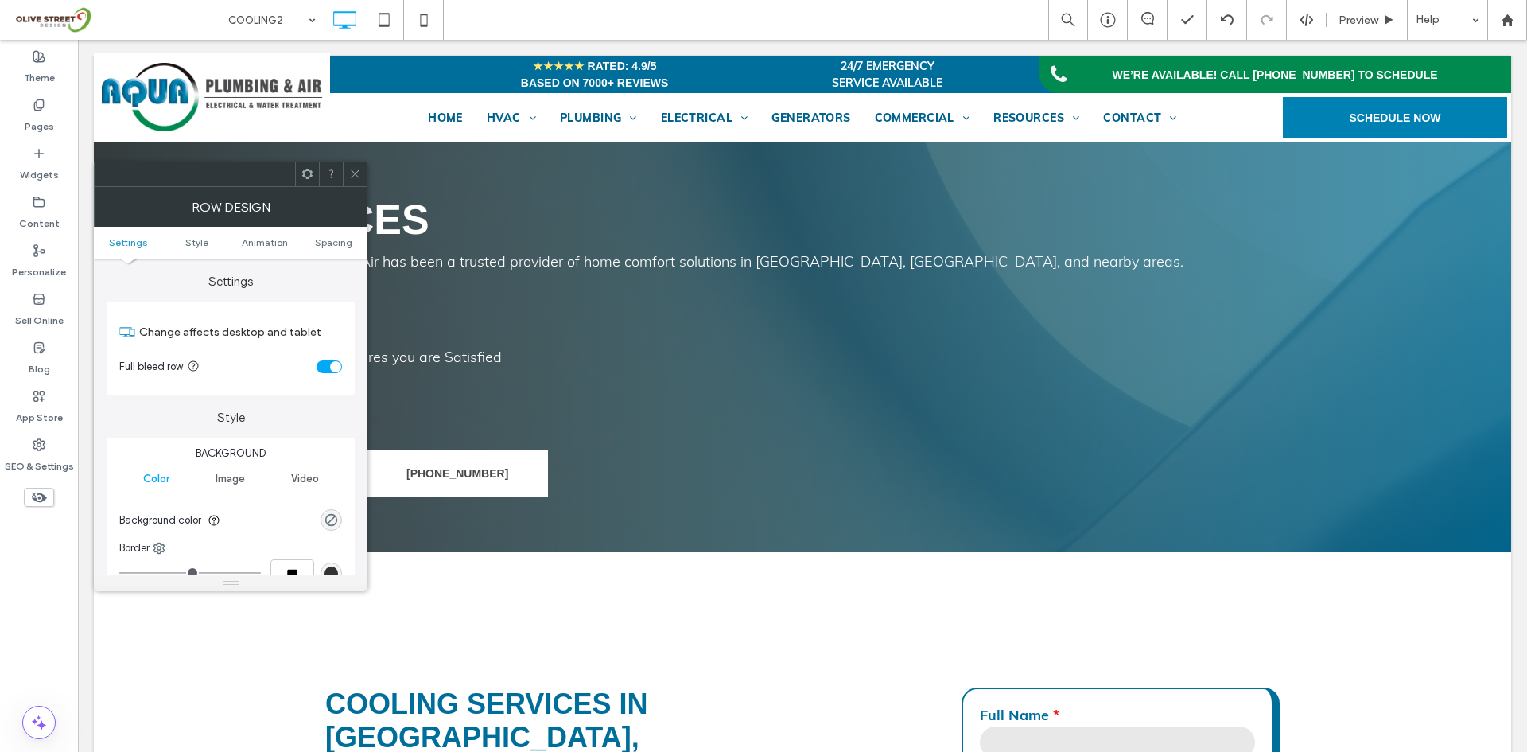
click at [243, 483] on span "Image" at bounding box center [230, 478] width 29 height 13
click at [234, 533] on div "Add multiple images for a background slider" at bounding box center [230, 563] width 221 height 105
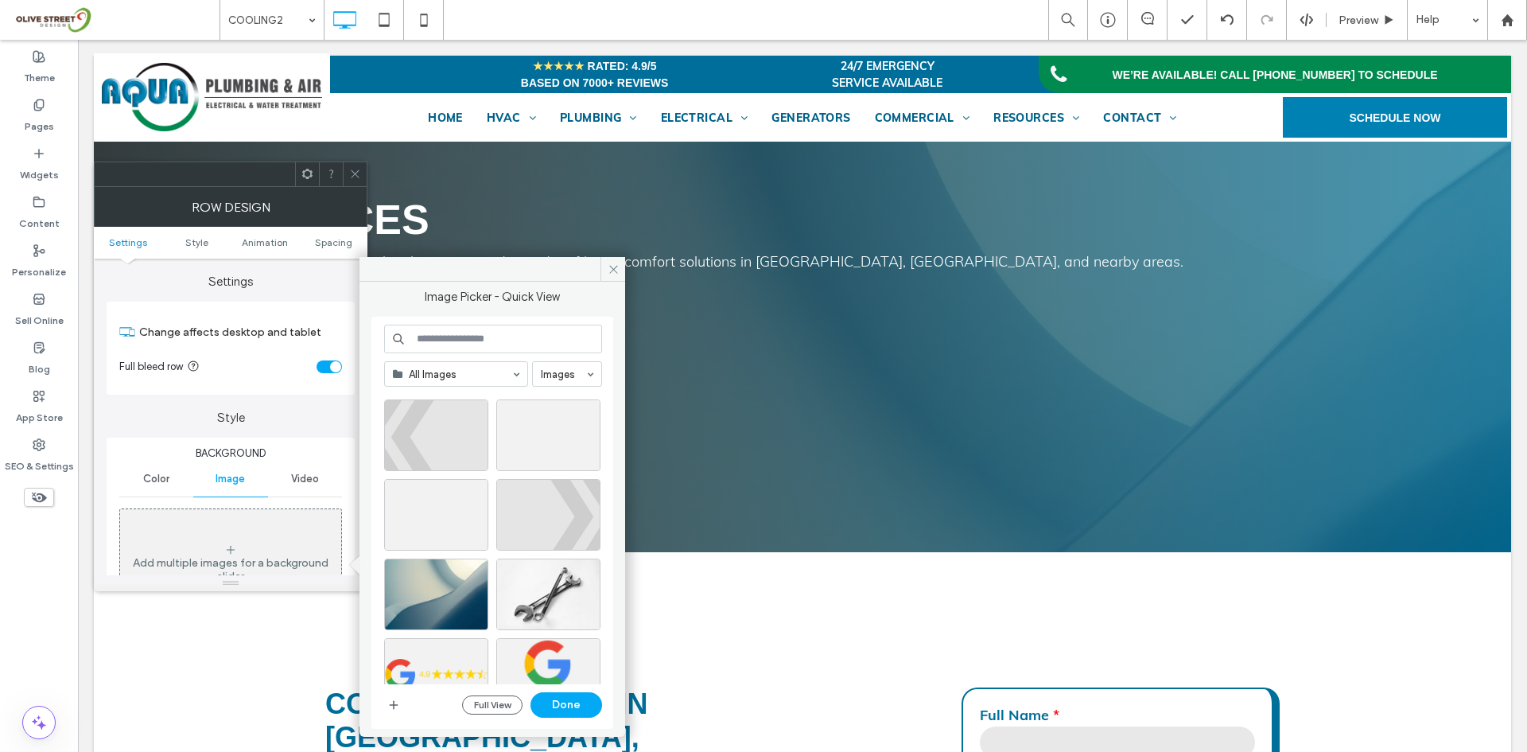
scroll to position [1499, 0]
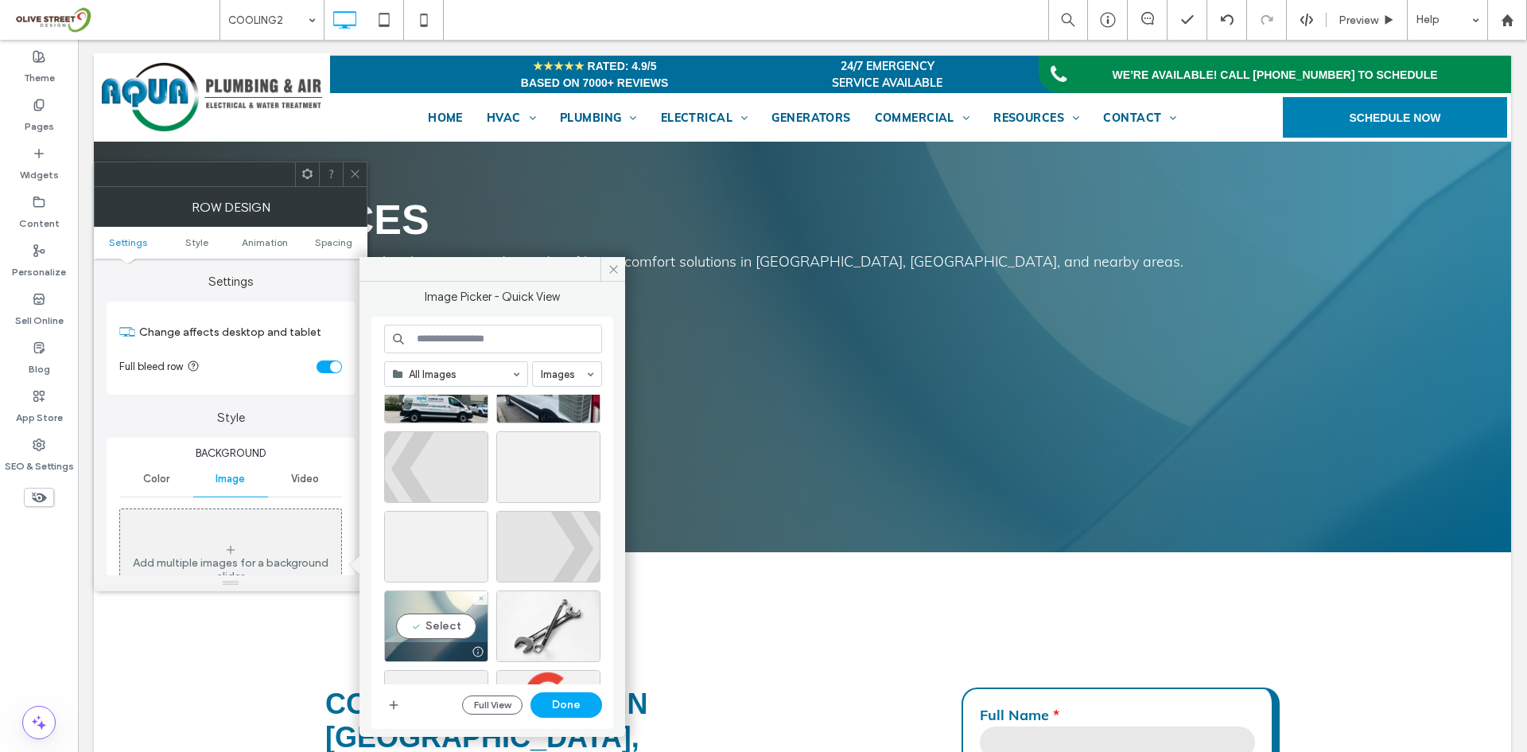
click at [470, 622] on div "Select" at bounding box center [436, 626] width 104 height 72
click at [542, 713] on button "Done" at bounding box center [567, 704] width 72 height 25
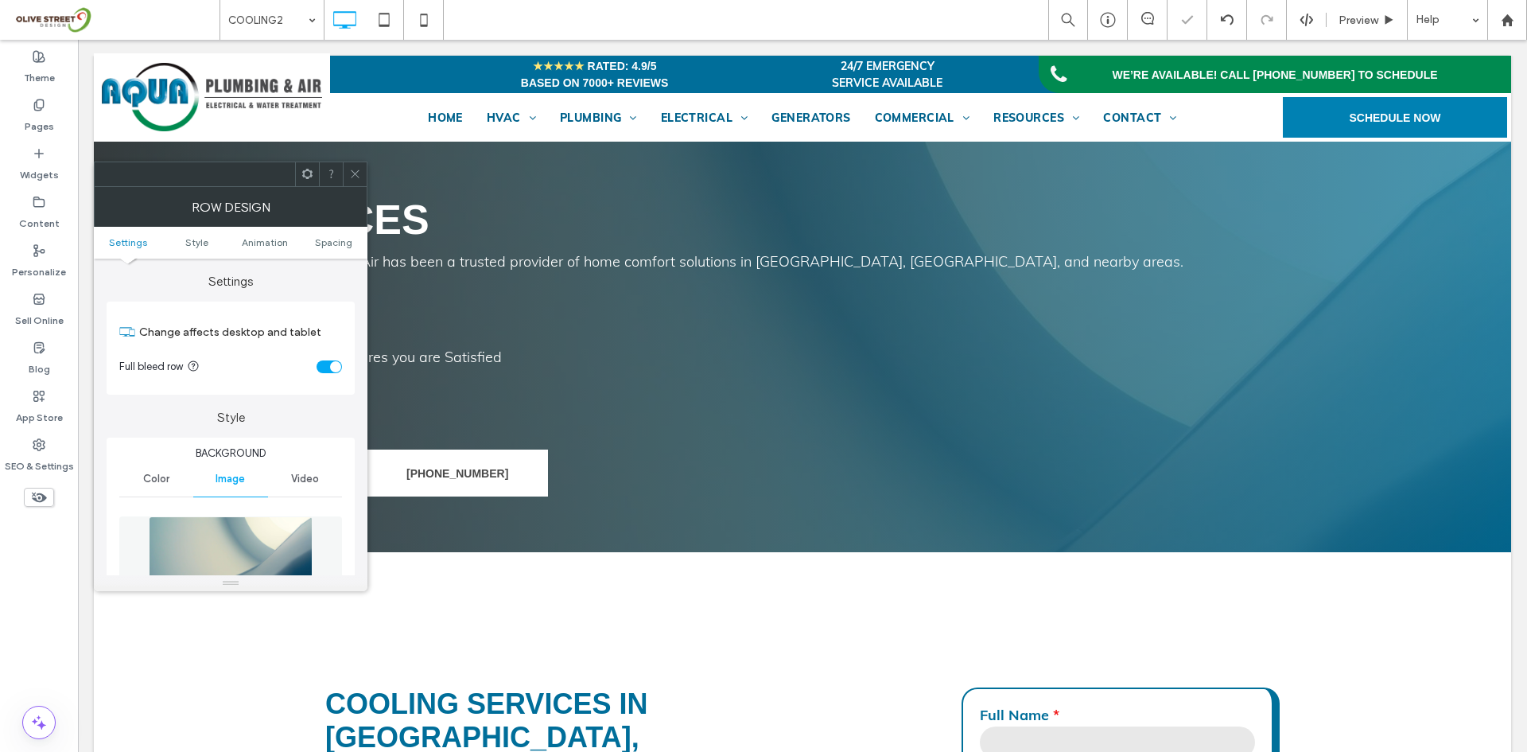
click at [349, 172] on icon at bounding box center [355, 174] width 12 height 12
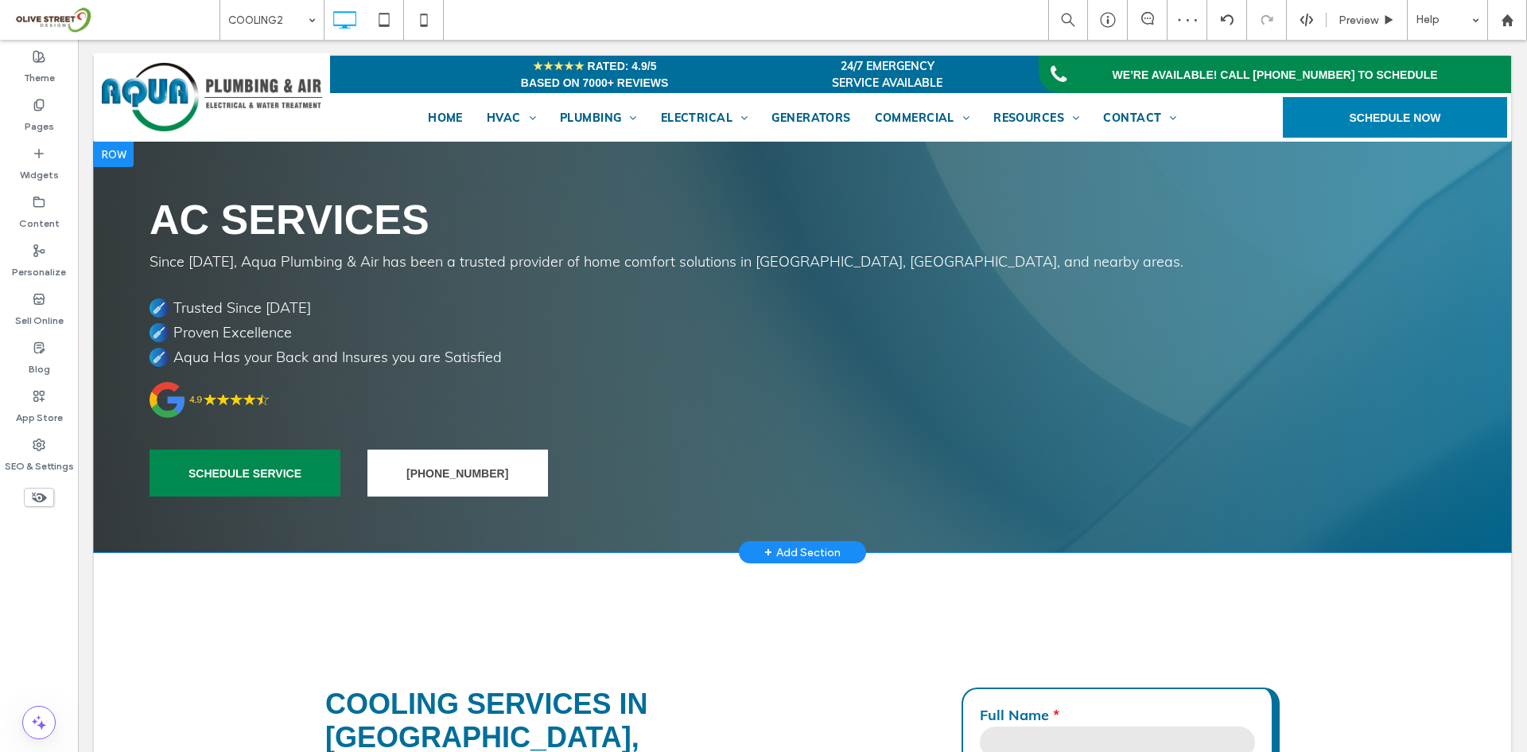
click at [247, 173] on div "AC Services Since 1974, Aqua Plumbing & Air has been a trusted provider of home…" at bounding box center [802, 347] width 1417 height 410
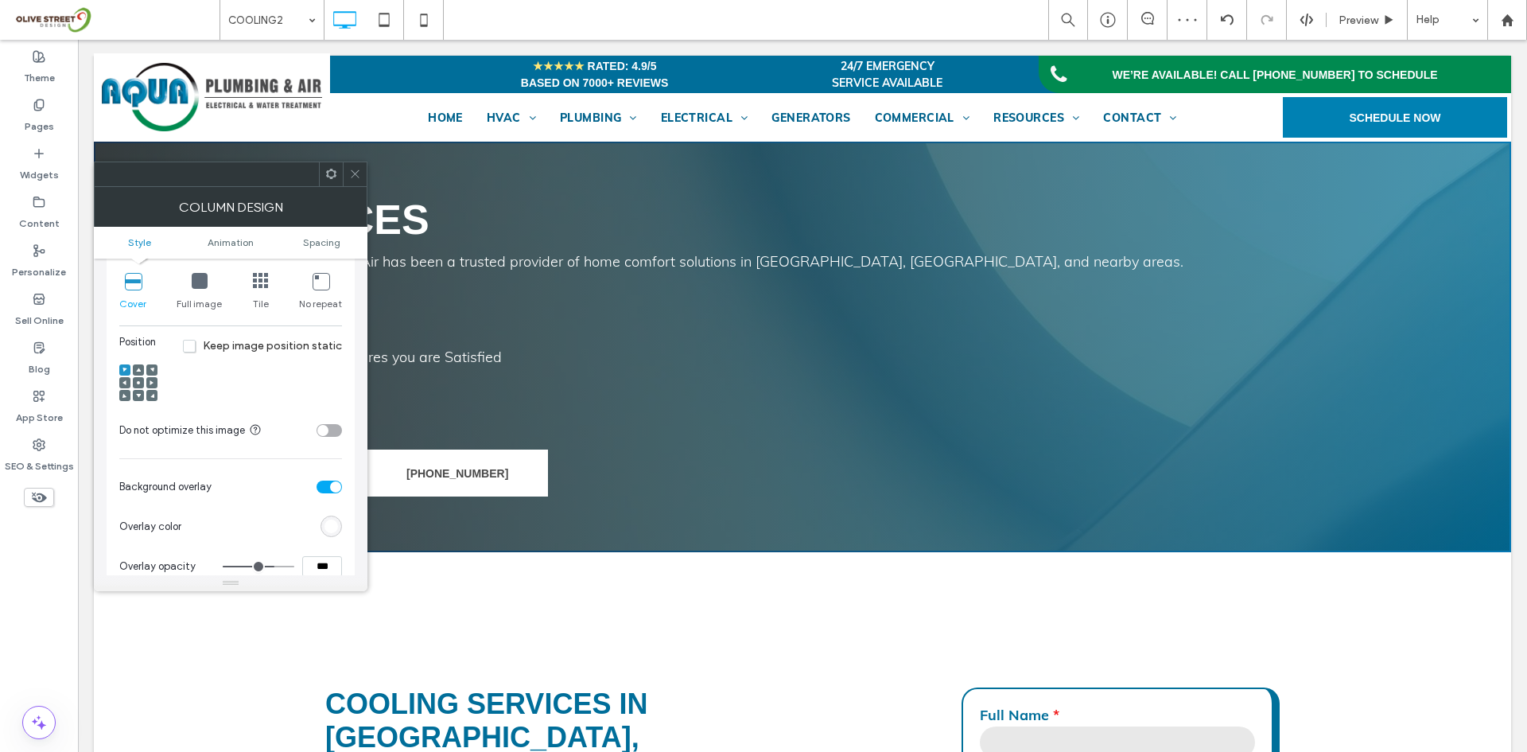
scroll to position [398, 0]
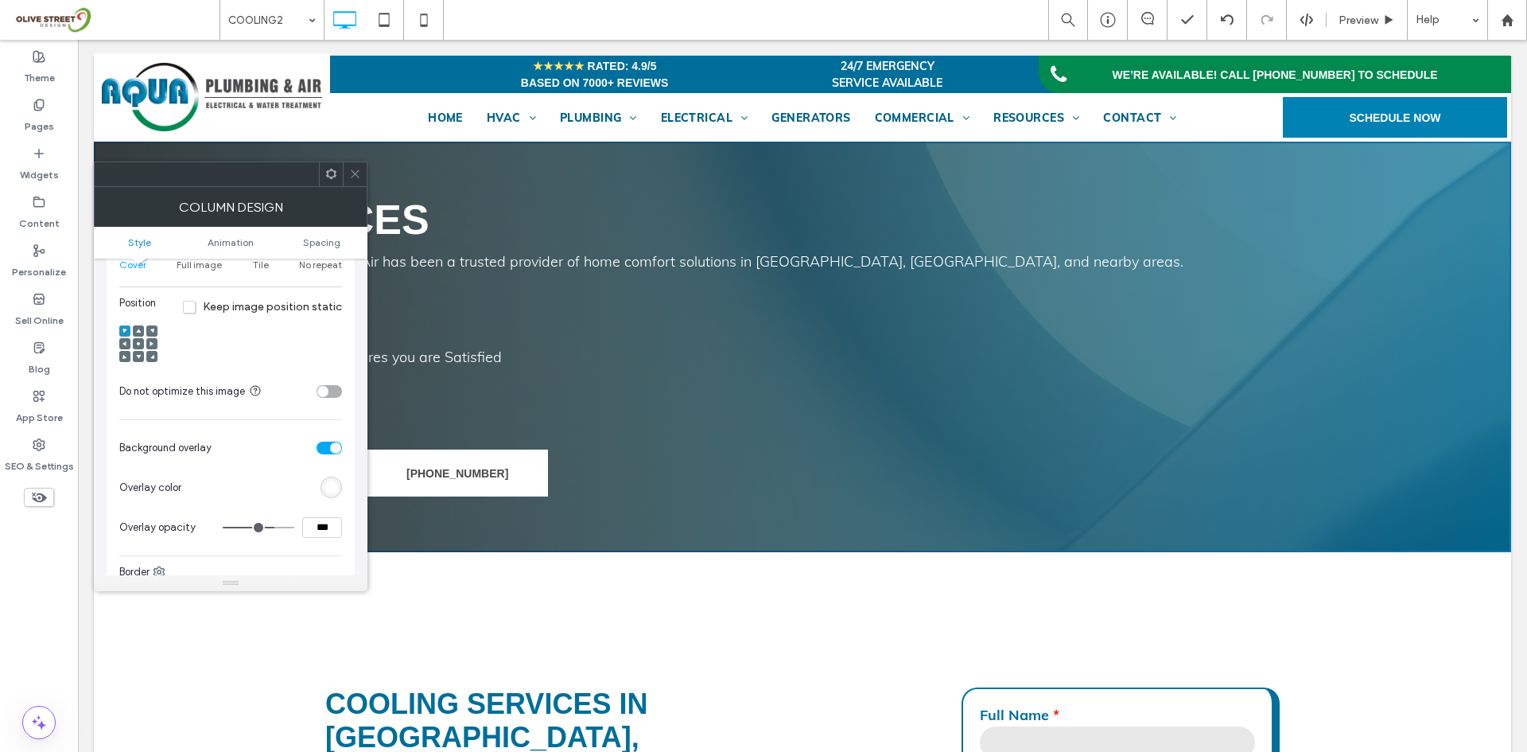
click at [333, 484] on div "rgb(255, 255, 255)" at bounding box center [332, 487] width 14 height 14
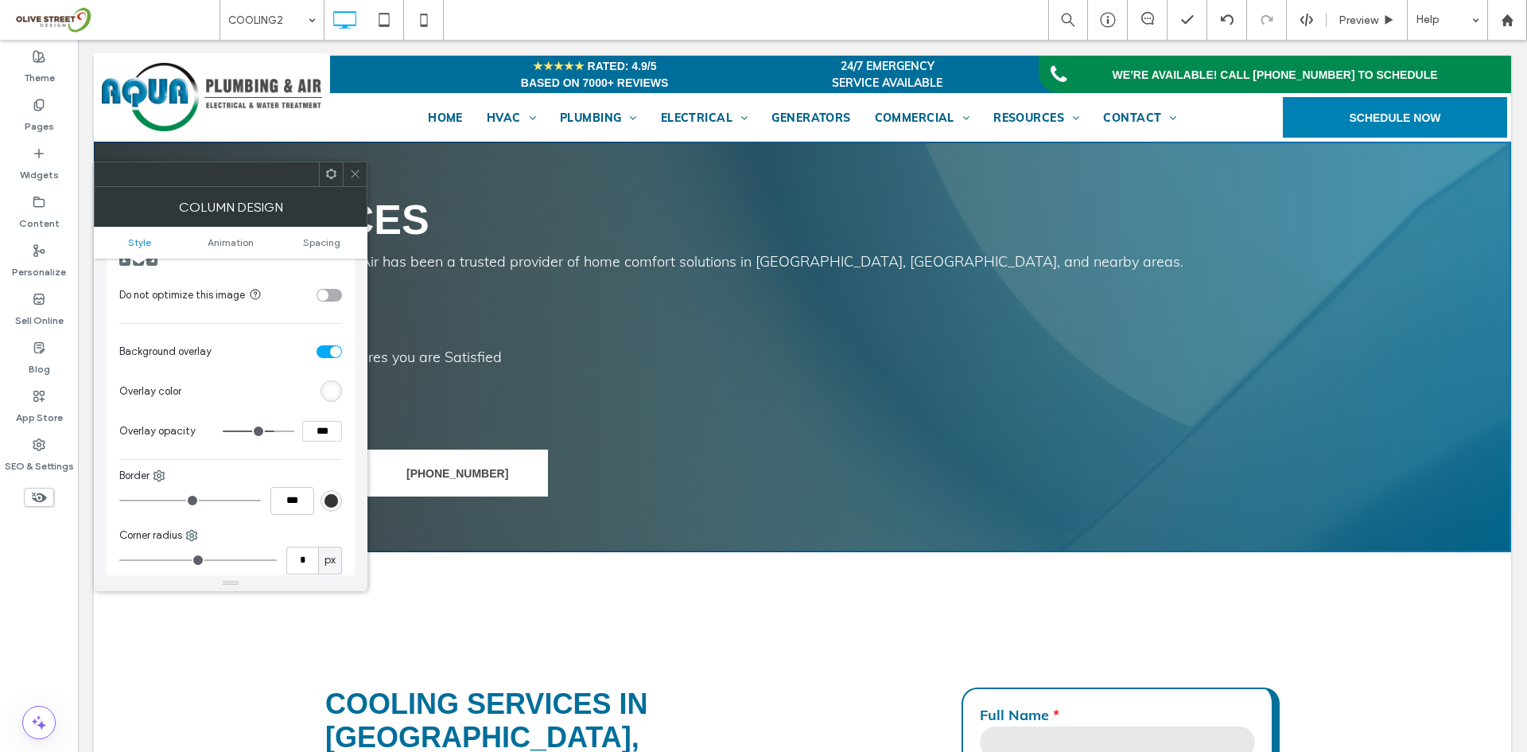
scroll to position [531, 0]
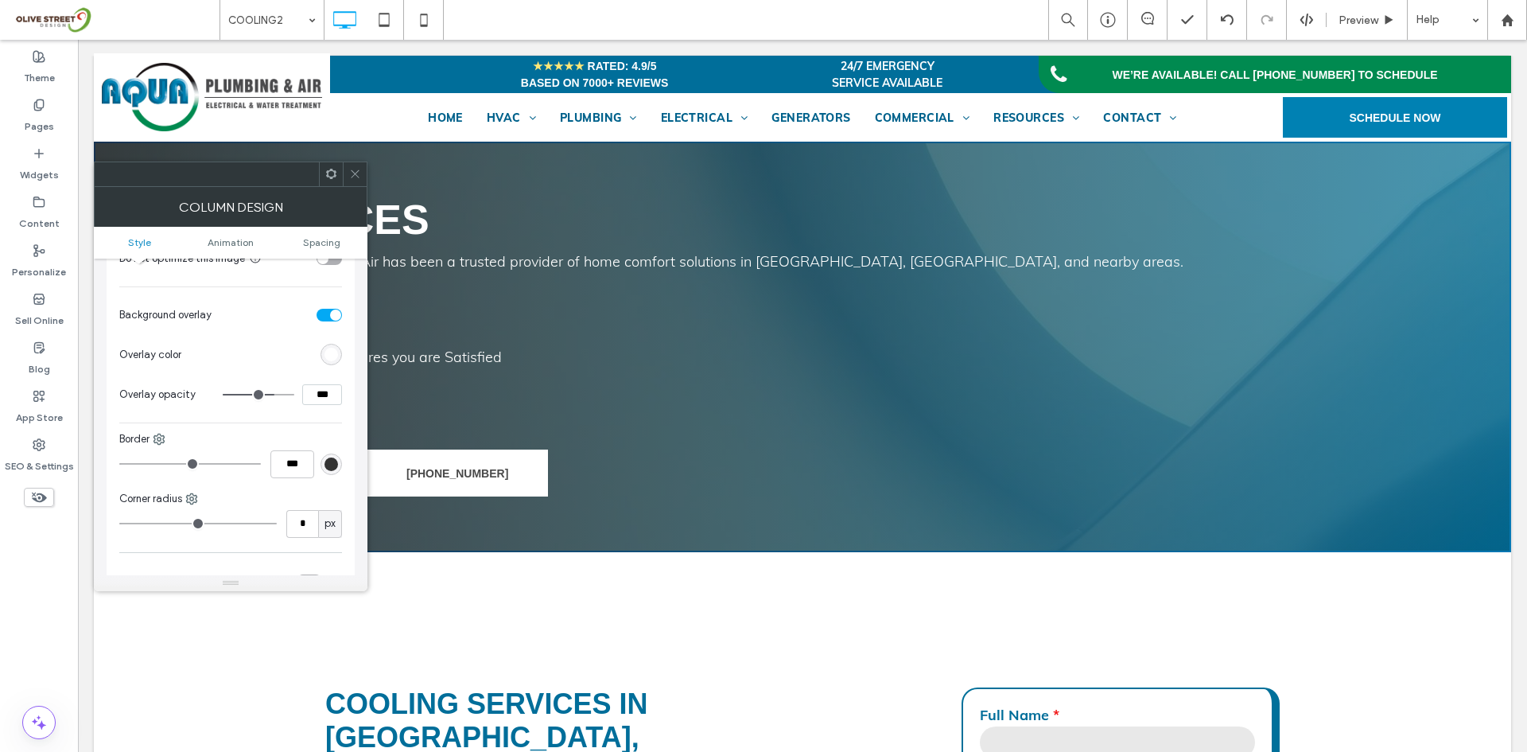
click at [351, 169] on icon at bounding box center [355, 174] width 12 height 12
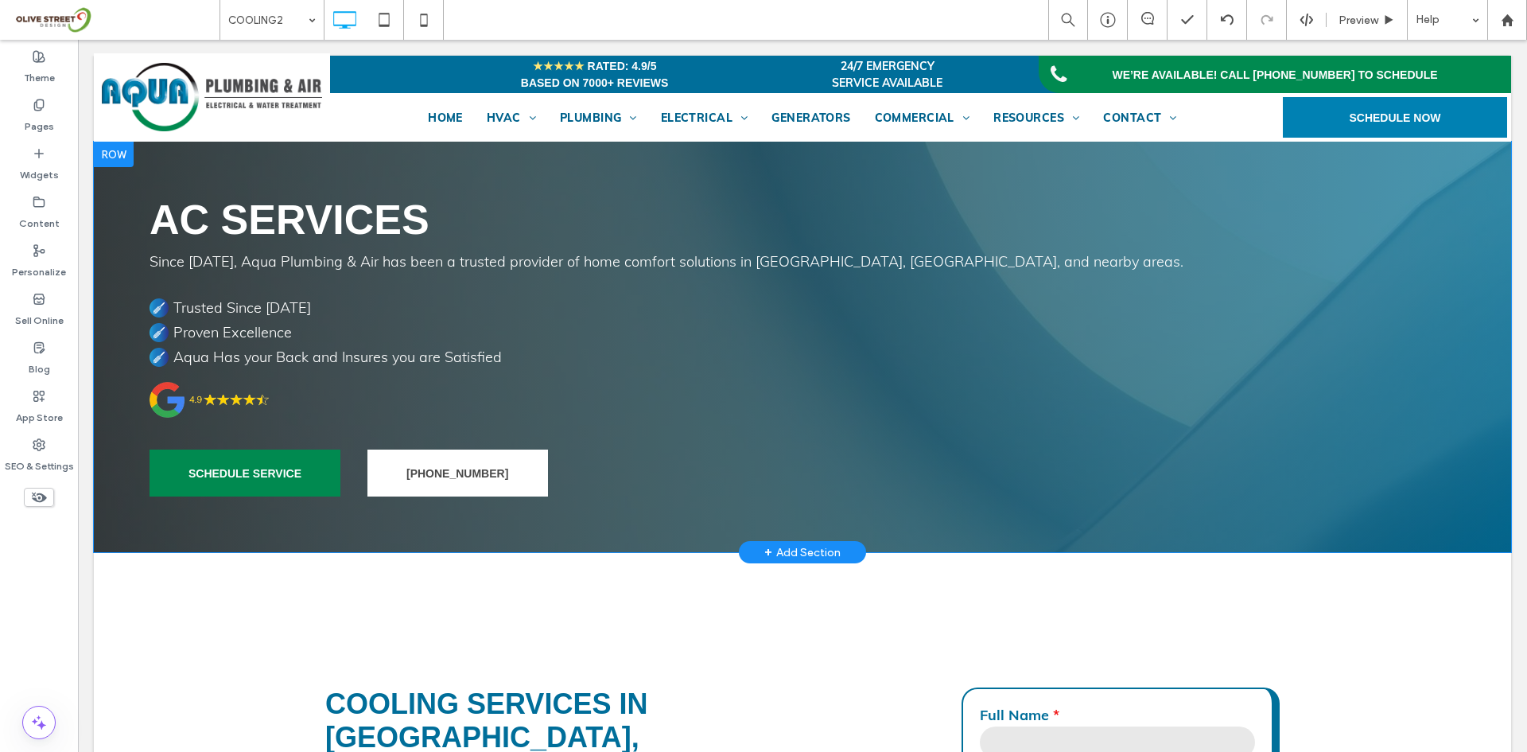
click at [206, 158] on div "AC Services Since 1974, Aqua Plumbing & Air has been a trusted provider of home…" at bounding box center [802, 347] width 1417 height 410
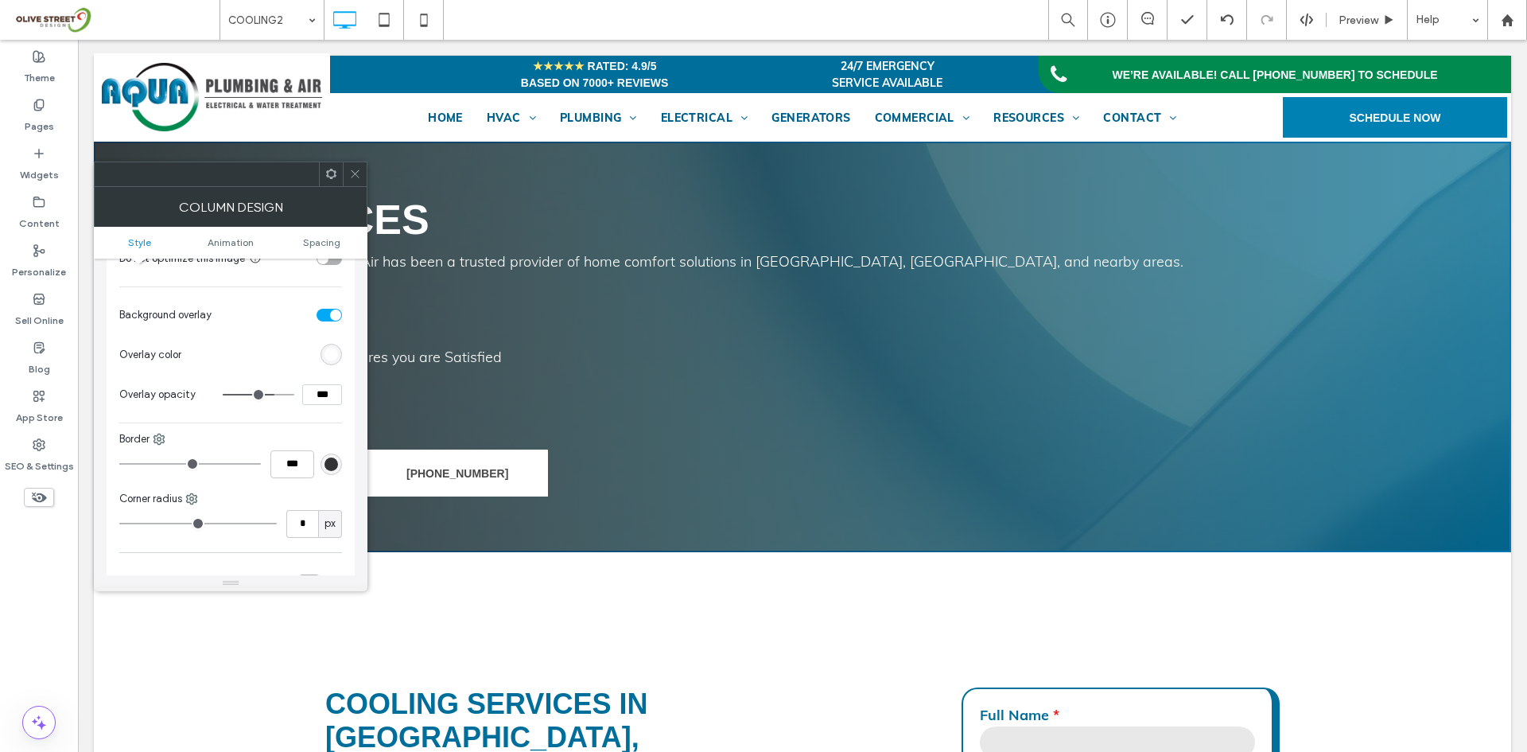
click at [338, 359] on div "rgb(255, 255, 255)" at bounding box center [331, 354] width 21 height 21
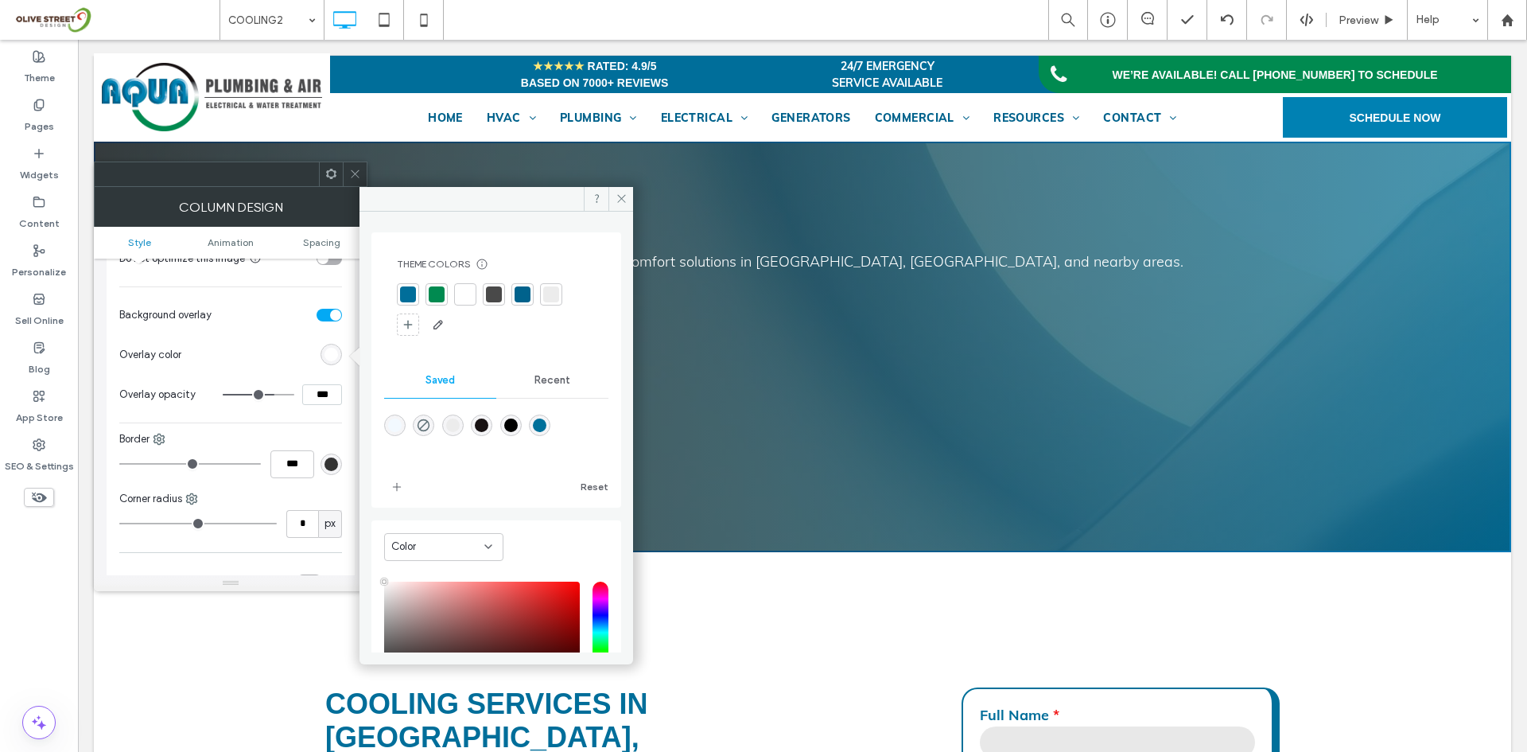
scroll to position [91, 0]
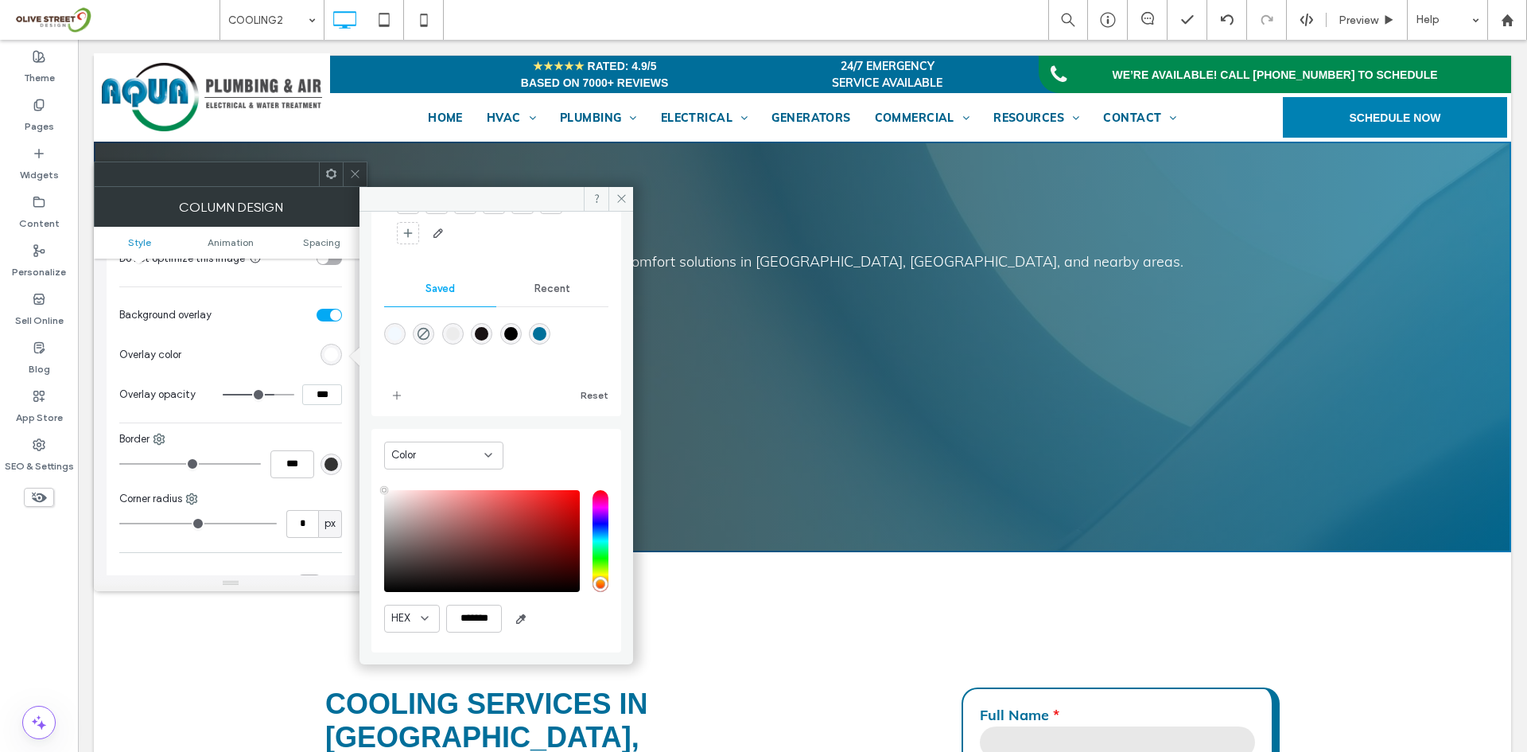
click at [356, 177] on icon at bounding box center [355, 174] width 12 height 12
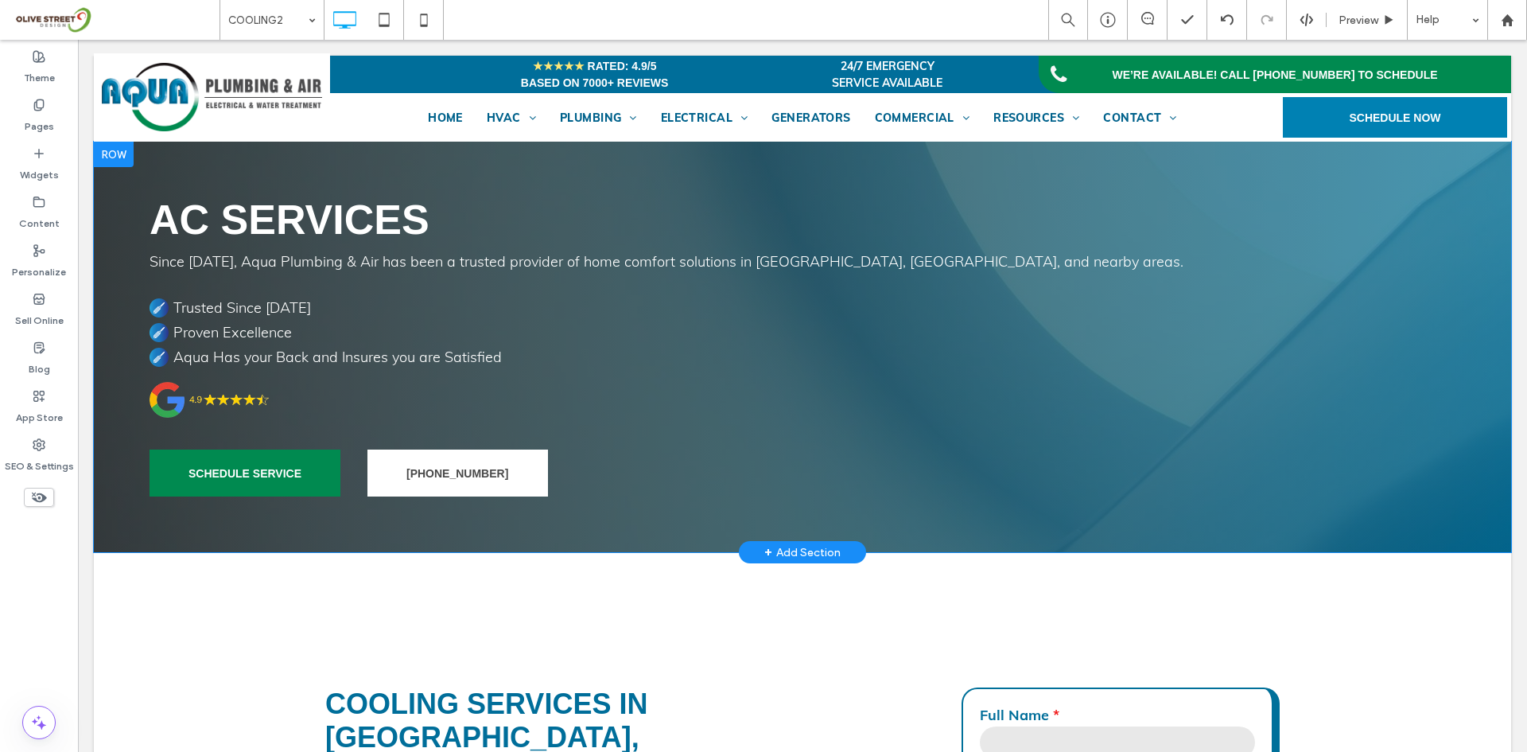
click at [189, 165] on div "AC Services Since 1974, Aqua Plumbing & Air has been a trusted provider of home…" at bounding box center [802, 347] width 1417 height 410
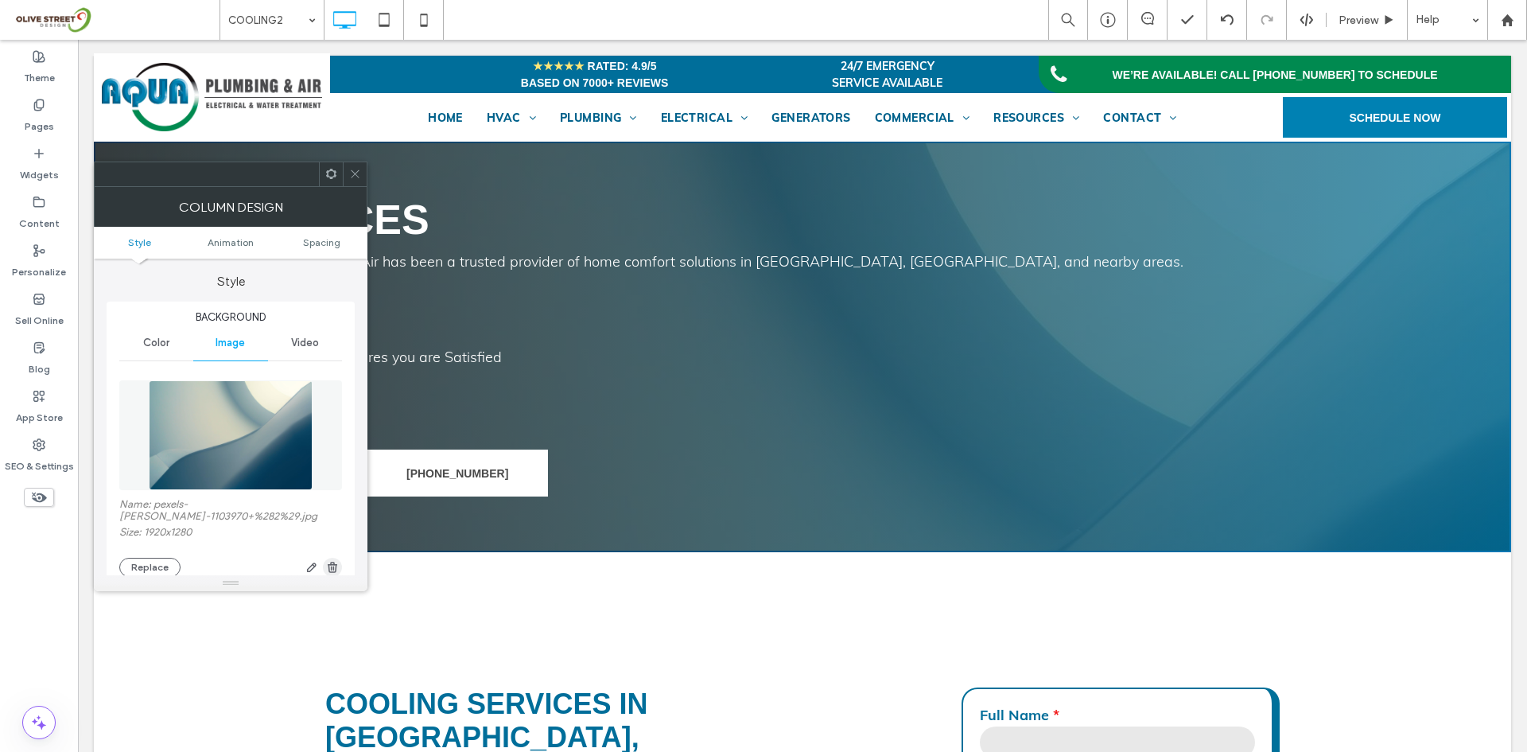
click at [333, 568] on use "button" at bounding box center [333, 567] width 10 height 10
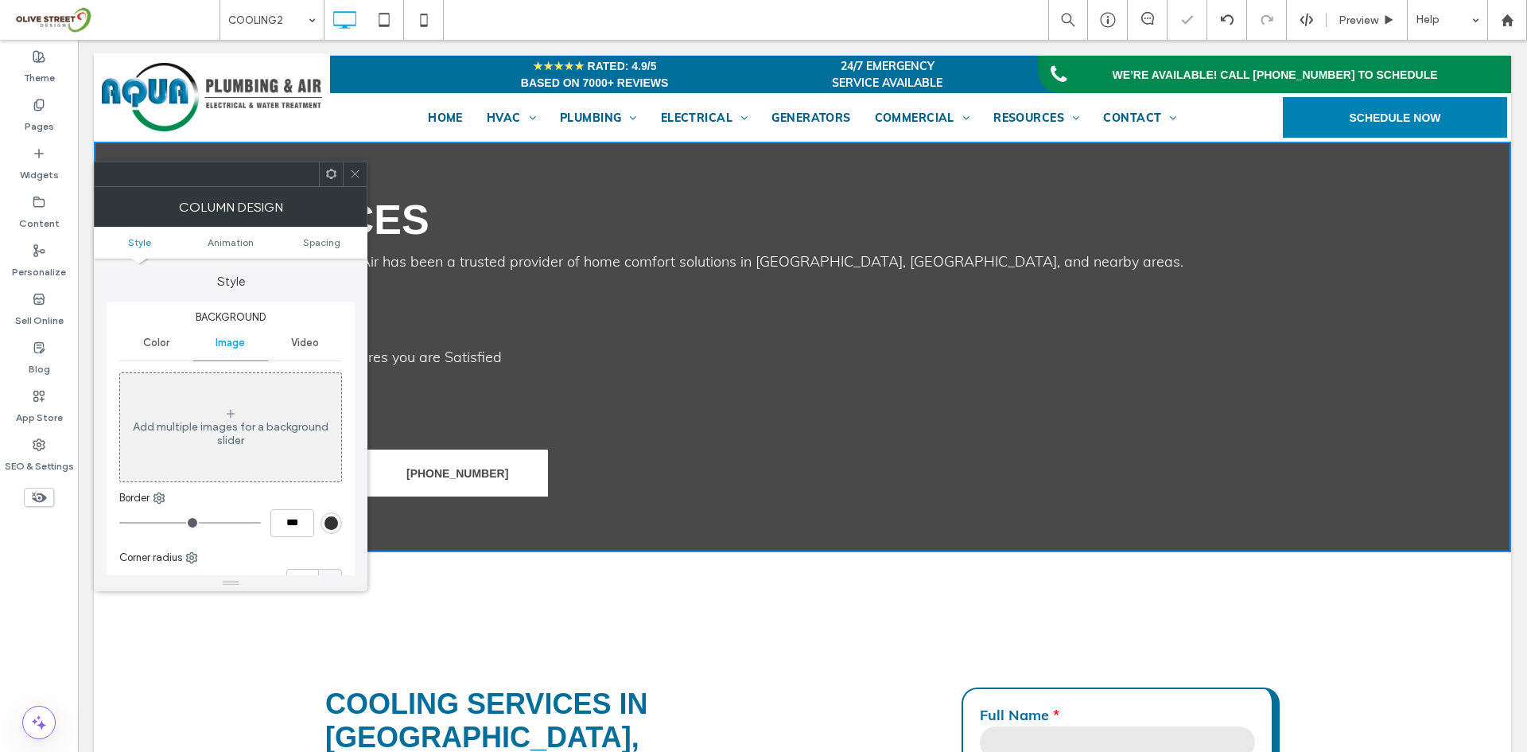
click at [352, 179] on icon at bounding box center [355, 174] width 12 height 12
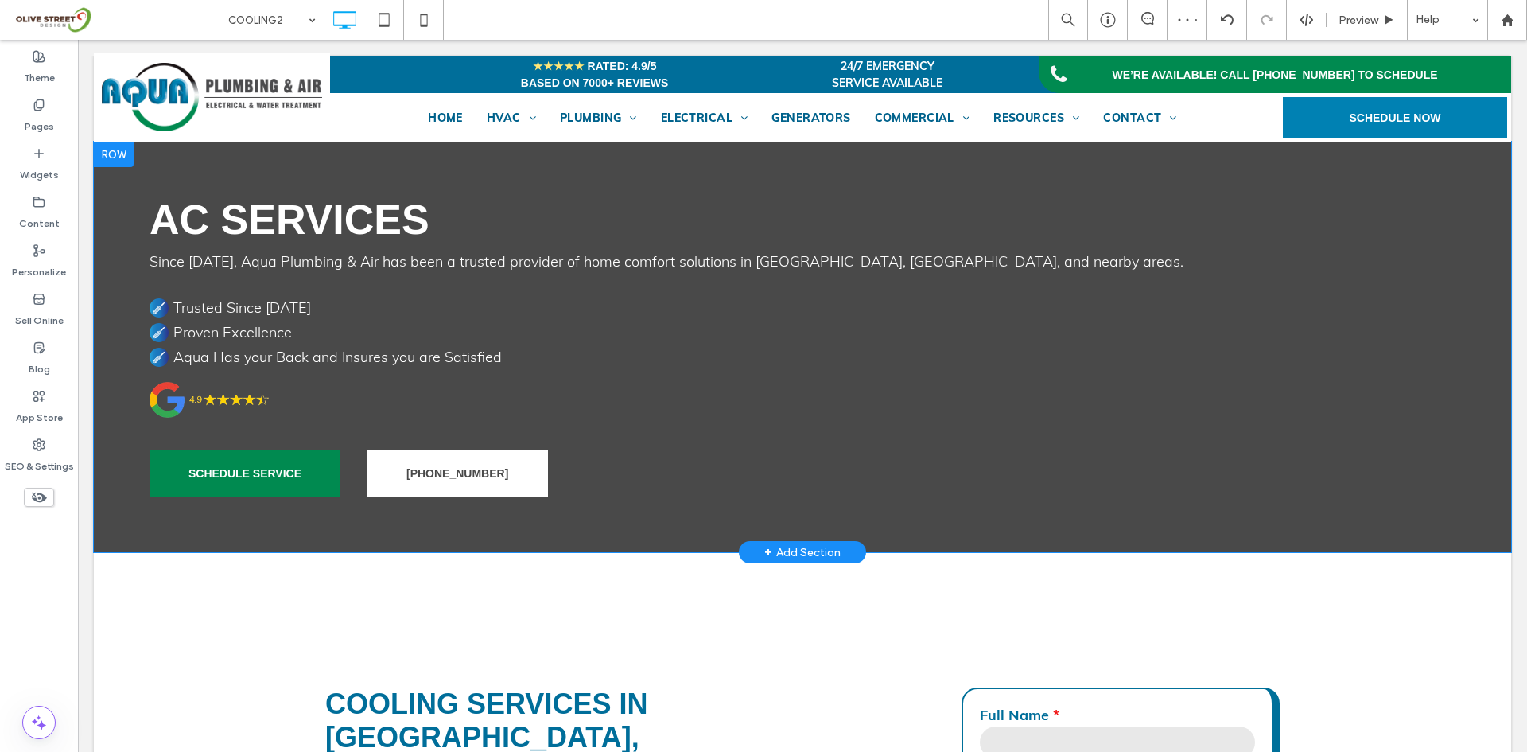
click at [226, 162] on div "AC Services Since 1974, Aqua Plumbing & Air has been a trusted provider of home…" at bounding box center [802, 347] width 1417 height 410
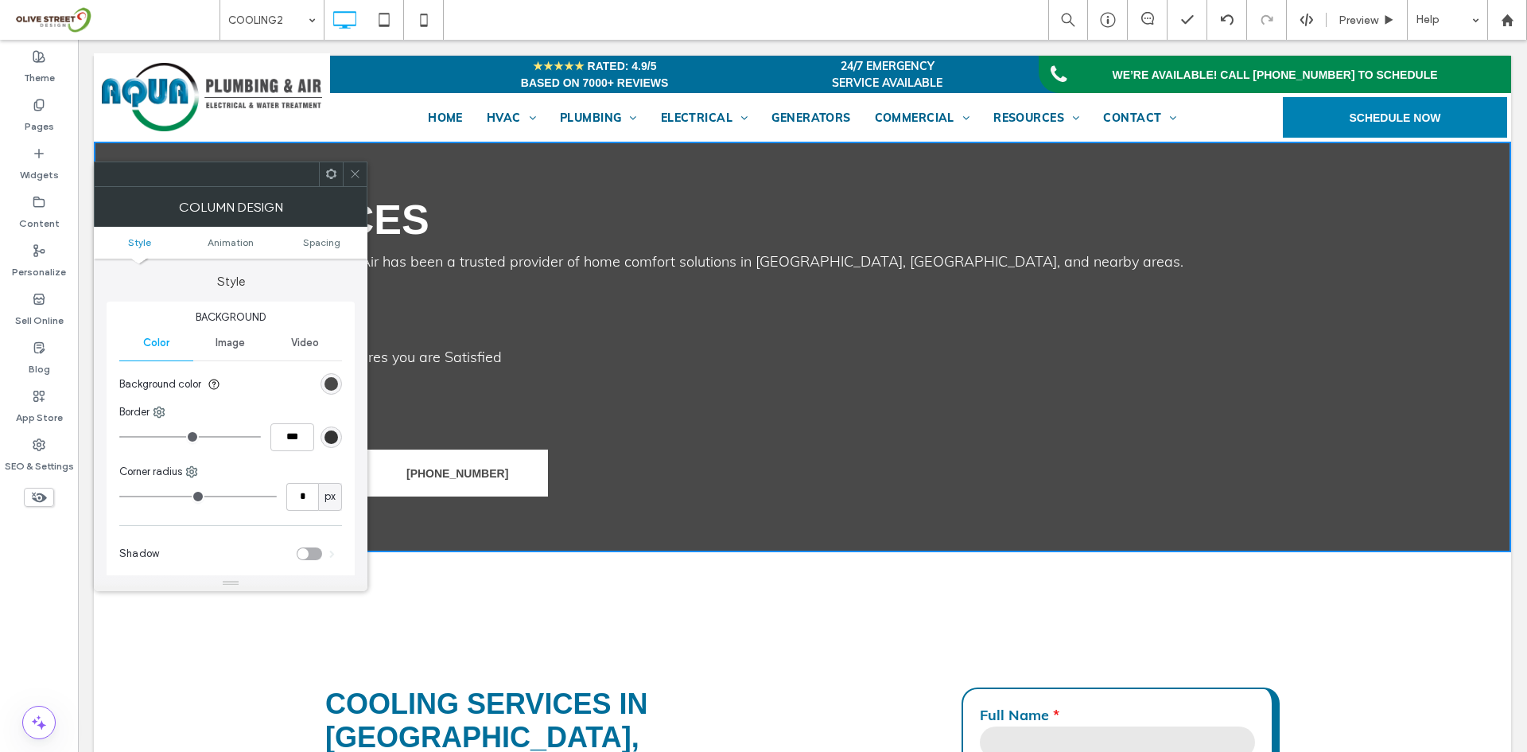
click at [353, 177] on icon at bounding box center [355, 174] width 12 height 12
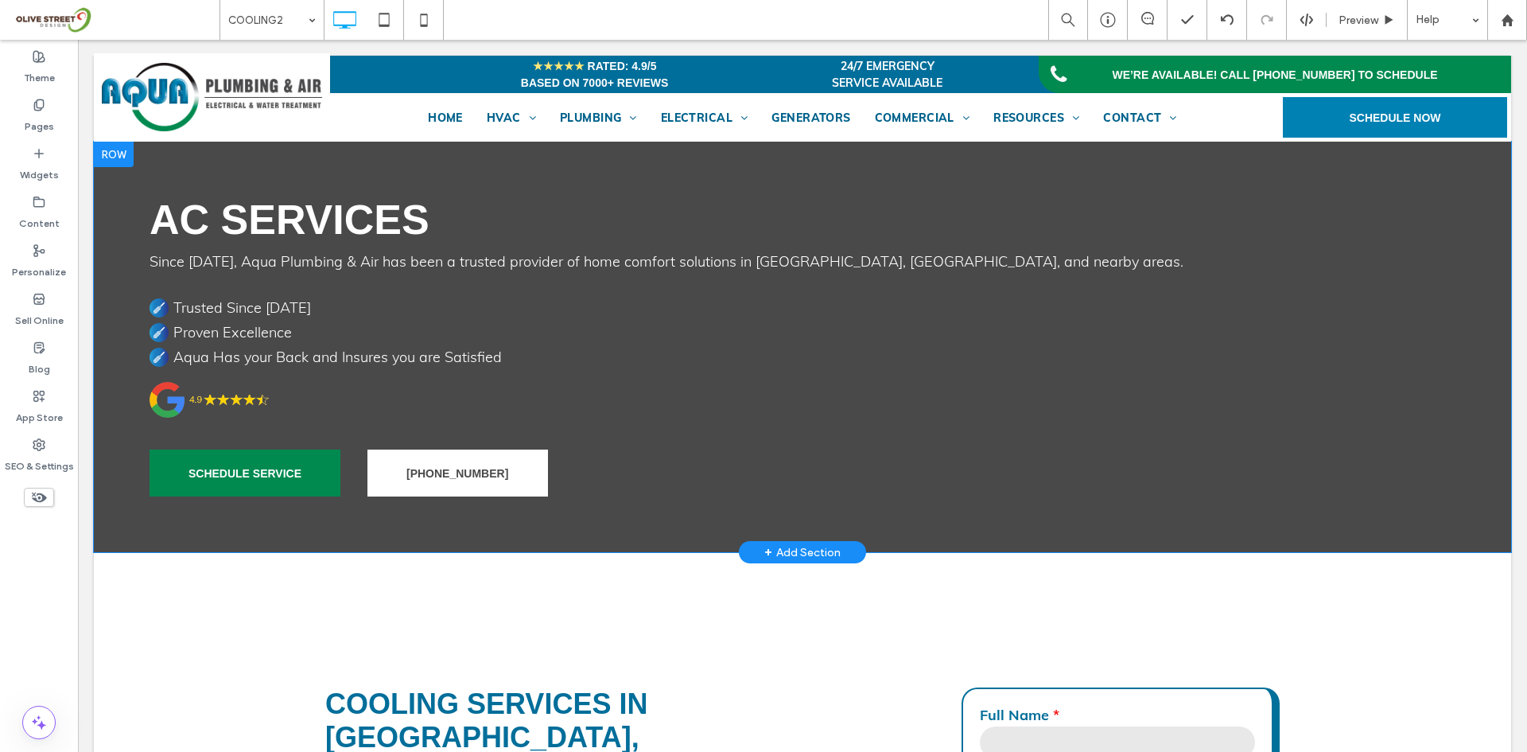
click at [123, 157] on div at bounding box center [114, 154] width 40 height 25
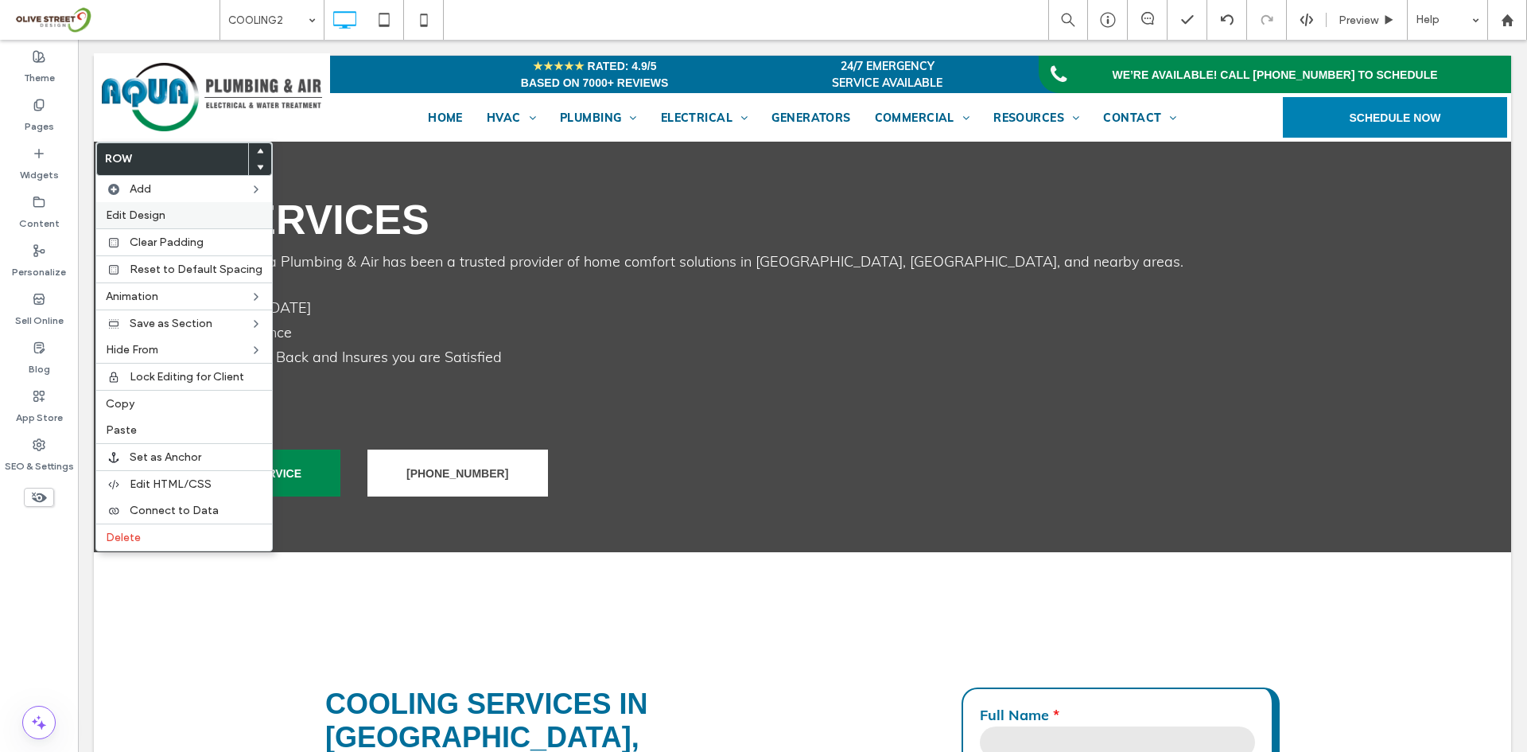
click at [165, 220] on label "Edit Design" at bounding box center [184, 215] width 157 height 14
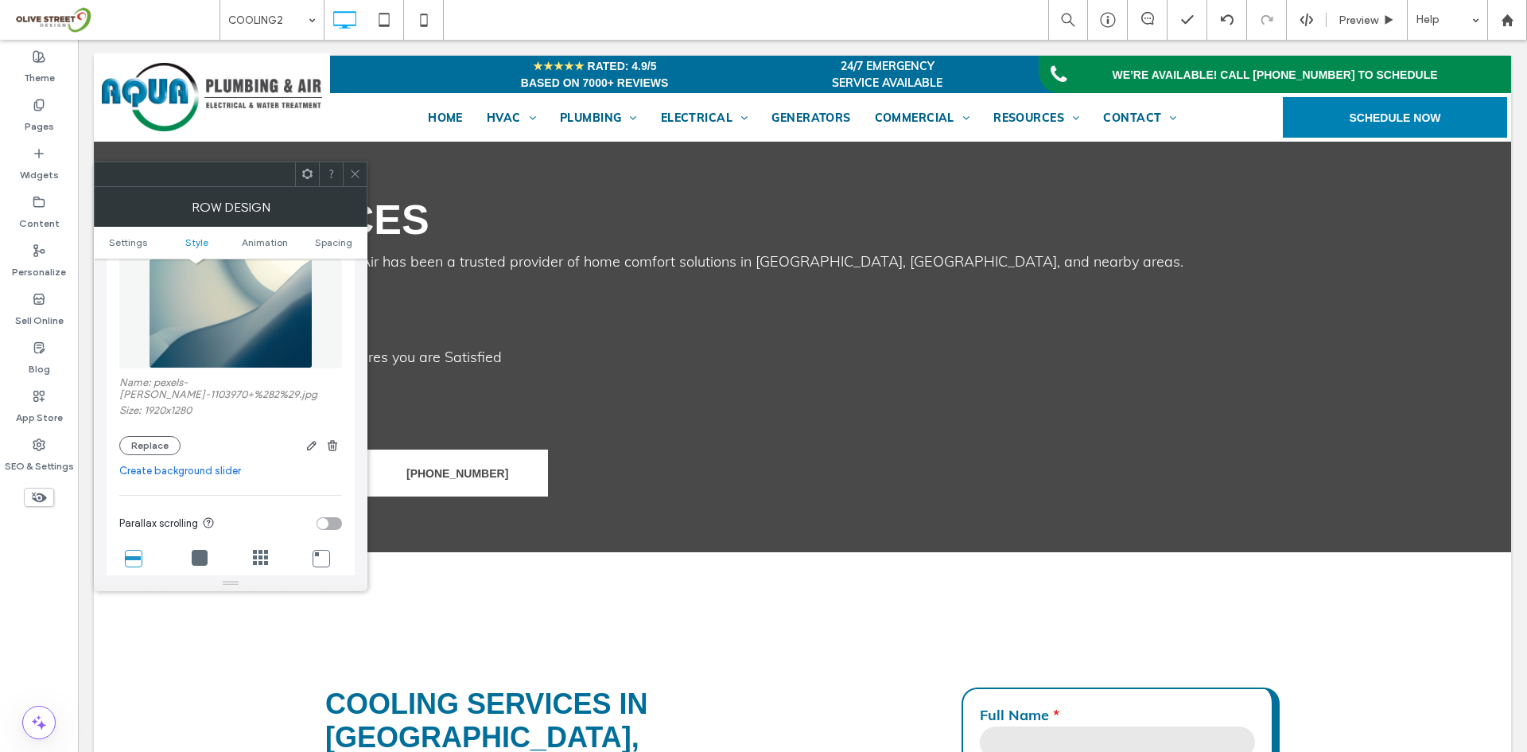
scroll to position [265, 0]
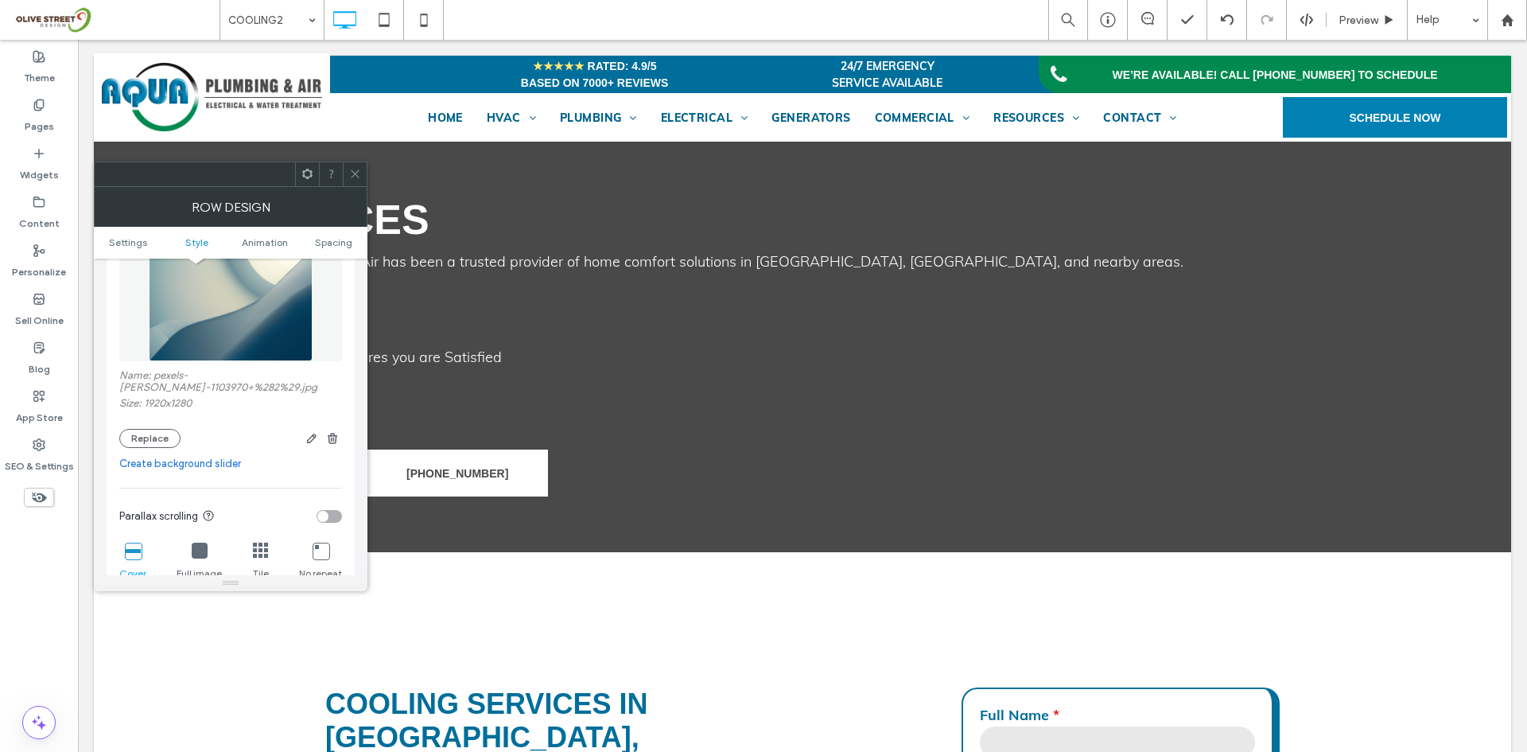
click at [359, 176] on icon at bounding box center [355, 174] width 12 height 12
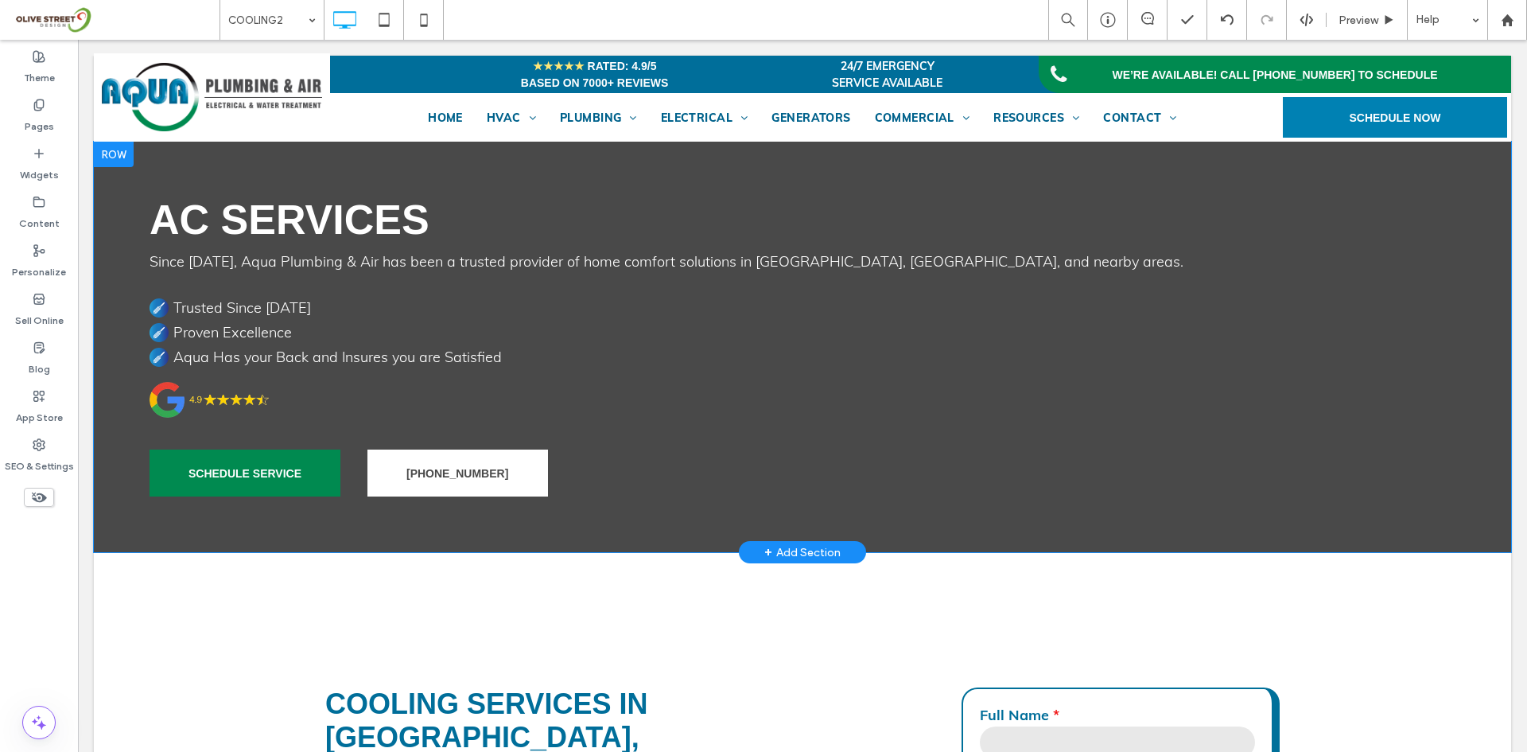
click at [220, 172] on div "AC Services Since 1974, Aqua Plumbing & Air has been a trusted provider of home…" at bounding box center [802, 347] width 1417 height 410
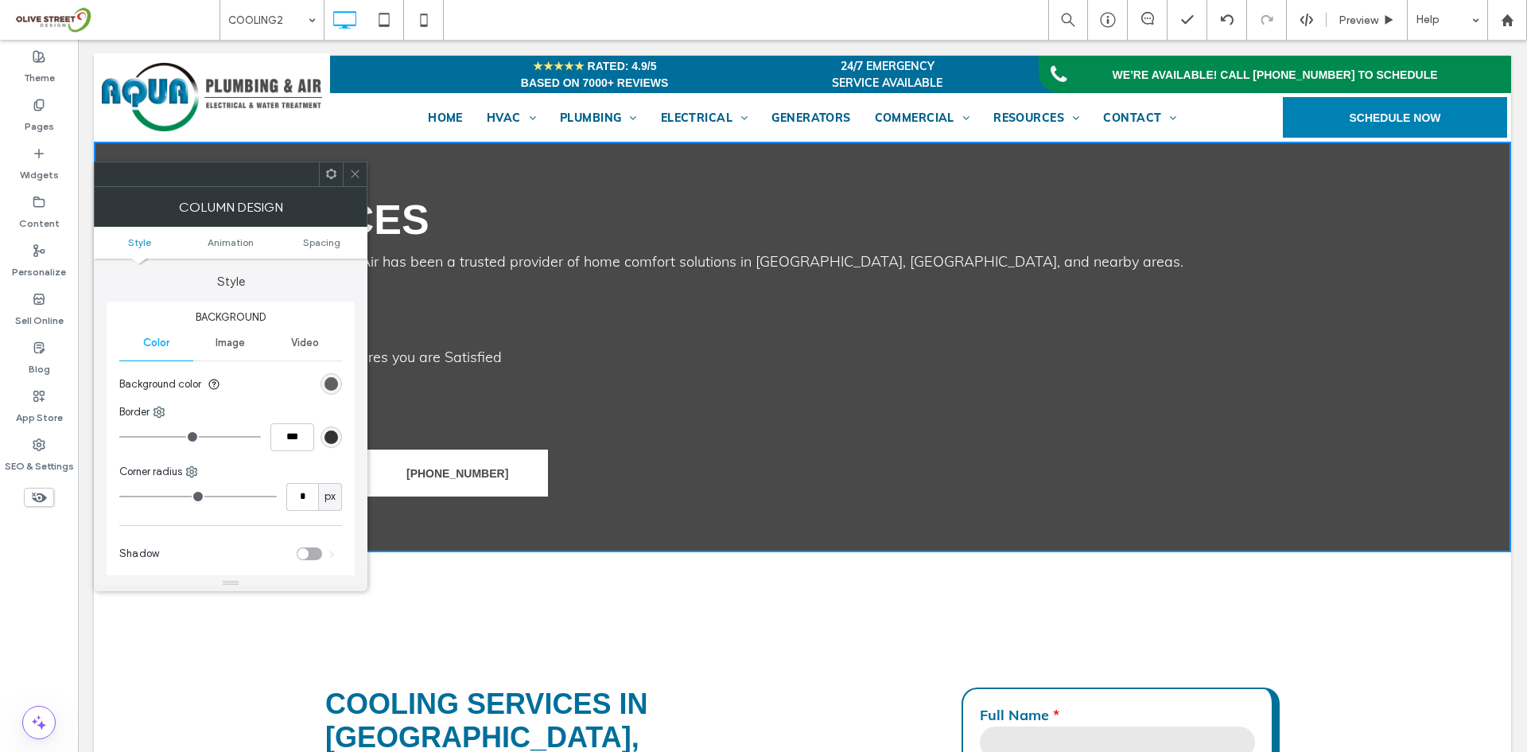
click at [327, 387] on div "rgb(73, 73, 73)" at bounding box center [332, 384] width 14 height 14
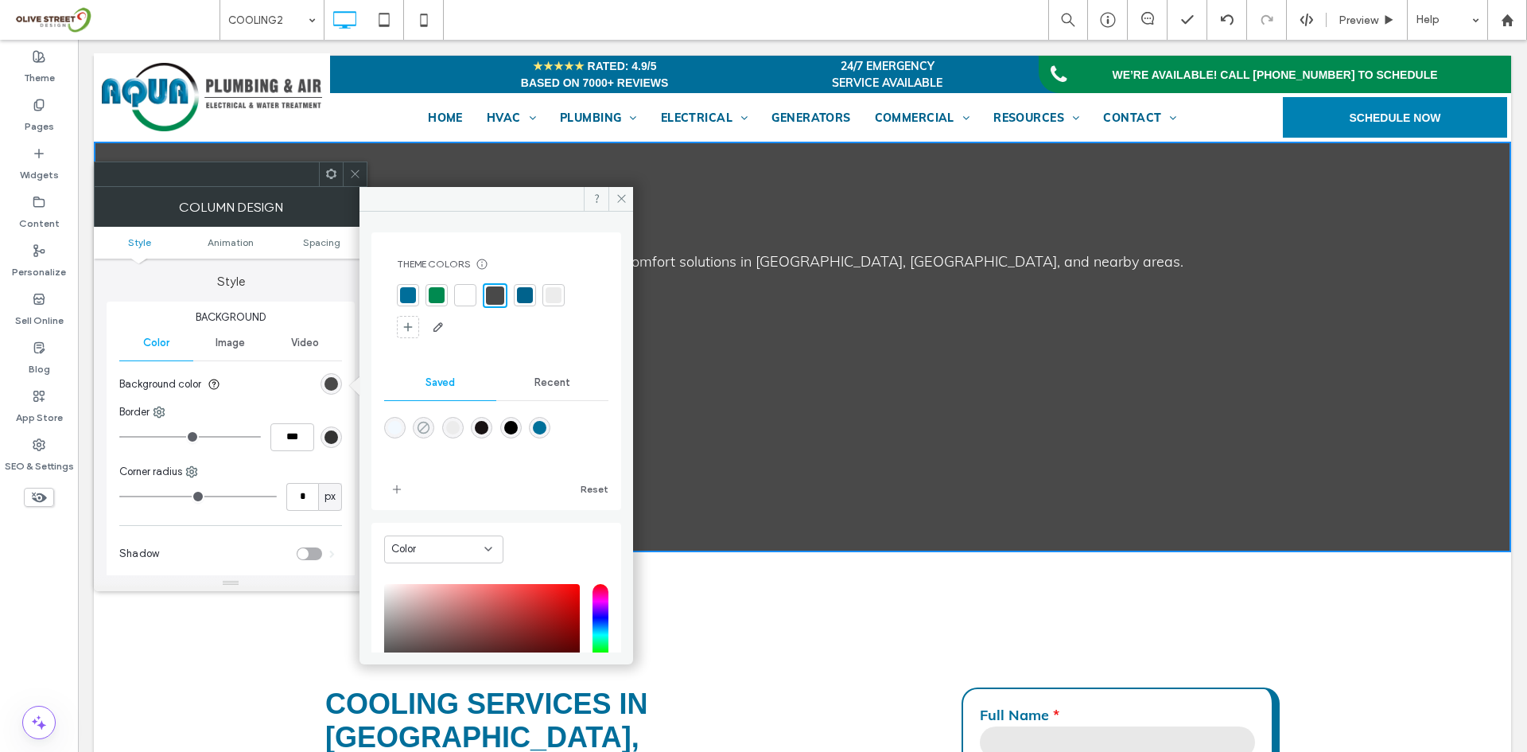
click at [425, 428] on icon "rgba(0,0,0,0)" at bounding box center [424, 428] width 14 height 14
type input "*******"
type input "*"
type input "**"
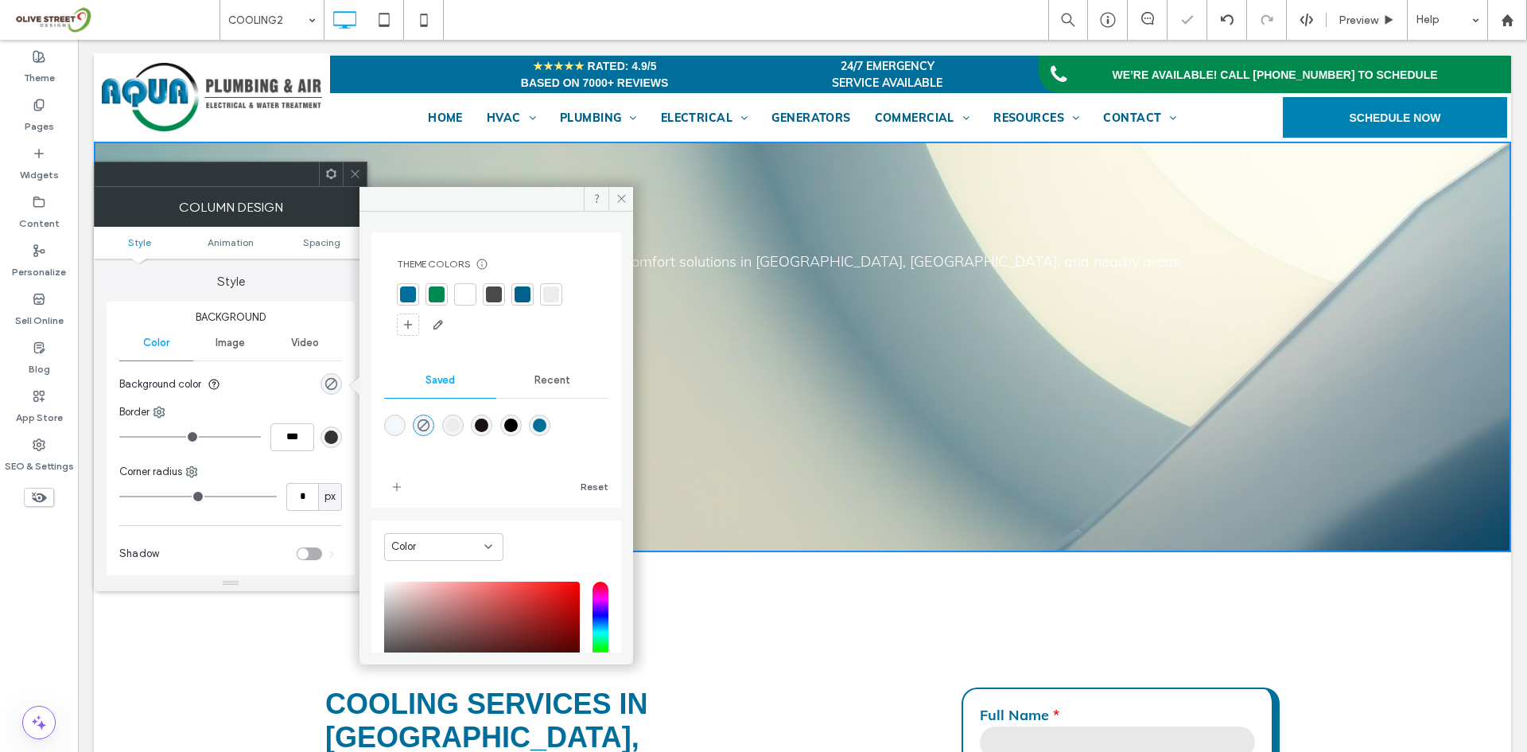
click at [358, 181] on span at bounding box center [355, 174] width 12 height 24
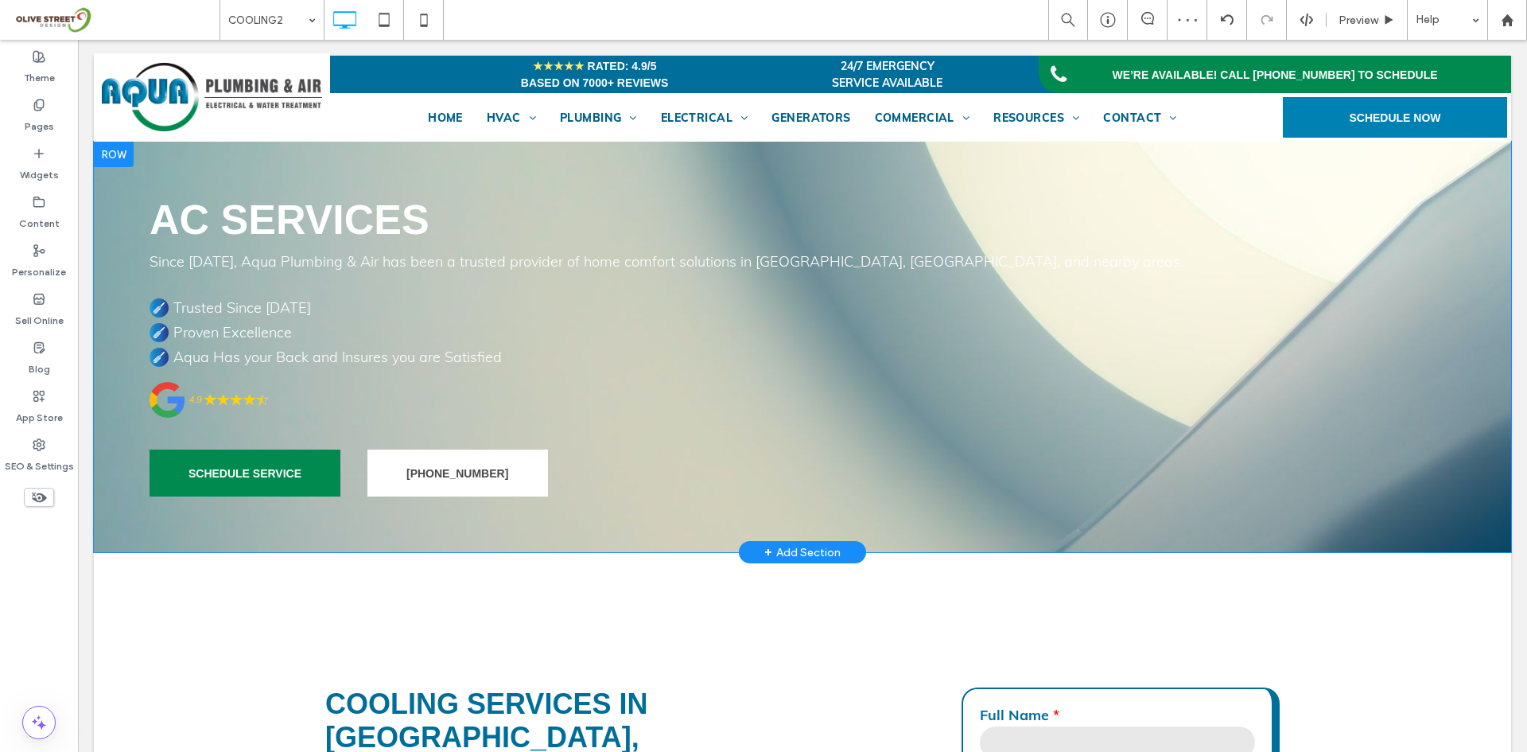
click at [116, 156] on div at bounding box center [114, 154] width 40 height 25
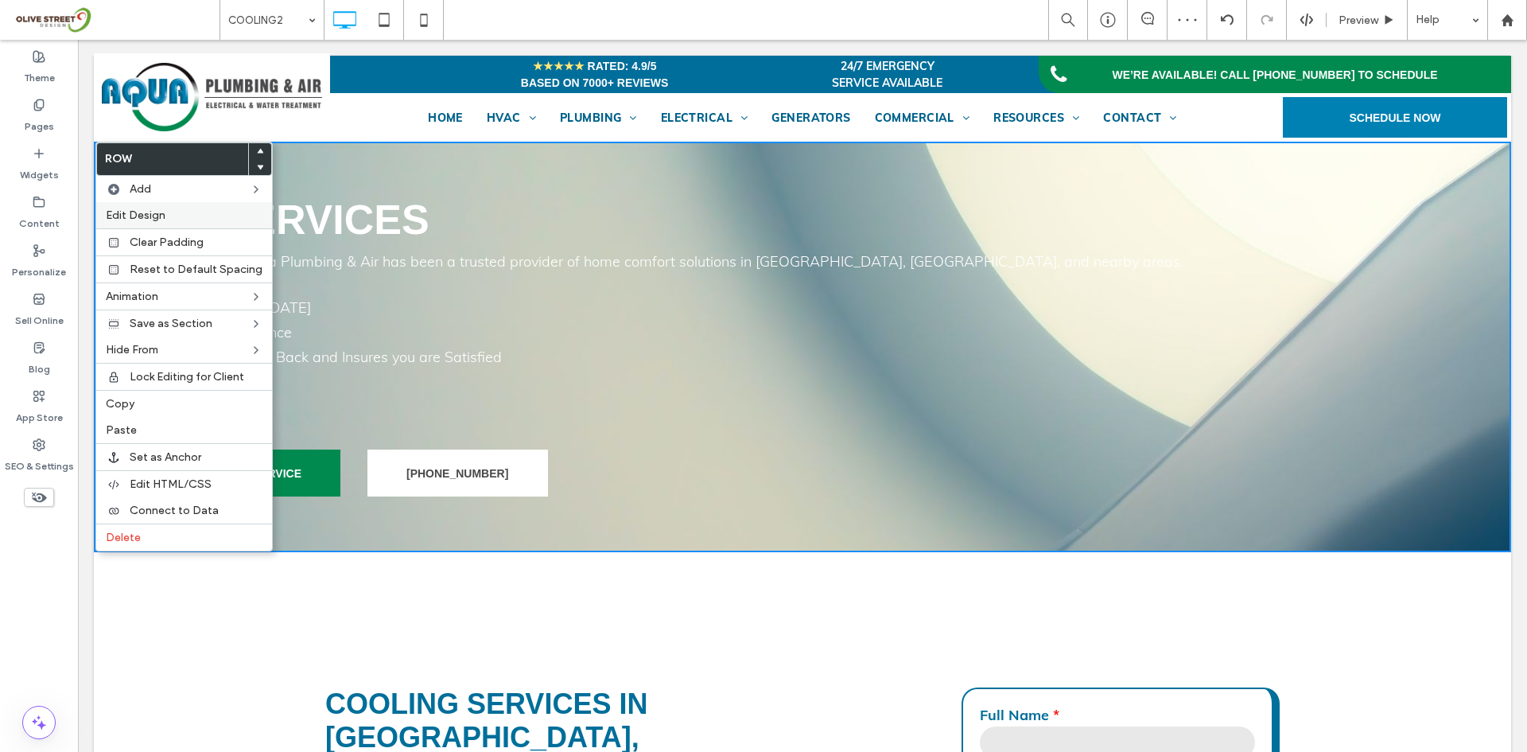
click at [150, 217] on span "Edit Design" at bounding box center [136, 215] width 60 height 14
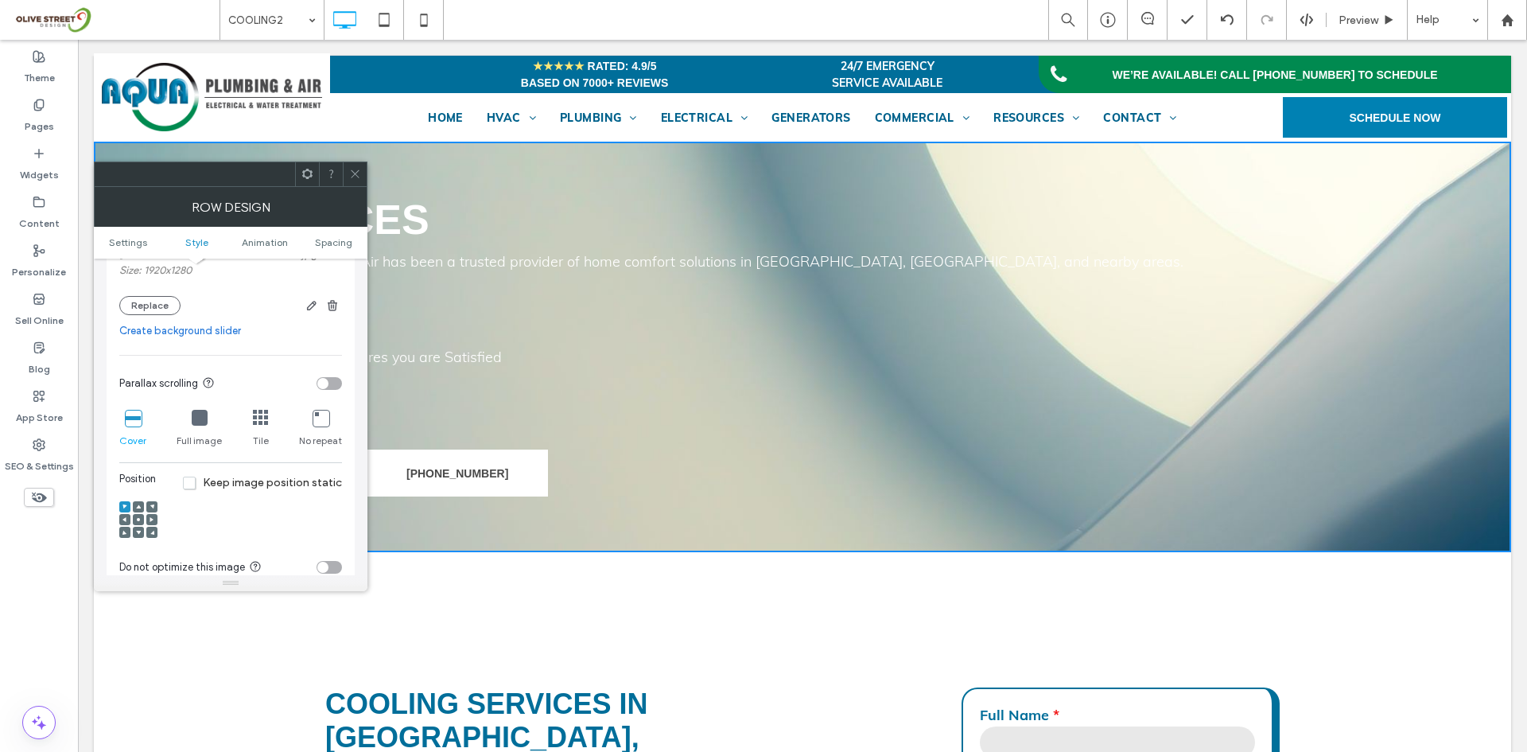
scroll to position [531, 0]
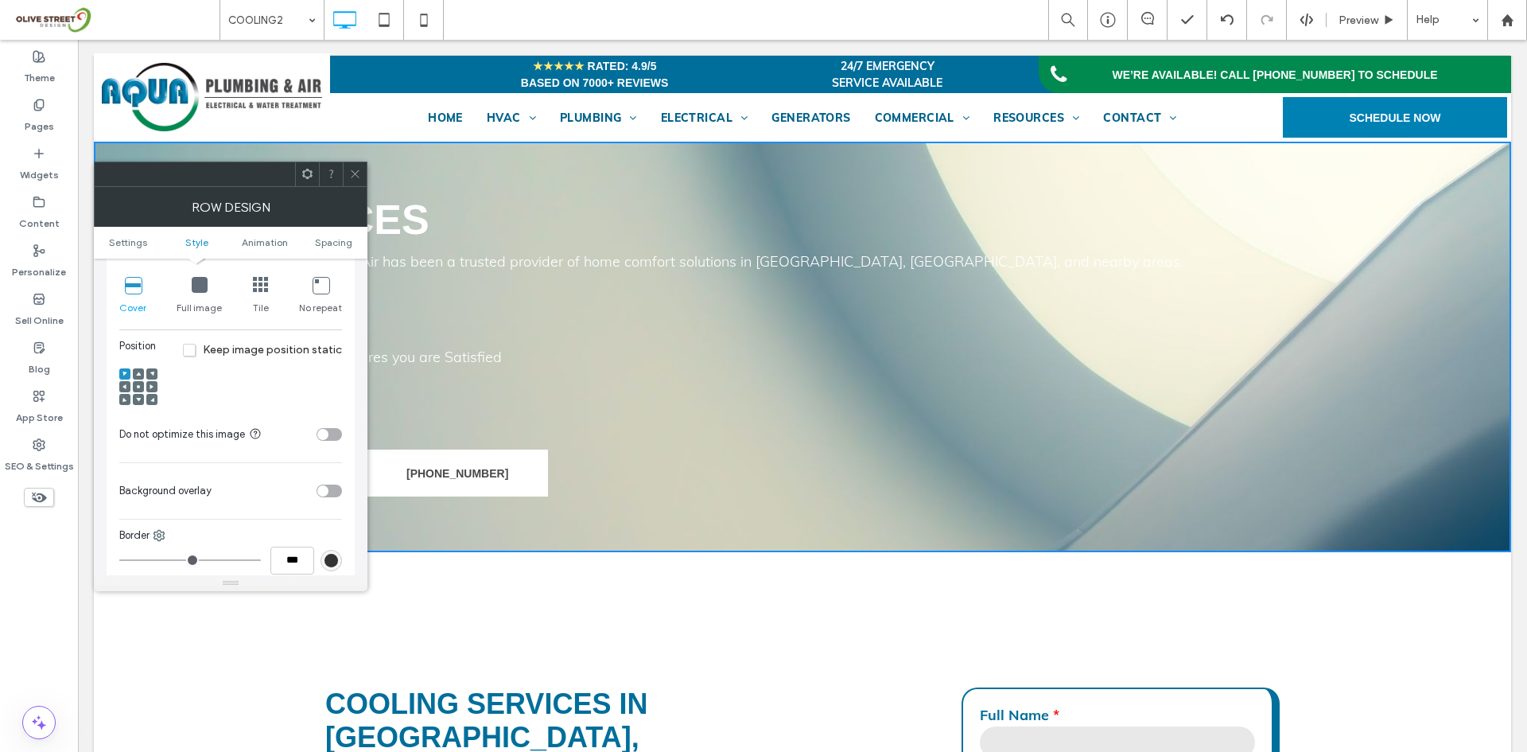
click at [336, 492] on div "toggle" at bounding box center [329, 490] width 25 height 13
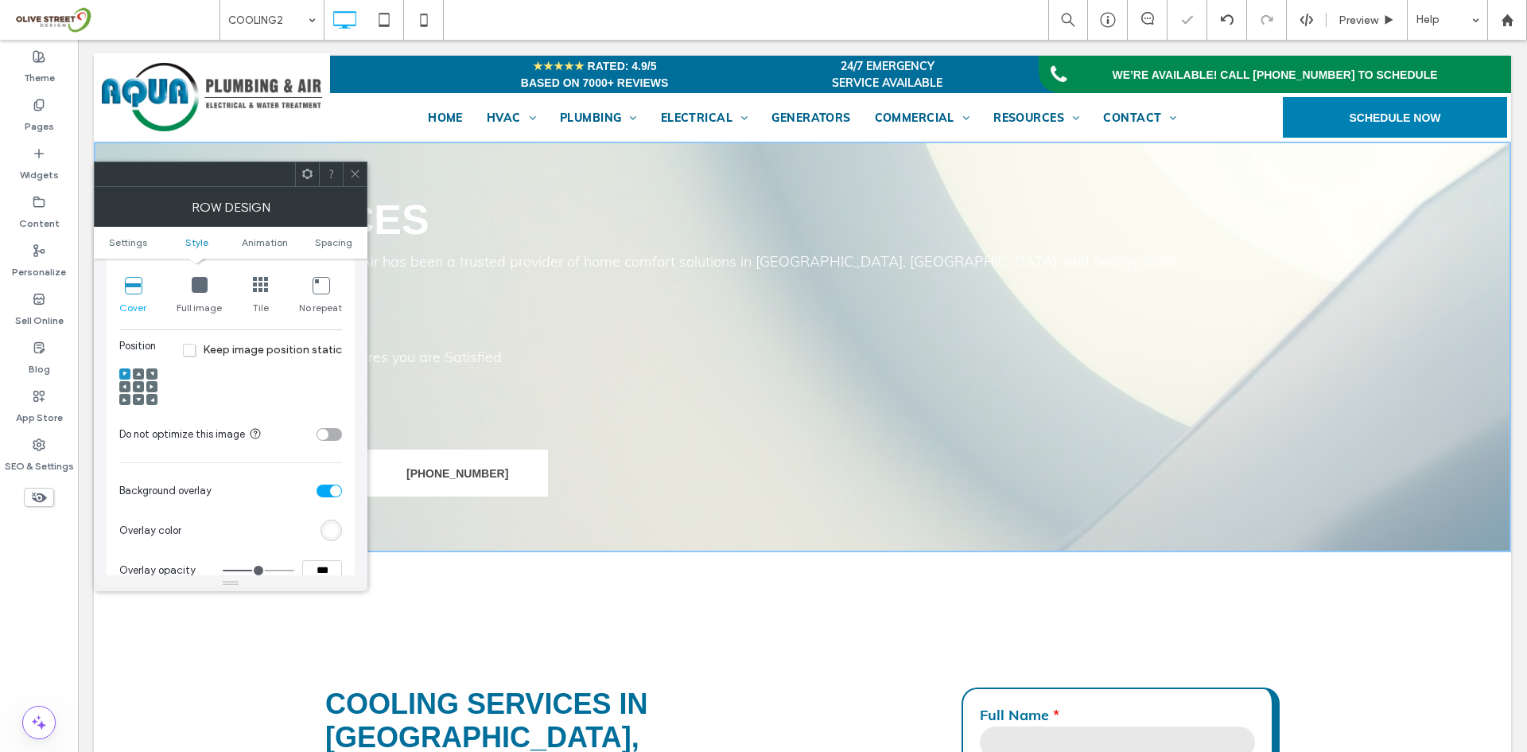
click at [334, 529] on div "rgb(255,255,255)" at bounding box center [332, 530] width 14 height 14
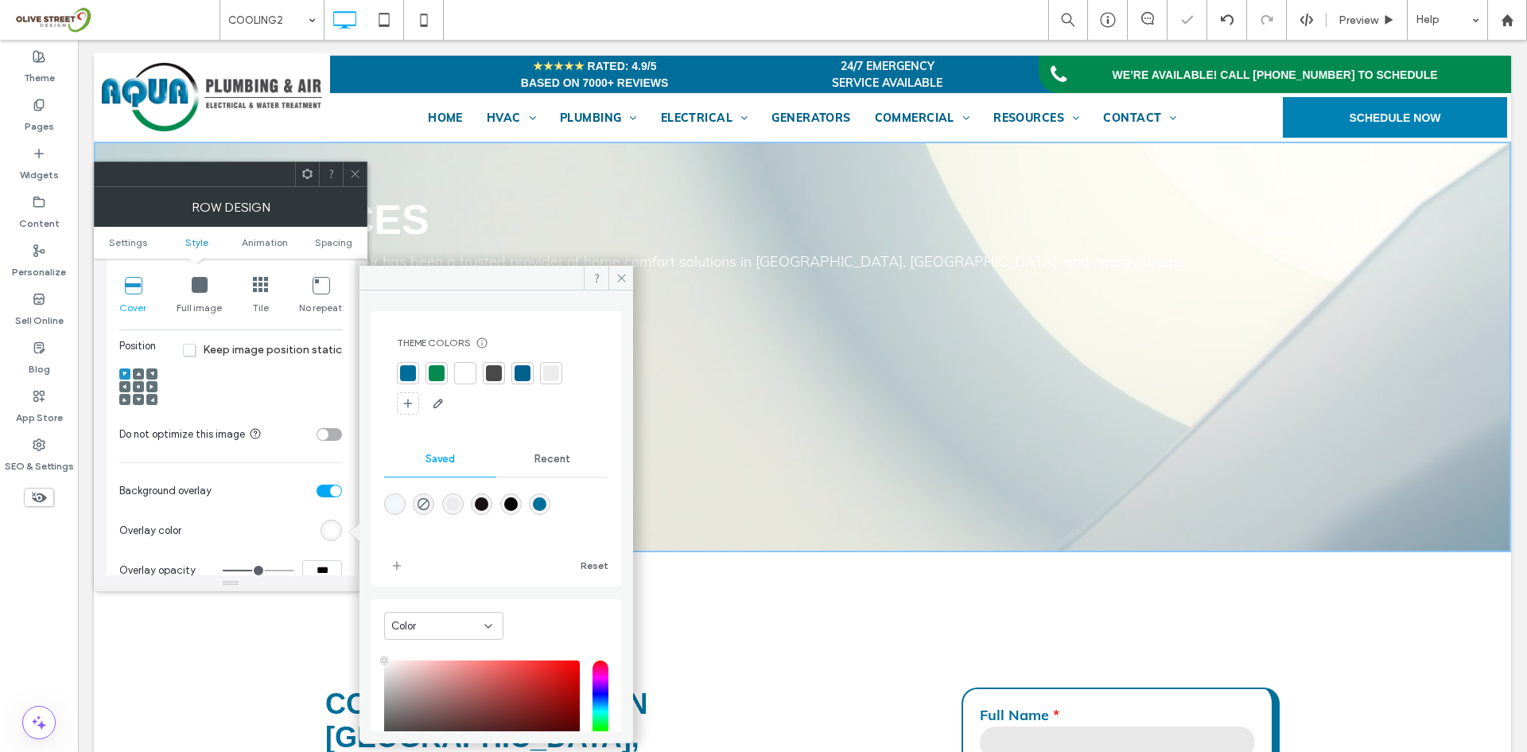
click at [492, 371] on div at bounding box center [494, 373] width 16 height 16
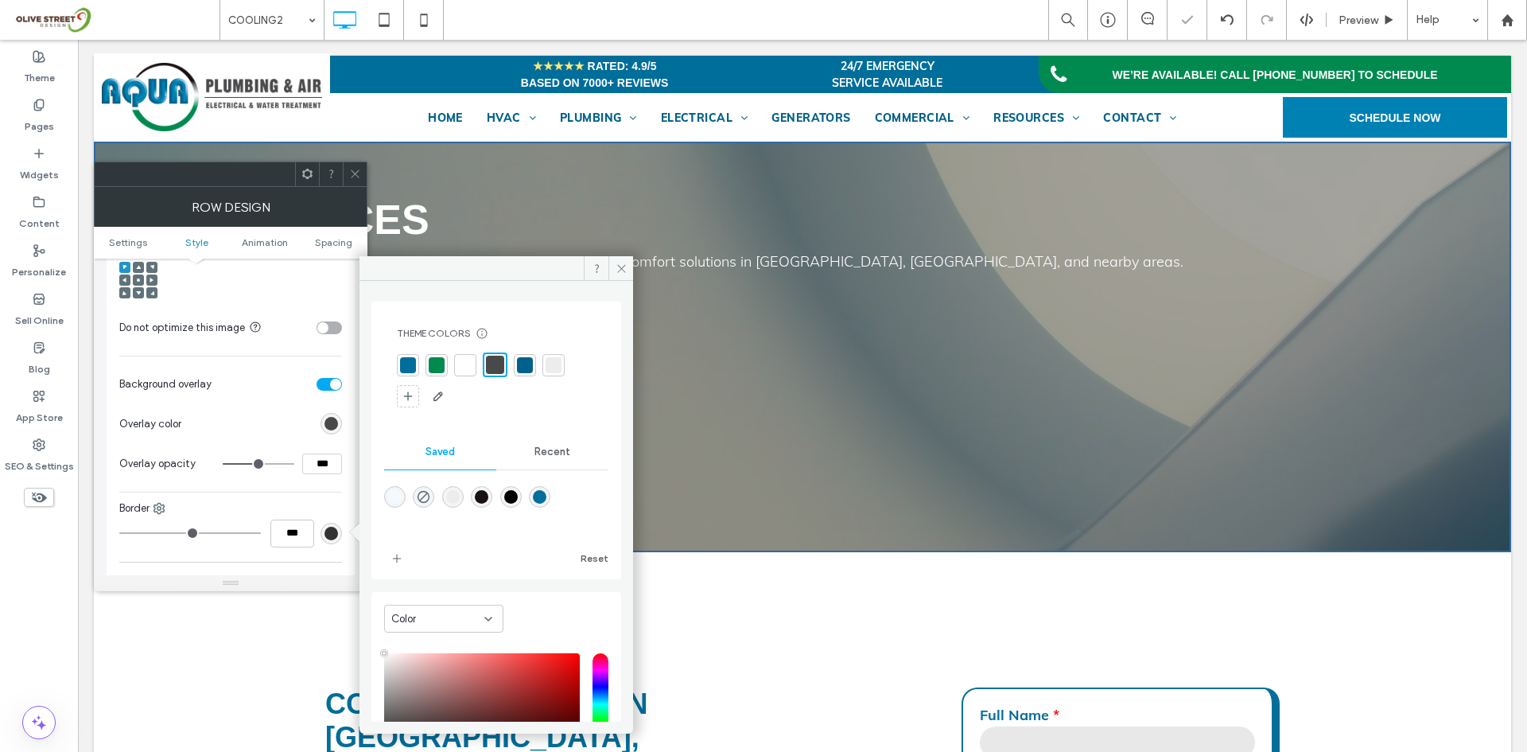
scroll to position [748, 0]
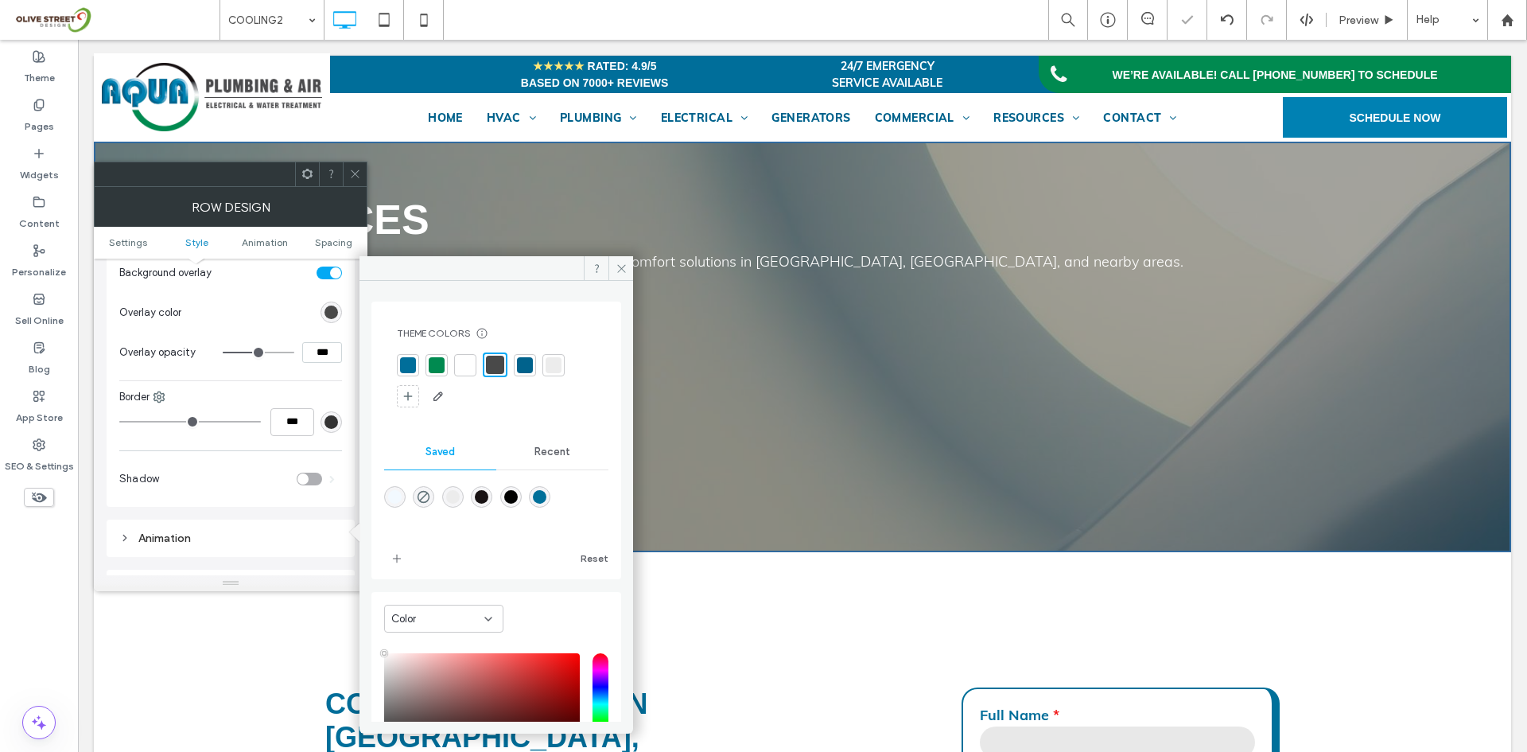
drag, startPoint x: 321, startPoint y: 570, endPoint x: 302, endPoint y: 573, distance: 18.7
click at [302, 573] on div "Settings Change affects desktop and tablet Full bleed row Style Background Colo…" at bounding box center [231, 191] width 248 height 1363
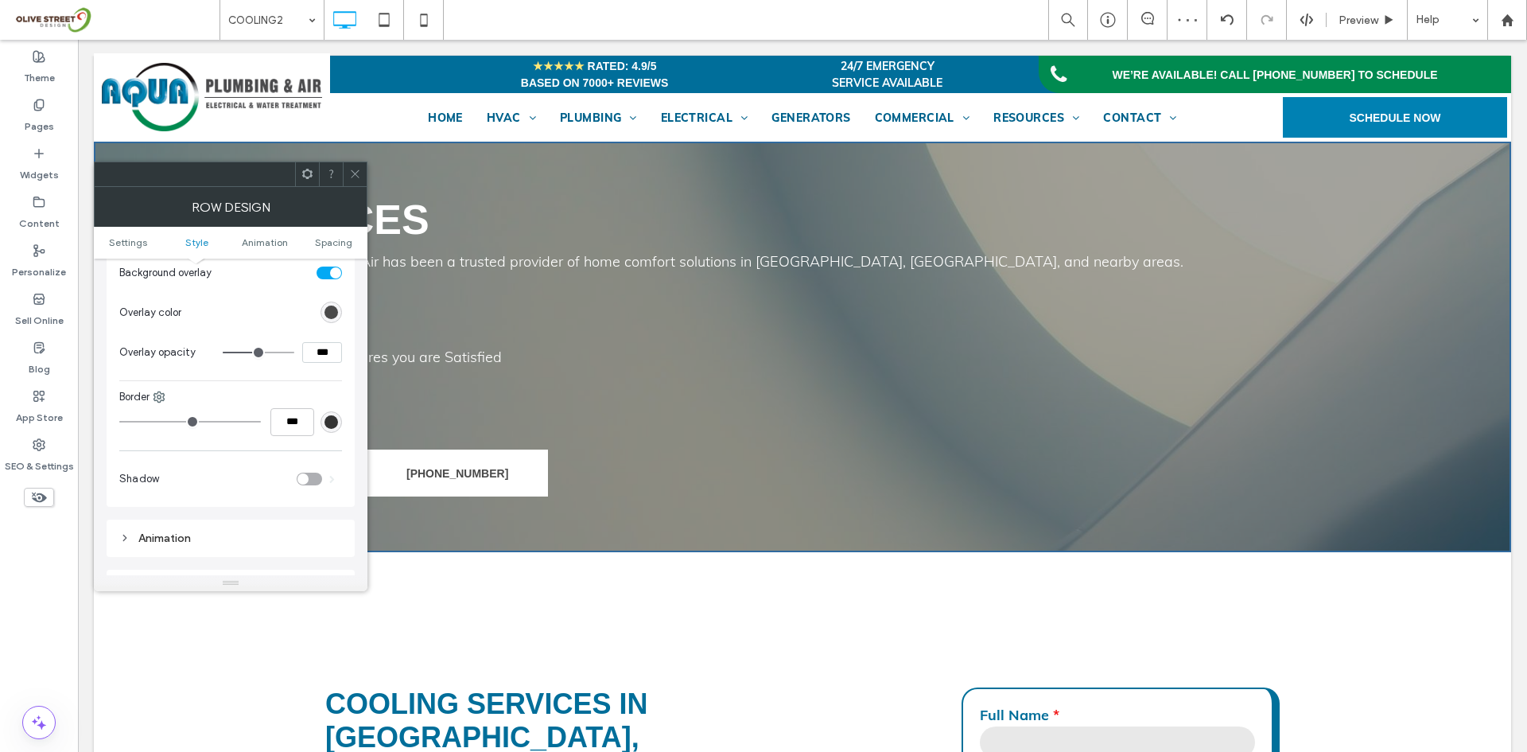
drag, startPoint x: 322, startPoint y: 356, endPoint x: 309, endPoint y: 363, distance: 14.9
click at [309, 363] on section "Overlay opacity ***" at bounding box center [230, 352] width 223 height 40
type input "***"
type input "**"
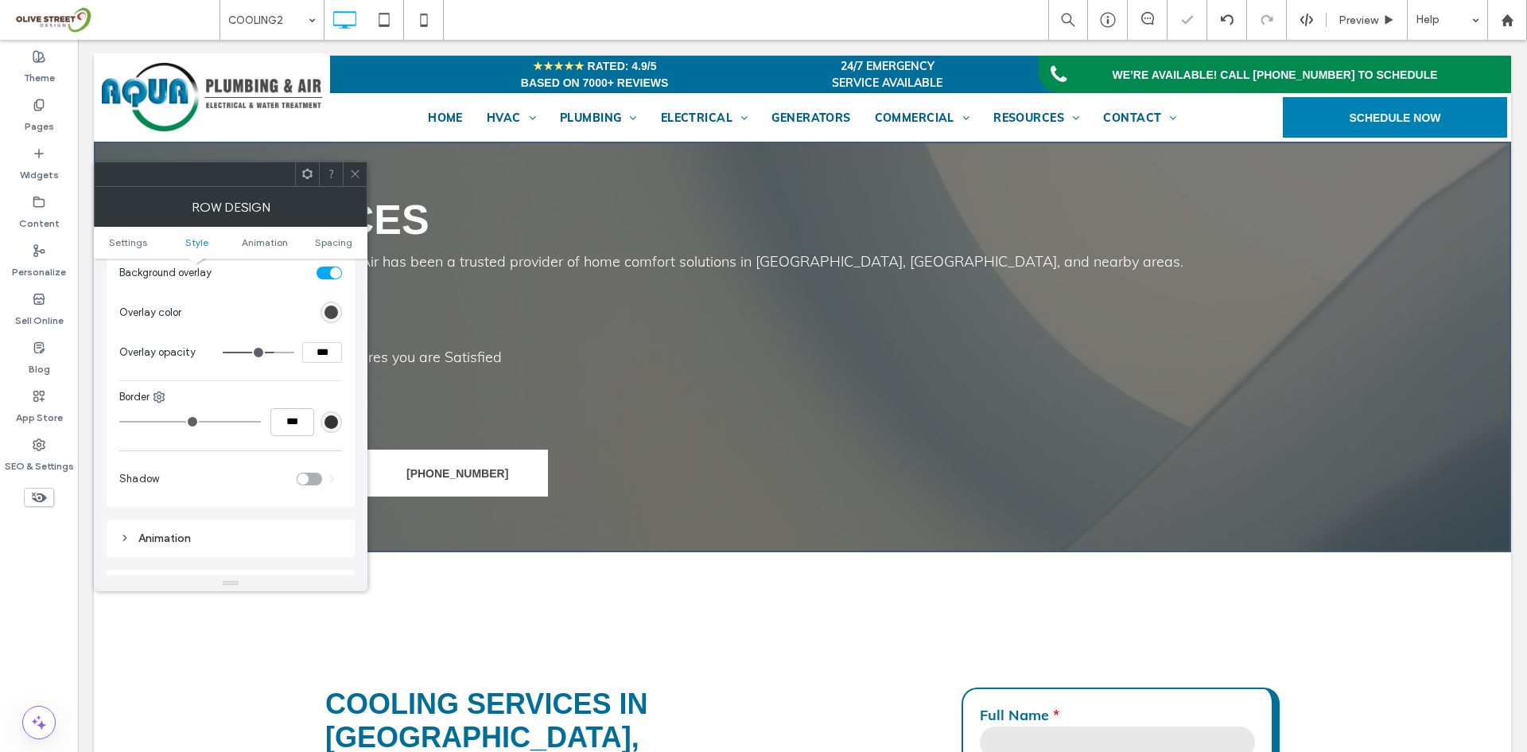
click at [356, 177] on icon at bounding box center [355, 174] width 12 height 12
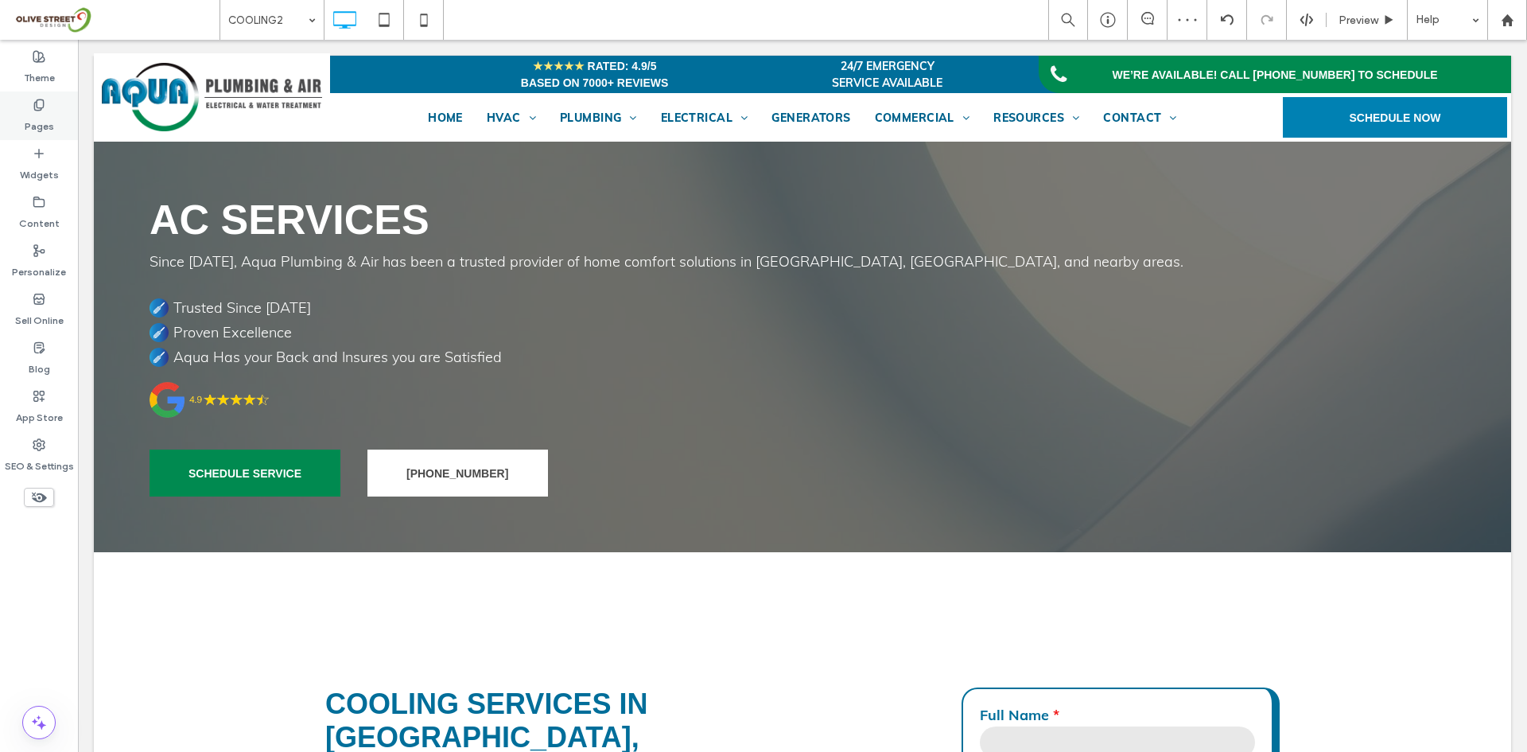
click at [49, 130] on label "Pages" at bounding box center [39, 122] width 29 height 22
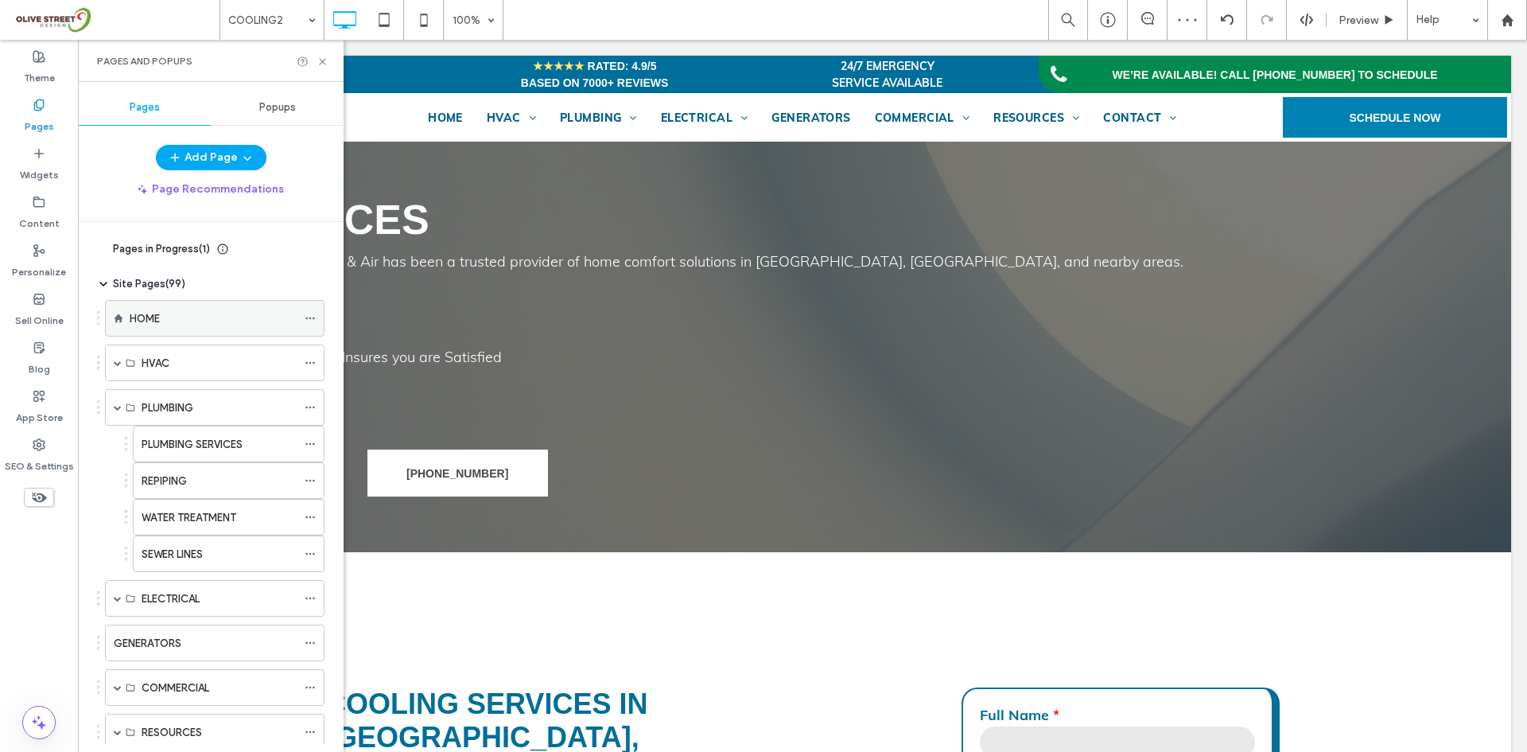
click at [184, 319] on div "HOME" at bounding box center [213, 318] width 167 height 17
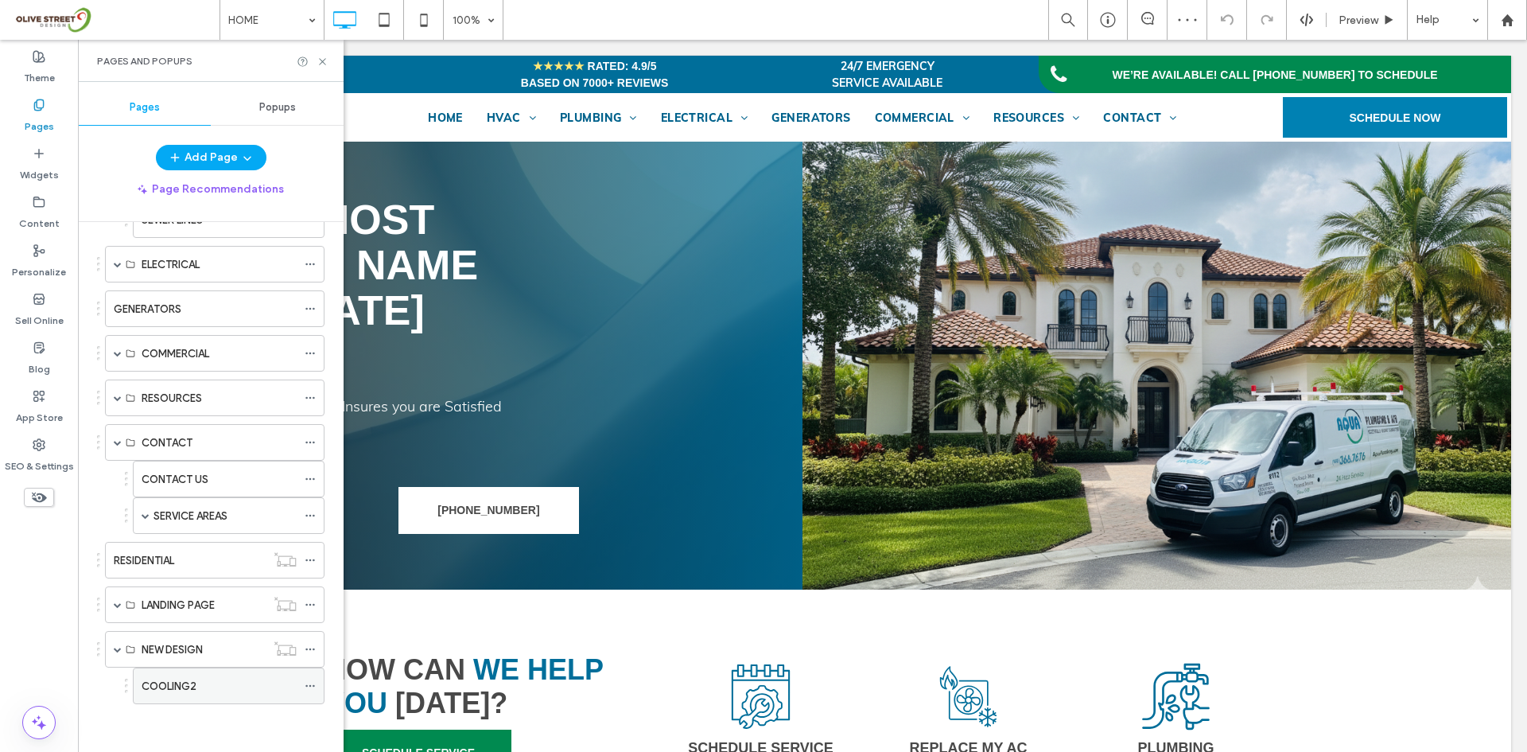
click at [192, 679] on label "COOLING2" at bounding box center [169, 686] width 55 height 28
click at [321, 61] on icon at bounding box center [323, 62] width 12 height 12
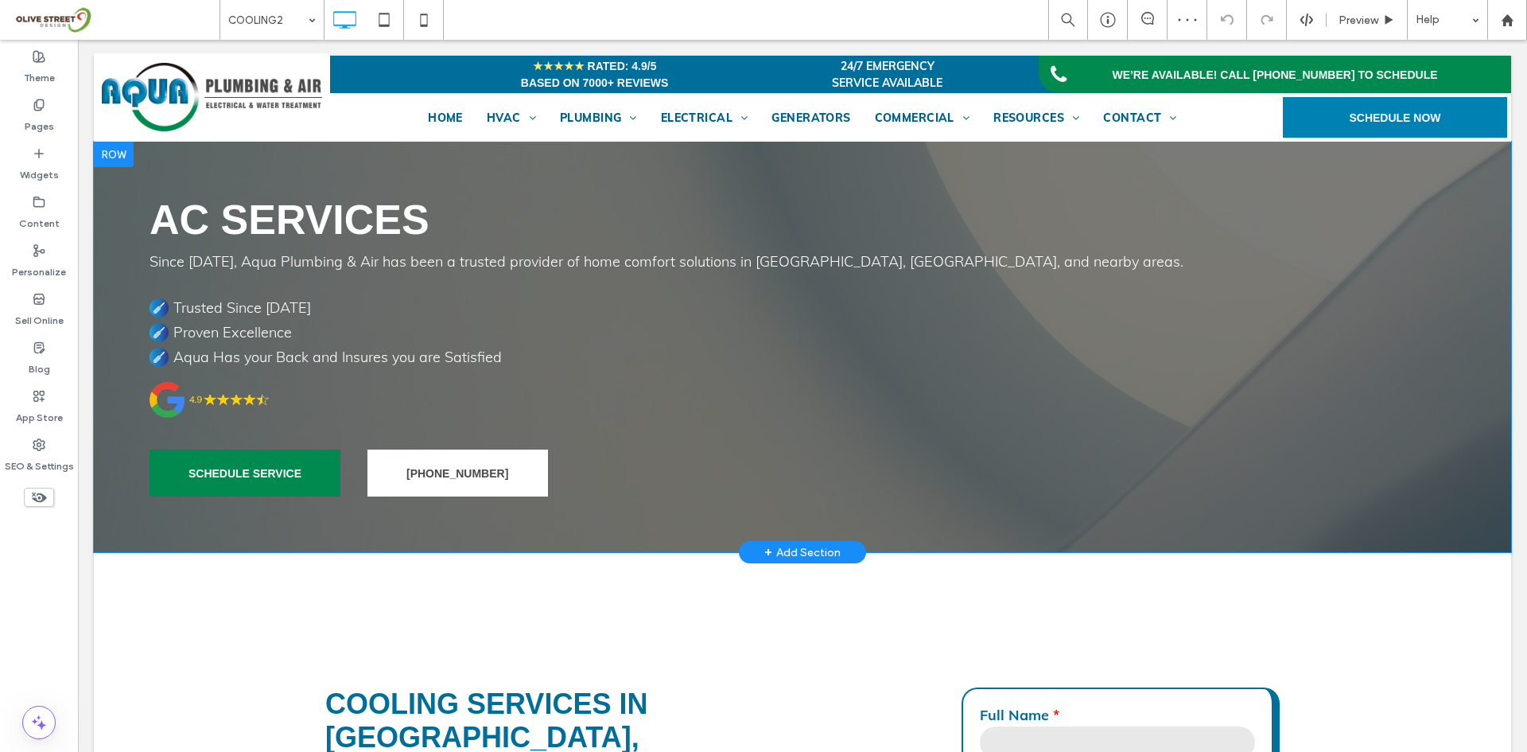
click at [121, 143] on div at bounding box center [114, 154] width 40 height 25
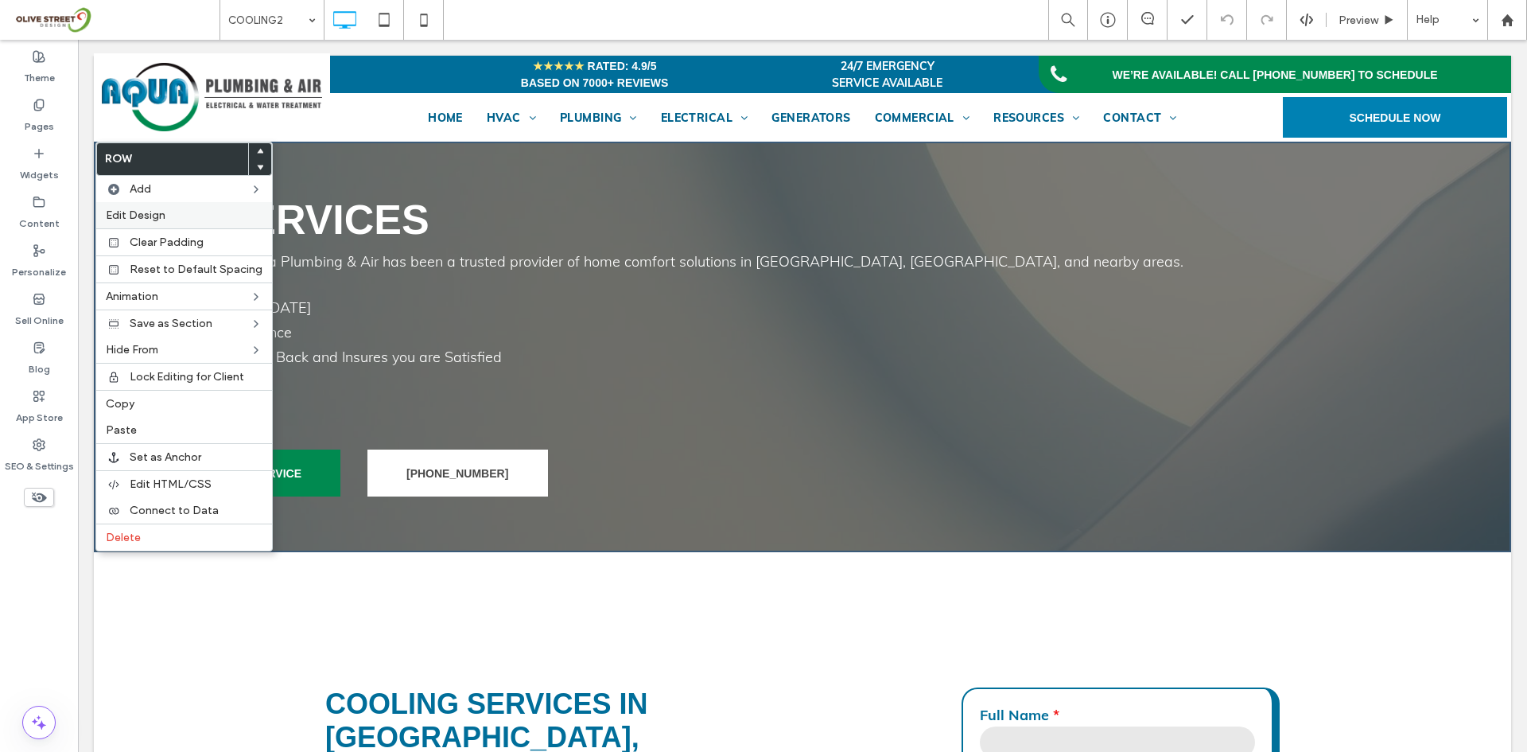
click at [142, 219] on span "Edit Design" at bounding box center [136, 215] width 60 height 14
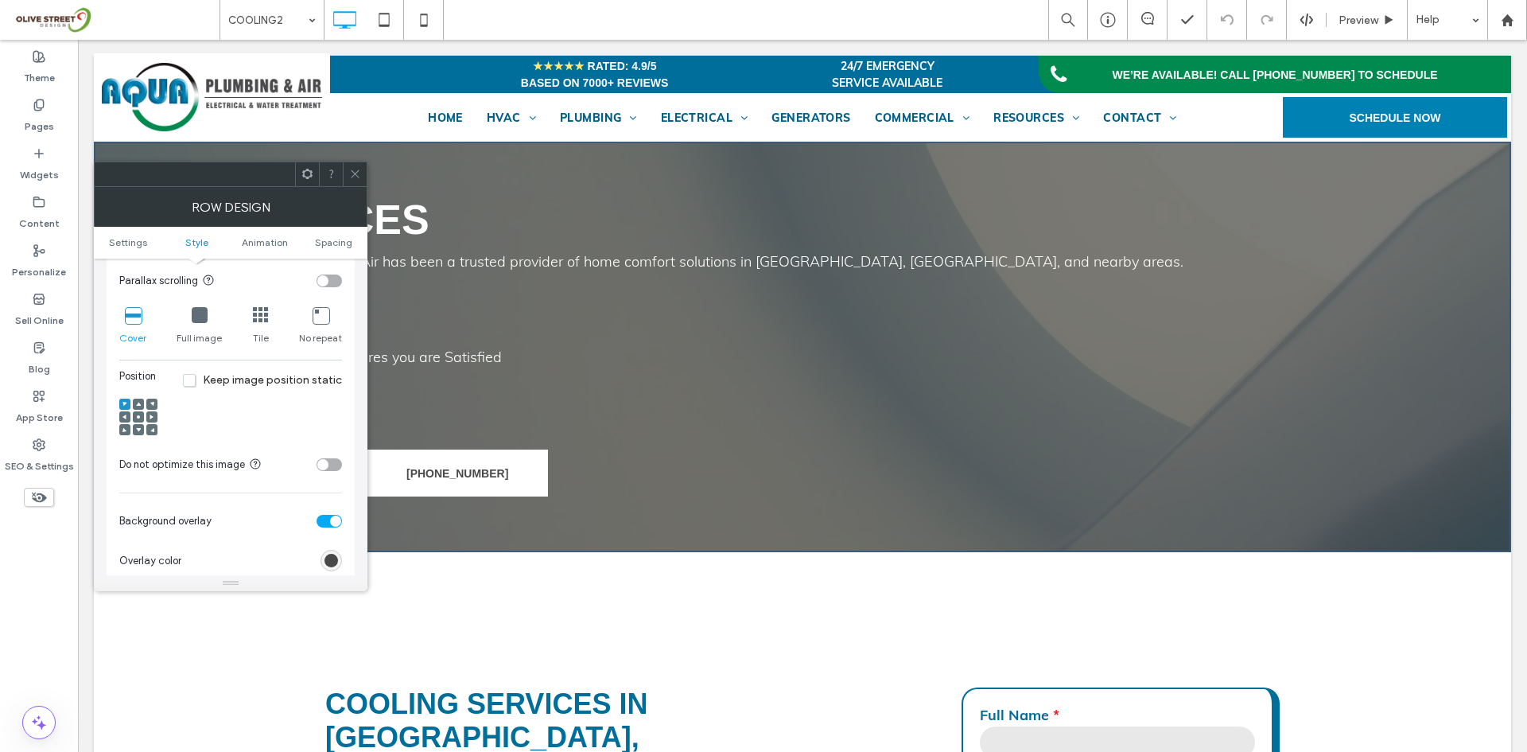
scroll to position [531, 0]
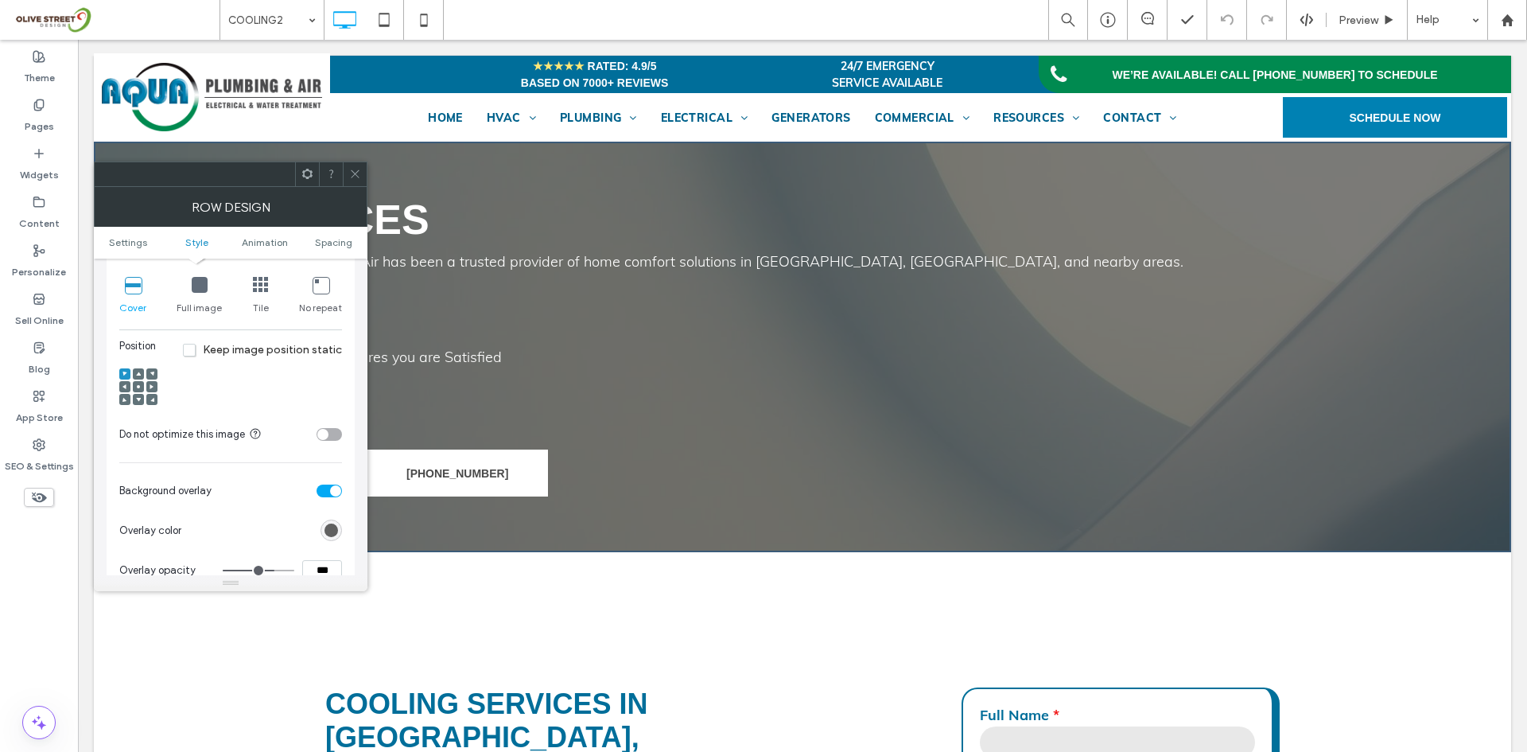
click at [329, 535] on div "rgb(73, 73, 73)" at bounding box center [332, 530] width 14 height 14
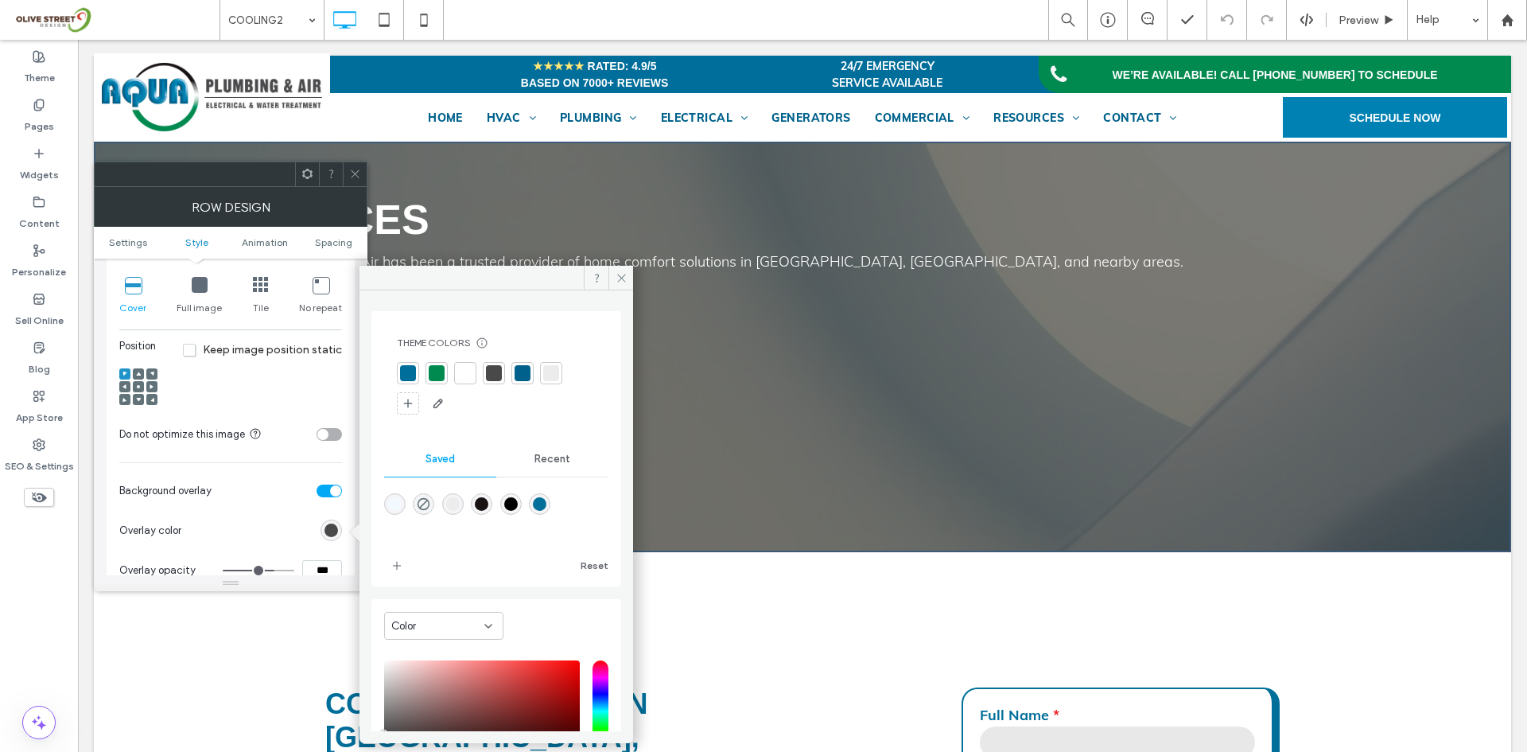
click at [518, 505] on div "rgba(0,0,0,1)" at bounding box center [511, 504] width 14 height 14
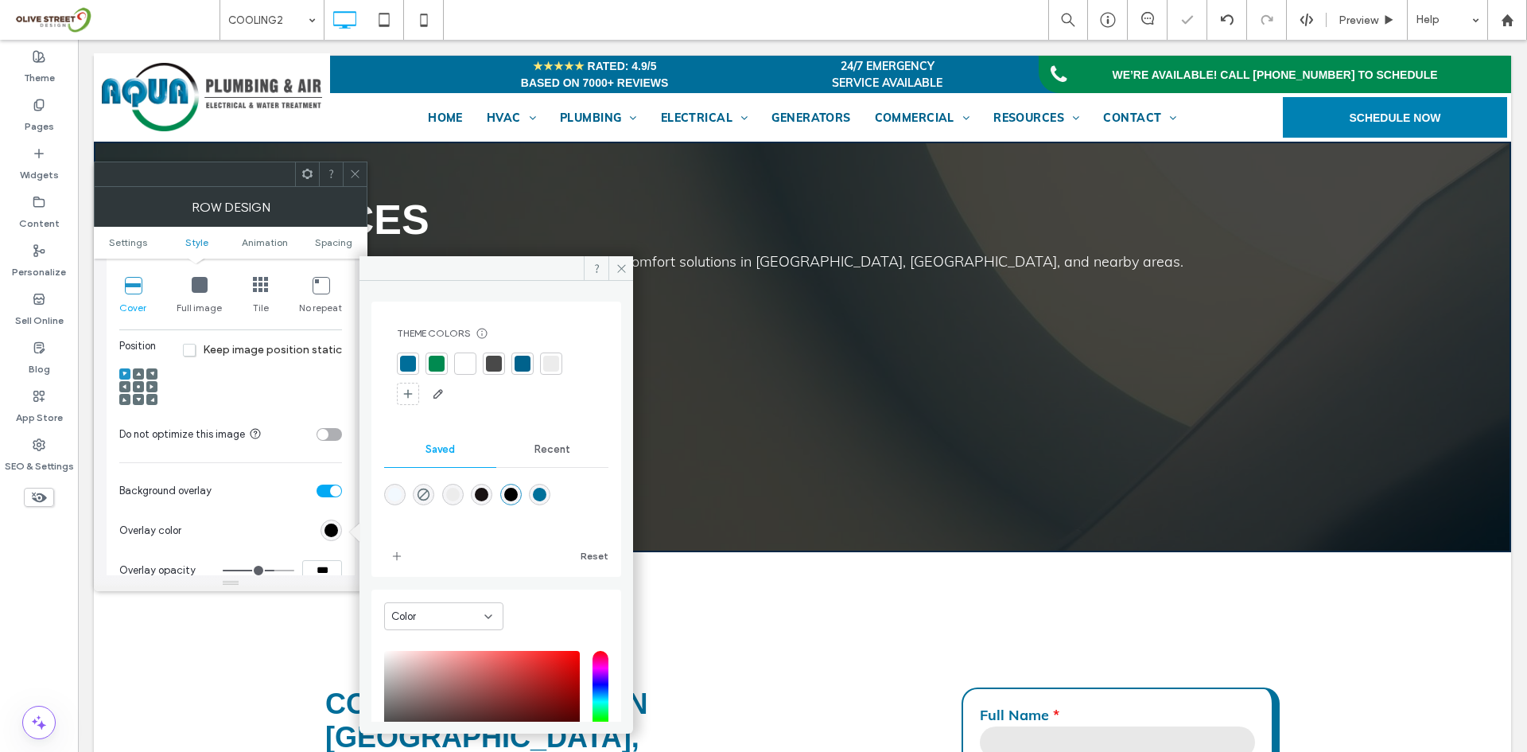
click at [490, 373] on div at bounding box center [494, 363] width 22 height 22
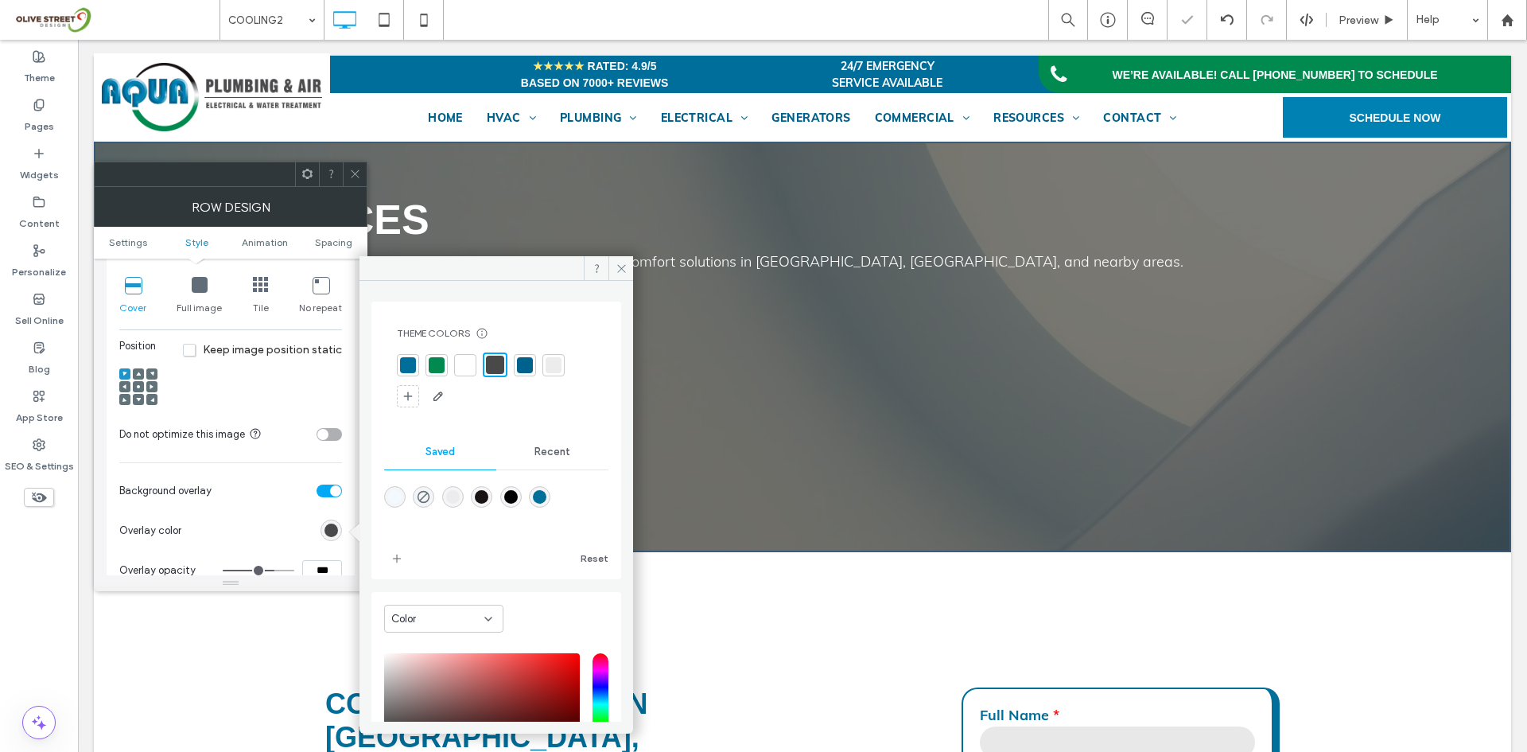
click at [488, 492] on div "rgba(24,18,19,1)" at bounding box center [482, 497] width 14 height 14
type input "*******"
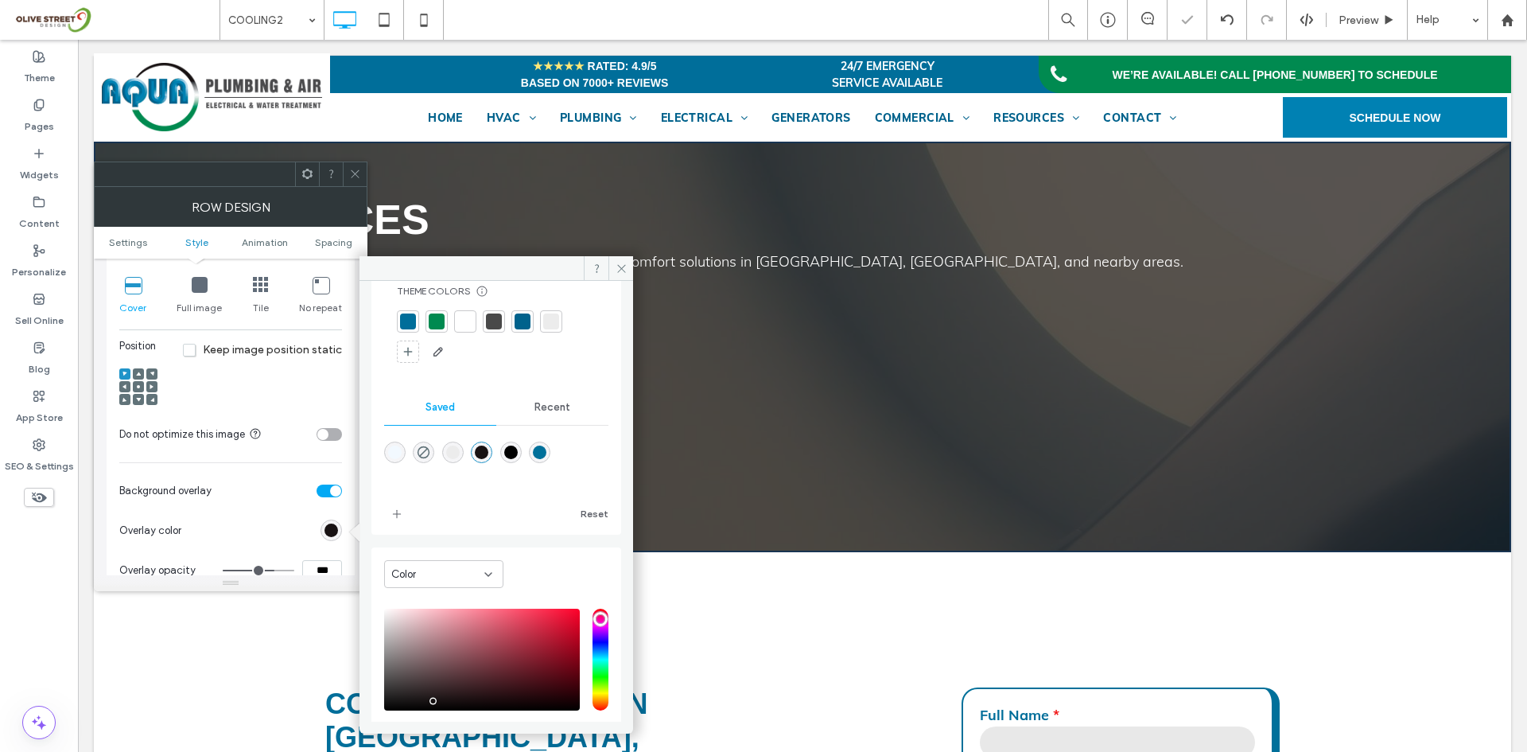
scroll to position [0, 0]
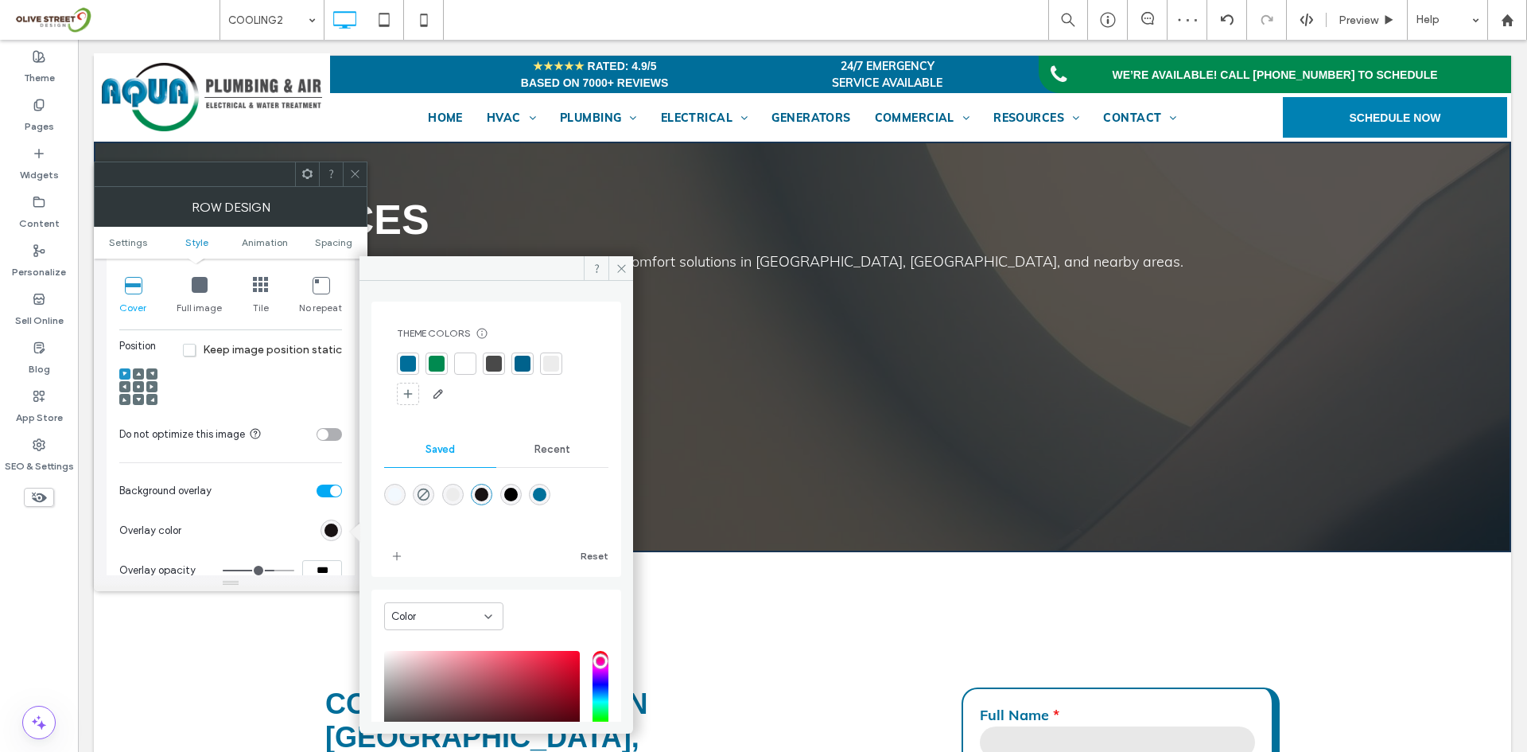
click at [496, 371] on div at bounding box center [494, 364] width 16 height 16
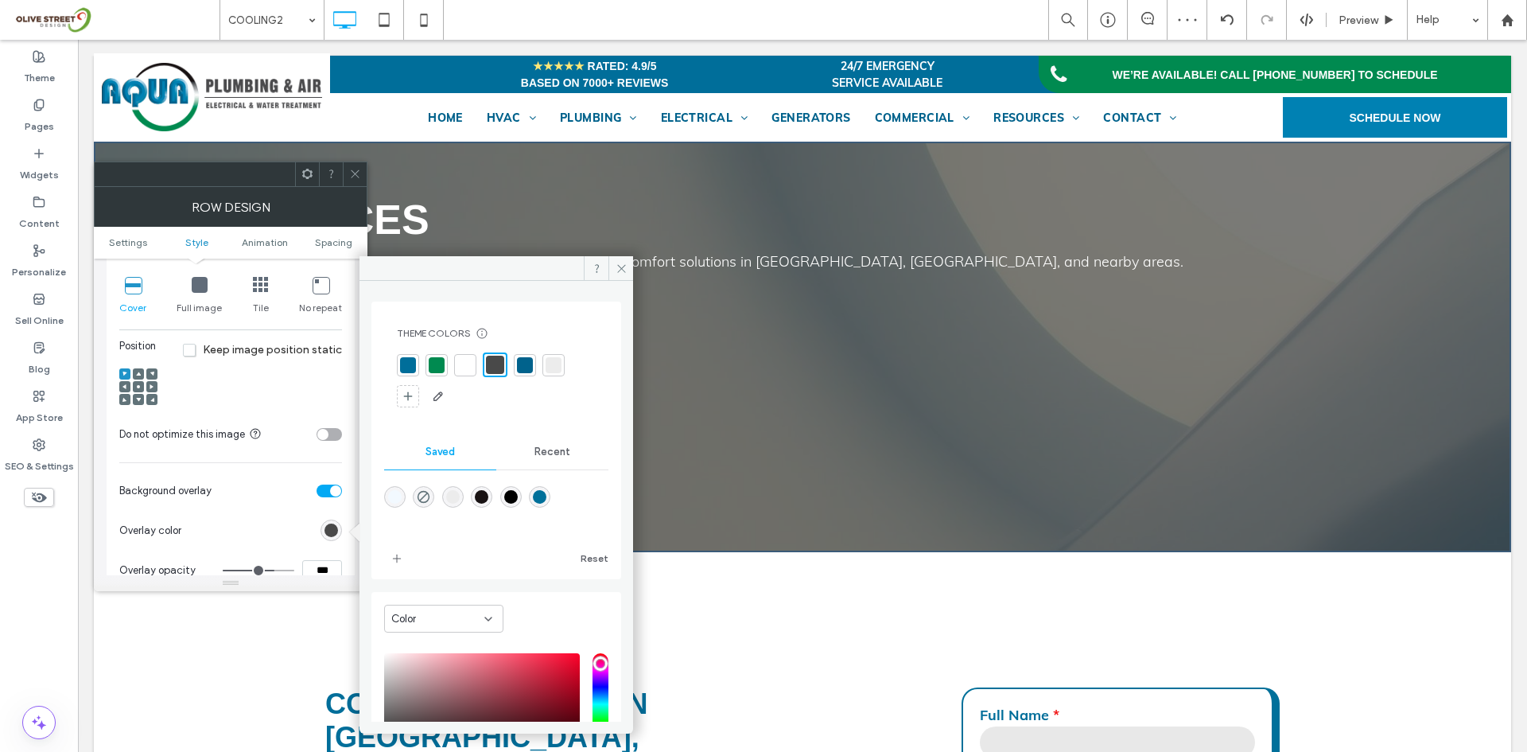
click at [356, 165] on span at bounding box center [355, 174] width 12 height 24
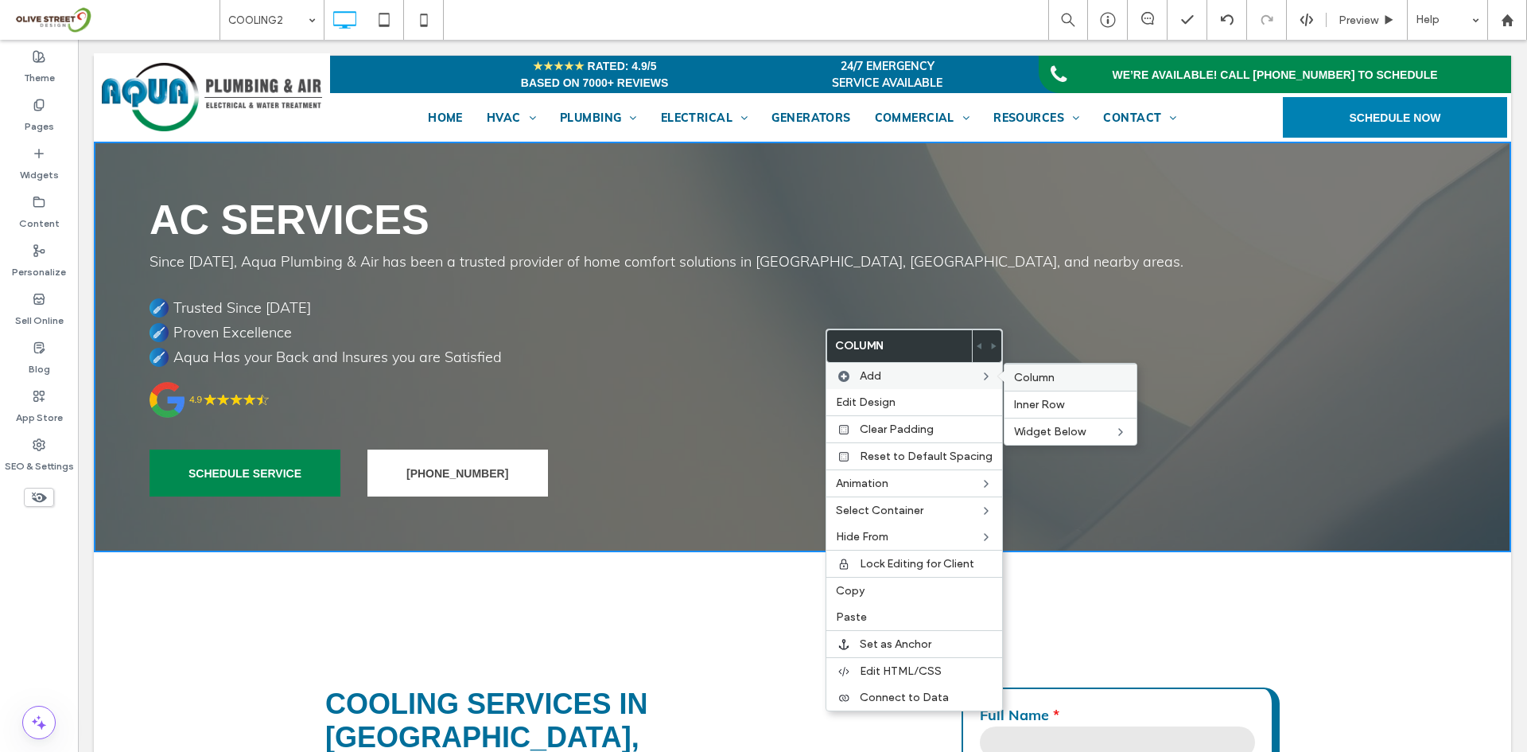
click at [1030, 386] on div "Column" at bounding box center [1071, 377] width 132 height 27
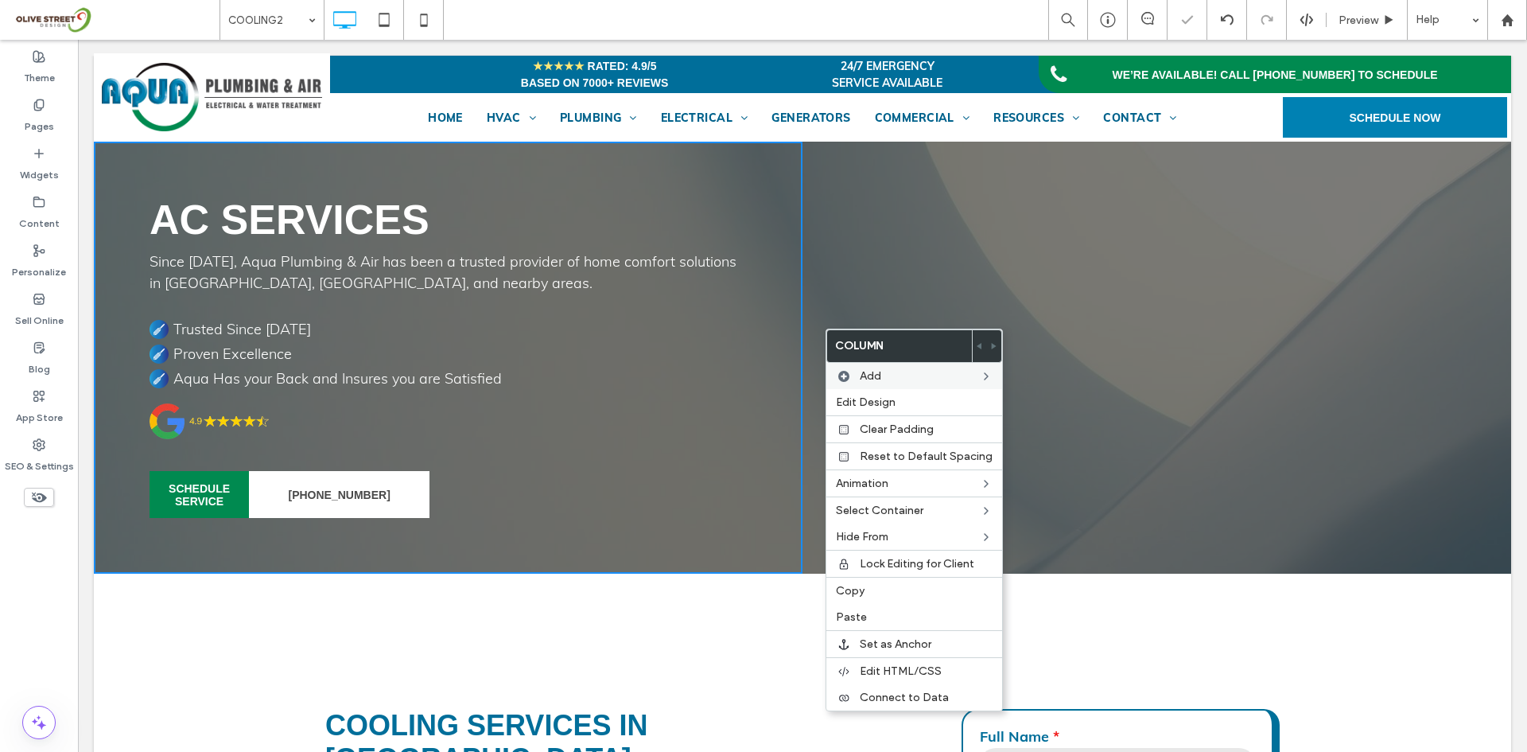
click at [912, 304] on div "Click To Paste Click To Paste" at bounding box center [1157, 358] width 709 height 432
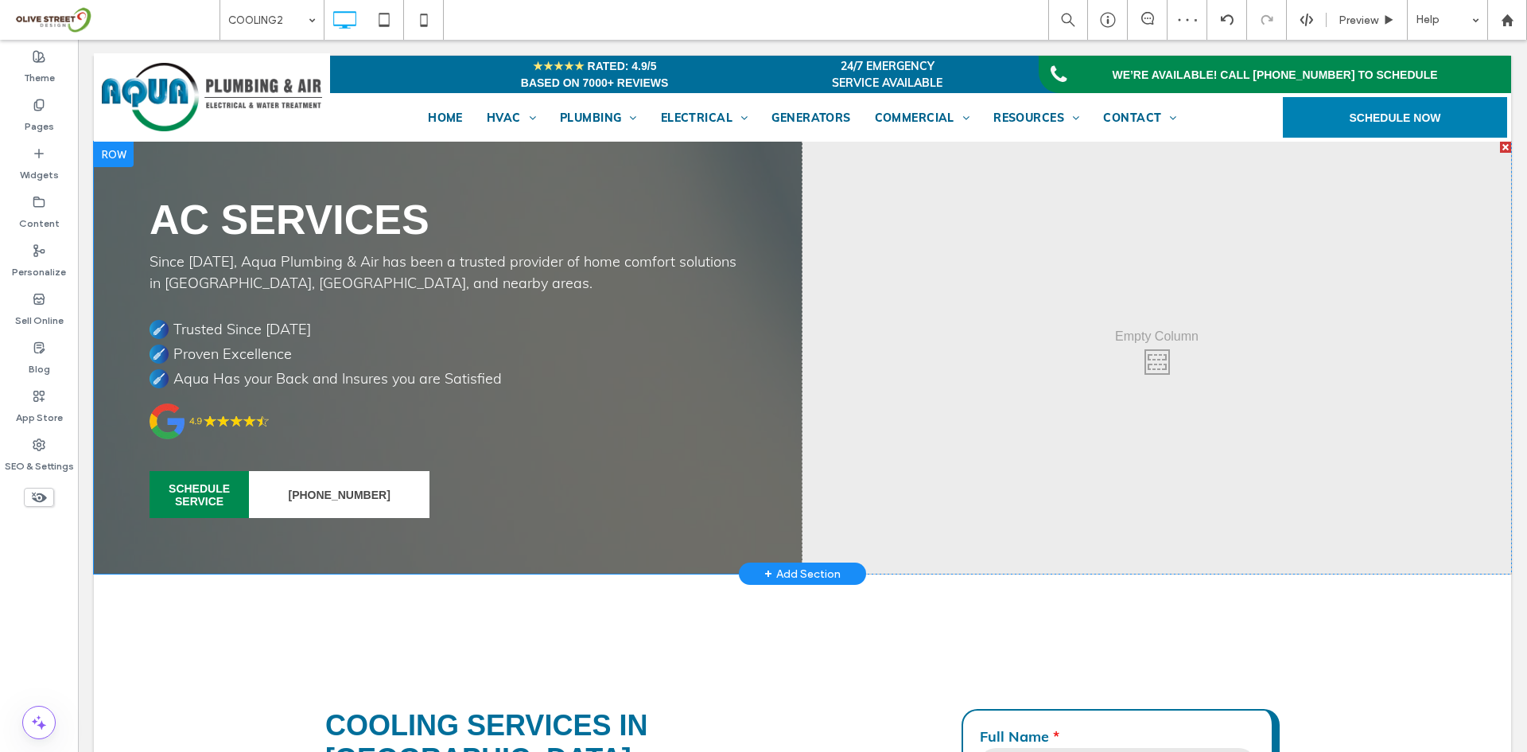
click at [803, 330] on div "Click To Paste Click To Paste" at bounding box center [1157, 358] width 709 height 432
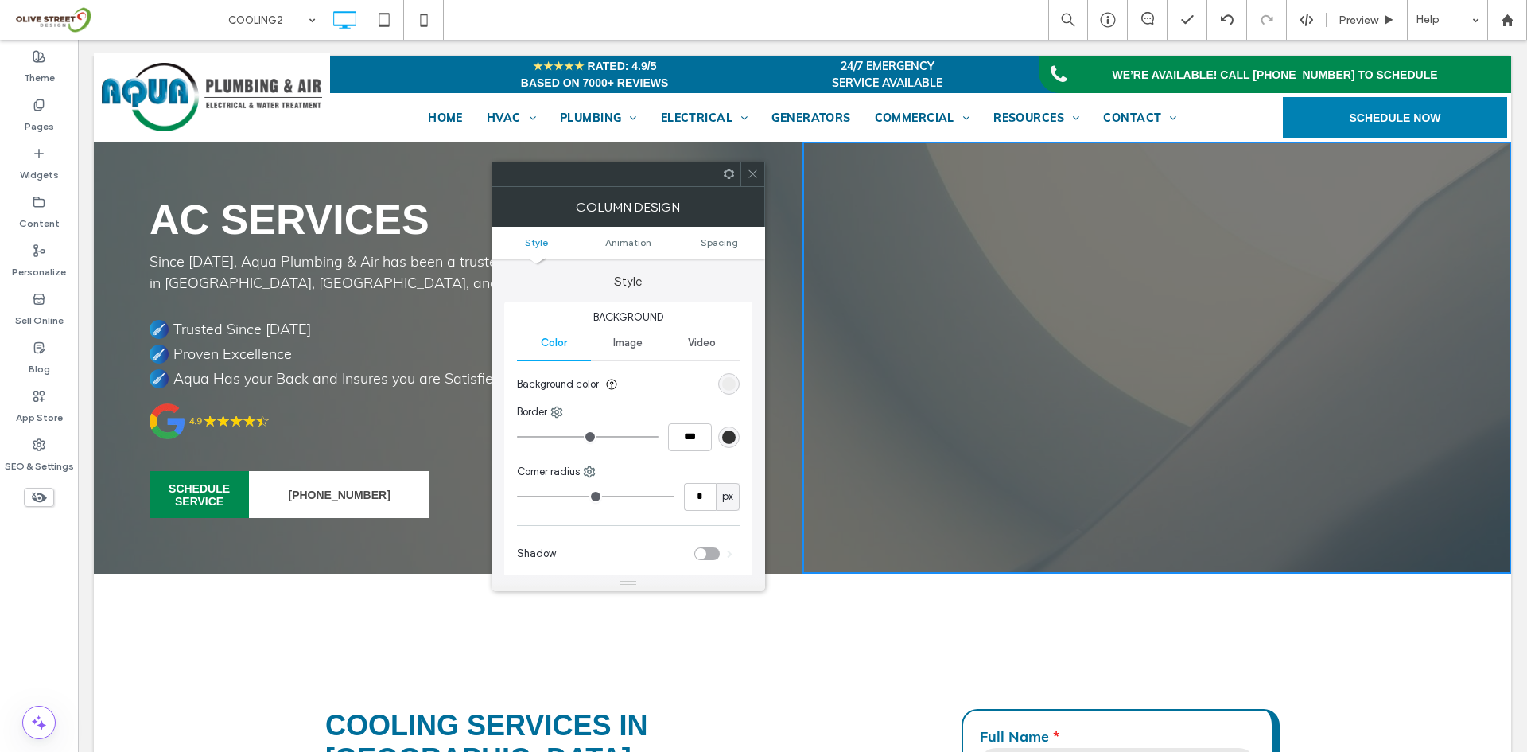
click at [760, 177] on div at bounding box center [753, 174] width 24 height 24
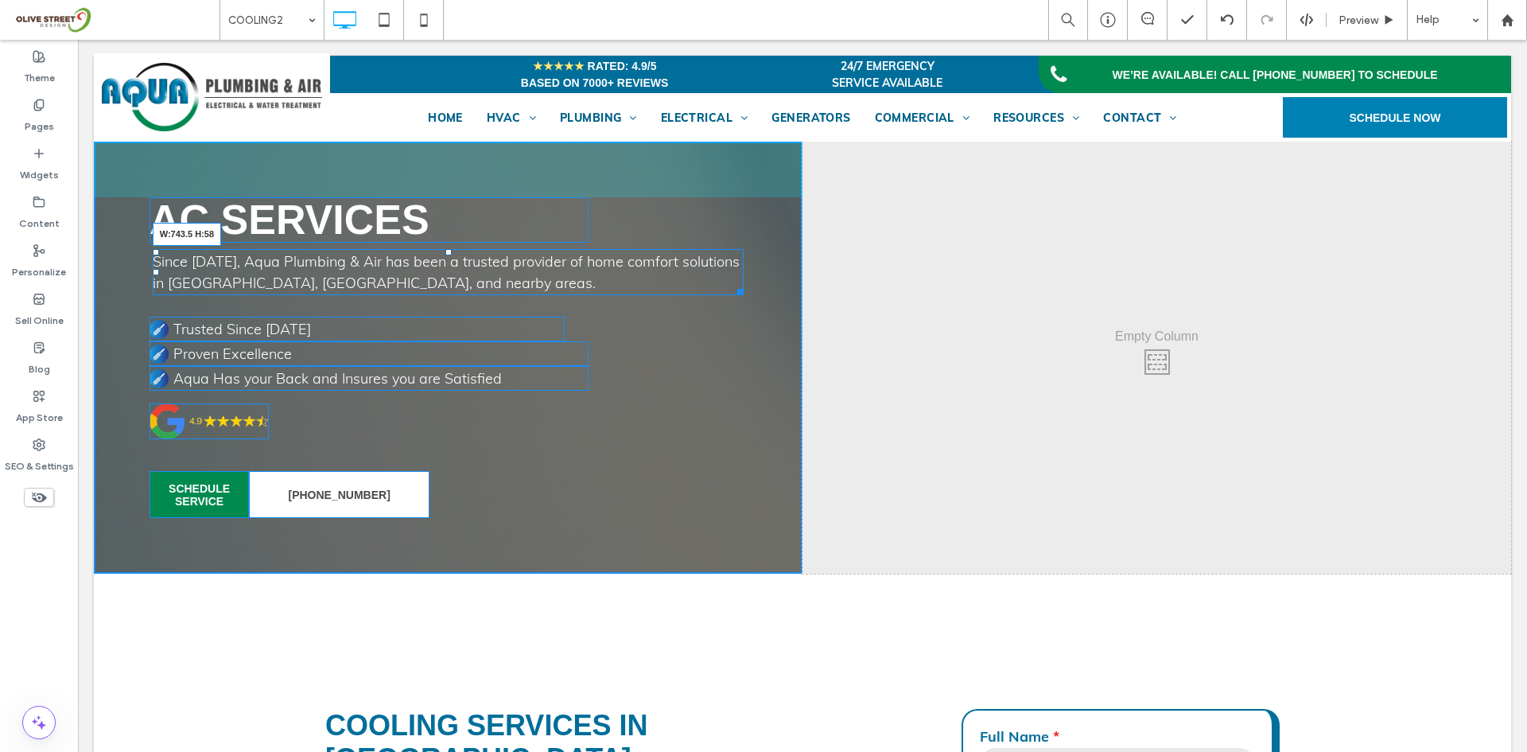
drag, startPoint x: 732, startPoint y: 289, endPoint x: 870, endPoint y: 371, distance: 161.2
click at [777, 288] on div "AC Services Since 1974, Aqua Plumbing & Air has been a trusted provider of home…" at bounding box center [448, 358] width 709 height 432
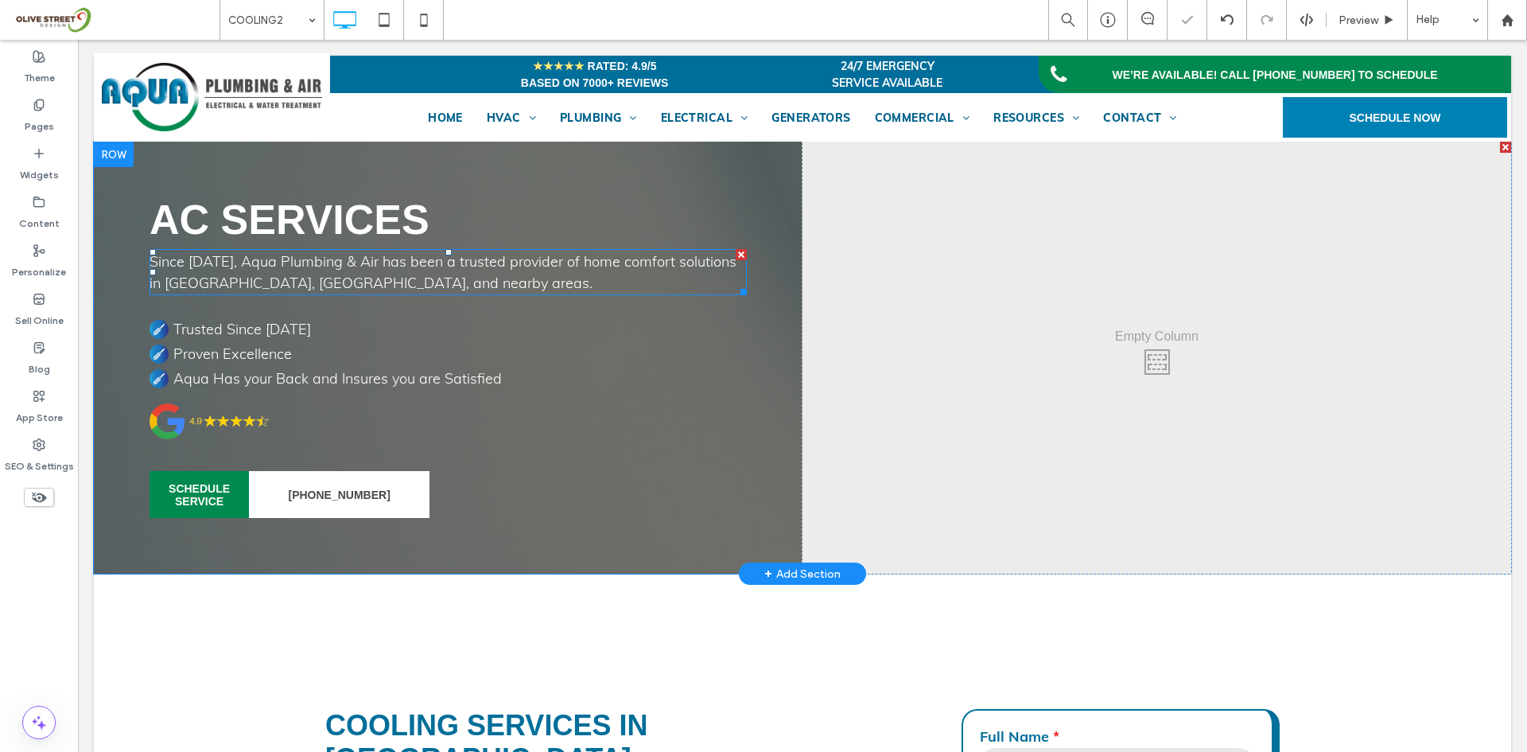
click at [779, 337] on div "AC Services Since [DATE], Aqua Plumbing & Air has been a trusted provider of ho…" at bounding box center [448, 358] width 709 height 432
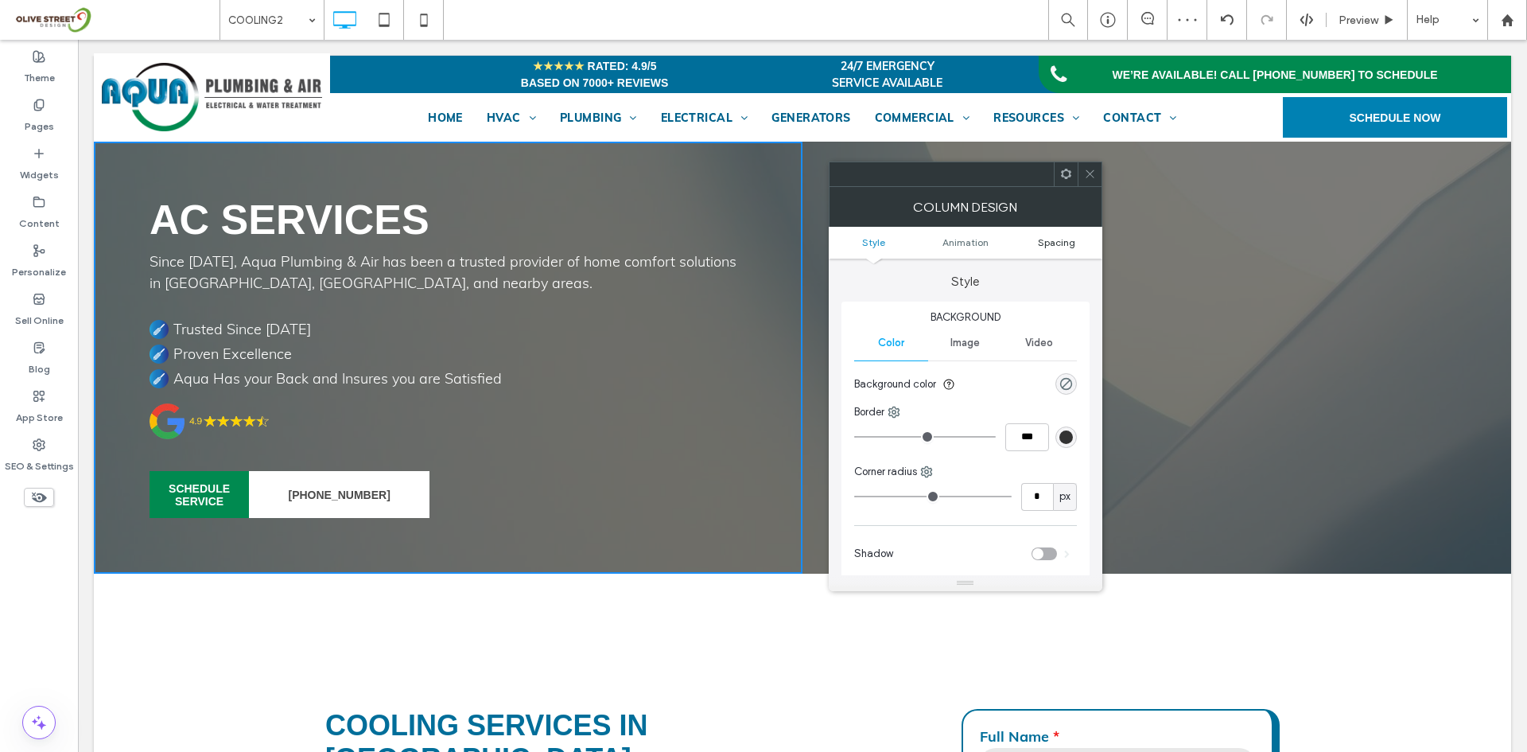
click at [1051, 241] on span "Spacing" at bounding box center [1056, 242] width 37 height 12
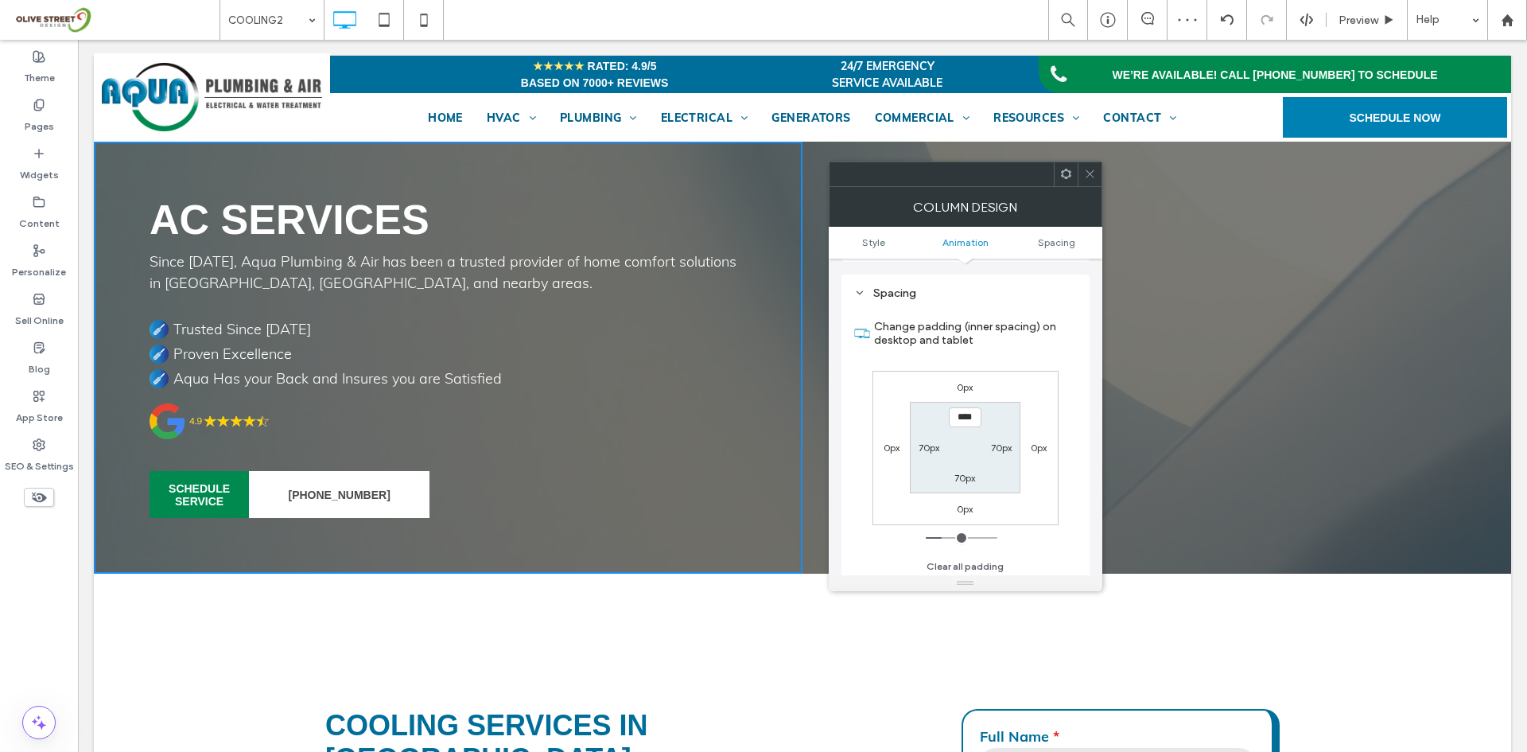
scroll to position [373, 0]
click at [997, 445] on label "70px" at bounding box center [1001, 444] width 21 height 12
type input "*"
type input "***"
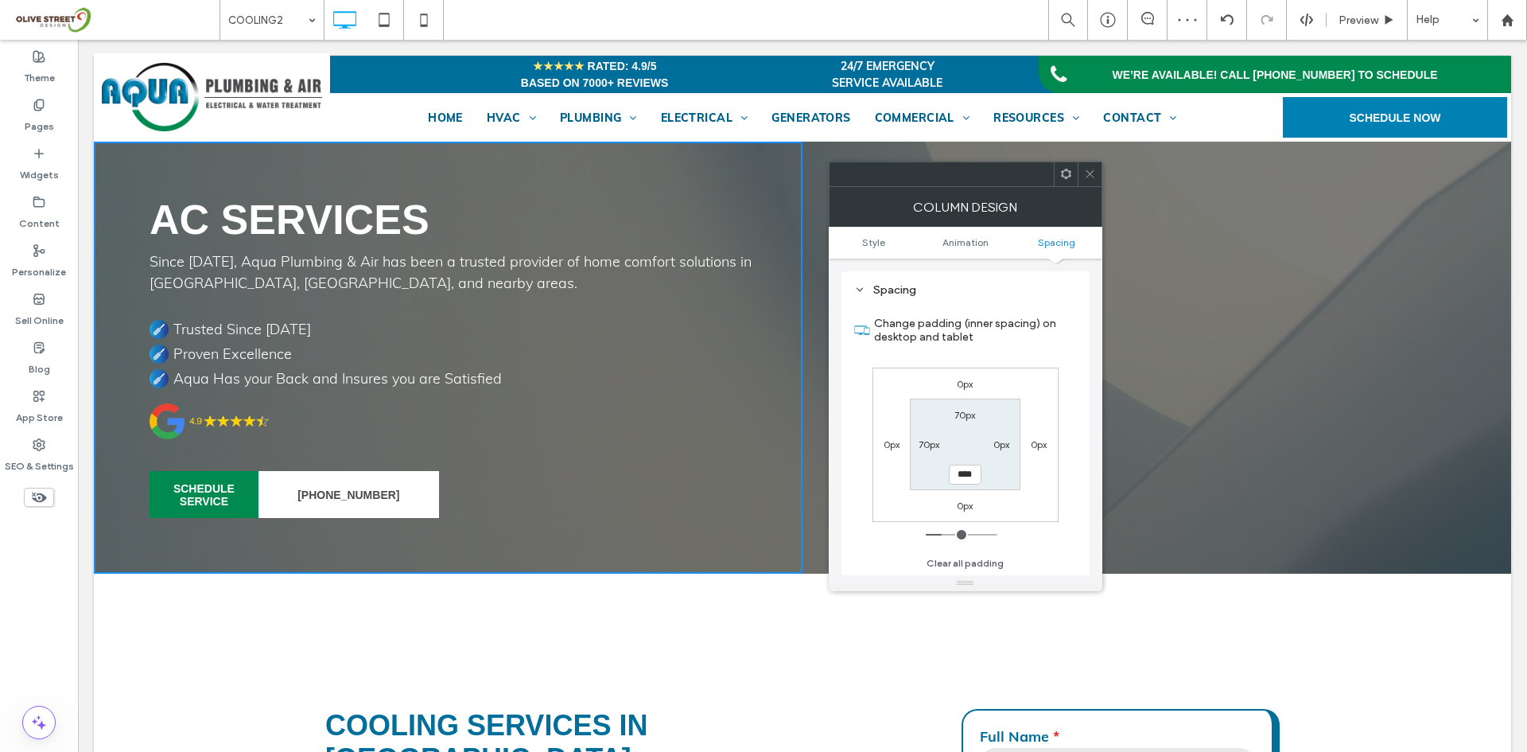
type input "**"
click at [1095, 176] on icon at bounding box center [1090, 174] width 12 height 12
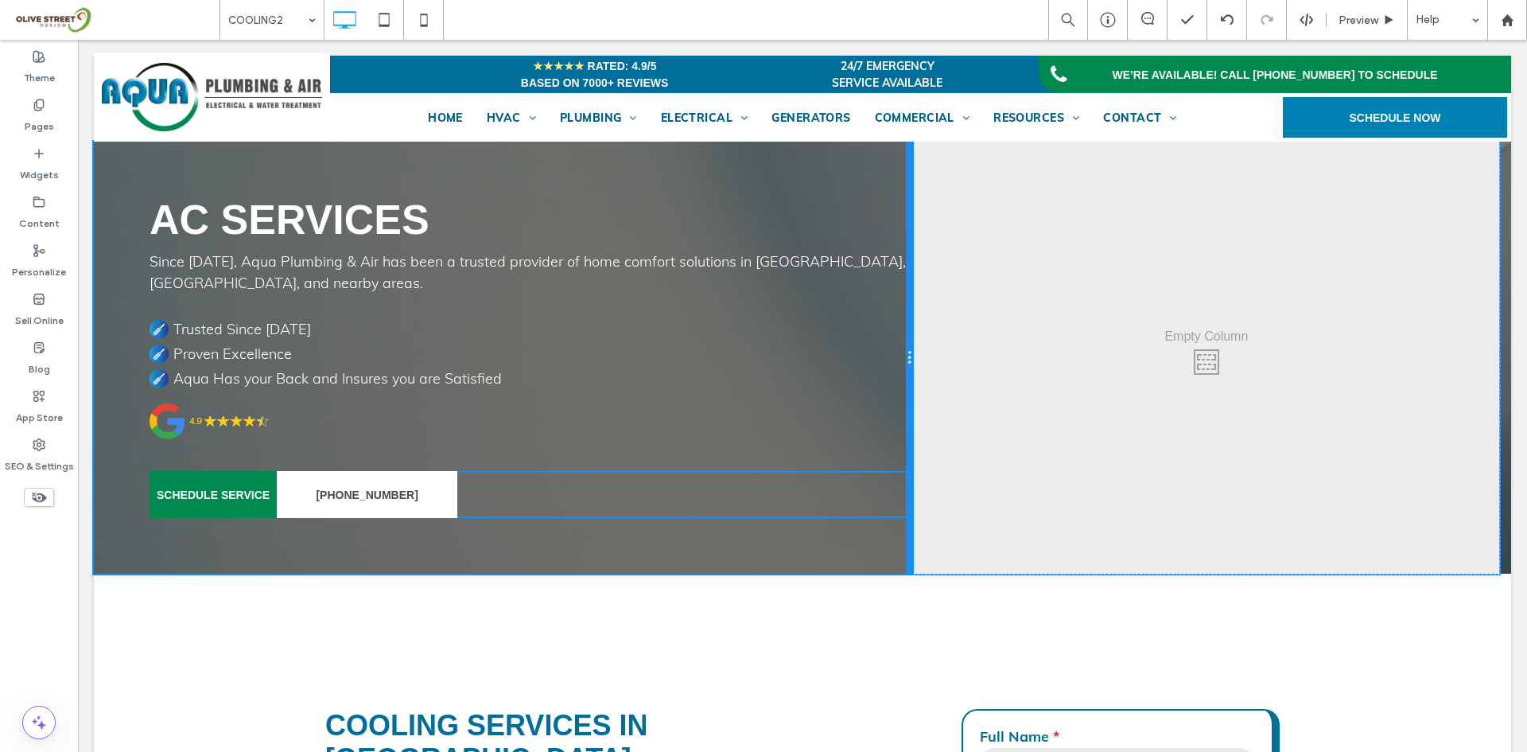
drag, startPoint x: 795, startPoint y: 331, endPoint x: 280, endPoint y: 769, distance: 676.0
click at [910, 324] on div at bounding box center [910, 358] width 8 height 432
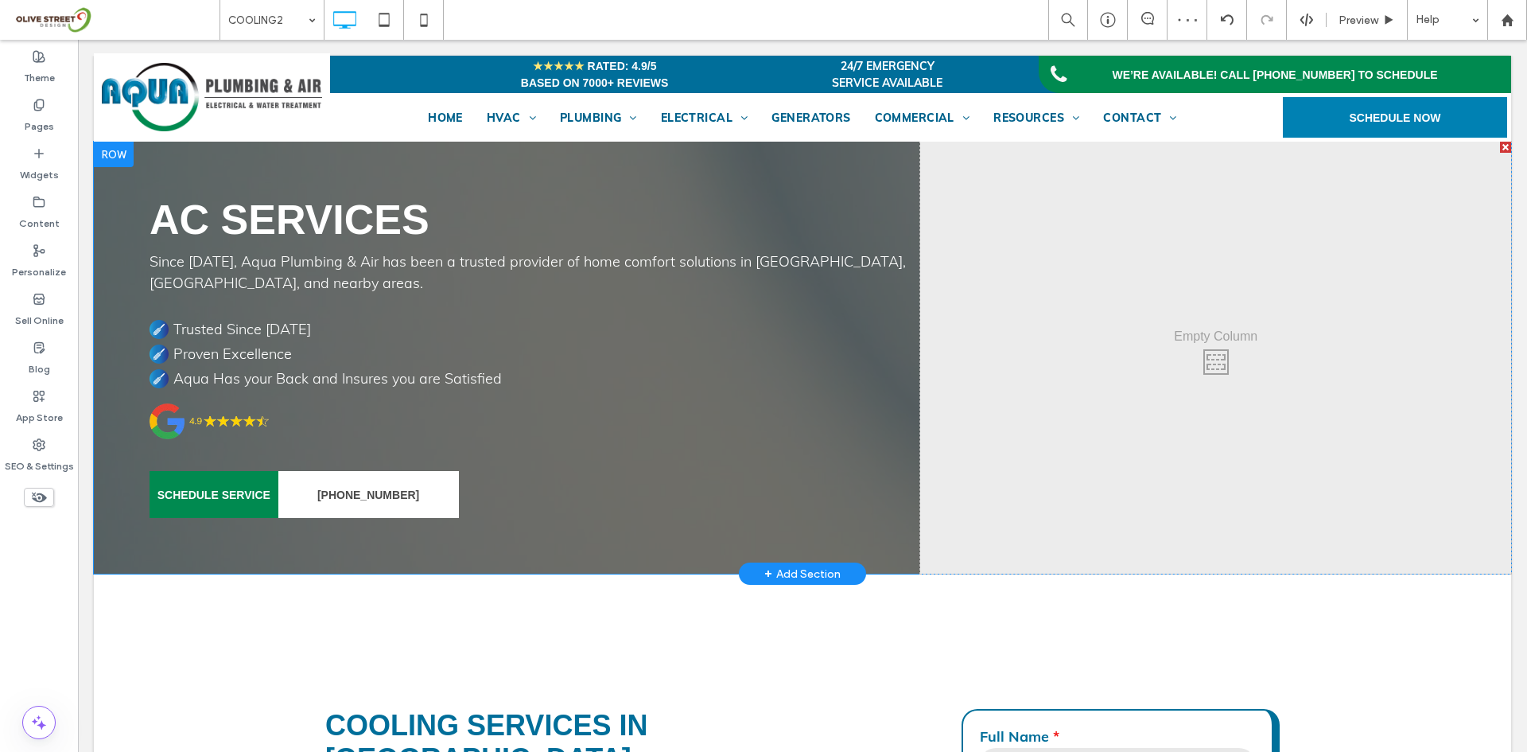
click at [1082, 345] on div "Click To Paste Click To Paste" at bounding box center [1215, 358] width 591 height 432
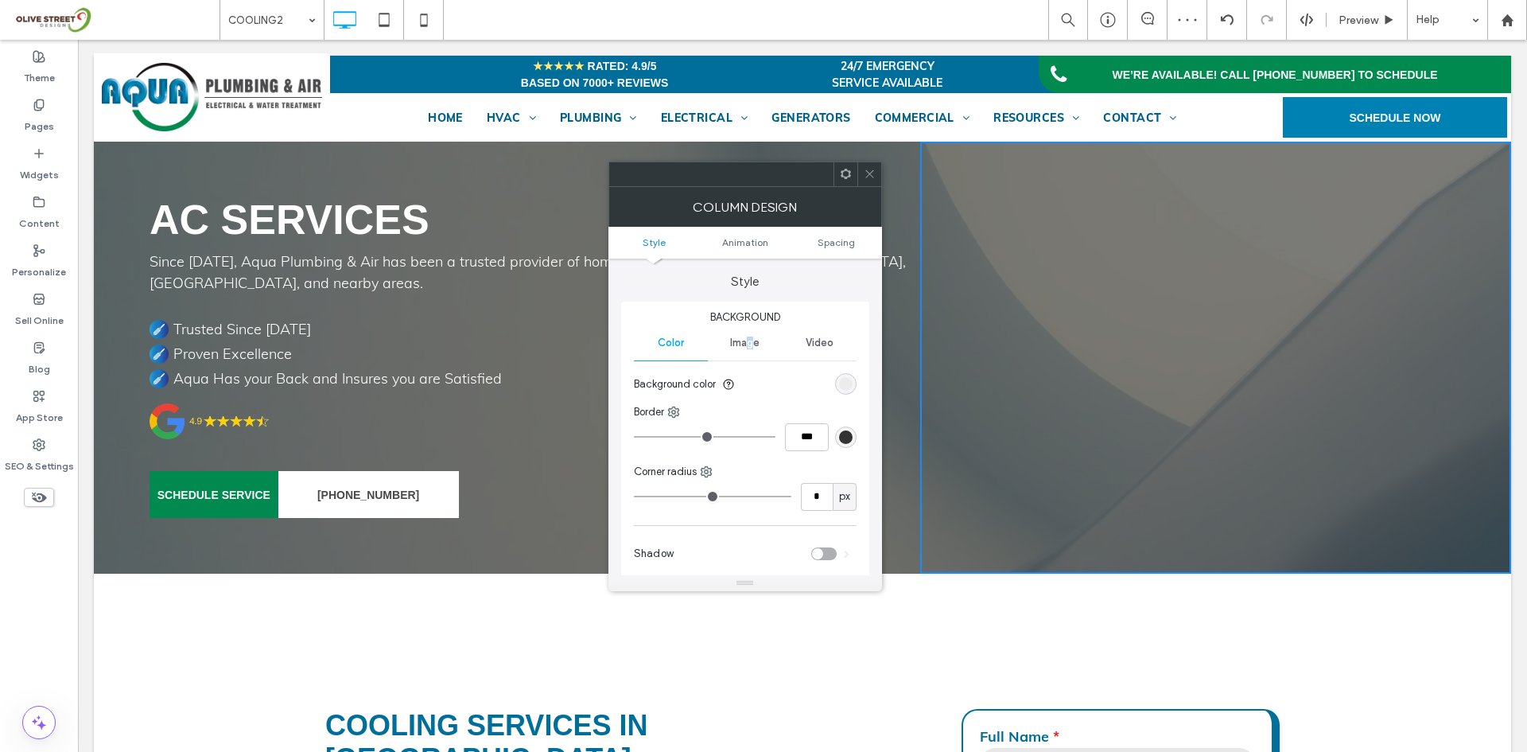
click at [751, 340] on span "Image" at bounding box center [744, 342] width 29 height 13
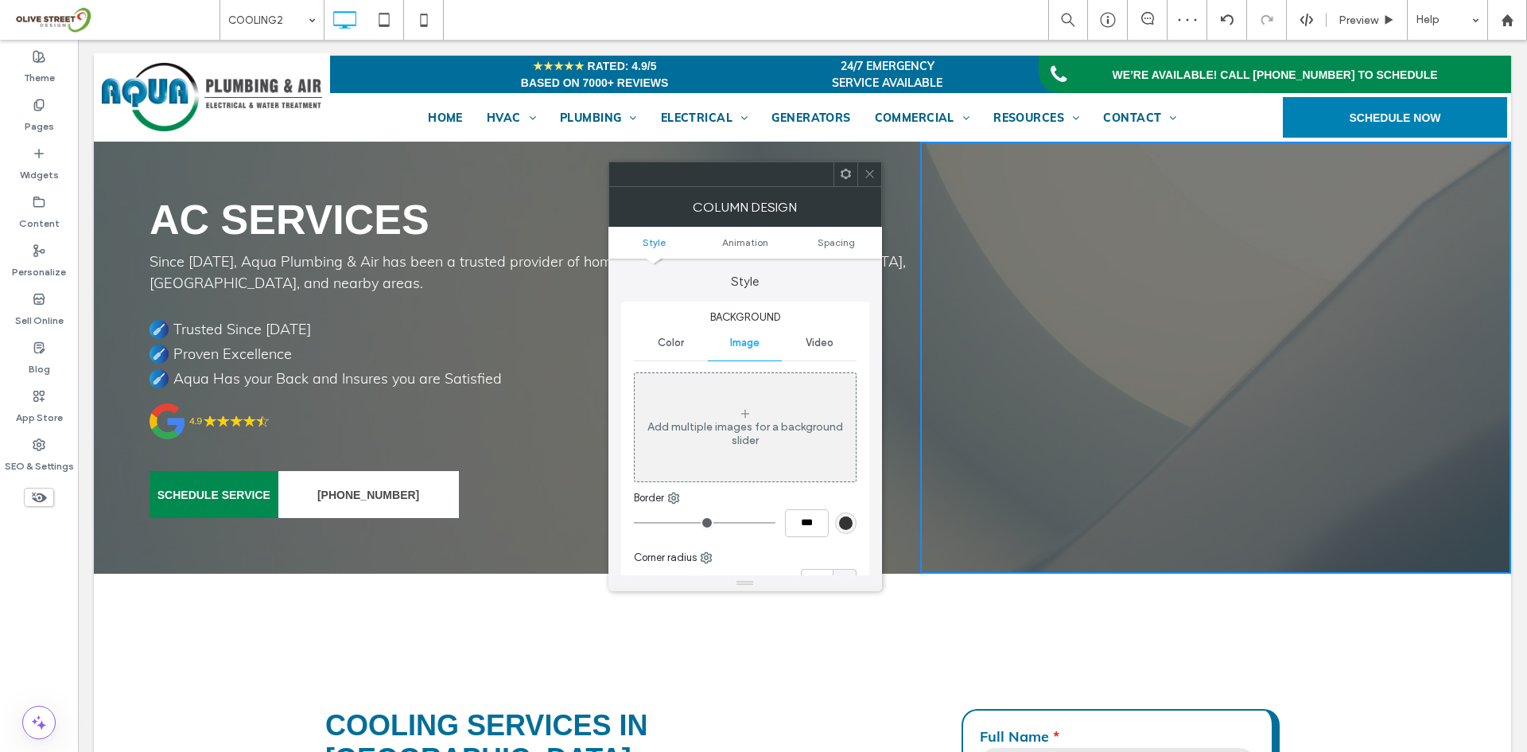
click at [706, 441] on div "Add multiple images for a background slider" at bounding box center [745, 433] width 221 height 27
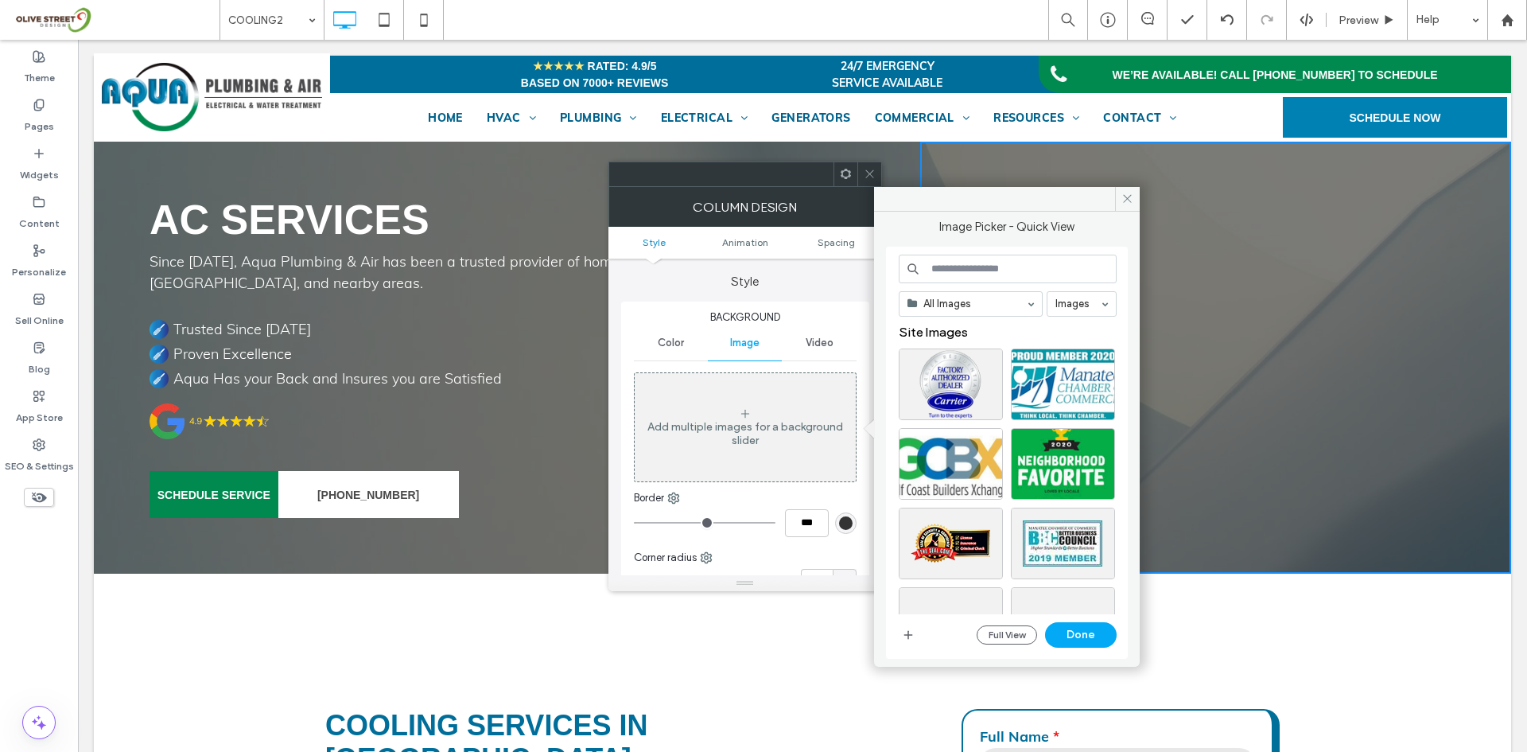
click at [908, 640] on icon "button" at bounding box center [908, 634] width 13 height 13
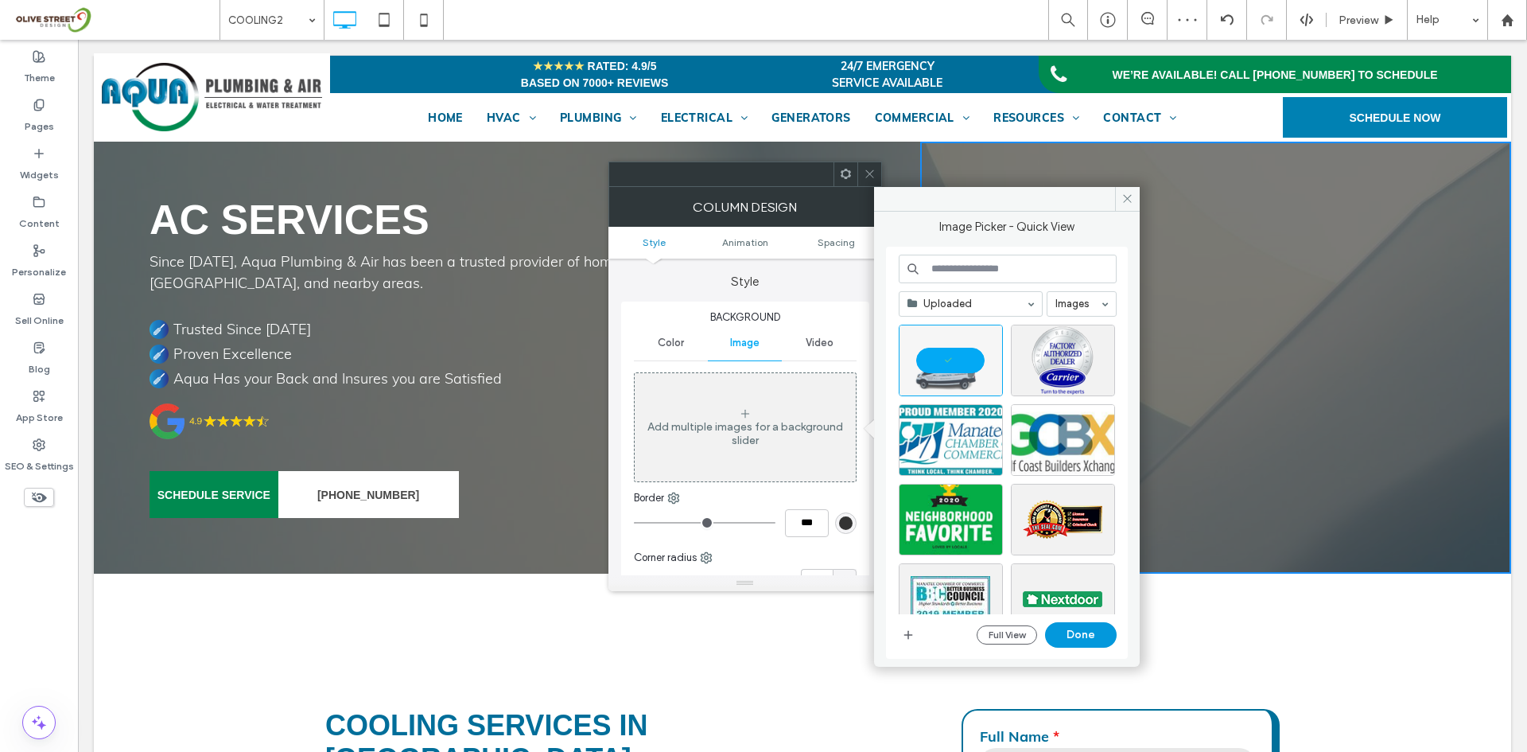
click at [1090, 638] on button "Done" at bounding box center [1081, 634] width 72 height 25
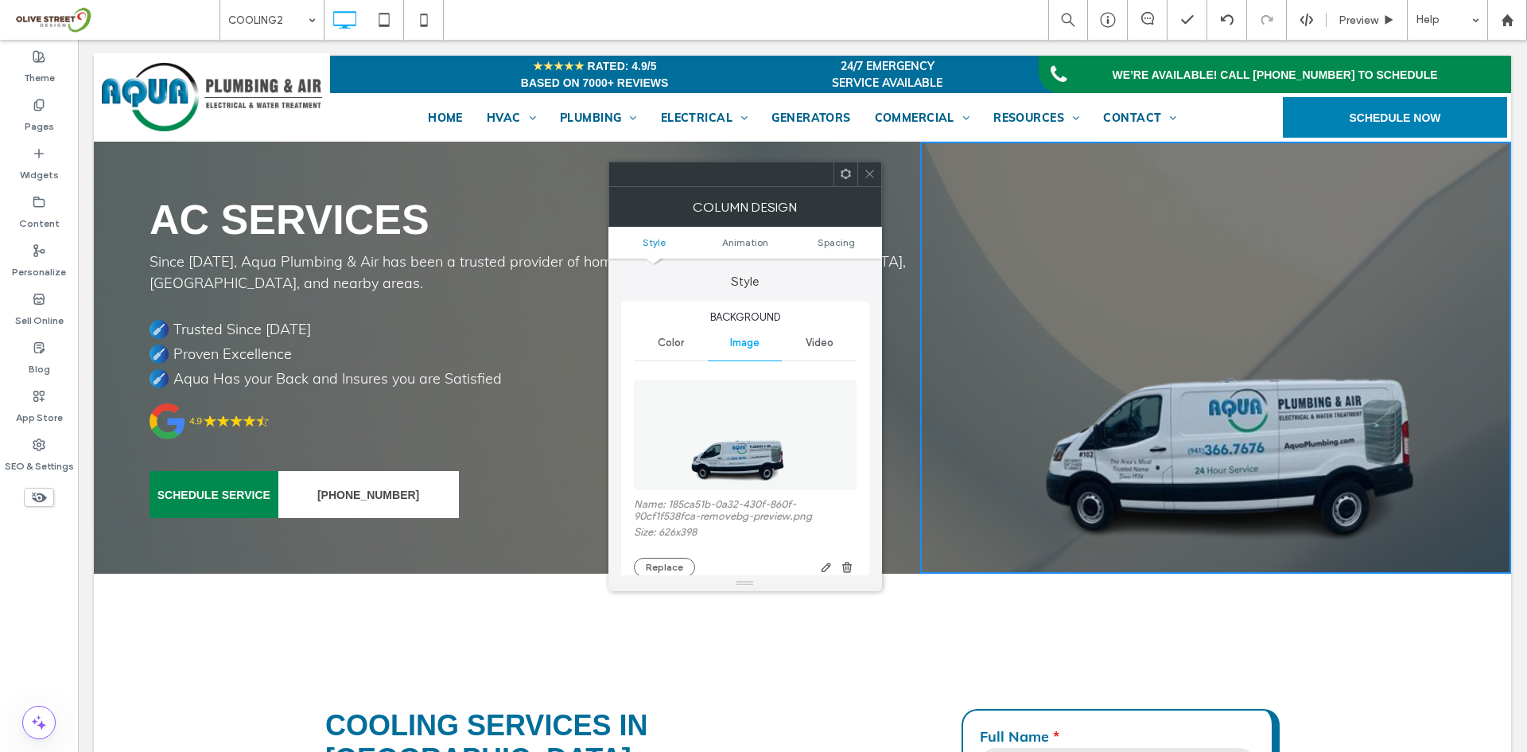
scroll to position [133, 0]
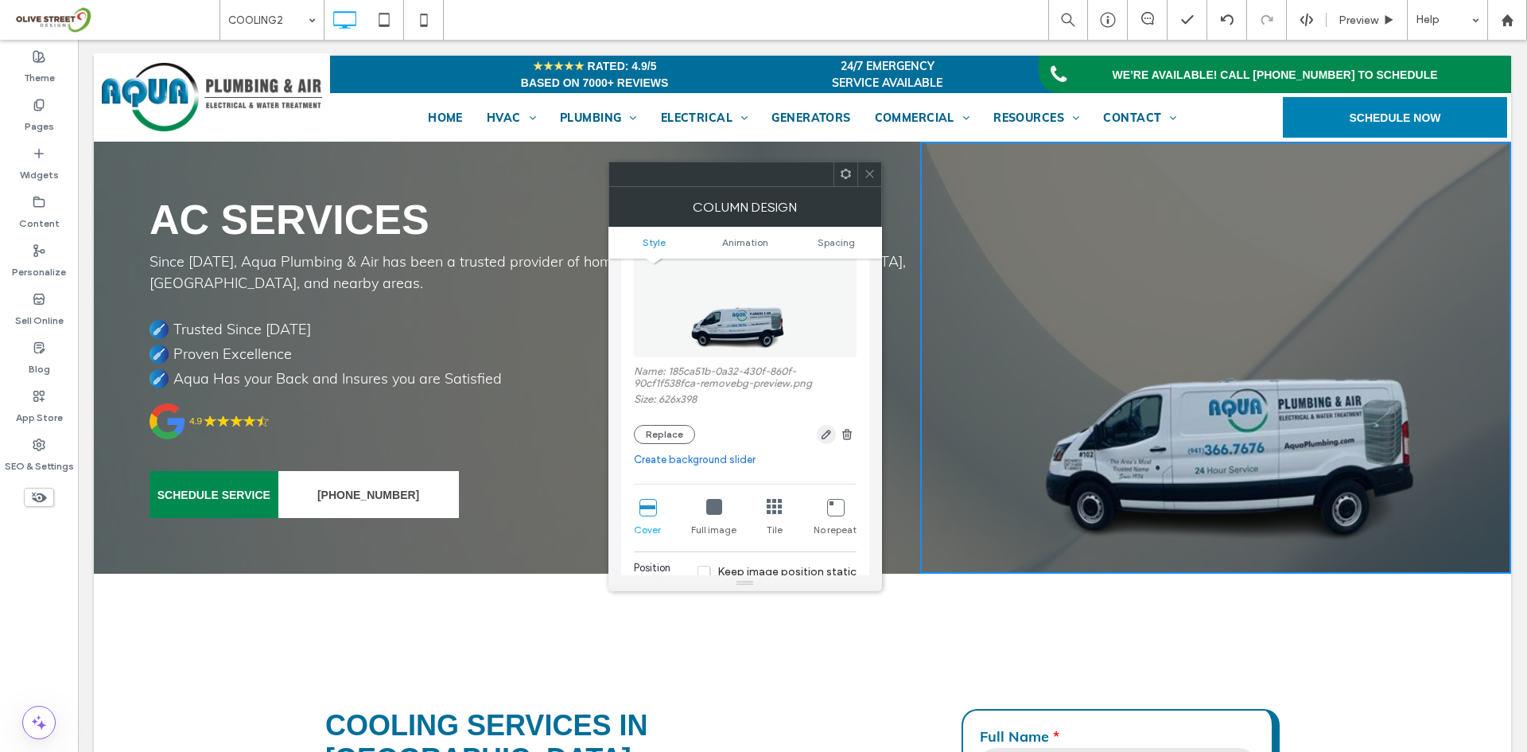
click at [827, 428] on icon "button" at bounding box center [826, 434] width 13 height 13
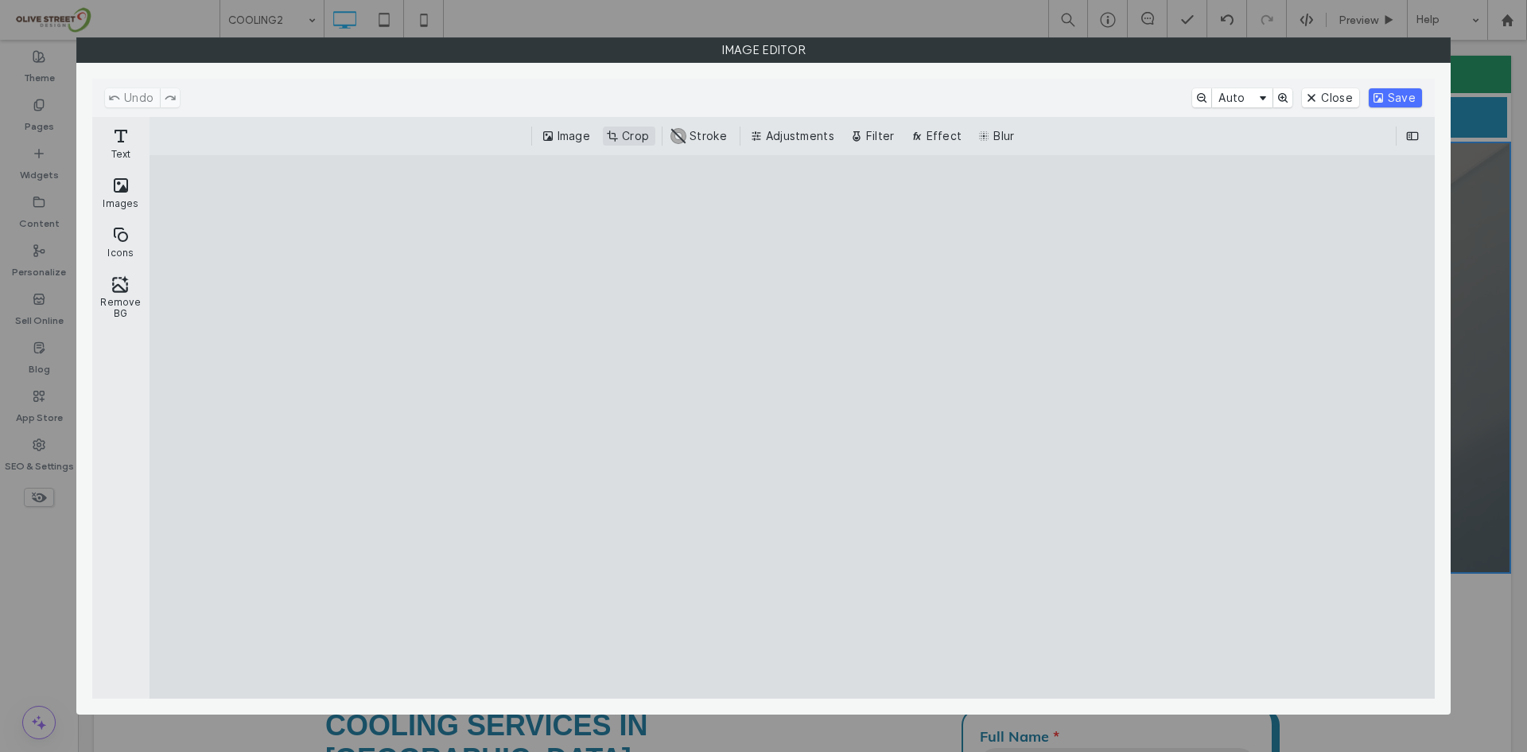
click at [622, 137] on button "Crop" at bounding box center [629, 135] width 52 height 19
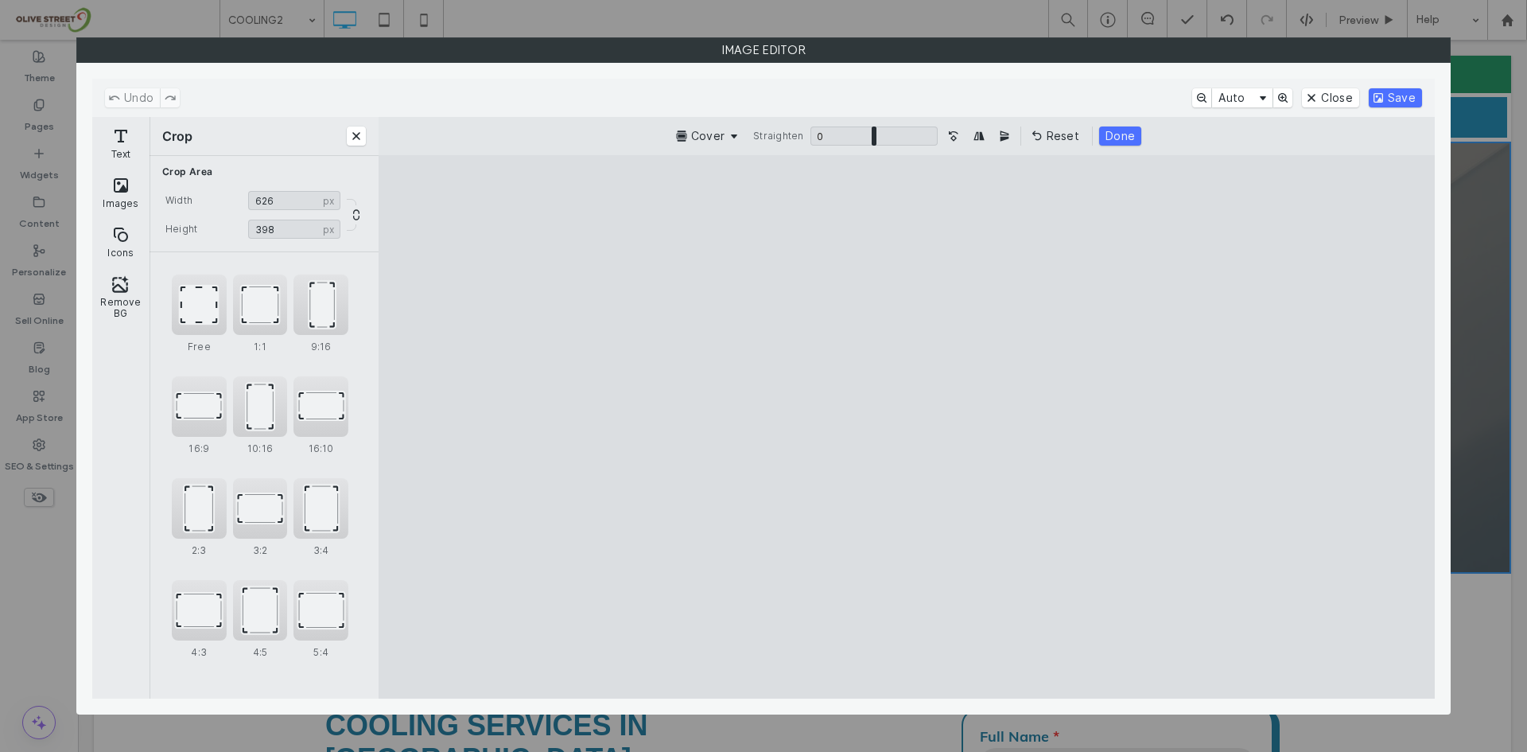
type input "***"
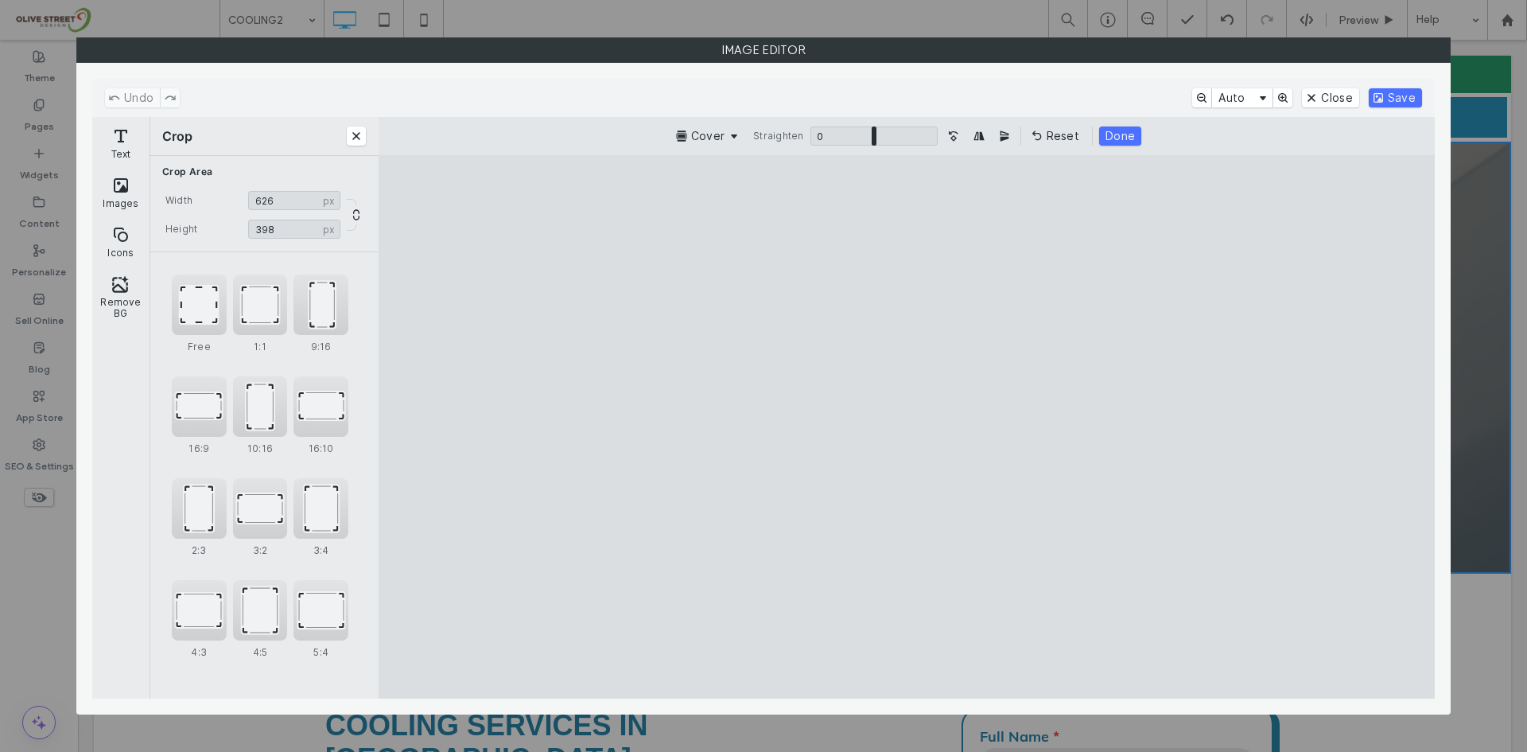
type input "***"
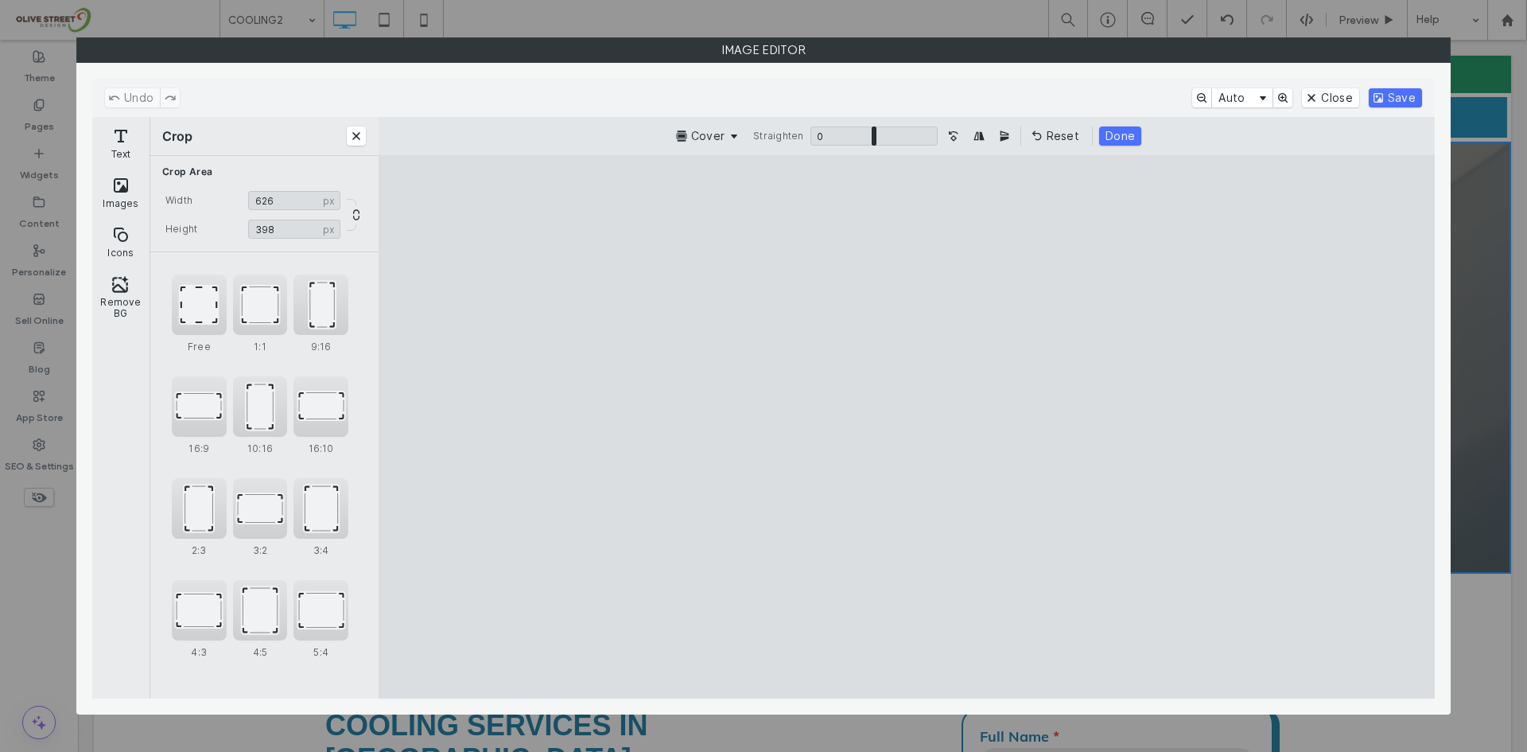
type input "***"
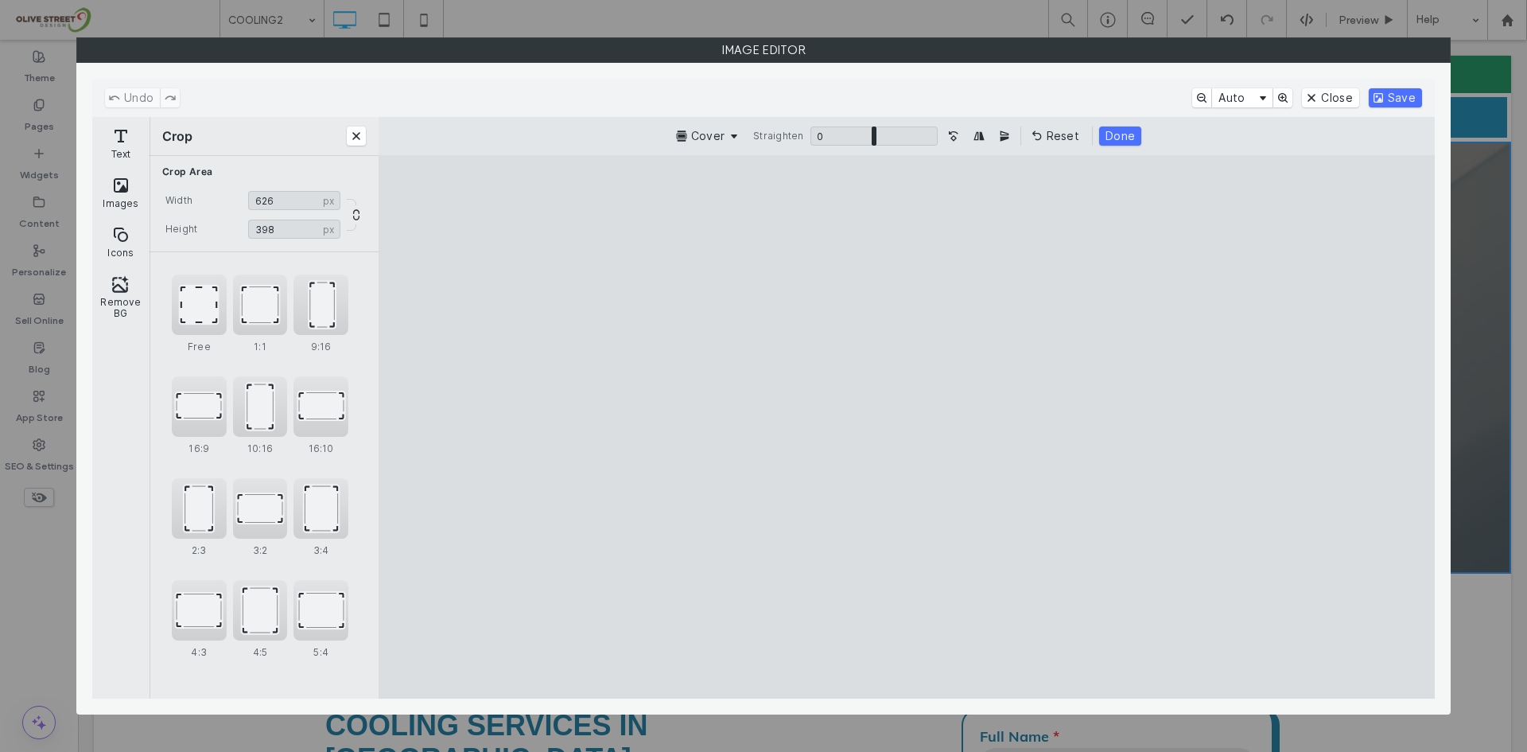
type input "***"
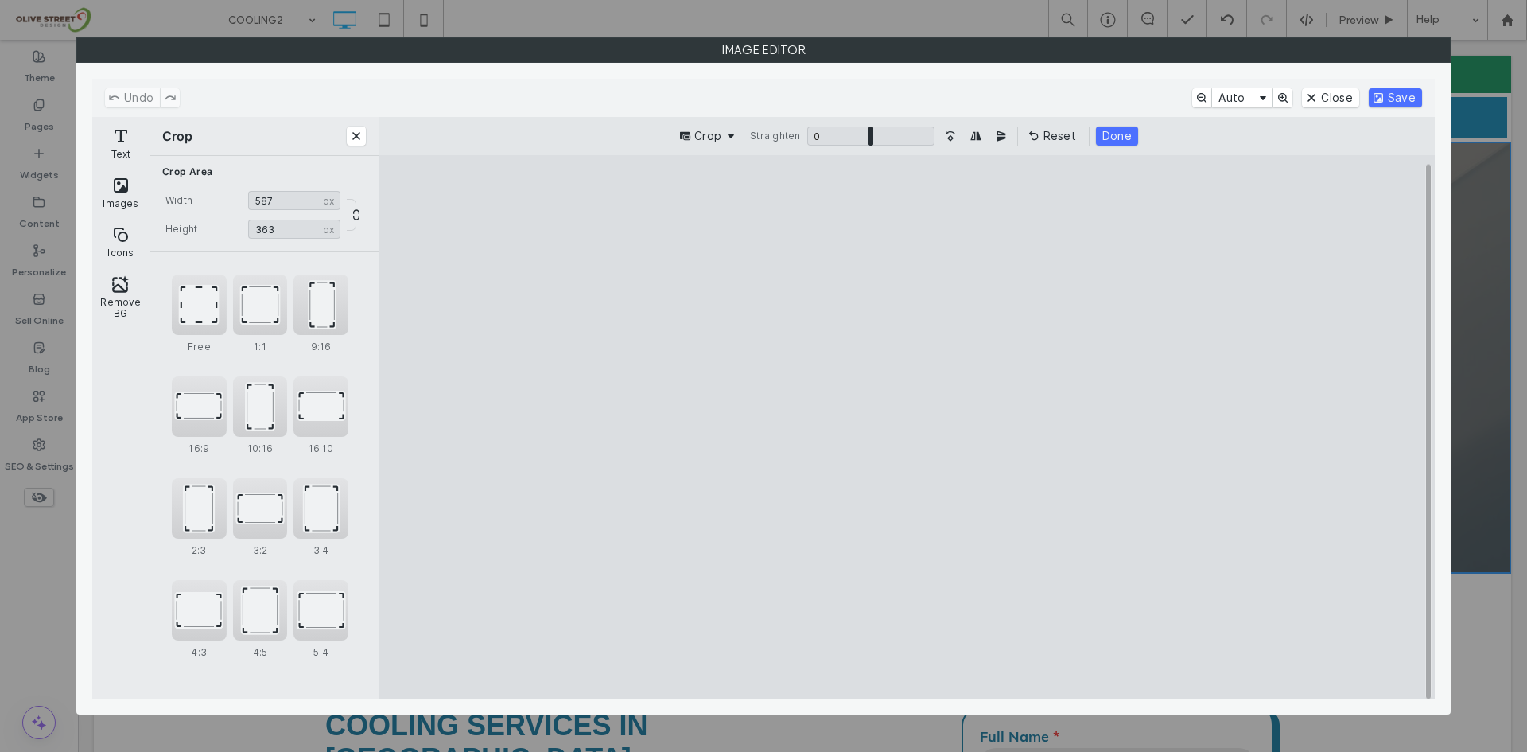
type input "***"
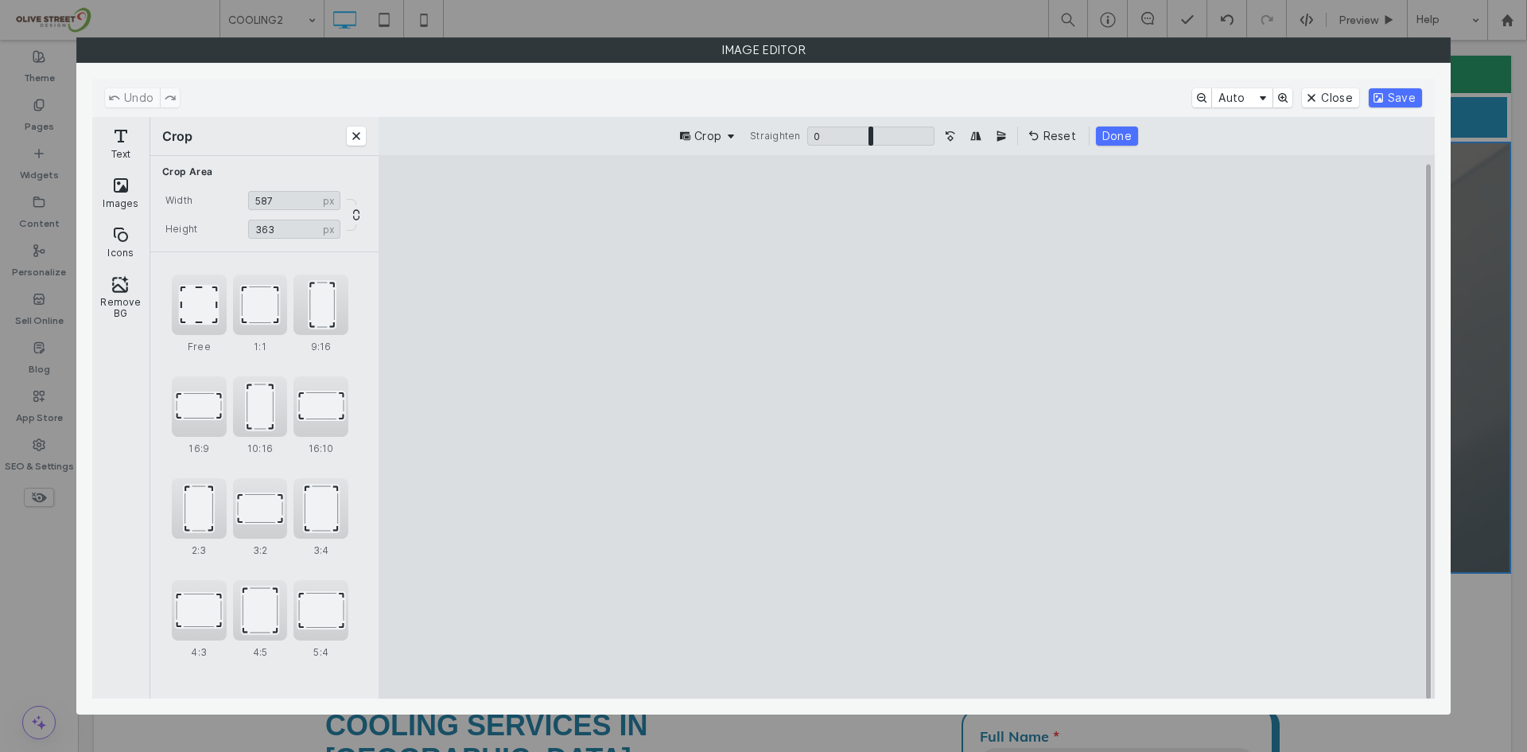
type input "***"
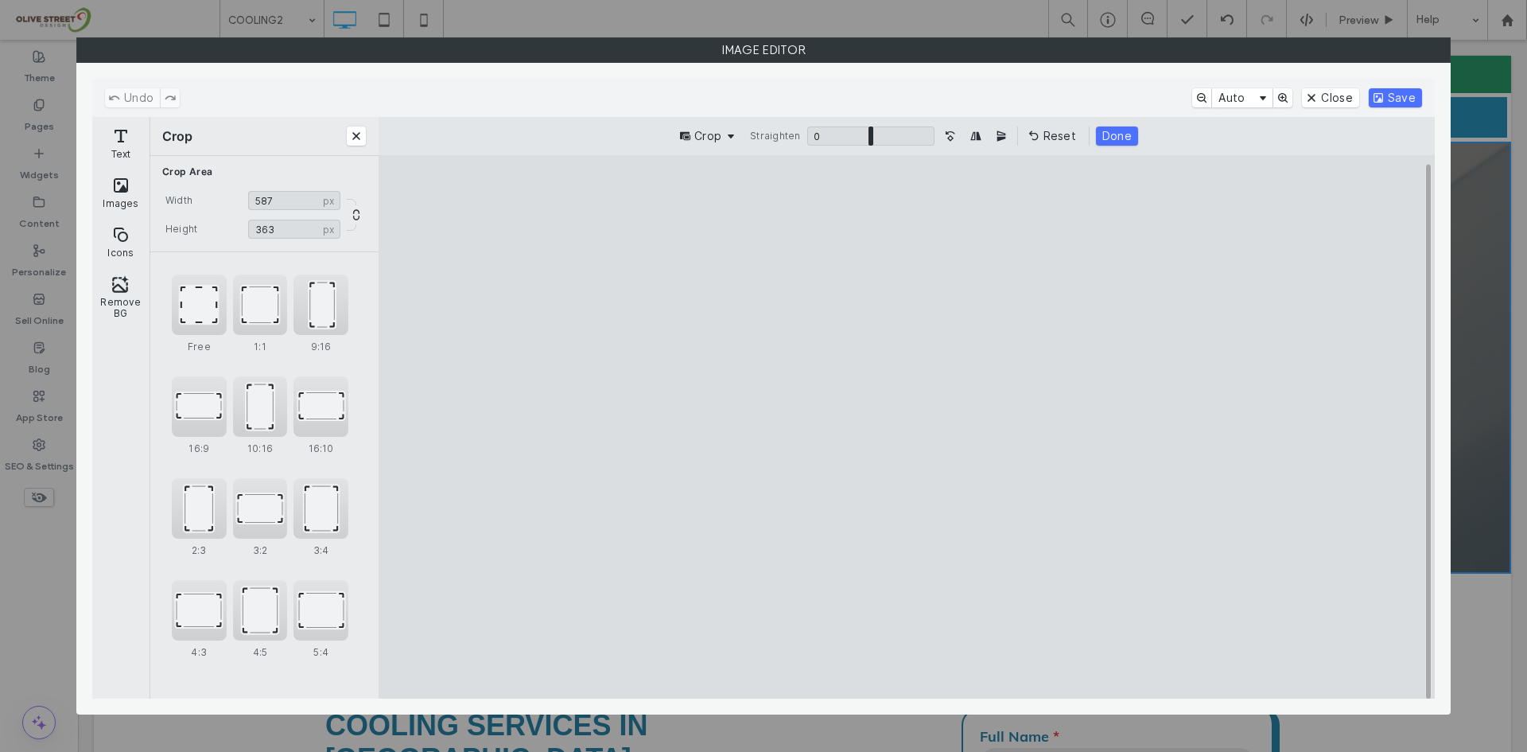
type input "***"
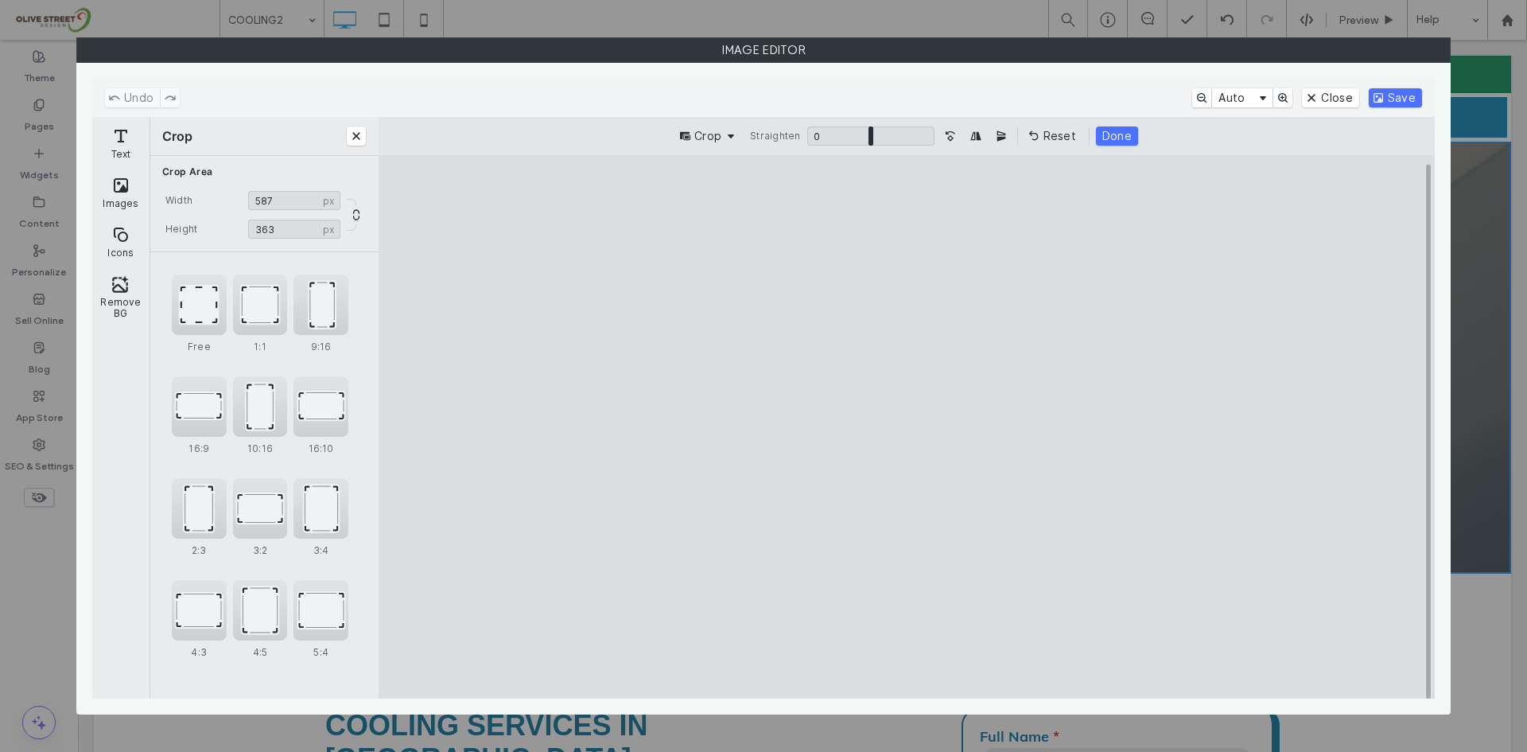
type input "***"
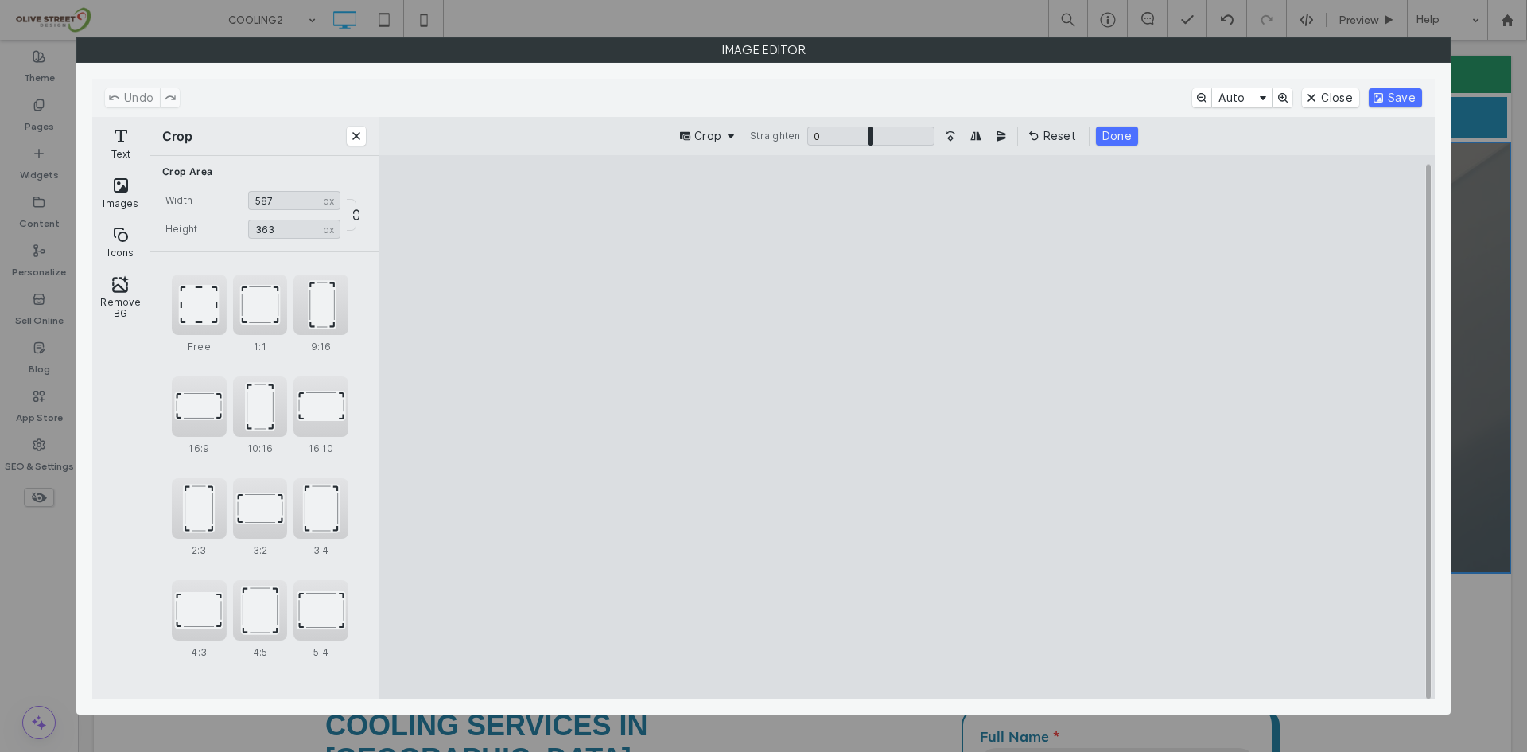
type input "***"
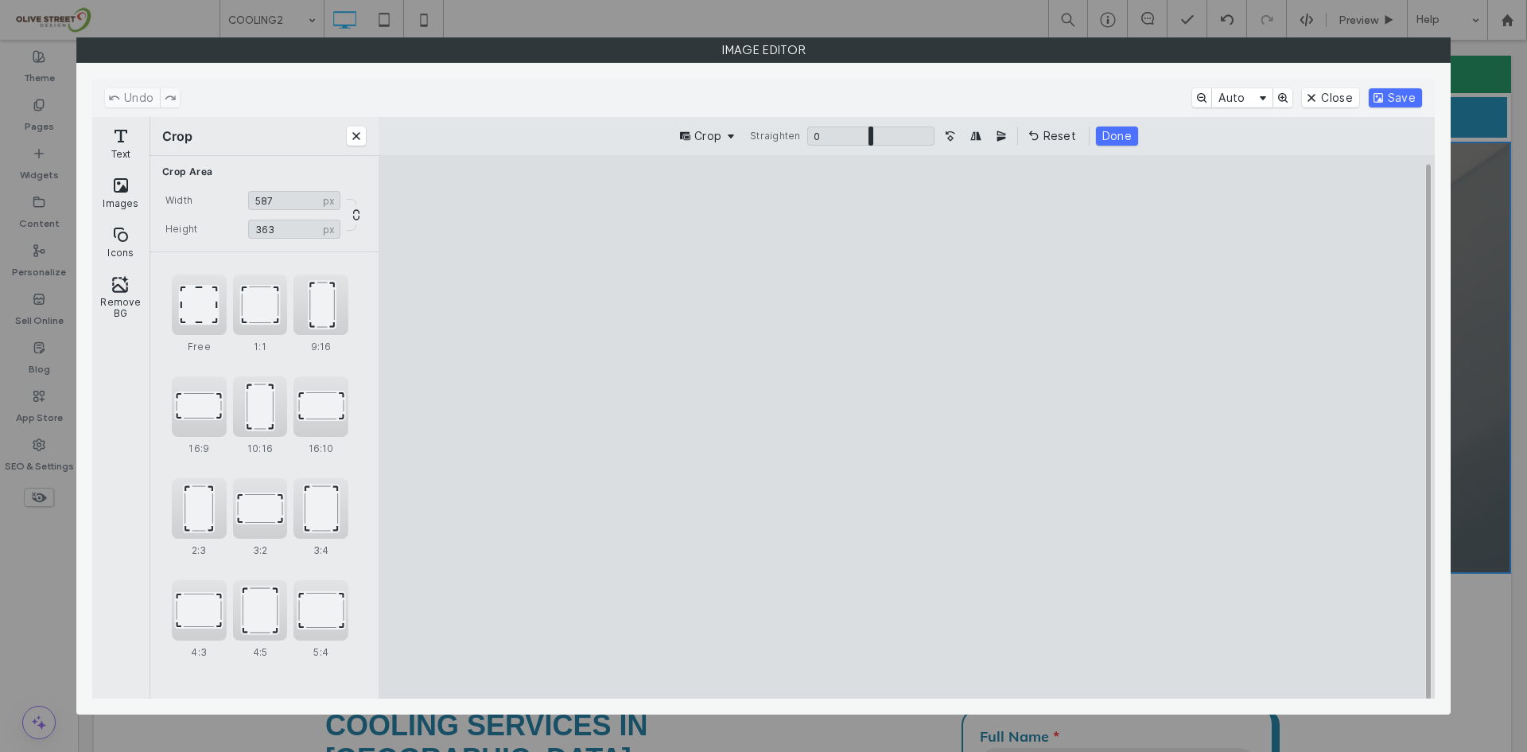
type input "***"
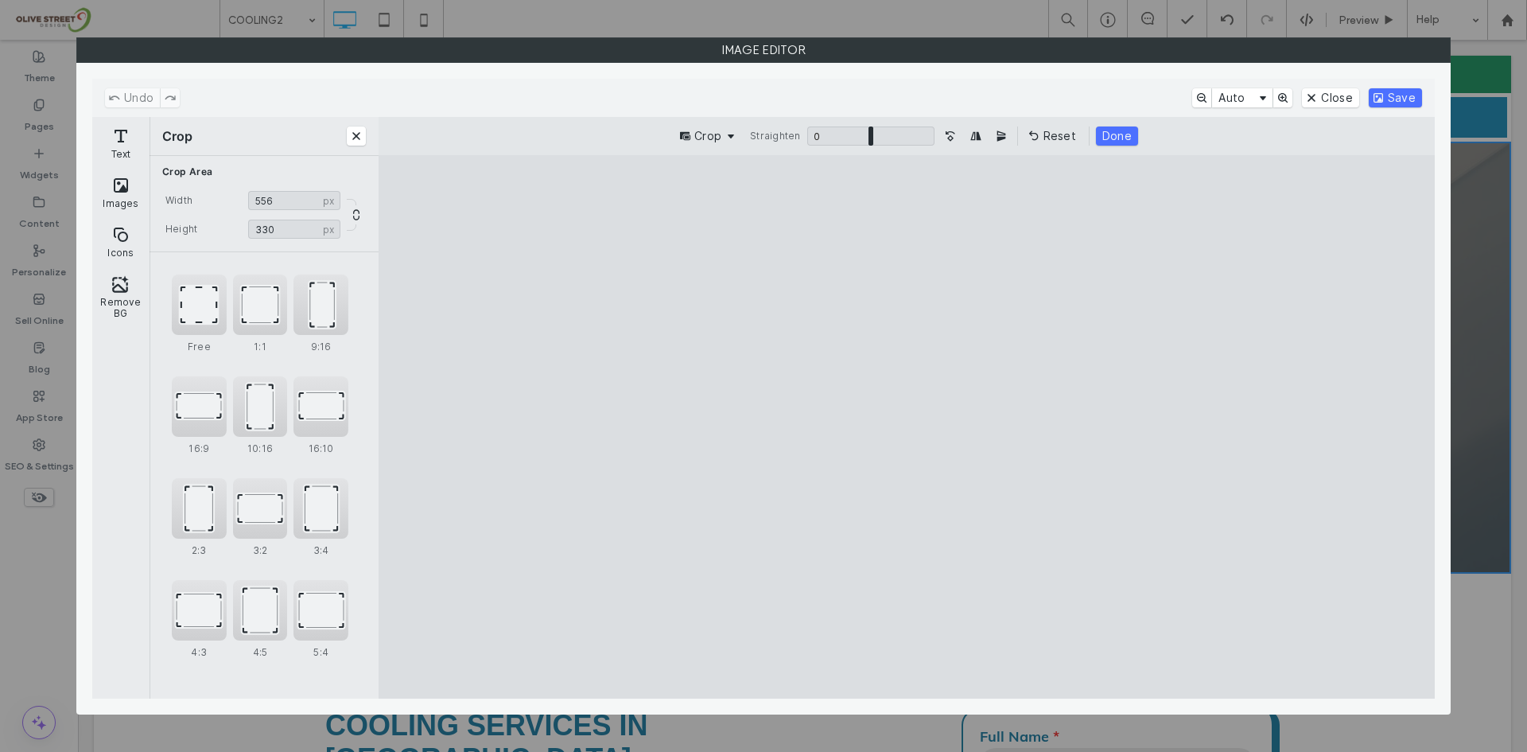
type input "***"
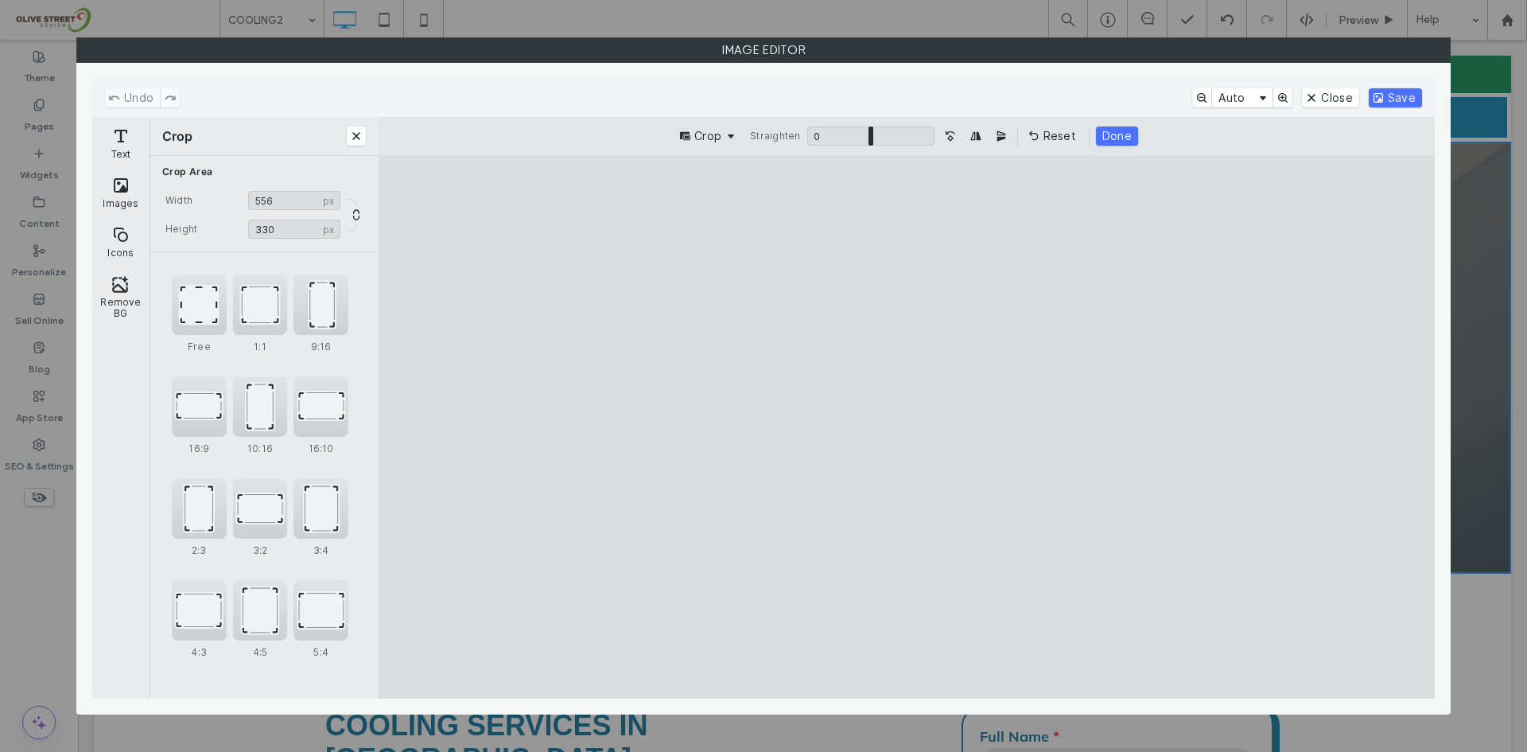
type input "***"
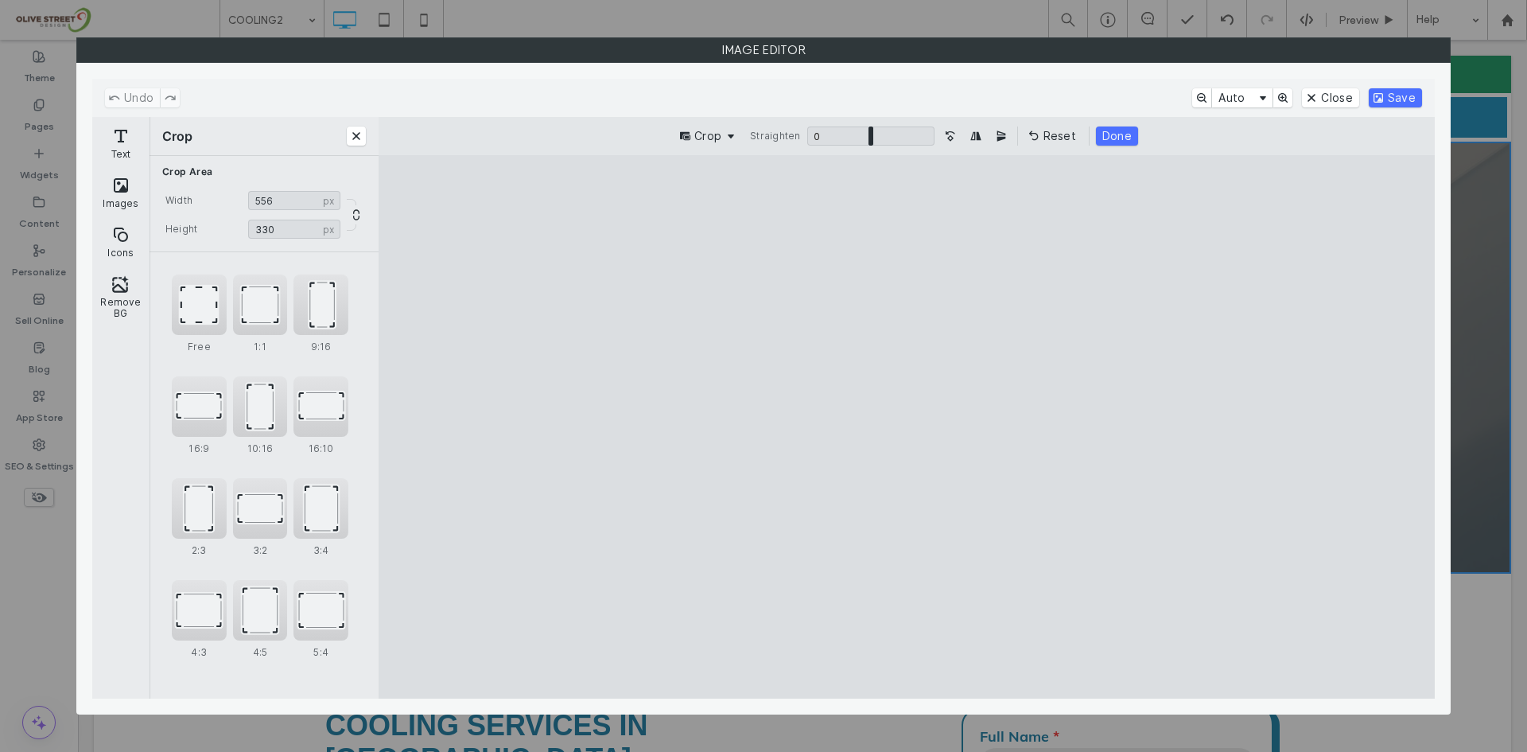
type input "***"
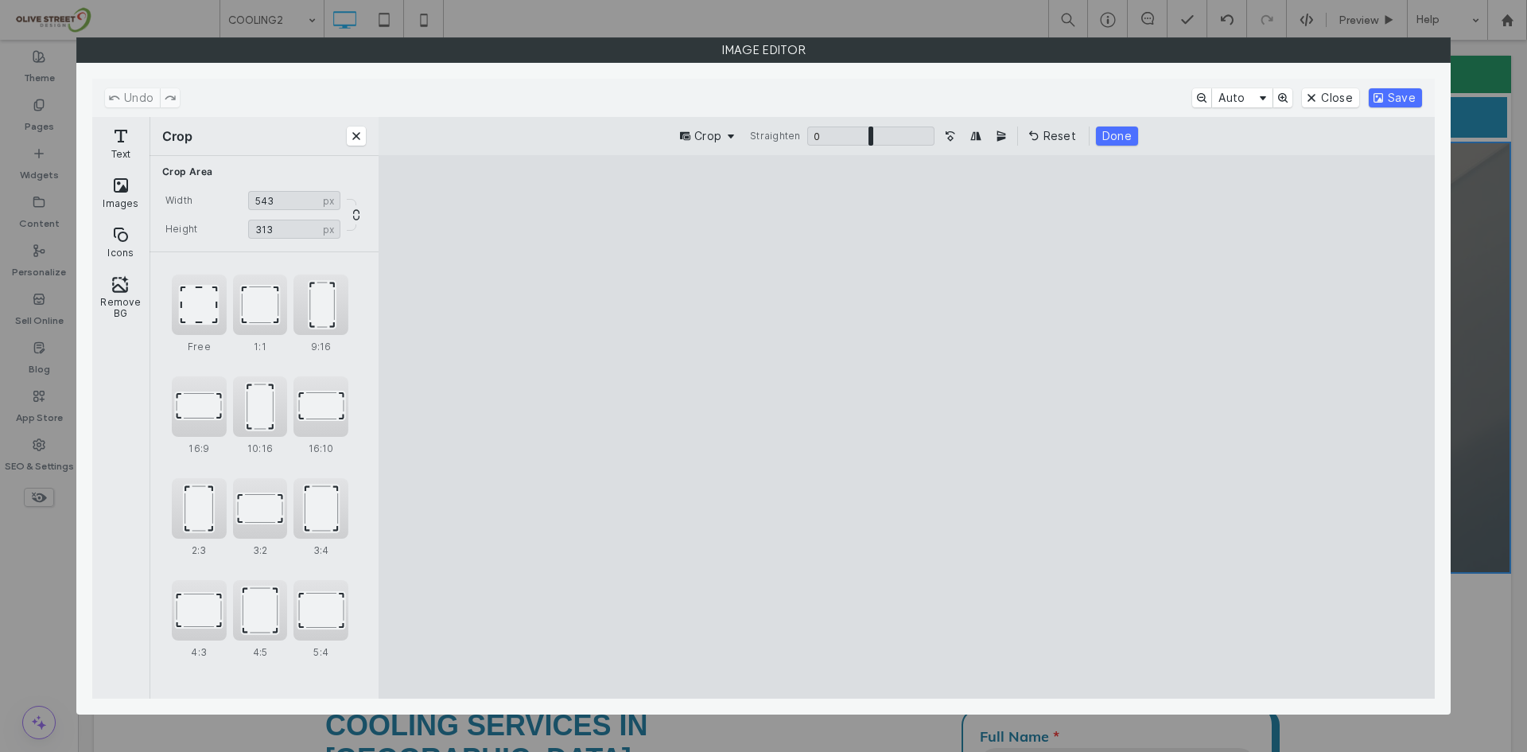
type input "***"
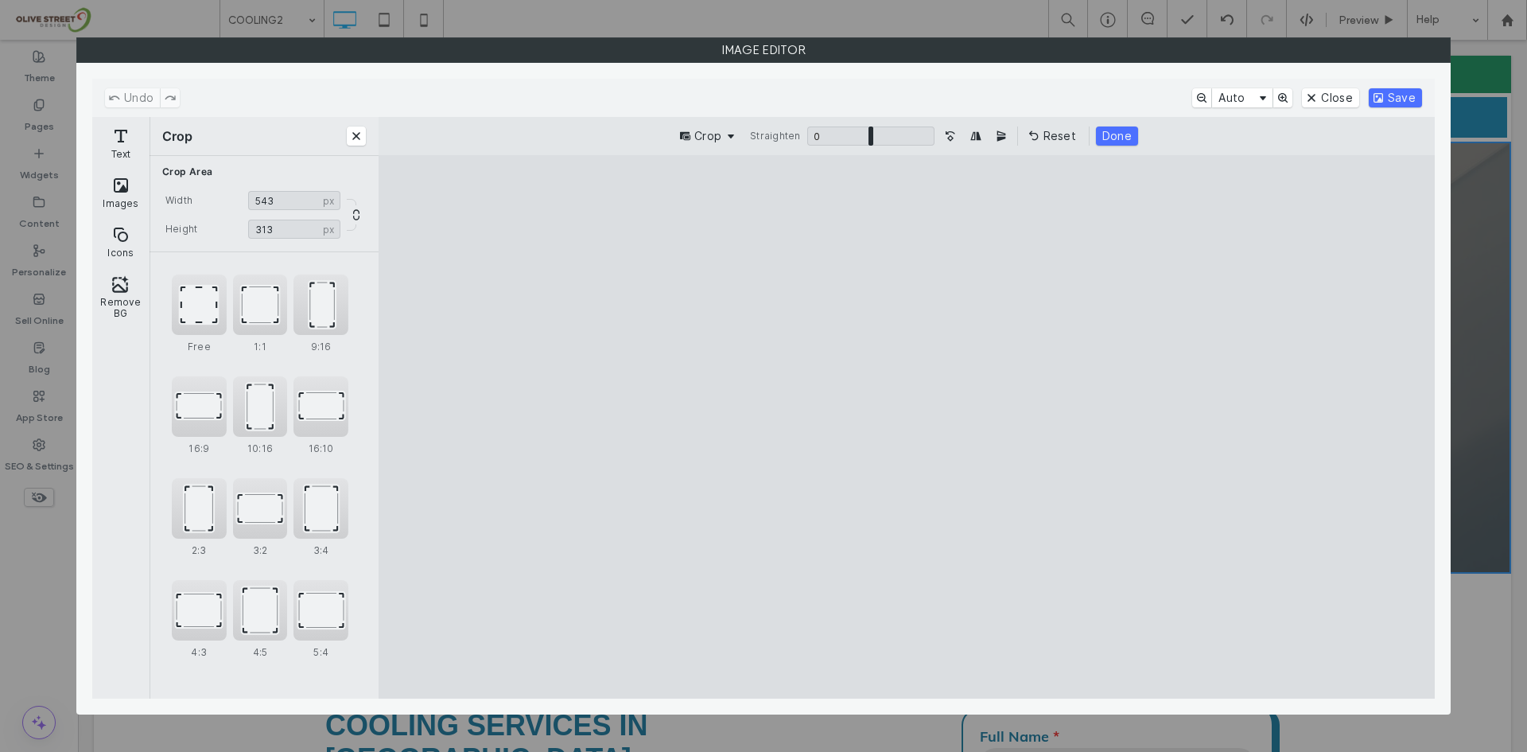
type input "***"
drag, startPoint x: 573, startPoint y: 217, endPoint x: 671, endPoint y: 317, distance: 139.5
click at [907, 427] on cesdk-canvas "Editor canvas" at bounding box center [907, 427] width 0 height 0
type input "***"
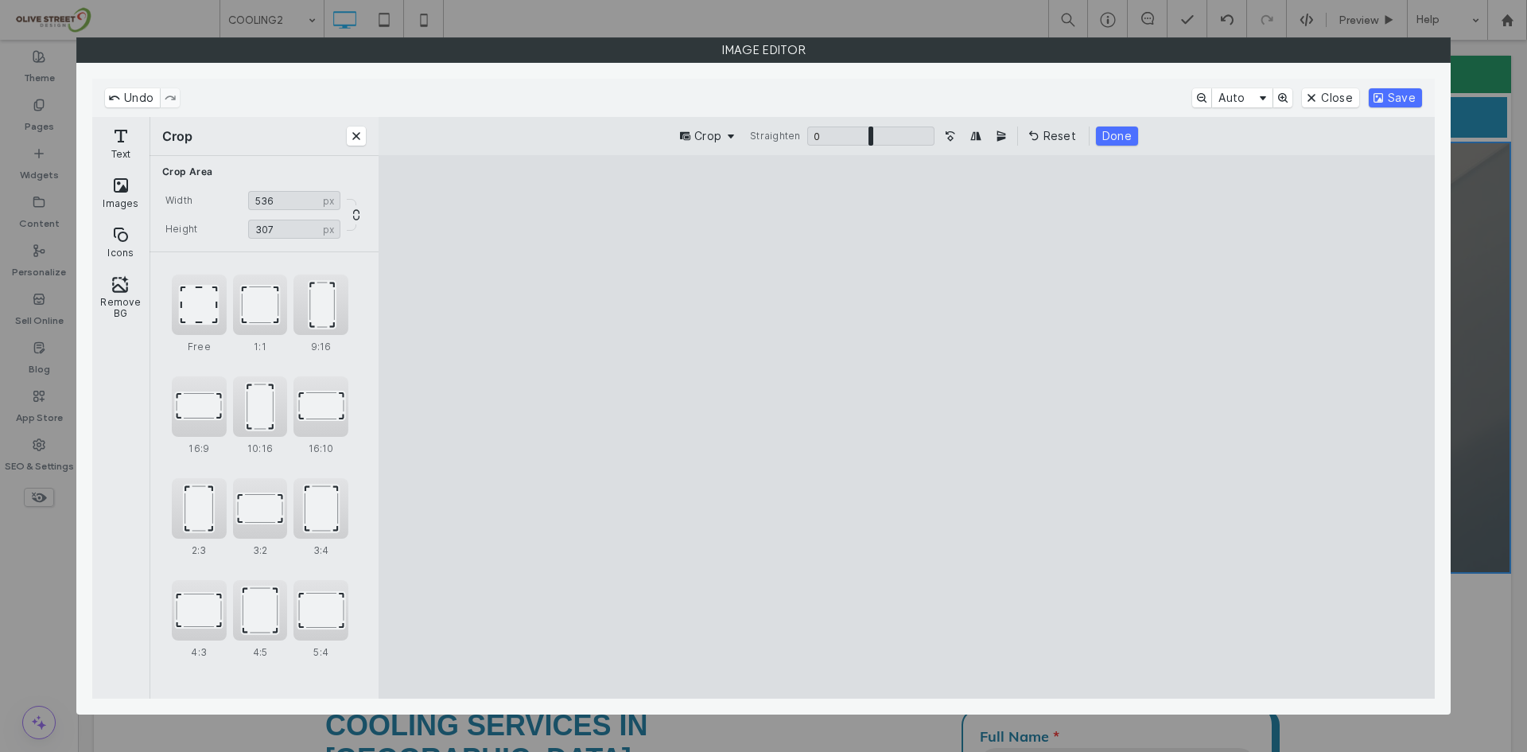
type input "***"
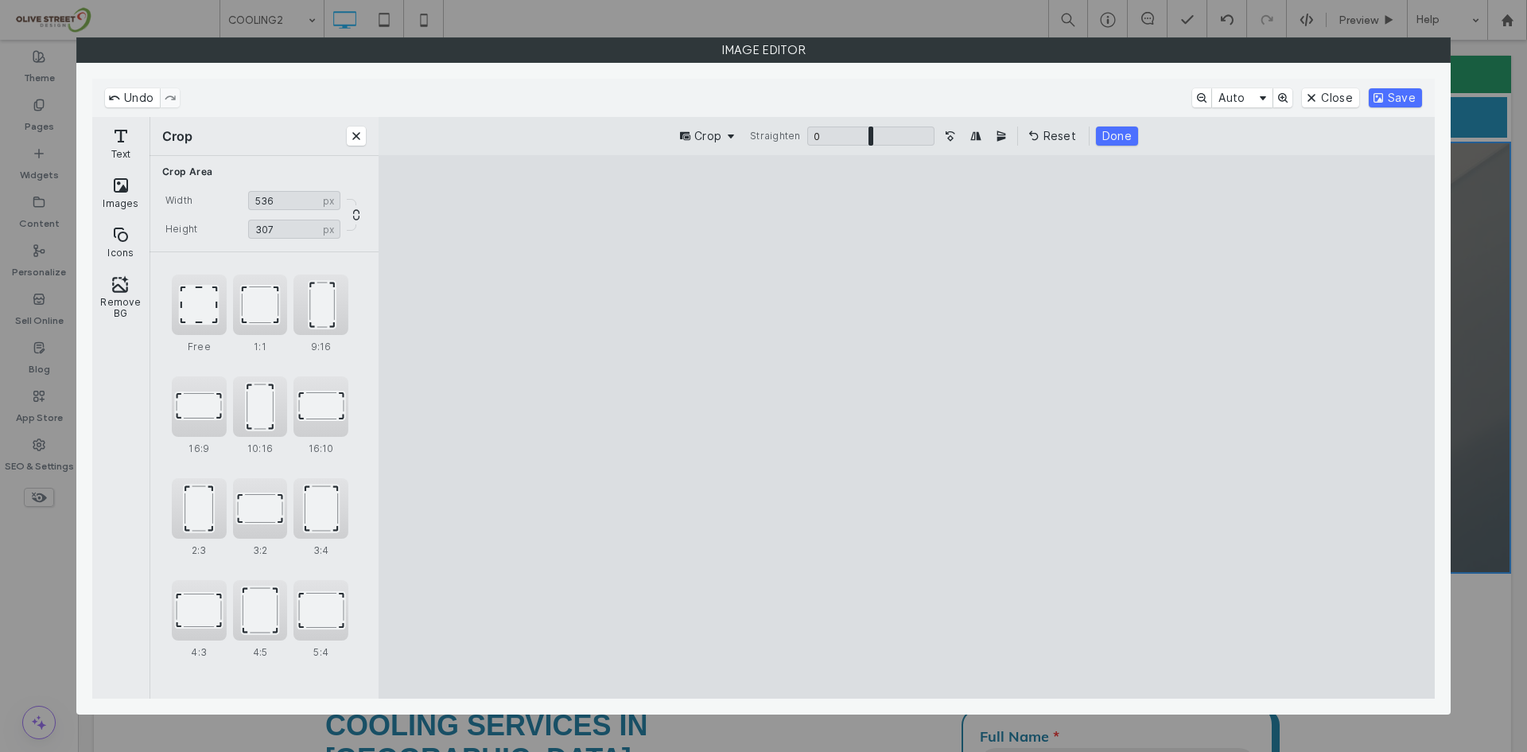
type input "***"
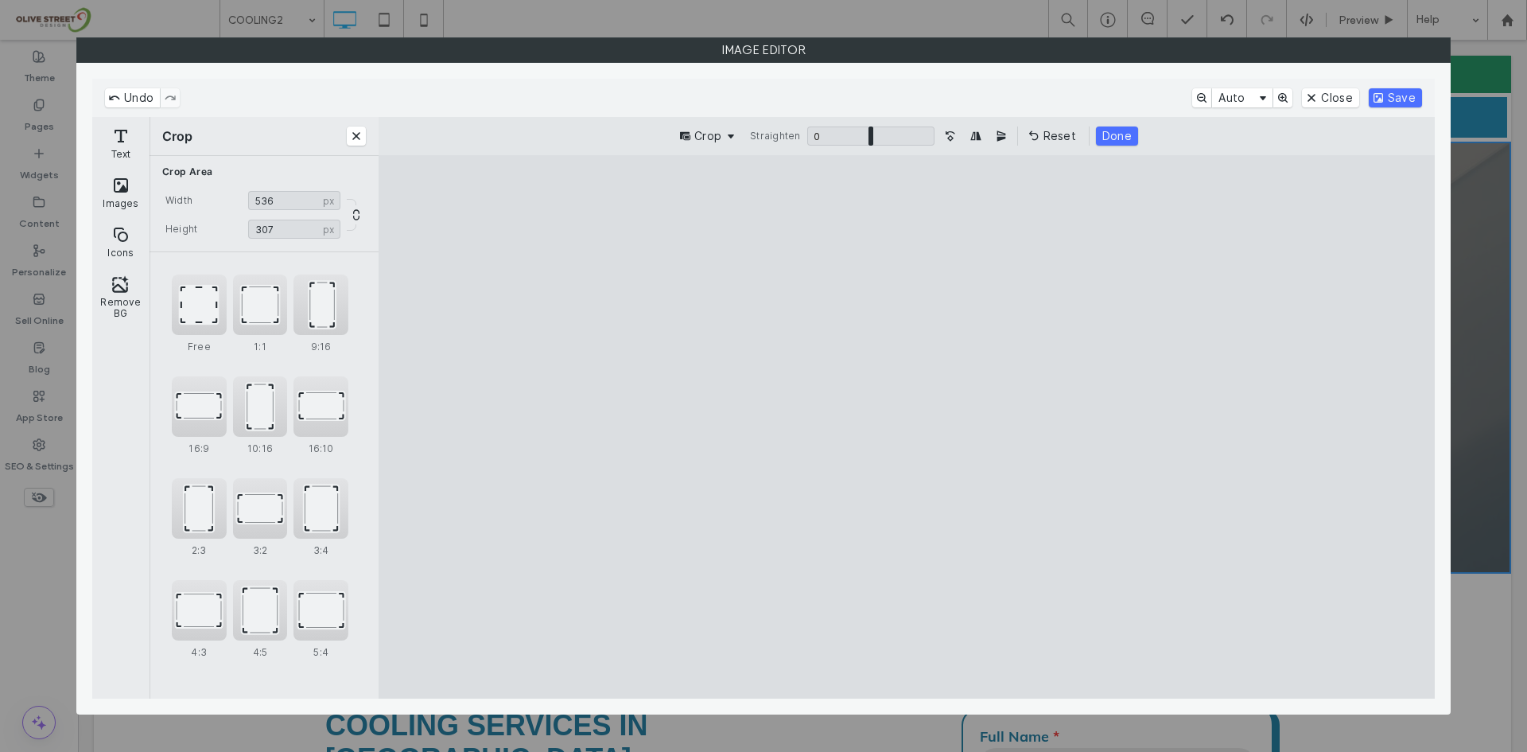
type input "***"
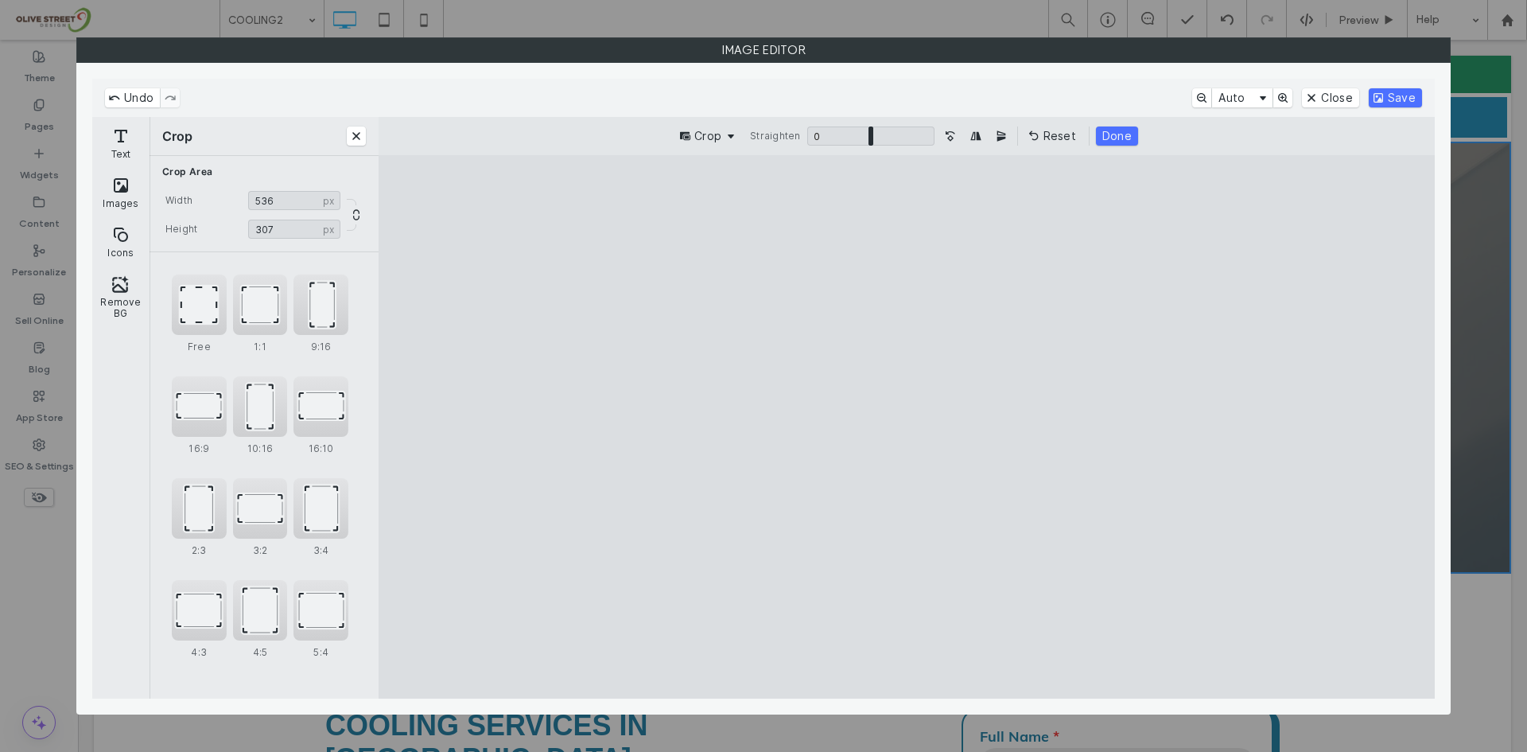
type input "***"
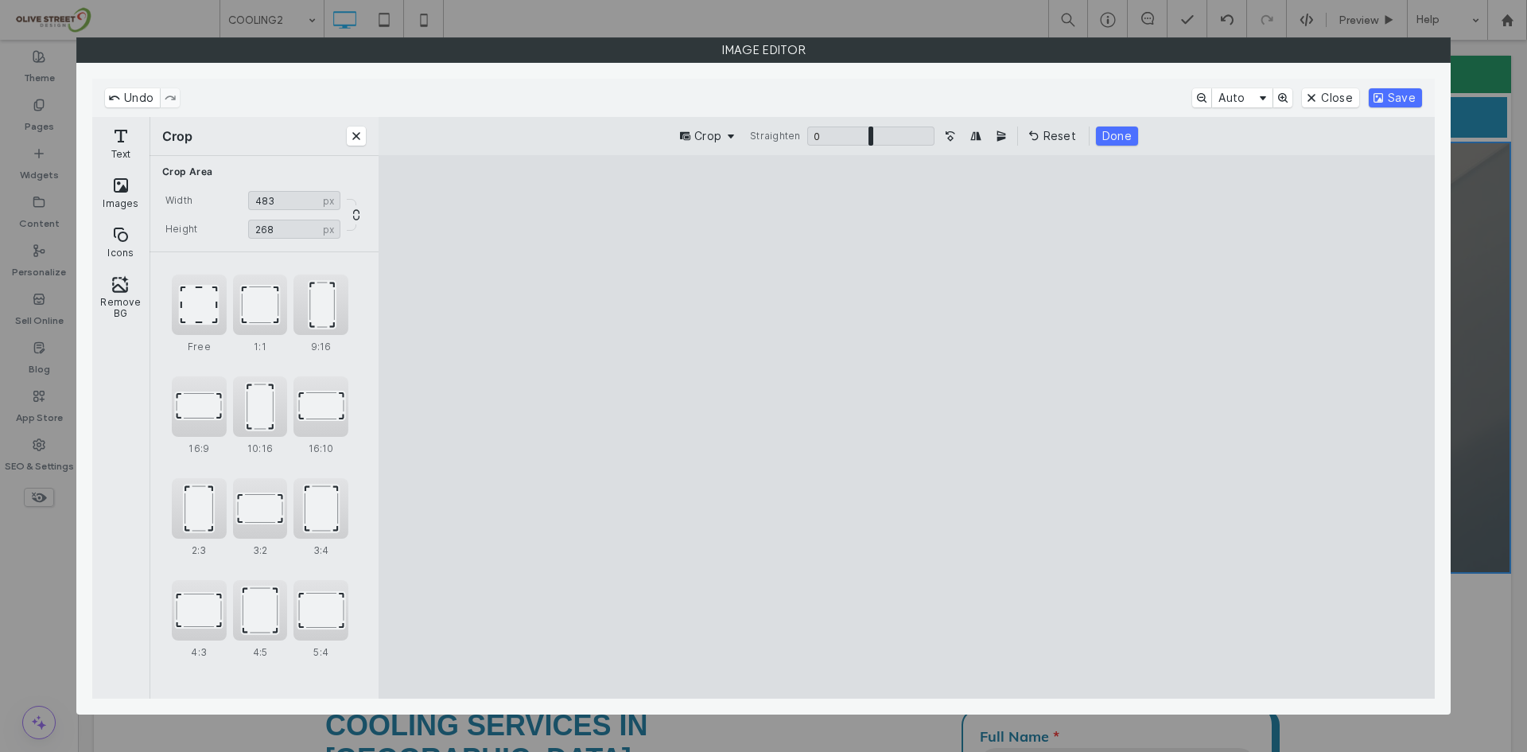
type input "***"
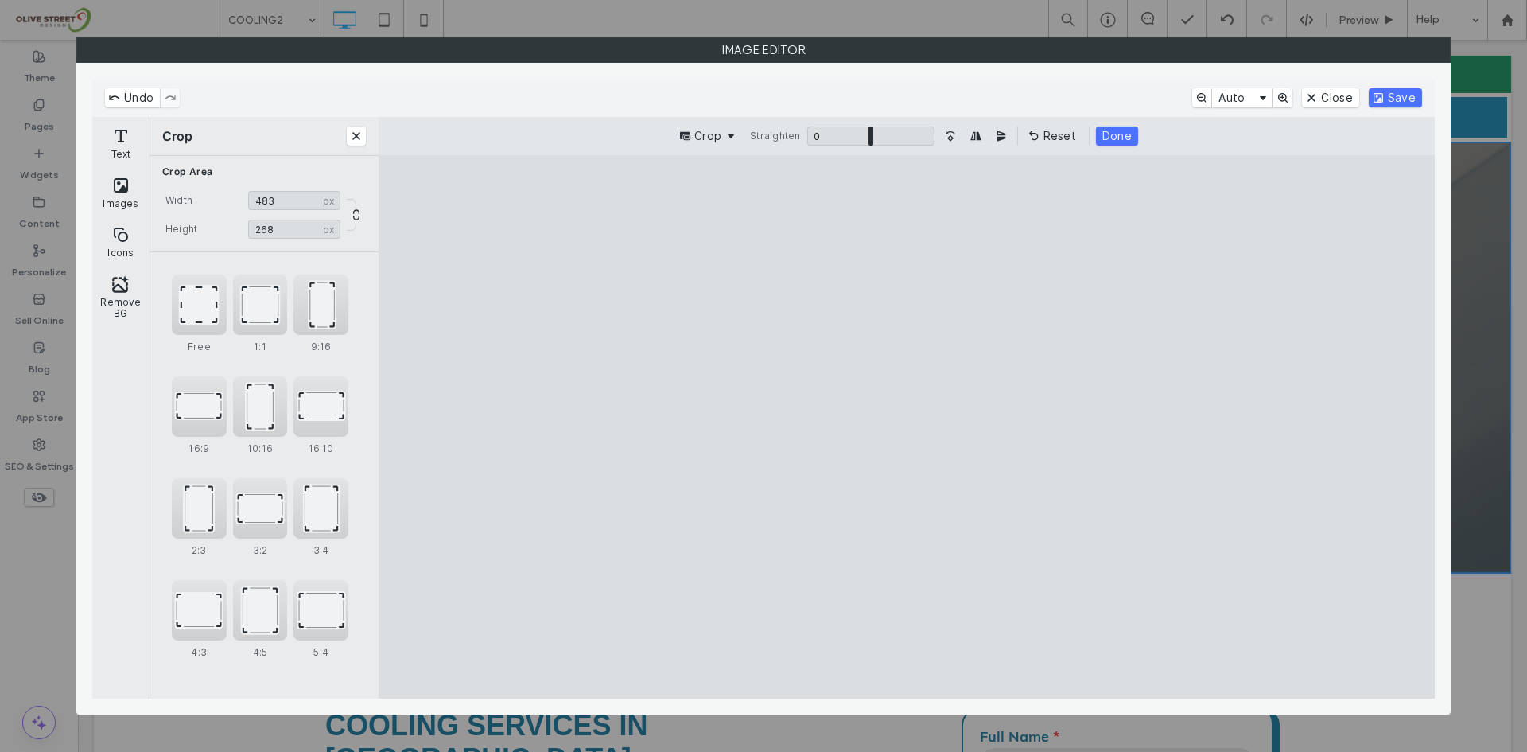
type input "***"
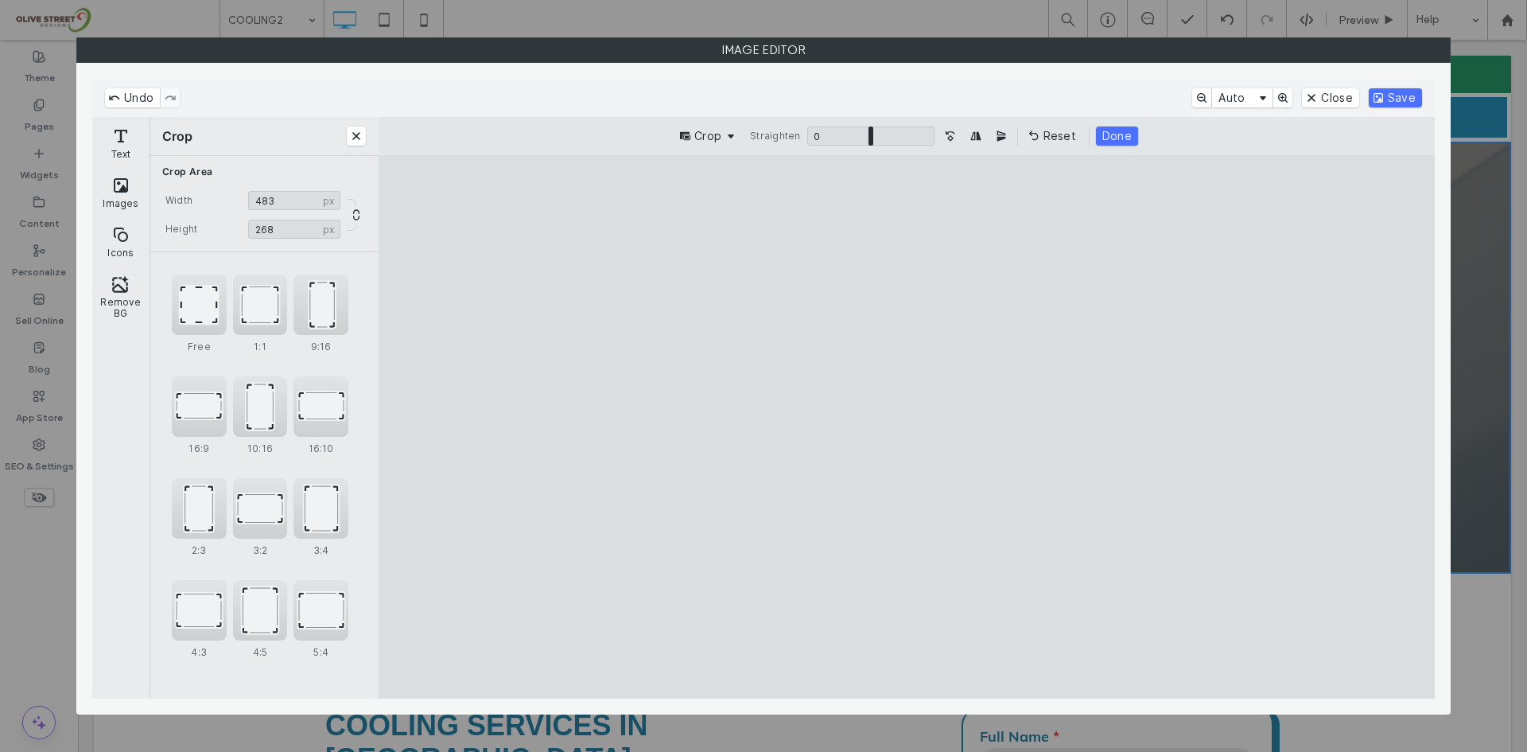
type input "***"
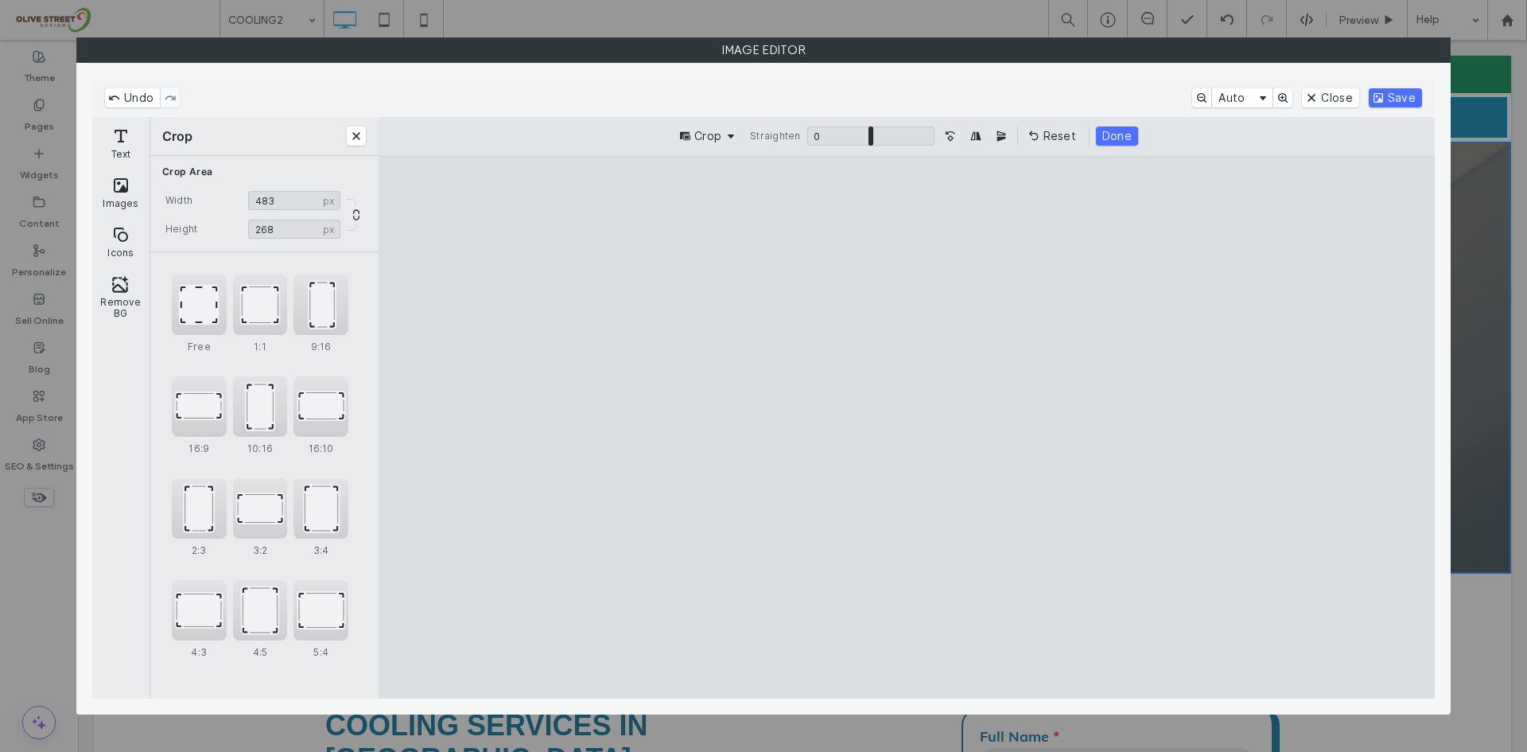
type input "***"
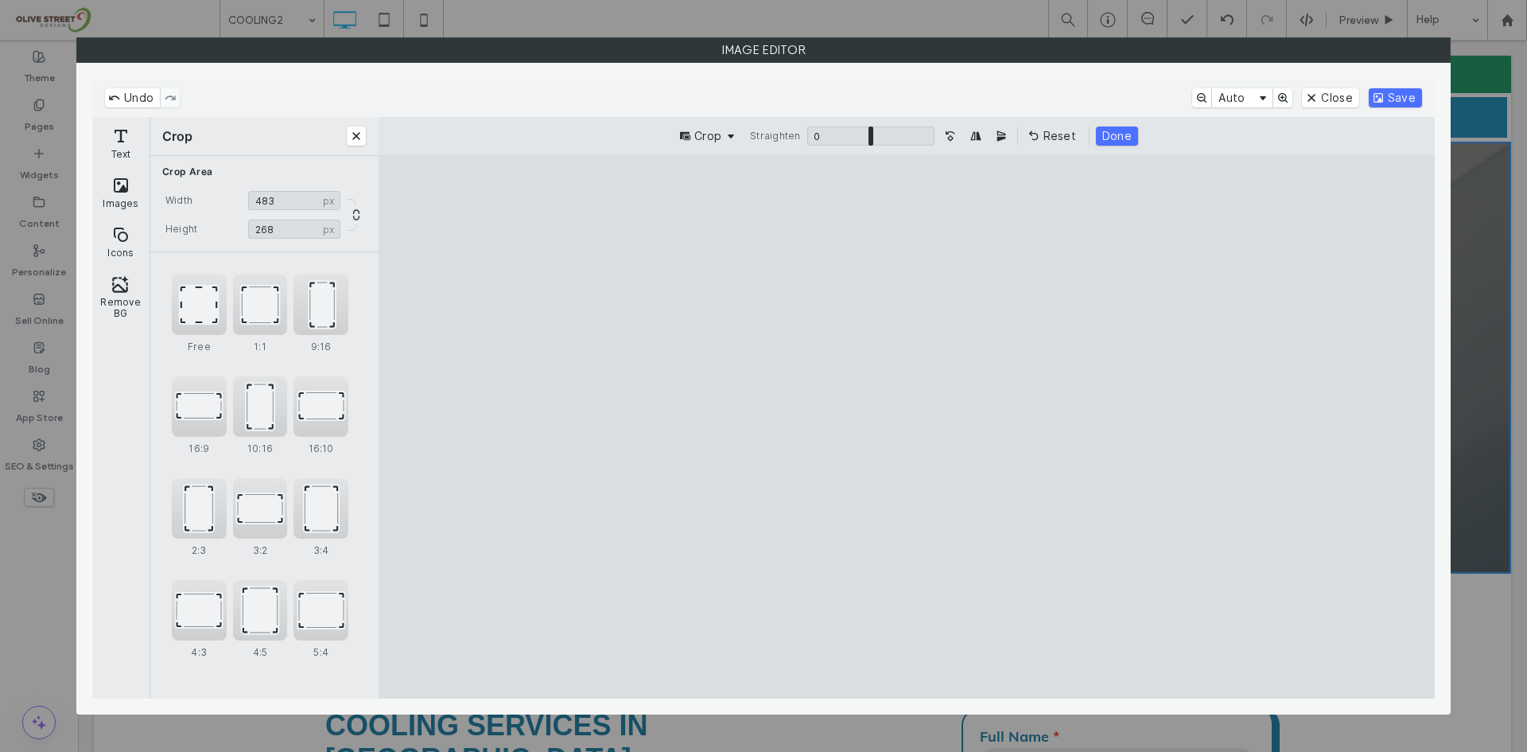
type input "***"
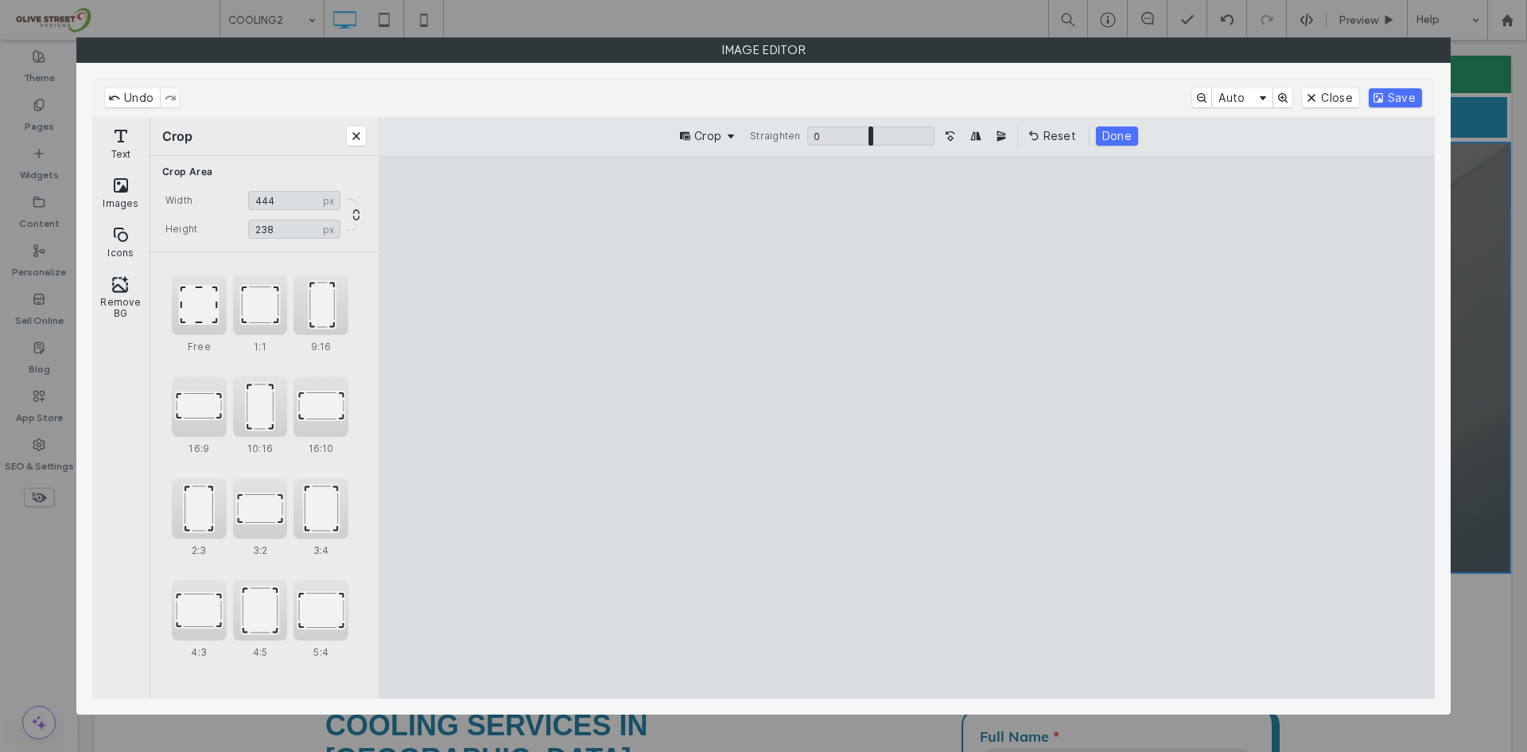
type input "***"
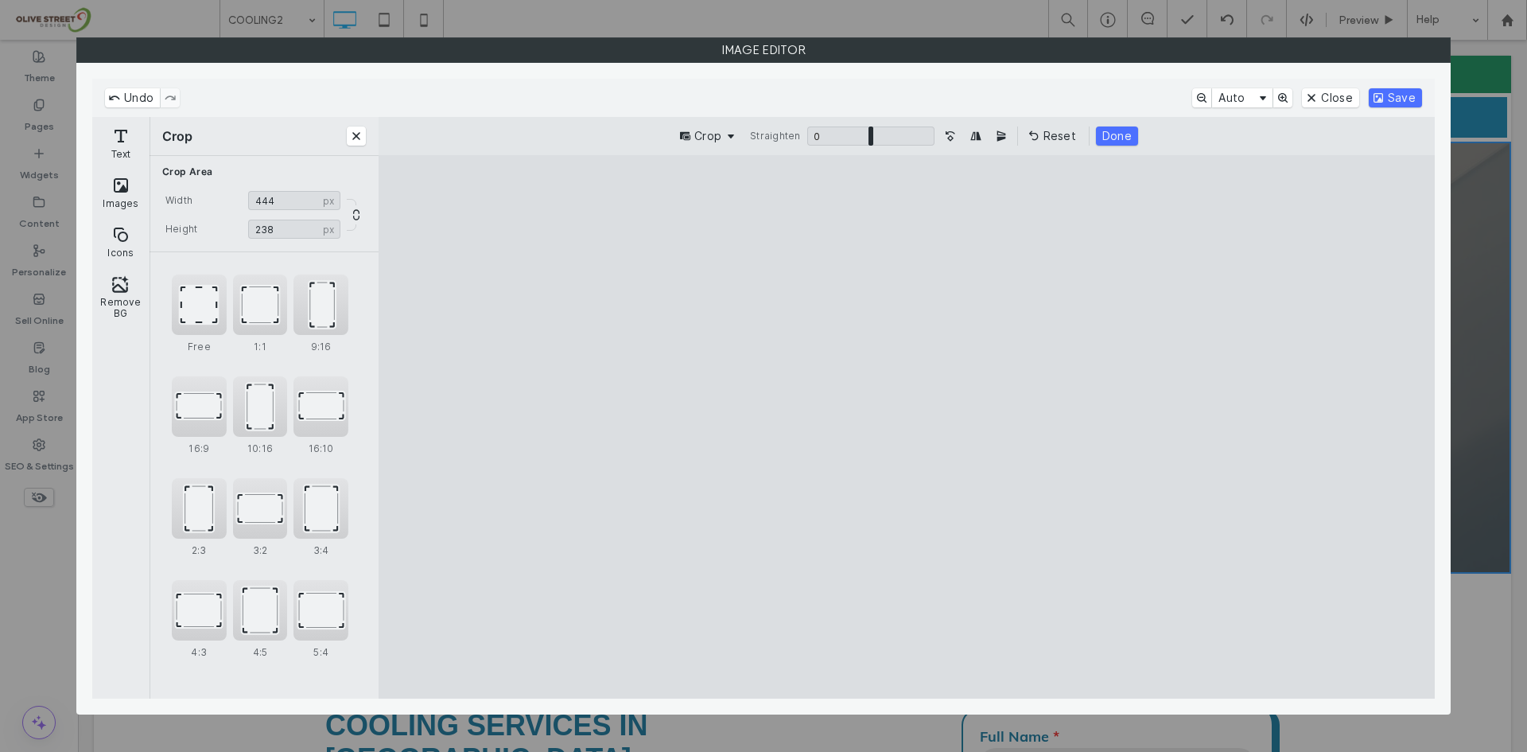
type input "***"
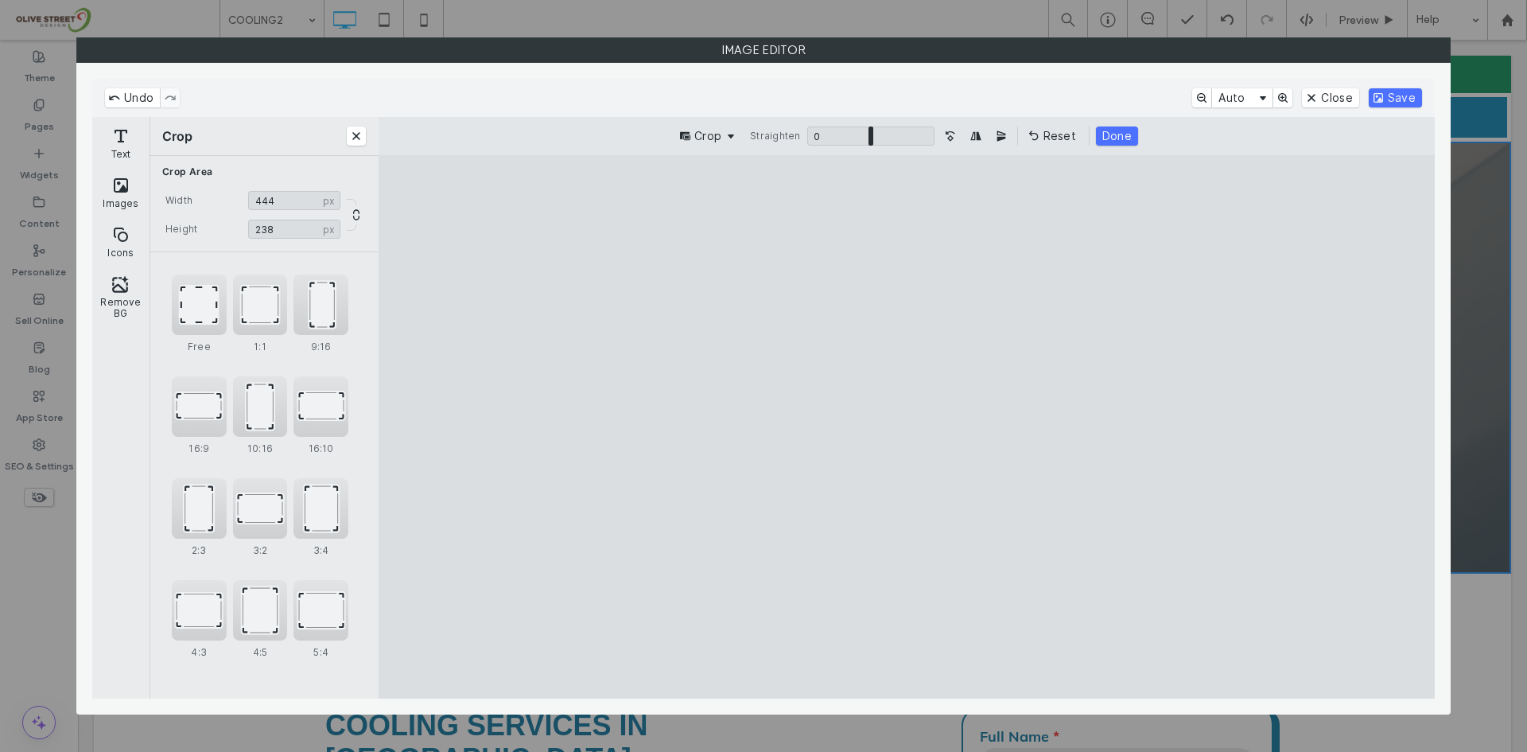
type input "***"
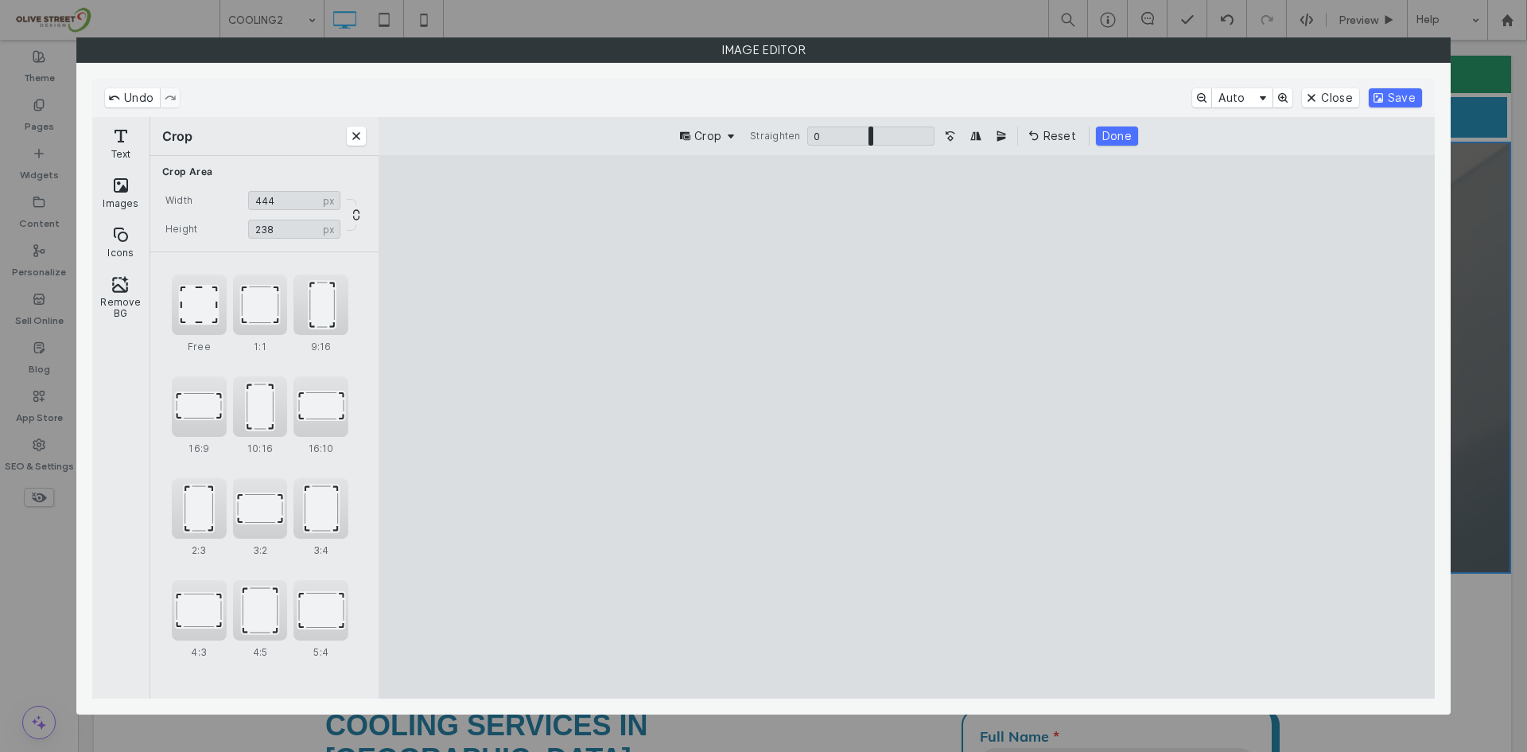
type input "***"
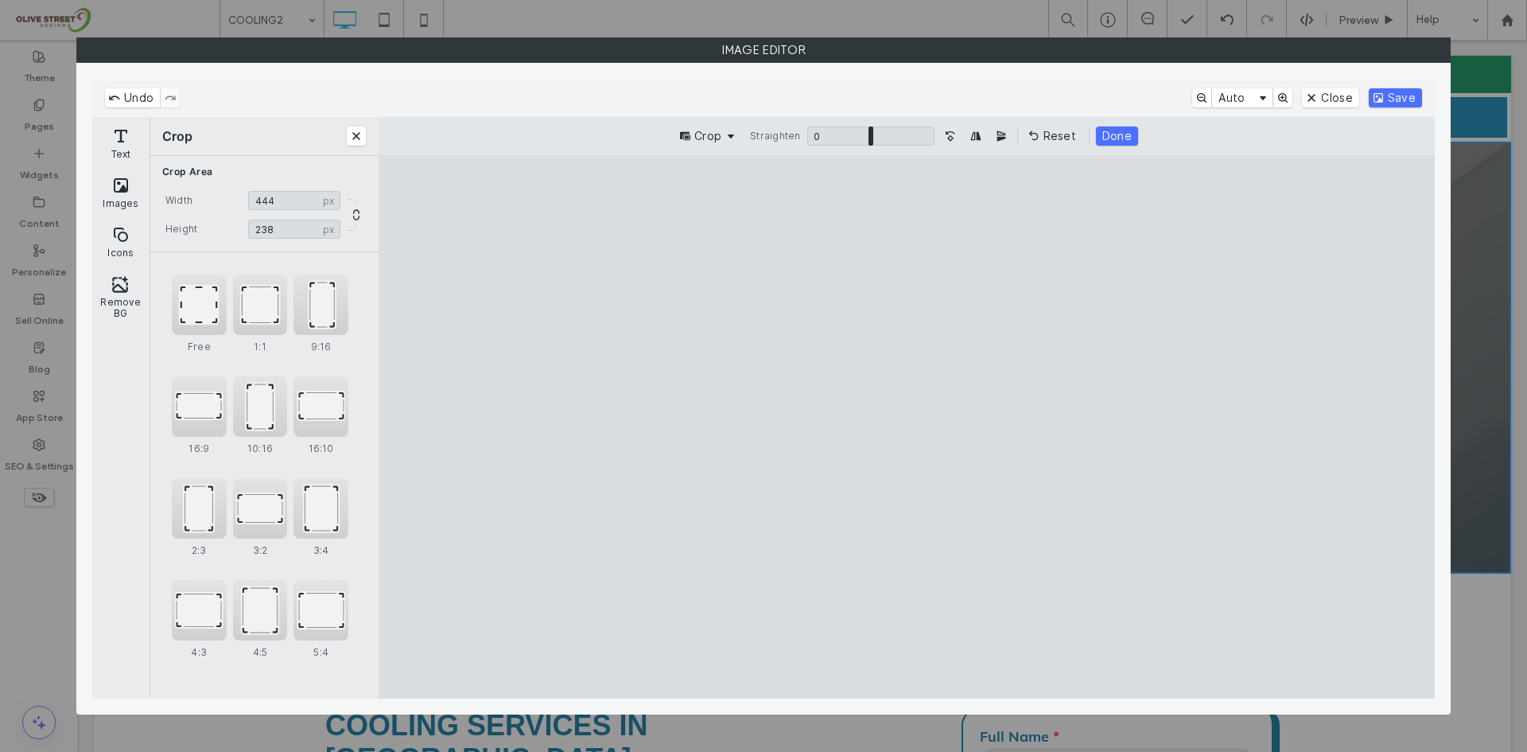
type input "***"
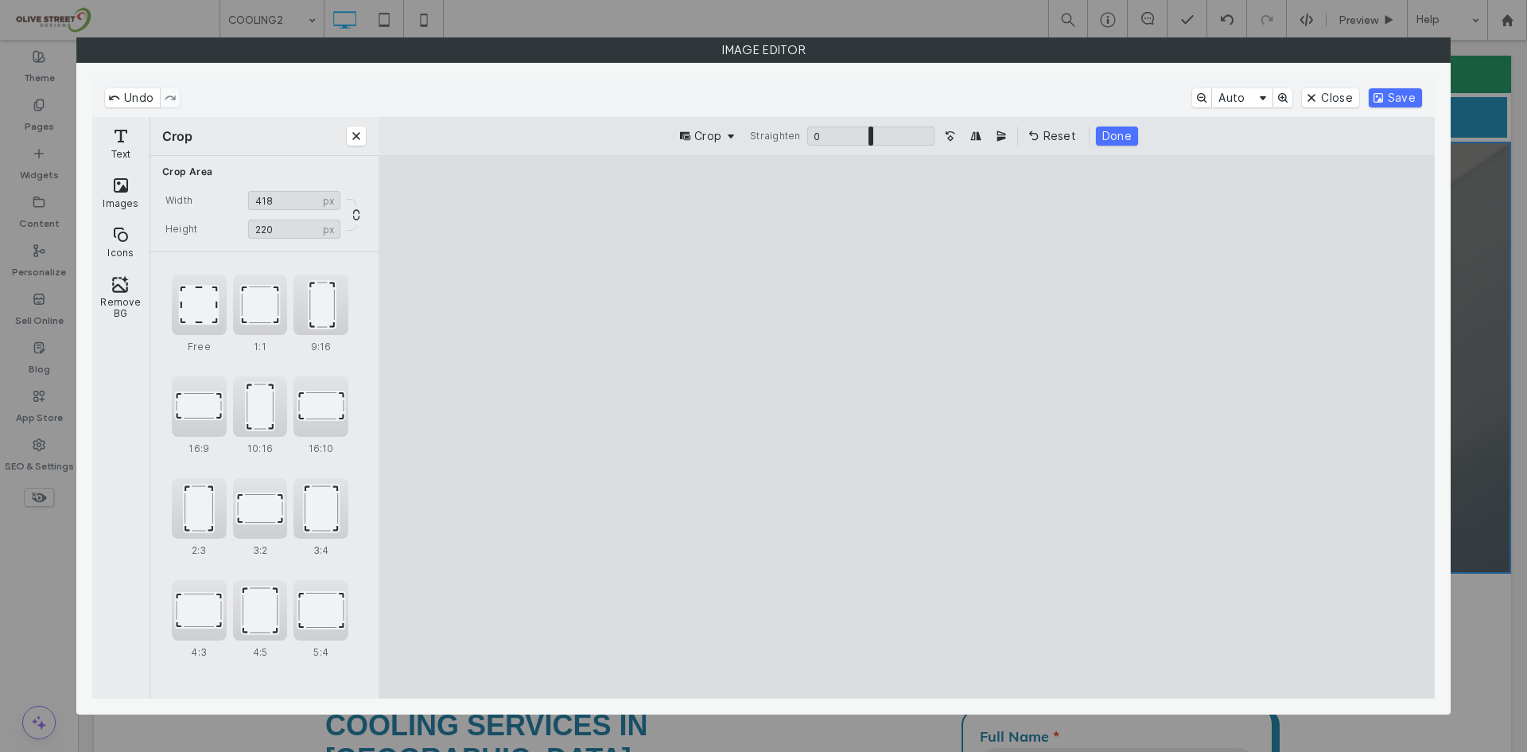
type input "***"
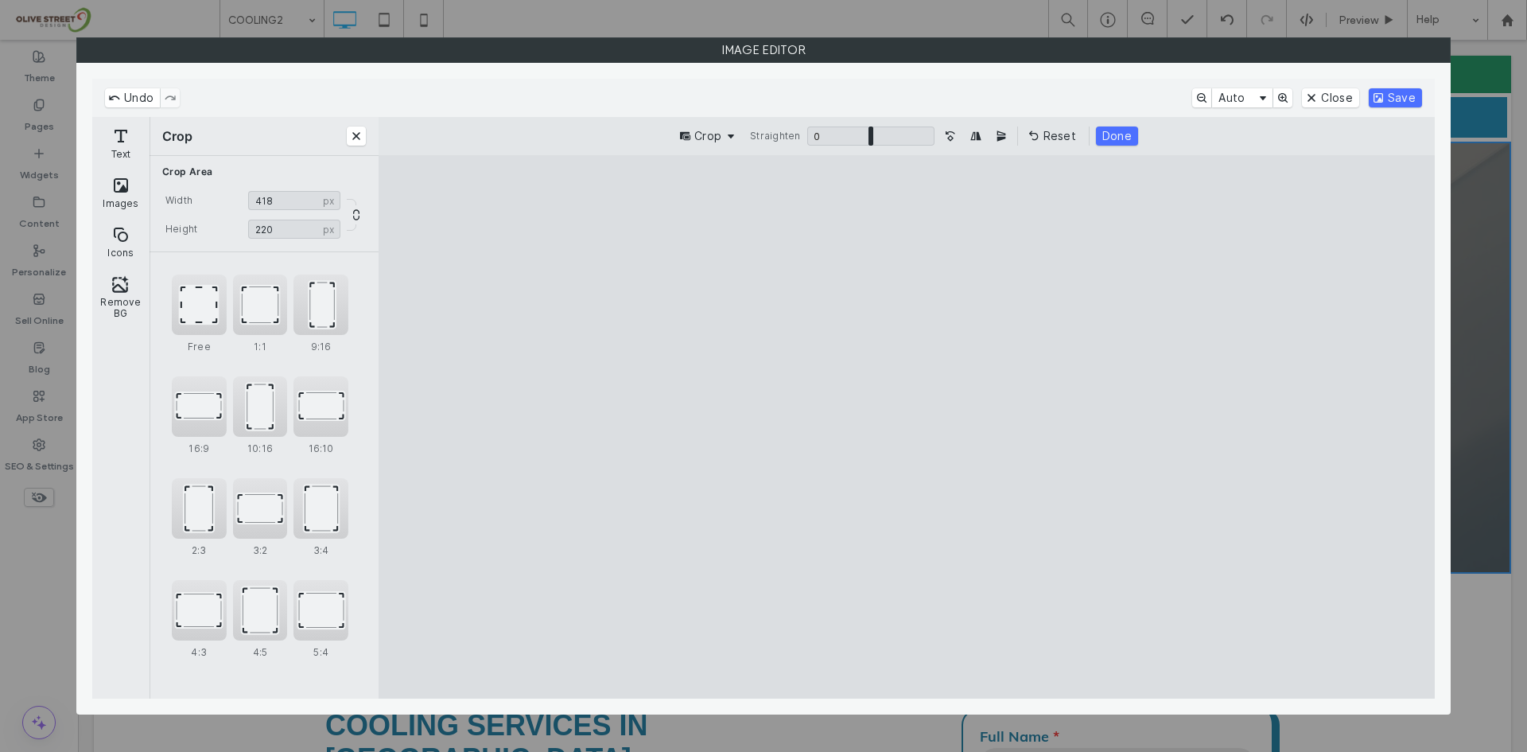
type input "***"
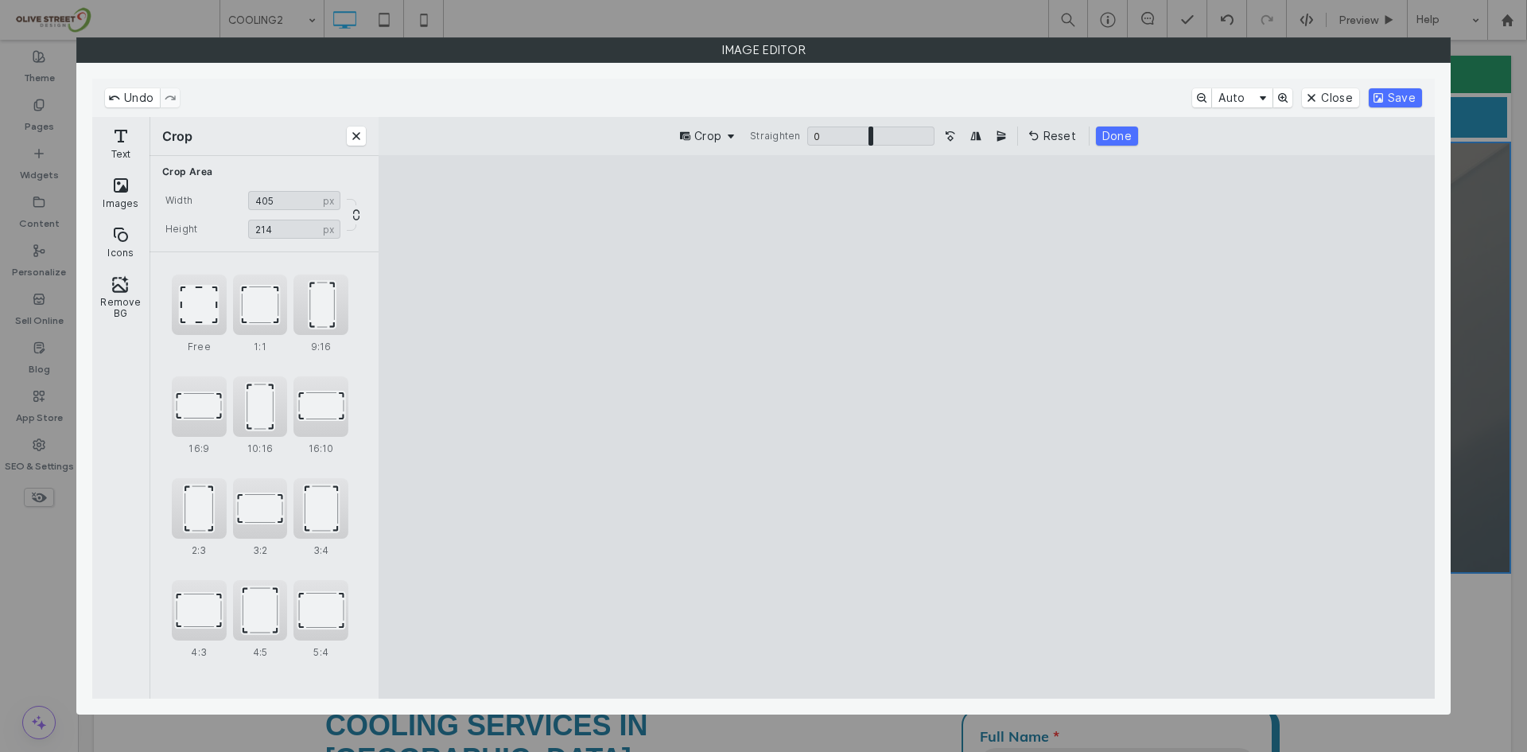
drag, startPoint x: 1288, startPoint y: 248, endPoint x: 1103, endPoint y: 380, distance: 226.9
click at [907, 427] on cesdk-canvas "Editor canvas" at bounding box center [907, 427] width 0 height 0
type input "***"
drag, startPoint x: 911, startPoint y: 667, endPoint x: 916, endPoint y: 643, distance: 23.6
click at [907, 427] on cesdk-canvas "Editor canvas" at bounding box center [907, 427] width 0 height 0
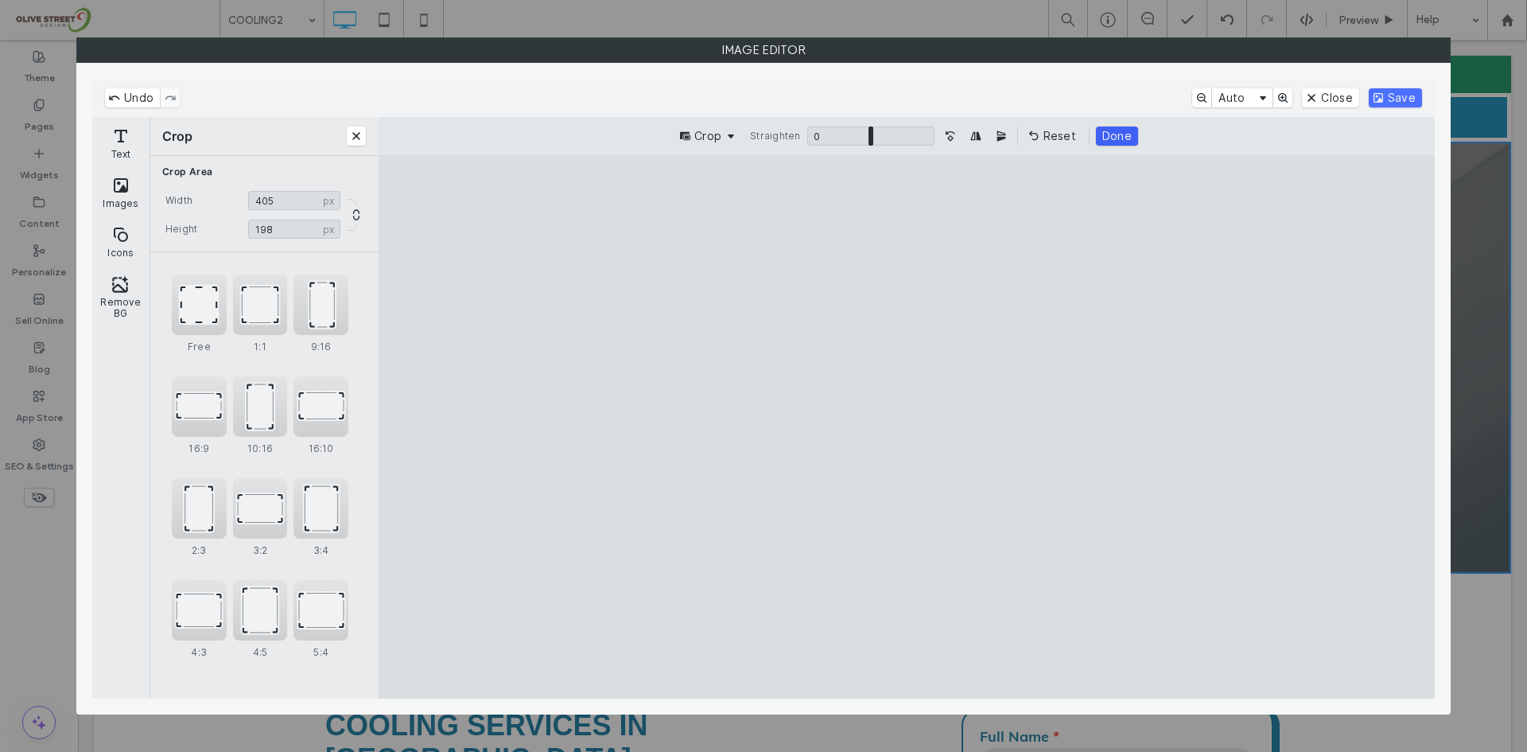
click at [1118, 145] on button "Done" at bounding box center [1117, 135] width 42 height 19
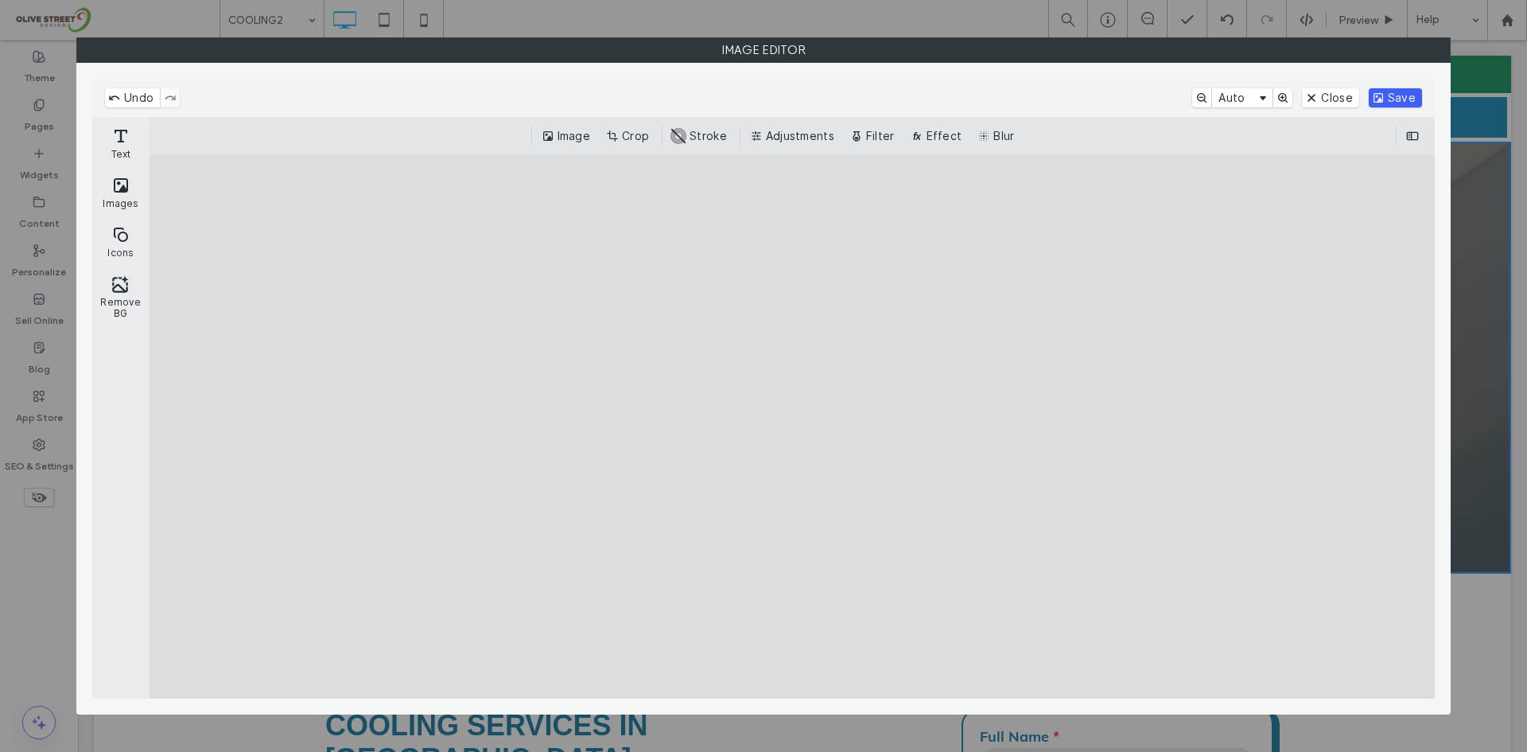
click at [1384, 92] on button "Save" at bounding box center [1395, 97] width 53 height 19
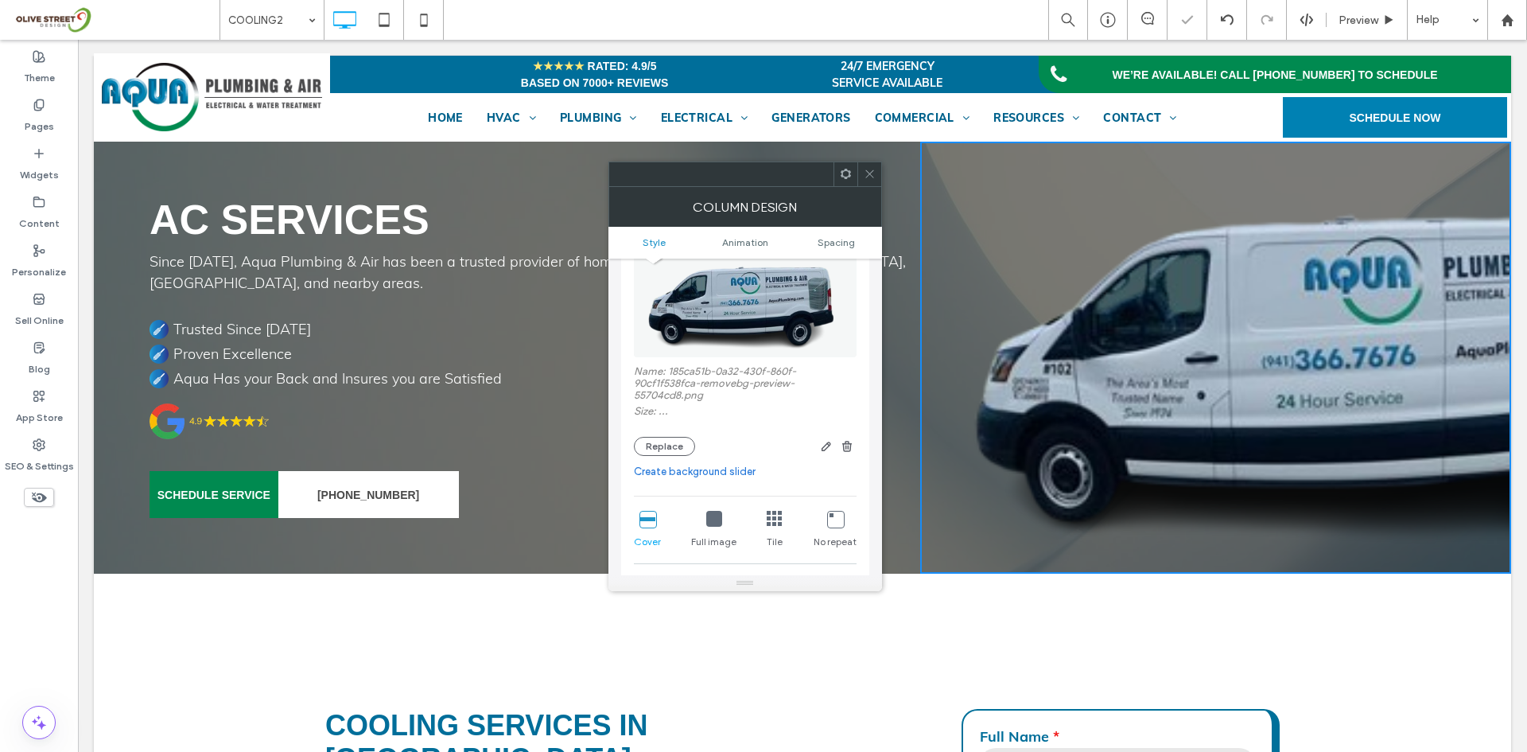
click at [872, 177] on use at bounding box center [869, 174] width 8 height 8
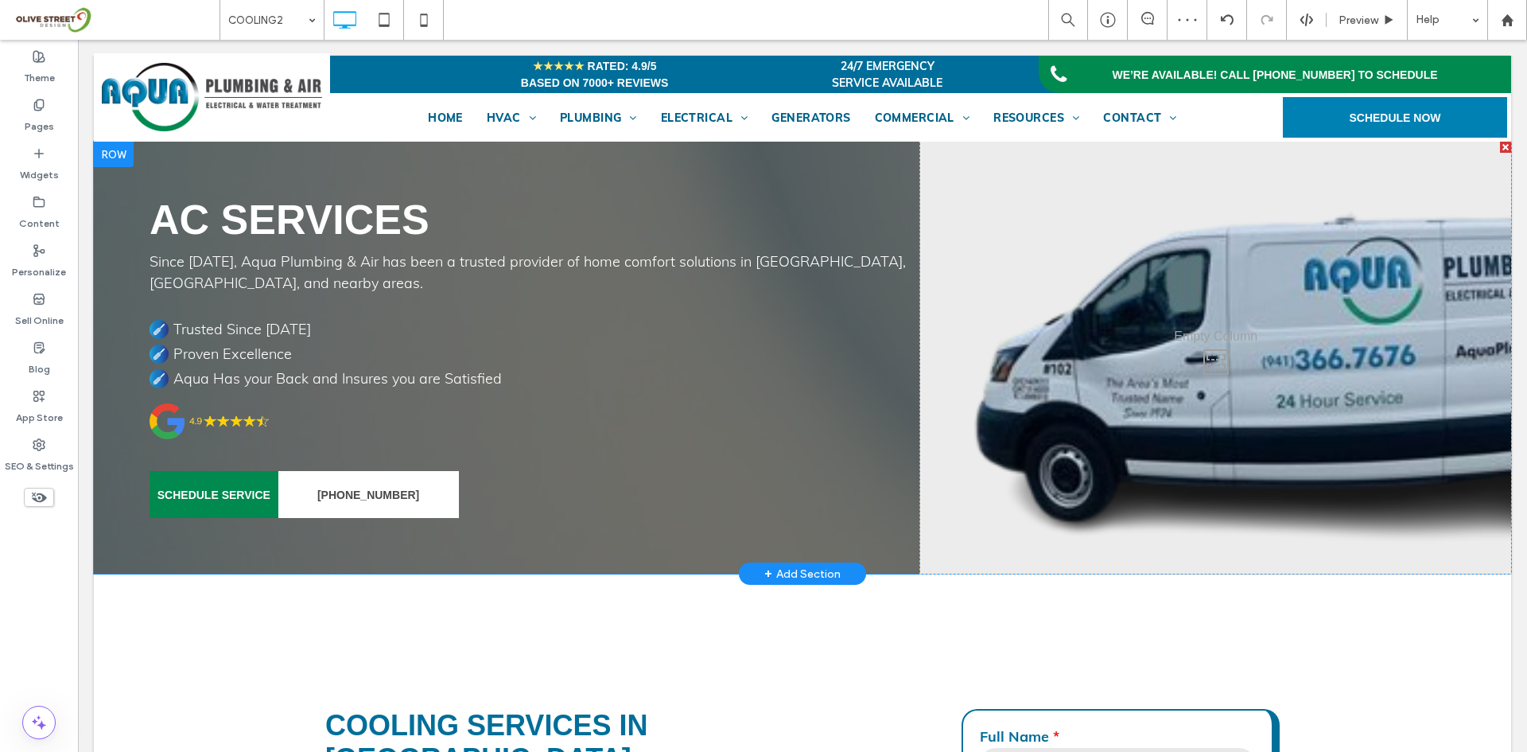
click at [1134, 446] on div "Click To Paste Click To Paste" at bounding box center [1215, 358] width 591 height 432
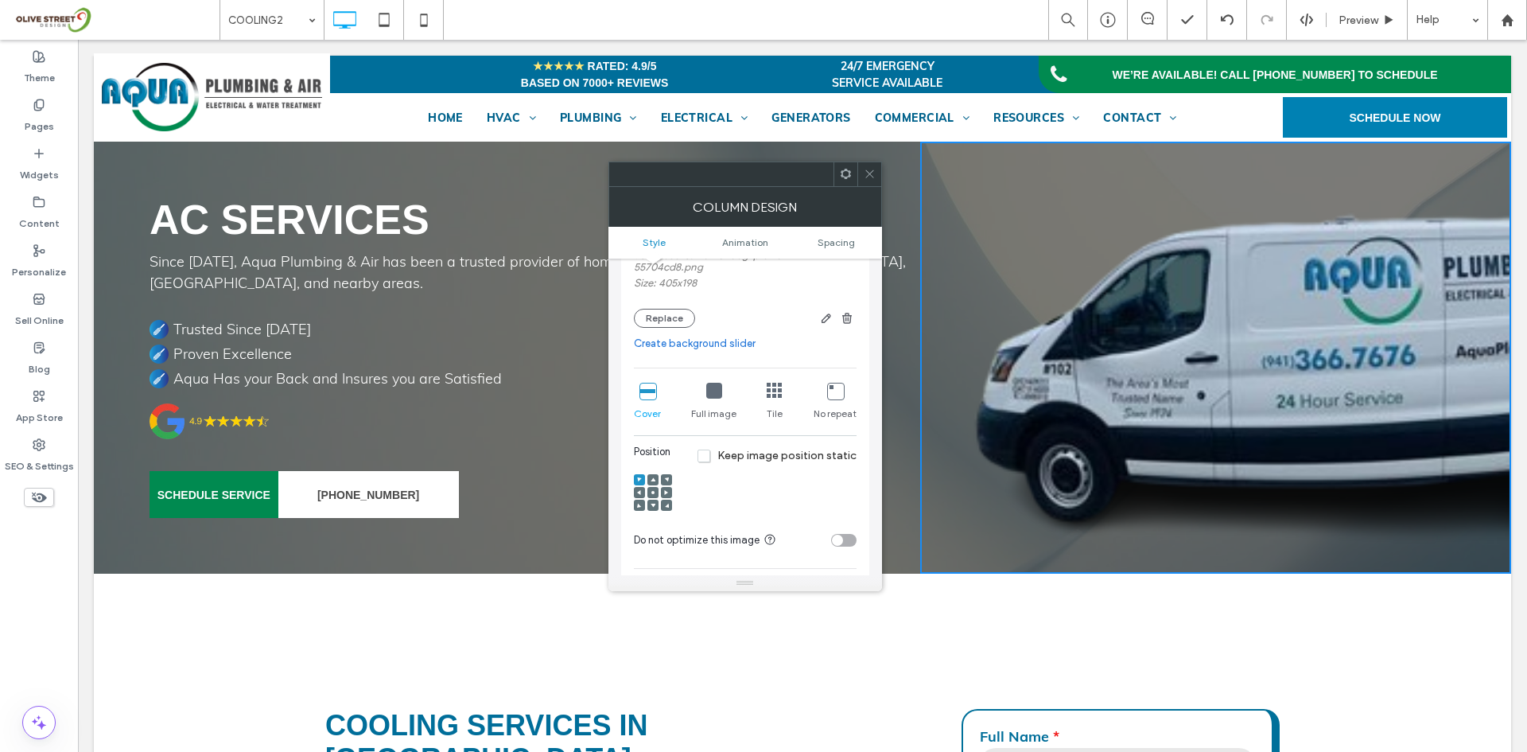
scroll to position [265, 0]
click at [701, 389] on div "Full image" at bounding box center [713, 397] width 45 height 51
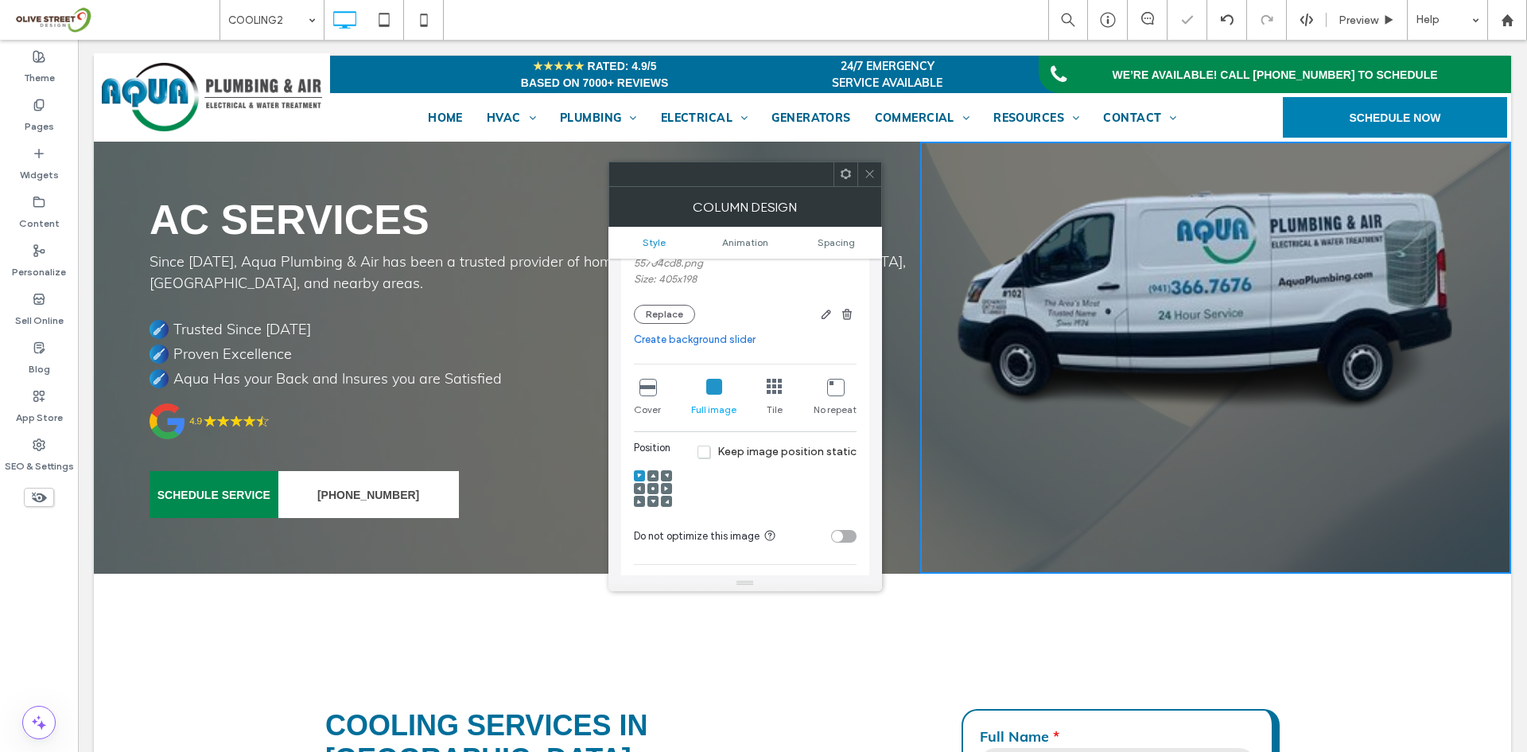
click at [654, 489] on use at bounding box center [652, 488] width 3 height 3
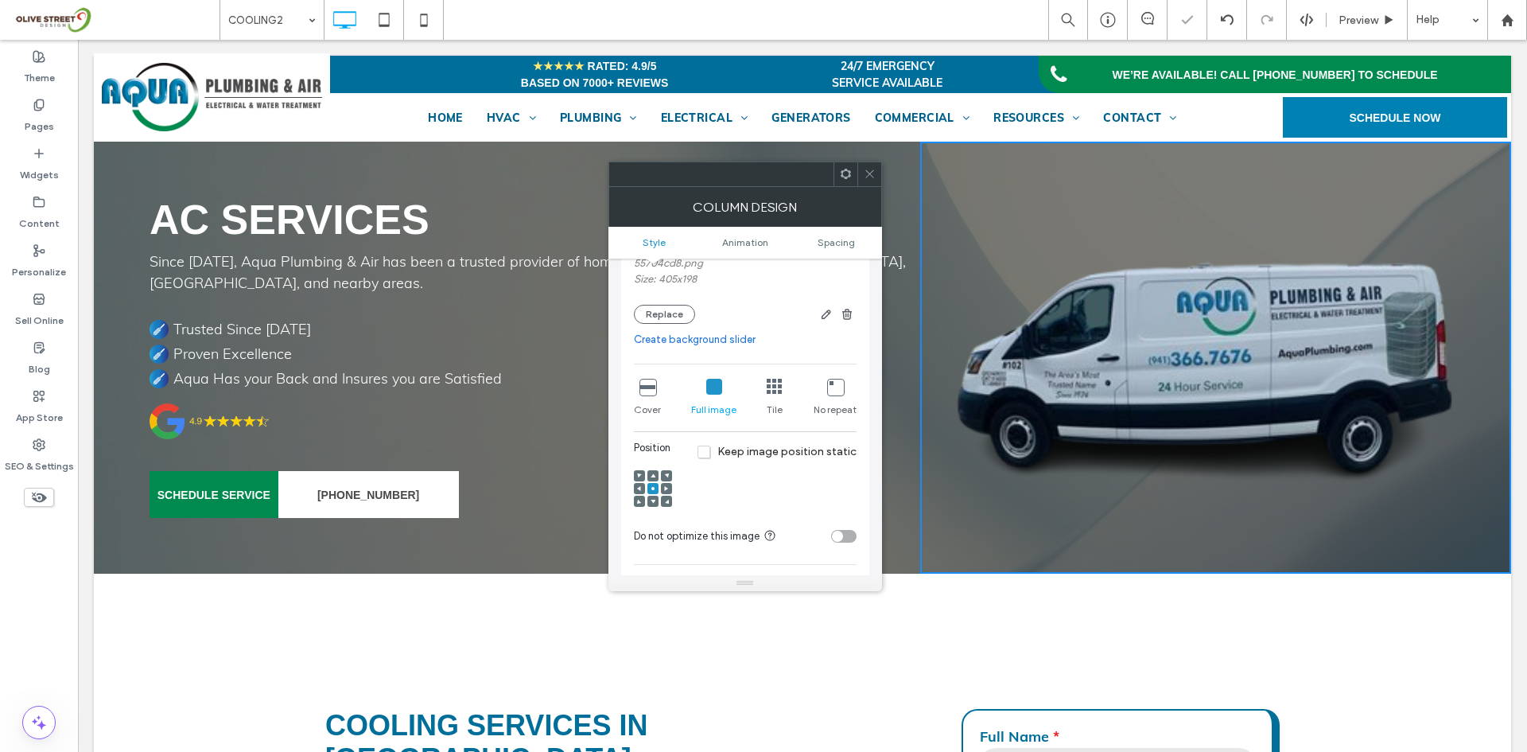
click at [873, 173] on icon at bounding box center [870, 174] width 12 height 12
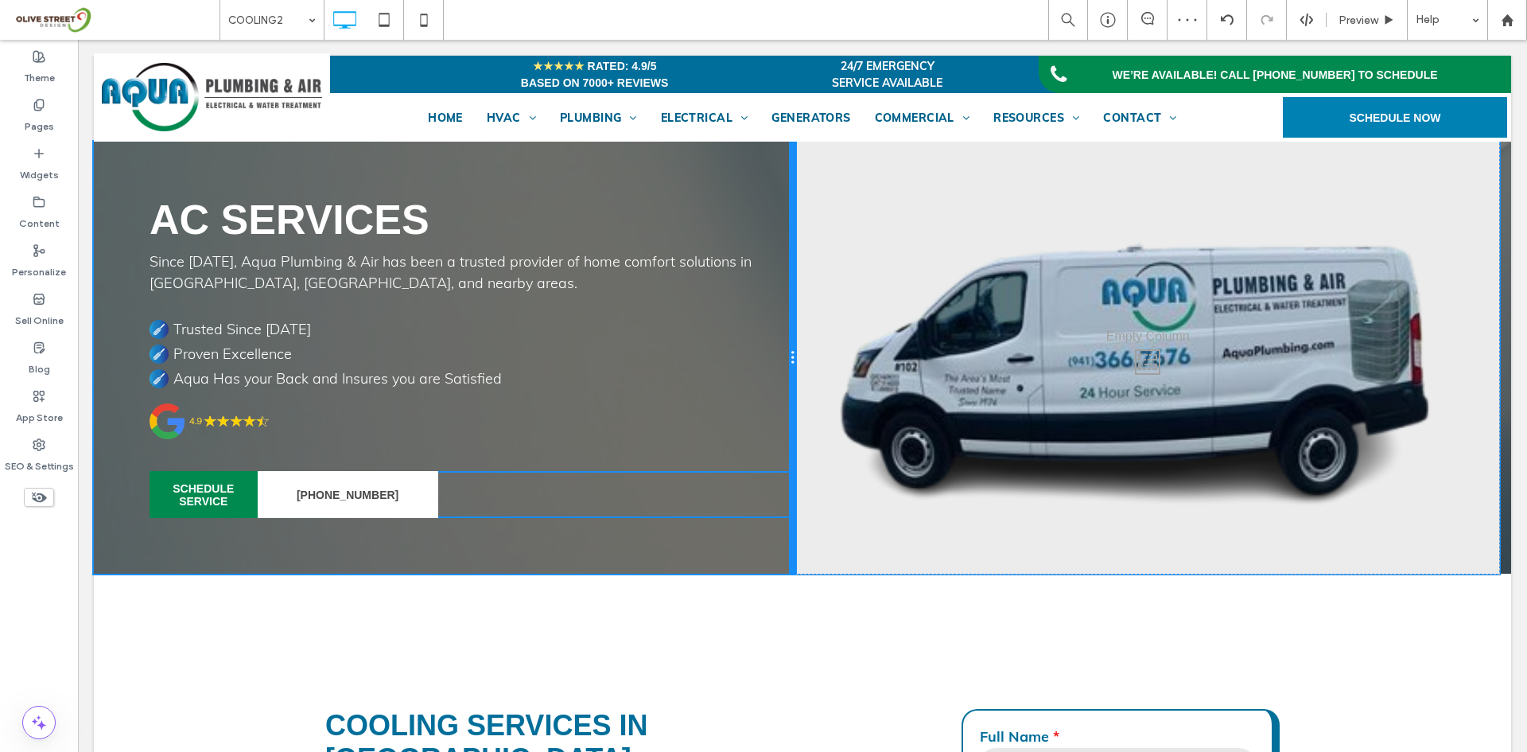
drag, startPoint x: 913, startPoint y: 297, endPoint x: 834, endPoint y: 370, distance: 107.5
click at [780, 309] on div "AC Services Since [DATE], Aqua Plumbing & Air has been a trusted provider of ho…" at bounding box center [445, 358] width 703 height 432
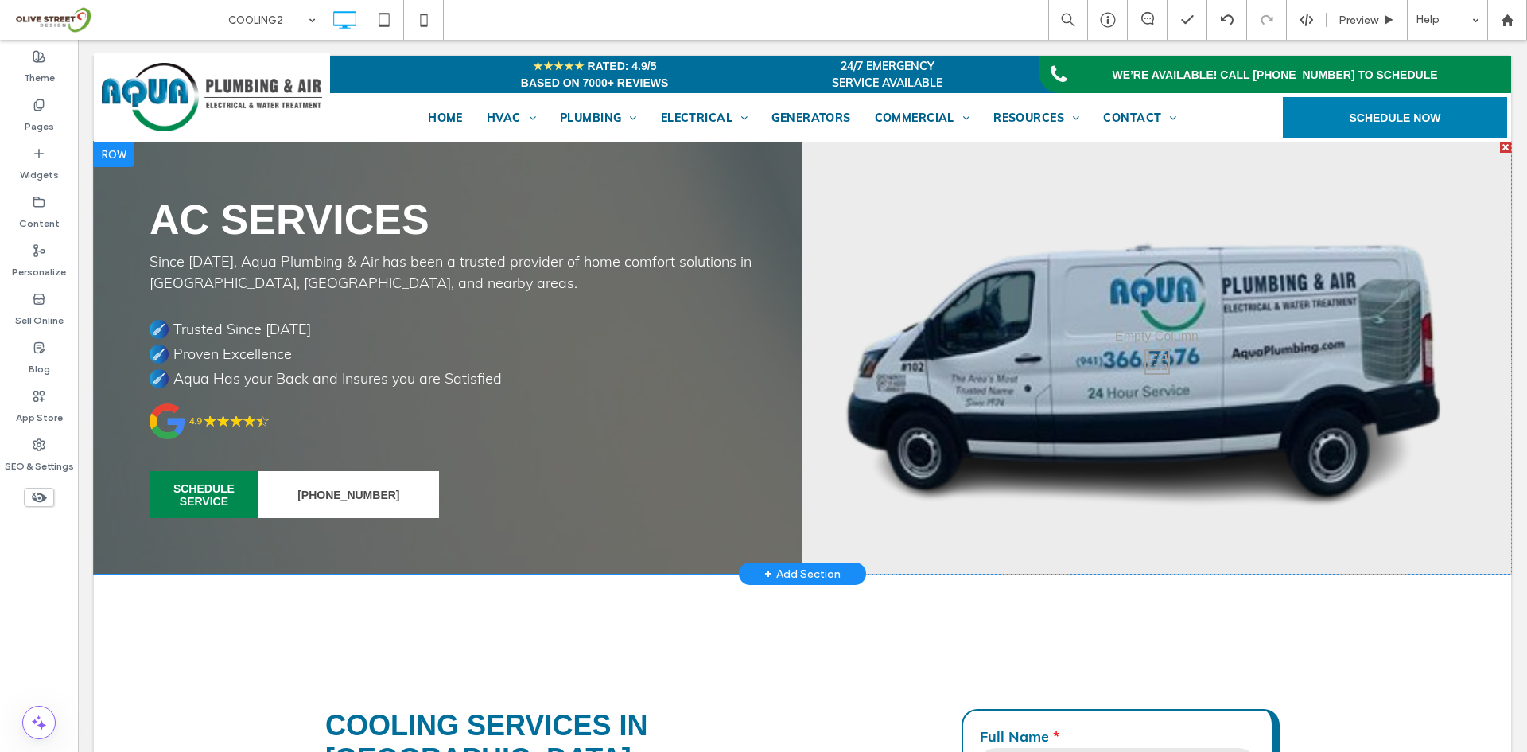
click at [1288, 307] on div "Click To Paste Click To Paste" at bounding box center [1157, 358] width 709 height 432
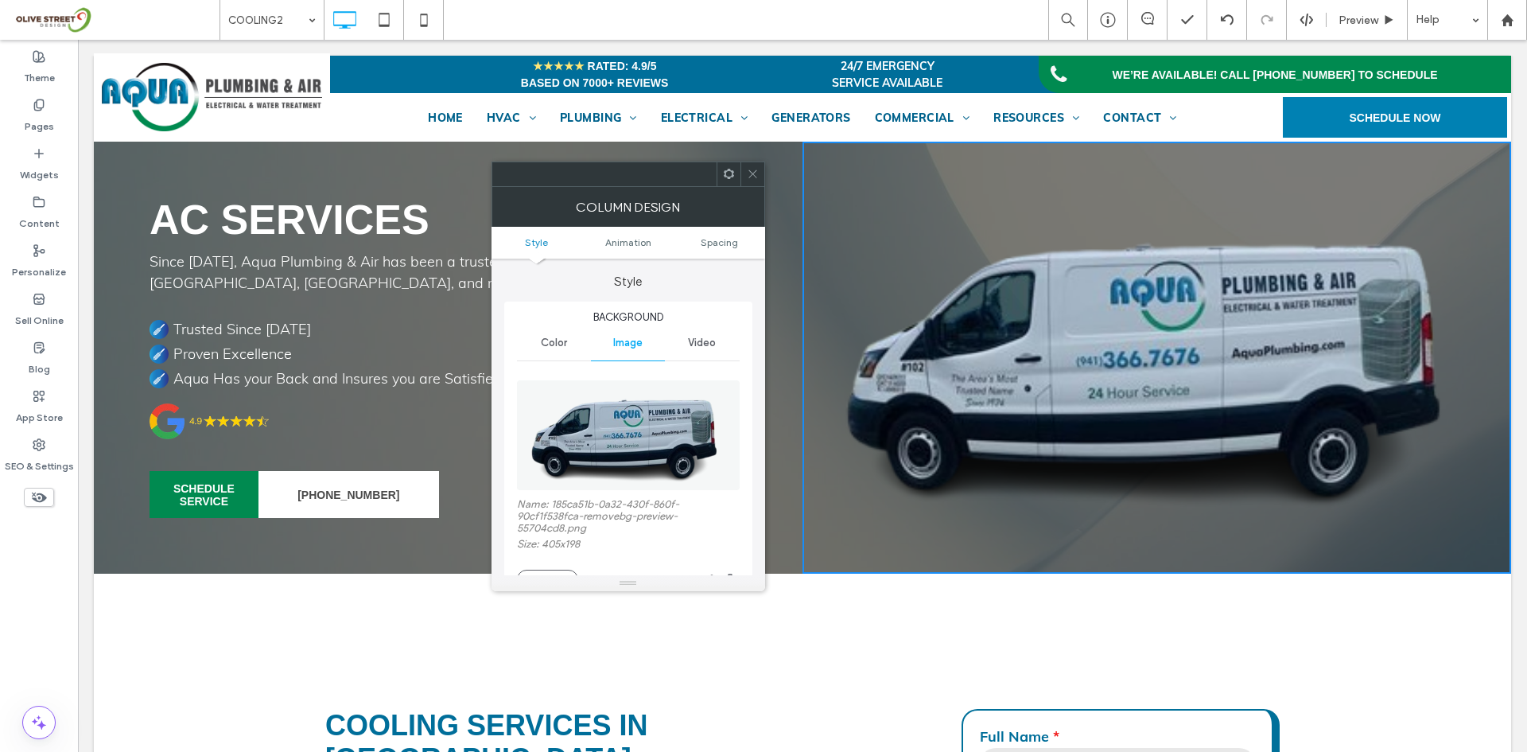
scroll to position [133, 0]
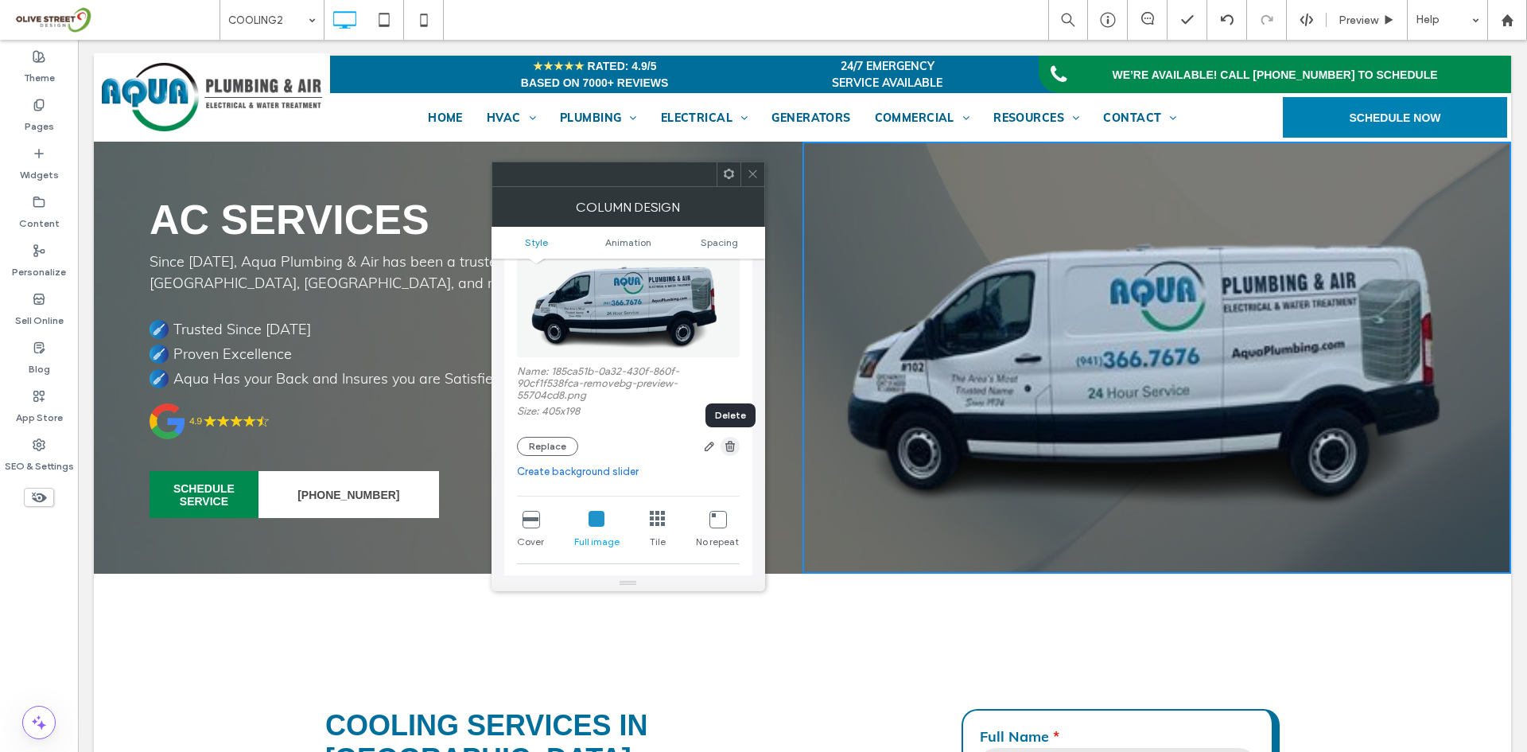
click at [734, 445] on icon "button" at bounding box center [730, 446] width 13 height 13
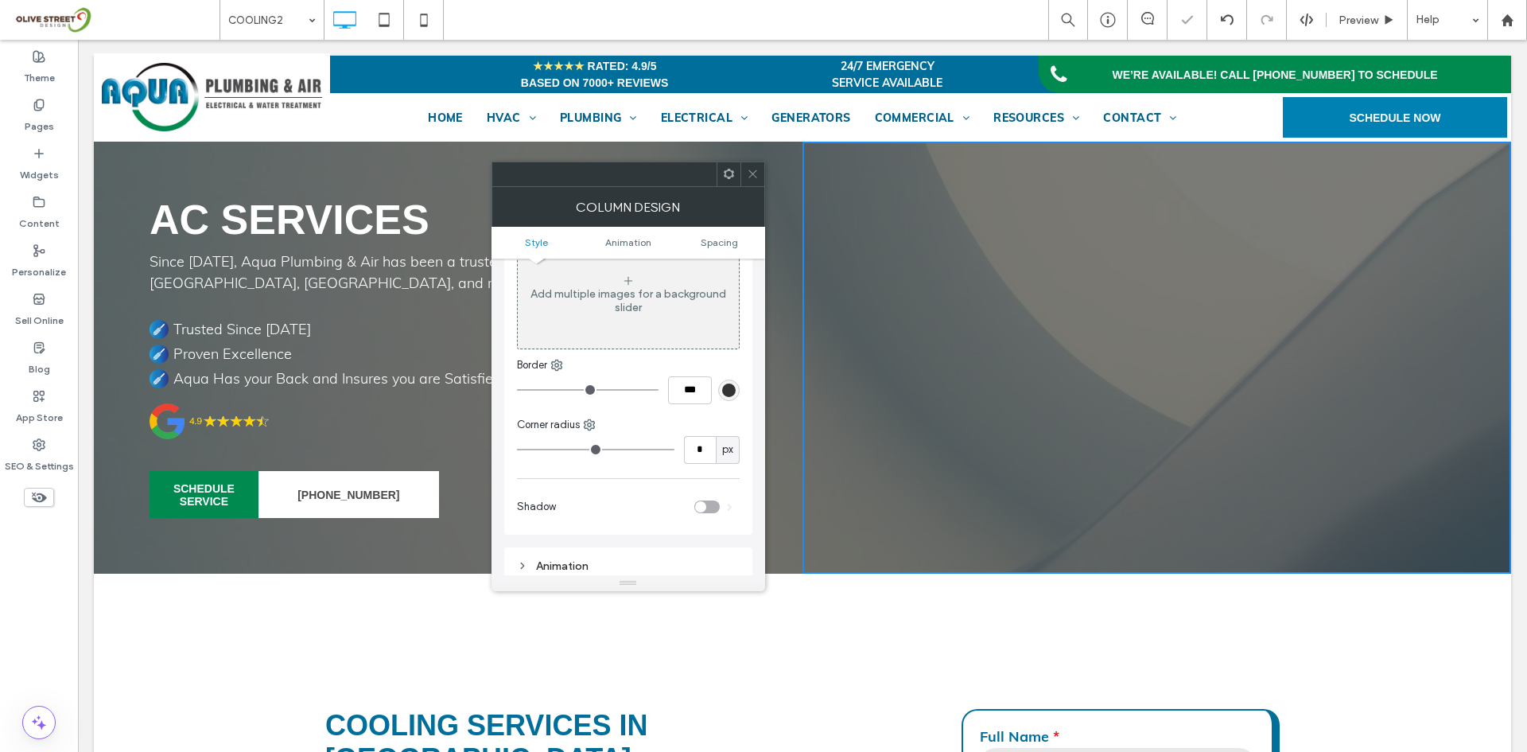
click at [752, 174] on icon at bounding box center [753, 174] width 12 height 12
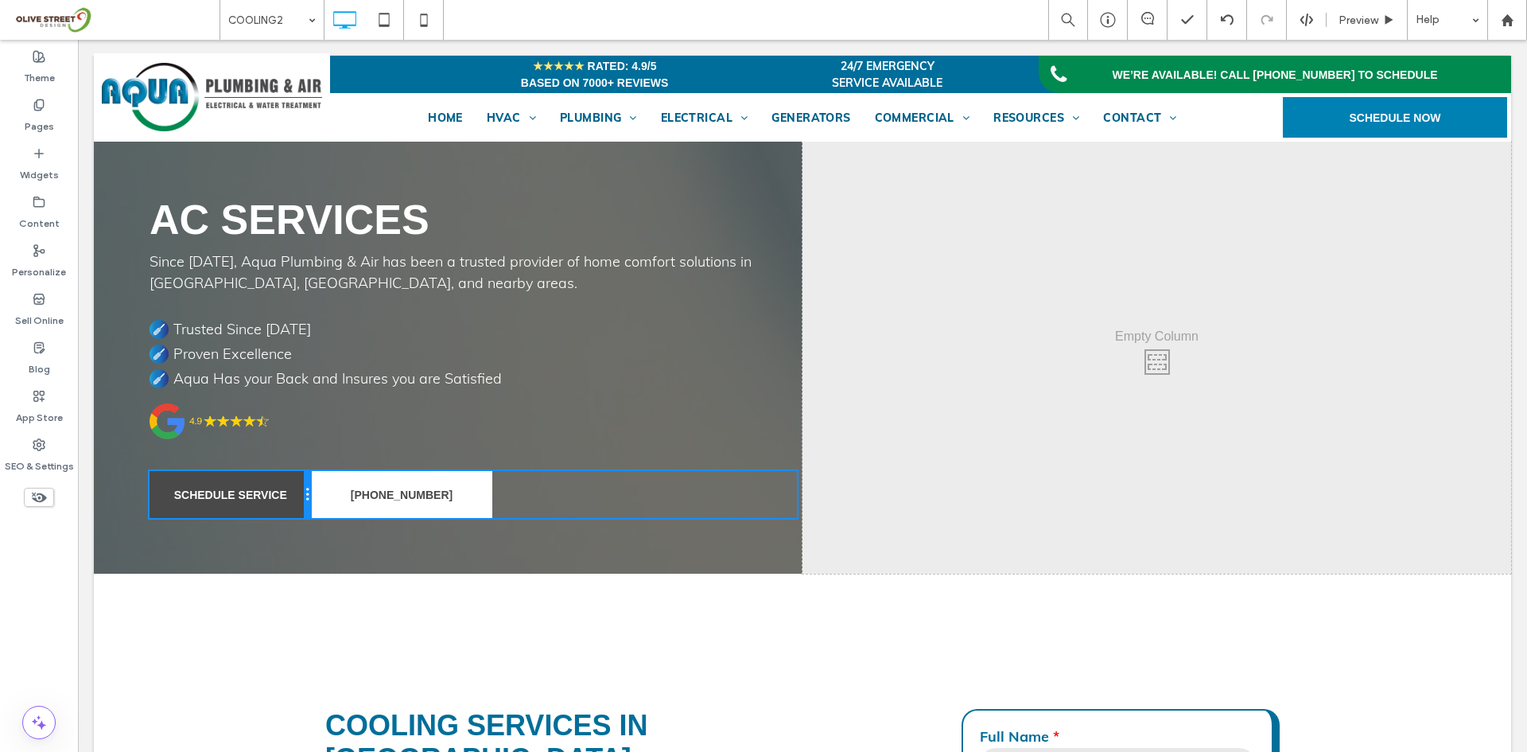
drag, startPoint x: 255, startPoint y: 495, endPoint x: 379, endPoint y: 540, distance: 132.1
click at [290, 496] on div "SCHEDULE SERVICE Click To Paste" at bounding box center [231, 494] width 162 height 47
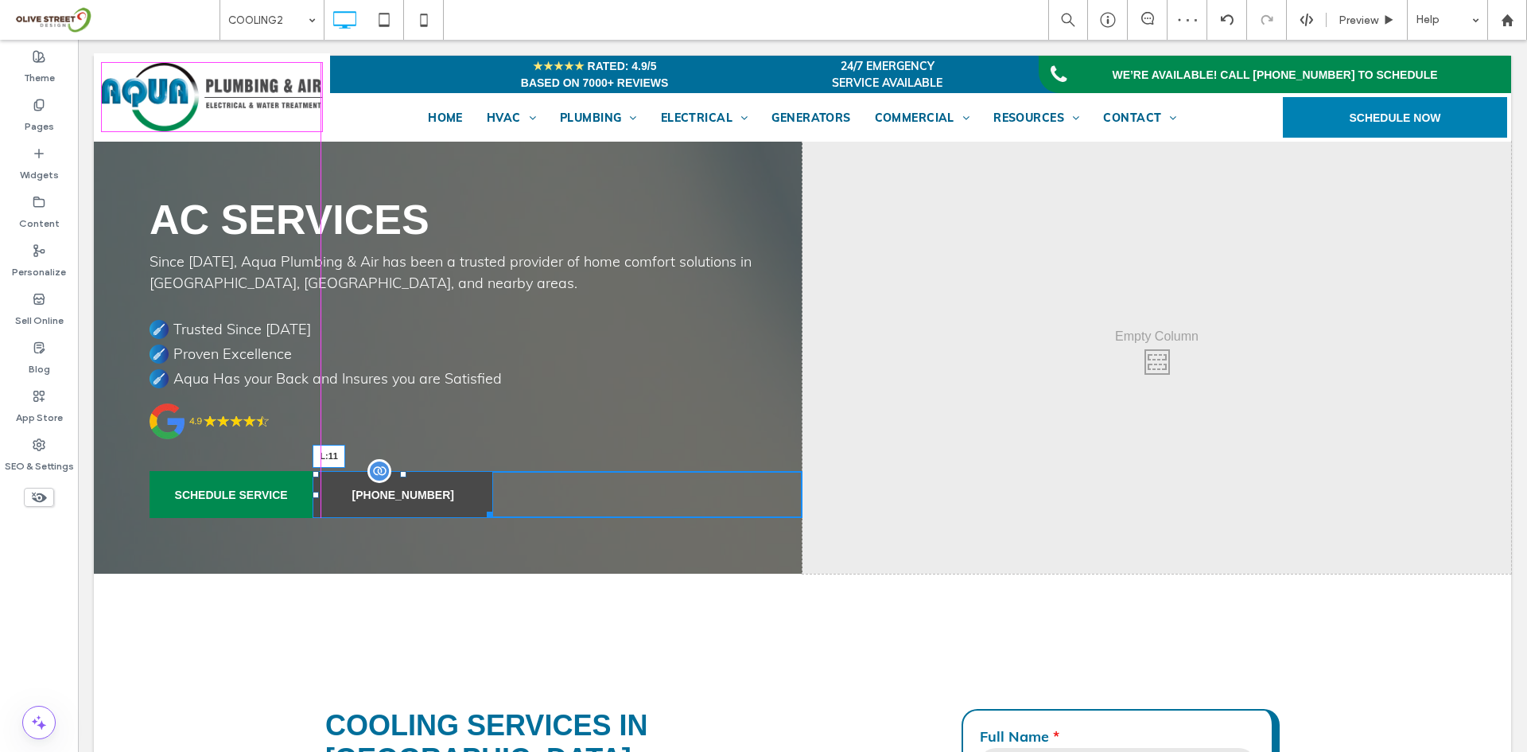
drag, startPoint x: 313, startPoint y: 494, endPoint x: 364, endPoint y: 616, distance: 132.6
click at [319, 496] on div at bounding box center [316, 495] width 6 height 6
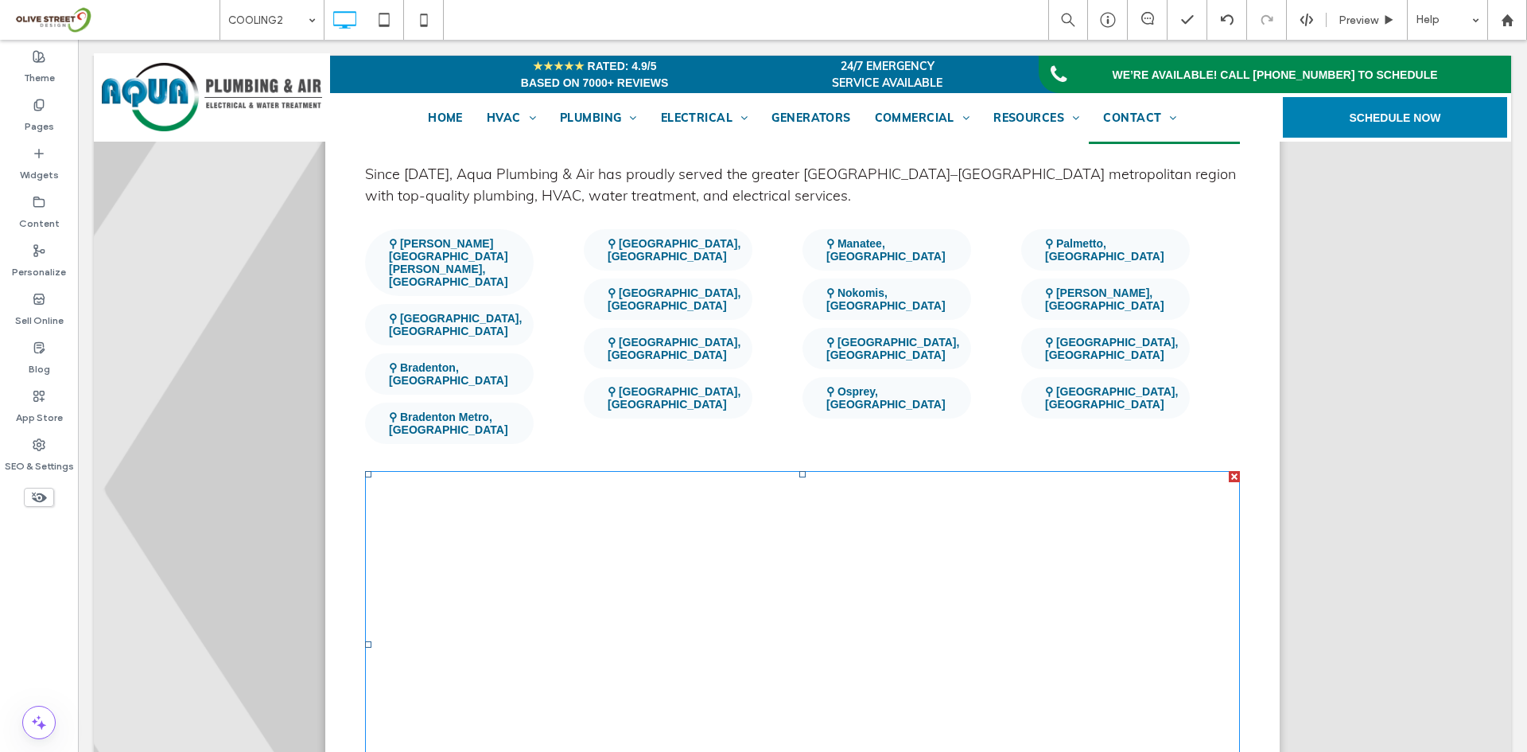
scroll to position [3844, 0]
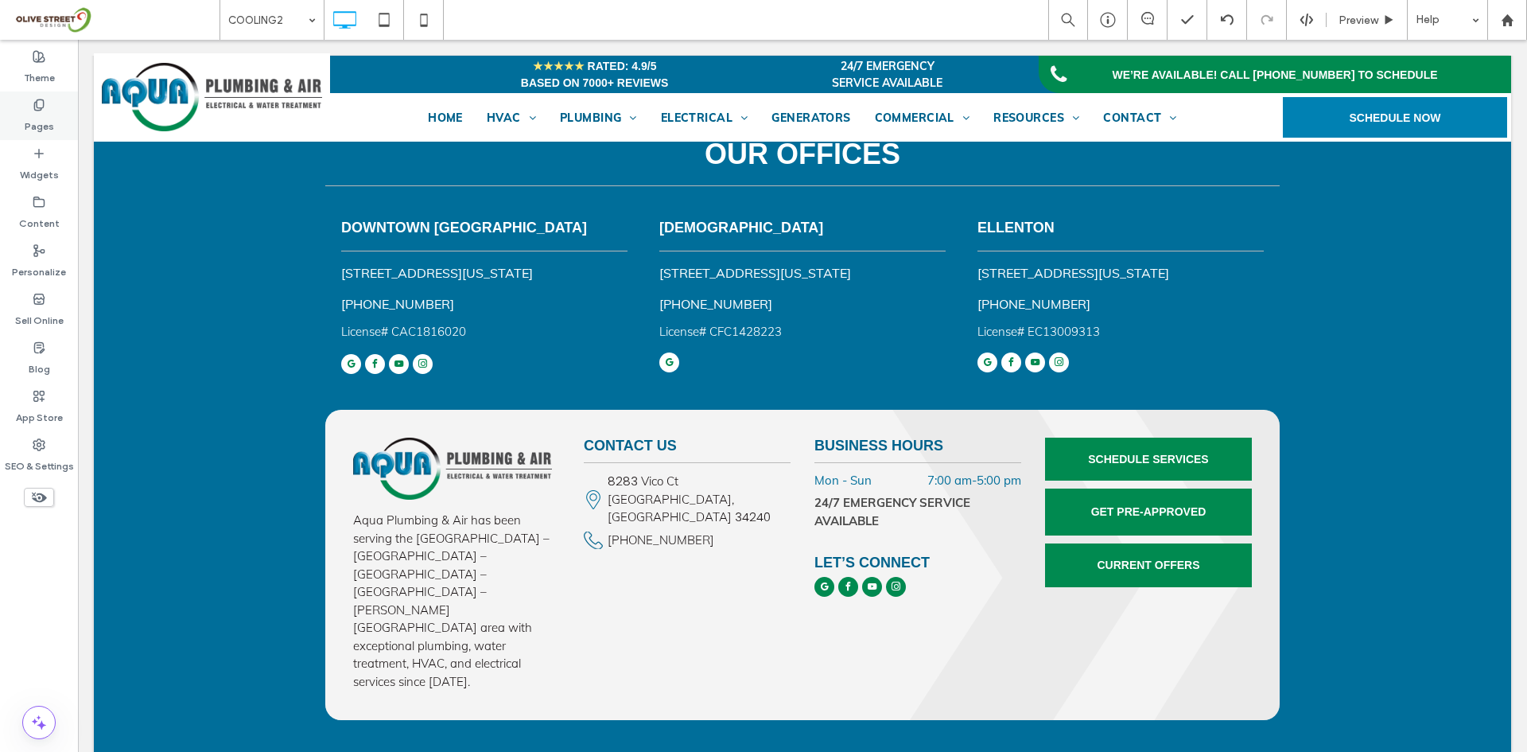
click at [33, 125] on label "Pages" at bounding box center [39, 122] width 29 height 22
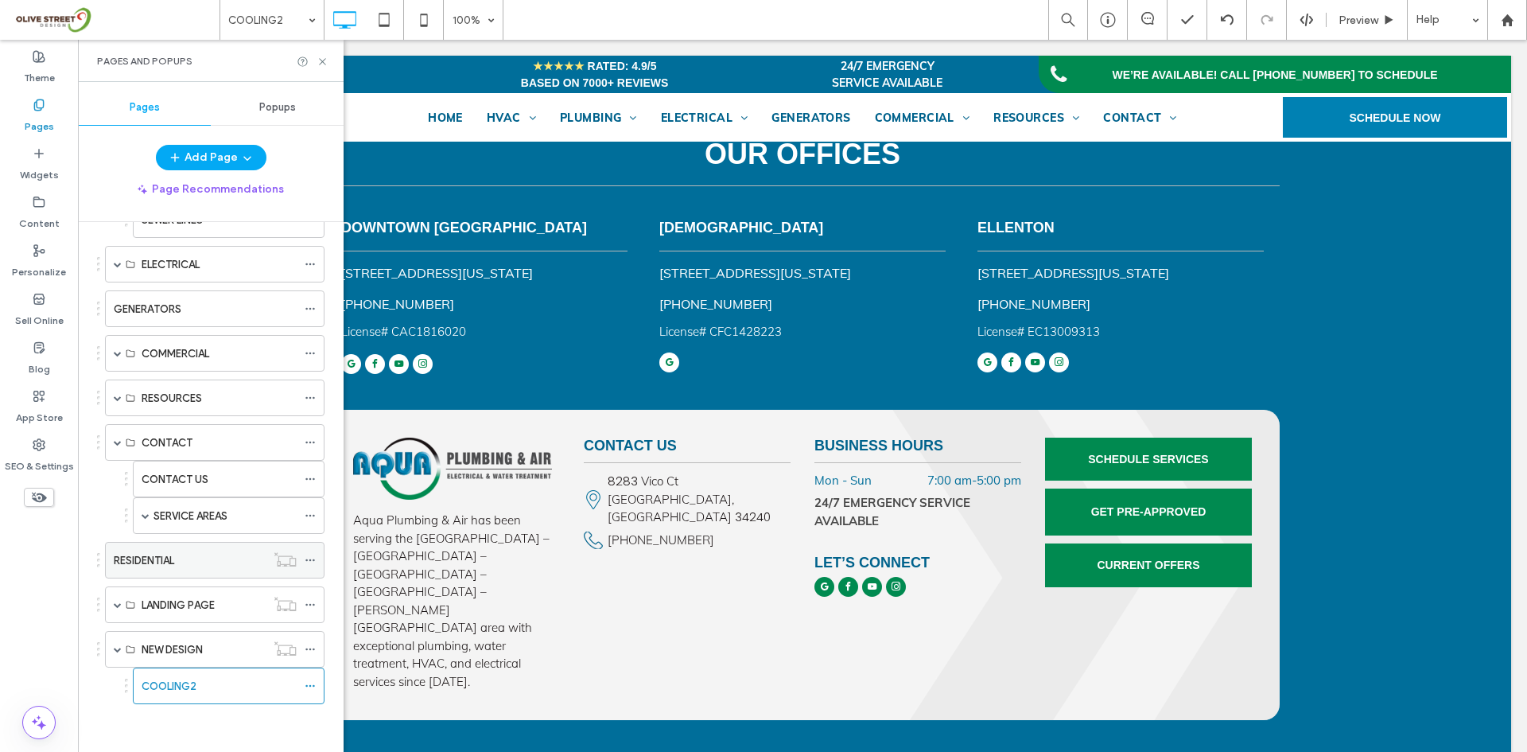
scroll to position [0, 0]
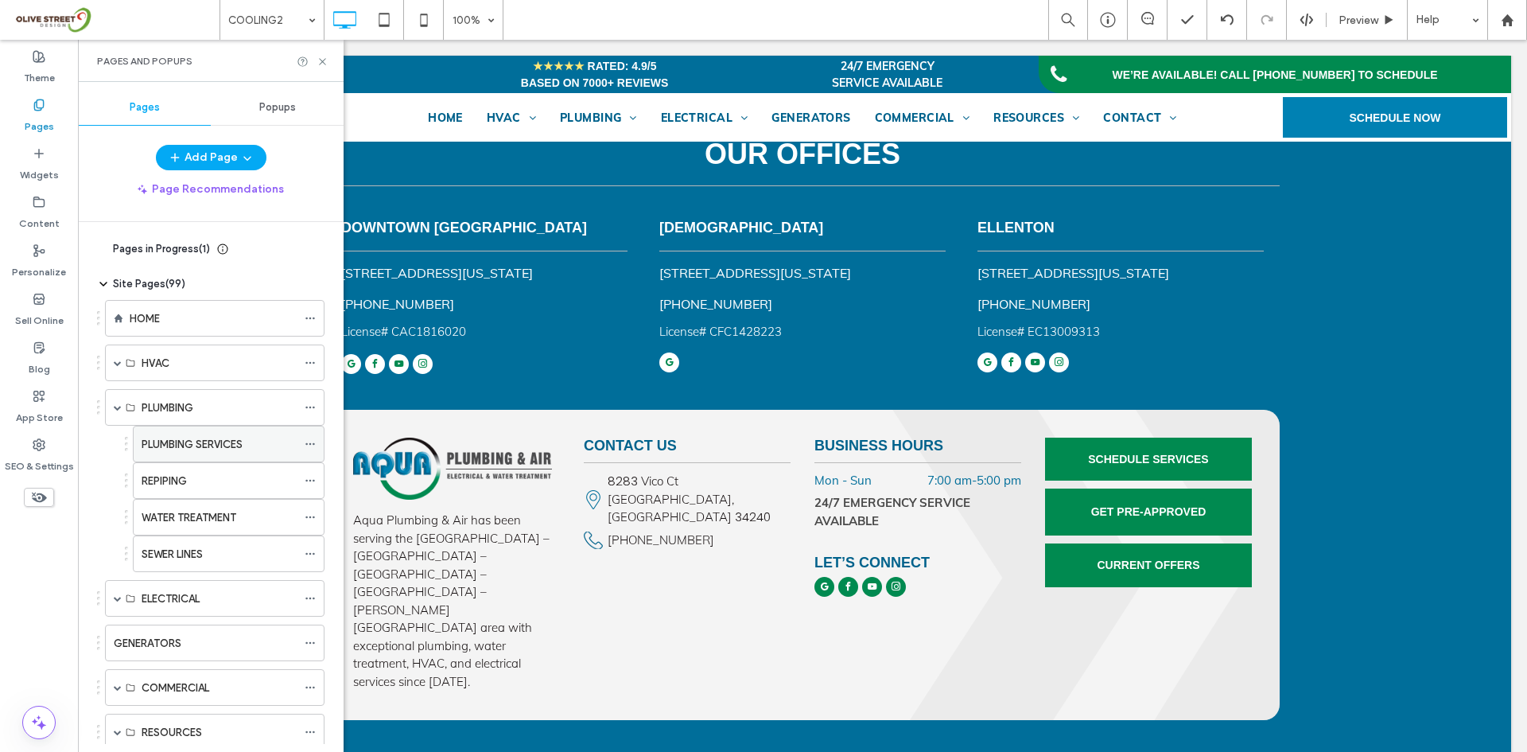
click at [234, 440] on label "PLUMBING SERVICES" at bounding box center [192, 444] width 101 height 28
click at [185, 476] on label "REPIPING" at bounding box center [164, 481] width 45 height 28
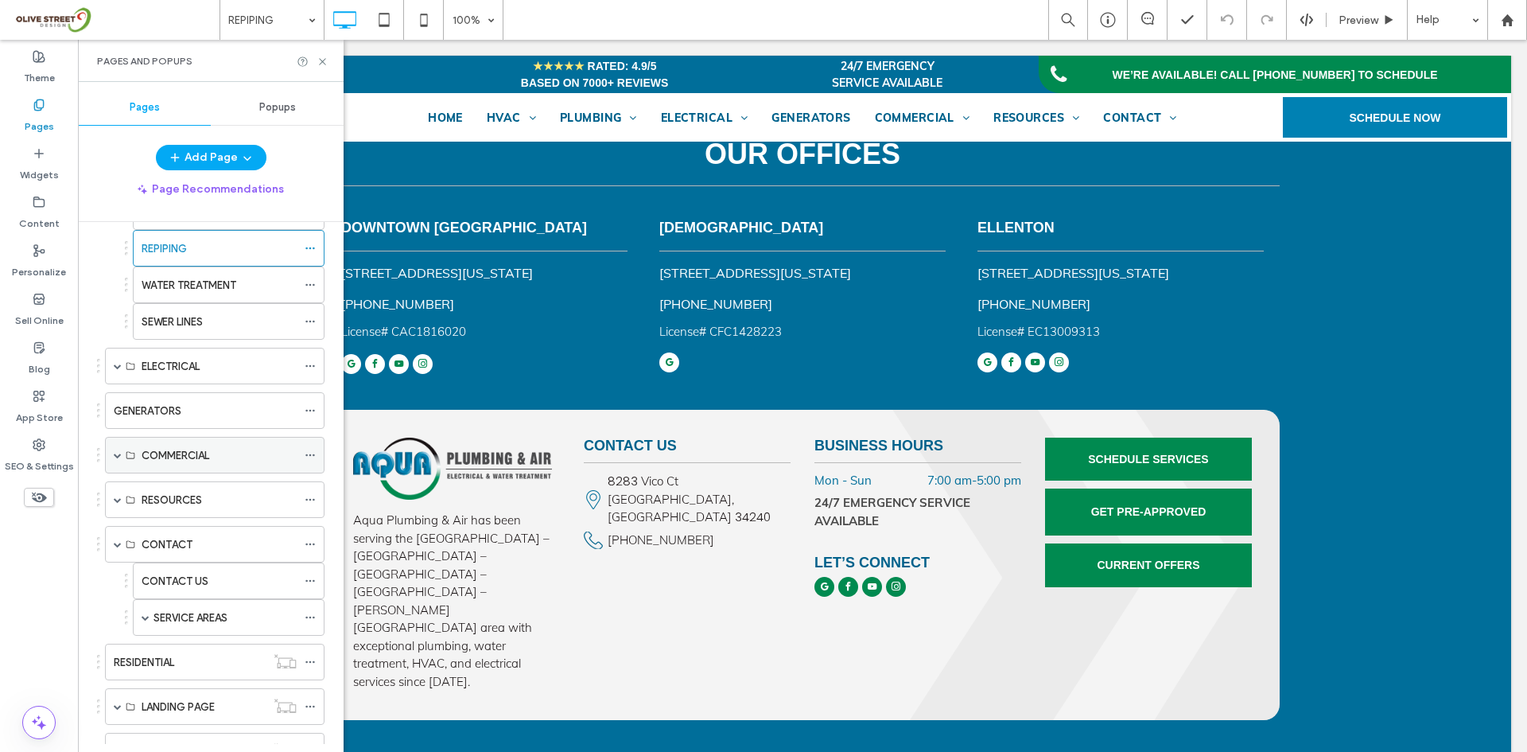
scroll to position [334, 0]
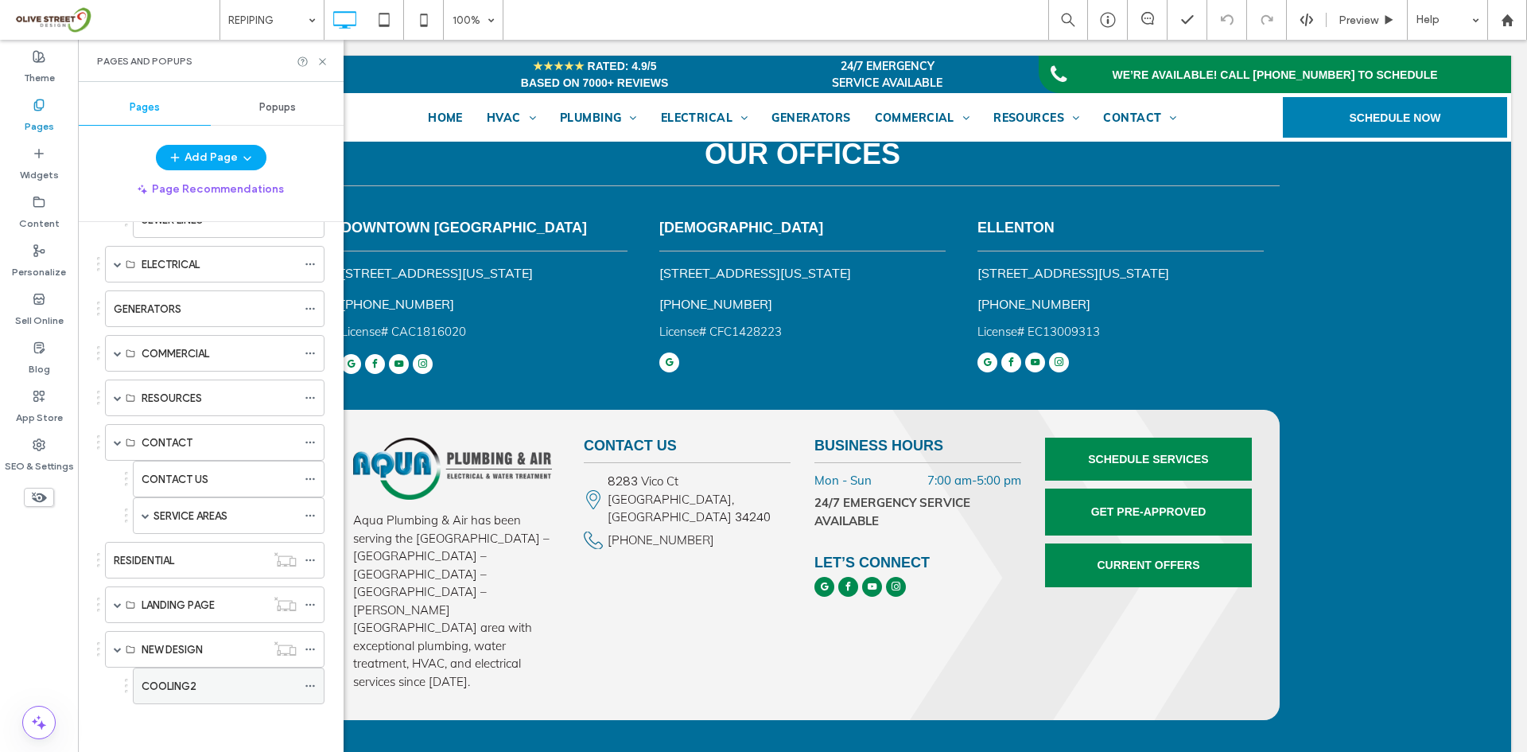
click at [311, 686] on use at bounding box center [309, 686] width 9 height 2
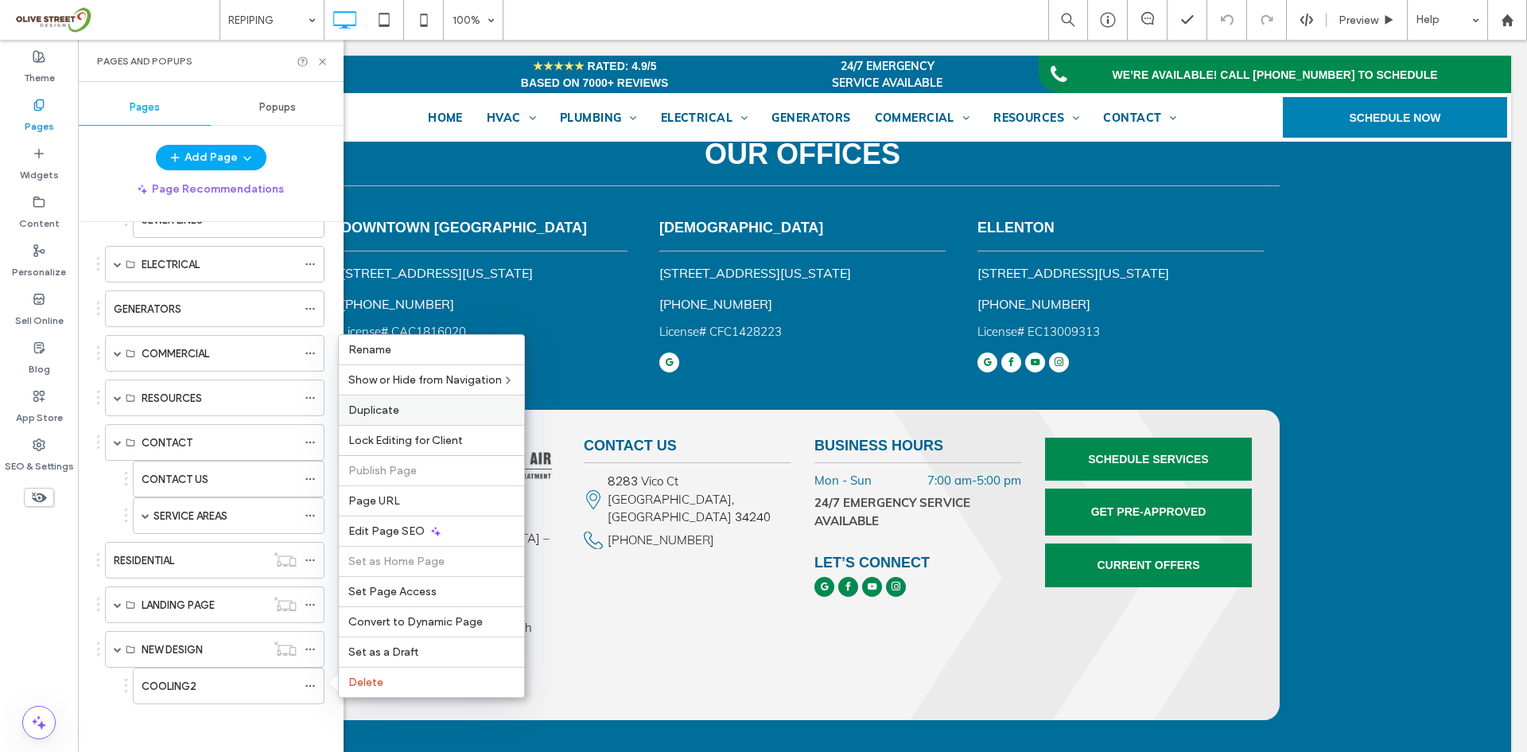
click at [376, 413] on span "Duplicate" at bounding box center [373, 410] width 51 height 14
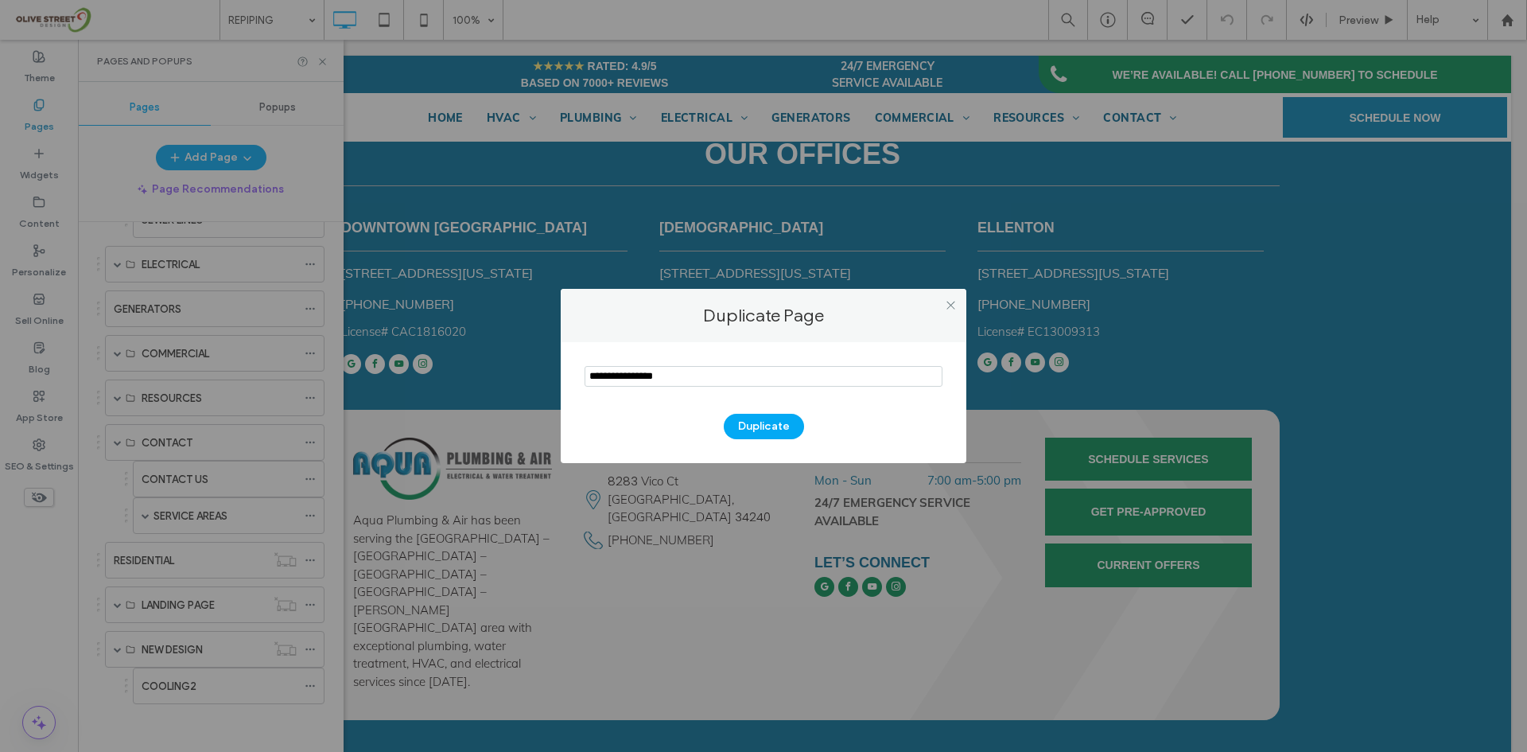
drag, startPoint x: 719, startPoint y: 373, endPoint x: 515, endPoint y: 391, distance: 205.2
click at [515, 391] on div "Duplicate Page Duplicate" at bounding box center [763, 376] width 1527 height 752
click at [947, 301] on use at bounding box center [951, 305] width 8 height 8
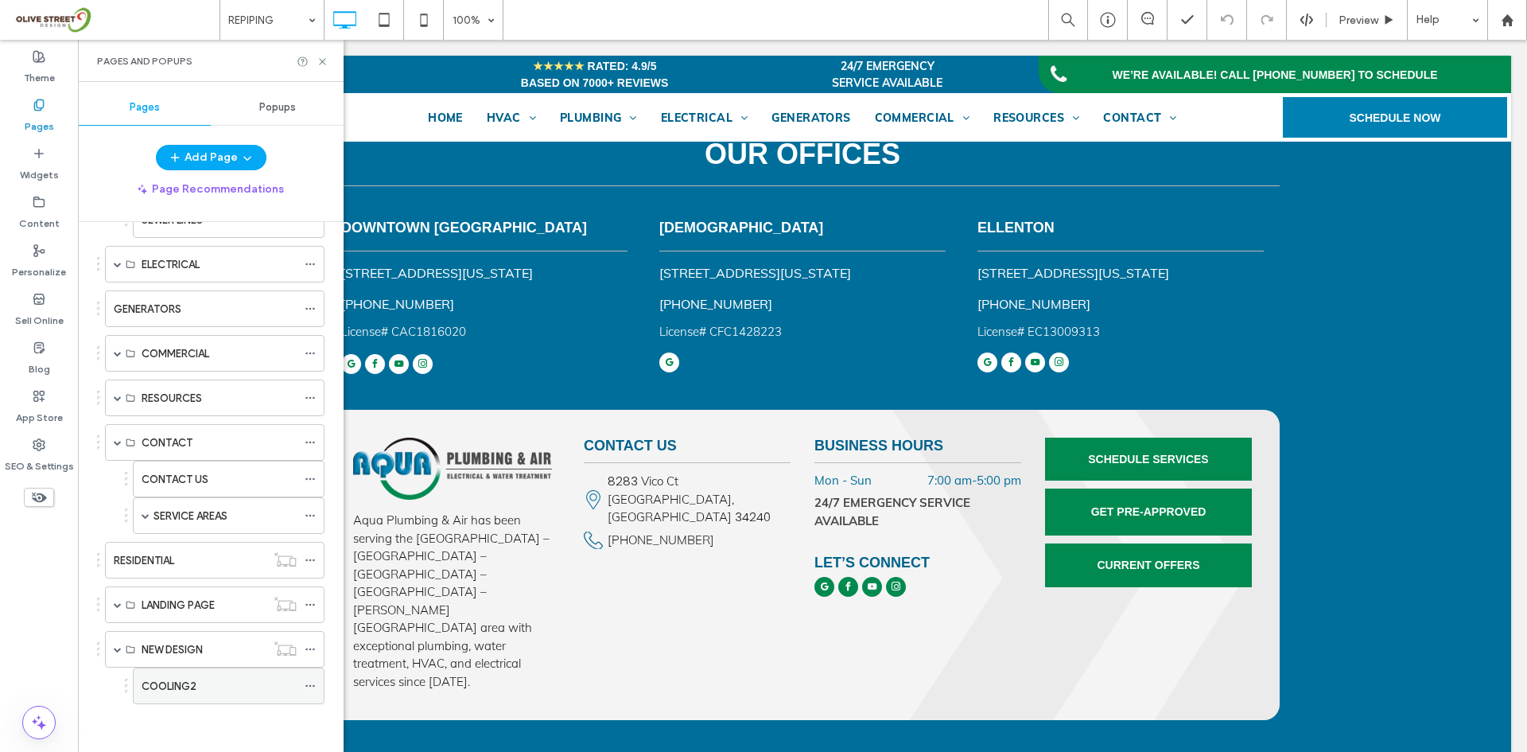
click at [313, 684] on icon at bounding box center [310, 685] width 11 height 11
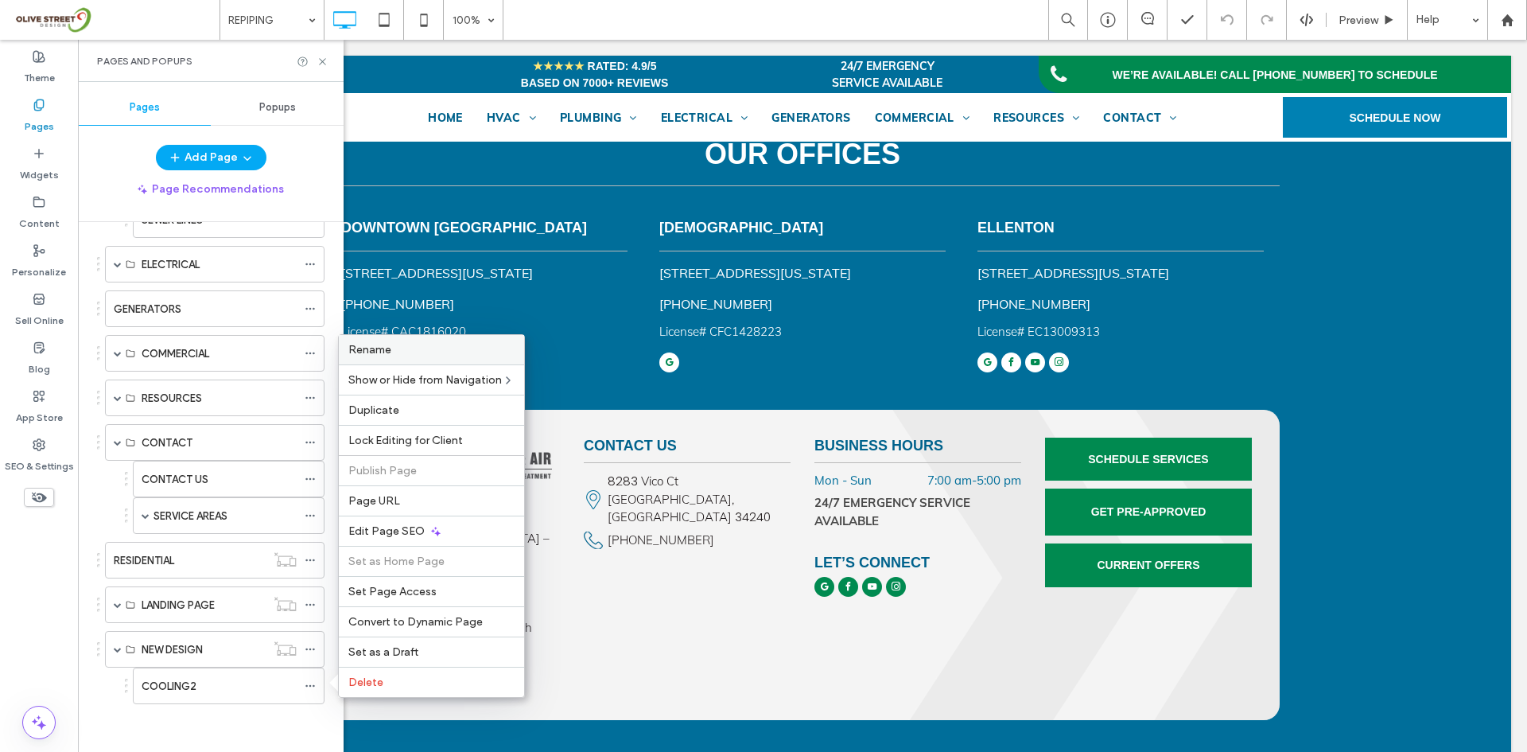
click at [388, 349] on span "Rename" at bounding box center [369, 350] width 43 height 14
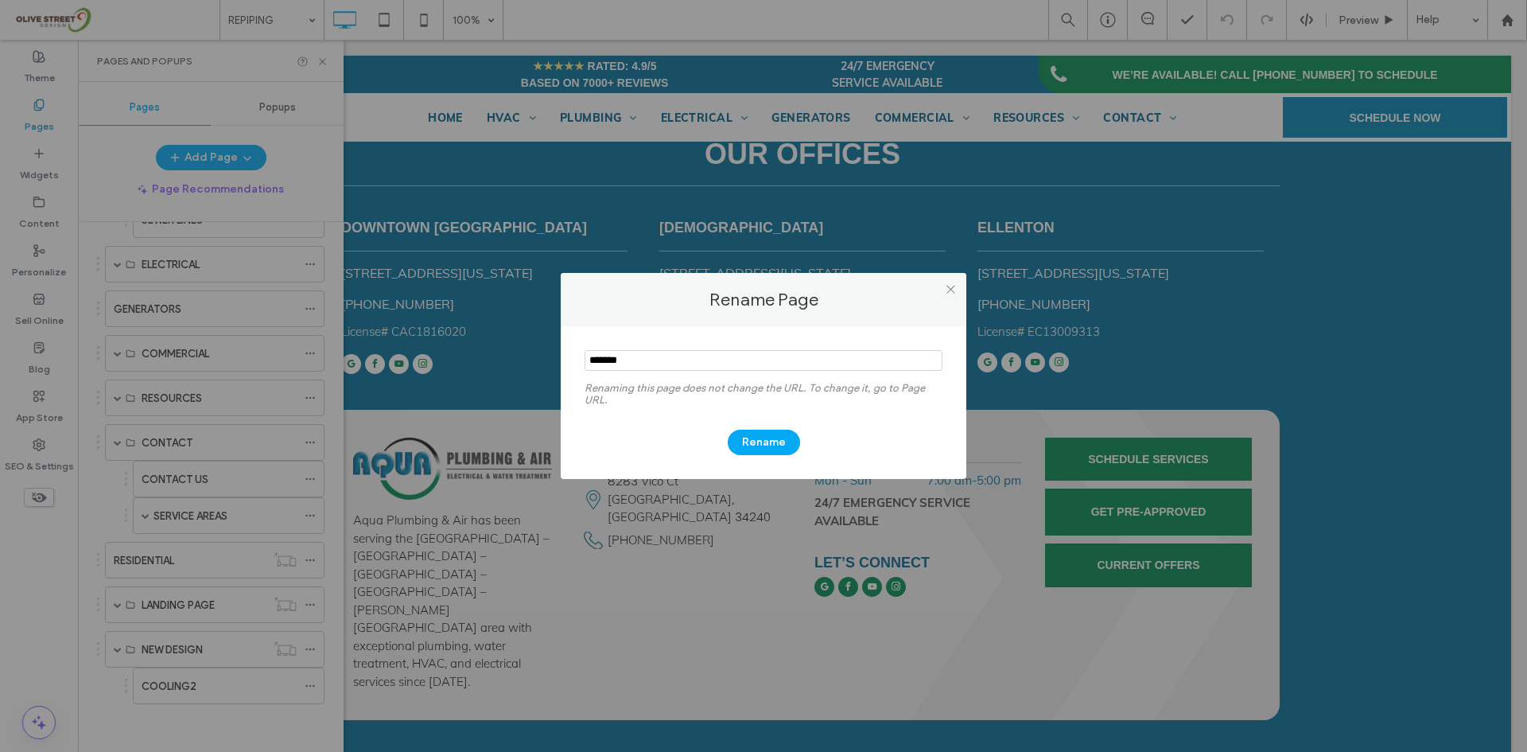
type input "********"
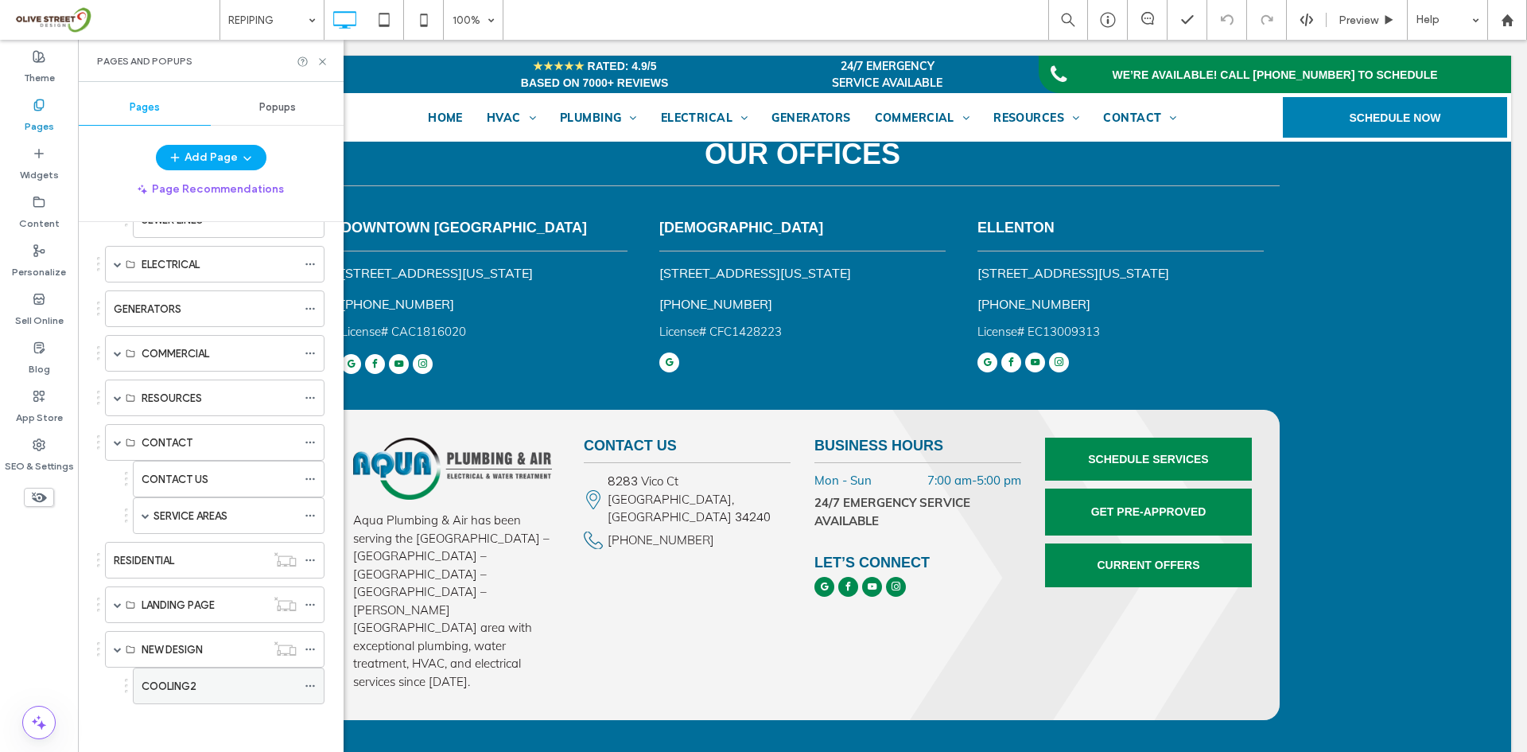
click at [309, 689] on icon at bounding box center [310, 685] width 11 height 11
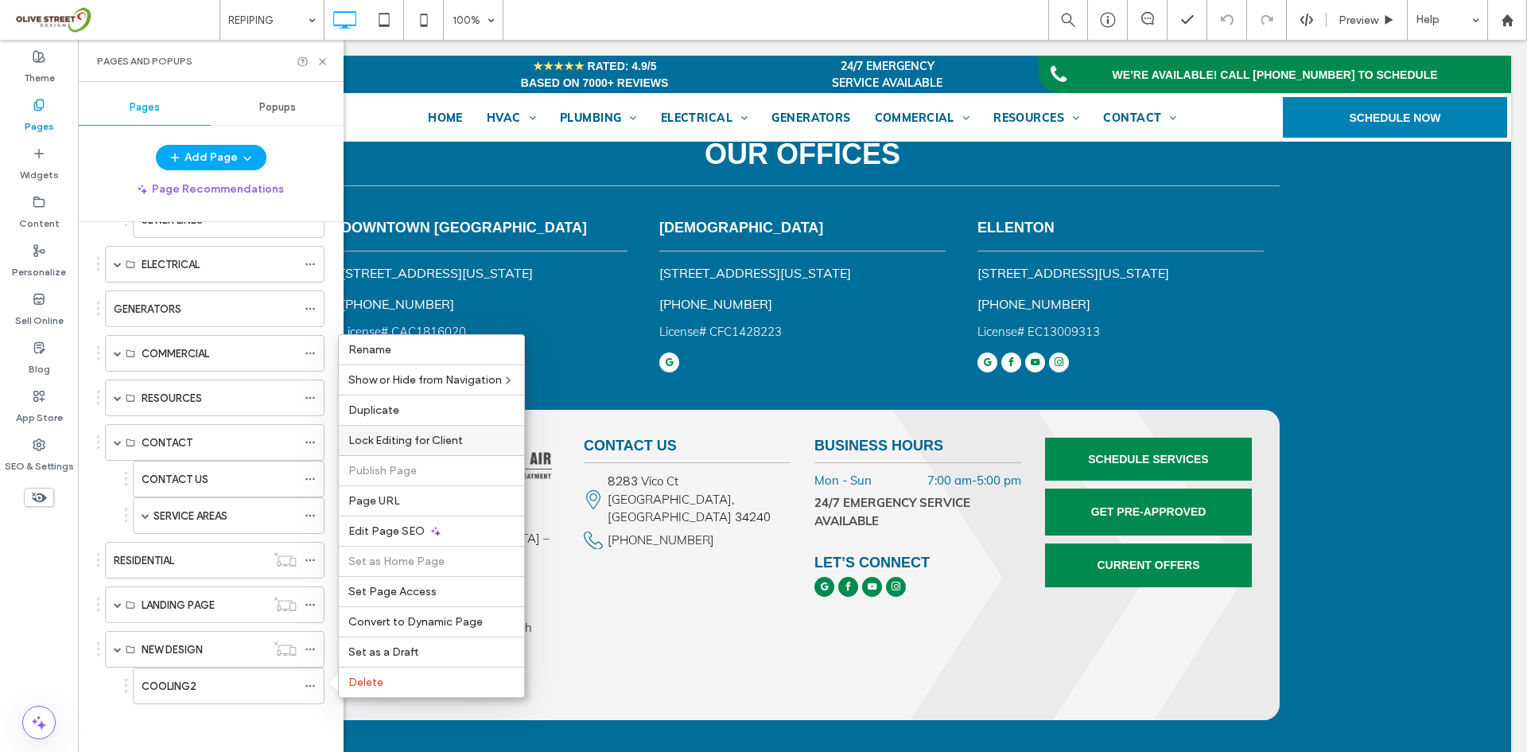
click at [386, 425] on div "Lock Editing for Client" at bounding box center [431, 440] width 185 height 30
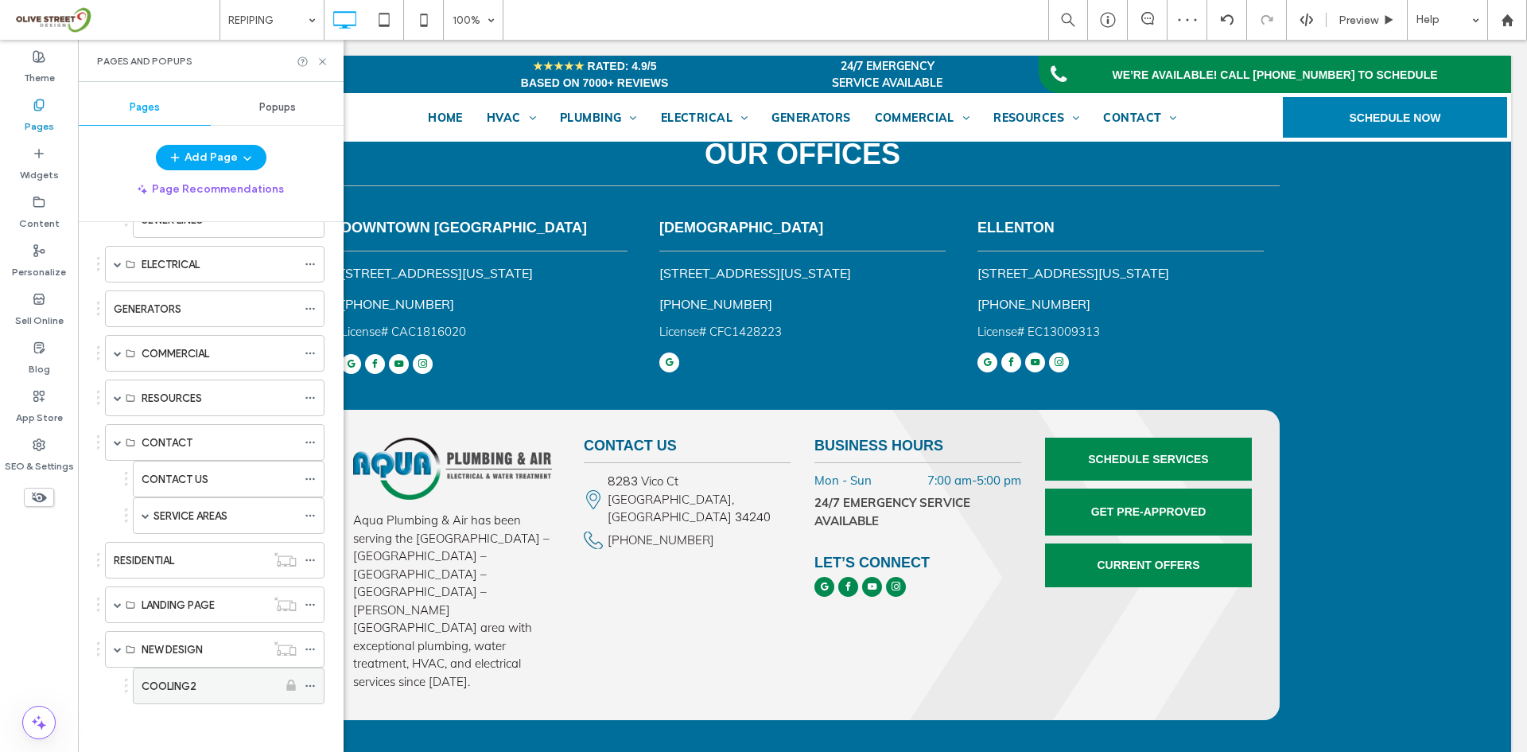
click at [313, 684] on icon at bounding box center [310, 685] width 11 height 11
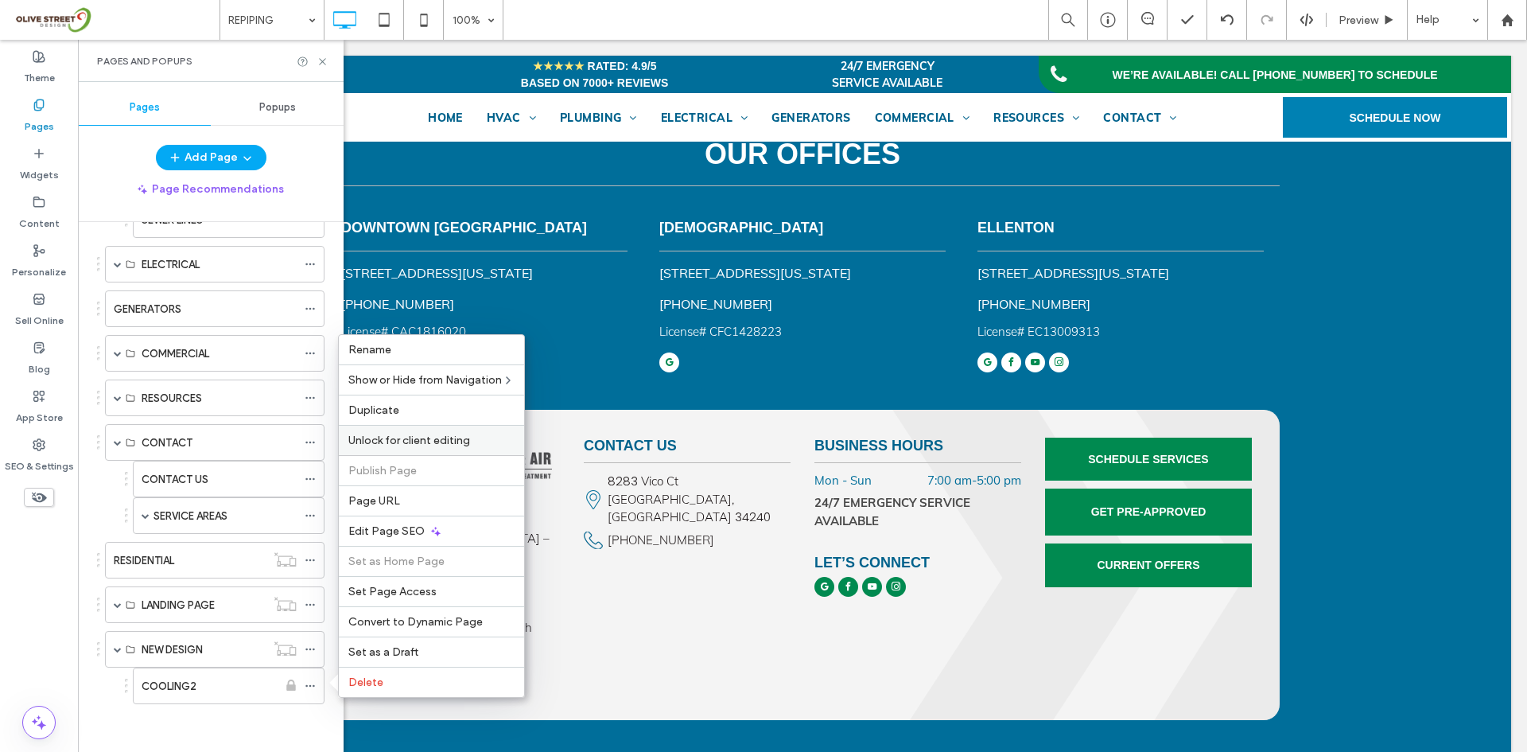
click at [389, 441] on span "Unlock for client editing" at bounding box center [409, 440] width 122 height 14
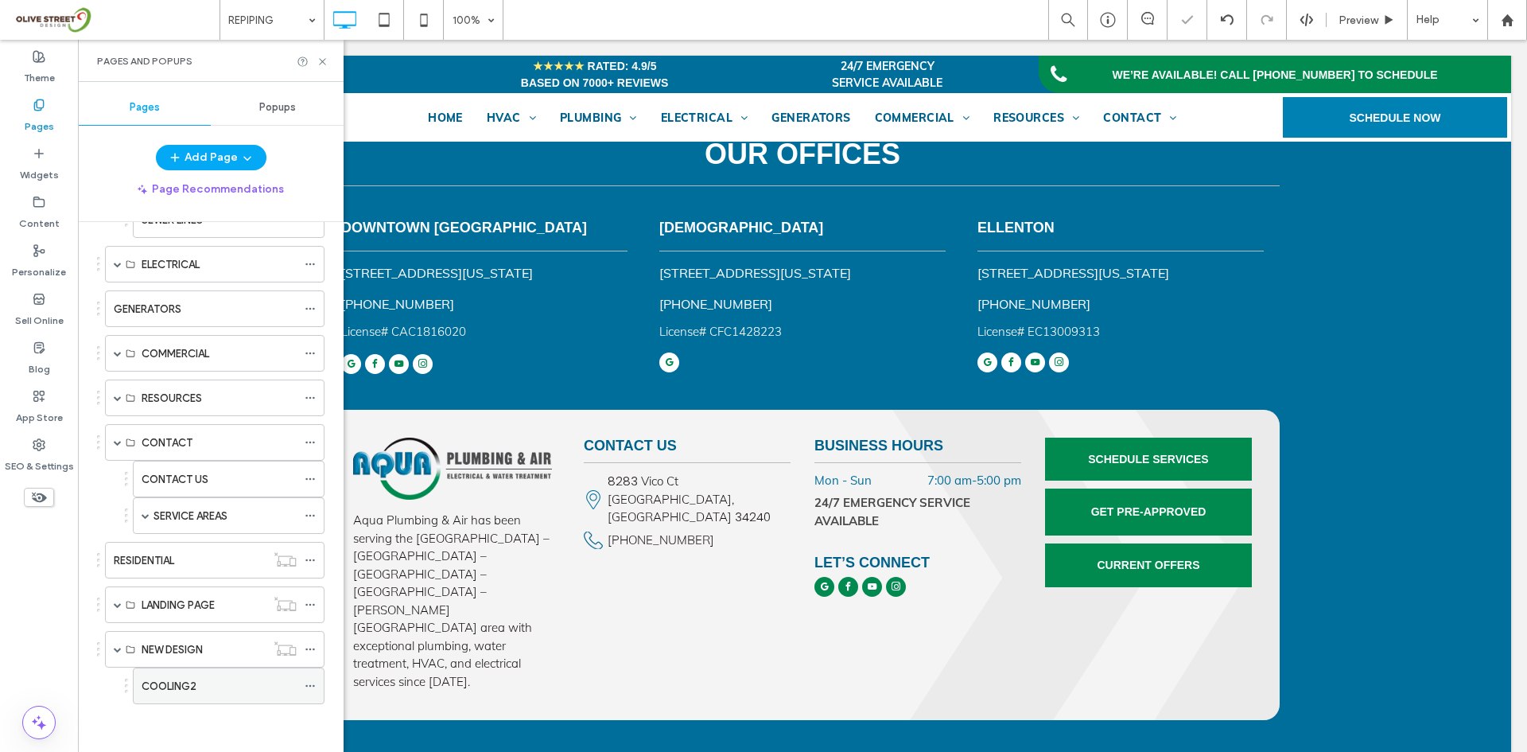
click at [313, 683] on icon at bounding box center [310, 685] width 11 height 11
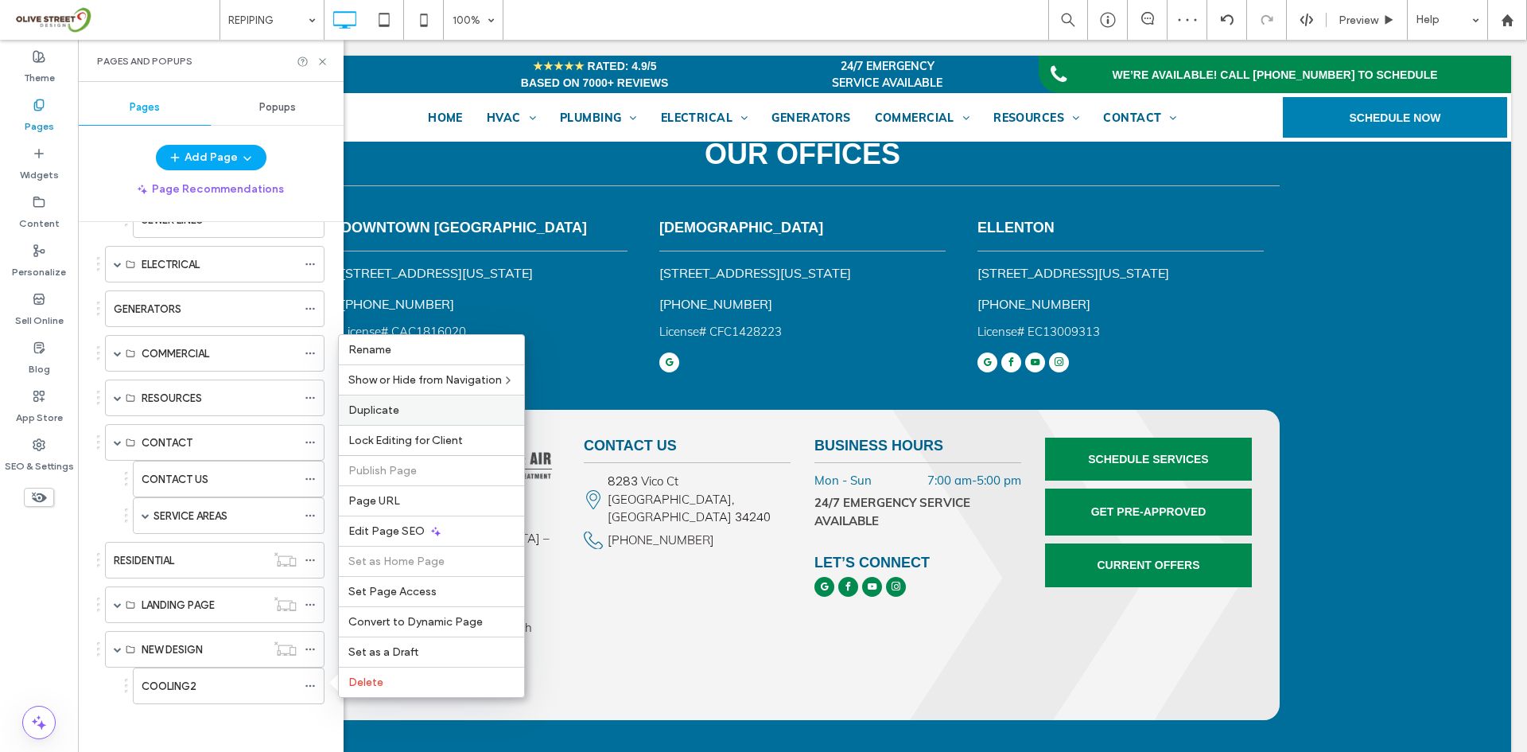
click at [387, 412] on span "Duplicate" at bounding box center [373, 410] width 51 height 14
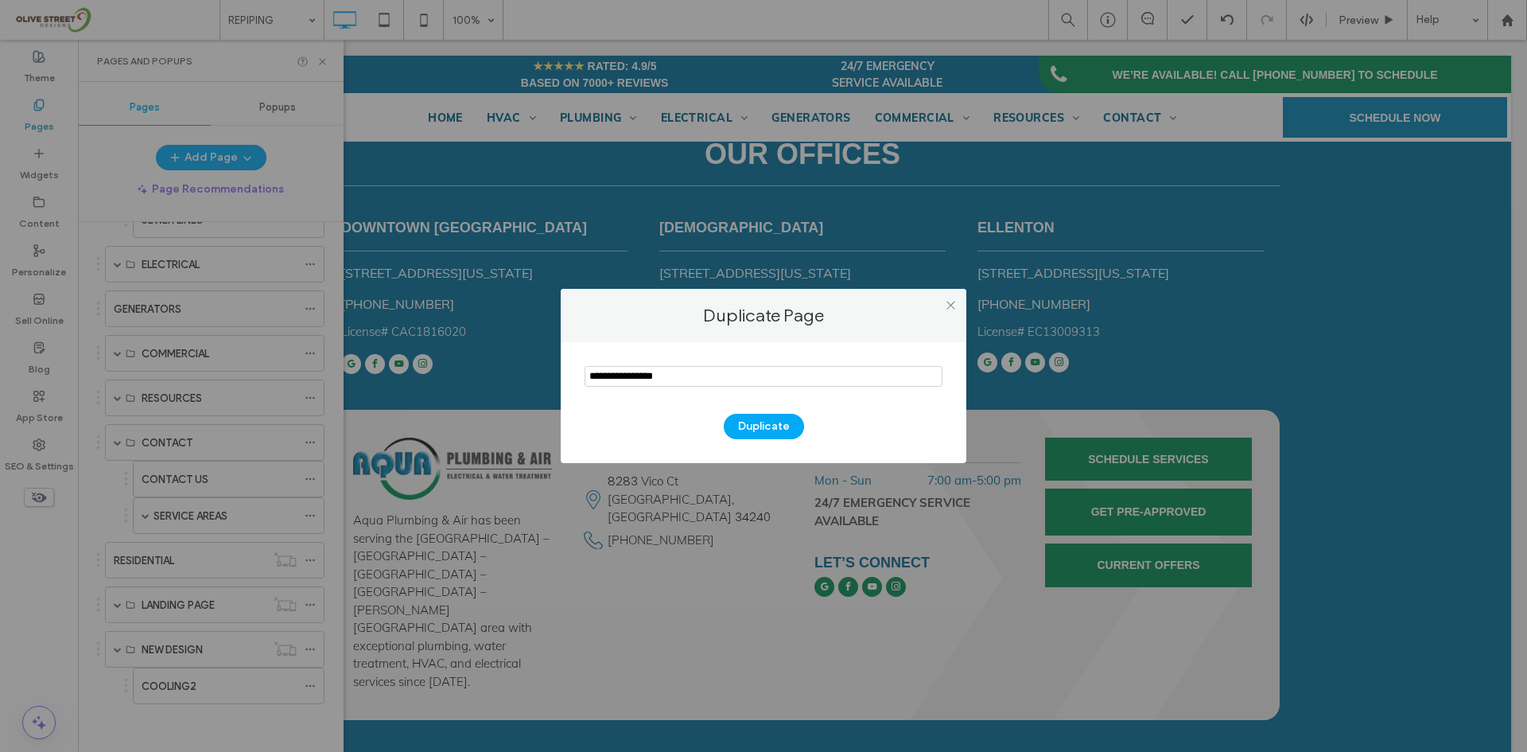
drag, startPoint x: 715, startPoint y: 370, endPoint x: 540, endPoint y: 420, distance: 182.0
click at [540, 420] on div "Duplicate Page Duplicate" at bounding box center [763, 376] width 1527 height 752
type input "********"
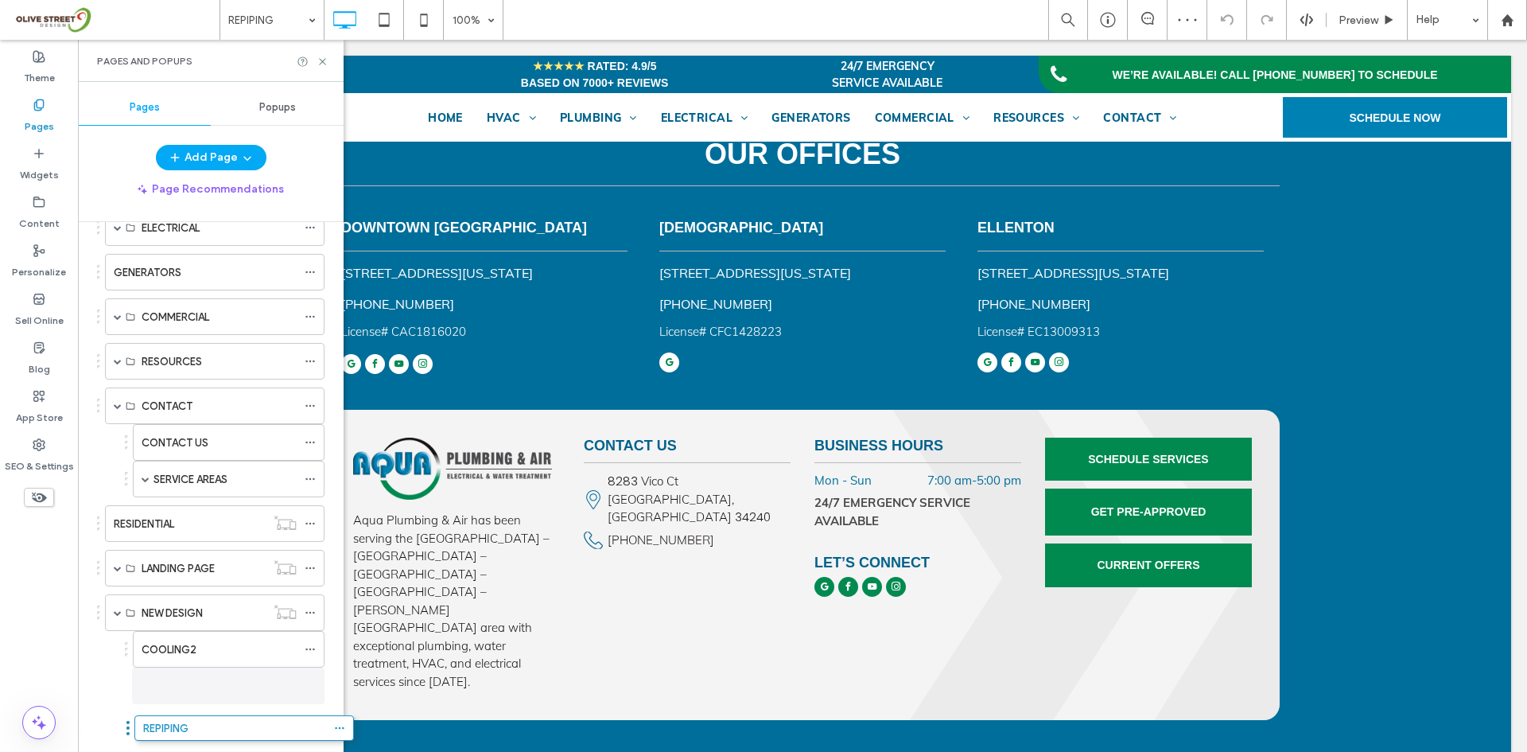
scroll to position [371, 0]
drag, startPoint x: 98, startPoint y: 730, endPoint x: 138, endPoint y: 734, distance: 40.8
click at [318, 64] on icon at bounding box center [323, 62] width 12 height 12
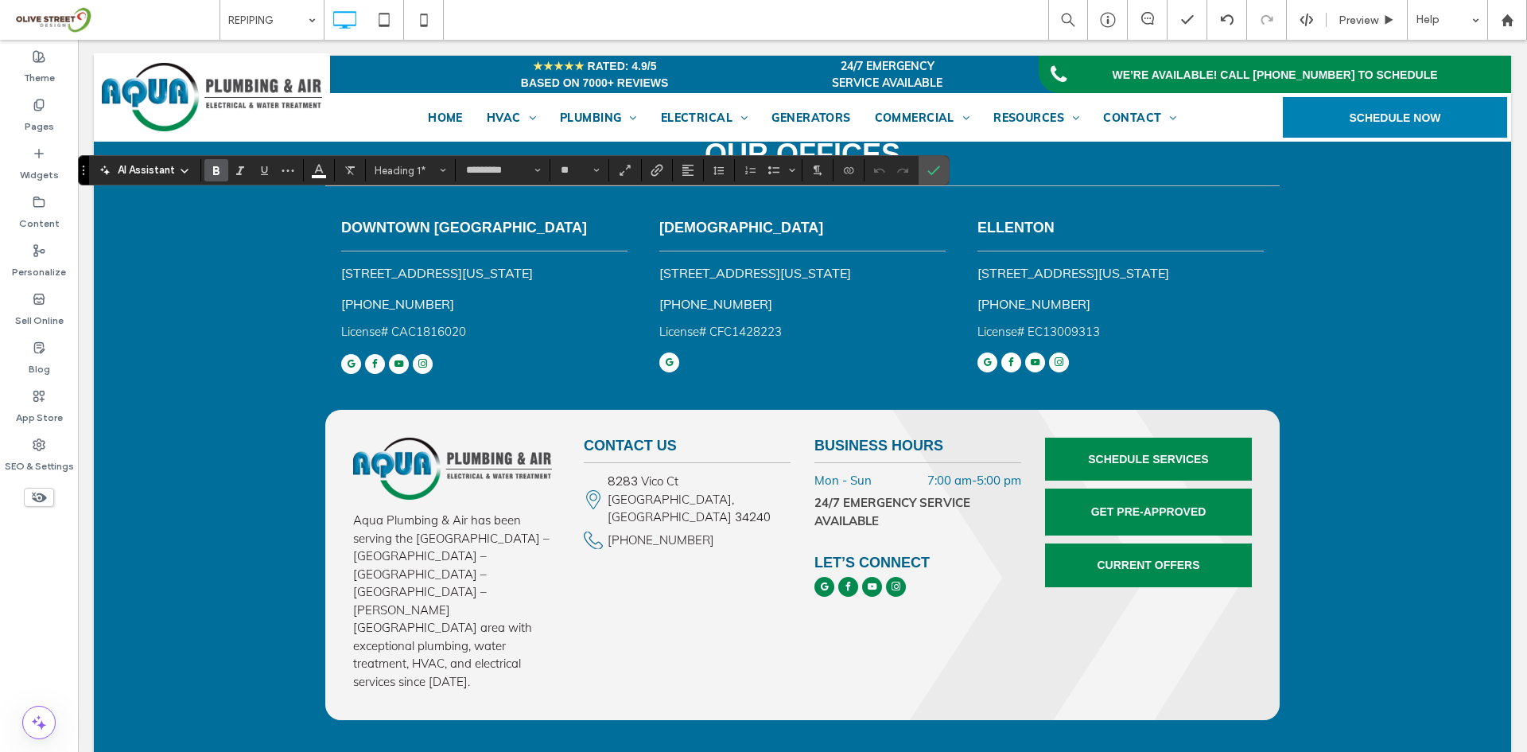
type input "****"
type input "**"
click at [935, 175] on icon "Confirm" at bounding box center [933, 170] width 13 height 13
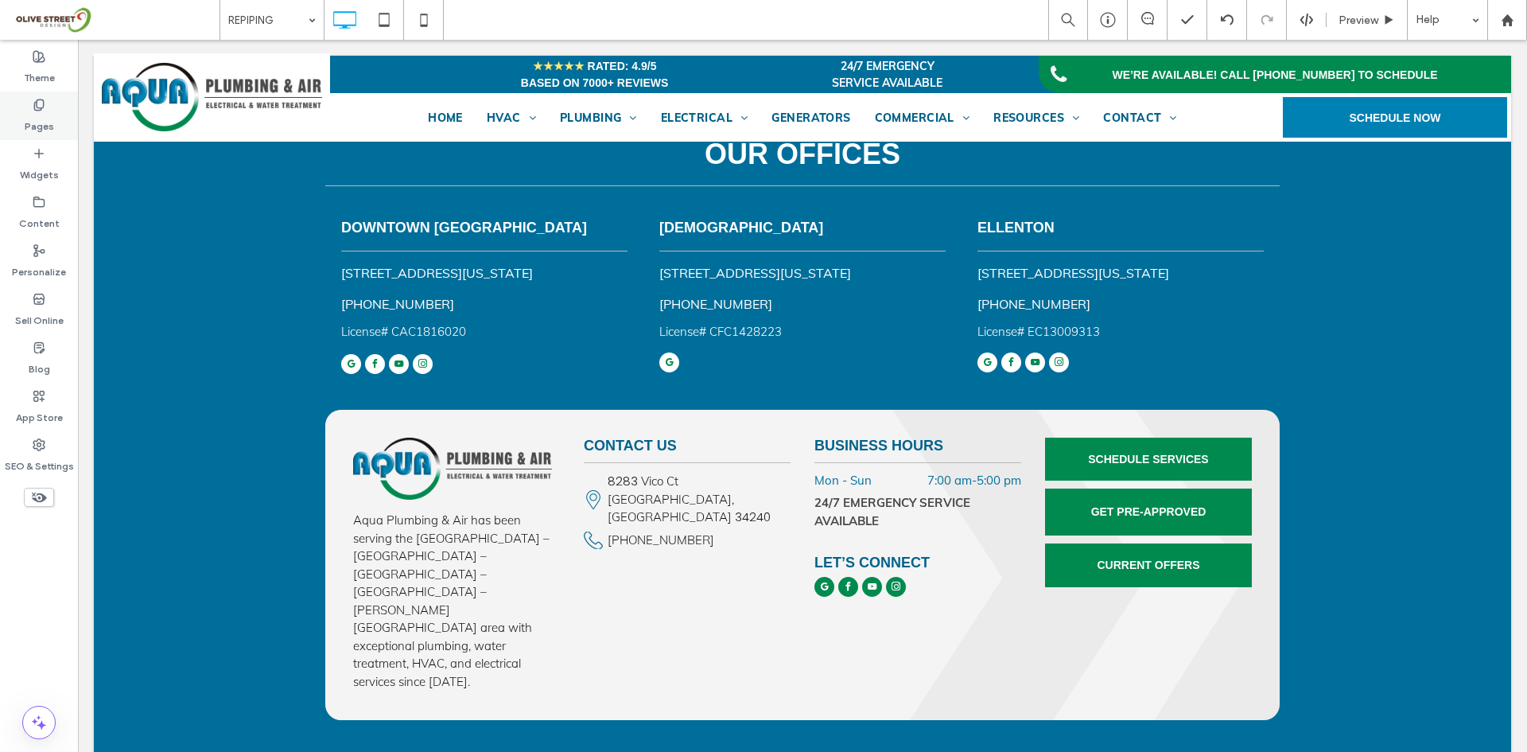
click at [44, 127] on label "Pages" at bounding box center [39, 122] width 29 height 22
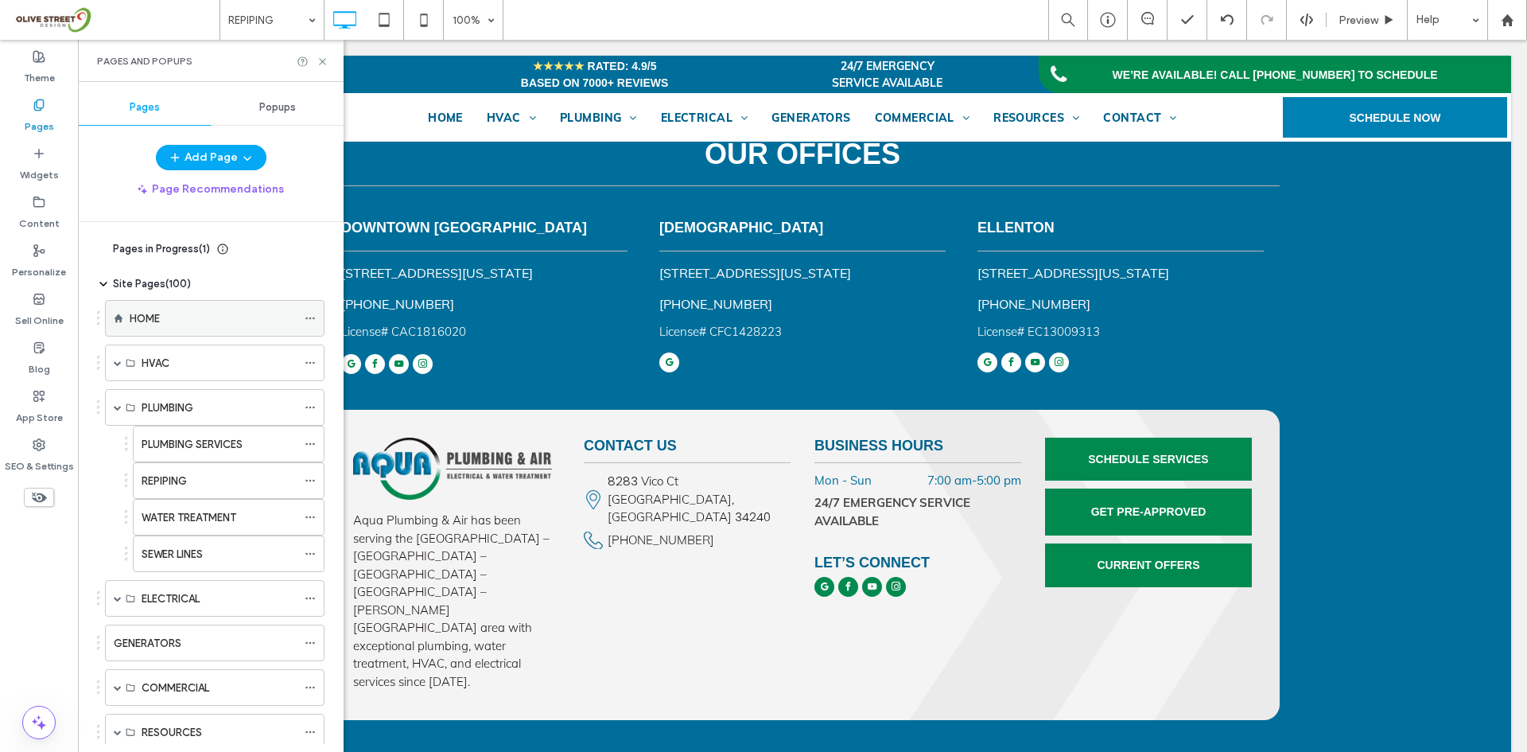
click at [180, 312] on div "HOME" at bounding box center [213, 318] width 167 height 17
click at [322, 61] on use at bounding box center [322, 61] width 6 height 6
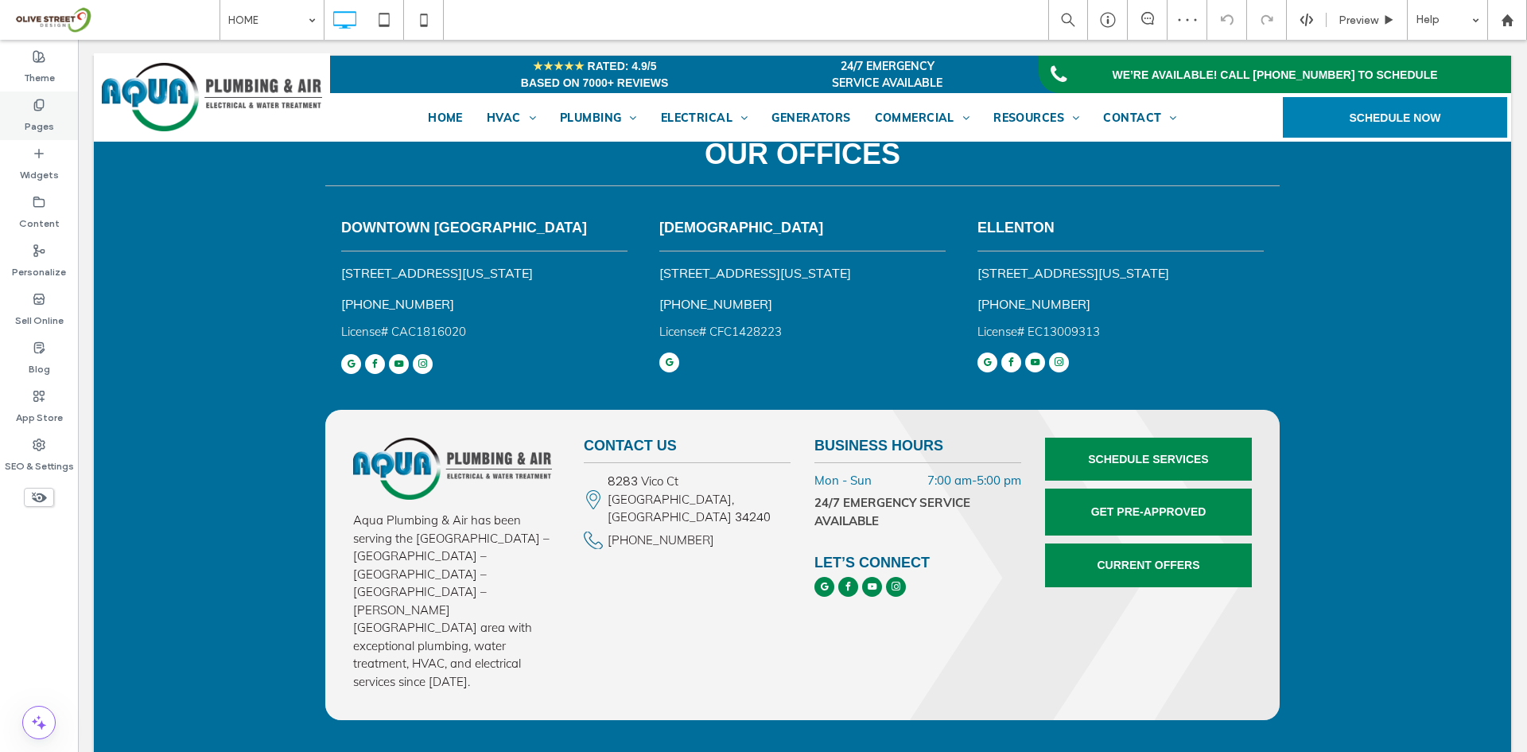
click at [28, 114] on label "Pages" at bounding box center [39, 122] width 29 height 22
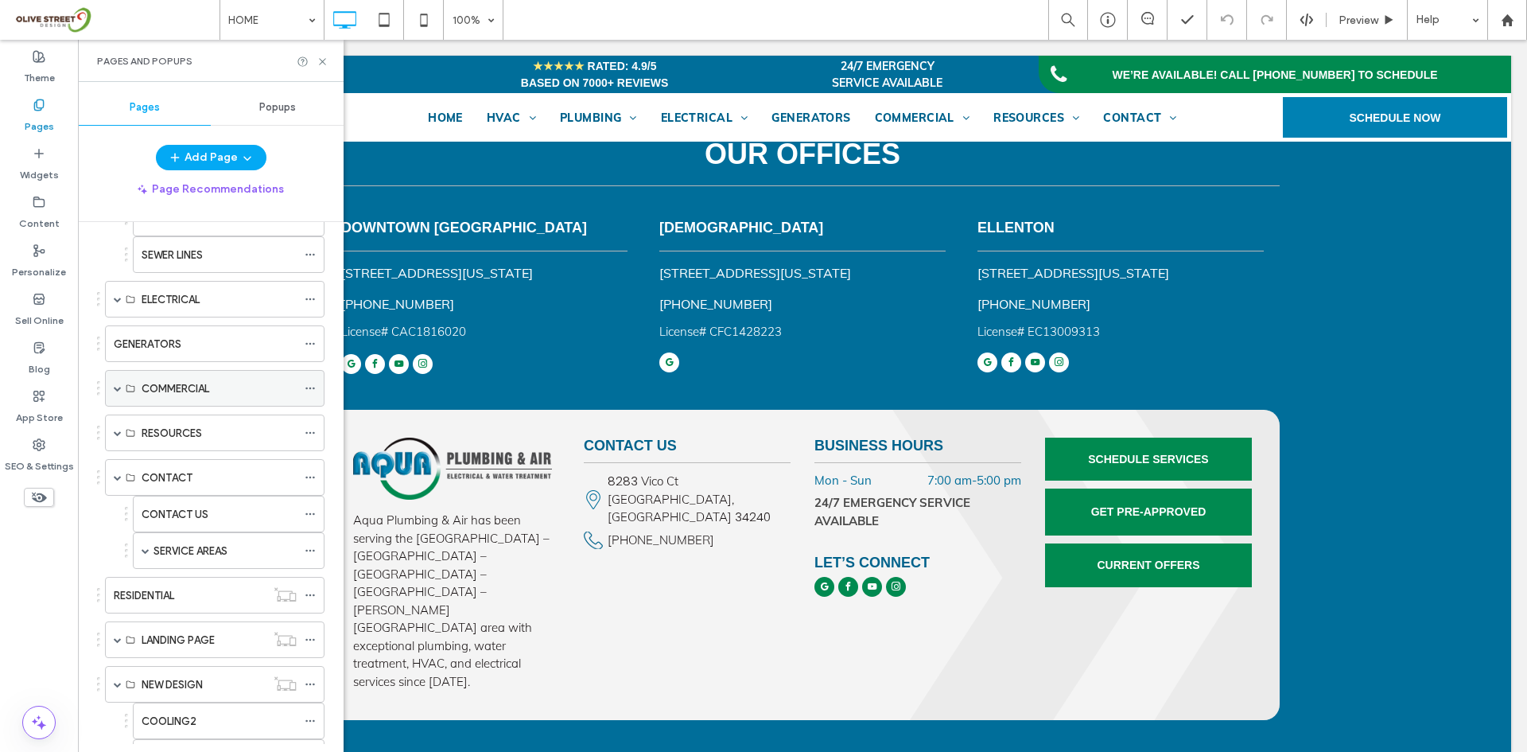
scroll to position [371, 0]
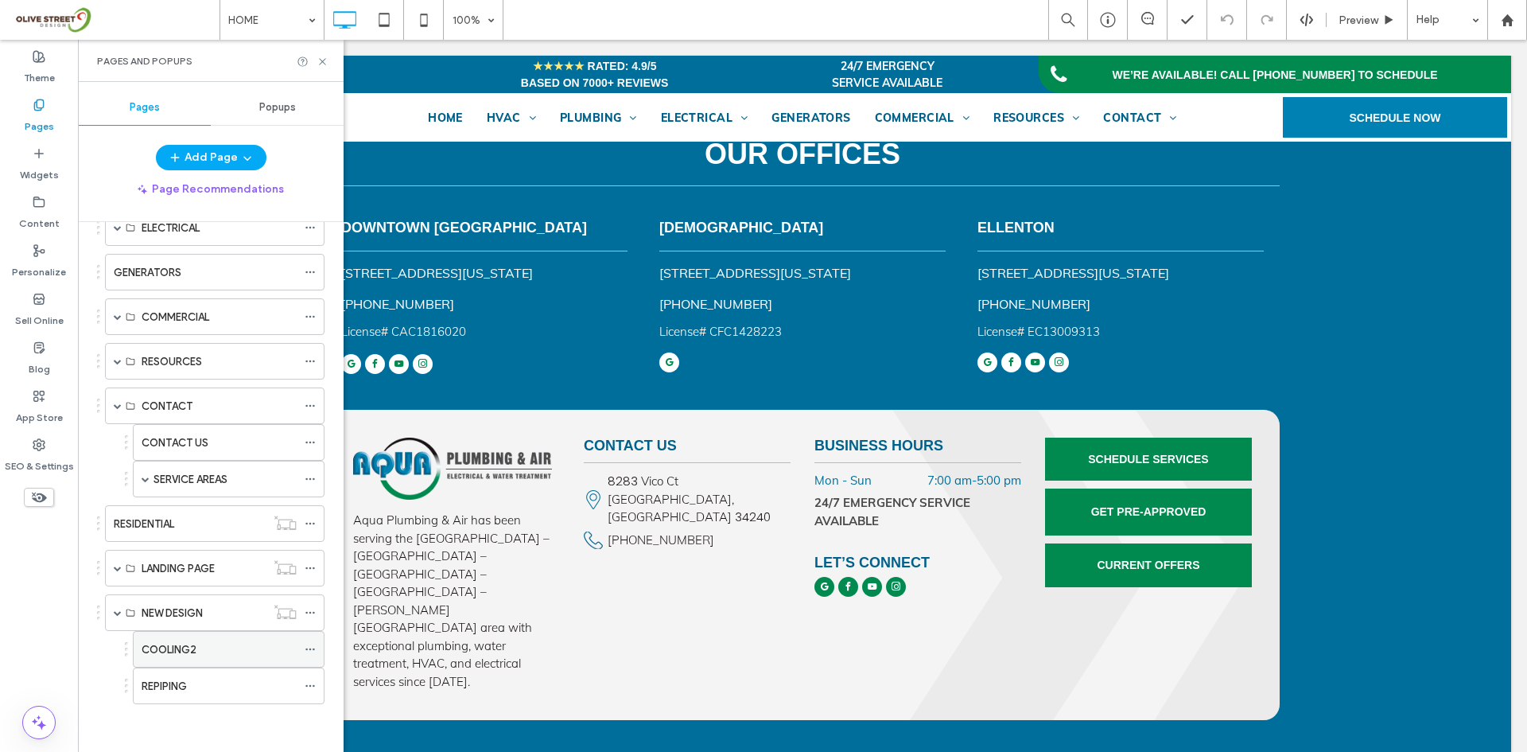
click at [173, 647] on label "COOLING2" at bounding box center [169, 650] width 55 height 28
click at [312, 648] on icon at bounding box center [310, 648] width 11 height 11
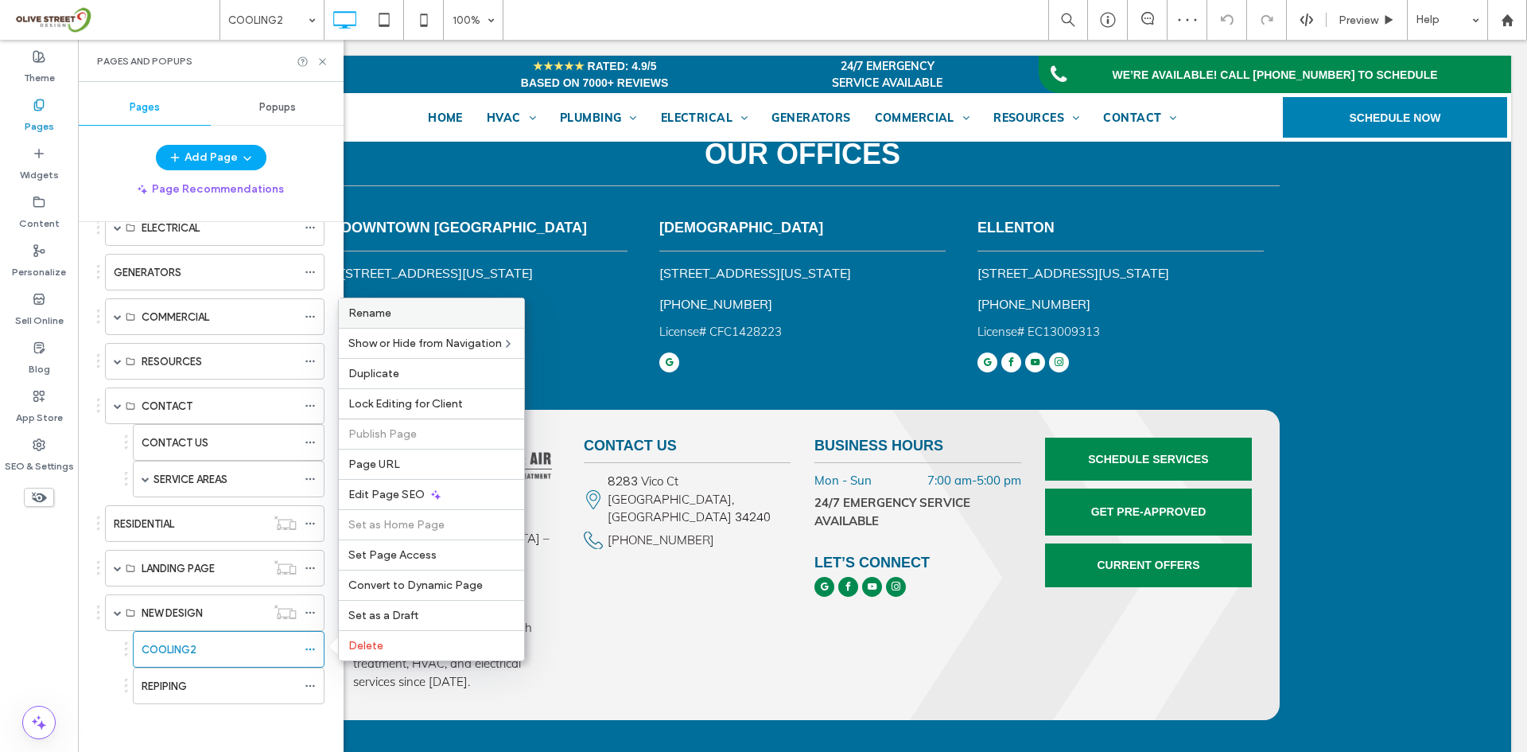
click at [398, 313] on label "Rename" at bounding box center [431, 313] width 166 height 14
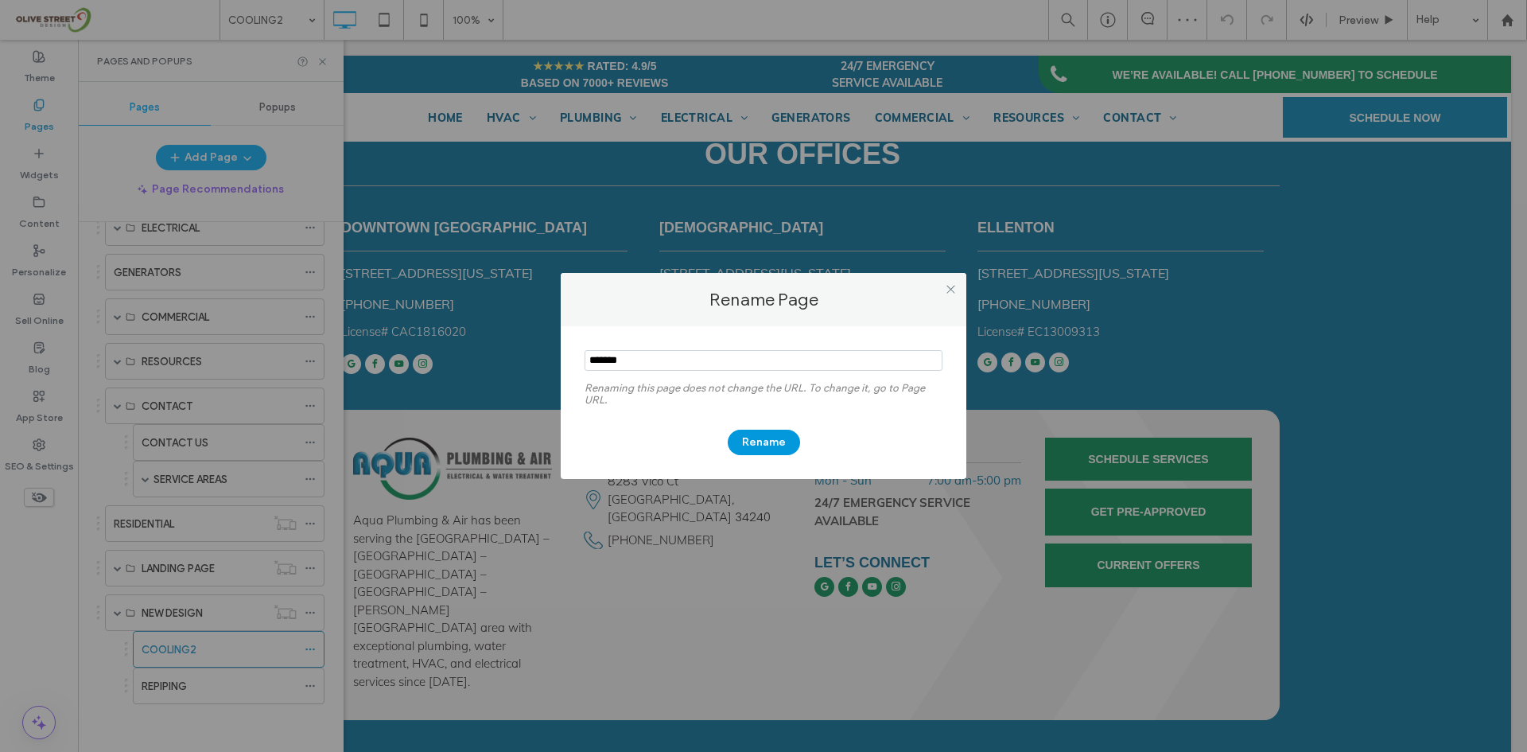
type input "*******"
click at [756, 446] on button "Rename" at bounding box center [764, 442] width 72 height 25
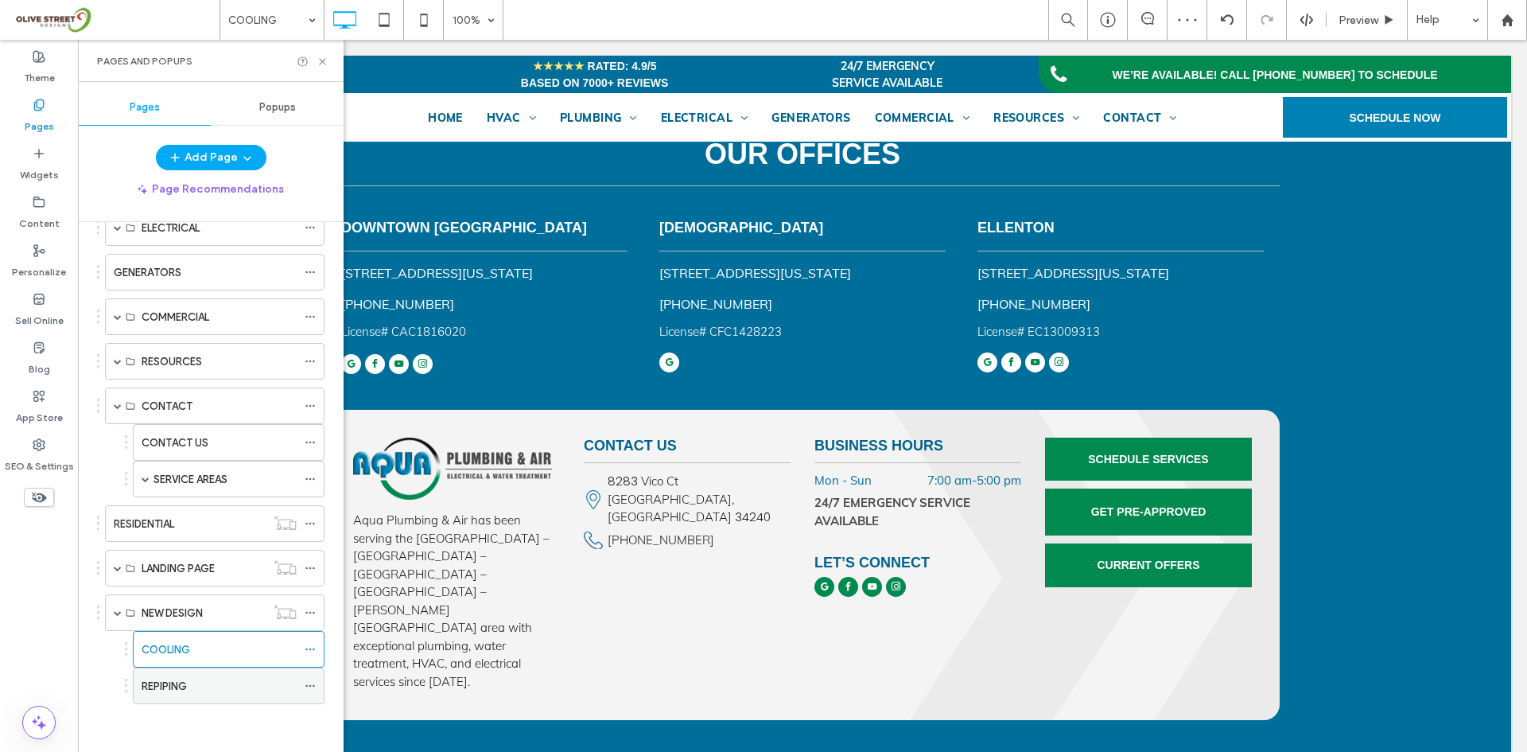
click at [208, 679] on div "REPIPING" at bounding box center [219, 686] width 155 height 17
click at [322, 62] on use at bounding box center [322, 61] width 6 height 6
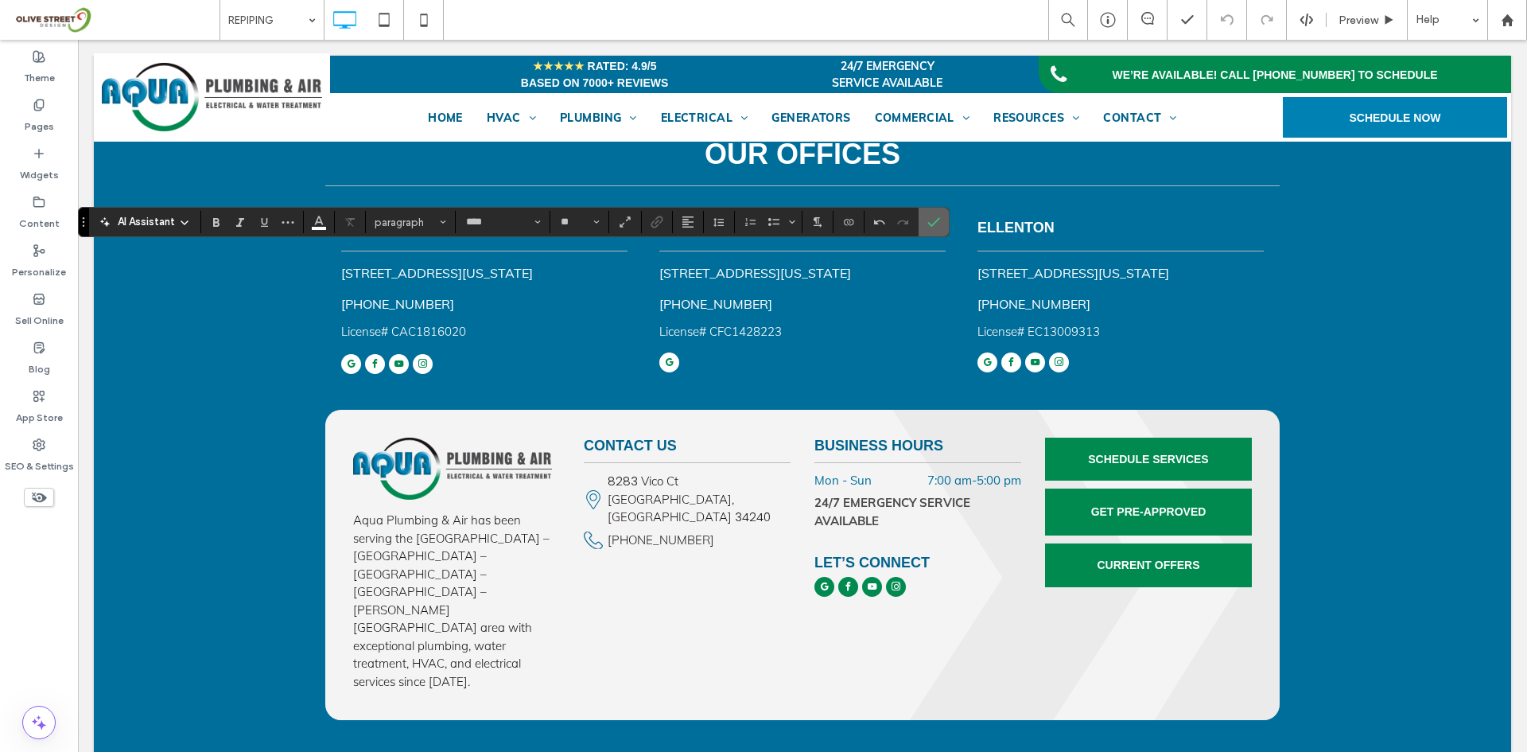
click at [936, 223] on icon "Confirm" at bounding box center [933, 222] width 13 height 13
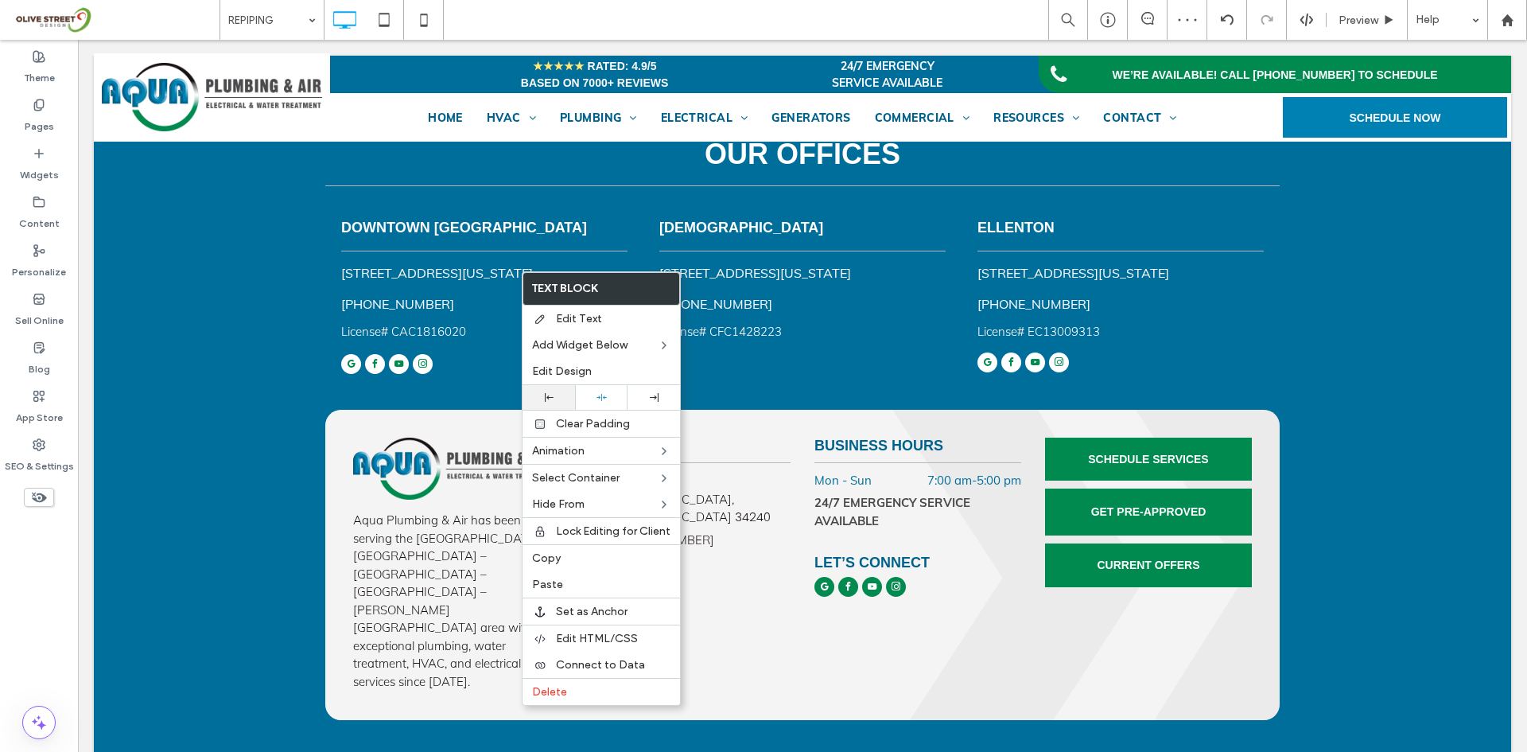
click at [543, 400] on div at bounding box center [549, 397] width 37 height 9
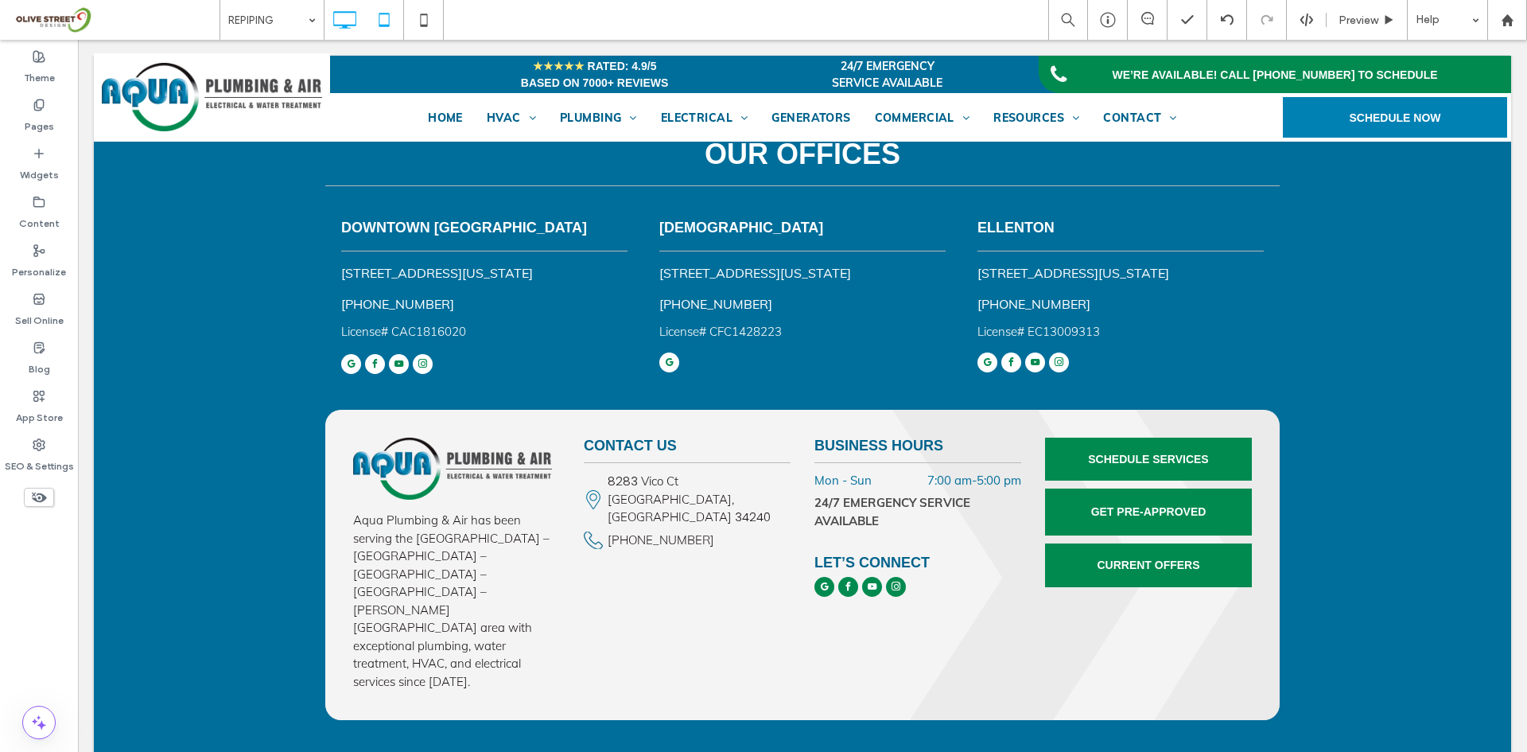
type input "*********"
type input "**"
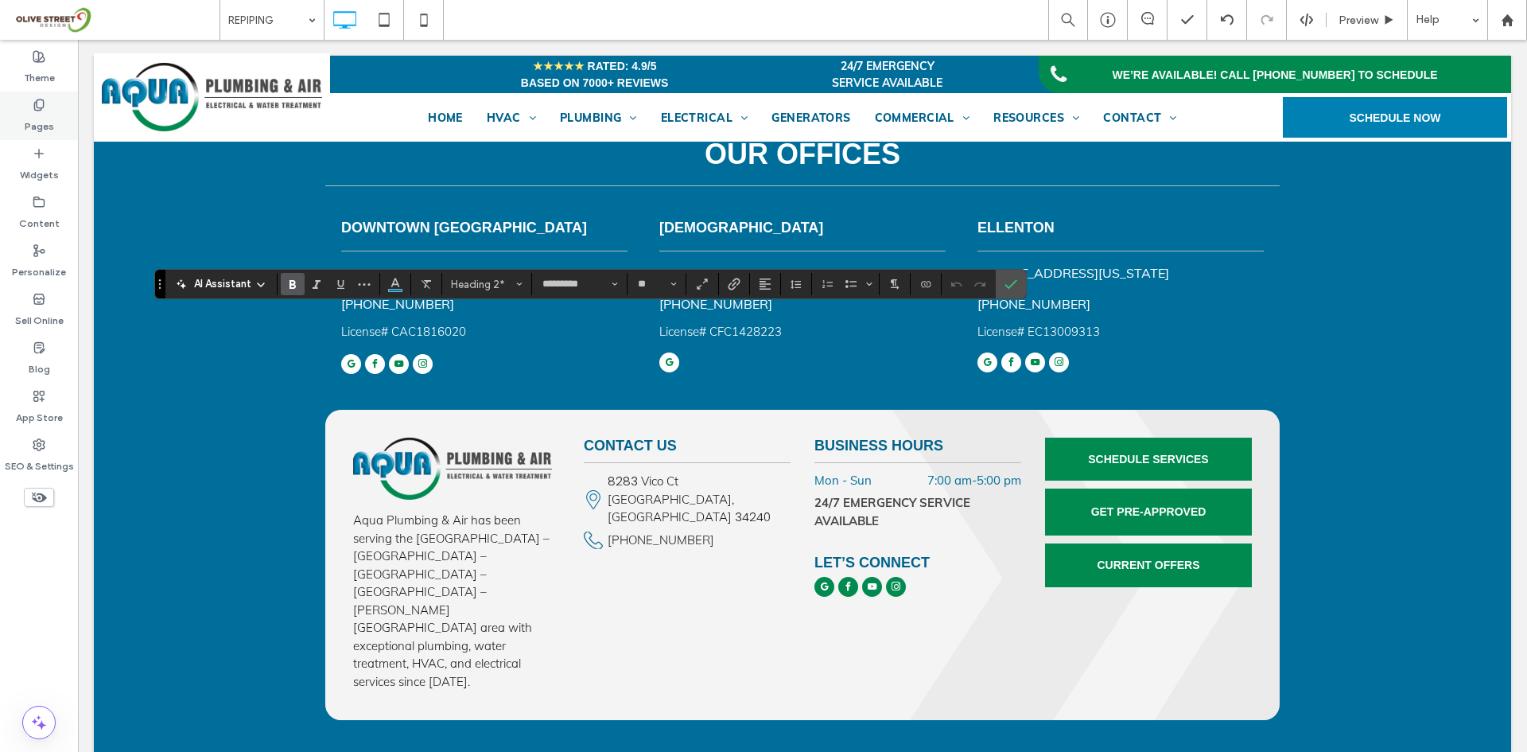
click at [46, 107] on div "Pages" at bounding box center [39, 115] width 78 height 49
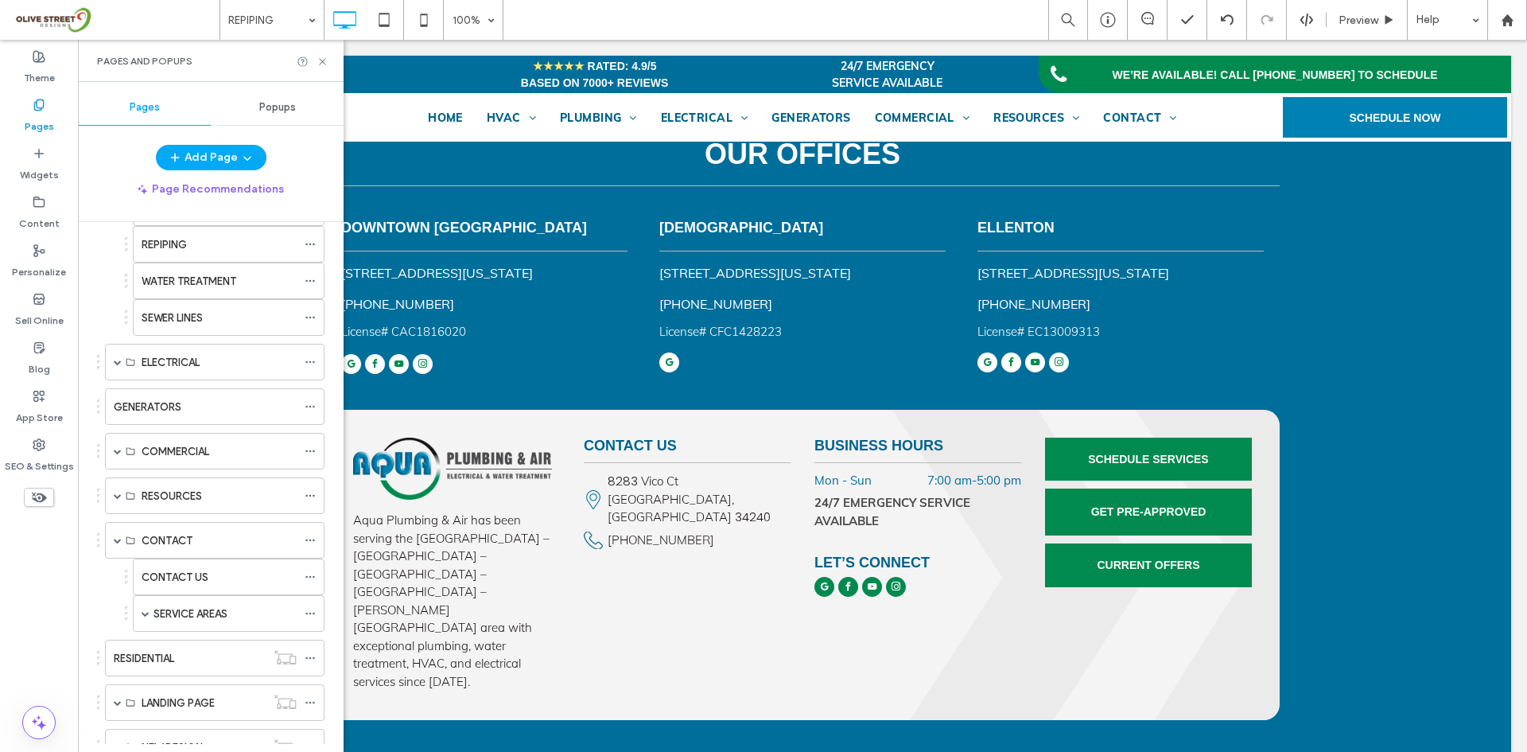
scroll to position [371, 0]
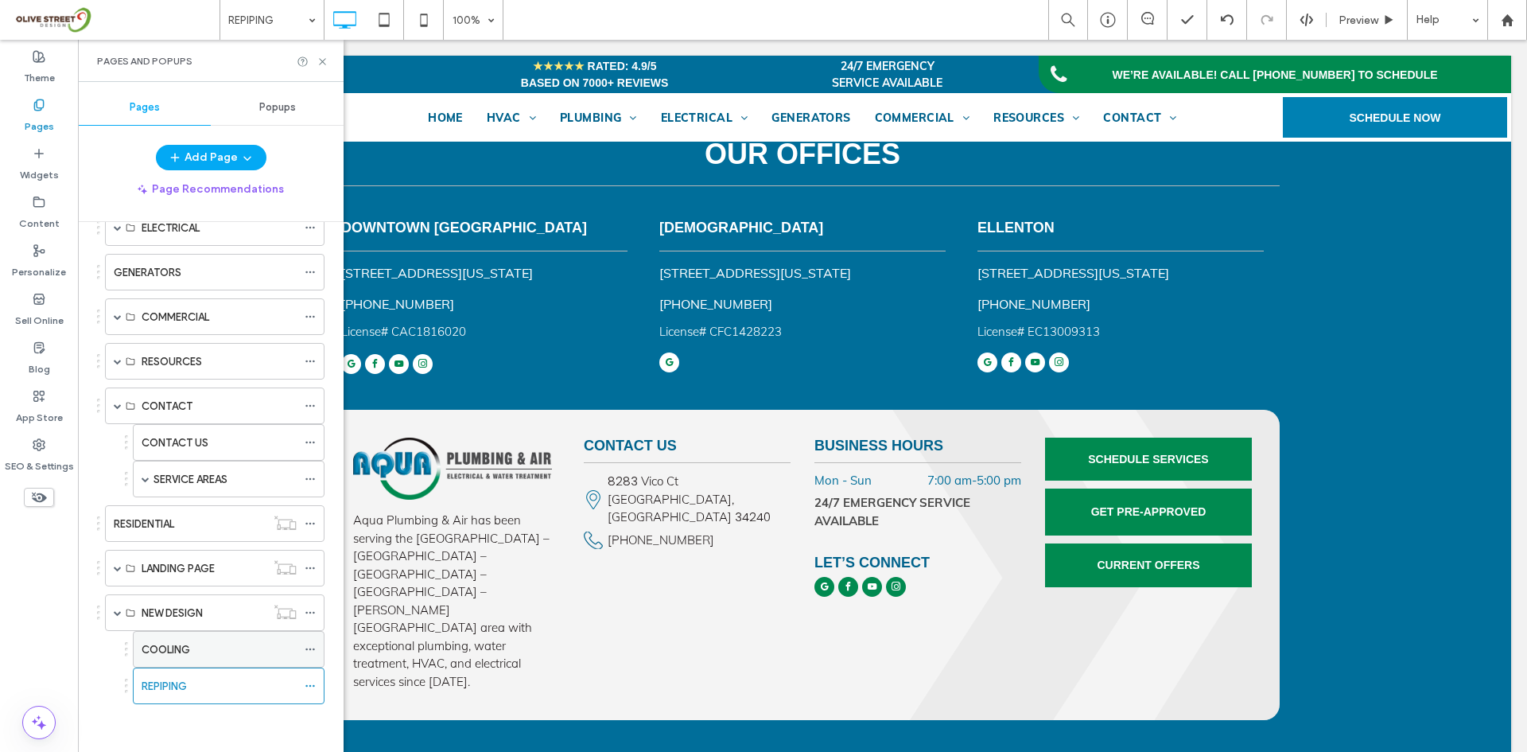
click at [177, 643] on label "COOLING" at bounding box center [166, 650] width 49 height 28
click at [320, 64] on use at bounding box center [322, 61] width 6 height 6
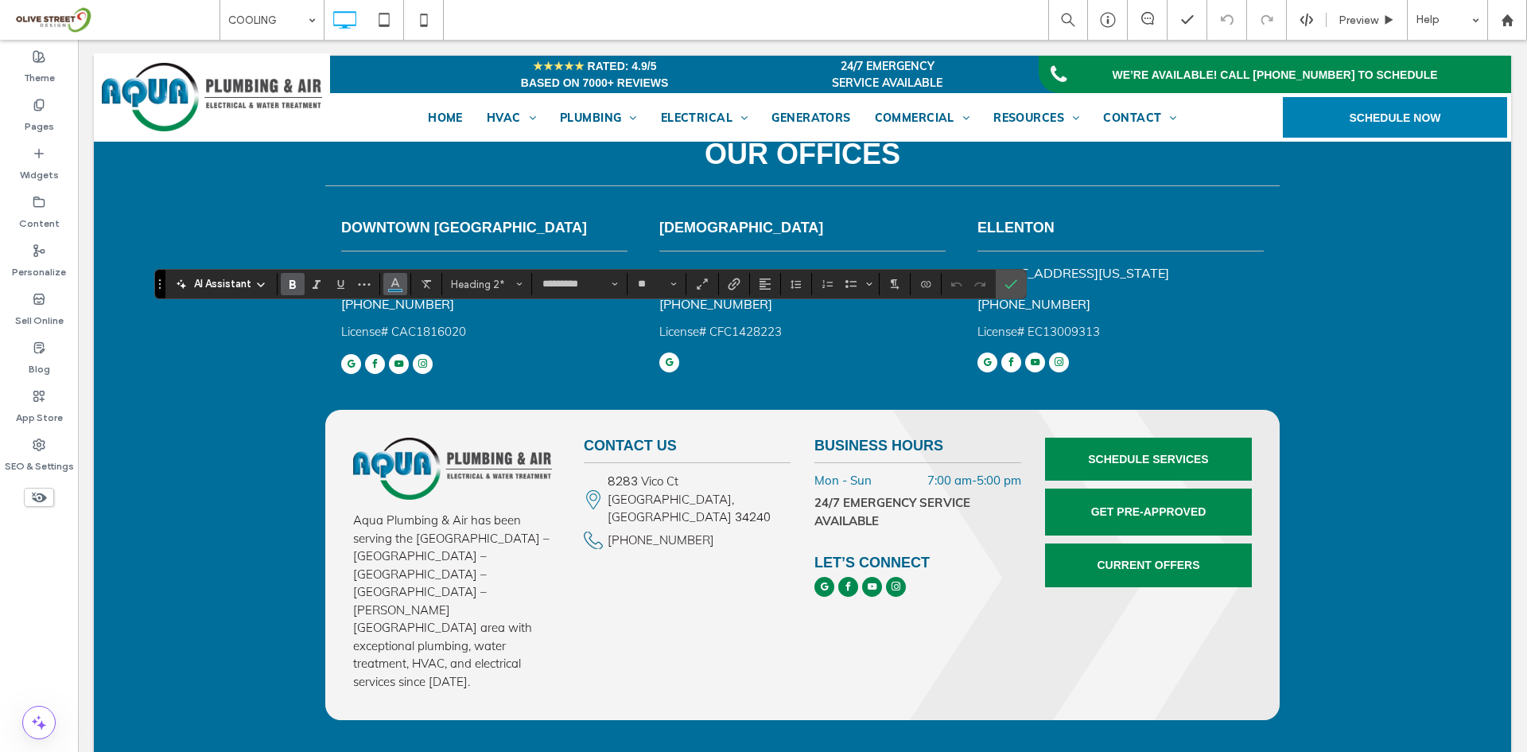
click at [398, 291] on span "Color" at bounding box center [395, 282] width 13 height 21
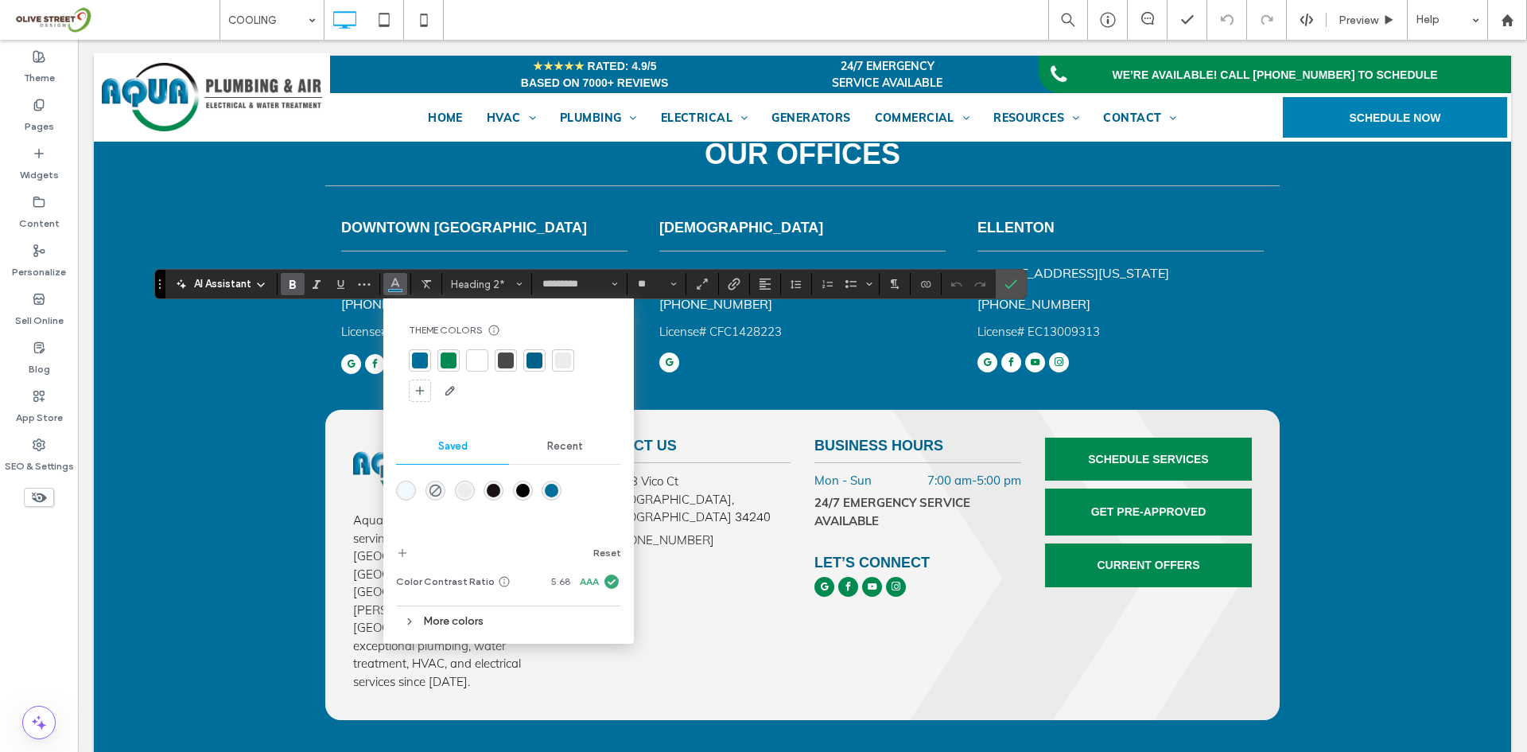
click at [506, 366] on div at bounding box center [506, 360] width 16 height 16
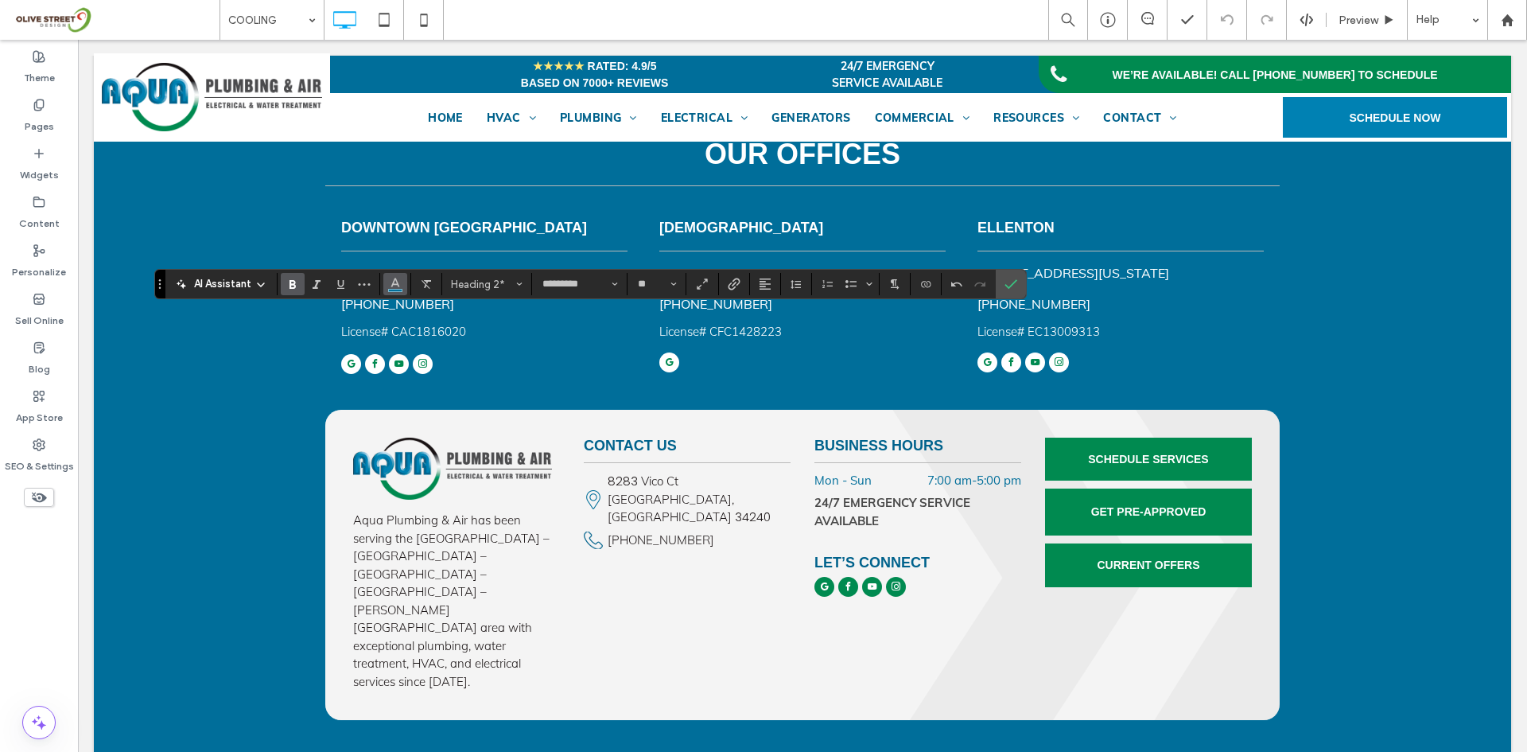
click at [395, 284] on use "Color" at bounding box center [395, 282] width 9 height 9
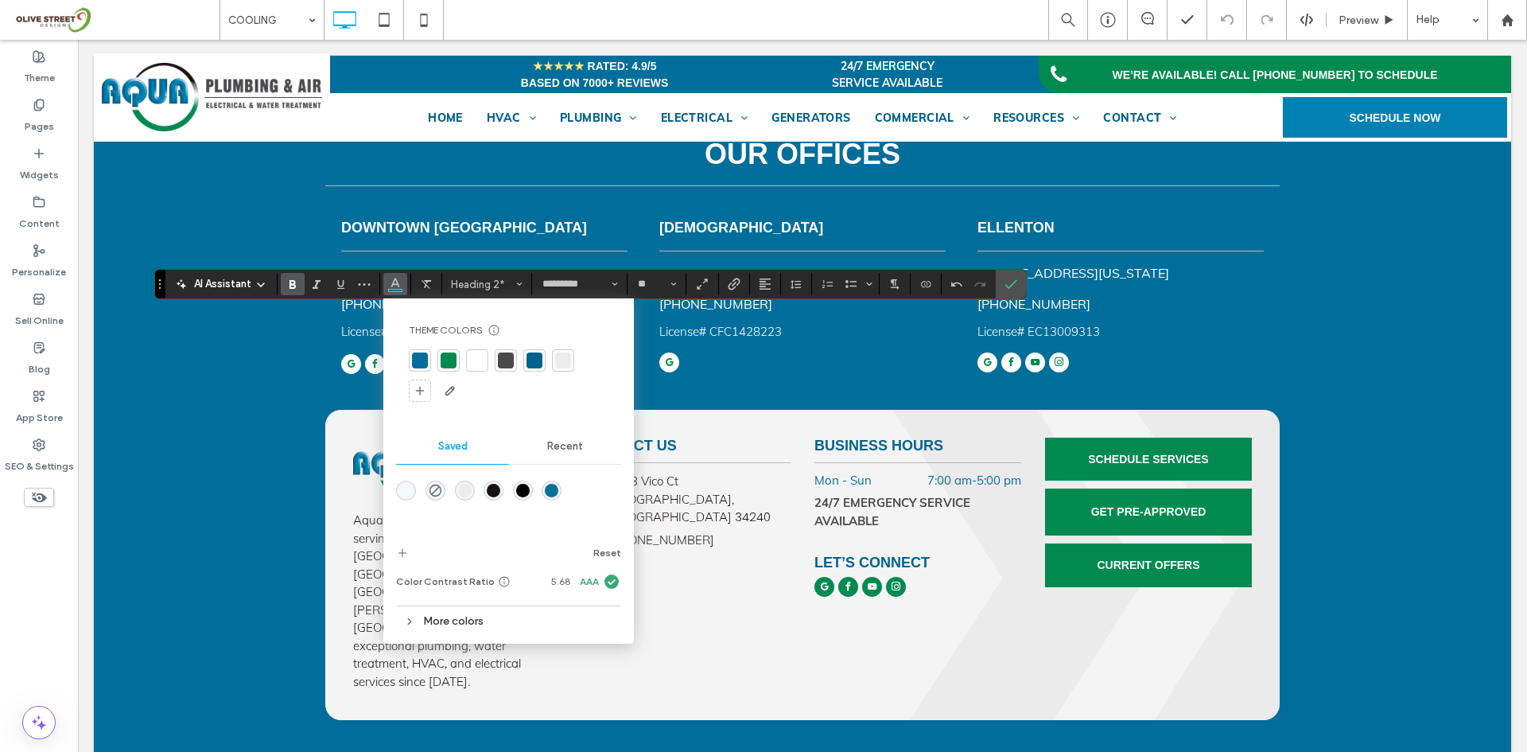
click at [511, 365] on div at bounding box center [506, 360] width 16 height 16
click at [1007, 280] on icon "Confirm" at bounding box center [1011, 284] width 13 height 13
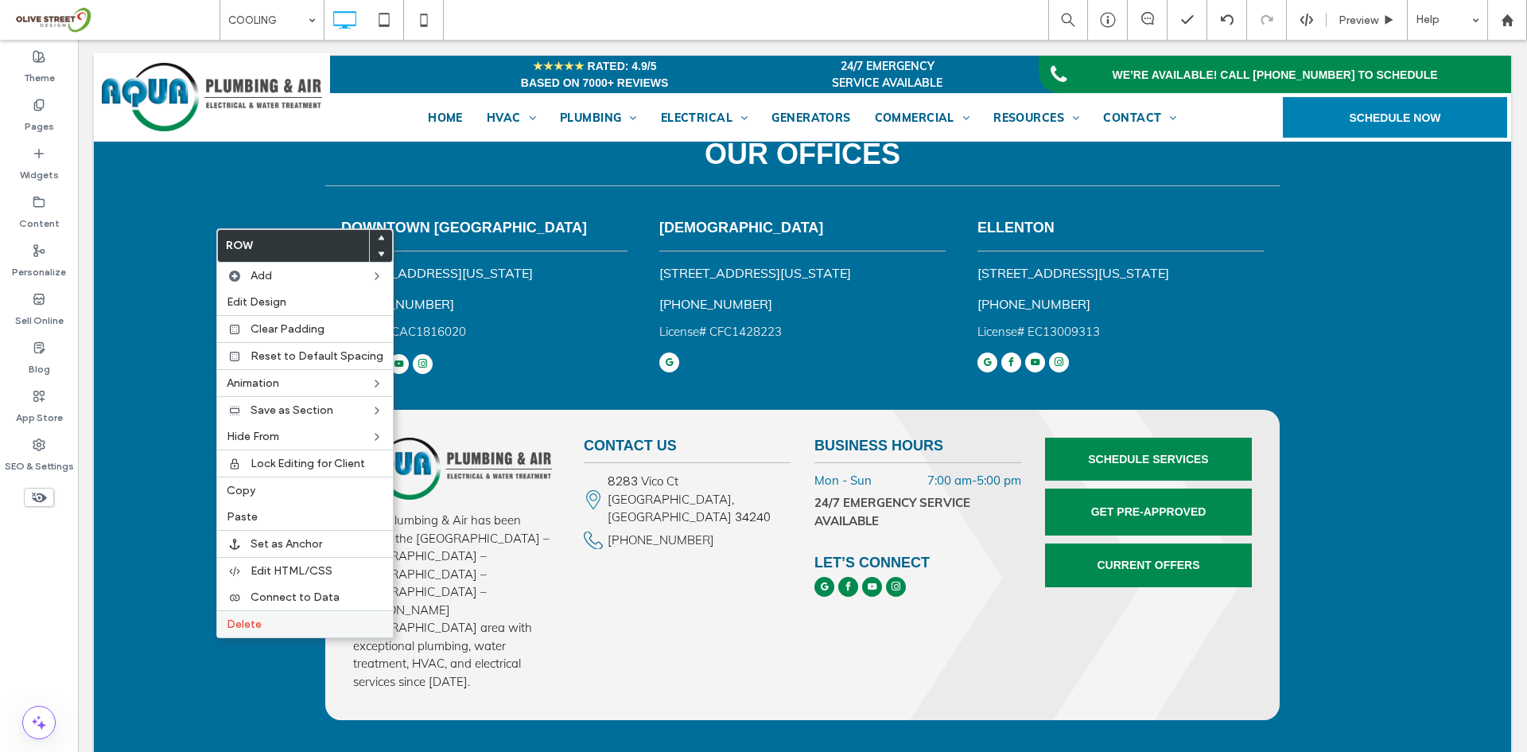
click at [235, 616] on div "Delete" at bounding box center [305, 623] width 176 height 27
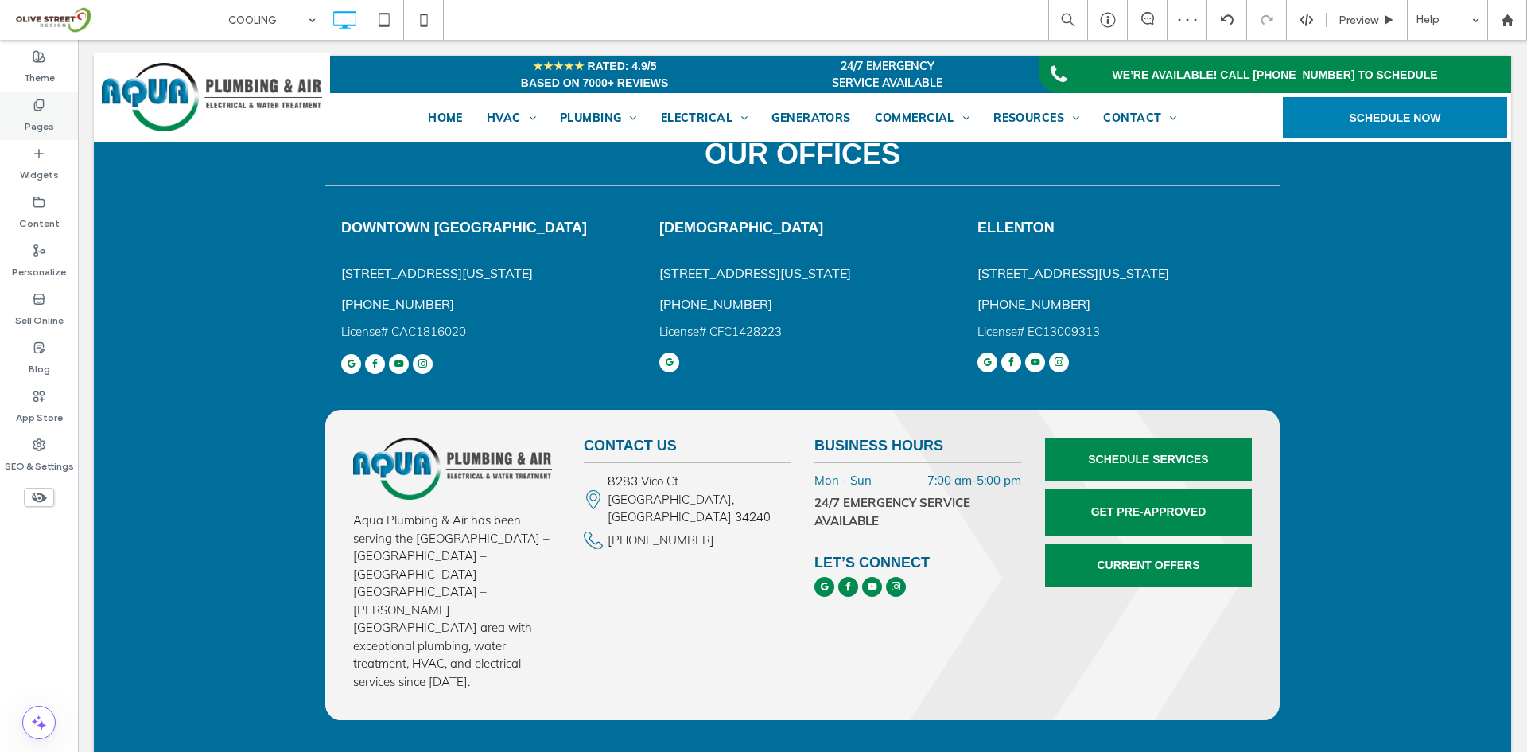
click at [54, 128] on div "Pages" at bounding box center [39, 115] width 78 height 49
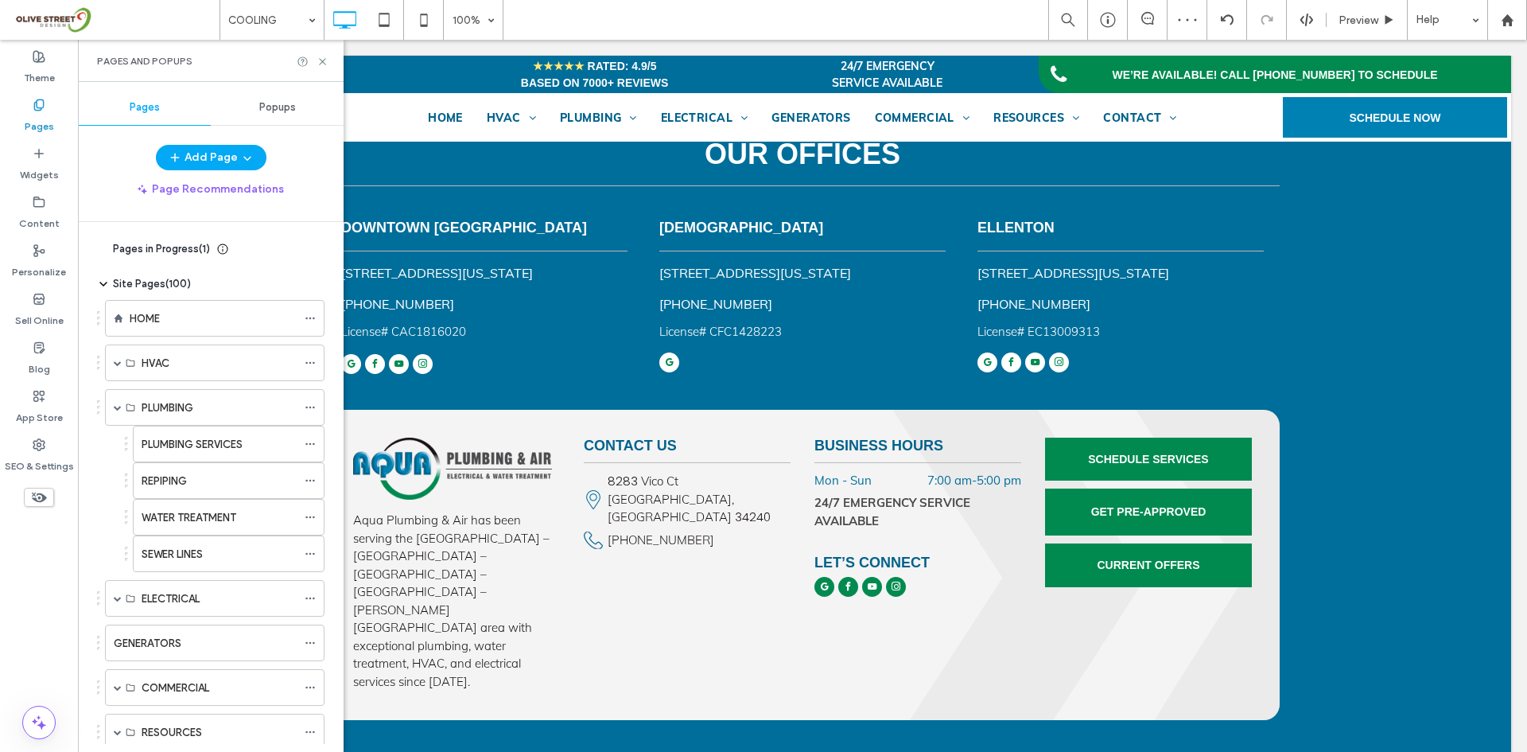
scroll to position [371, 0]
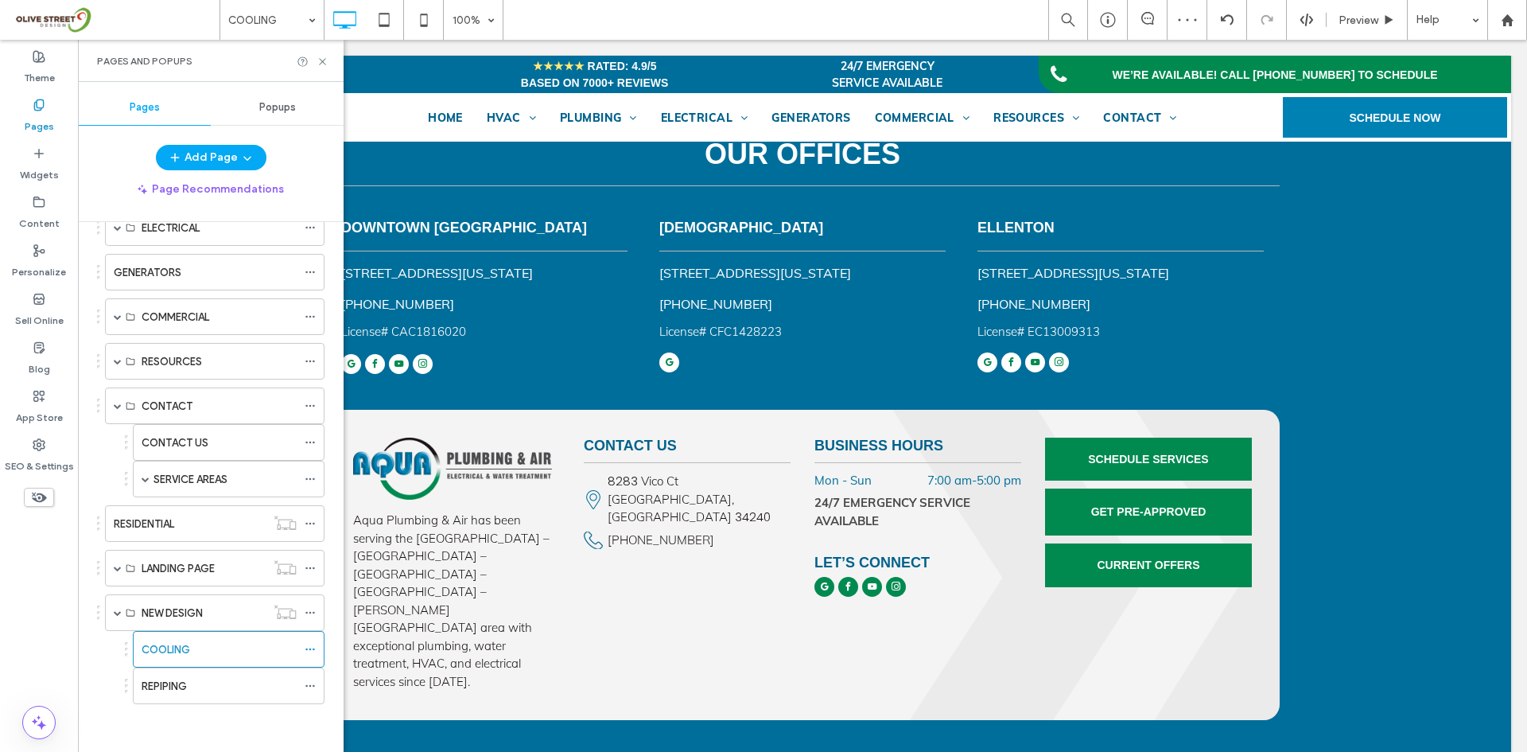
click at [200, 686] on div "REPIPING" at bounding box center [219, 686] width 155 height 17
click at [325, 60] on use at bounding box center [322, 61] width 6 height 6
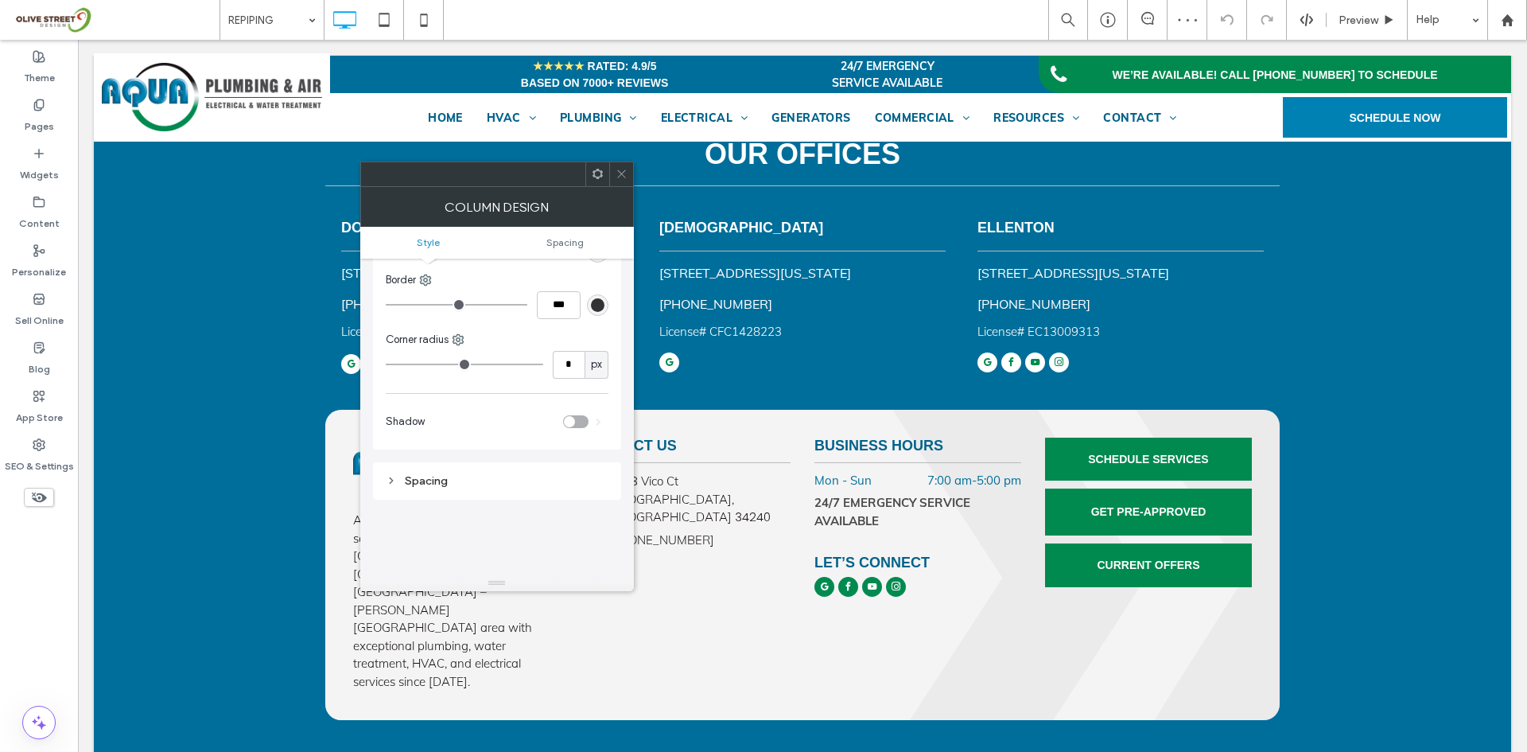
scroll to position [133, 0]
click at [626, 172] on icon at bounding box center [622, 174] width 12 height 12
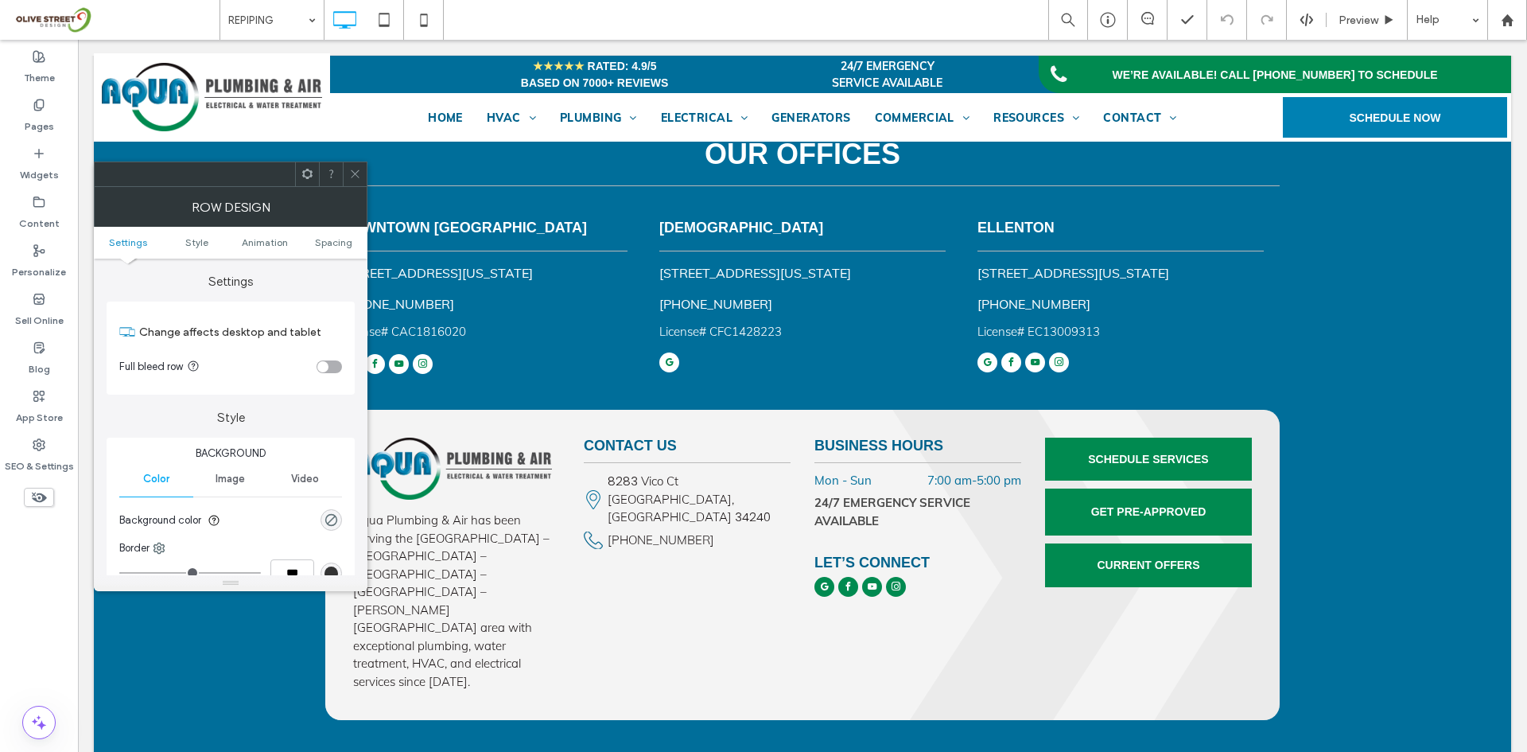
click at [313, 187] on div "Row Design" at bounding box center [231, 207] width 274 height 40
click at [306, 175] on icon at bounding box center [307, 174] width 12 height 12
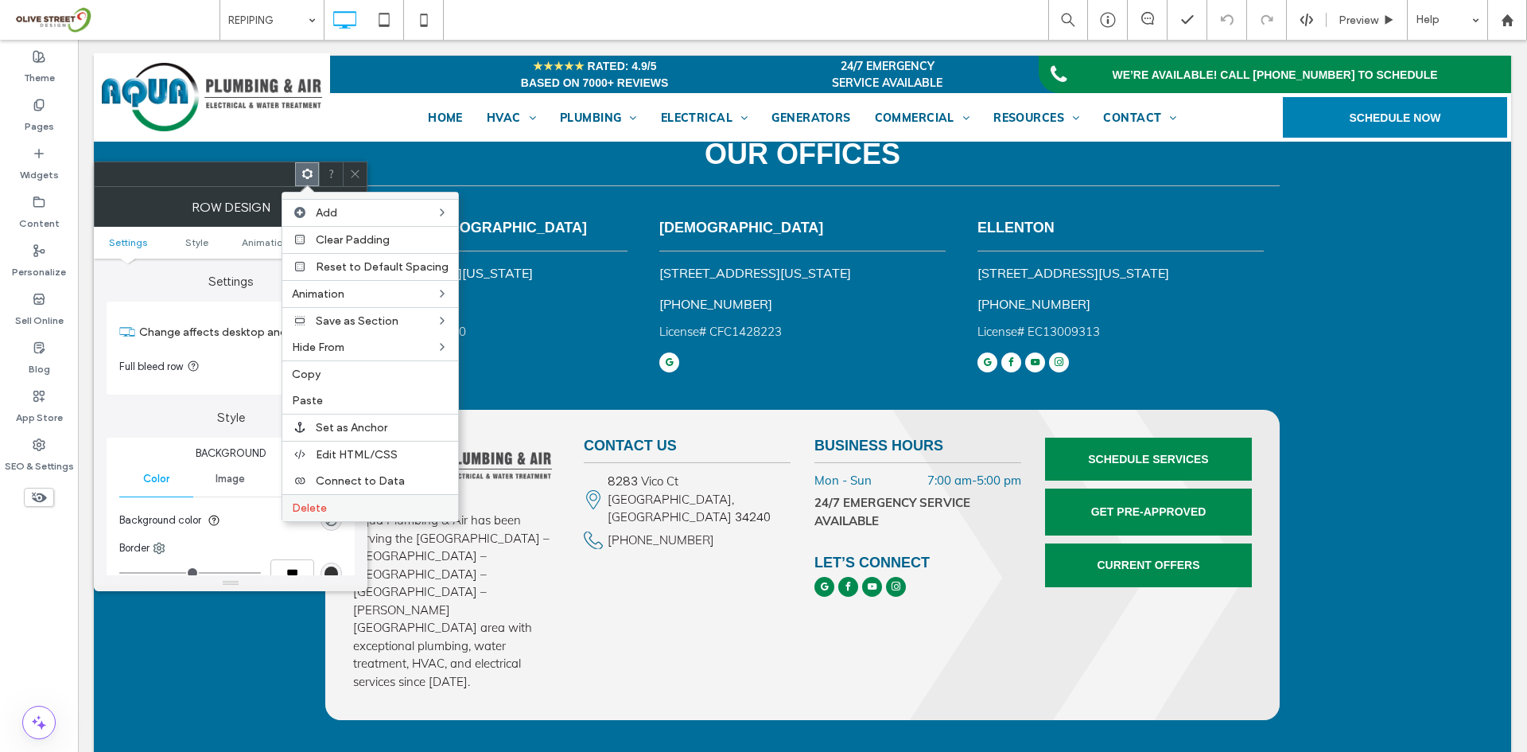
click at [321, 500] on div "Delete" at bounding box center [370, 507] width 176 height 27
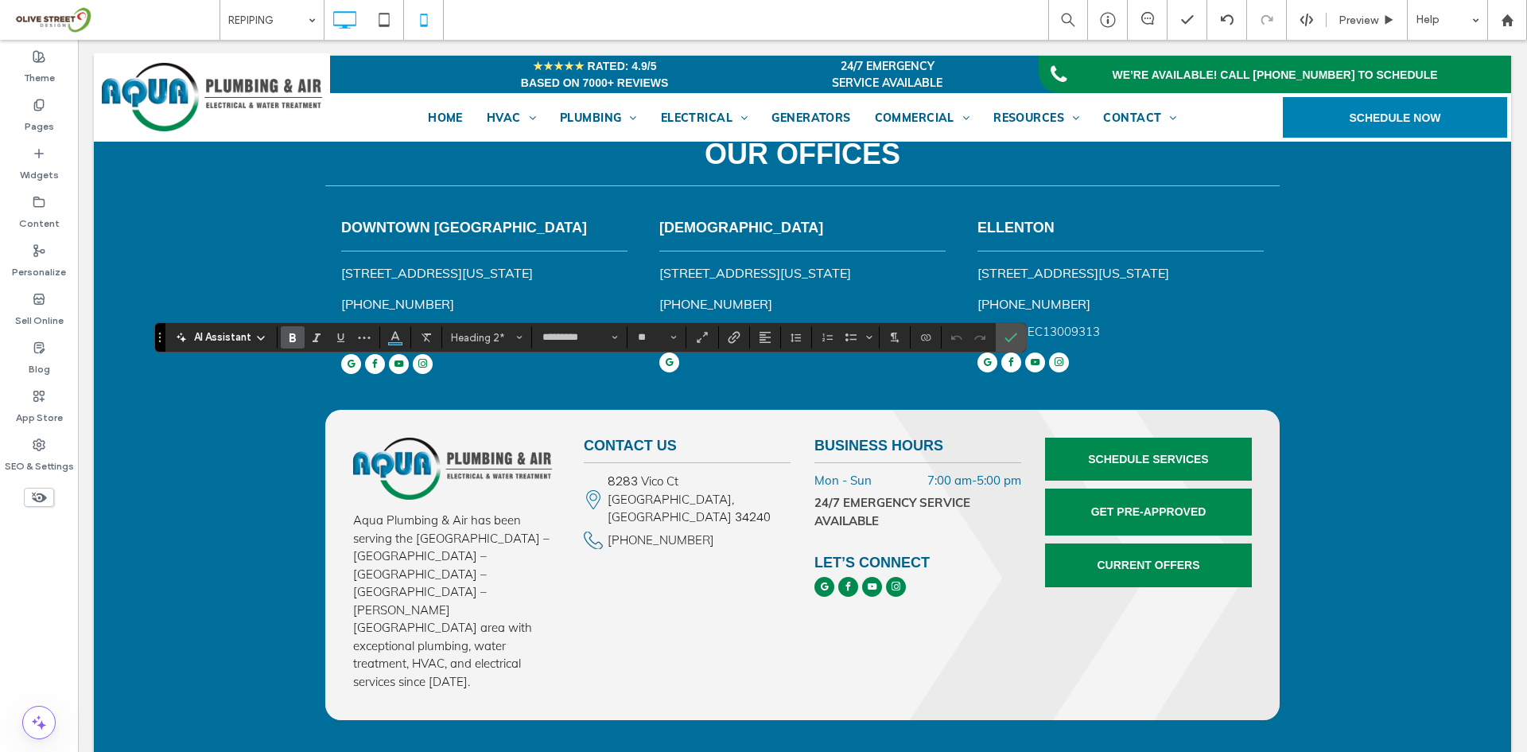
type input "****"
type input "**"
type input "*********"
type input "**"
click at [393, 342] on icon "Color" at bounding box center [395, 335] width 13 height 13
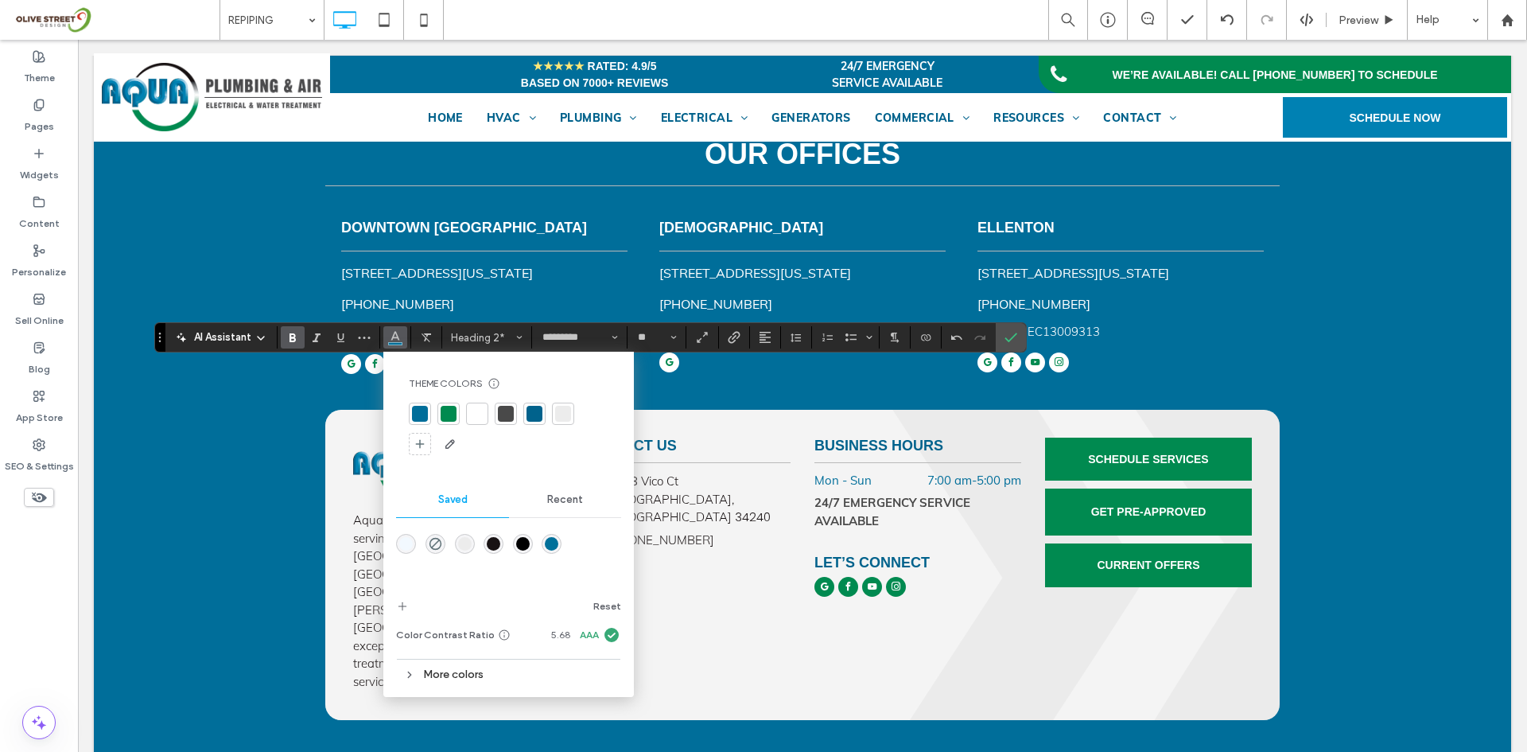
click at [512, 414] on div at bounding box center [506, 414] width 16 height 16
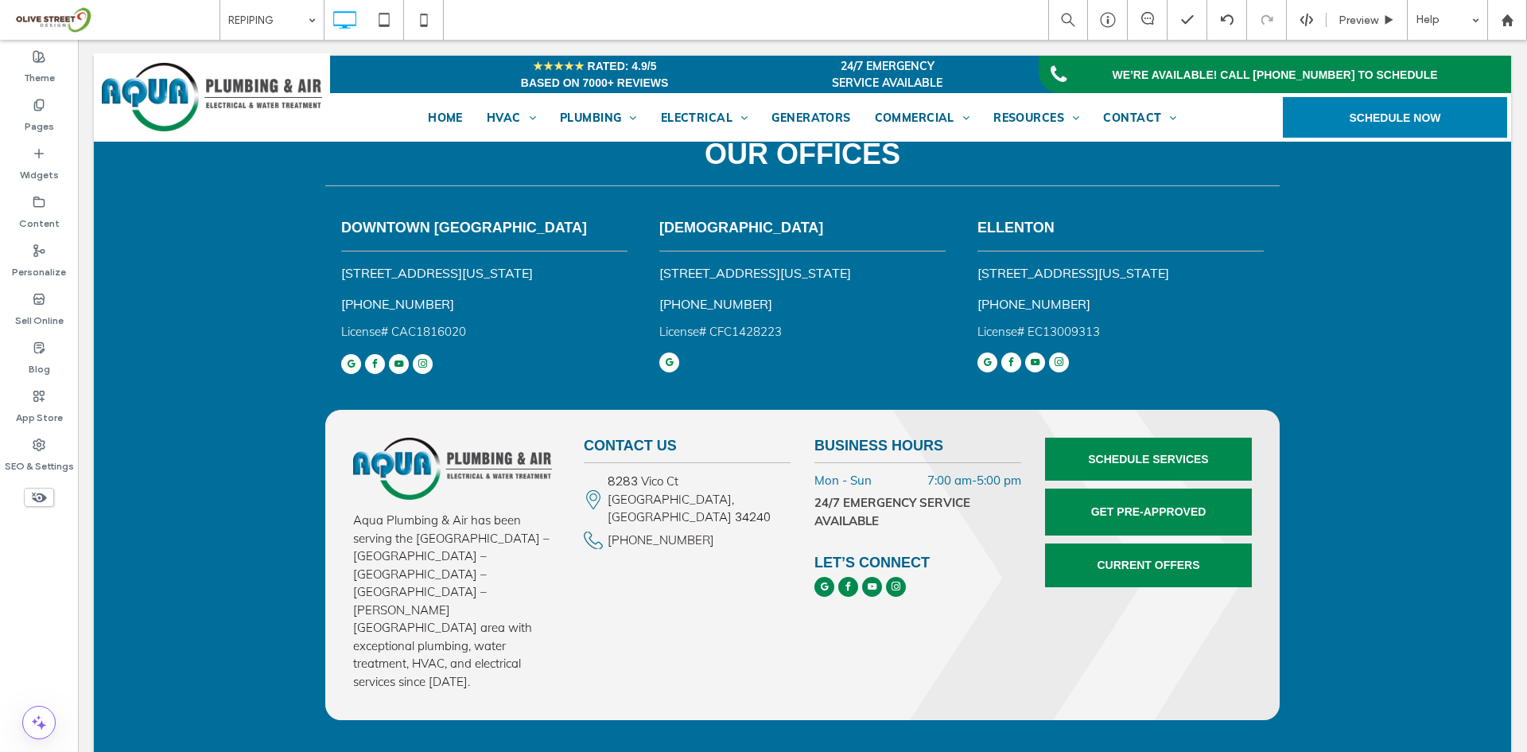
type input "****"
type input "**"
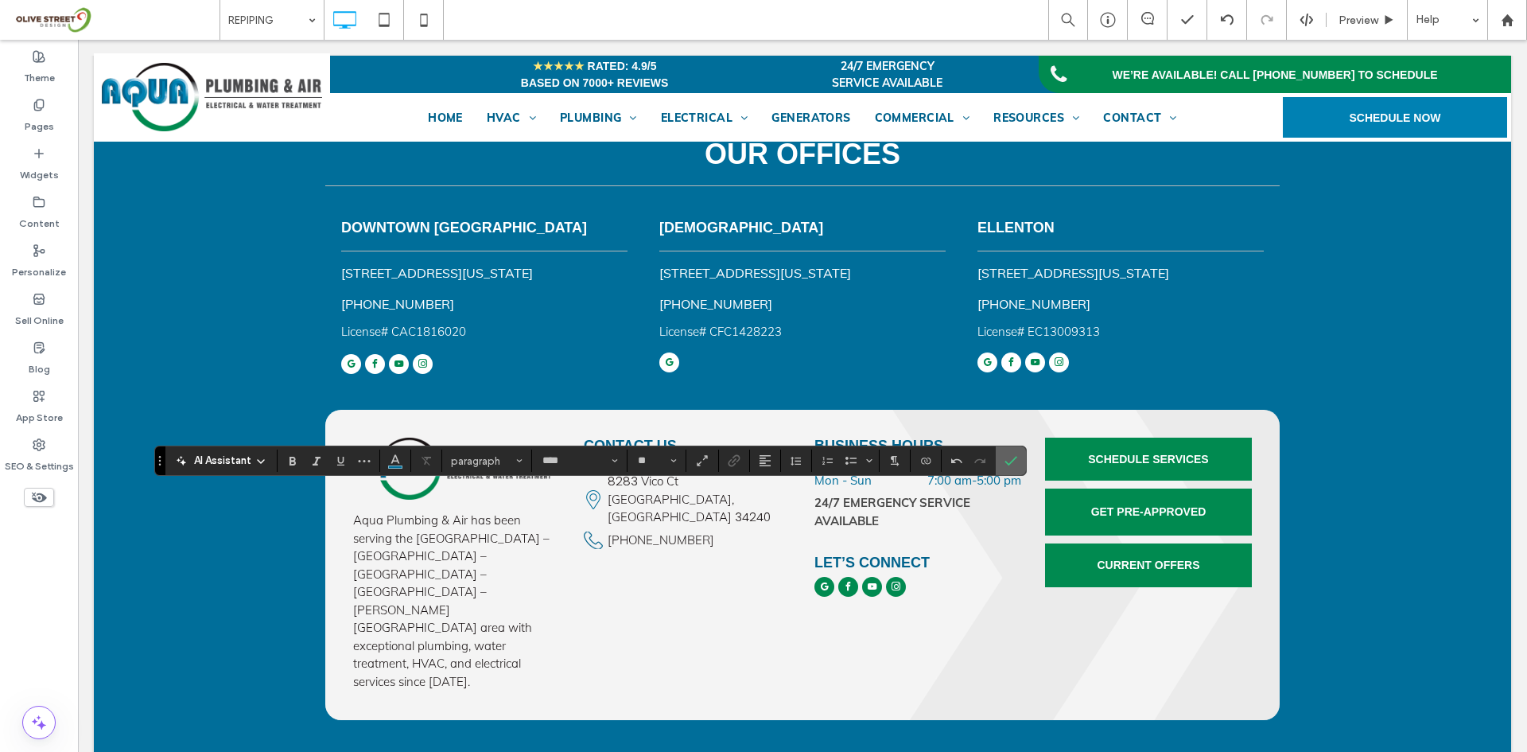
click at [1002, 467] on label "Confirm" at bounding box center [1011, 460] width 24 height 29
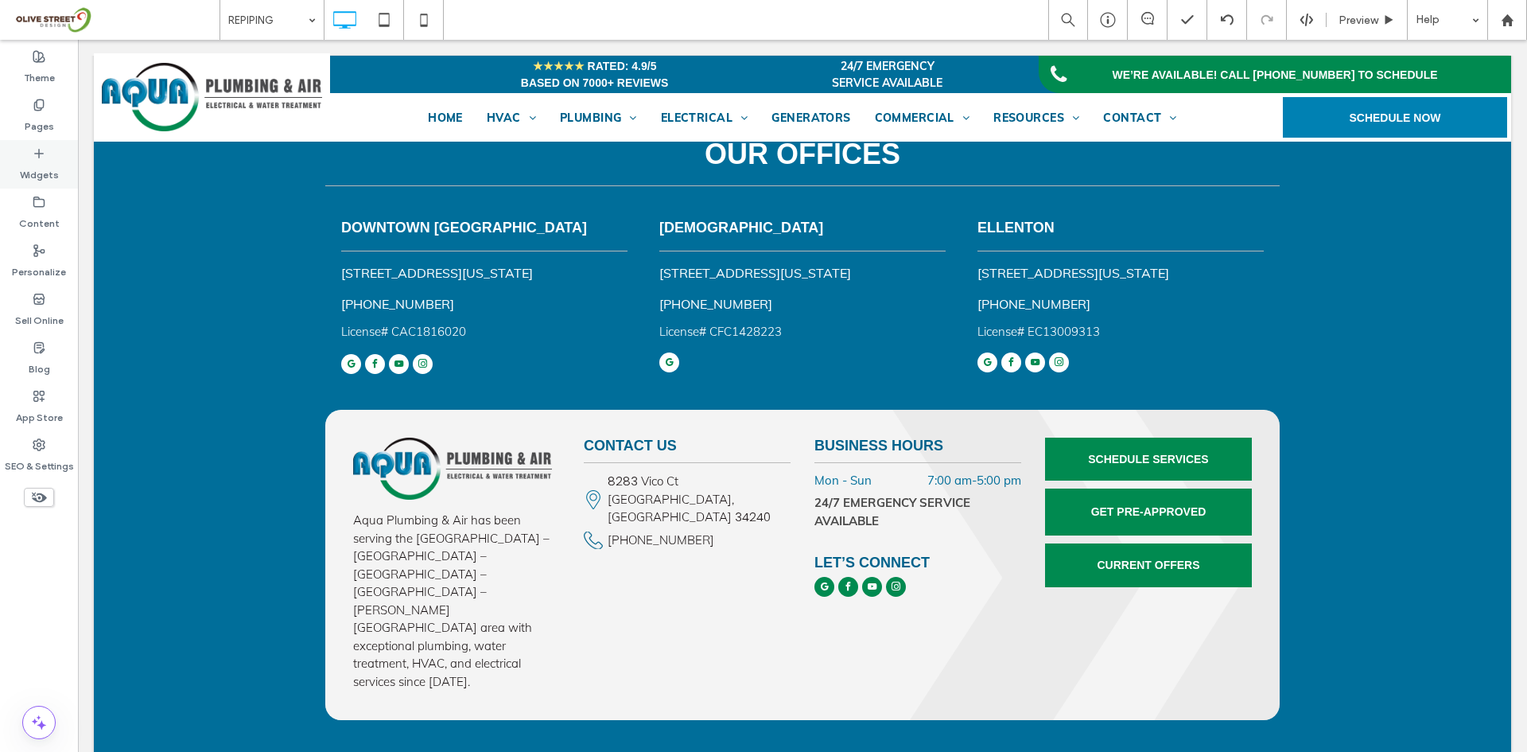
click at [45, 178] on label "Widgets" at bounding box center [39, 171] width 39 height 22
type input "****"
type input "**"
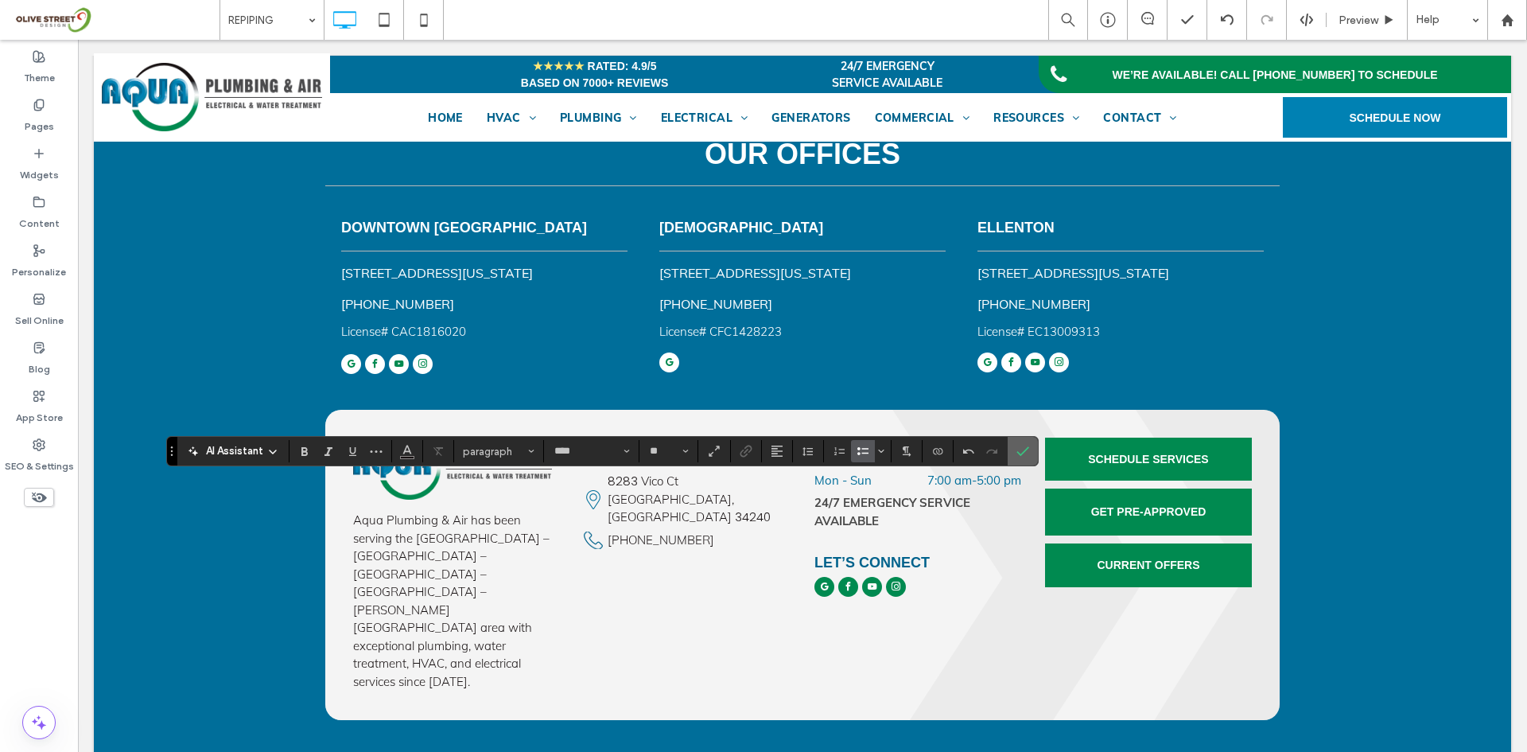
click at [1017, 457] on icon "Confirm" at bounding box center [1023, 451] width 13 height 13
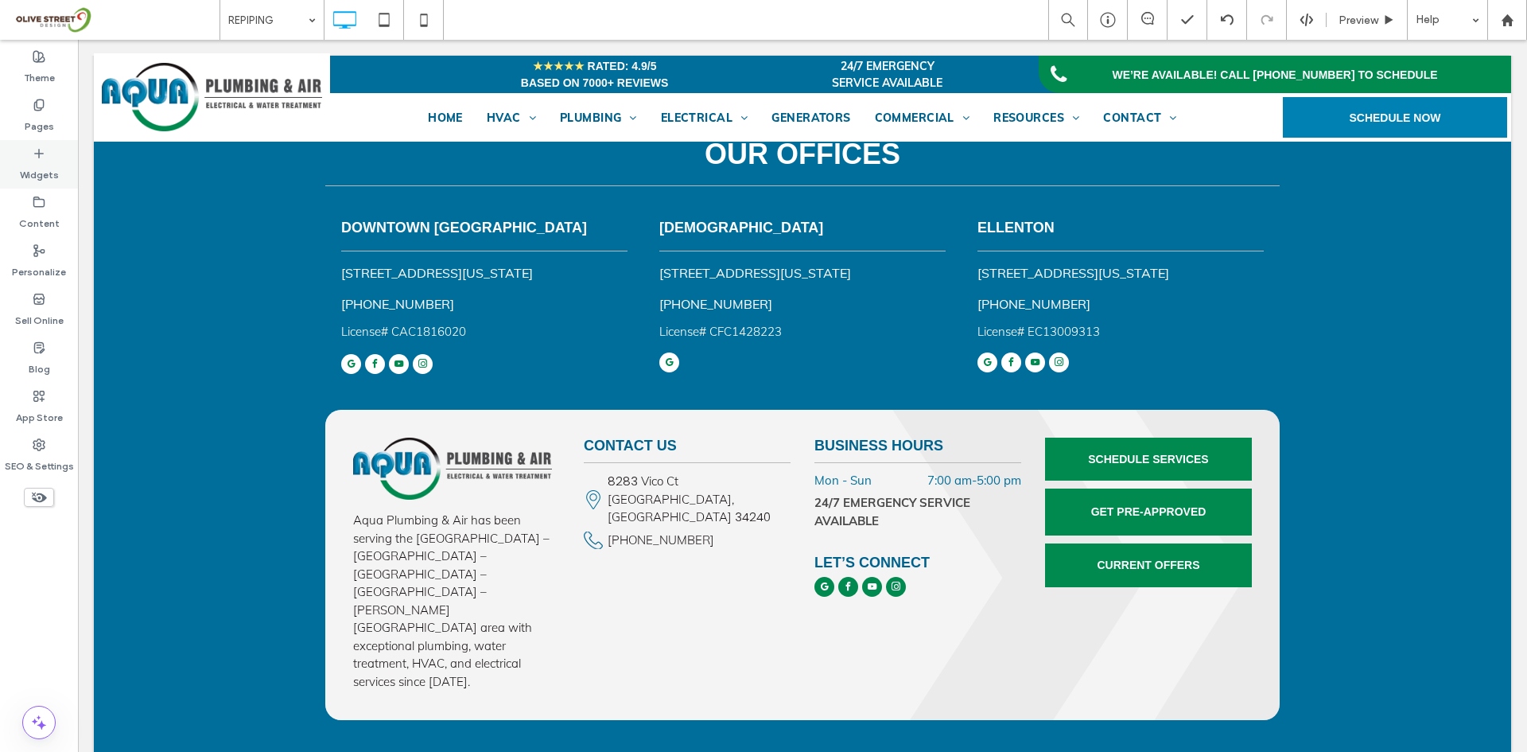
click at [32, 164] on label "Widgets" at bounding box center [39, 171] width 39 height 22
type input "****"
type input "**"
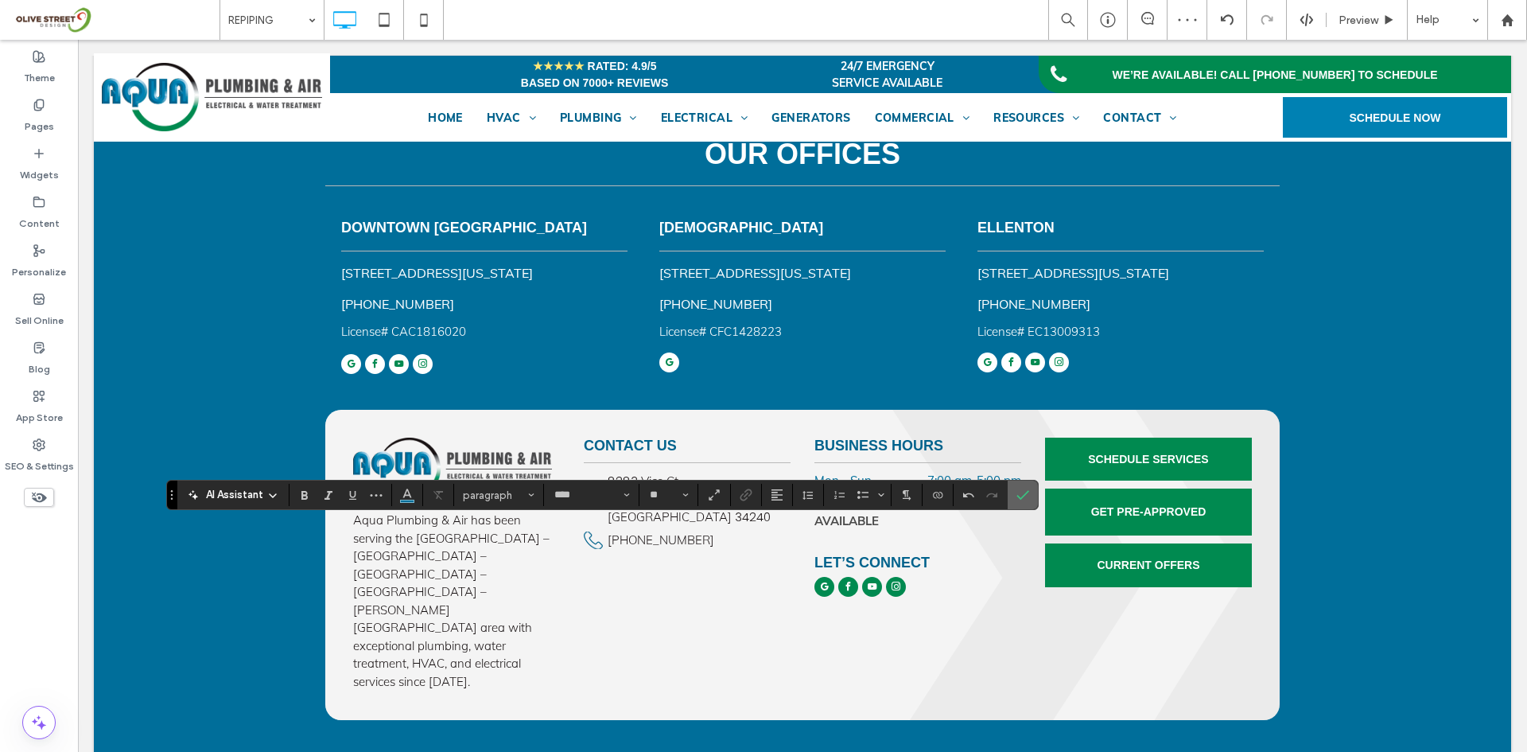
click at [1021, 503] on span "Confirm" at bounding box center [1020, 494] width 7 height 29
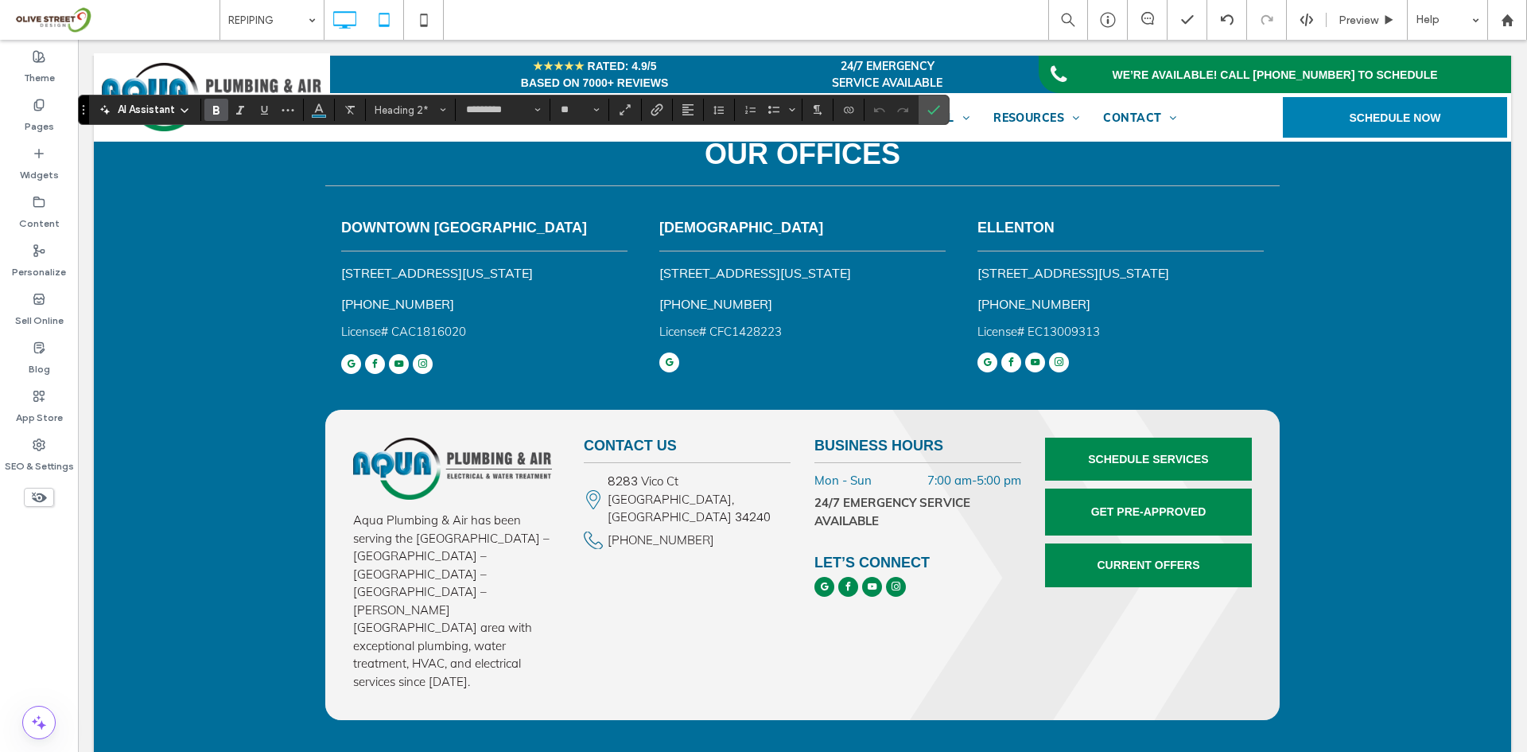
type input "****"
type input "**"
click at [937, 121] on span "Confirm" at bounding box center [933, 109] width 13 height 27
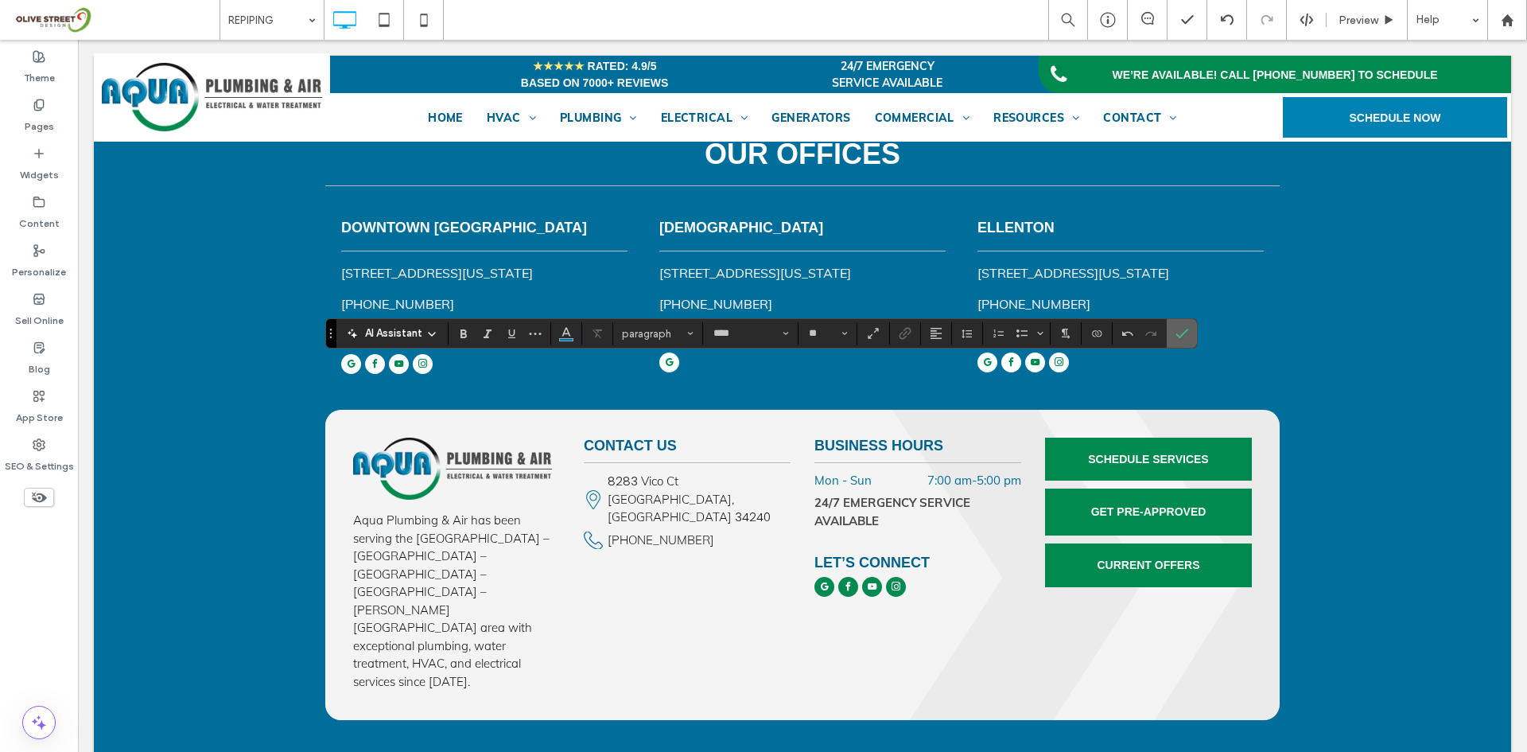
click at [1181, 335] on use "Confirm" at bounding box center [1182, 334] width 13 height 10
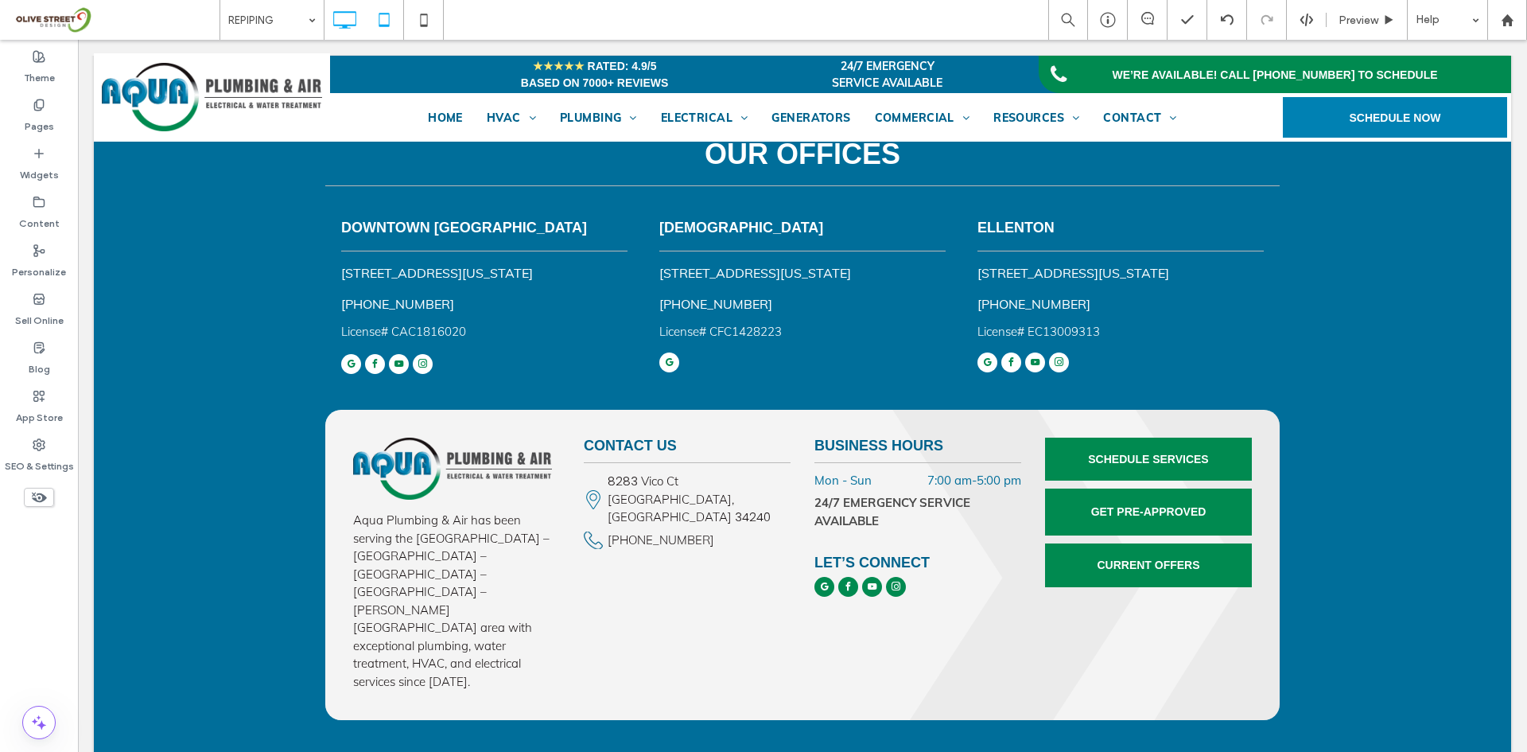
type input "*********"
type input "**"
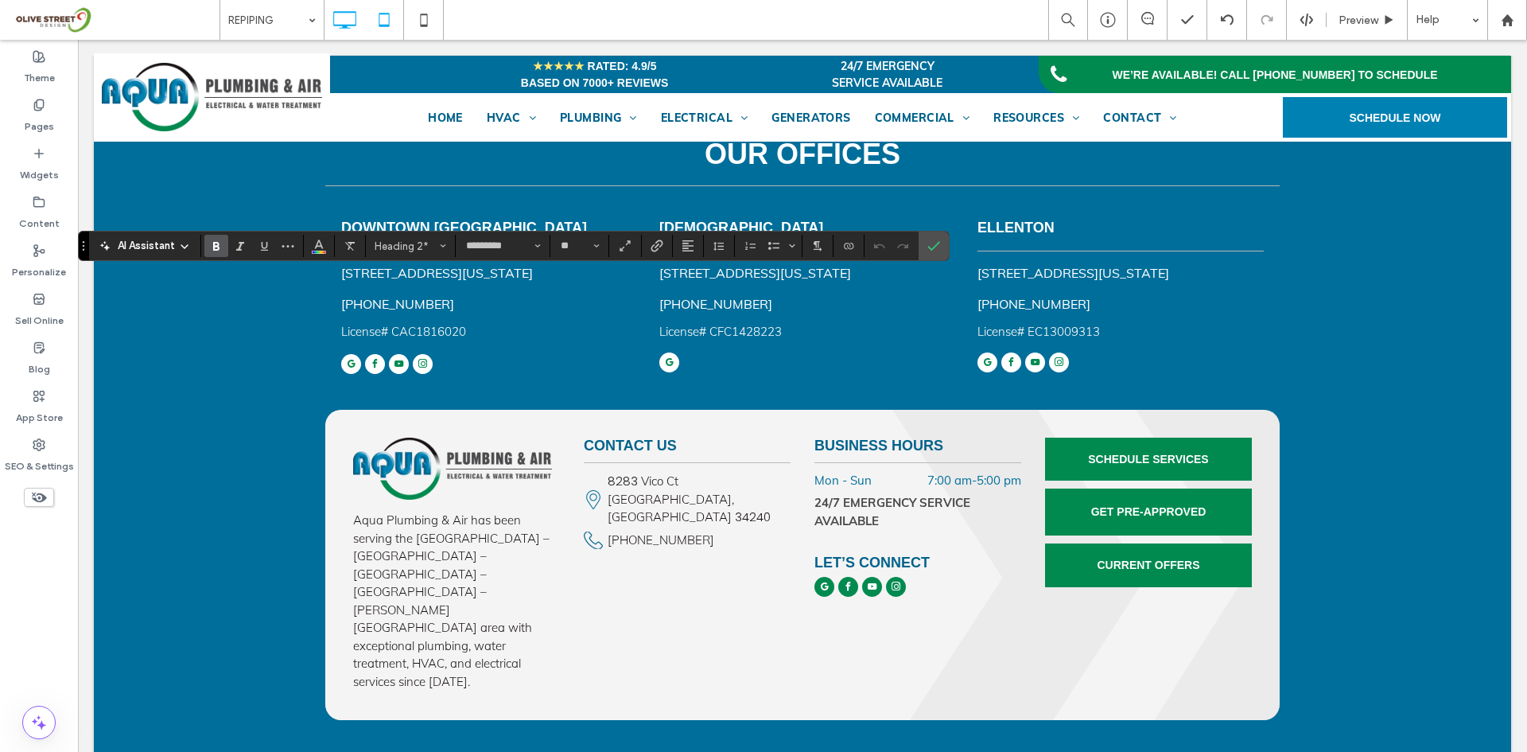
type input "****"
type input "**"
type input "*********"
type input "**"
click at [326, 251] on button "Color" at bounding box center [319, 246] width 24 height 22
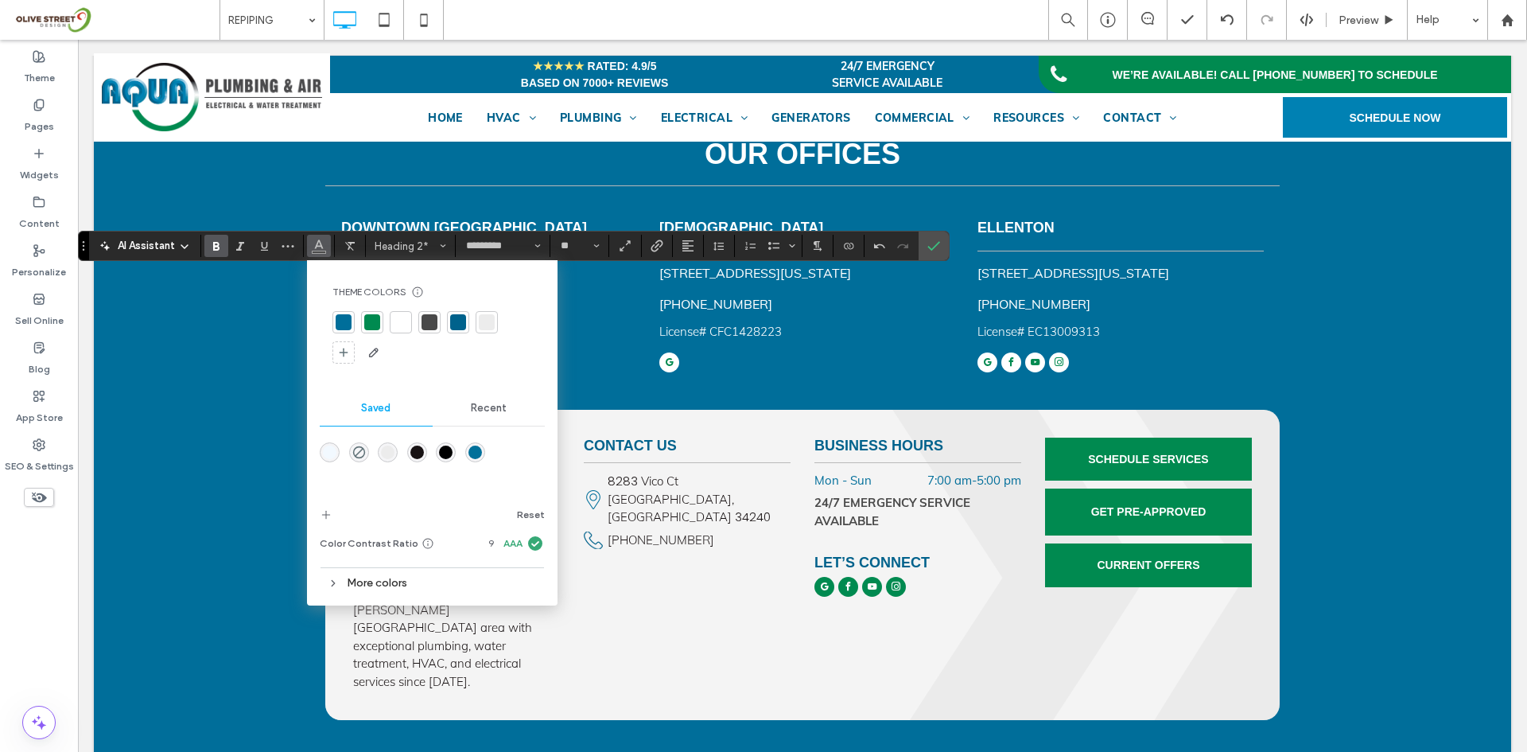
click at [482, 447] on div "rgba(0,112,154,1)" at bounding box center [475, 452] width 20 height 20
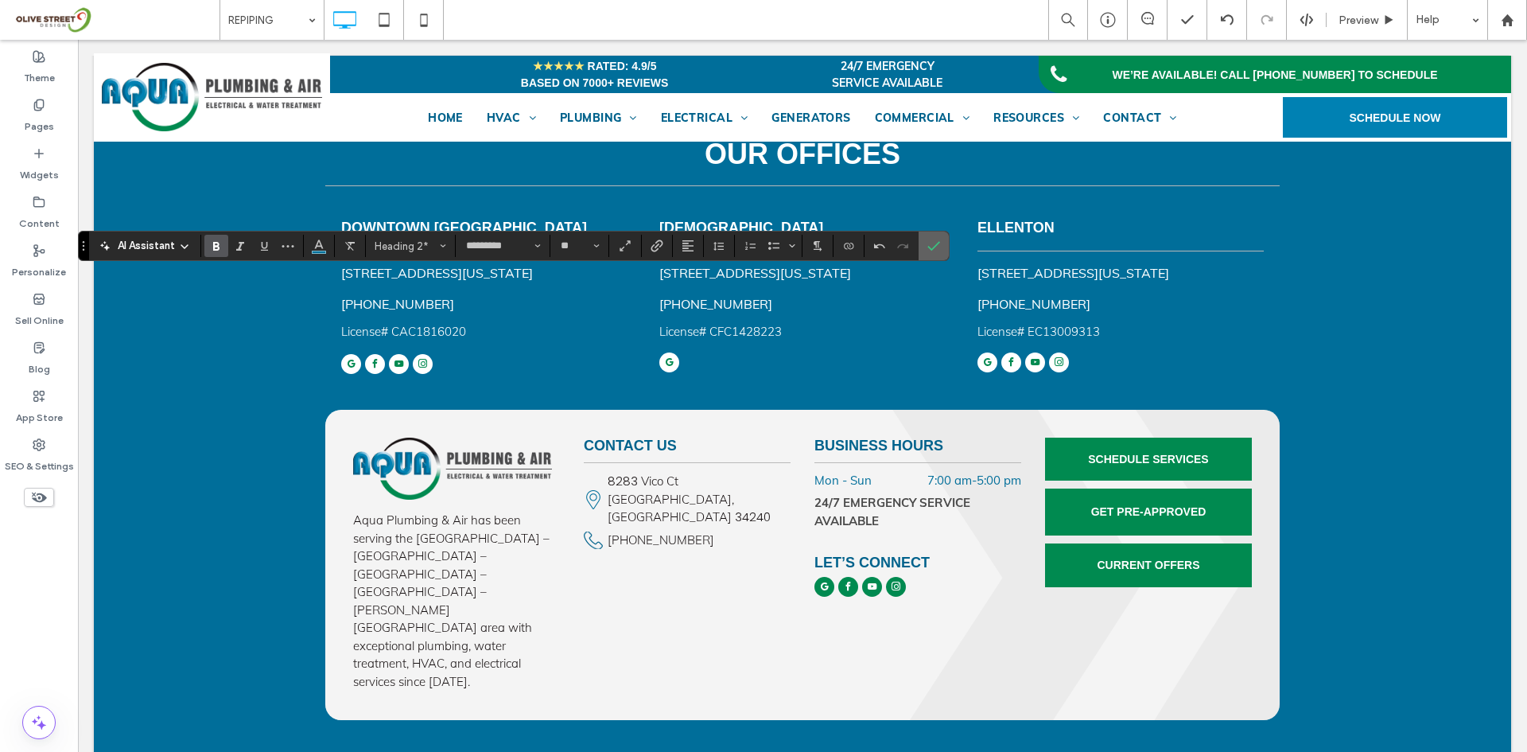
click at [931, 249] on use "Confirm" at bounding box center [934, 247] width 13 height 10
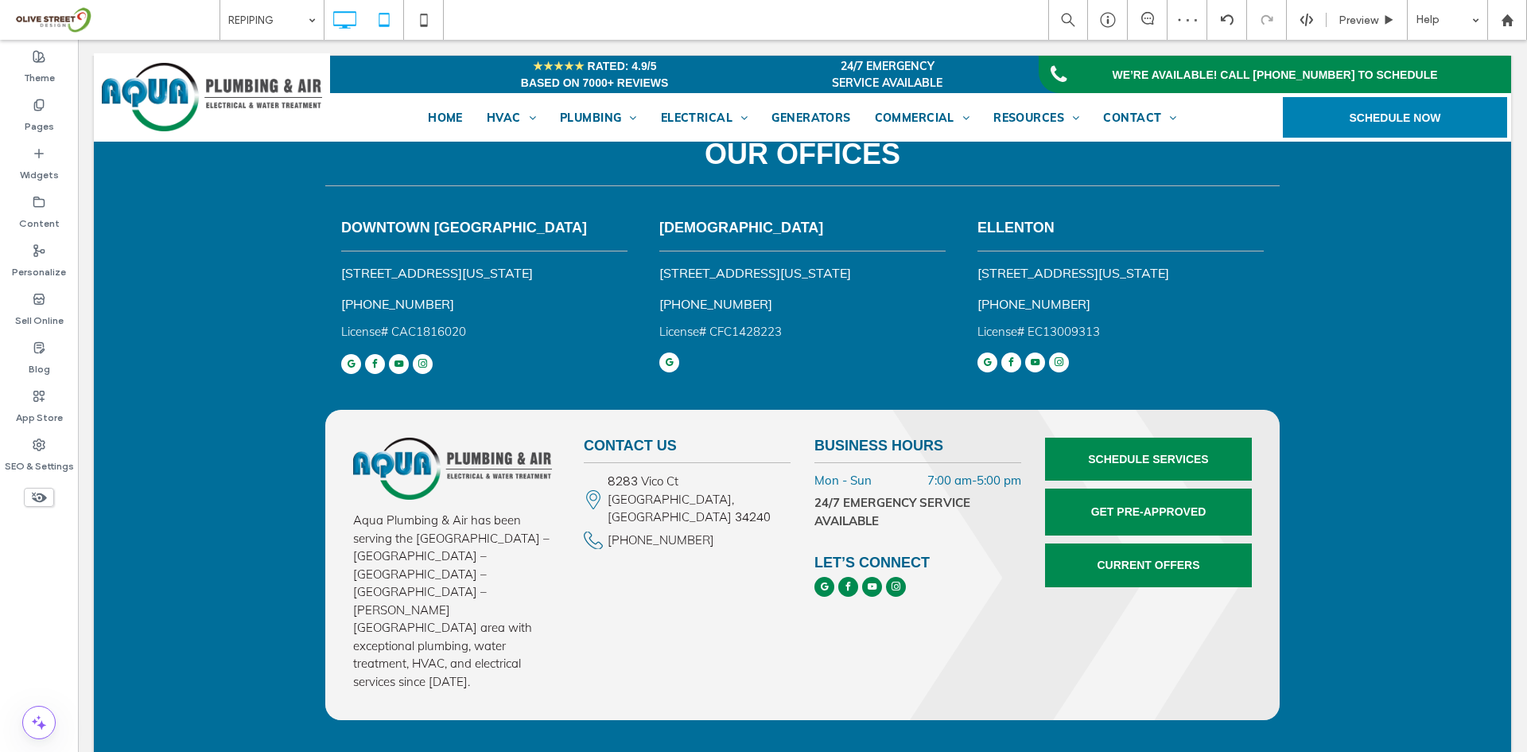
type input "****"
type input "**"
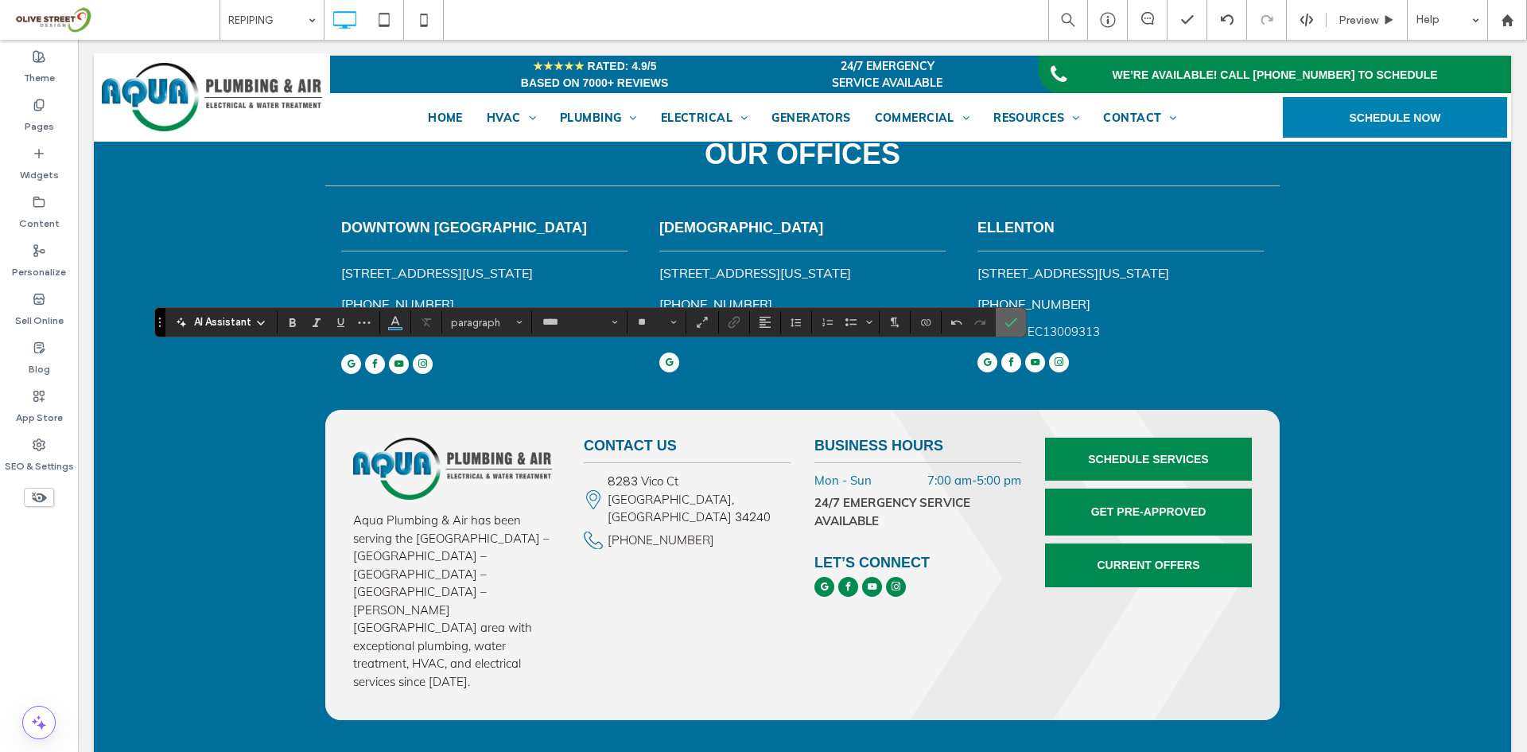
click at [1005, 322] on icon "Confirm" at bounding box center [1011, 322] width 13 height 13
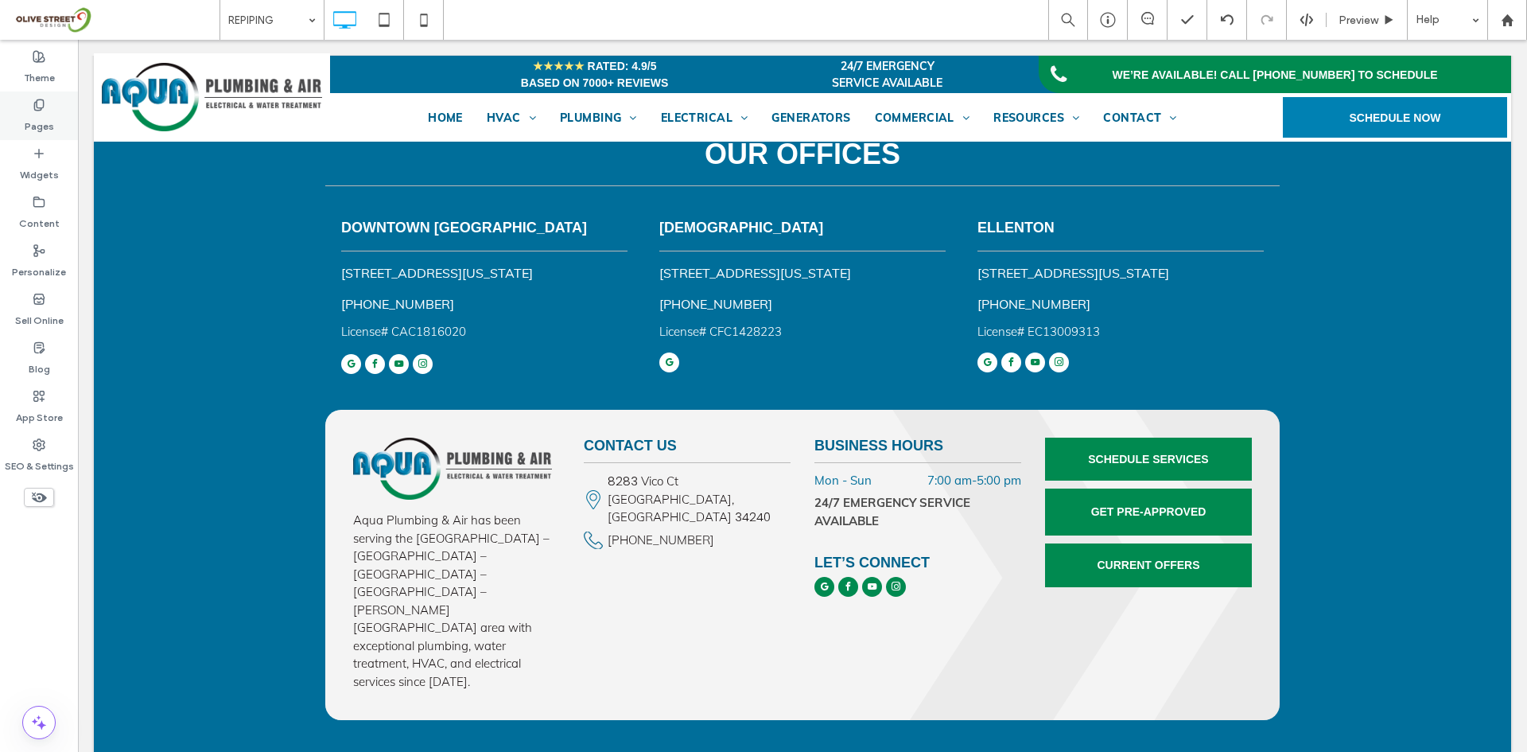
click at [37, 134] on div "Pages" at bounding box center [39, 115] width 78 height 49
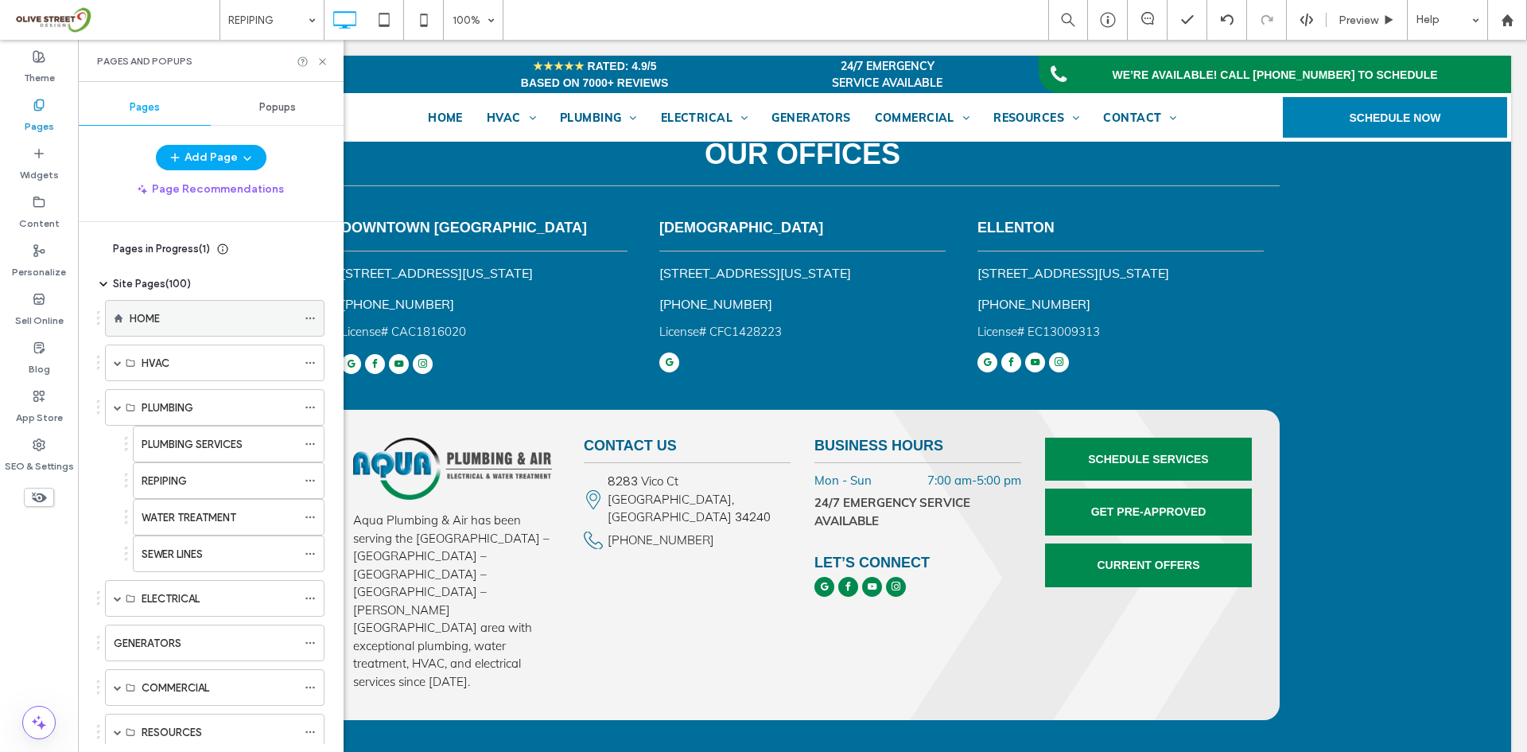
click at [206, 331] on div "HOME" at bounding box center [213, 318] width 167 height 35
click at [324, 64] on icon at bounding box center [323, 62] width 12 height 12
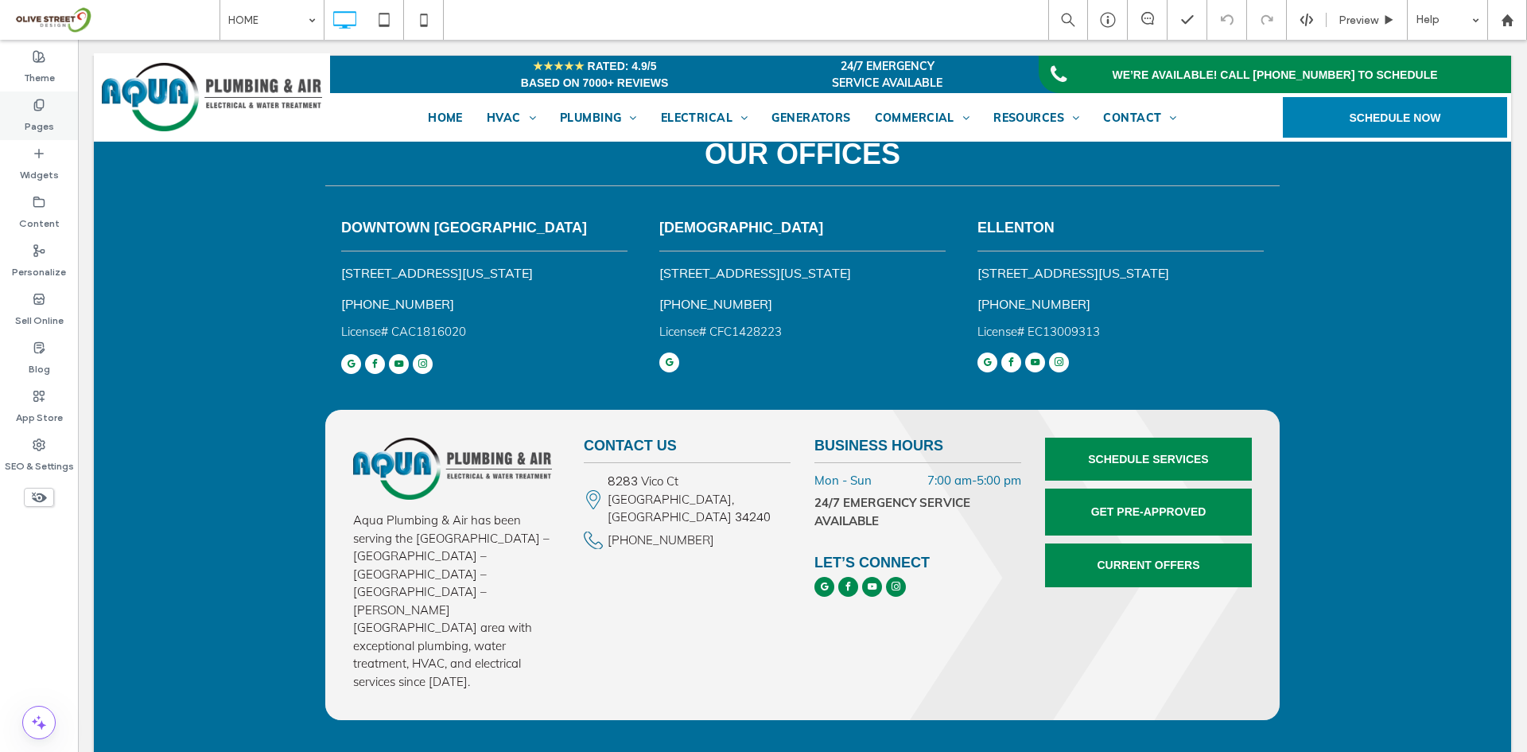
click at [55, 118] on div "Pages" at bounding box center [39, 115] width 78 height 49
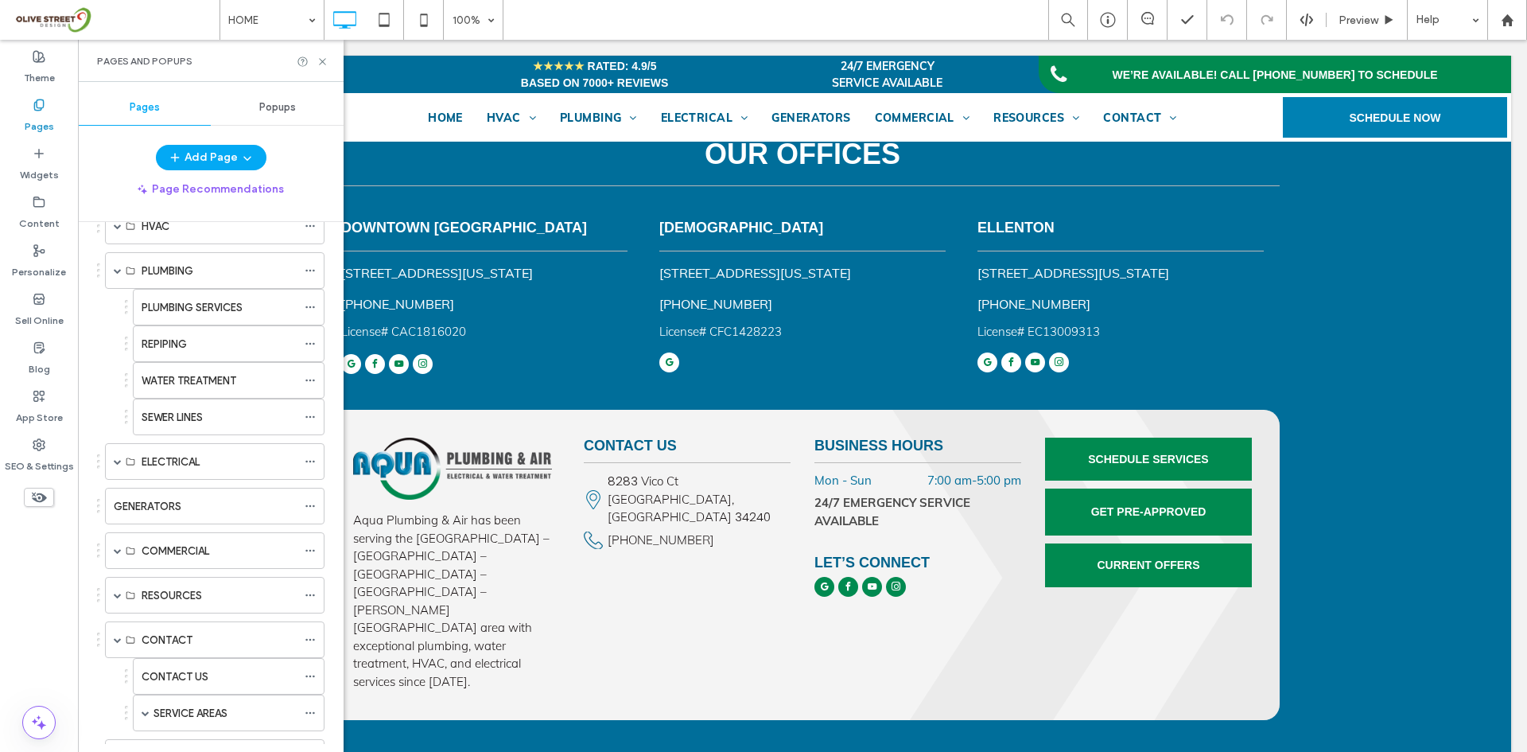
scroll to position [371, 0]
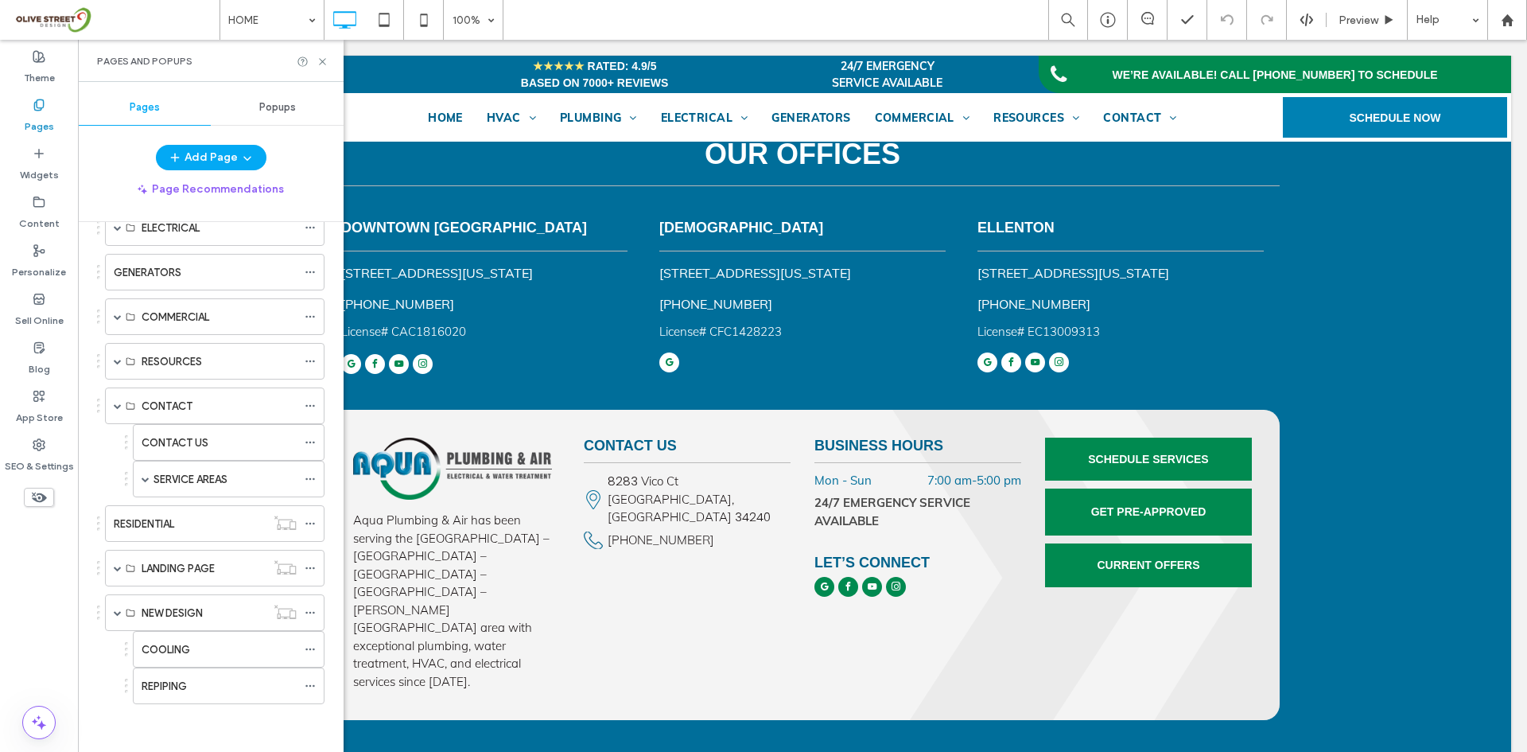
click at [194, 680] on div "REPIPING" at bounding box center [219, 686] width 155 height 17
click at [321, 64] on icon at bounding box center [323, 62] width 12 height 12
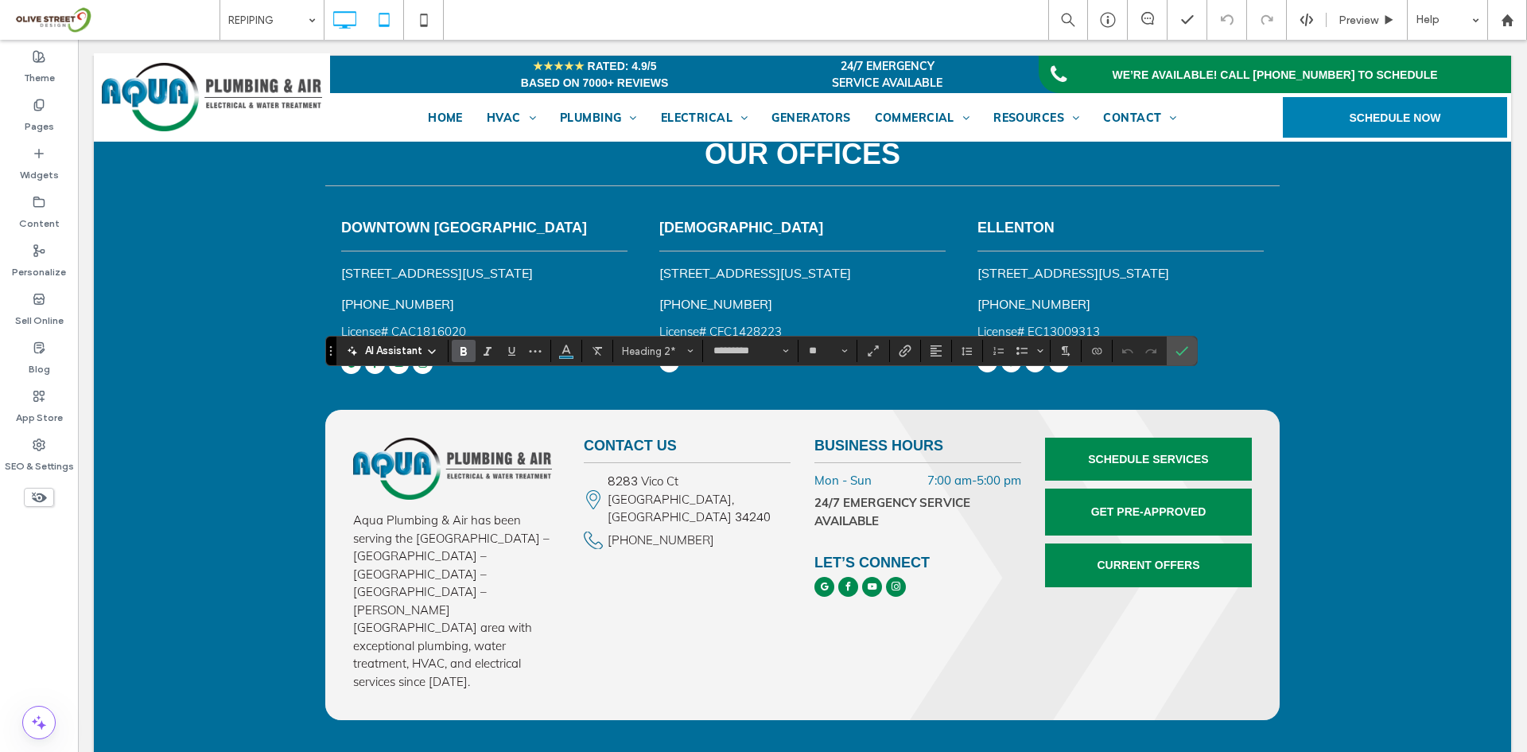
type input "****"
type input "**"
click at [1178, 349] on icon "Confirm" at bounding box center [1182, 350] width 13 height 13
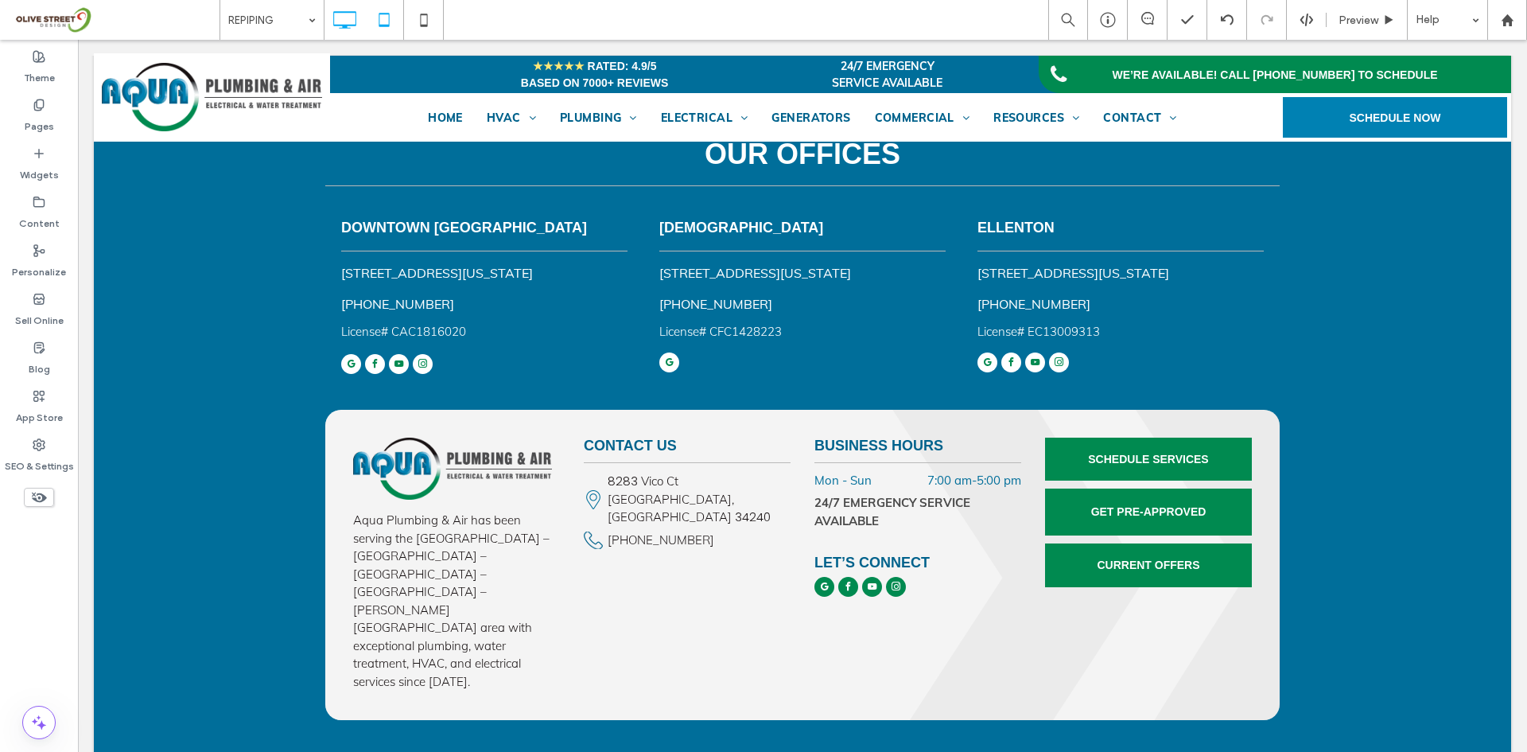
type input "****"
type input "**"
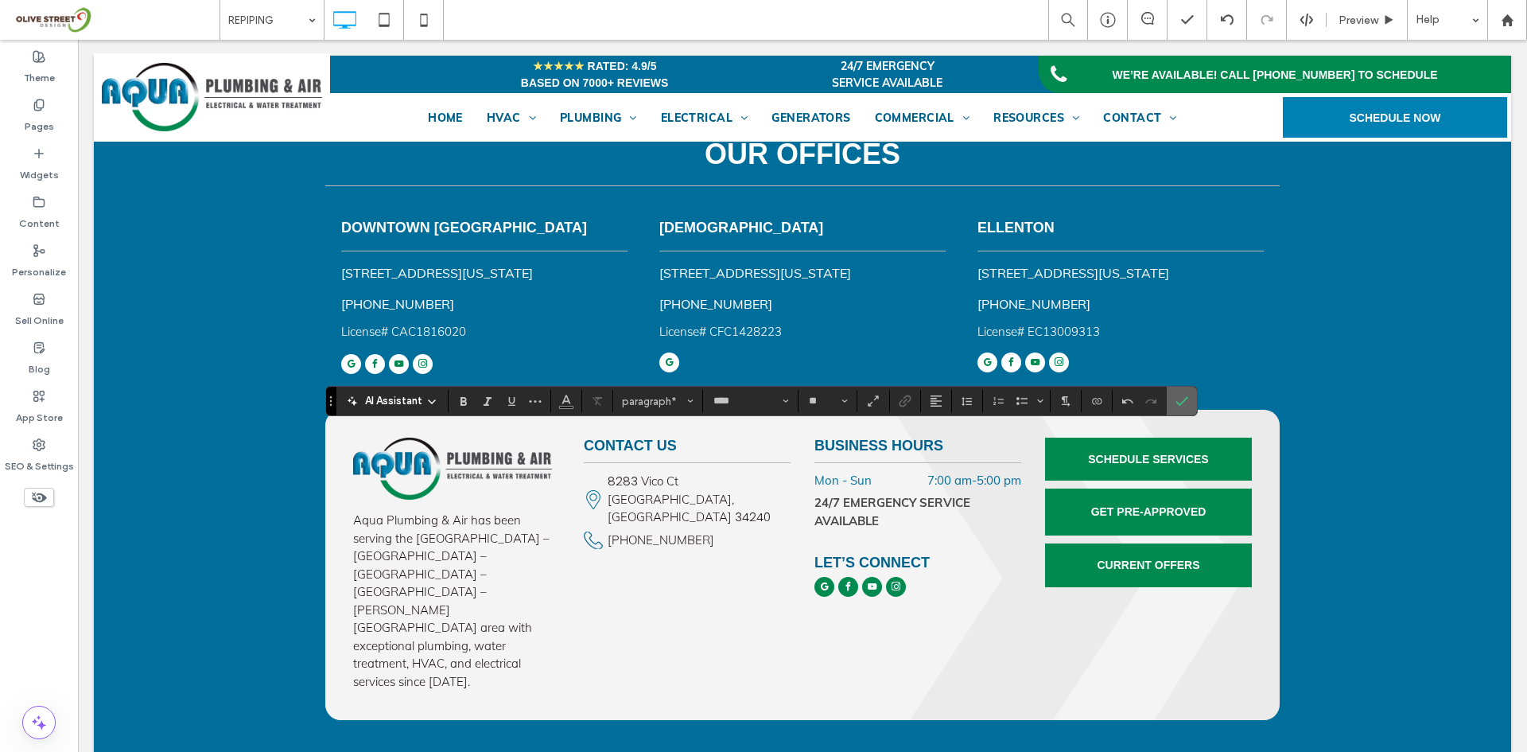
click at [1177, 405] on icon "Confirm" at bounding box center [1182, 401] width 13 height 13
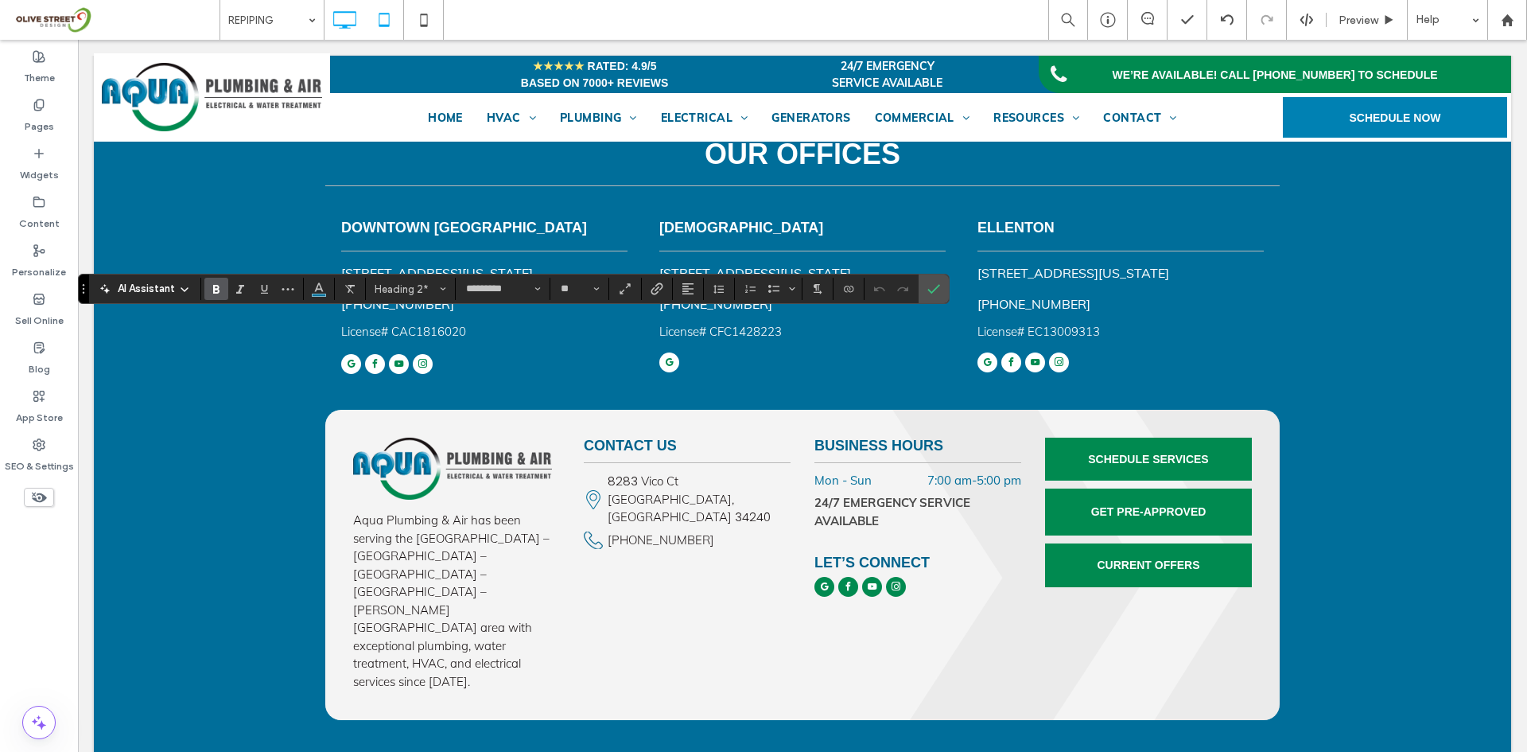
type input "****"
type input "**"
click at [936, 289] on use "Confirm" at bounding box center [934, 290] width 13 height 10
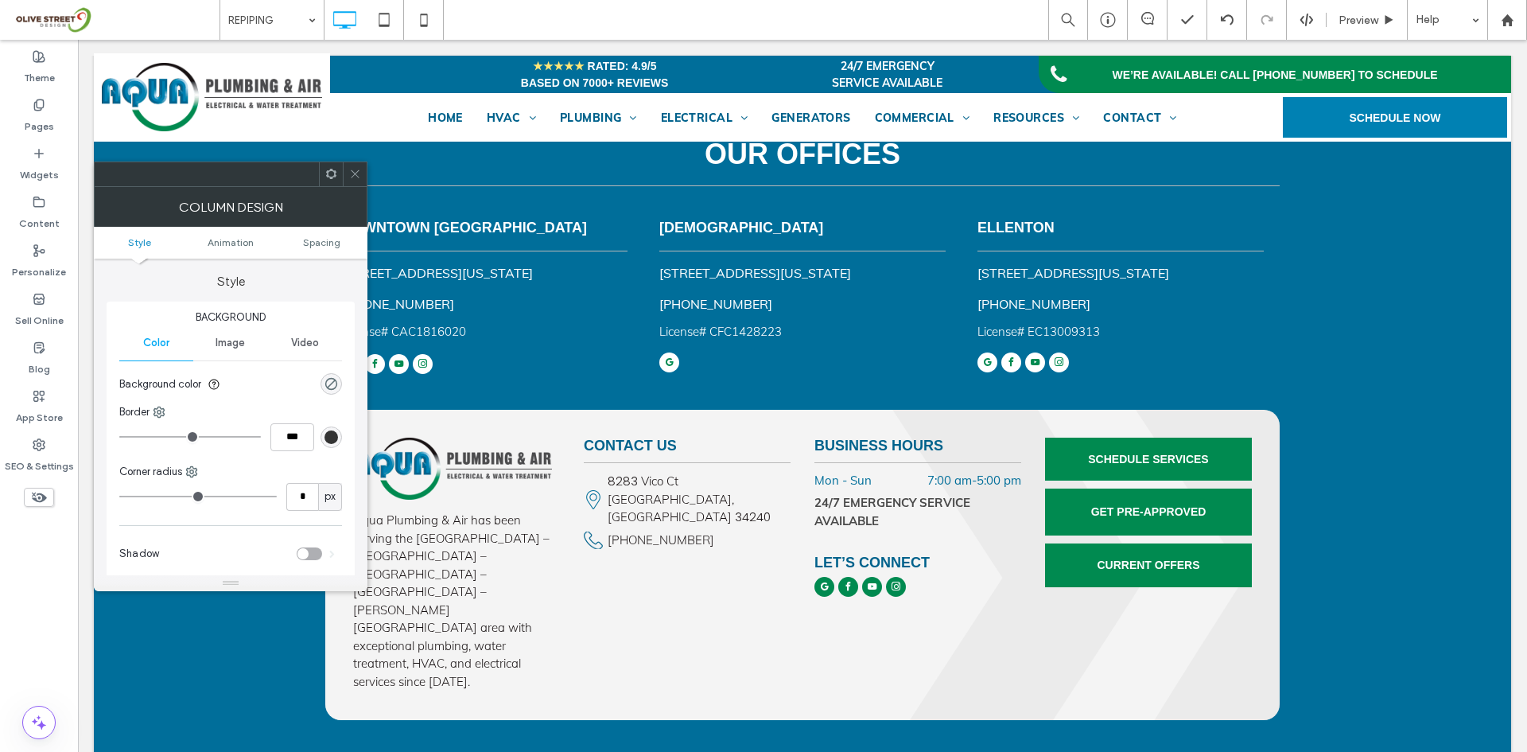
click at [360, 172] on icon at bounding box center [355, 174] width 12 height 12
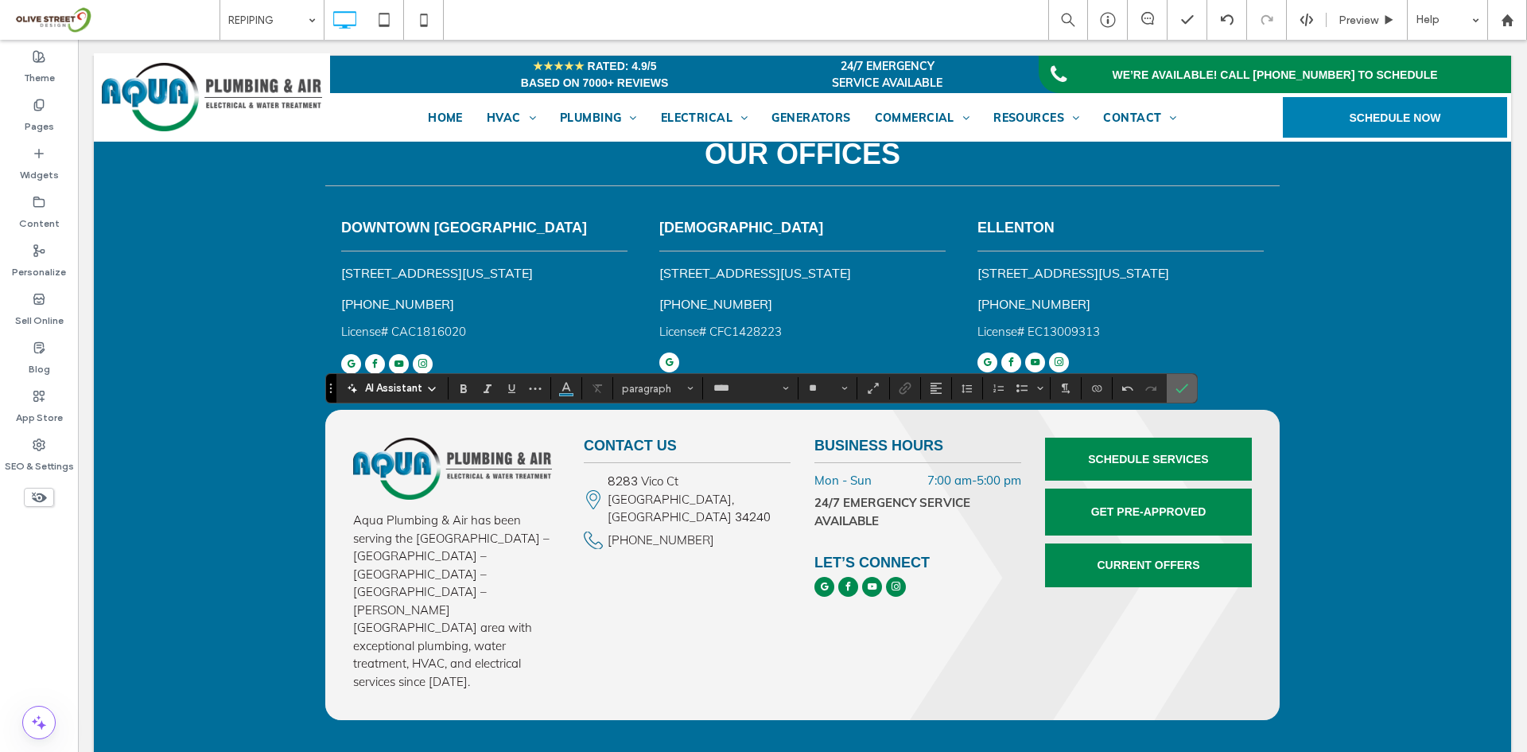
click at [1183, 383] on icon "Confirm" at bounding box center [1182, 388] width 13 height 13
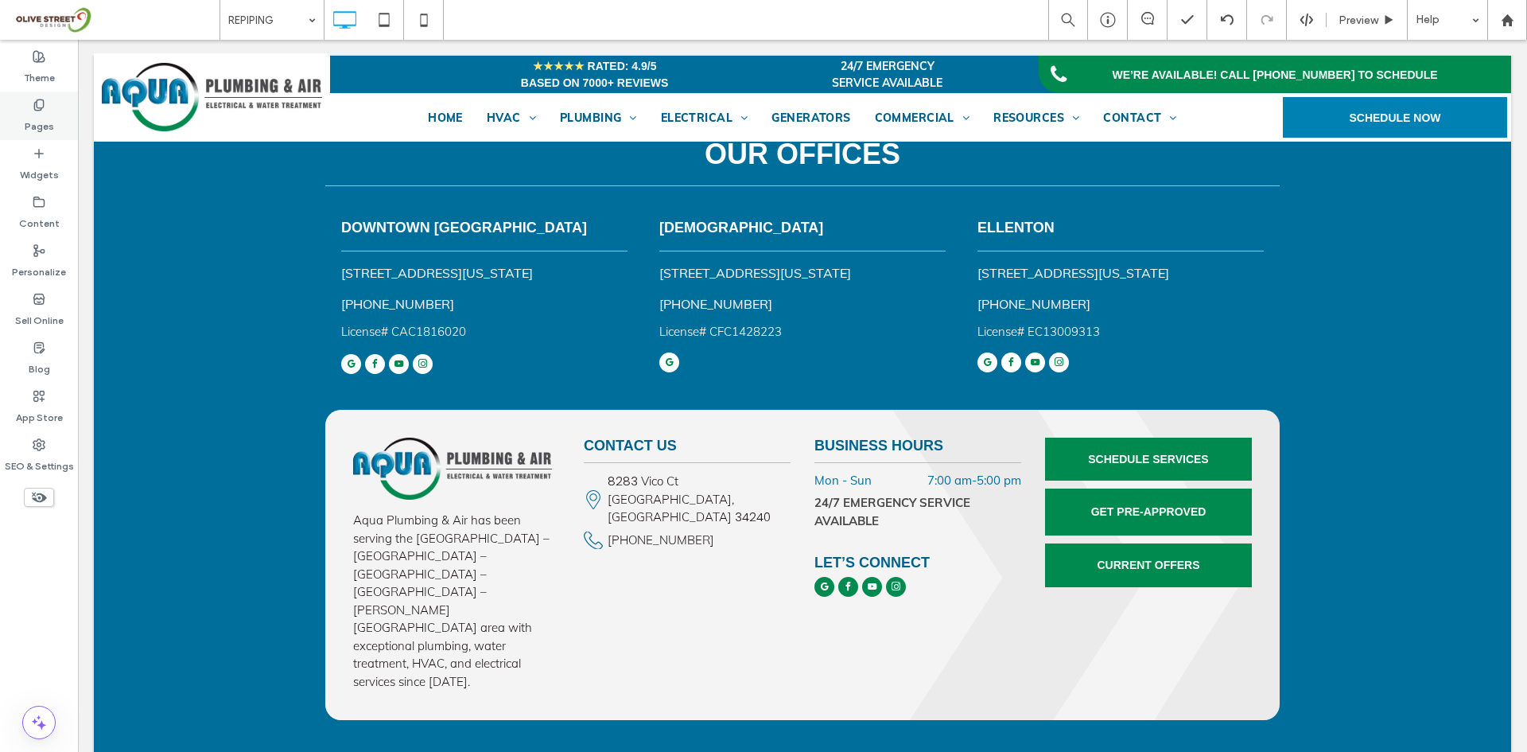
click at [41, 125] on label "Pages" at bounding box center [39, 122] width 29 height 22
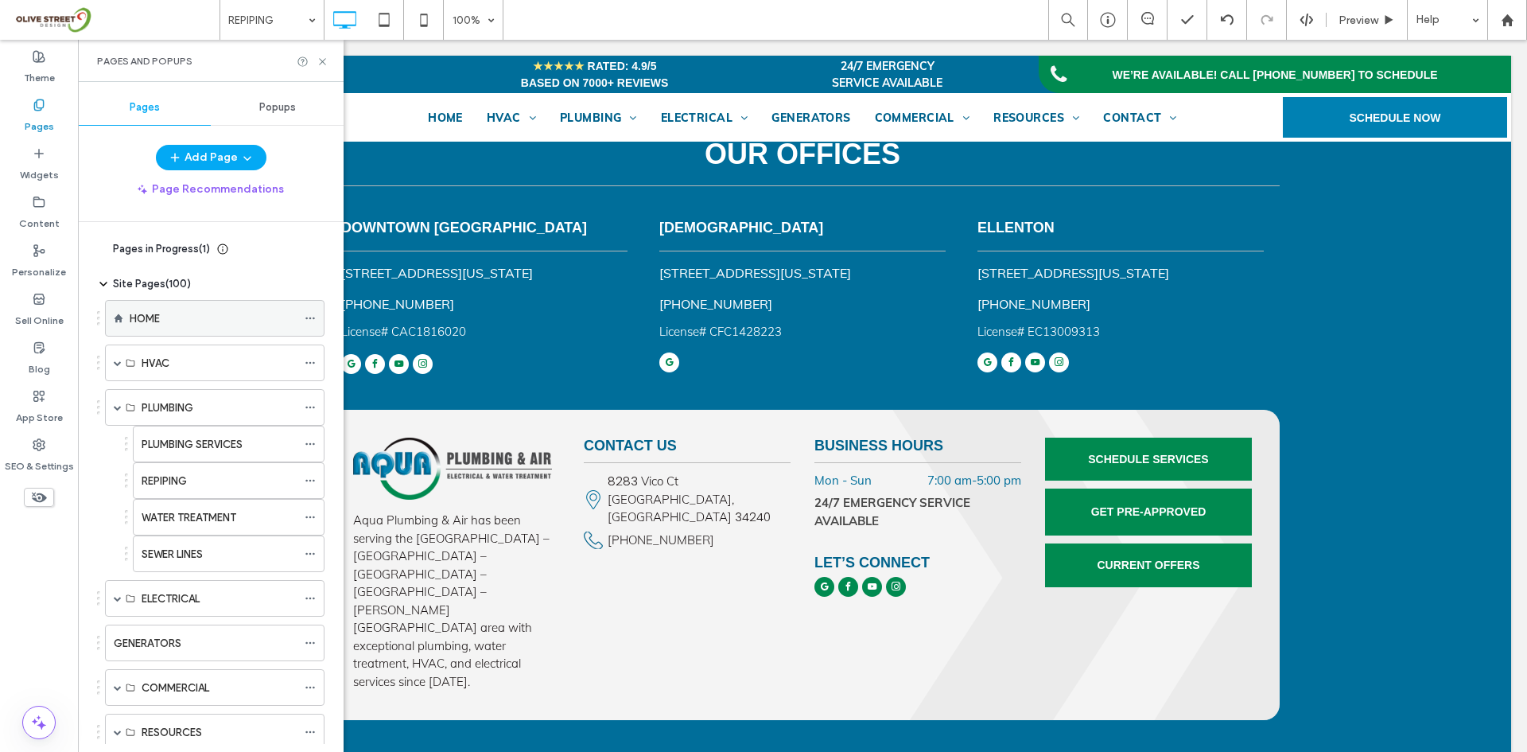
click at [194, 325] on div "HOME" at bounding box center [213, 318] width 167 height 17
click at [323, 60] on use at bounding box center [322, 61] width 6 height 6
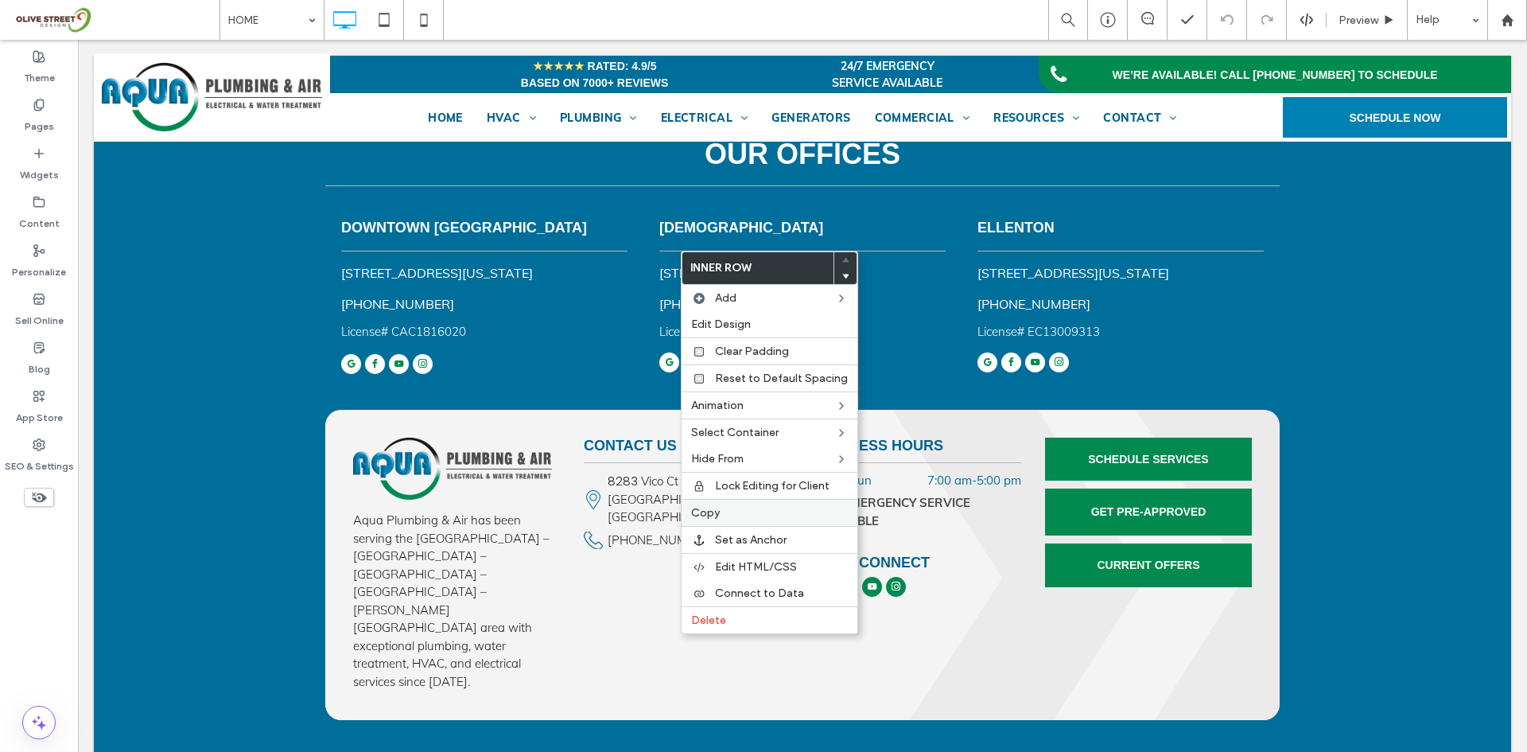
click at [713, 504] on div "Copy" at bounding box center [770, 512] width 176 height 27
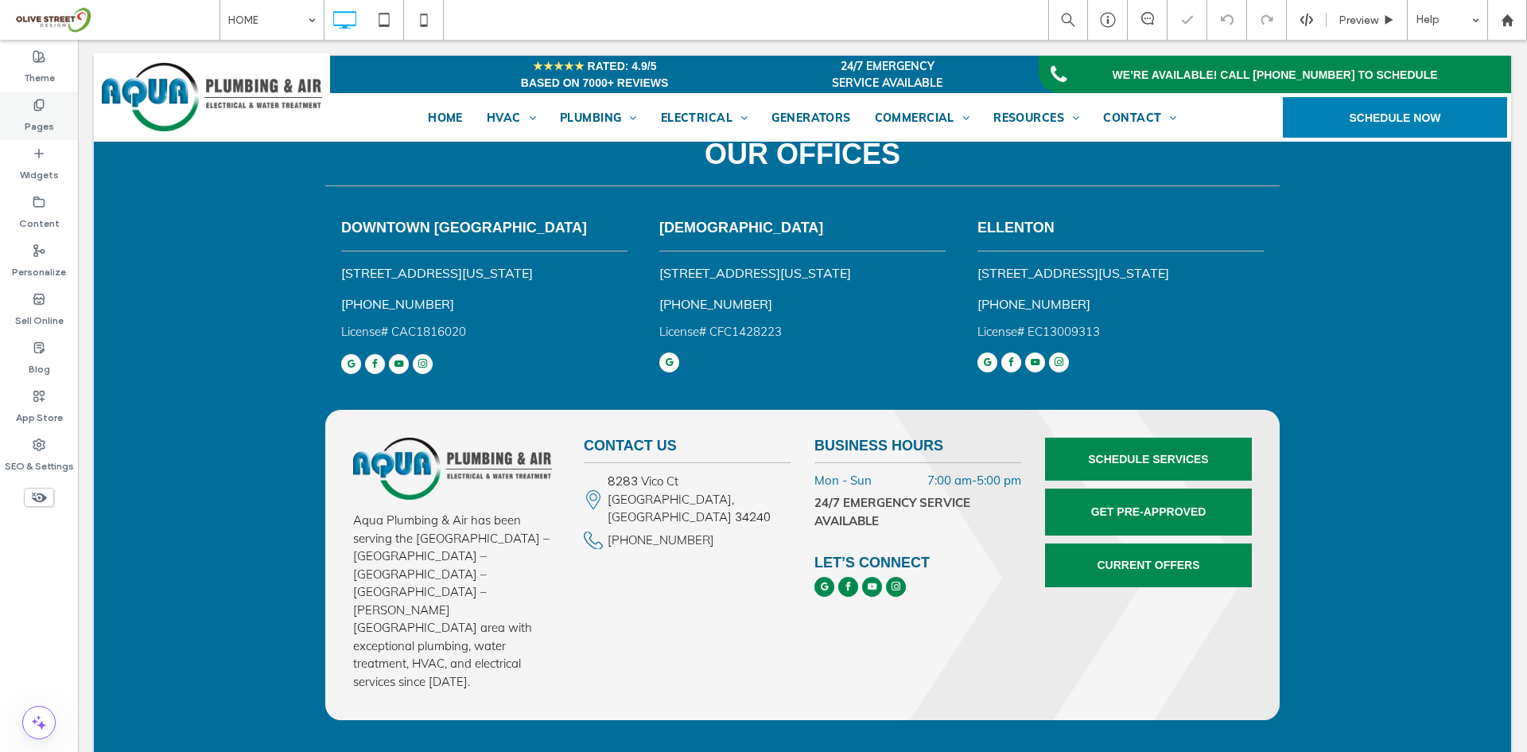
click at [48, 130] on label "Pages" at bounding box center [39, 122] width 29 height 22
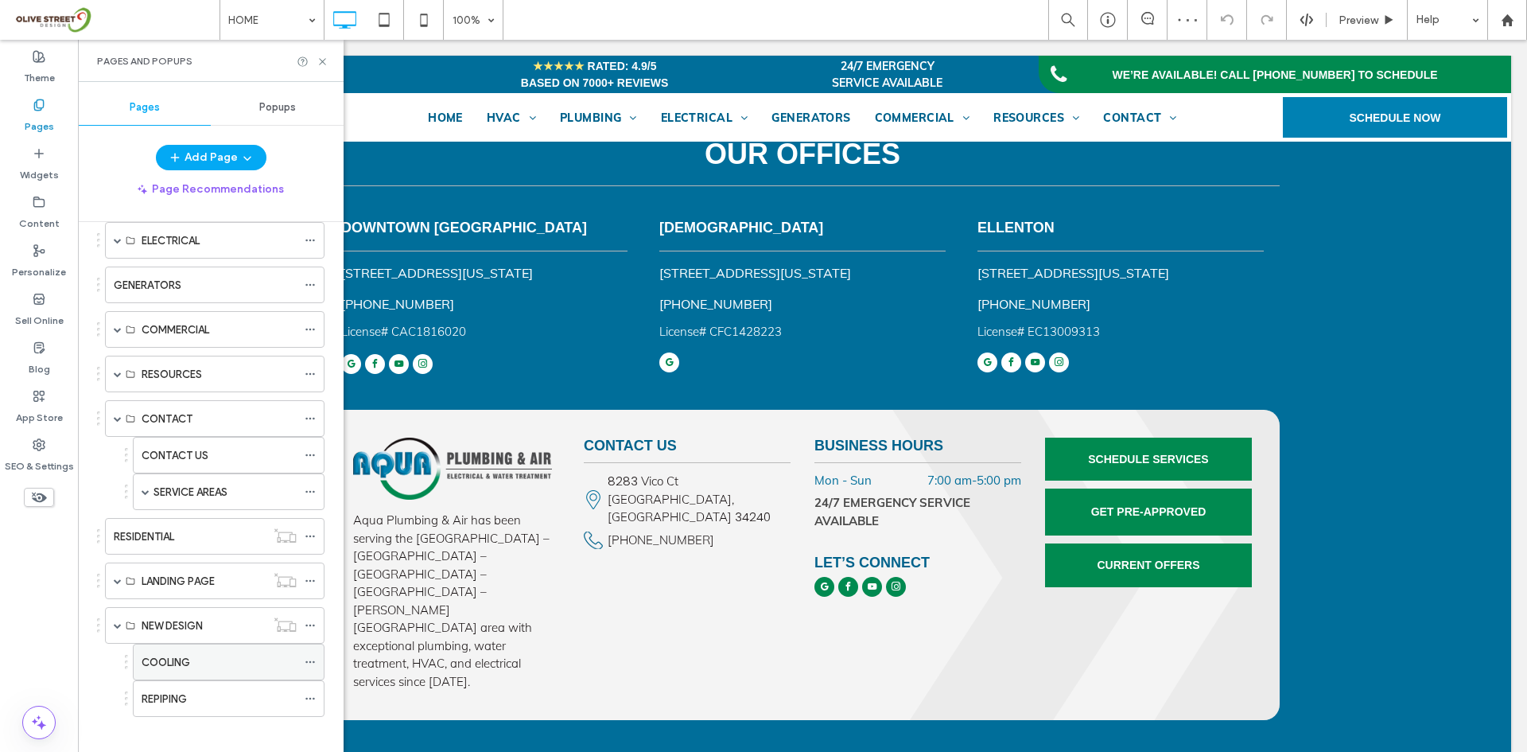
scroll to position [371, 0]
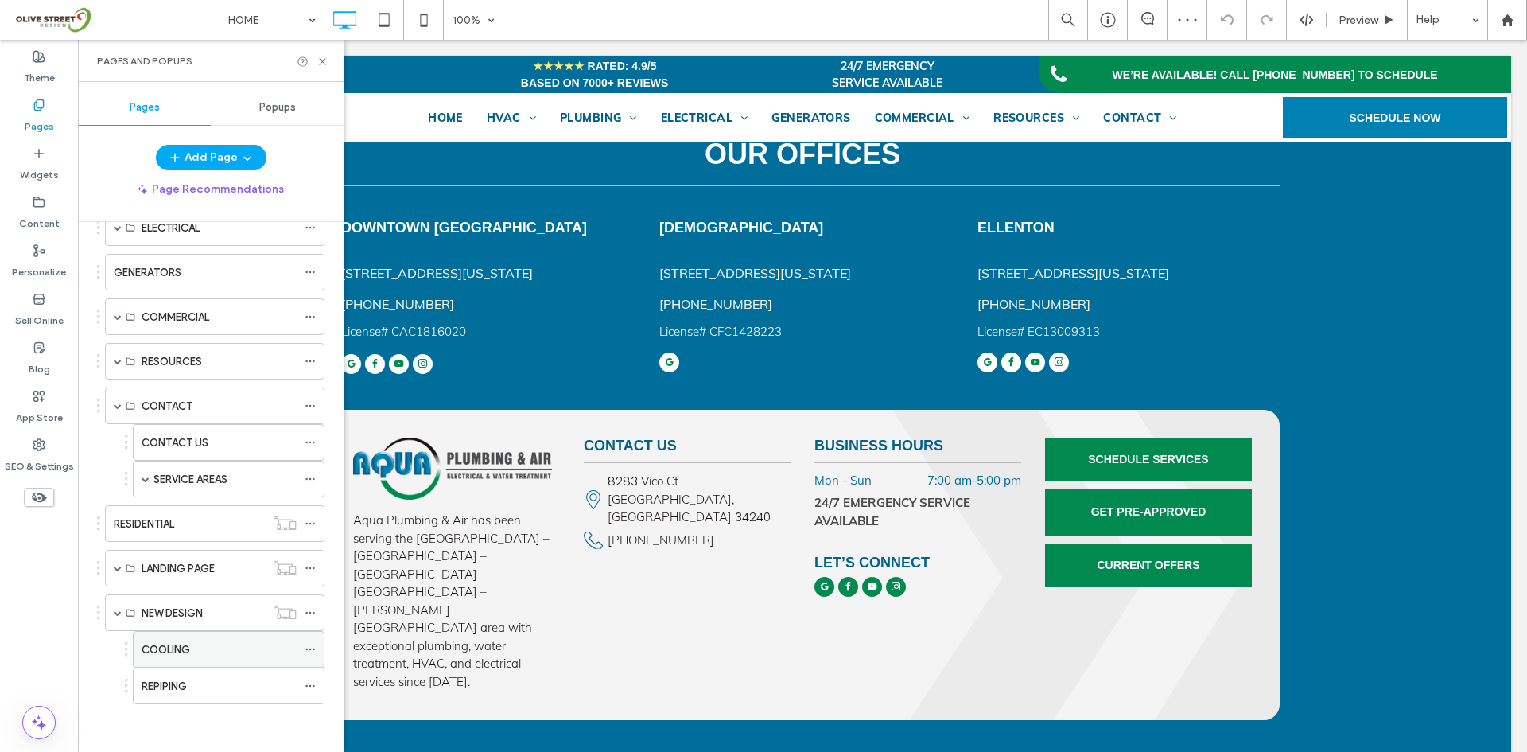
click at [183, 649] on label "COOLING" at bounding box center [166, 650] width 49 height 28
click at [320, 60] on icon at bounding box center [323, 62] width 12 height 12
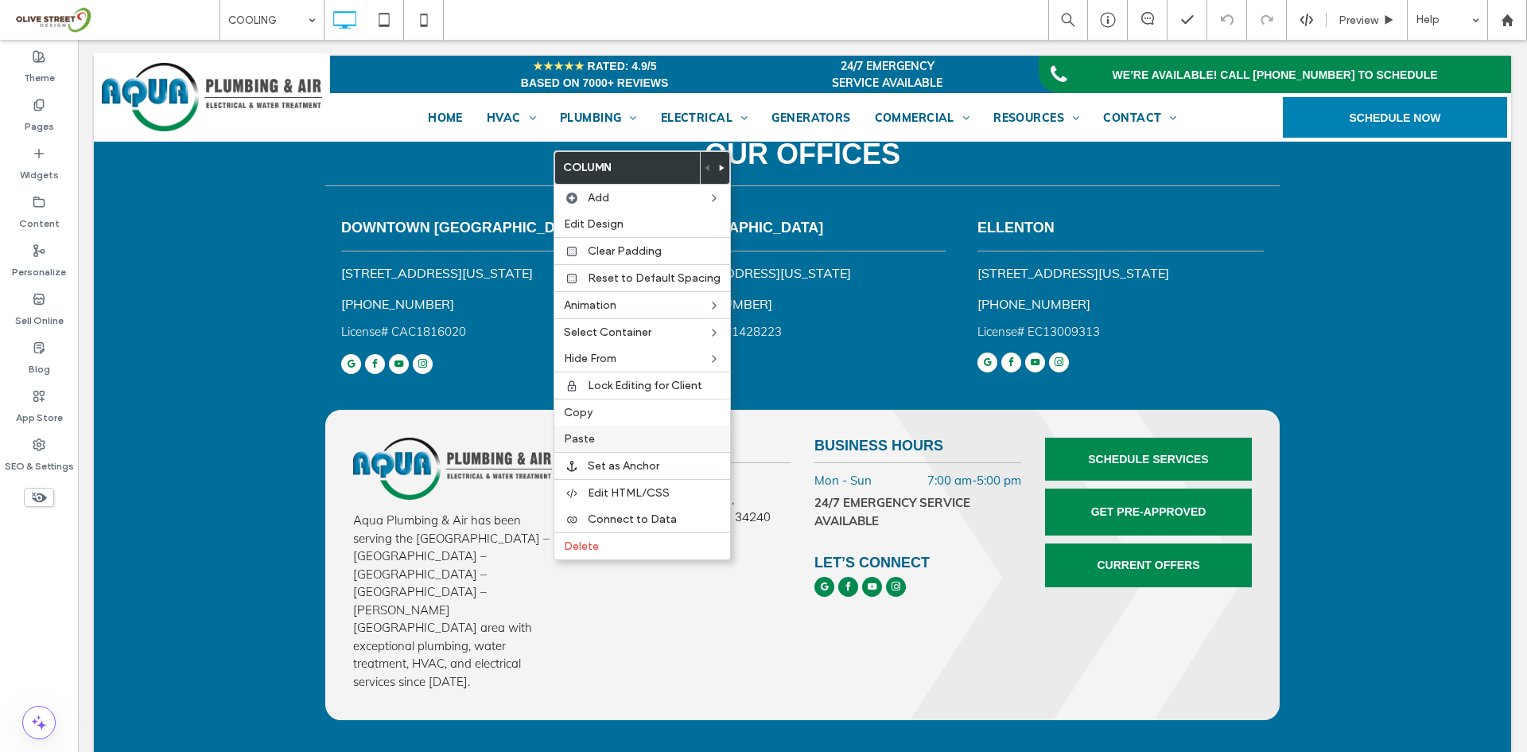
click at [607, 430] on div "Paste" at bounding box center [642, 439] width 176 height 26
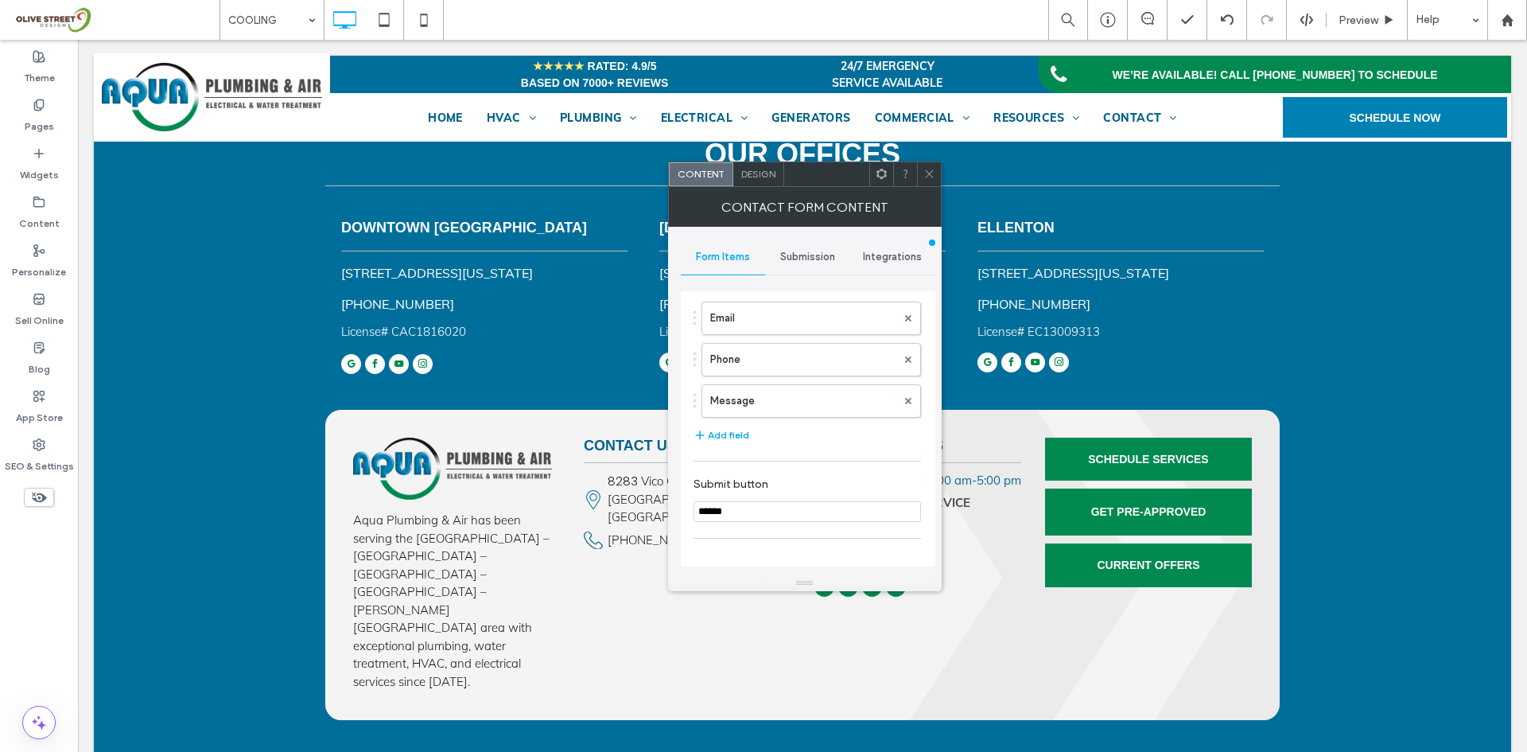
scroll to position [265, 0]
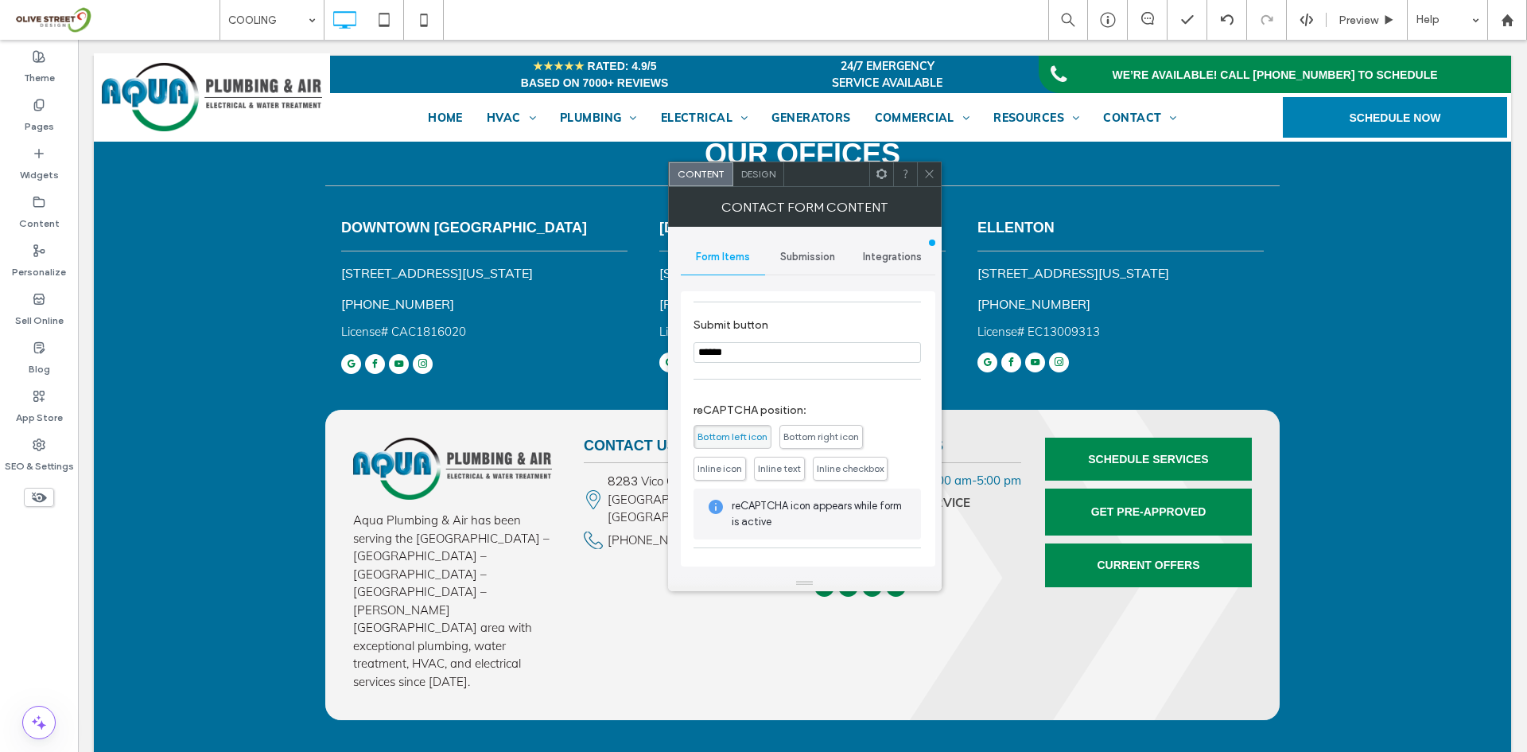
click at [790, 466] on span "Inline text" at bounding box center [779, 468] width 43 height 12
drag, startPoint x: 930, startPoint y: 177, endPoint x: 939, endPoint y: 227, distance: 51.7
click at [930, 177] on icon at bounding box center [929, 174] width 12 height 12
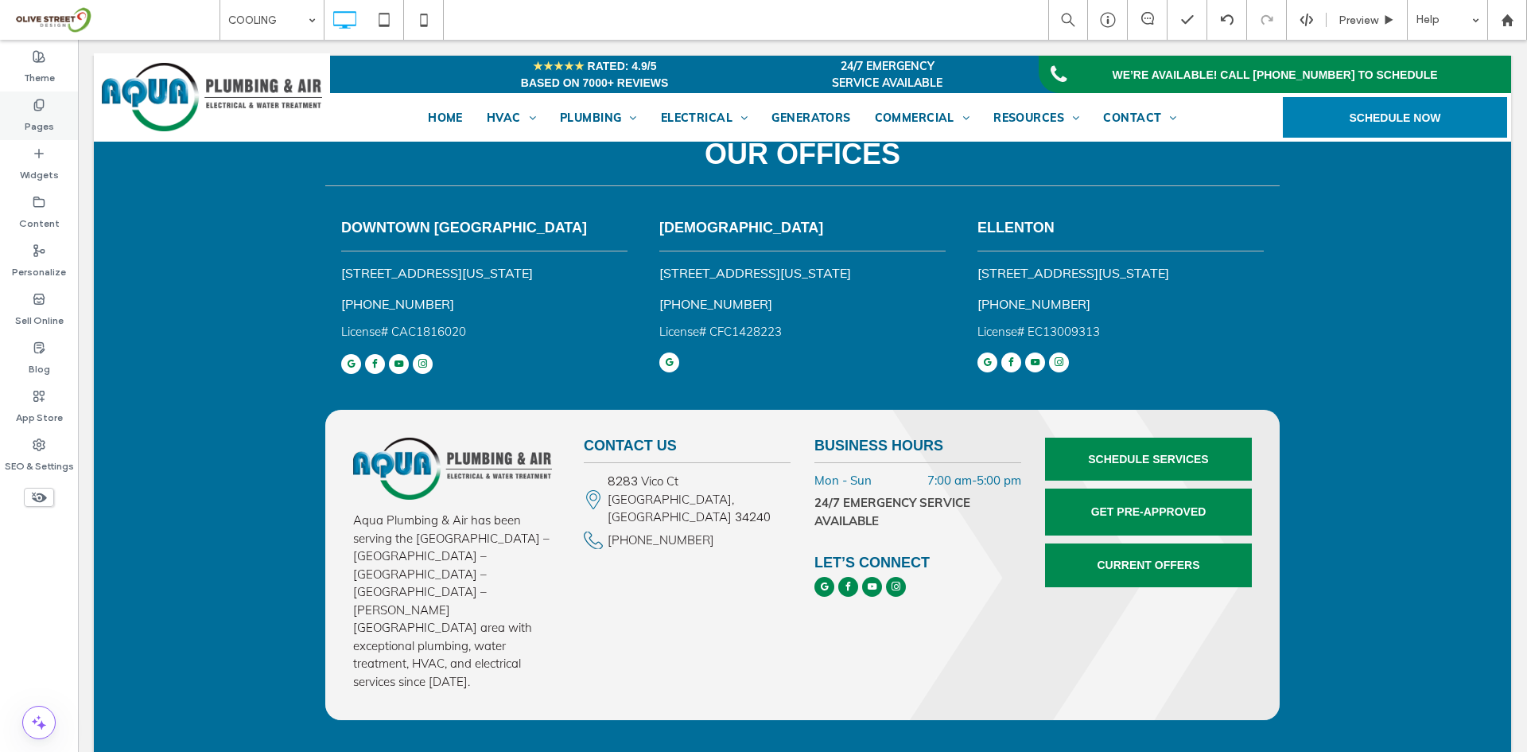
click at [36, 110] on use at bounding box center [38, 104] width 9 height 10
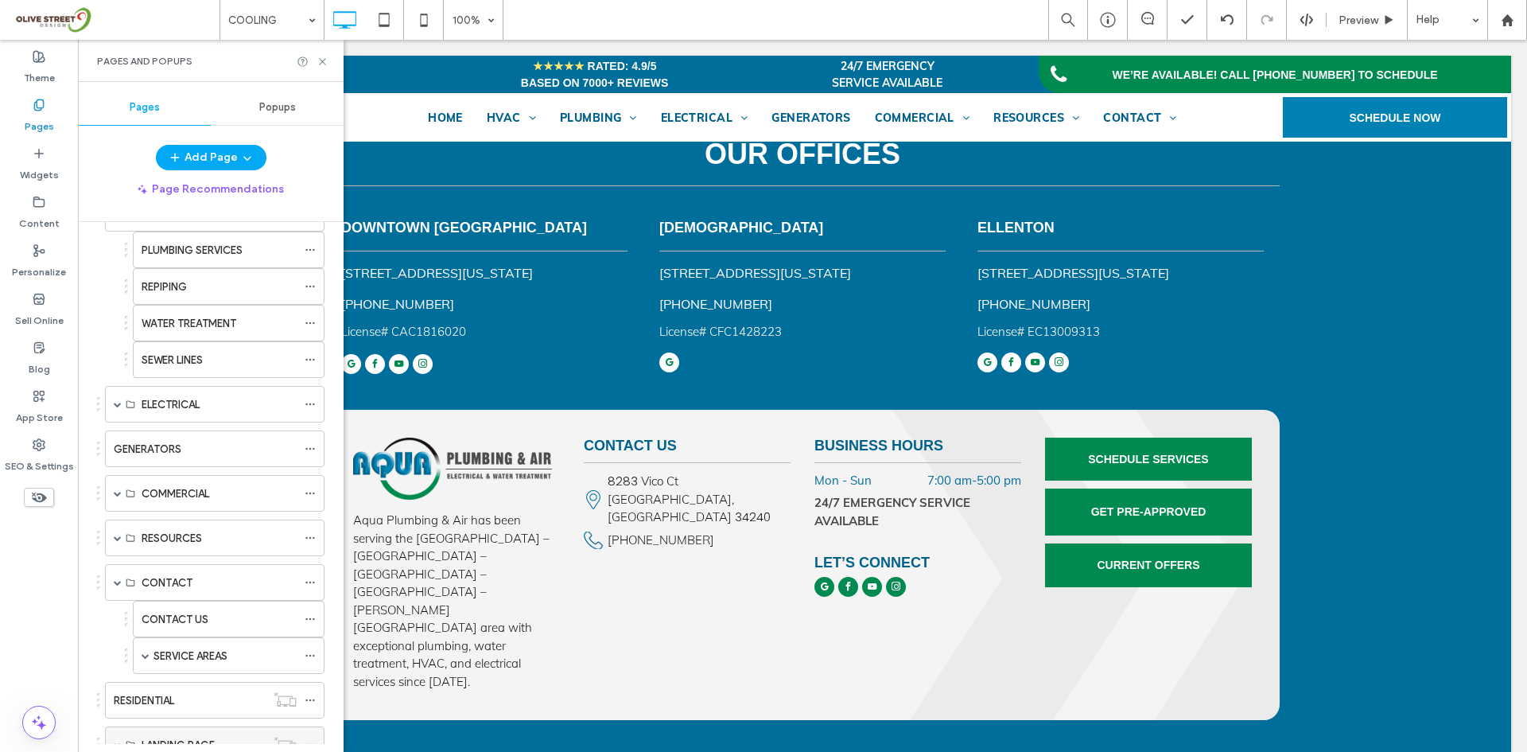
scroll to position [371, 0]
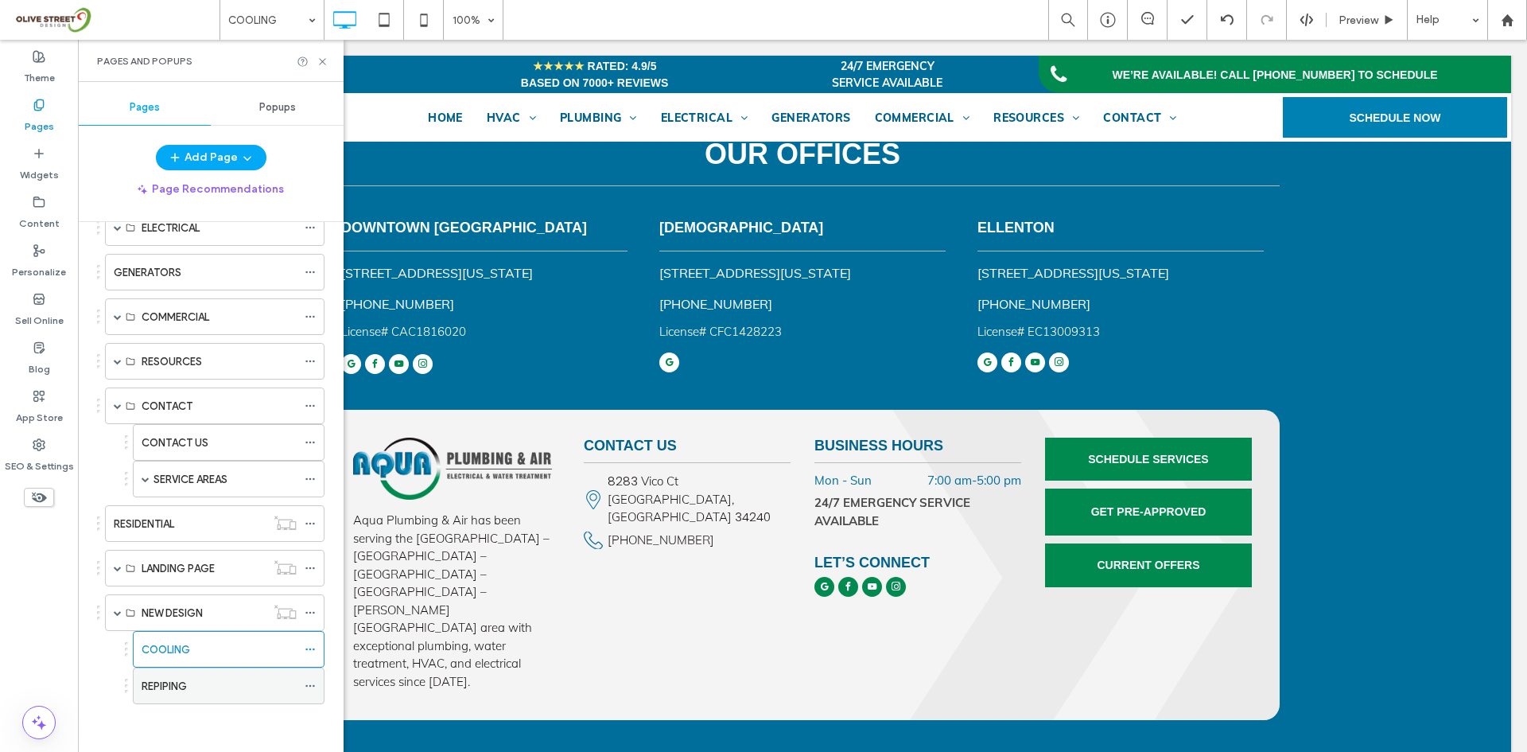
click at [221, 690] on div "REPIPING" at bounding box center [219, 686] width 155 height 17
click at [325, 61] on icon at bounding box center [323, 62] width 12 height 12
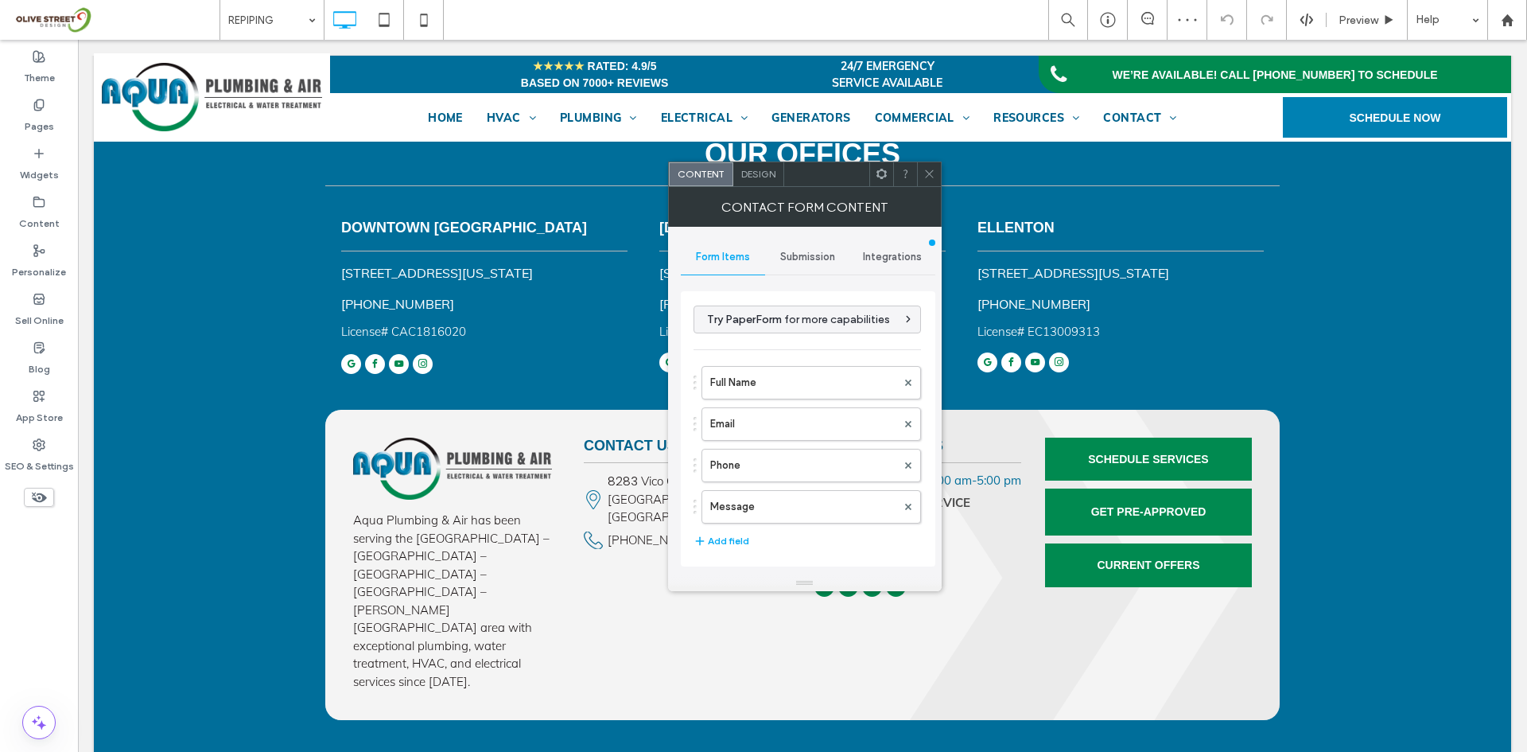
type input "******"
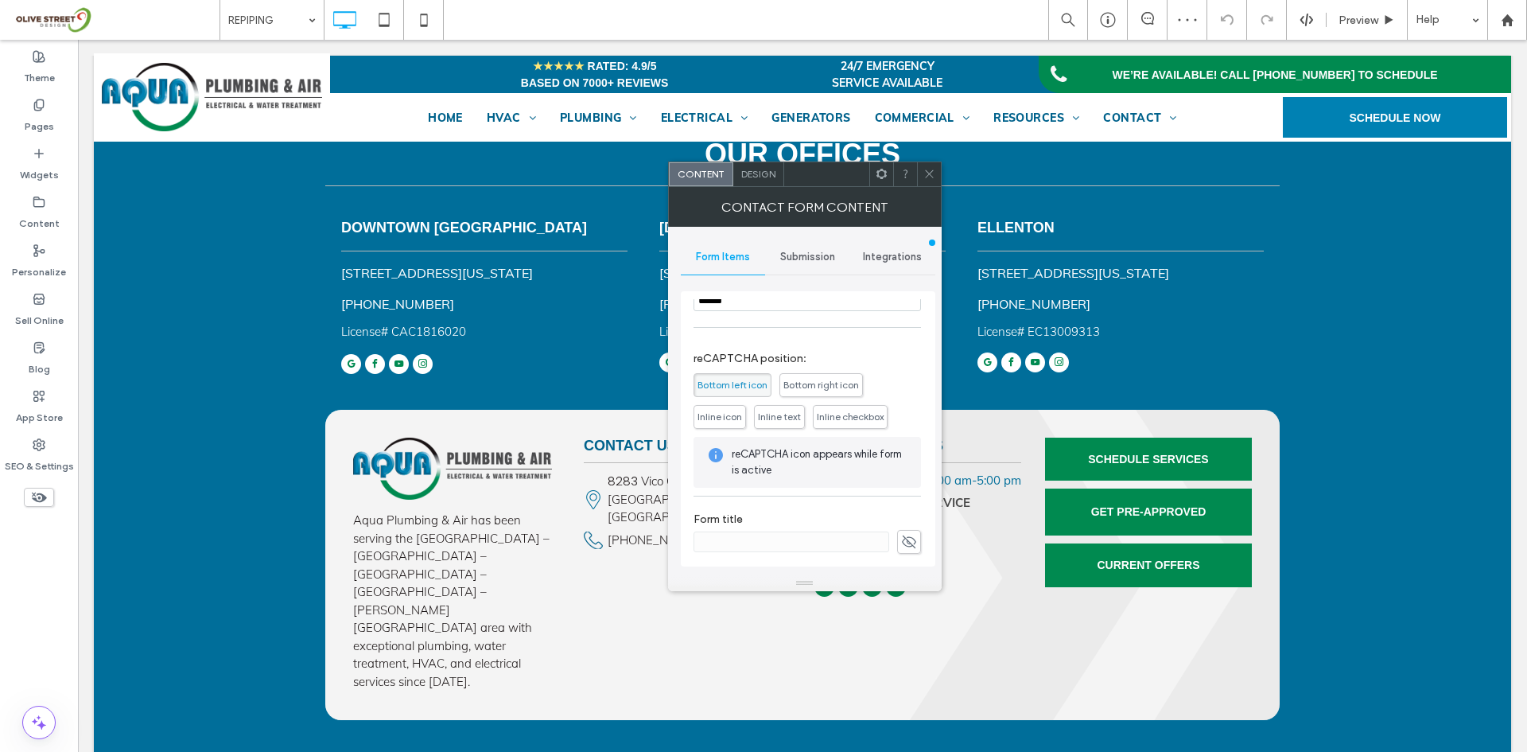
scroll to position [322, 0]
click at [787, 409] on span "Inline text" at bounding box center [779, 412] width 43 height 12
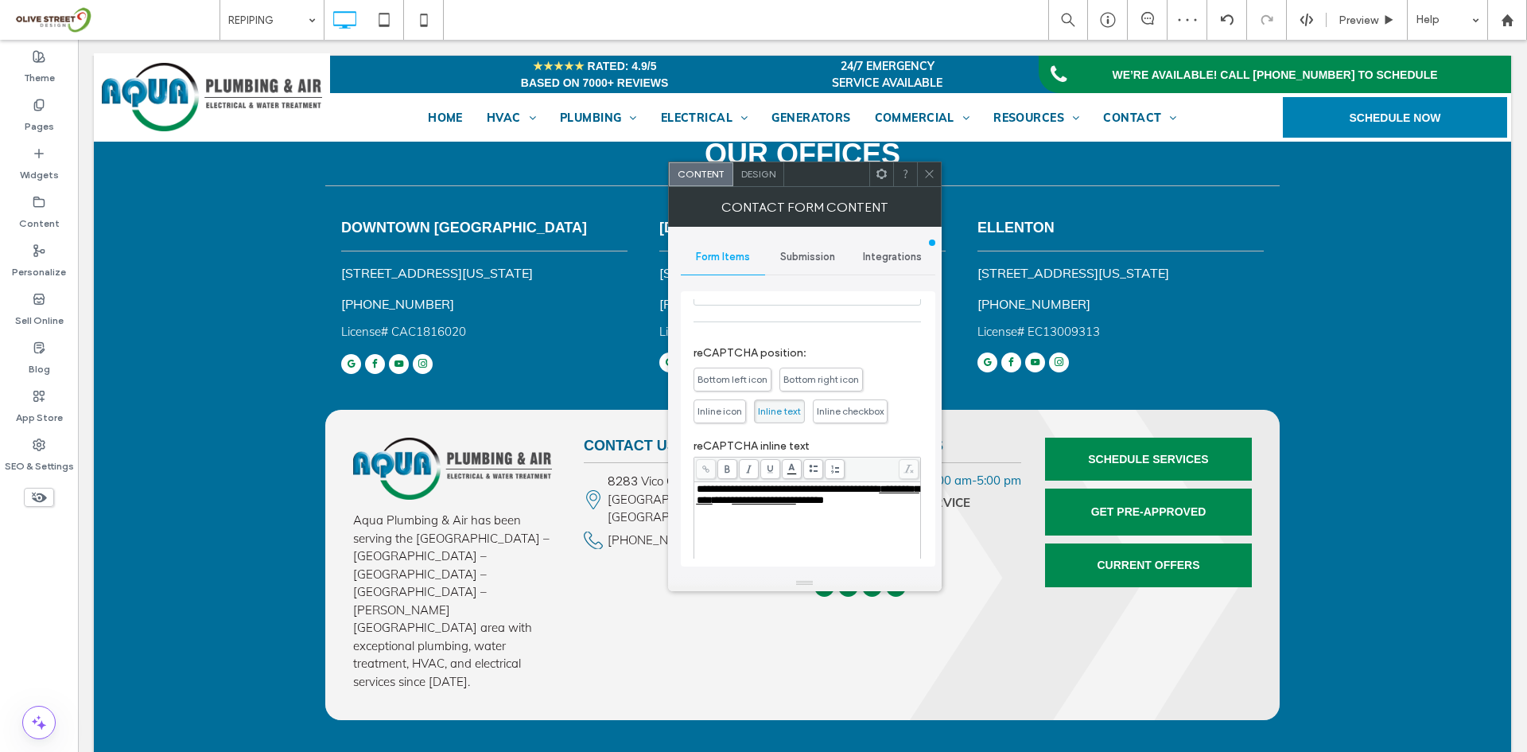
click at [927, 172] on icon at bounding box center [929, 174] width 12 height 12
